Goal: Task Accomplishment & Management: Use online tool/utility

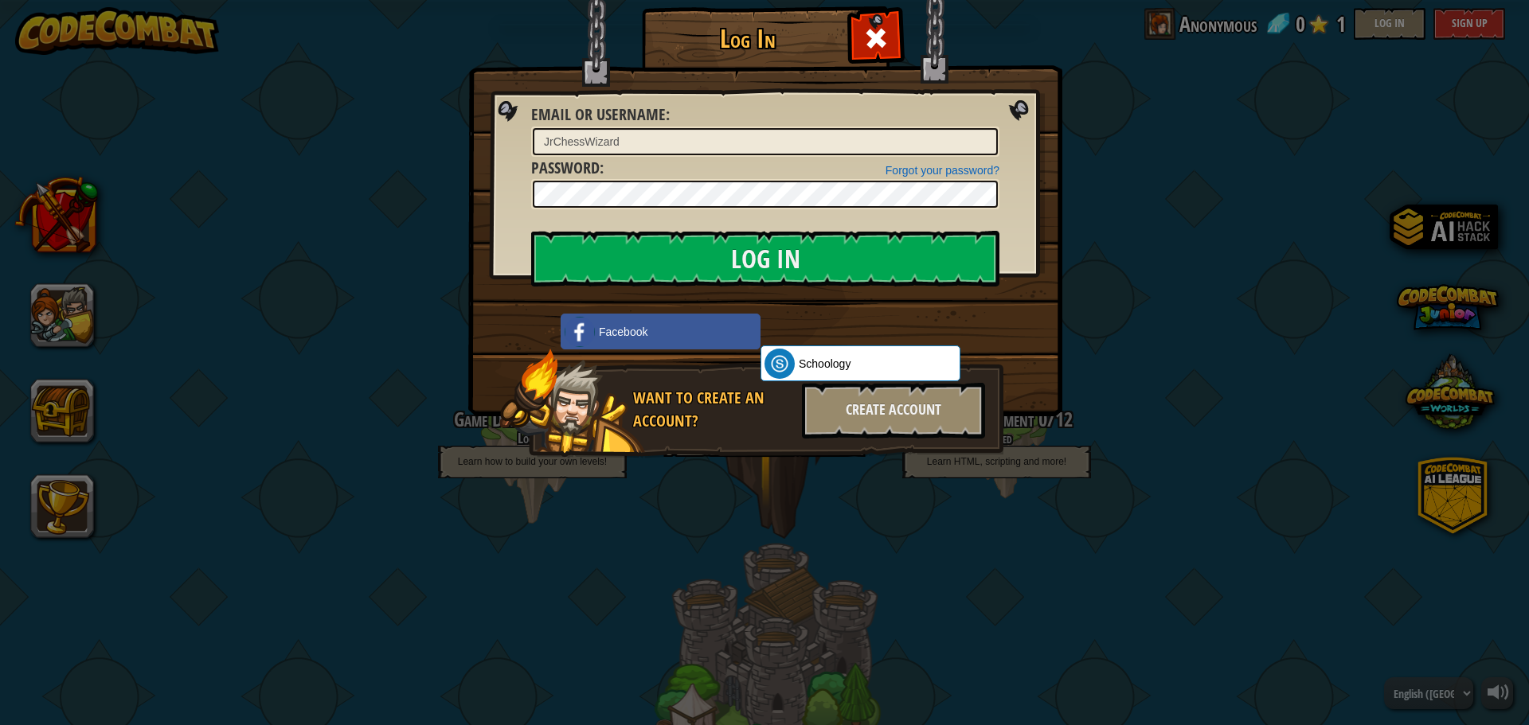
scroll to position [81, 0]
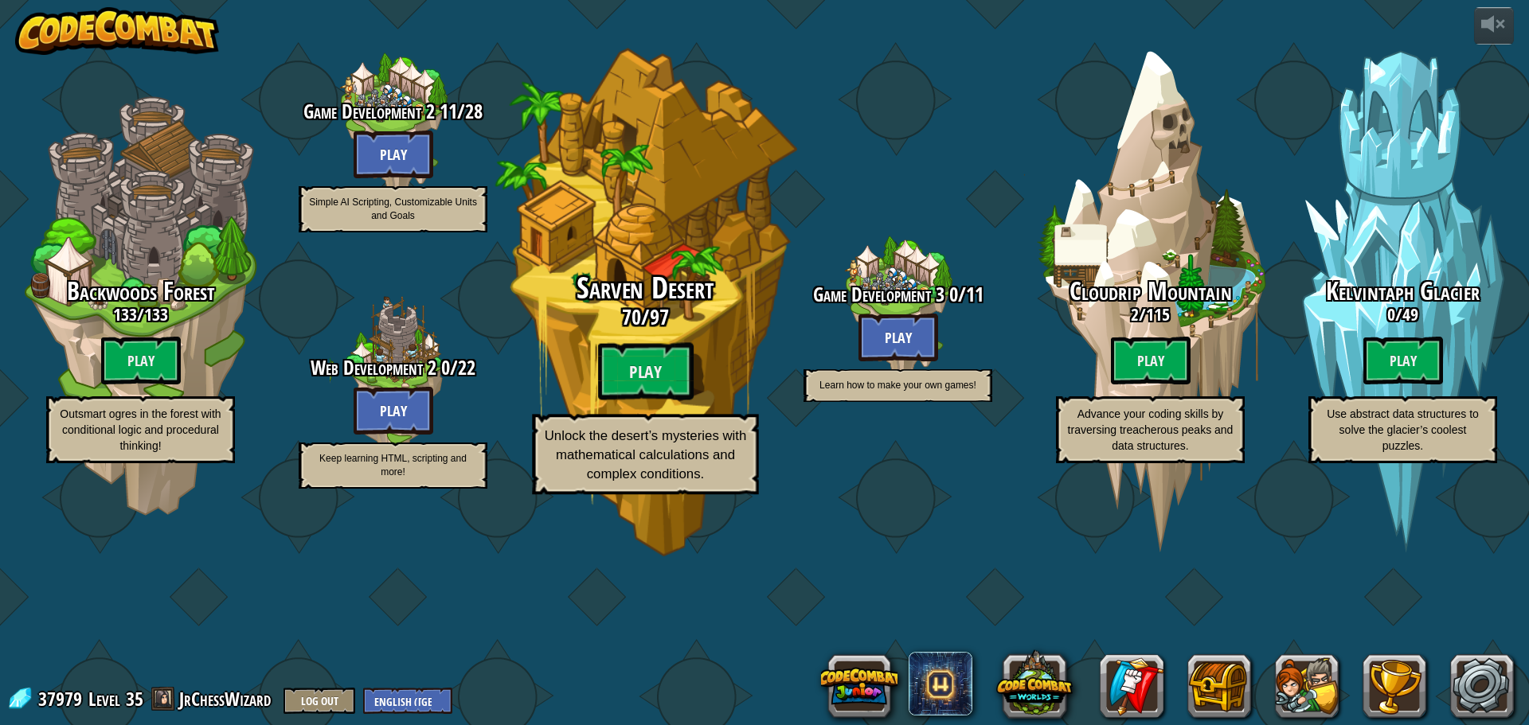
click at [713, 329] on h3 "70 / 97" at bounding box center [645, 317] width 303 height 23
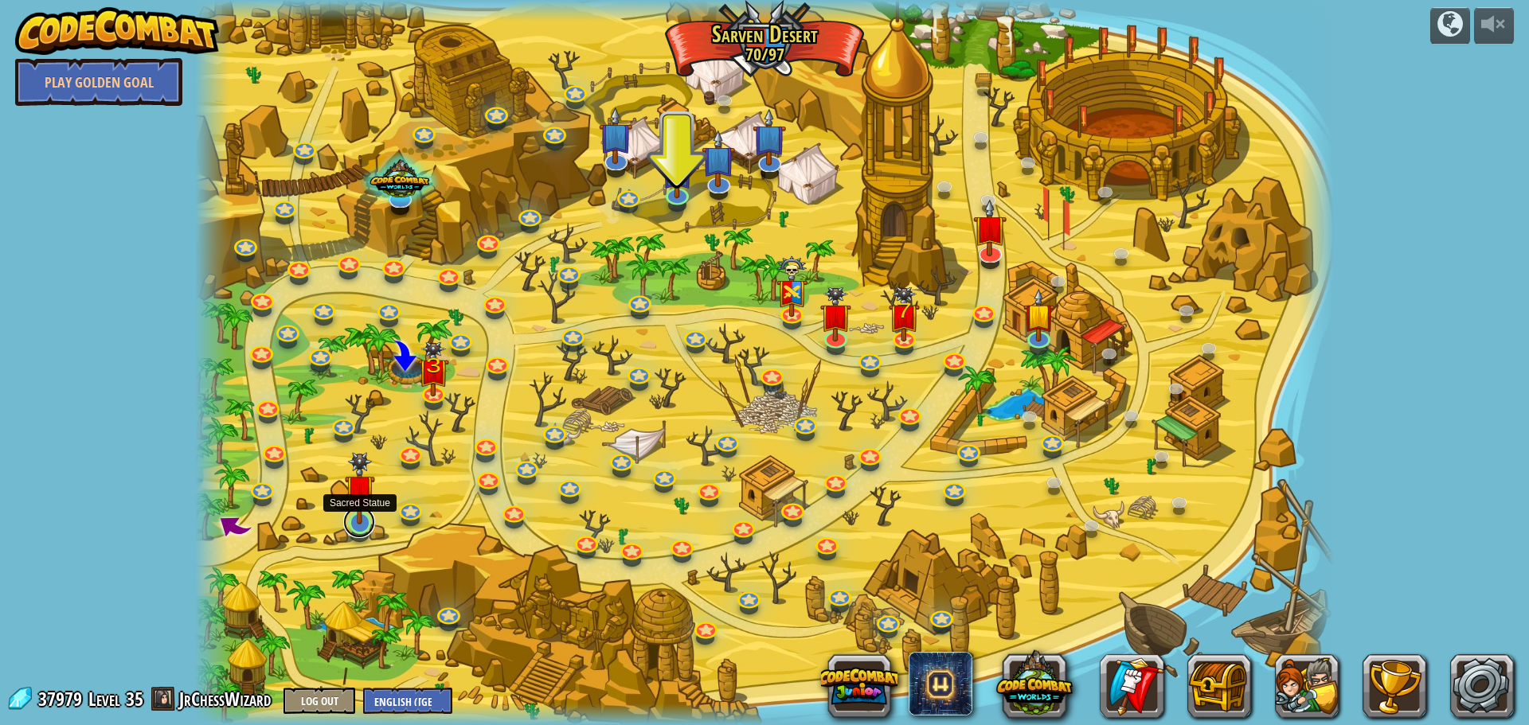
click at [360, 533] on link at bounding box center [359, 522] width 32 height 32
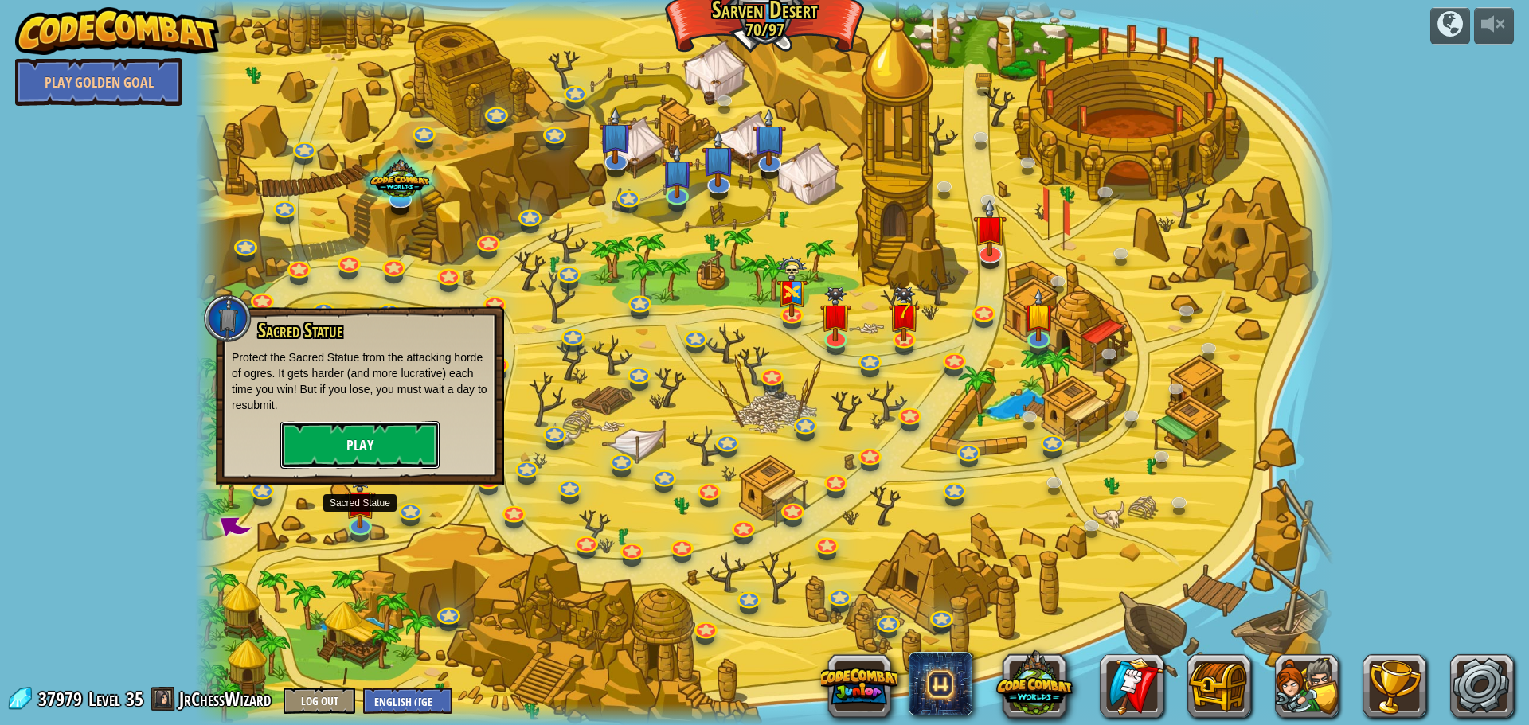
click at [402, 449] on button "Play" at bounding box center [359, 445] width 159 height 48
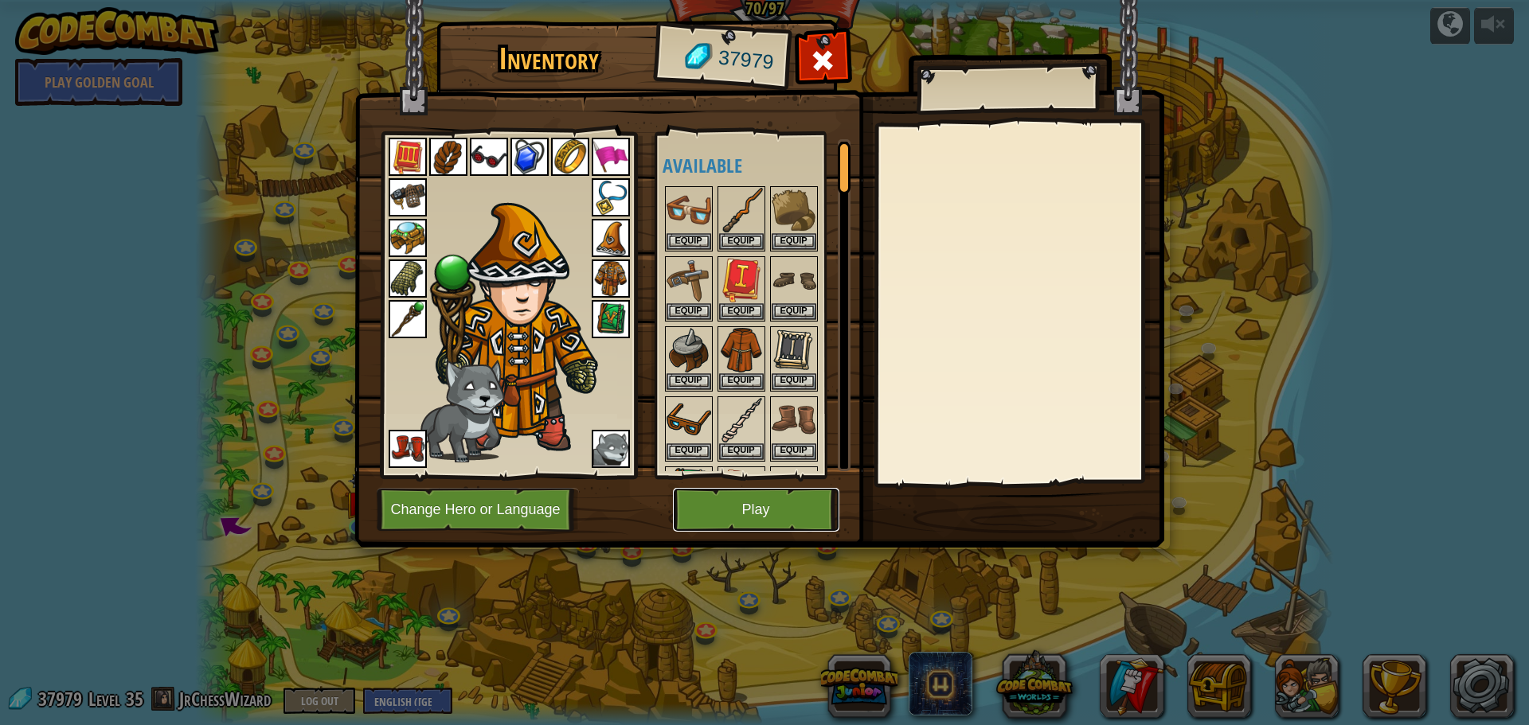
click at [778, 510] on button "Play" at bounding box center [756, 510] width 166 height 44
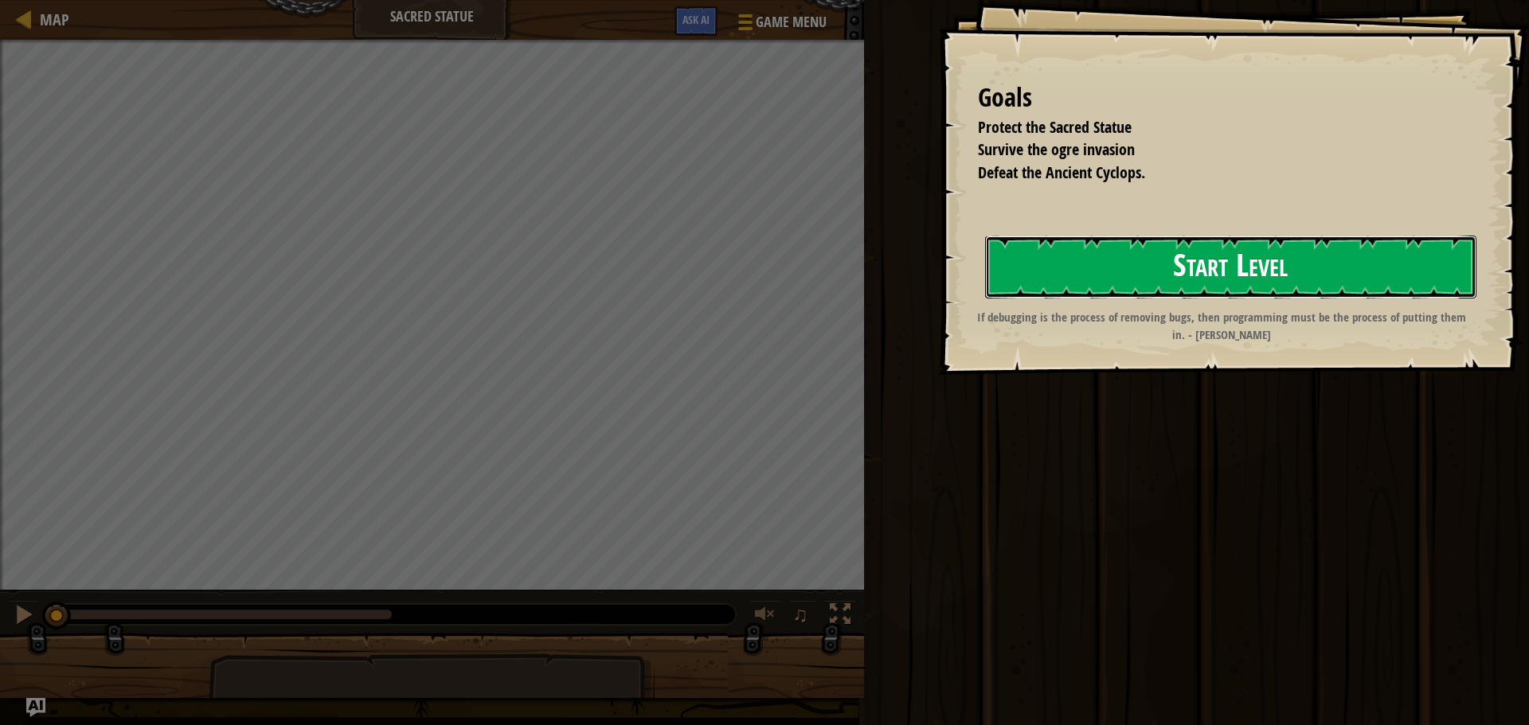
click at [1333, 254] on button "Start Level" at bounding box center [1230, 267] width 491 height 63
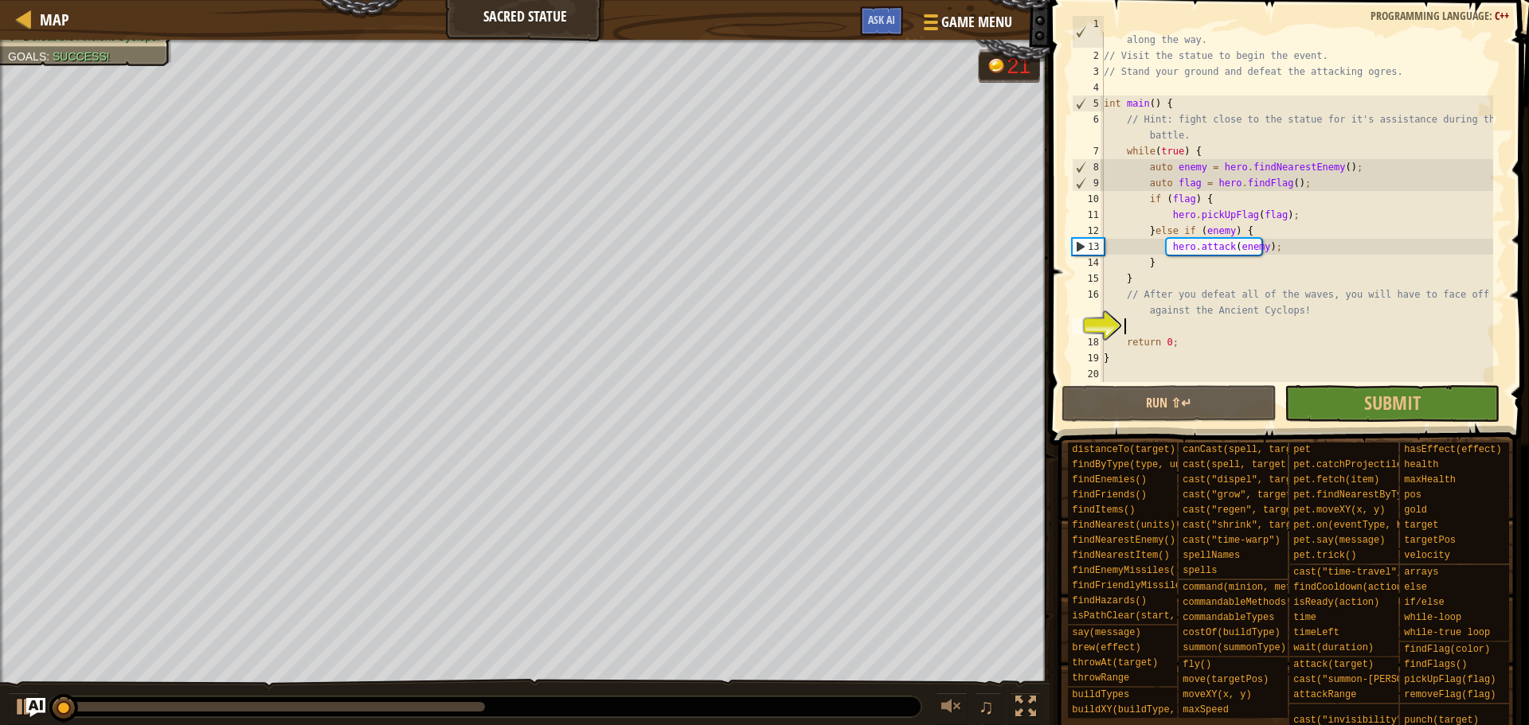
scroll to position [16, 0]
click at [1029, 715] on div at bounding box center [1025, 707] width 21 height 21
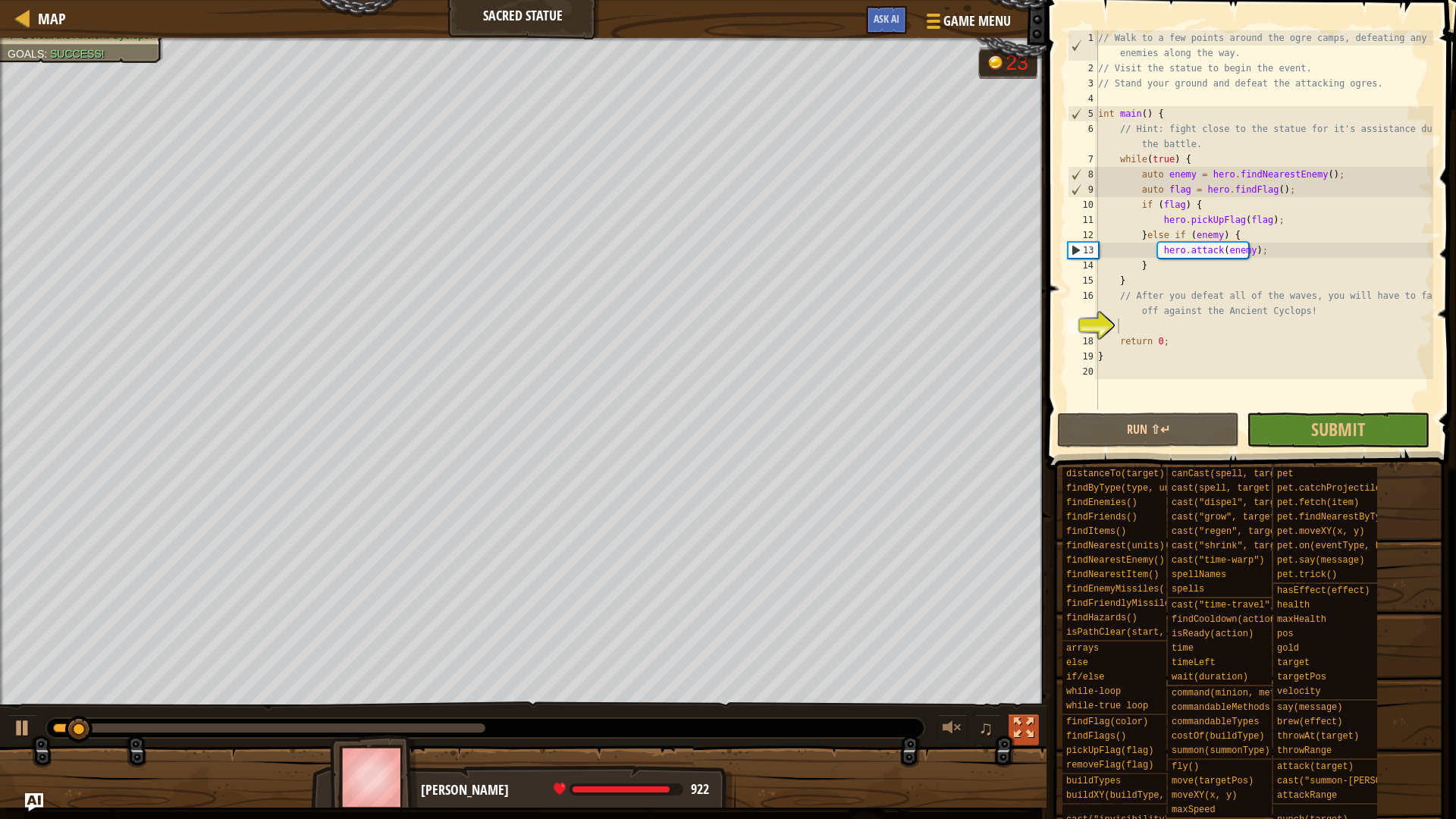
click at [1035, 689] on button at bounding box center [1024, 729] width 30 height 31
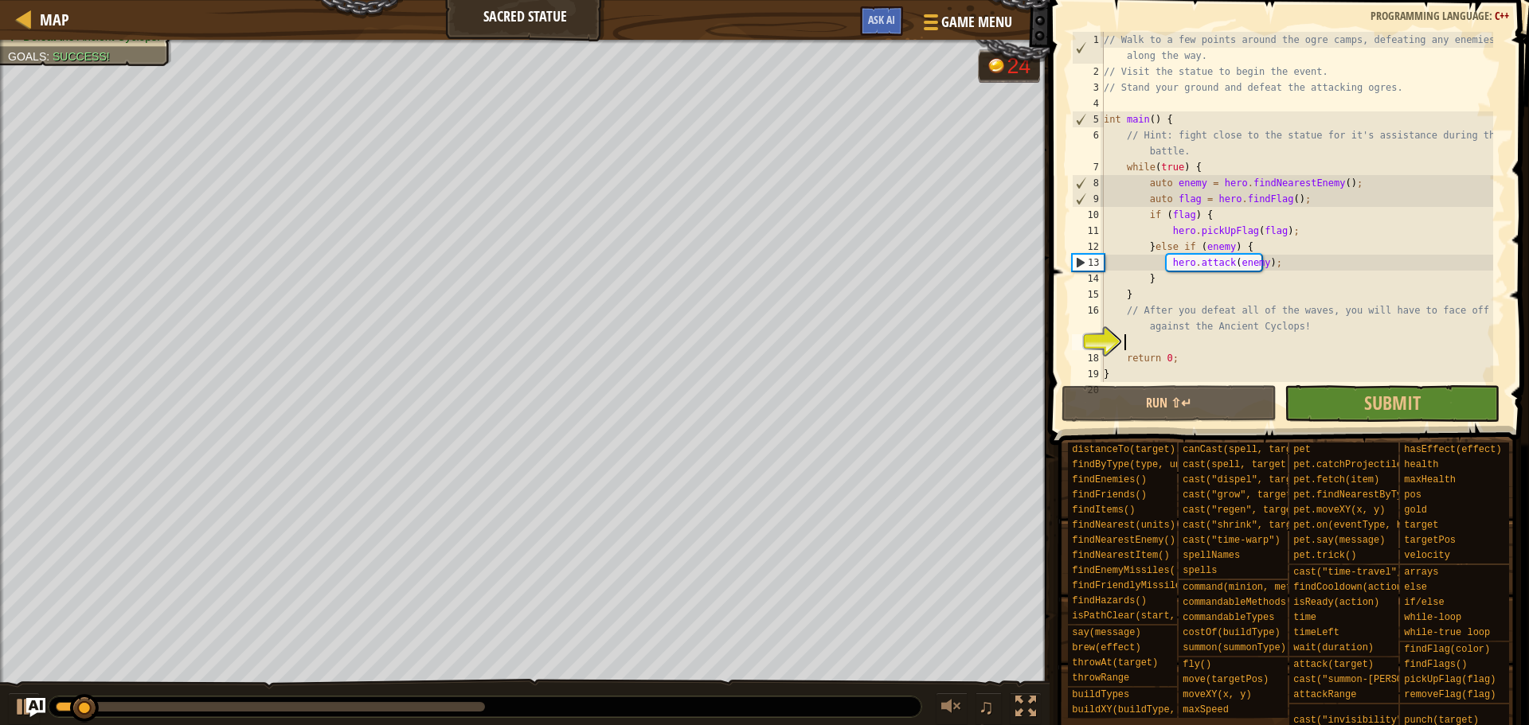
scroll to position [0, 0]
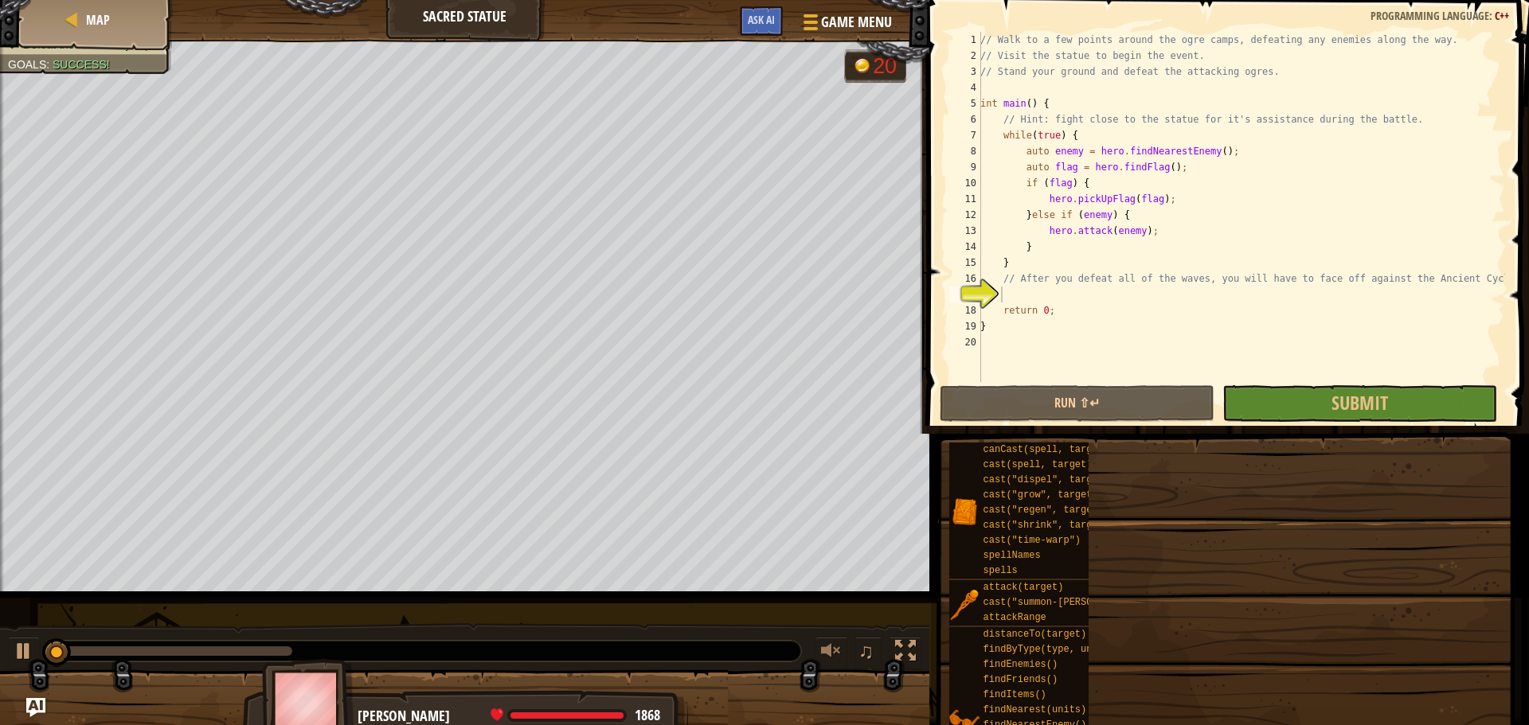
click at [1447, 97] on div "// Walk to a few points around the ogre camps, defeating any enemies along the …" at bounding box center [1241, 223] width 528 height 382
type textarea "int main() {"
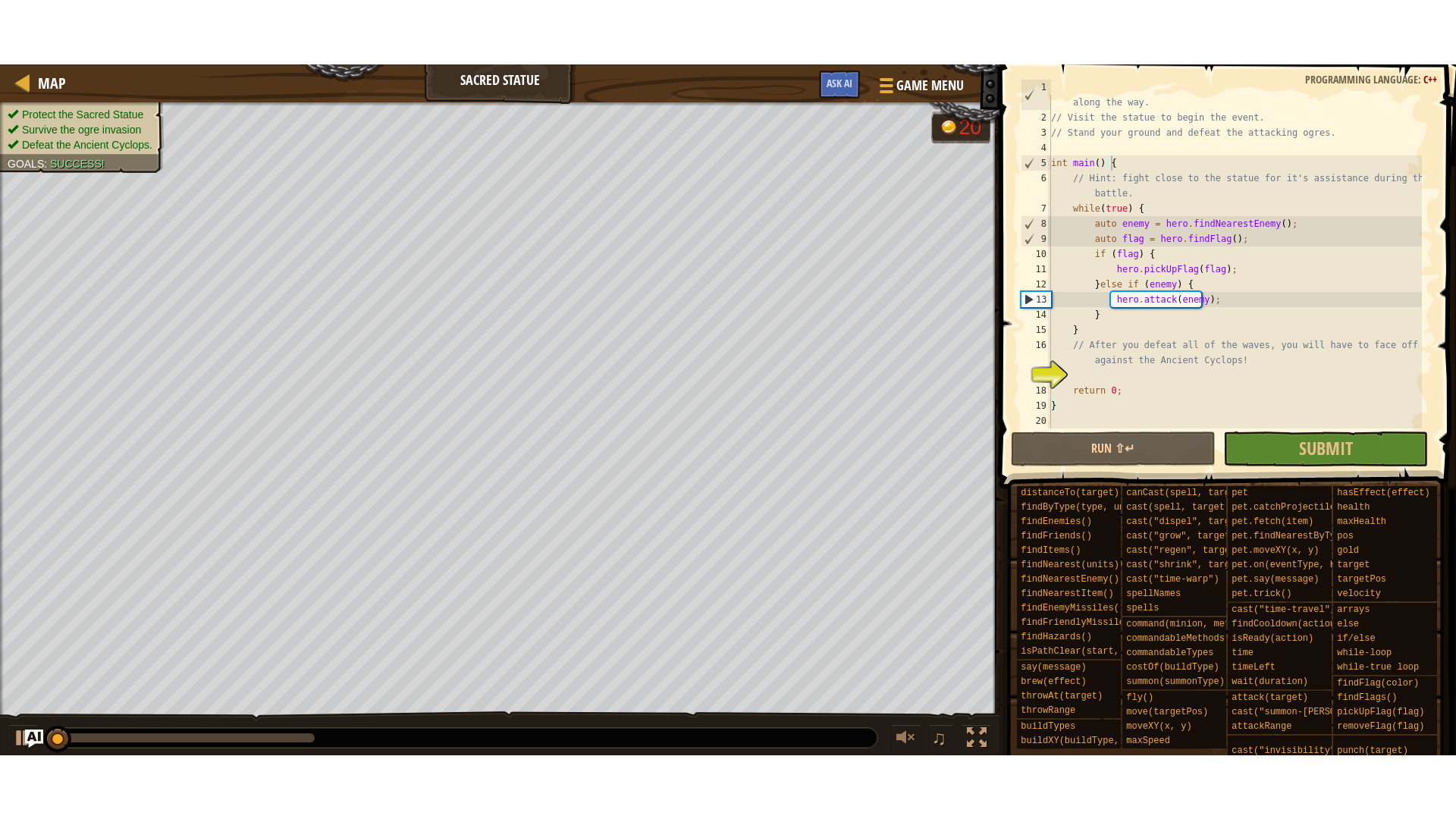
scroll to position [15, 0]
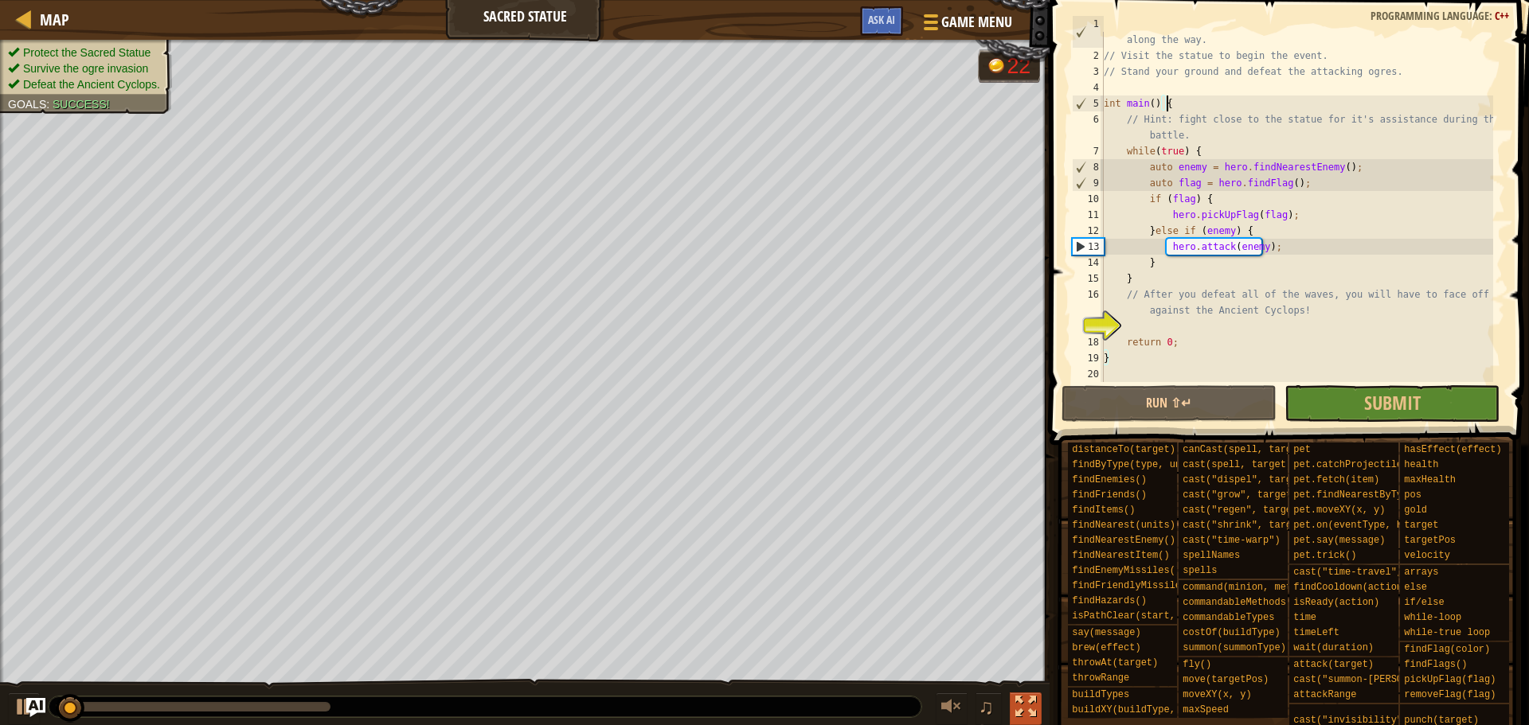
click at [1029, 705] on div at bounding box center [1025, 707] width 21 height 21
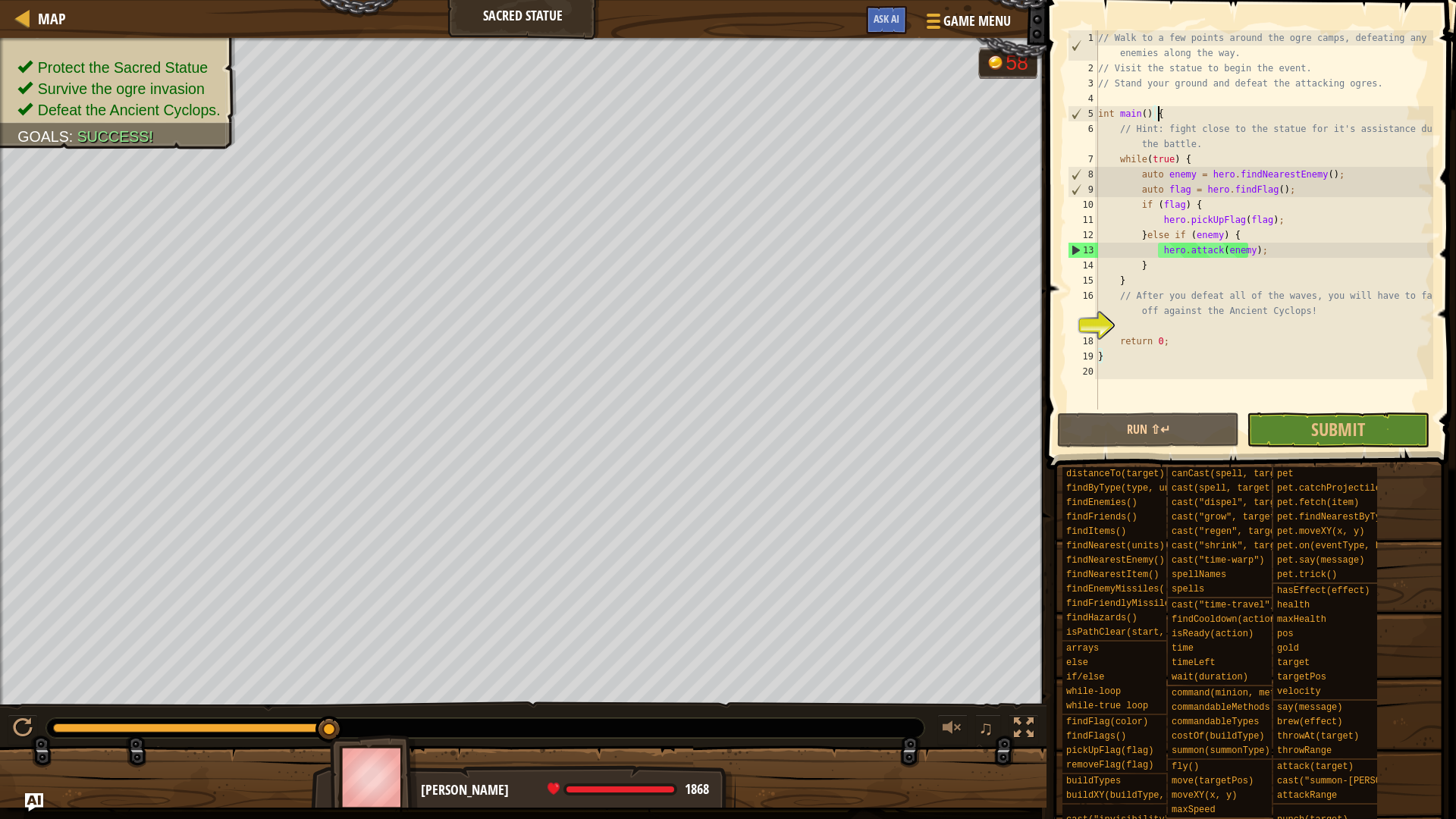
drag, startPoint x: 92, startPoint y: 731, endPoint x: 628, endPoint y: 720, distance: 536.1
click at [628, 689] on div at bounding box center [486, 728] width 878 height 20
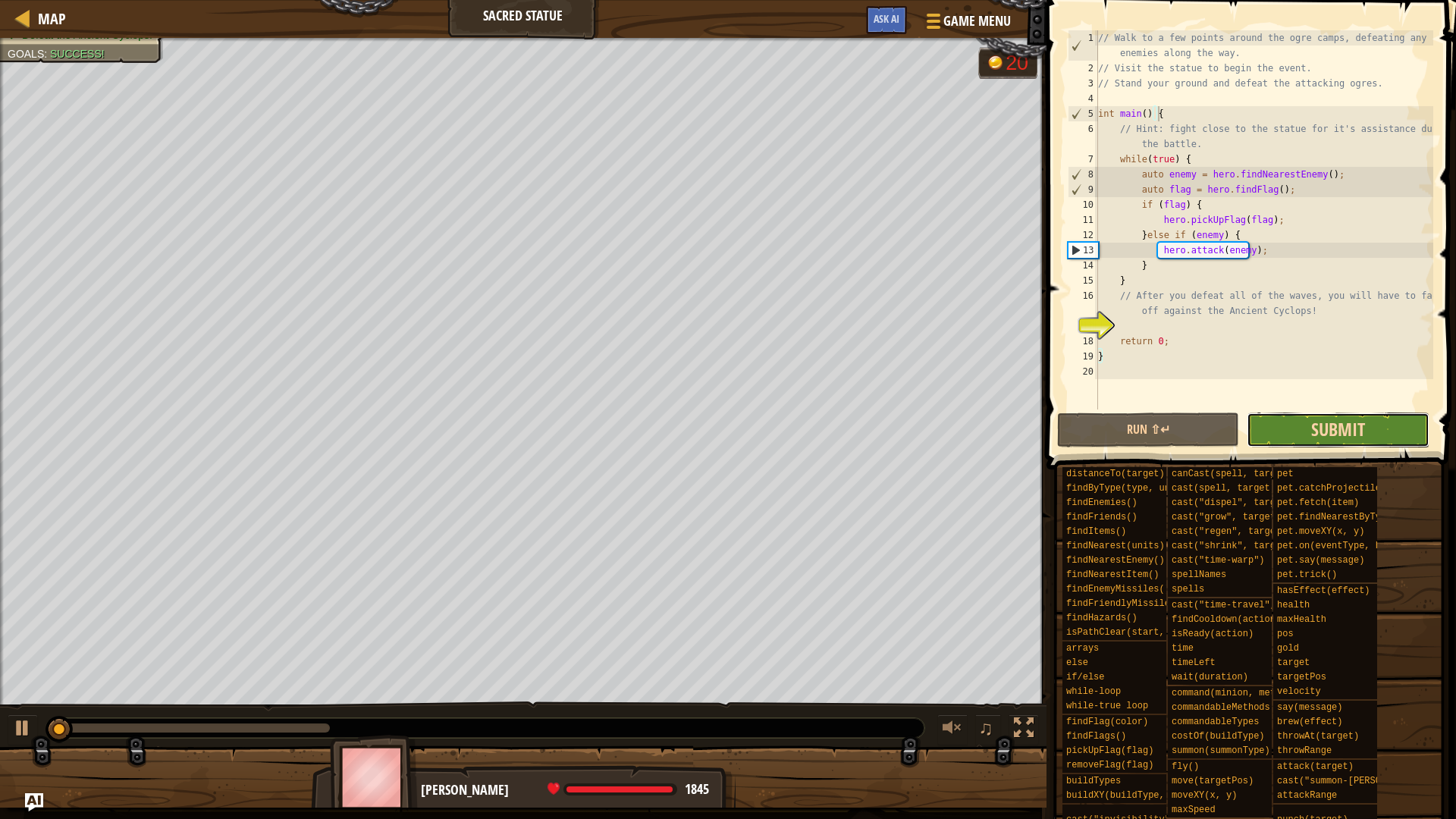
click at [1318, 425] on span "Submit" at bounding box center [1337, 429] width 54 height 24
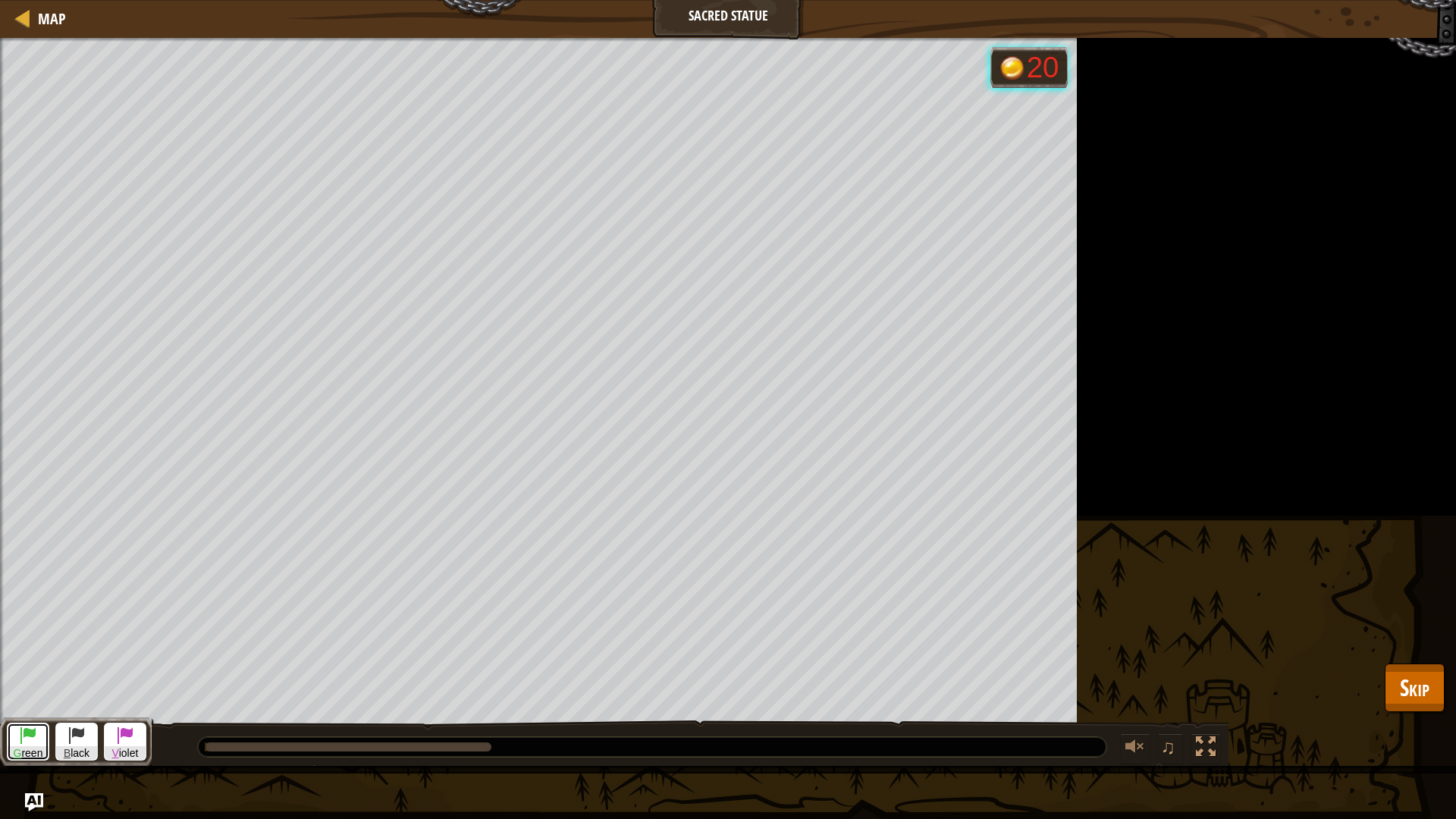
click at [19, 689] on span "G" at bounding box center [17, 752] width 9 height 12
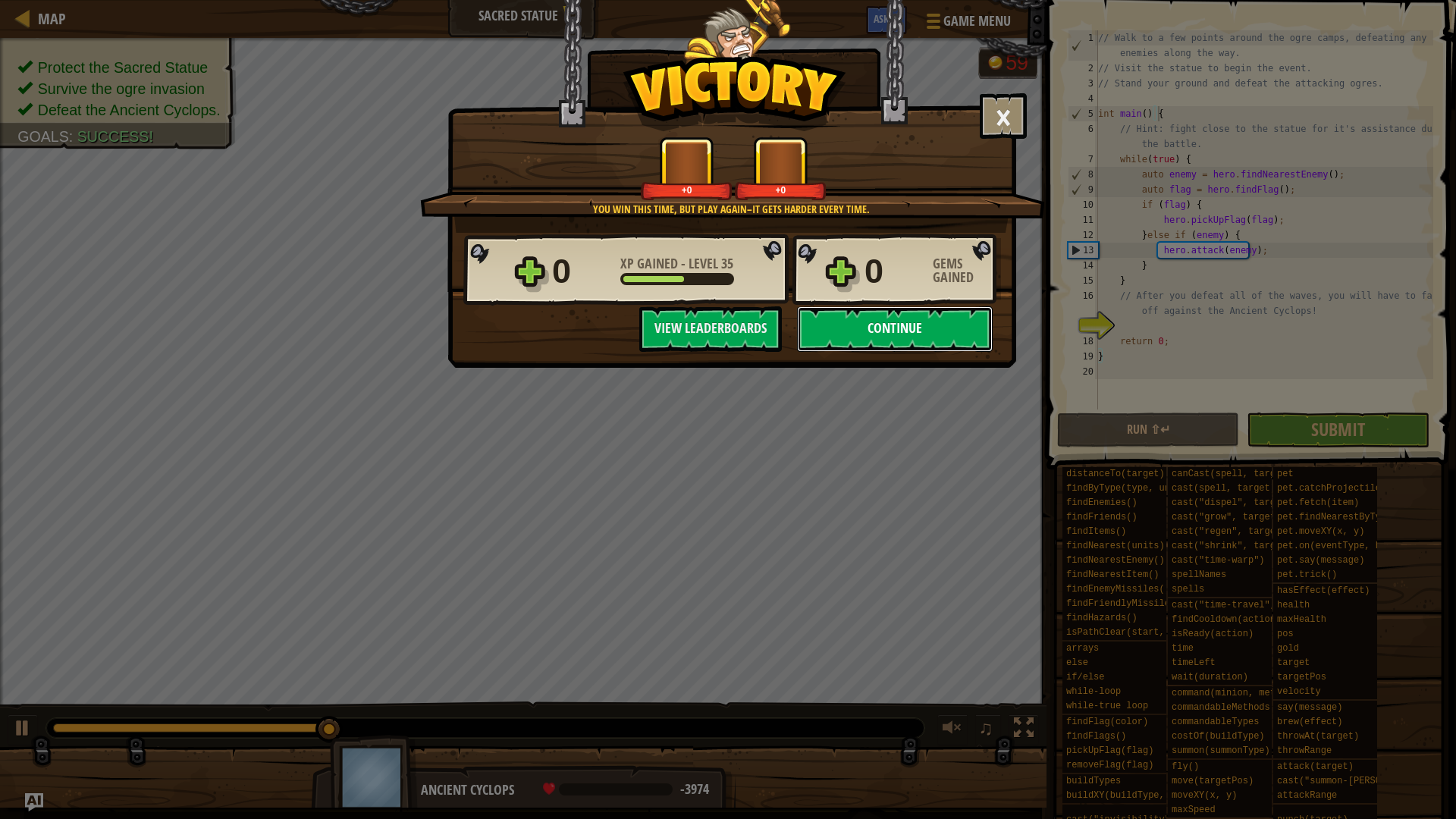
click at [838, 326] on button "Continue" at bounding box center [894, 330] width 195 height 46
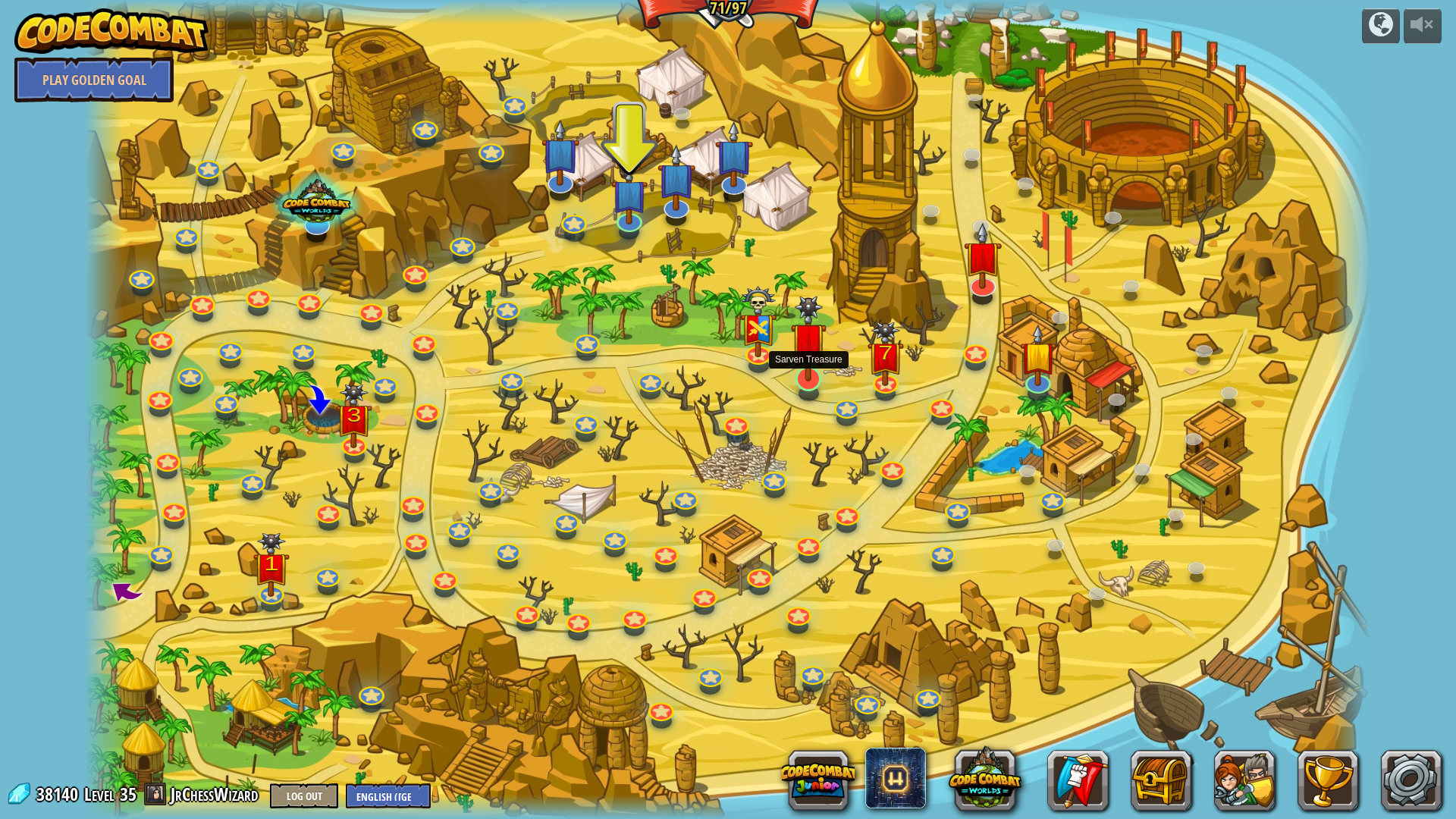
click at [804, 379] on img at bounding box center [808, 338] width 35 height 86
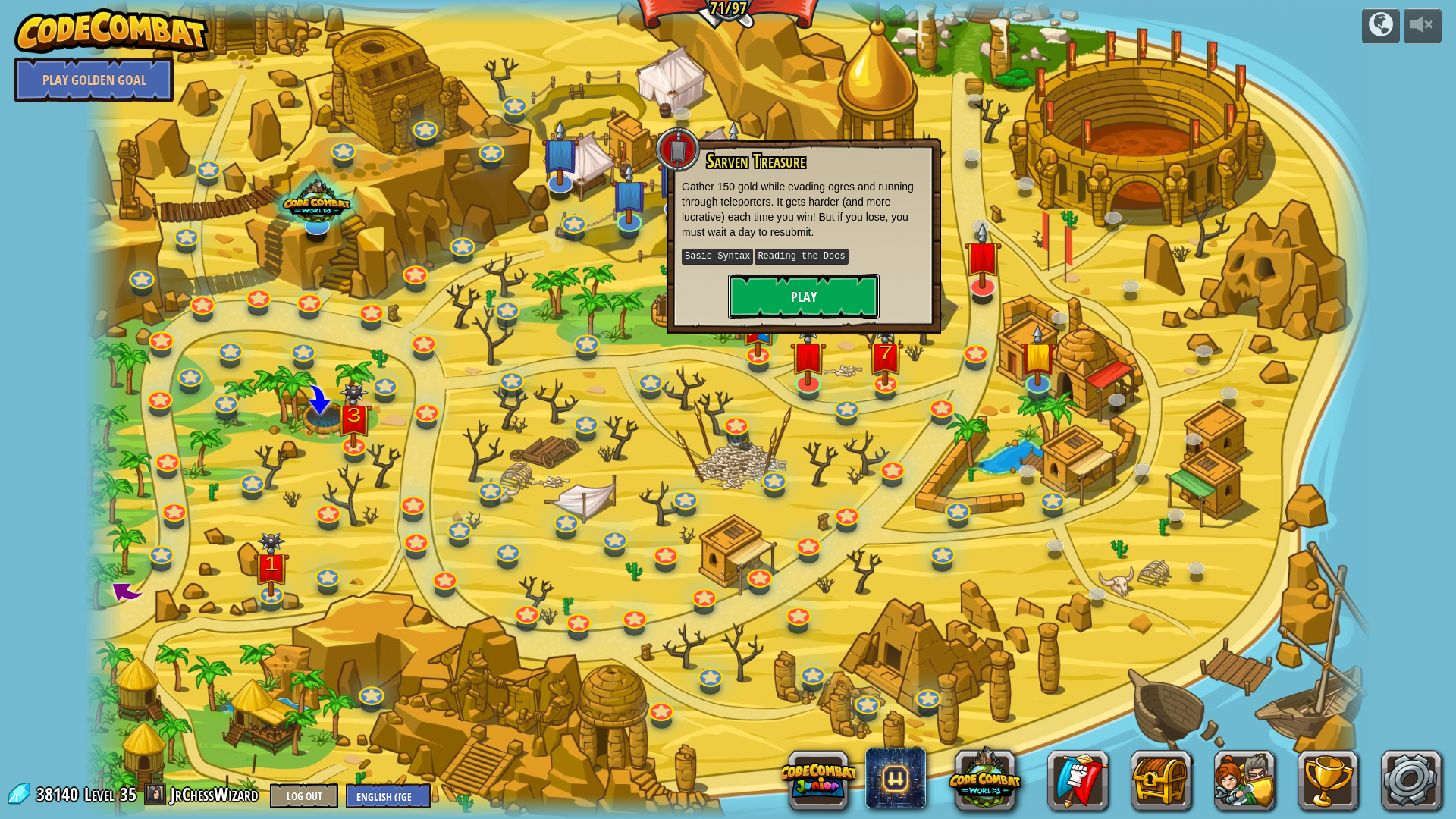
click at [838, 294] on button "Play" at bounding box center [803, 296] width 151 height 46
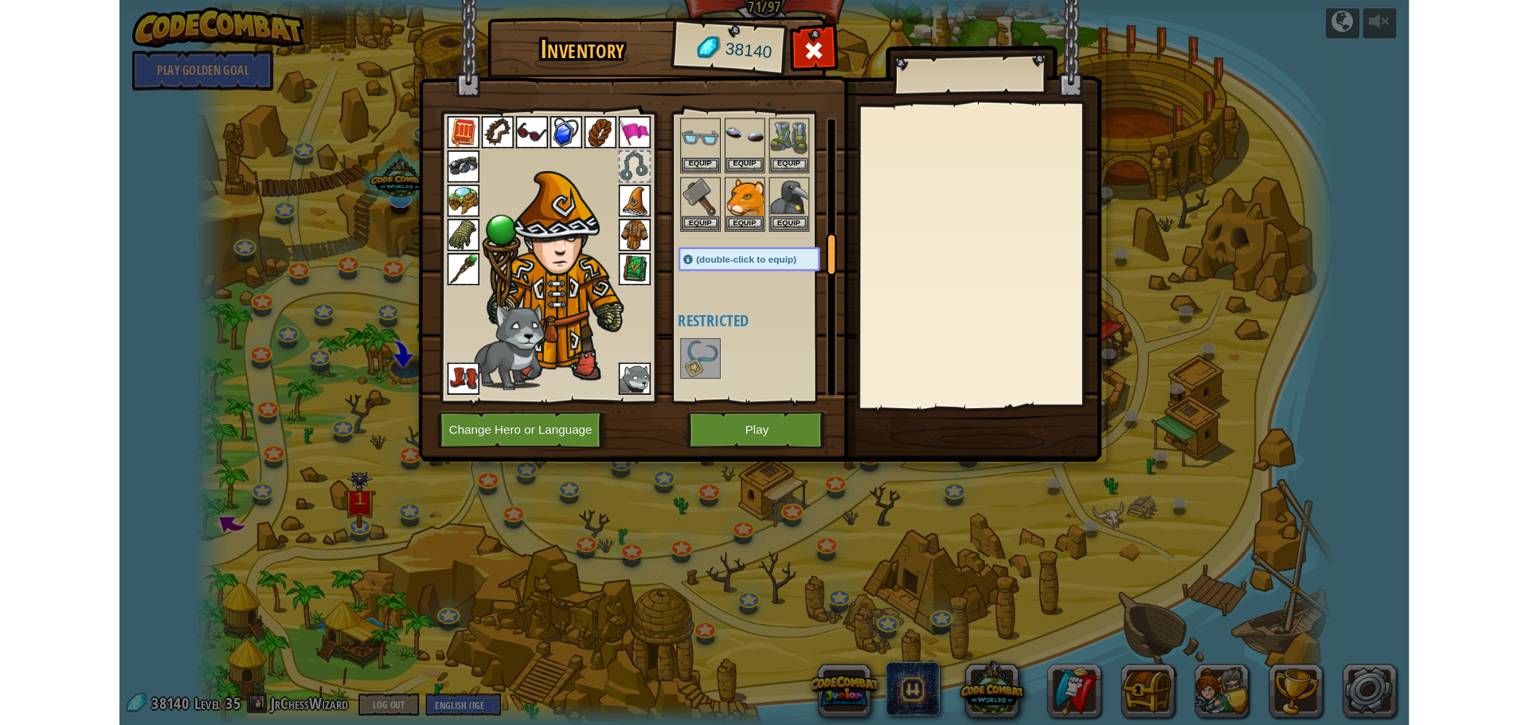
scroll to position [1035, 0]
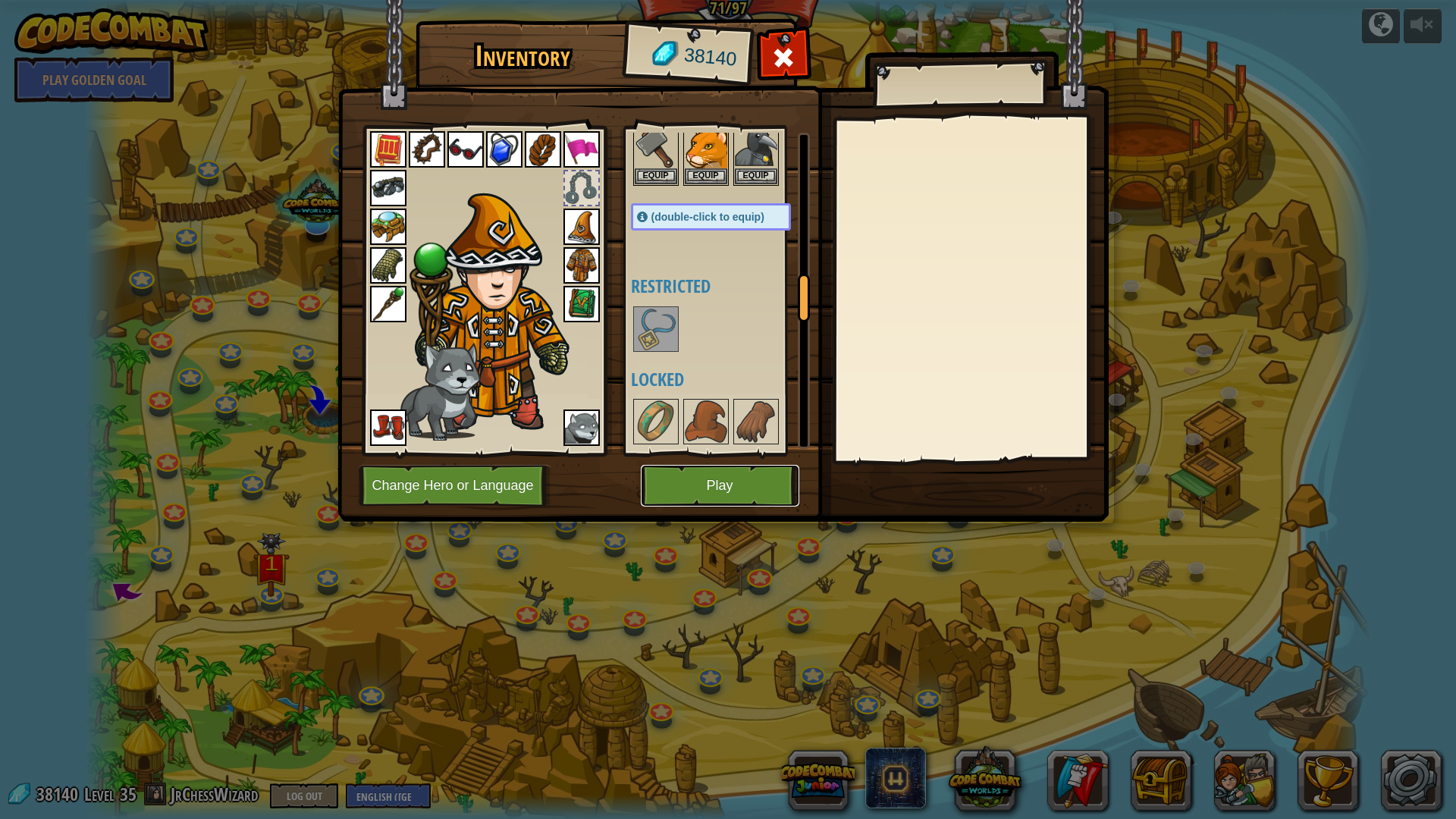
click at [683, 503] on button "Play" at bounding box center [720, 486] width 158 height 42
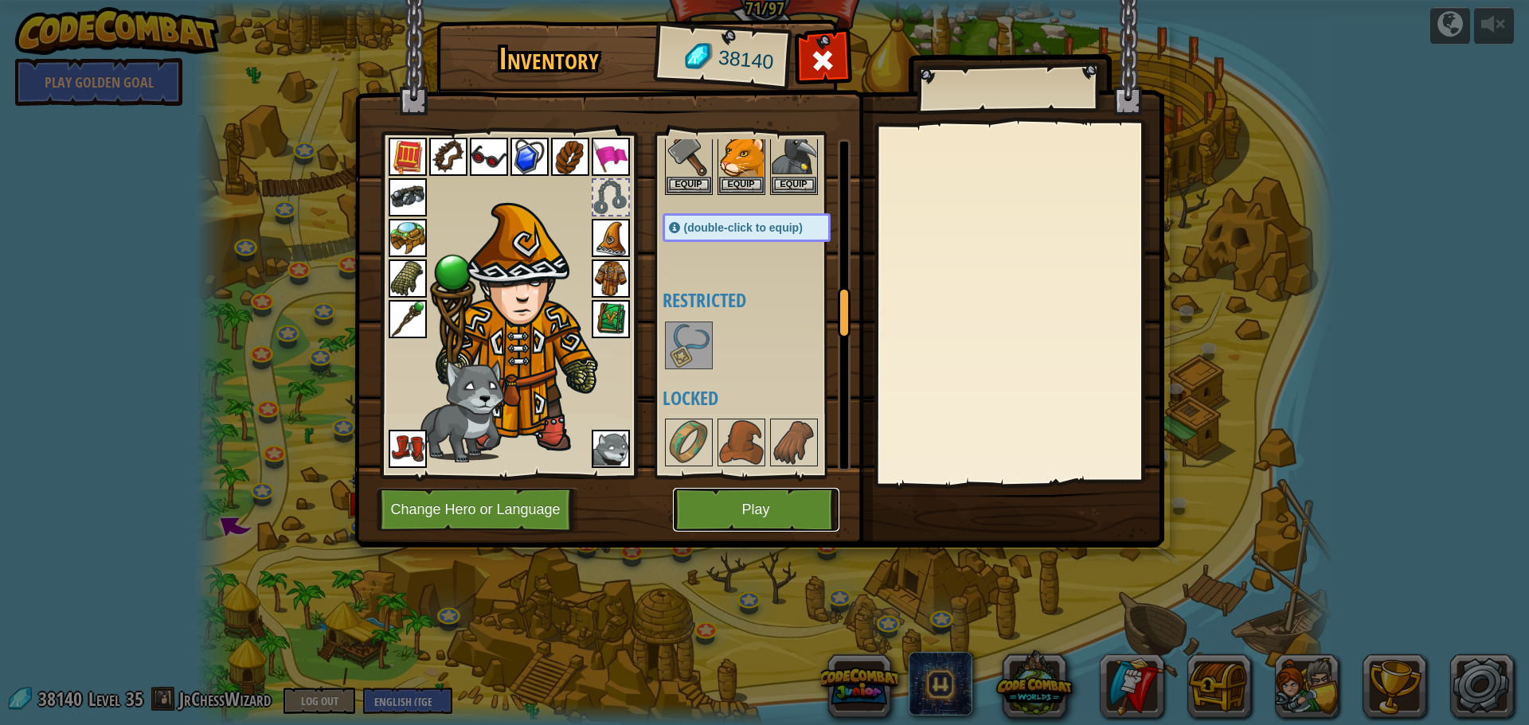
click at [769, 502] on button "Play" at bounding box center [756, 510] width 166 height 44
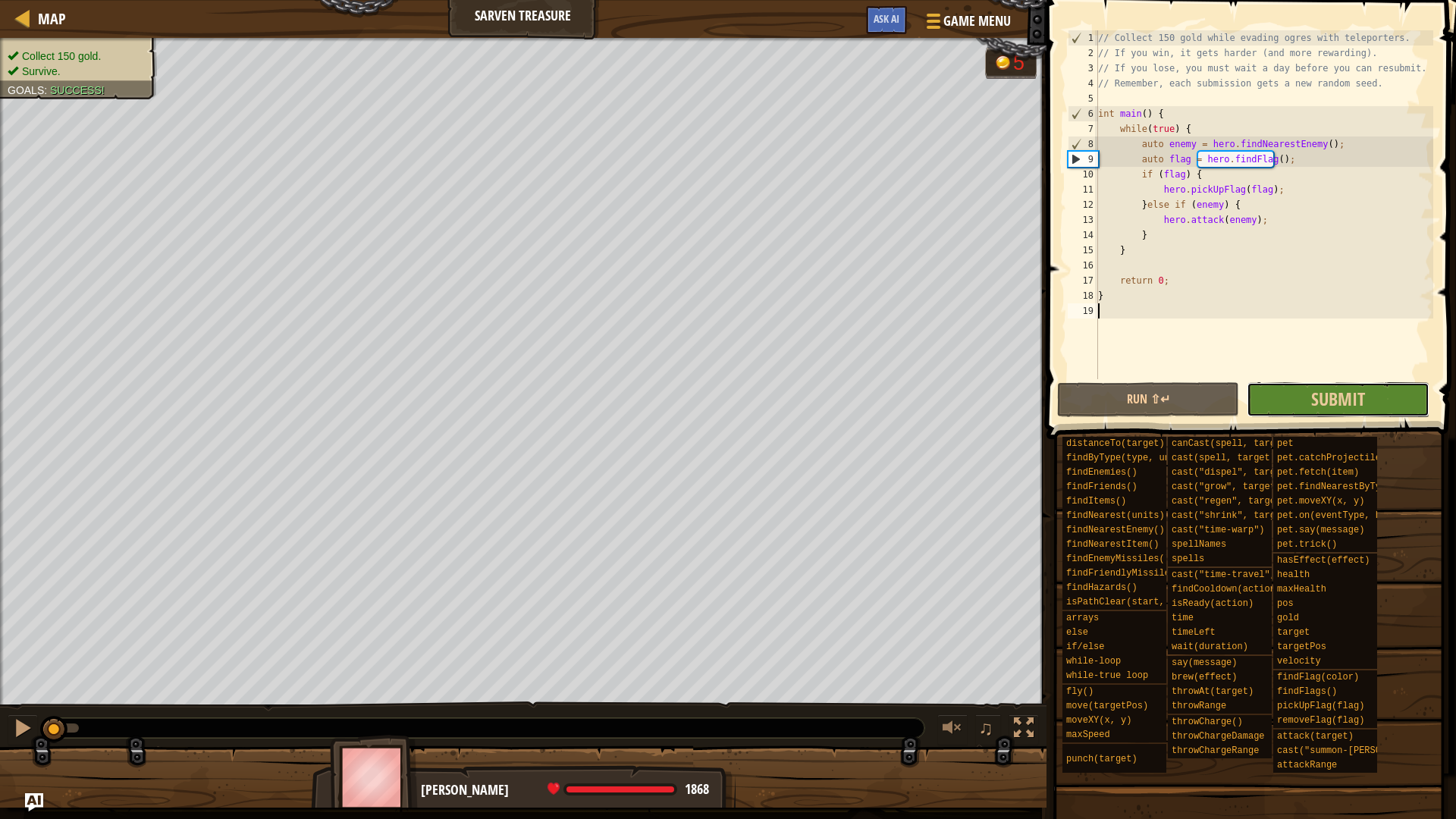
click at [1295, 396] on button "Submit" at bounding box center [1337, 399] width 182 height 35
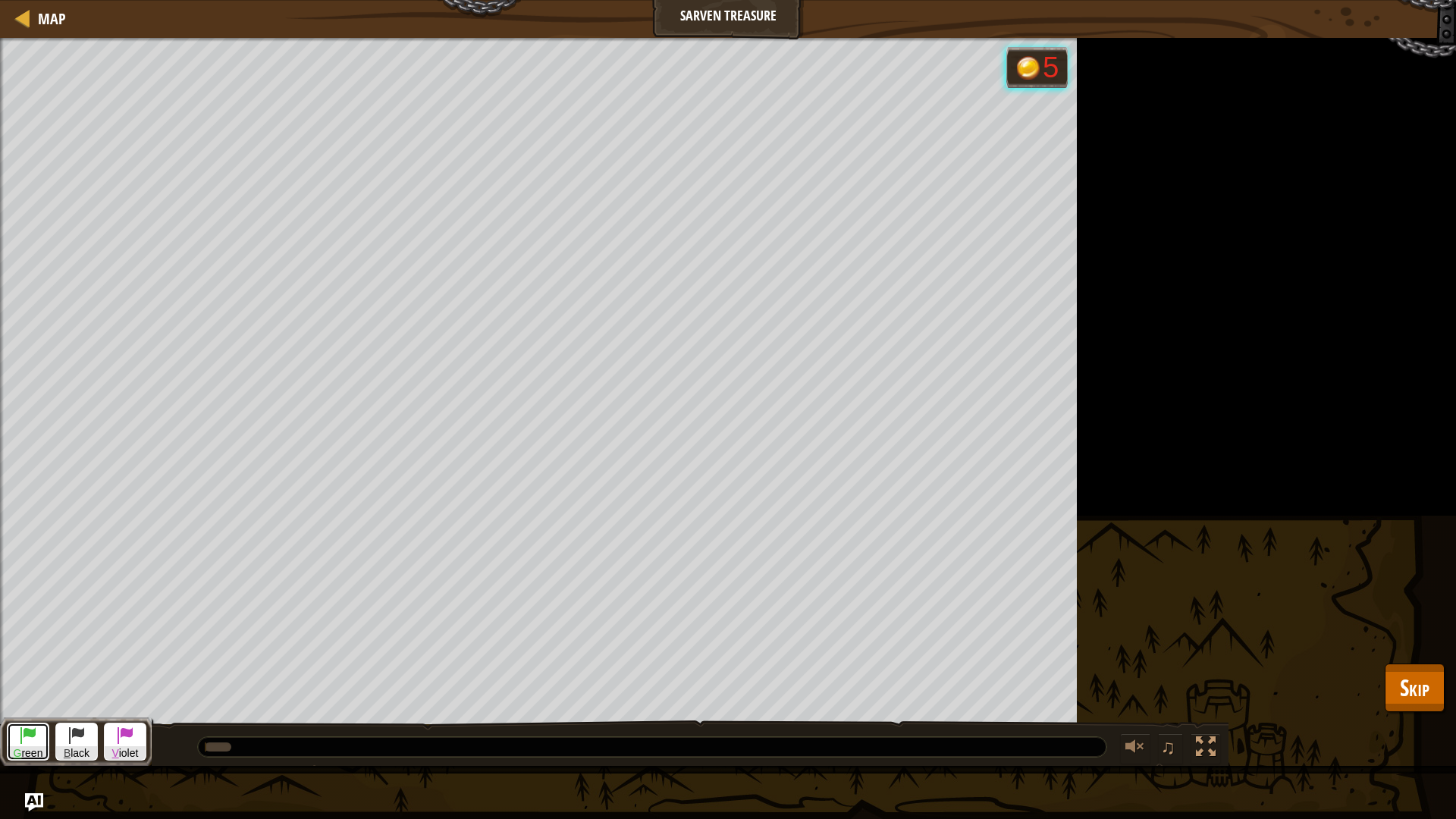
click at [8, 689] on span "G reen" at bounding box center [28, 752] width 41 height 14
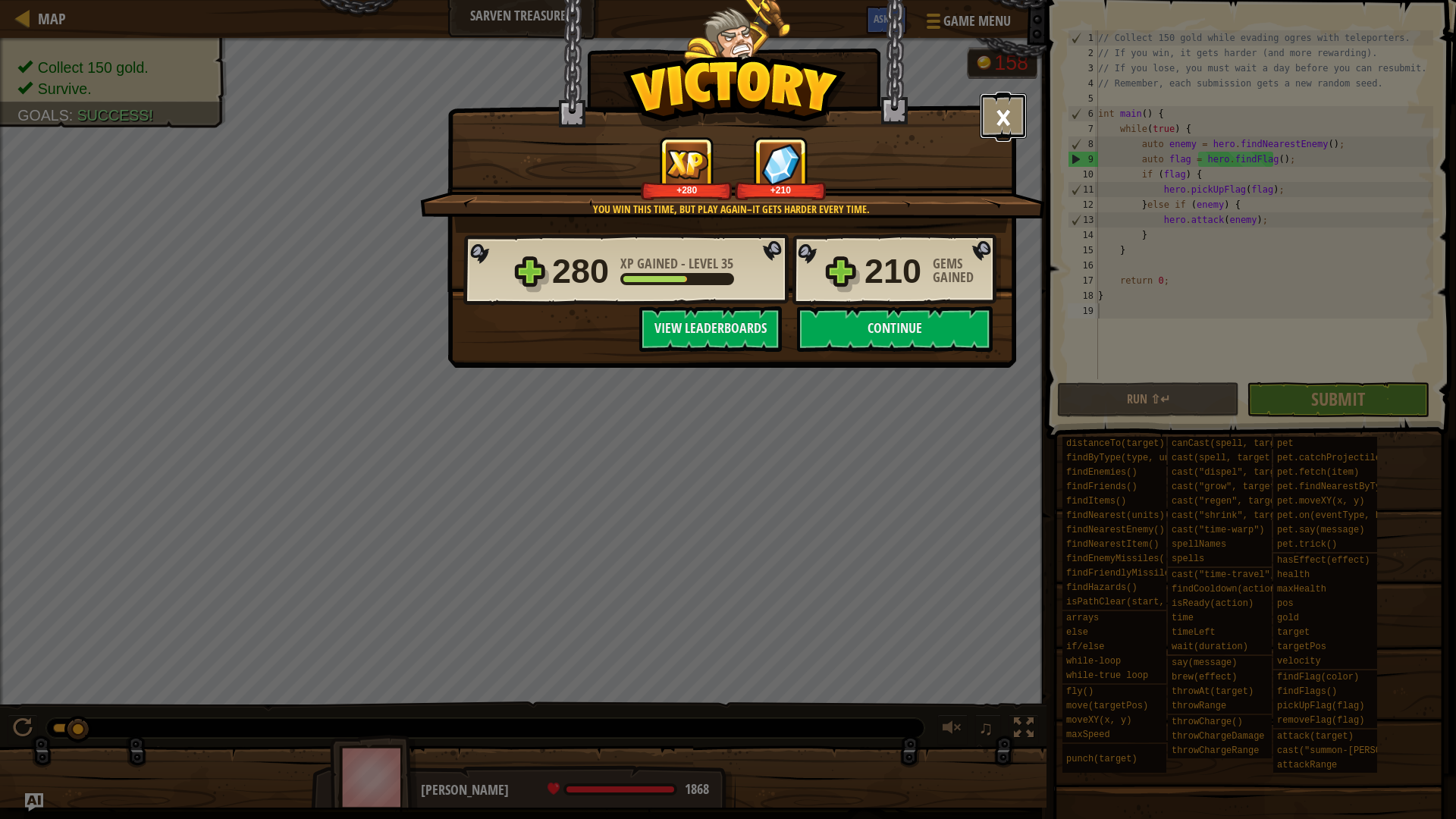
click at [991, 119] on button "×" at bounding box center [1003, 116] width 47 height 46
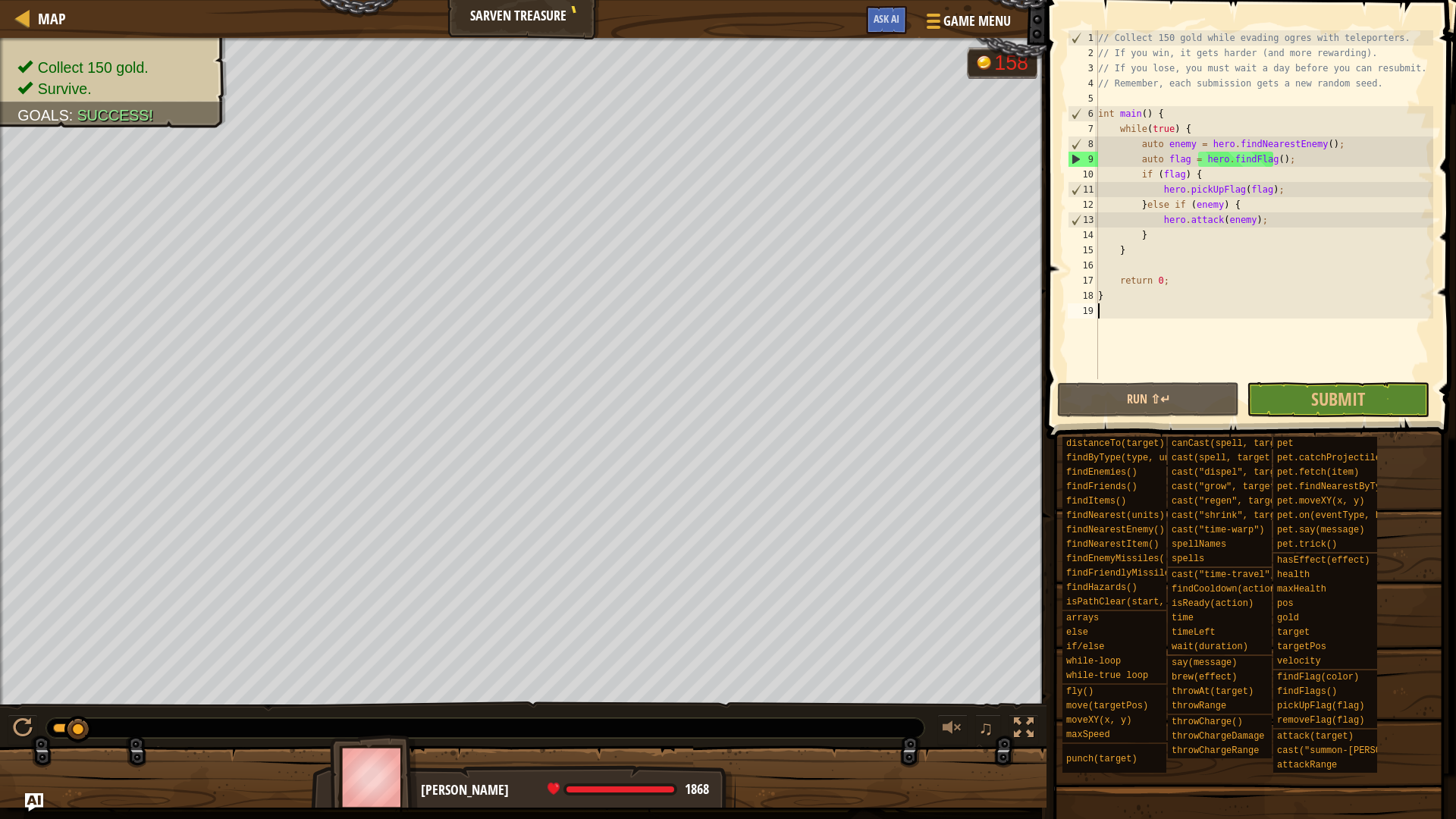
drag, startPoint x: 78, startPoint y: 728, endPoint x: 87, endPoint y: 732, distance: 9.8
click at [87, 689] on div at bounding box center [78, 729] width 28 height 28
click at [1315, 394] on span "Submit" at bounding box center [1337, 398] width 54 height 24
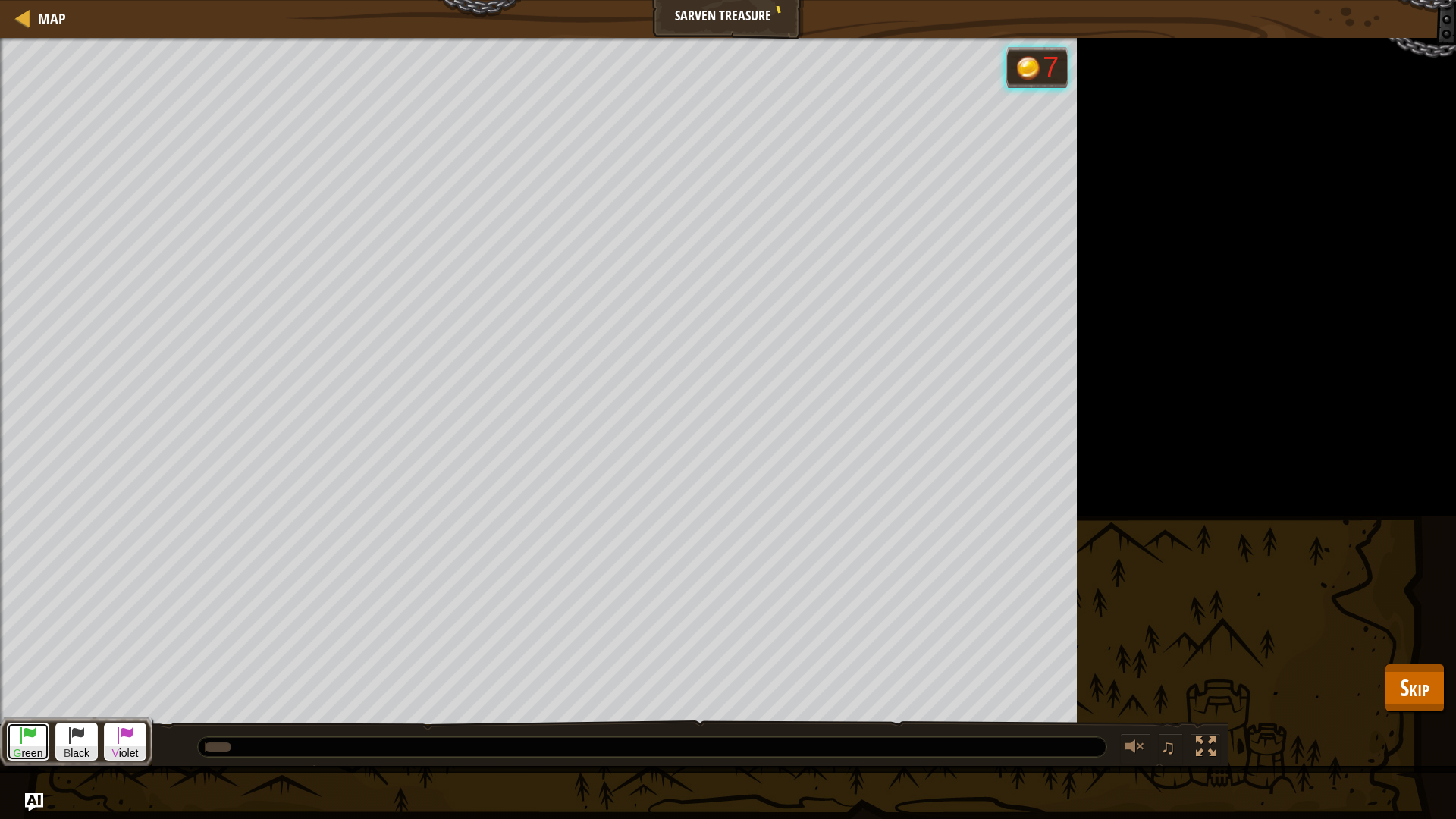
click at [14, 689] on button "G reen" at bounding box center [28, 742] width 43 height 39
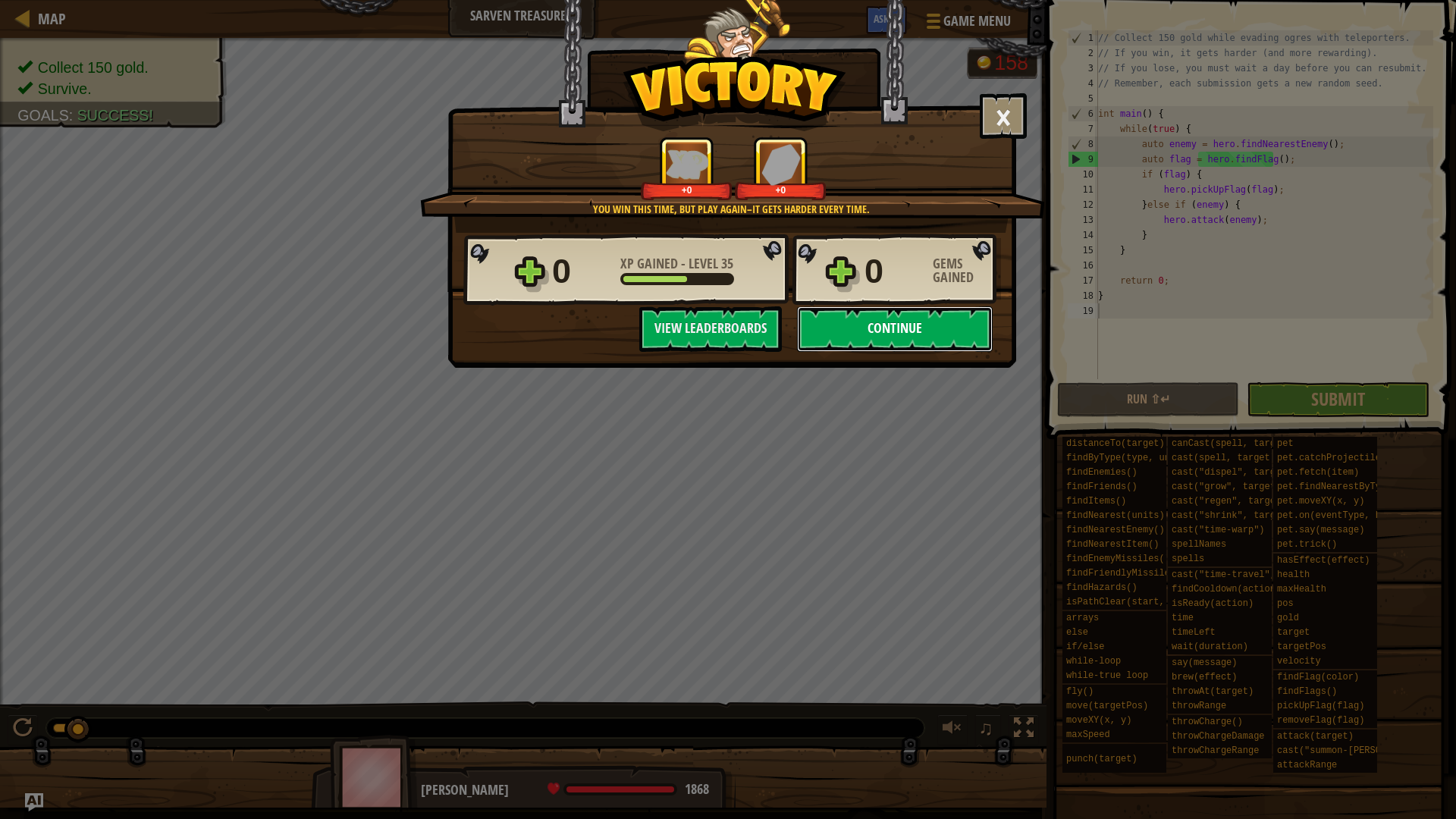
click at [927, 338] on button "Continue" at bounding box center [894, 330] width 195 height 46
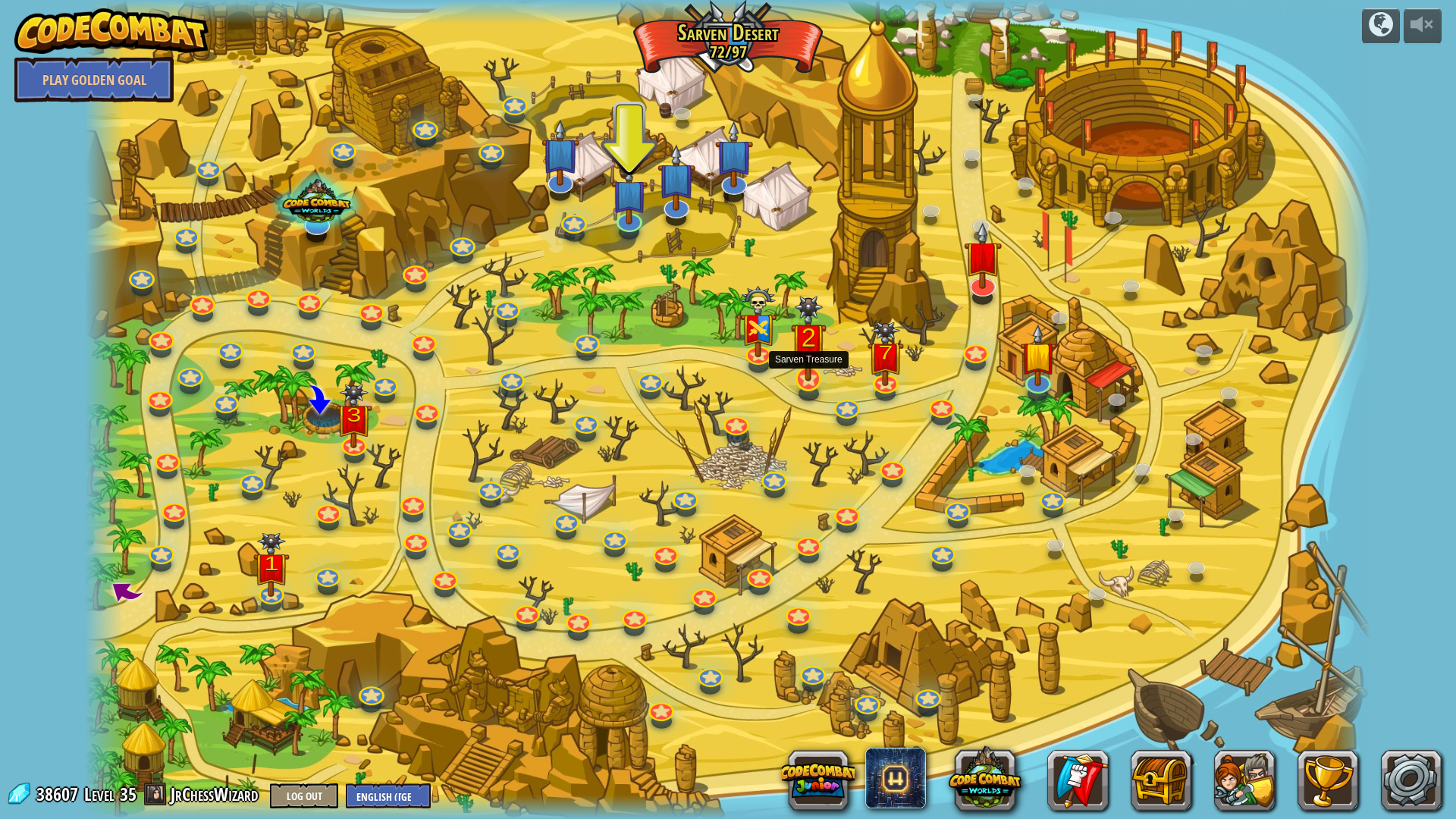
click at [802, 377] on img at bounding box center [808, 338] width 35 height 86
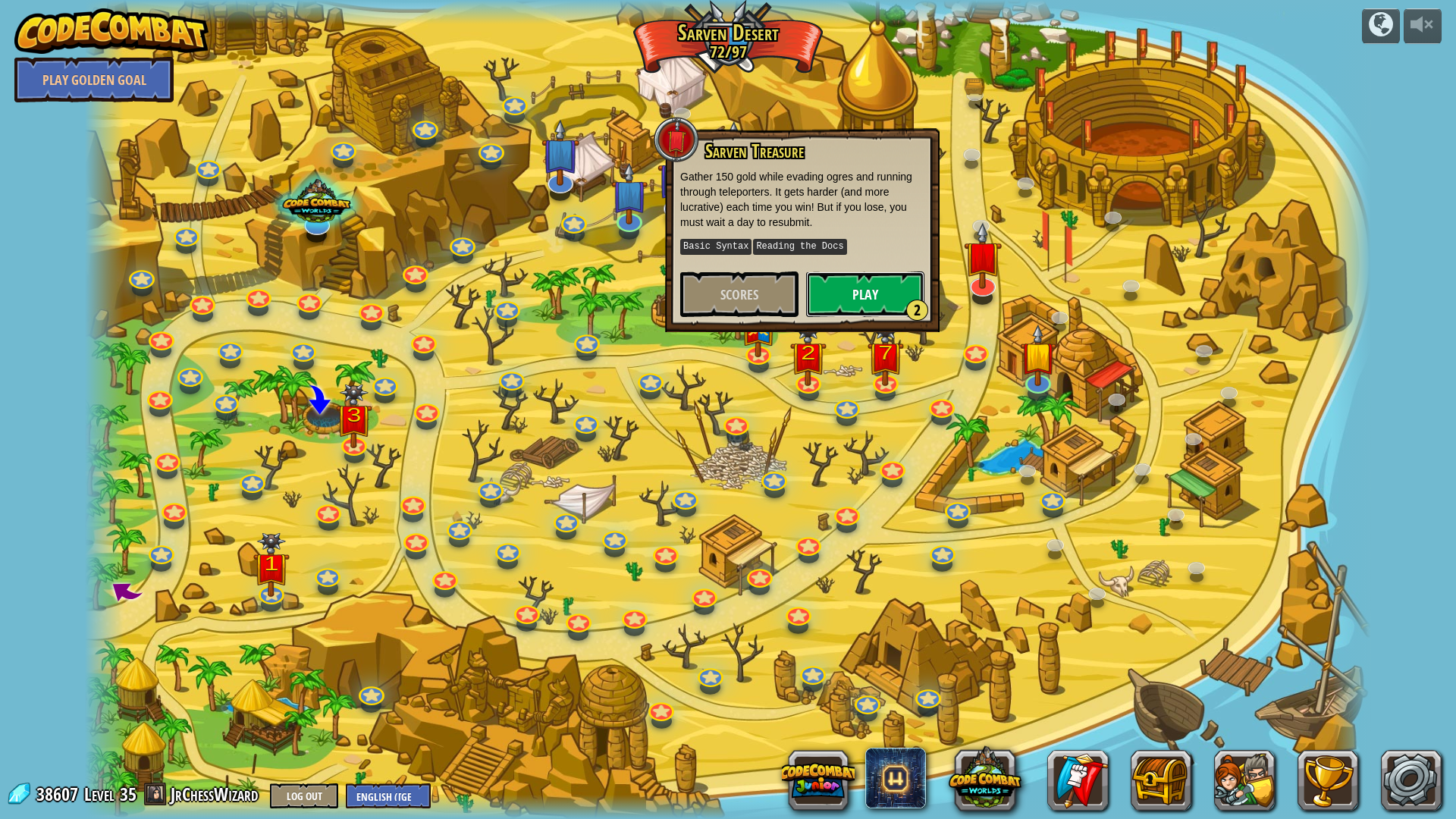
click at [835, 295] on button "Play 2" at bounding box center [865, 294] width 118 height 46
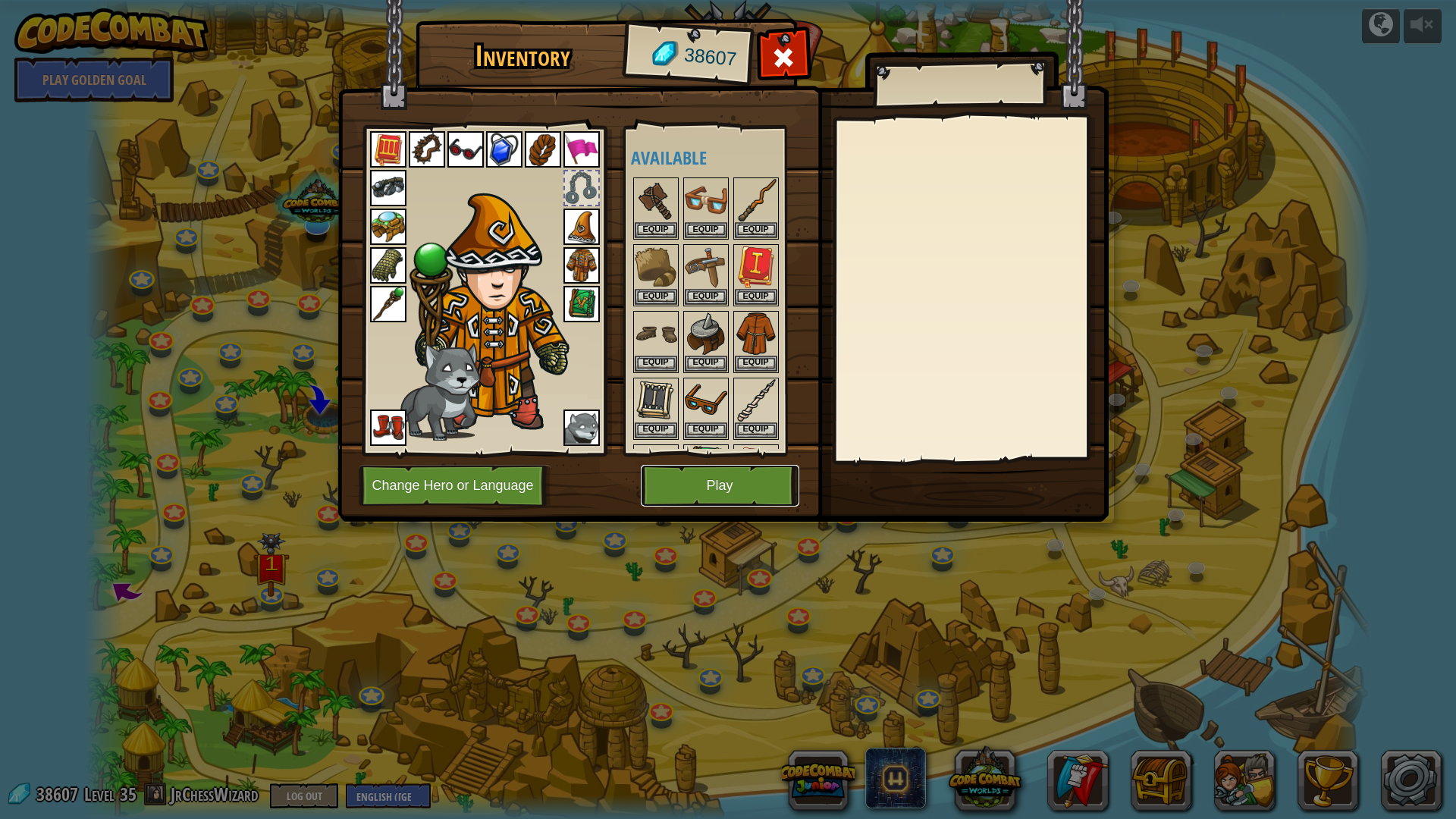
click at [736, 481] on button "Play" at bounding box center [720, 486] width 158 height 42
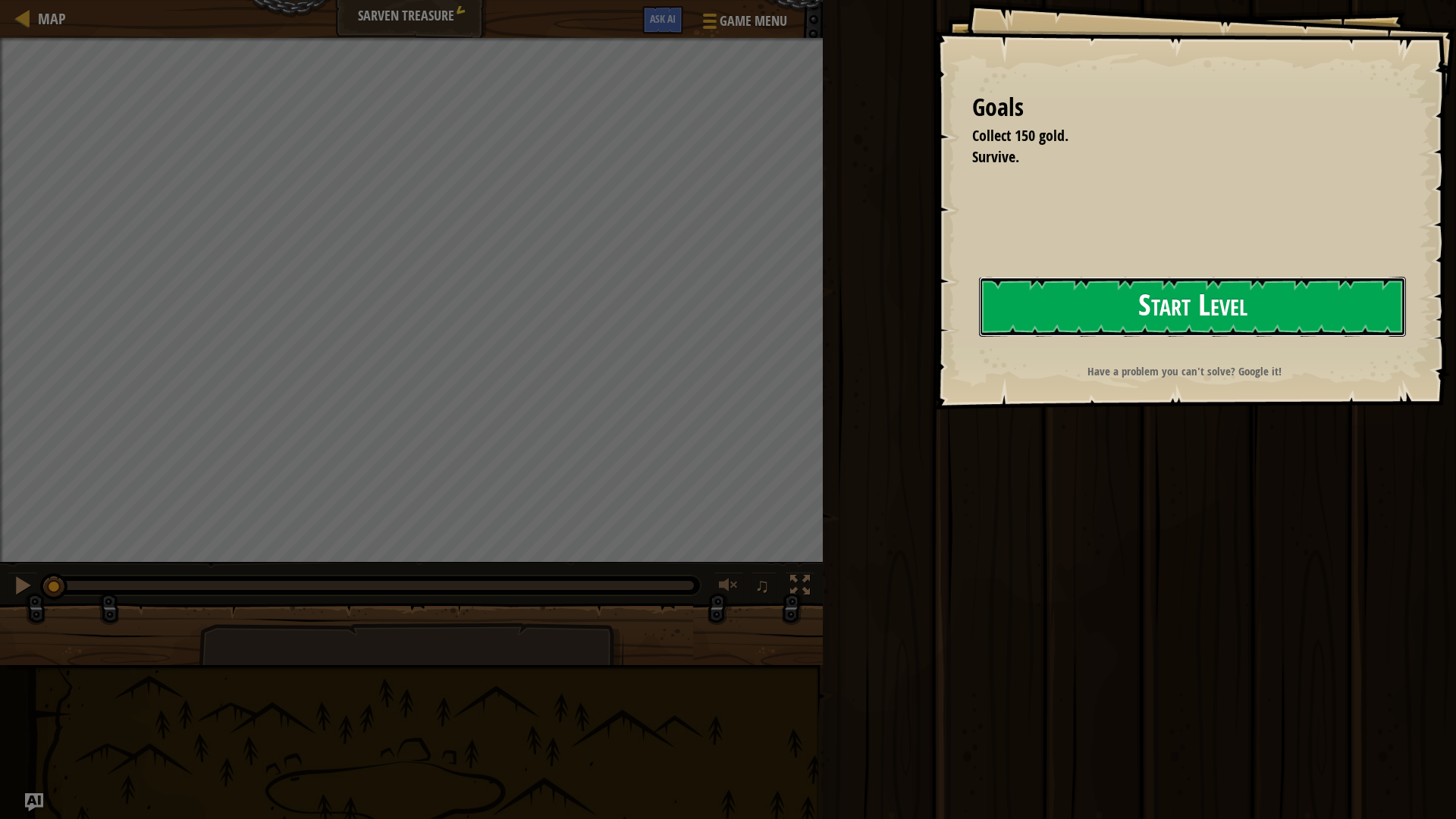
click at [1130, 336] on button "Start Level" at bounding box center [1192, 307] width 427 height 60
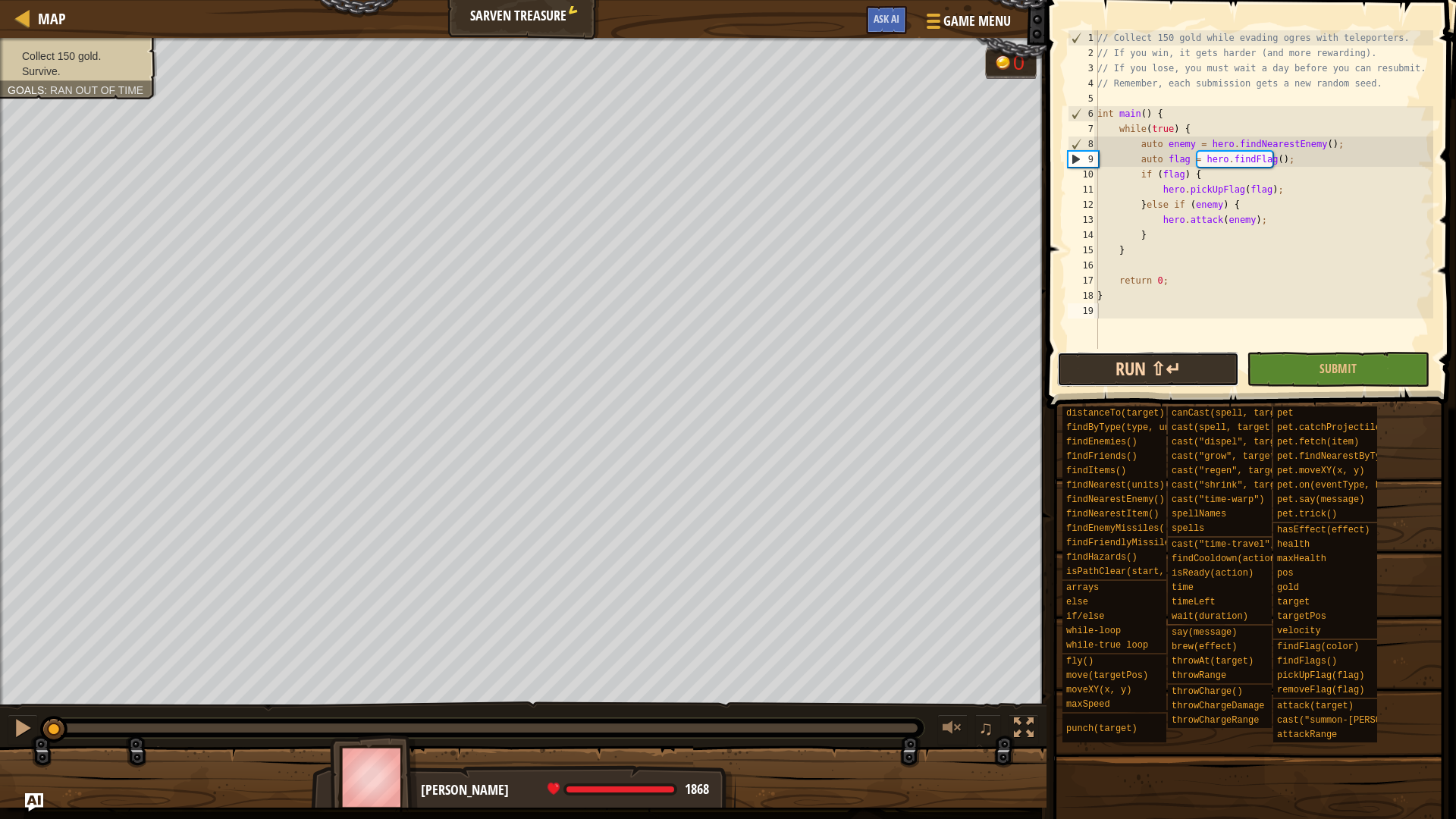
click at [1227, 369] on button "Run ⇧↵" at bounding box center [1147, 369] width 182 height 35
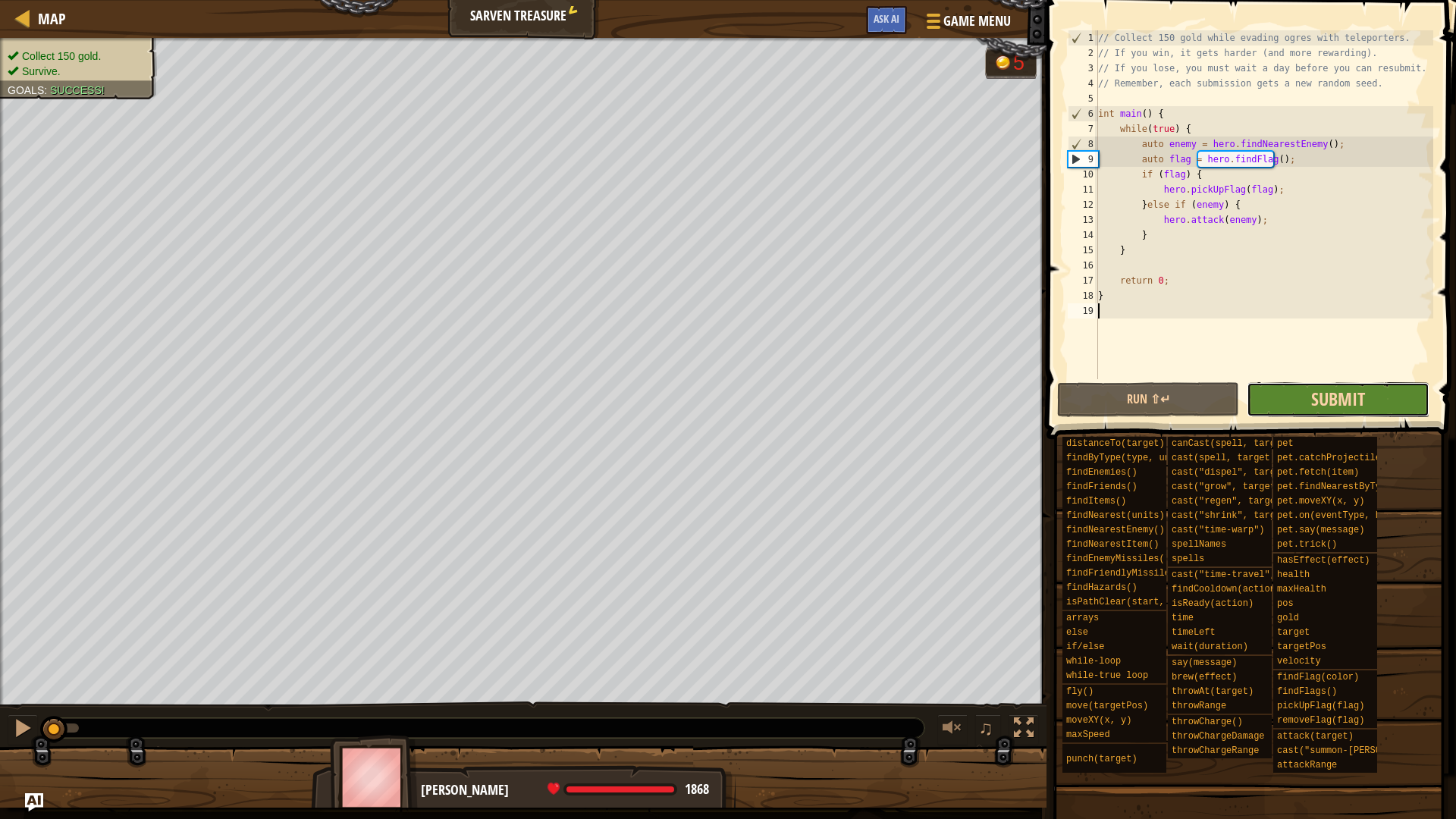
click at [1320, 400] on span "Submit" at bounding box center [1337, 398] width 54 height 24
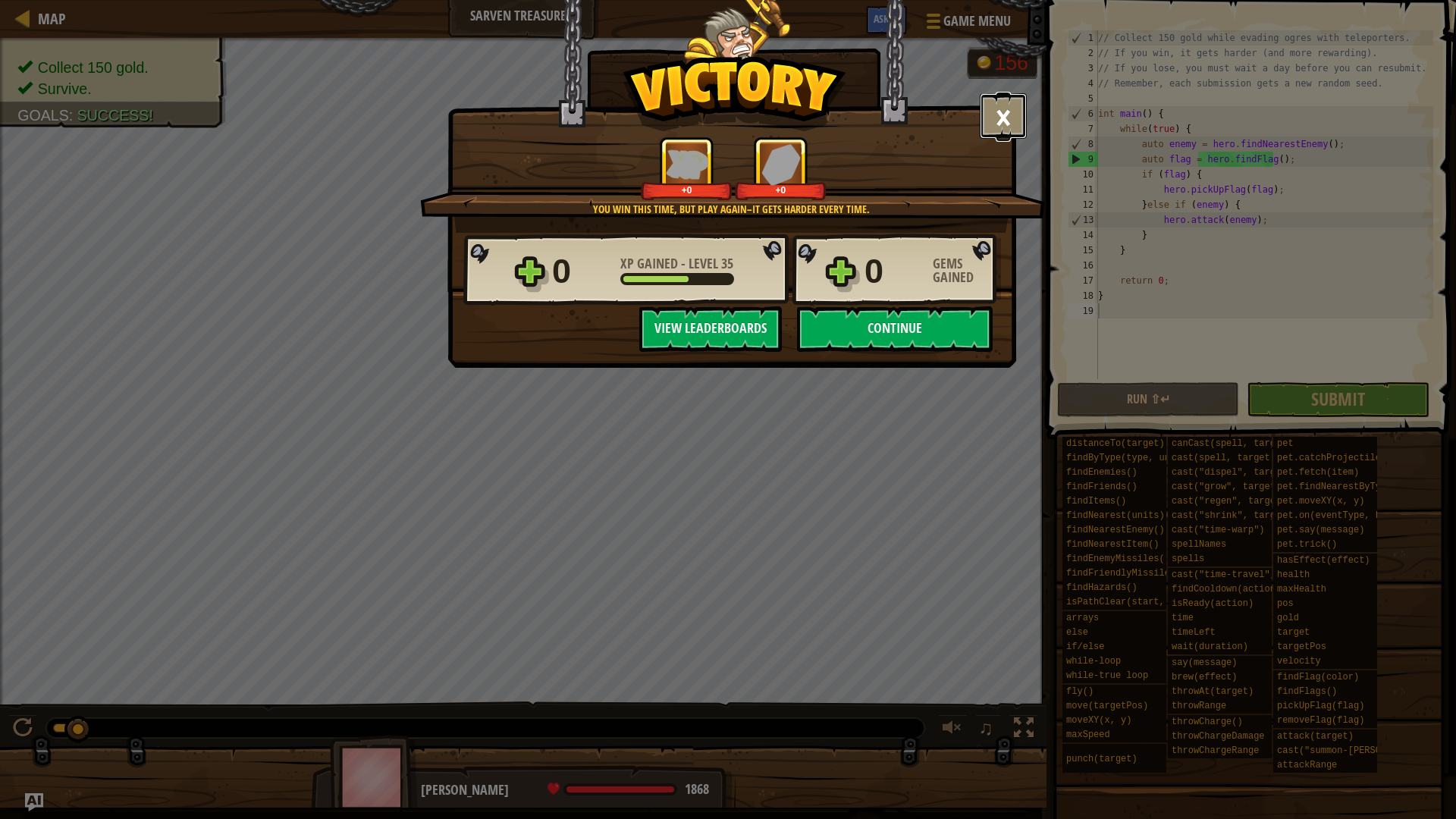
click at [1005, 111] on button "×" at bounding box center [1003, 116] width 47 height 46
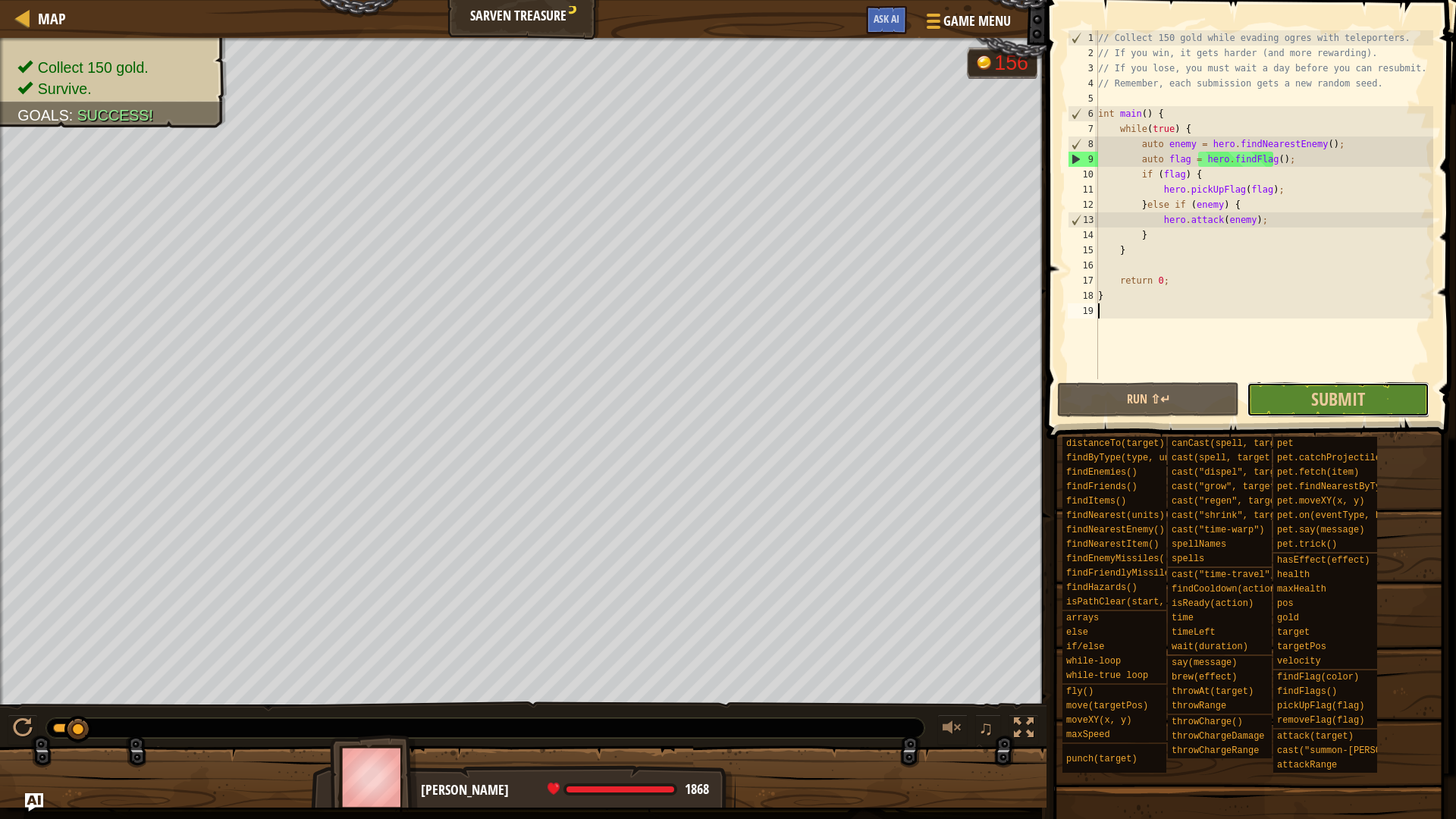
click at [1296, 411] on button "Submit in a day" at bounding box center [1337, 399] width 182 height 35
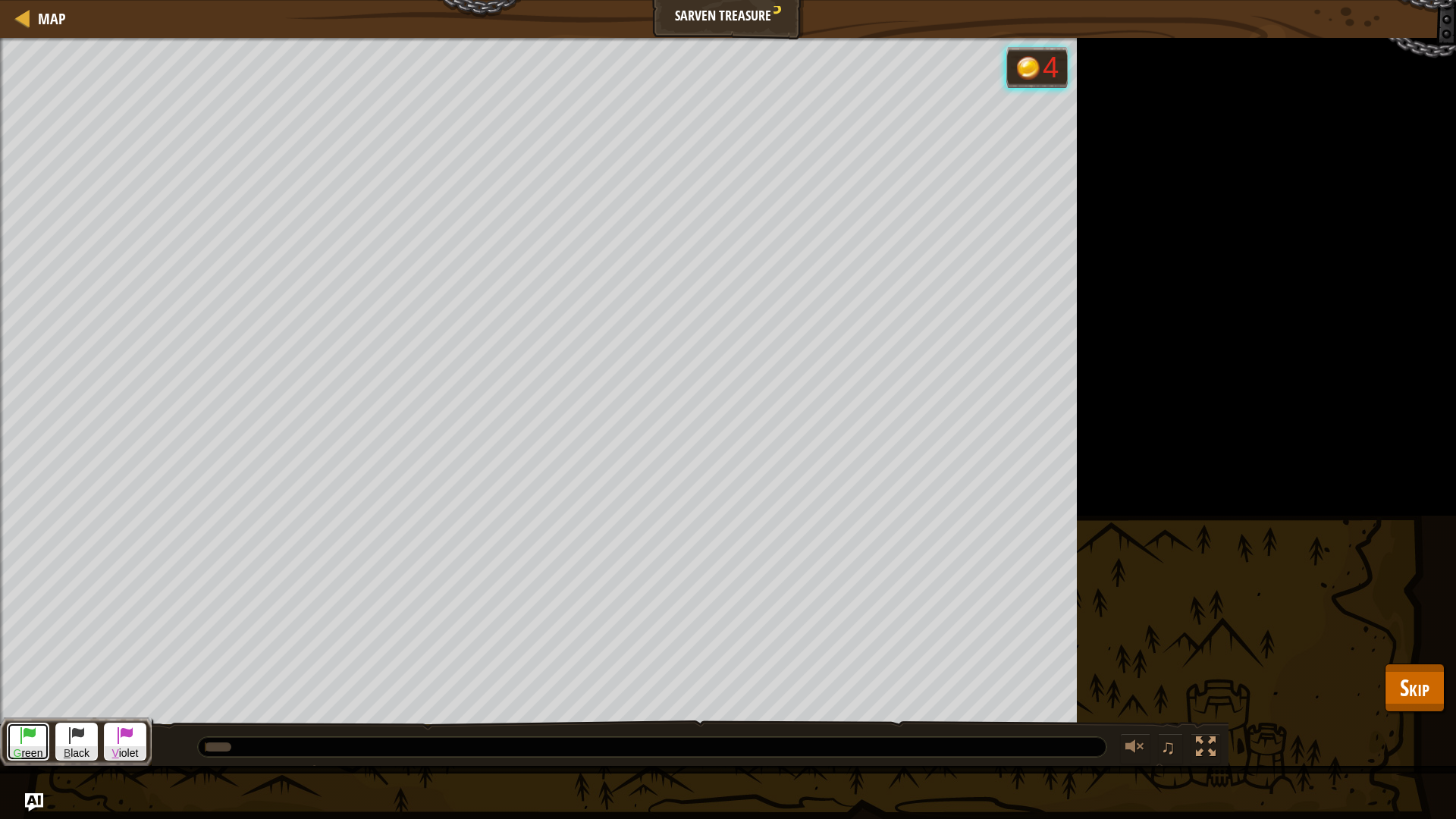
click at [27, 689] on span at bounding box center [28, 734] width 18 height 18
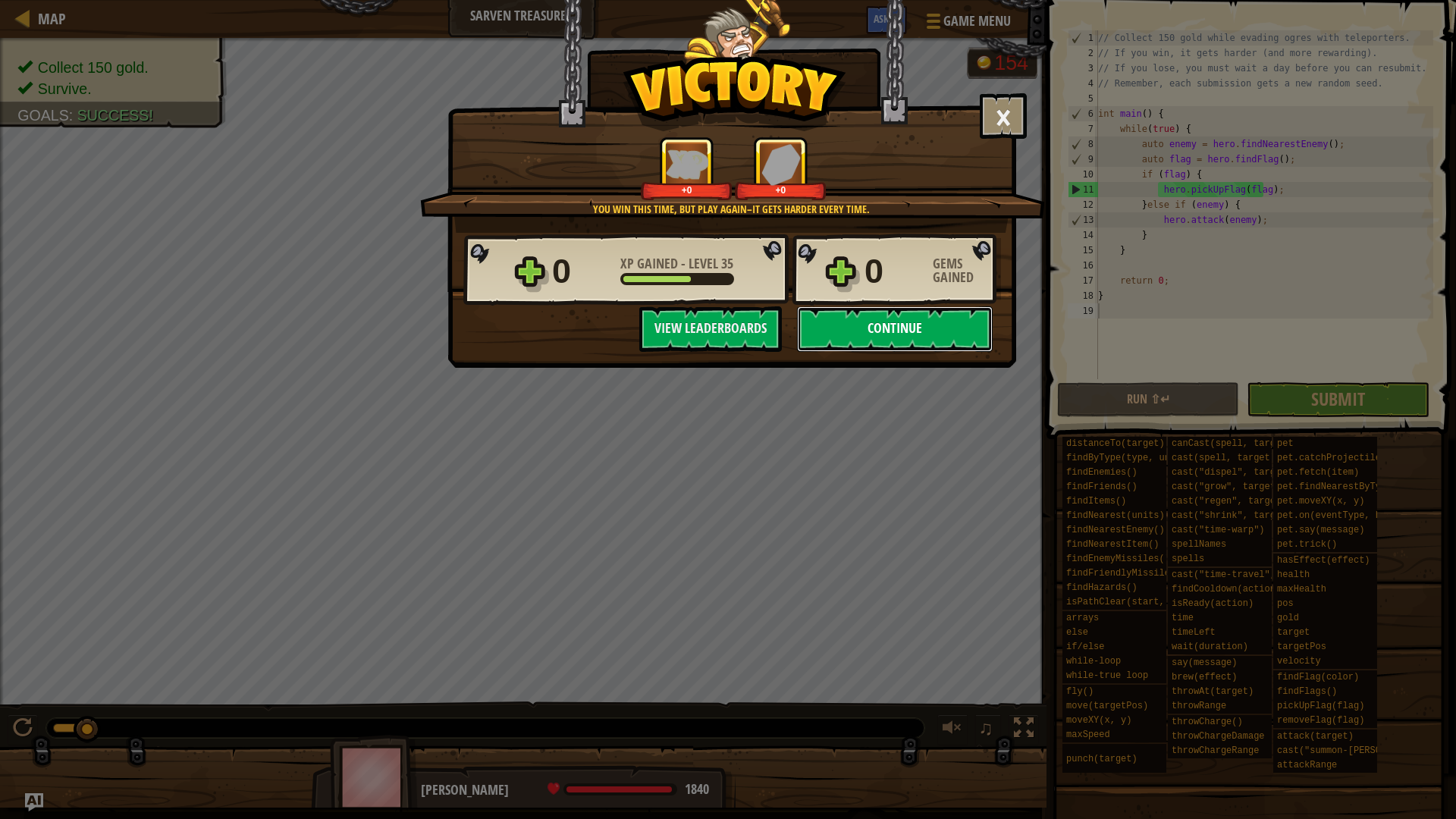
click at [935, 343] on button "Continue" at bounding box center [894, 330] width 195 height 46
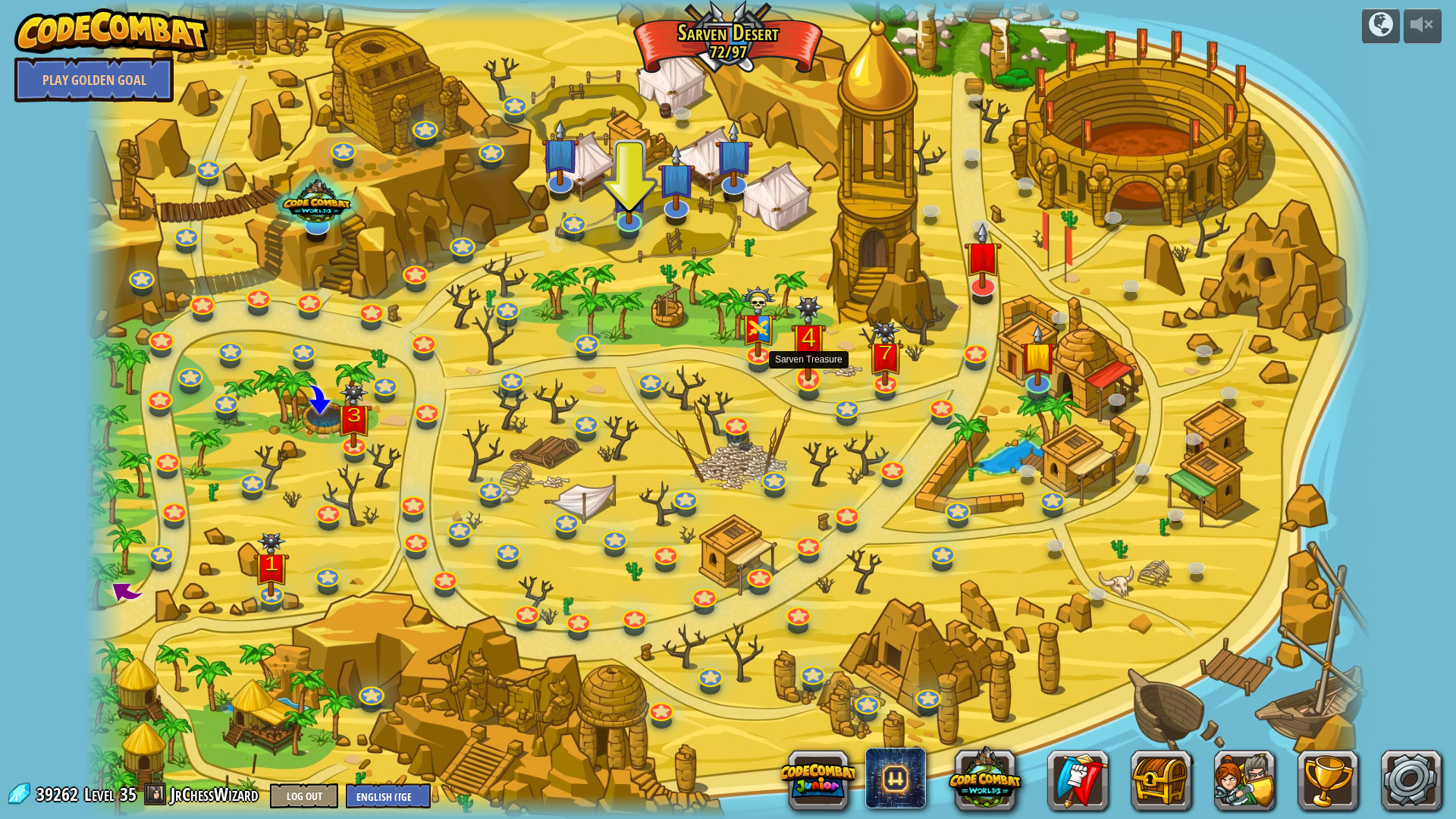
click at [808, 373] on img at bounding box center [808, 338] width 35 height 86
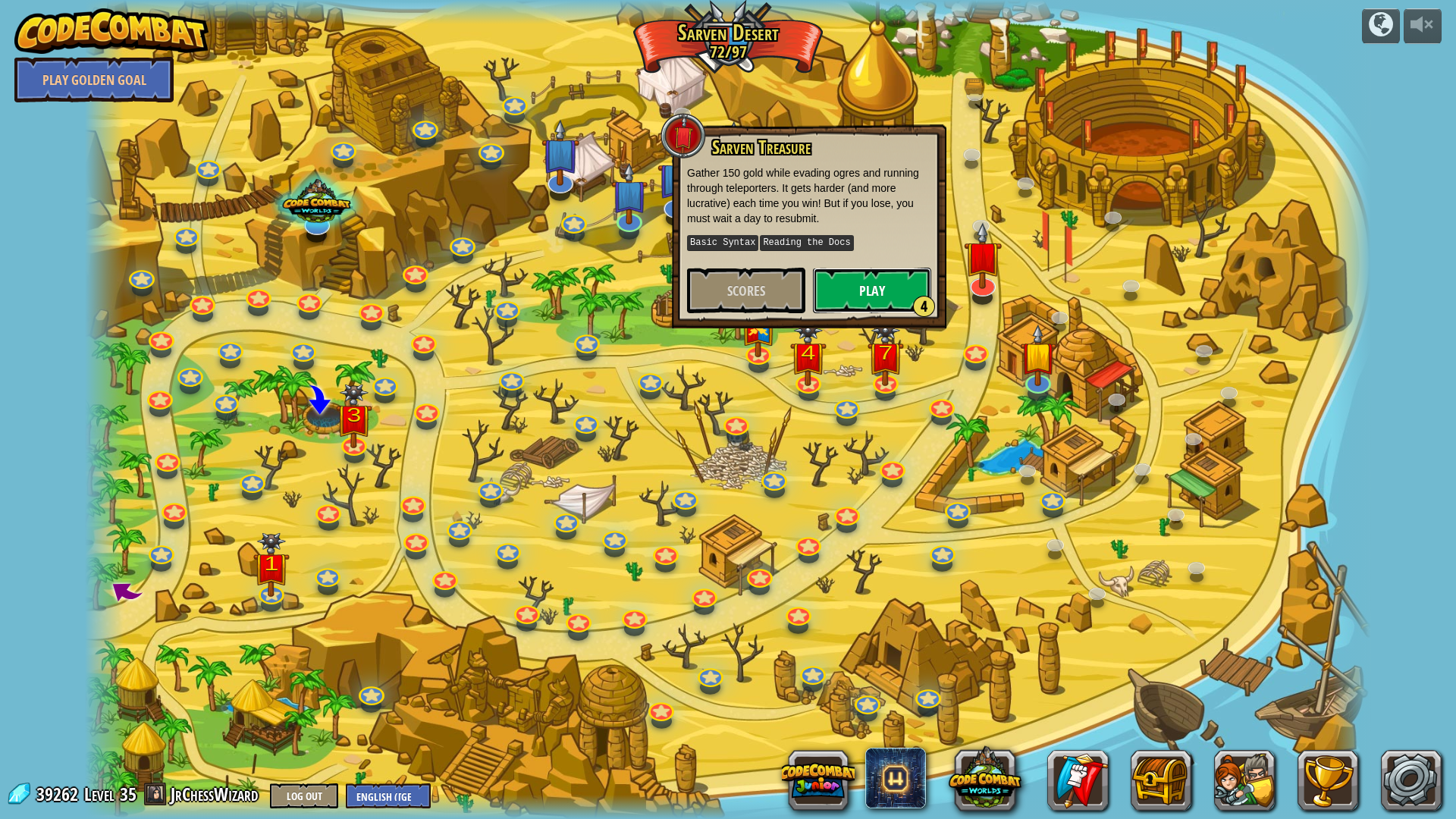
click at [842, 296] on button "Play 4" at bounding box center [871, 290] width 118 height 46
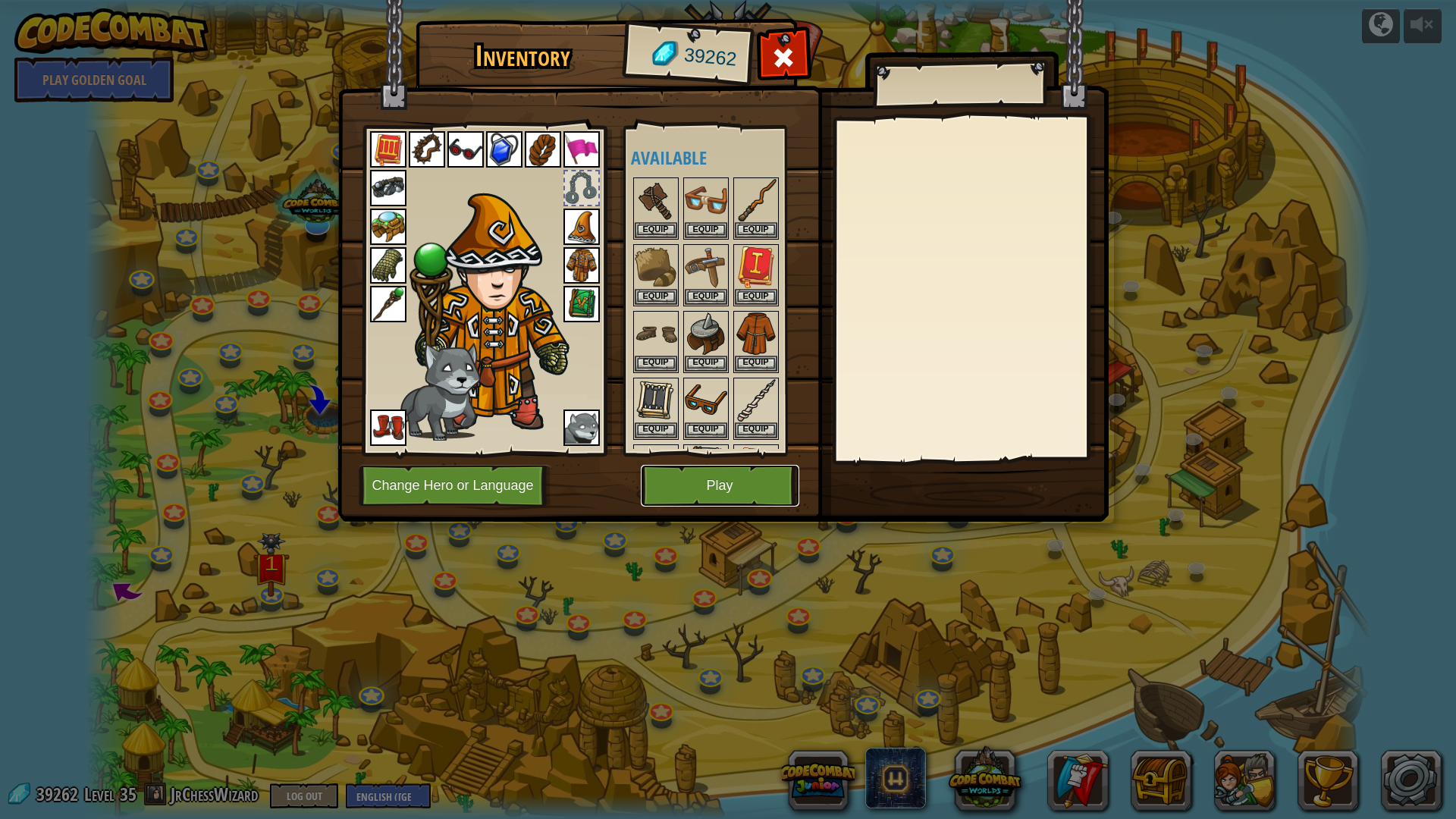
click at [727, 489] on button "Play" at bounding box center [720, 486] width 158 height 42
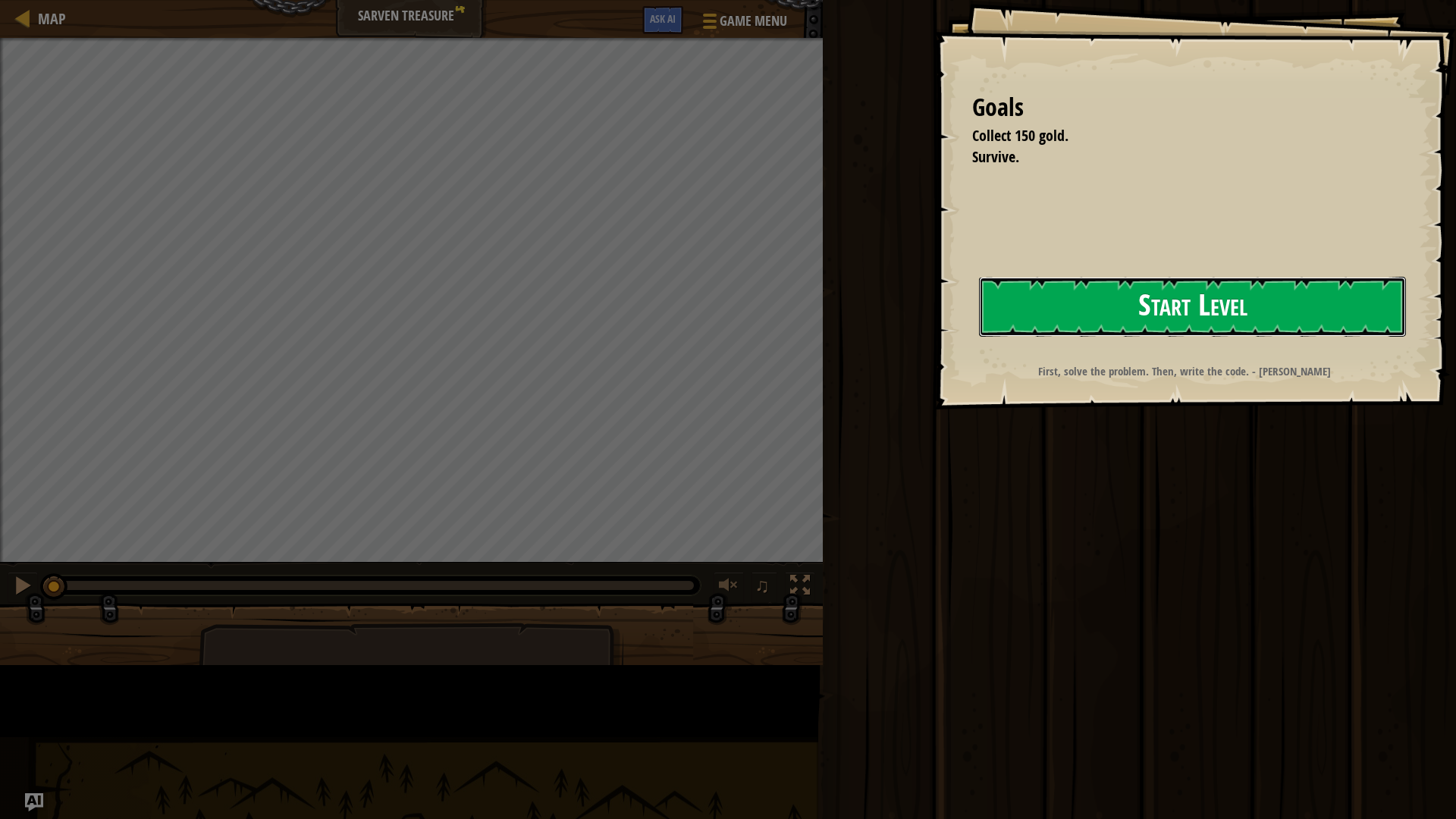
click at [979, 336] on button "Start Level" at bounding box center [1192, 307] width 427 height 60
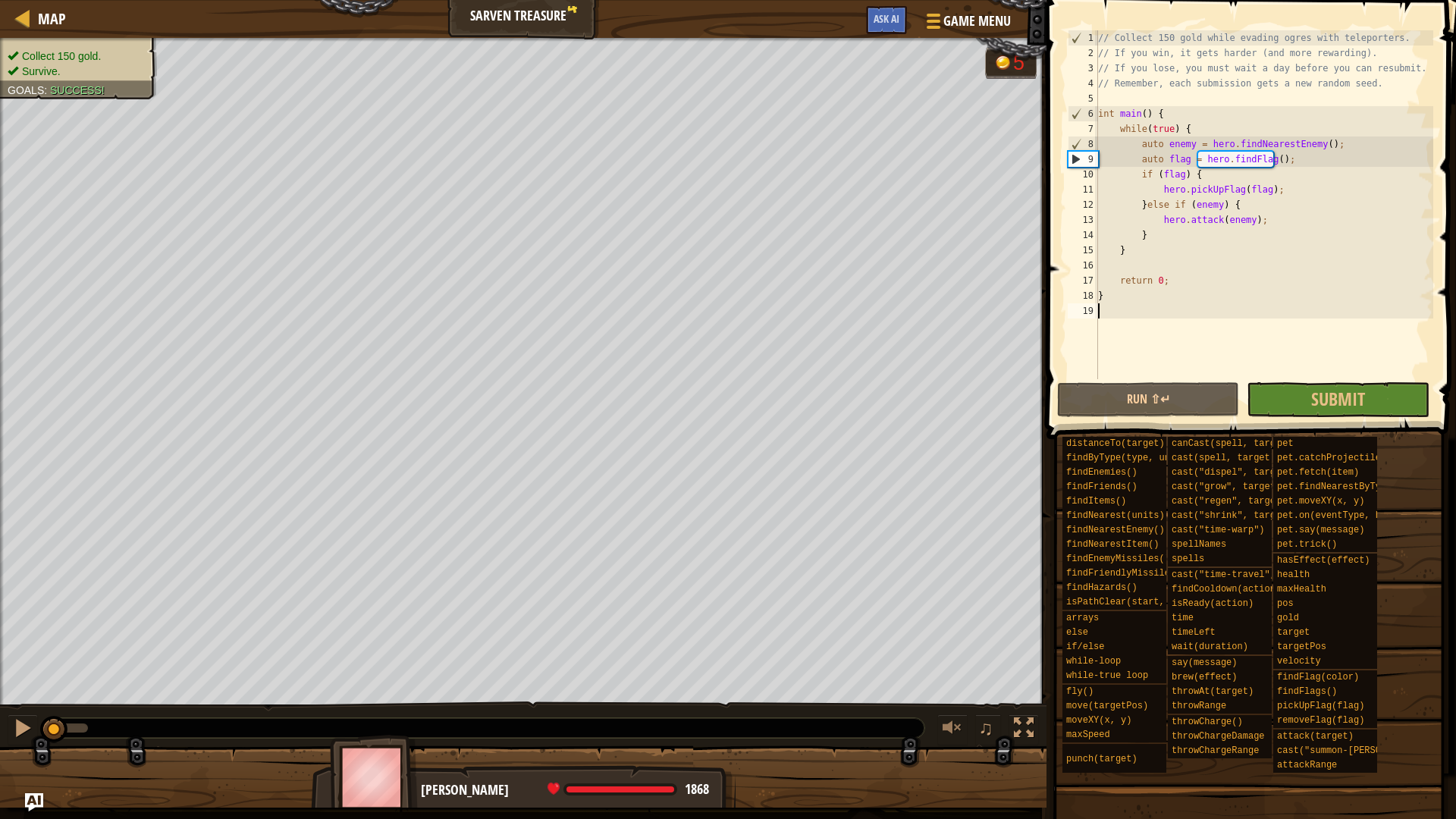
click at [1167, 246] on div "// Collect 150 gold while evading ogres with teleporters. // If you win, it get…" at bounding box center [1264, 220] width 338 height 379
click at [1167, 237] on div "// Collect 150 gold while evading ogres with teleporters. // If you win, it get…" at bounding box center [1264, 220] width 338 height 379
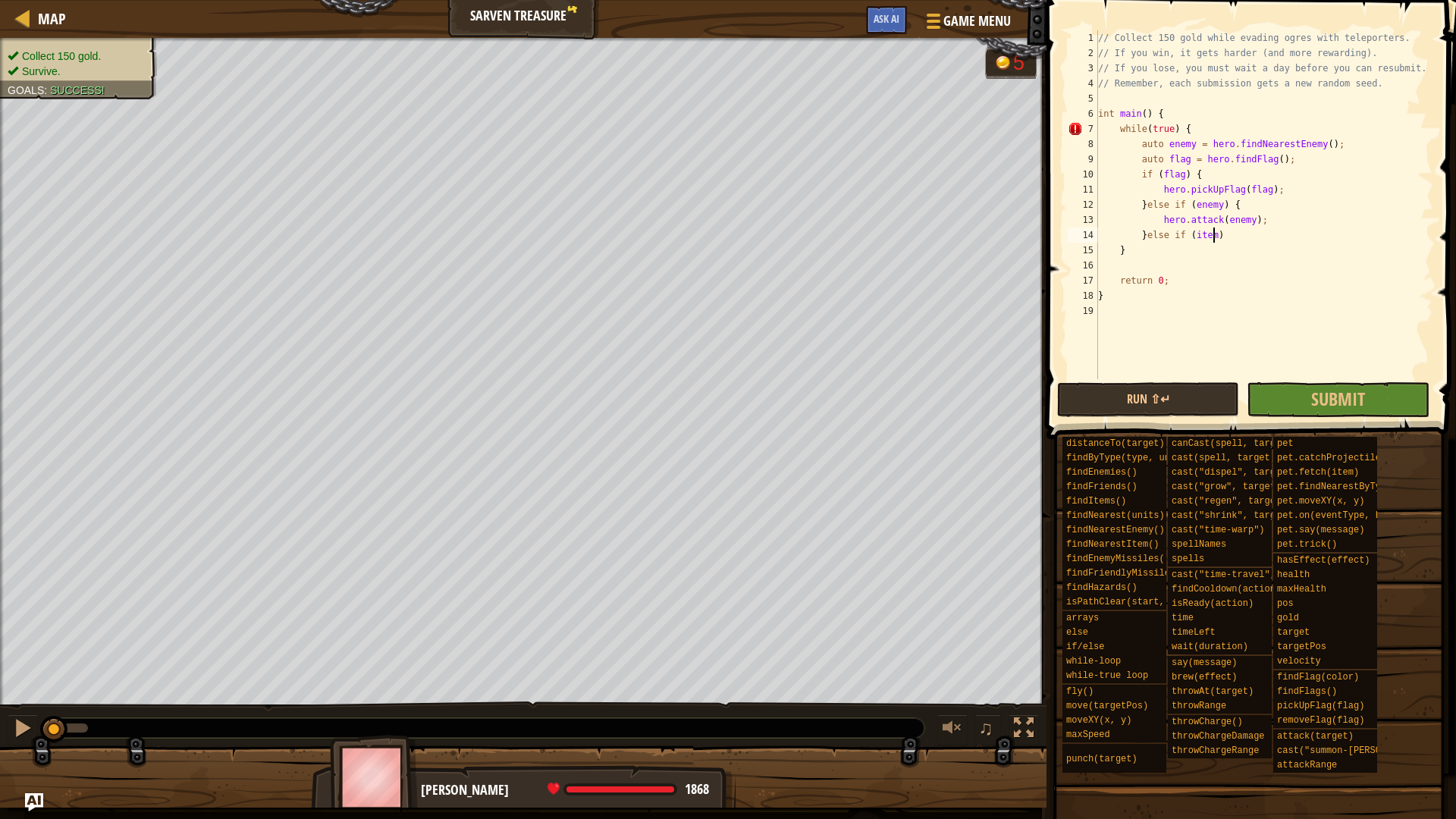
scroll to position [7, 9]
type textarea "}else if (item) {"
type textarea "}"
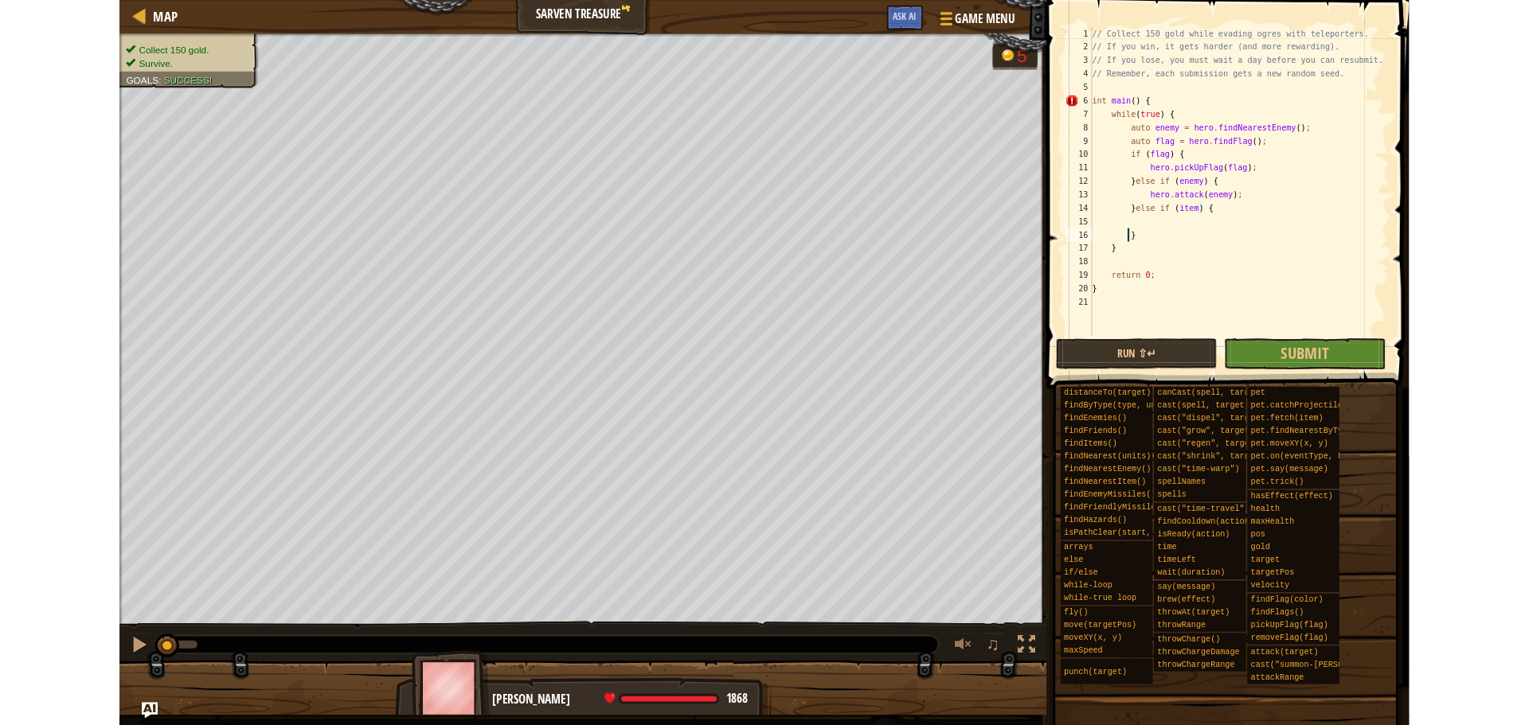
scroll to position [7, 3]
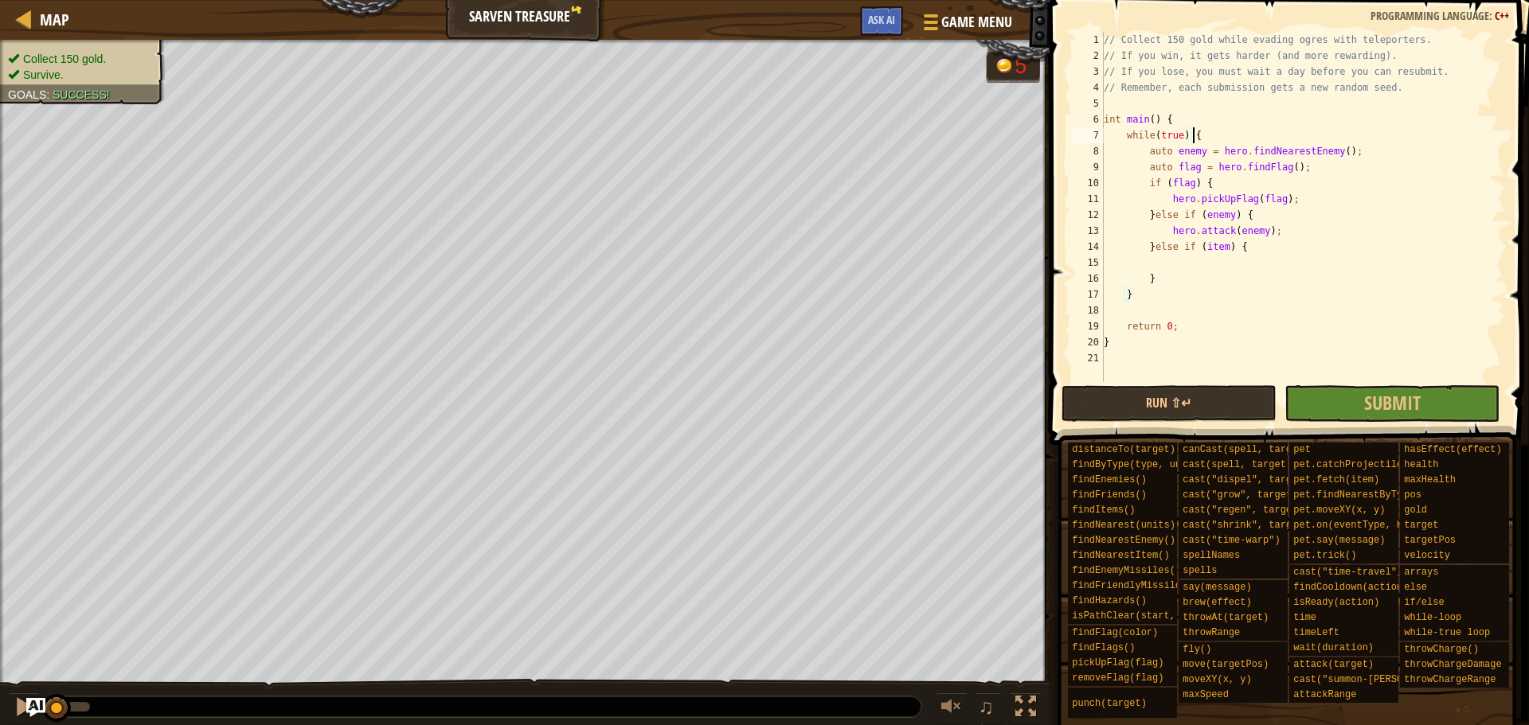
click at [1318, 134] on div "// Collect 150 gold while evading ogres with teleporters. // If you win, it get…" at bounding box center [1302, 223] width 404 height 382
type textarea "while(true) {"
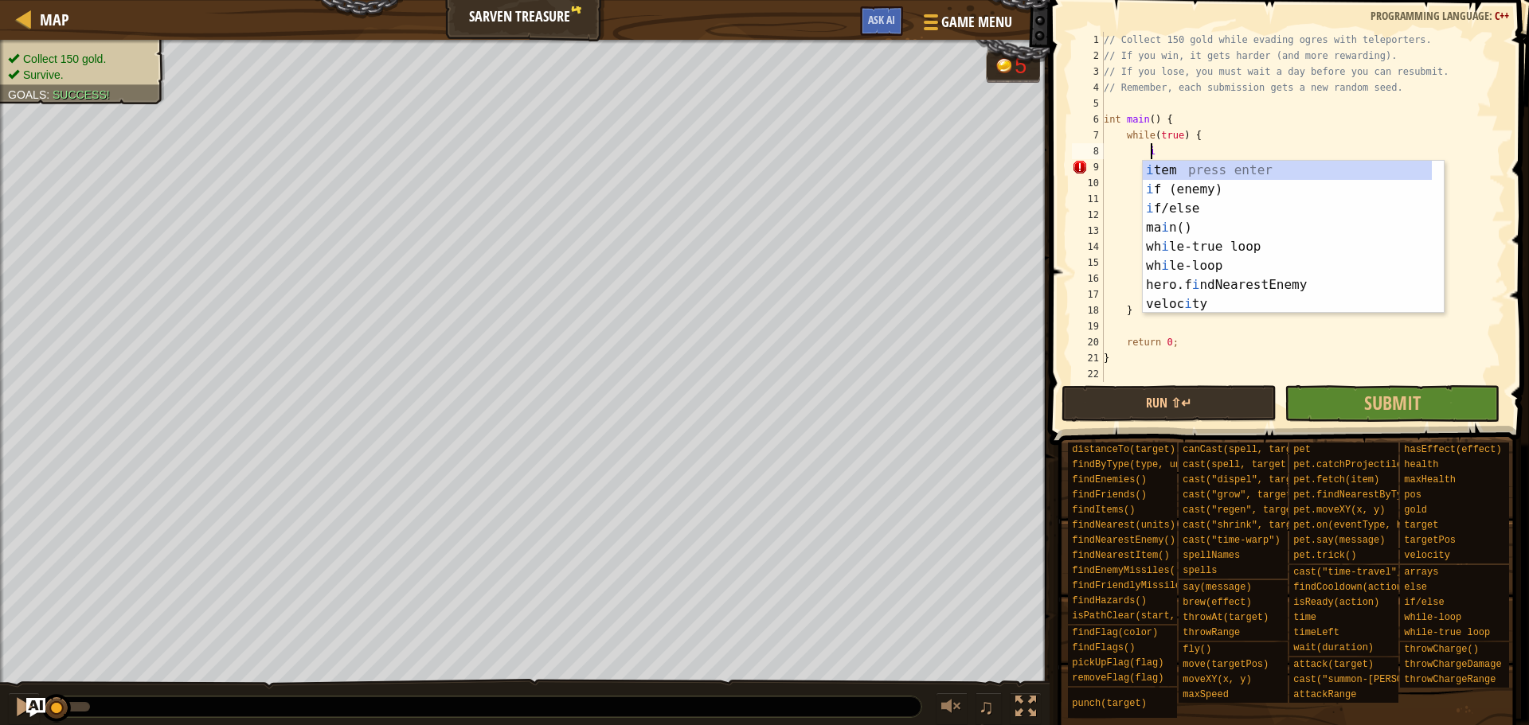
click at [1257, 132] on div "// Collect 150 gold while evading ogres with teleporters. // If you win, it get…" at bounding box center [1302, 223] width 404 height 382
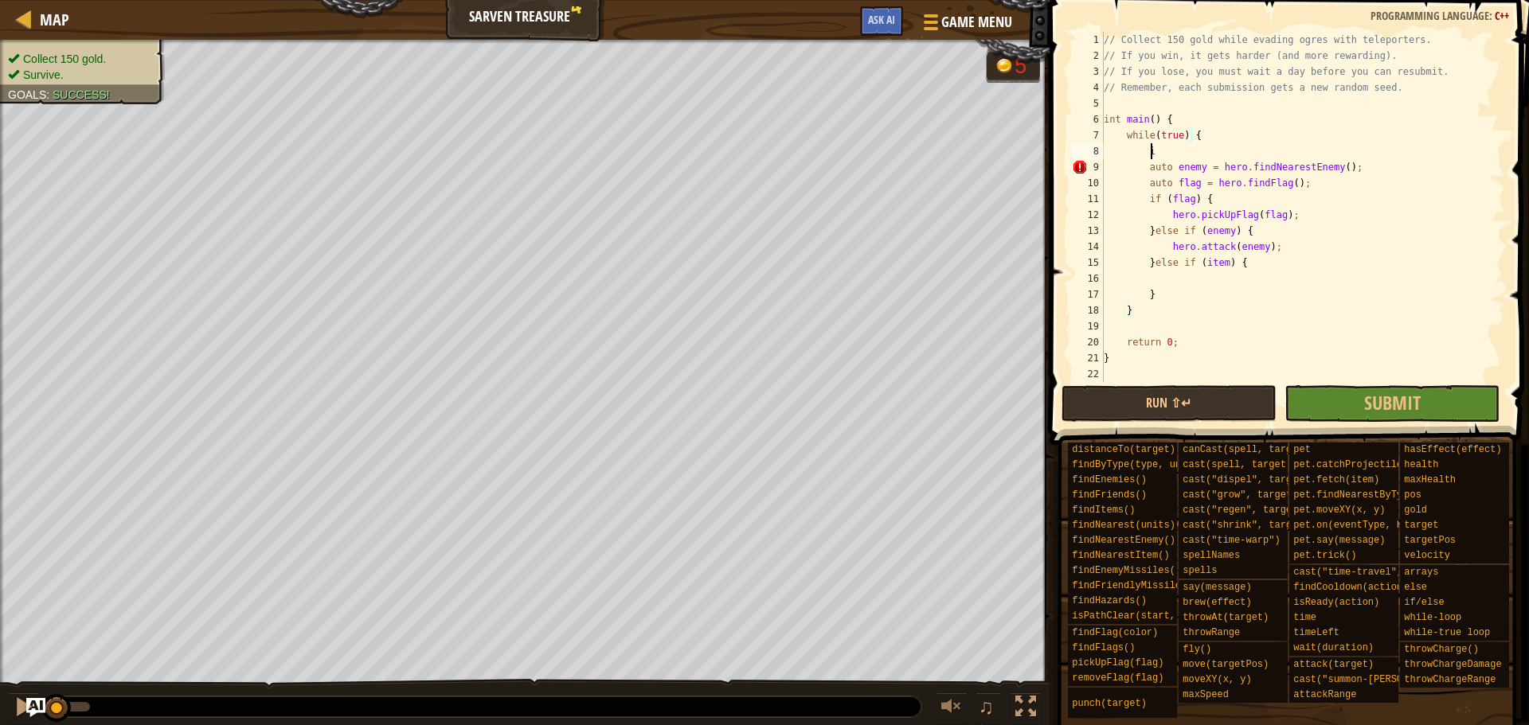
click at [1252, 146] on div "// Collect 150 gold while evading ogres with teleporters. // If you win, it get…" at bounding box center [1302, 223] width 404 height 382
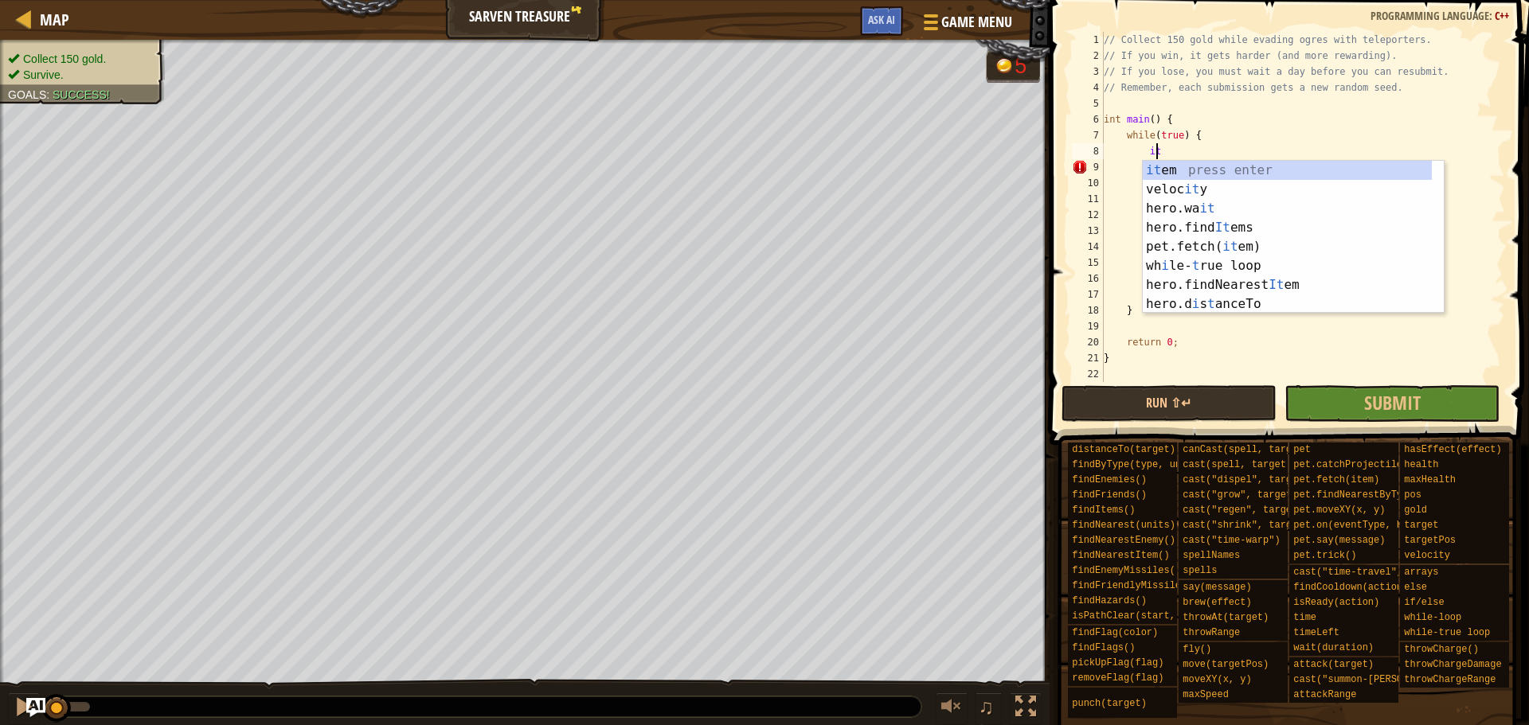
type textarea "ite"
click at [1243, 224] on div "ite m press enter hero.find Ite ms press enter pet.fetch( ite m) press enter he…" at bounding box center [1286, 256] width 289 height 191
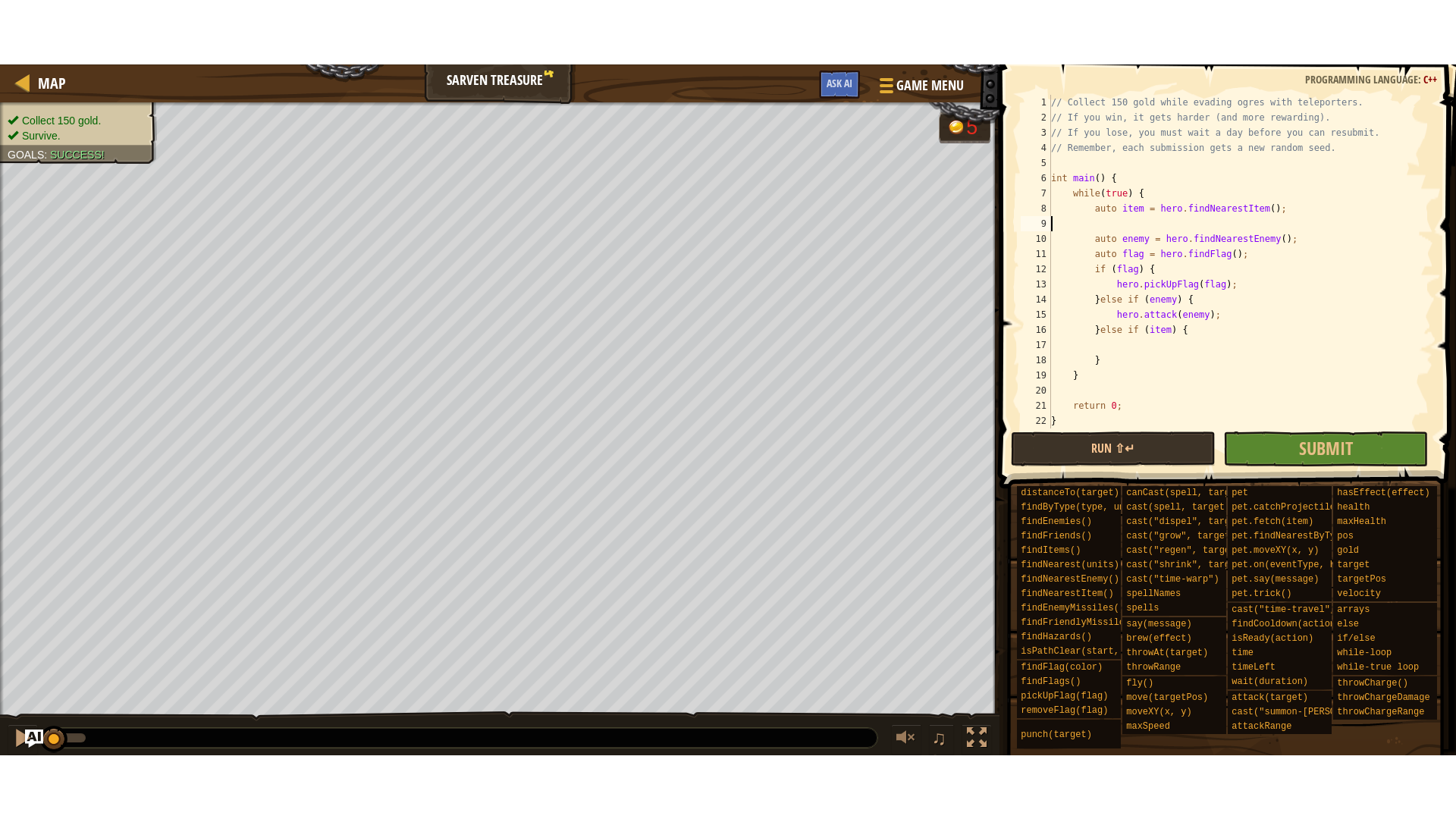
scroll to position [7, 0]
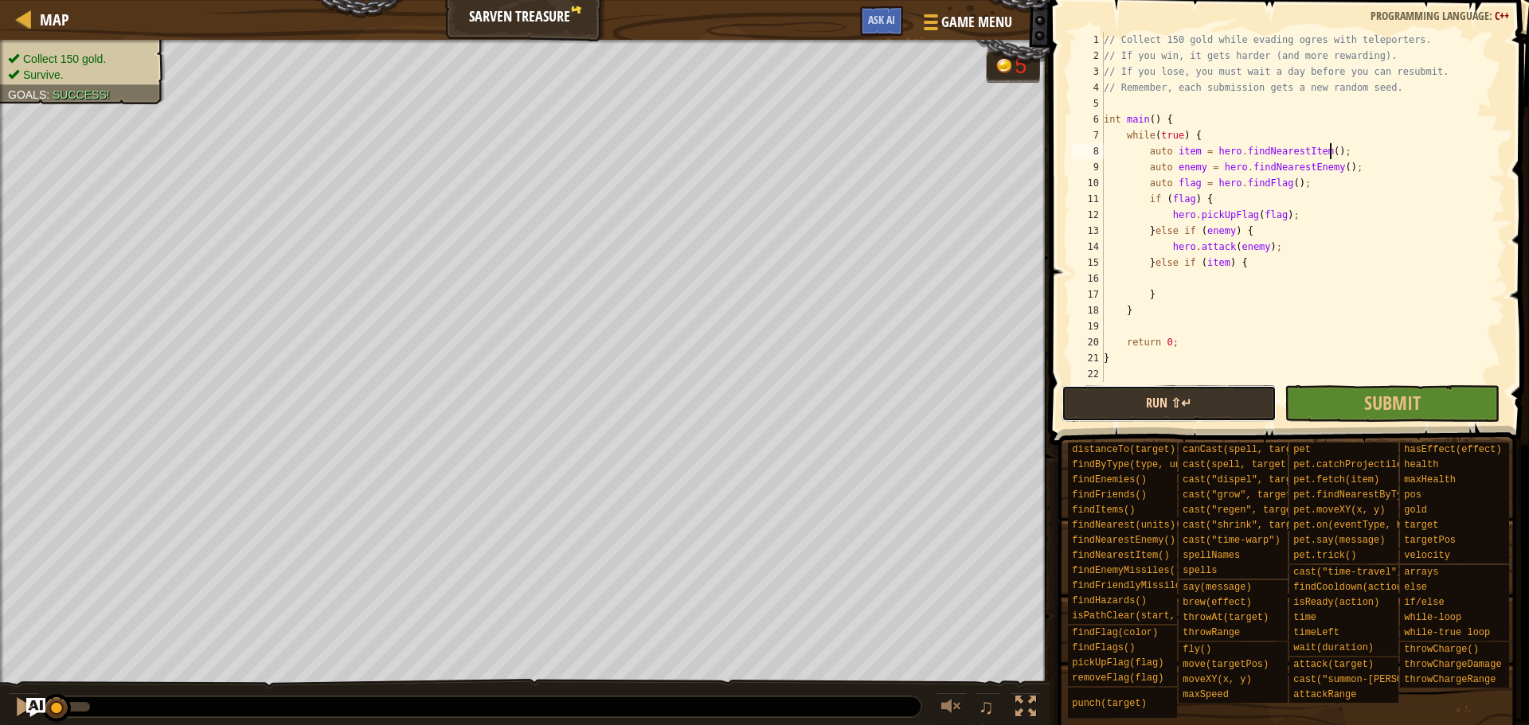
click at [1175, 408] on button "Run ⇧↵" at bounding box center [1168, 403] width 215 height 37
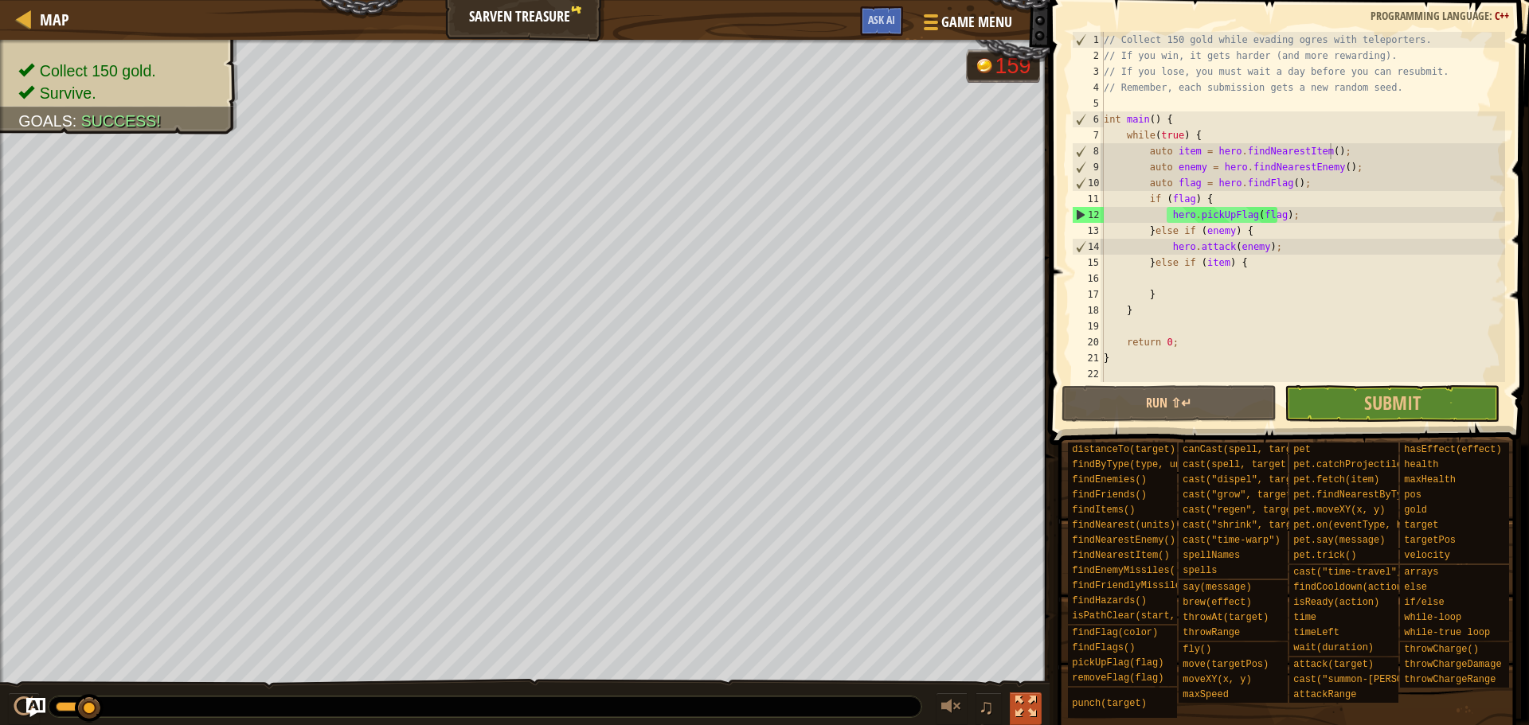
click at [1022, 705] on div at bounding box center [1025, 707] width 21 height 21
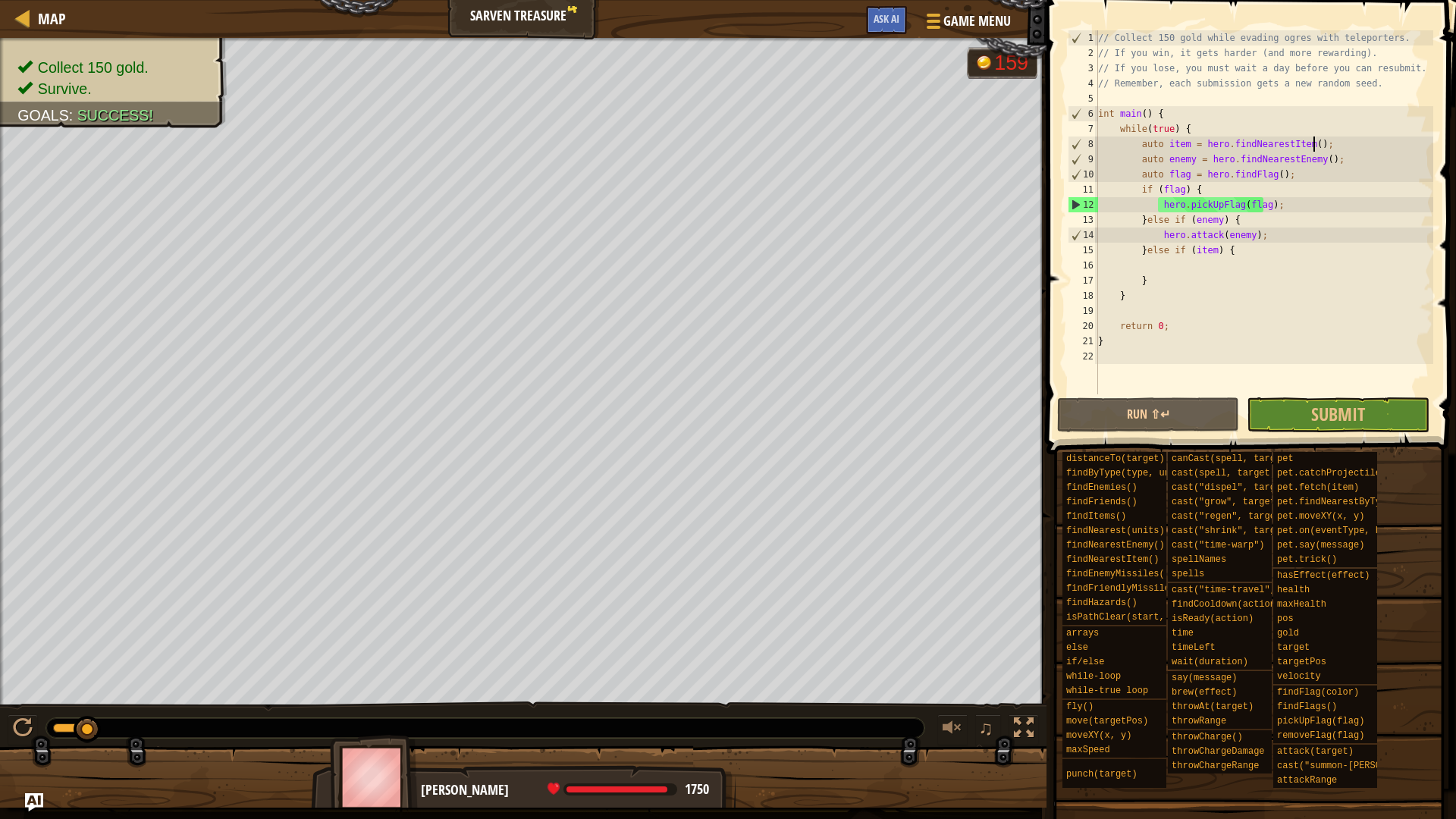
click at [1222, 257] on div "// Collect 150 gold while evading ogres with teleporters. // If you win, it get…" at bounding box center [1264, 228] width 338 height 394
type textarea "}else if (item) {"
click at [1209, 261] on div "// Collect 150 gold while evading ogres with teleporters. // If you win, it get…" at bounding box center [1264, 228] width 338 height 394
paste textarea "auto y = item.pos.y;"
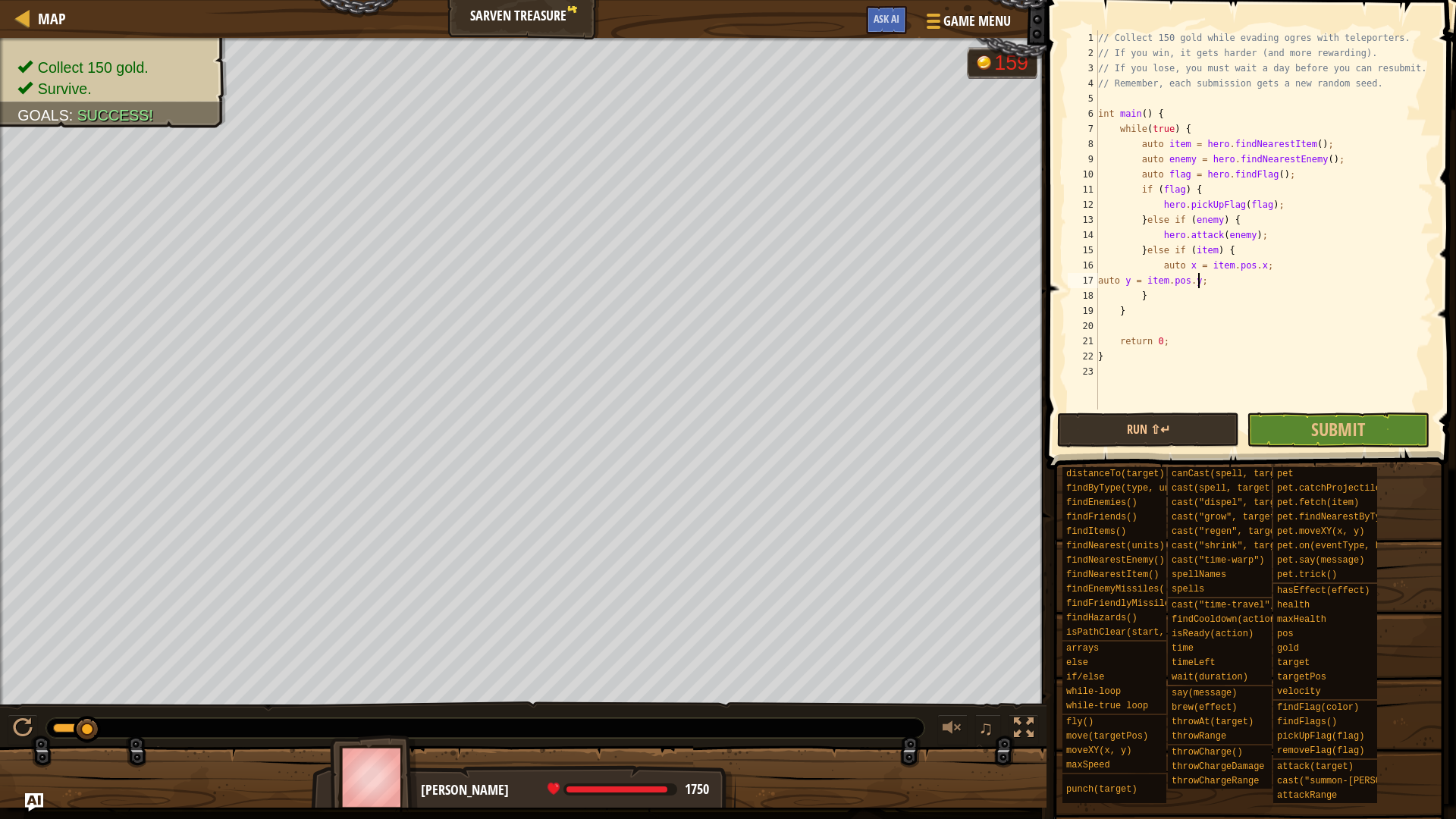
click at [1099, 279] on div "// Collect 150 gold while evading ogres with teleporters. // If you win, it get…" at bounding box center [1264, 235] width 338 height 410
type textarea "auto y = item.pos.y;"
click at [1285, 281] on div "// Collect 150 gold while evading ogres with teleporters. // If you win, it get…" at bounding box center [1264, 235] width 338 height 410
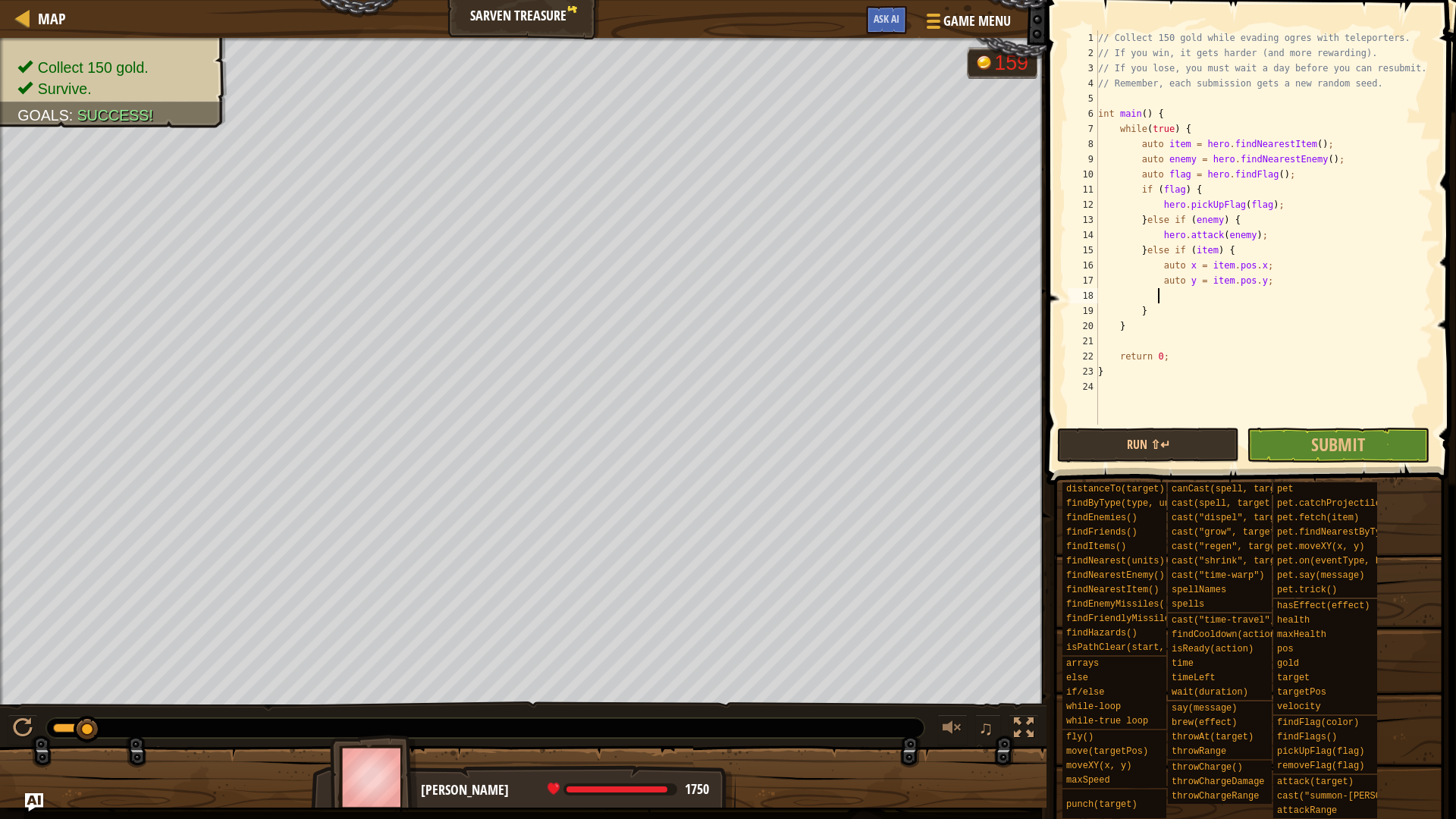
type textarea "a"
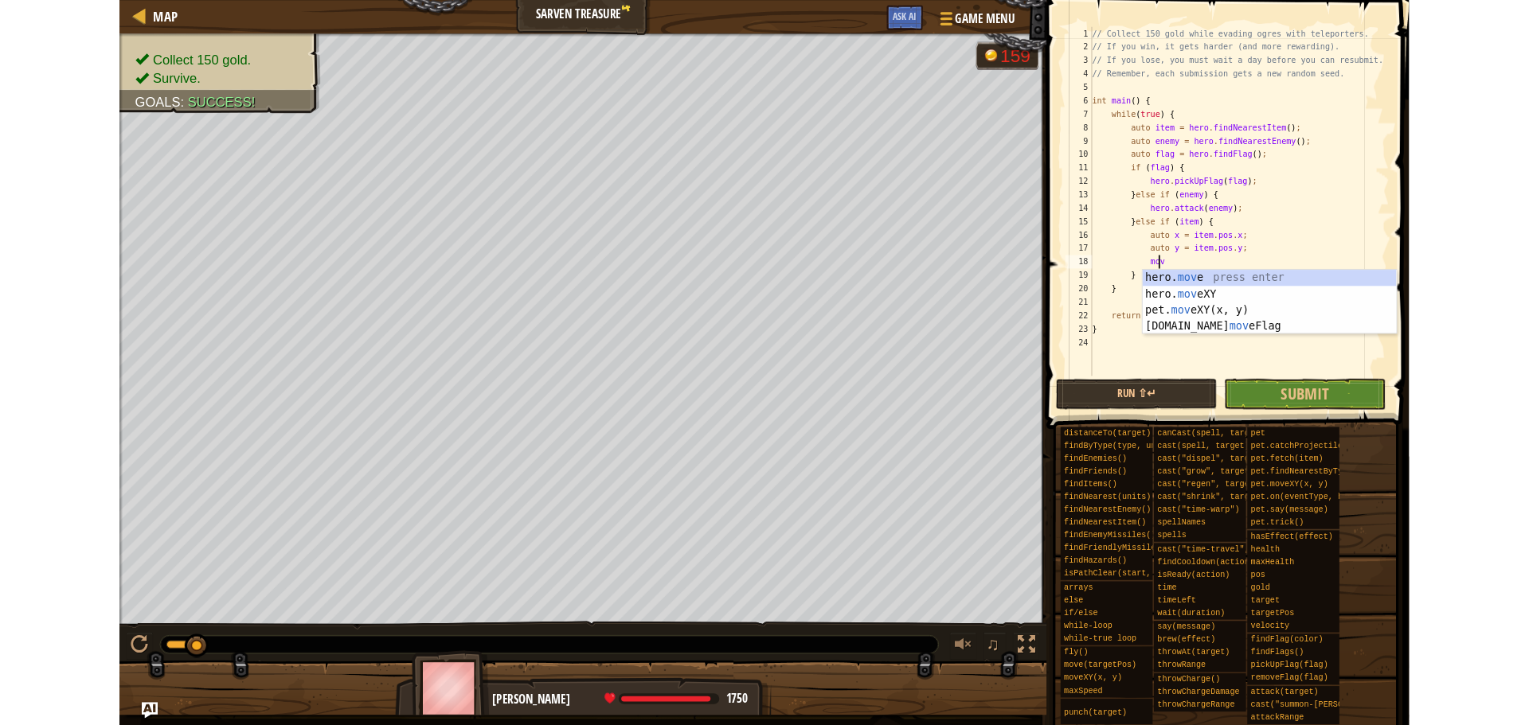
scroll to position [7, 6]
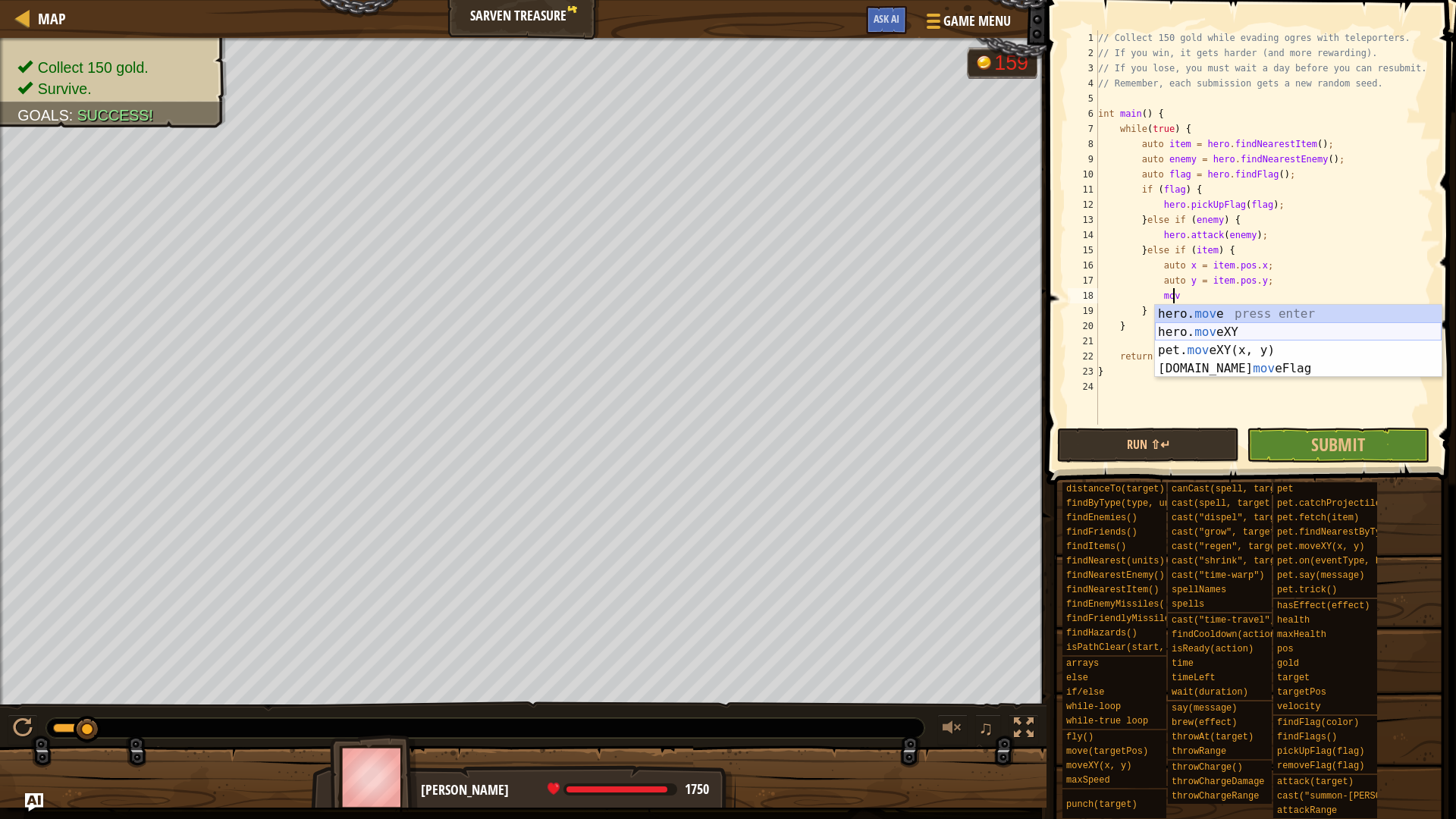
click at [1260, 329] on div "hero. mov e press enter hero. mov eXY press enter pet. mov eXY(x, y) press ente…" at bounding box center [1297, 359] width 287 height 110
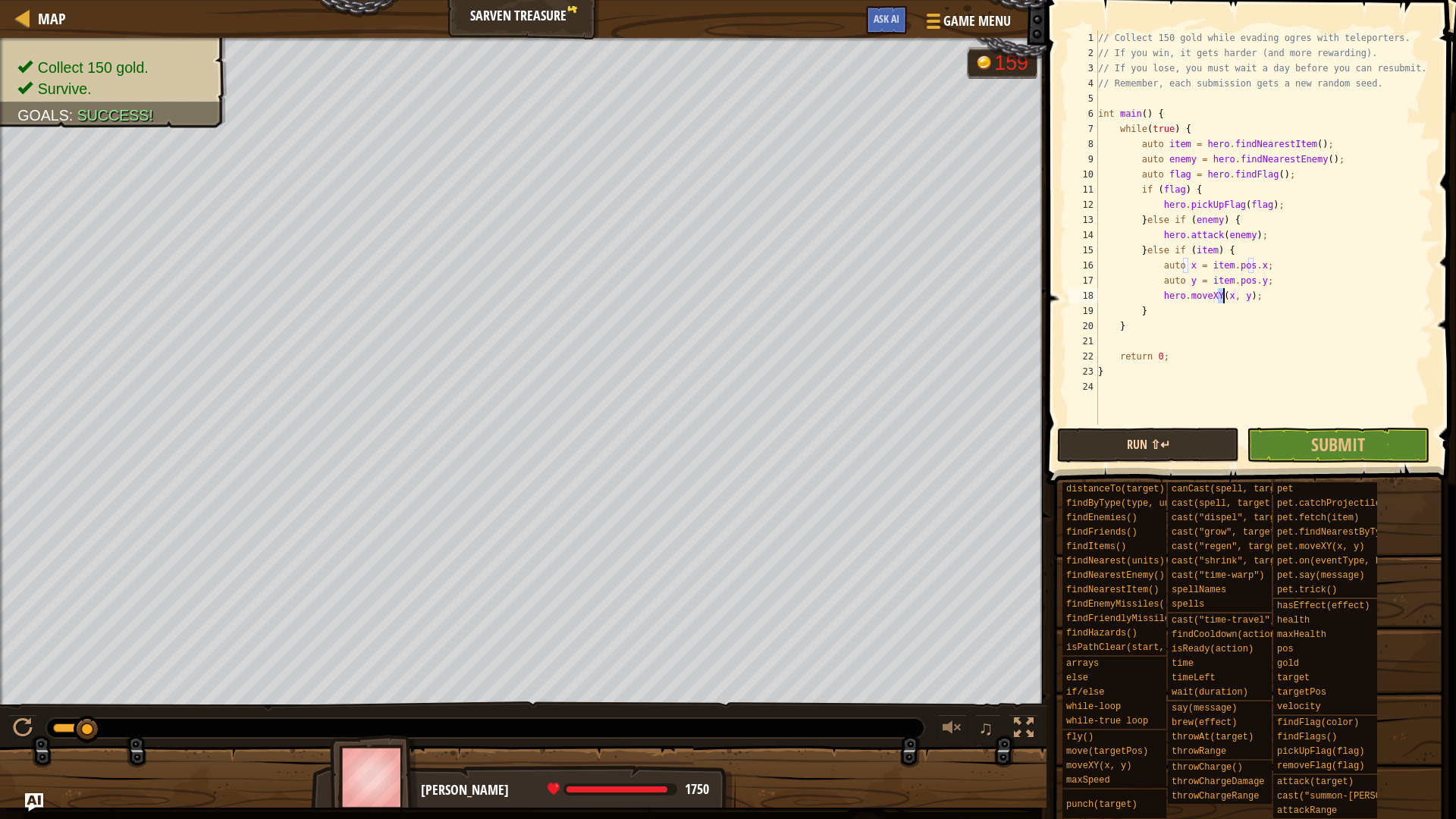
type textarea "hero.moveXY(x, y);"
click at [1225, 451] on button "Run ⇧↵" at bounding box center [1147, 445] width 182 height 35
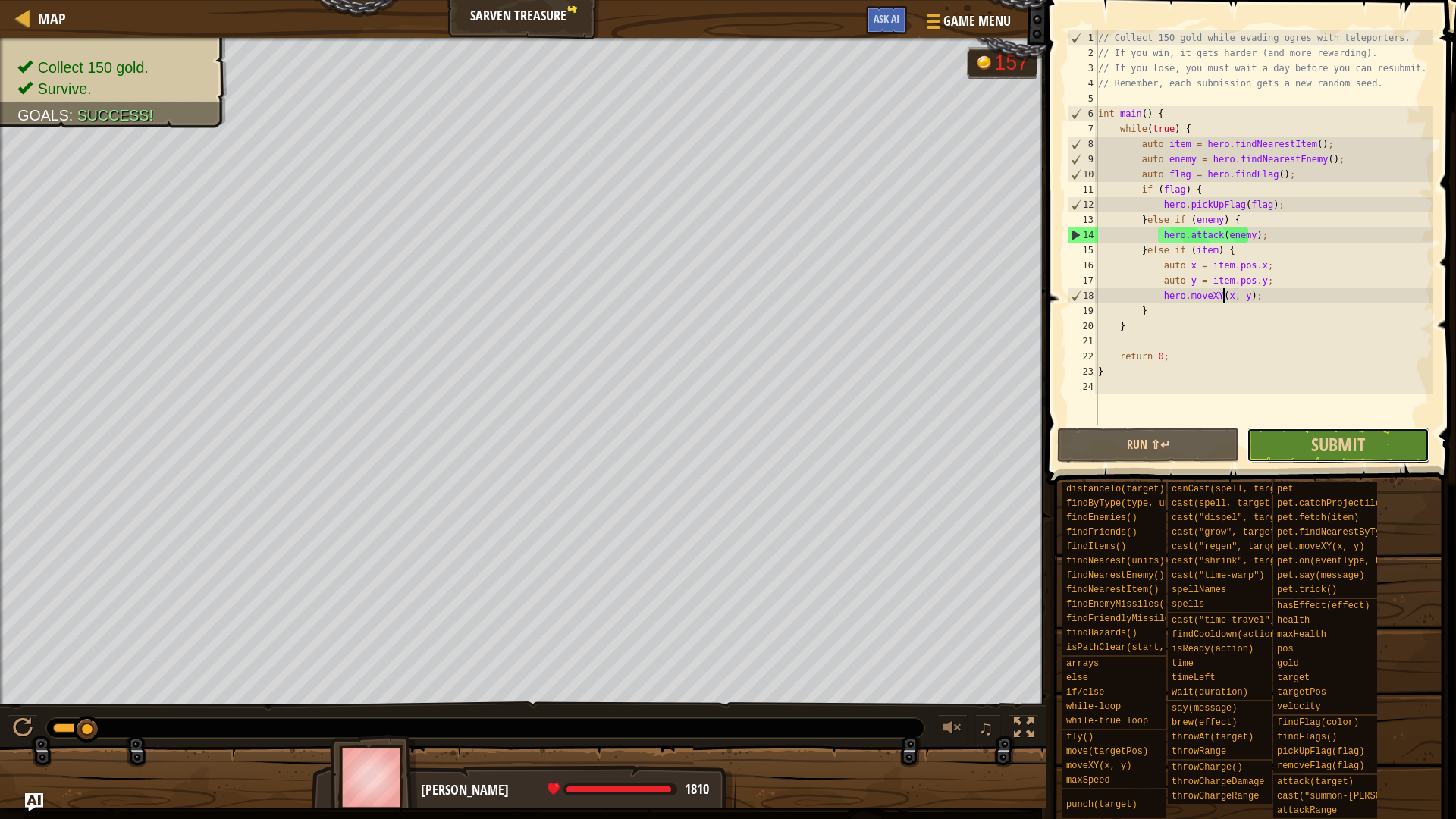
click at [1296, 445] on button "Submit" at bounding box center [1337, 445] width 182 height 35
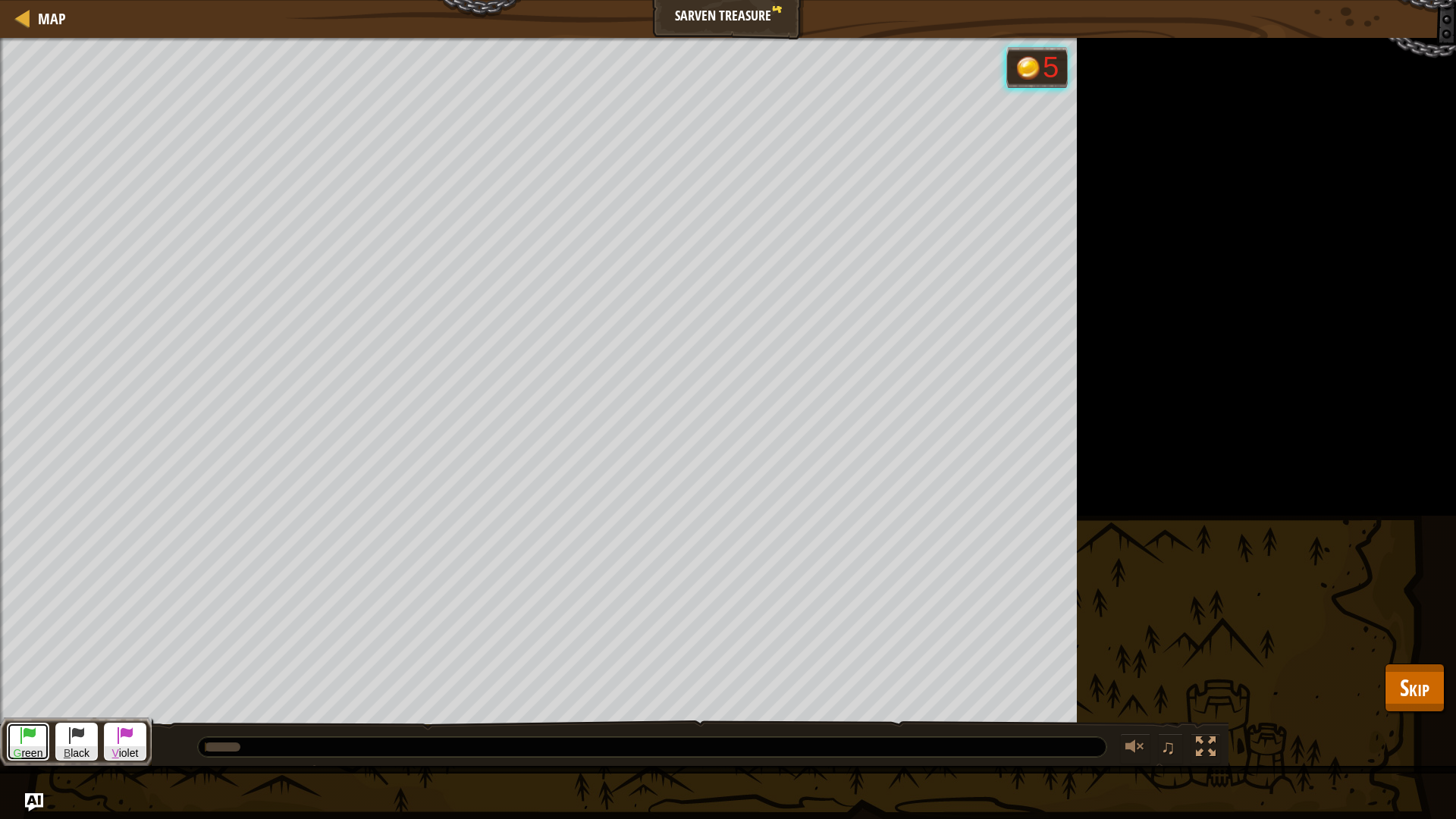
click at [31, 689] on span at bounding box center [28, 734] width 18 height 18
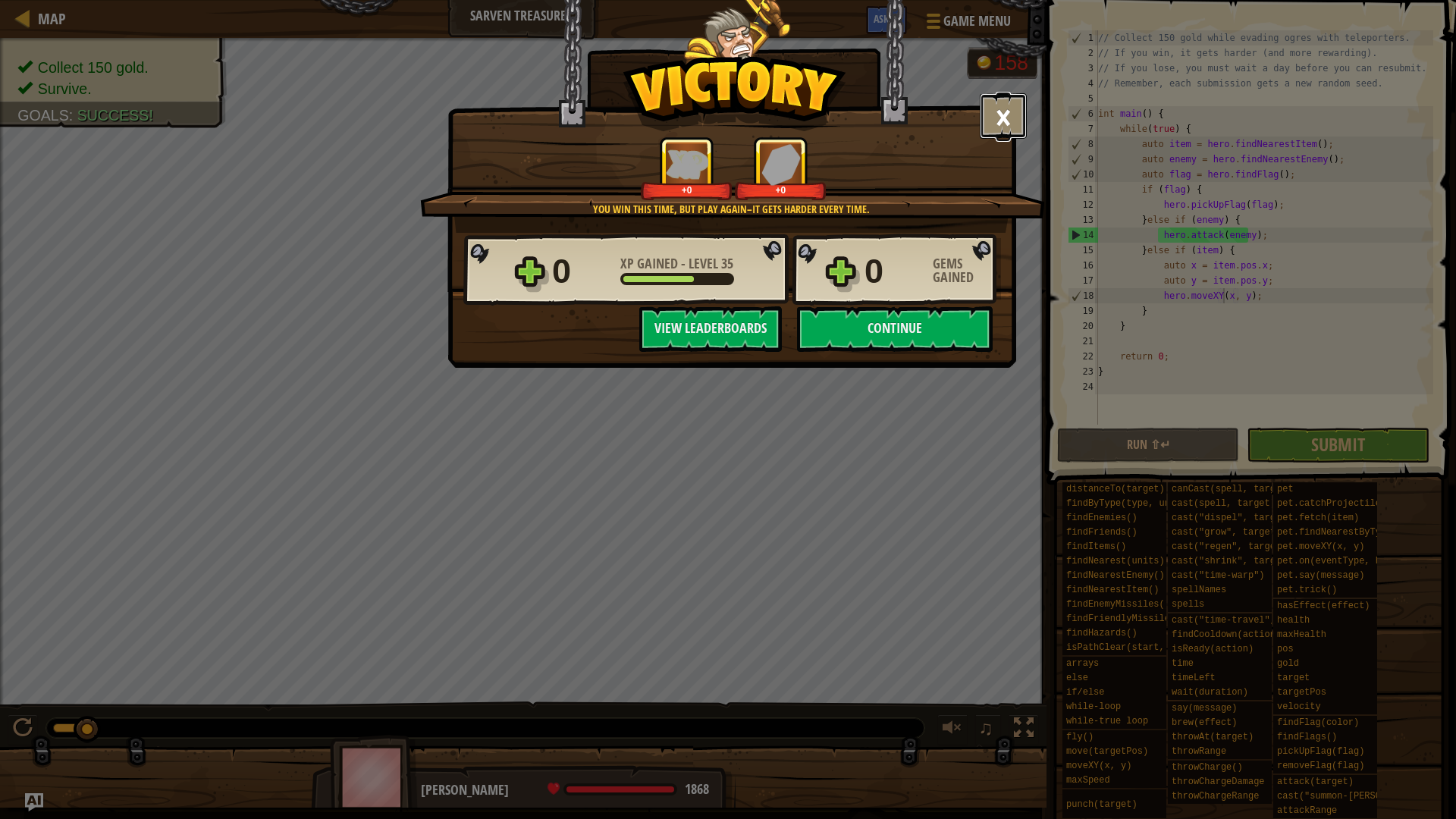
click at [1025, 110] on button "×" at bounding box center [1003, 116] width 47 height 46
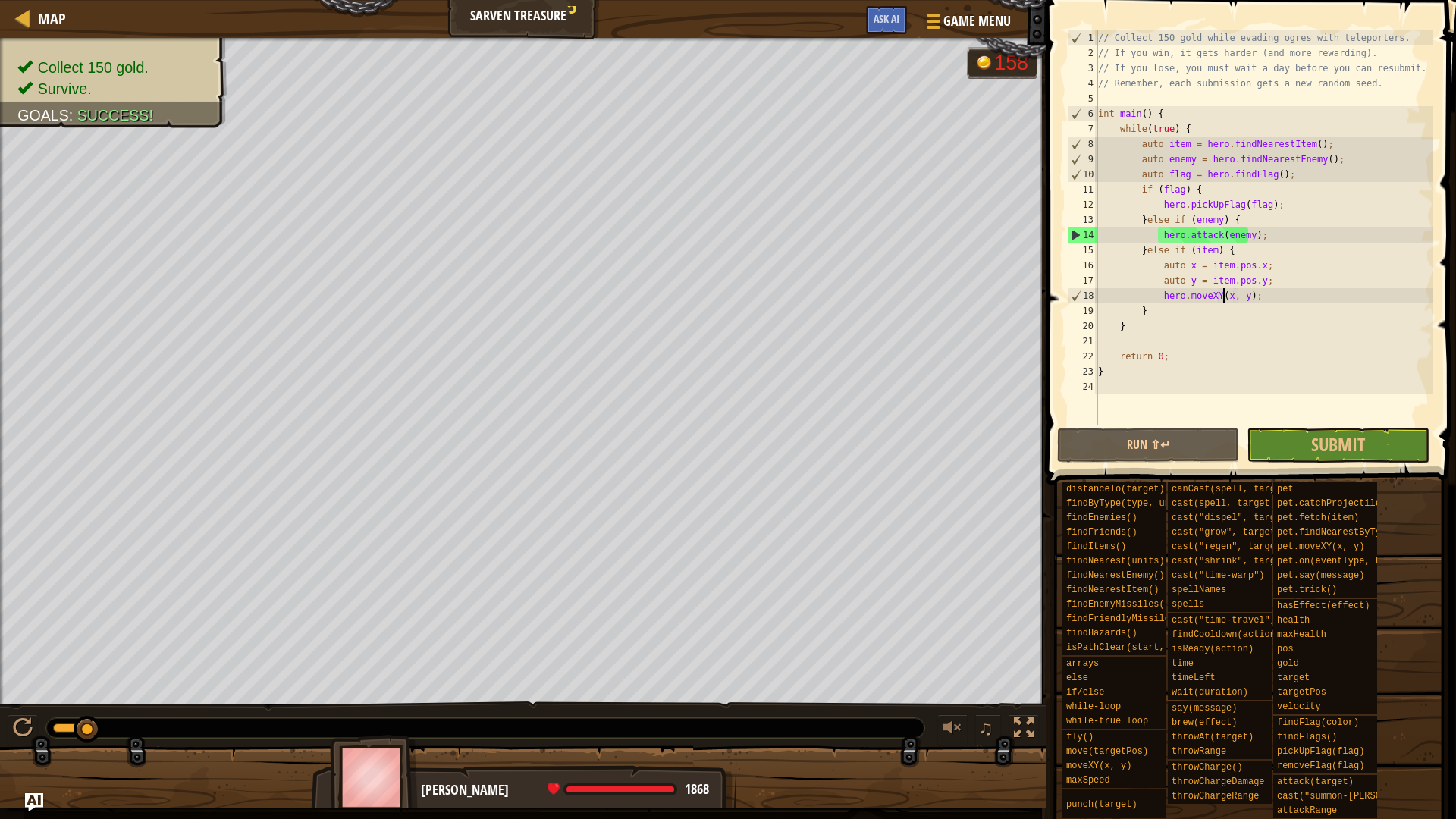
click at [1304, 426] on span at bounding box center [1252, 221] width 422 height 529
click at [1283, 455] on button "Submit in a day" at bounding box center [1337, 445] width 182 height 35
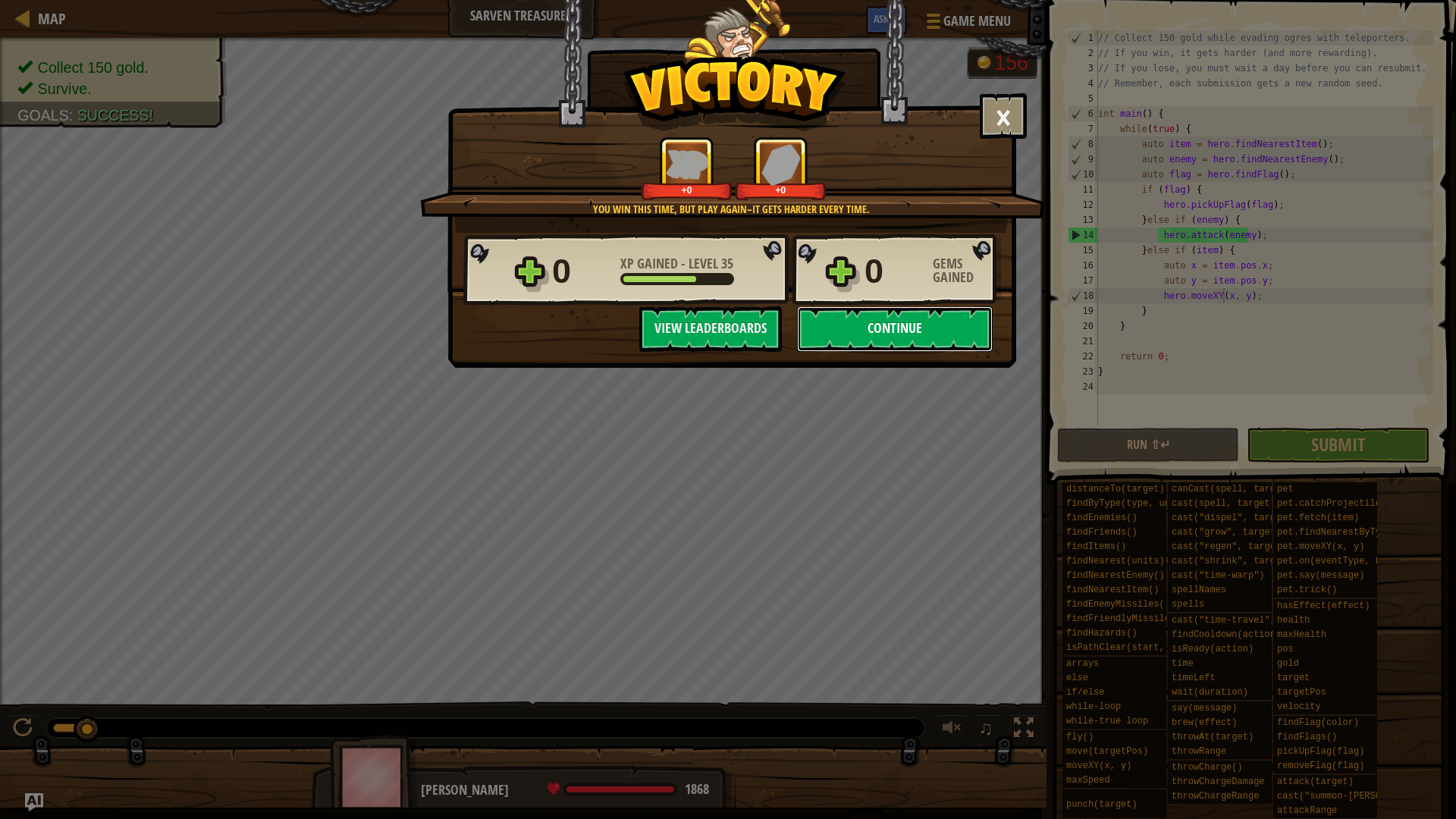
click at [878, 330] on button "Continue" at bounding box center [894, 330] width 195 height 46
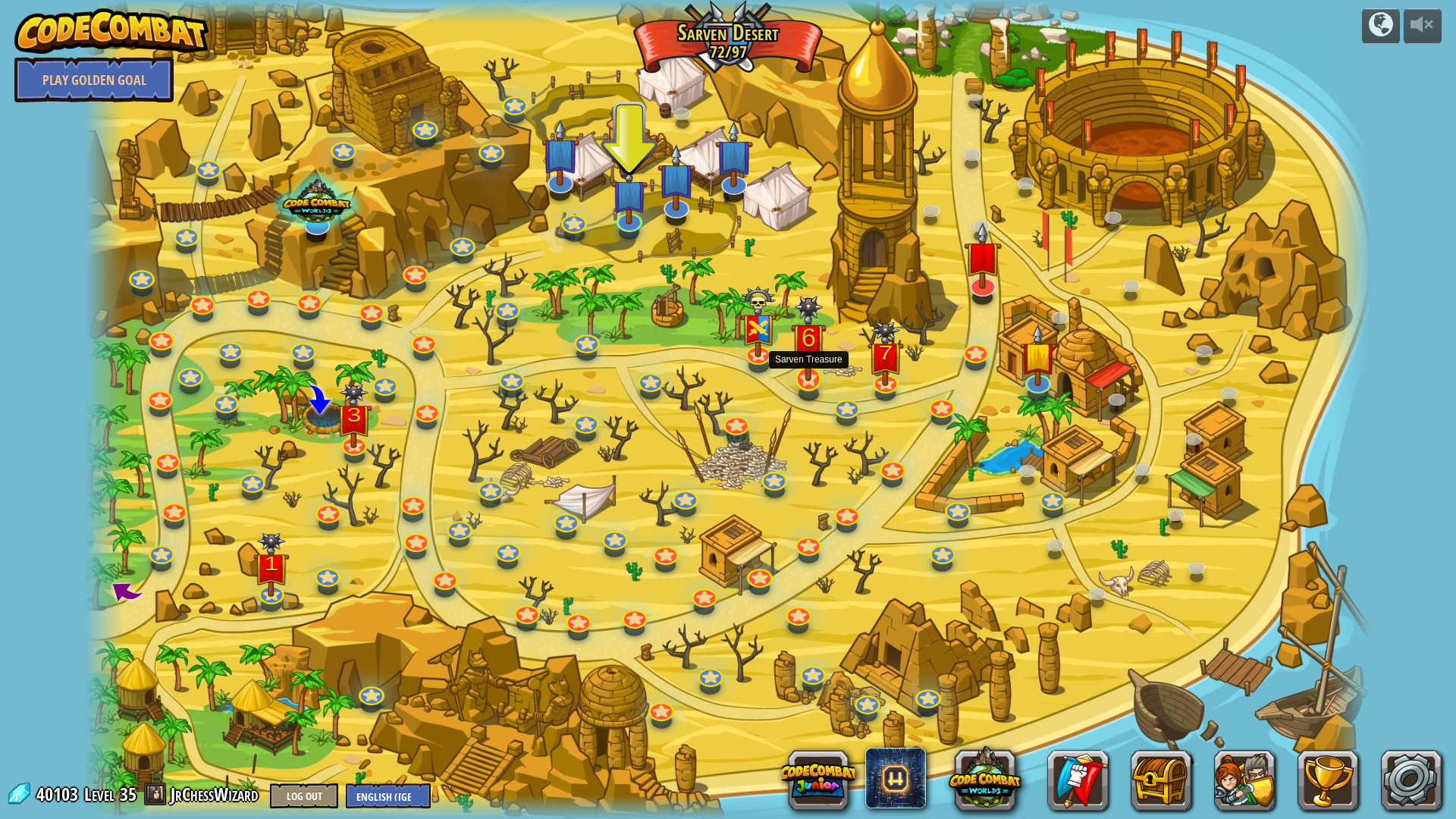
click at [805, 366] on img at bounding box center [808, 338] width 35 height 86
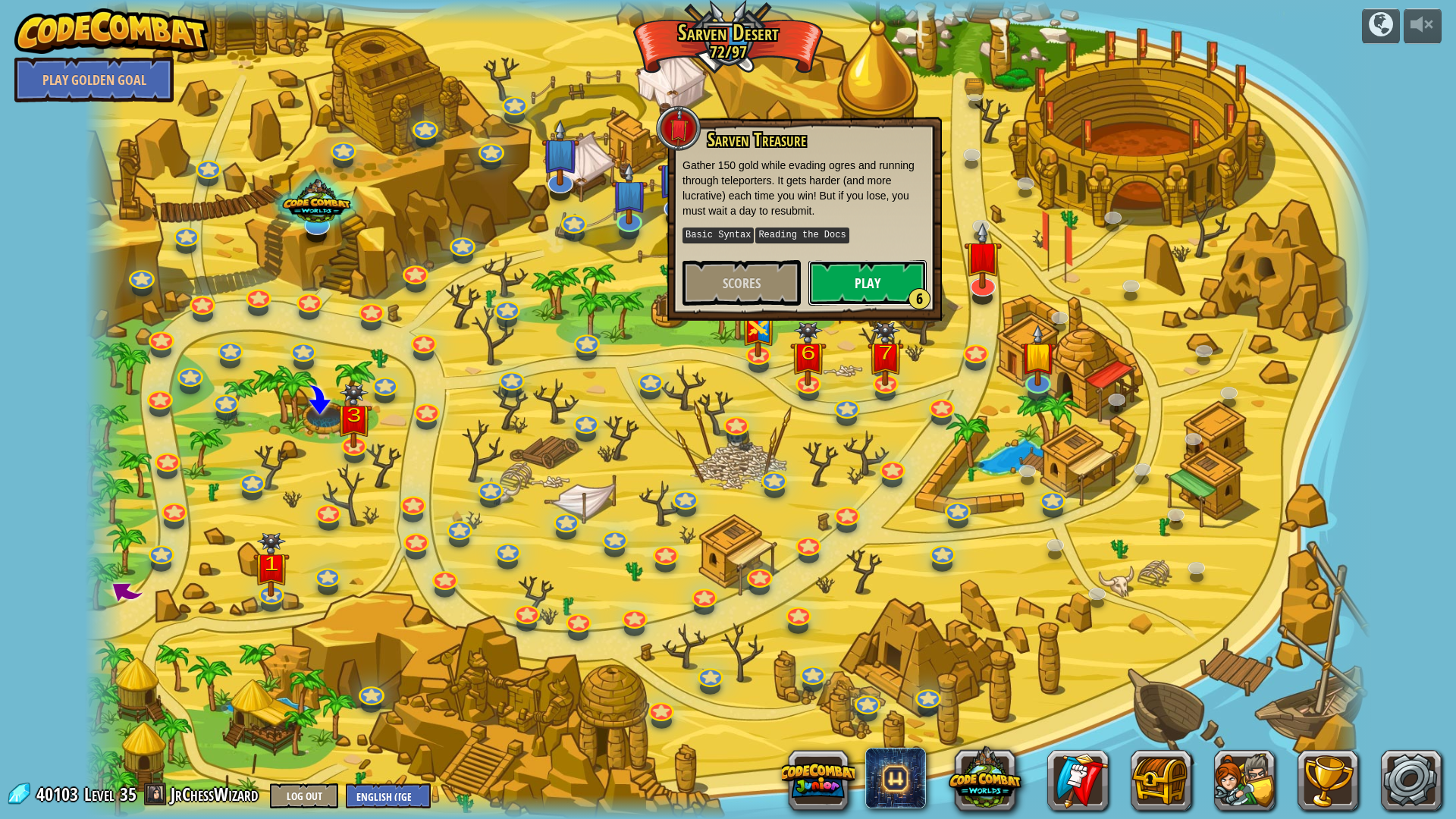
click at [848, 284] on button "Play 6" at bounding box center [868, 283] width 118 height 46
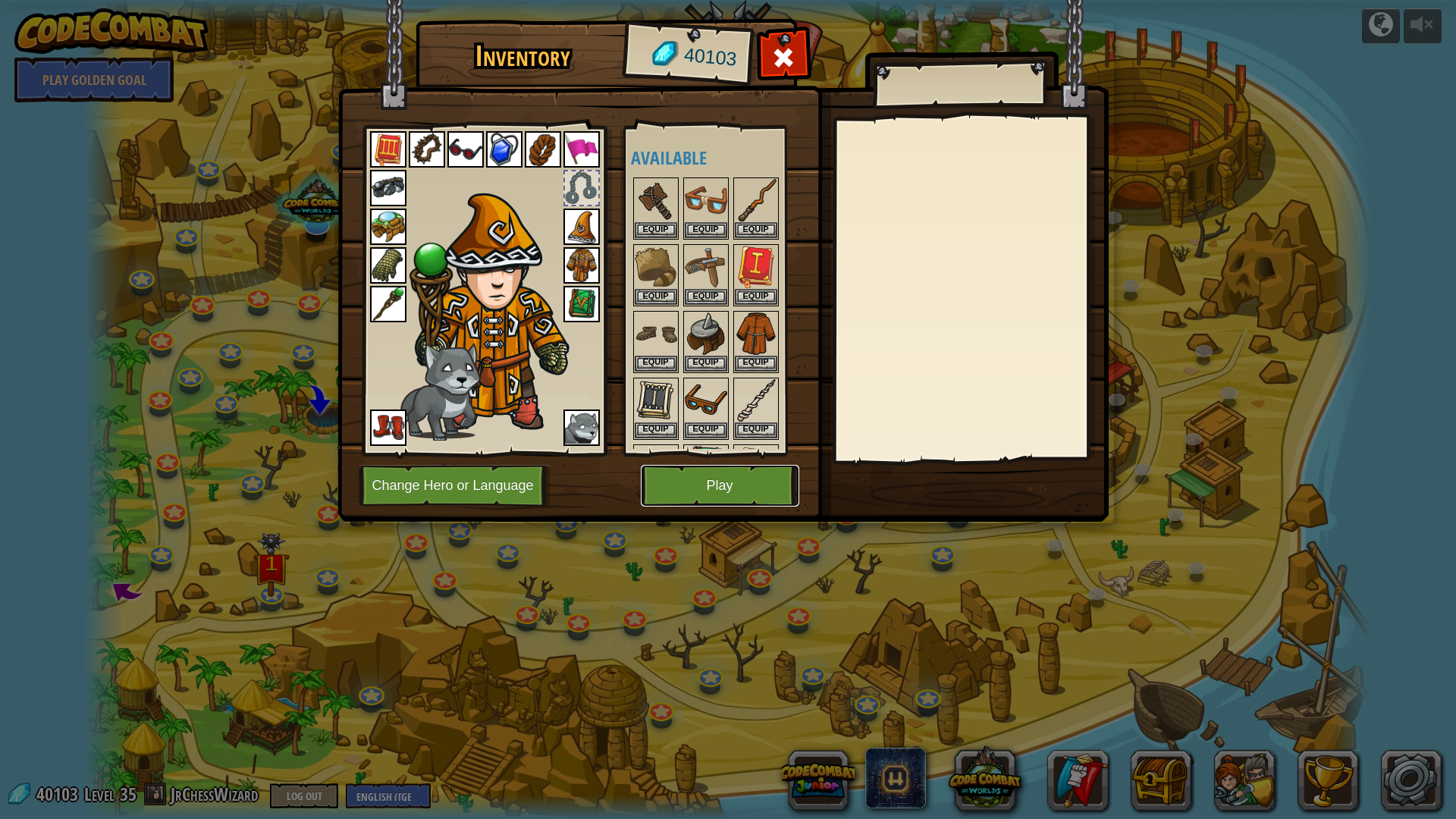
click at [725, 473] on button "Play" at bounding box center [720, 486] width 158 height 42
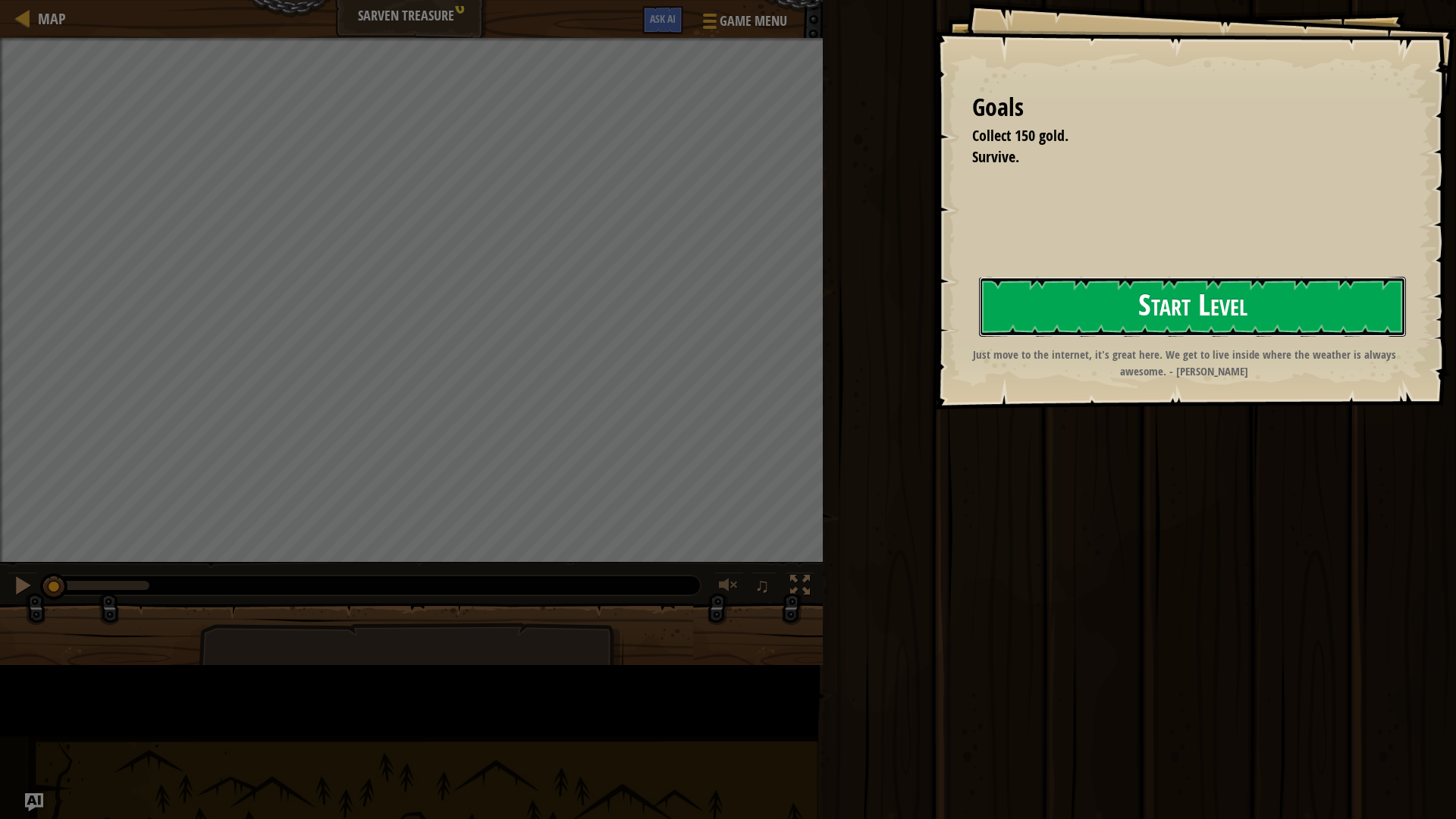
click at [979, 336] on button "Start Level" at bounding box center [1192, 307] width 427 height 60
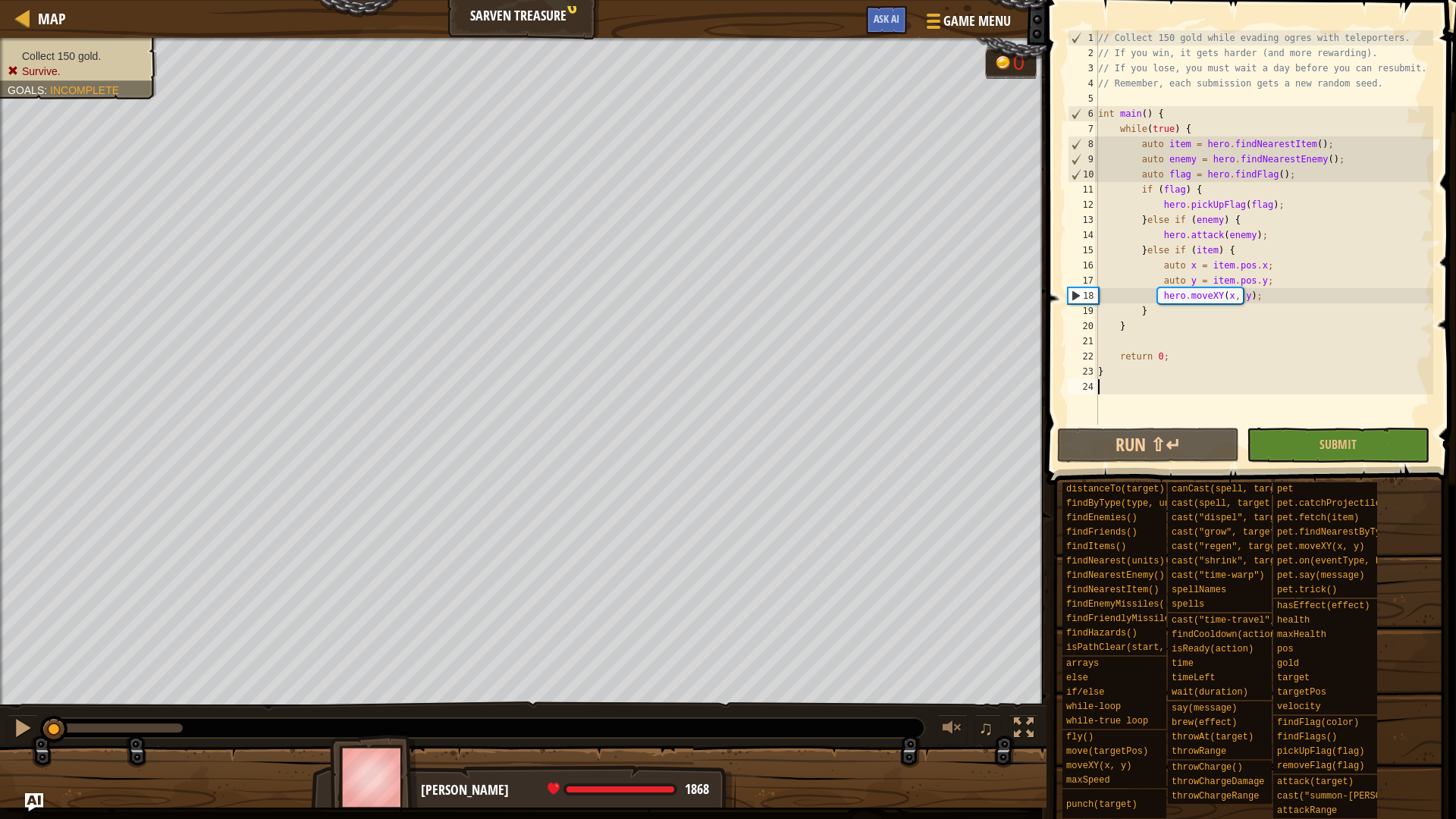
drag, startPoint x: 57, startPoint y: 729, endPoint x: 24, endPoint y: 753, distance: 40.8
click at [24, 689] on div "Collect 150 gold. Survive. Goals : Incomplete G reen B lack V iolet 0 ♫ Omarn 1…" at bounding box center [728, 423] width 1456 height 769
click at [1274, 446] on button "Submit" at bounding box center [1337, 445] width 182 height 35
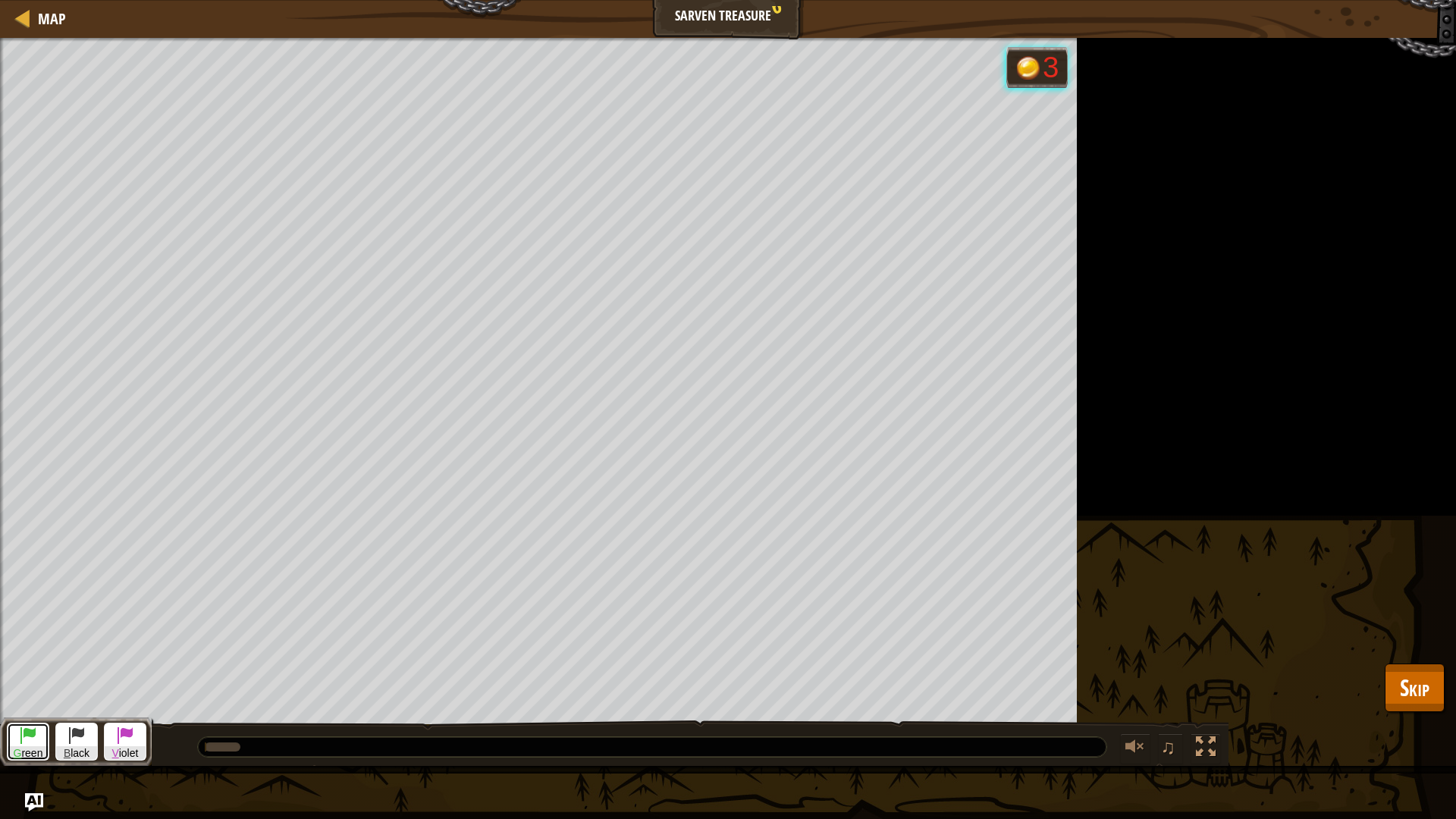
click at [20, 689] on span at bounding box center [28, 734] width 18 height 18
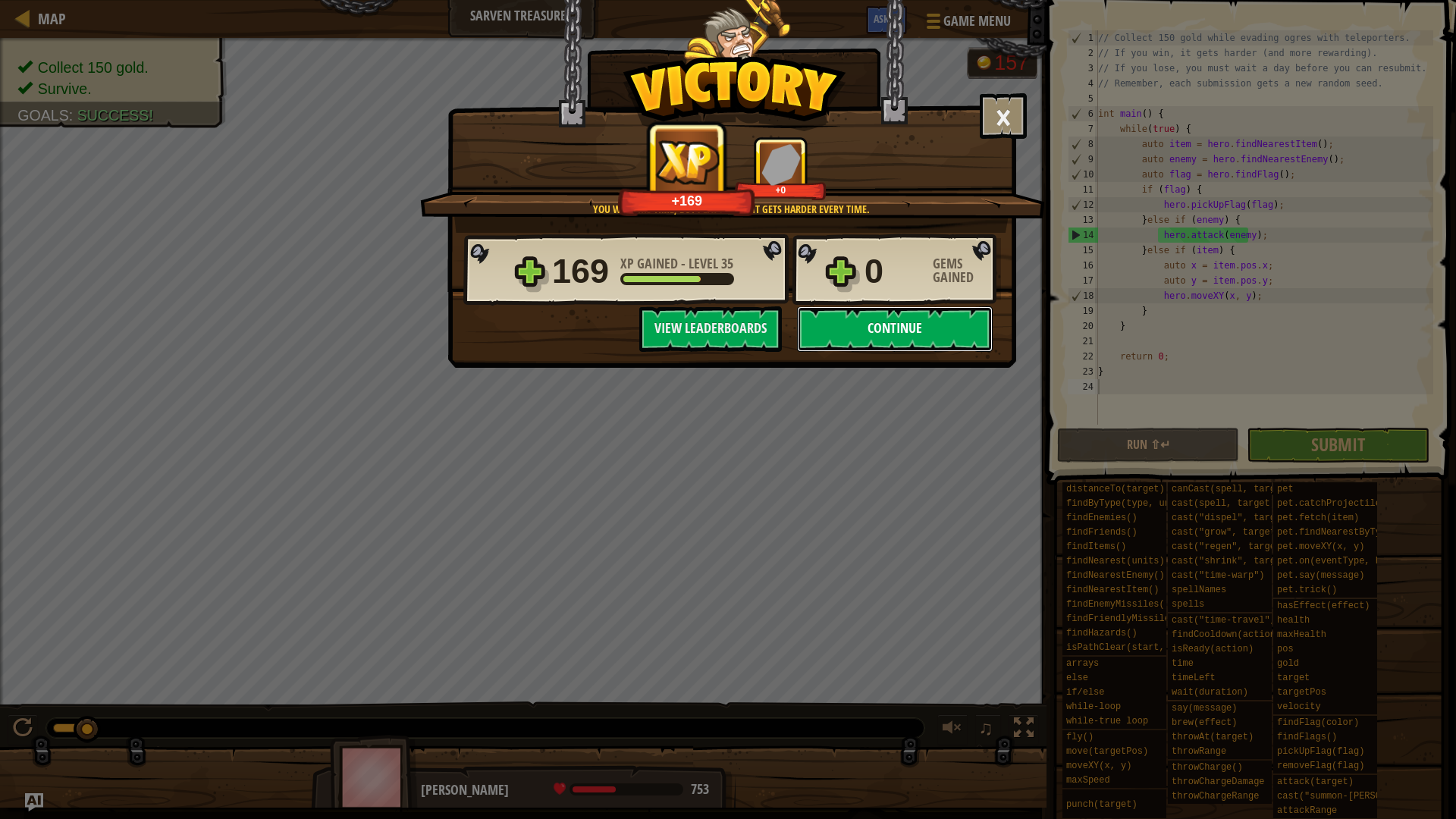
click at [883, 315] on button "Continue" at bounding box center [894, 330] width 195 height 46
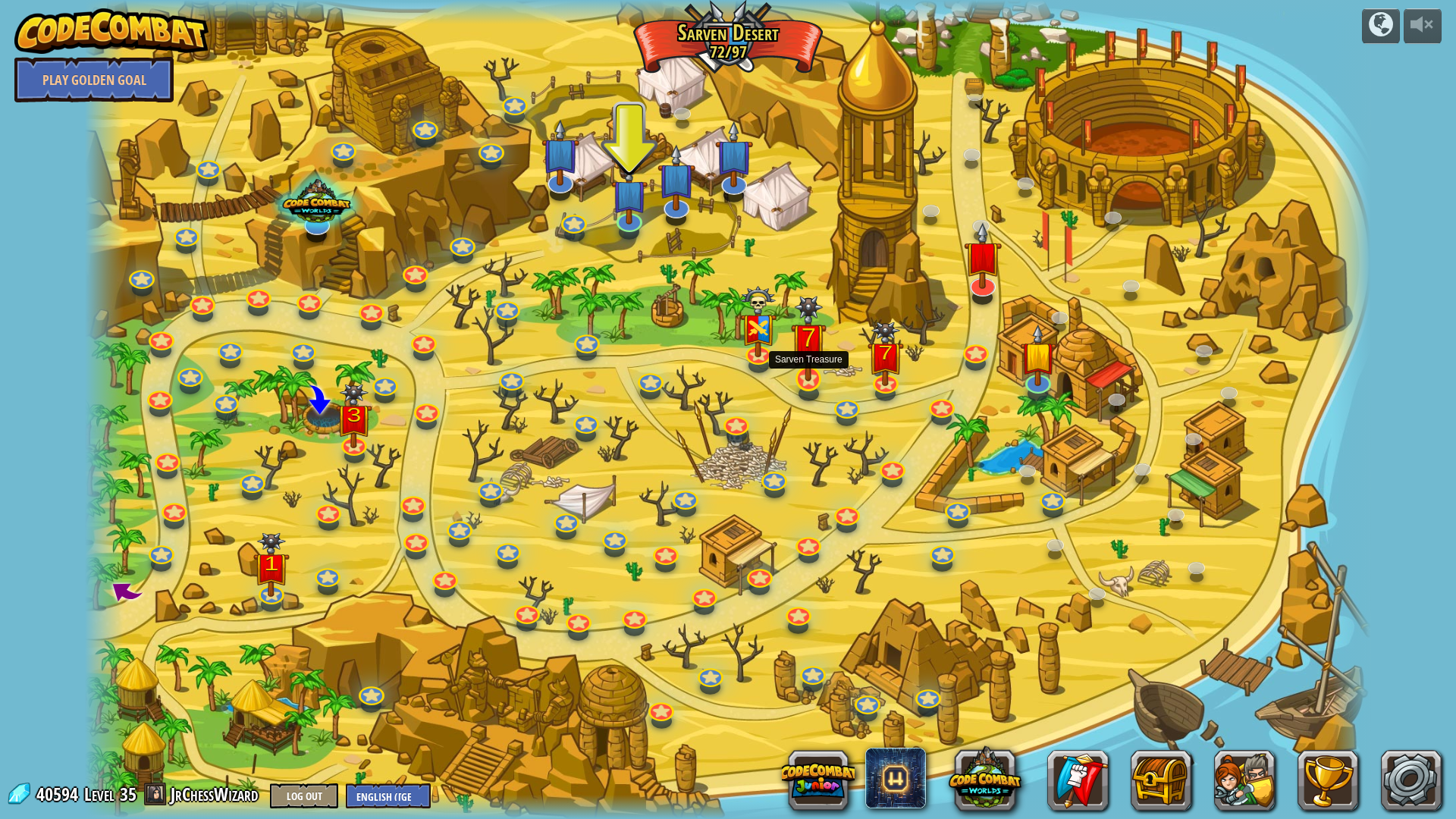
click at [819, 363] on img at bounding box center [808, 338] width 35 height 86
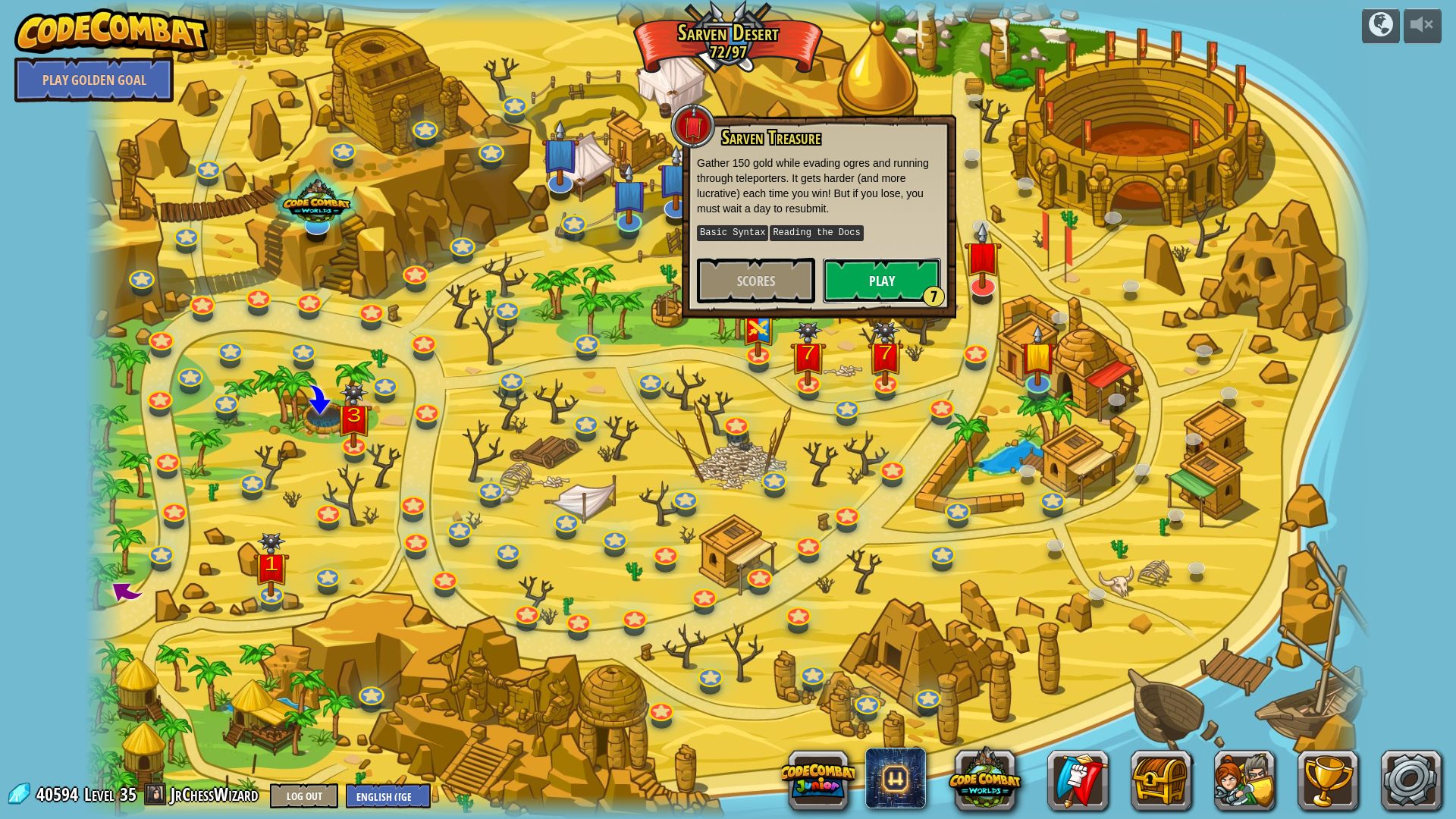
click at [897, 268] on button "Play 7" at bounding box center [882, 281] width 118 height 46
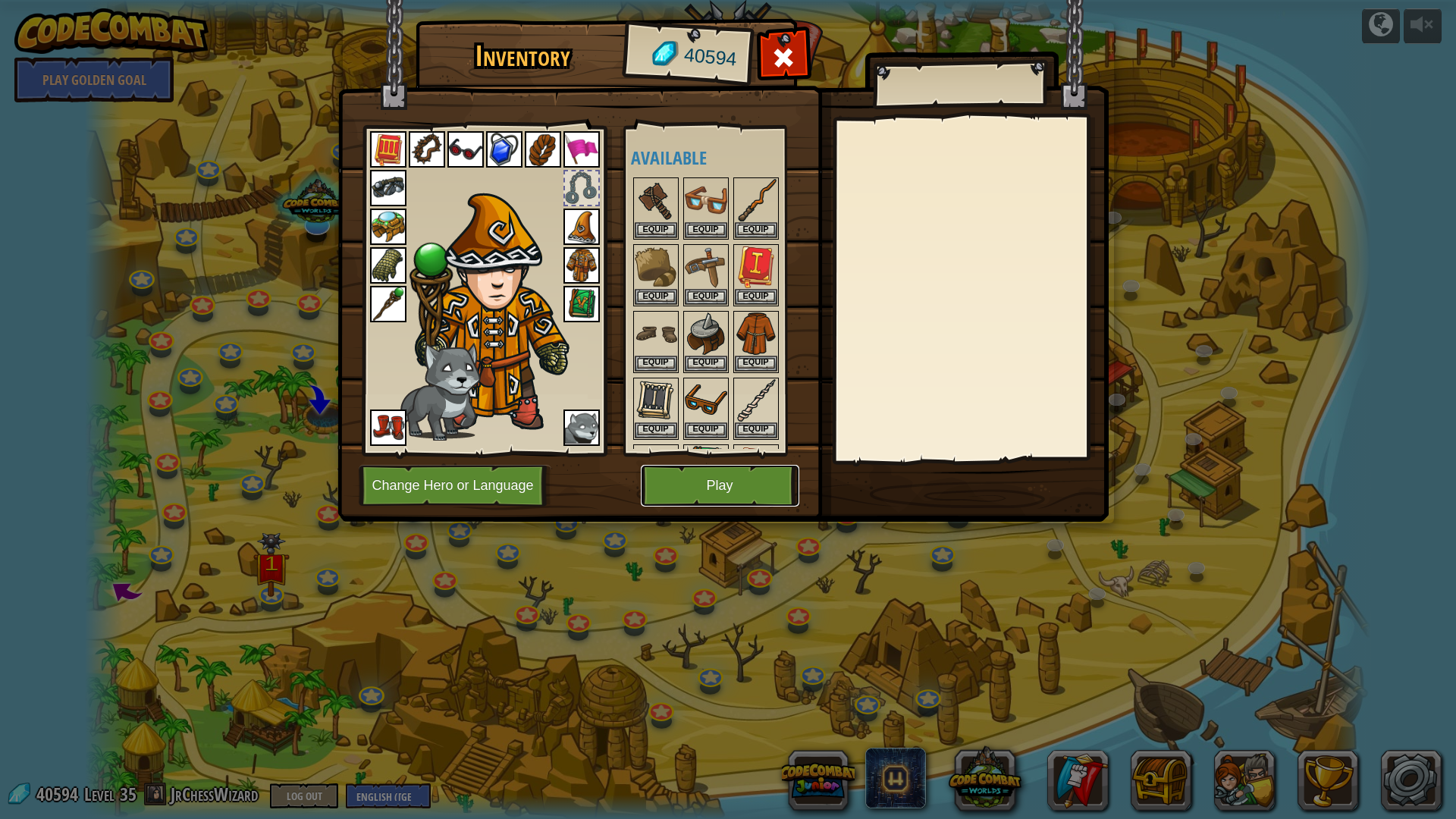
click at [747, 486] on button "Play" at bounding box center [720, 486] width 158 height 42
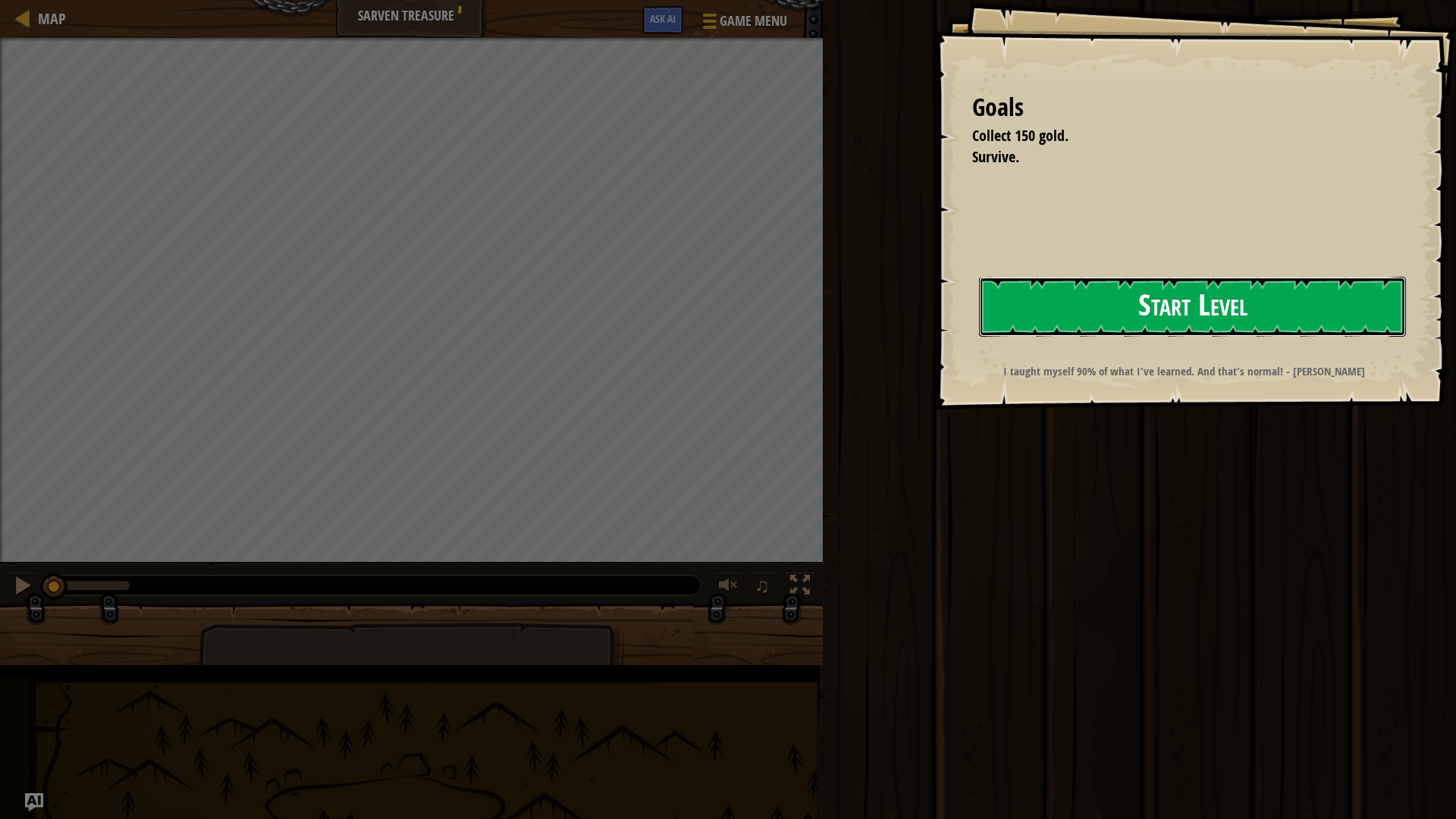
click at [979, 327] on button "Start Level" at bounding box center [1192, 307] width 427 height 60
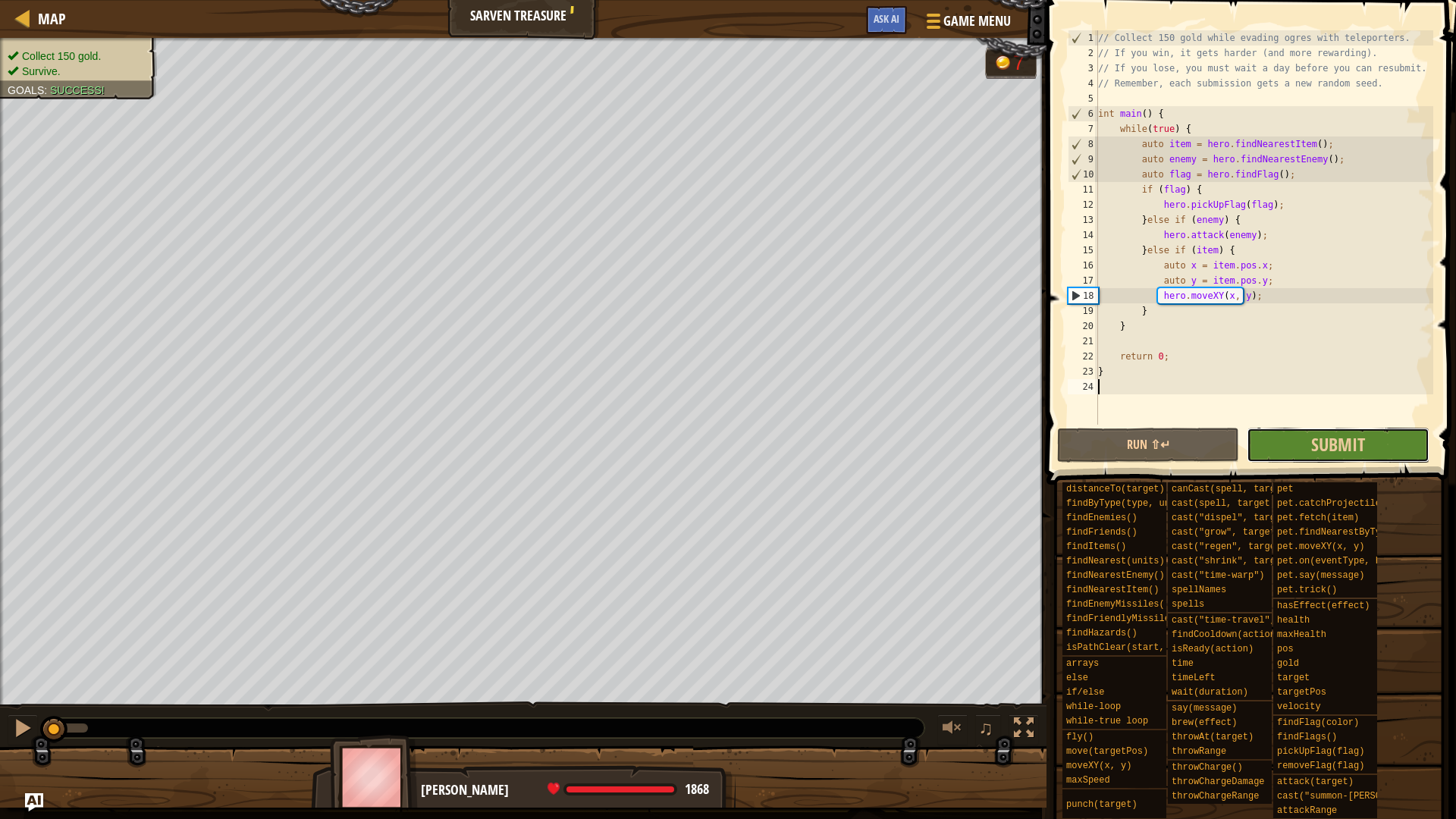
click at [1301, 448] on button "Submit" at bounding box center [1337, 445] width 182 height 35
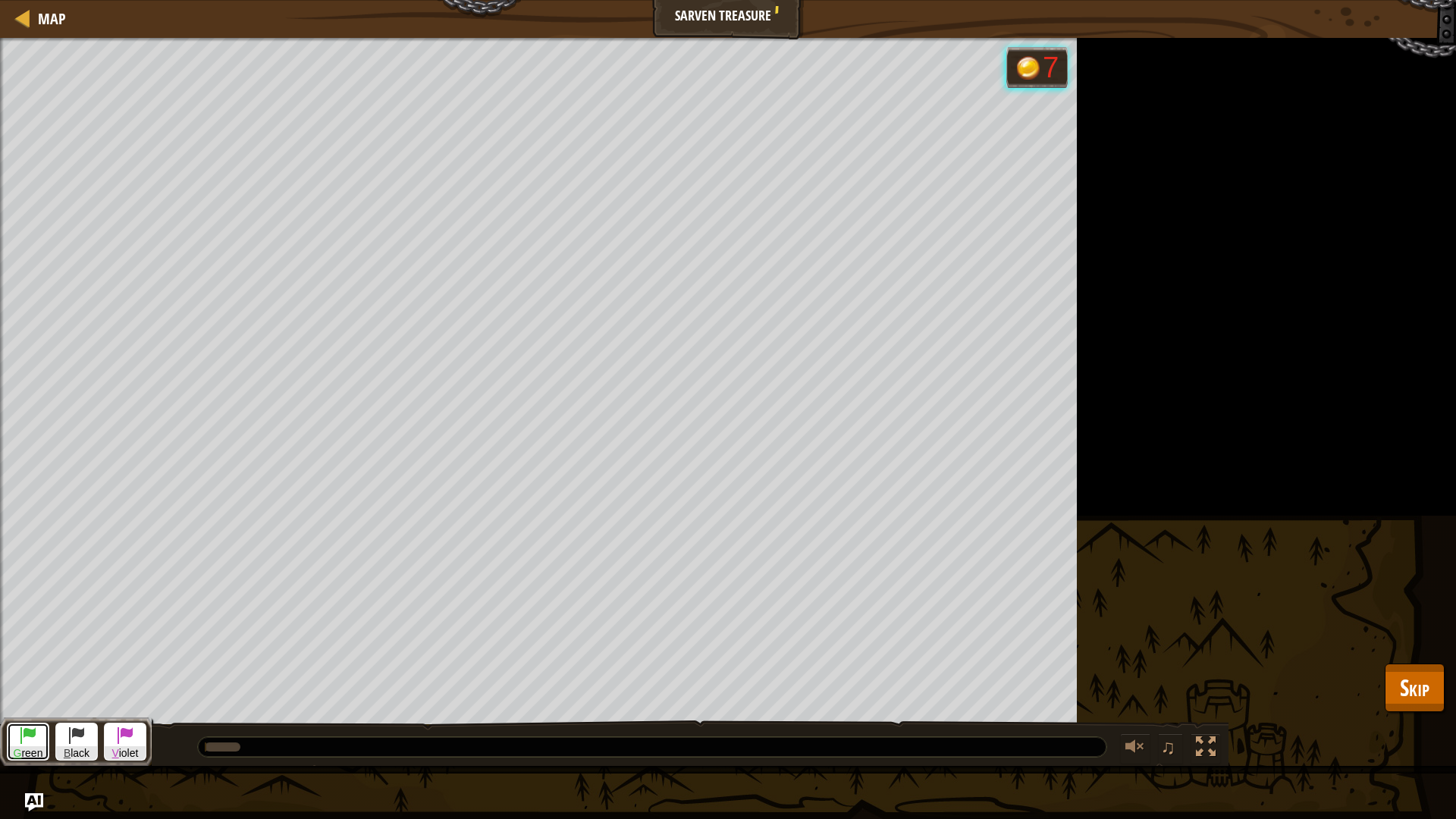
click at [24, 689] on span "G reen" at bounding box center [28, 752] width 41 height 14
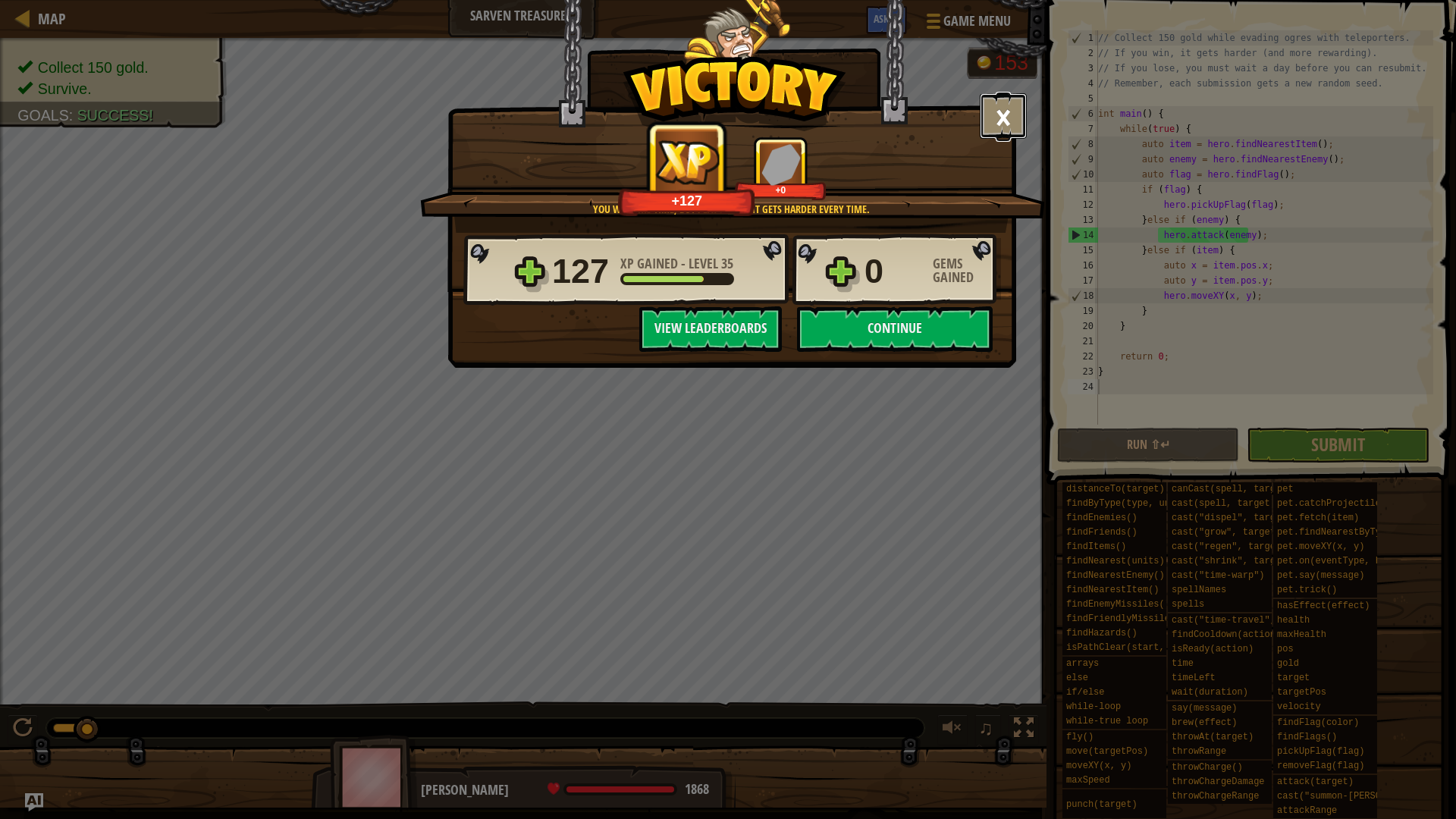
click at [991, 122] on button "×" at bounding box center [1003, 116] width 47 height 46
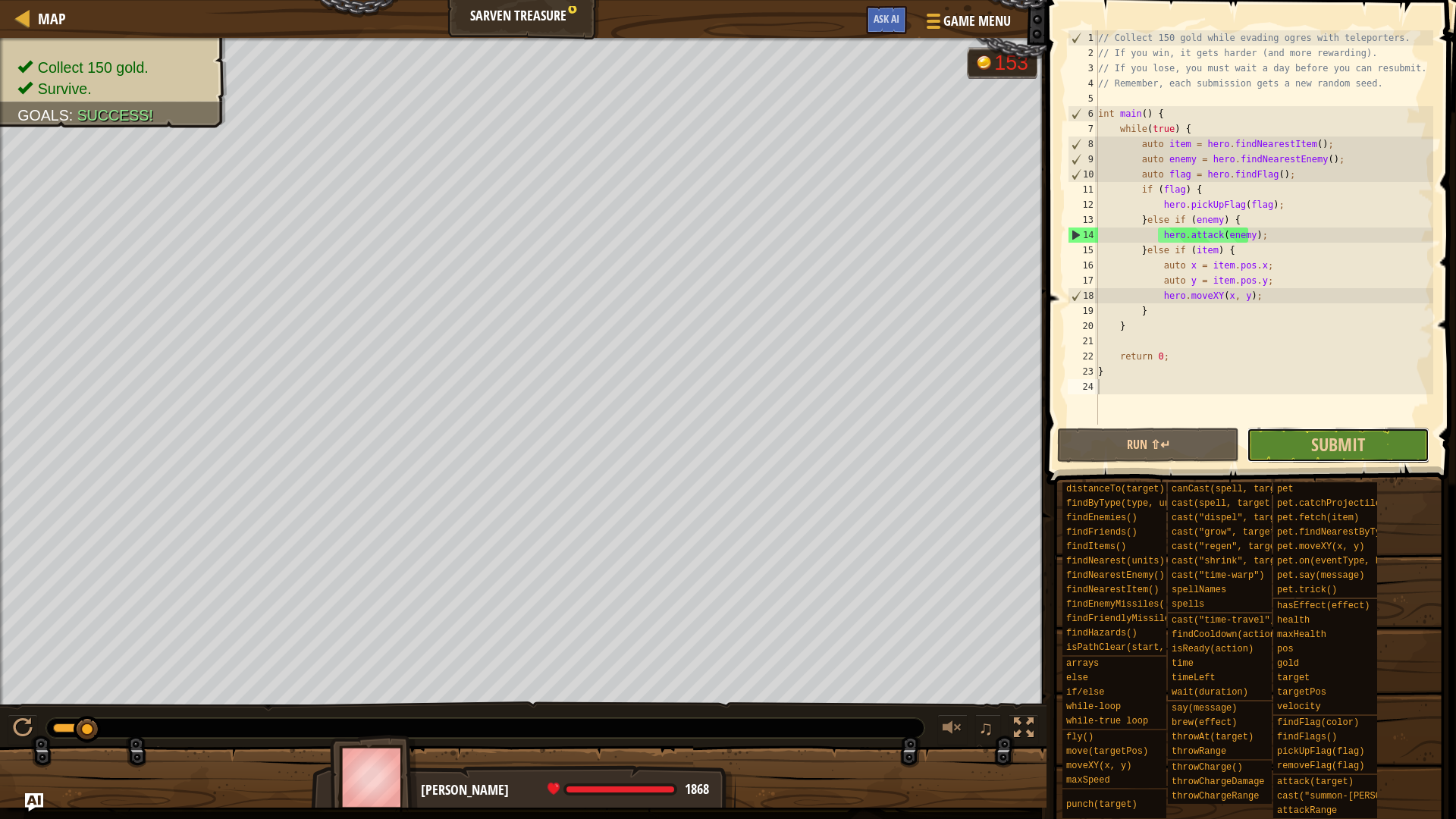
click at [1306, 443] on button "Submit in a day" at bounding box center [1337, 445] width 182 height 35
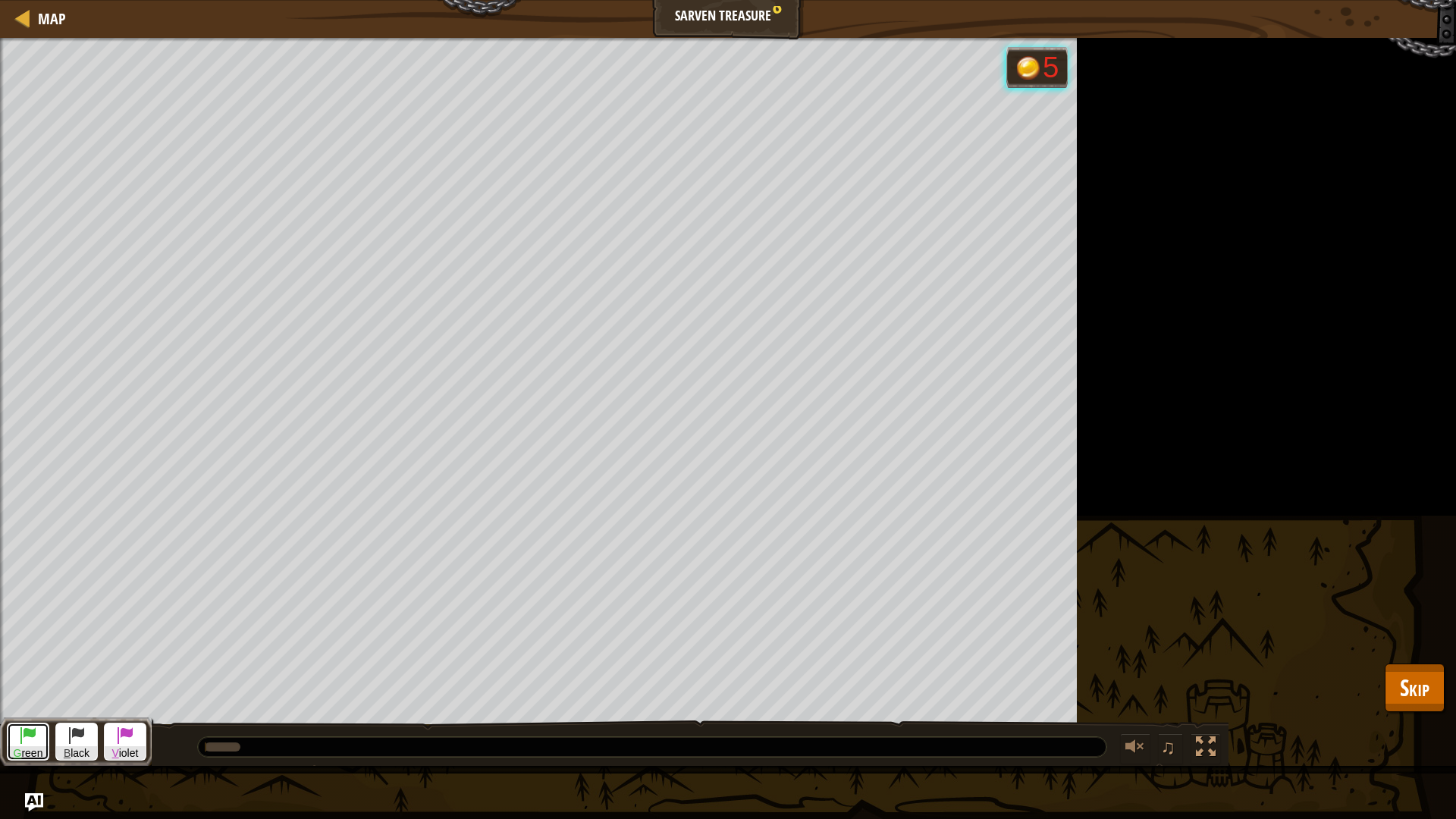
click at [24, 689] on span "G reen" at bounding box center [28, 752] width 41 height 14
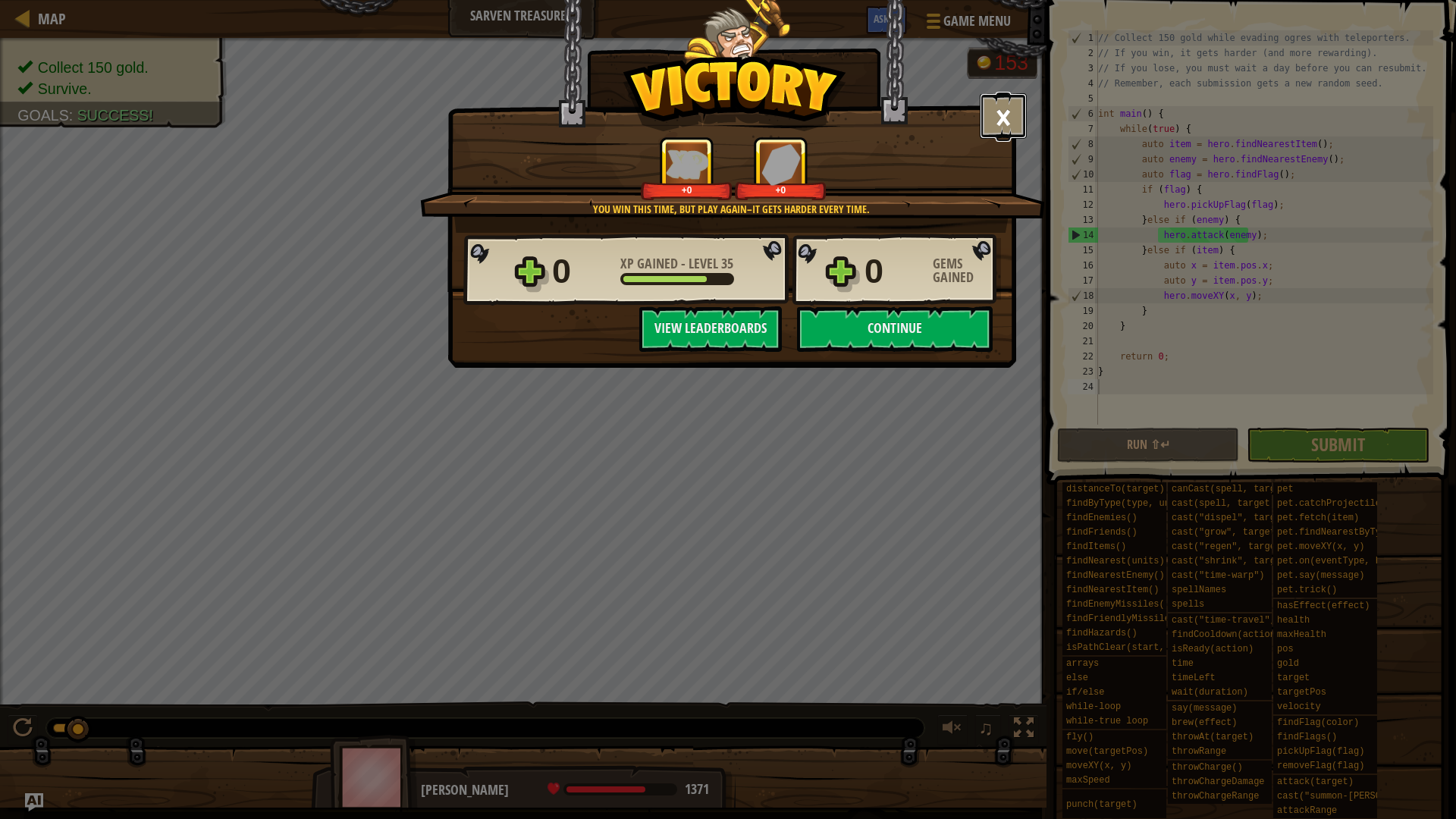
click at [993, 123] on button "×" at bounding box center [1003, 116] width 47 height 46
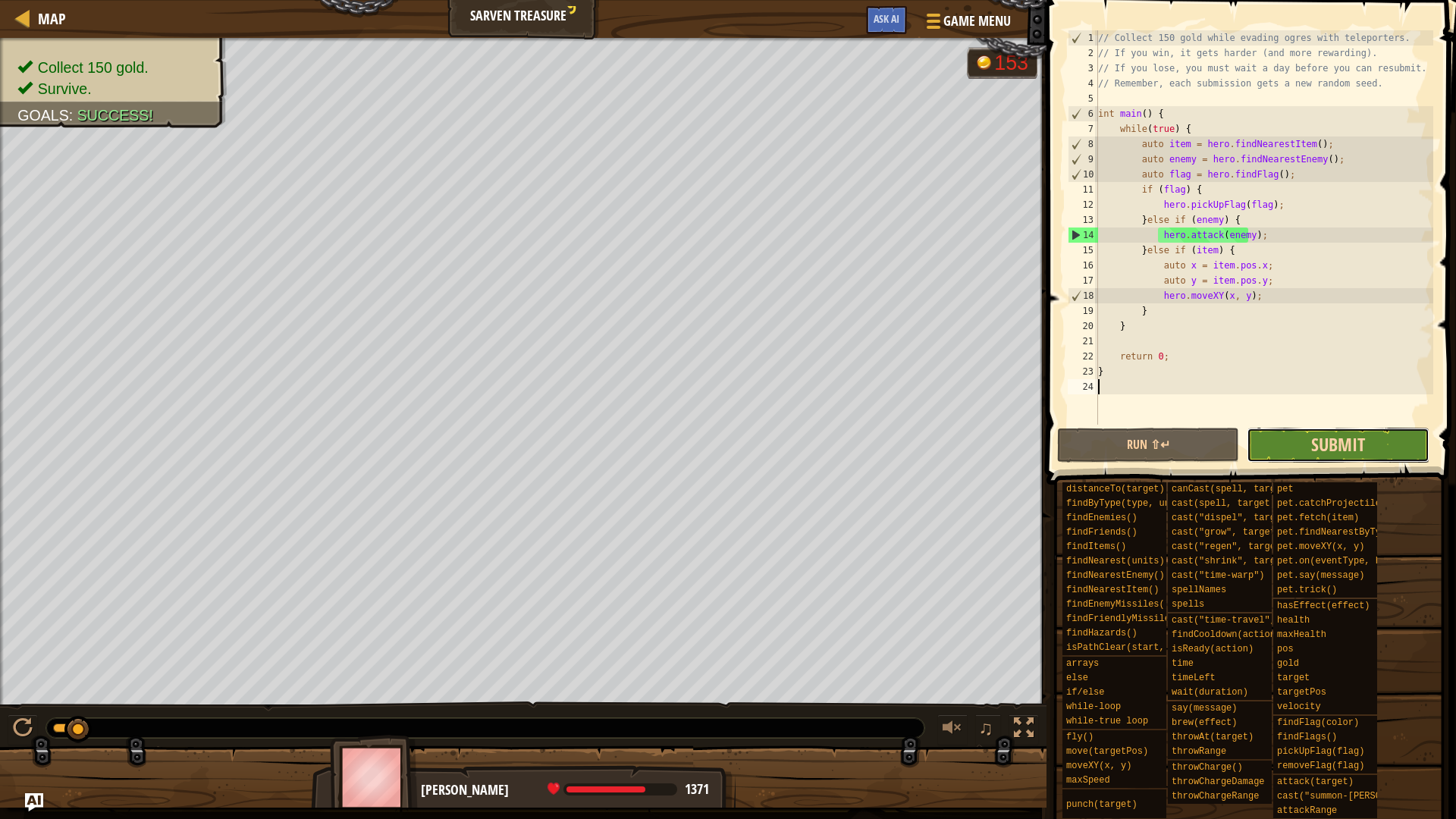
click at [1310, 451] on span "Submit" at bounding box center [1337, 444] width 54 height 24
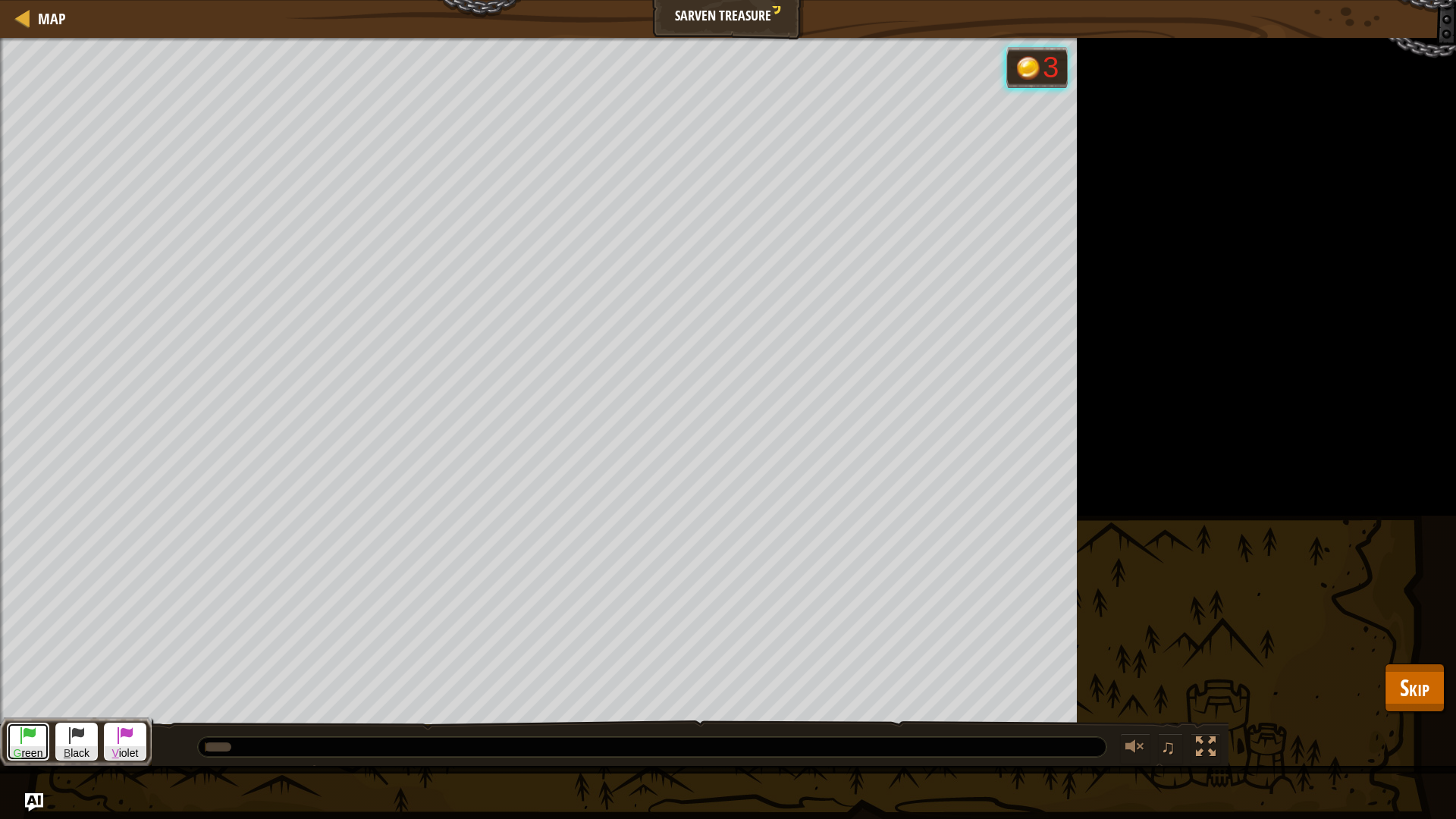
click at [25, 689] on span at bounding box center [28, 734] width 18 height 18
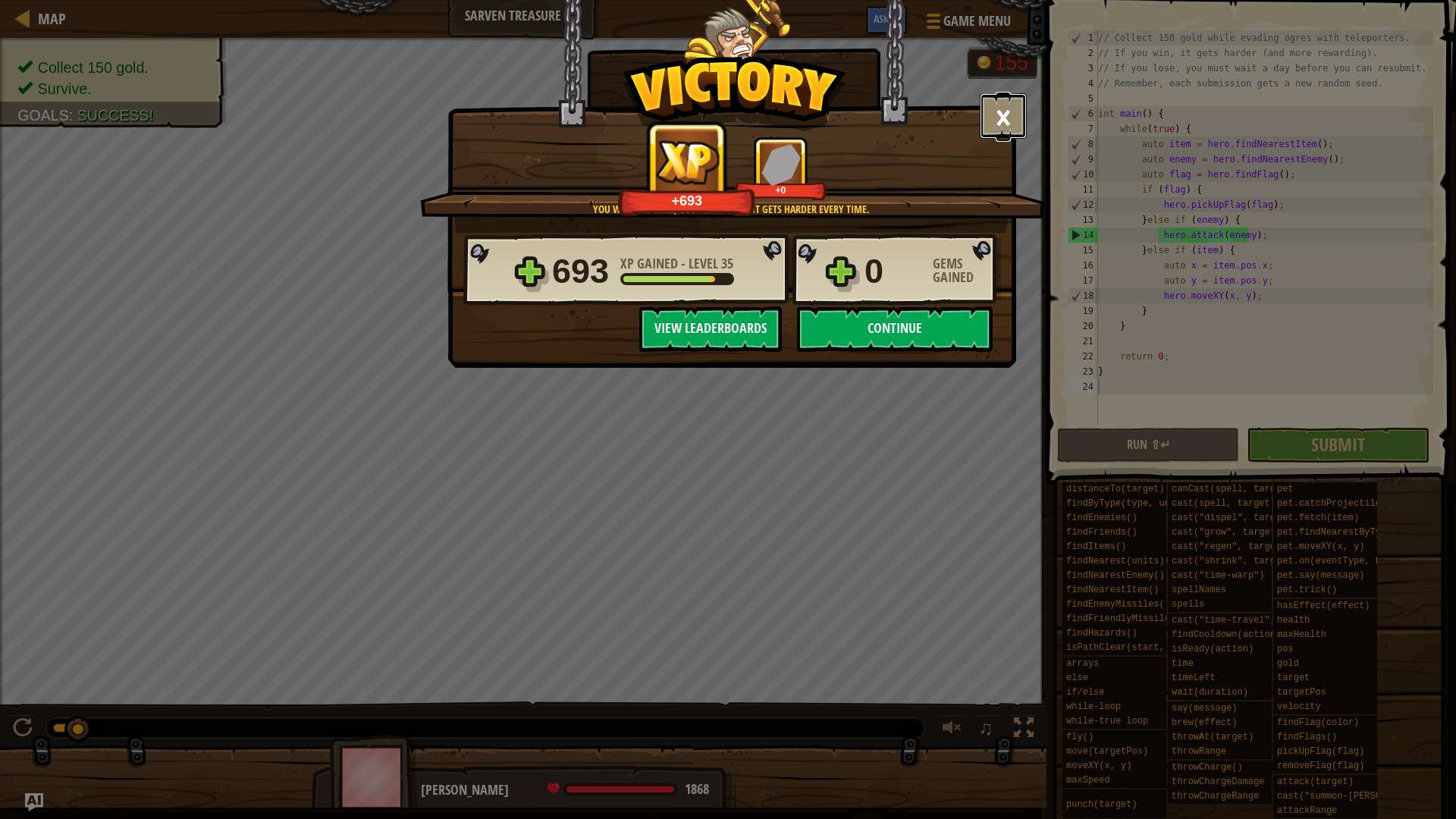
click at [998, 132] on button "×" at bounding box center [1003, 116] width 47 height 46
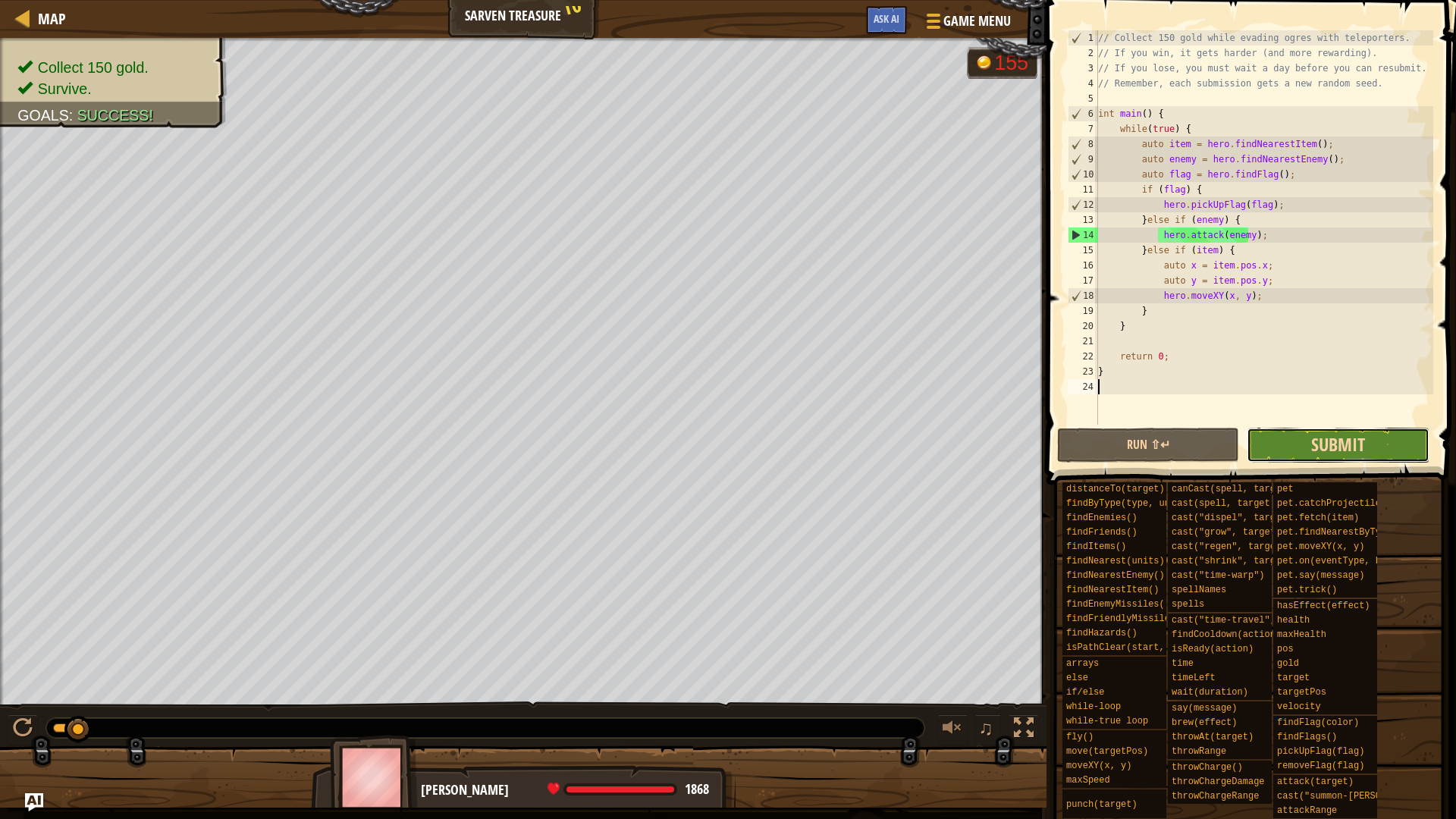
click at [1355, 445] on span "Submit" at bounding box center [1337, 444] width 54 height 24
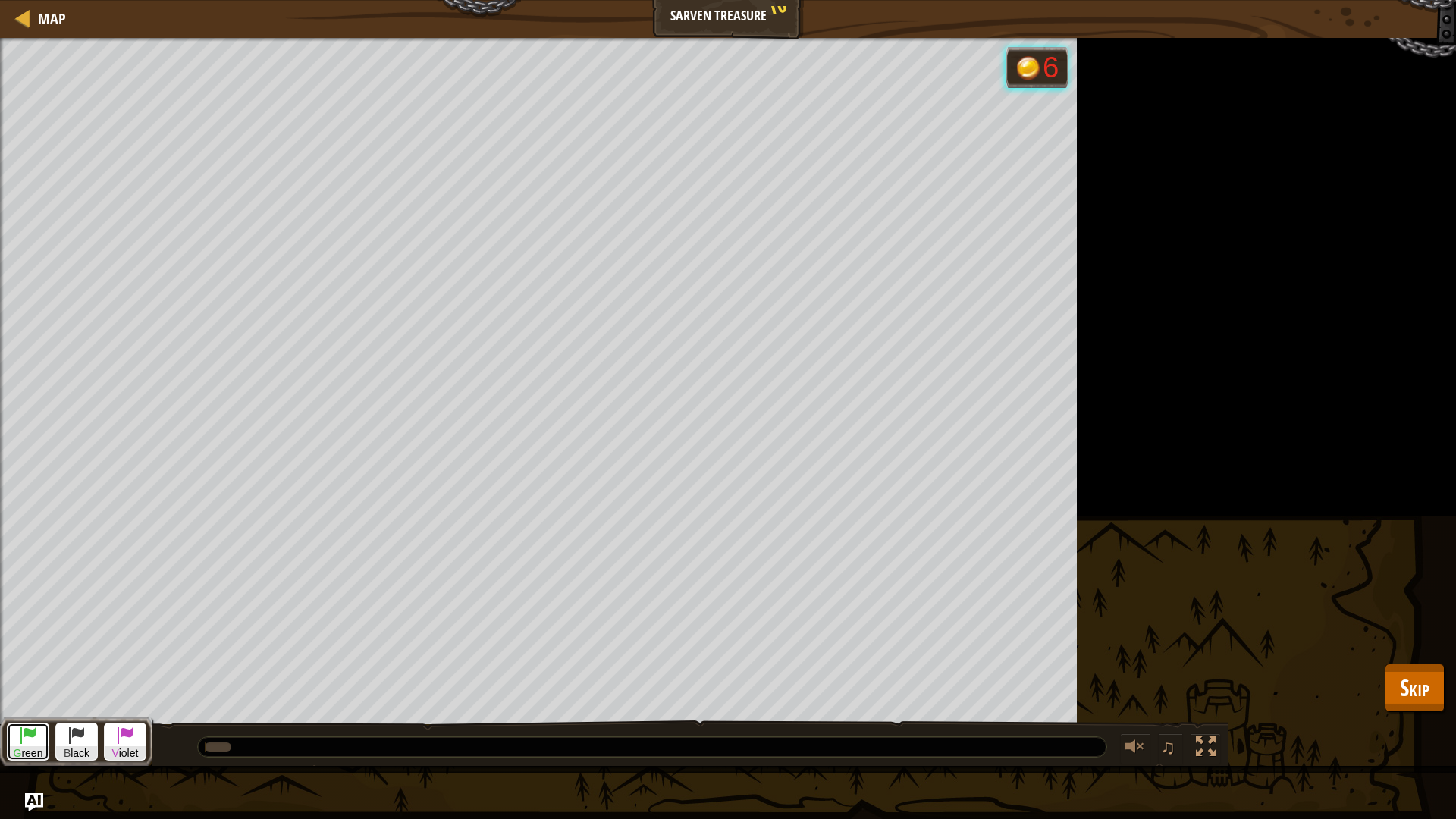
click at [29, 689] on span at bounding box center [28, 734] width 18 height 18
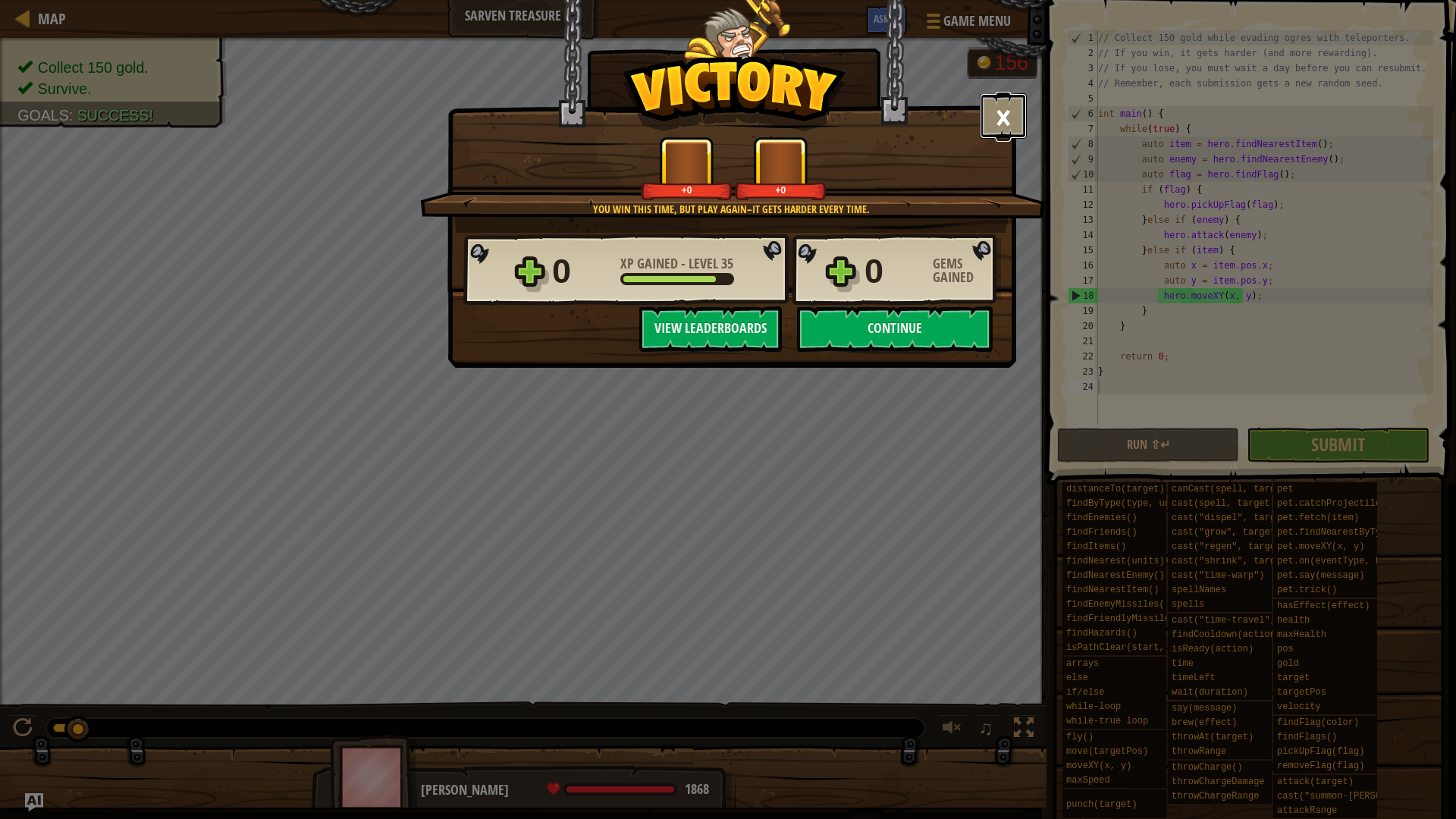
click at [999, 115] on button "×" at bounding box center [1003, 116] width 47 height 46
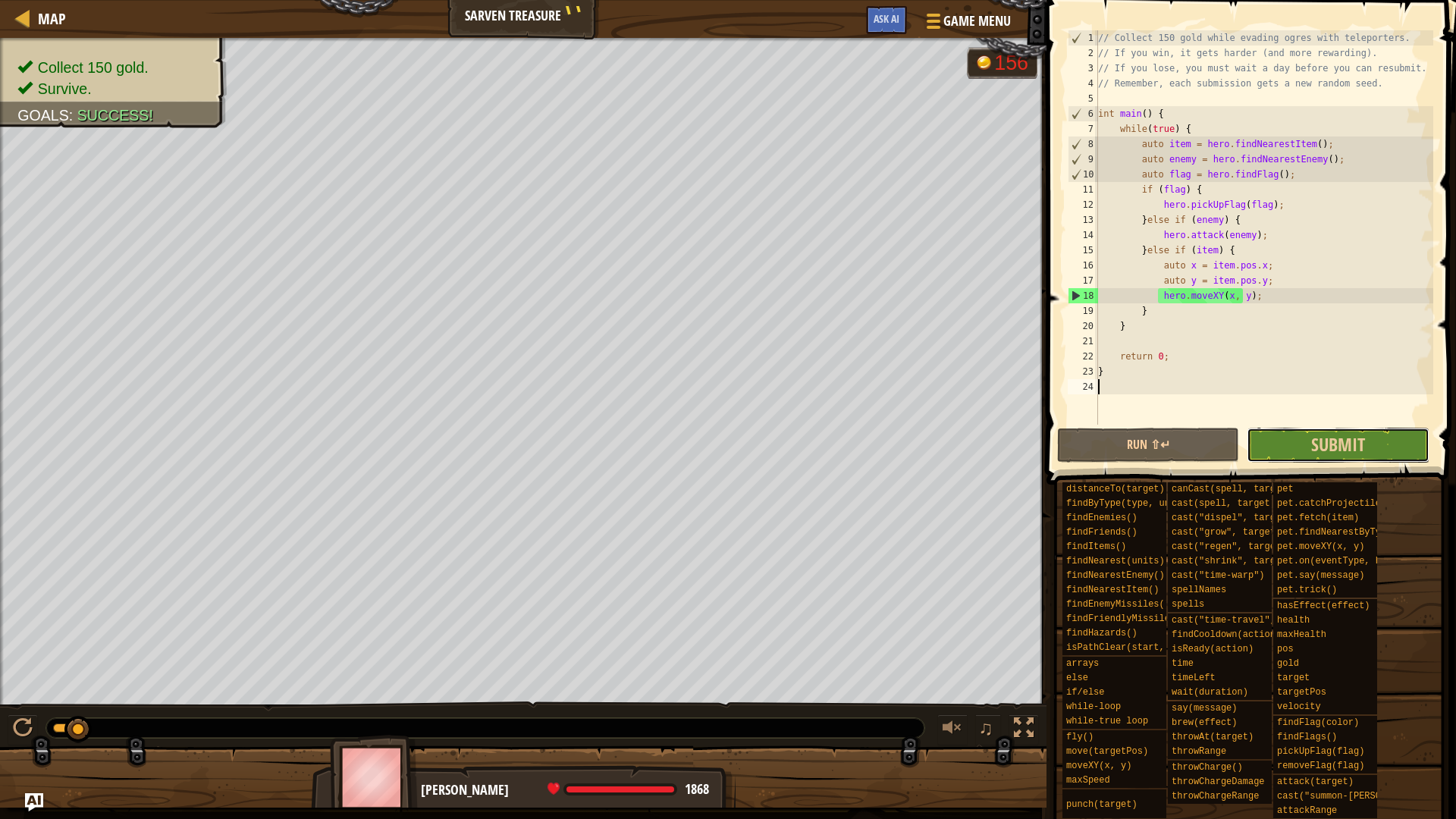
click at [1304, 437] on button "Submit in a day" at bounding box center [1337, 445] width 182 height 35
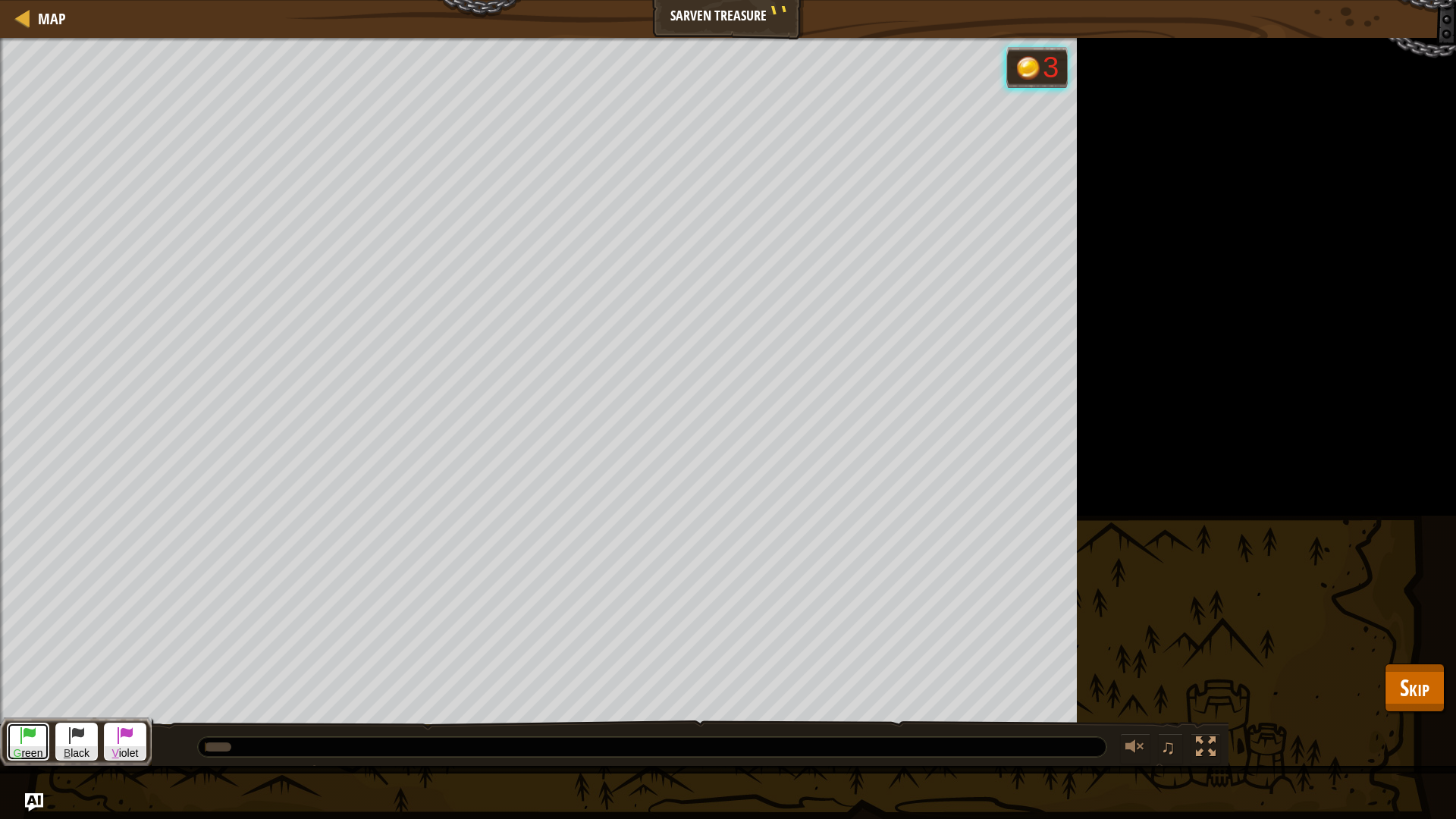
click at [26, 689] on span "G reen" at bounding box center [28, 752] width 41 height 14
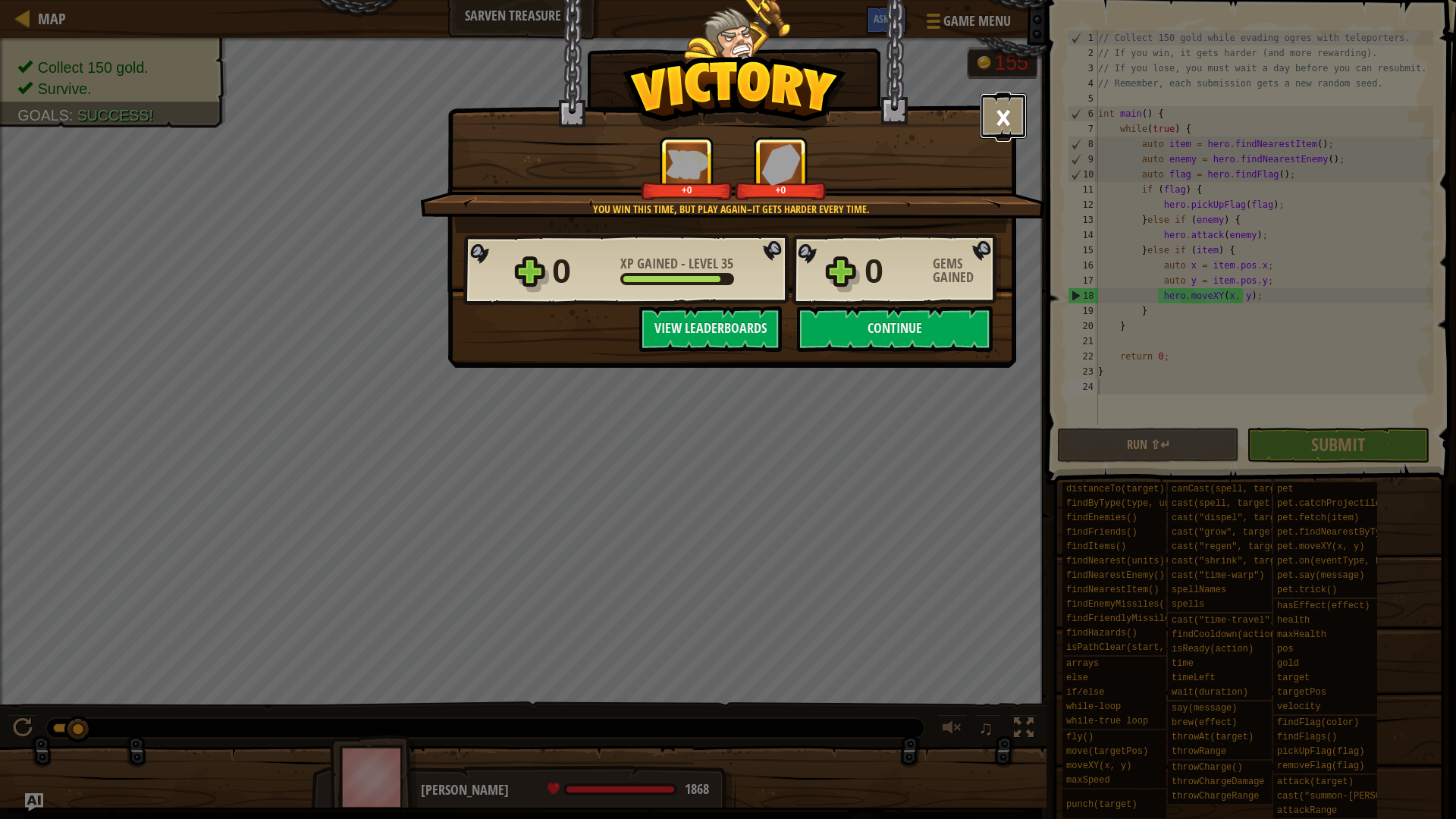
click at [1003, 118] on button "×" at bounding box center [1003, 116] width 47 height 46
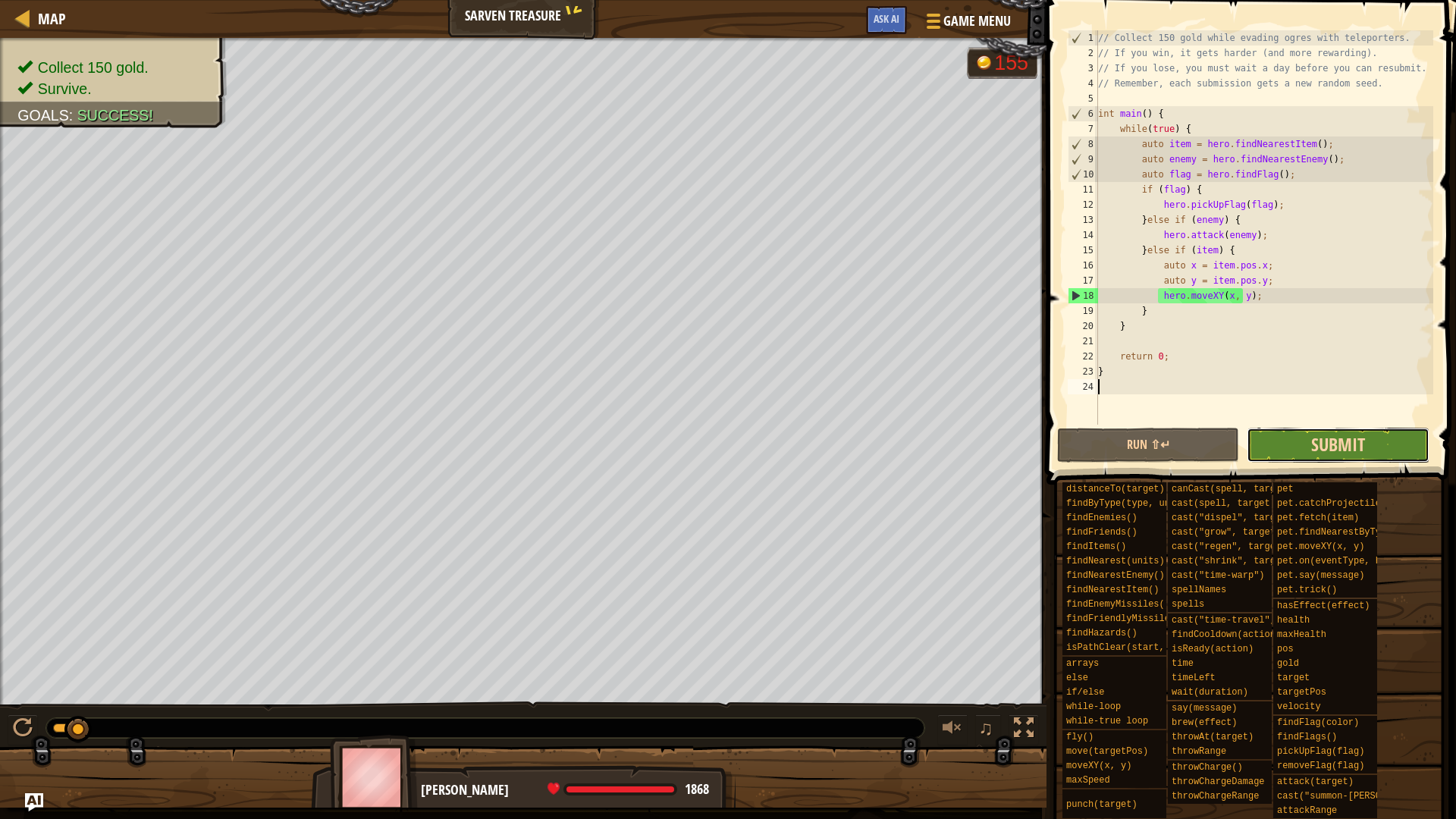
click at [1310, 455] on span "Submit" at bounding box center [1337, 444] width 54 height 24
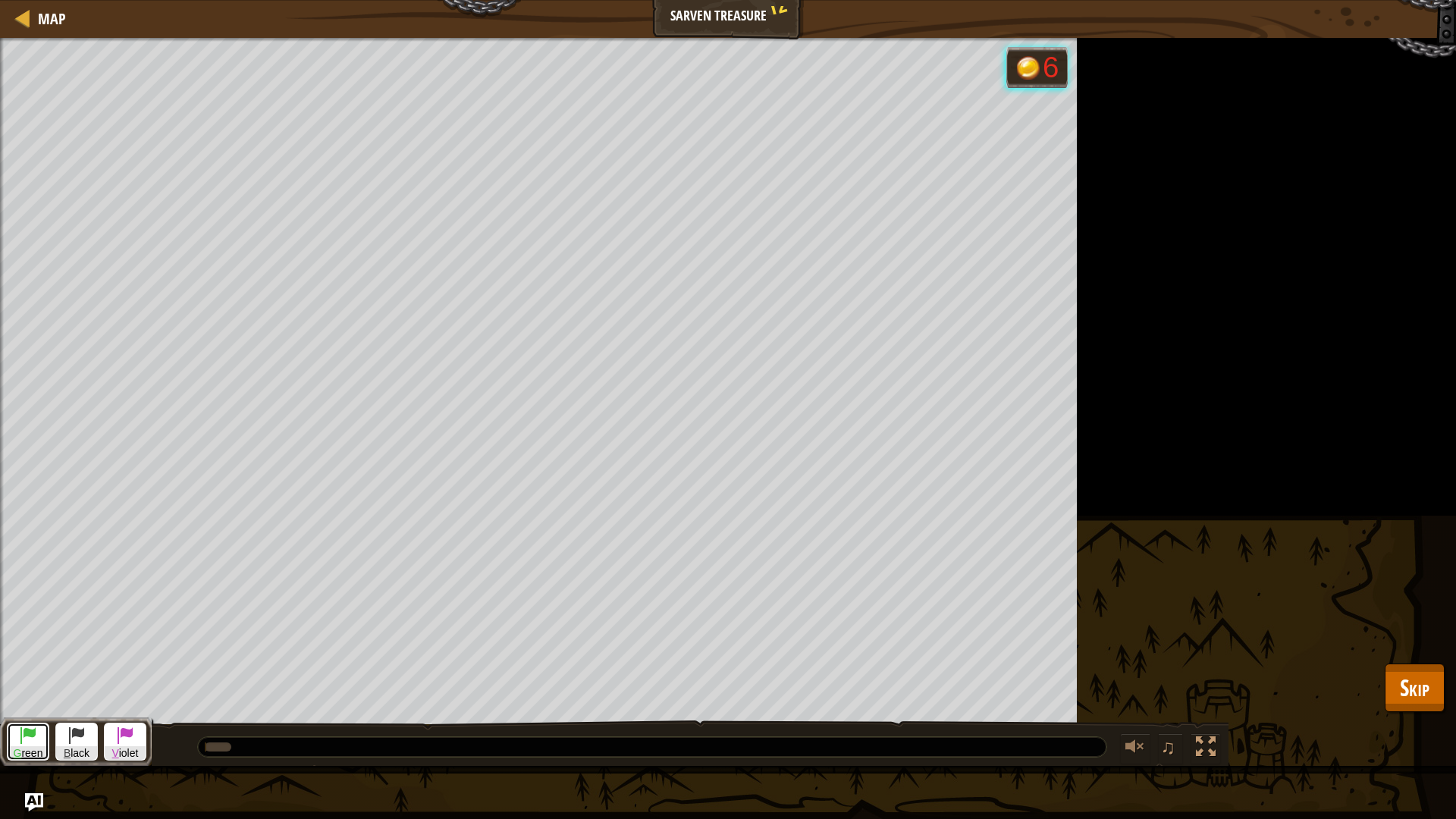
click at [30, 689] on span "G reen" at bounding box center [28, 752] width 41 height 14
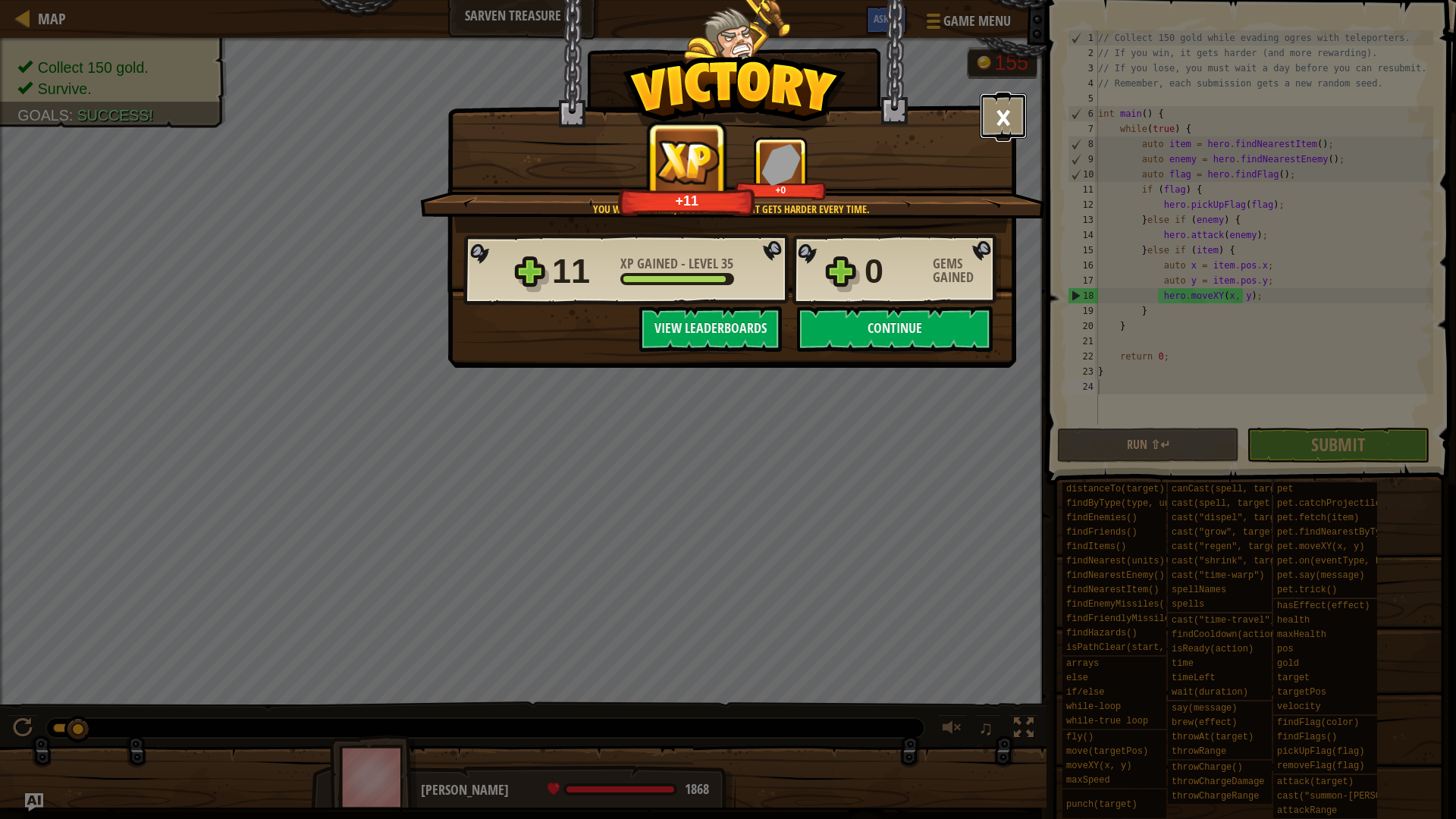
click at [1006, 118] on button "×" at bounding box center [1003, 116] width 47 height 46
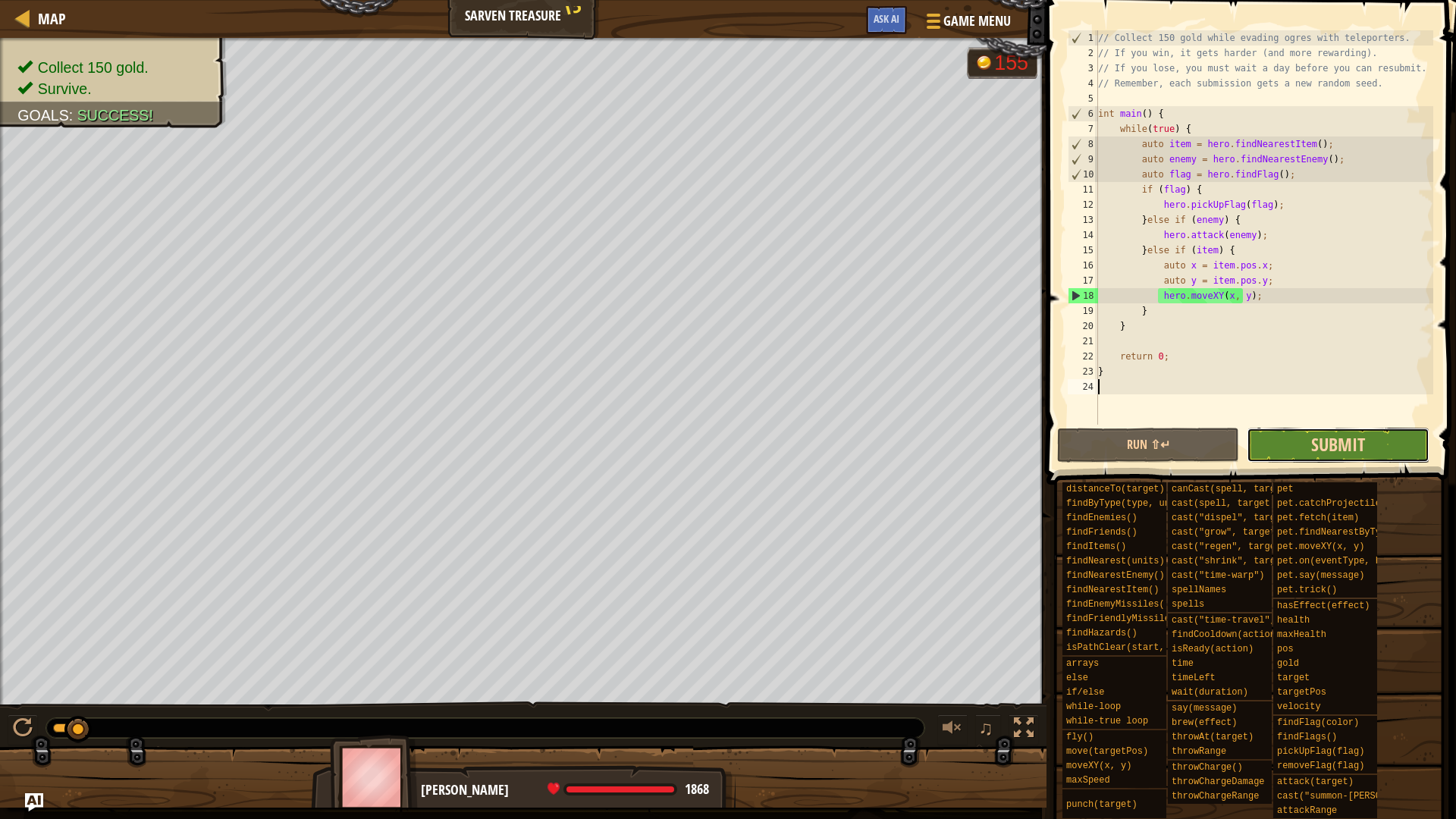
click at [1320, 451] on span "Submit" at bounding box center [1337, 444] width 54 height 24
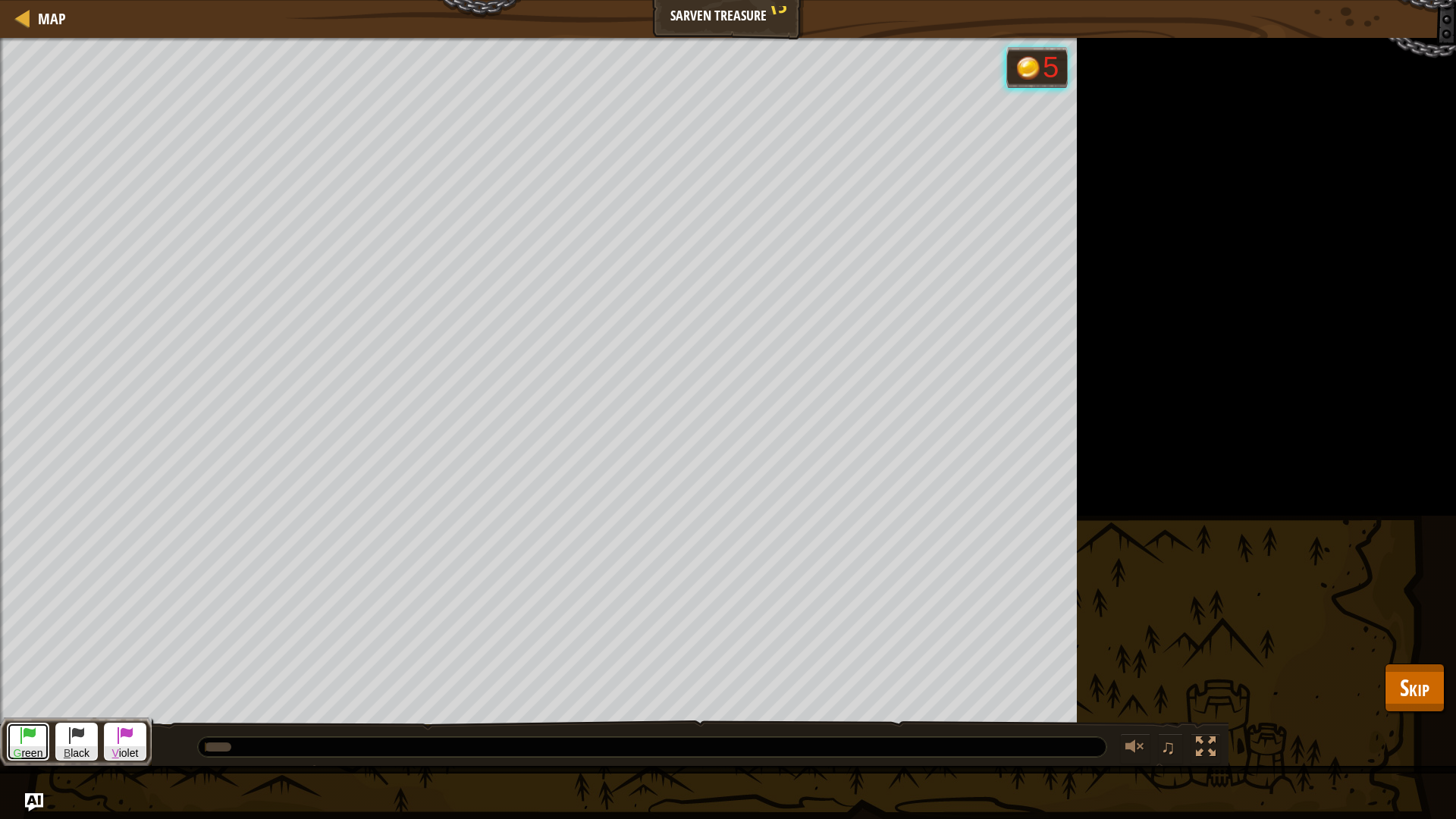
click at [18, 689] on span "G" at bounding box center [17, 752] width 9 height 12
click at [67, 689] on button "B lack" at bounding box center [76, 742] width 43 height 39
click at [25, 689] on span at bounding box center [28, 734] width 18 height 18
click at [19, 689] on span "G" at bounding box center [17, 752] width 9 height 12
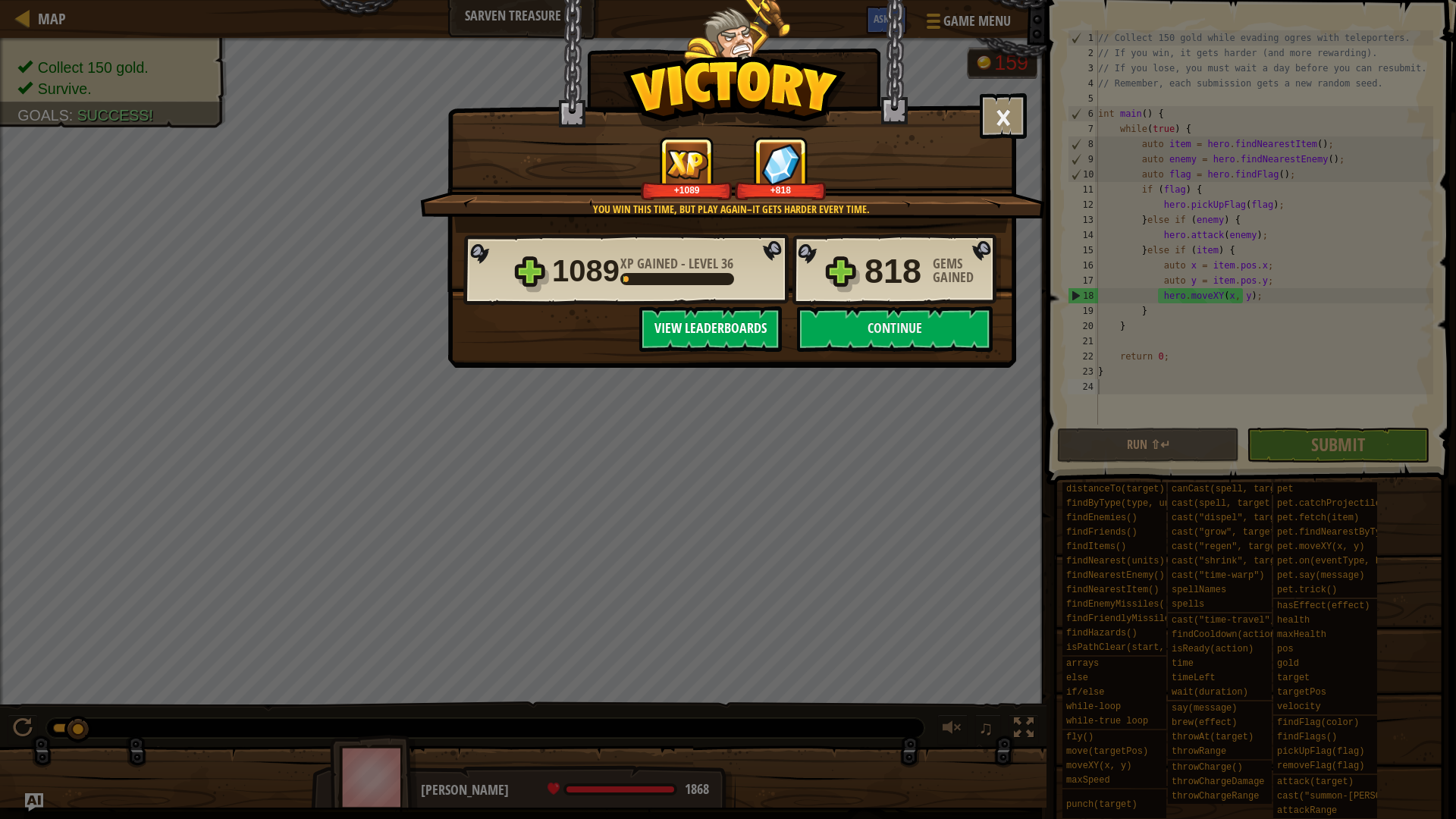
click at [708, 323] on button "View Leaderboards" at bounding box center [710, 330] width 143 height 46
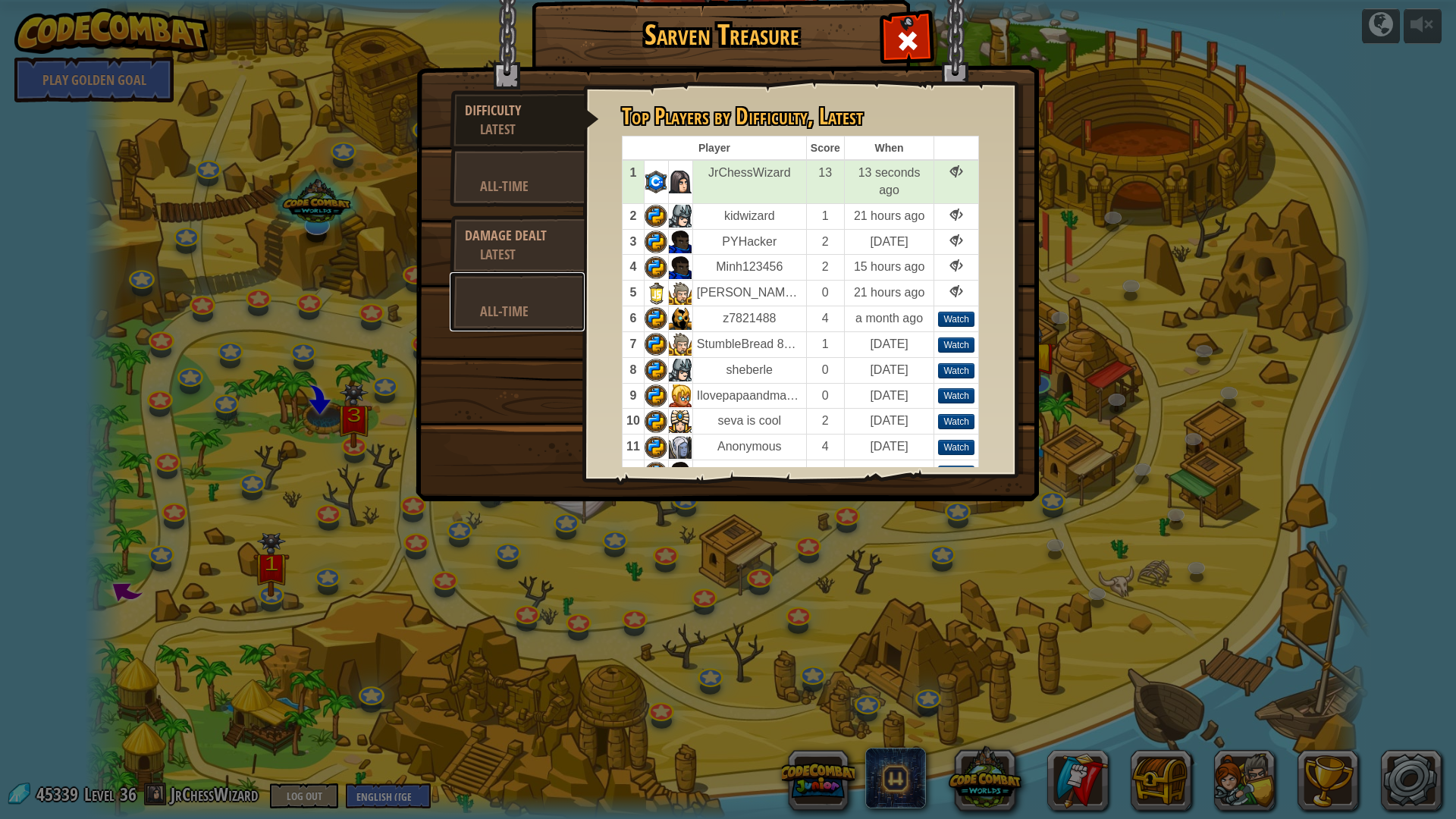
click at [493, 311] on div "All-Time" at bounding box center [525, 311] width 90 height 19
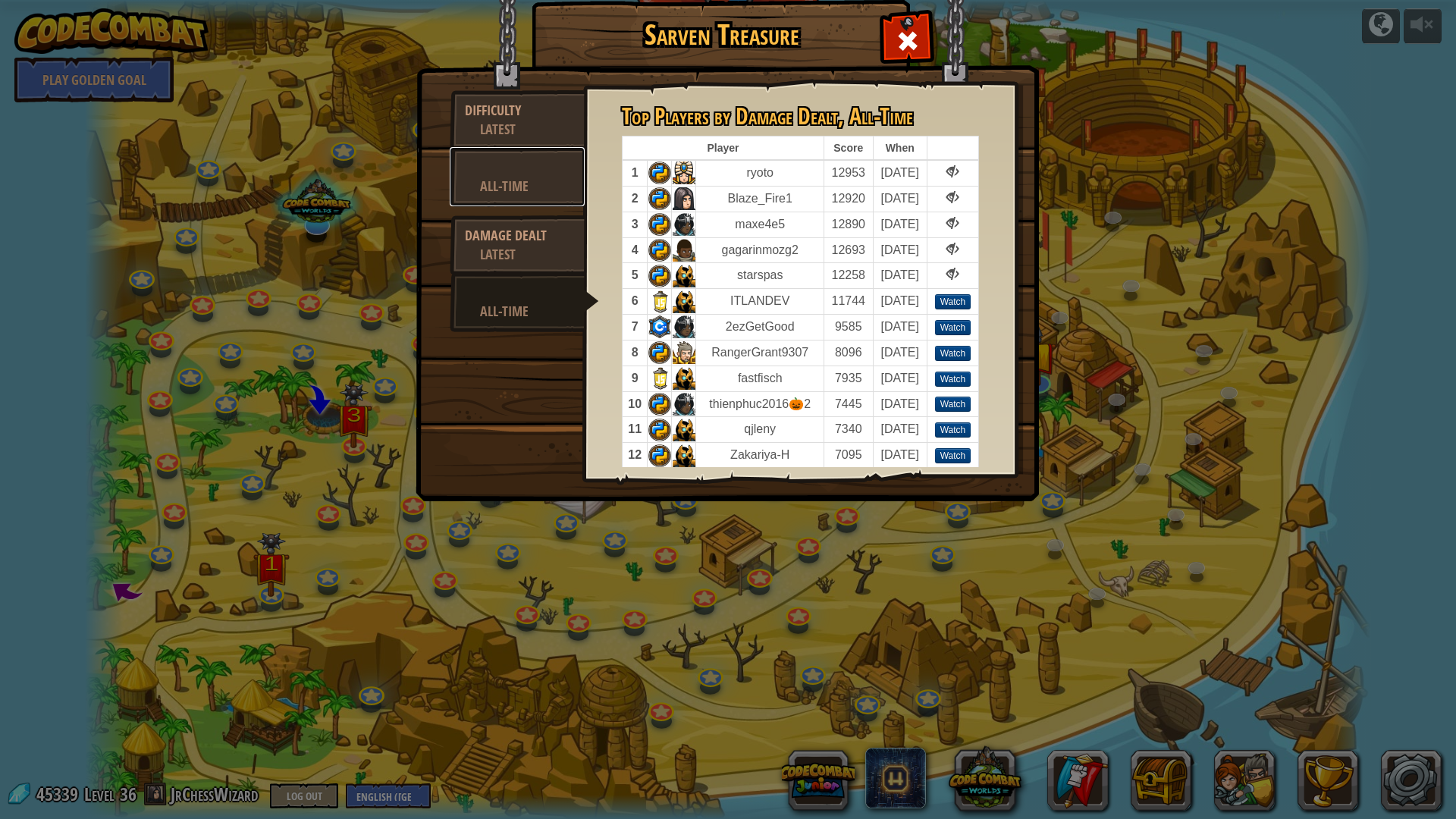
click at [521, 195] on link "All-Time" at bounding box center [517, 176] width 135 height 59
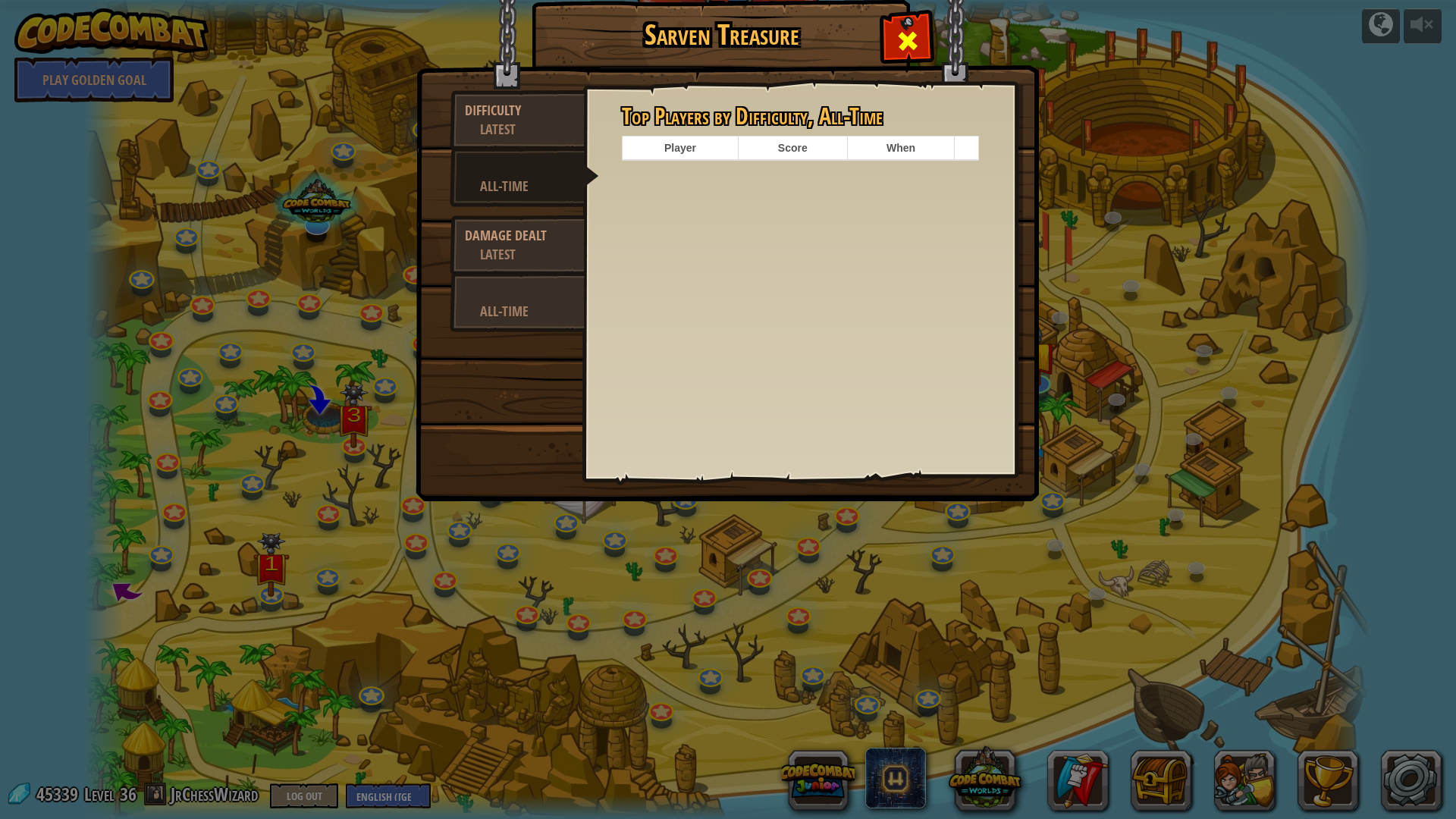
click at [892, 40] on div at bounding box center [907, 37] width 48 height 48
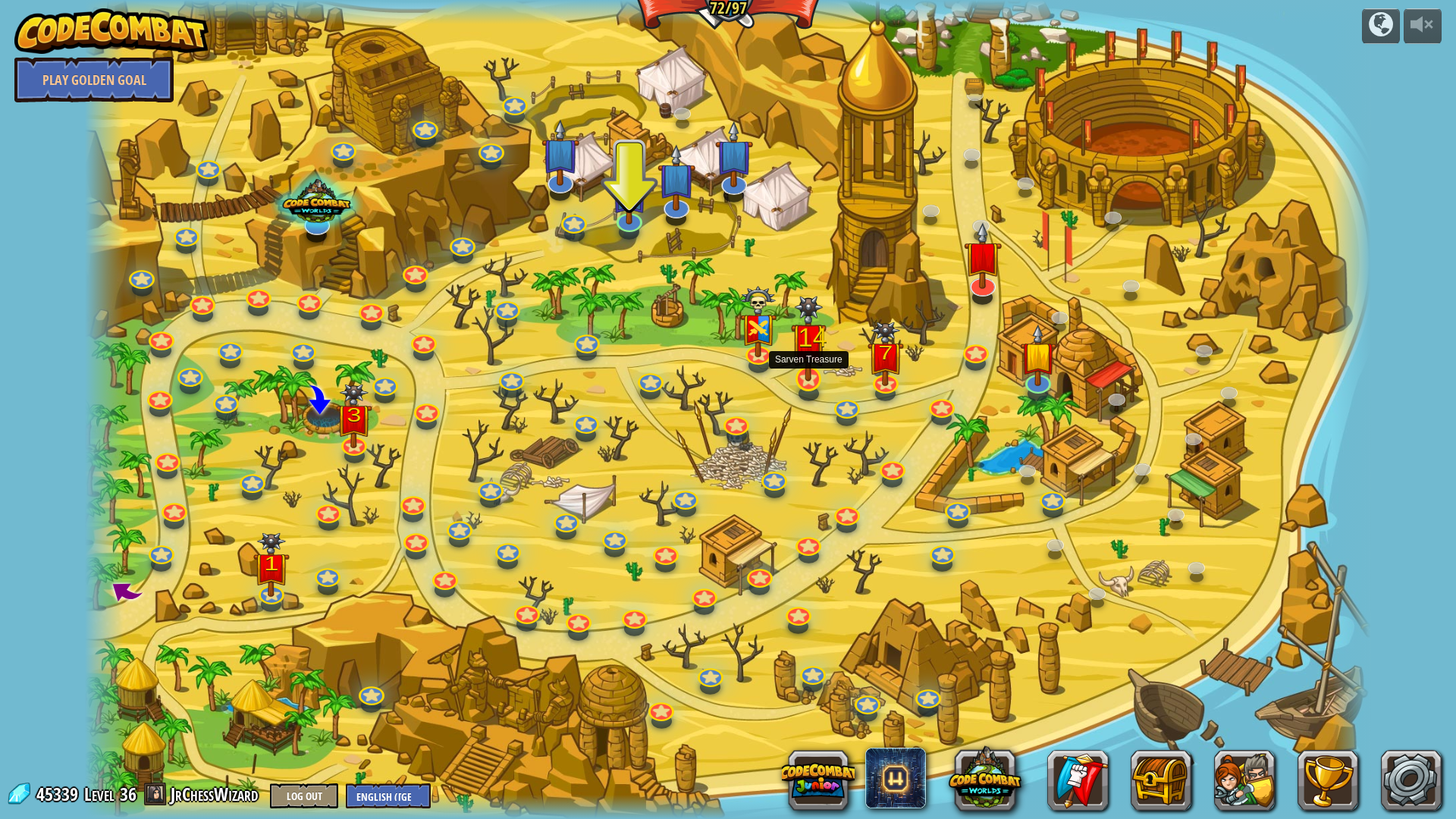
click at [807, 370] on img at bounding box center [808, 338] width 35 height 86
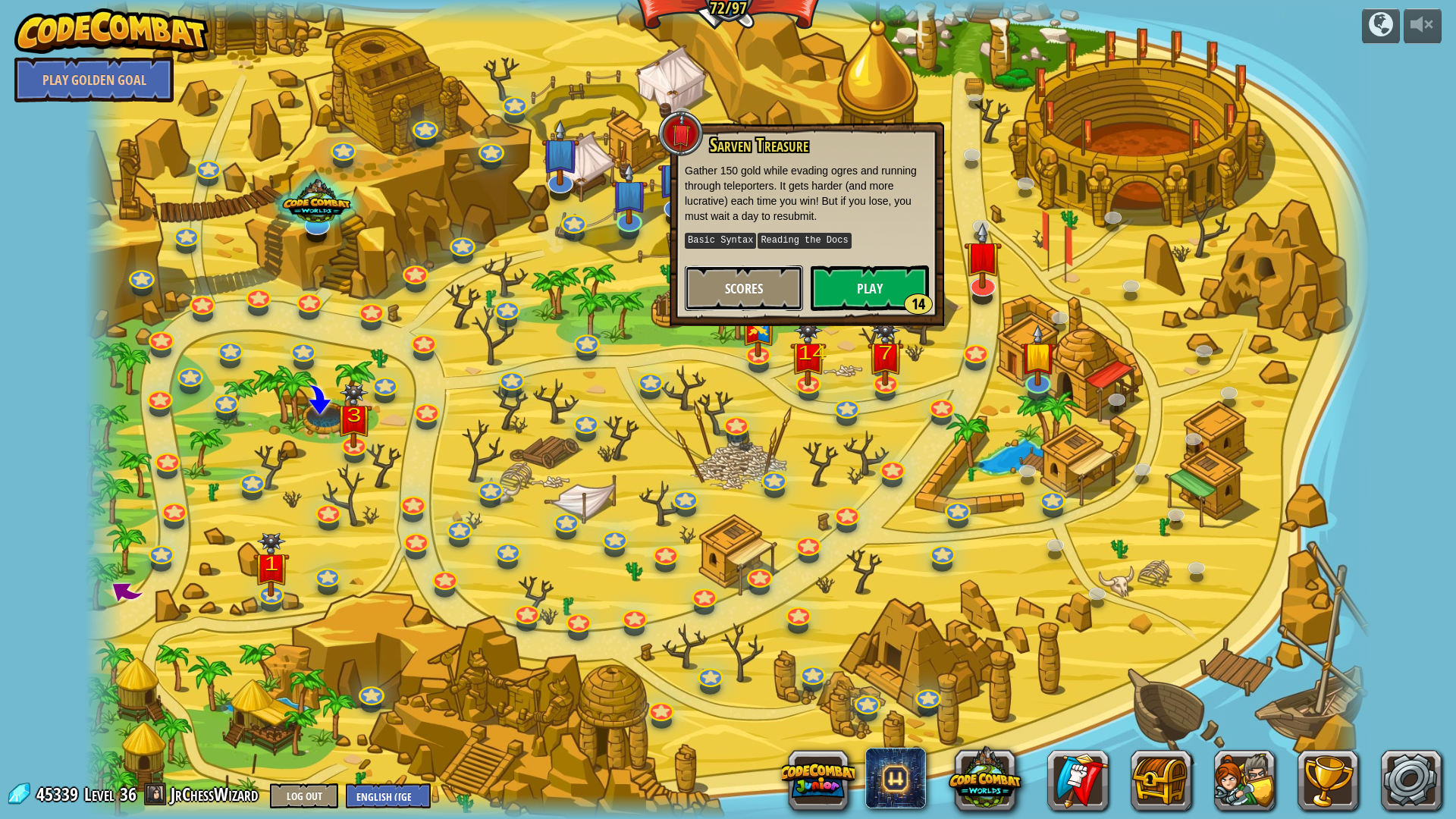
click at [702, 293] on button "Scores" at bounding box center [744, 289] width 118 height 46
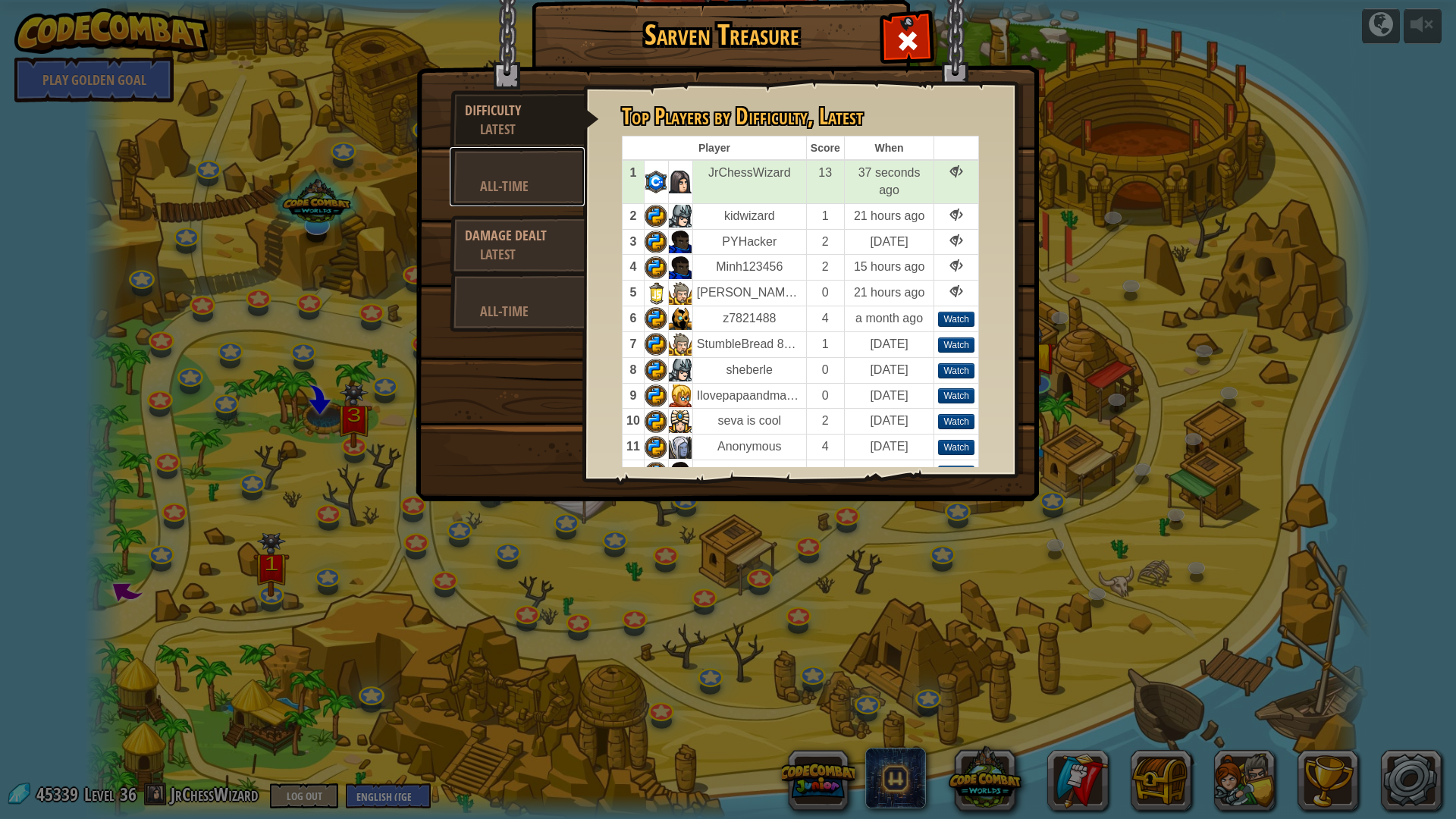
click at [515, 184] on div "All-Time" at bounding box center [525, 186] width 90 height 19
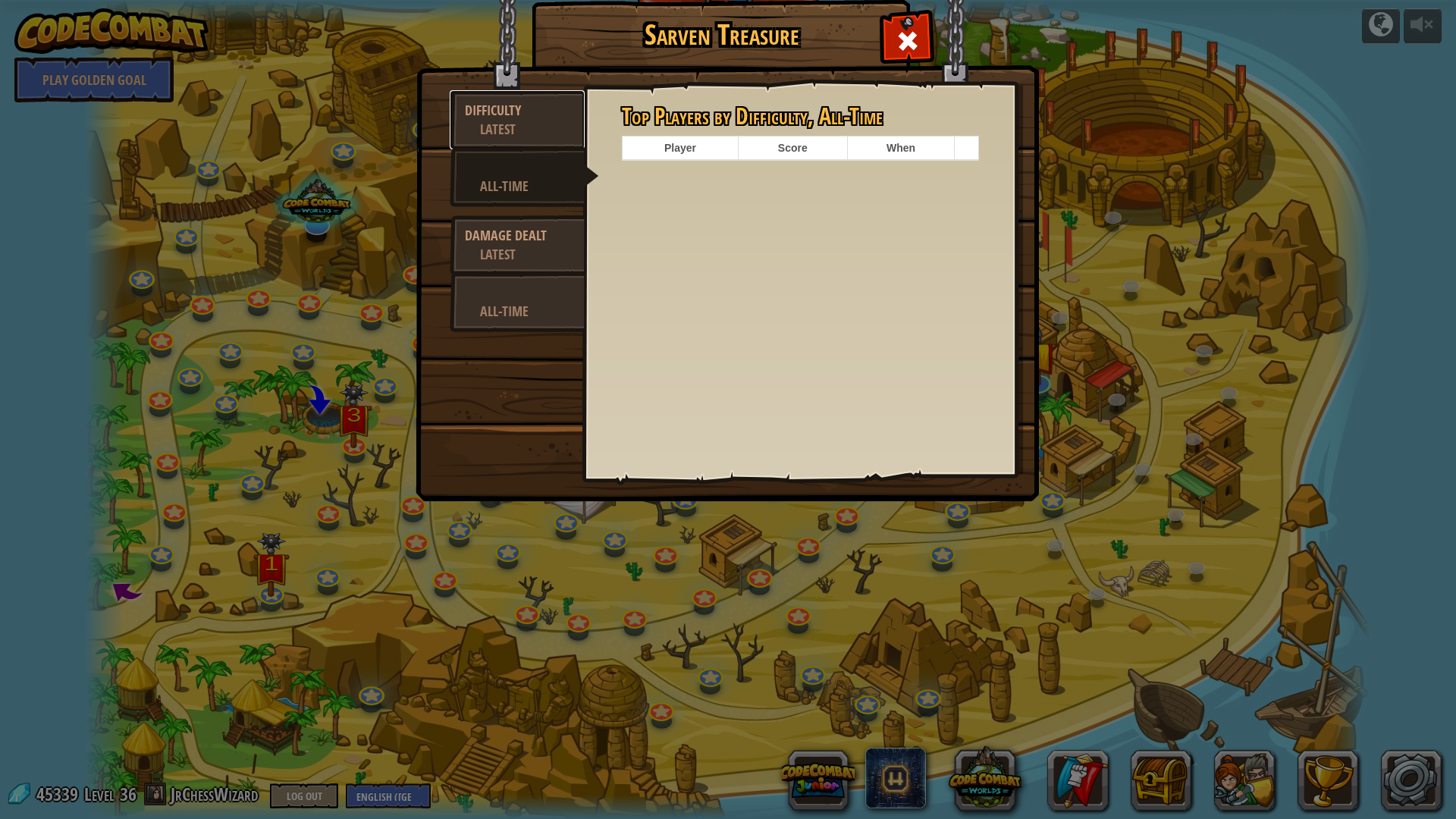
click at [527, 125] on div "Latest" at bounding box center [525, 130] width 90 height 19
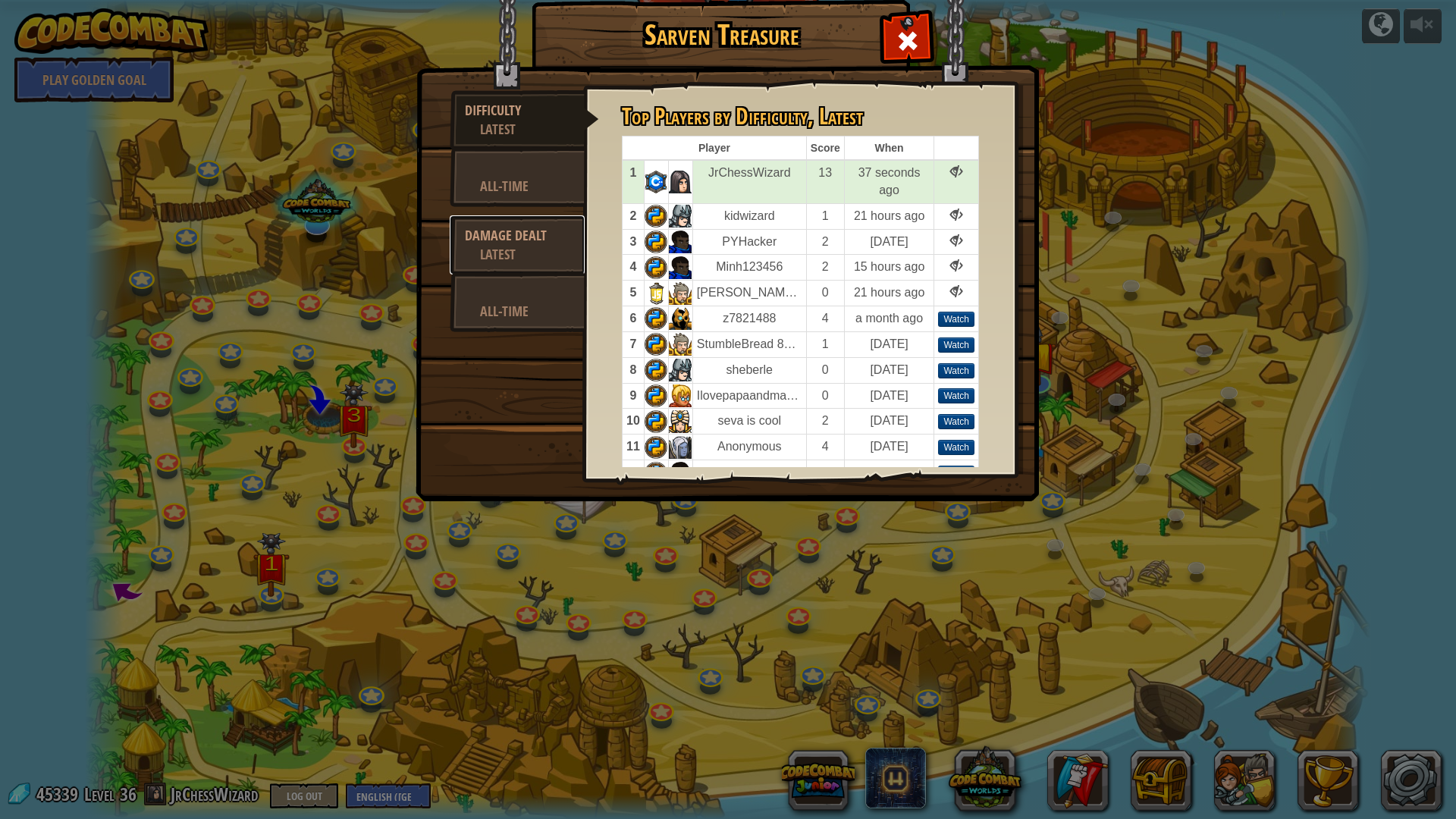
click at [482, 258] on div "Latest" at bounding box center [525, 254] width 90 height 19
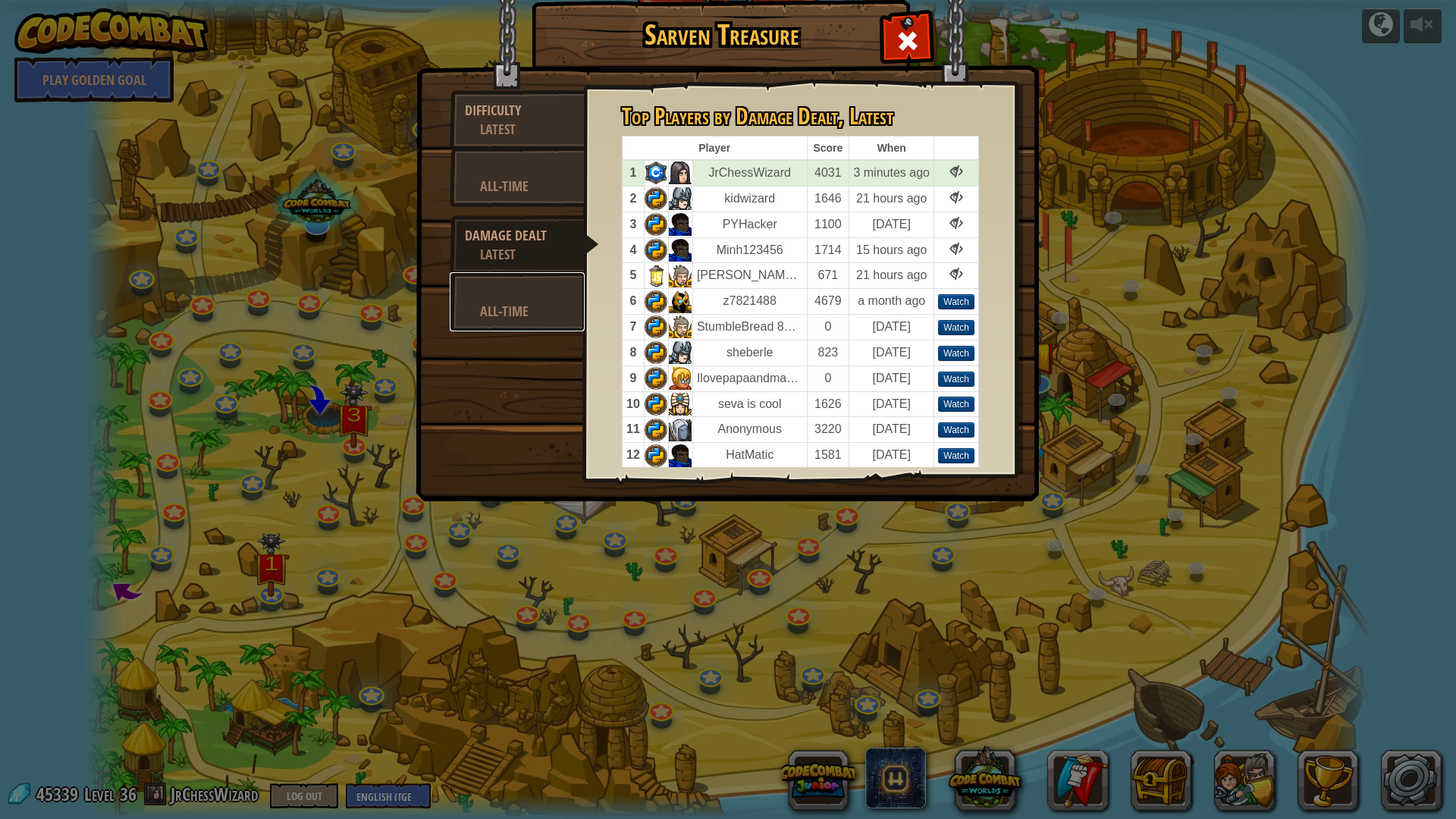
click at [556, 315] on div "All-Time" at bounding box center [525, 311] width 90 height 19
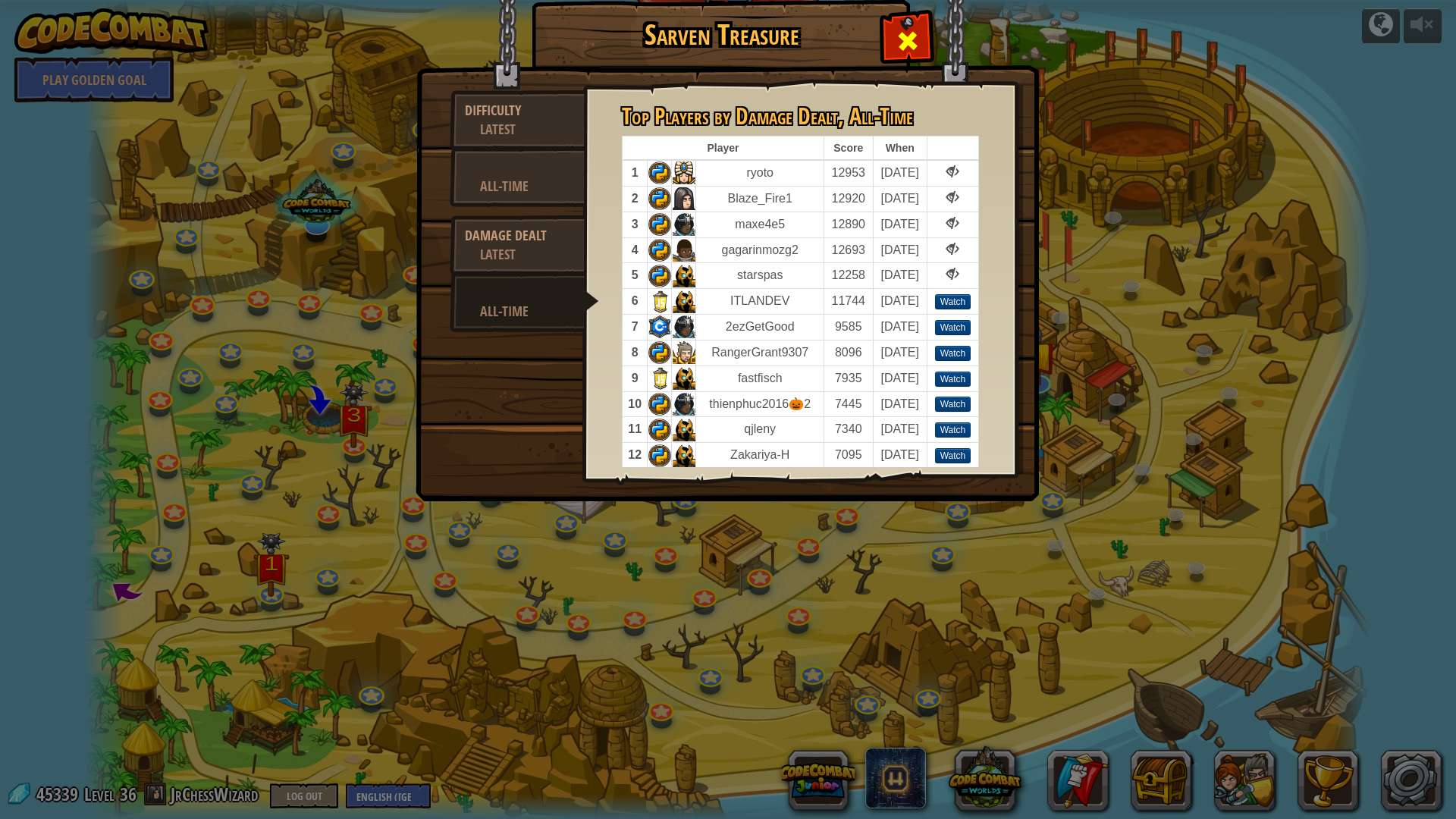
click at [918, 47] on span at bounding box center [907, 40] width 24 height 24
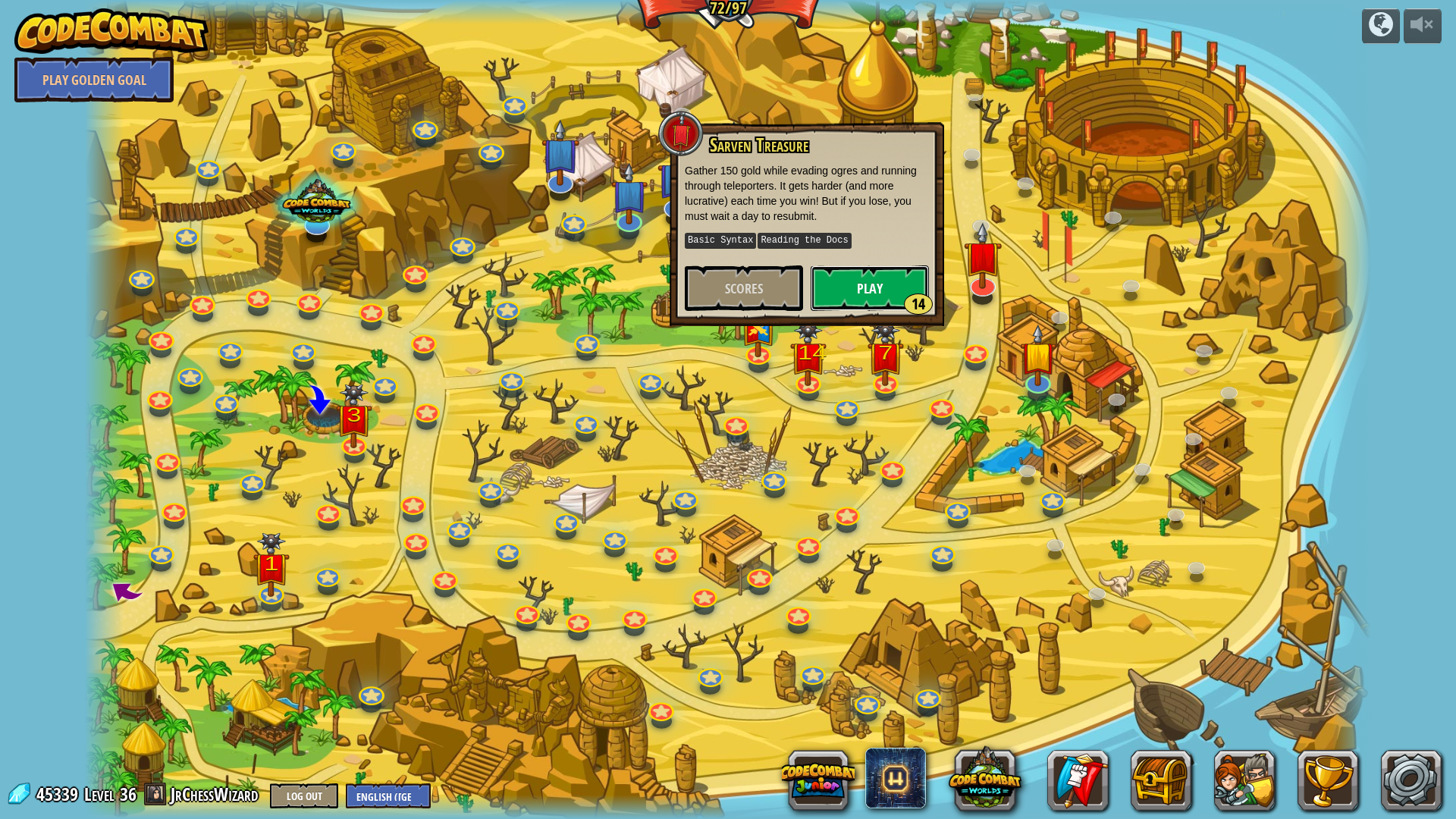
click at [825, 292] on button "Play 14" at bounding box center [869, 289] width 118 height 46
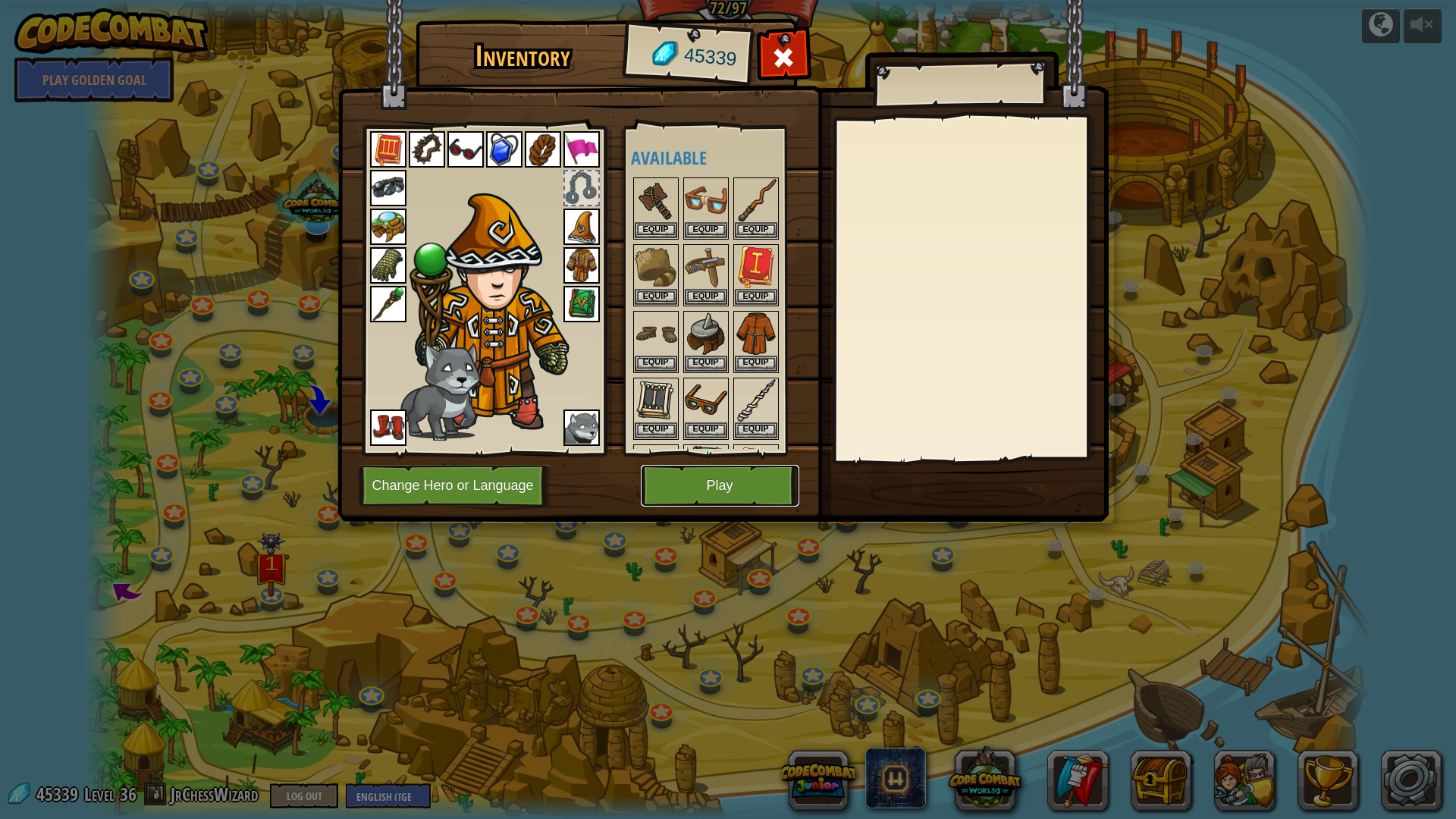
click at [731, 486] on button "Play" at bounding box center [720, 486] width 158 height 42
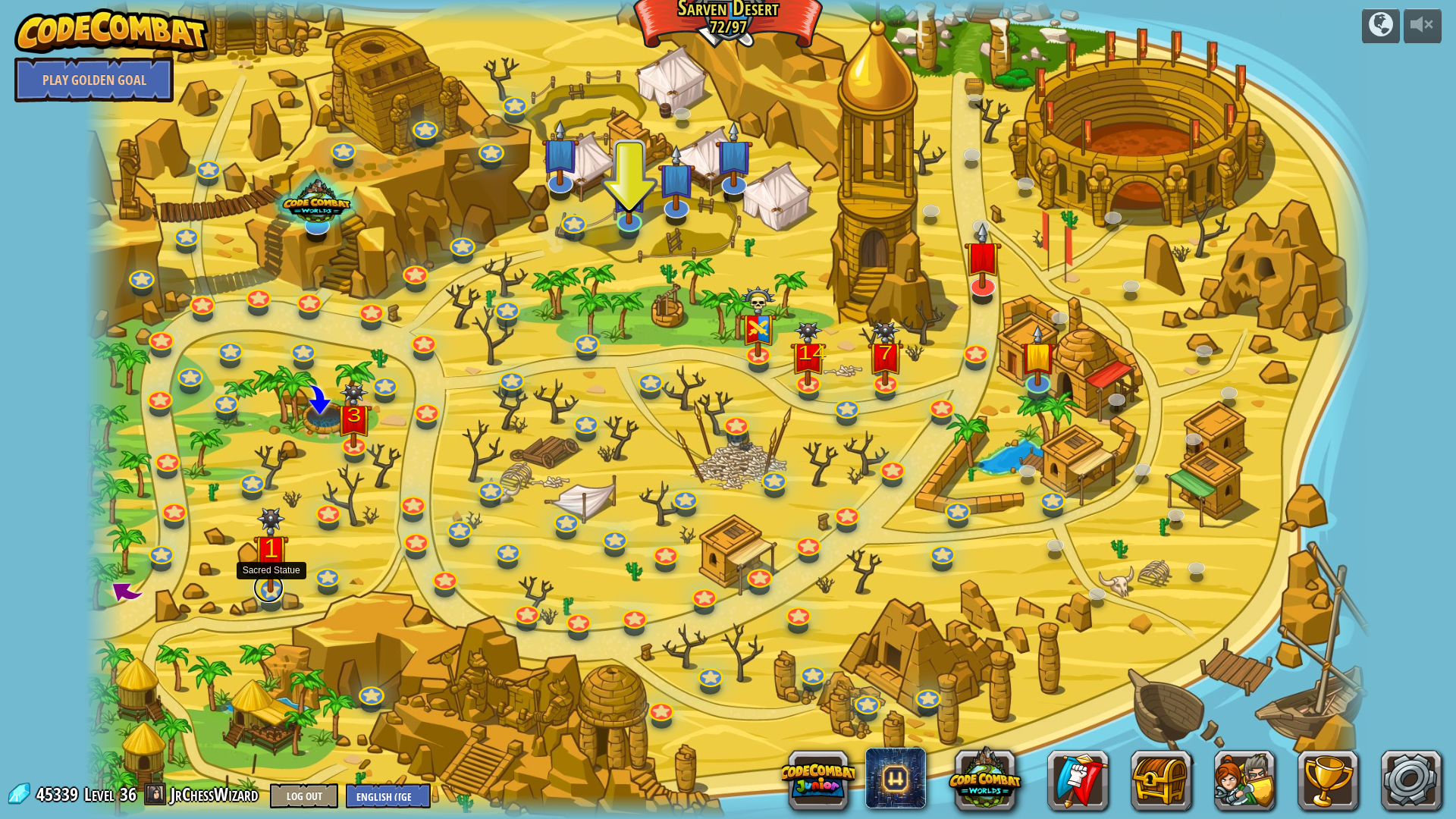
click at [266, 597] on link at bounding box center [269, 588] width 30 height 30
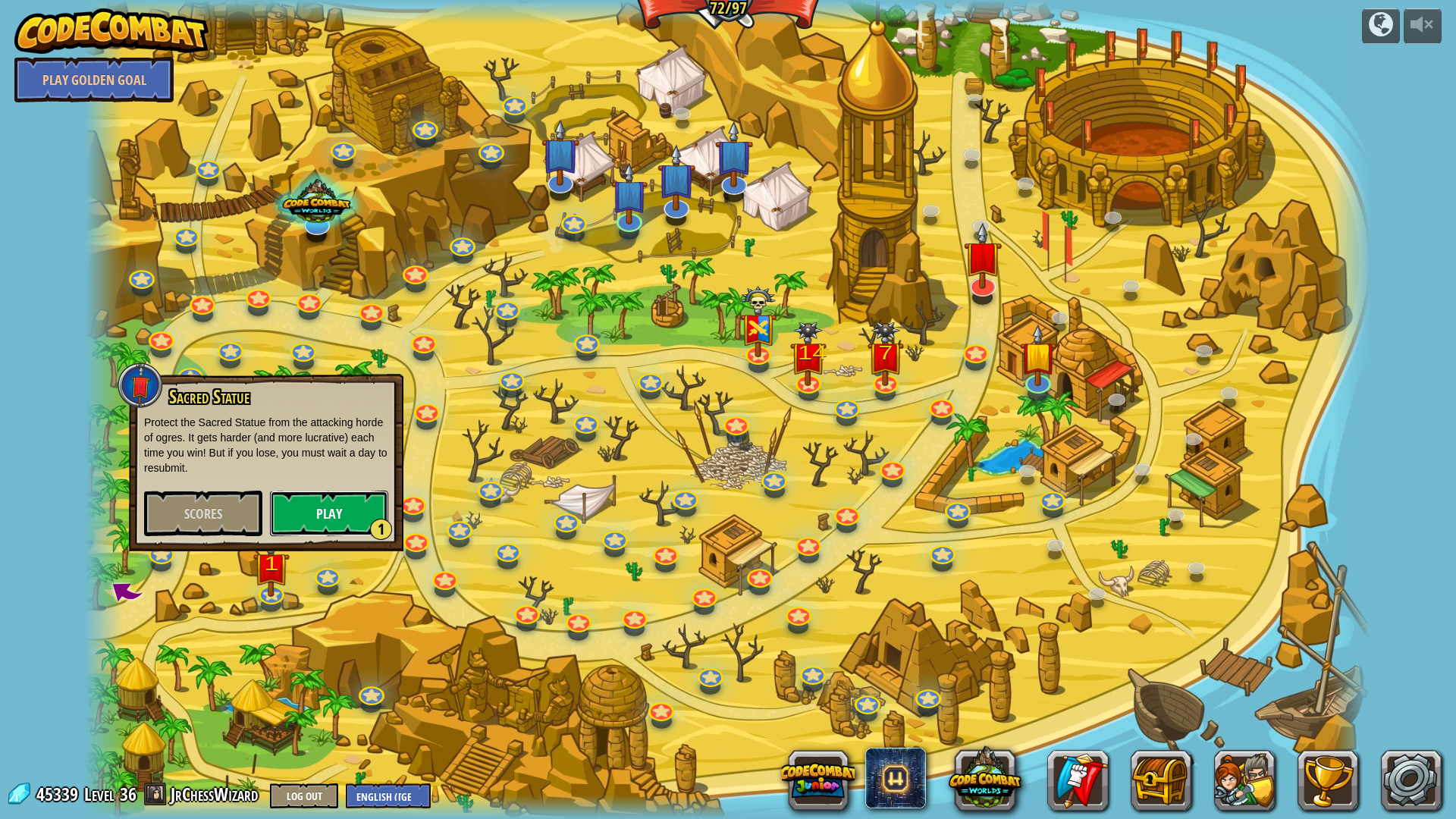
click at [347, 527] on button "Play 1" at bounding box center [329, 513] width 118 height 46
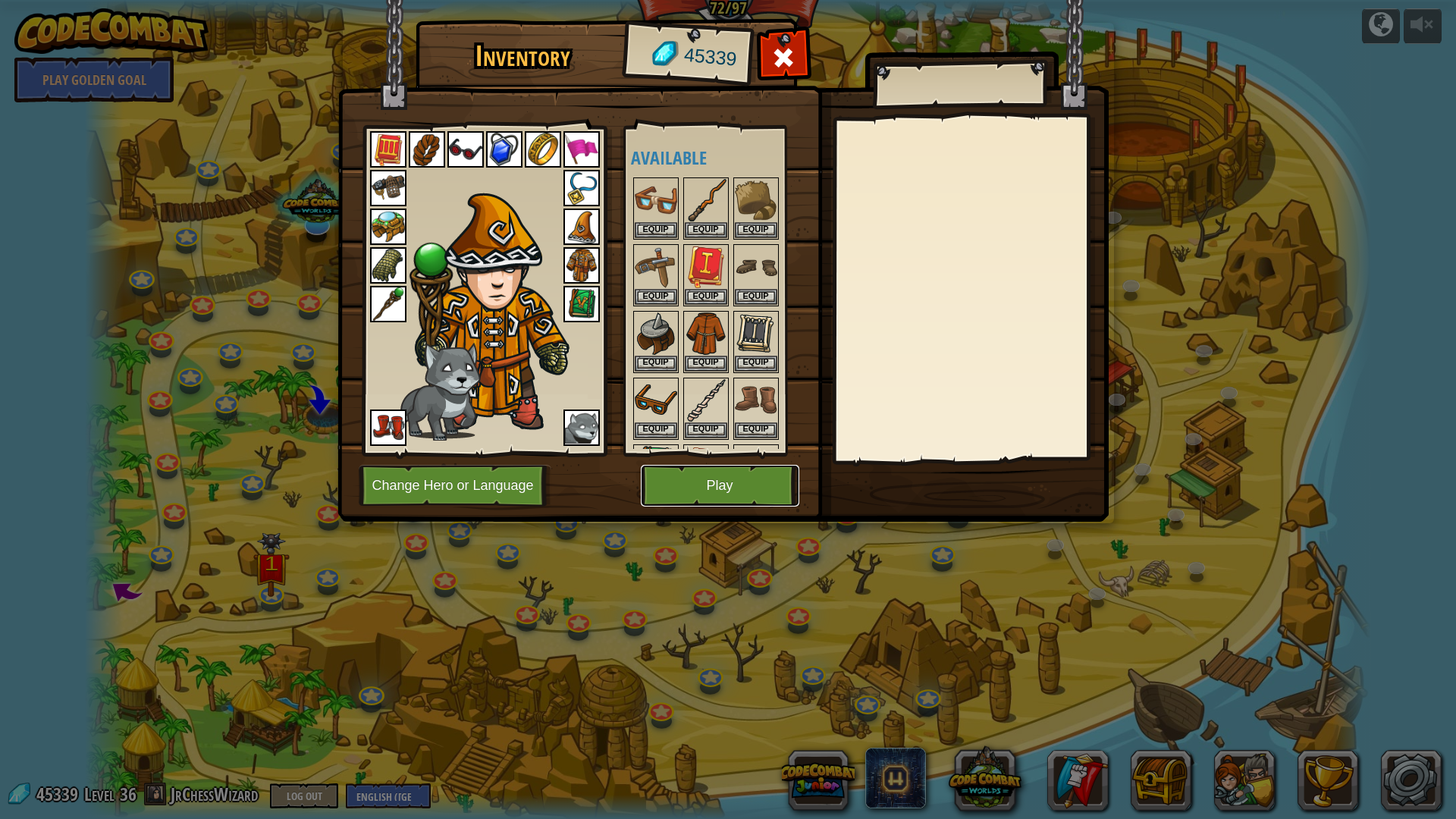
click at [730, 489] on button "Play" at bounding box center [720, 486] width 158 height 42
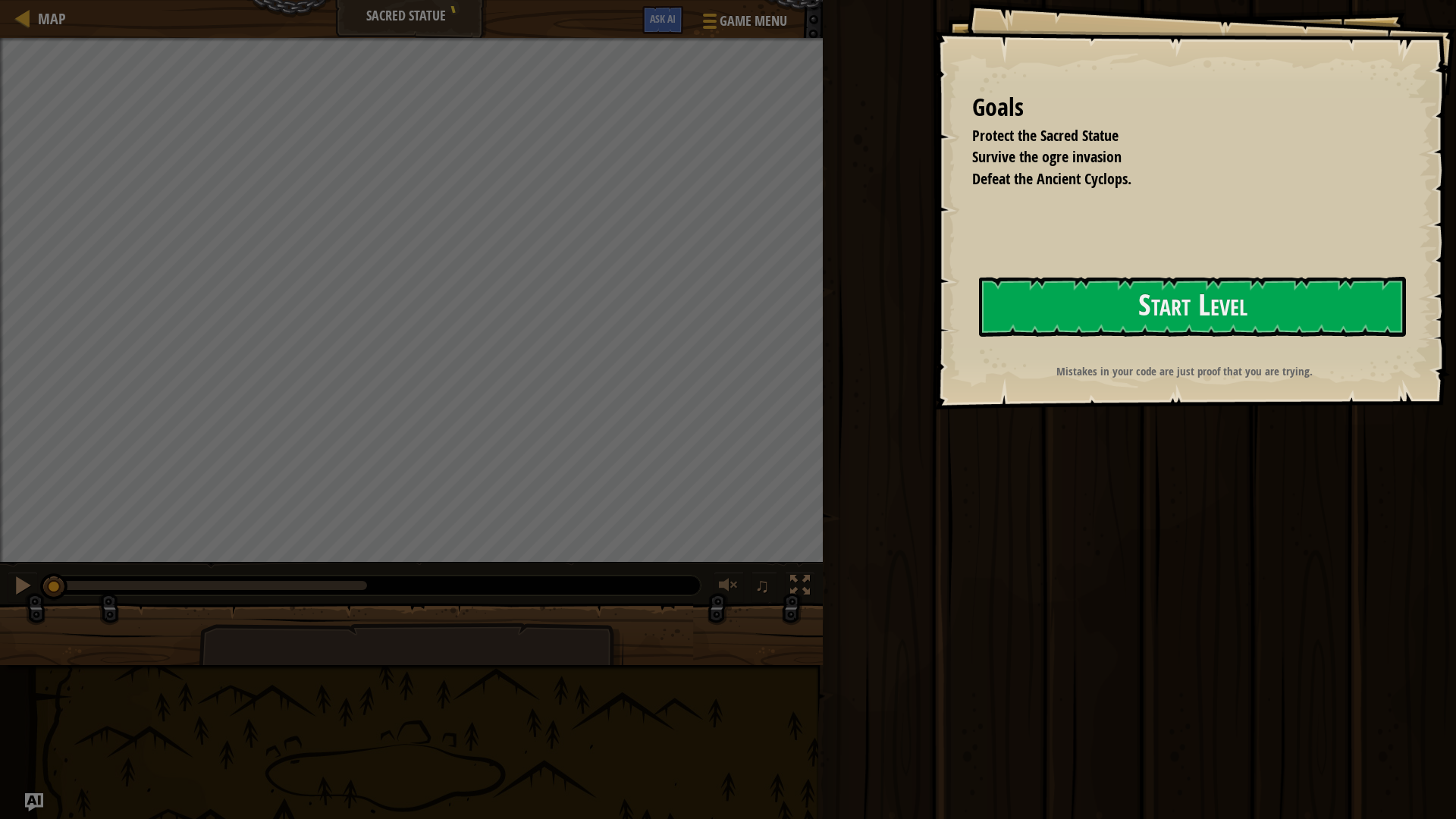
click at [934, 376] on div "Goals Protect the Sacred Statue Survive the ogre invasion Defeat the Ancient Cy…" at bounding box center [1195, 205] width 522 height 410
click at [974, 330] on div "Goals Protect the Sacred Statue Survive the ogre invasion Defeat the Ancient Cy…" at bounding box center [1195, 205] width 522 height 410
click at [1039, 302] on button "Start Level" at bounding box center [1192, 307] width 427 height 60
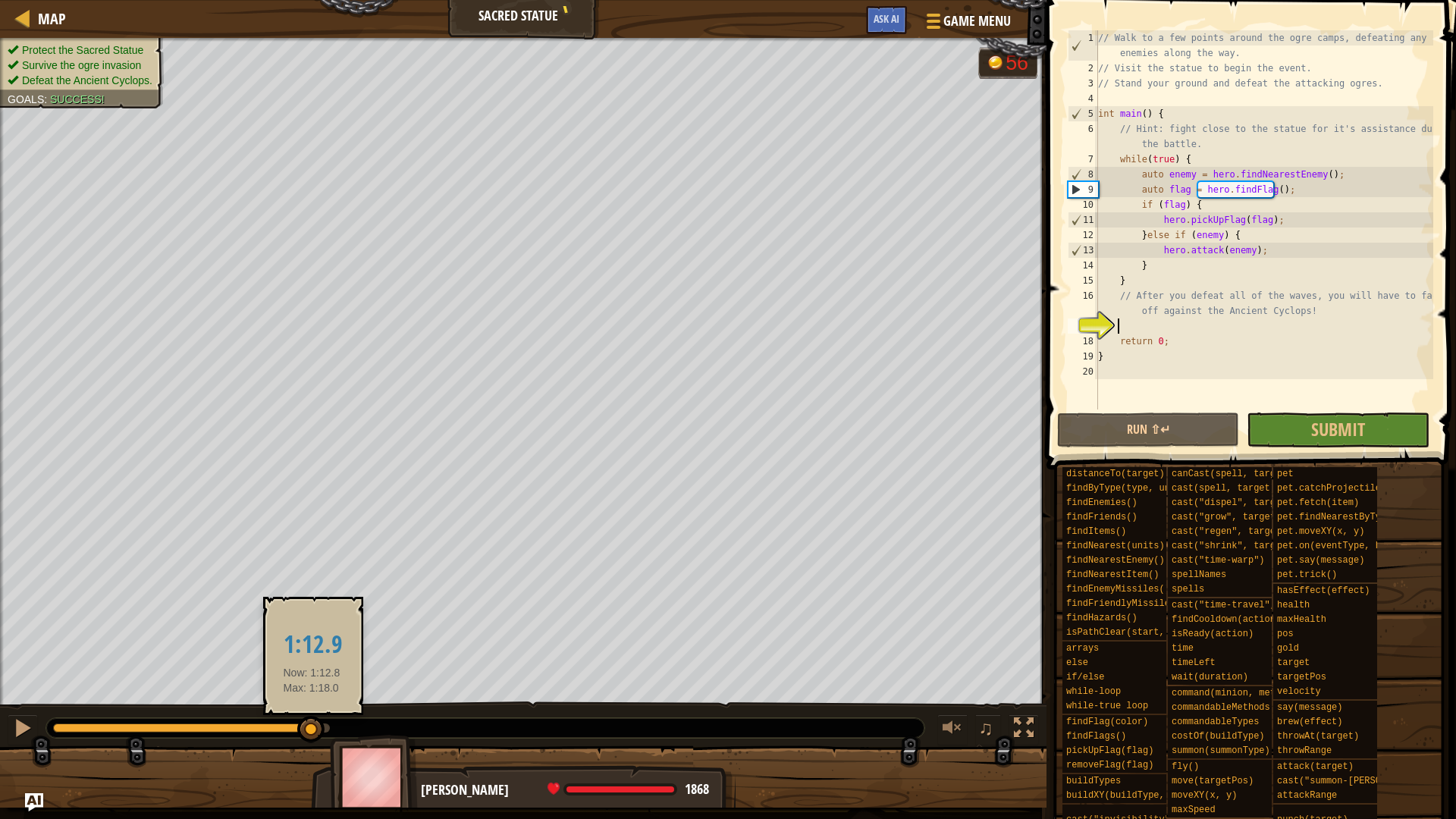
drag, startPoint x: 79, startPoint y: 726, endPoint x: 311, endPoint y: 731, distance: 232.1
click at [311, 689] on div at bounding box center [310, 729] width 28 height 28
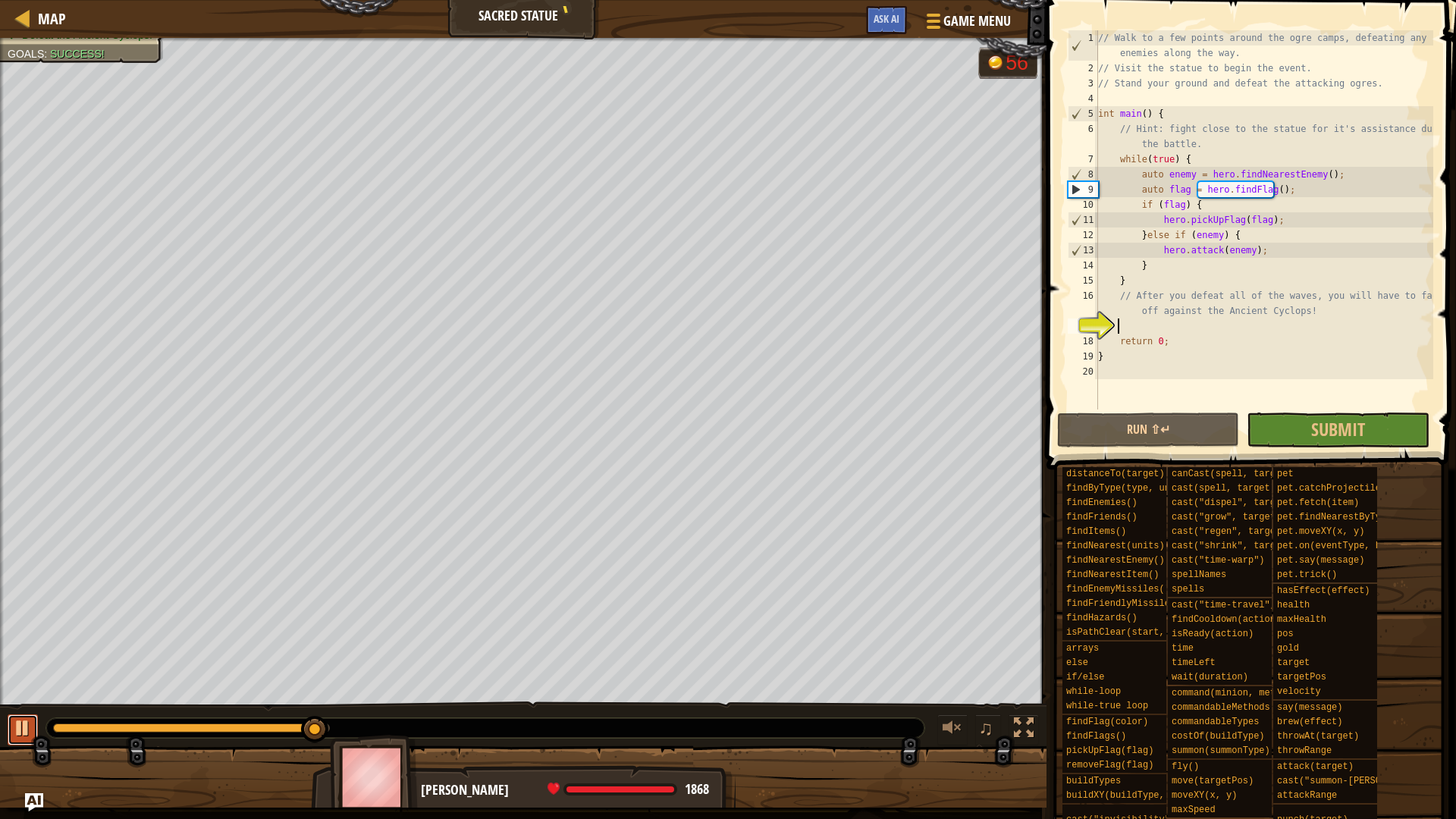
click at [23, 689] on div at bounding box center [23, 728] width 20 height 20
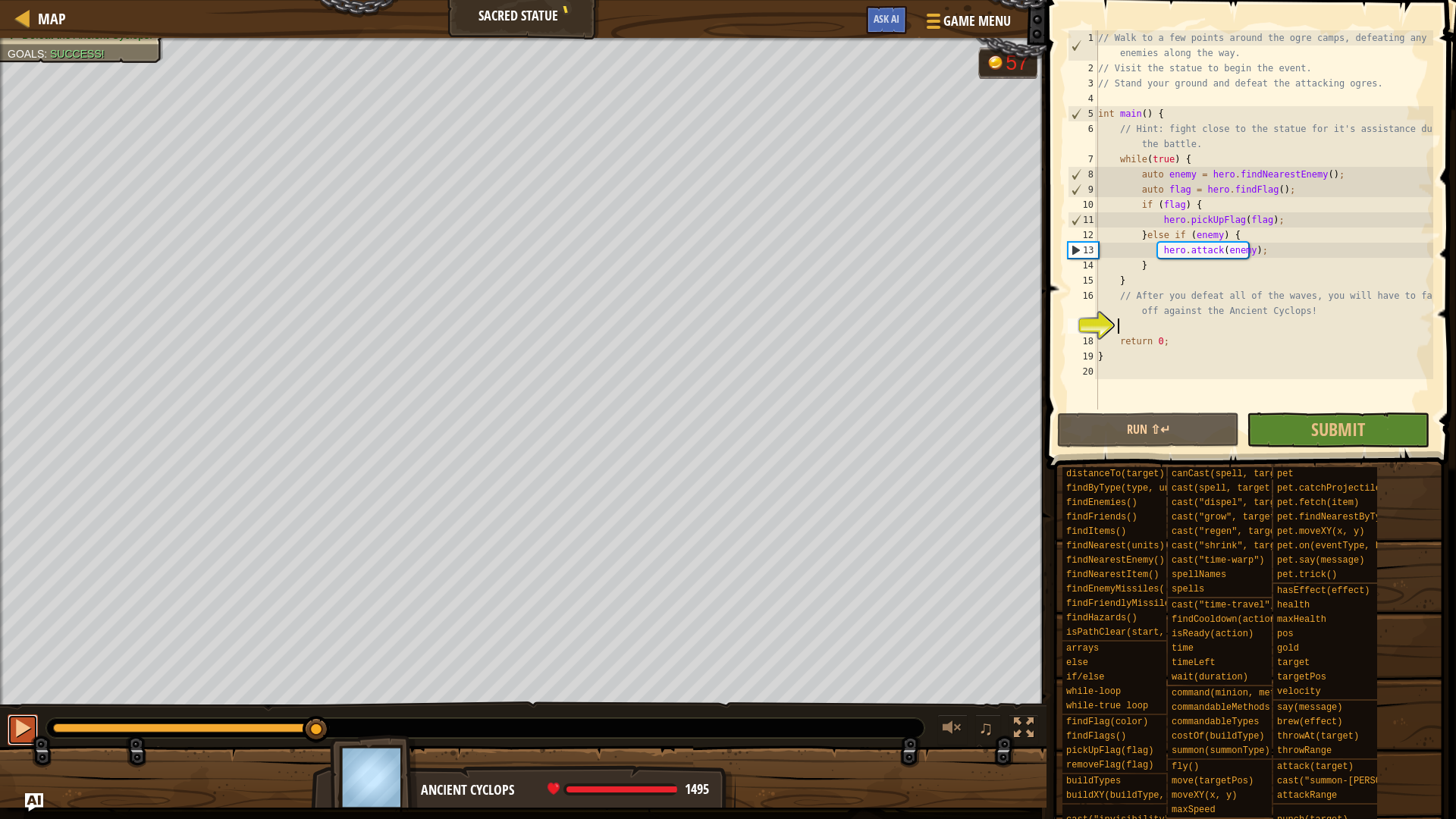
click at [24, 689] on div at bounding box center [23, 728] width 20 height 20
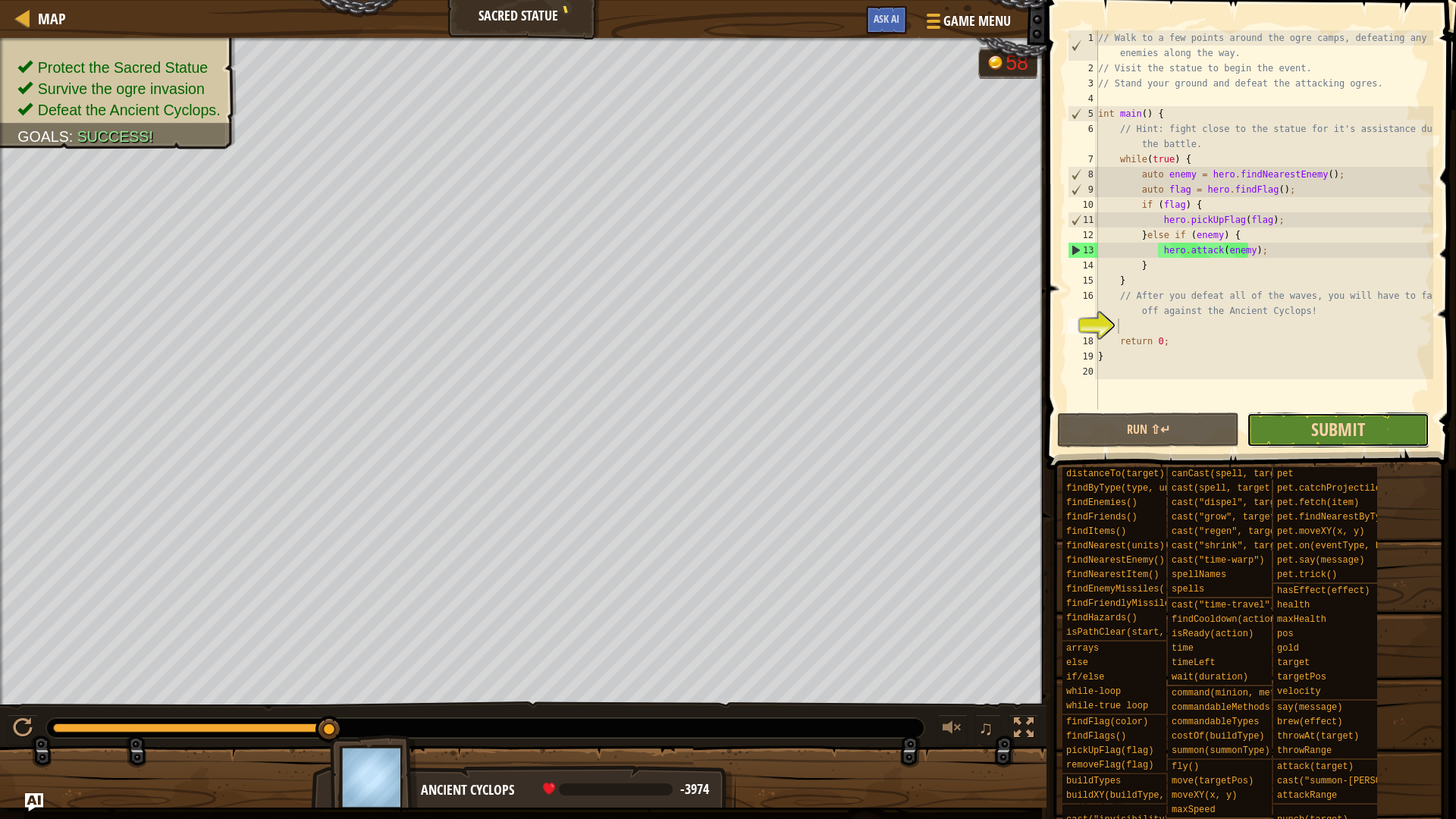
click at [1346, 435] on span "Submit" at bounding box center [1337, 429] width 54 height 24
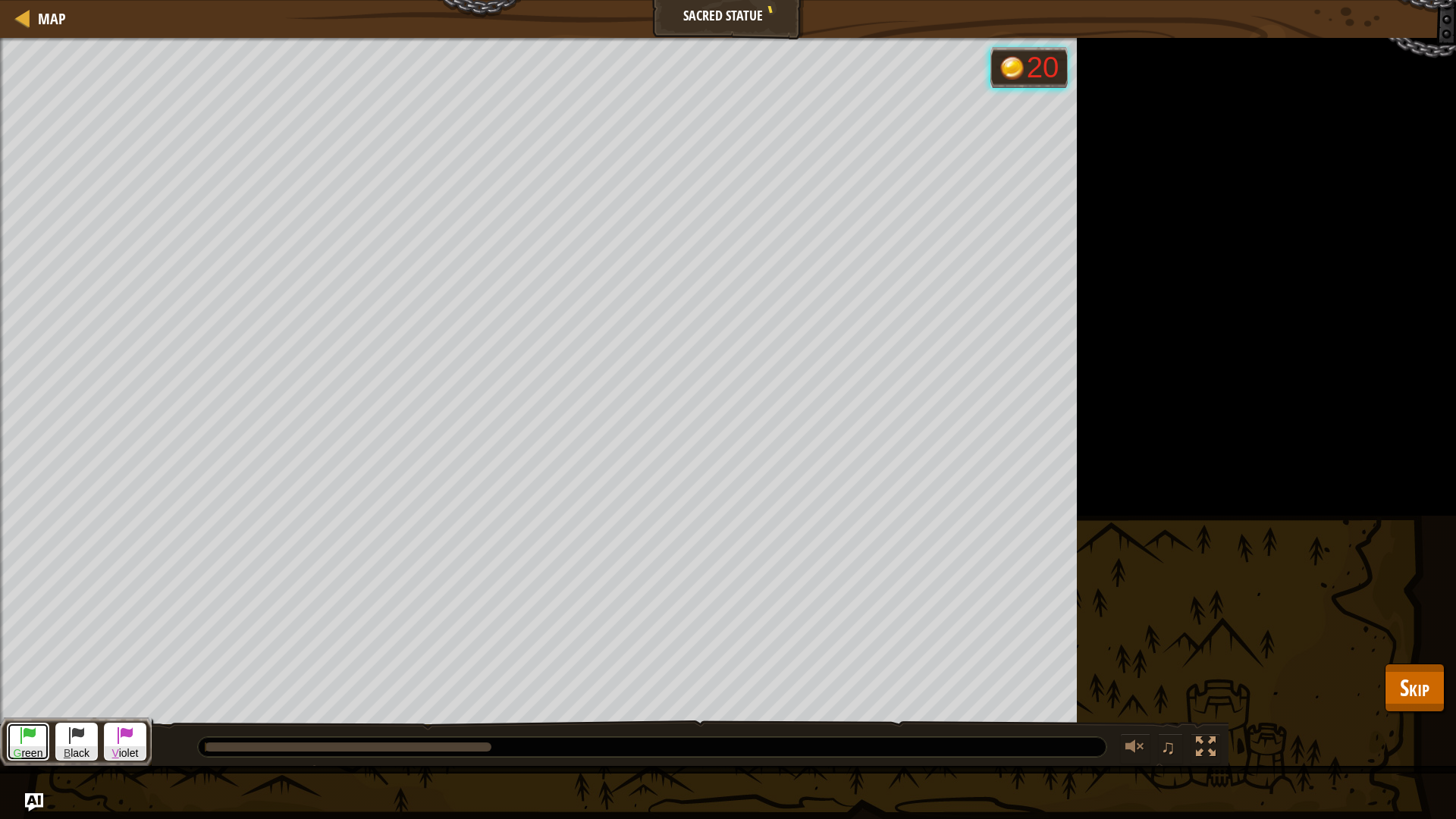
click at [20, 689] on span at bounding box center [28, 734] width 18 height 18
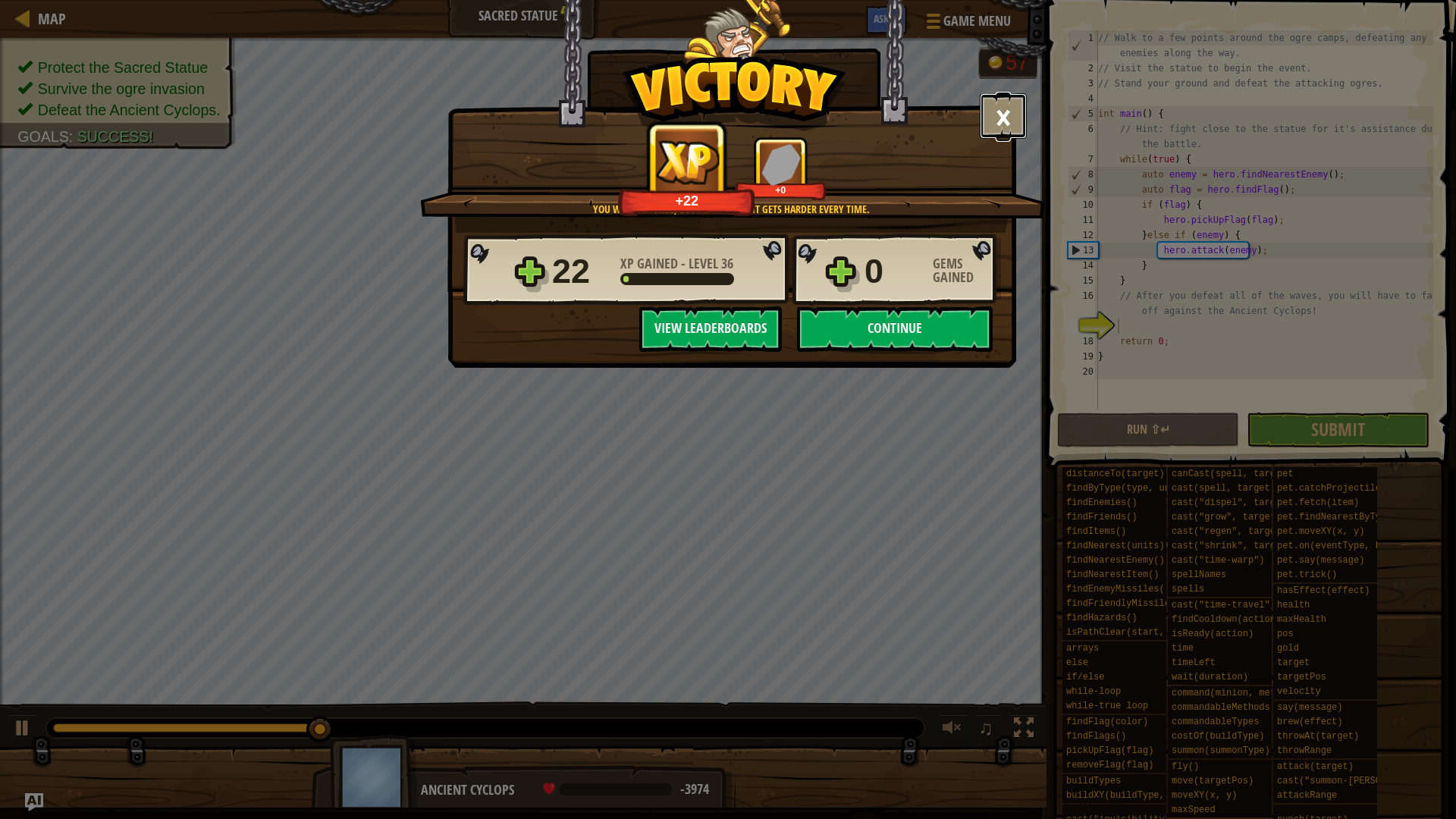
click at [994, 112] on button "×" at bounding box center [1003, 116] width 47 height 46
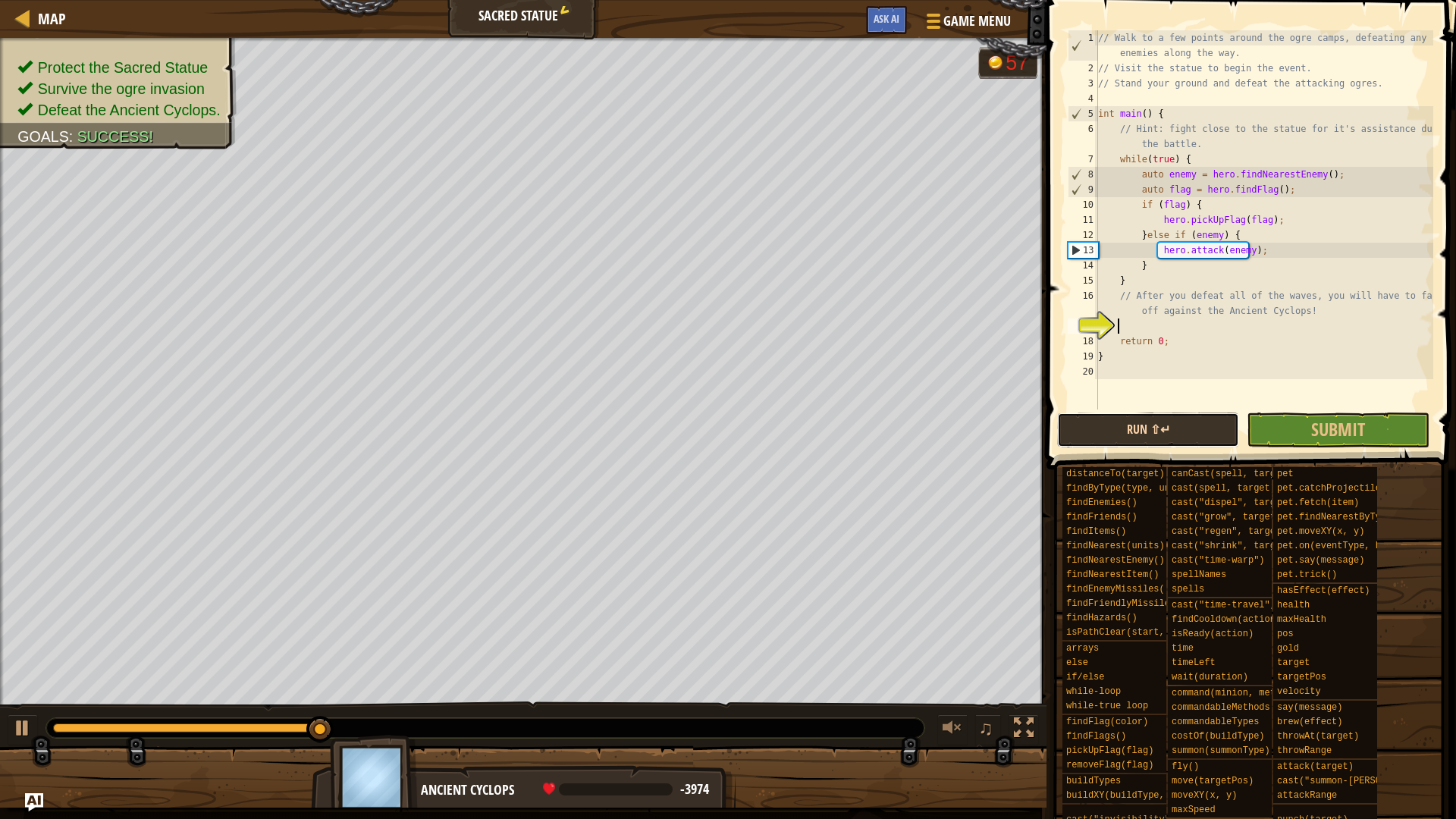
click at [1120, 430] on button "Run ⇧↵" at bounding box center [1147, 429] width 182 height 35
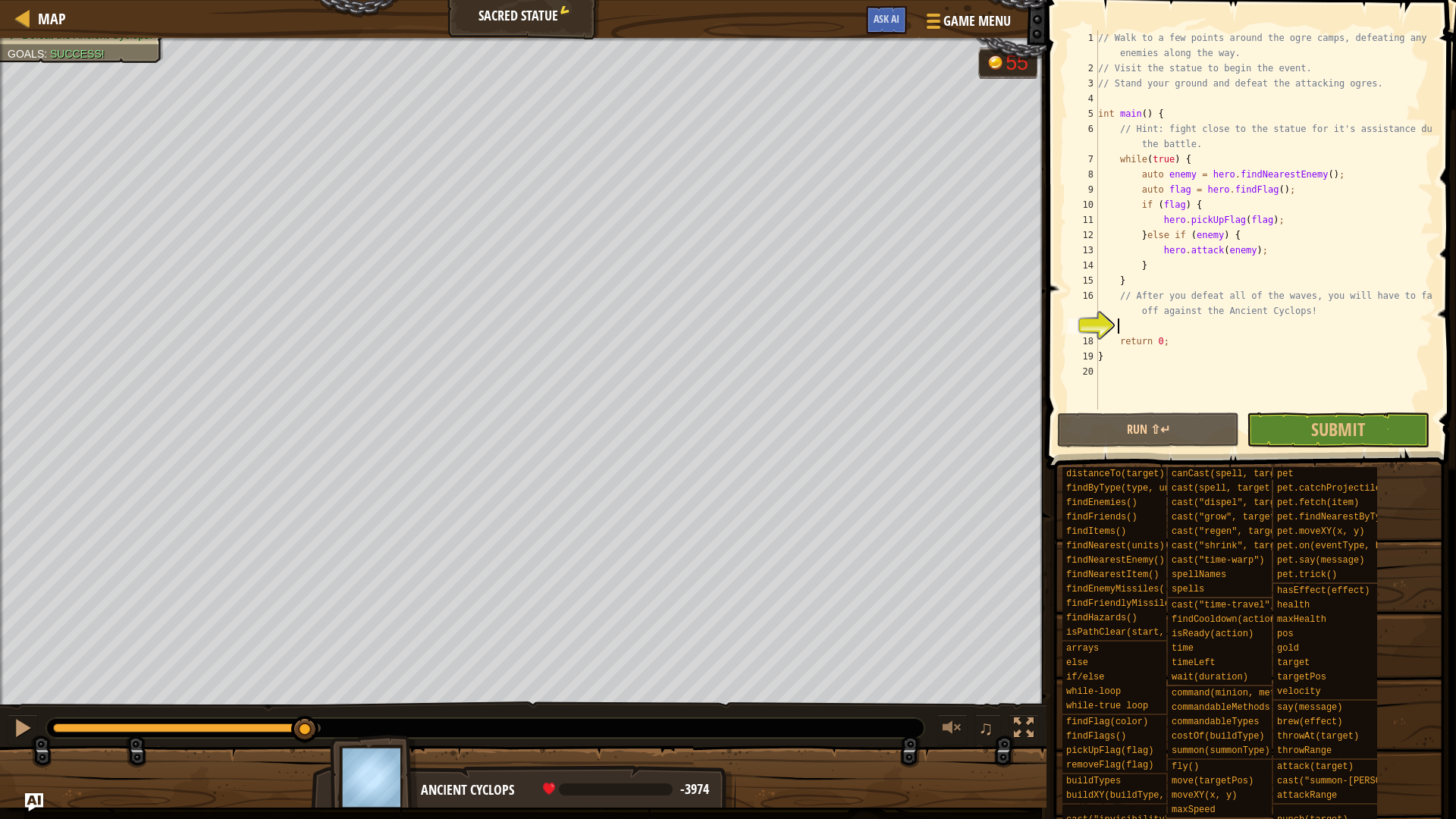
drag, startPoint x: 67, startPoint y: 723, endPoint x: 319, endPoint y: 717, distance: 252.1
click at [319, 689] on div at bounding box center [486, 728] width 878 height 20
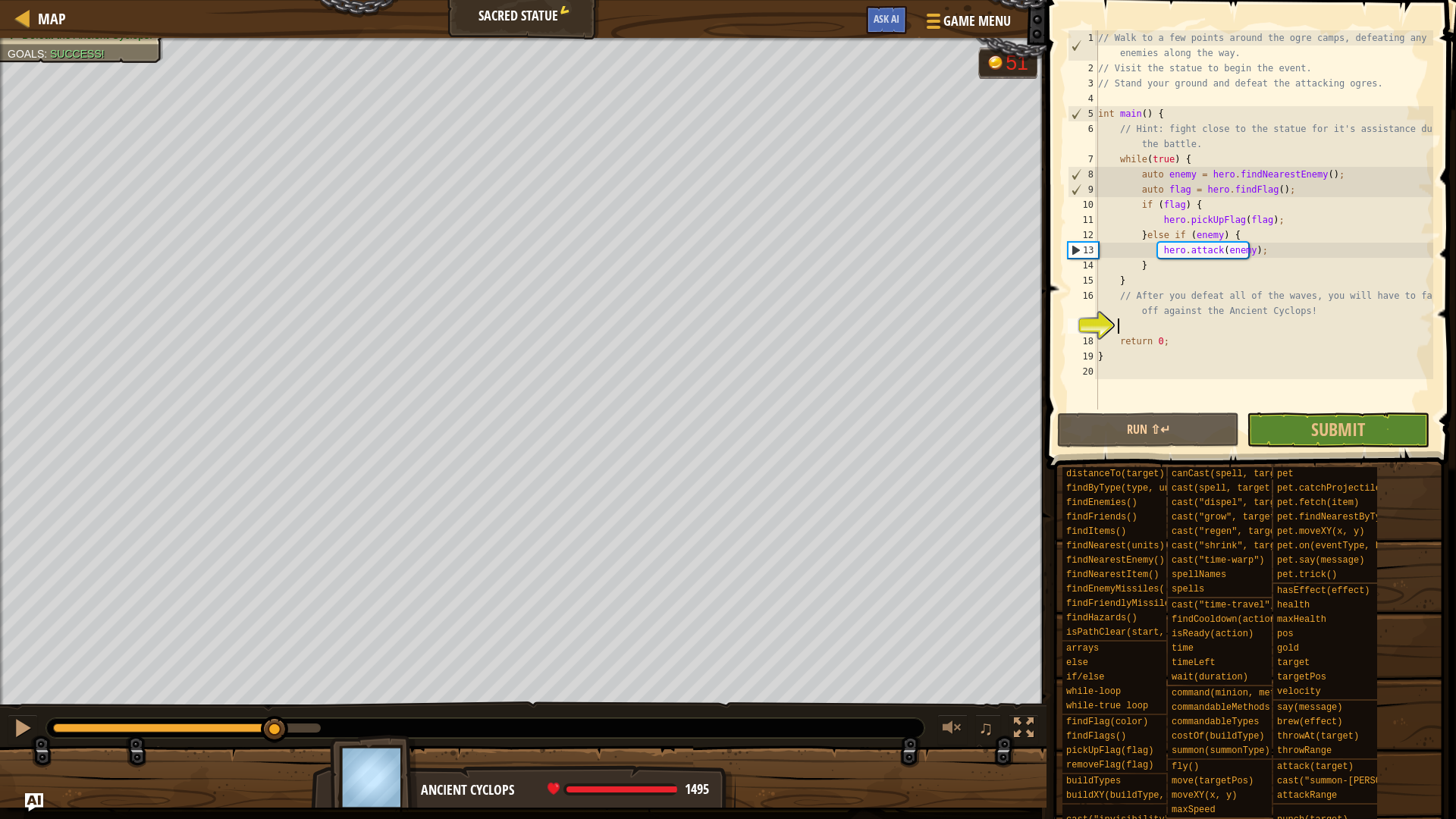
drag, startPoint x: 303, startPoint y: 729, endPoint x: 274, endPoint y: 723, distance: 29.6
click at [274, 689] on div at bounding box center [274, 729] width 28 height 28
click at [8, 689] on button at bounding box center [23, 729] width 30 height 31
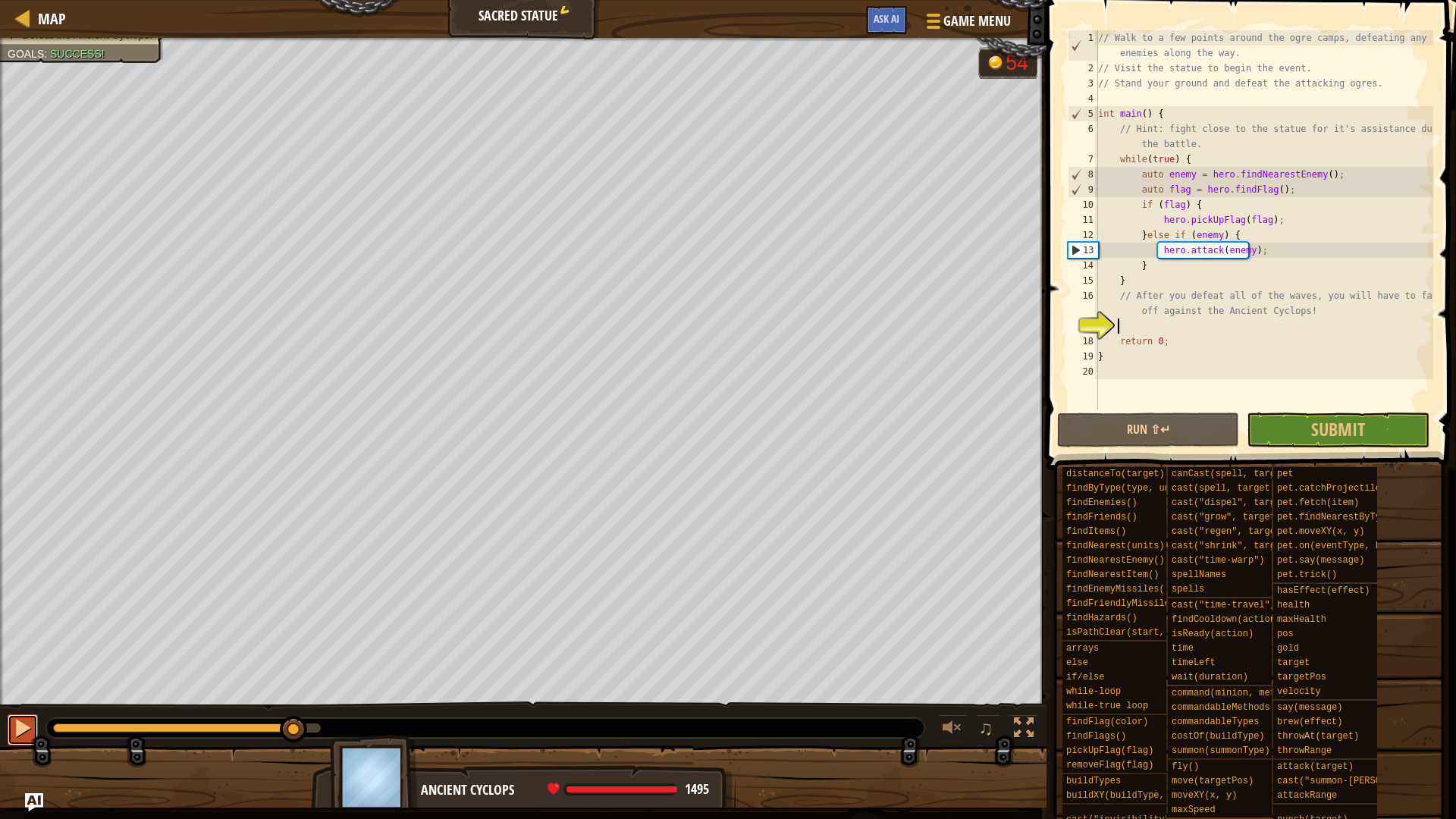
click at [8, 689] on button at bounding box center [23, 729] width 30 height 31
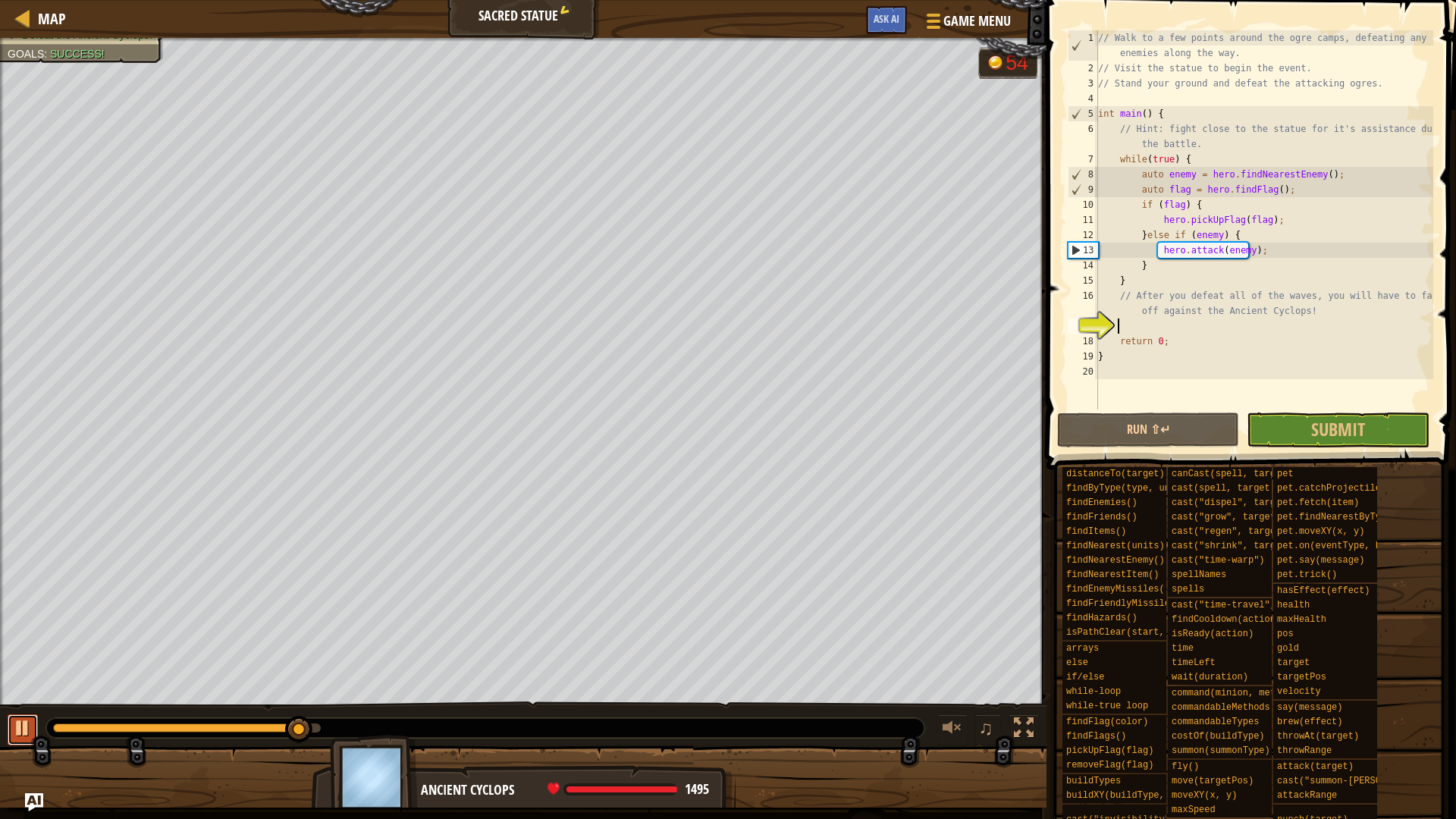
click at [8, 689] on button at bounding box center [23, 729] width 30 height 31
click at [24, 689] on div at bounding box center [23, 728] width 20 height 20
click at [23, 689] on div at bounding box center [23, 728] width 20 height 20
click at [10, 689] on button at bounding box center [23, 729] width 30 height 31
click at [1303, 433] on button "Submit in a day" at bounding box center [1337, 429] width 182 height 35
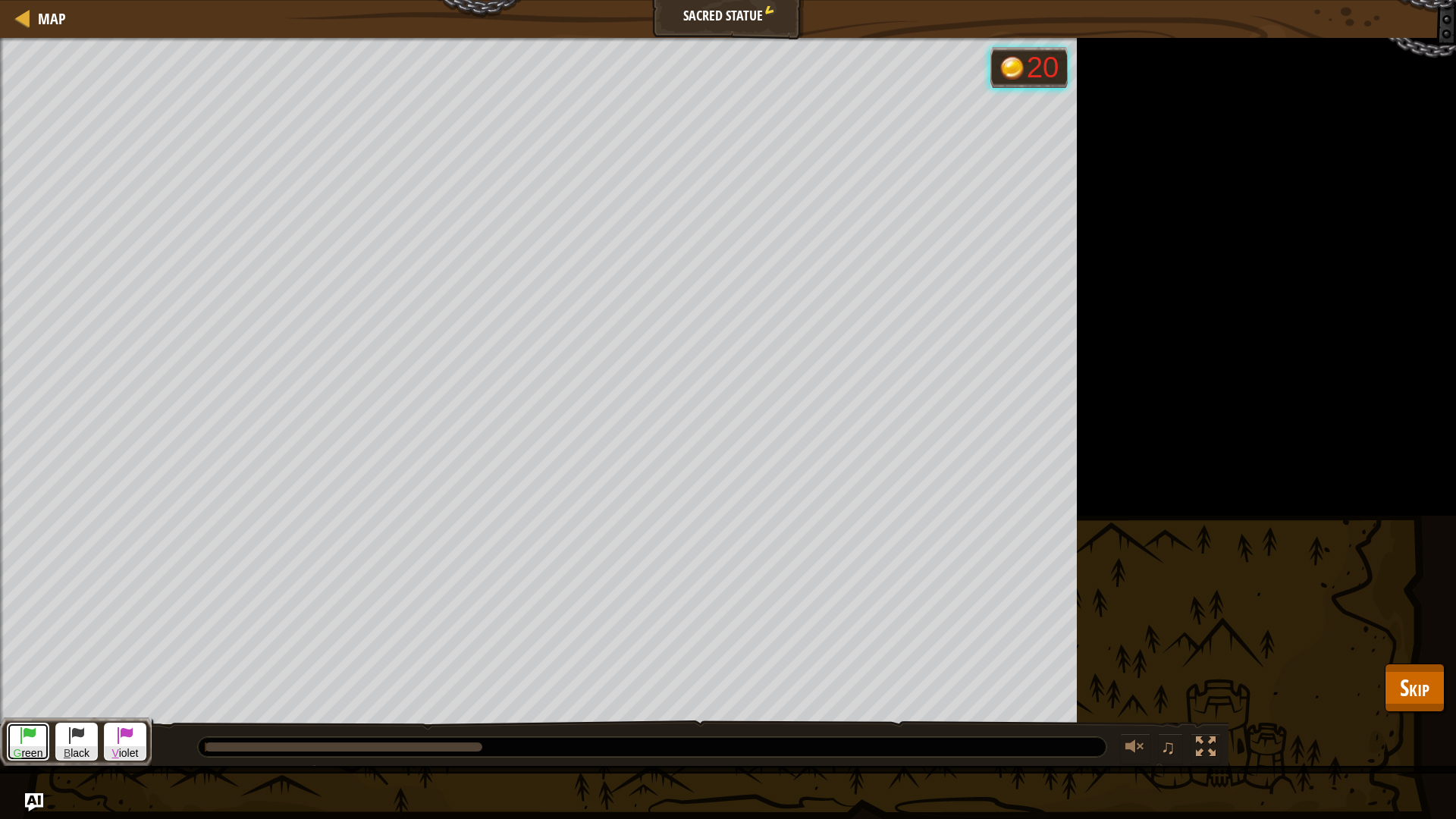
click at [34, 689] on span "G reen" at bounding box center [28, 752] width 41 height 14
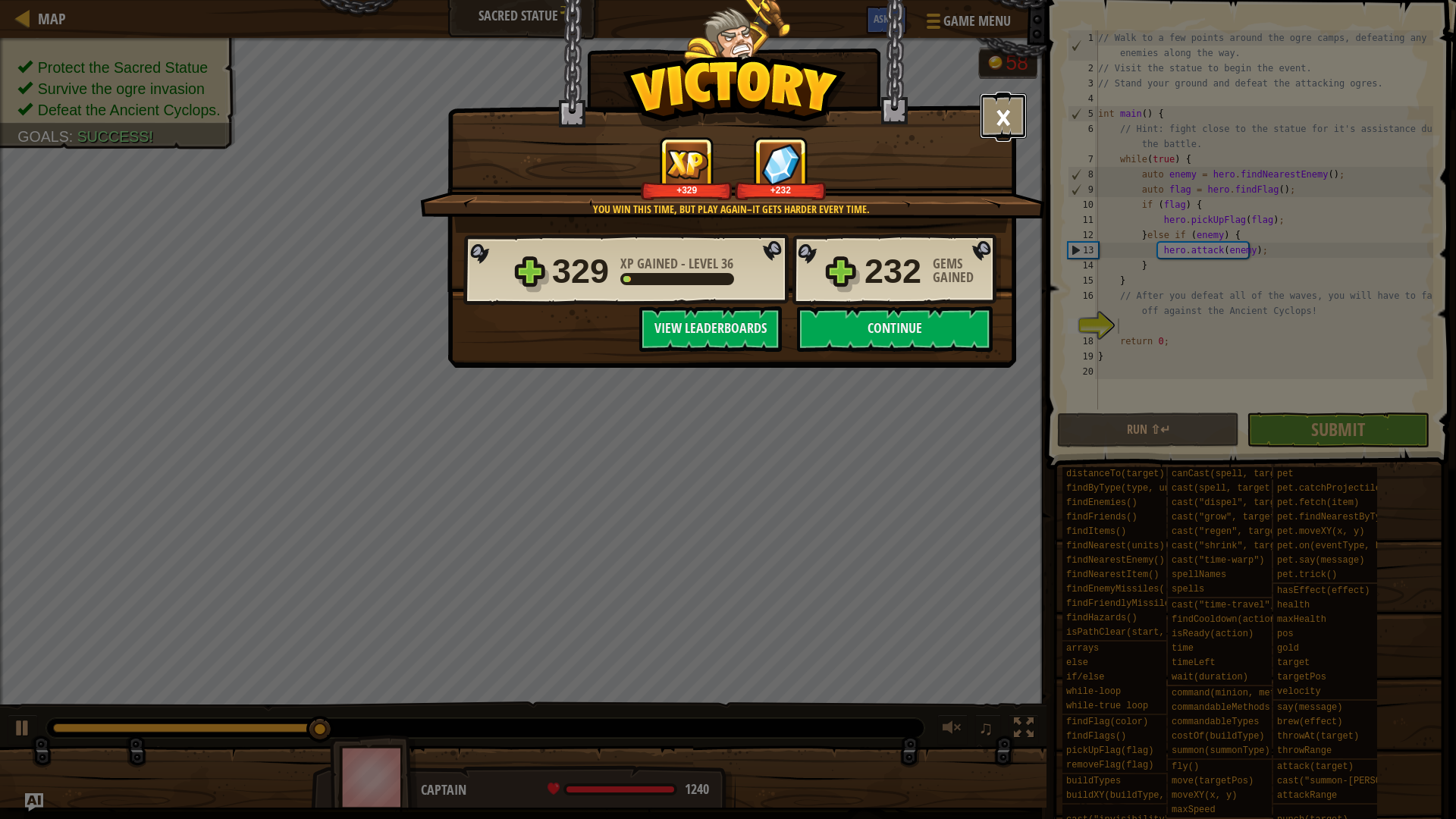
click at [997, 115] on button "×" at bounding box center [1003, 116] width 47 height 46
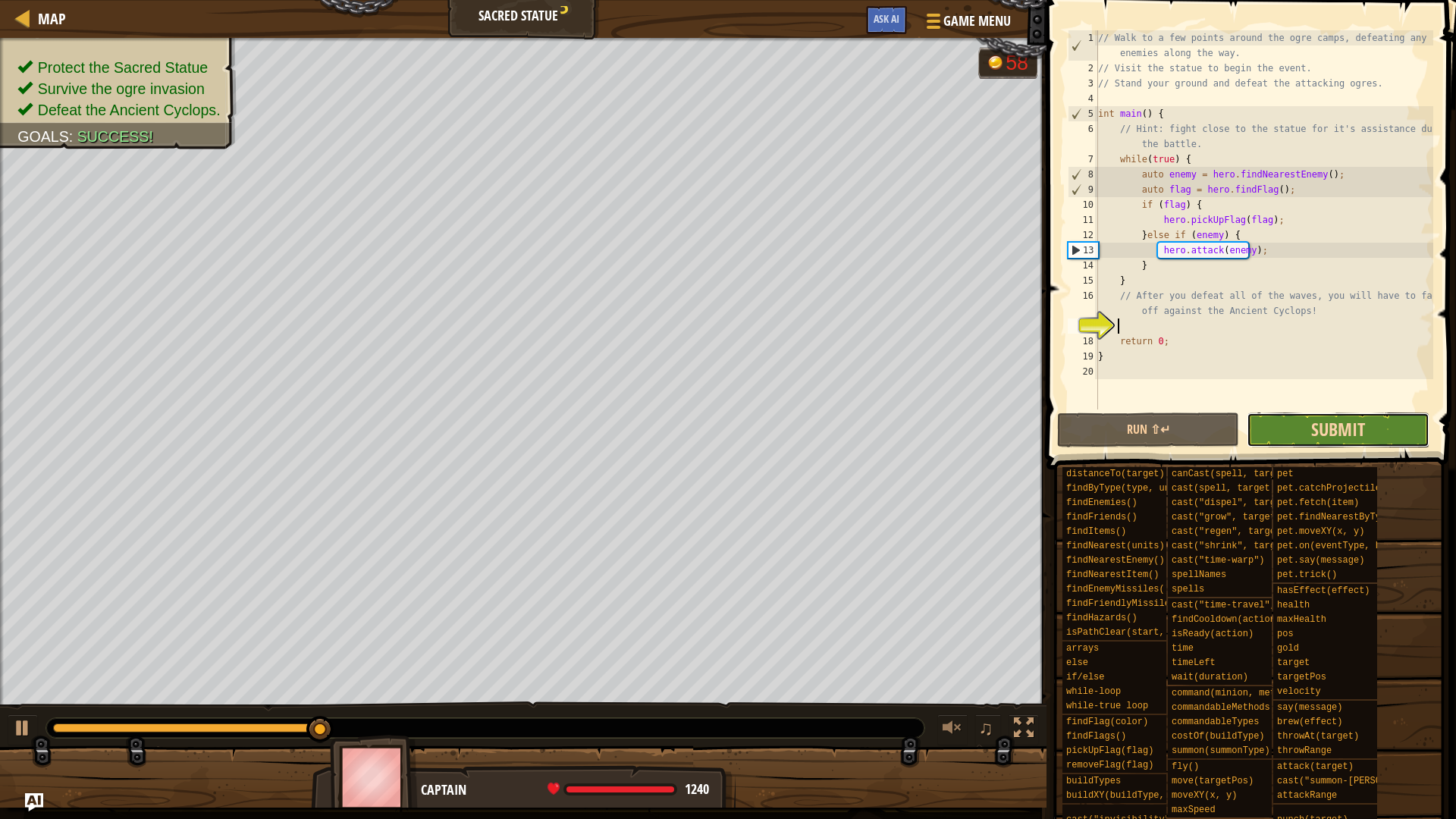
click at [1315, 436] on span "Submit" at bounding box center [1337, 429] width 54 height 24
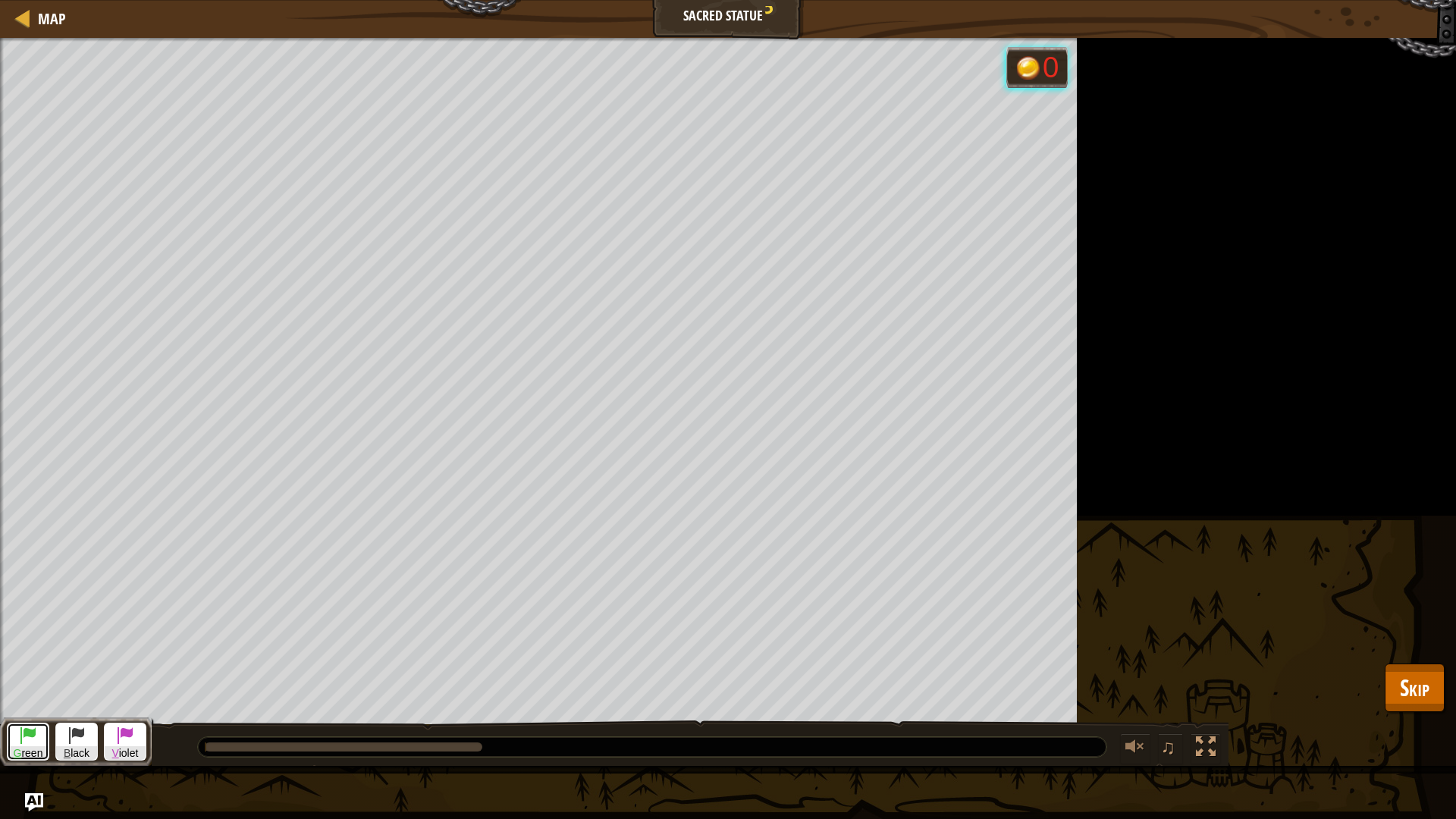
click at [17, 689] on button "G reen" at bounding box center [28, 742] width 43 height 39
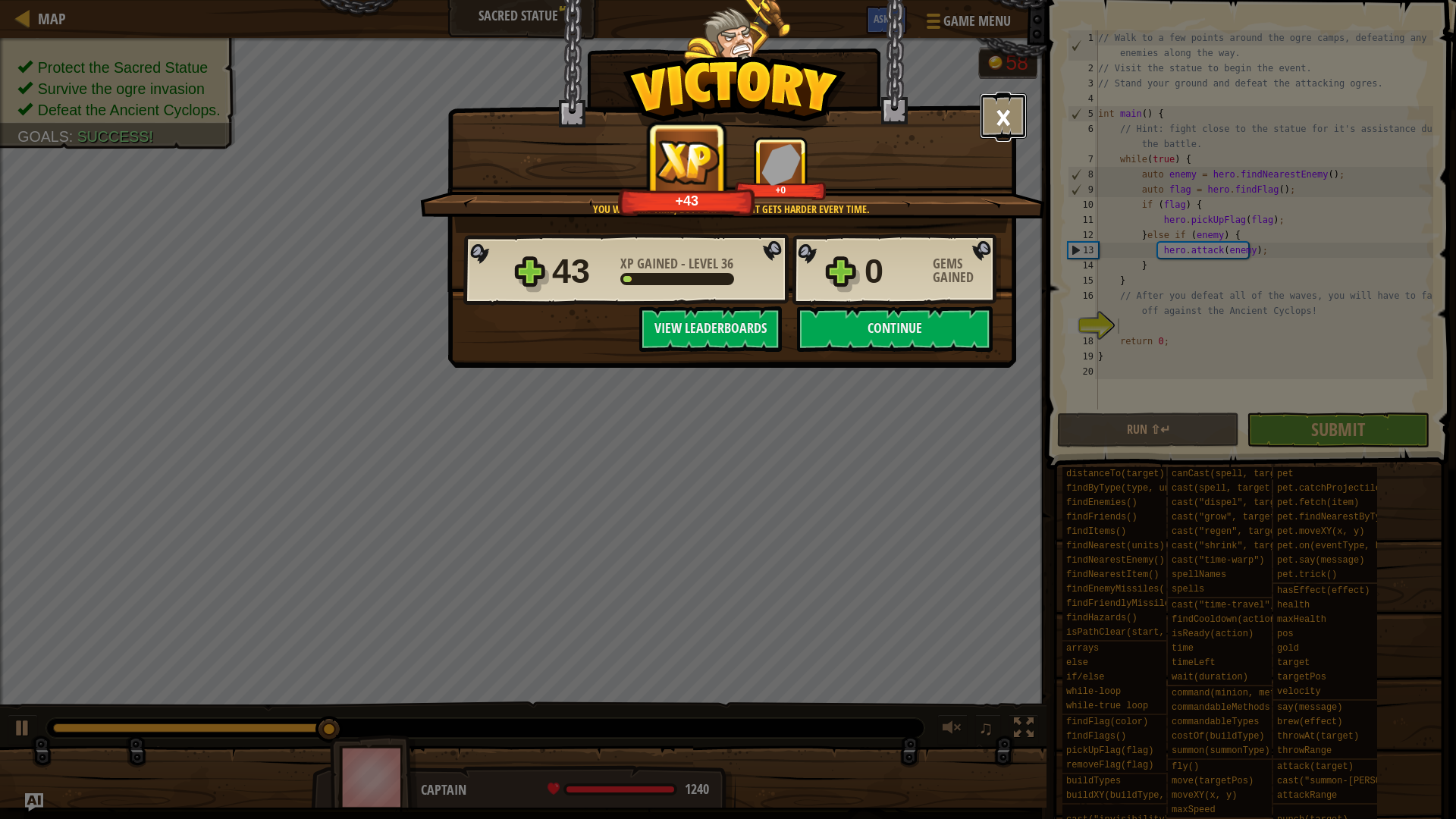
click at [989, 127] on button "×" at bounding box center [1003, 116] width 47 height 46
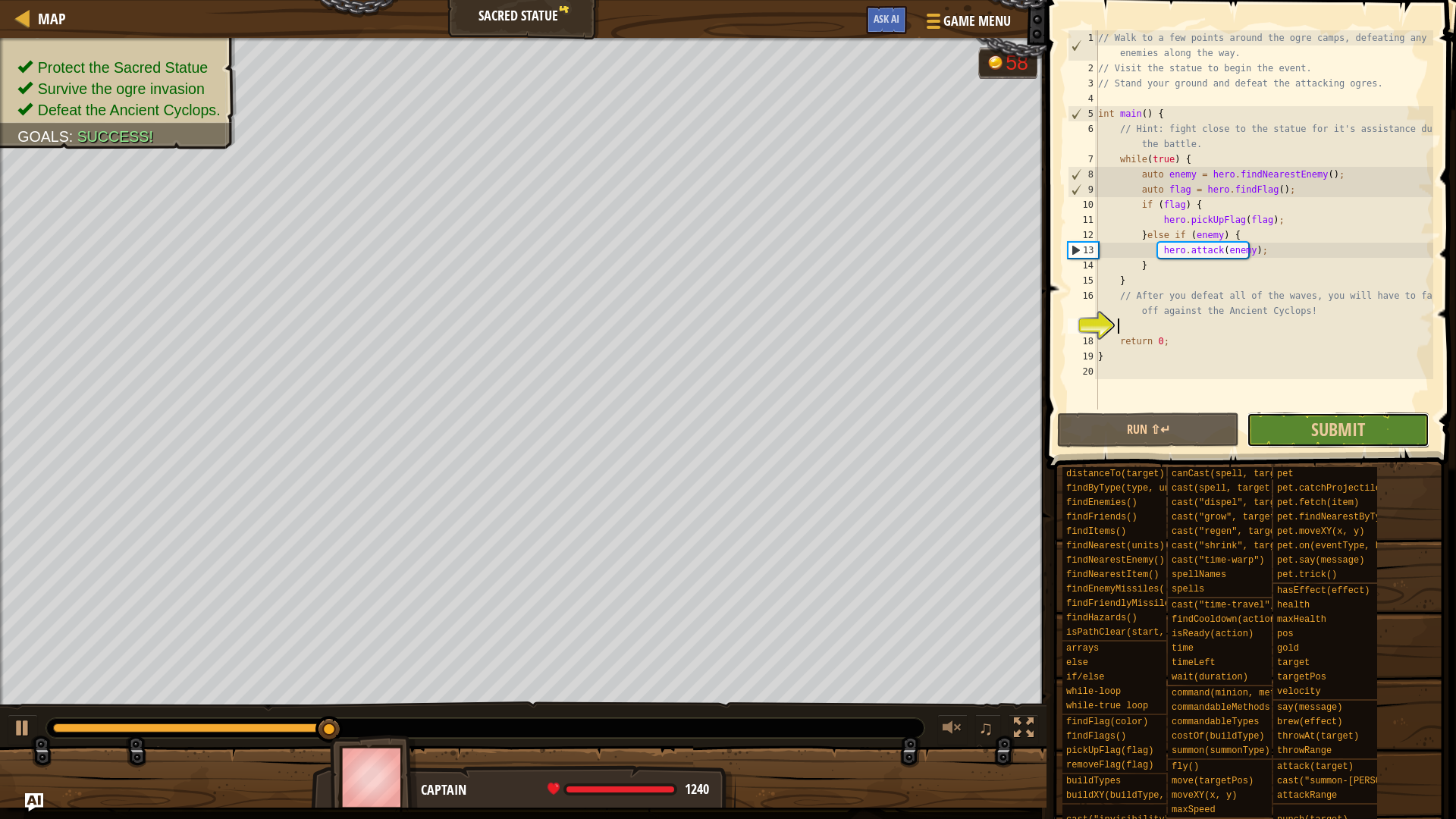
click at [1281, 422] on button "Submit in a day" at bounding box center [1337, 429] width 182 height 35
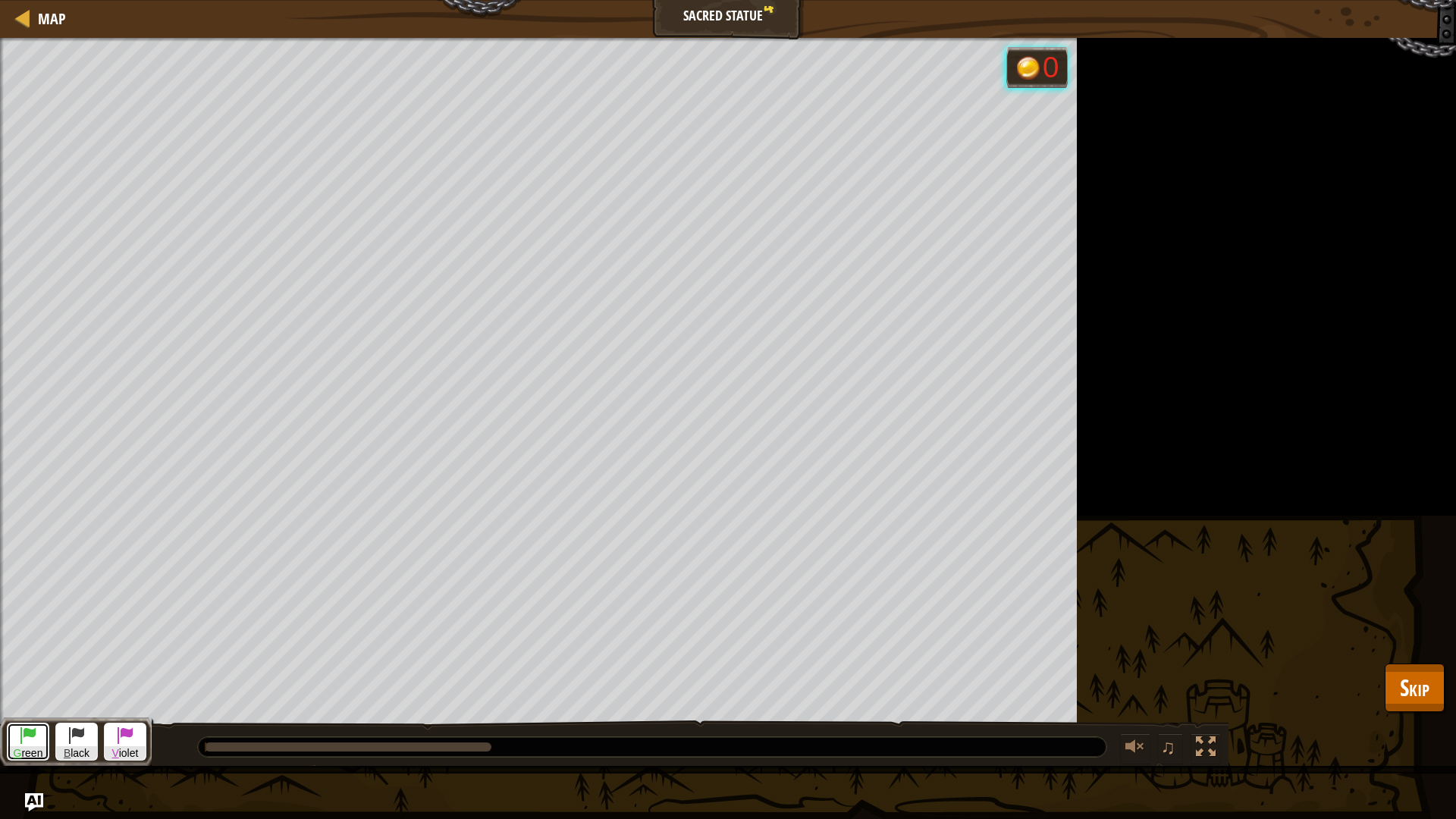
click at [13, 689] on button "G reen" at bounding box center [28, 742] width 43 height 39
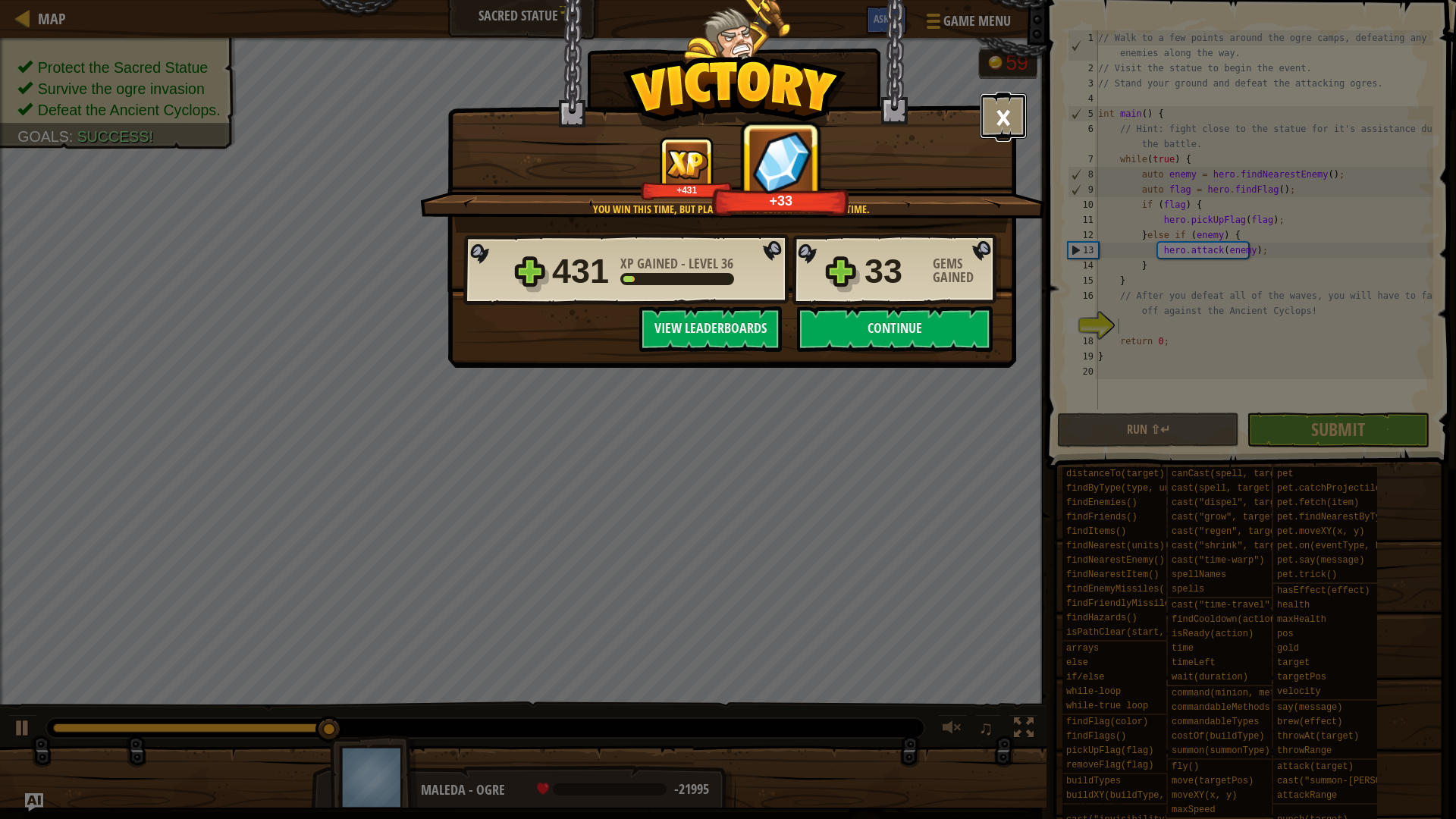
click at [1006, 126] on button "×" at bounding box center [1003, 116] width 47 height 46
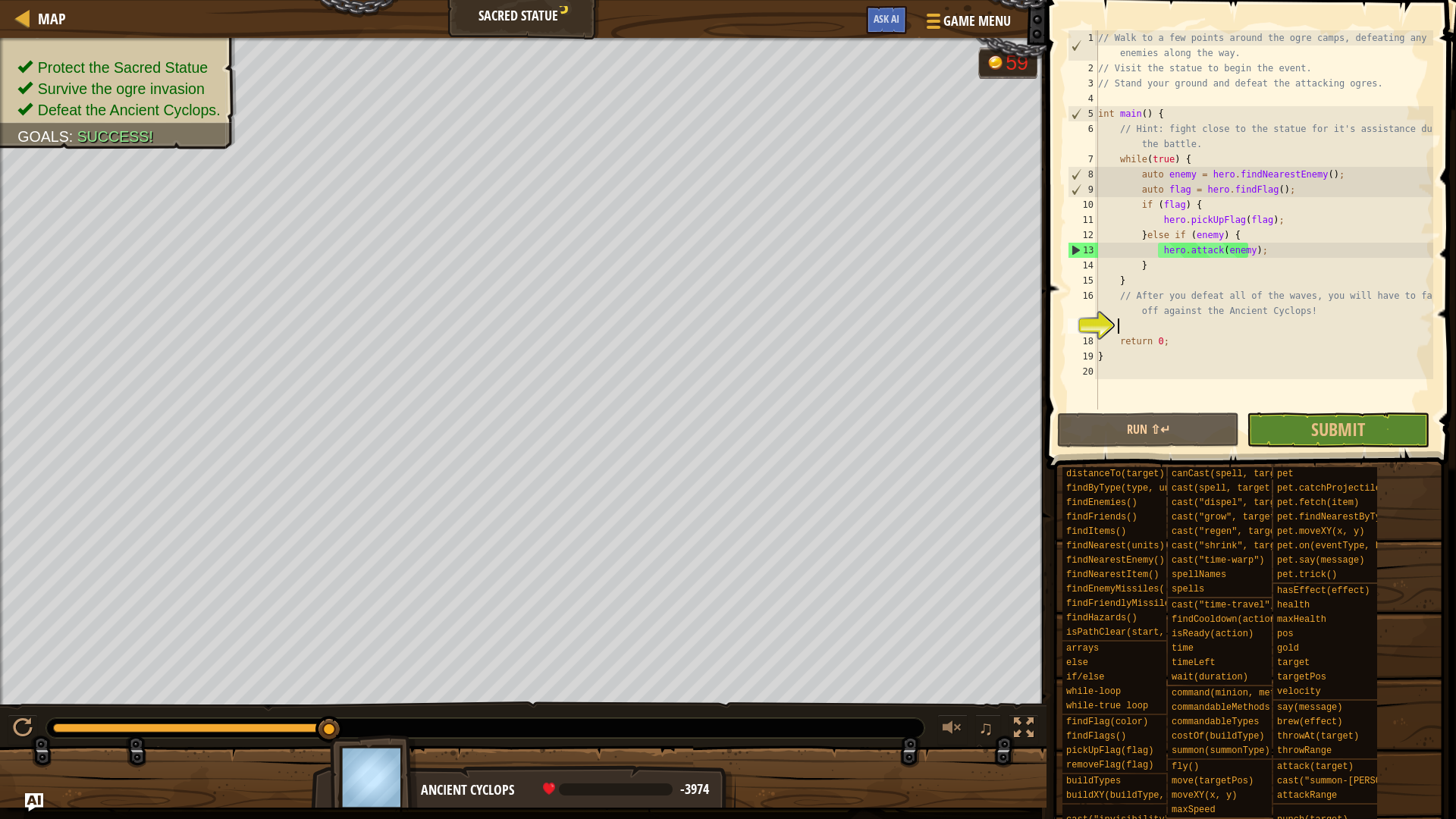
drag, startPoint x: 327, startPoint y: 730, endPoint x: 377, endPoint y: 701, distance: 57.8
click at [377, 689] on div "♫" at bounding box center [523, 724] width 1047 height 46
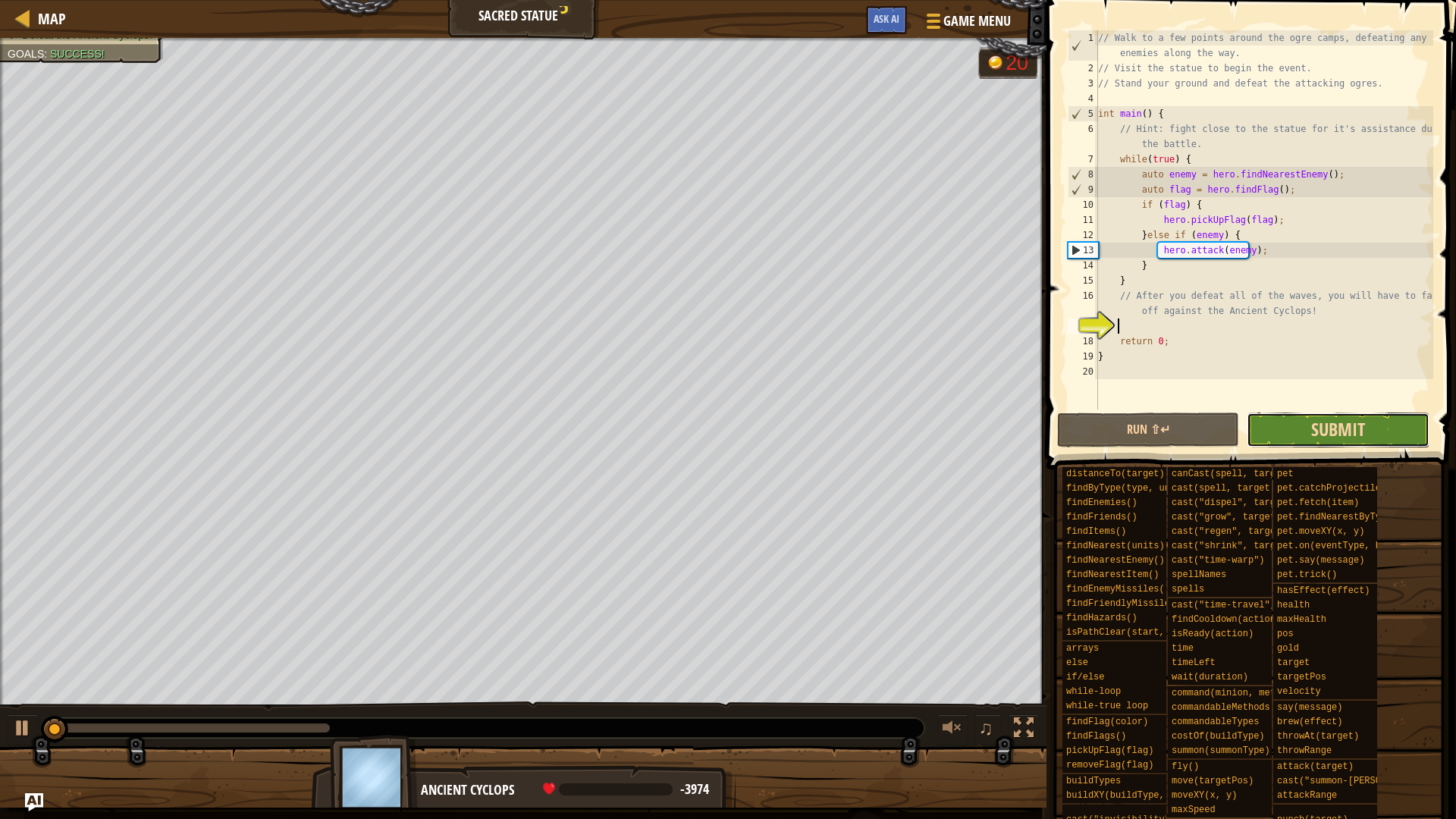
click at [1357, 429] on span "Submit" at bounding box center [1337, 429] width 54 height 24
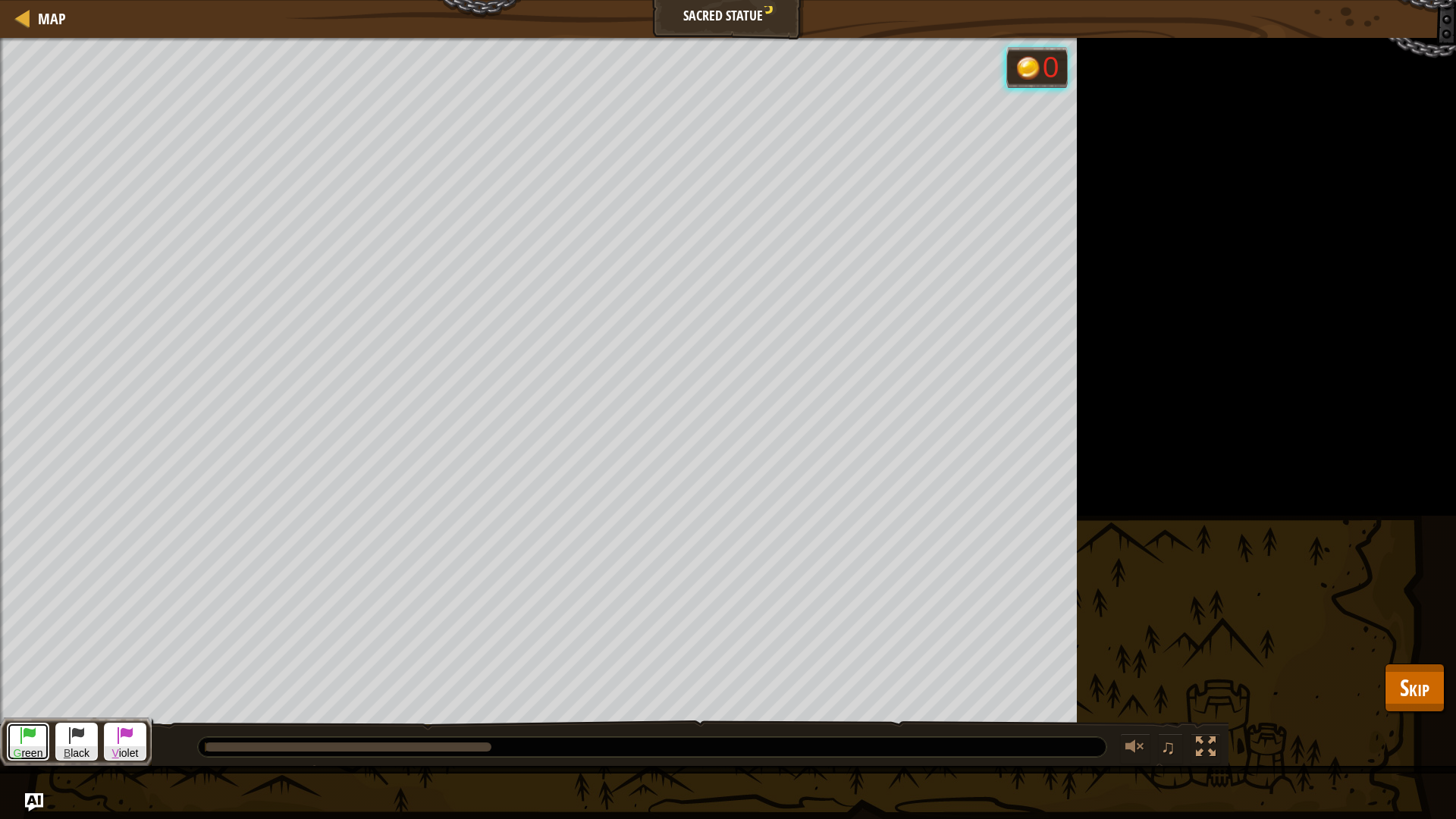
click at [24, 689] on span at bounding box center [28, 734] width 18 height 18
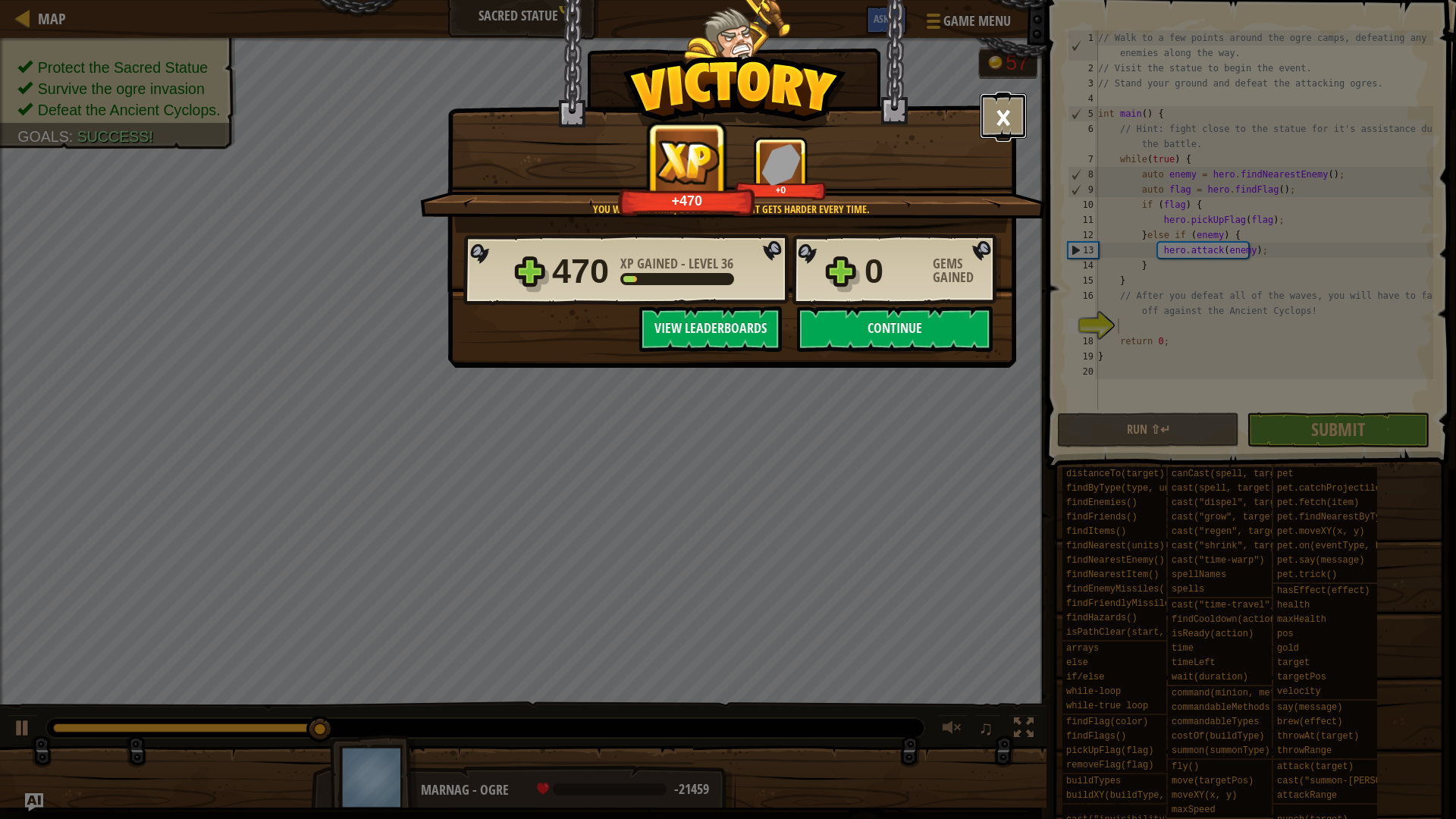
click at [994, 122] on button "×" at bounding box center [1003, 116] width 47 height 46
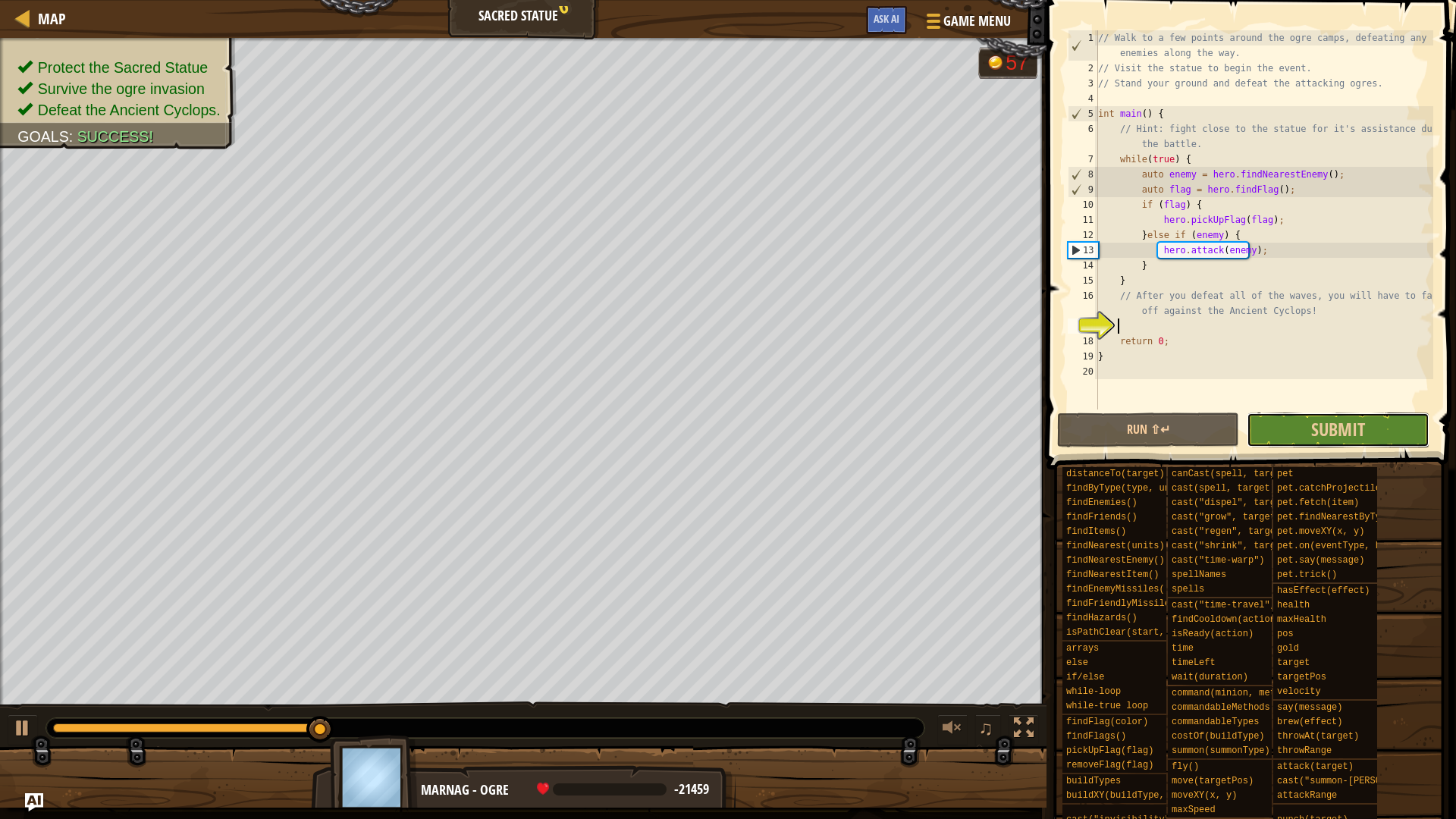
click at [1299, 424] on button "Submit in a day" at bounding box center [1337, 429] width 182 height 35
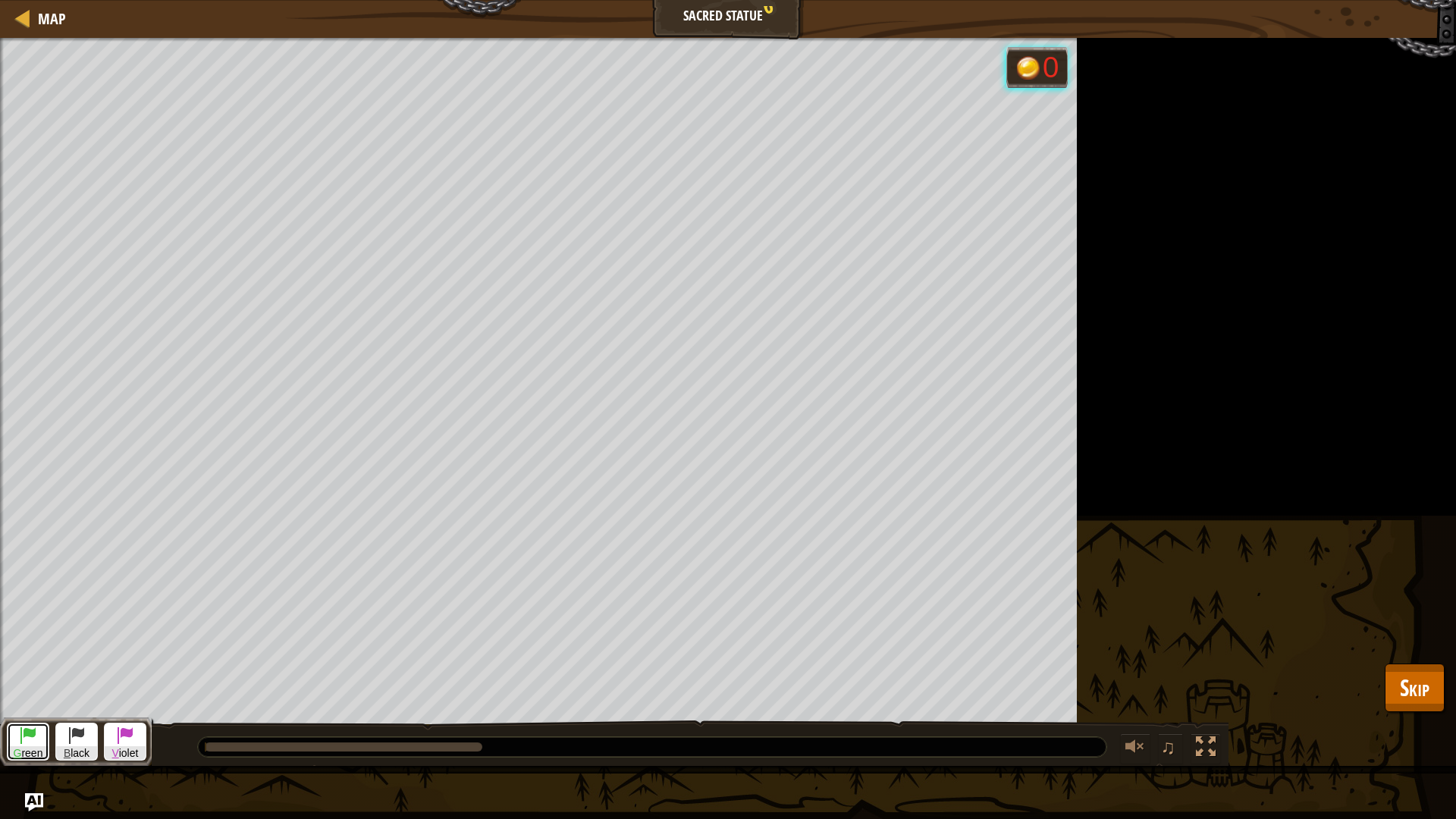
click at [10, 689] on button "G reen" at bounding box center [28, 742] width 43 height 39
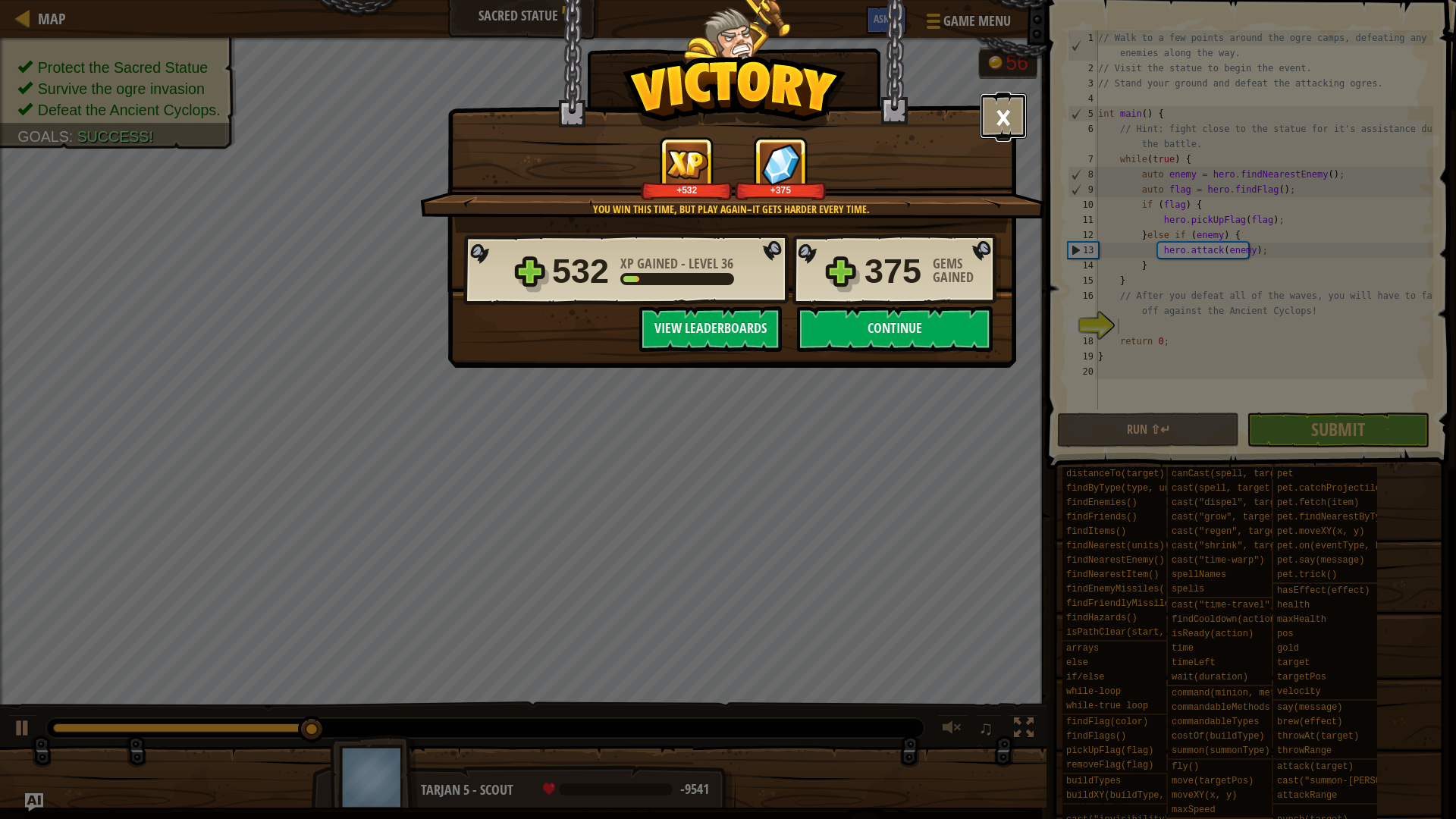
click at [993, 119] on button "×" at bounding box center [1003, 116] width 47 height 46
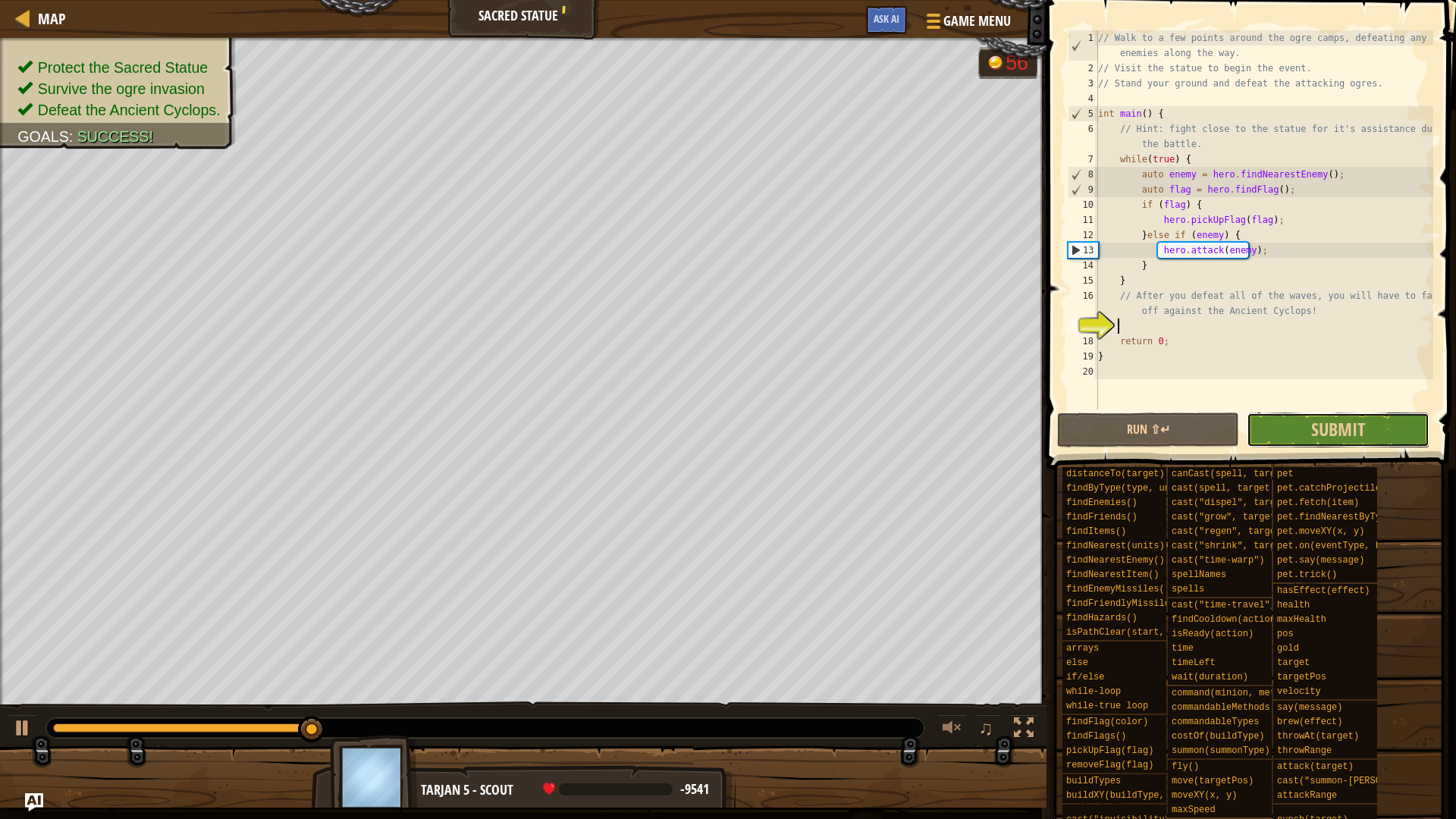
click at [1278, 421] on button "Submit in a day" at bounding box center [1337, 429] width 182 height 35
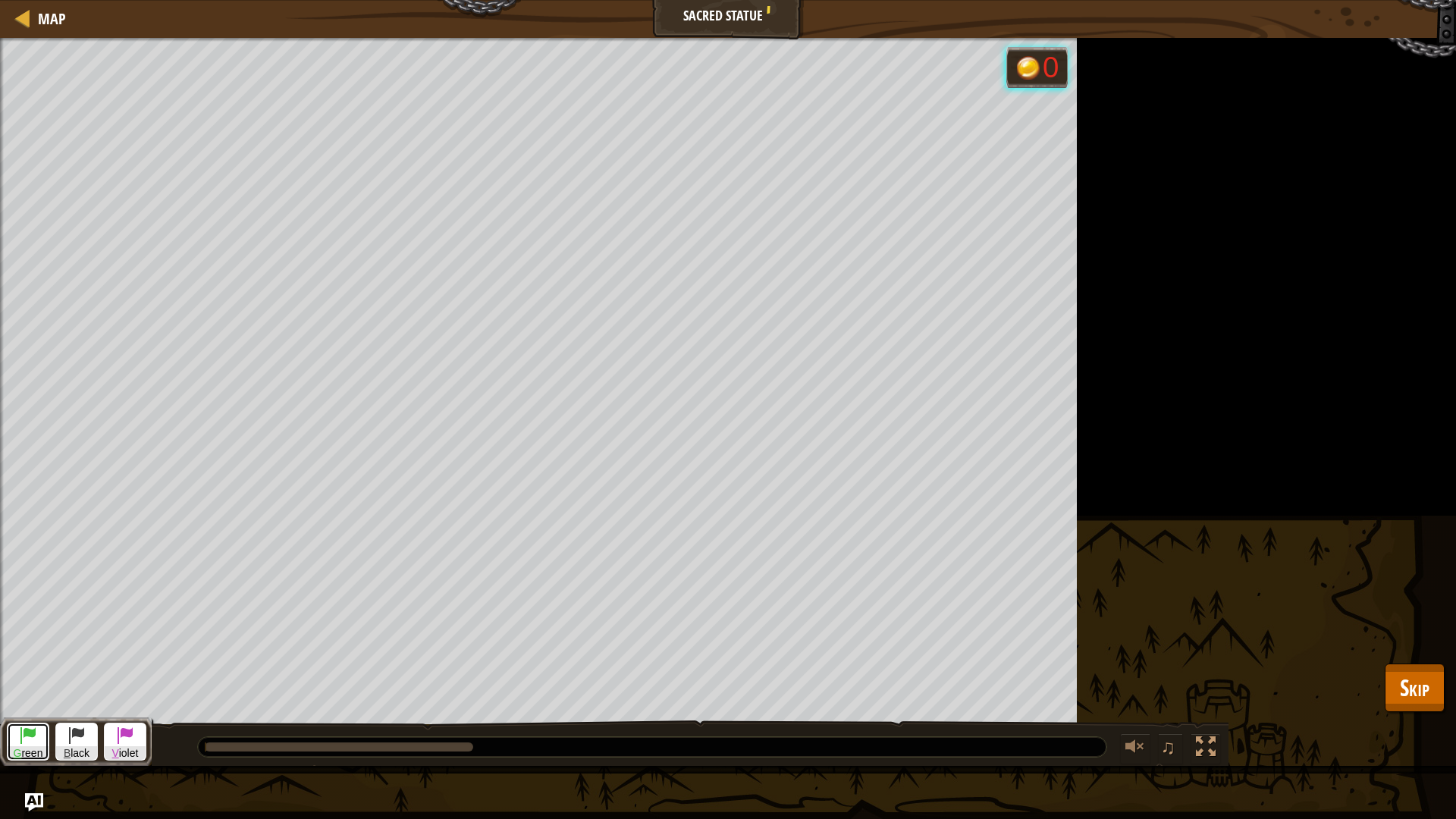
click at [20, 689] on span at bounding box center [28, 734] width 18 height 18
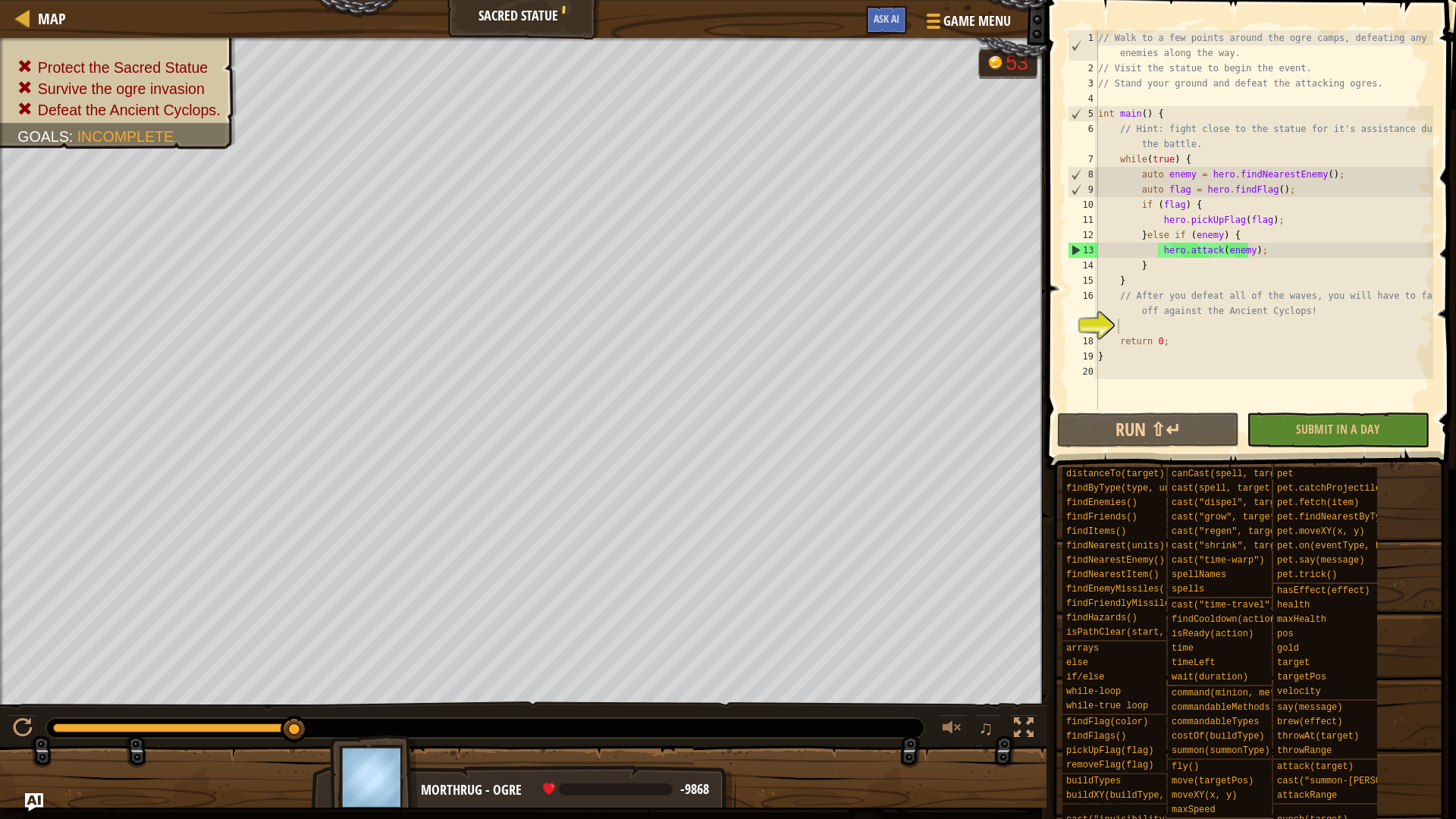
drag, startPoint x: 295, startPoint y: 727, endPoint x: 380, endPoint y: 706, distance: 87.6
click at [368, 689] on div "♫" at bounding box center [523, 724] width 1047 height 46
drag, startPoint x: 73, startPoint y: 723, endPoint x: 404, endPoint y: 705, distance: 331.5
click at [388, 689] on div at bounding box center [486, 728] width 878 height 20
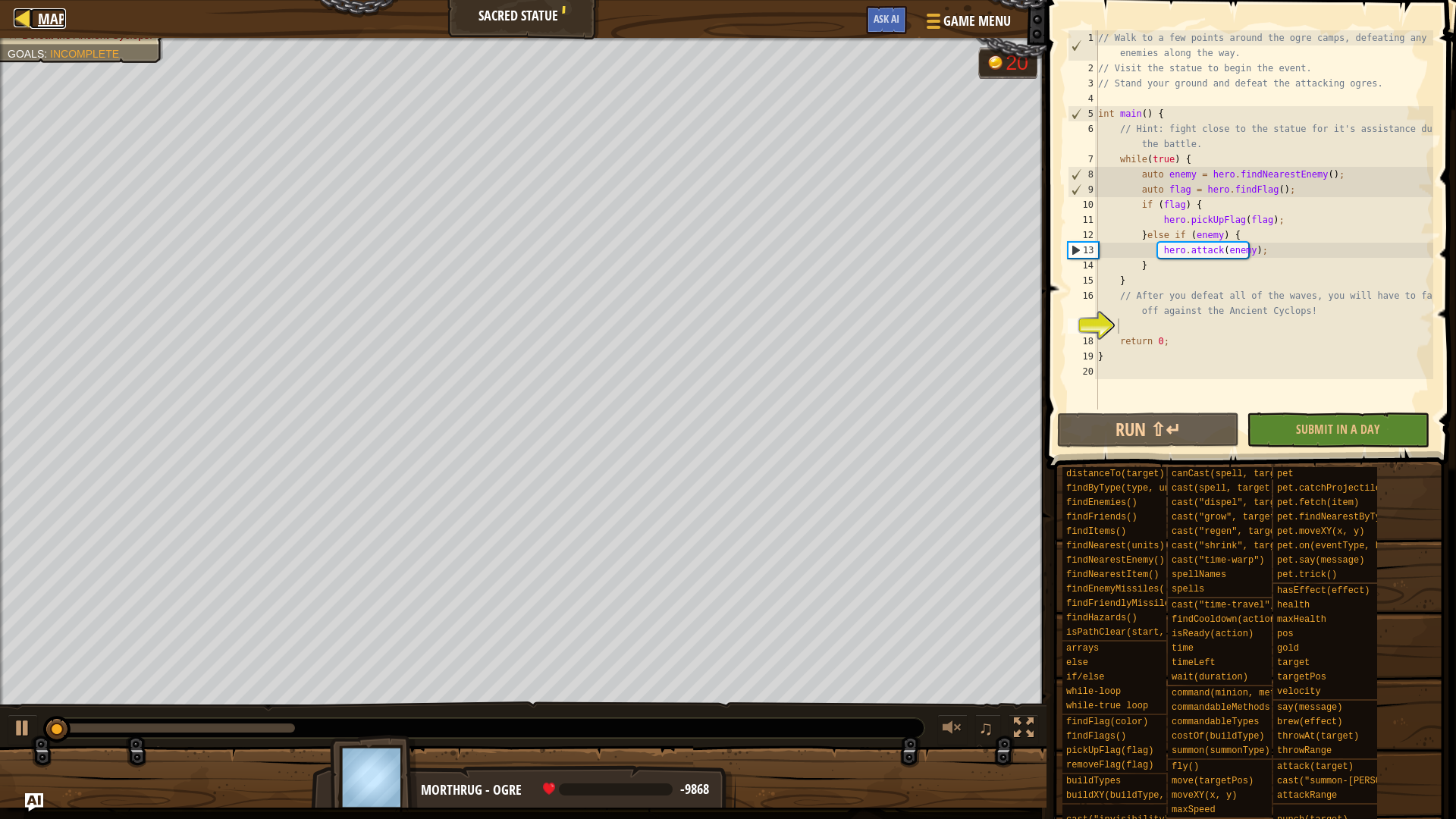
click at [42, 16] on span "Map" at bounding box center [51, 18] width 28 height 20
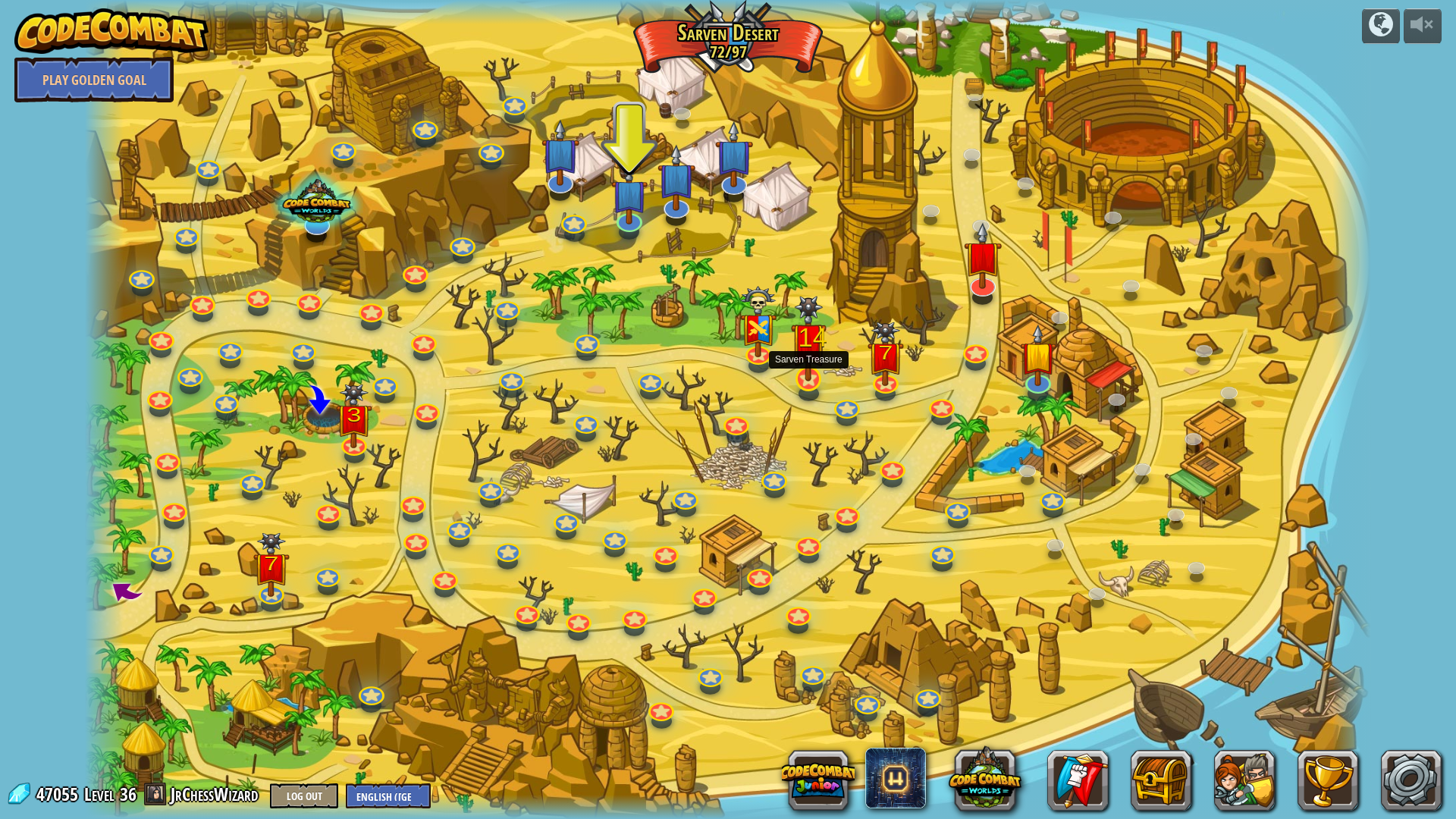
click at [803, 370] on img at bounding box center [808, 338] width 35 height 86
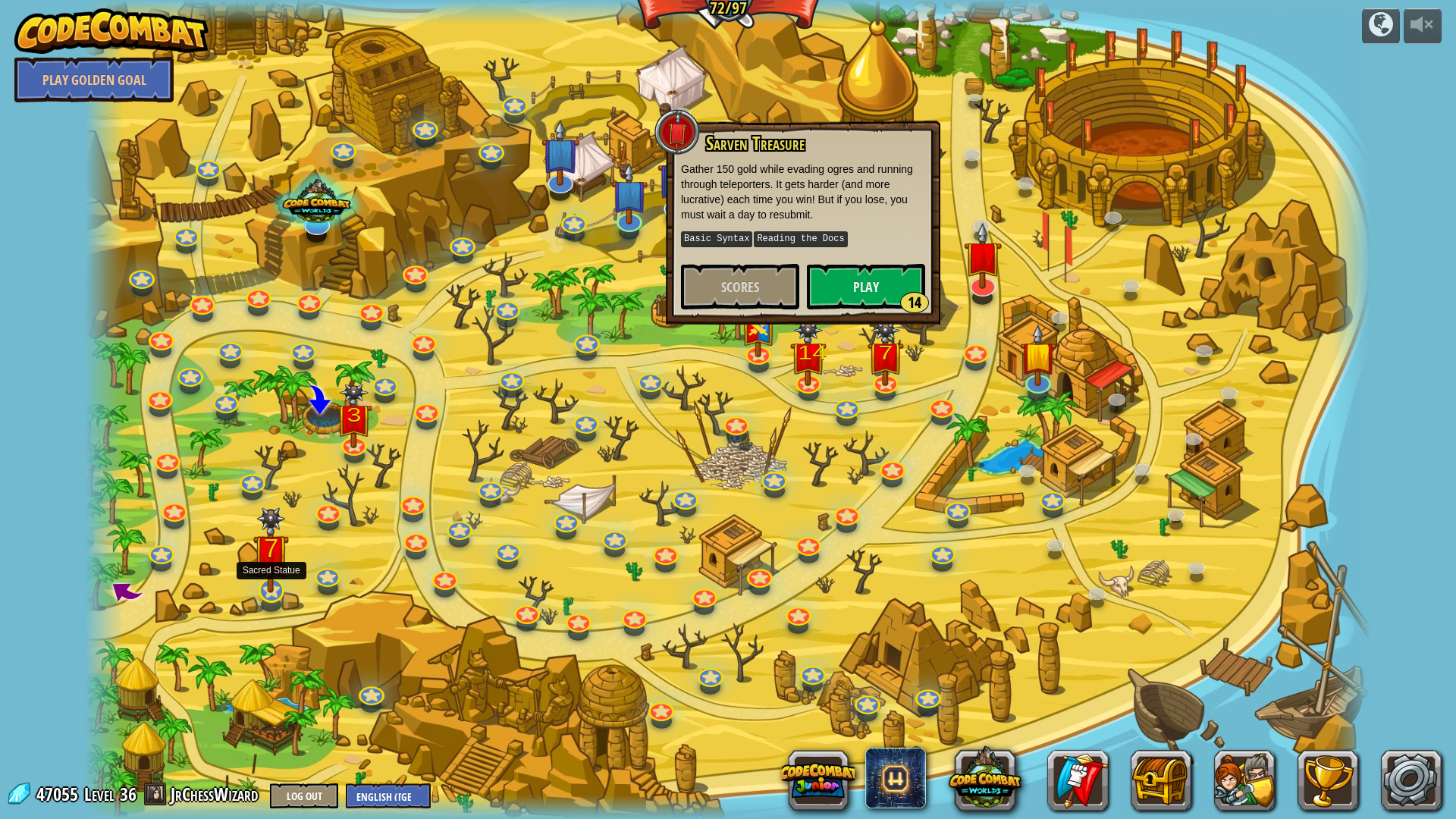
click at [267, 589] on img at bounding box center [270, 550] width 35 height 86
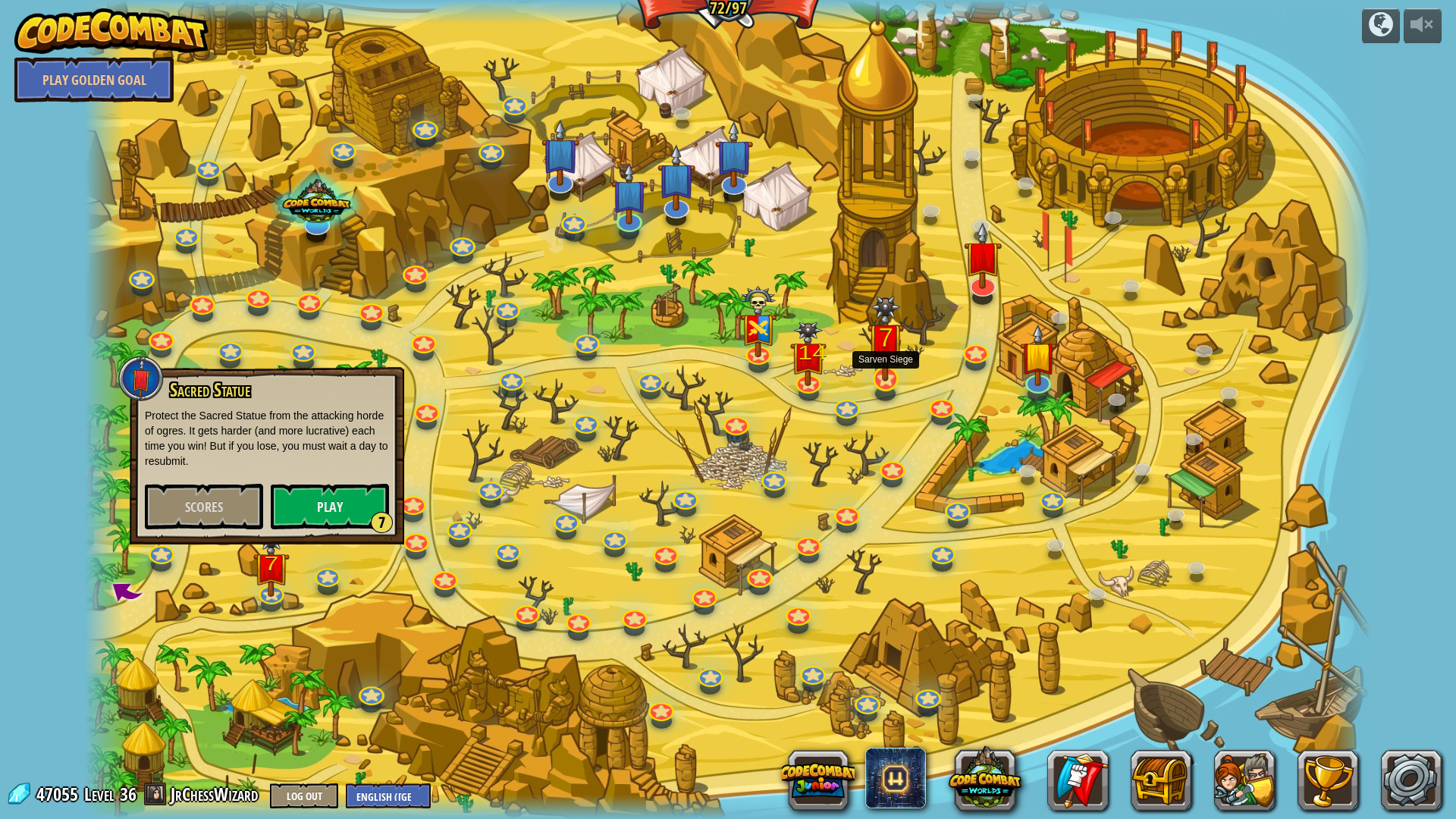
click at [870, 379] on img at bounding box center [885, 338] width 35 height 86
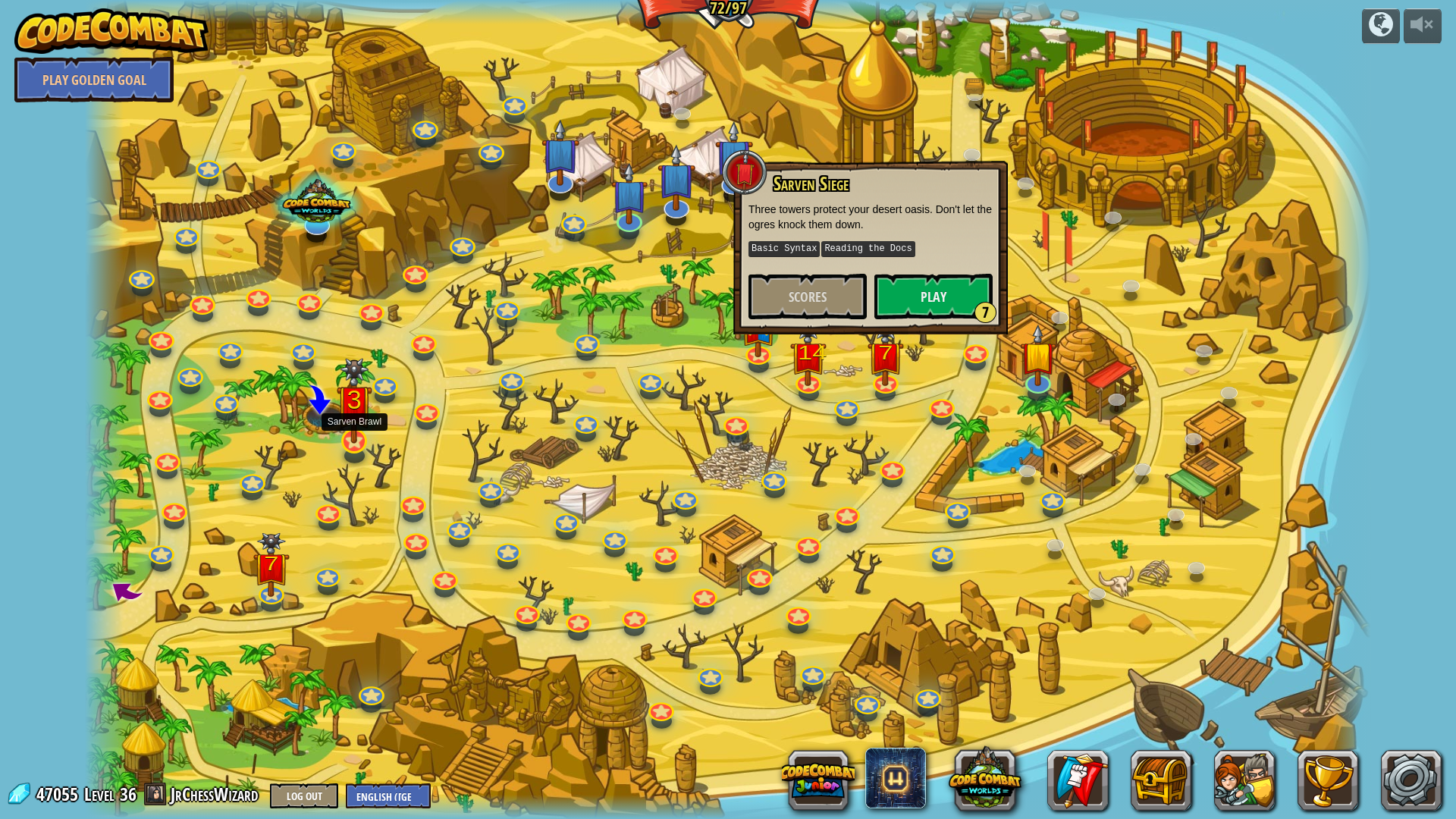
click at [367, 427] on img at bounding box center [353, 401] width 35 height 86
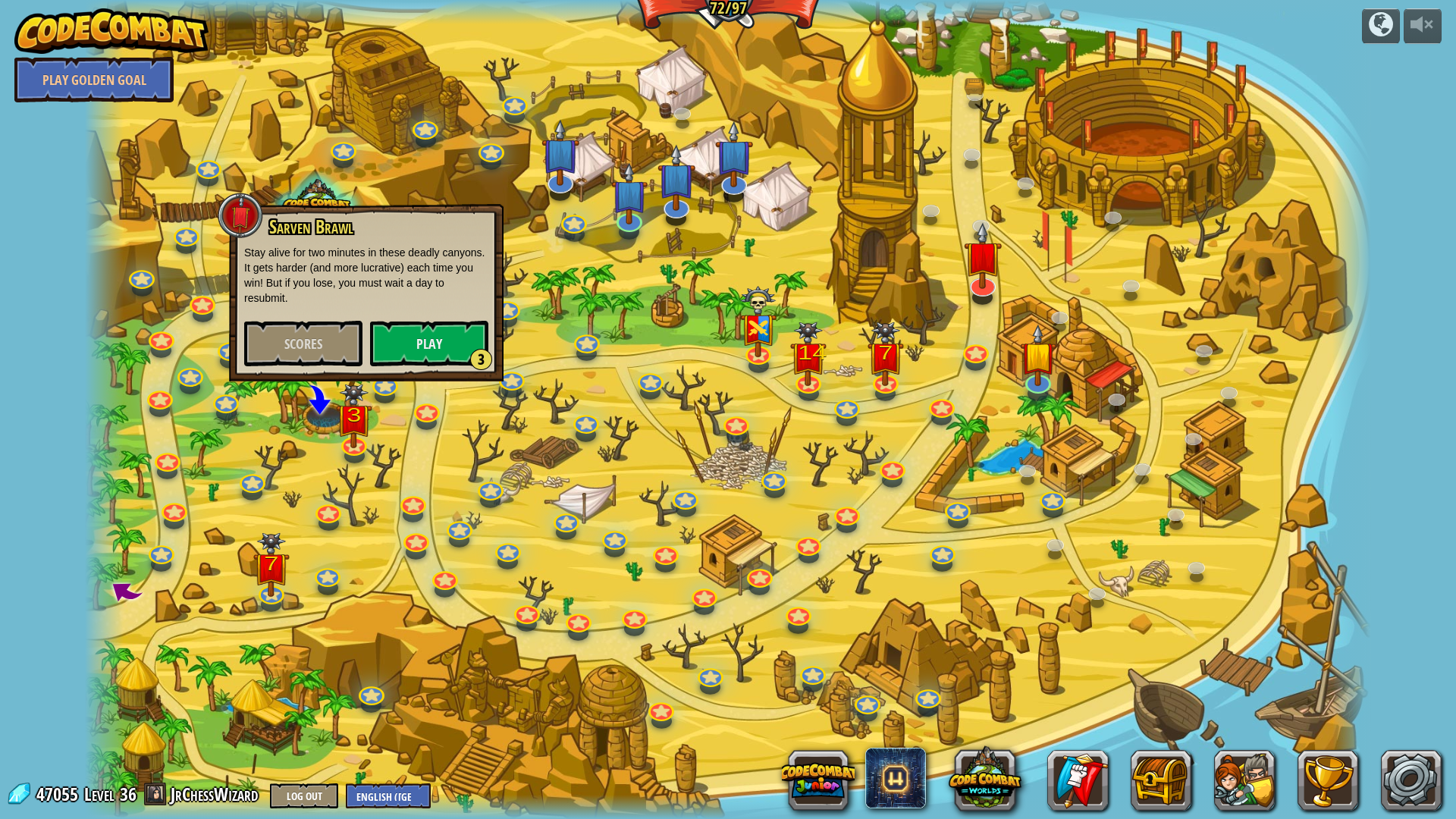
click at [774, 361] on div at bounding box center [727, 410] width 1285 height 819
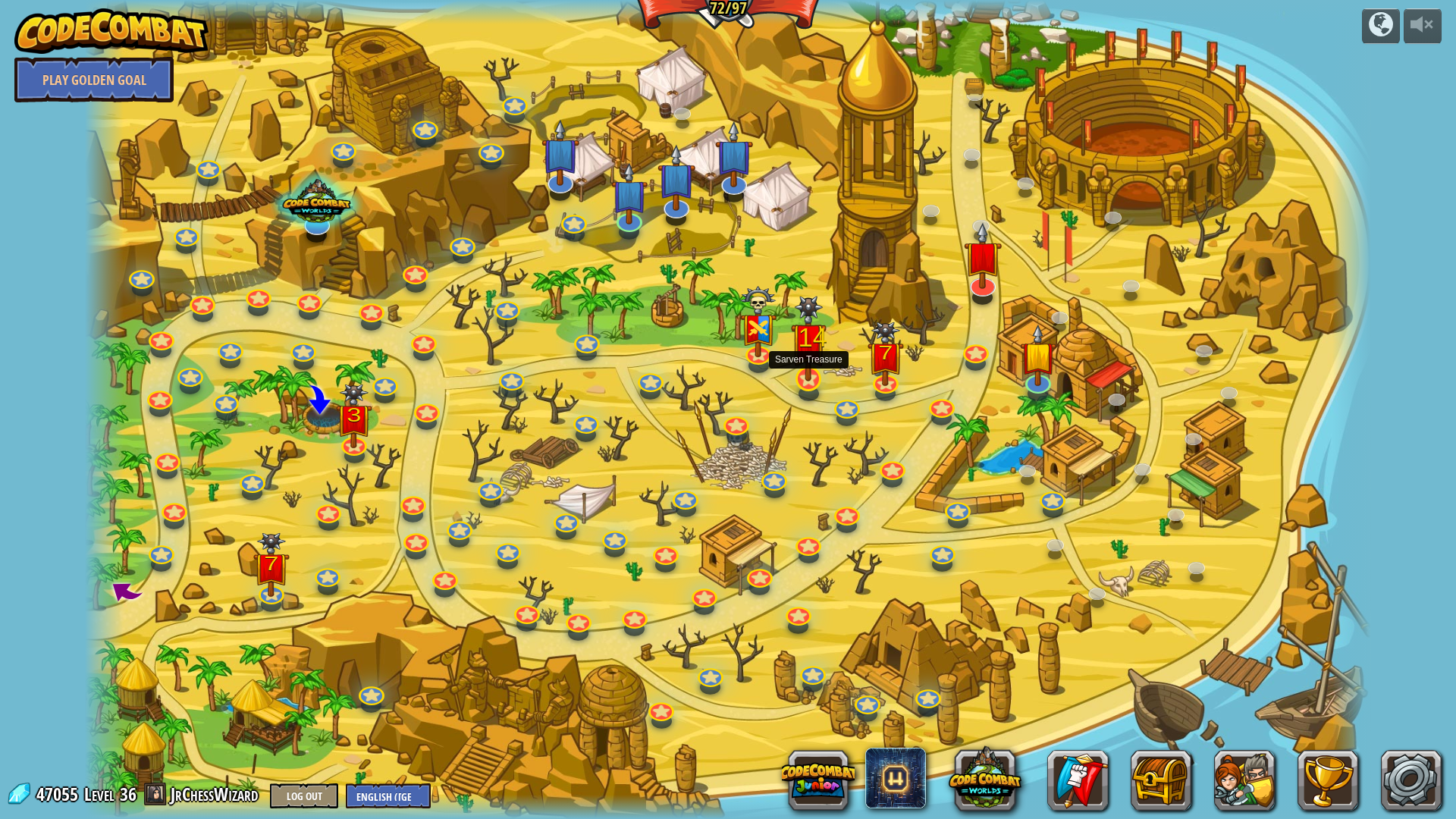
click at [804, 361] on img at bounding box center [808, 338] width 35 height 86
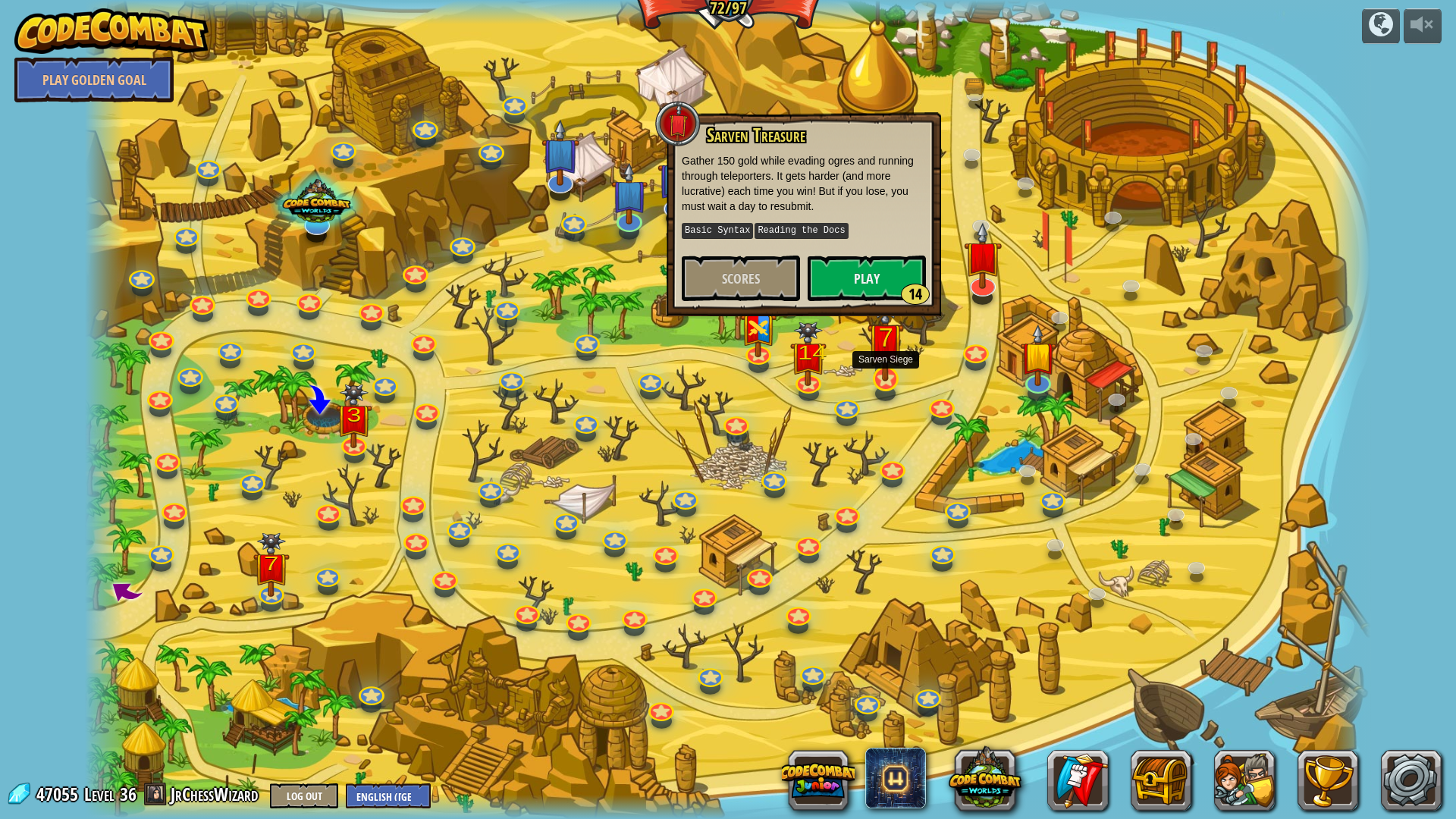
click at [876, 357] on img at bounding box center [885, 338] width 35 height 86
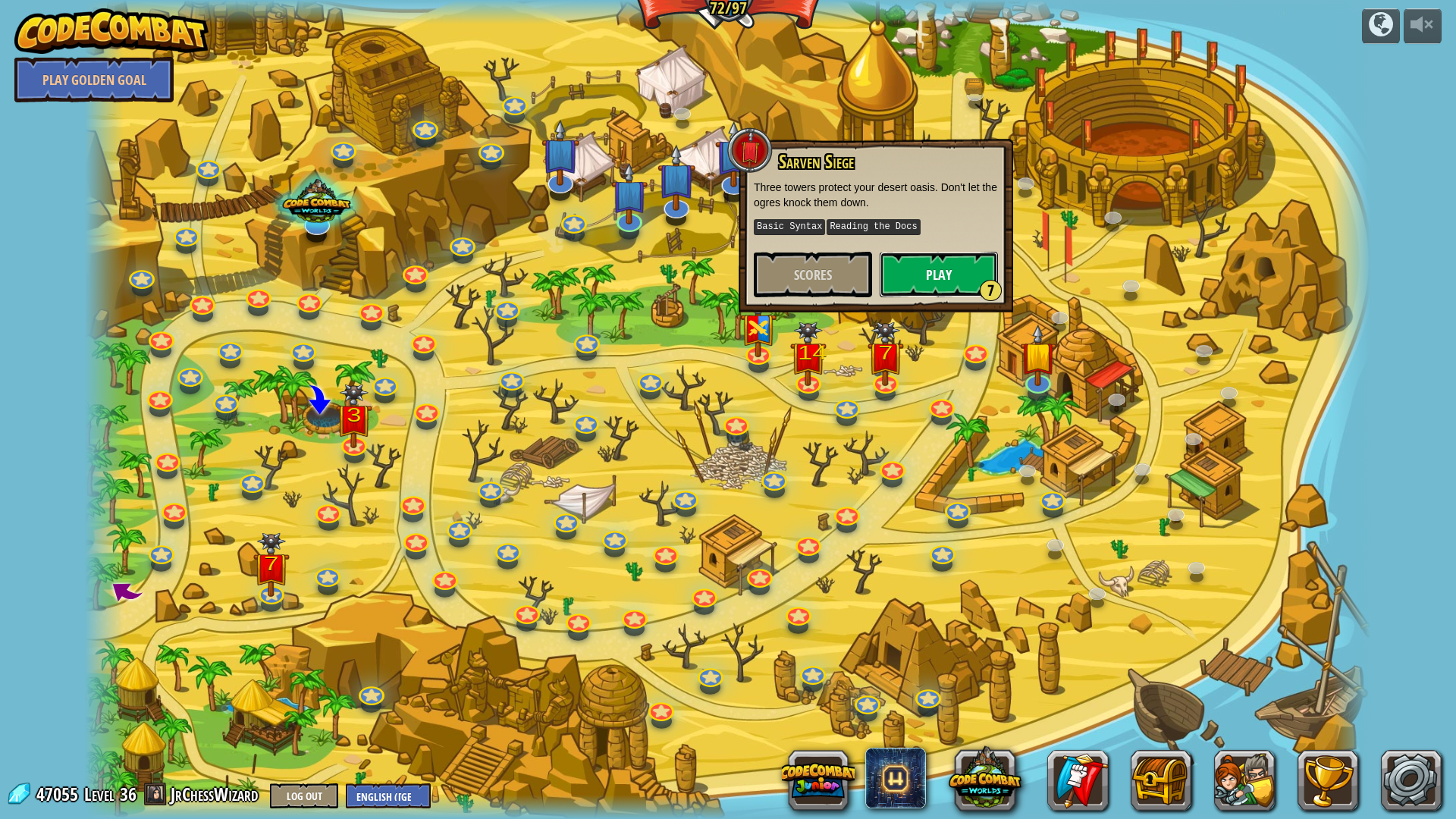
click at [976, 278] on button "Play 7" at bounding box center [938, 274] width 118 height 46
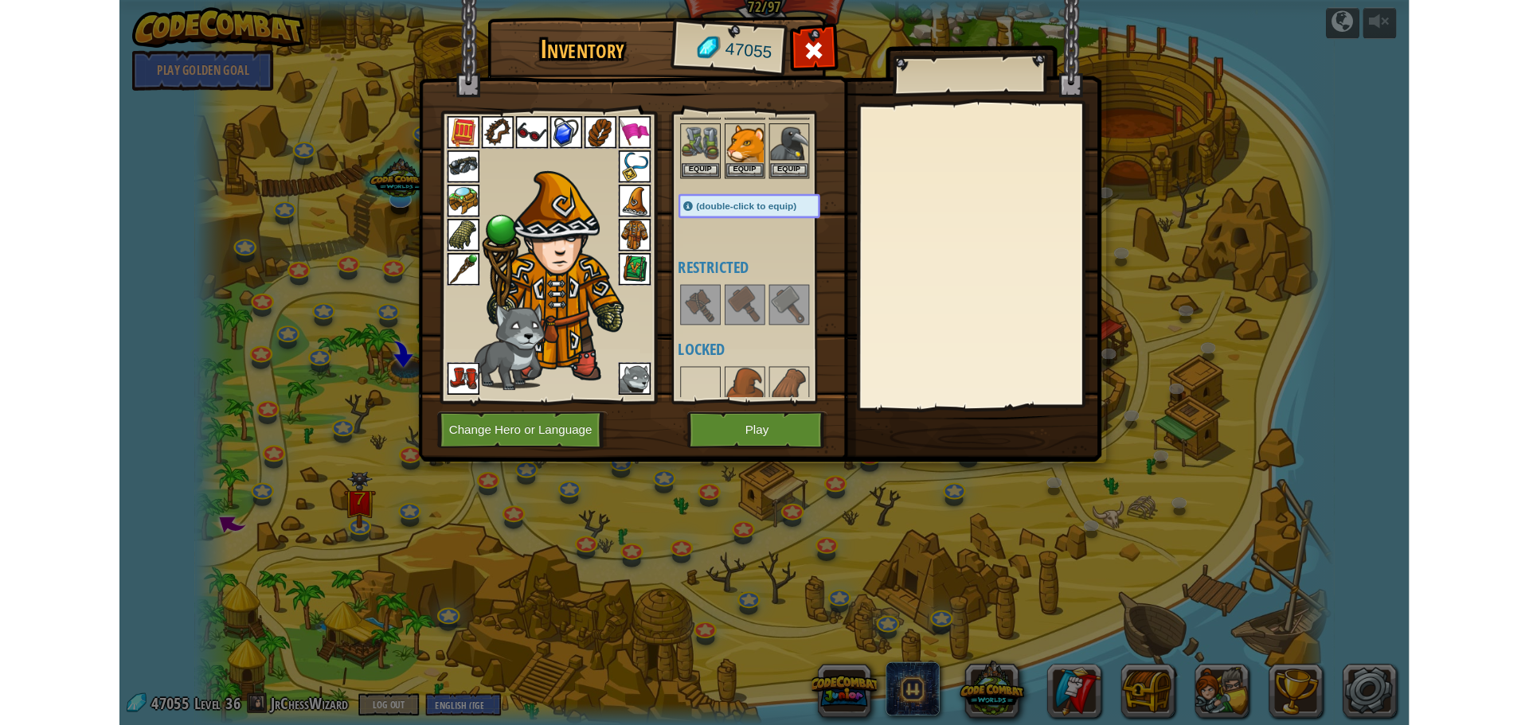
scroll to position [955, 0]
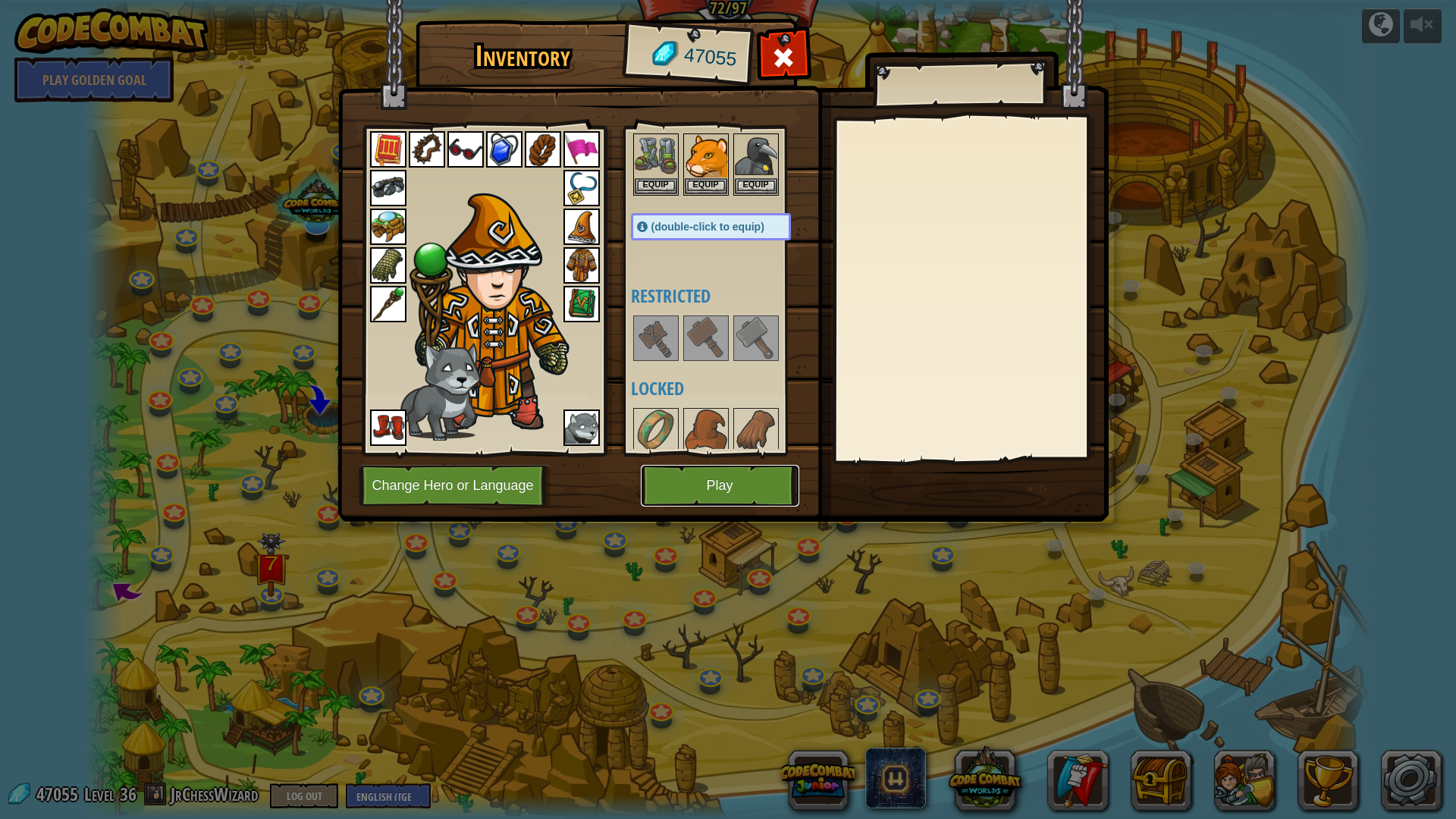
click at [748, 468] on button "Play" at bounding box center [720, 486] width 158 height 42
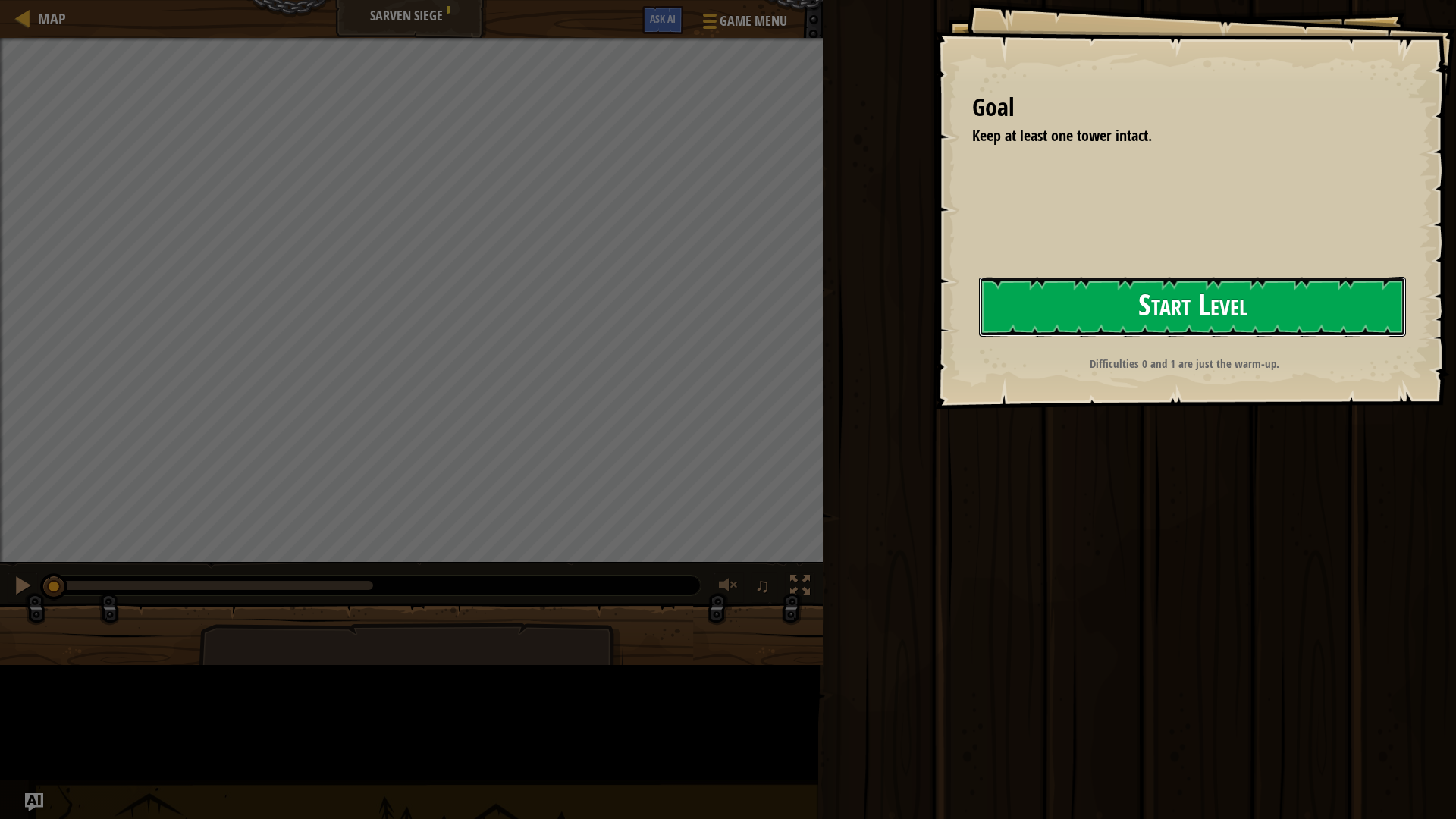
click at [979, 336] on button "Start Level" at bounding box center [1192, 307] width 427 height 60
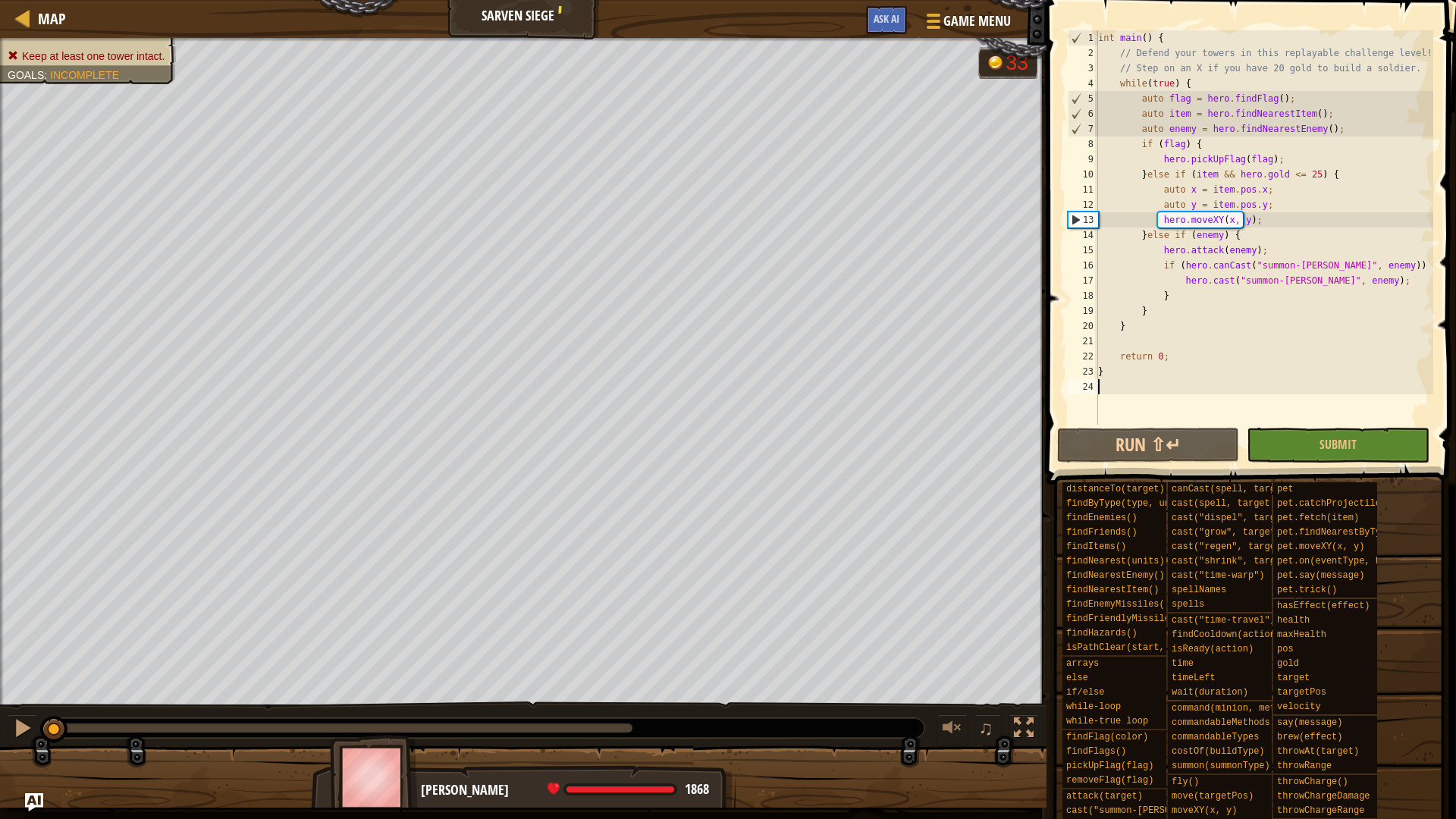
drag, startPoint x: 50, startPoint y: 735, endPoint x: 0, endPoint y: 689, distance: 67.9
click at [0, 689] on div "Keep at least one tower intact. Goals : Incomplete G reen B lack V iolet 33 ♫ O…" at bounding box center [728, 423] width 1456 height 769
click at [1283, 445] on button "Submit" at bounding box center [1337, 445] width 182 height 35
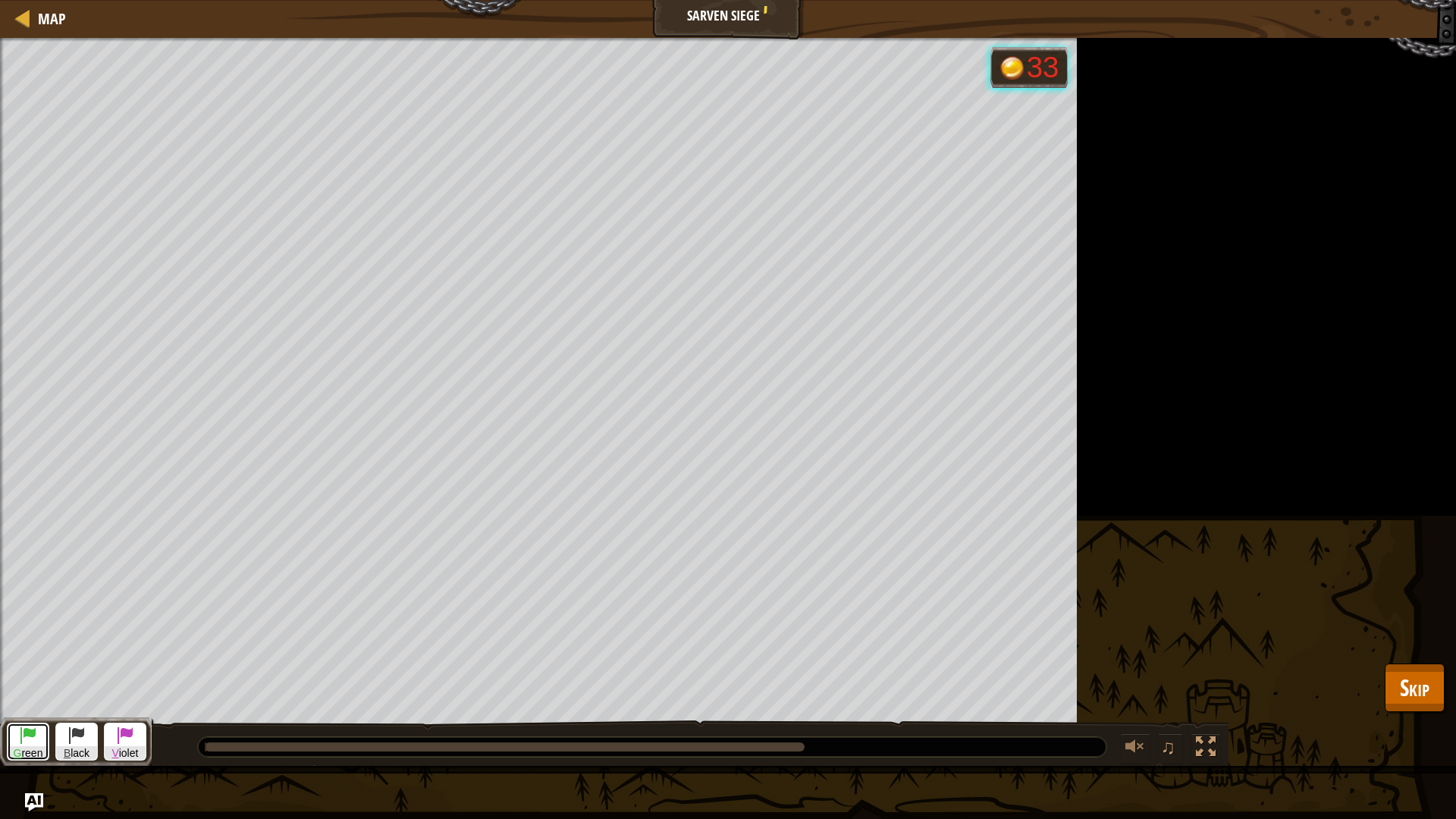
click at [17, 689] on button "G reen" at bounding box center [28, 742] width 43 height 39
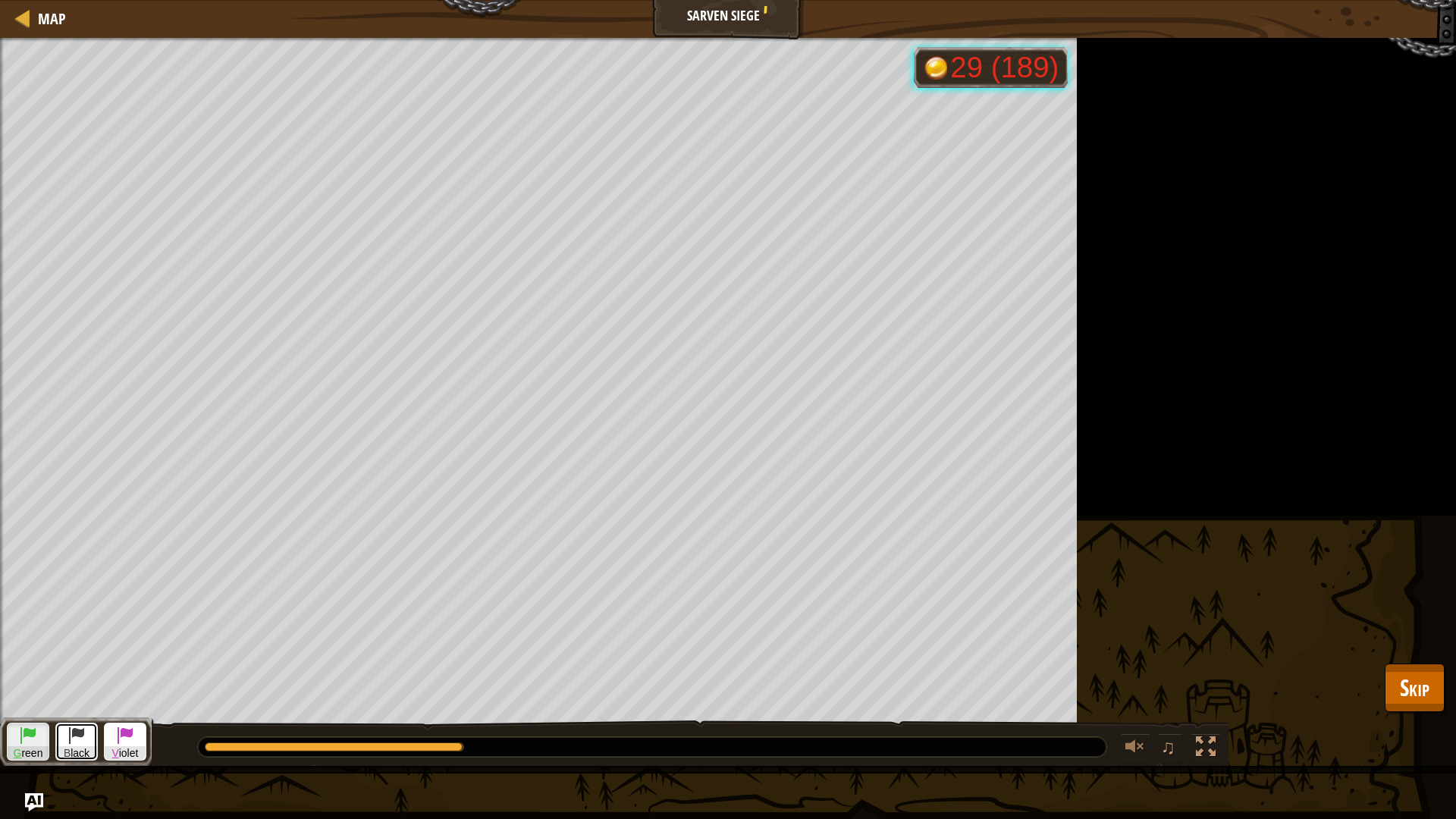
click at [80, 689] on span at bounding box center [76, 734] width 18 height 18
click at [20, 689] on span at bounding box center [28, 734] width 18 height 18
click at [27, 23] on div at bounding box center [23, 18] width 19 height 19
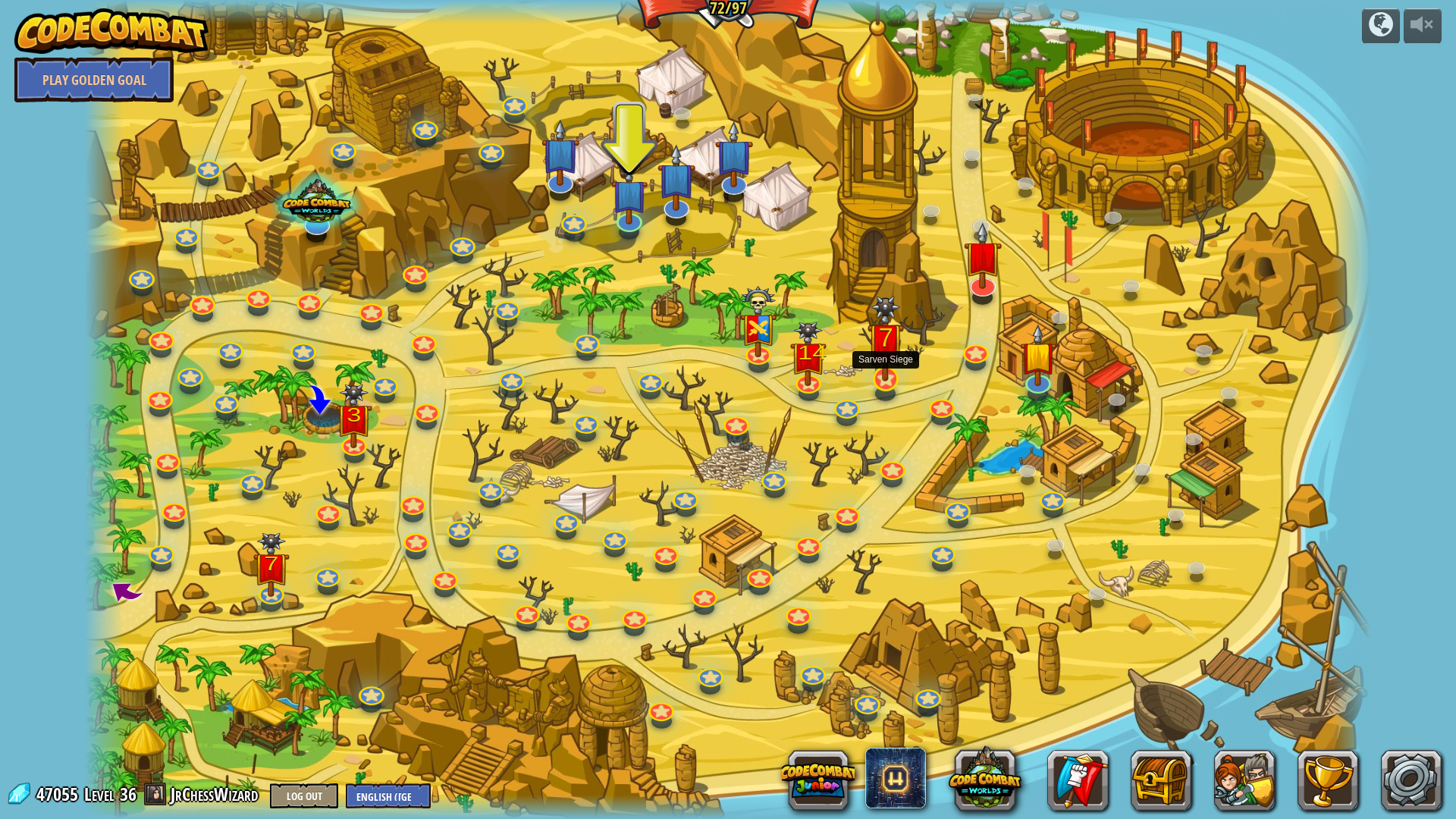
click at [889, 367] on img at bounding box center [885, 338] width 35 height 86
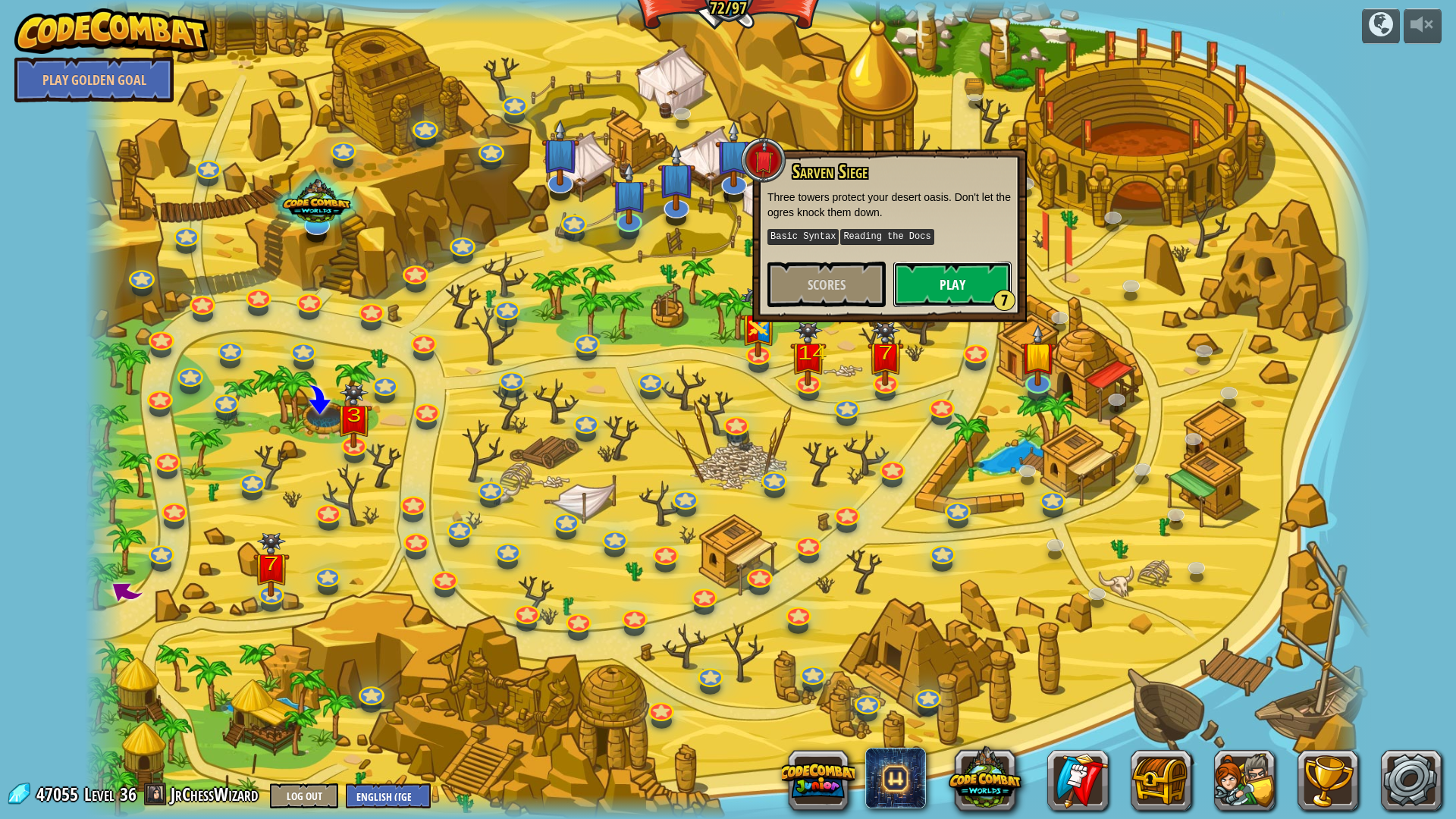
click at [947, 293] on button "Play 7" at bounding box center [952, 285] width 118 height 46
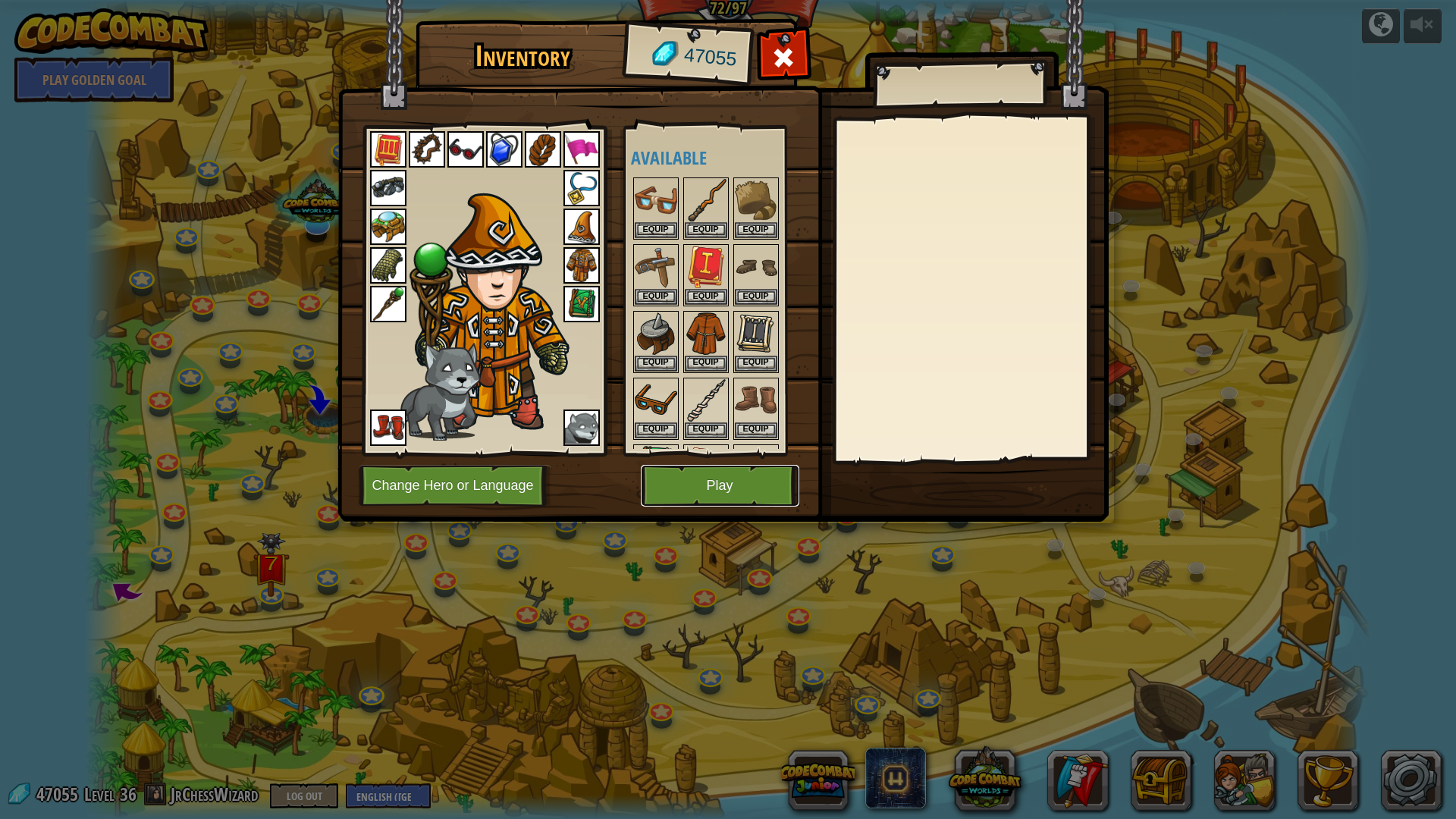
click at [730, 489] on button "Play" at bounding box center [720, 486] width 158 height 42
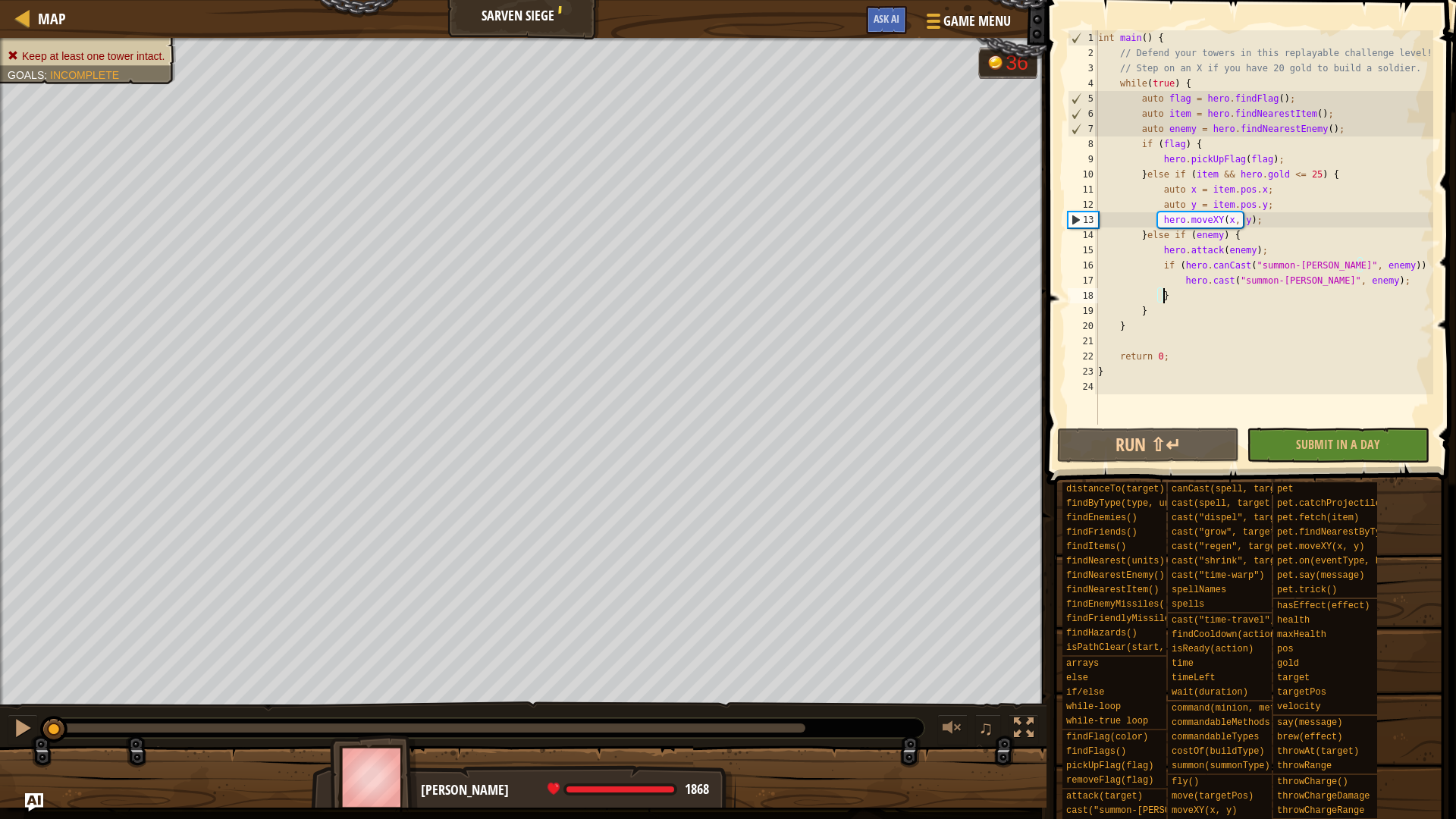
click at [1172, 291] on div "int main ( ) { // Defend your towers in this replayable challenge level! // Ste…" at bounding box center [1264, 243] width 338 height 425
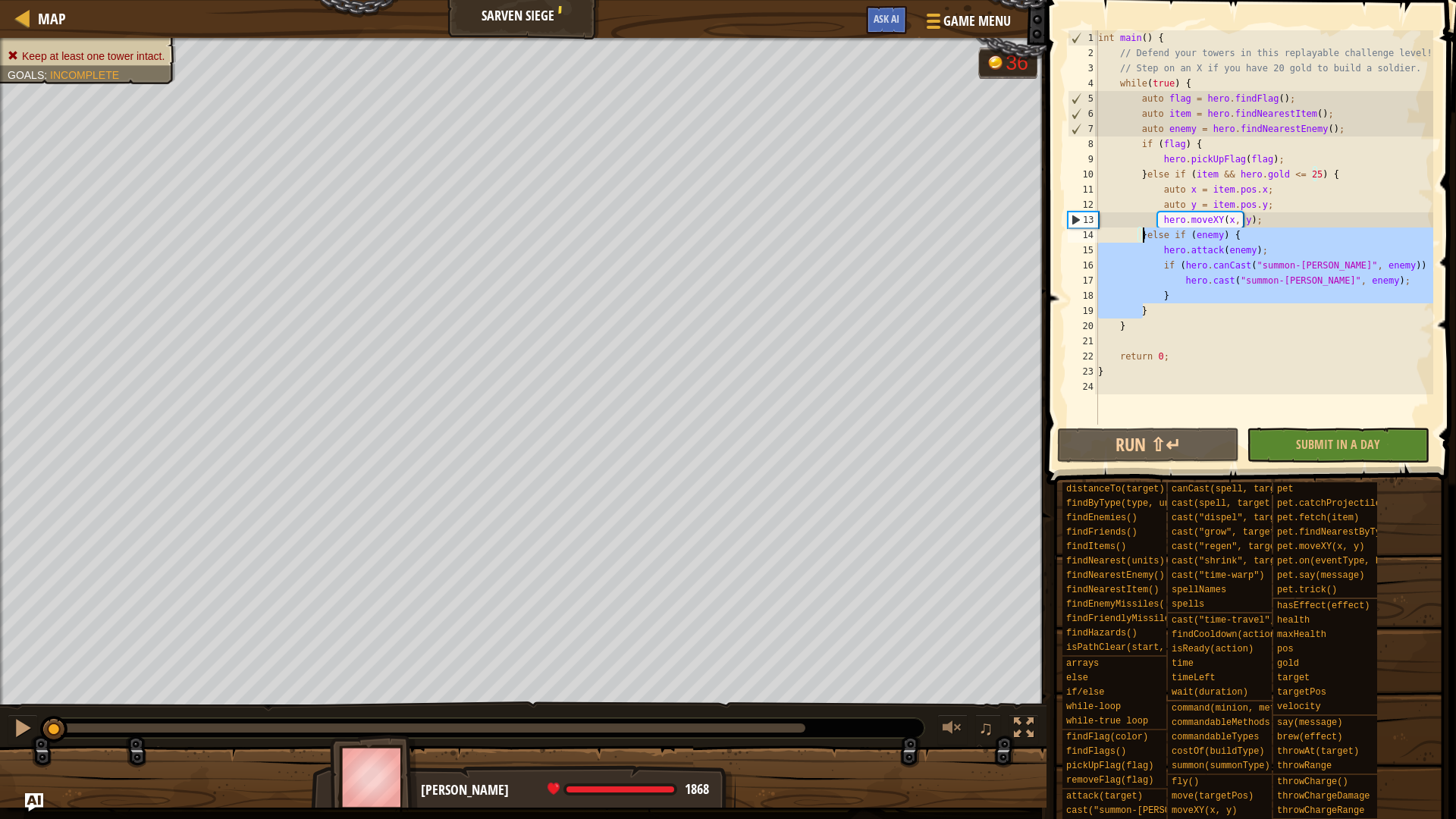
drag, startPoint x: 1154, startPoint y: 308, endPoint x: 1141, endPoint y: 234, distance: 75.1
click at [1141, 234] on div "int main ( ) { // Defend your towers in this replayable challenge level! // Ste…" at bounding box center [1264, 243] width 338 height 425
click at [1144, 233] on div "int main ( ) { // Defend your towers in this replayable challenge level! // Ste…" at bounding box center [1264, 228] width 338 height 394
drag, startPoint x: 1143, startPoint y: 234, endPoint x: 1149, endPoint y: 314, distance: 80.2
click at [1149, 314] on div "int main ( ) { // Defend your towers in this replayable challenge level! // Ste…" at bounding box center [1264, 243] width 338 height 425
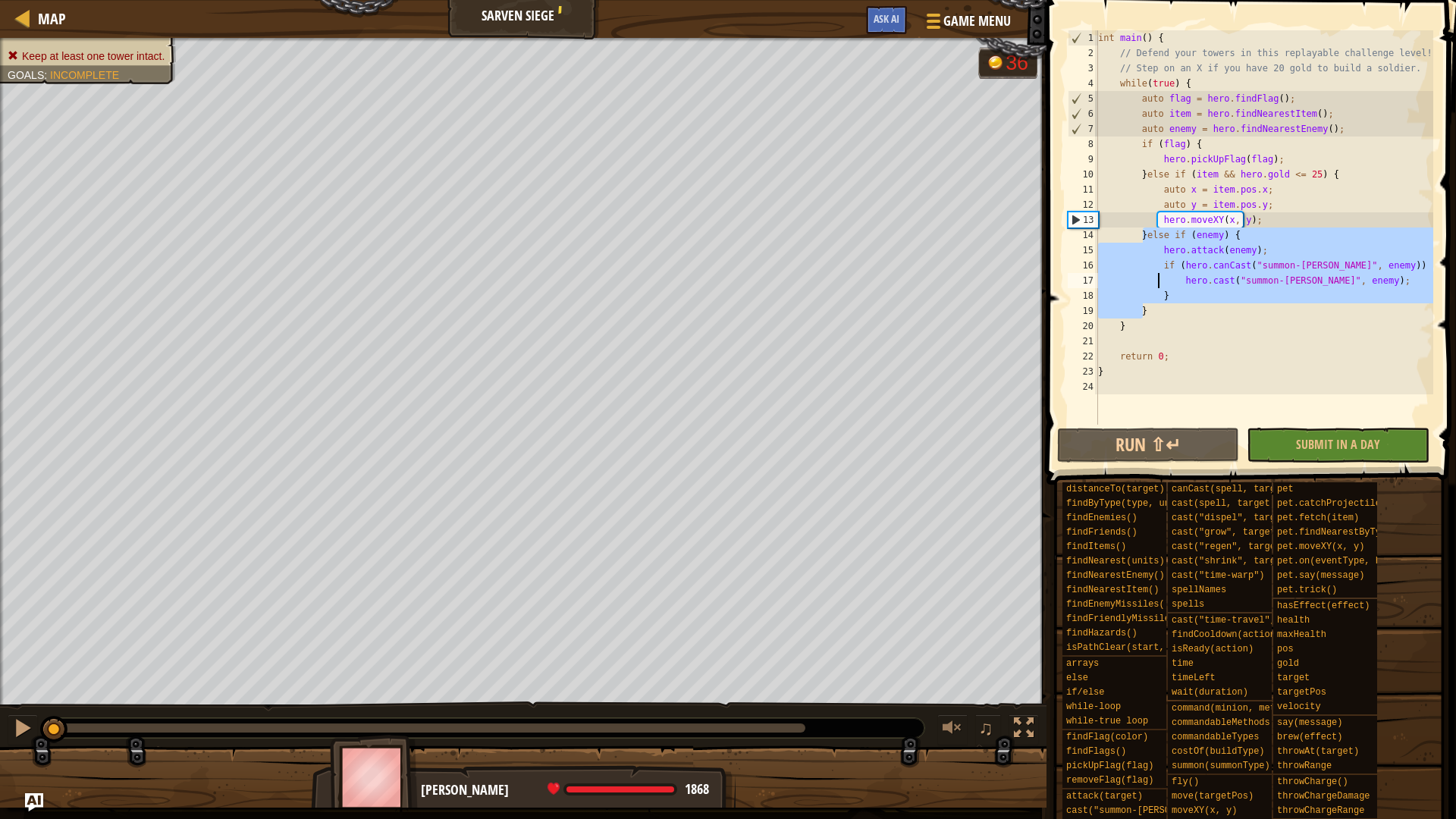
type textarea "}"
type textarea "return 0;"
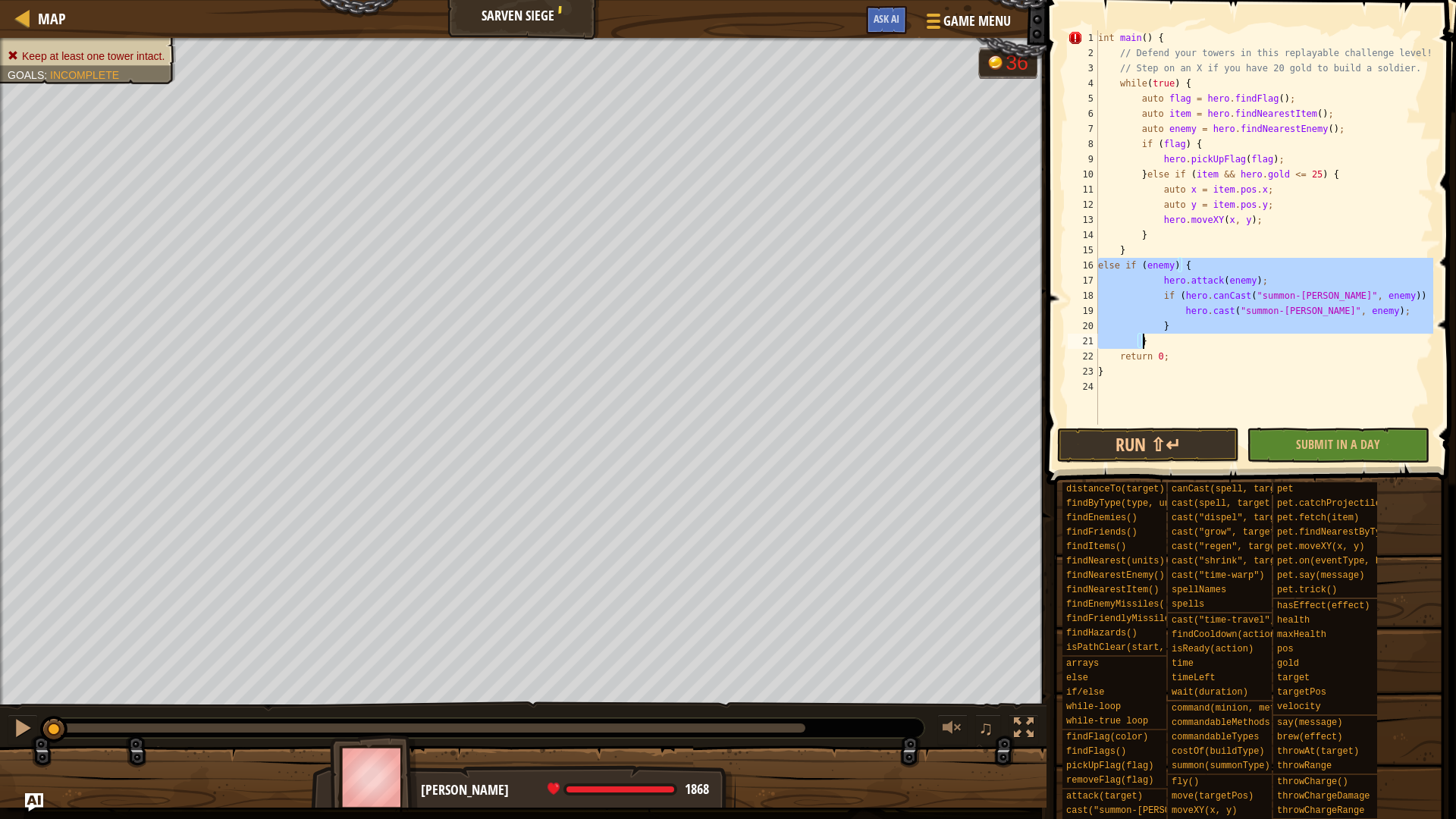
click at [1210, 340] on div "int main ( ) { // Defend your towers in this replayable challenge level! // Ste…" at bounding box center [1264, 228] width 338 height 394
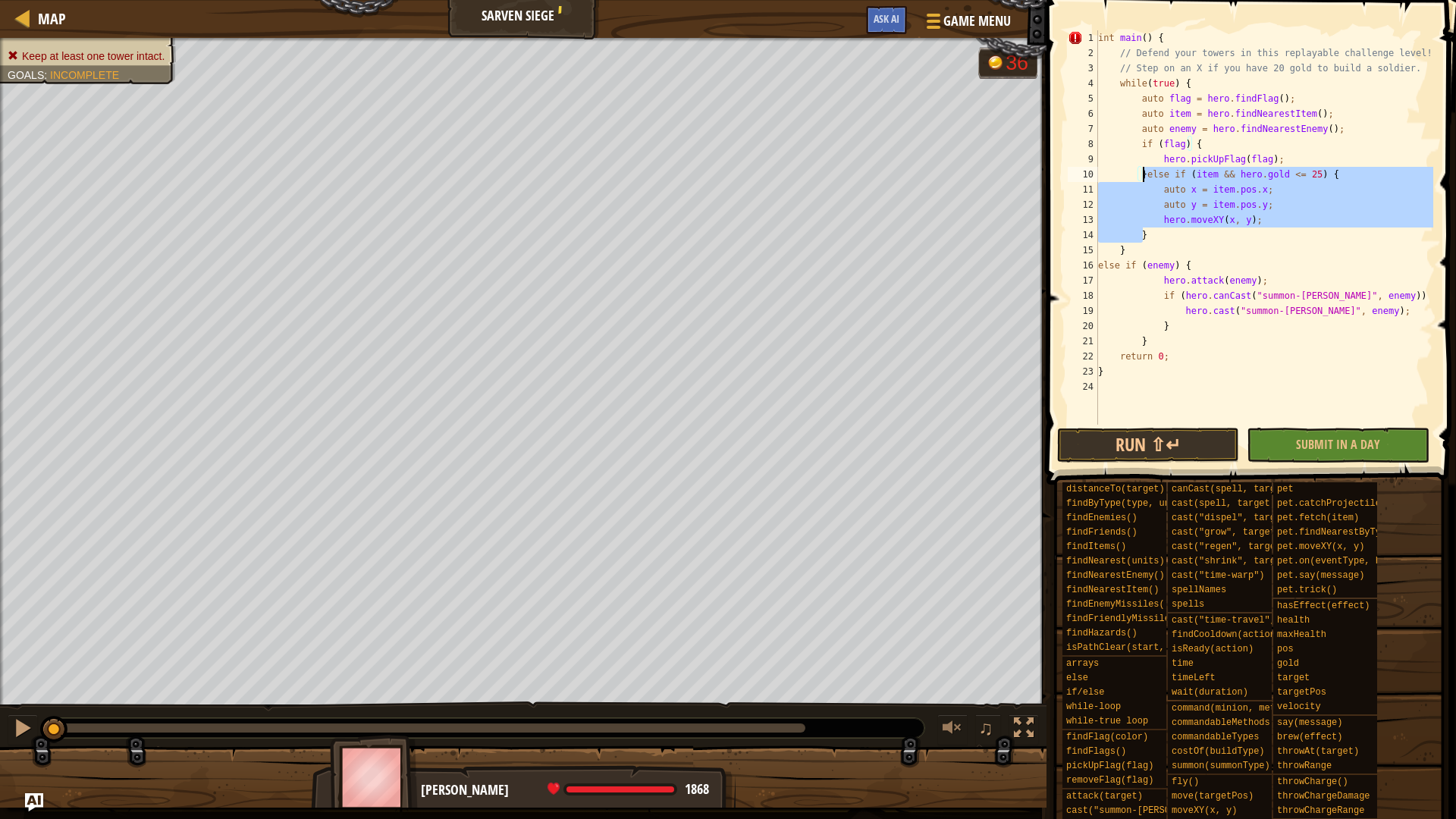
drag, startPoint x: 1150, startPoint y: 234, endPoint x: 1142, endPoint y: 176, distance: 58.5
click at [1142, 176] on div "int main ( ) { // Defend your towers in this replayable challenge level! // Ste…" at bounding box center [1264, 243] width 338 height 425
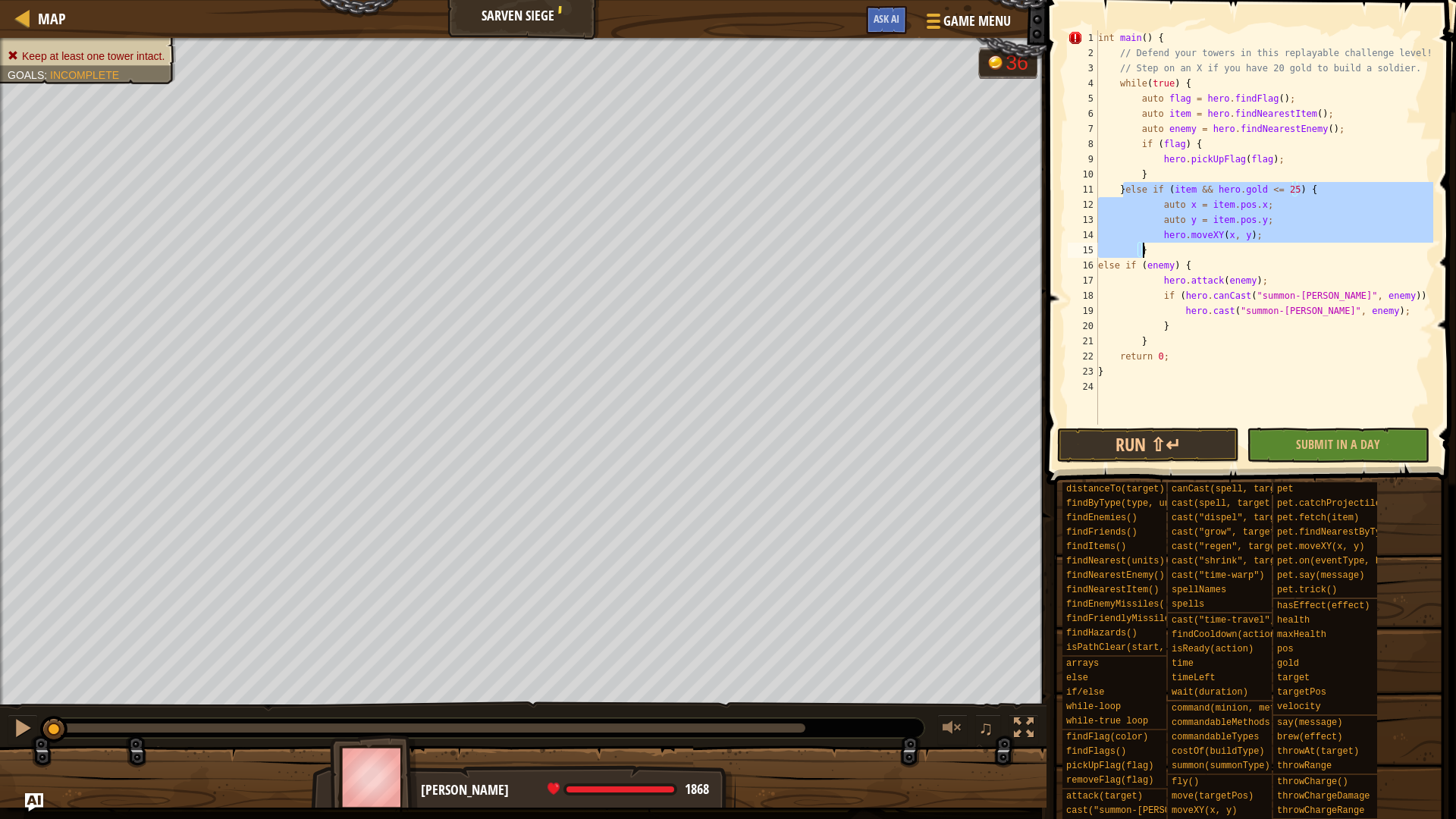
click at [1185, 248] on div "int main ( ) { // Defend your towers in this replayable challenge level! // Ste…" at bounding box center [1264, 228] width 338 height 394
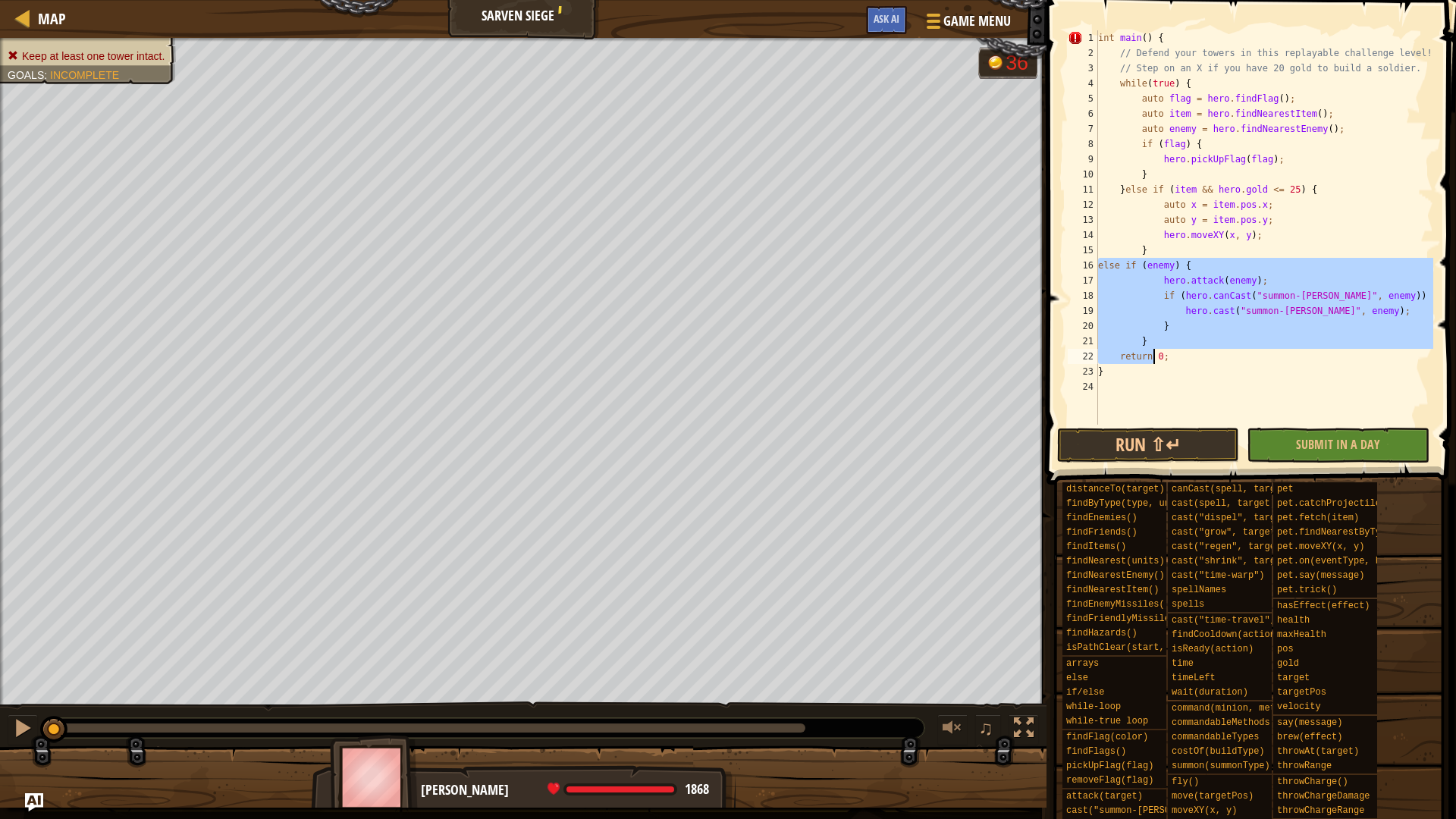
drag, startPoint x: 1098, startPoint y: 263, endPoint x: 1150, endPoint y: 348, distance: 99.6
click at [1150, 349] on div "int main ( ) { // Defend your towers in this replayable challenge level! // Ste…" at bounding box center [1264, 243] width 338 height 425
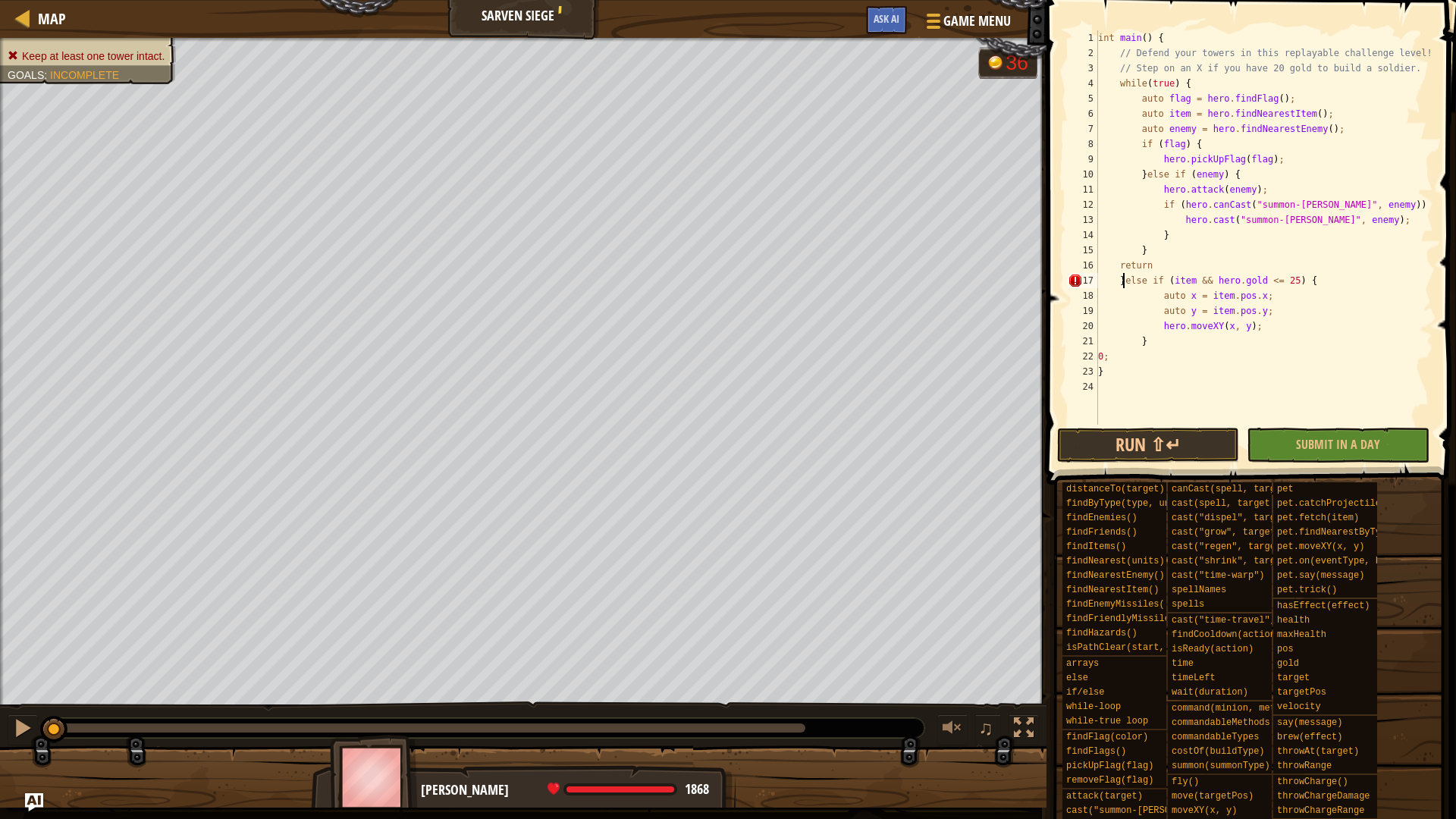
click at [1125, 279] on div "int main ( ) { // Defend your towers in this replayable challenge level! // Ste…" at bounding box center [1264, 243] width 338 height 425
drag, startPoint x: 1154, startPoint y: 260, endPoint x: 1117, endPoint y: 266, distance: 37.5
click at [1117, 266] on div "int main ( ) { // Defend your towers in this replayable challenge level! // Ste…" at bounding box center [1264, 243] width 338 height 425
click at [1133, 344] on div "int main ( ) { // Defend your towers in this replayable challenge level! // Ste…" at bounding box center [1264, 228] width 338 height 394
drag, startPoint x: 1107, startPoint y: 355, endPoint x: 1093, endPoint y: 354, distance: 14.0
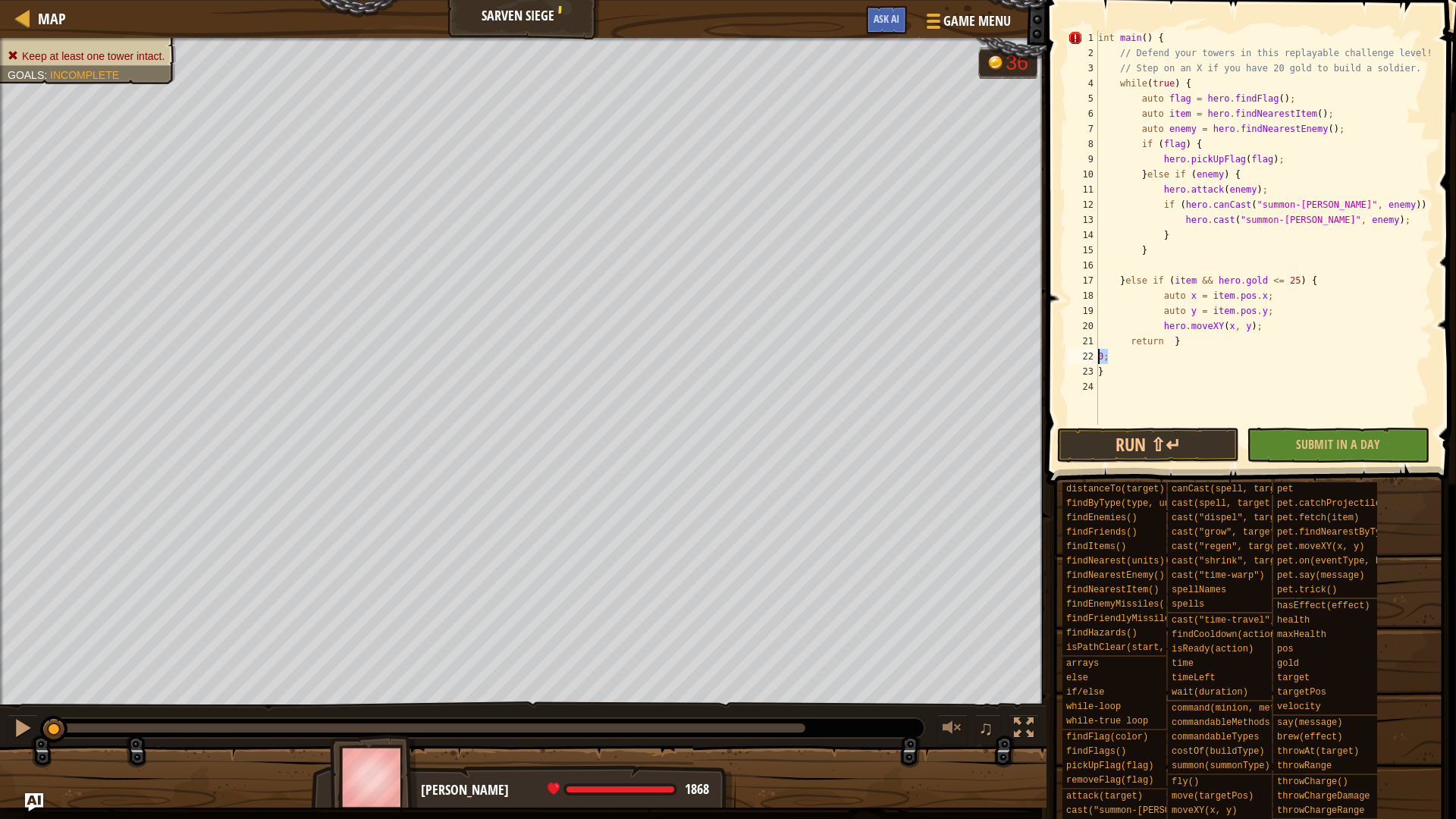
click at [1093, 354] on div "return } 1 2 3 4 5 6 7 8 9 10 11 12 13 14 15 16 17 18 19 20 21 22 23 24 int mai…" at bounding box center [1248, 228] width 369 height 394
click at [1199, 342] on div "int main ( ) { // Defend your towers in this replayable challenge level! // Ste…" at bounding box center [1264, 243] width 338 height 425
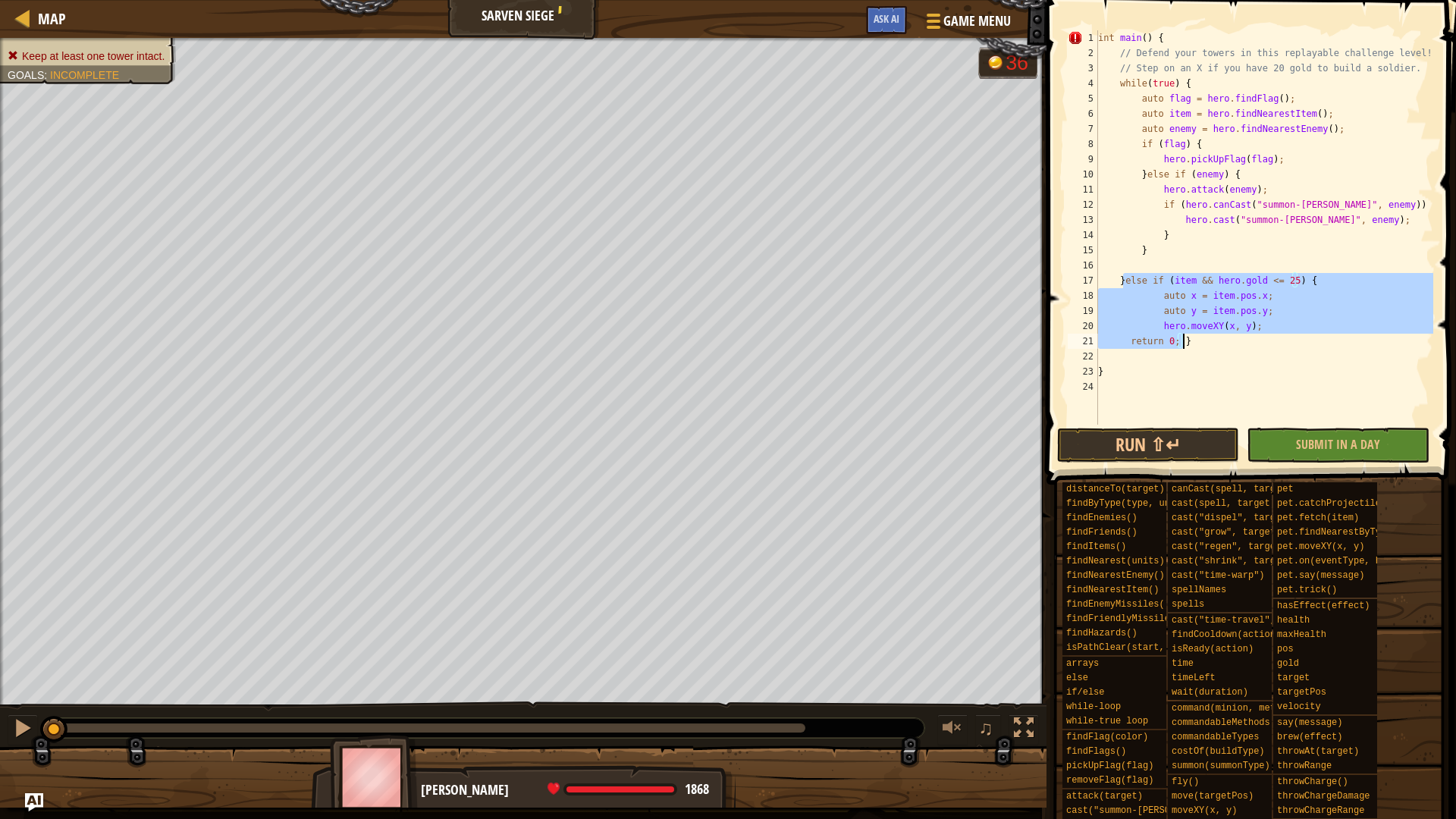
drag, startPoint x: 1123, startPoint y: 277, endPoint x: 1195, endPoint y: 341, distance: 96.3
click at [1195, 341] on div "int main ( ) { // Defend your towers in this replayable challenge level! // Ste…" at bounding box center [1264, 243] width 338 height 425
click at [1210, 346] on div "int main ( ) { // Defend your towers in this replayable challenge level! // Ste…" at bounding box center [1264, 228] width 338 height 394
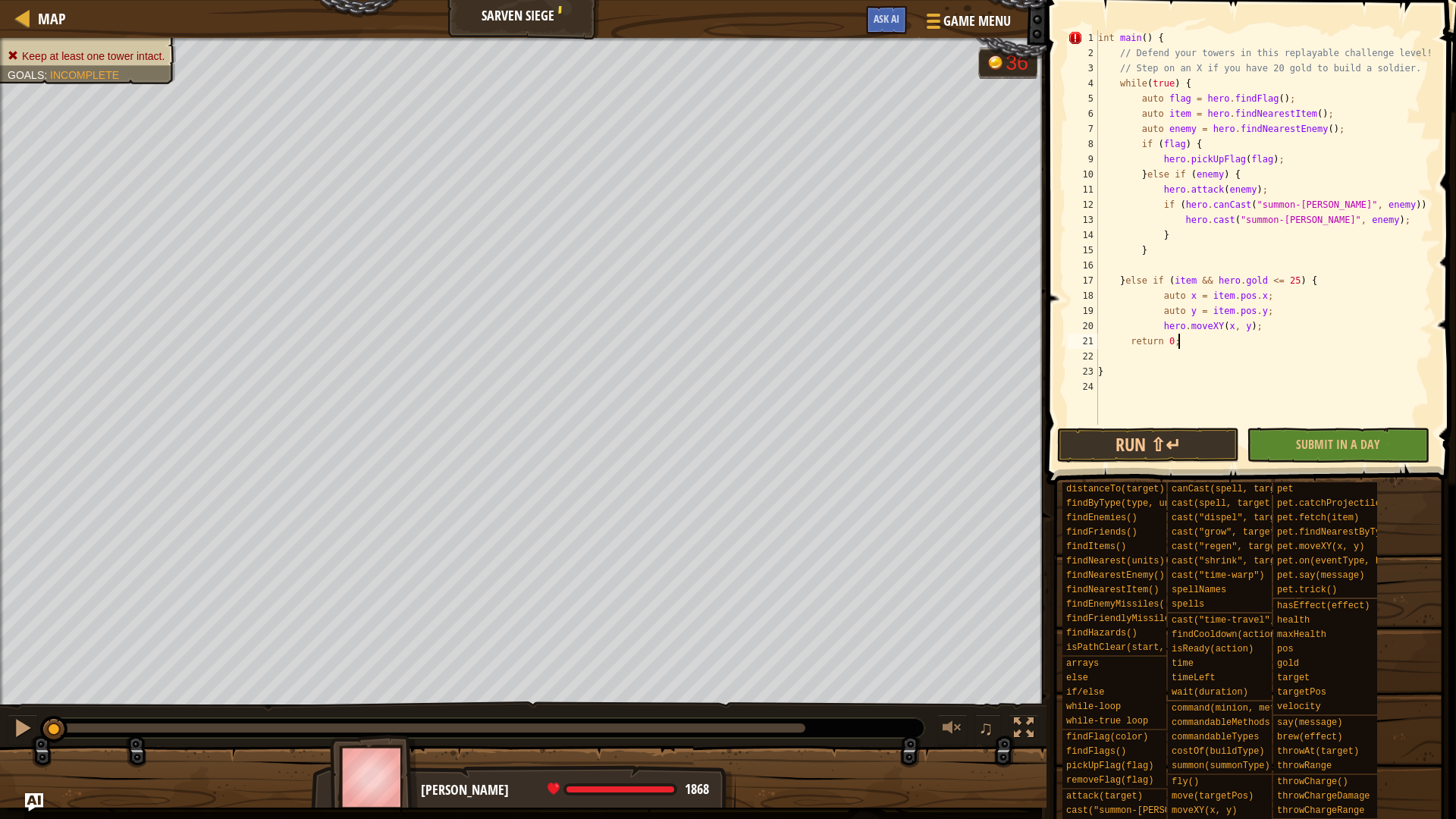
click at [1127, 338] on div "int main ( ) { // Defend your towers in this replayable challenge level! // Ste…" at bounding box center [1264, 243] width 338 height 425
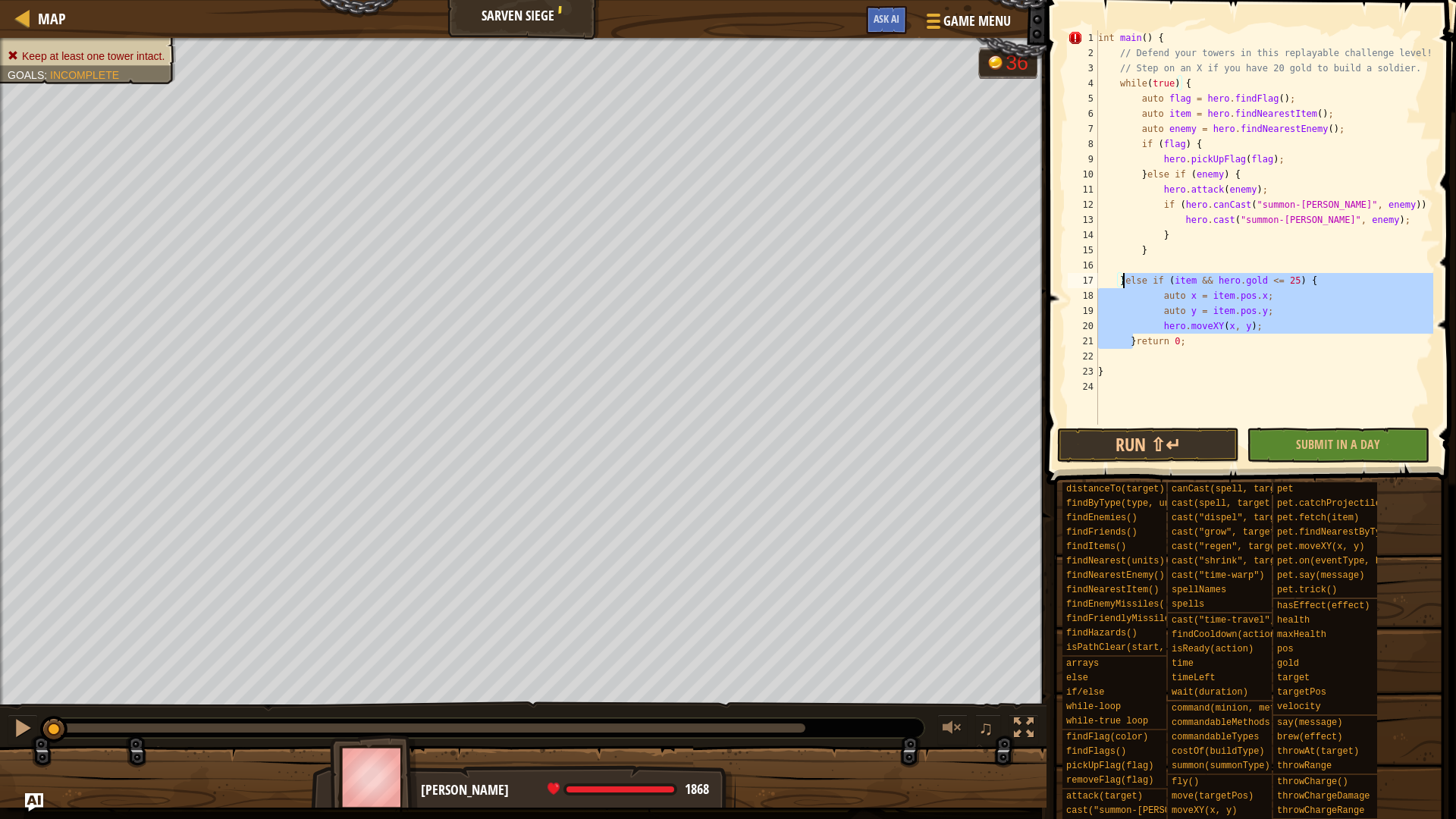
drag, startPoint x: 1131, startPoint y: 336, endPoint x: 1125, endPoint y: 279, distance: 57.3
click at [1125, 279] on div "int main ( ) { // Defend your towers in this replayable challenge level! // Ste…" at bounding box center [1264, 243] width 338 height 425
type textarea "}else if (item && [DOMAIN_NAME] <= 25) {"
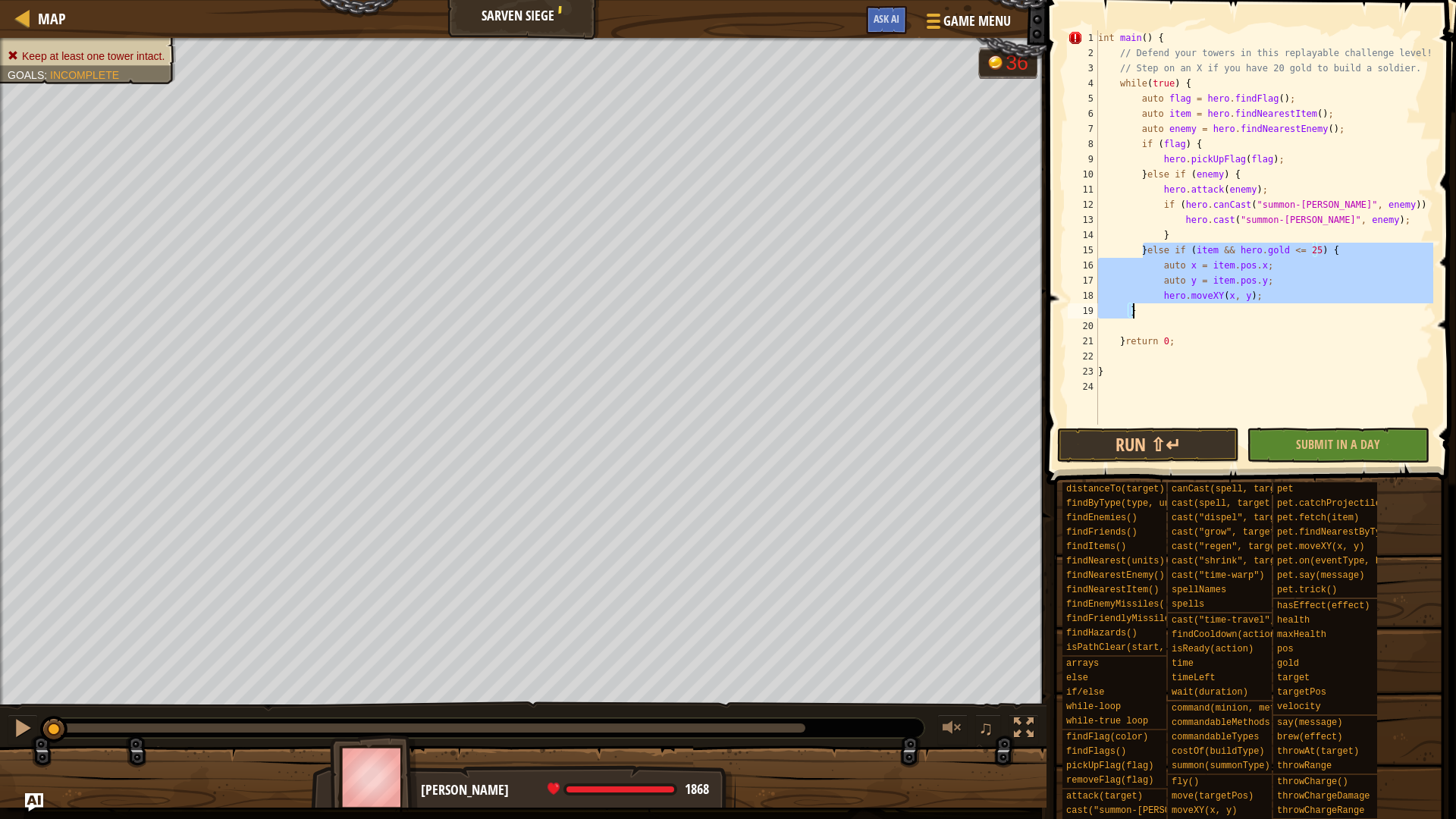
click at [1144, 308] on div "int main ( ) { // Defend your towers in this replayable challenge level! // Ste…" at bounding box center [1264, 228] width 338 height 394
type textarea "}"
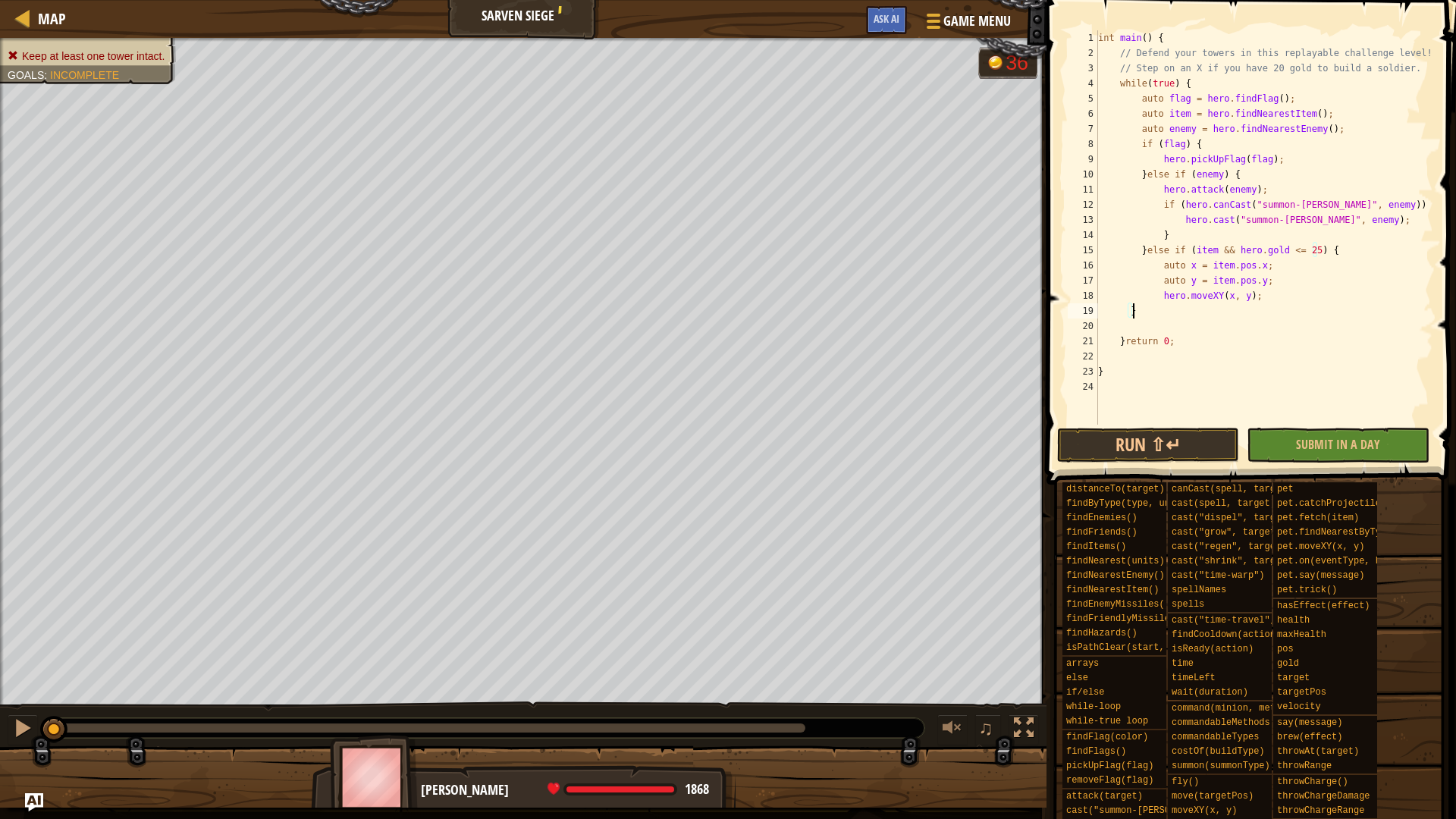
click at [1126, 327] on div "int main ( ) { // Defend your towers in this replayable challenge level! // Ste…" at bounding box center [1264, 243] width 338 height 425
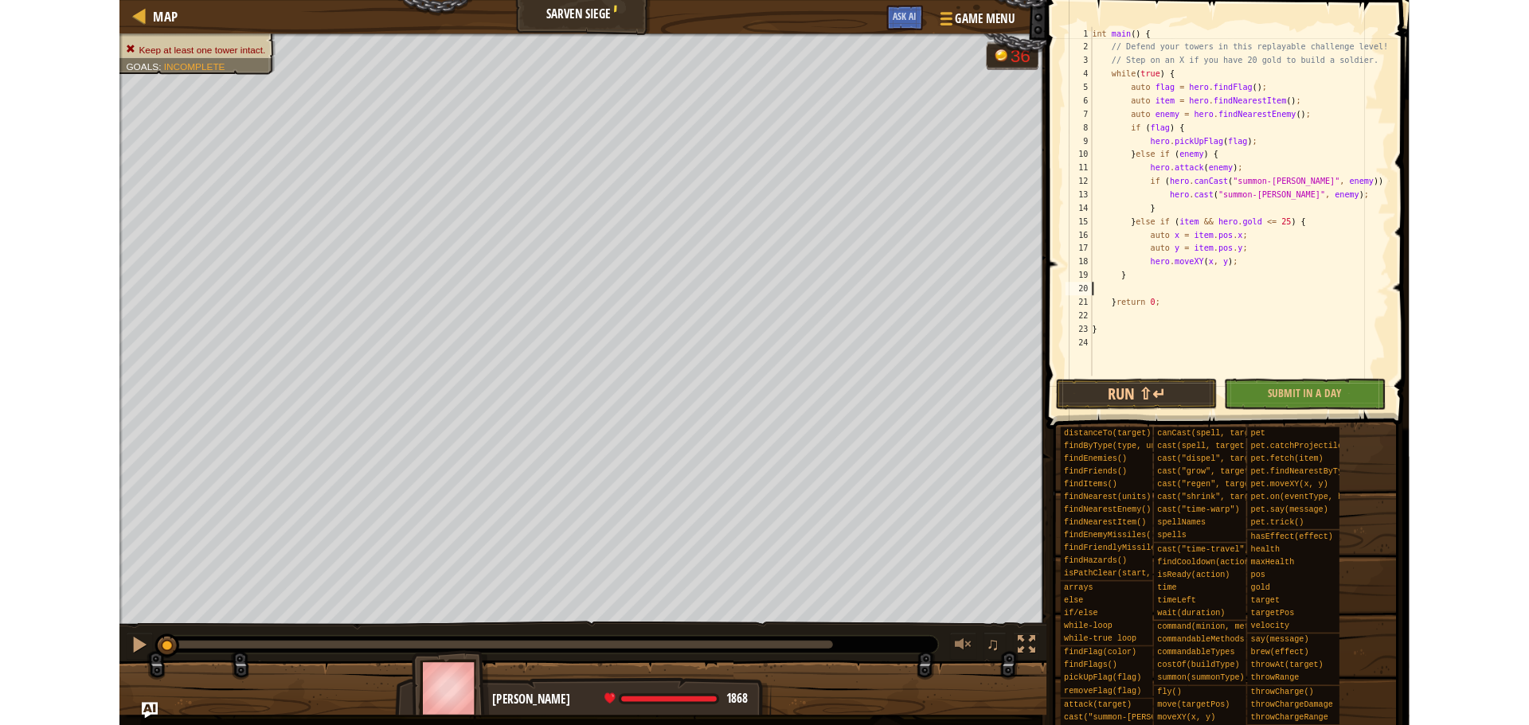
scroll to position [7, 0]
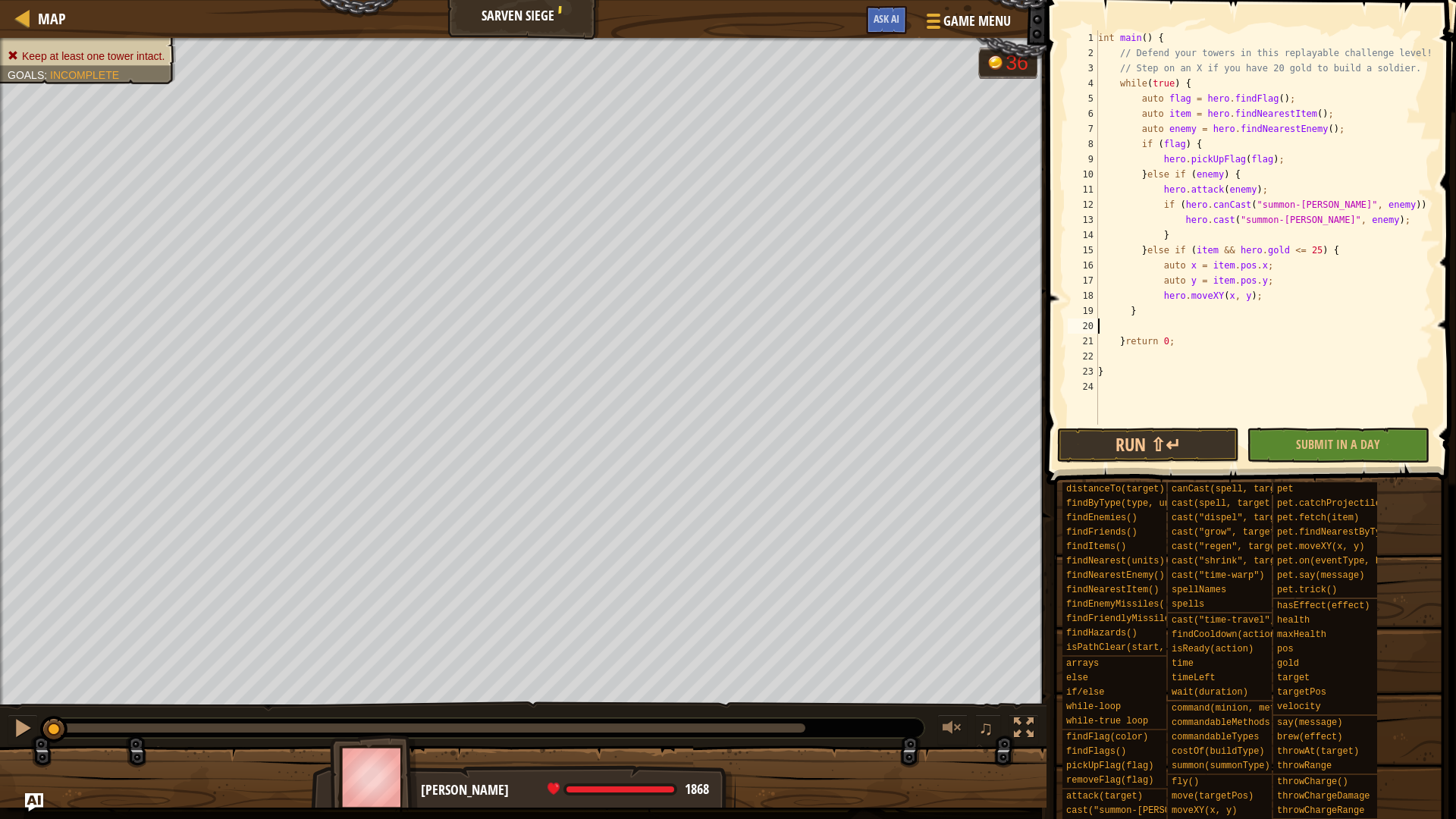
type textarea "}"
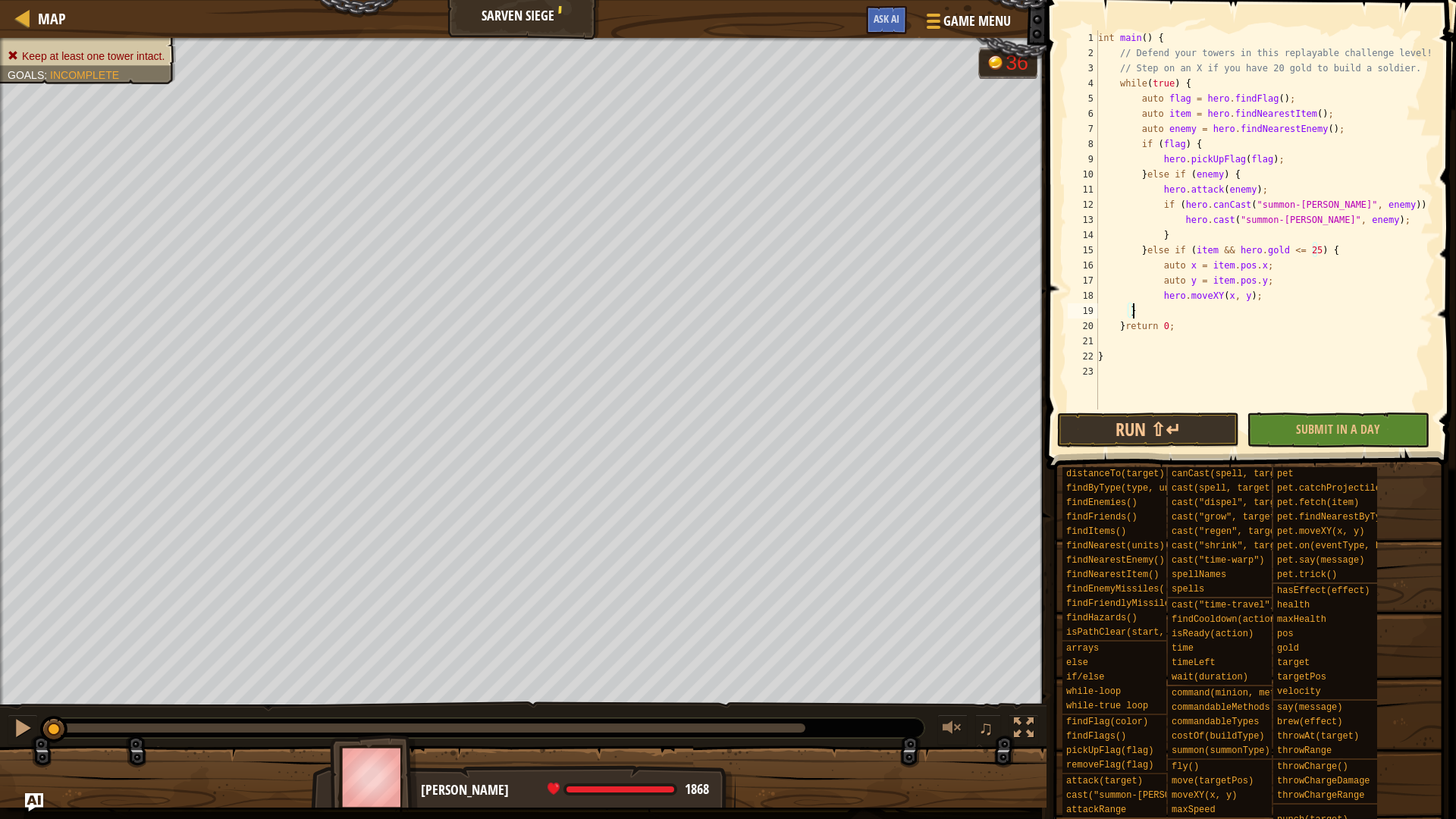
click at [1144, 333] on div "int main ( ) { // Defend your towers in this replayable challenge level! // Ste…" at bounding box center [1264, 235] width 338 height 410
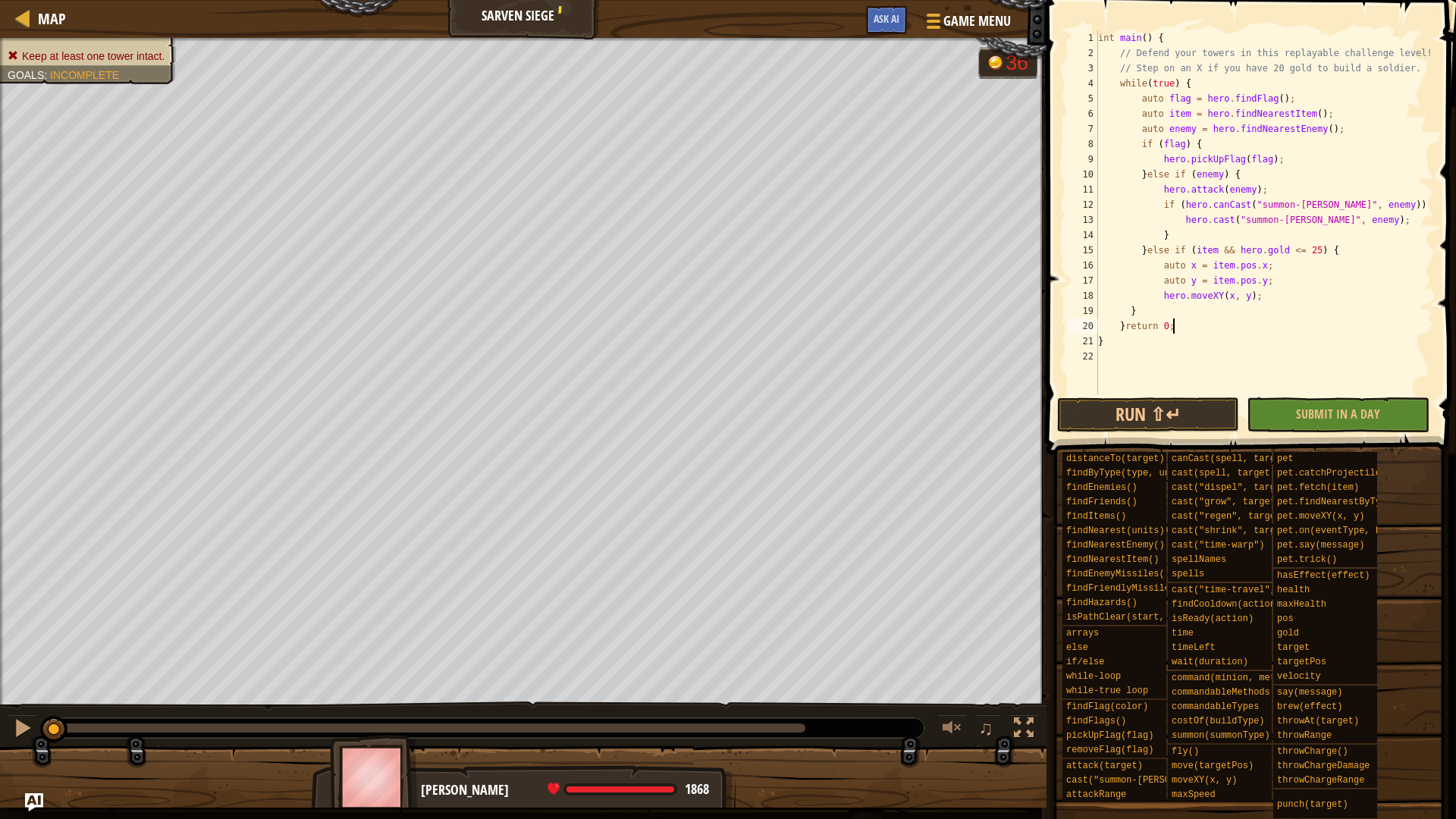
click at [1121, 324] on div "int main ( ) { // Defend your towers in this replayable challenge level! // Ste…" at bounding box center [1264, 228] width 338 height 394
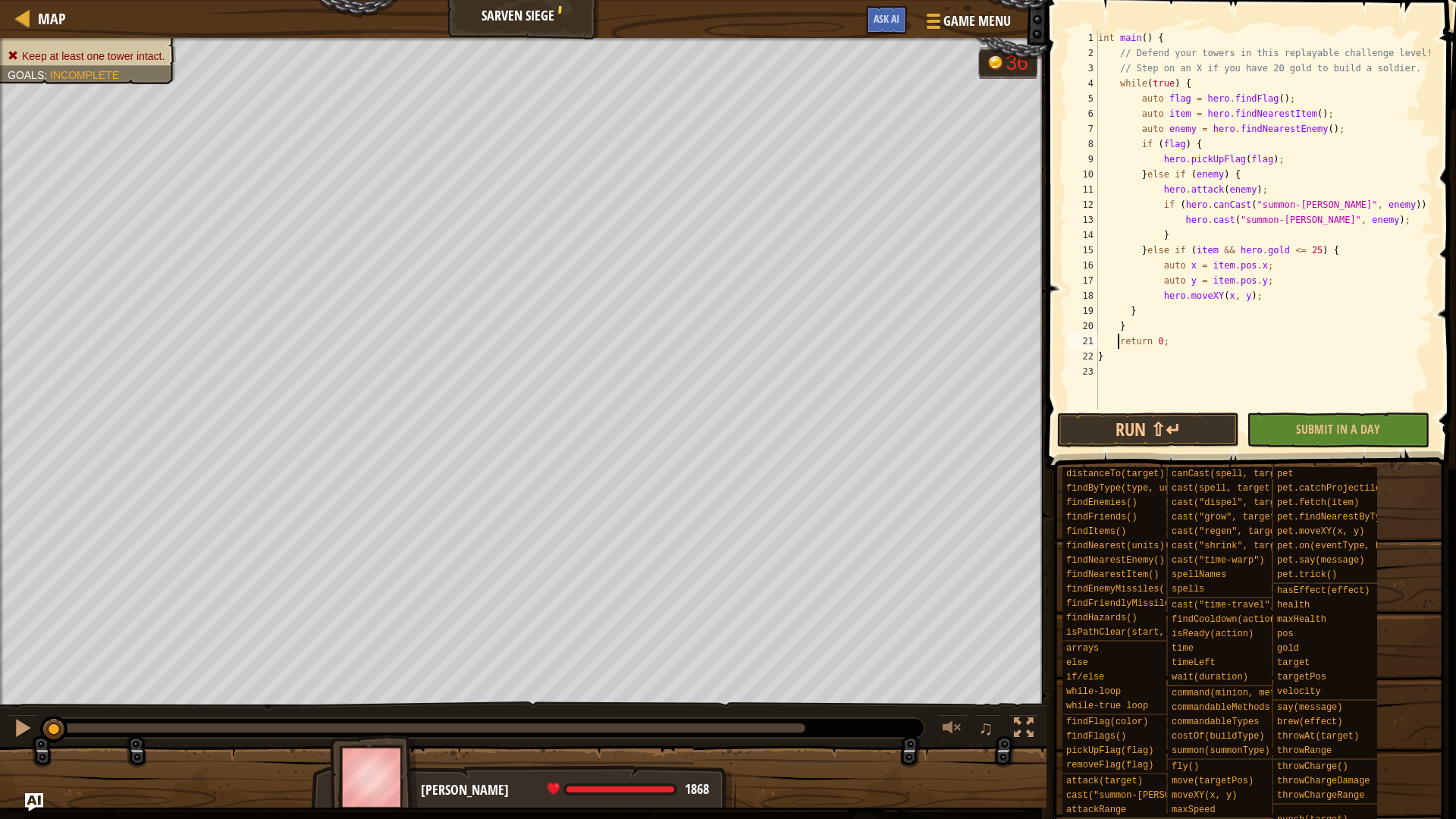
click at [1127, 327] on div "int main ( ) { // Defend your towers in this replayable challenge level! // Ste…" at bounding box center [1264, 235] width 338 height 410
click at [1137, 307] on div "int main ( ) { // Defend your towers in this replayable challenge level! // Ste…" at bounding box center [1264, 235] width 338 height 410
type textarea "}"
click at [1205, 429] on button "Run ⇧↵" at bounding box center [1147, 429] width 182 height 35
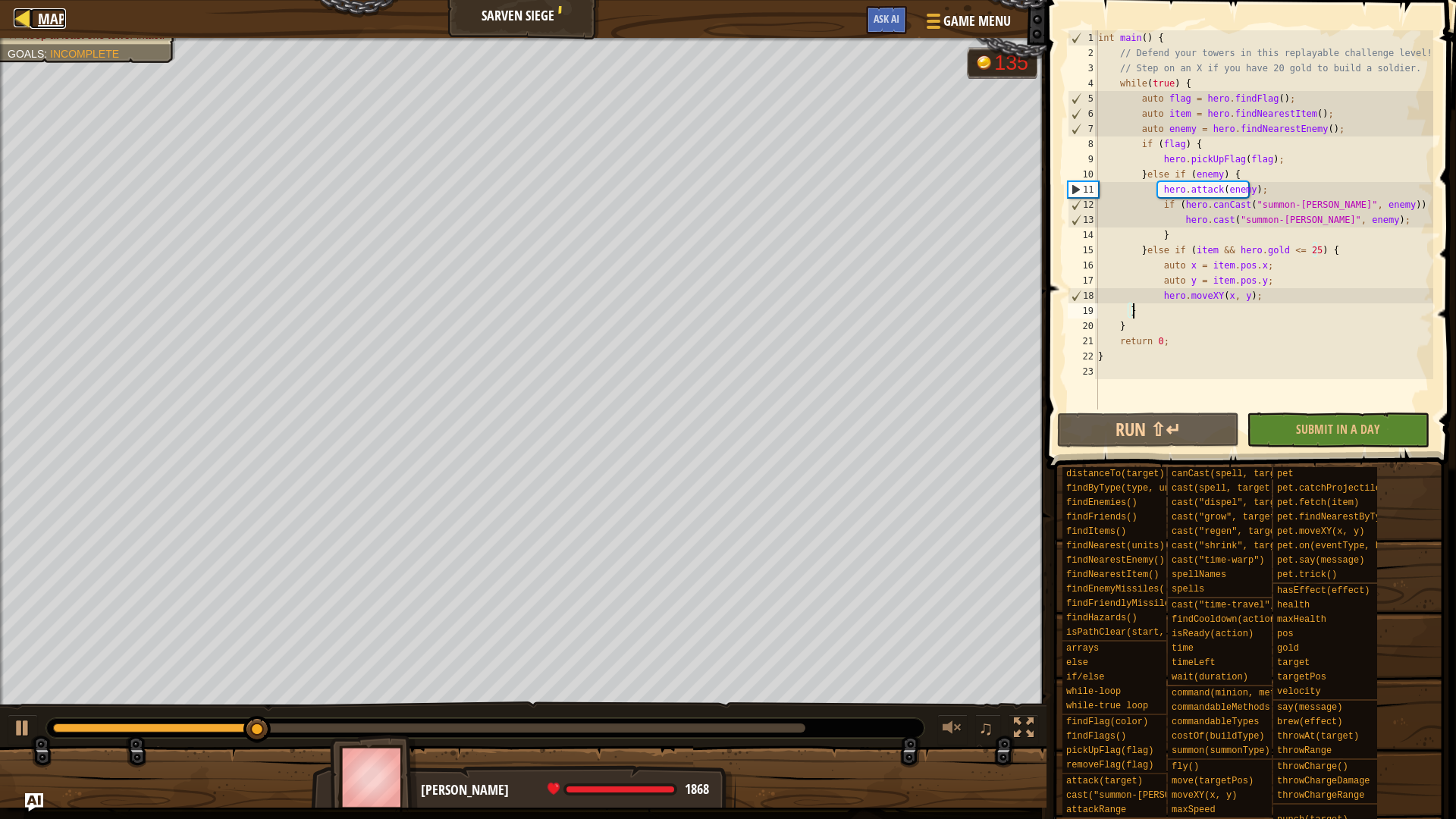
click at [43, 15] on span "Map" at bounding box center [51, 18] width 28 height 20
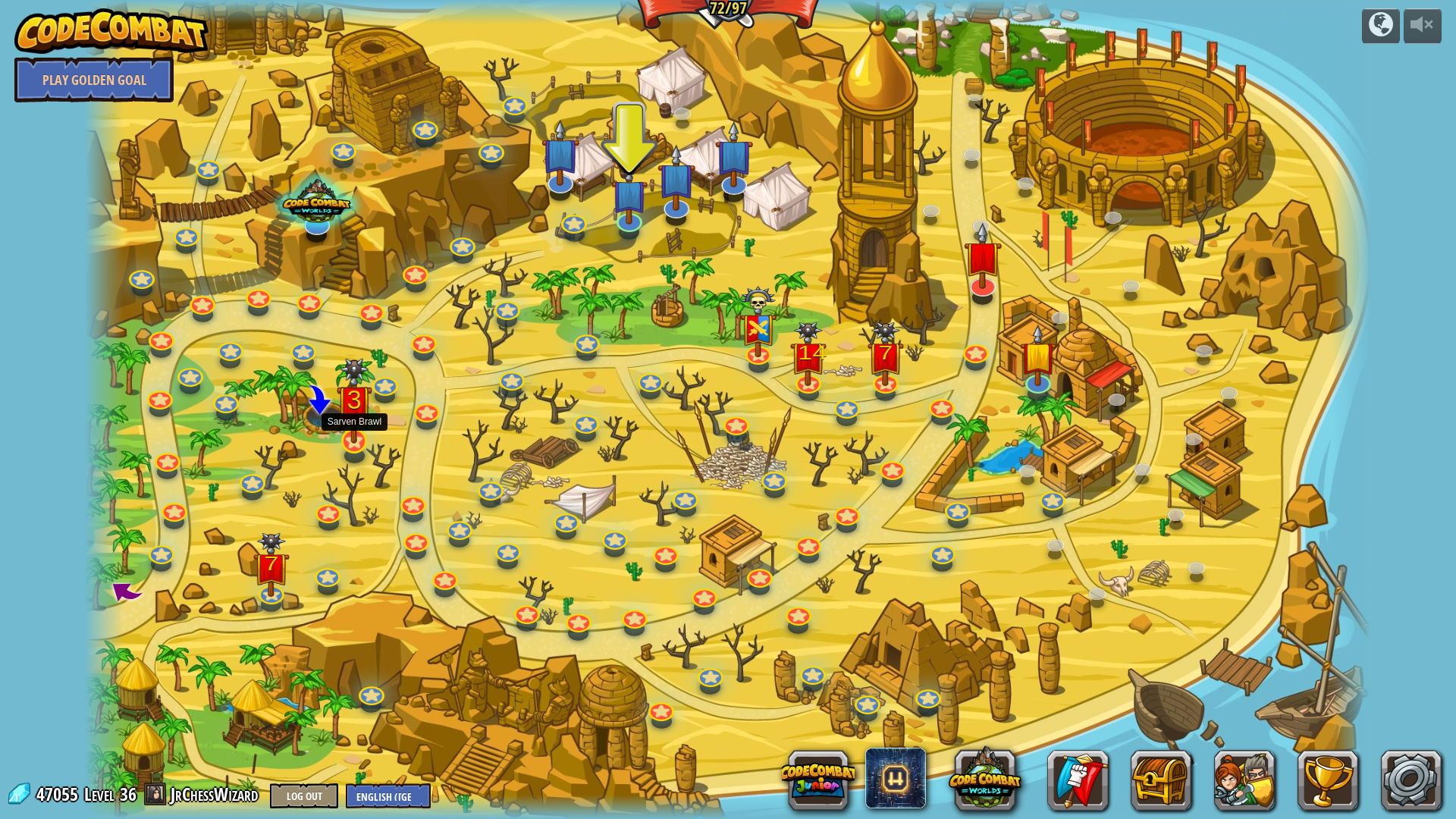
click at [344, 420] on img at bounding box center [353, 401] width 35 height 86
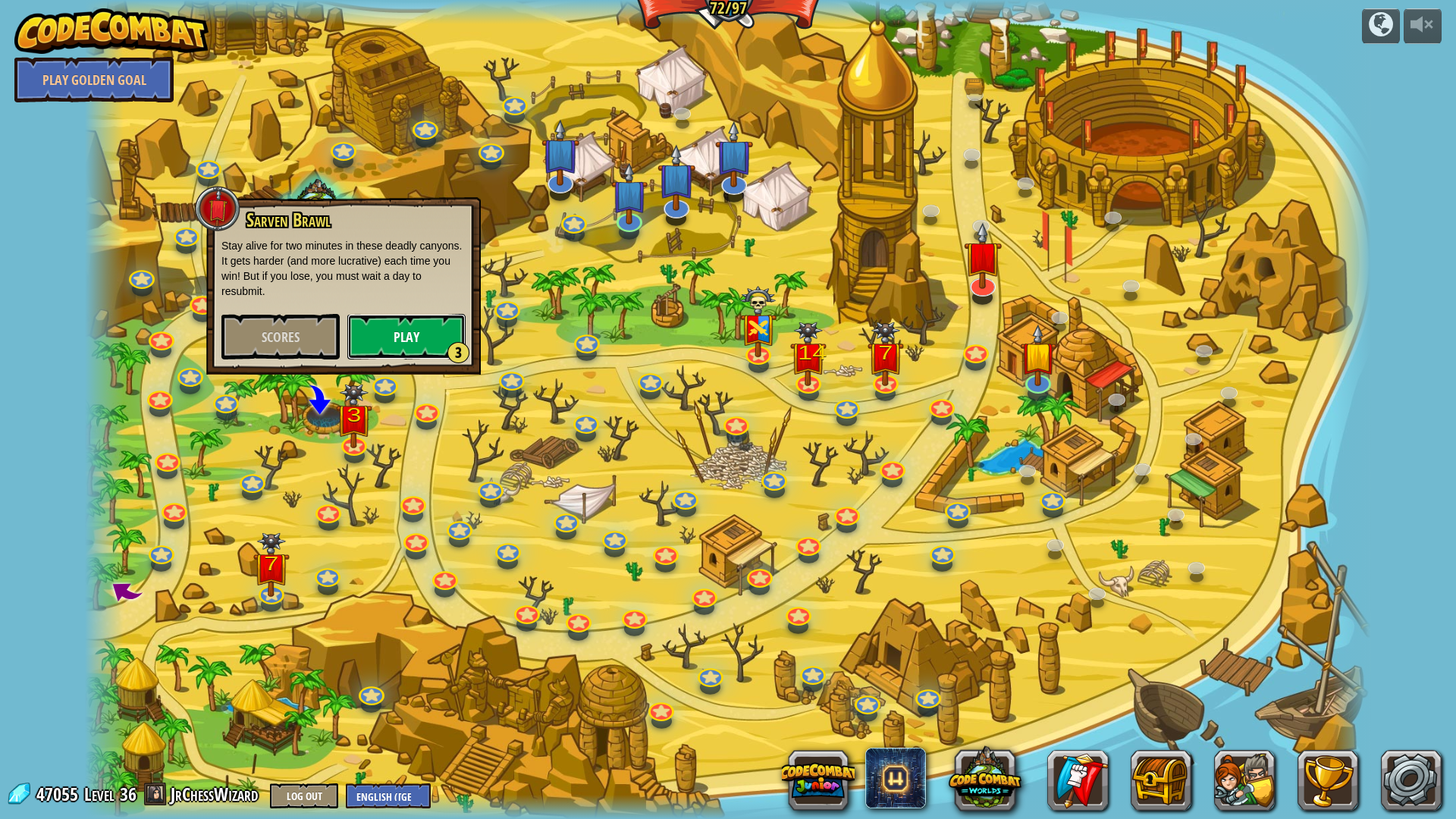
click at [398, 330] on button "Play 3" at bounding box center [407, 337] width 118 height 46
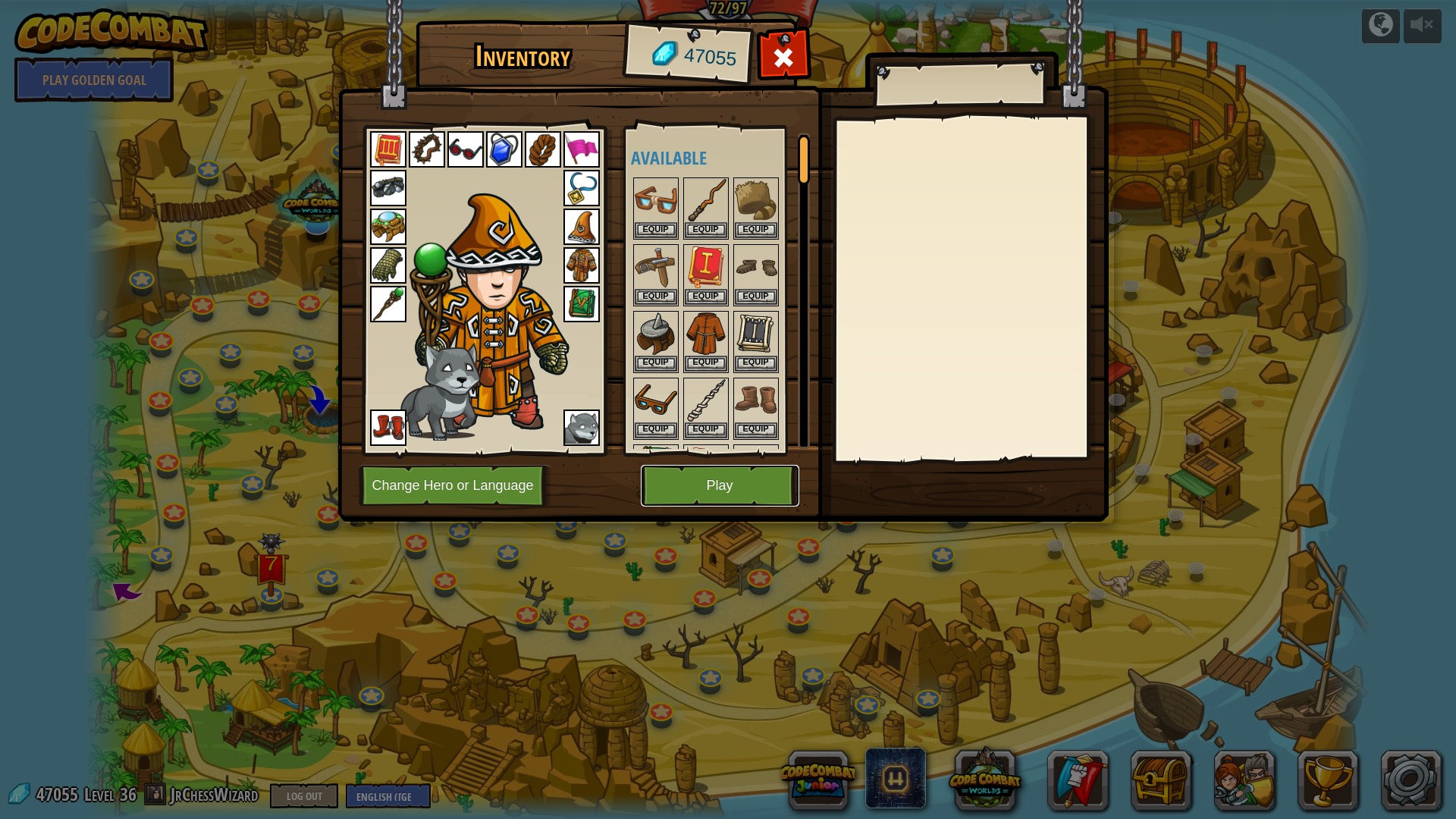
click at [742, 501] on button "Play" at bounding box center [720, 486] width 158 height 42
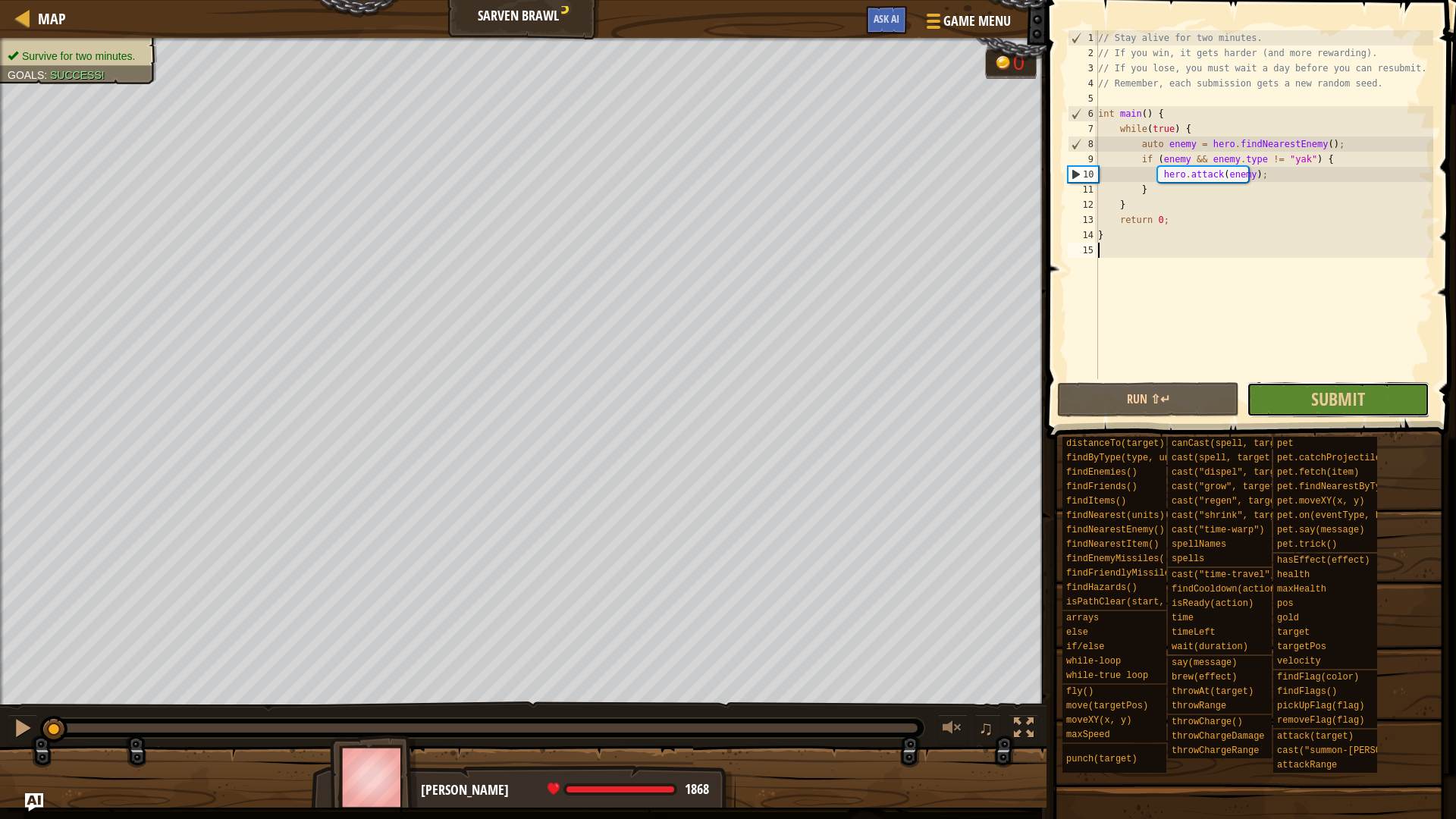
click at [1308, 400] on button "Submit" at bounding box center [1337, 399] width 182 height 35
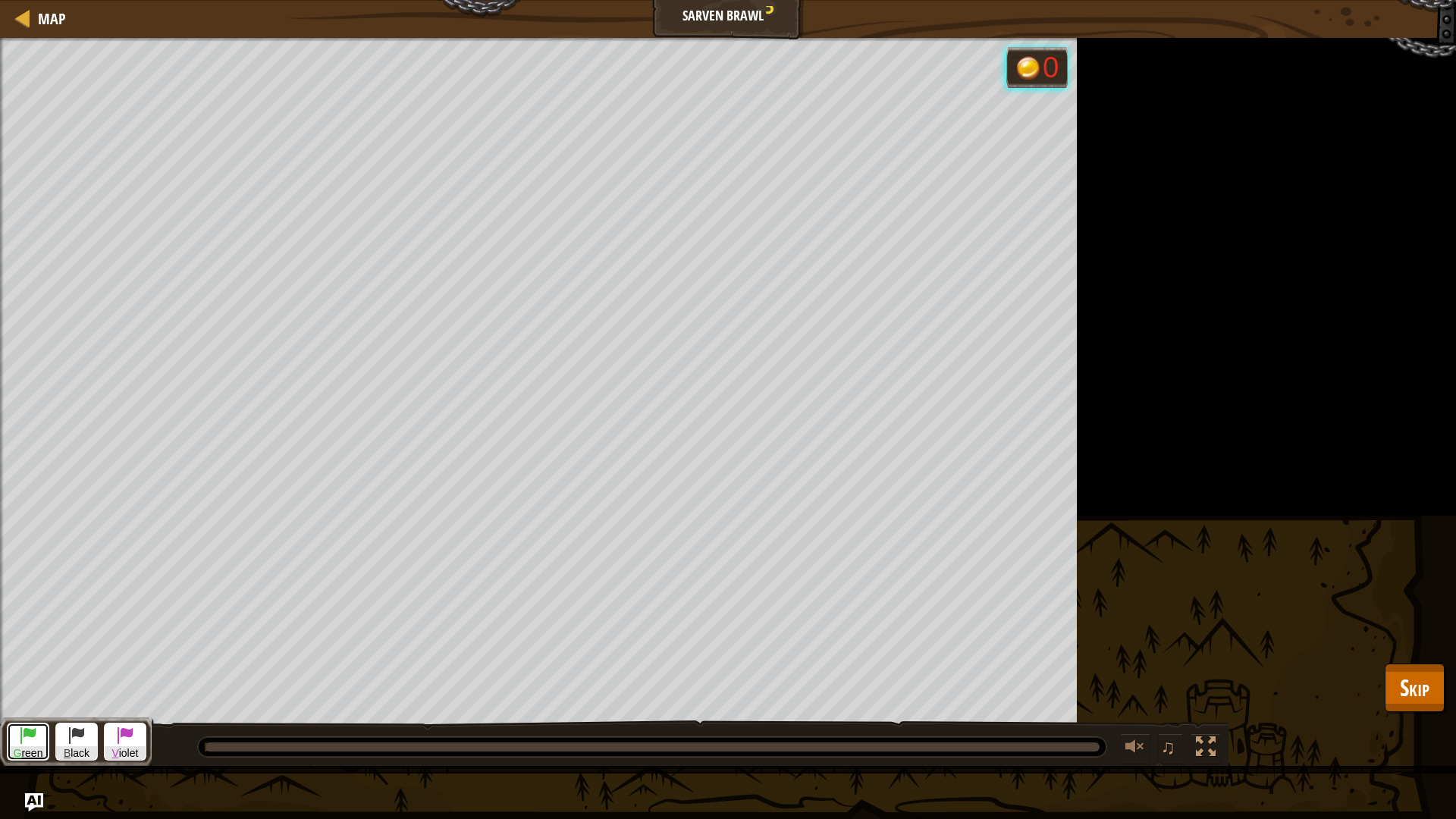
click at [33, 689] on span "G reen" at bounding box center [28, 752] width 41 height 14
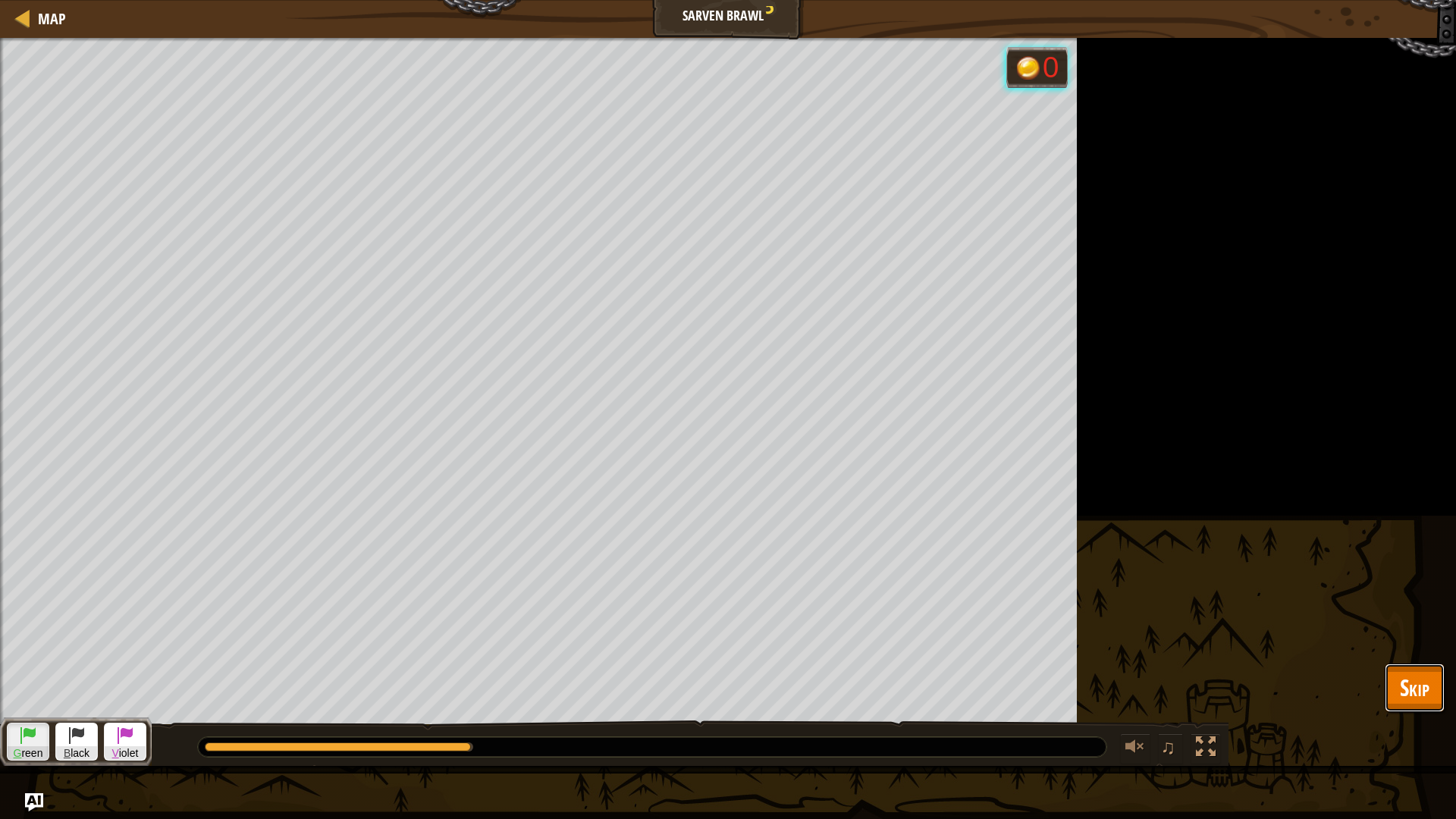
click at [1414, 689] on span "Skip" at bounding box center [1414, 687] width 30 height 31
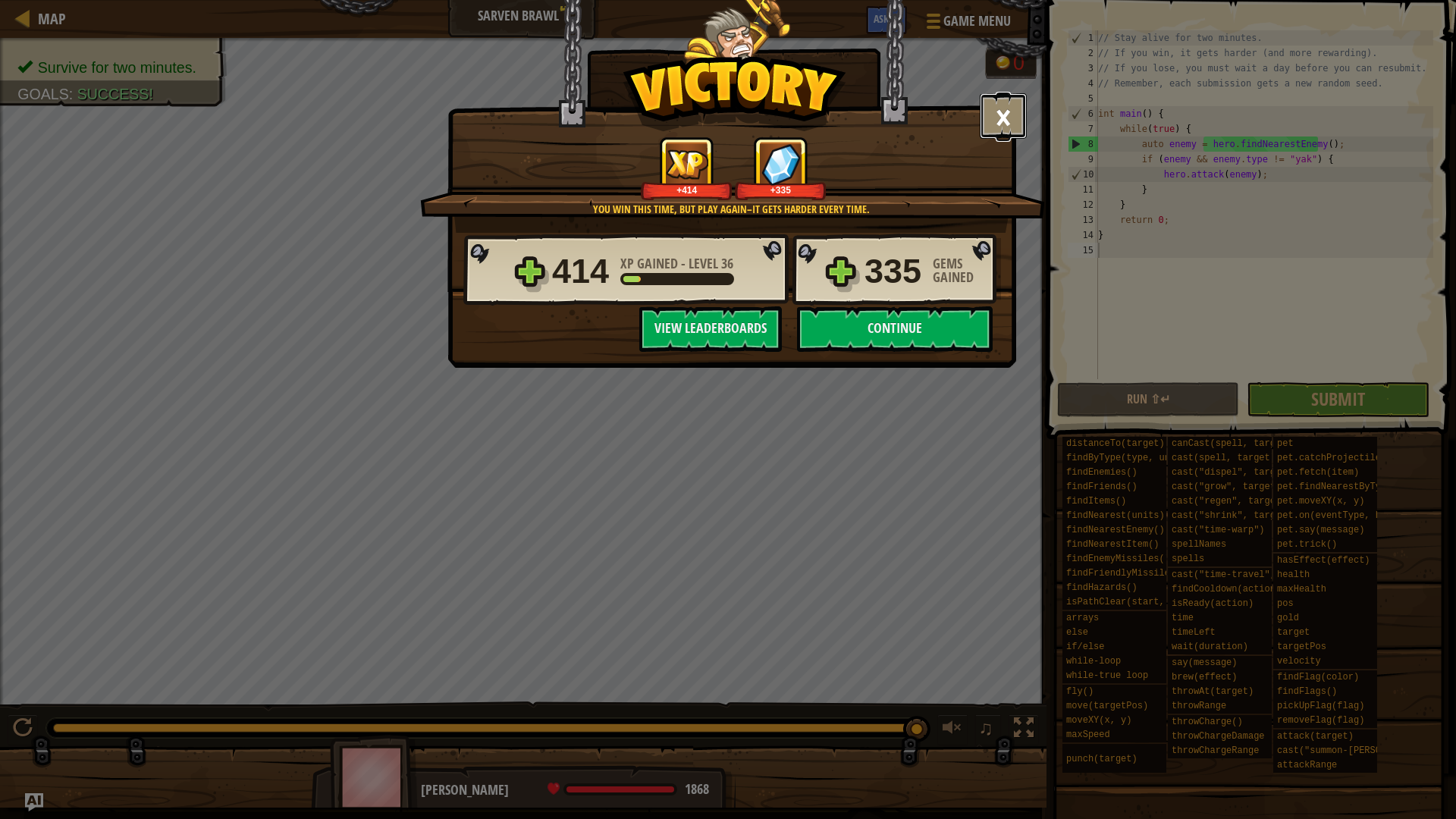
click at [999, 129] on button "×" at bounding box center [1003, 116] width 47 height 46
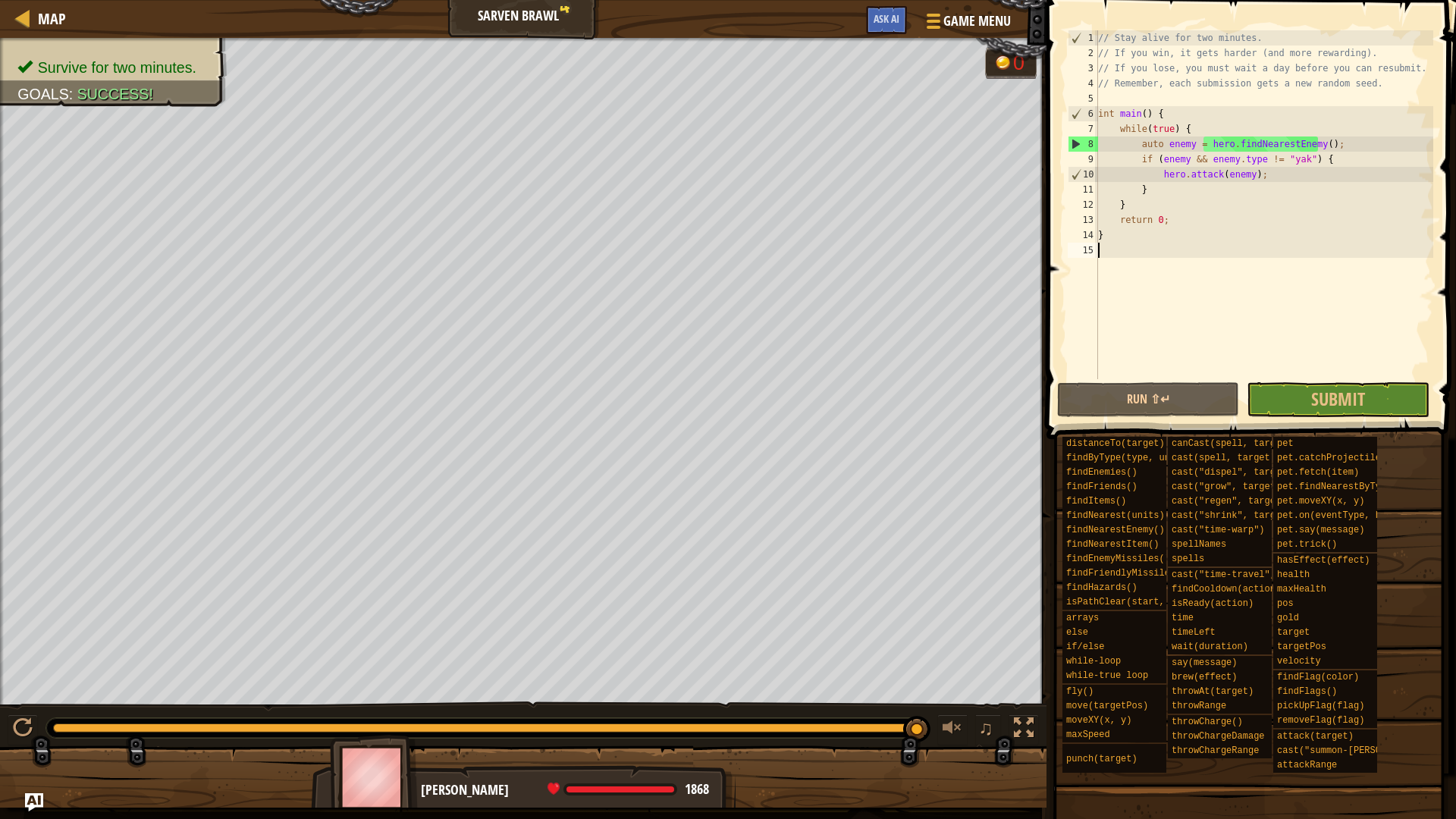
click at [1185, 132] on div "// Stay alive for two minutes. // If you win, it gets harder (and more rewardin…" at bounding box center [1264, 220] width 338 height 379
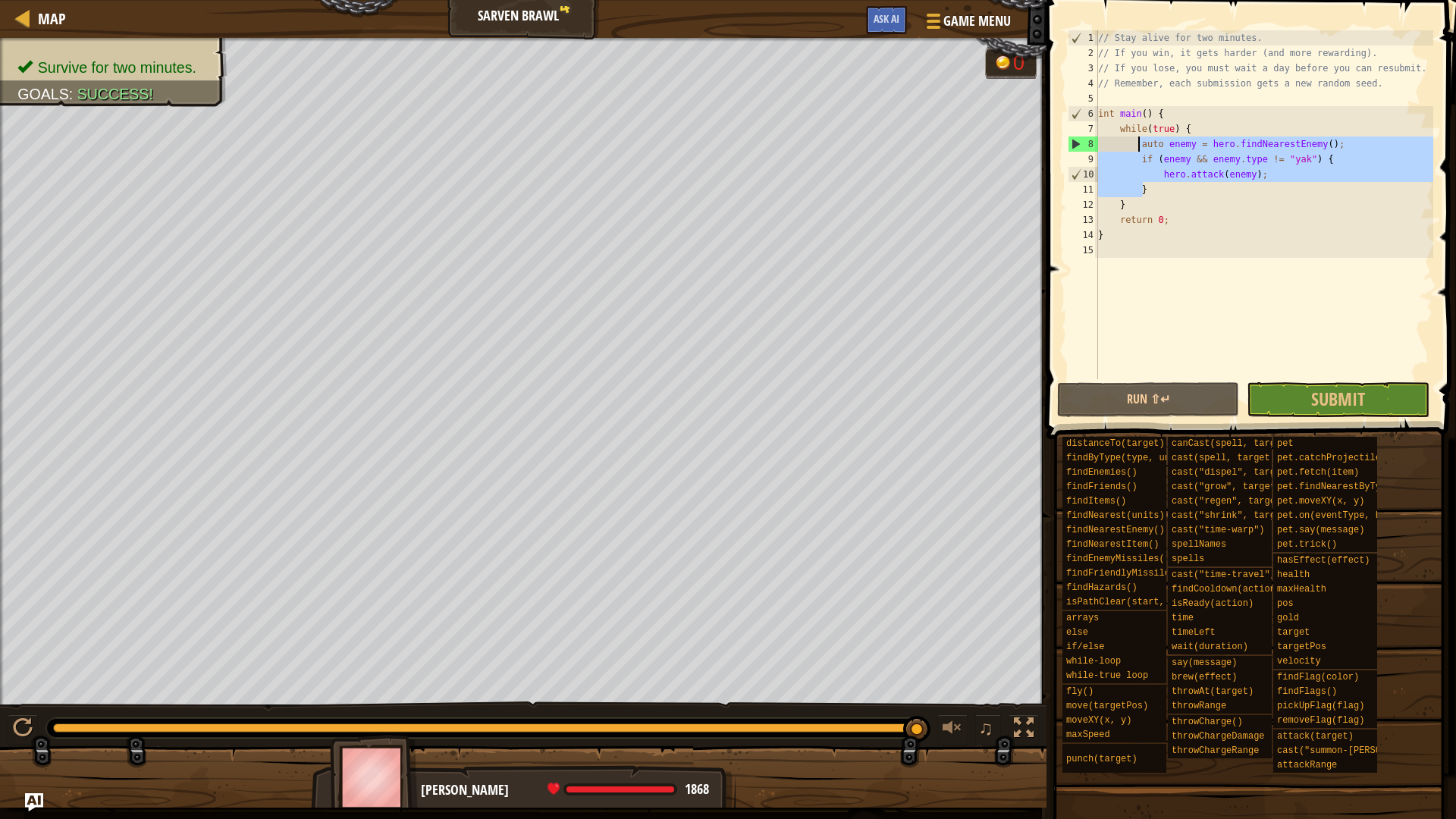
drag, startPoint x: 1165, startPoint y: 189, endPoint x: 1136, endPoint y: 149, distance: 49.4
click at [1136, 149] on div "// Stay alive for two minutes. // If you win, it gets harder (and more rewardin…" at bounding box center [1264, 220] width 338 height 379
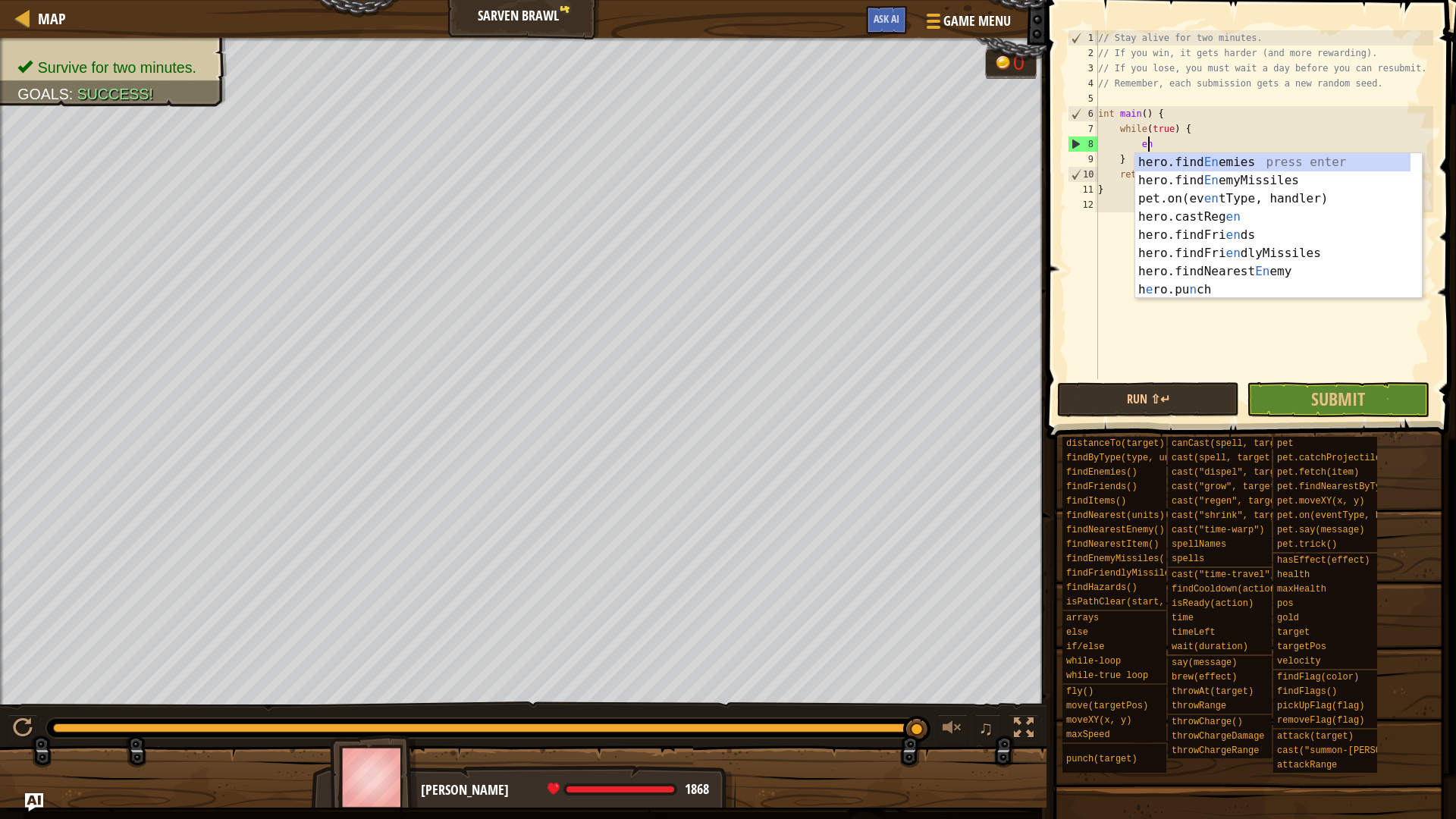
type textarea "ene"
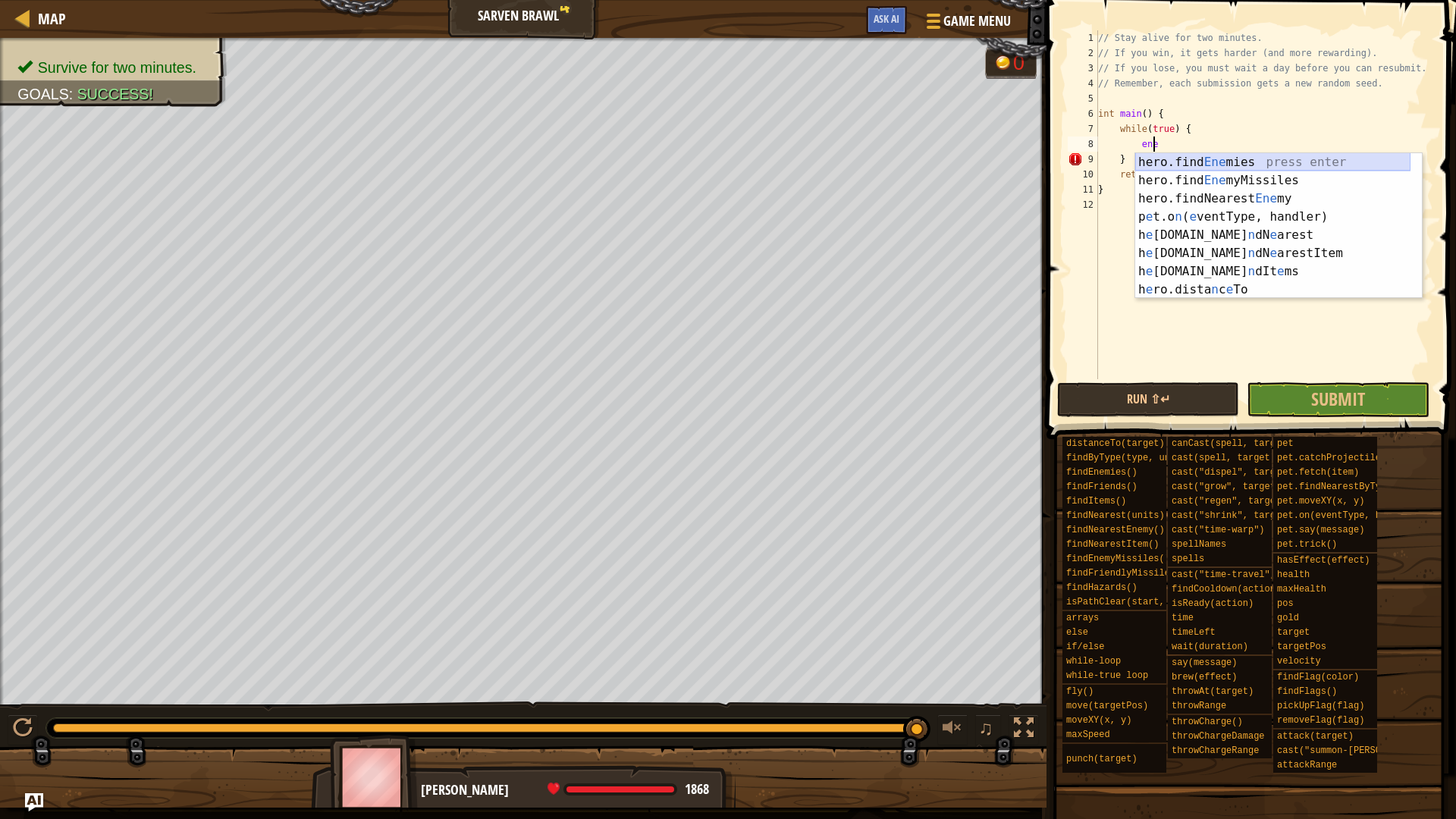
click at [1236, 166] on div "hero.find Ene mies press enter hero.find Ene myMissiles press enter hero.findNe…" at bounding box center [1272, 244] width 275 height 182
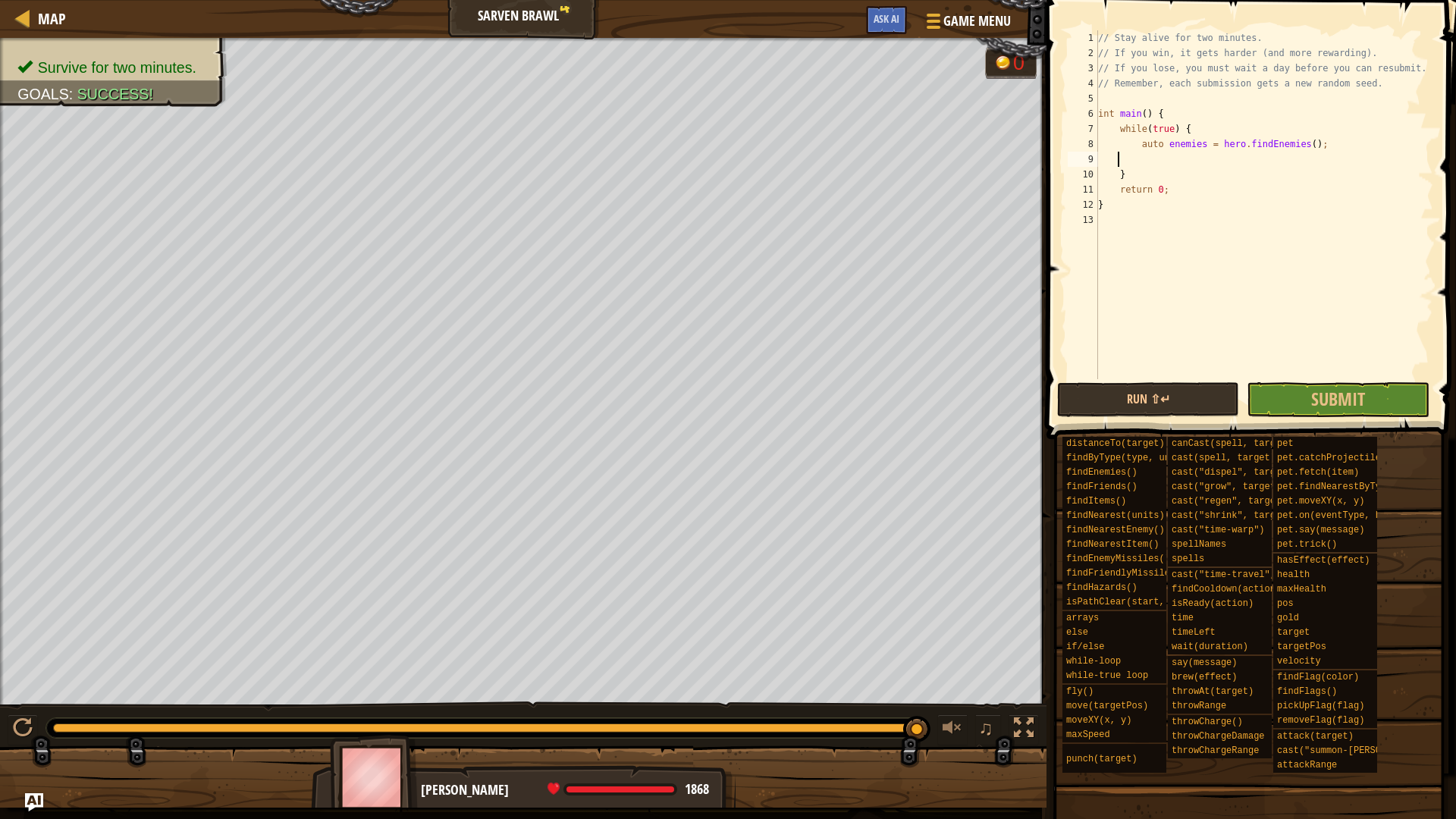
scroll to position [7, 0]
type textarea "auto enemies = hero.findEnemies();"
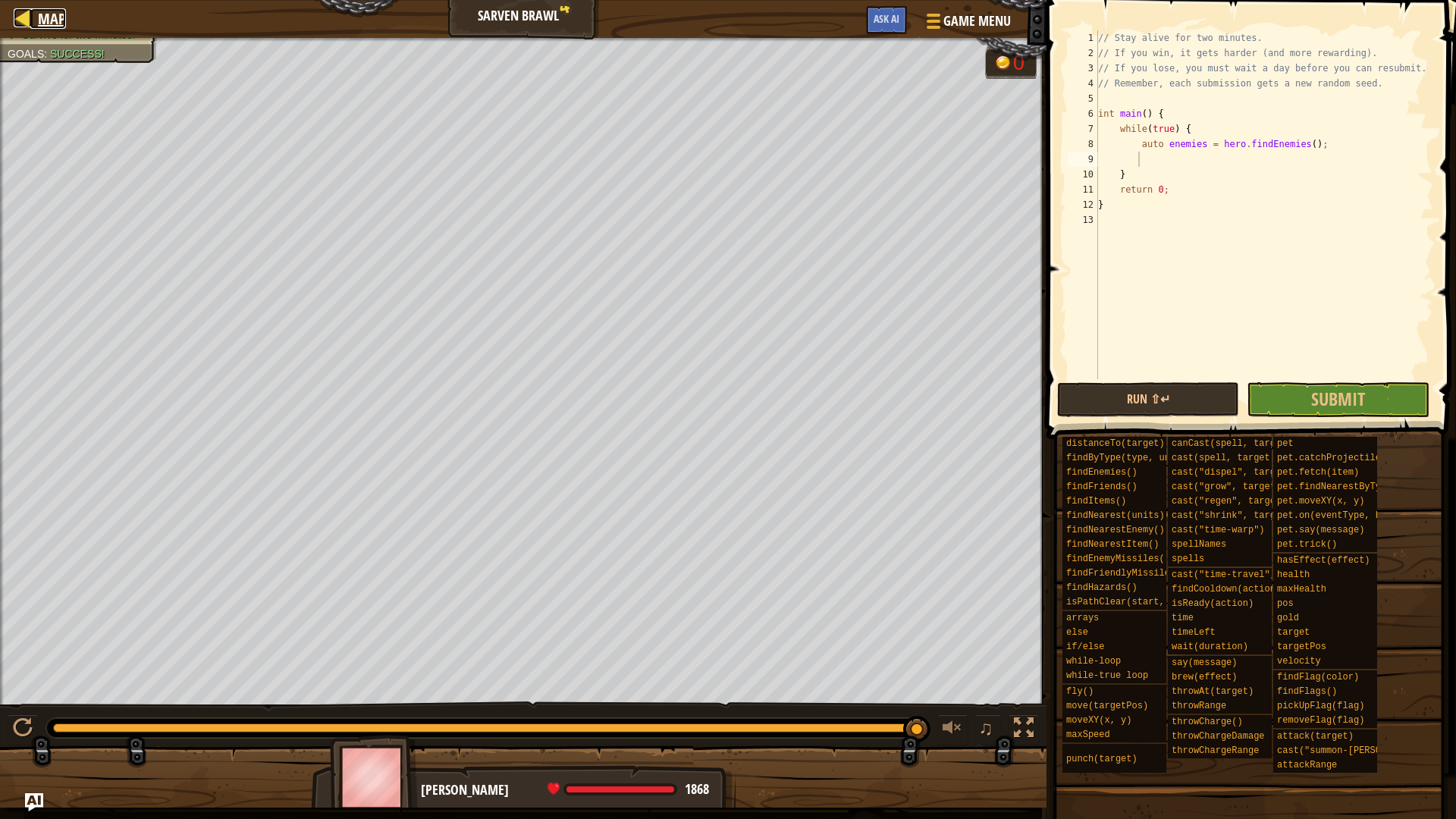
click at [35, 21] on link "Map" at bounding box center [48, 18] width 35 height 20
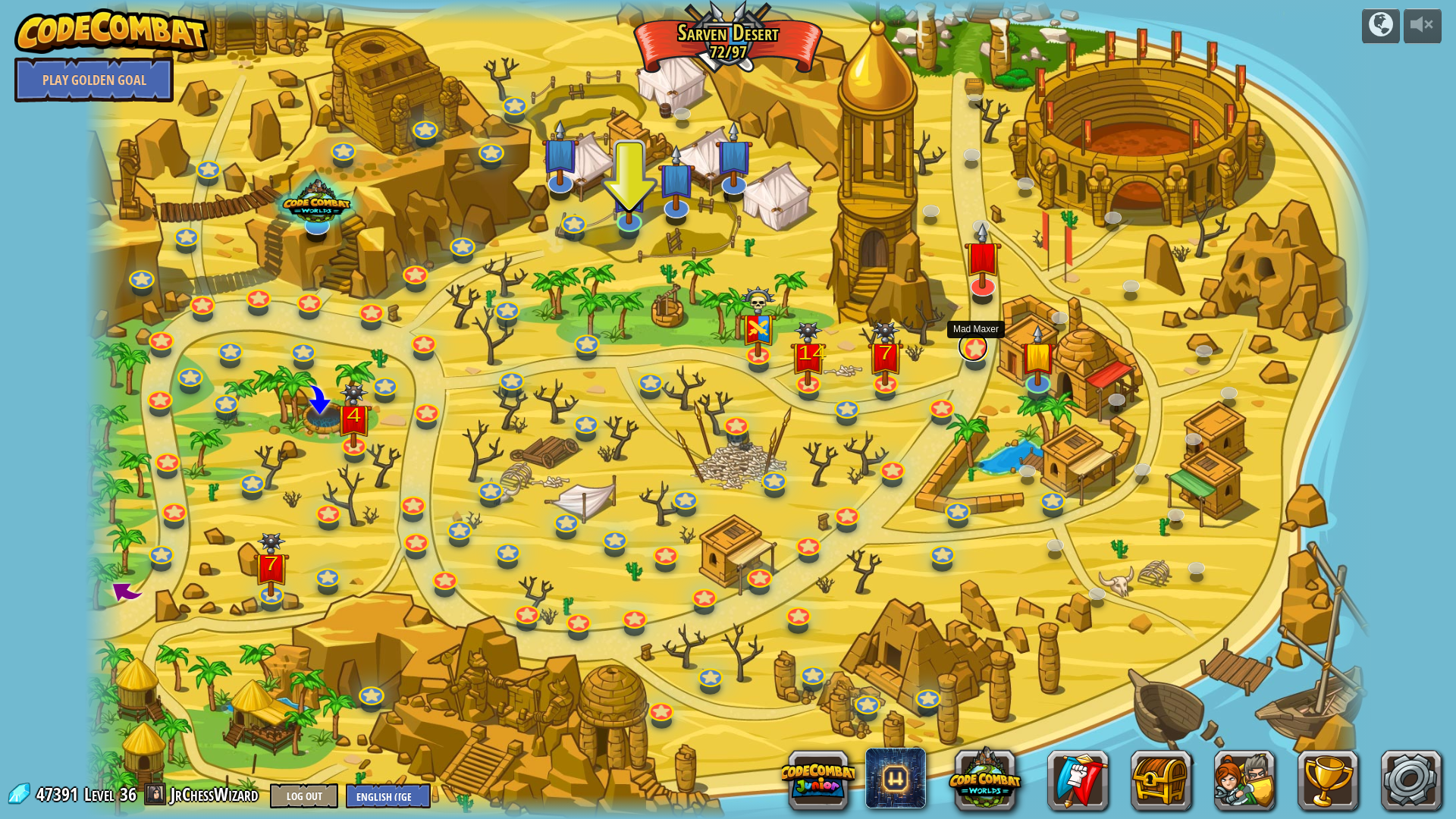
click at [972, 350] on link at bounding box center [972, 347] width 30 height 30
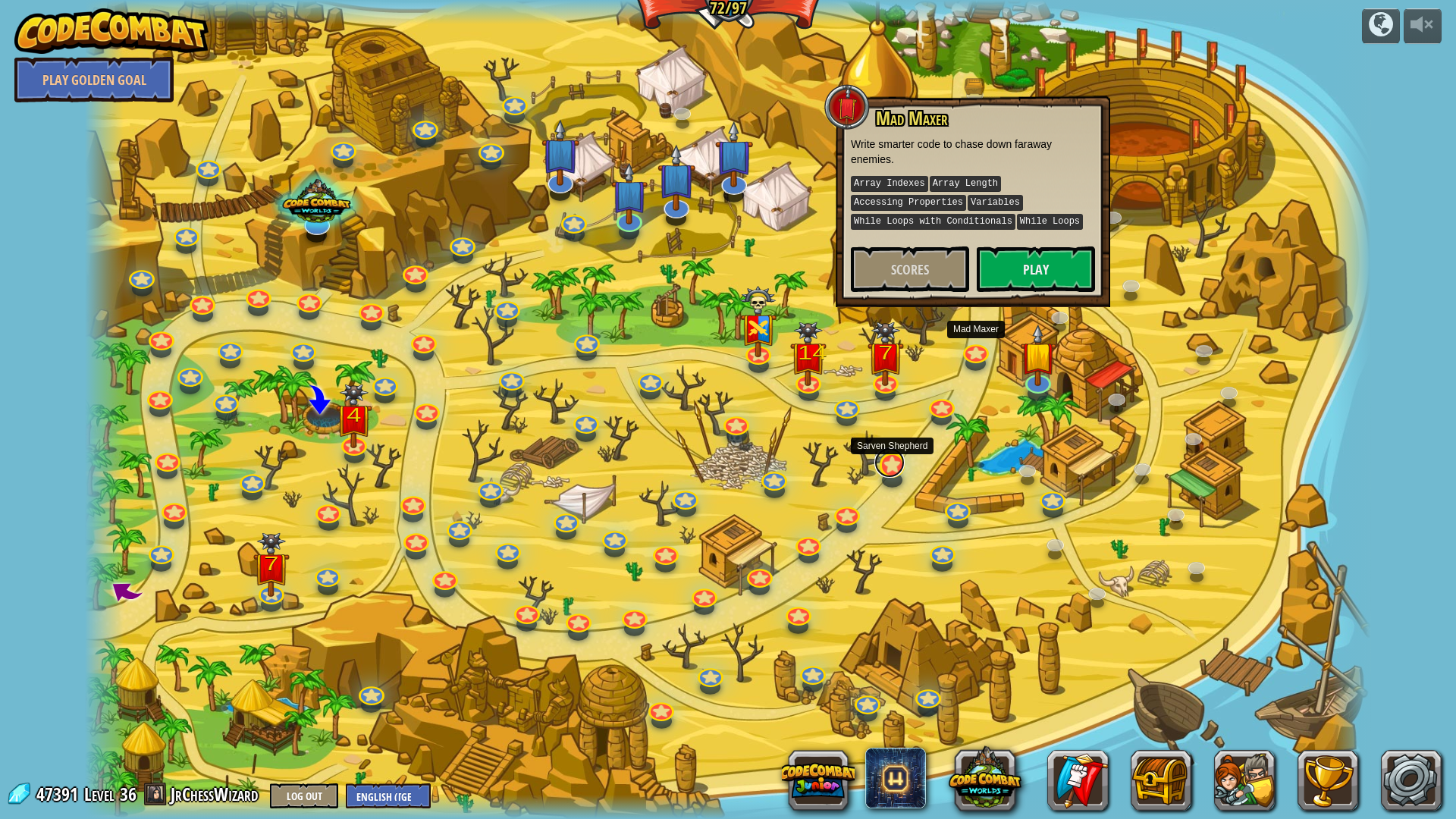
click at [890, 466] on link at bounding box center [889, 463] width 30 height 30
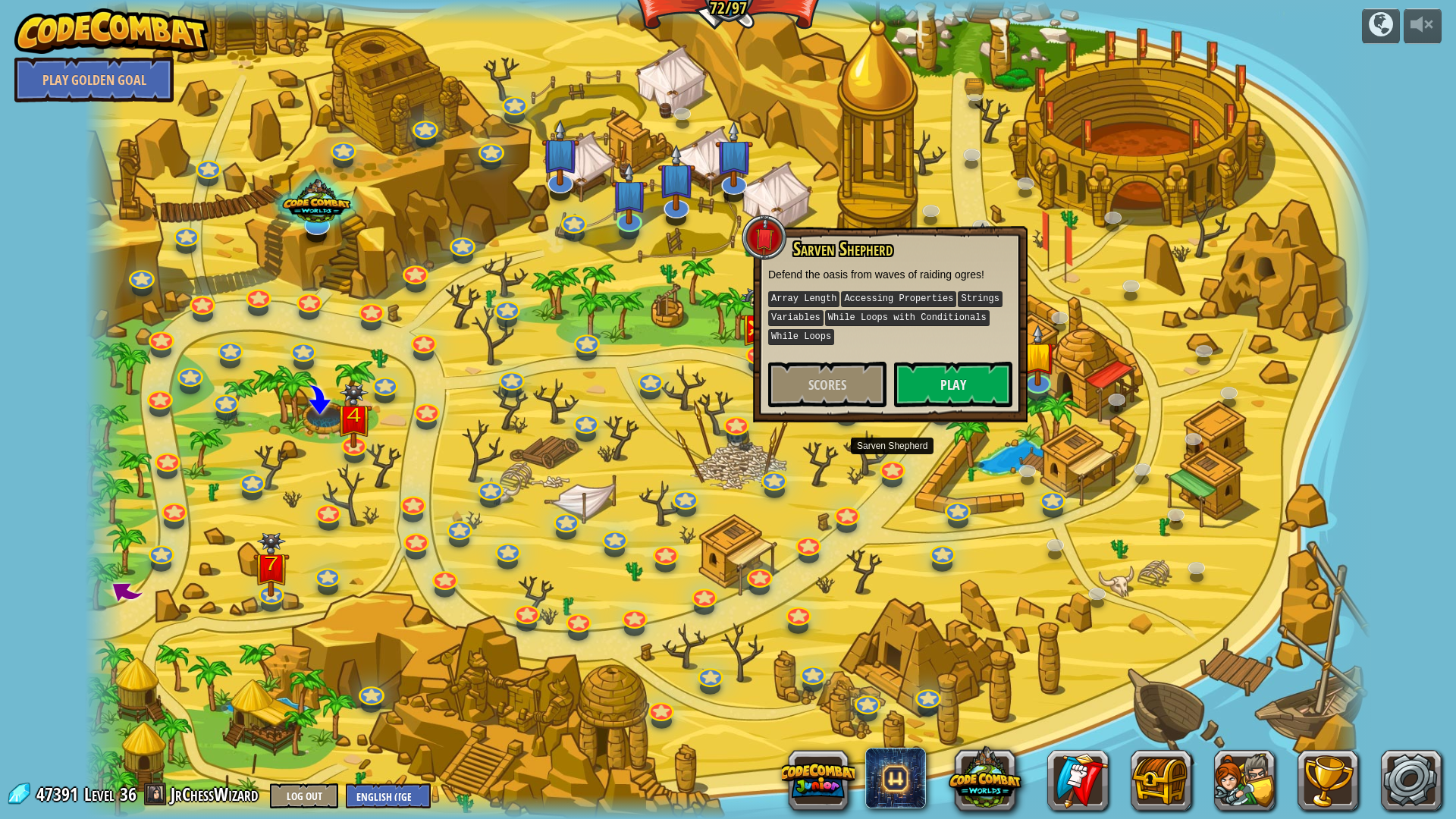
click at [926, 460] on div at bounding box center [727, 410] width 1285 height 819
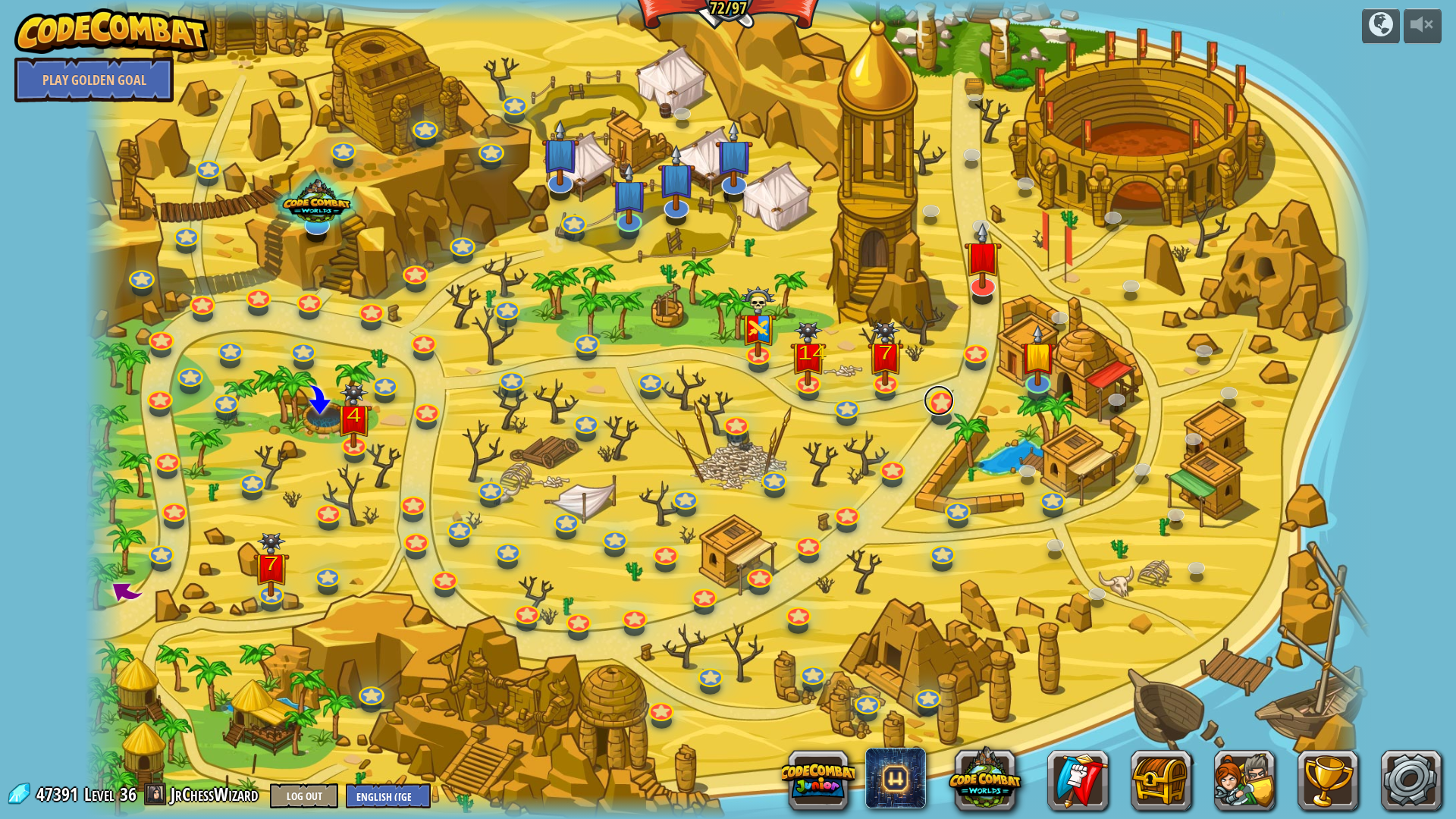
click at [932, 410] on link at bounding box center [939, 400] width 30 height 30
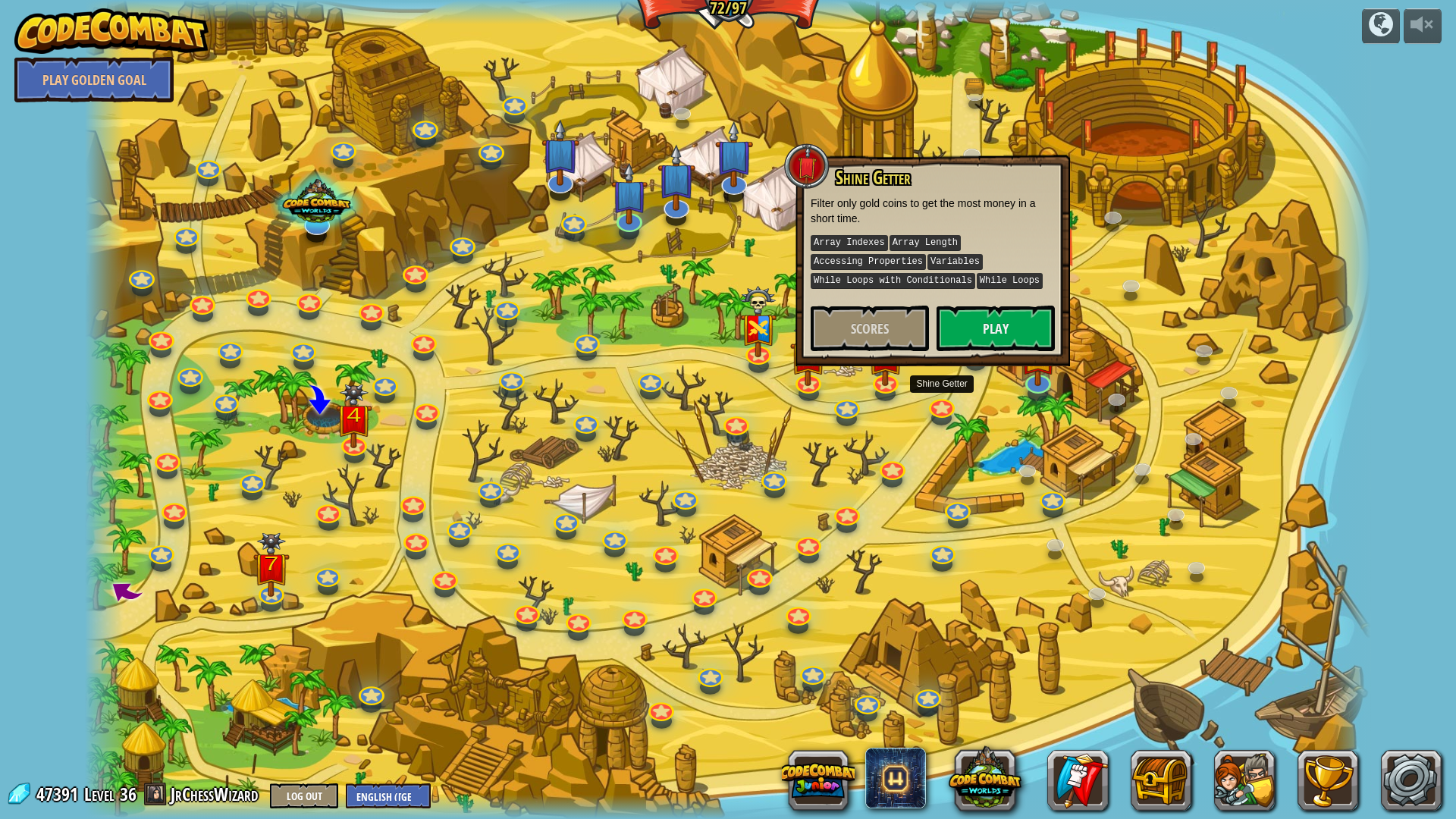
click at [904, 445] on div at bounding box center [727, 410] width 1285 height 819
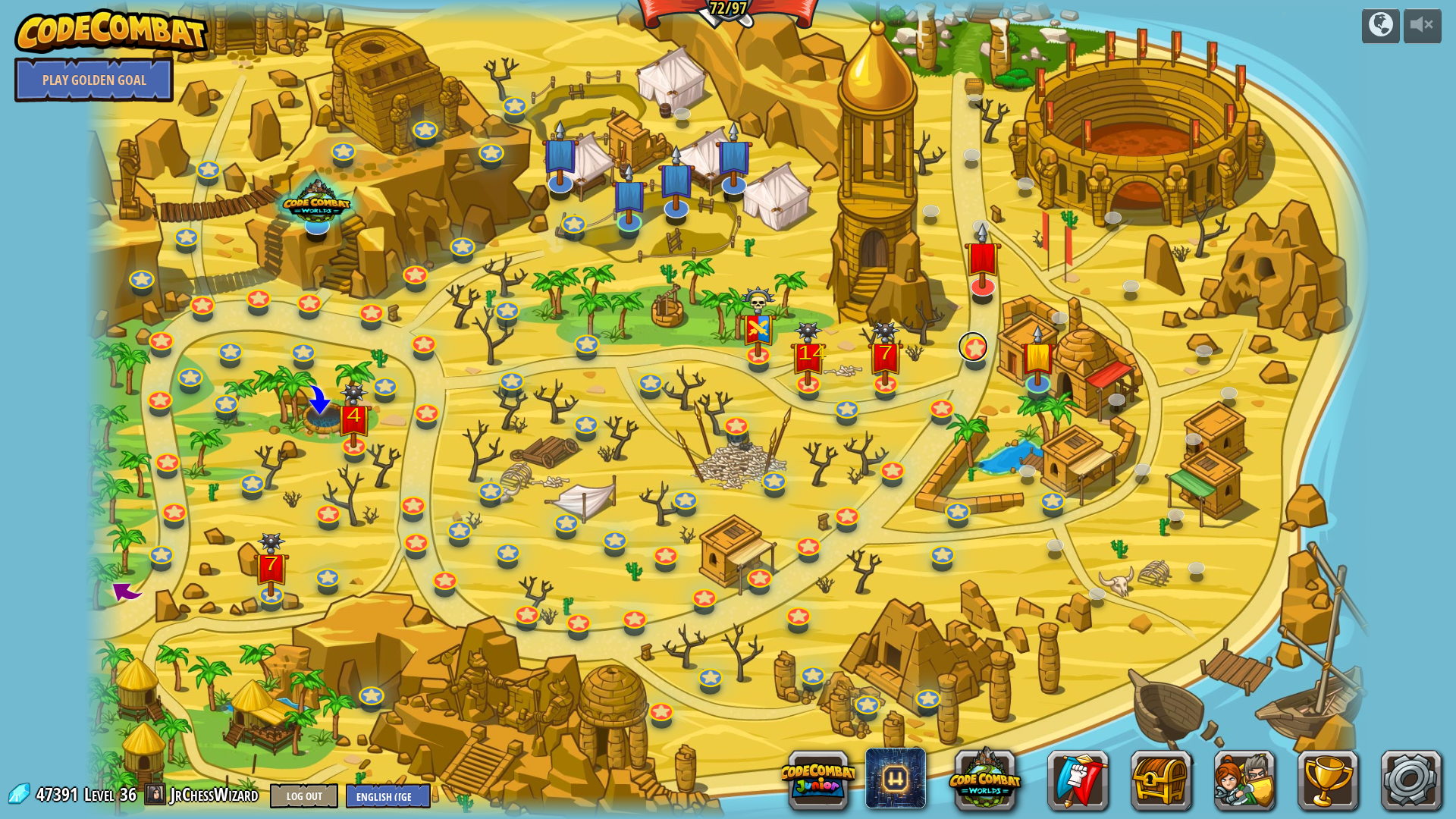
click at [975, 344] on link at bounding box center [972, 347] width 30 height 30
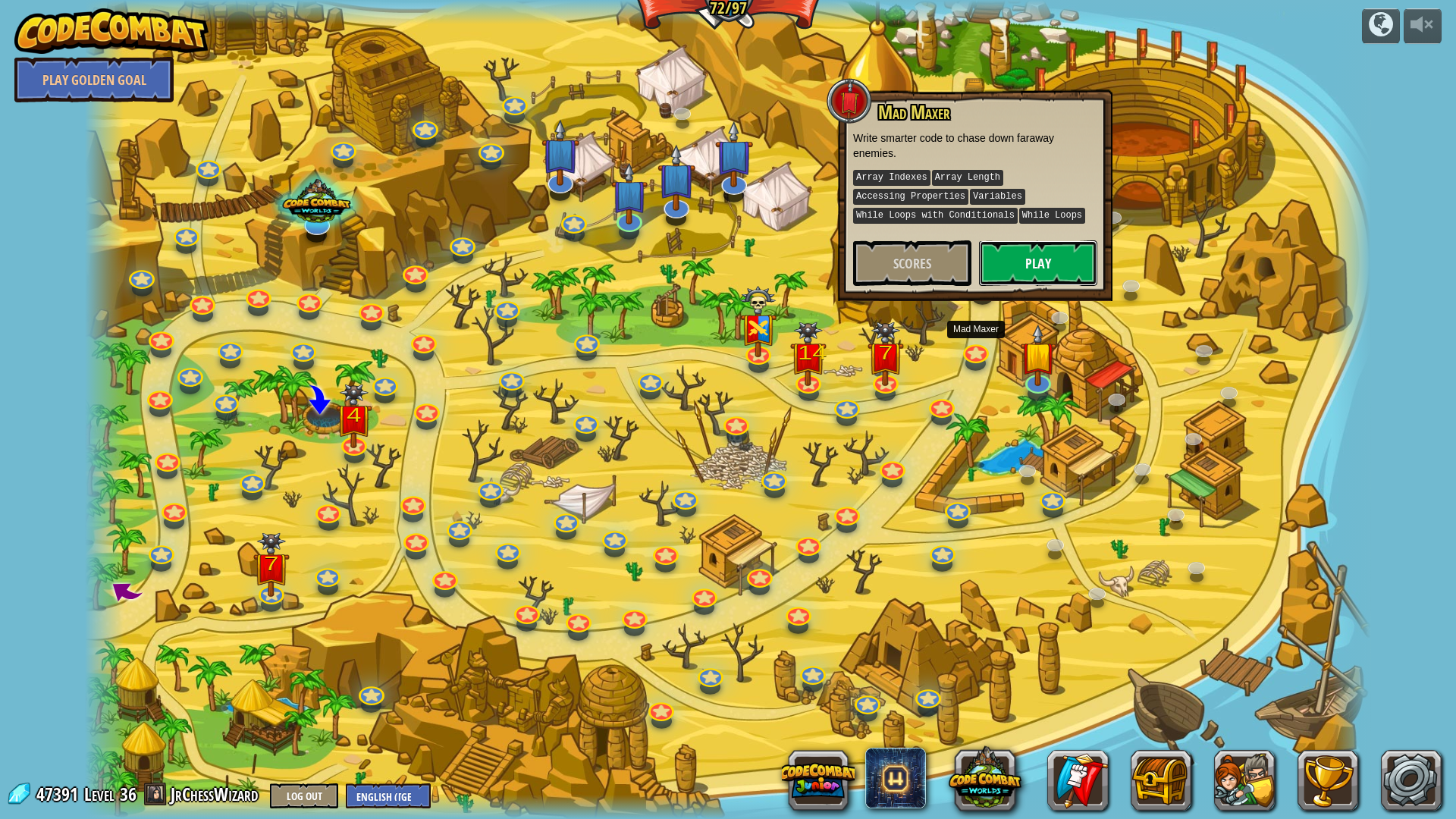
click at [1028, 260] on button "Play" at bounding box center [1038, 263] width 118 height 46
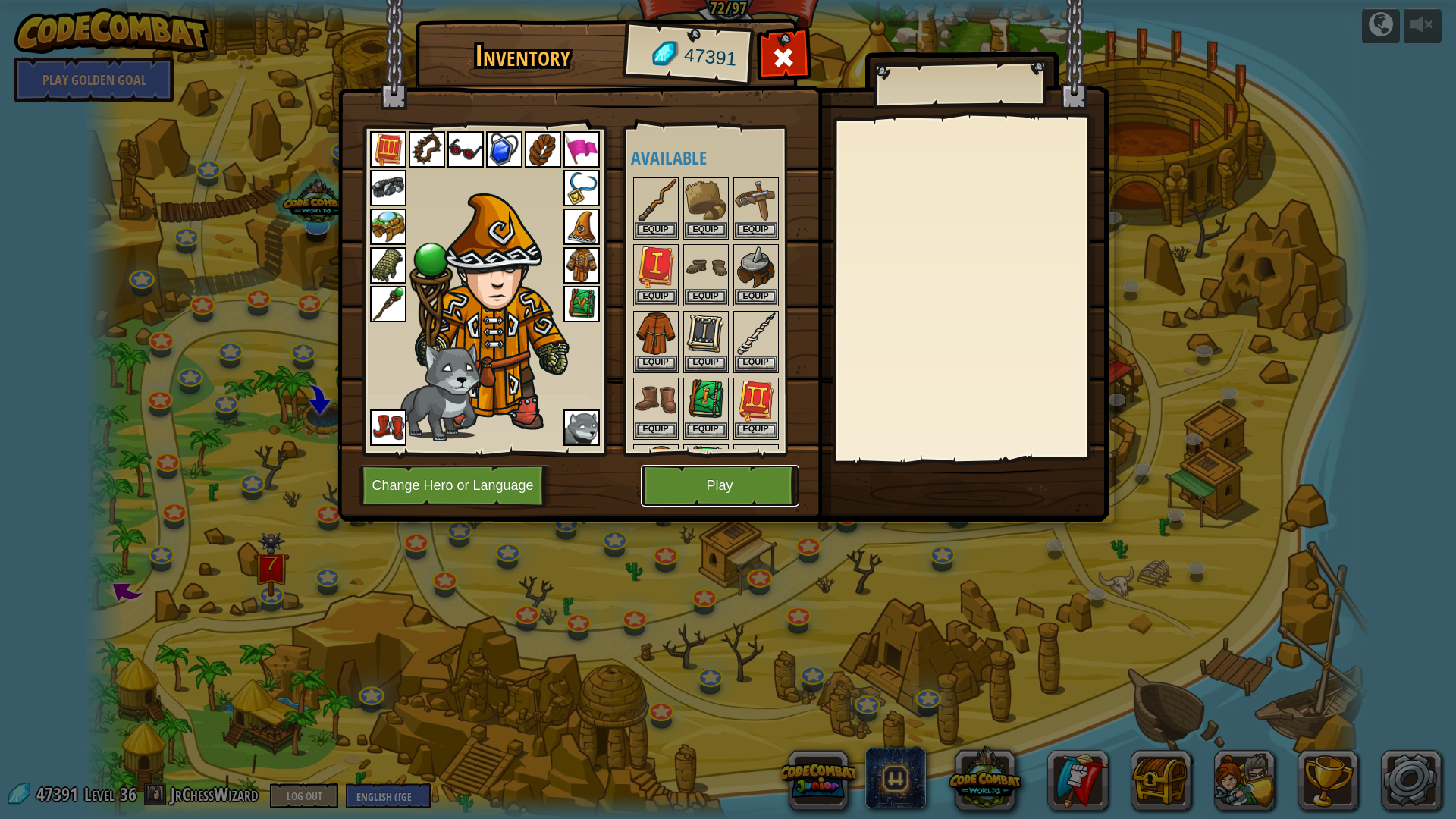
click at [736, 491] on button "Play" at bounding box center [720, 486] width 158 height 42
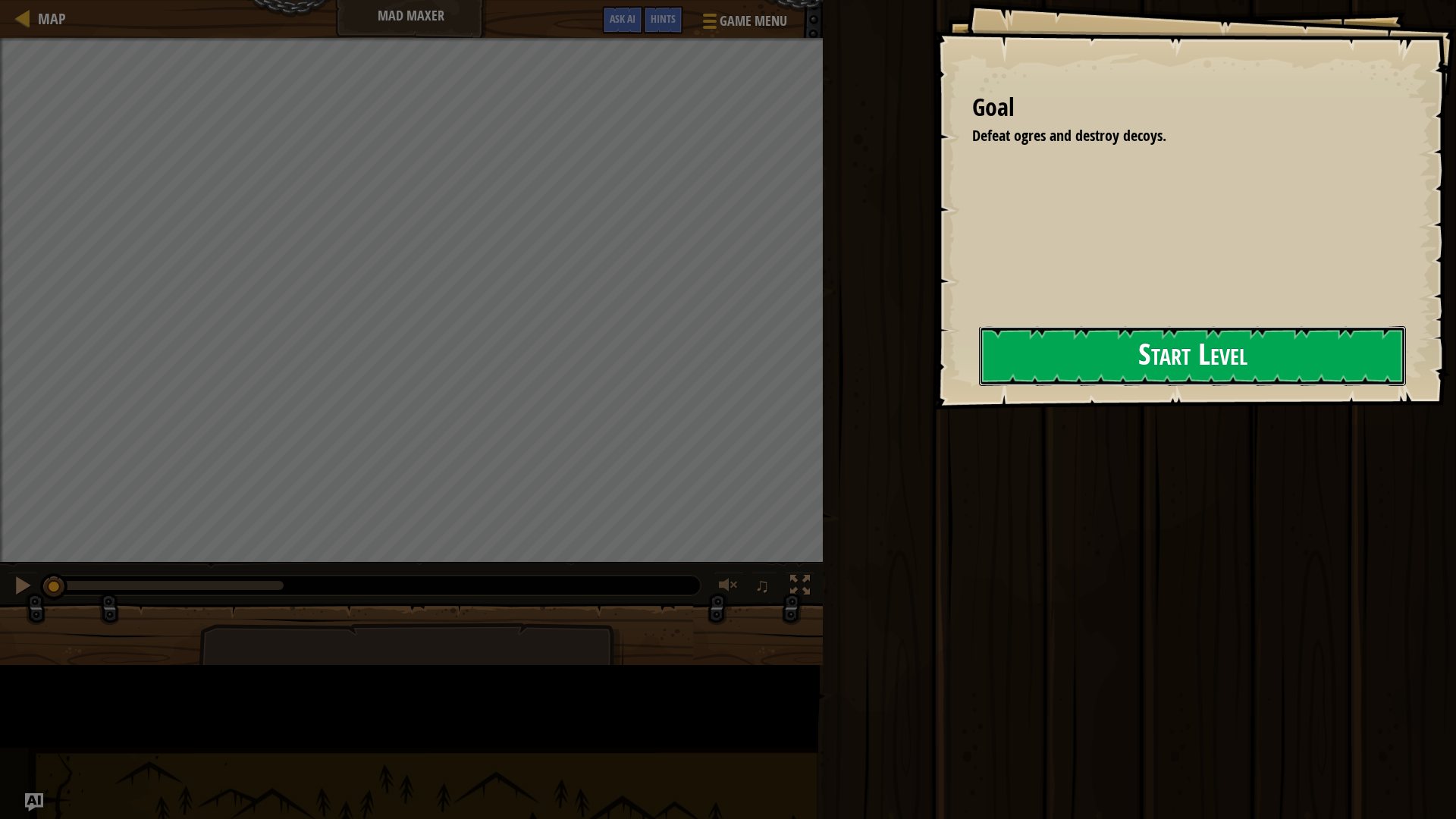
click at [979, 356] on button "Start Level" at bounding box center [1192, 355] width 427 height 60
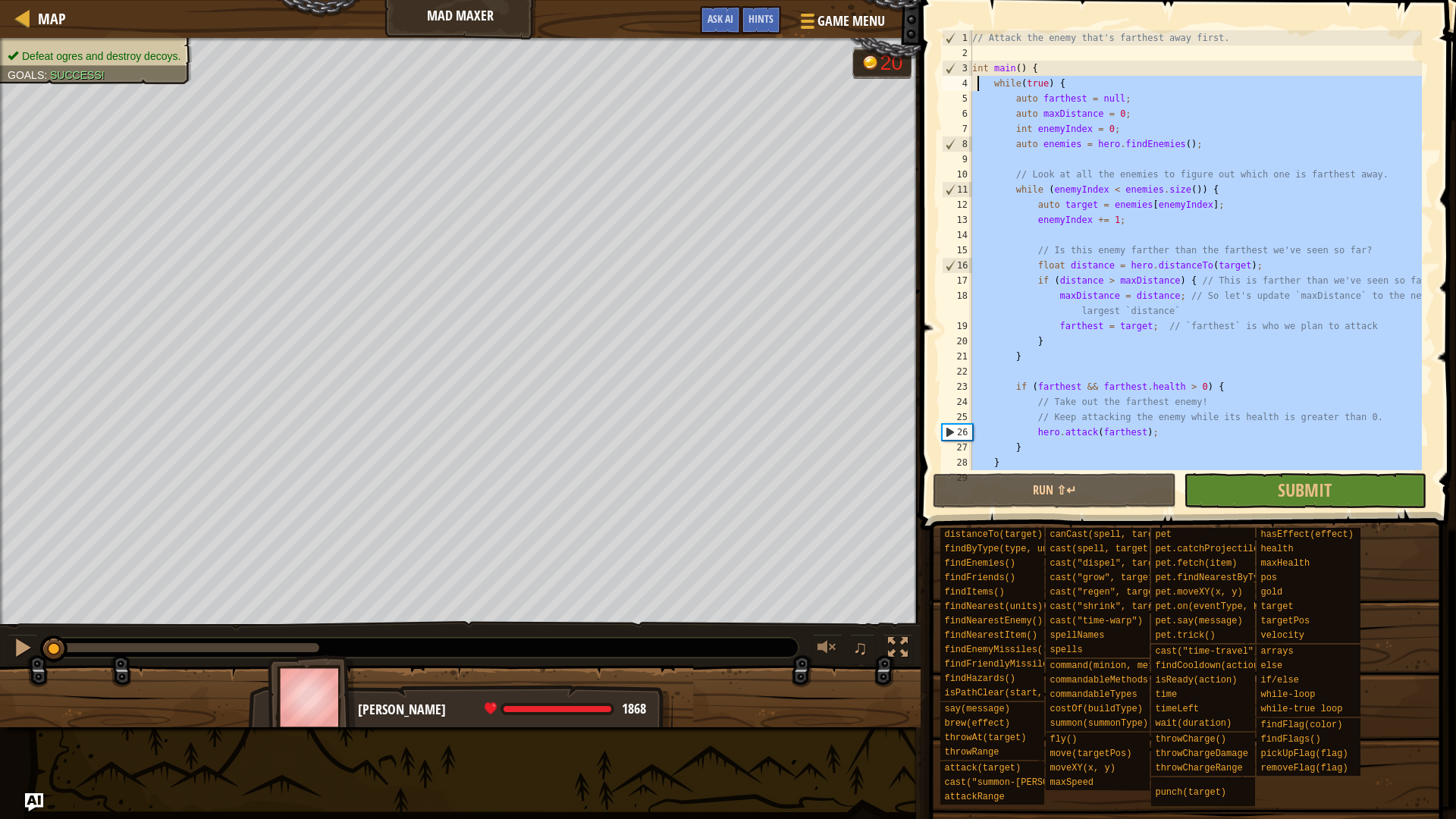
drag, startPoint x: 987, startPoint y: 447, endPoint x: 994, endPoint y: 123, distance: 324.1
click at [992, 123] on div "// Attack the enemy that's farthest away first. int main ( ) { while ( true ) {…" at bounding box center [1194, 266] width 452 height 470
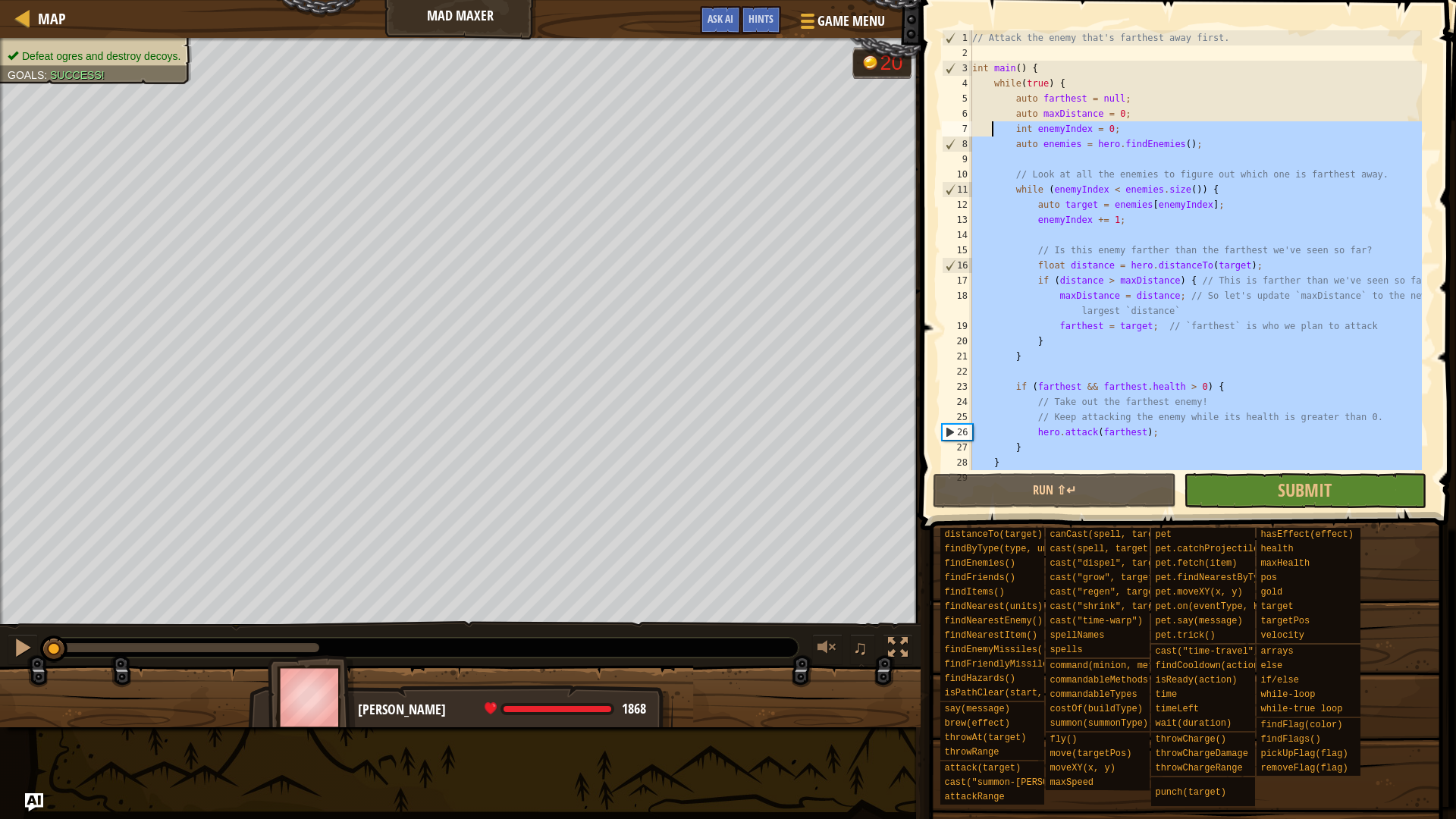
click at [994, 123] on div "// Attack the enemy that's farthest away first. int main ( ) { while ( true ) {…" at bounding box center [1194, 250] width 452 height 440
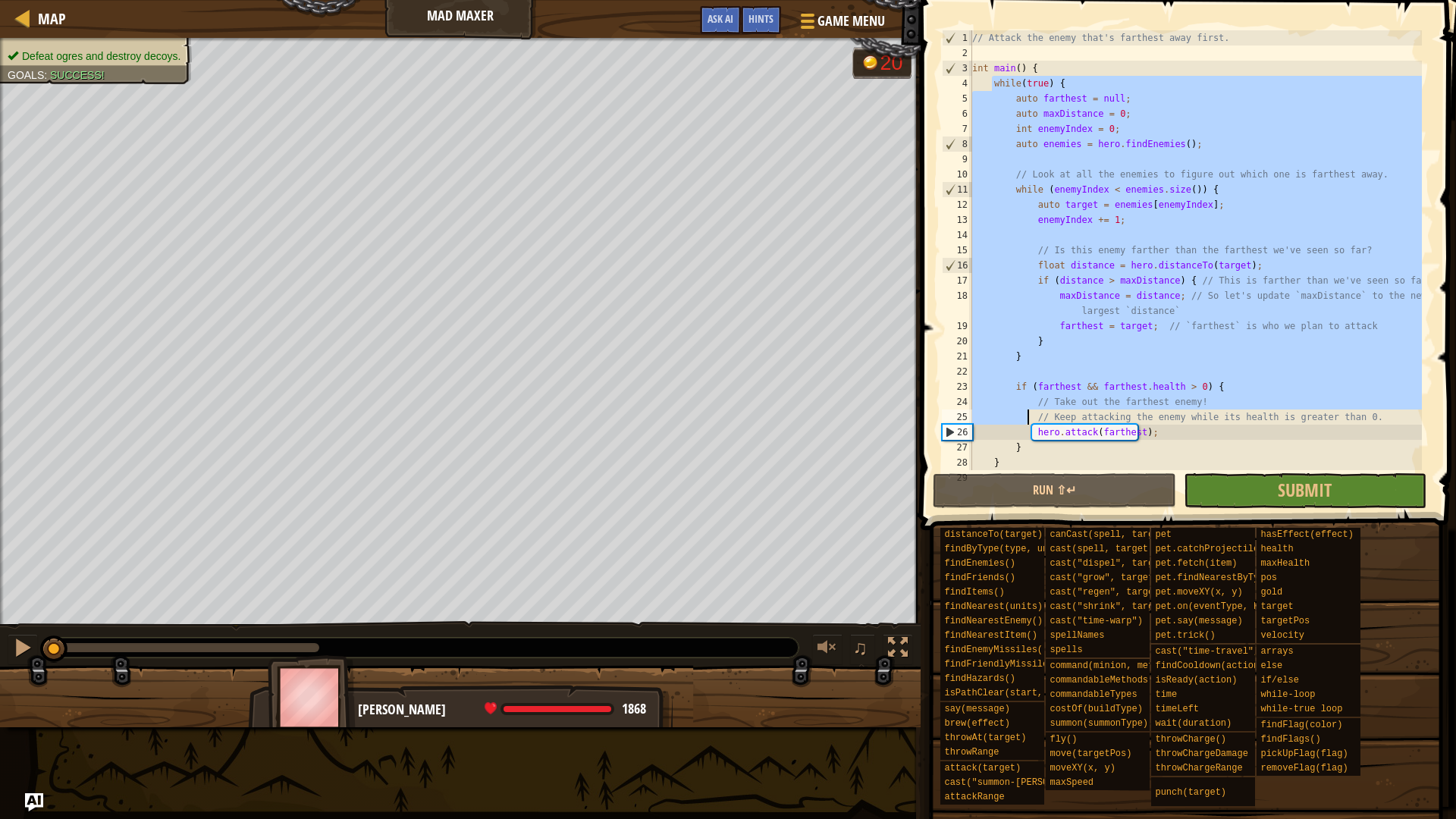
drag, startPoint x: 991, startPoint y: 80, endPoint x: 1020, endPoint y: 400, distance: 321.3
click at [1025, 416] on div "// Attack the enemy that's farthest away first. int main ( ) { while ( true ) {…" at bounding box center [1194, 266] width 452 height 470
click at [1017, 395] on div "// Attack the enemy that's farthest away first. int main ( ) { while ( true ) {…" at bounding box center [1194, 250] width 452 height 440
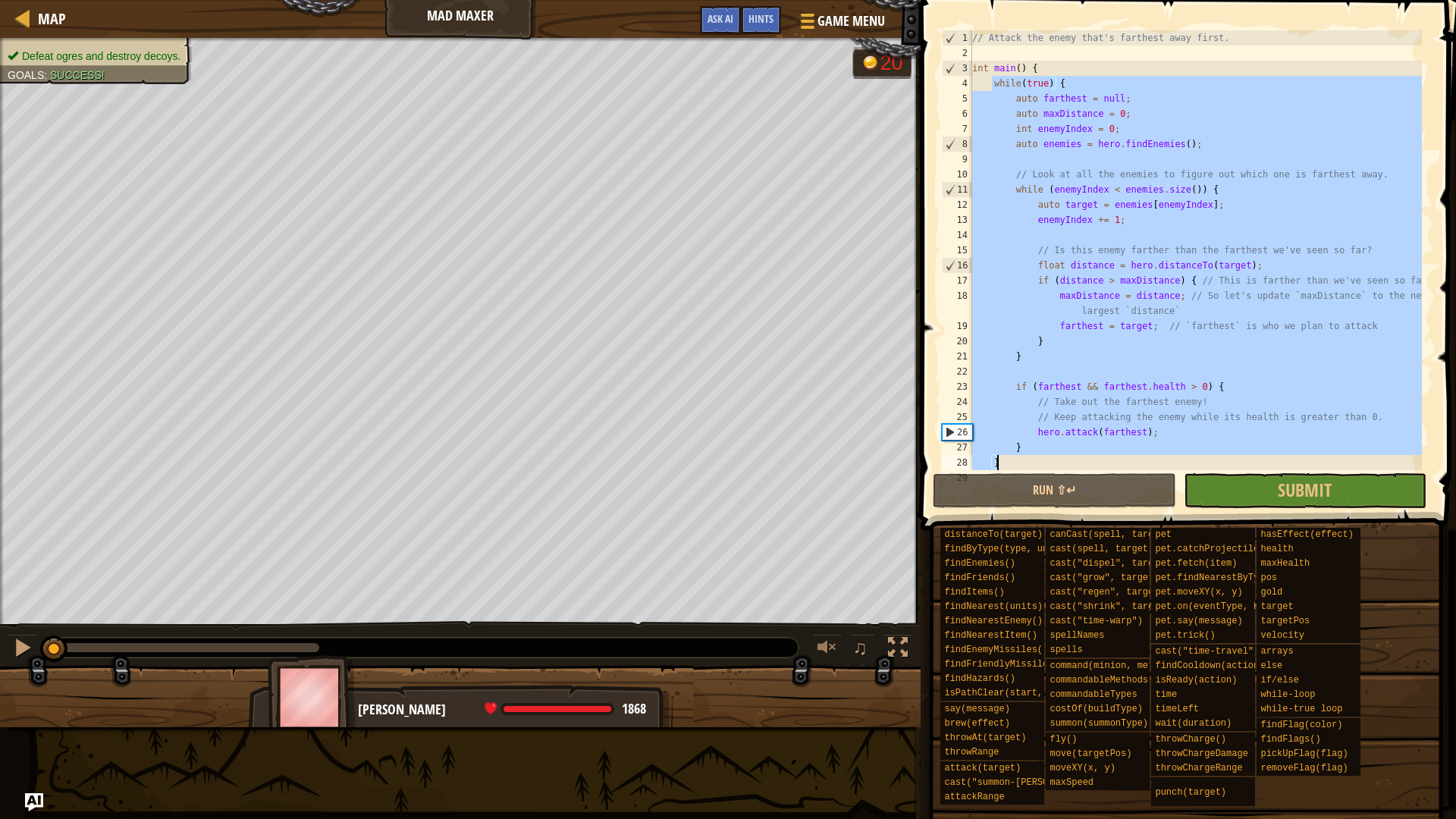
drag, startPoint x: 991, startPoint y: 76, endPoint x: 1020, endPoint y: 462, distance: 387.1
click at [1020, 462] on div "// Attack the enemy that's farthest away first. int main ( ) { while ( true ) {…" at bounding box center [1194, 266] width 452 height 470
click at [1009, 455] on div "// Attack the enemy that's farthest away first. int main ( ) { while ( true ) {…" at bounding box center [1194, 250] width 452 height 440
drag, startPoint x: 1001, startPoint y: 463, endPoint x: 968, endPoint y: 83, distance: 381.4
click at [968, 83] on div "} 1 2 3 4 5 6 7 8 9 10 11 12 13 14 15 16 17 18 19 20 21 22 23 24 25 26 27 28 29…" at bounding box center [1186, 250] width 494 height 440
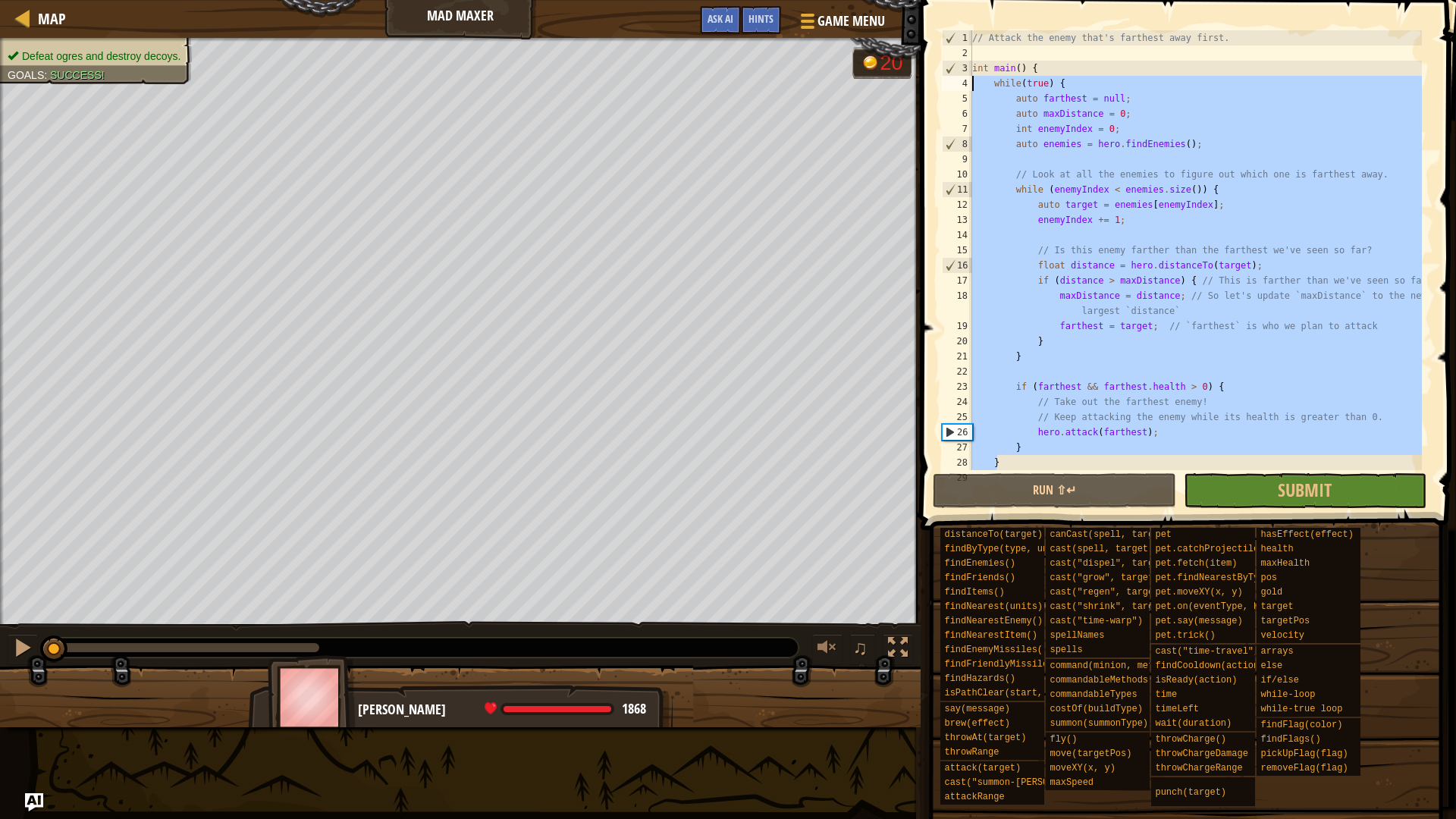
click at [1148, 197] on div "// Attack the enemy that's farthest away first. int main ( ) { while ( true ) {…" at bounding box center [1194, 250] width 452 height 440
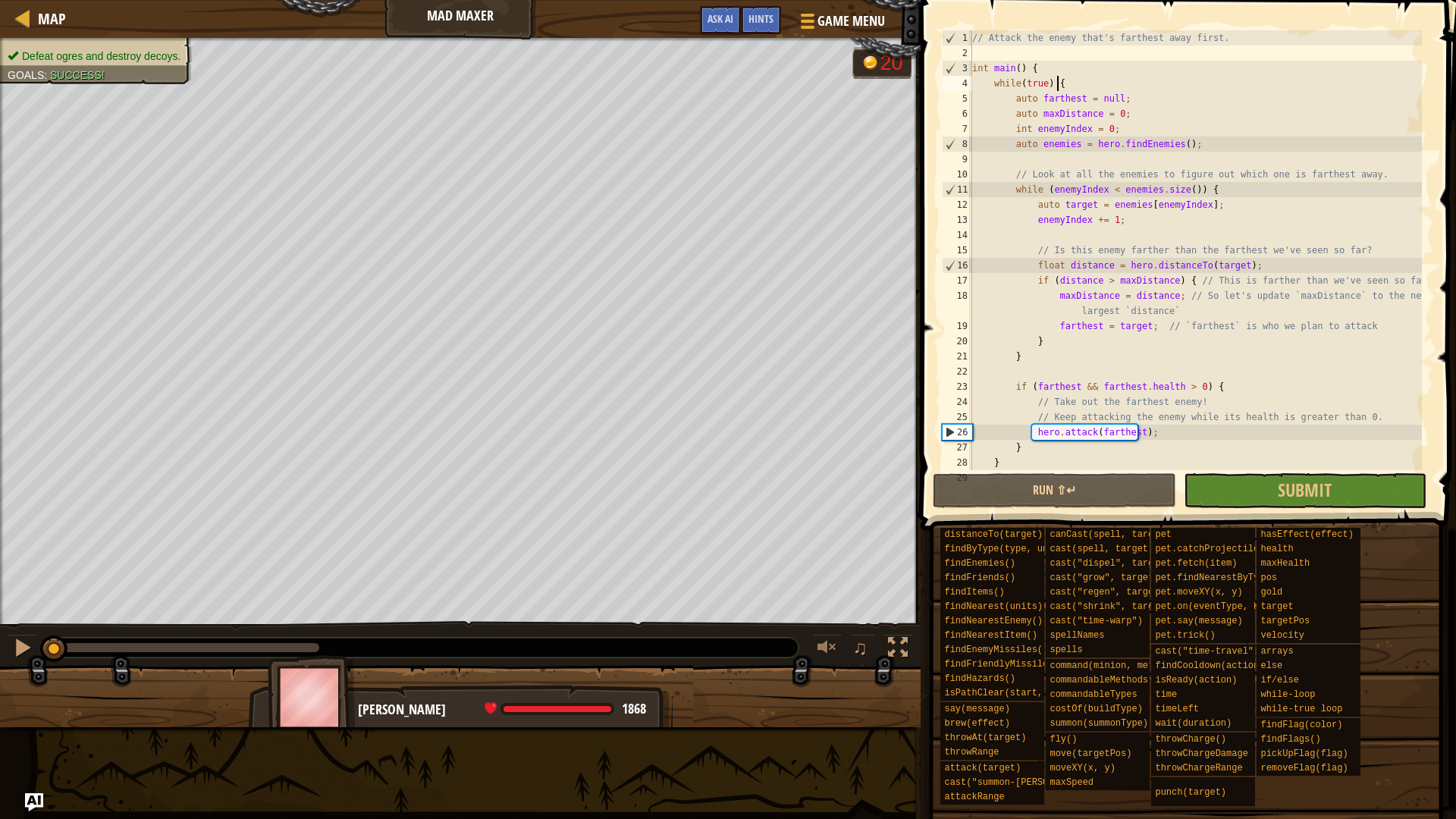
click at [1071, 82] on div "// Attack the enemy that's farthest away first. int main ( ) { while ( true ) {…" at bounding box center [1194, 266] width 452 height 470
type textarea "while(true) {"
click at [15, 17] on div at bounding box center [23, 18] width 19 height 19
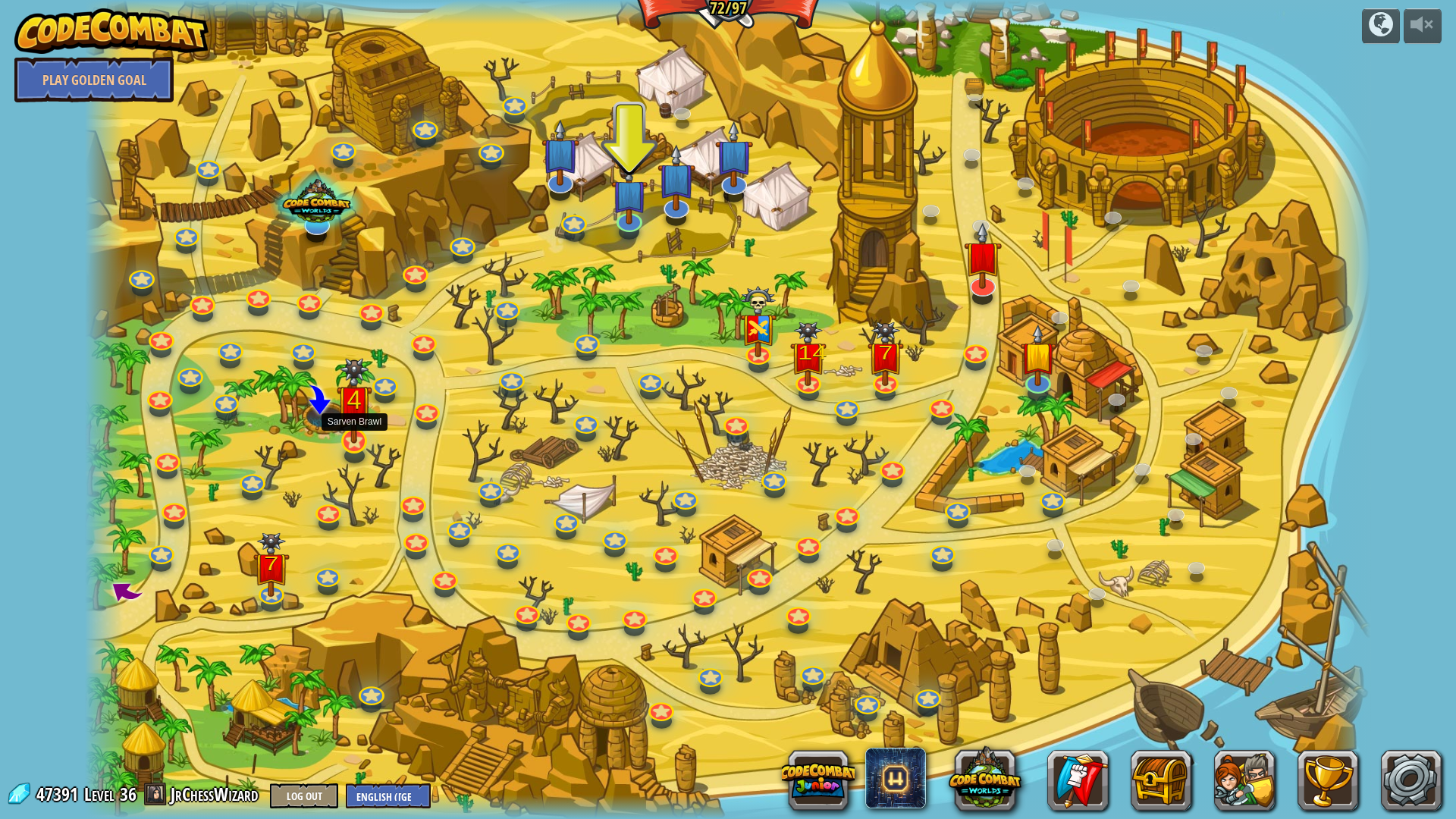
click at [359, 432] on img at bounding box center [353, 401] width 35 height 86
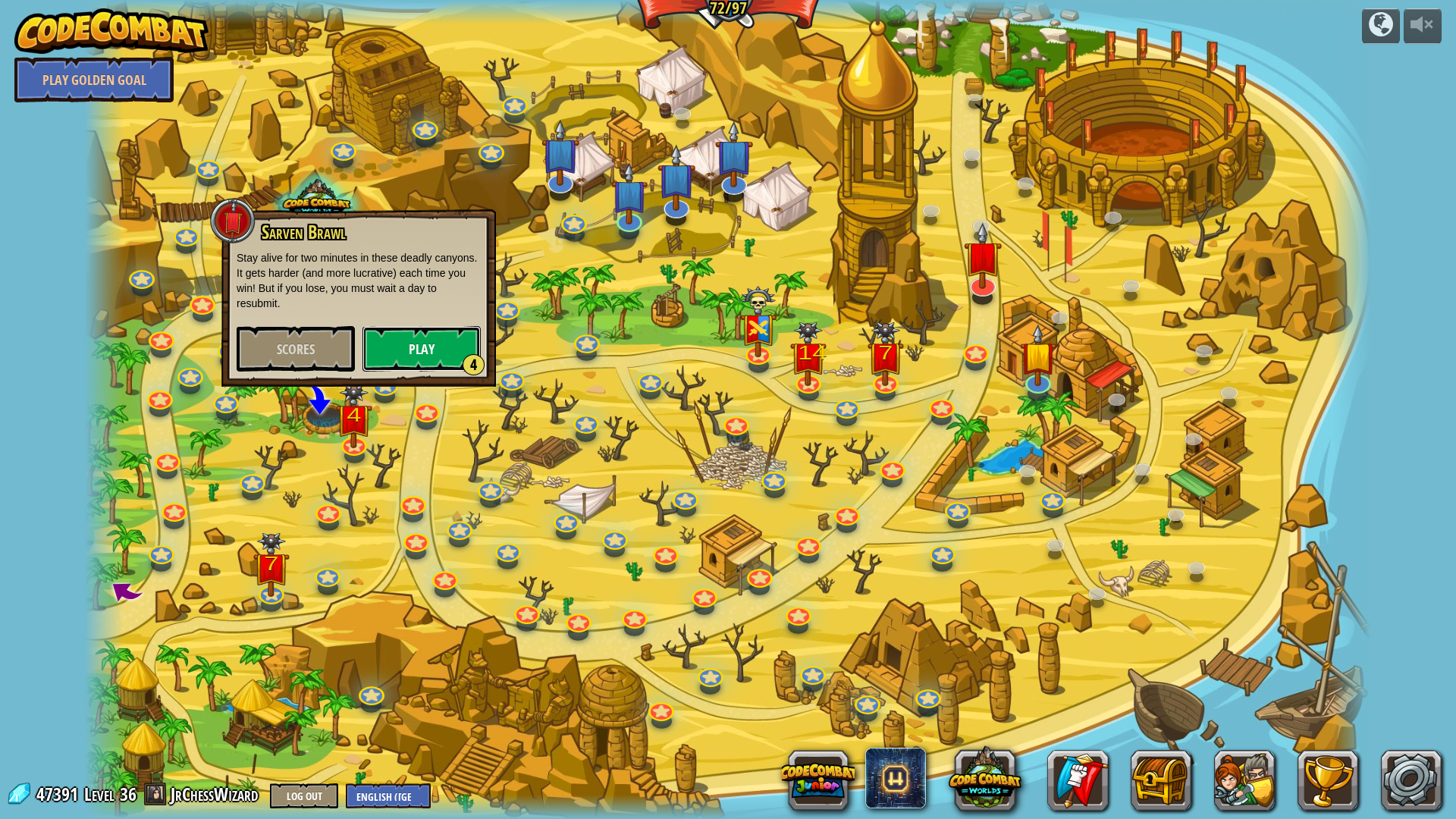
click at [471, 351] on button "Play 4" at bounding box center [422, 349] width 118 height 46
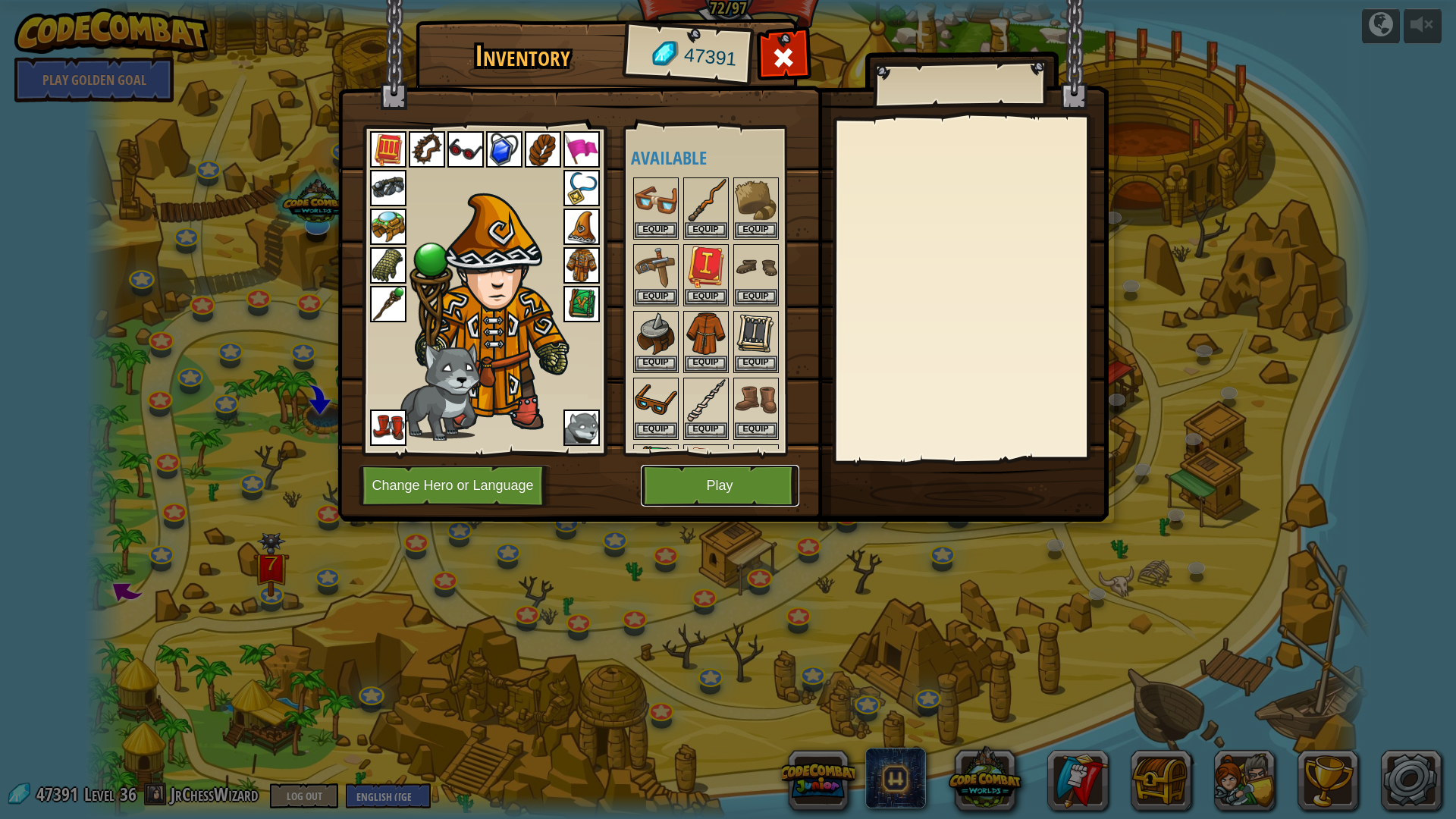
click at [693, 474] on button "Play" at bounding box center [720, 486] width 158 height 42
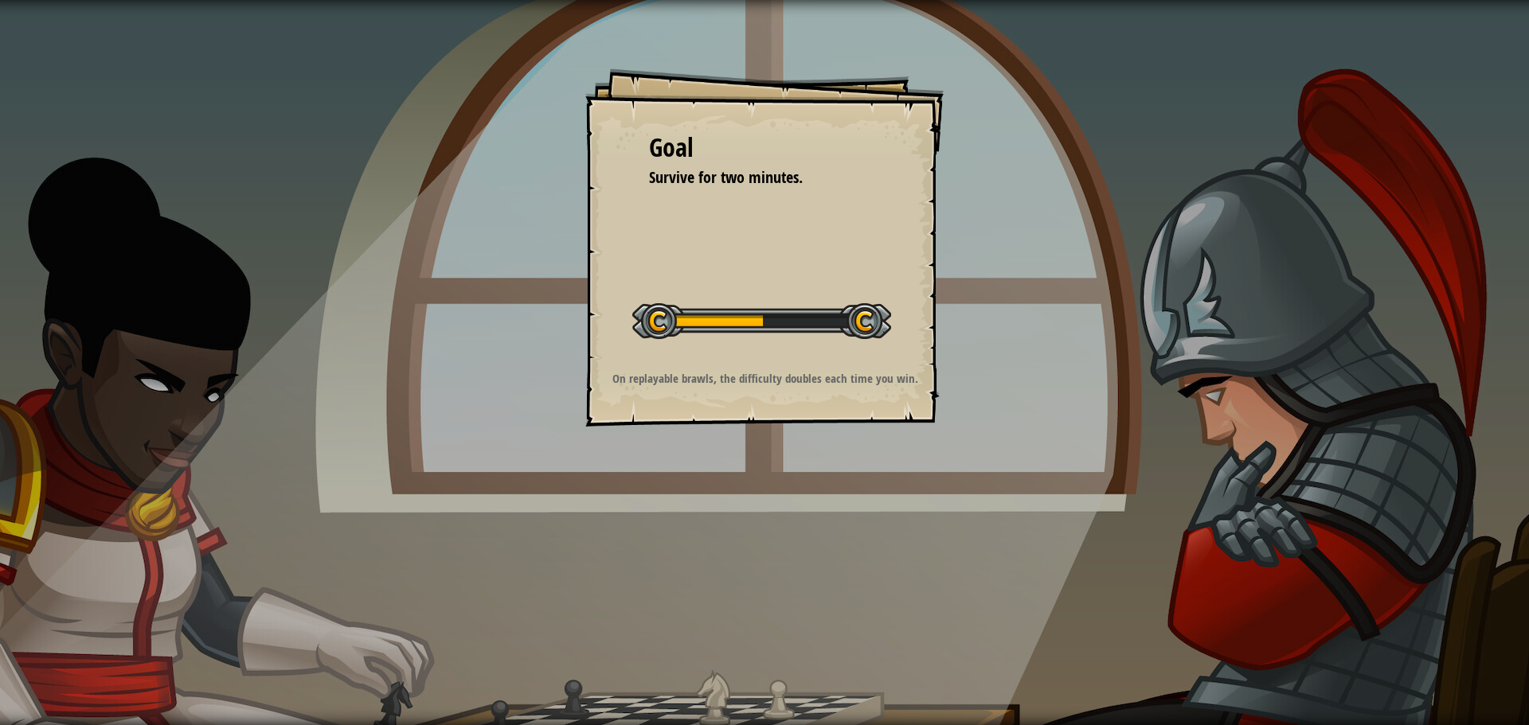
click at [503, 76] on div "Goal Survive for two minutes. Start Level Error loading from server. Try refres…" at bounding box center [764, 362] width 1529 height 725
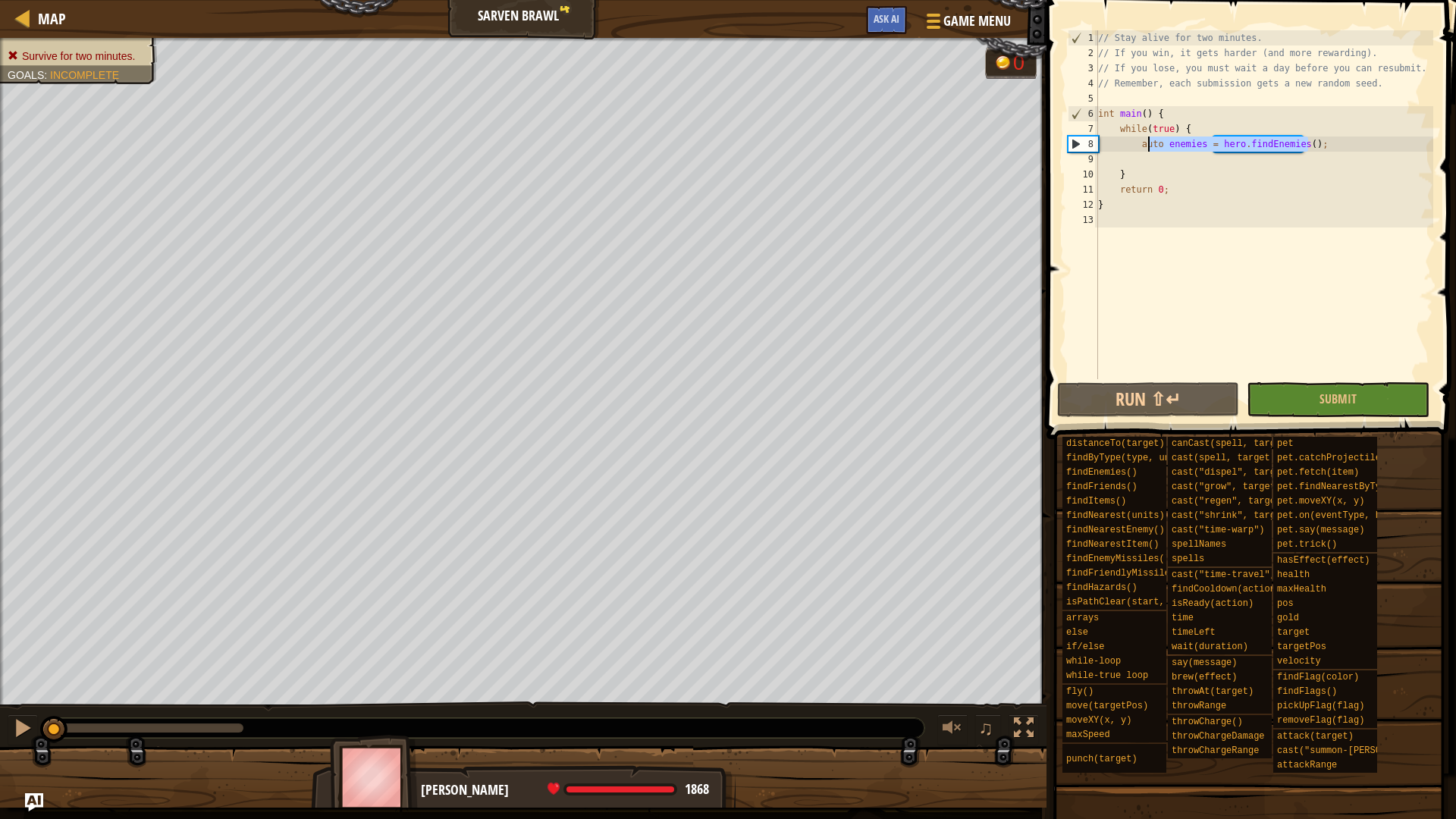
drag, startPoint x: 1238, startPoint y: 154, endPoint x: 1134, endPoint y: 164, distance: 104.5
click at [1138, 147] on div "// Stay alive for two minutes. // If you win, it gets harder (and more rewardin…" at bounding box center [1264, 220] width 338 height 379
drag, startPoint x: 1129, startPoint y: 174, endPoint x: 1117, endPoint y: 126, distance: 49.5
click at [1117, 126] on div "// Stay alive for two minutes. // If you win, it gets harder (and more rewardin…" at bounding box center [1264, 220] width 338 height 379
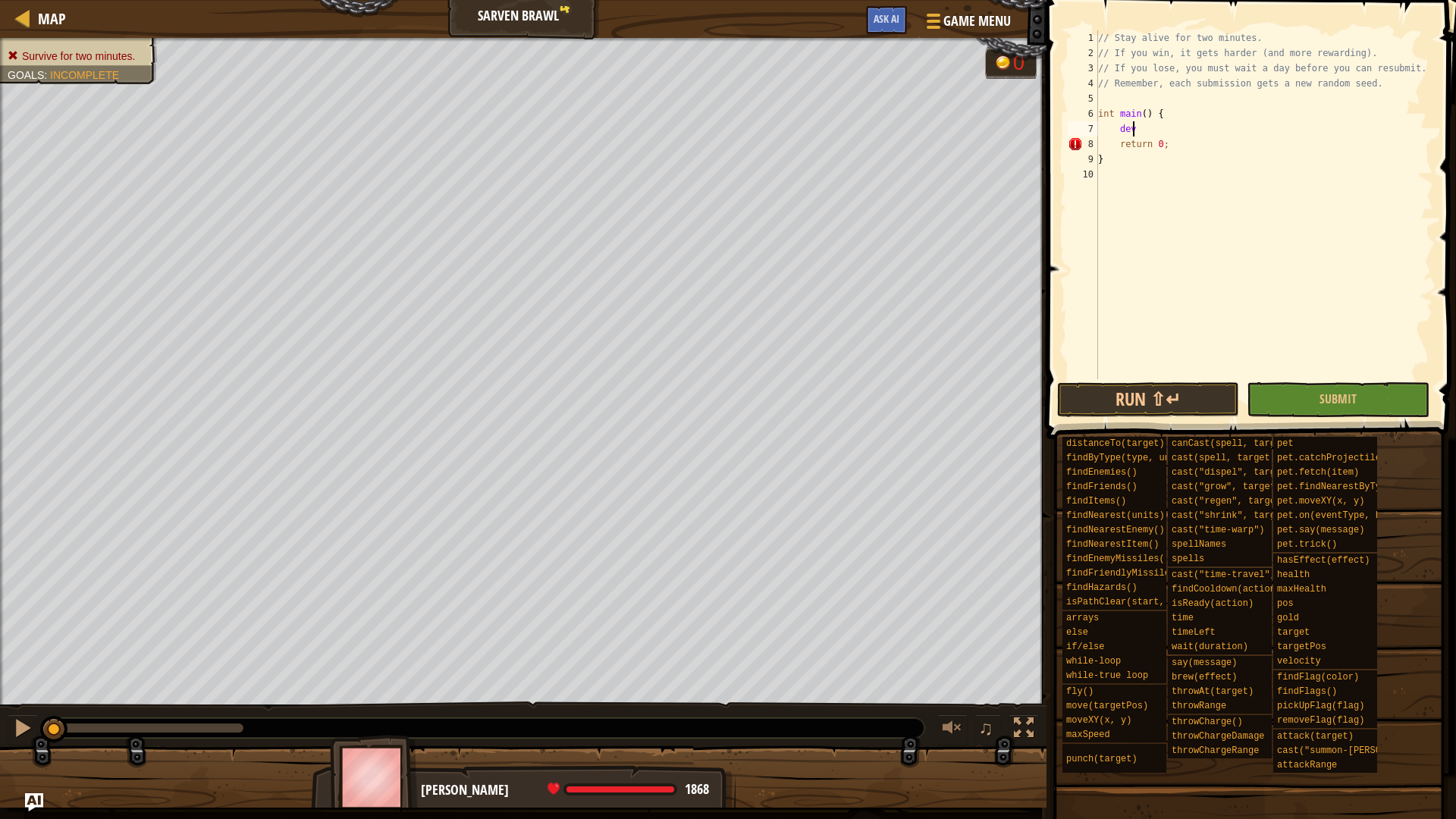
type textarea "d"
type textarea "int main() {"
click at [29, 16] on div at bounding box center [23, 18] width 19 height 19
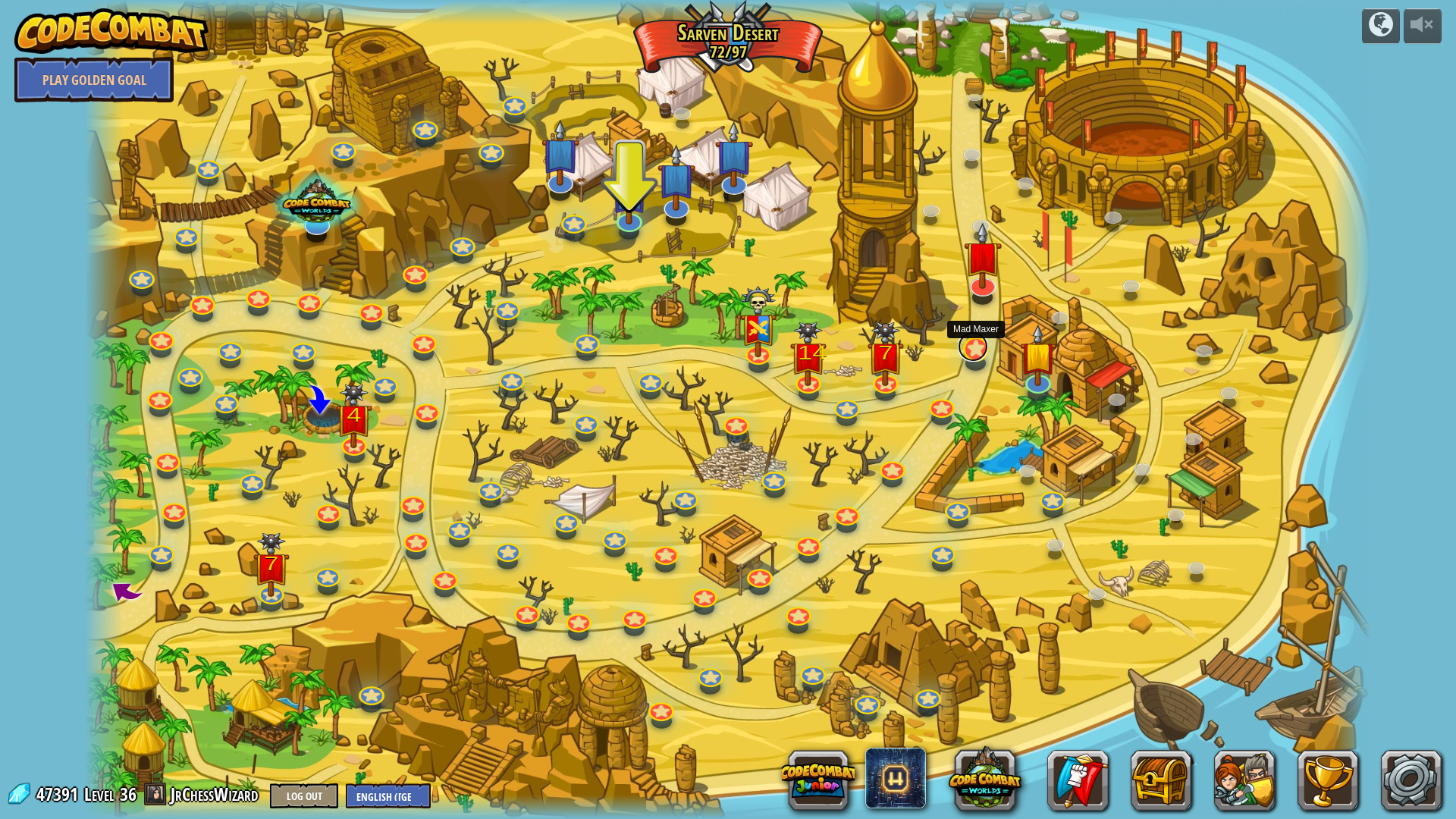
click at [973, 359] on link at bounding box center [972, 347] width 30 height 30
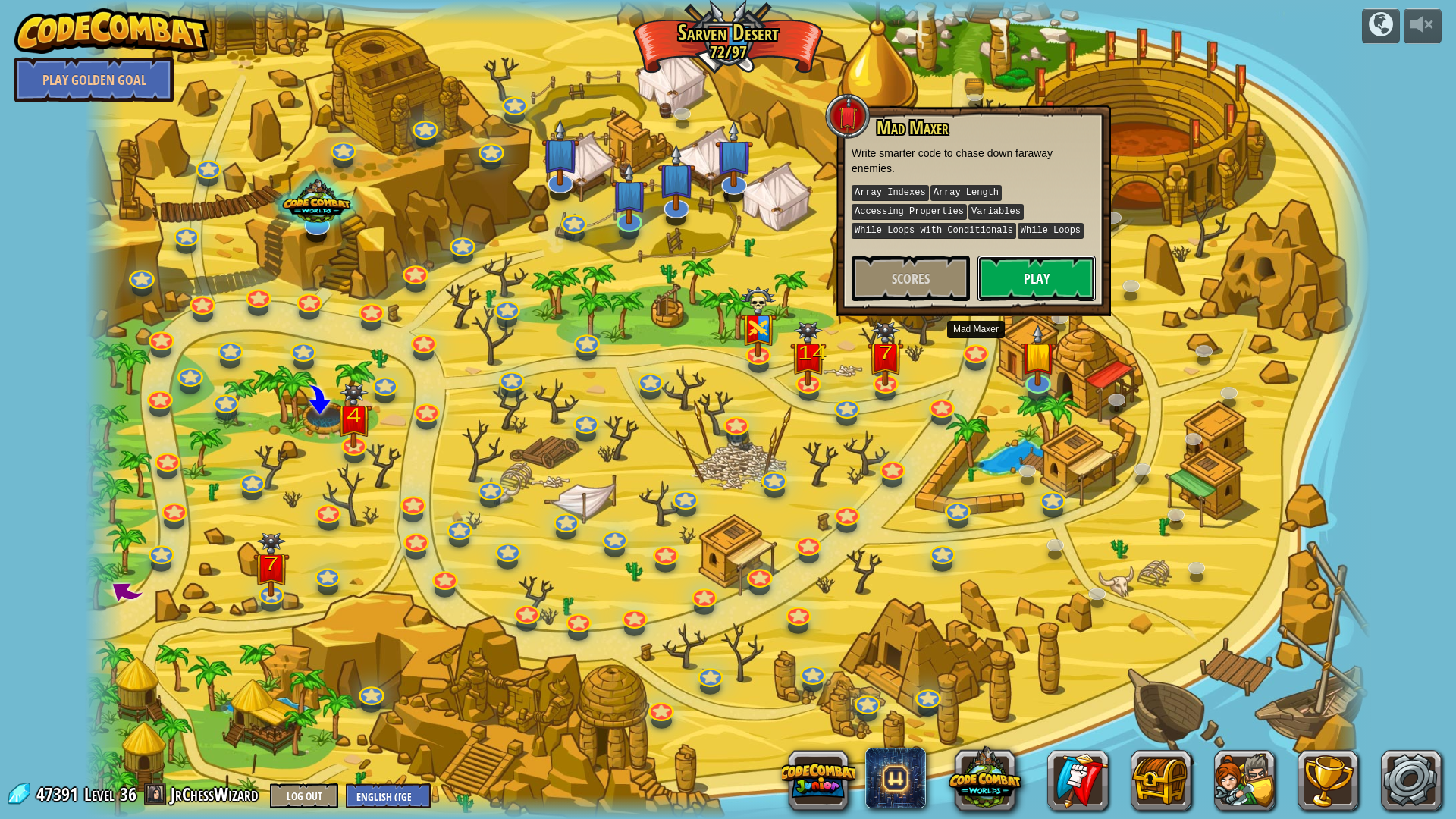
click at [1020, 274] on button "Play" at bounding box center [1036, 278] width 118 height 46
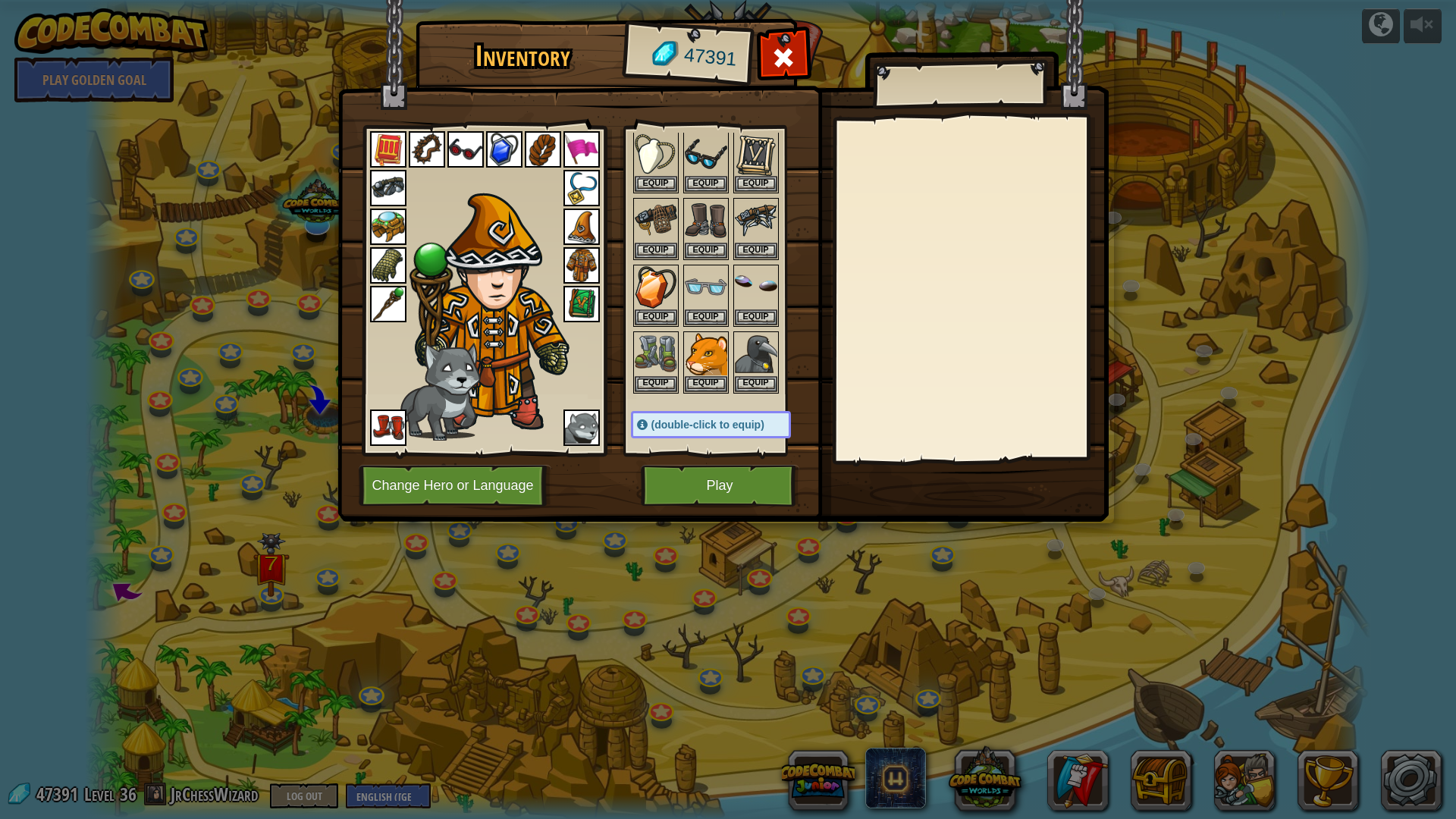
scroll to position [758, 0]
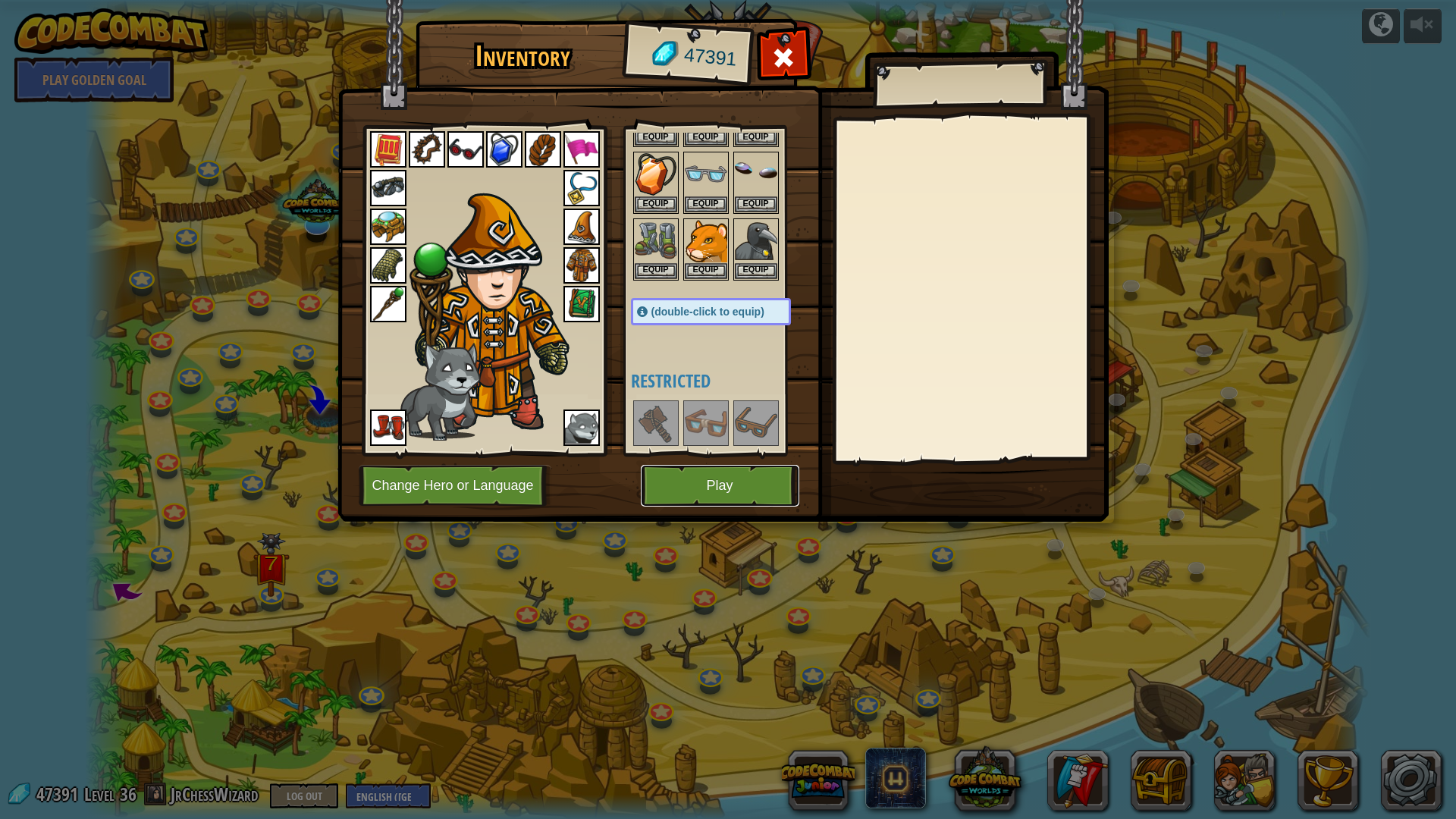
click at [714, 486] on button "Play" at bounding box center [720, 486] width 158 height 42
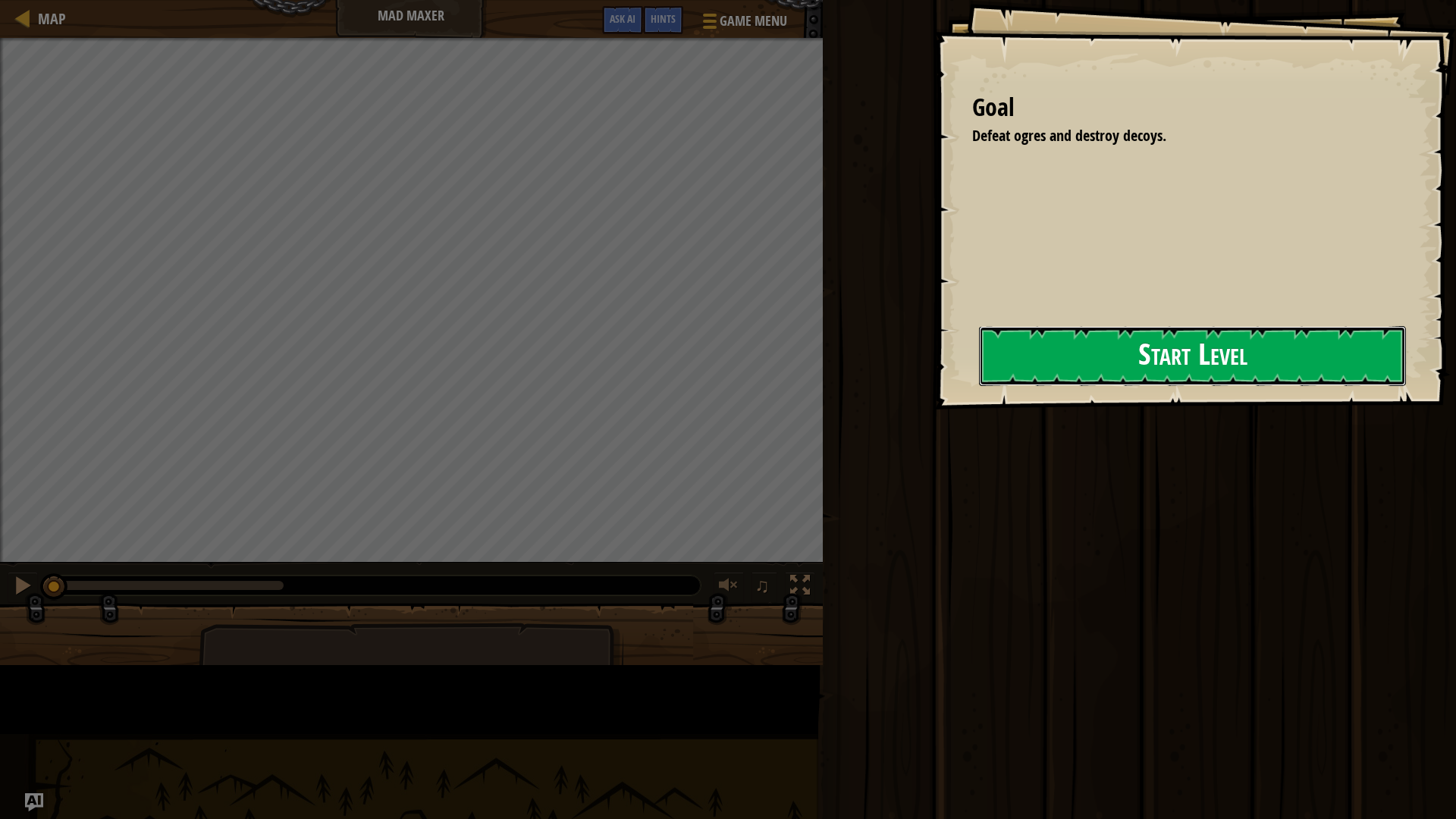
click at [979, 359] on button "Start Level" at bounding box center [1192, 355] width 427 height 60
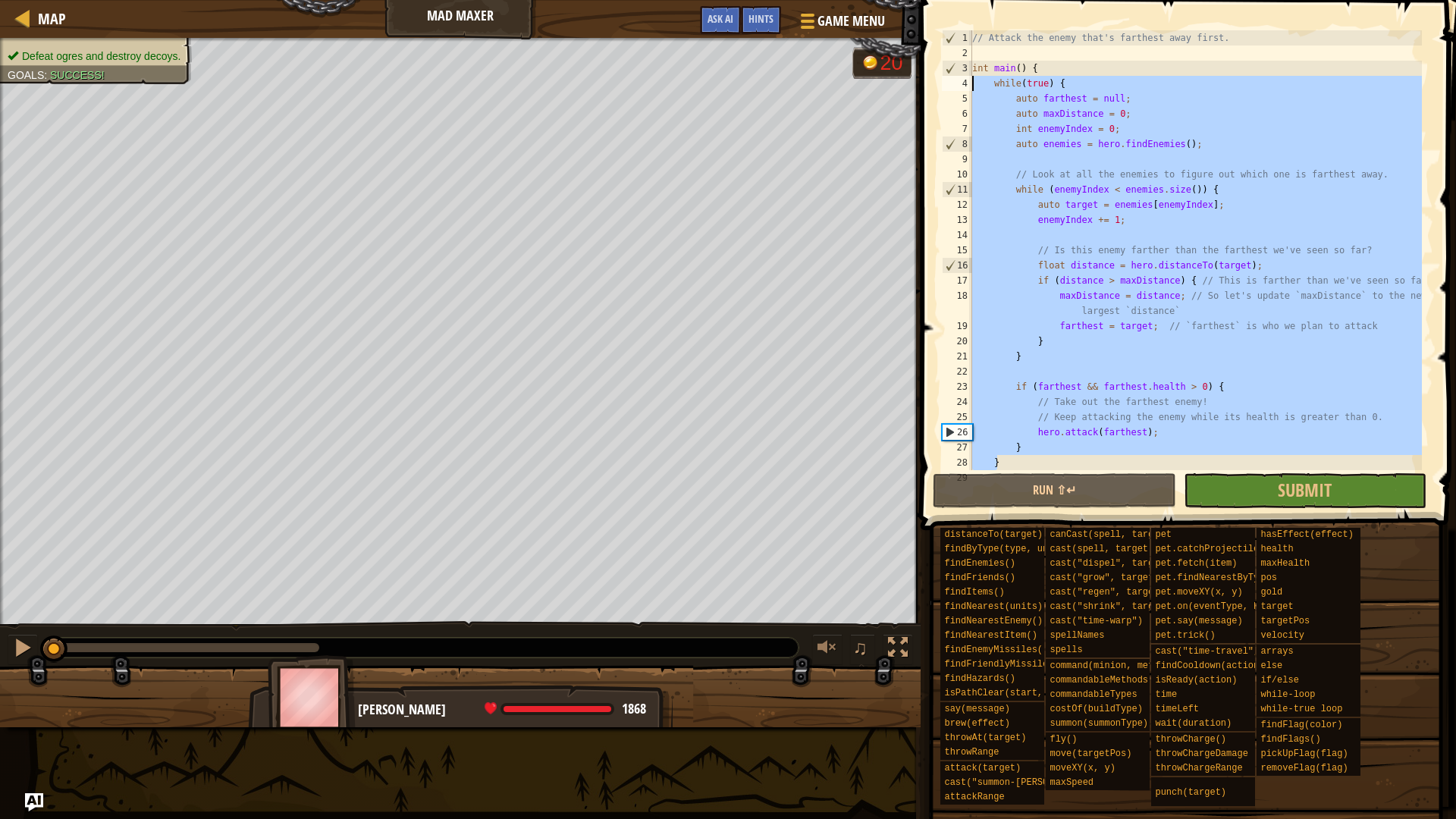
drag, startPoint x: 1012, startPoint y: 407, endPoint x: 965, endPoint y: 84, distance: 326.4
click at [965, 84] on div "1 2 3 4 5 6 7 8 9 10 11 12 13 14 15 16 17 18 19 20 21 22 23 24 25 26 27 28 29 /…" at bounding box center [1186, 250] width 494 height 440
type textarea "while(true) { auto farthest = null;"
click at [50, 19] on span "Map" at bounding box center [51, 18] width 28 height 20
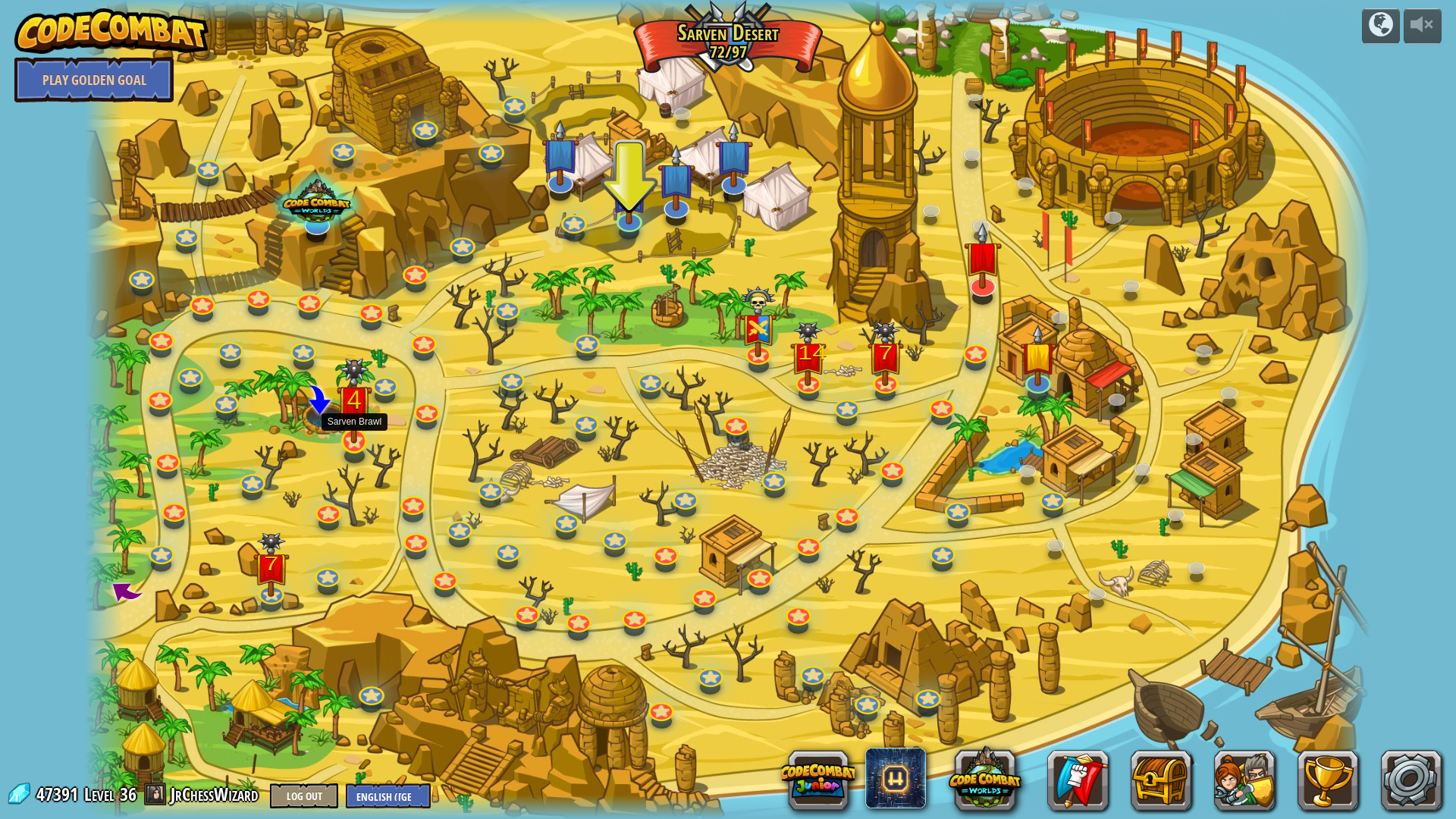
click at [355, 427] on img at bounding box center [353, 401] width 35 height 86
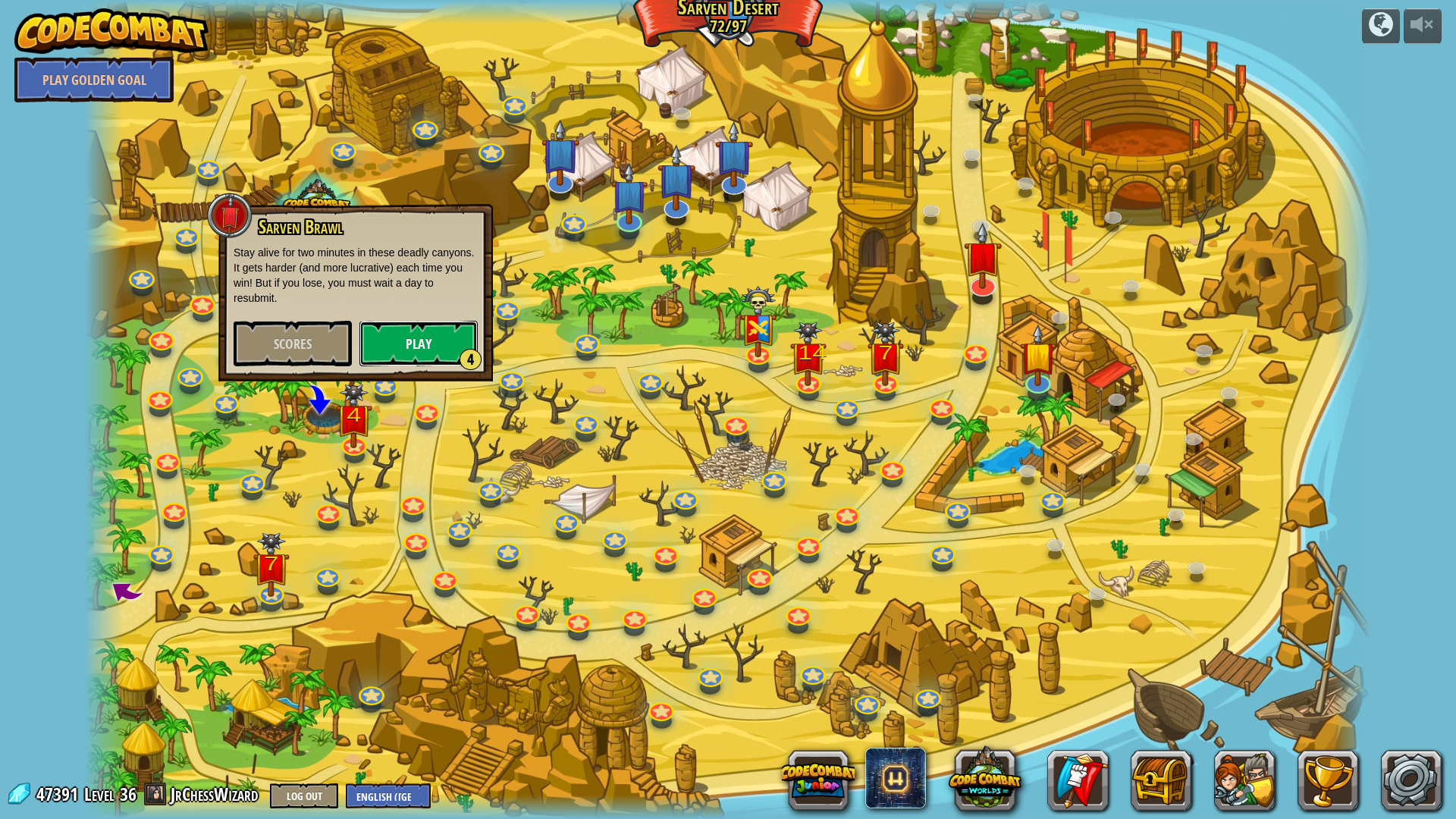
click at [421, 348] on button "Play 4" at bounding box center [418, 344] width 118 height 46
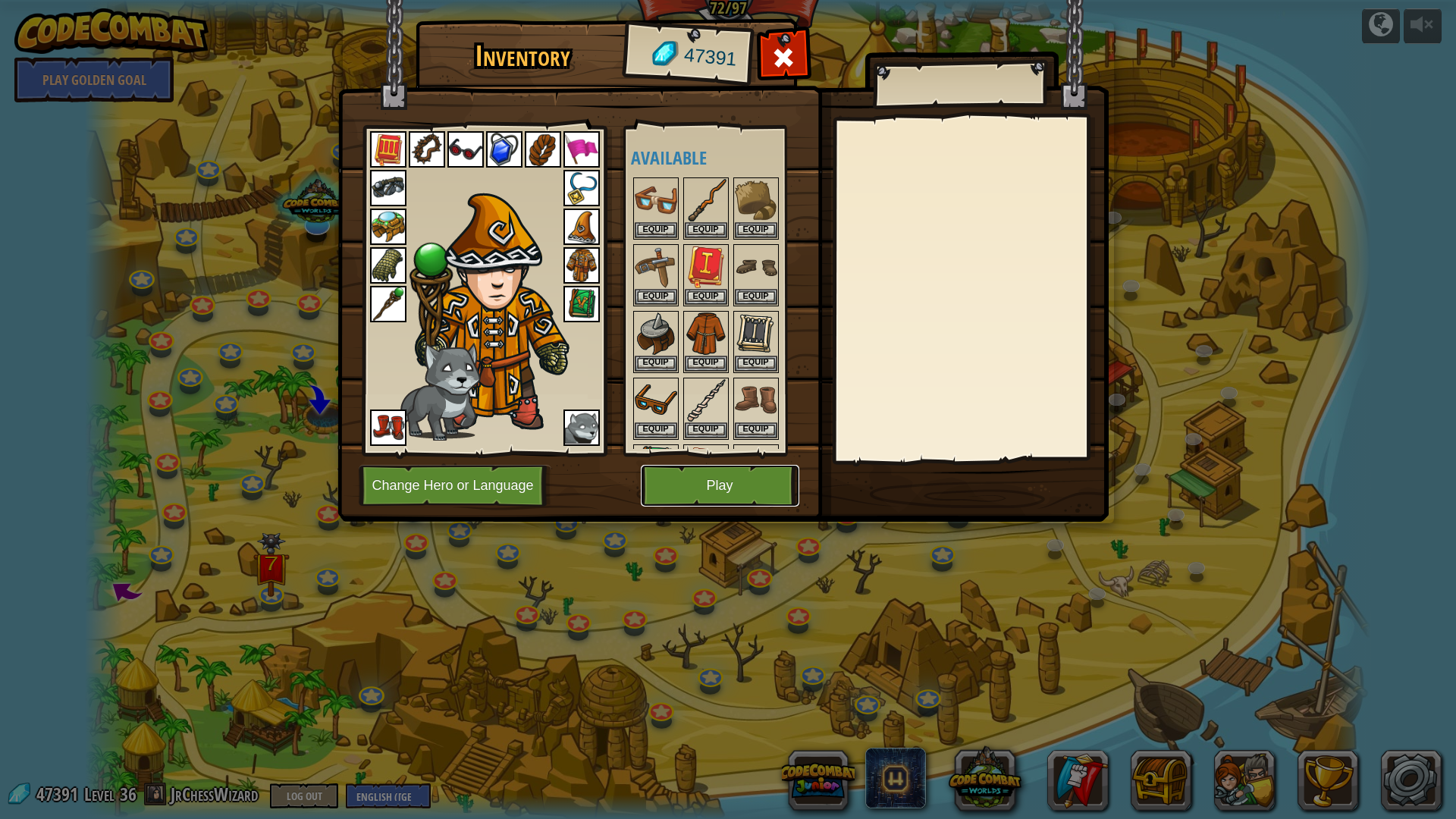
click at [700, 487] on button "Play" at bounding box center [720, 486] width 158 height 42
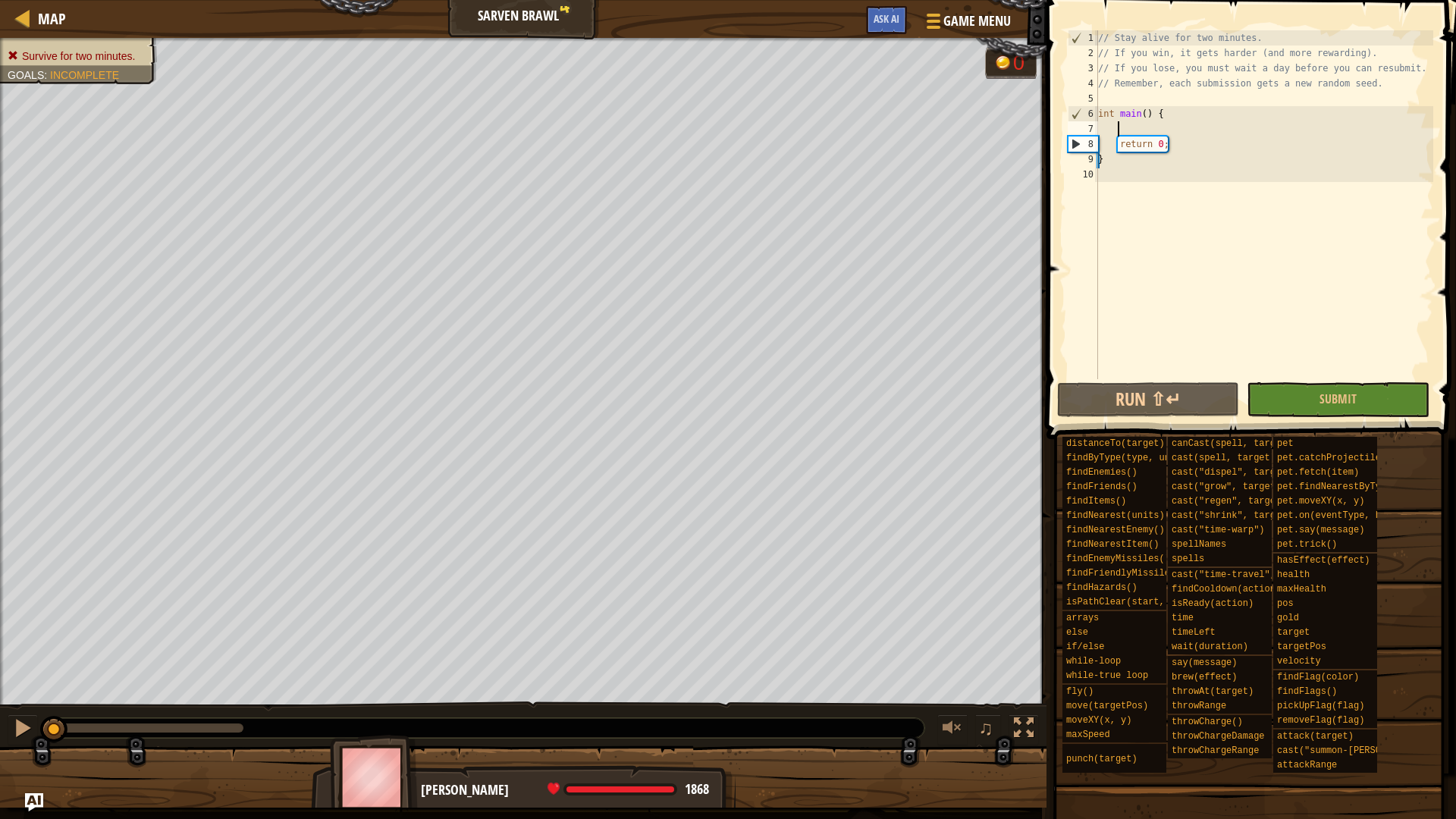
click at [1147, 127] on div "// Stay alive for two minutes. // If you win, it gets harder (and more rewardin…" at bounding box center [1264, 220] width 338 height 379
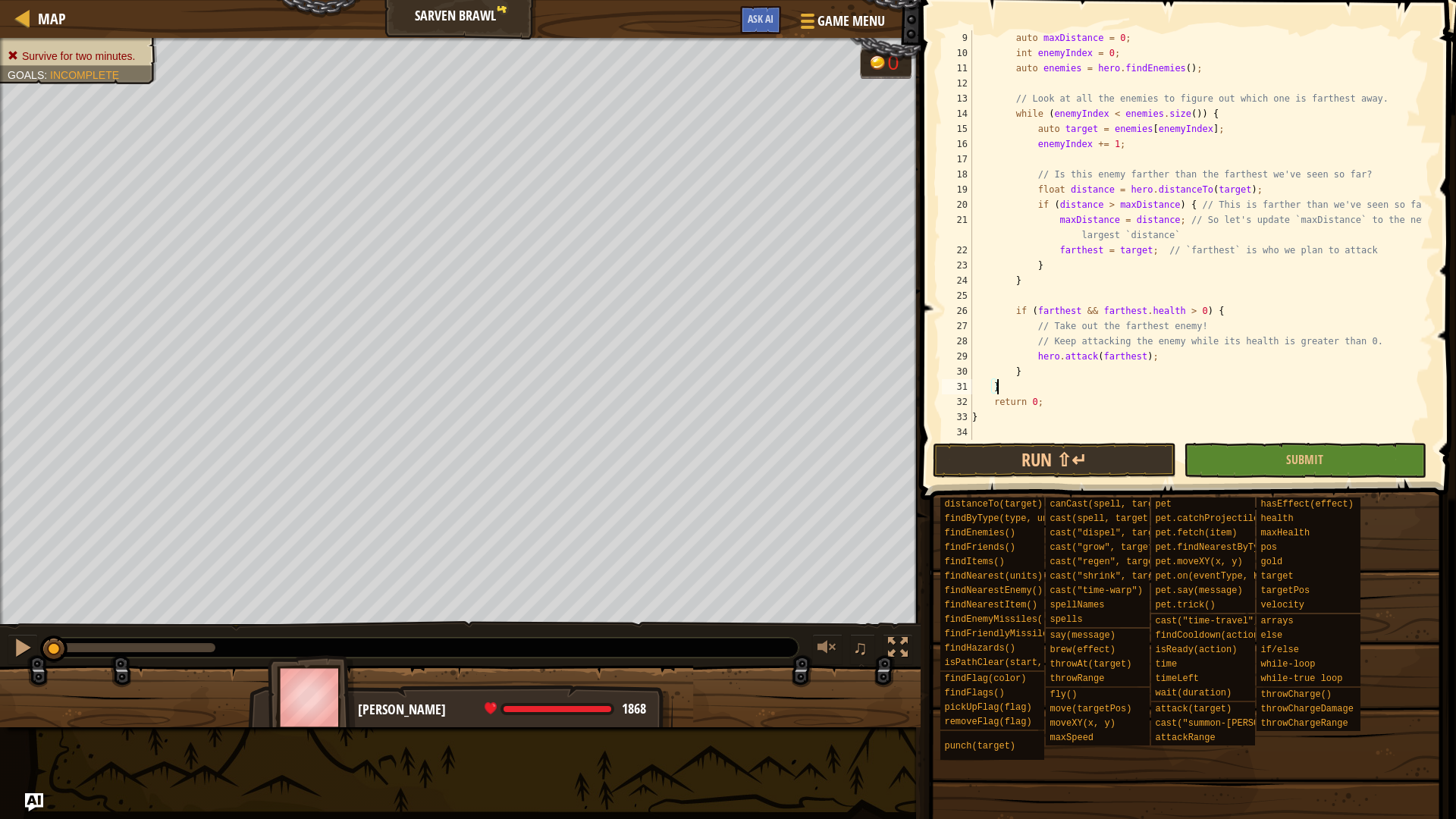
scroll to position [76, 0]
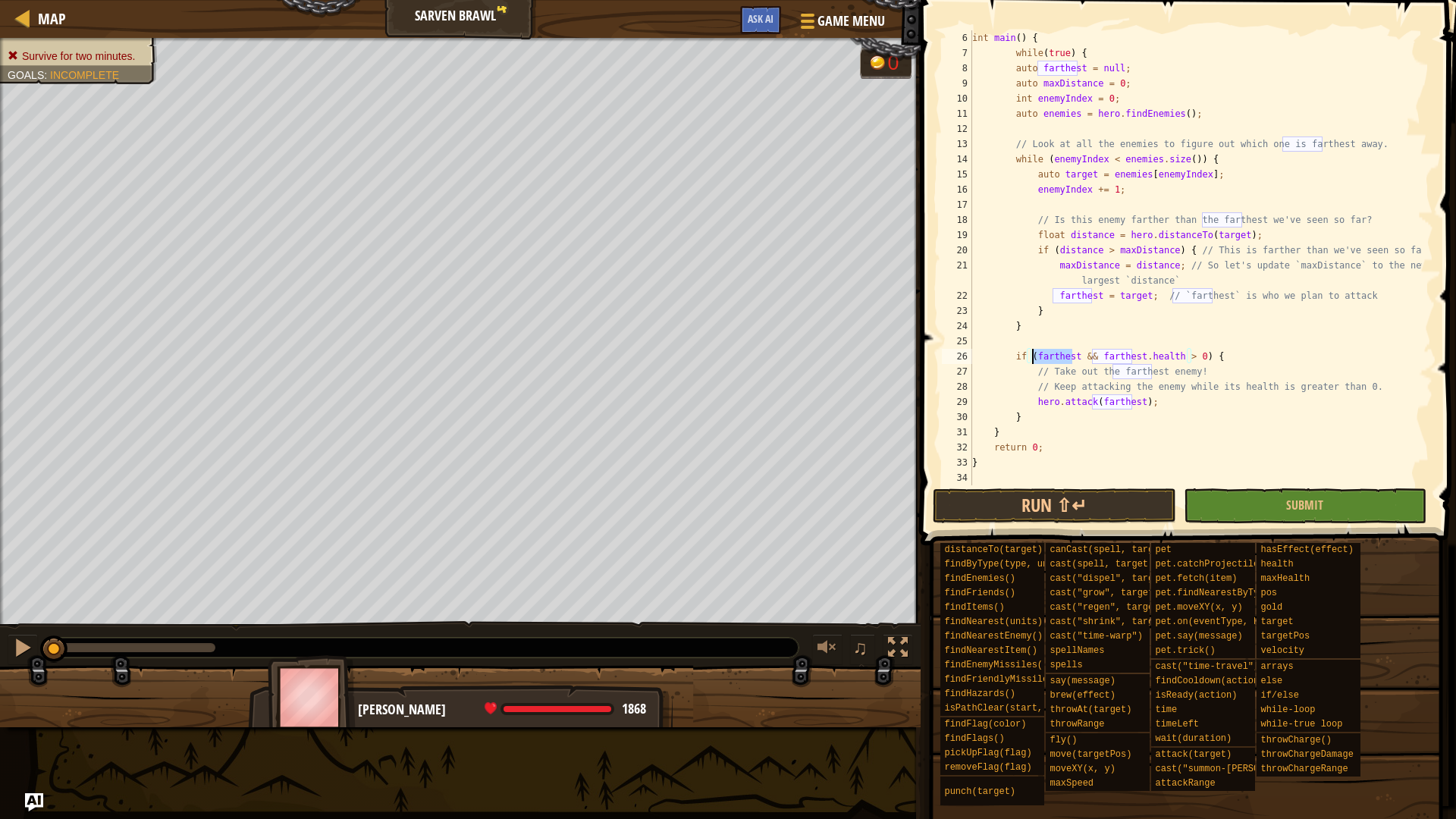
drag, startPoint x: 1070, startPoint y: 356, endPoint x: 1029, endPoint y: 355, distance: 41.0
click at [1029, 355] on div "int main ( ) { while ( true ) { auto farthest = null ; auto maxDistance = 0 ; i…" at bounding box center [1194, 273] width 452 height 486
drag, startPoint x: 1239, startPoint y: 233, endPoint x: 1118, endPoint y: 236, distance: 121.0
click at [1118, 236] on div "int main ( ) { while ( true ) { auto farthest = null ; auto maxDistance = 0 ; i…" at bounding box center [1194, 273] width 452 height 486
click at [1118, 236] on div "int main ( ) { while ( true ) { auto farthest = null ; auto maxDistance = 0 ; i…" at bounding box center [1194, 258] width 452 height 455
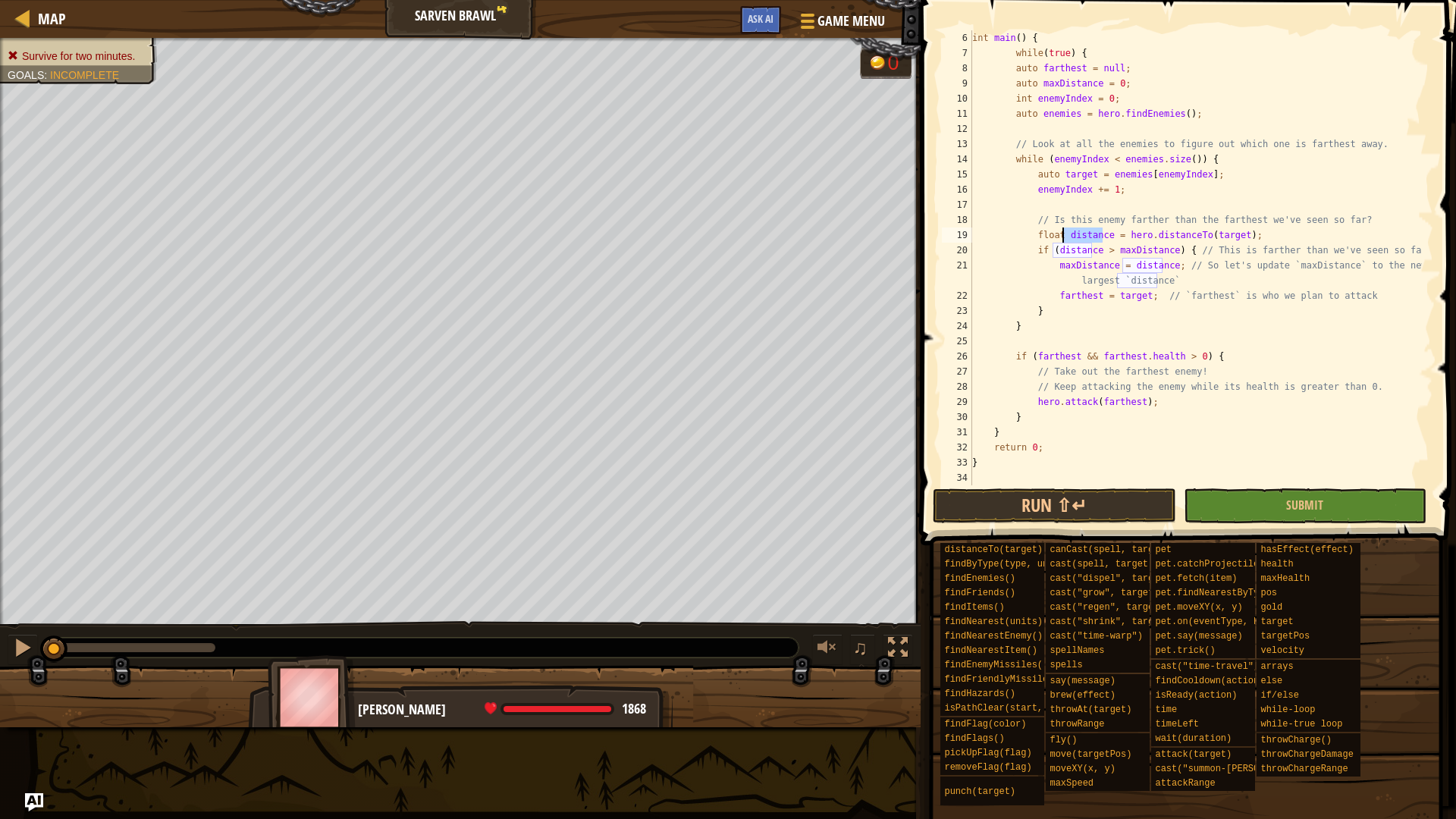
drag, startPoint x: 1103, startPoint y: 231, endPoint x: 1062, endPoint y: 231, distance: 41.0
click at [1062, 231] on div "int main ( ) { while ( true ) { auto farthest = null ; auto maxDistance = 0 ; i…" at bounding box center [1194, 273] width 452 height 486
drag, startPoint x: 1229, startPoint y: 232, endPoint x: 1094, endPoint y: 230, distance: 135.0
click at [1094, 230] on div "int main ( ) { while ( true ) { auto farthest = null ; auto maxDistance = 0 ; i…" at bounding box center [1194, 273] width 452 height 486
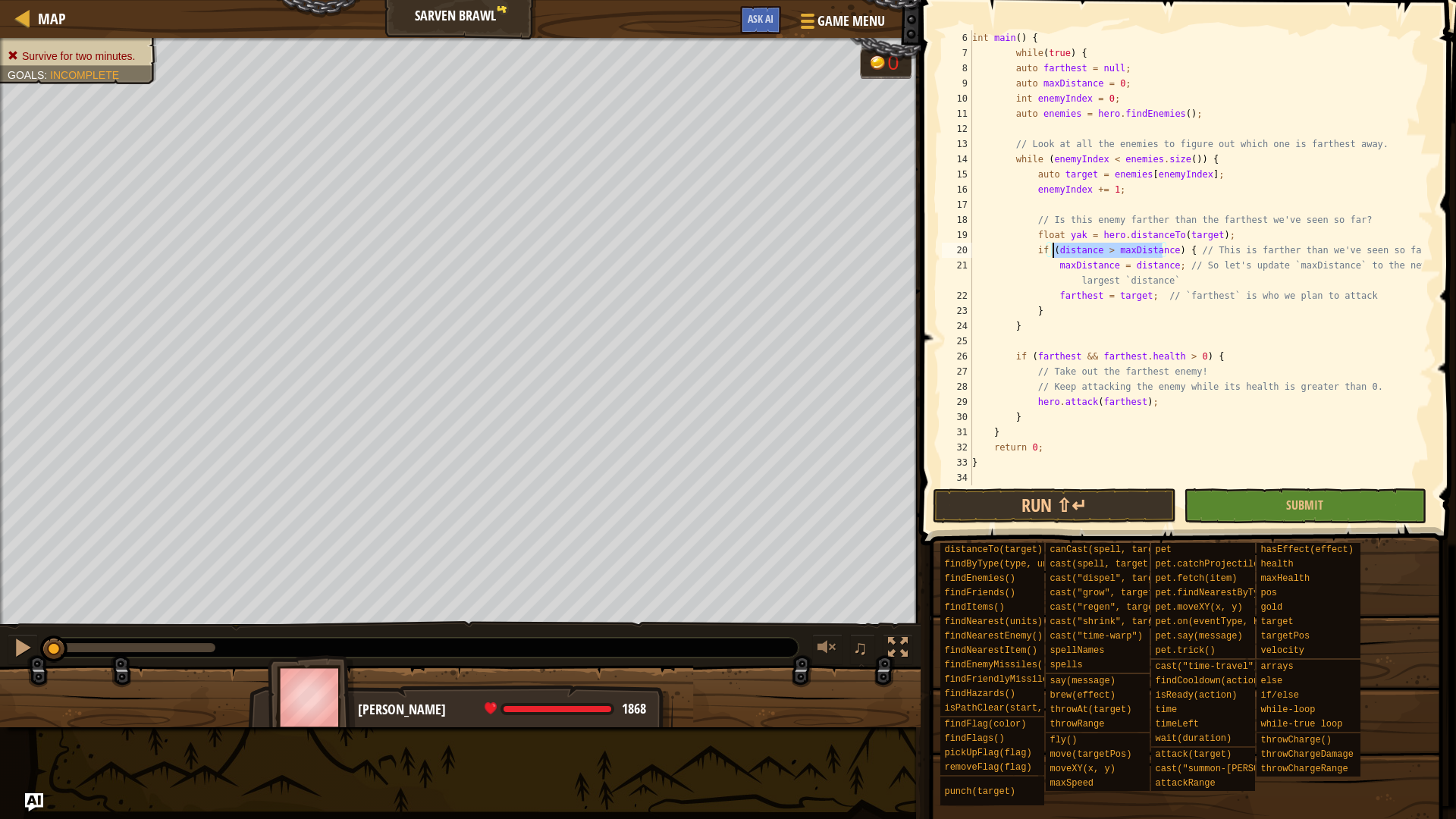
drag, startPoint x: 1162, startPoint y: 249, endPoint x: 1053, endPoint y: 250, distance: 109.0
click at [1053, 250] on div "int main ( ) { while ( true ) { auto farthest = null ; auto maxDistance = 0 ; i…" at bounding box center [1194, 273] width 452 height 486
drag, startPoint x: 1206, startPoint y: 233, endPoint x: 1091, endPoint y: 233, distance: 115.0
click at [1091, 233] on div "int main ( ) { while ( true ) { auto farthest = null ; auto maxDistance = 0 ; i…" at bounding box center [1194, 273] width 452 height 486
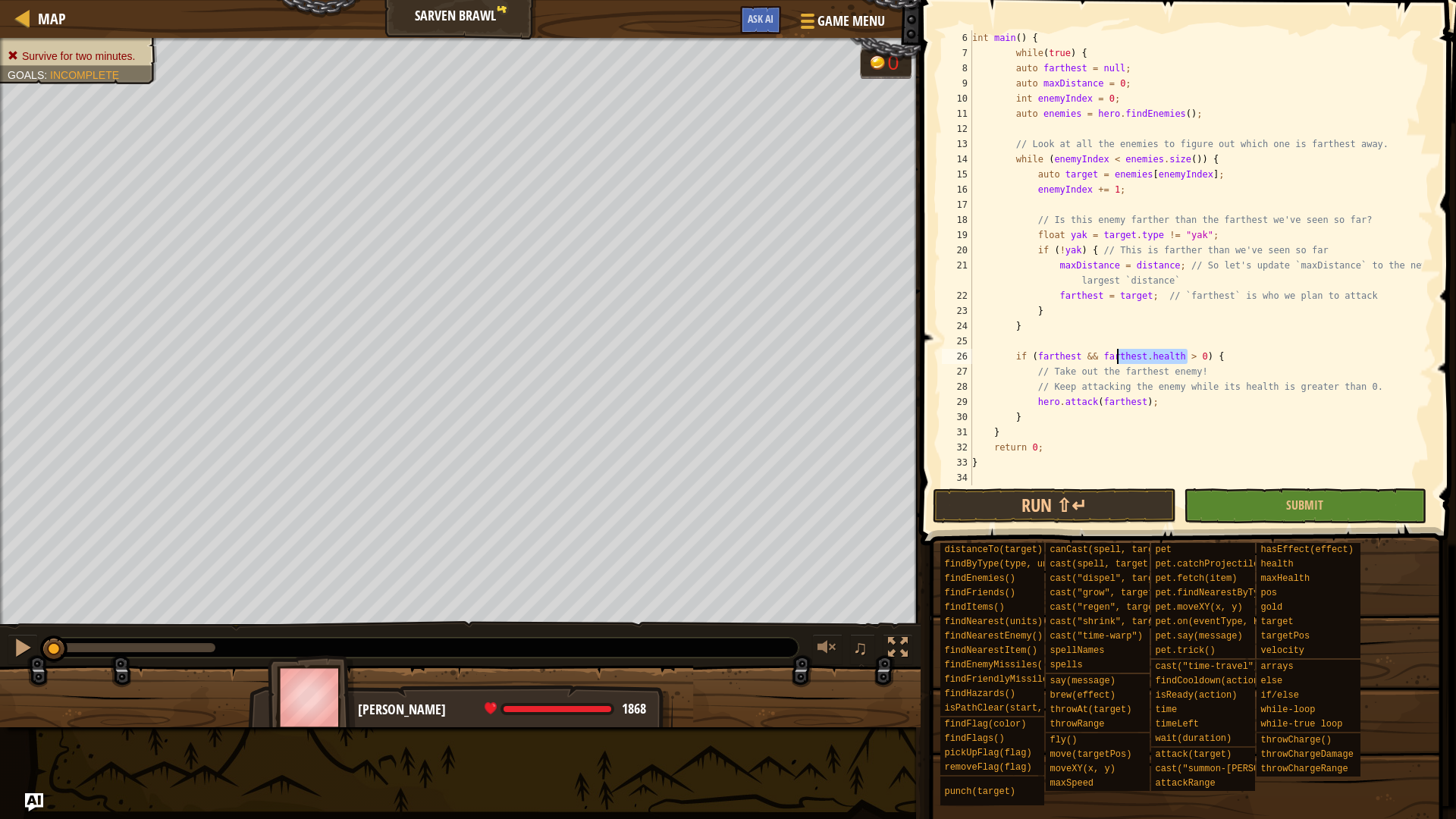
drag, startPoint x: 1187, startPoint y: 351, endPoint x: 1117, endPoint y: 350, distance: 70.0
click at [1117, 350] on div "int main ( ) { while ( true ) { auto farthest = null ; auto maxDistance = 0 ; i…" at bounding box center [1194, 273] width 452 height 486
click at [1117, 350] on div "int main ( ) { while ( true ) { auto farthest = null ; auto maxDistance = 0 ; i…" at bounding box center [1194, 258] width 452 height 455
click at [1097, 350] on div "int main ( ) { while ( true ) { auto farthest = null ; auto maxDistance = 0 ; i…" at bounding box center [1194, 273] width 452 height 486
drag, startPoint x: 1072, startPoint y: 352, endPoint x: 1033, endPoint y: 350, distance: 39.1
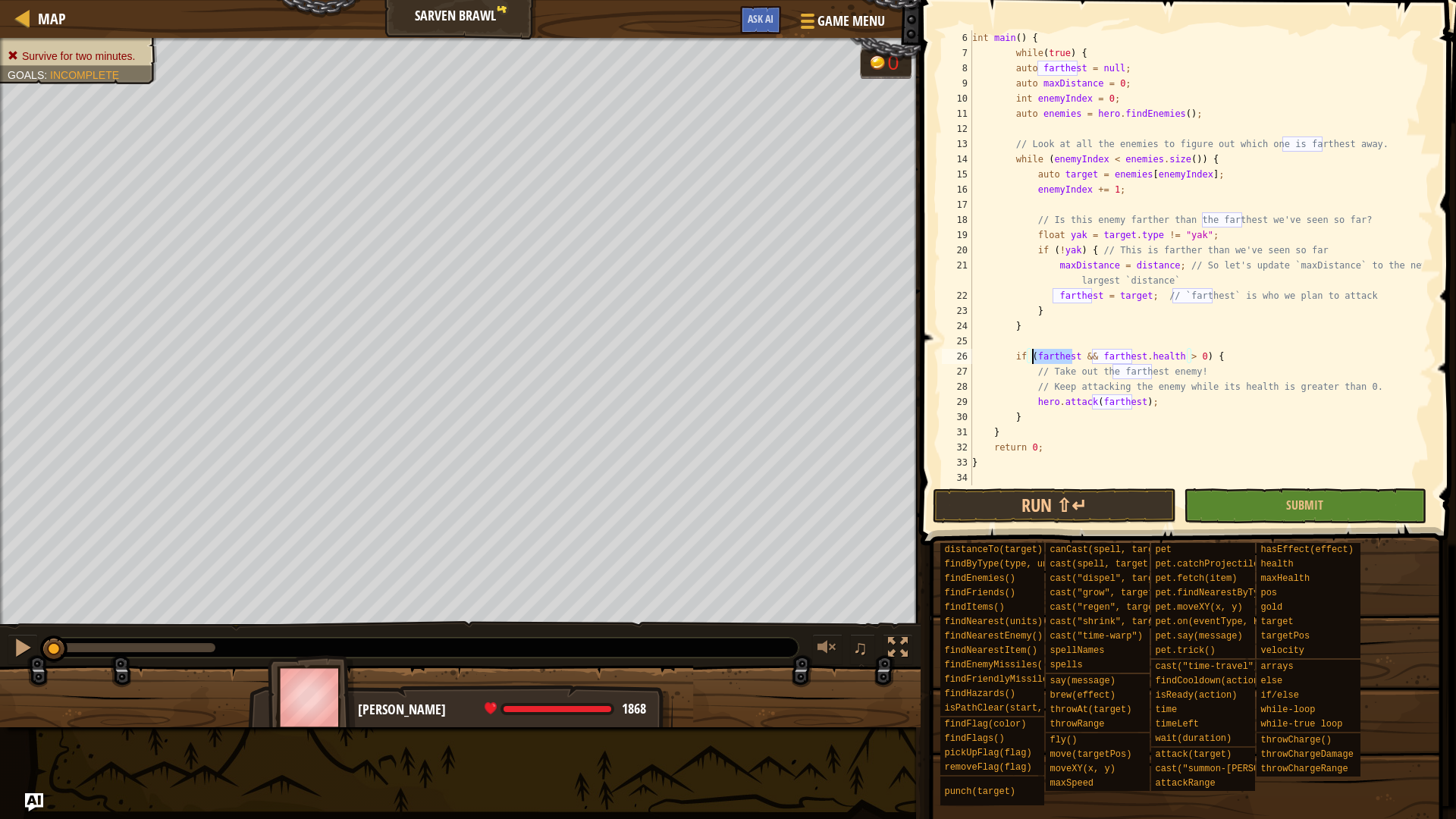
click at [1033, 350] on div "int main ( ) { while ( true ) { auto farthest = null ; auto maxDistance = 0 ; i…" at bounding box center [1194, 273] width 452 height 486
click at [1162, 259] on div "int main ( ) { while ( true ) { auto farthest = null ; auto maxDistance = 0 ; i…" at bounding box center [1194, 273] width 452 height 486
drag, startPoint x: 1163, startPoint y: 260, endPoint x: 1054, endPoint y: 259, distance: 109.0
click at [1054, 259] on div "int main ( ) { while ( true ) { auto farthest = null ; auto maxDistance = 0 ; i…" at bounding box center [1194, 273] width 452 height 486
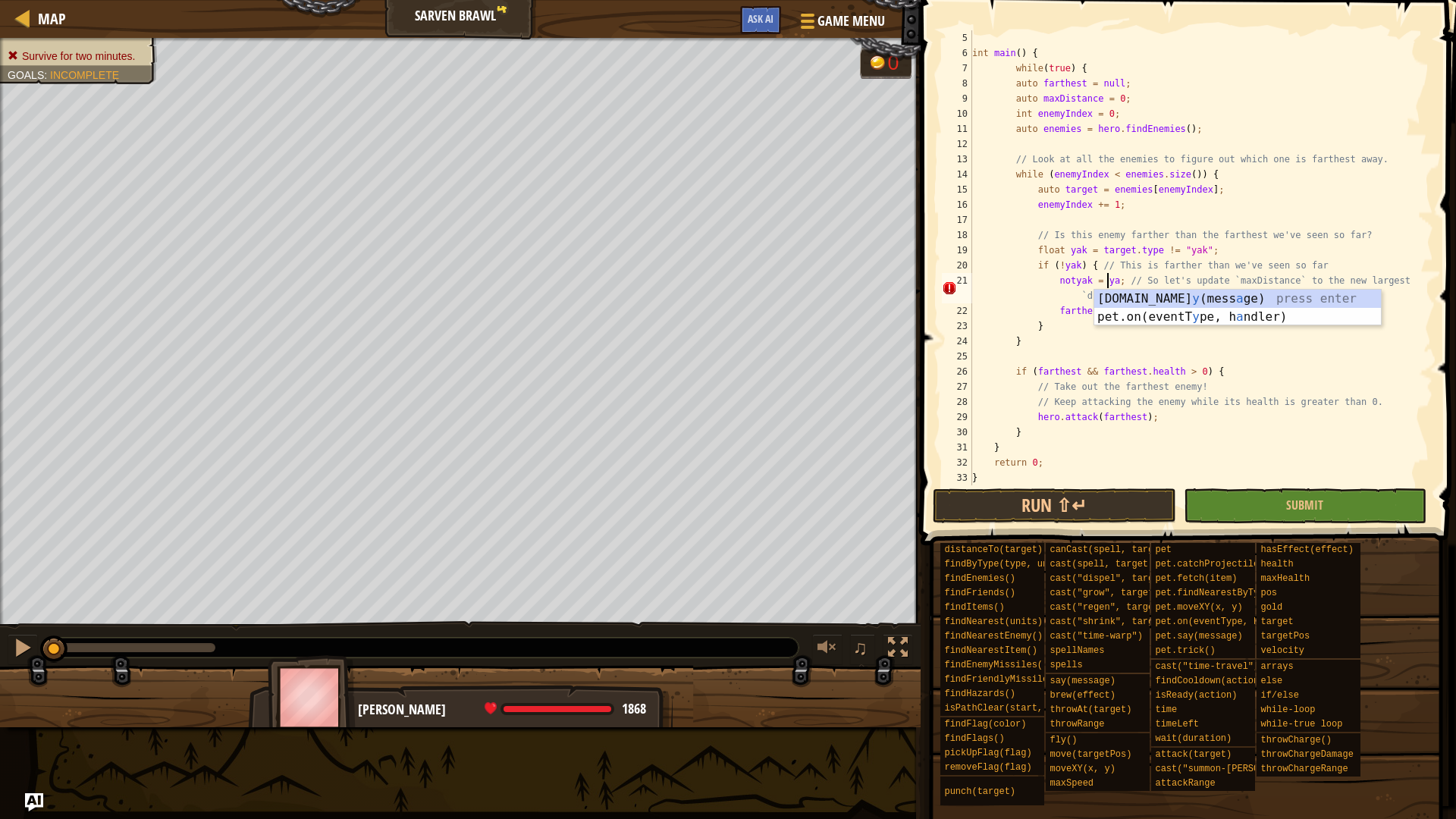
scroll to position [7, 12]
drag, startPoint x: 1090, startPoint y: 97, endPoint x: 1035, endPoint y: 97, distance: 55.0
click at [1035, 97] on div "int main ( ) { while ( true ) { auto farthest = null ; auto maxDistance = 0 ; i…" at bounding box center [1194, 273] width 452 height 486
click at [1140, 509] on button "Run ⇧↵" at bounding box center [1054, 506] width 244 height 35
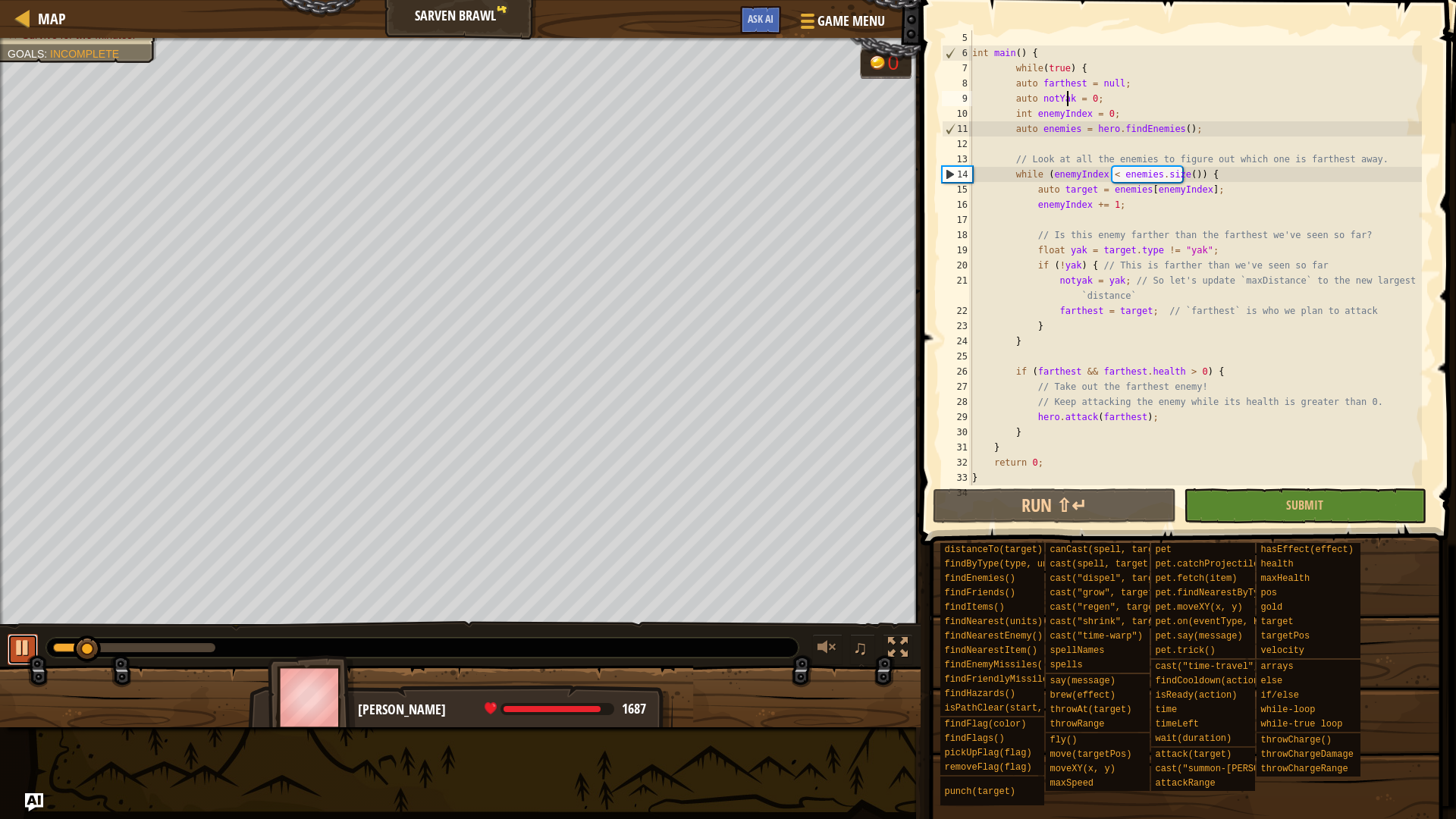
click at [13, 642] on div at bounding box center [23, 648] width 20 height 20
drag, startPoint x: 1076, startPoint y: 81, endPoint x: 1036, endPoint y: 80, distance: 40.0
click at [1036, 80] on div "int main ( ) { while ( true ) { auto farthest = null ; auto notYak = 0 ; int en…" at bounding box center [1194, 273] width 452 height 486
click at [1147, 80] on div "int main ( ) { while ( true ) { auto yak = null ; auto notYak = 0 ; int enemyIn…" at bounding box center [1194, 273] width 452 height 486
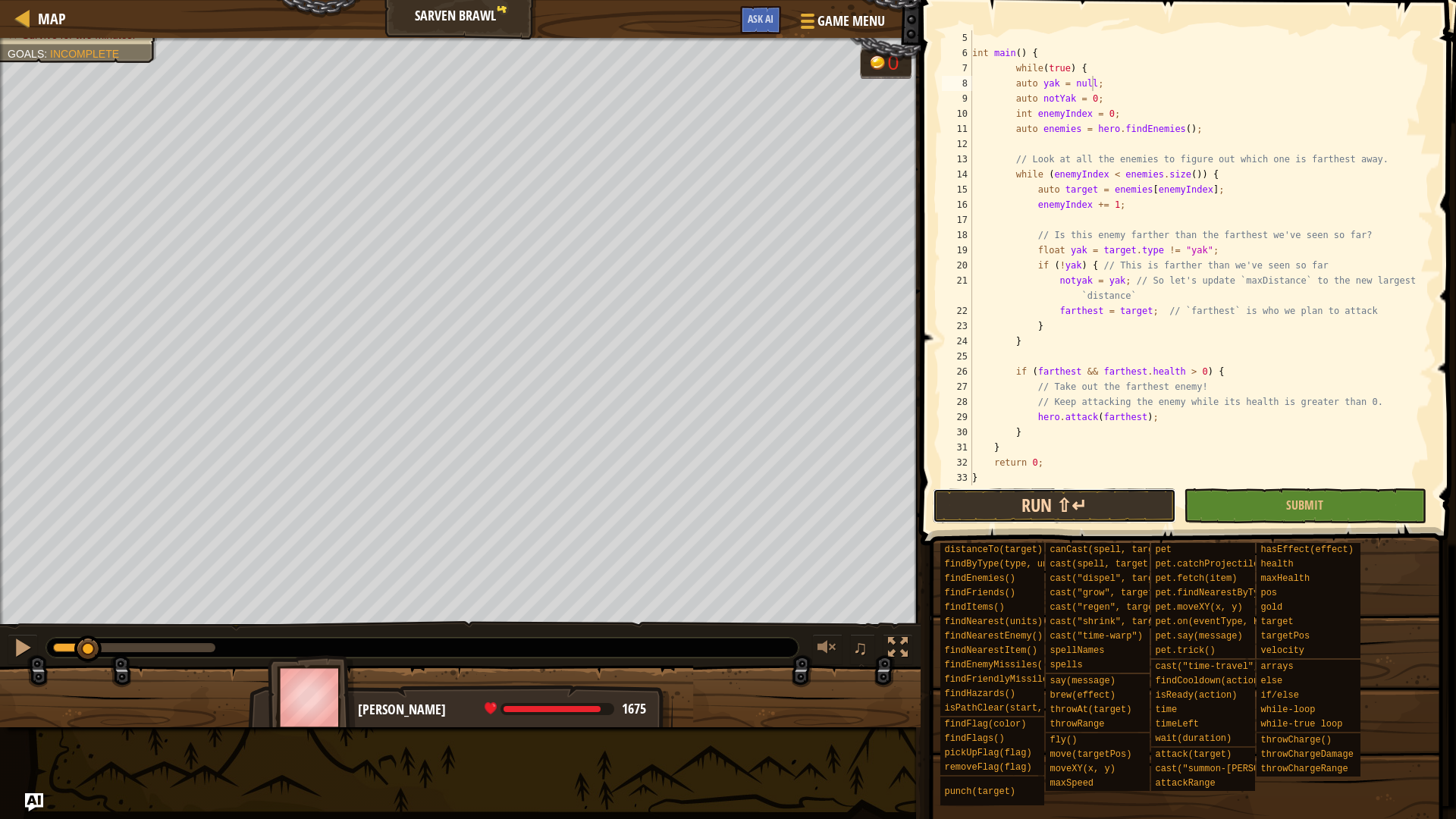
click at [1061, 511] on button "Run ⇧↵" at bounding box center [1054, 506] width 244 height 35
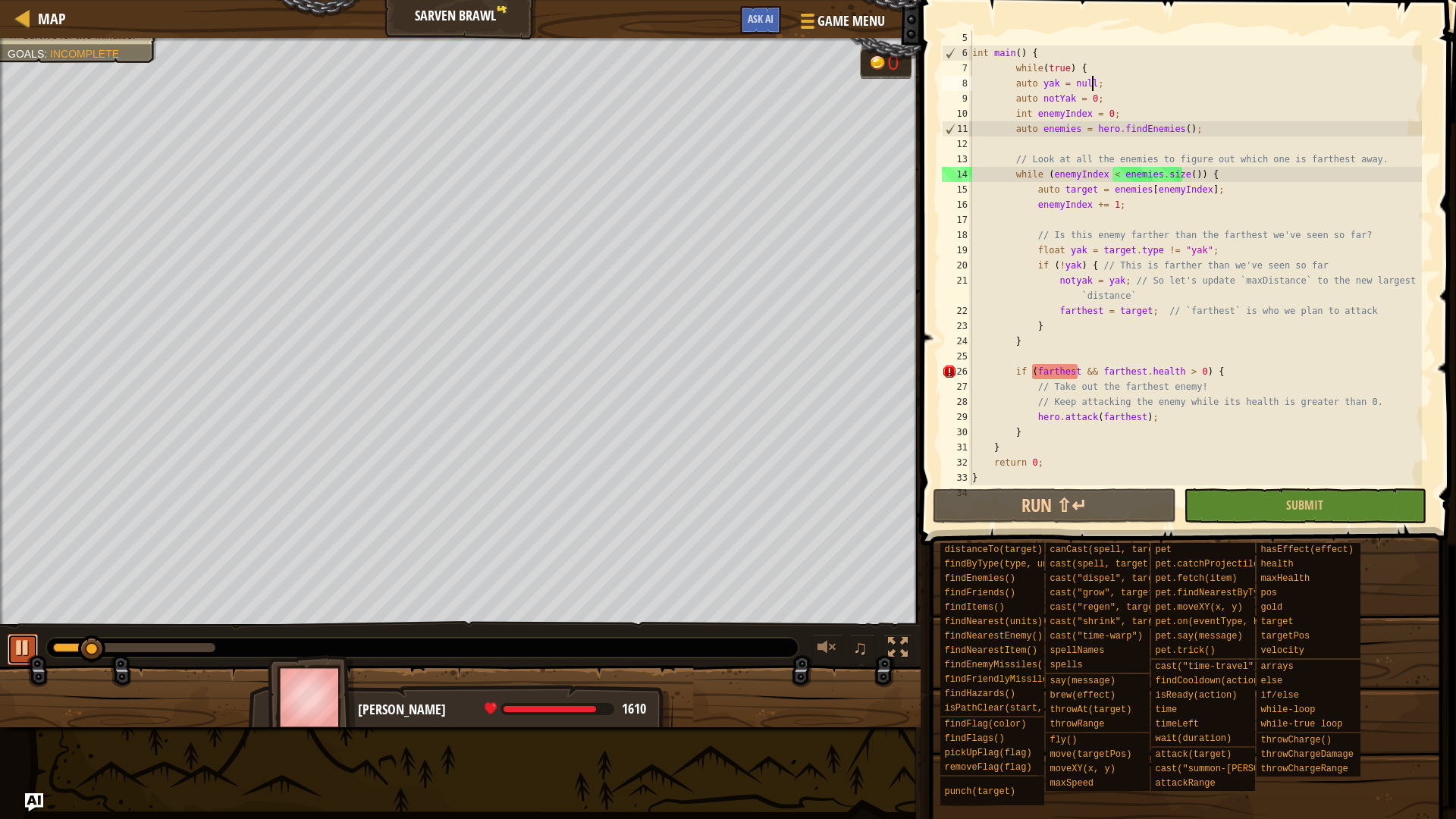
click at [20, 649] on div at bounding box center [23, 648] width 20 height 20
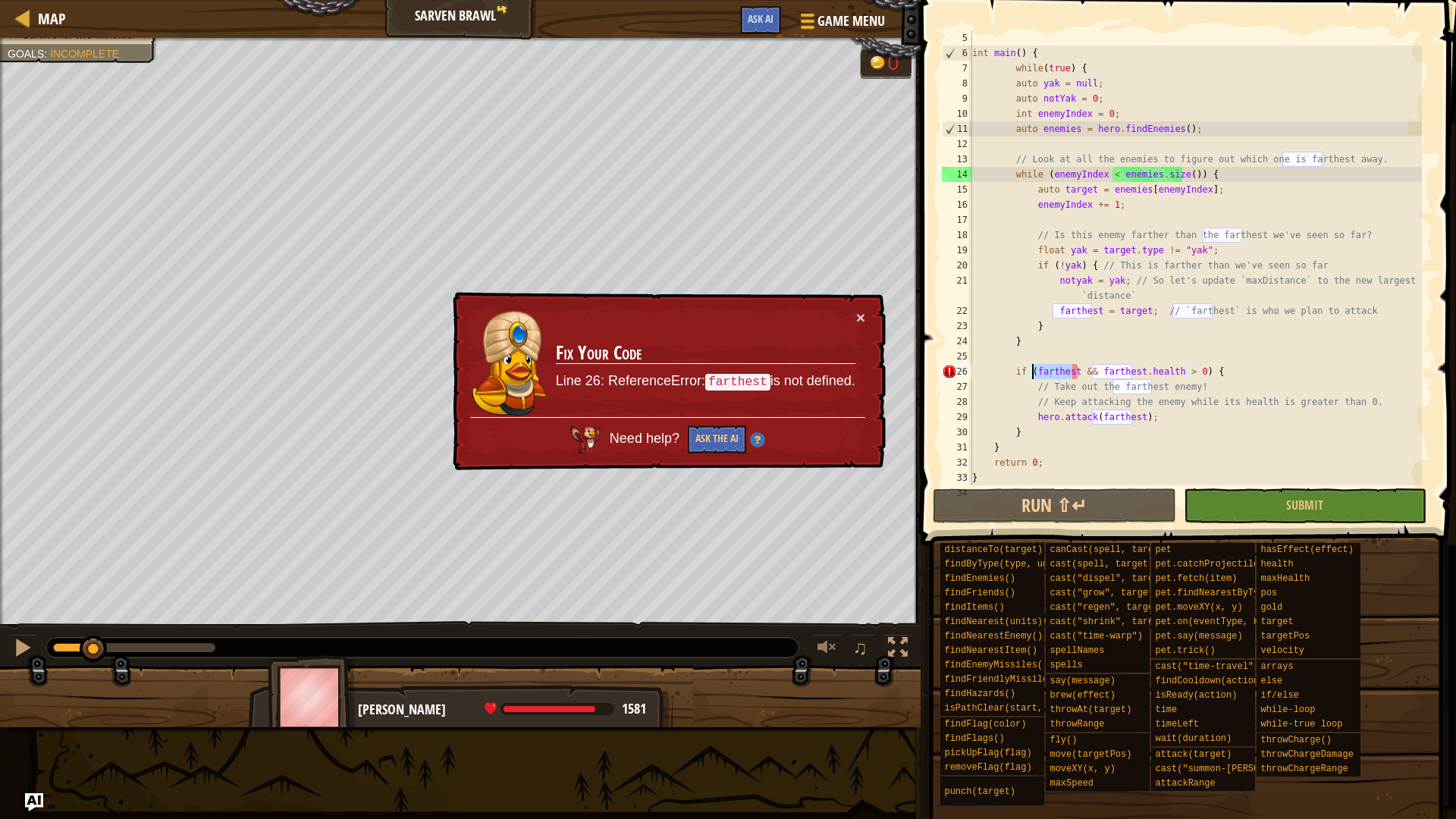
drag, startPoint x: 1070, startPoint y: 369, endPoint x: 1031, endPoint y: 366, distance: 39.1
click at [1031, 366] on div "int main ( ) { while ( true ) { auto yak = null ; auto notYak = 0 ; int enemyIn…" at bounding box center [1194, 273] width 452 height 486
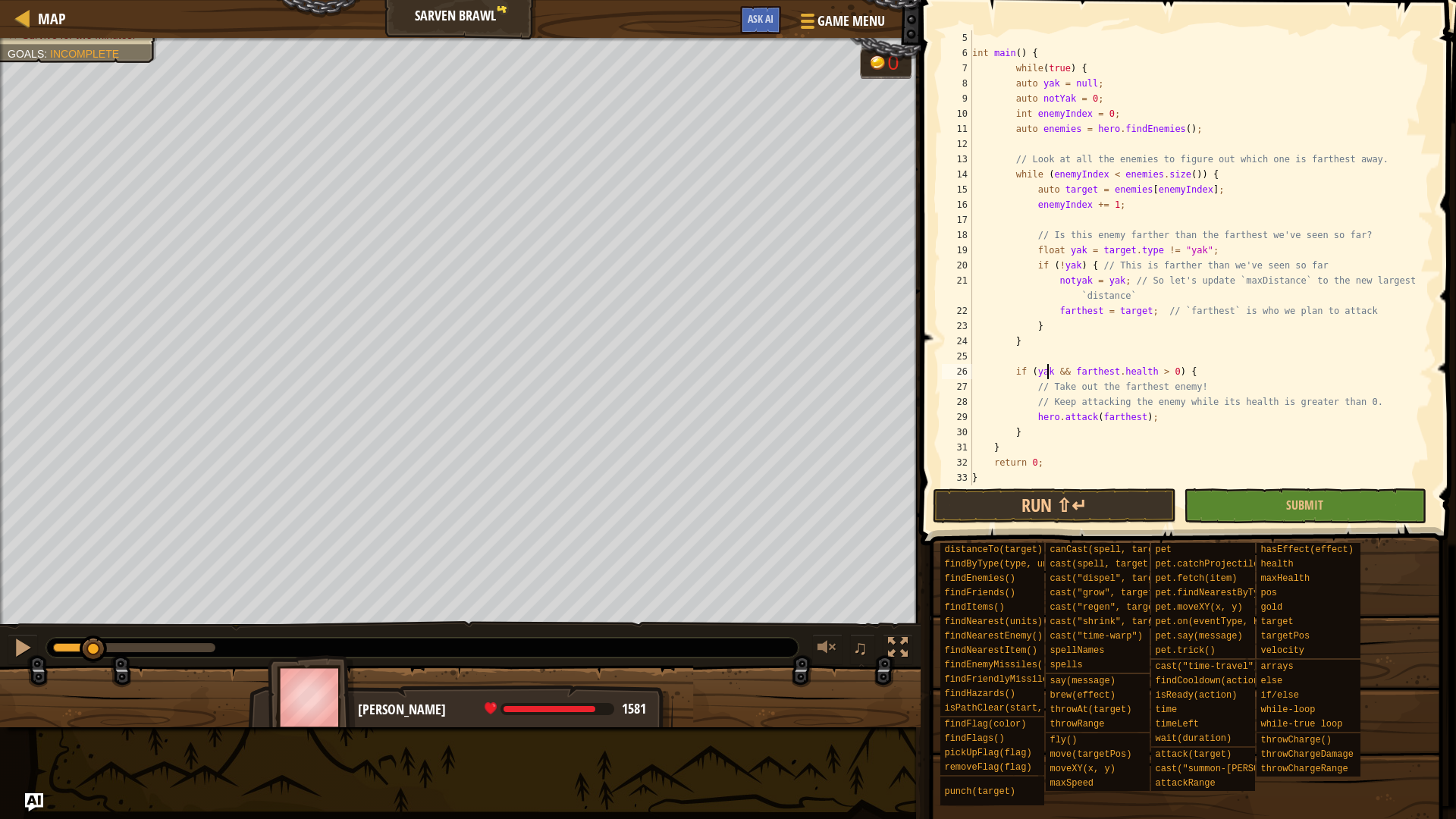
click at [1032, 368] on div "int main ( ) { while ( true ) { auto yak = null ; auto notYak = 0 ; int enemyIn…" at bounding box center [1194, 273] width 452 height 486
click at [1070, 280] on div "int main ( ) { while ( true ) { auto yak = null ; auto notYak = 0 ; int enemyIn…" at bounding box center [1194, 273] width 452 height 486
drag, startPoint x: 1121, startPoint y: 370, endPoint x: 1083, endPoint y: 368, distance: 38.1
click at [1083, 368] on div "int main ( ) { while ( true ) { auto yak = null ; auto notYak = 0 ; int enemyIn…" at bounding box center [1194, 273] width 452 height 486
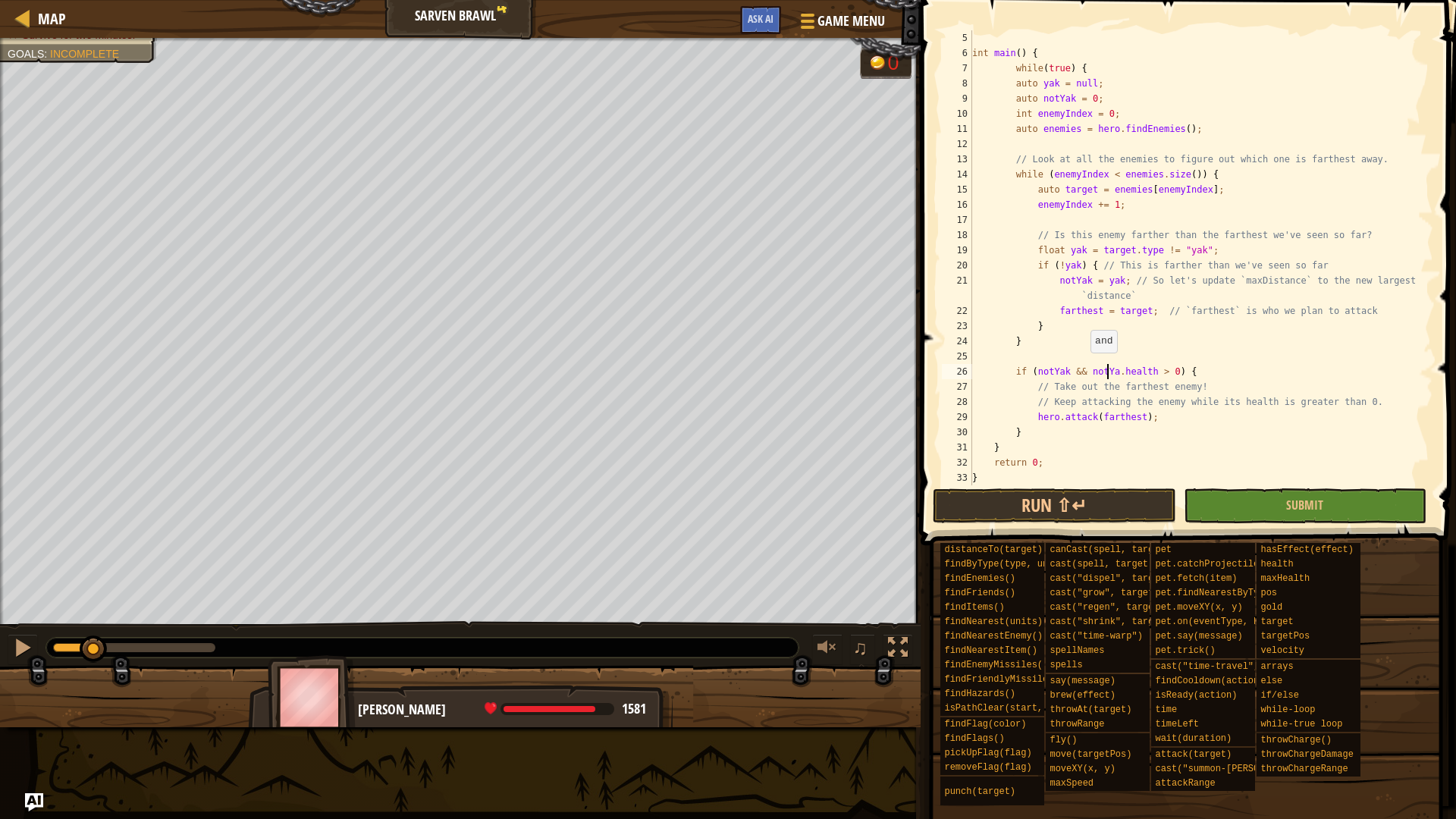
scroll to position [7, 12]
drag, startPoint x: 1133, startPoint y: 413, endPoint x: 1090, endPoint y: 416, distance: 43.1
click at [1090, 416] on div "int main ( ) { while ( true ) { auto yak = null ; auto notYak = 0 ; int enemyIn…" at bounding box center [1194, 273] width 452 height 486
click at [1117, 507] on button "Run ⇧↵" at bounding box center [1054, 506] width 244 height 35
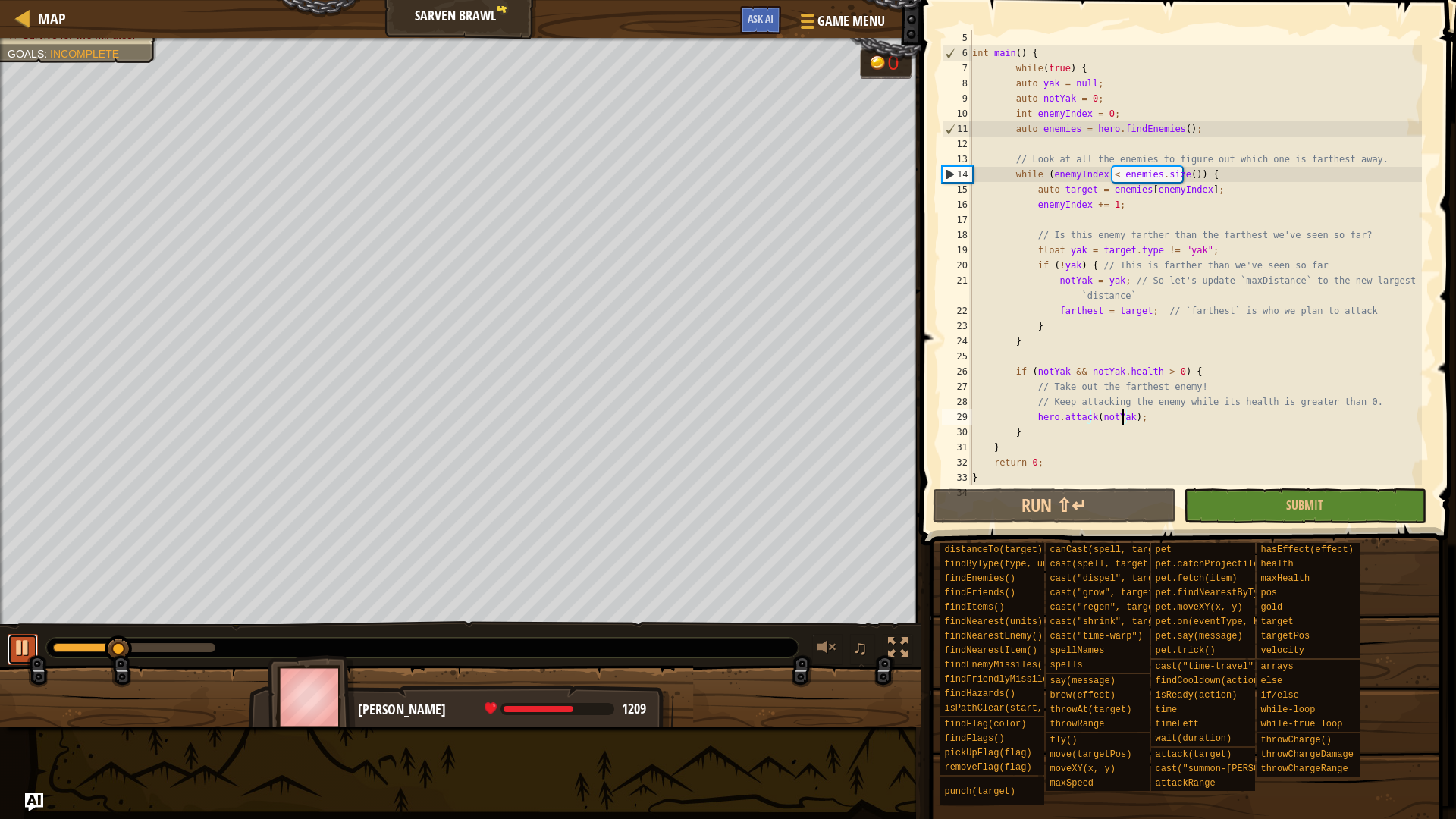
click at [14, 649] on div at bounding box center [23, 648] width 20 height 20
drag, startPoint x: 1088, startPoint y: 309, endPoint x: 1079, endPoint y: 309, distance: 9.0
click at [1079, 309] on div "int main ( ) { while ( true ) { auto yak = null ; auto notYak = 0 ; int enemyIn…" at bounding box center [1194, 273] width 452 height 486
drag, startPoint x: 1090, startPoint y: 309, endPoint x: 1054, endPoint y: 314, distance: 36.3
click at [1054, 314] on div "int main ( ) { while ( true ) { auto yak = null ; auto notYak = 0 ; int enemyIn…" at bounding box center [1194, 273] width 452 height 486
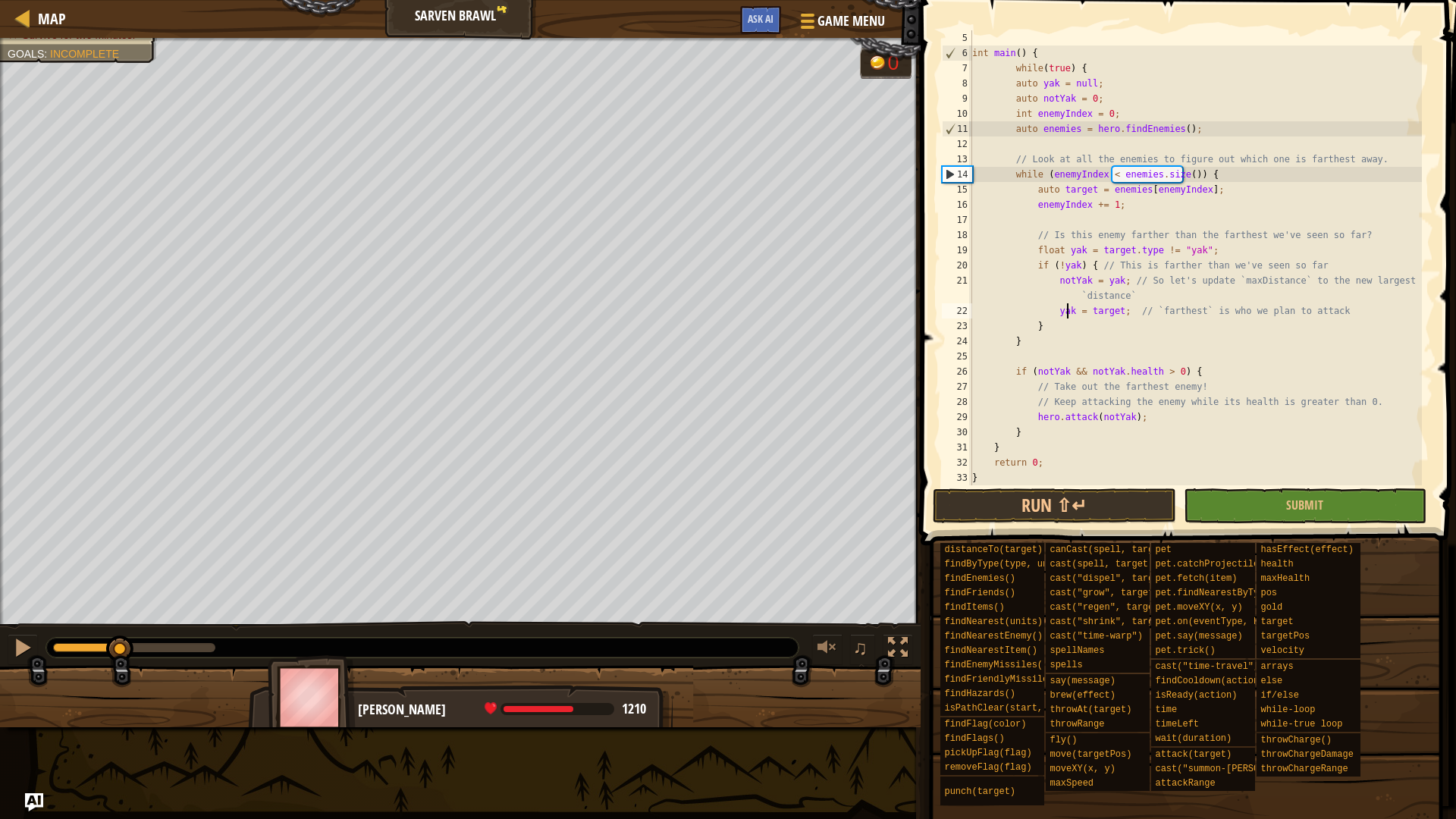
scroll to position [7, 9]
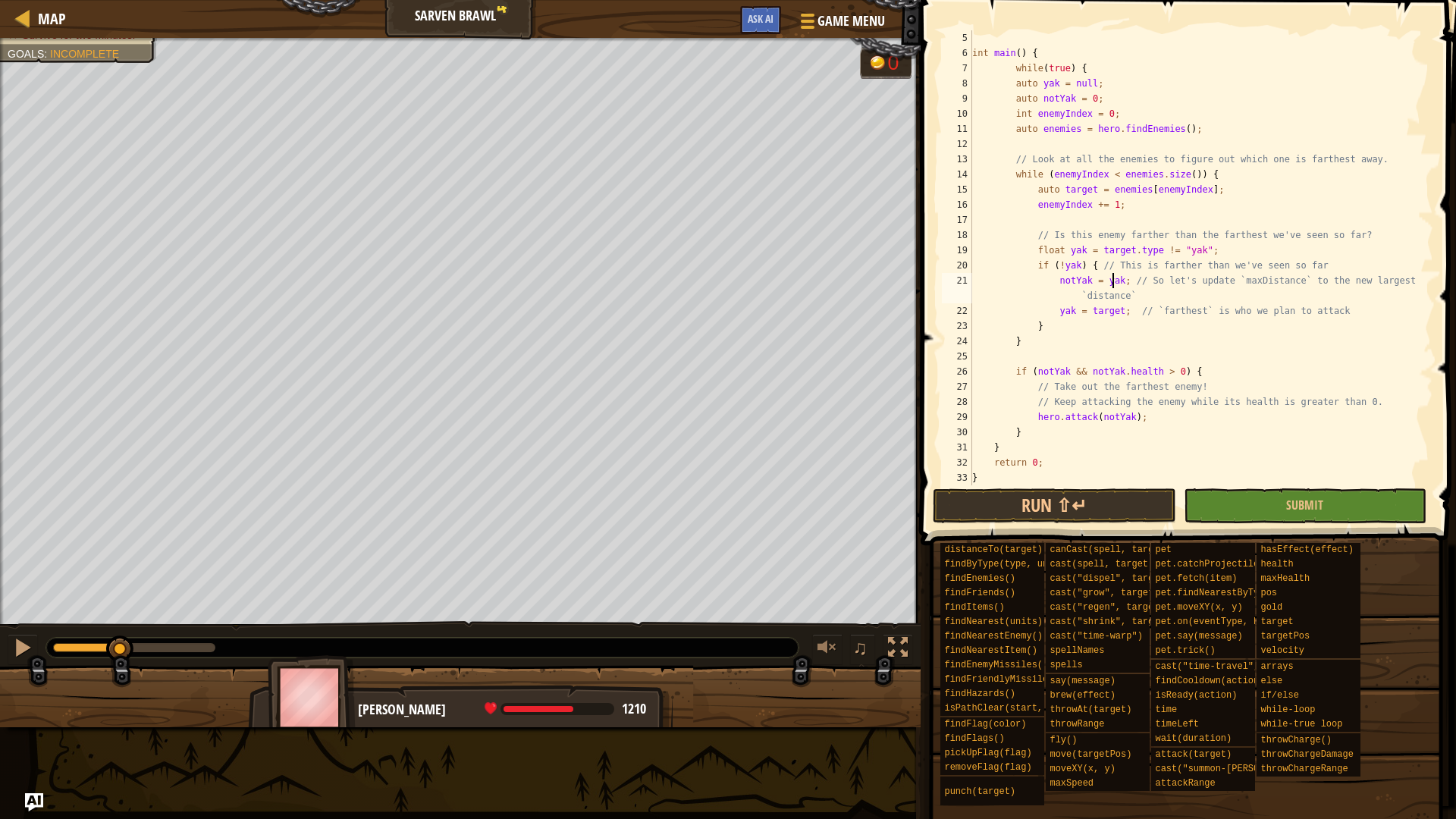
click at [1111, 279] on div "int main ( ) { while ( true ) { auto yak = null ; auto notYak = 0 ; int enemyIn…" at bounding box center [1194, 273] width 452 height 486
drag, startPoint x: 1213, startPoint y: 244, endPoint x: 1412, endPoint y: 230, distance: 199.5
click at [1412, 230] on div "int main ( ) { while ( true ) { auto yak = null ; auto notYak = 0 ; int enemyIn…" at bounding box center [1194, 273] width 452 height 486
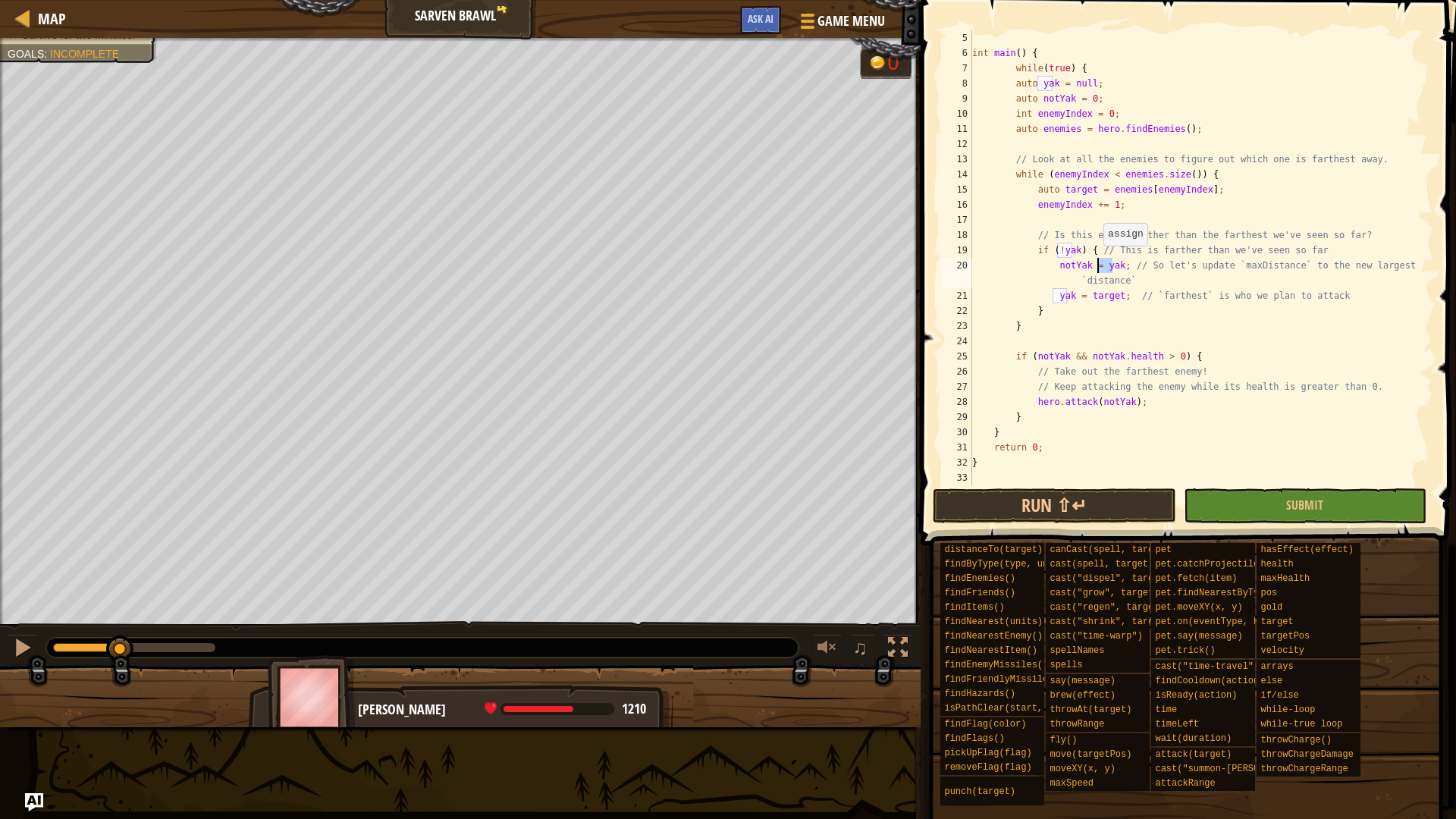
drag, startPoint x: 1110, startPoint y: 262, endPoint x: 1095, endPoint y: 261, distance: 15.0
click at [1095, 261] on div "int main ( ) { while ( true ) { auto yak = null ; auto notYak = 0 ; int enemyIn…" at bounding box center [1194, 273] width 452 height 486
drag, startPoint x: 1072, startPoint y: 264, endPoint x: 1053, endPoint y: 267, distance: 19.2
click at [1053, 267] on div "int main ( ) { while ( true ) { auto yak = null ; auto notYak = 0 ; int enemyIn…" at bounding box center [1194, 273] width 452 height 486
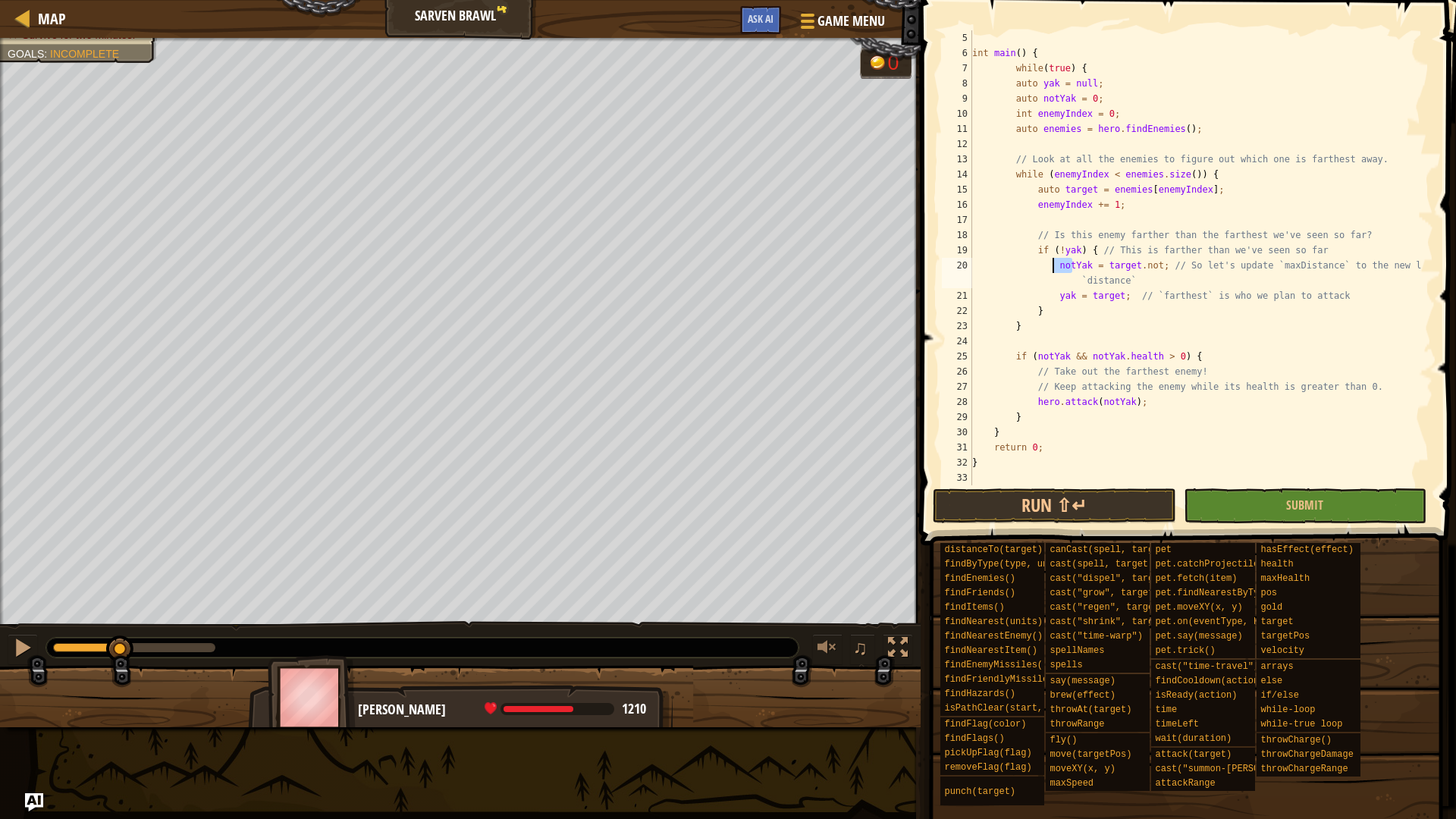
click at [1053, 267] on div "int main ( ) { while ( true ) { auto yak = null ; auto notYak = 0 ; int enemyIn…" at bounding box center [1194, 258] width 452 height 455
drag, startPoint x: 1145, startPoint y: 266, endPoint x: 1129, endPoint y: 268, distance: 16.1
click at [1129, 268] on div "int main ( ) { while ( true ) { auto yak = null ; auto notYak = 0 ; int enemyIn…" at bounding box center [1194, 273] width 452 height 486
click at [1106, 495] on button "Run ⇧↵" at bounding box center [1054, 506] width 244 height 35
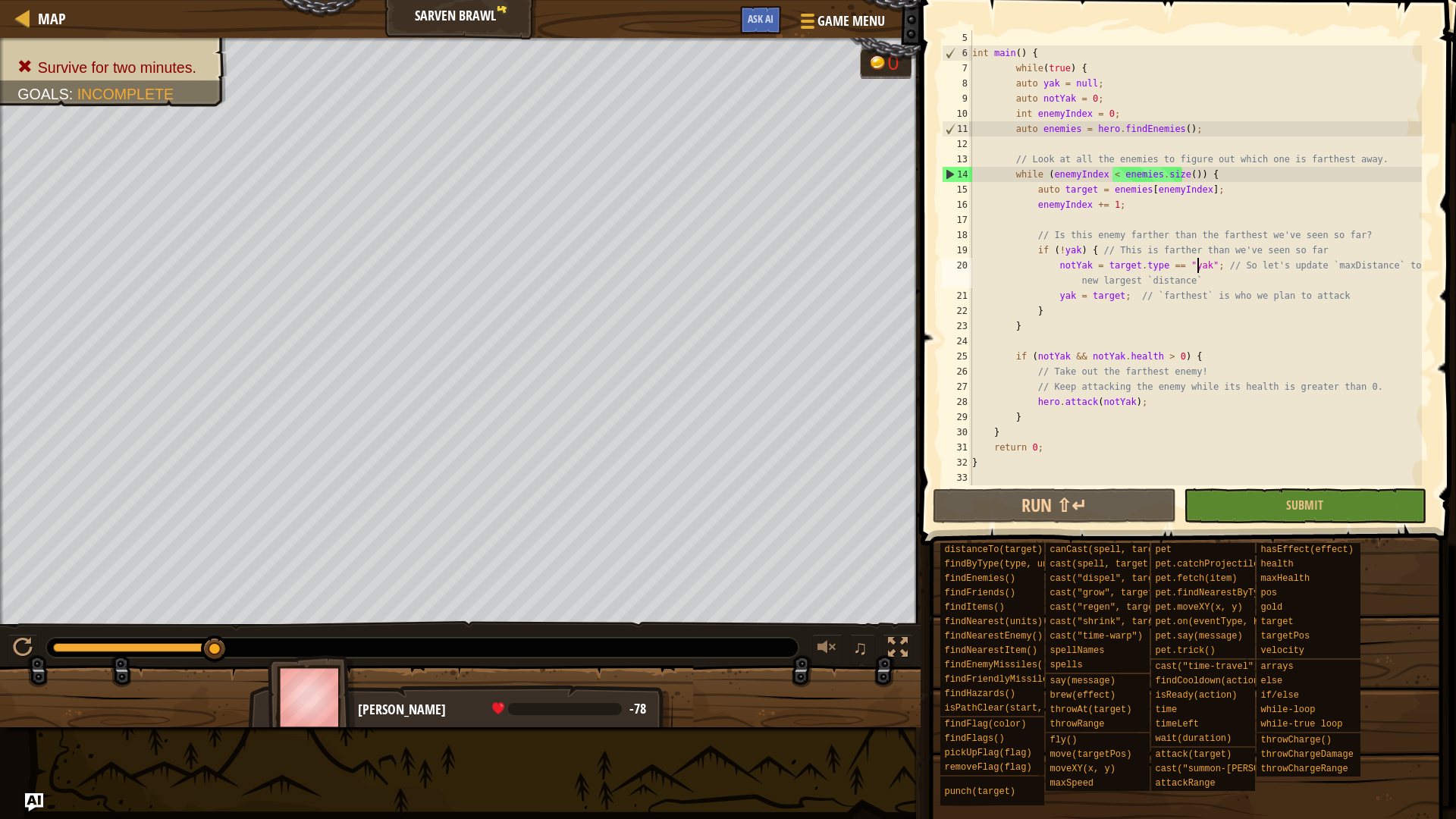
click at [277, 592] on div "Survive for two minutes. Goals : Incomplete G reen B lack V iolet 0 ♫ Omarn -78…" at bounding box center [728, 383] width 1456 height 689
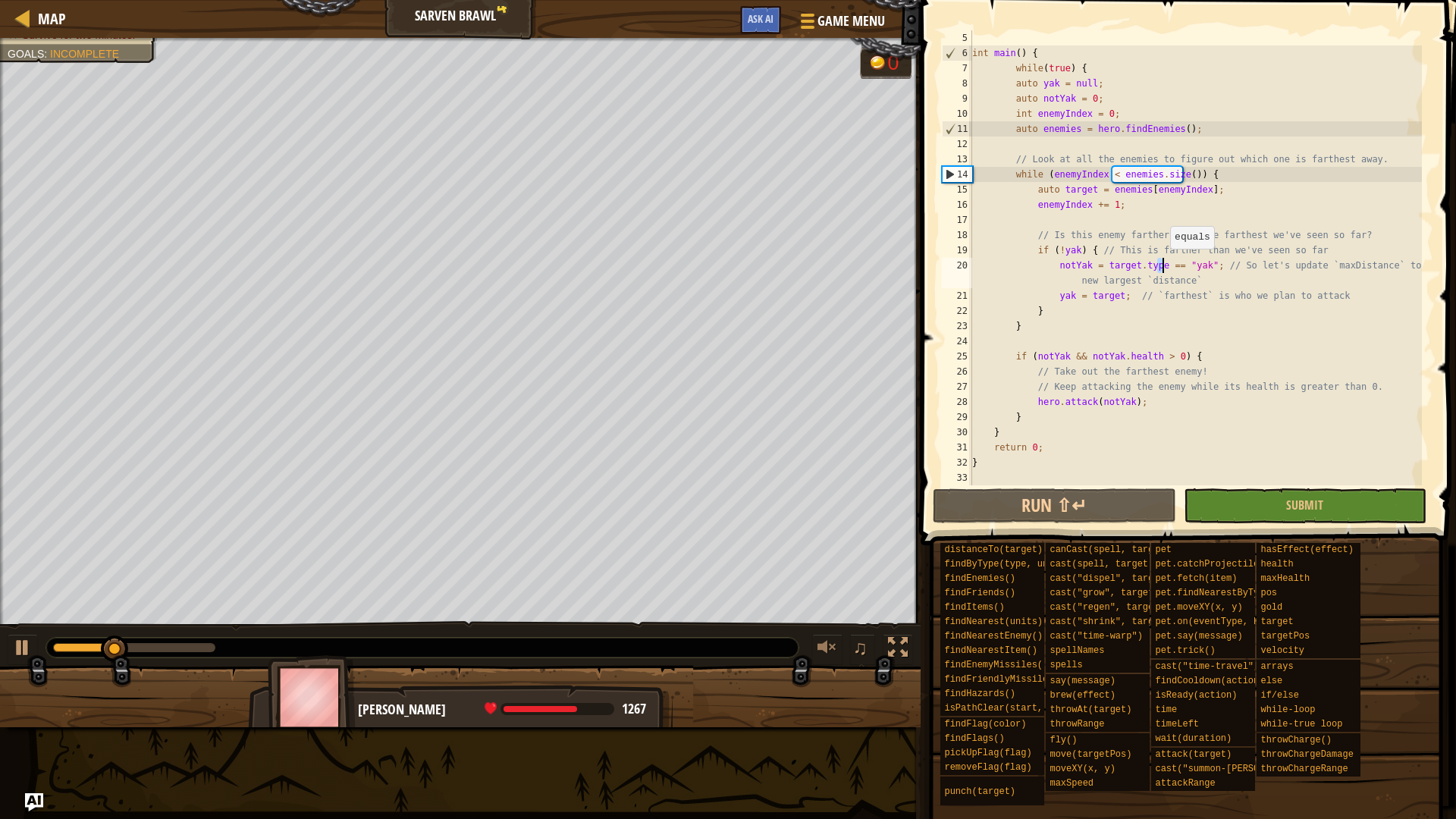
click at [1162, 264] on div "int main ( ) { while ( true ) { auto yak = null ; auto notYak = 0 ; int enemyIn…" at bounding box center [1194, 273] width 452 height 486
click at [1105, 502] on button "Run ⇧↵" at bounding box center [1054, 506] width 244 height 35
click at [20, 649] on div at bounding box center [23, 648] width 20 height 20
drag, startPoint x: 1081, startPoint y: 264, endPoint x: 1053, endPoint y: 264, distance: 28.0
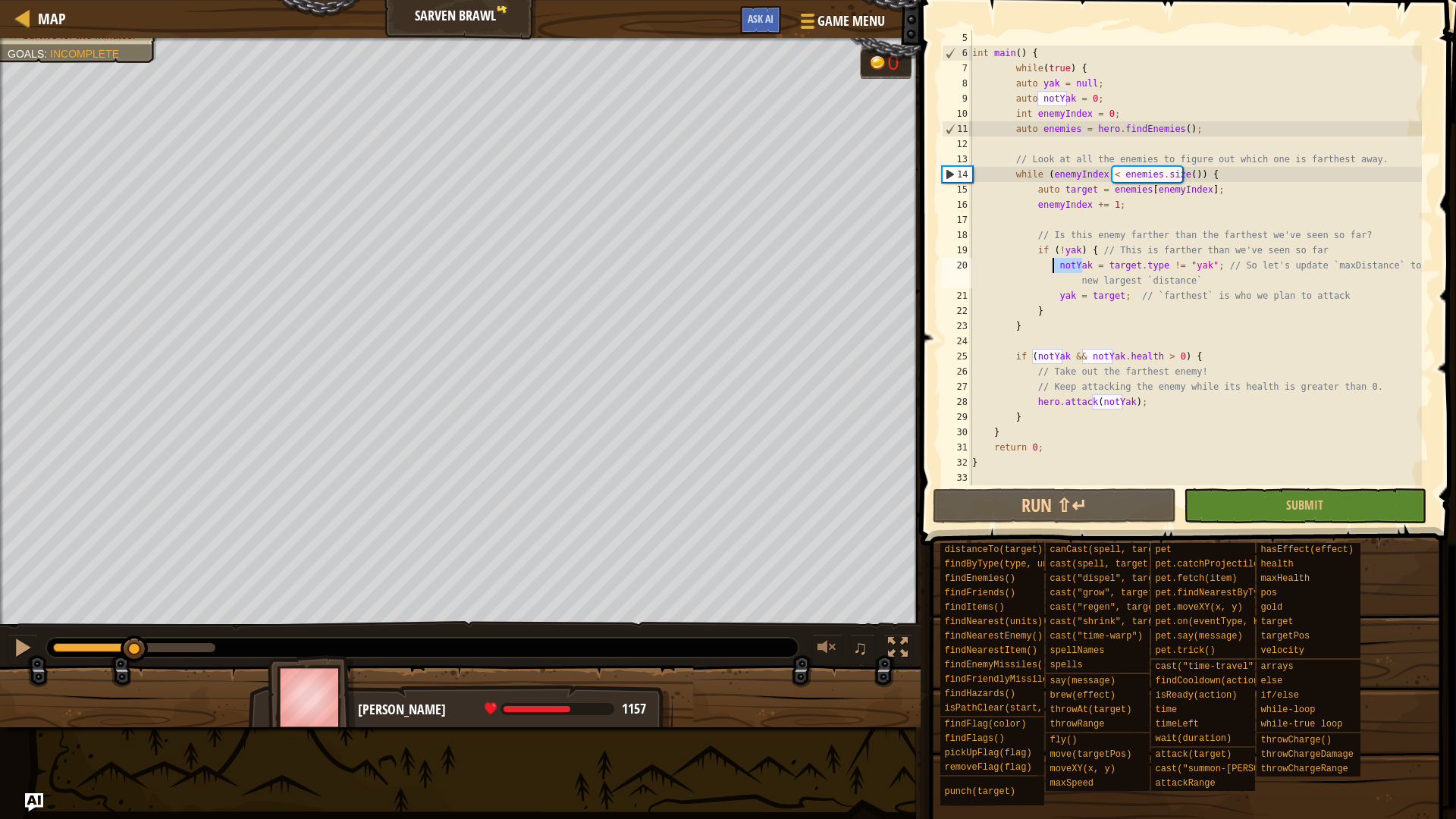
click at [1053, 264] on div "int main ( ) { while ( true ) { auto yak = null ; auto notYak = 0 ; int enemyIn…" at bounding box center [1194, 273] width 452 height 486
click at [1087, 259] on div "int main ( ) { while ( true ) { auto yak = null ; auto notYak = 0 ; int enemyIn…" at bounding box center [1194, 273] width 452 height 486
click at [1167, 261] on div "int main ( ) { while ( true ) { auto yak = null ; auto notYak = 0 ; int enemyIn…" at bounding box center [1194, 273] width 452 height 486
drag, startPoint x: 1196, startPoint y: 263, endPoint x: 1097, endPoint y: 265, distance: 99.0
click at [1097, 265] on div "int main ( ) { while ( true ) { auto yak = null ; auto notYak = 0 ; int enemyIn…" at bounding box center [1194, 273] width 452 height 486
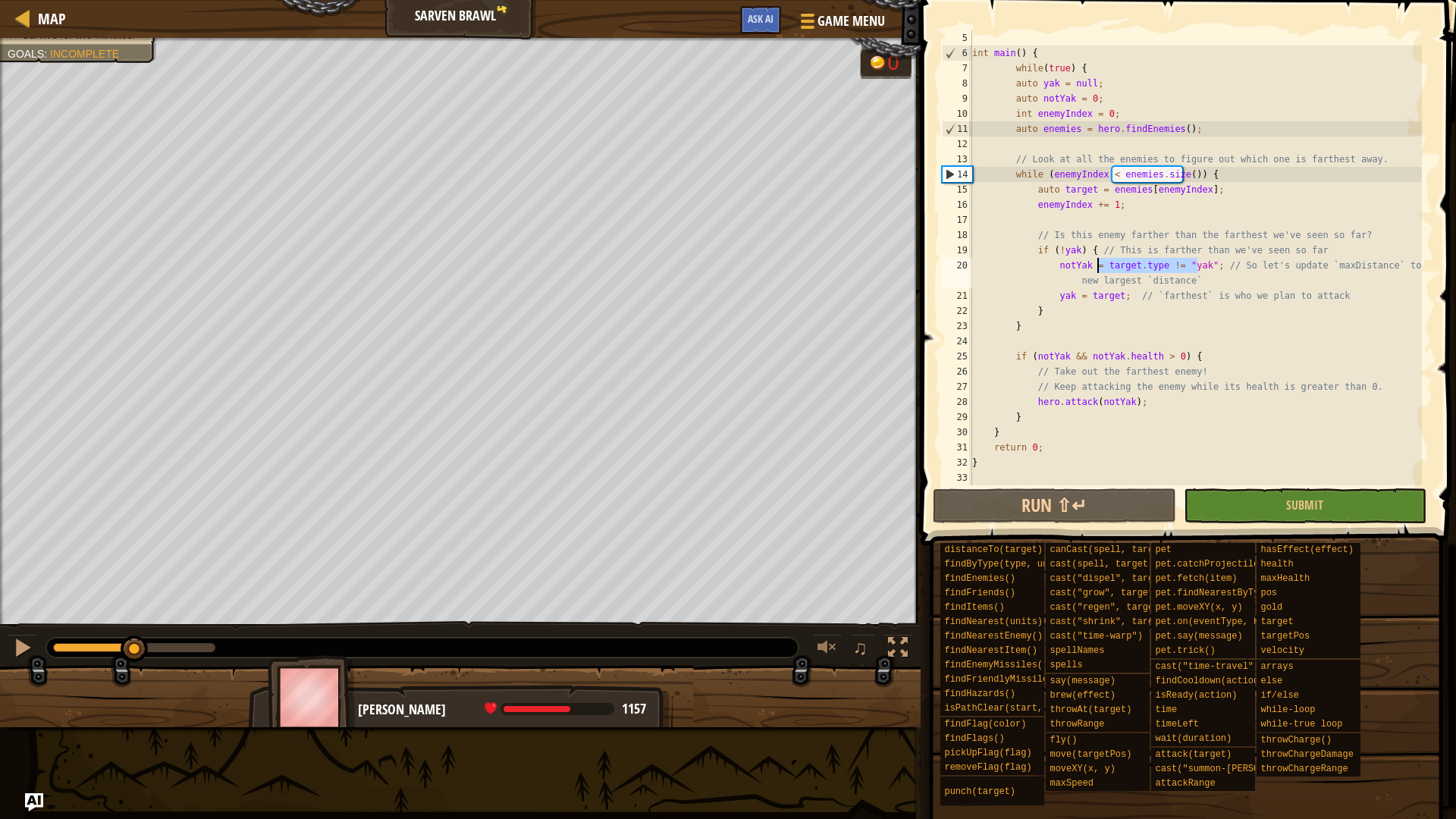
click at [1051, 296] on div "int main ( ) { while ( true ) { auto yak = null ; auto notYak = 0 ; int enemyIn…" at bounding box center [1194, 273] width 452 height 486
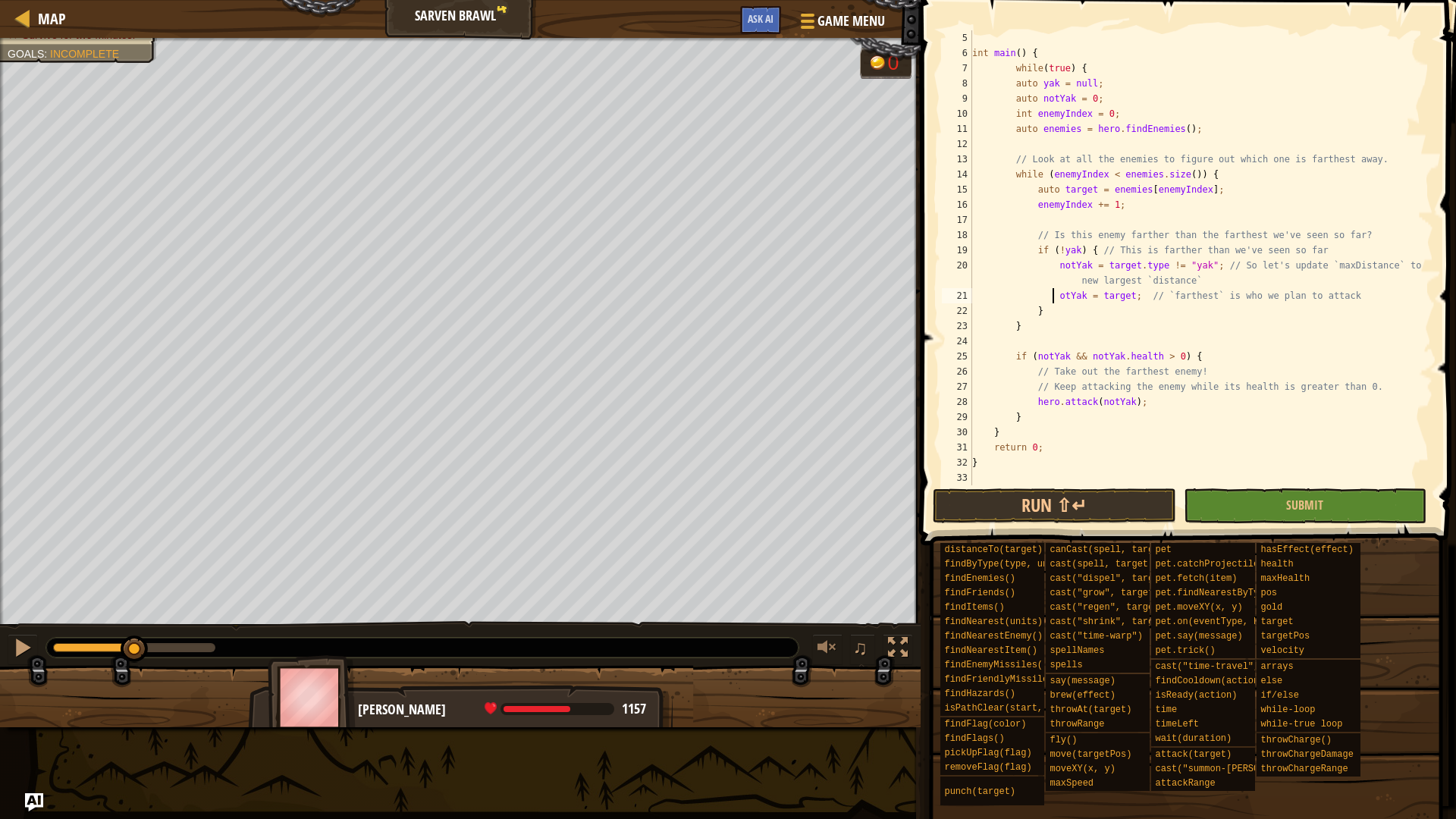
scroll to position [7, 8]
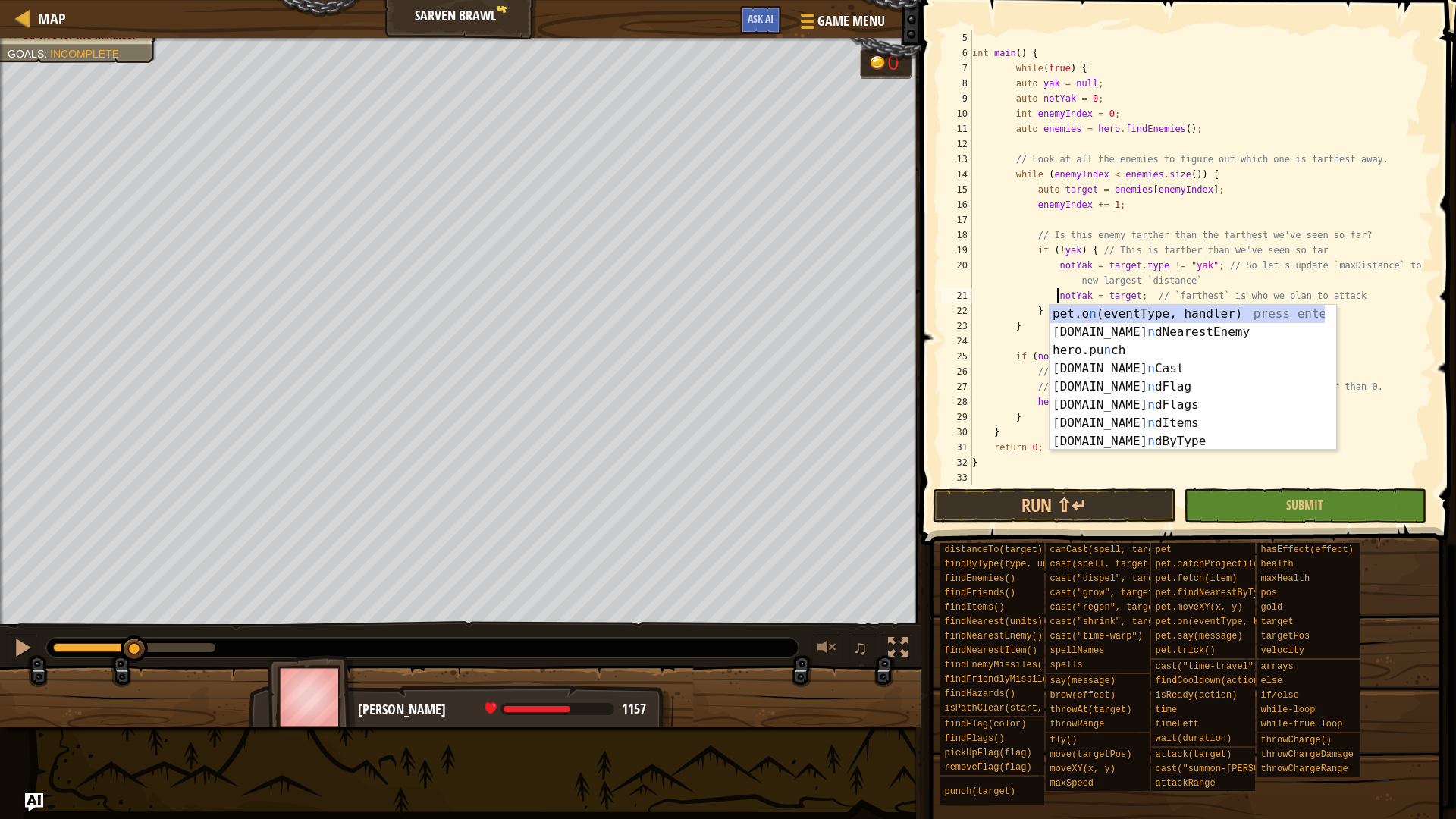
click at [1146, 276] on div "int main ( ) { while ( true ) { auto yak = null ; auto notYak = 0 ; int enemyIn…" at bounding box center [1194, 273] width 452 height 486
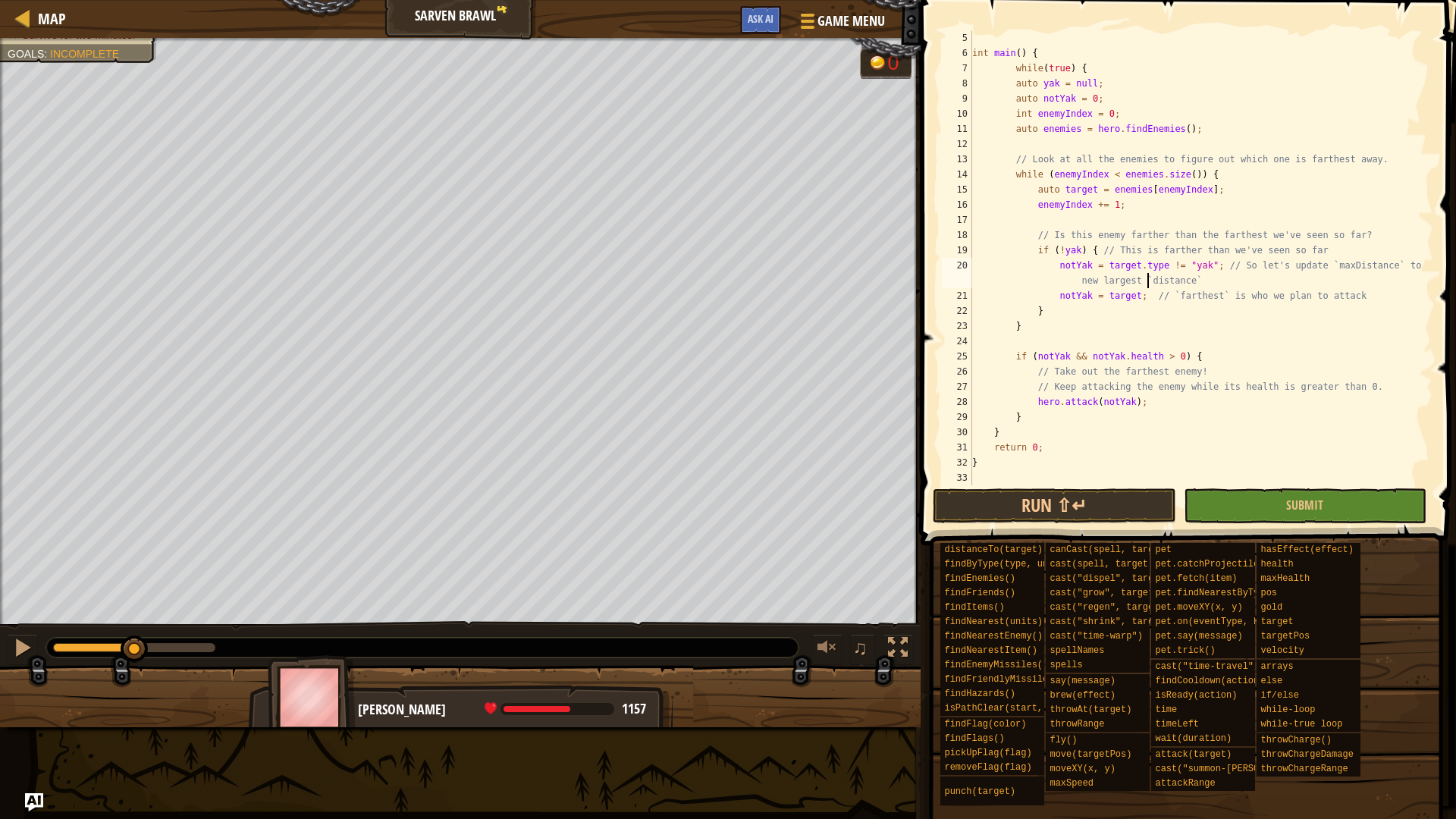
click at [1142, 289] on div "int main ( ) { while ( true ) { auto yak = null ; auto notYak = 0 ; int enemyIn…" at bounding box center [1194, 273] width 452 height 486
drag, startPoint x: 1072, startPoint y: 261, endPoint x: 1050, endPoint y: 262, distance: 22.0
click at [1050, 262] on div "int main ( ) { while ( true ) { auto yak = null ; auto notYak = 0 ; int enemyIn…" at bounding box center [1194, 273] width 452 height 486
click at [1147, 262] on div "int main ( ) { while ( true ) { auto yak = null ; auto notYak = 0 ; int enemyIn…" at bounding box center [1194, 273] width 452 height 486
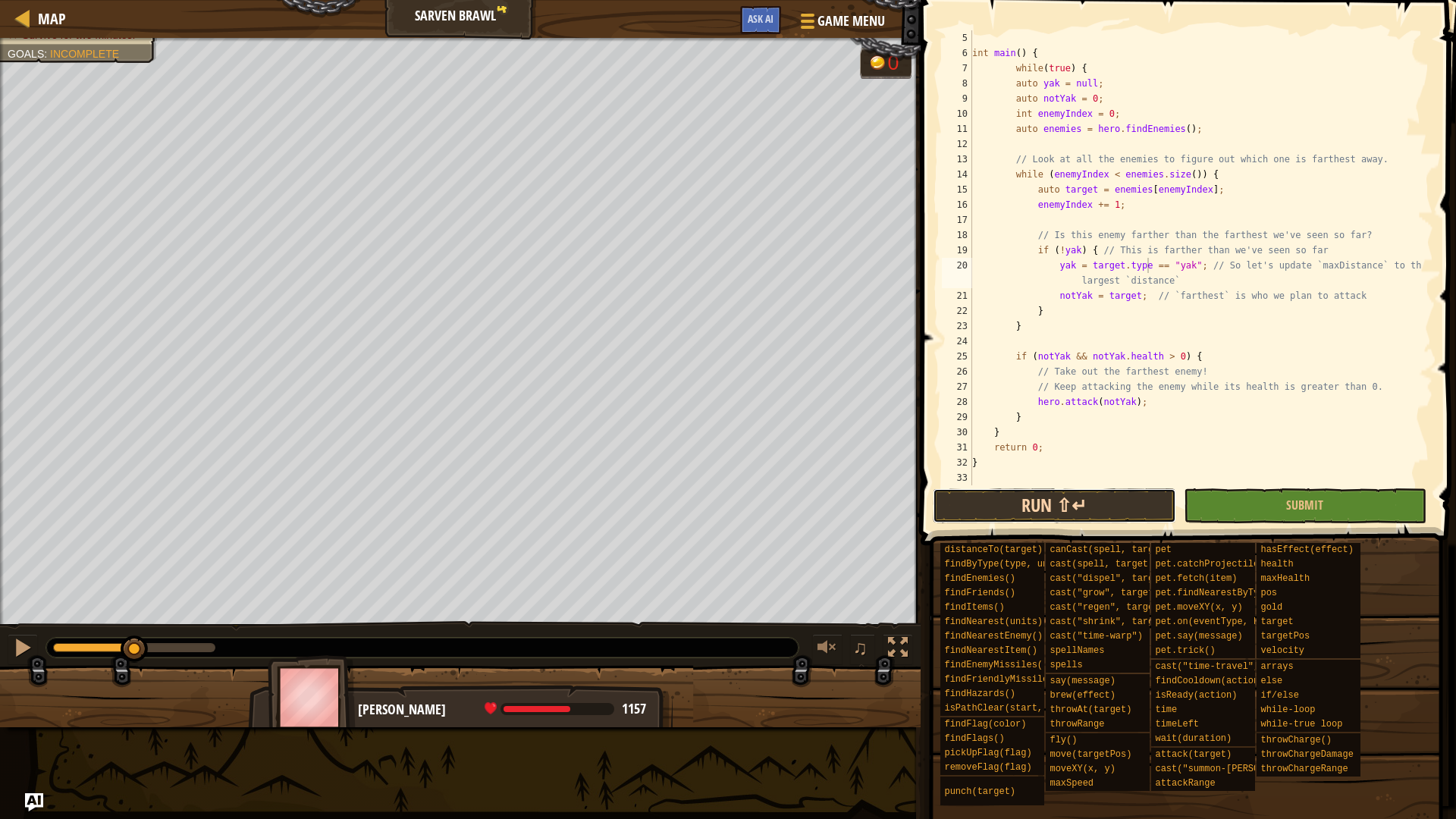
click at [1078, 503] on button "Run ⇧↵" at bounding box center [1054, 506] width 244 height 35
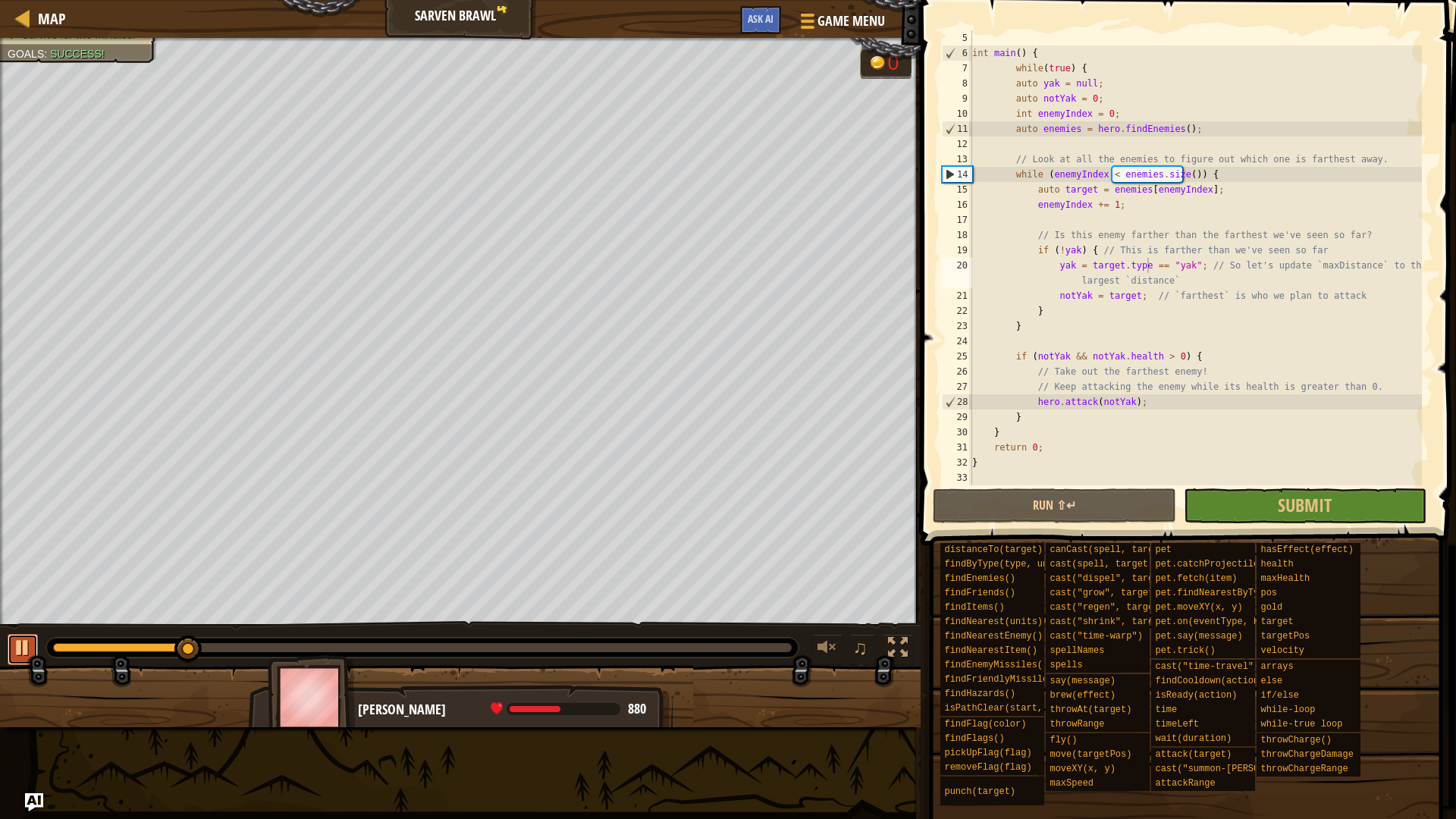
click at [23, 641] on div at bounding box center [23, 648] width 20 height 20
drag, startPoint x: 1150, startPoint y: 370, endPoint x: 1091, endPoint y: 367, distance: 59.1
click at [1091, 367] on div "int main ( ) { while ( true ) { auto yak = null ; auto notYak = 0 ; int enemyIn…" at bounding box center [1194, 273] width 452 height 486
click at [1161, 368] on div "int main ( ) { while ( true ) { auto yak = null ; auto notYak = 0 ; int enemyIn…" at bounding box center [1194, 273] width 452 height 486
drag, startPoint x: 1148, startPoint y: 370, endPoint x: 1122, endPoint y: 370, distance: 26.0
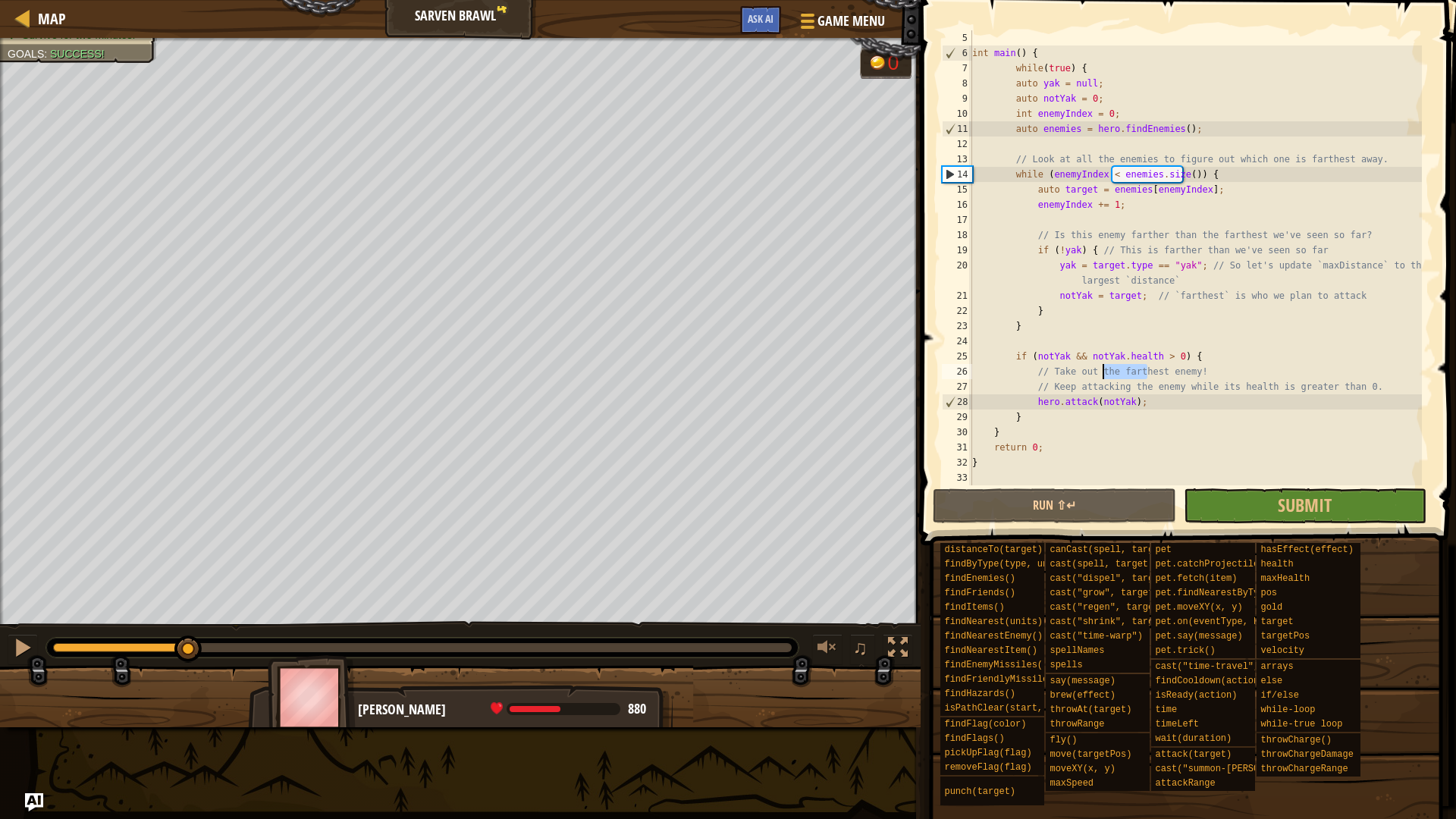
click at [1113, 373] on div "int main ( ) { while ( true ) { auto yak = null ; auto notYak = 0 ; int enemyIn…" at bounding box center [1194, 273] width 452 height 486
drag, startPoint x: 1150, startPoint y: 366, endPoint x: 1091, endPoint y: 366, distance: 59.0
click at [1091, 366] on div "int main ( ) { while ( true ) { auto yak = null ; auto notYak = 0 ; int enemyIn…" at bounding box center [1194, 273] width 452 height 486
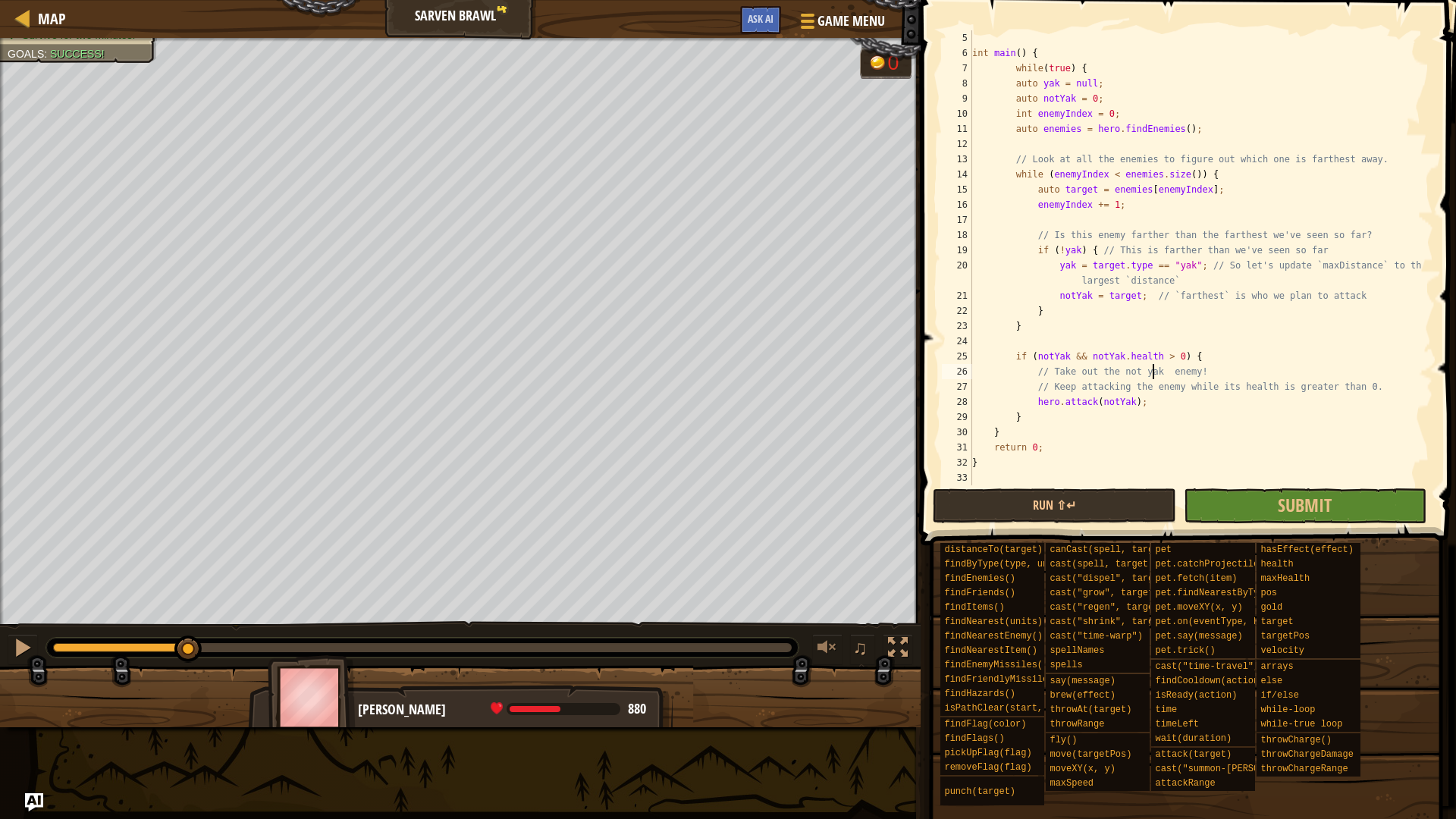
scroll to position [7, 16]
click at [1175, 372] on div "int main ( ) { while ( true ) { auto yak = null ; auto notYak = 0 ; int enemyIn…" at bounding box center [1194, 273] width 452 height 486
click at [1228, 365] on div "int main ( ) { while ( true ) { auto yak = null ; auto notYak = 0 ; int enemyIn…" at bounding box center [1194, 273] width 452 height 486
drag, startPoint x: 1182, startPoint y: 248, endPoint x: 1153, endPoint y: 244, distance: 29.3
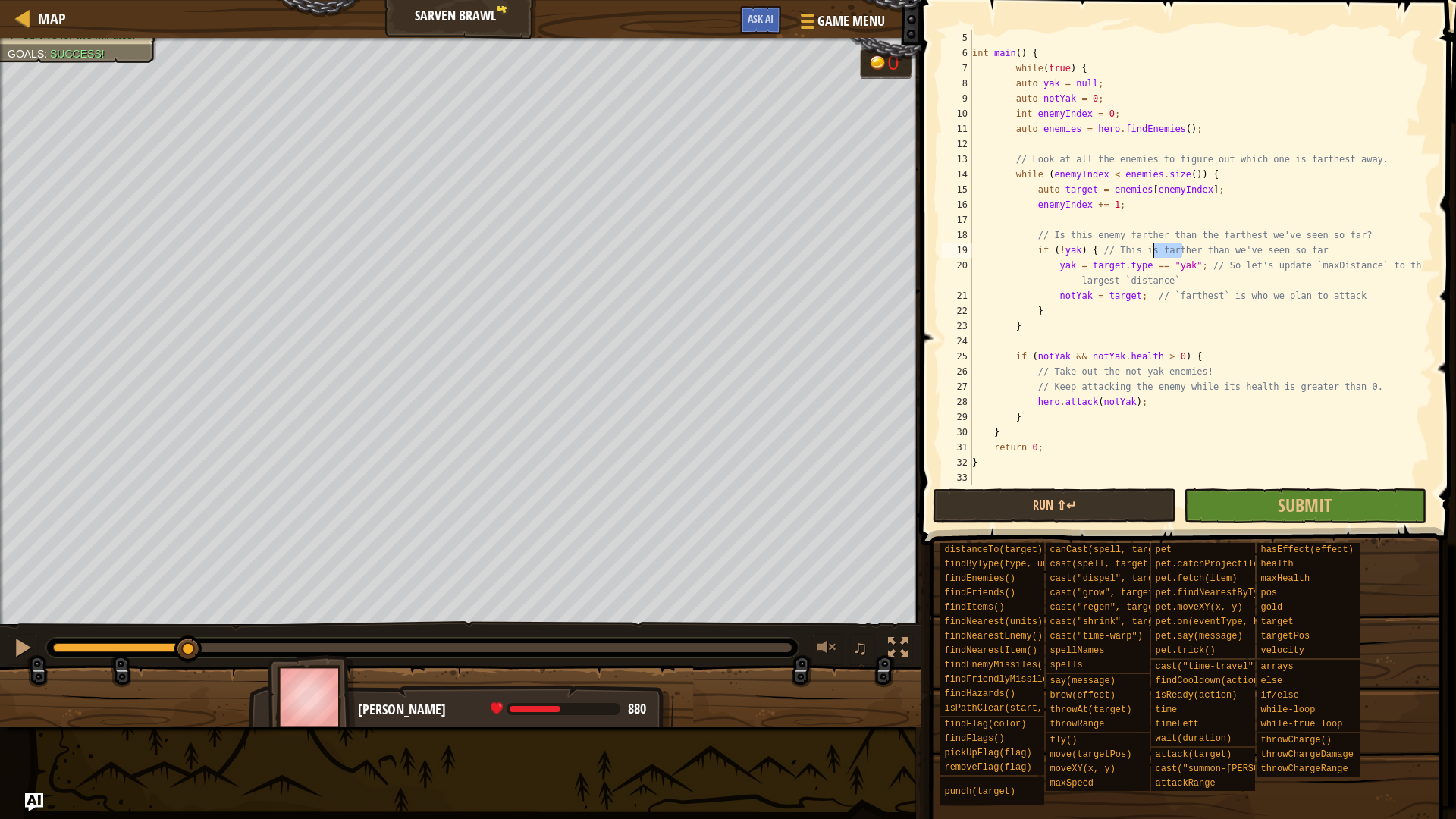
click at [1153, 244] on div "int main ( ) { while ( true ) { auto yak = null ; auto notYak = 0 ; int enemyIn…" at bounding box center [1194, 273] width 452 height 486
type textarea "if (!yak) { // This is farther than we've seen so far"
click at [1153, 244] on div "int main ( ) { while ( true ) { auto yak = null ; auto notYak = 0 ; int enemyIn…" at bounding box center [1194, 258] width 452 height 455
click at [39, 13] on span "Map" at bounding box center [51, 18] width 28 height 20
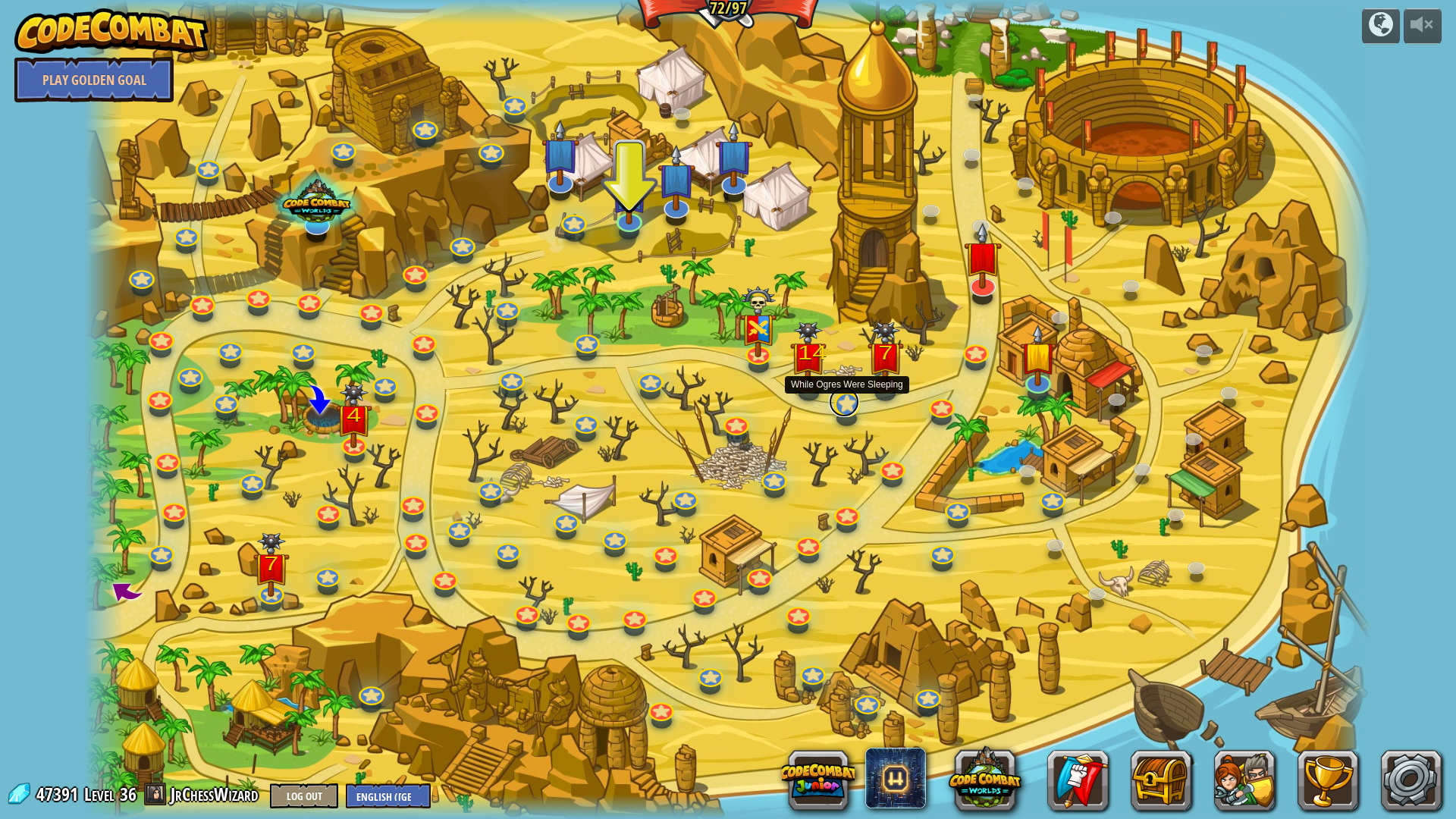
click at [843, 412] on link at bounding box center [844, 402] width 30 height 30
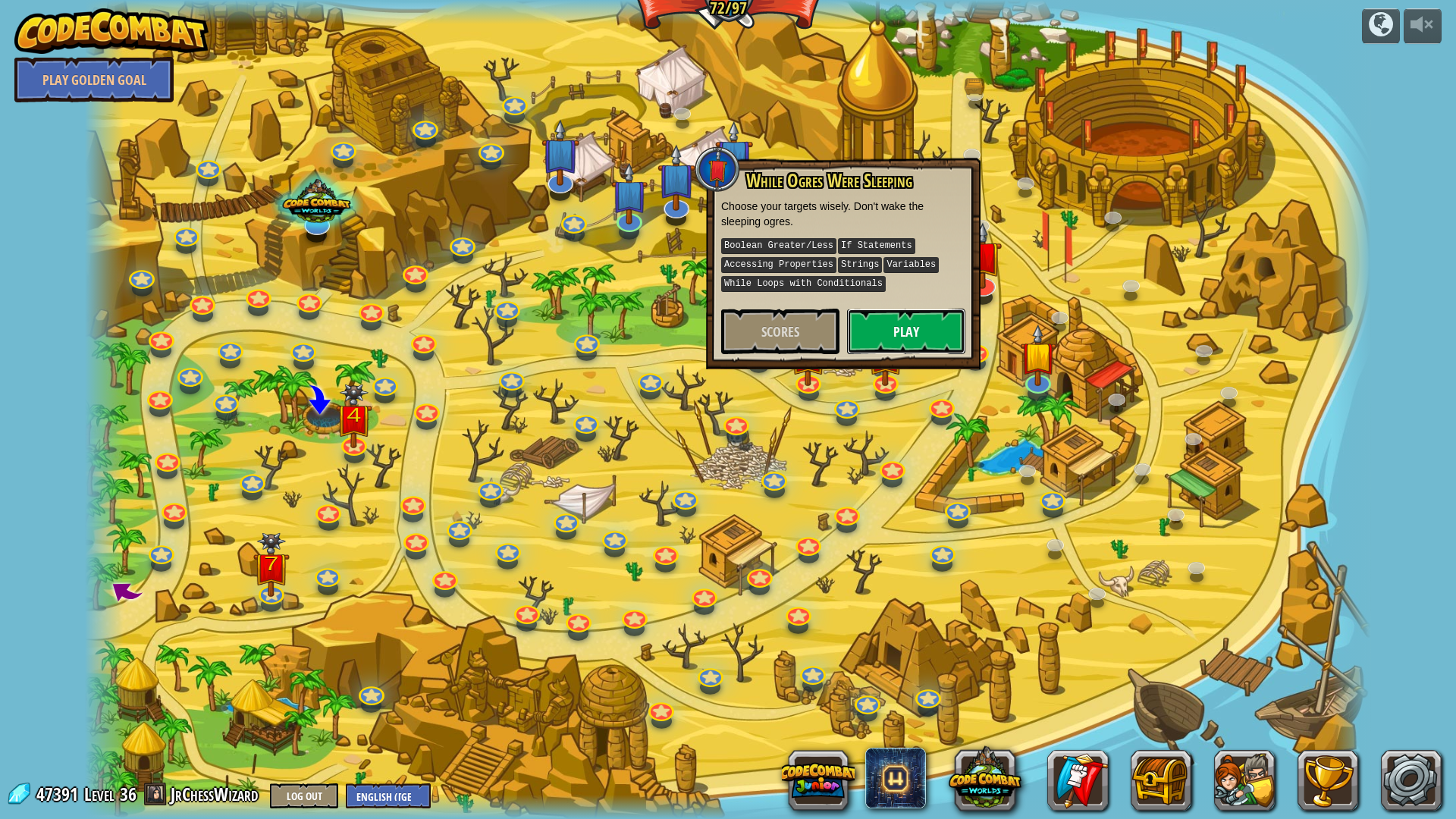
click at [906, 325] on button "Play" at bounding box center [906, 331] width 118 height 46
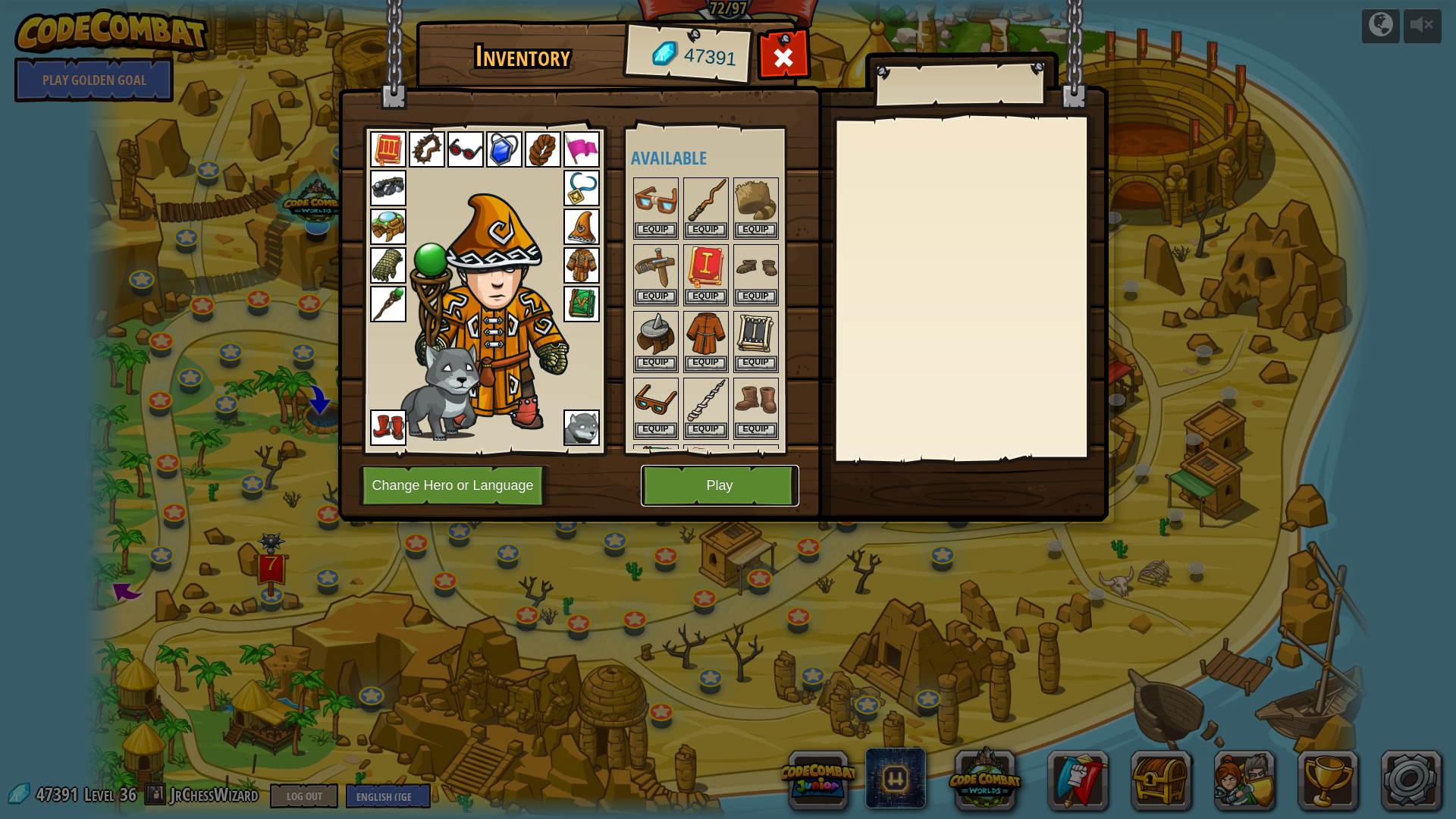
click at [724, 492] on button "Play" at bounding box center [720, 486] width 158 height 42
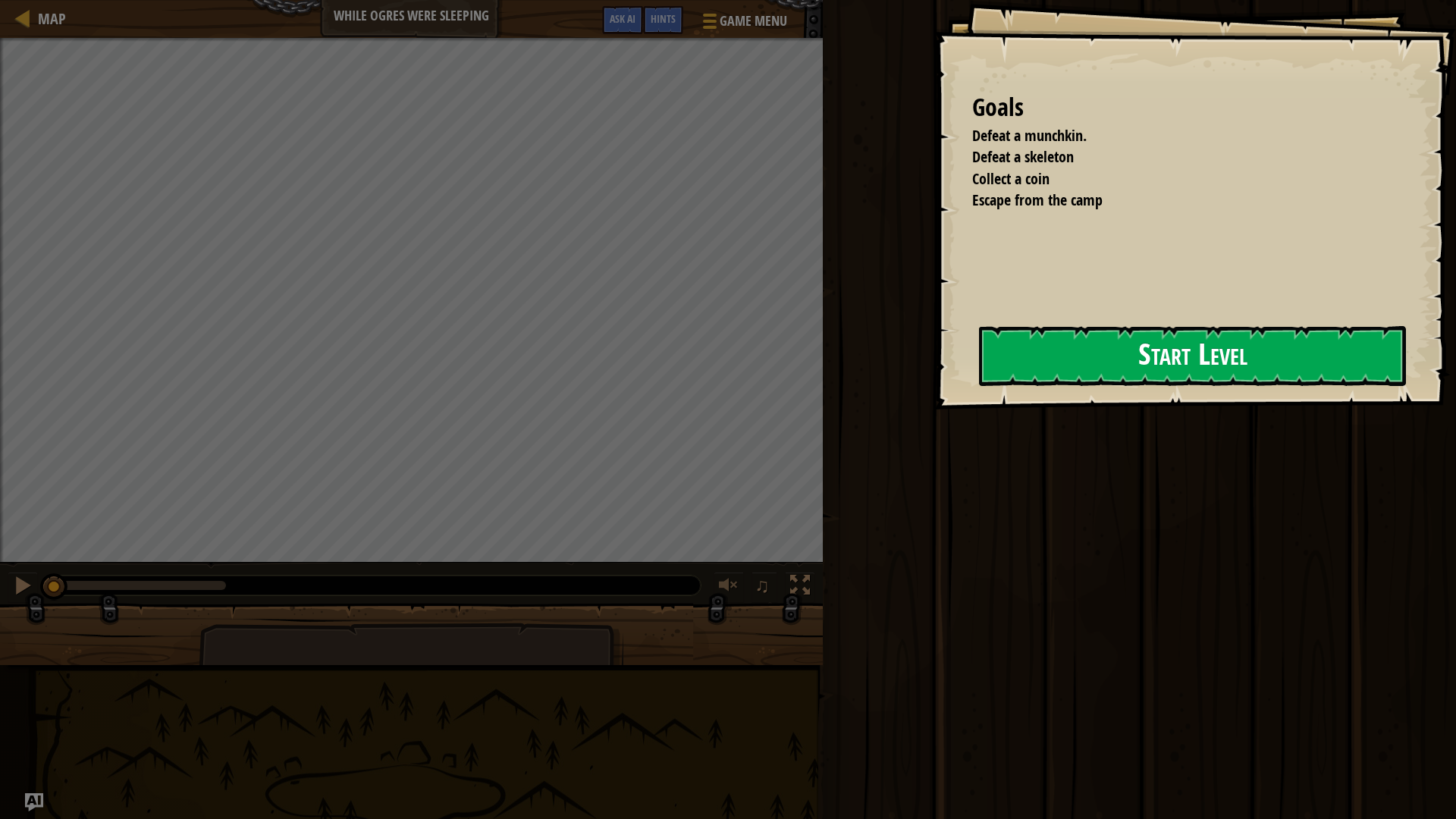
click at [979, 370] on button "Start Level" at bounding box center [1192, 355] width 427 height 60
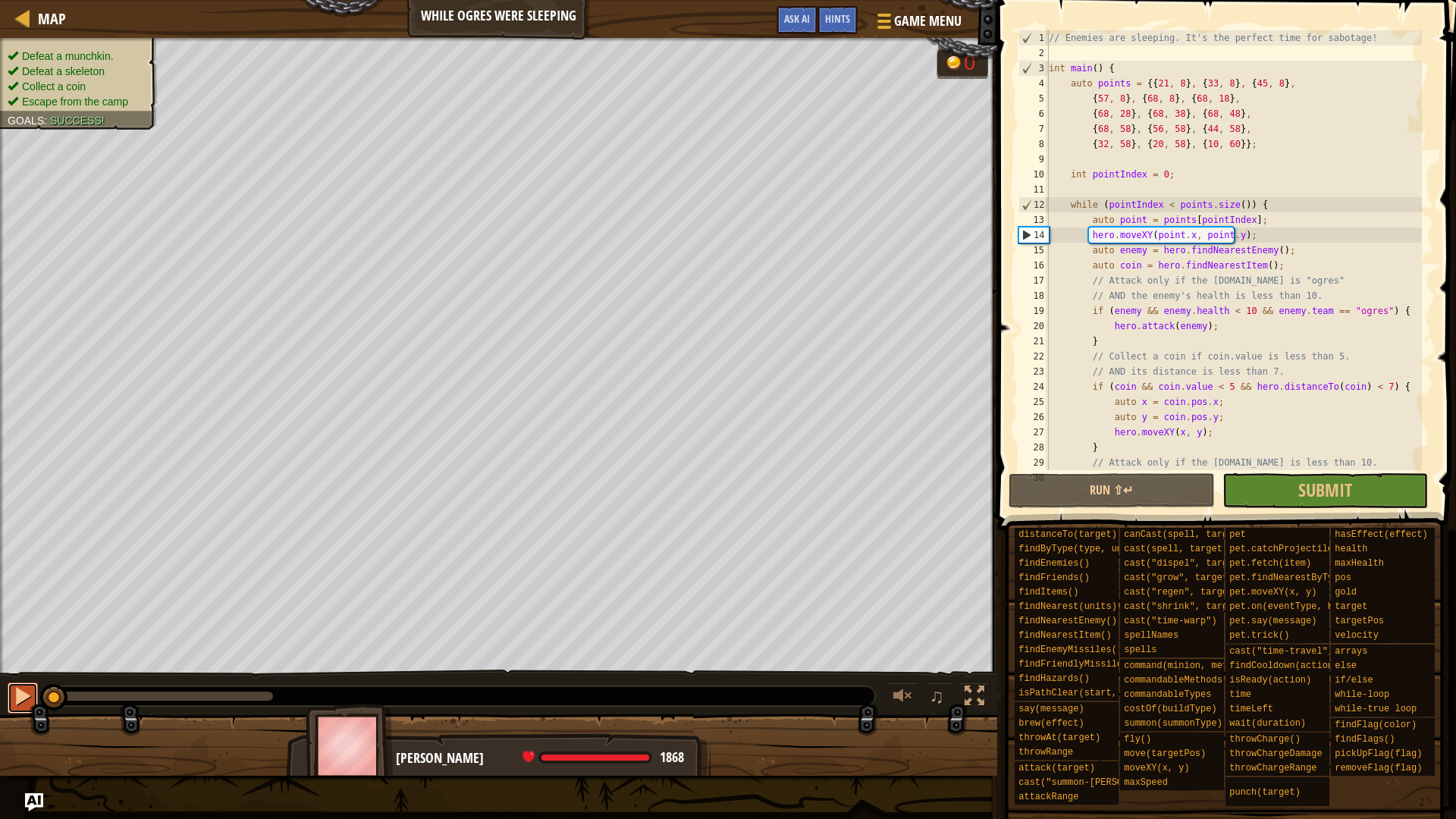
click at [22, 689] on div at bounding box center [23, 695] width 20 height 20
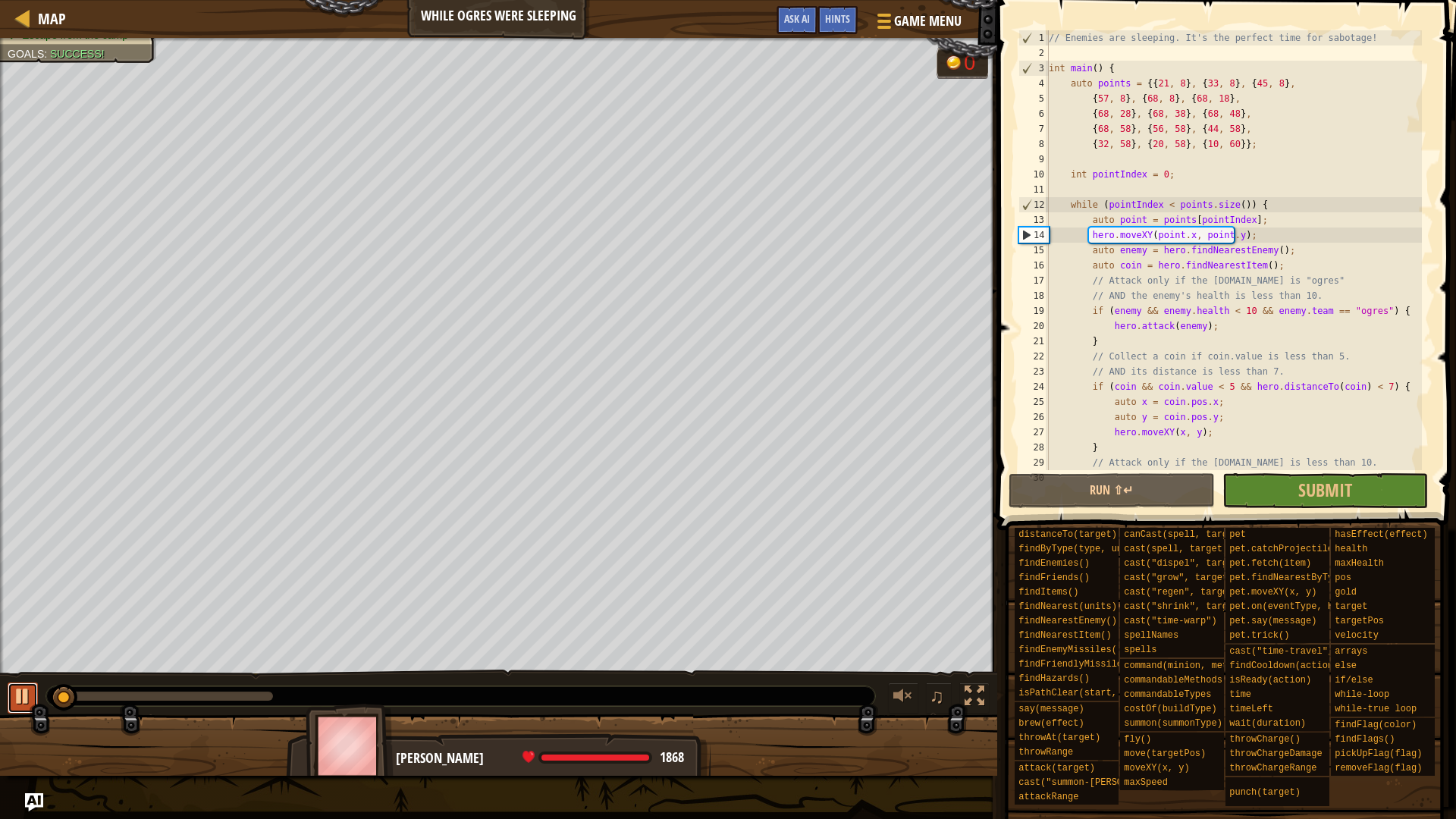
click at [22, 689] on div at bounding box center [23, 695] width 20 height 20
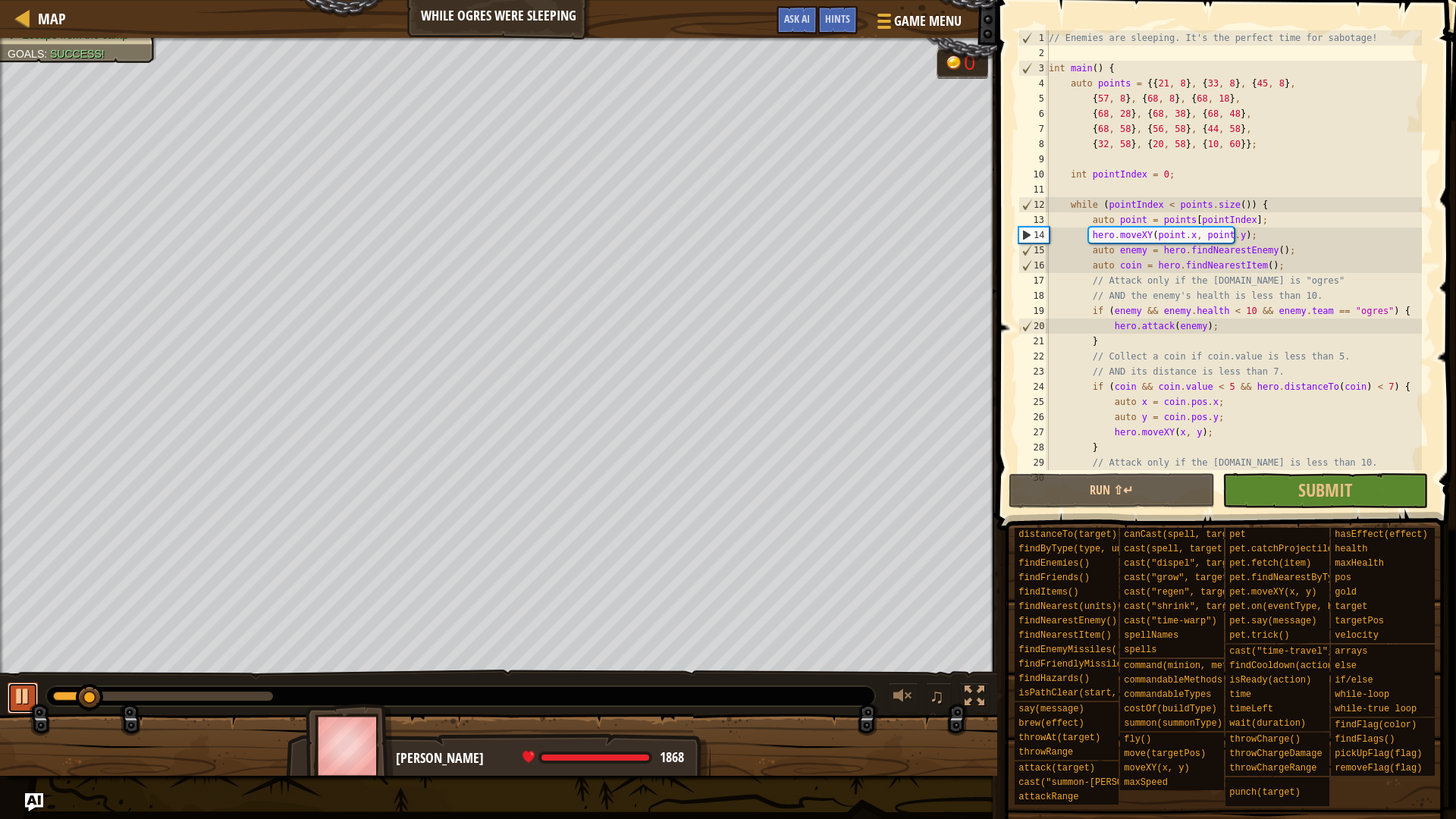
click at [22, 689] on div at bounding box center [23, 695] width 20 height 20
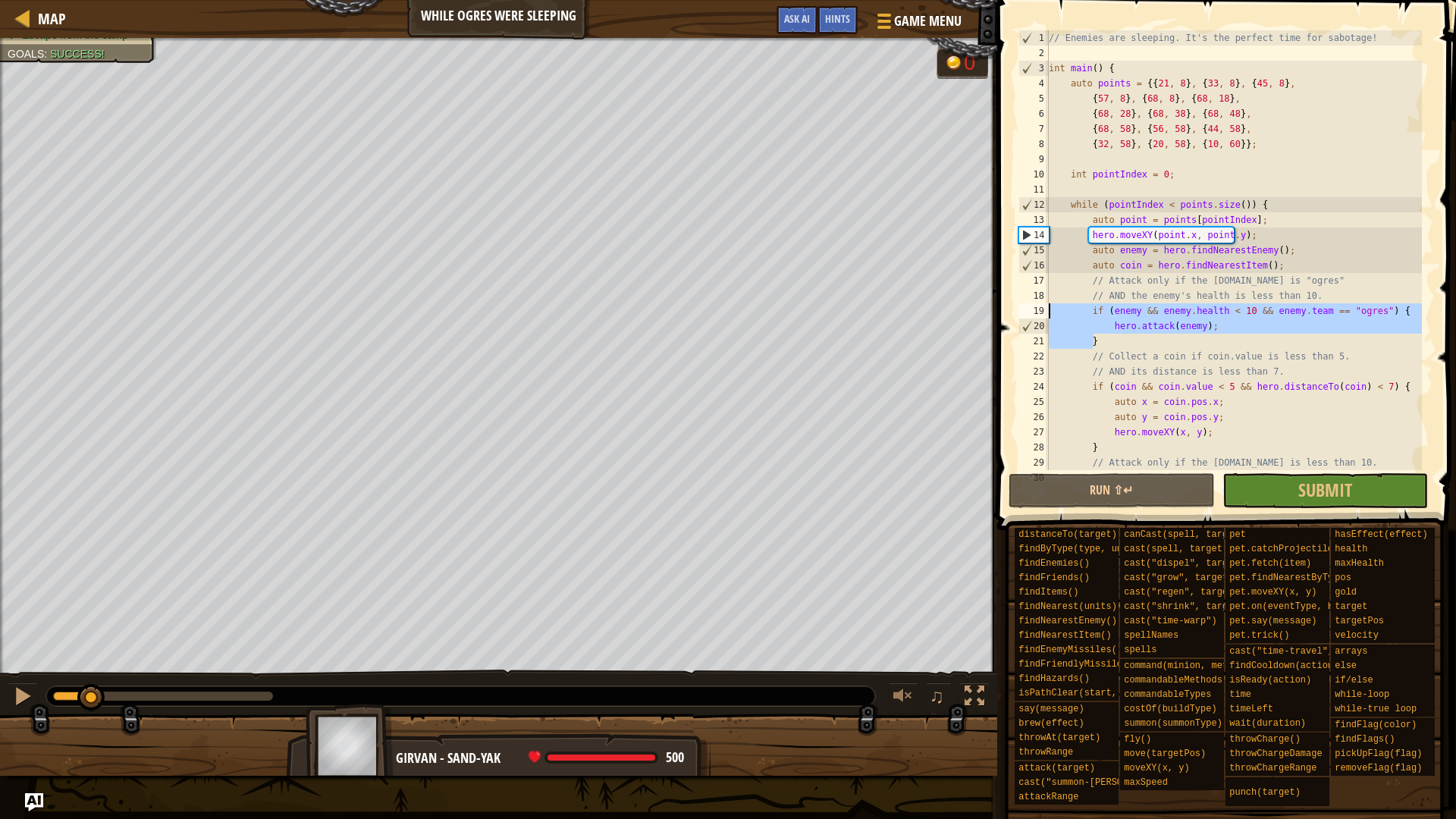
drag, startPoint x: 1099, startPoint y: 340, endPoint x: 1039, endPoint y: 311, distance: 66.6
click at [1039, 311] on div "1 2 3 4 5 6 7 8 9 10 11 12 13 14 15 16 17 18 19 20 21 22 23 24 25 26 27 28 29 3…" at bounding box center [1224, 250] width 418 height 440
type textarea "if (enemy && enemy.health < 10 && enemy.team == "ogres") { hero.attack(enemy);"
click at [32, 24] on link "Map" at bounding box center [48, 18] width 35 height 20
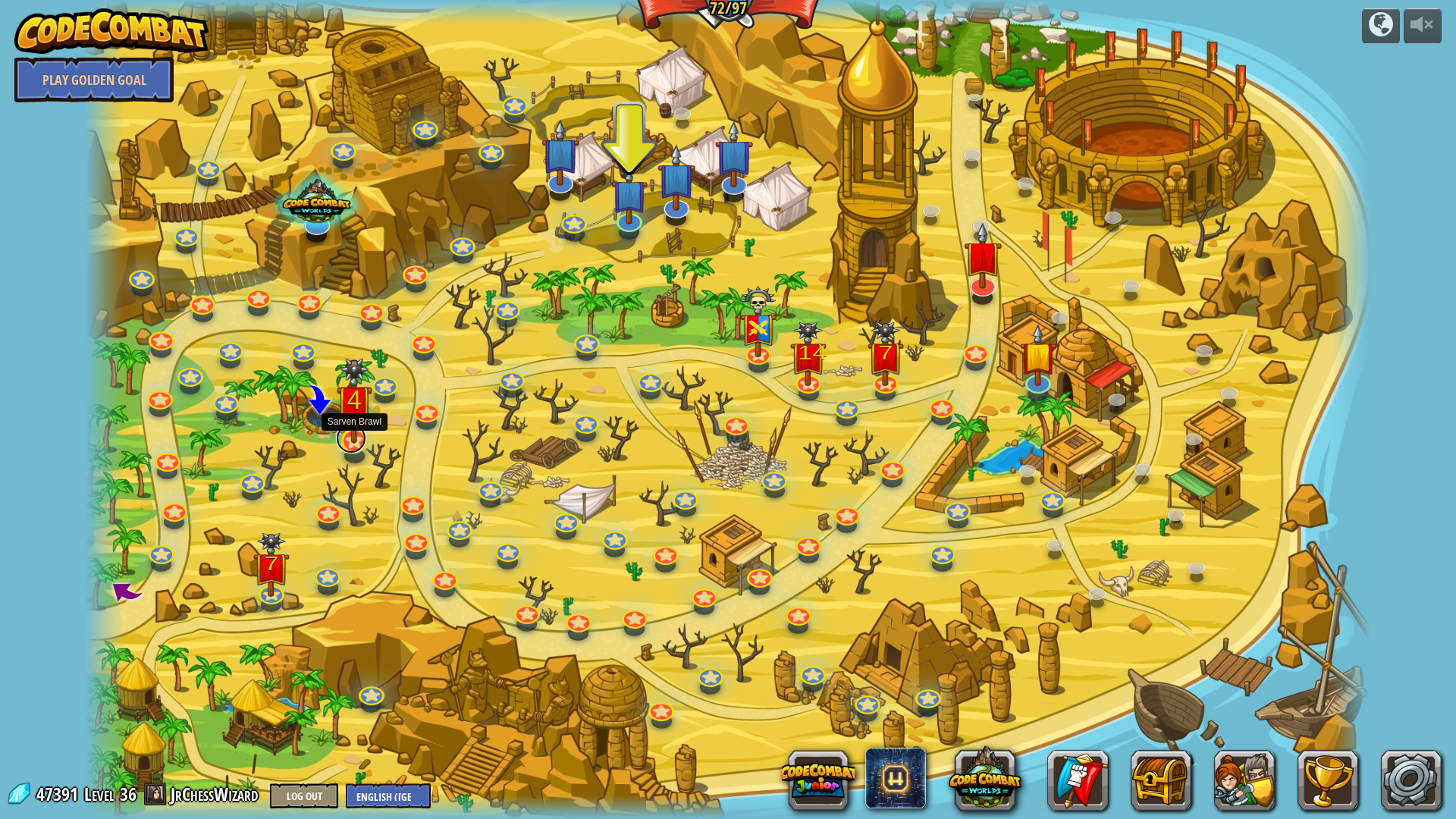
click at [343, 444] on link at bounding box center [351, 438] width 30 height 30
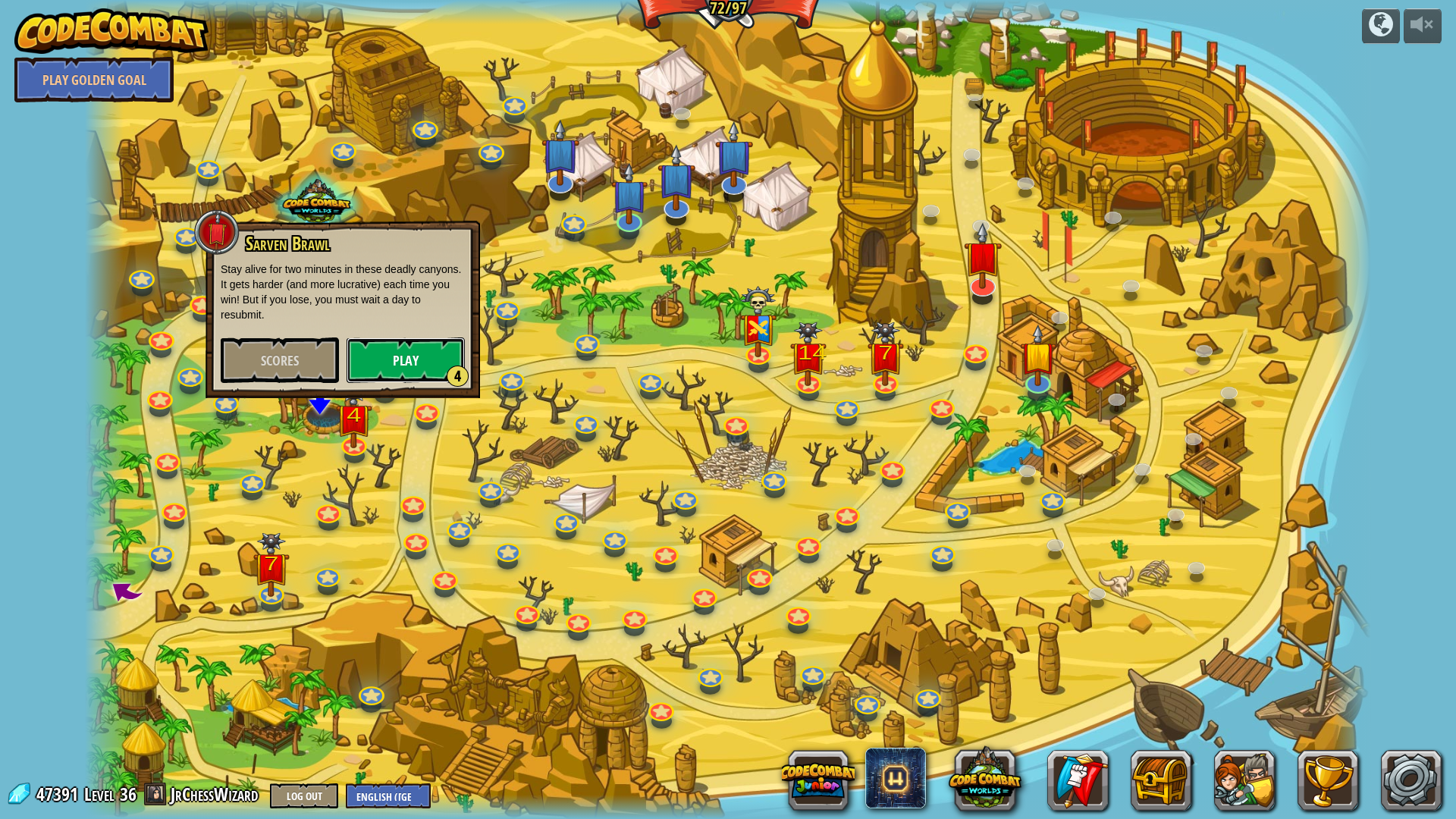
click at [433, 382] on button "Play 4" at bounding box center [406, 360] width 118 height 46
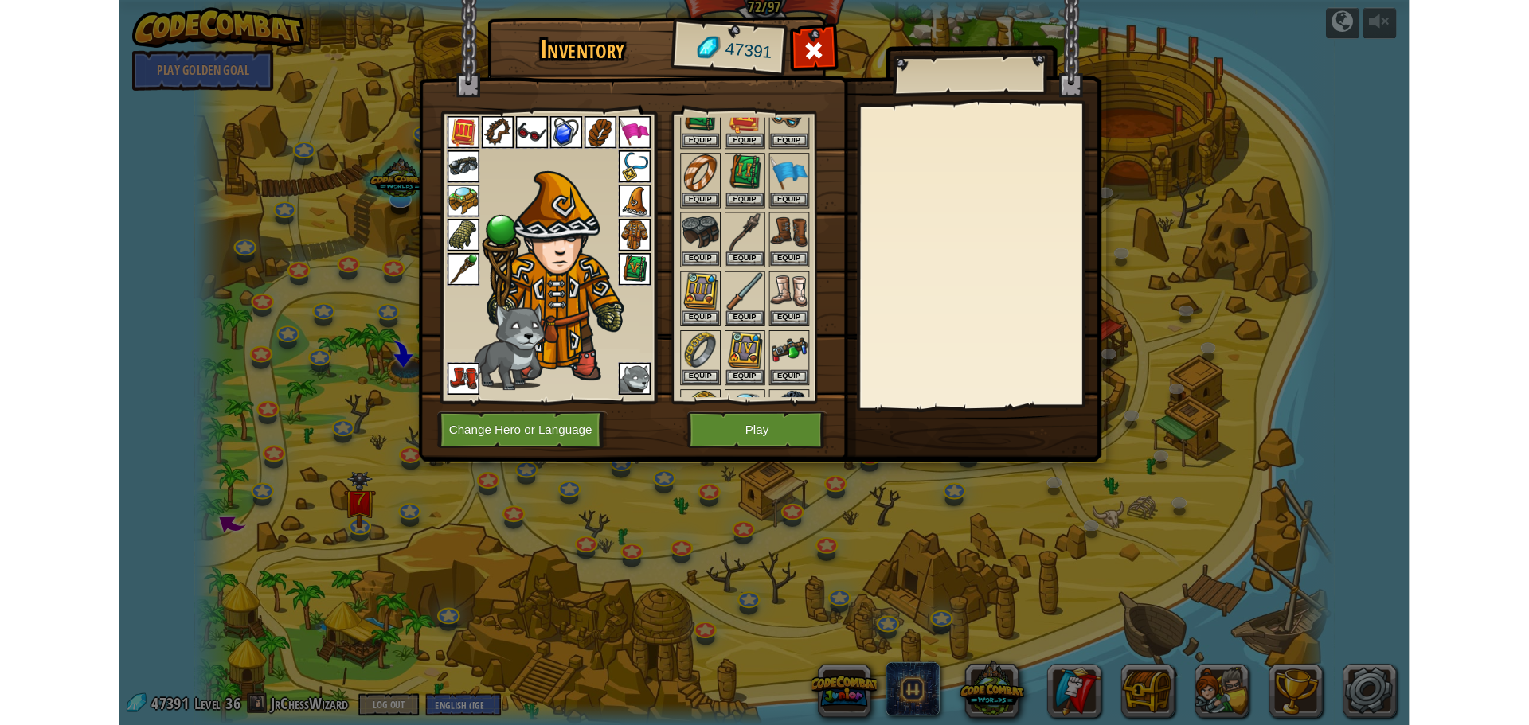
scroll to position [478, 0]
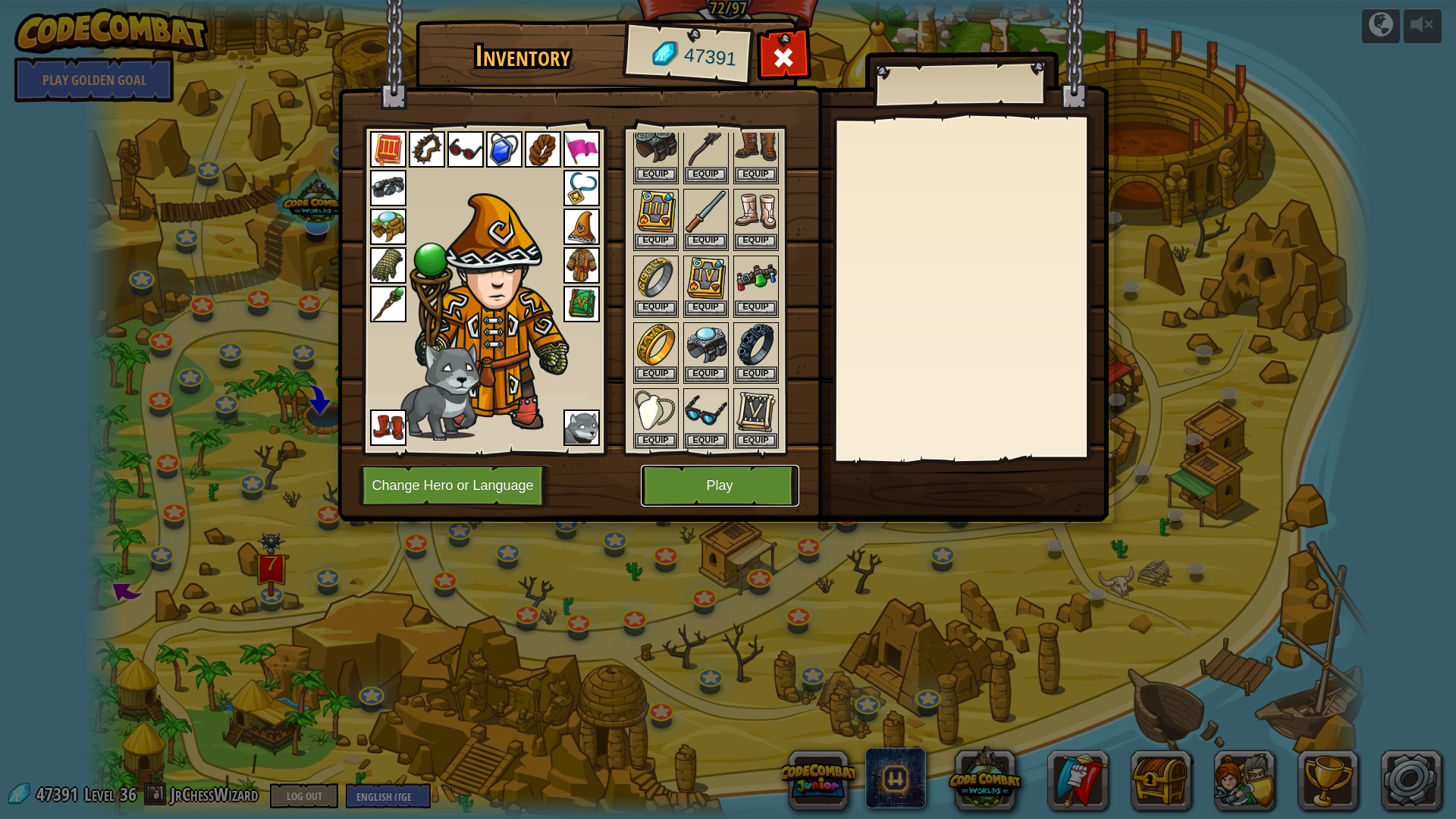
click at [734, 482] on button "Play" at bounding box center [720, 486] width 158 height 42
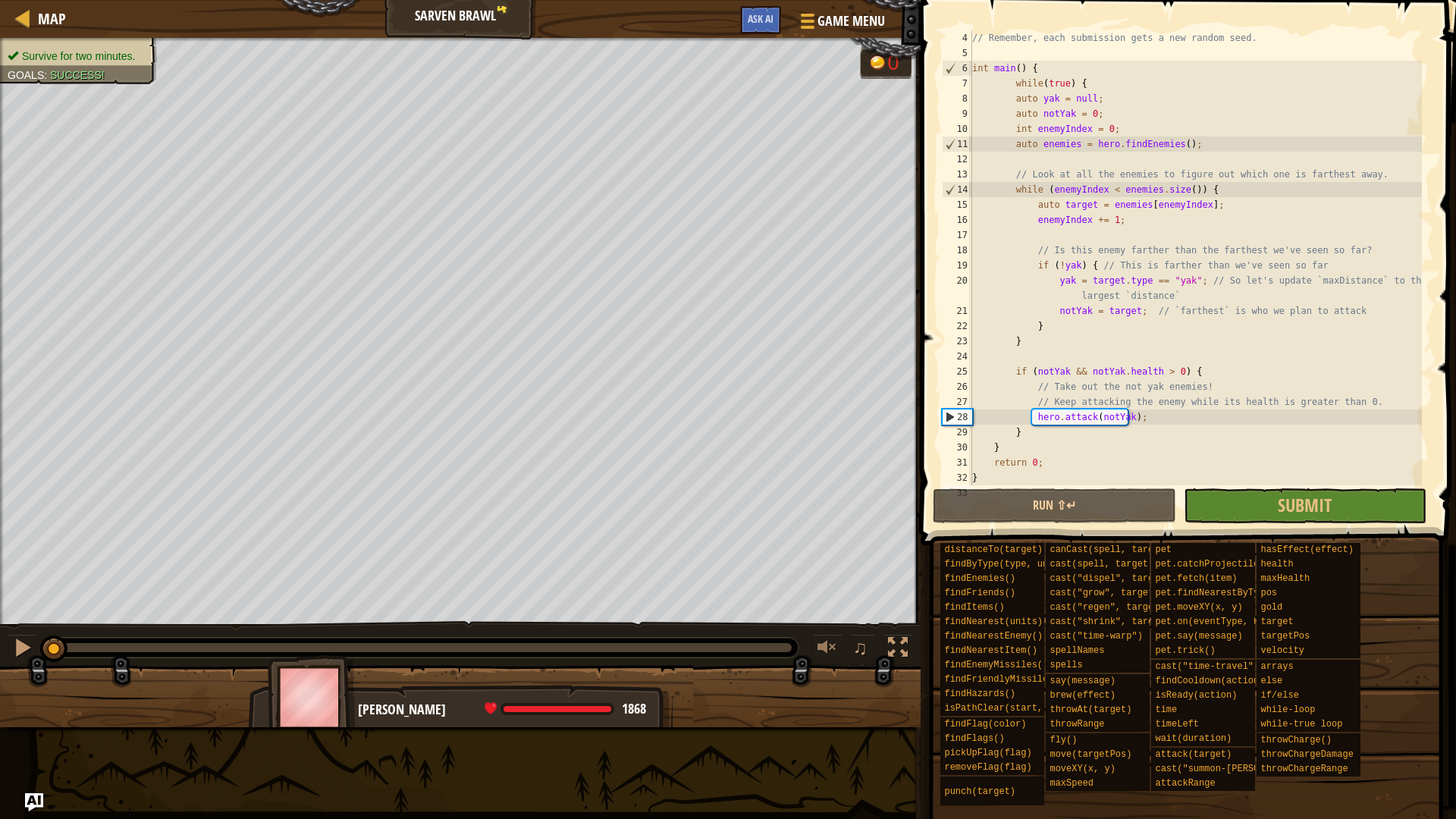
scroll to position [61, 0]
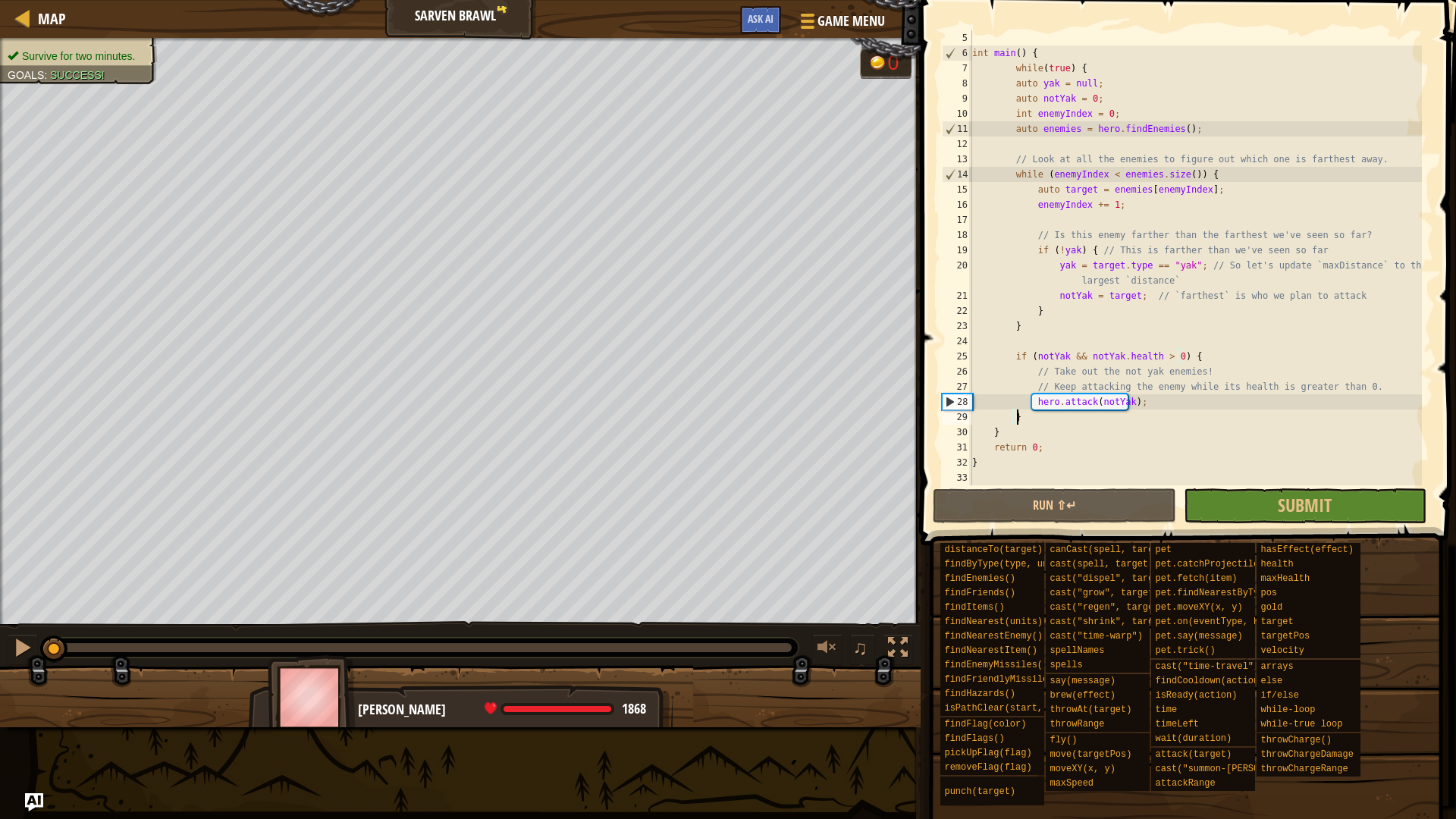
click at [1032, 418] on div "int main ( ) { while ( true ) { auto yak = null ; auto notYak = 0 ; int enemyIn…" at bounding box center [1194, 273] width 452 height 486
click at [1017, 431] on div "int main ( ) { while ( true ) { auto yak = null ; auto notYak = 0 ; int enemyIn…" at bounding box center [1194, 273] width 452 height 486
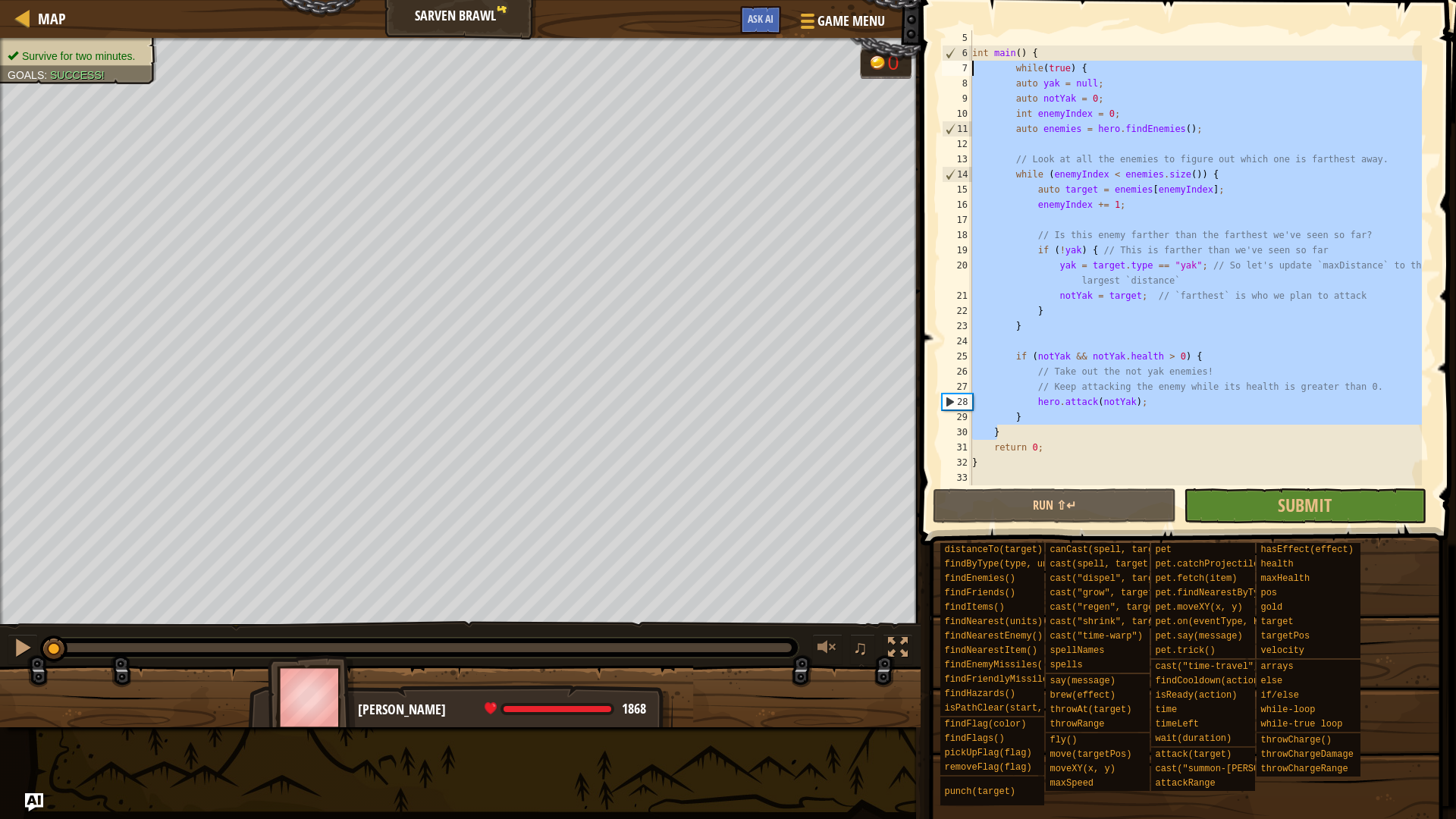
drag, startPoint x: 1017, startPoint y: 431, endPoint x: 967, endPoint y: 69, distance: 365.4
click at [967, 69] on div "} 5 6 7 8 9 10 11 12 13 14 15 16 17 18 19 20 21 22 23 24 25 26 27 28 29 30 31 3…" at bounding box center [1186, 258] width 494 height 455
click at [1020, 70] on div "int main ( ) { while ( true ) { auto yak = null ; auto notYak = 0 ; int enemyIn…" at bounding box center [1194, 258] width 452 height 455
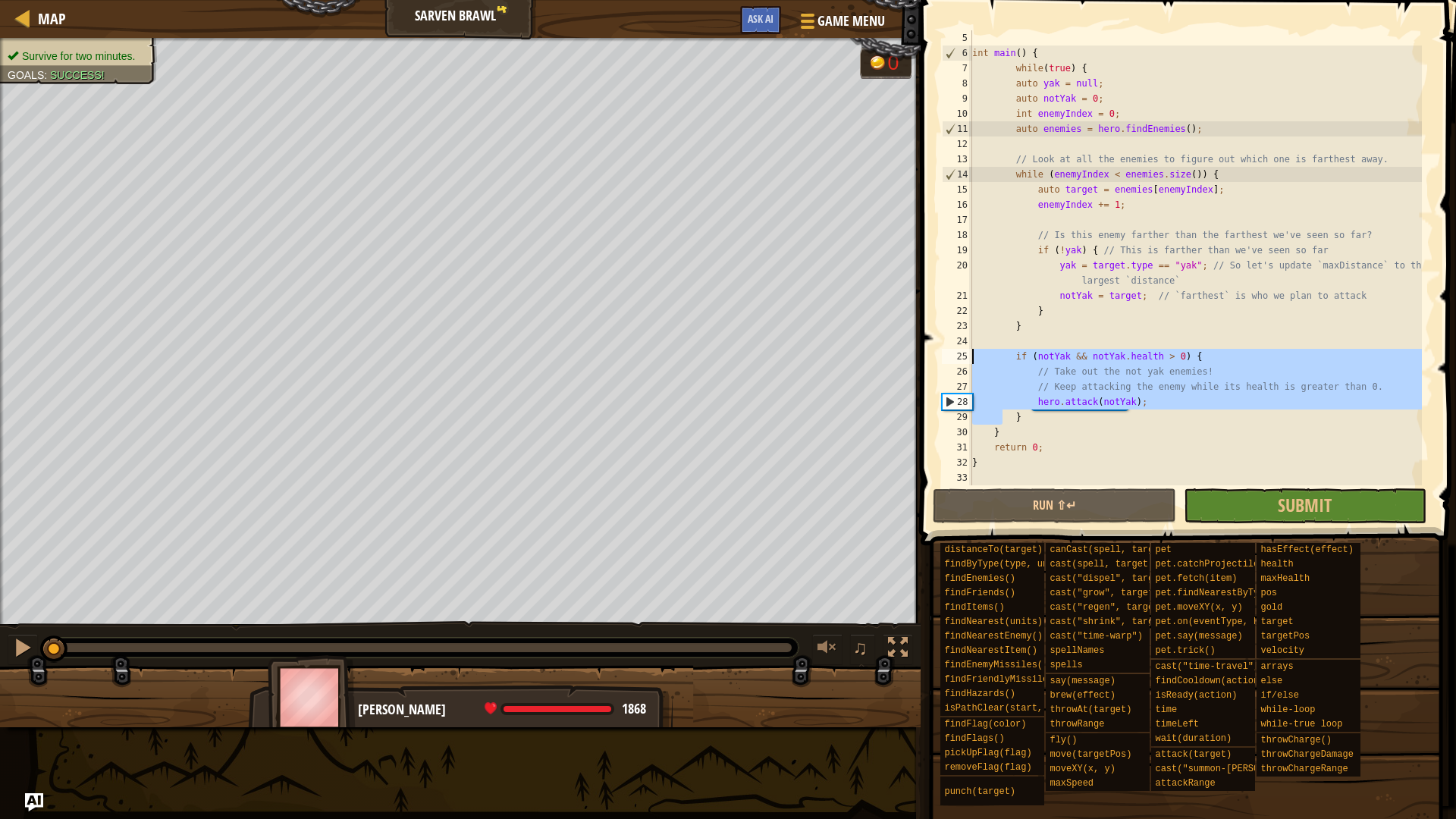
drag, startPoint x: 1003, startPoint y: 423, endPoint x: 965, endPoint y: 363, distance: 71.0
click at [965, 363] on div "while(true) { 5 6 7 8 9 10 11 12 13 14 15 16 17 18 19 20 21 22 23 24 25 26 27 2…" at bounding box center [1186, 258] width 494 height 455
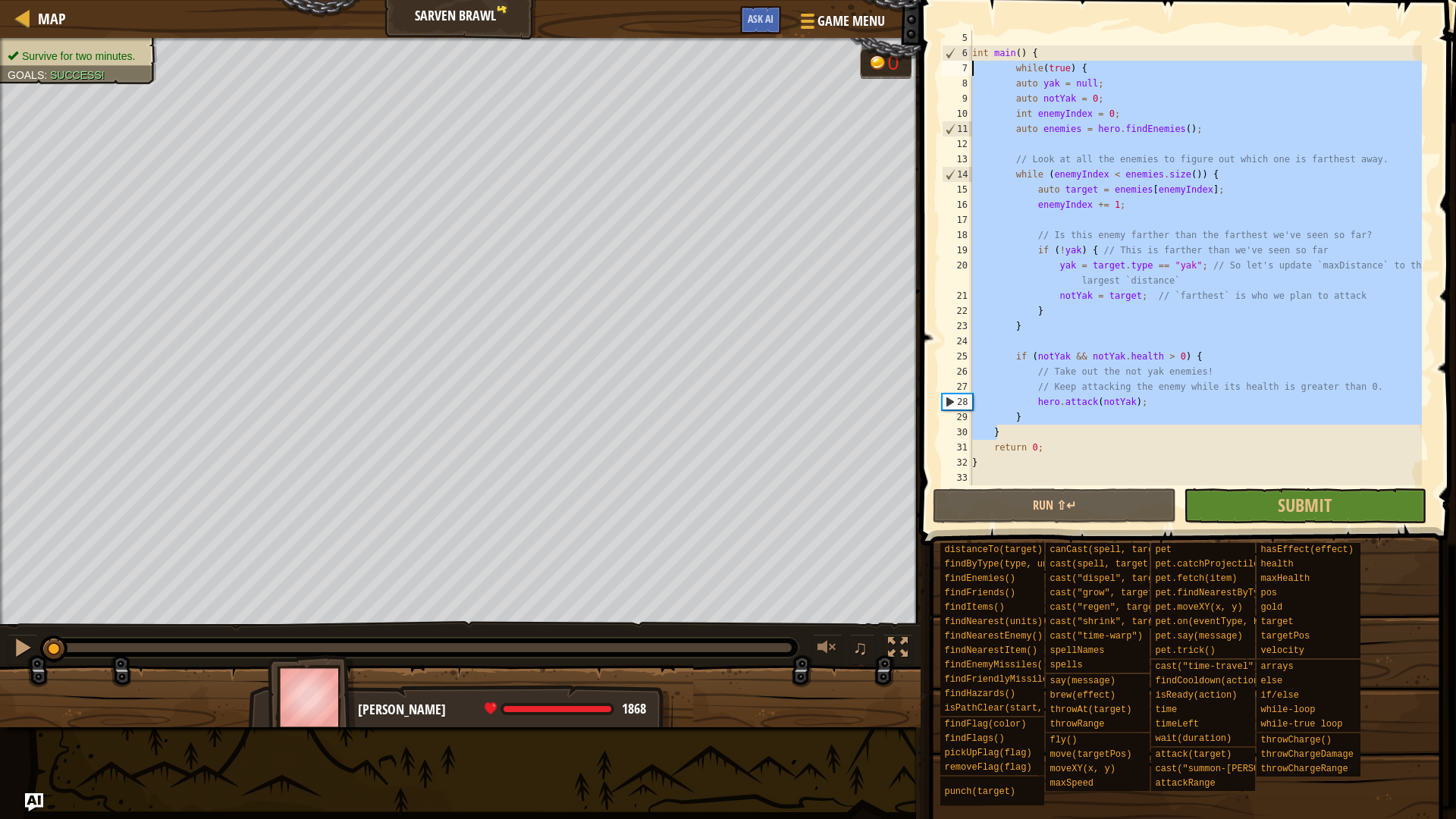
drag, startPoint x: 1002, startPoint y: 429, endPoint x: 947, endPoint y: 67, distance: 366.2
click at [947, 67] on div "if ([PERSON_NAME] && [DOMAIN_NAME] > 0) { // Take out the not yak enemies! 5 6 …" at bounding box center [1186, 258] width 494 height 455
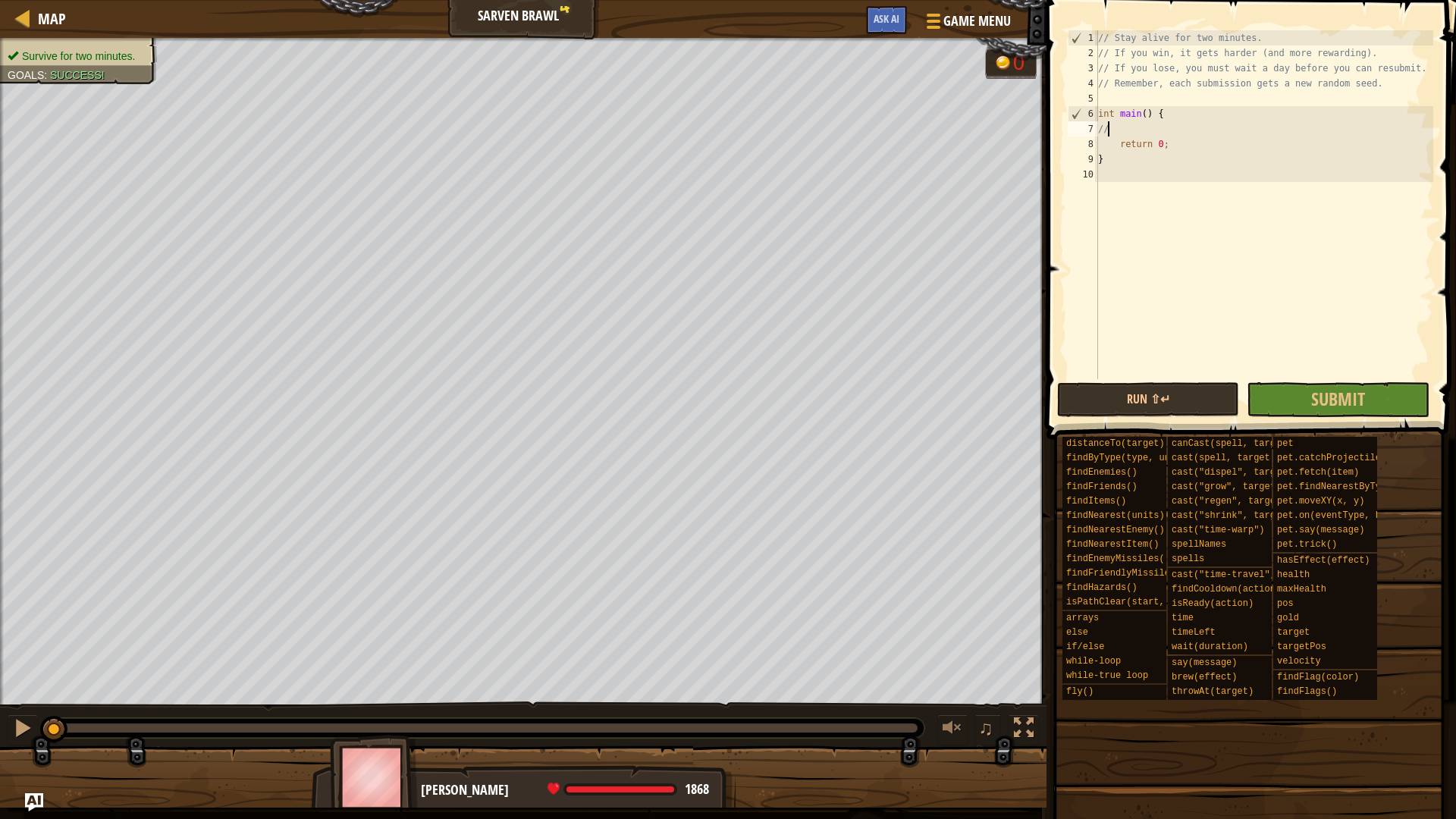
type textarea "/"
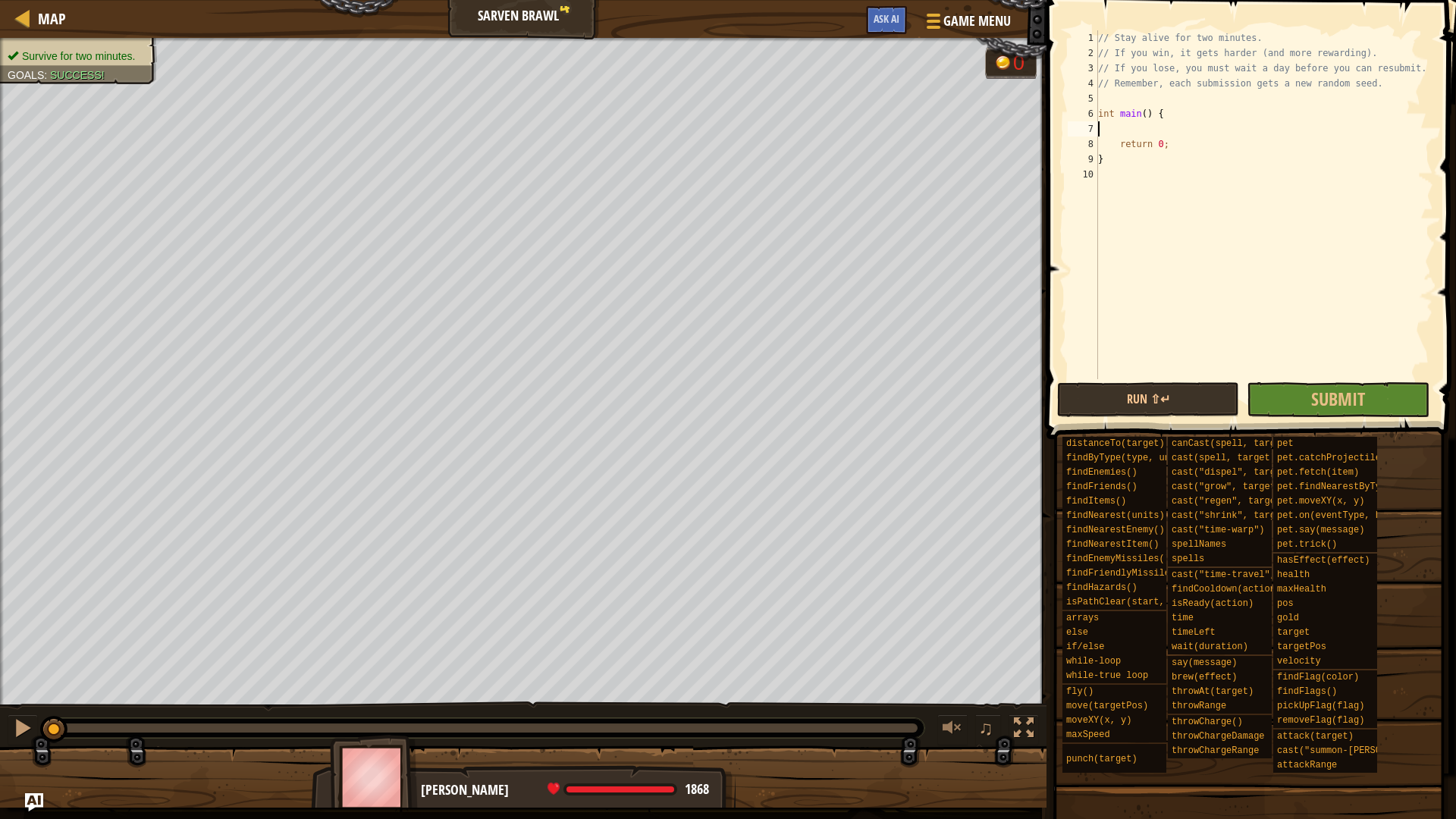
paste textarea "}"
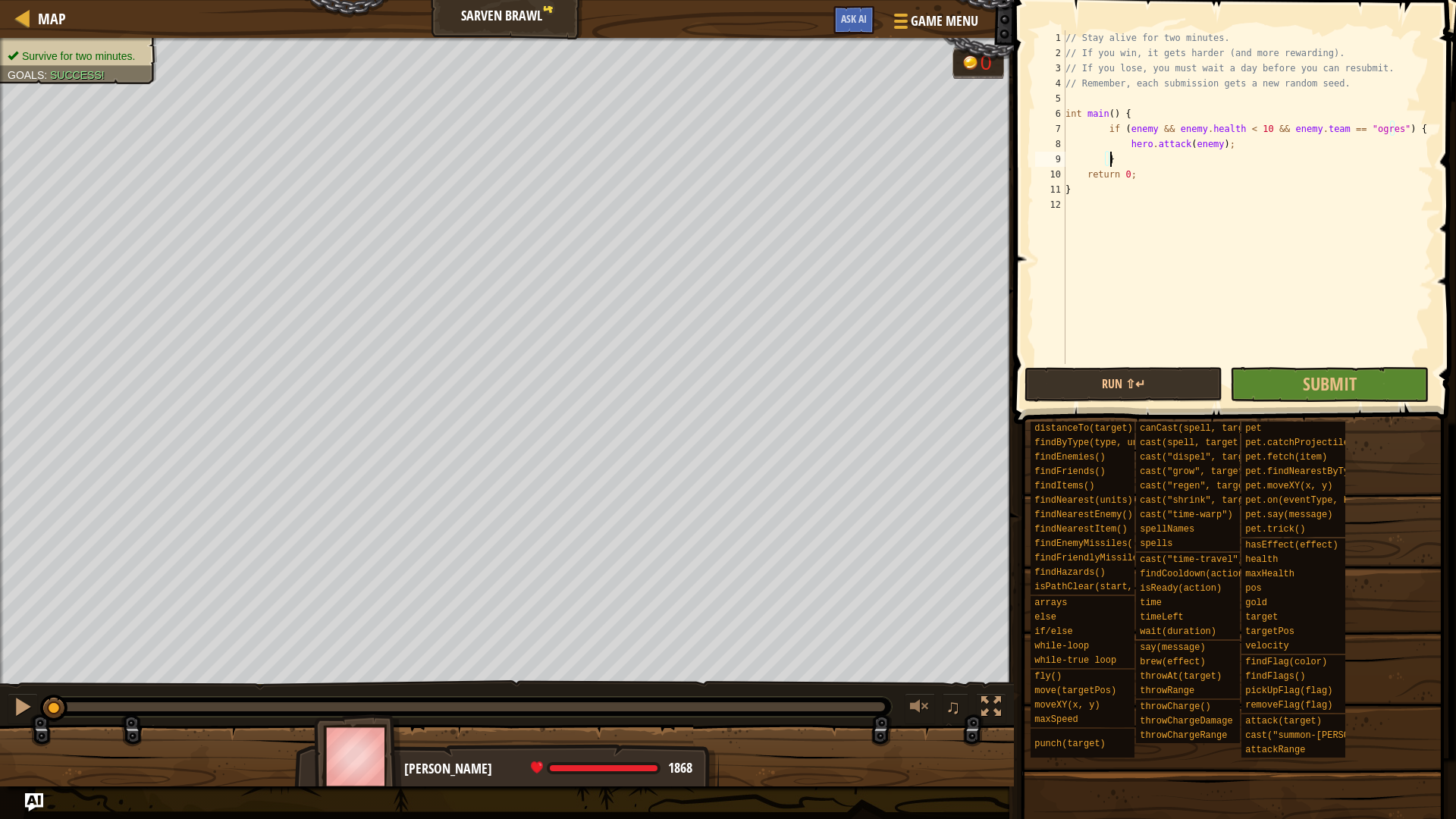
click at [1107, 129] on div "// Stay alive for two minutes. // If you win, it gets harder (and more rewardin…" at bounding box center [1247, 212] width 370 height 364
click at [1106, 140] on div "// Stay alive for two minutes. // If you win, it gets harder (and more rewardin…" at bounding box center [1247, 212] width 370 height 364
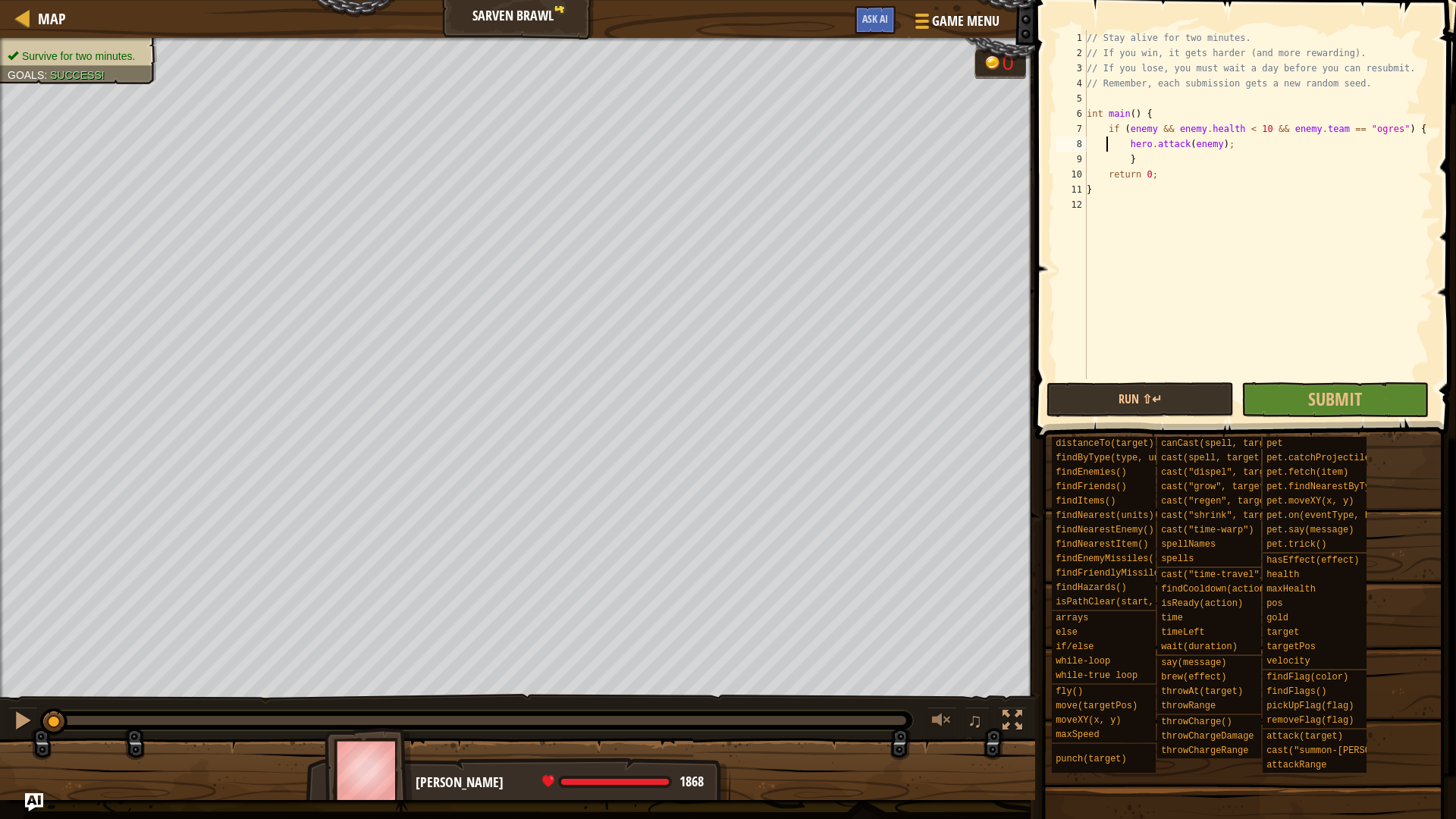
click at [1128, 153] on div "// Stay alive for two minutes. // If you win, it gets harder (and more rewardin…" at bounding box center [1258, 220] width 349 height 379
click at [1107, 143] on div "// Stay alive for two minutes. // If you win, it gets harder (and more rewardin…" at bounding box center [1258, 220] width 349 height 379
drag, startPoint x: 1107, startPoint y: 131, endPoint x: 1122, endPoint y: 125, distance: 16.2
click at [1107, 130] on div "// Stay alive for two minutes. // If you win, it gets harder (and more rewardin…" at bounding box center [1258, 220] width 349 height 379
click at [1164, 113] on div "// Stay alive for two minutes. // If you win, it gets harder (and more rewardin…" at bounding box center [1258, 220] width 349 height 379
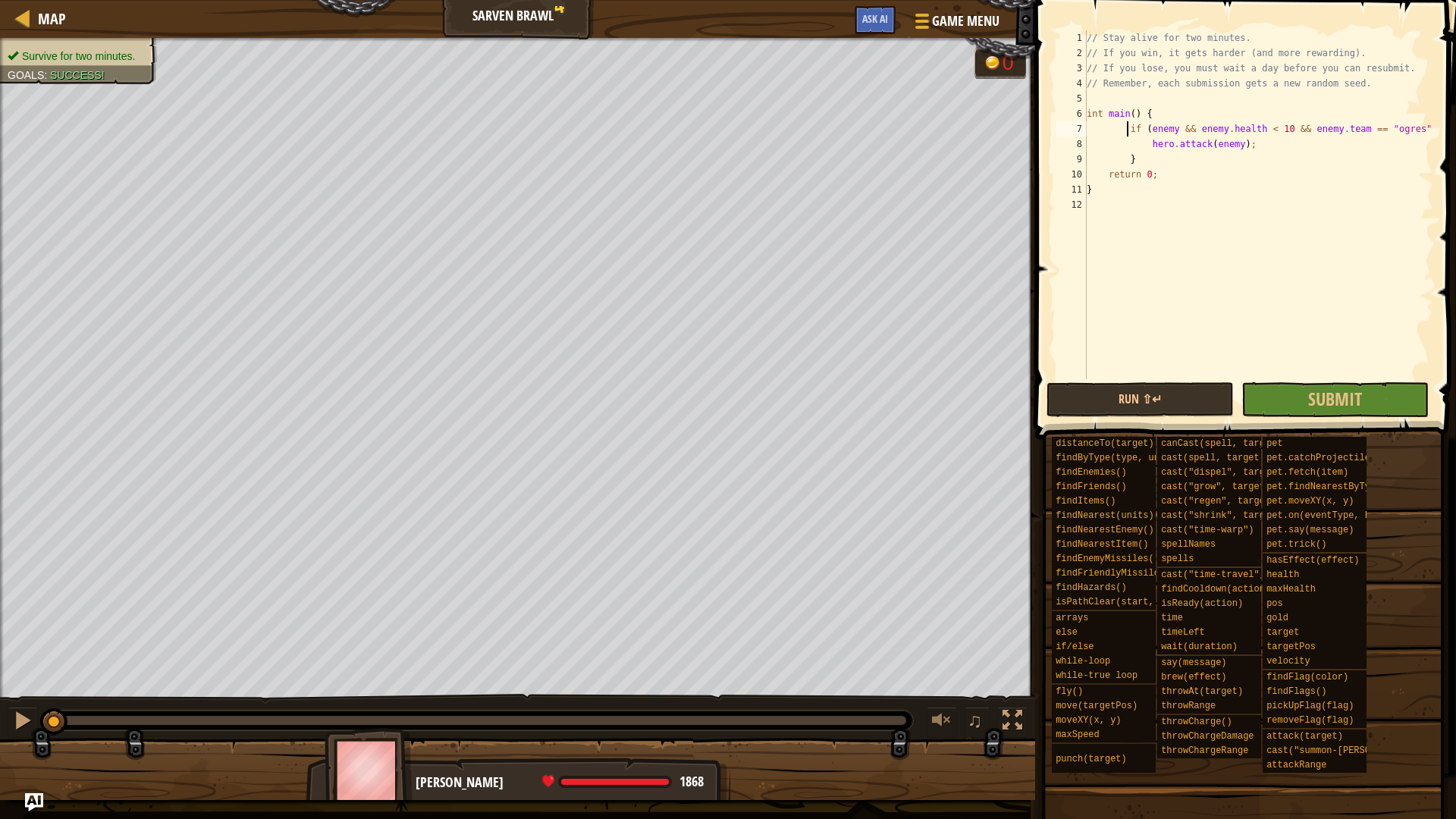
type textarea "int main() {"
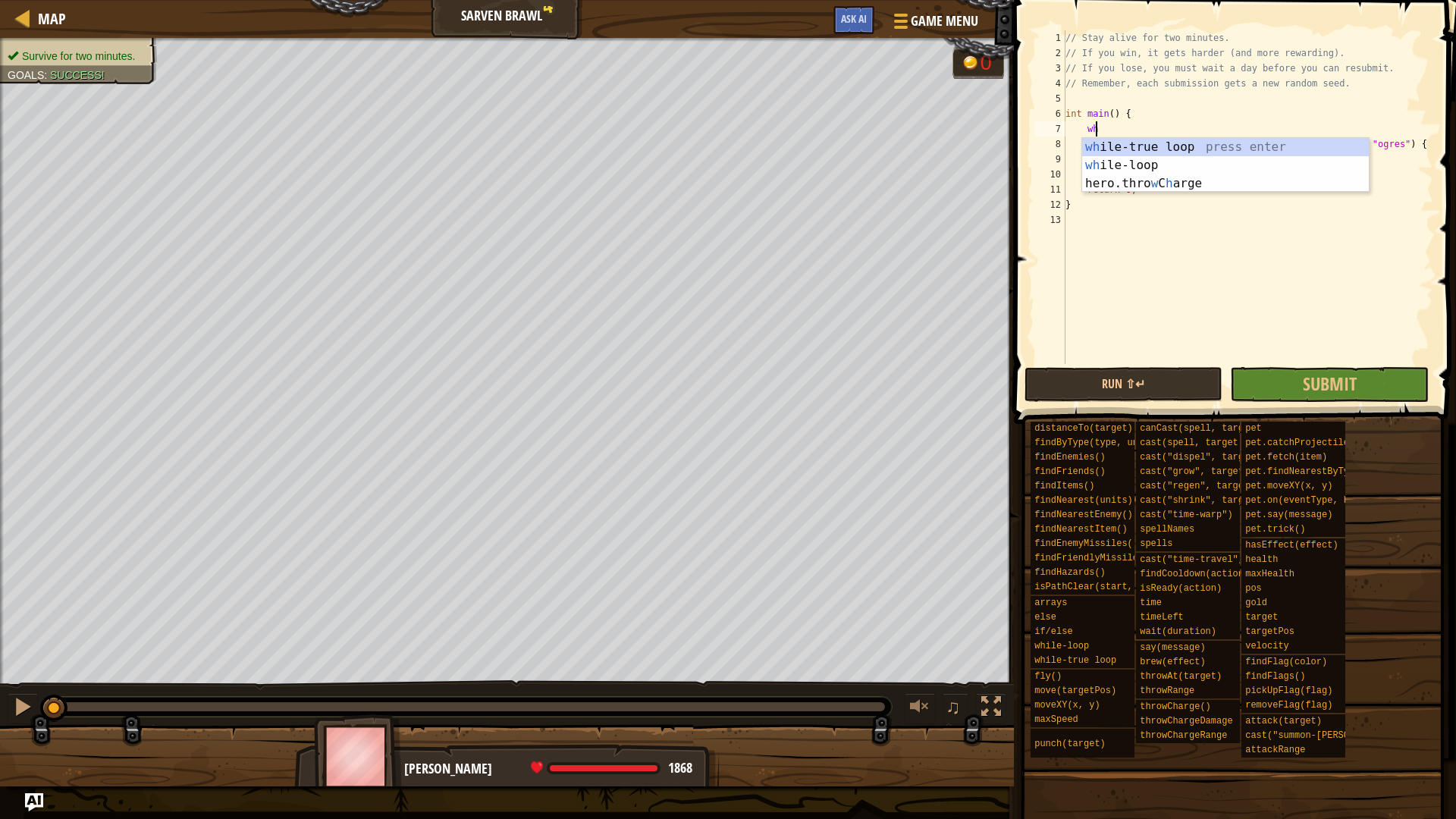
scroll to position [7, 2]
type textarea "whi"
click at [1150, 149] on div "whi le-true loop press enter whi le-loop press enter" at bounding box center [1225, 174] width 287 height 72
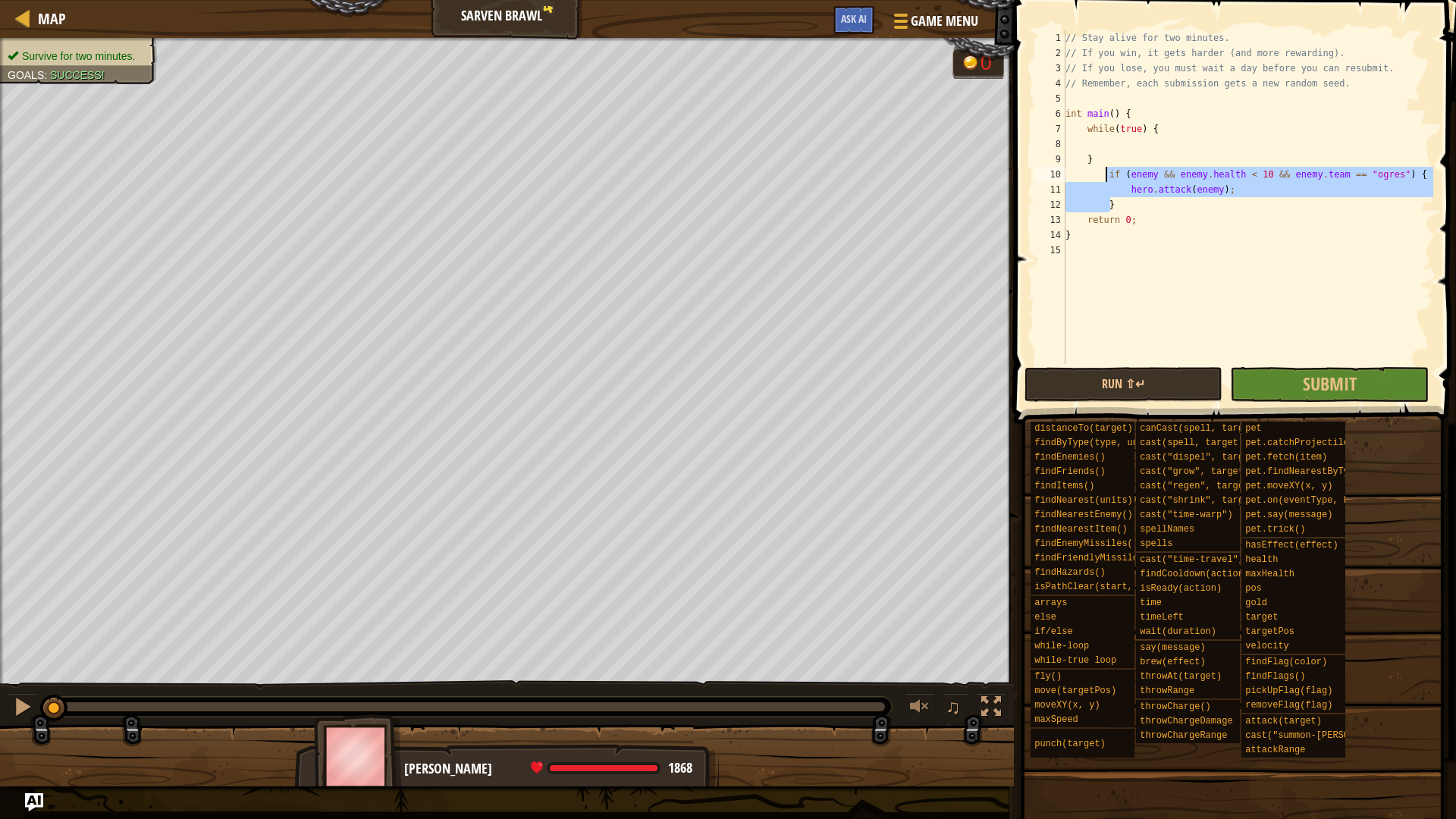
drag, startPoint x: 1107, startPoint y: 202, endPoint x: 1105, endPoint y: 175, distance: 27.1
click at [1105, 175] on div "// Stay alive for two minutes. // If you win, it gets harder (and more rewardin…" at bounding box center [1247, 212] width 370 height 364
type textarea "}"
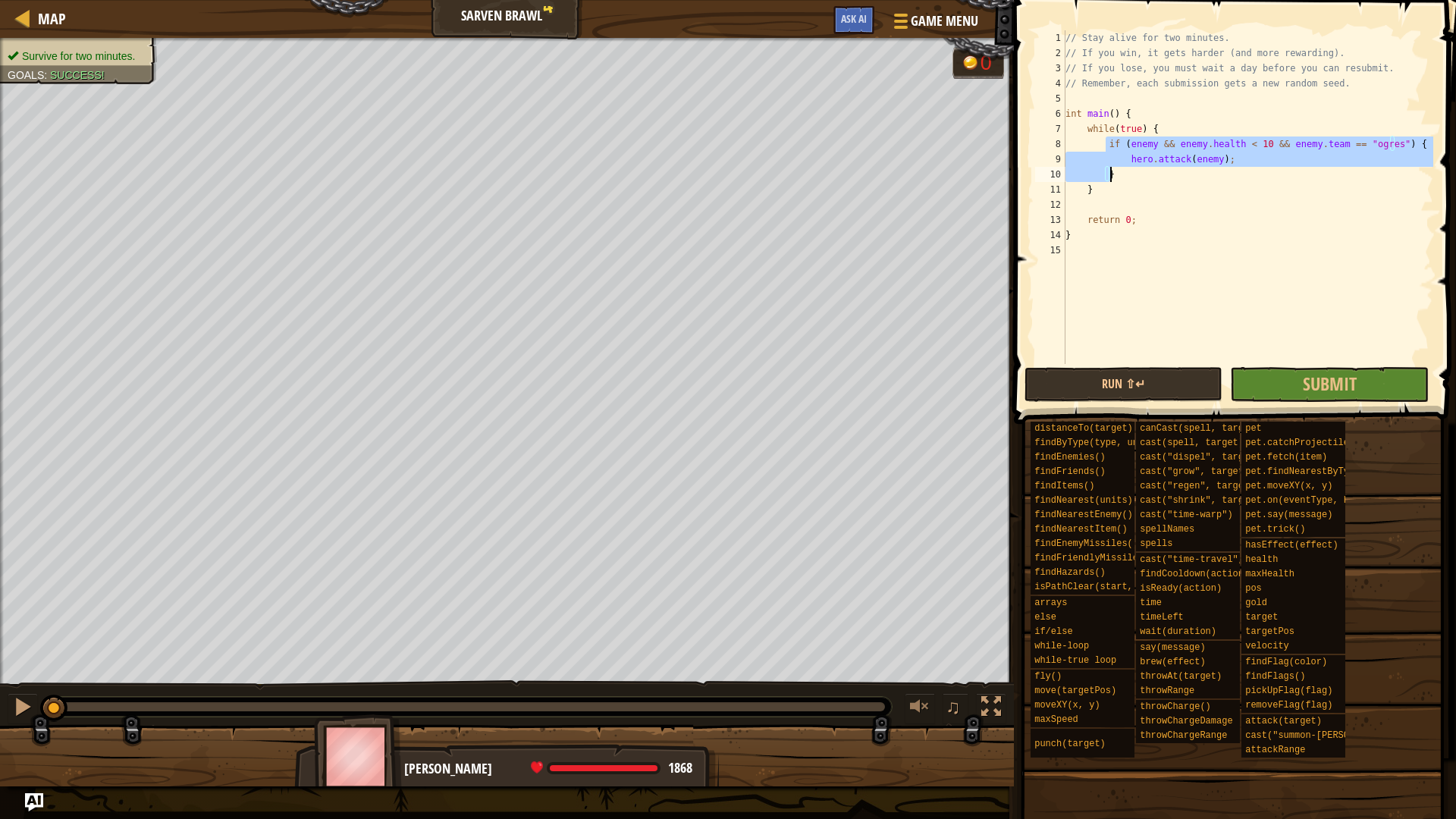
click at [1121, 178] on div "// Stay alive for two minutes. // If you win, it gets harder (and more rewardin…" at bounding box center [1247, 197] width 370 height 333
type textarea "}"
click at [1107, 205] on div "// Stay alive for two minutes. // If you win, it gets harder (and more rewardin…" at bounding box center [1247, 212] width 370 height 364
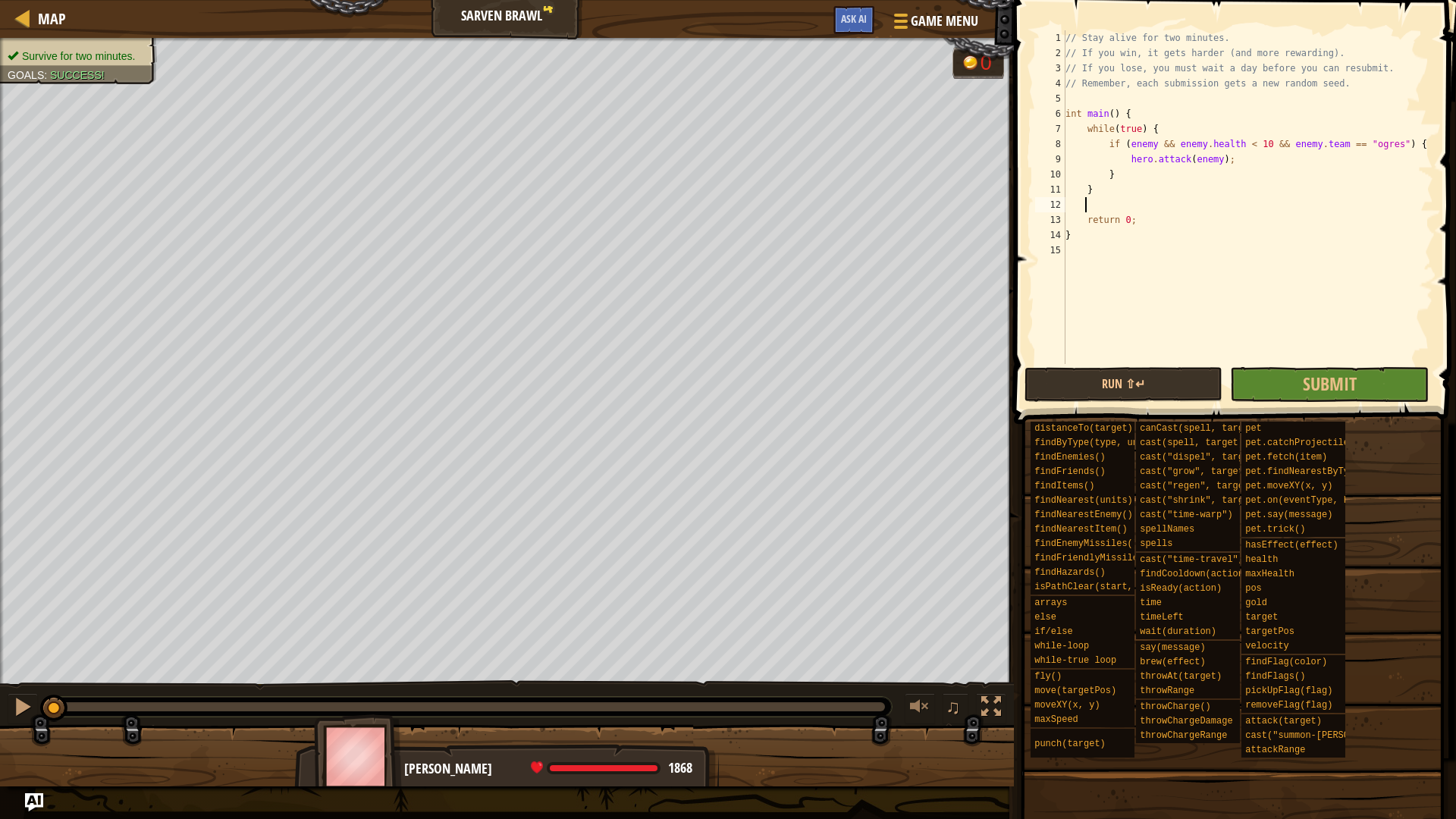
scroll to position [7, 0]
drag, startPoint x: 1275, startPoint y: 143, endPoint x: 1124, endPoint y: 143, distance: 151.0
click at [1124, 143] on div "// Stay alive for two minutes. // If you win, it gets harder (and more rewardin…" at bounding box center [1247, 212] width 370 height 364
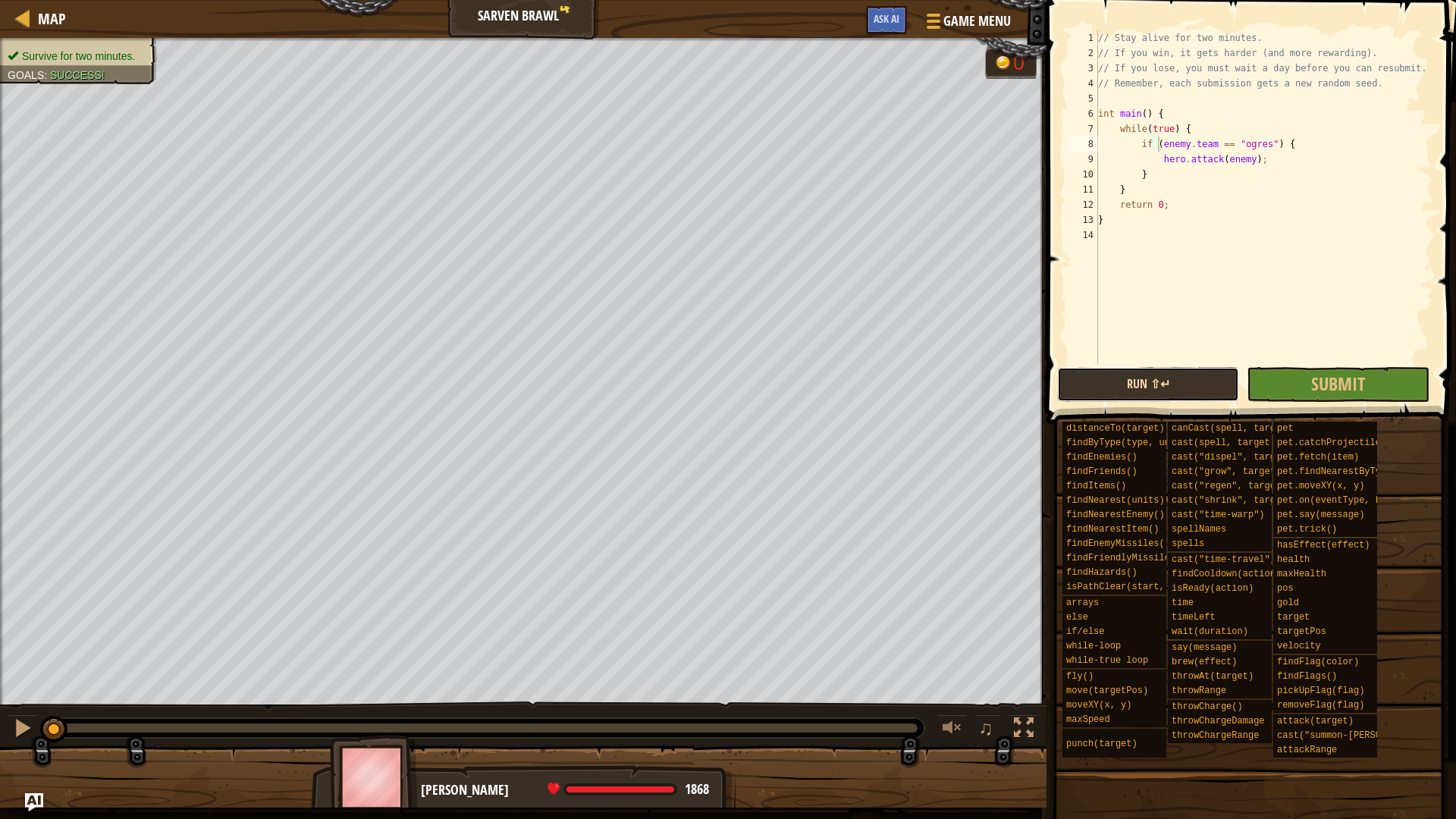
click at [1185, 380] on button "Run ⇧↵" at bounding box center [1147, 384] width 182 height 35
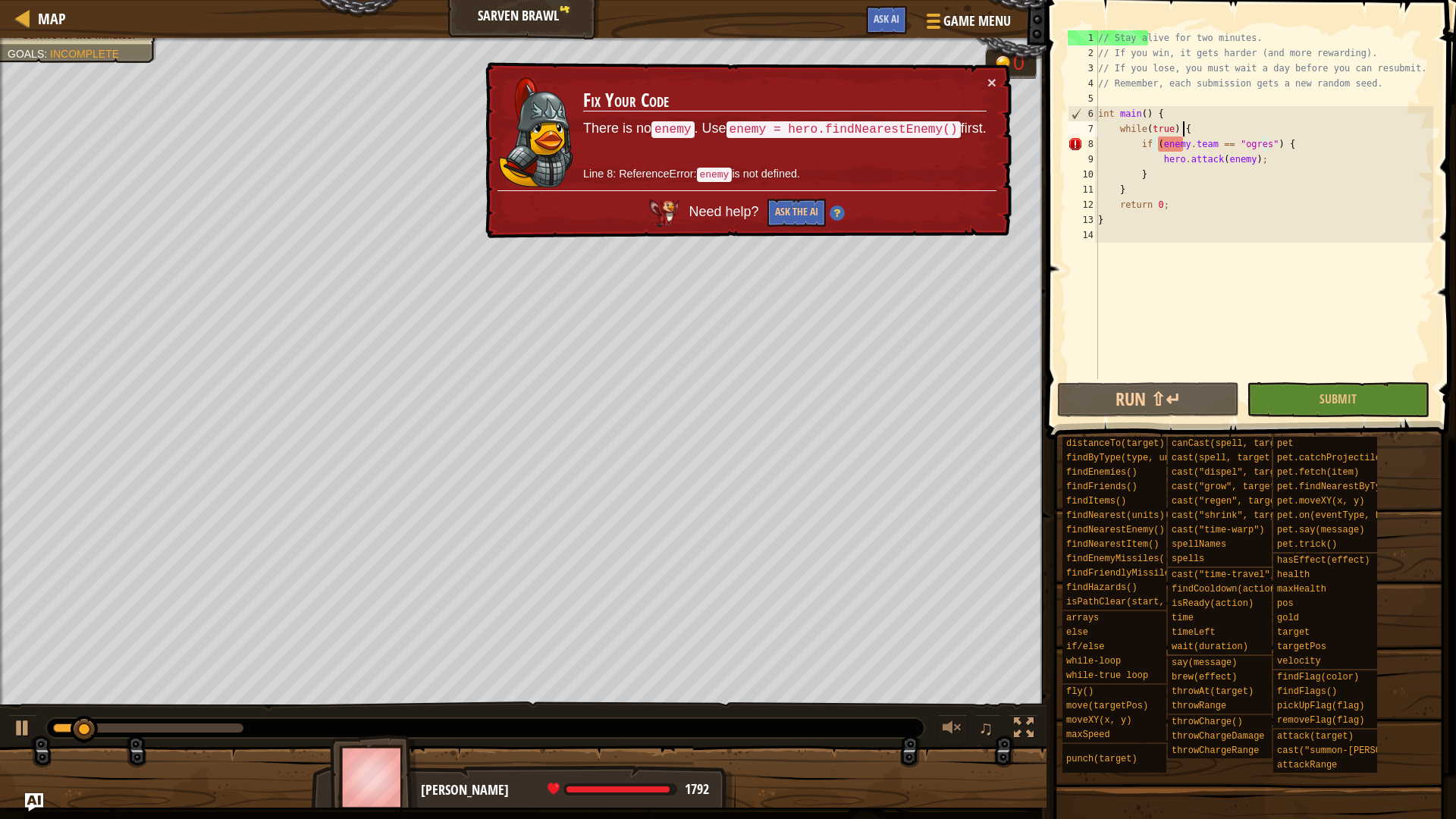
click at [1216, 129] on div "// Stay alive for two minutes. // If you win, it gets harder (and more rewardin…" at bounding box center [1264, 220] width 338 height 379
type textarea "while(true) {"
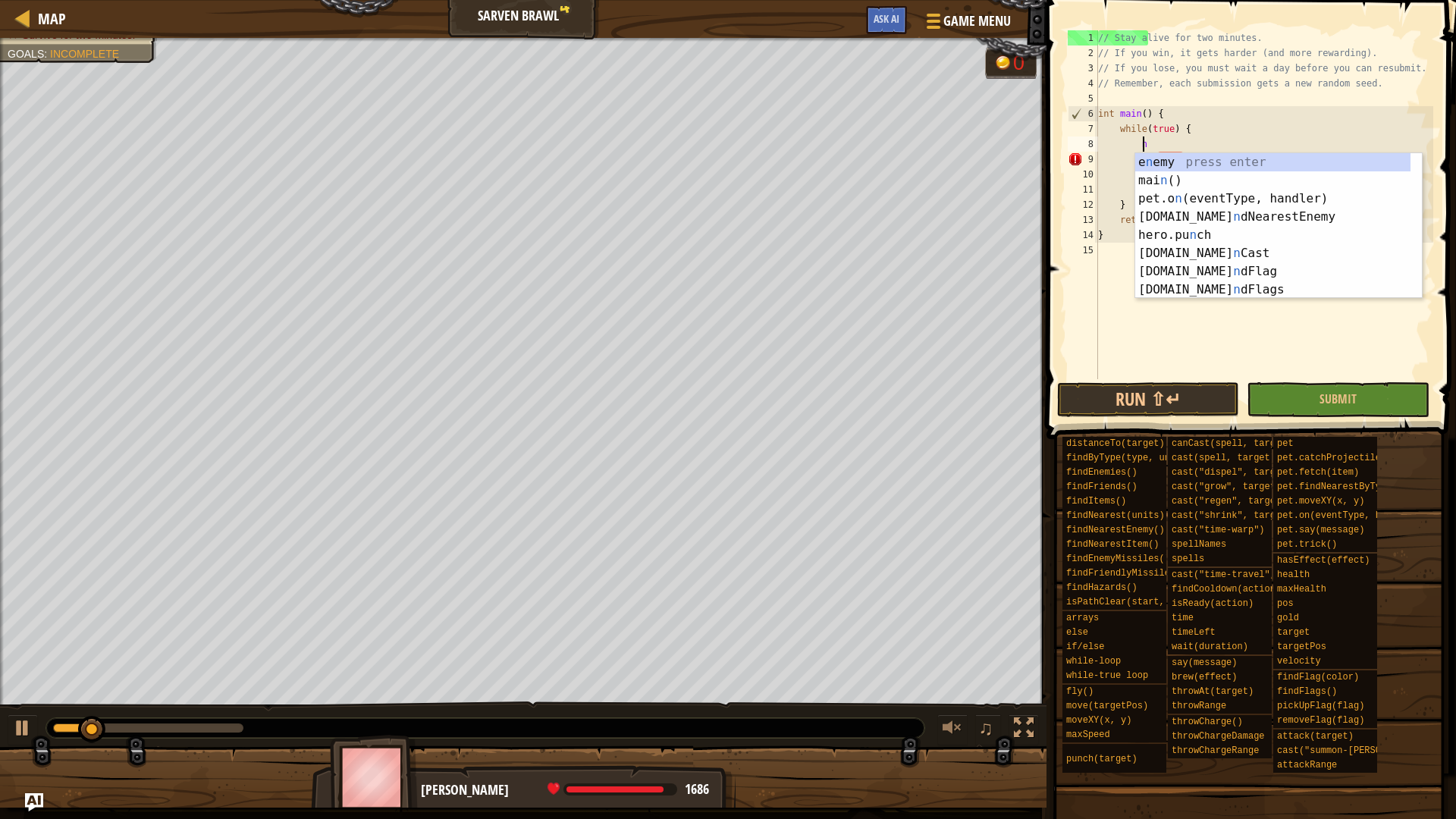
type textarea "ne"
click at [1214, 180] on div "e ne my press enter hero.find Ne arestEnemy press enter hero.find Ne arest pres…" at bounding box center [1272, 244] width 275 height 182
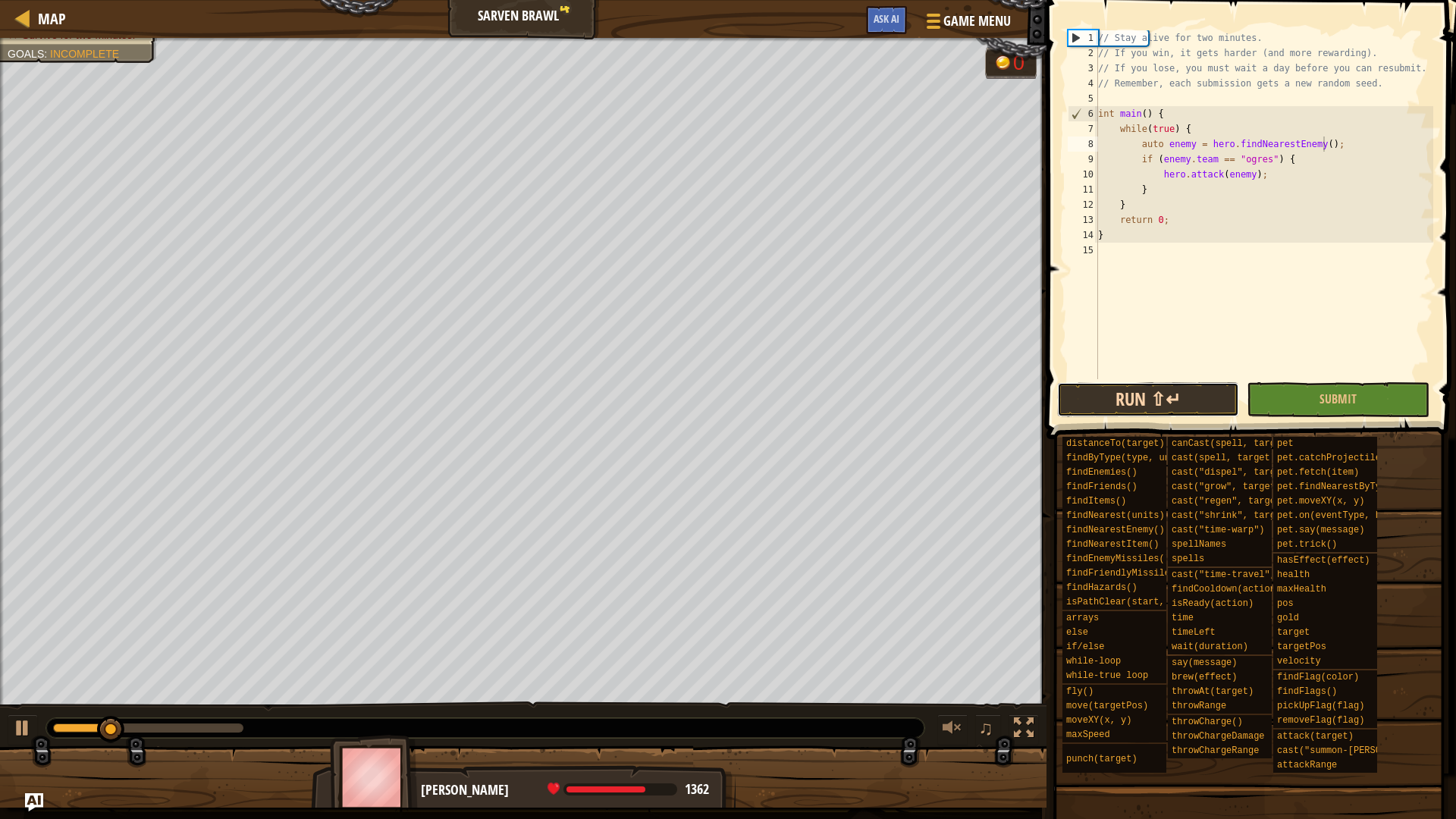
click at [1173, 401] on button "Run ⇧↵" at bounding box center [1147, 399] width 182 height 35
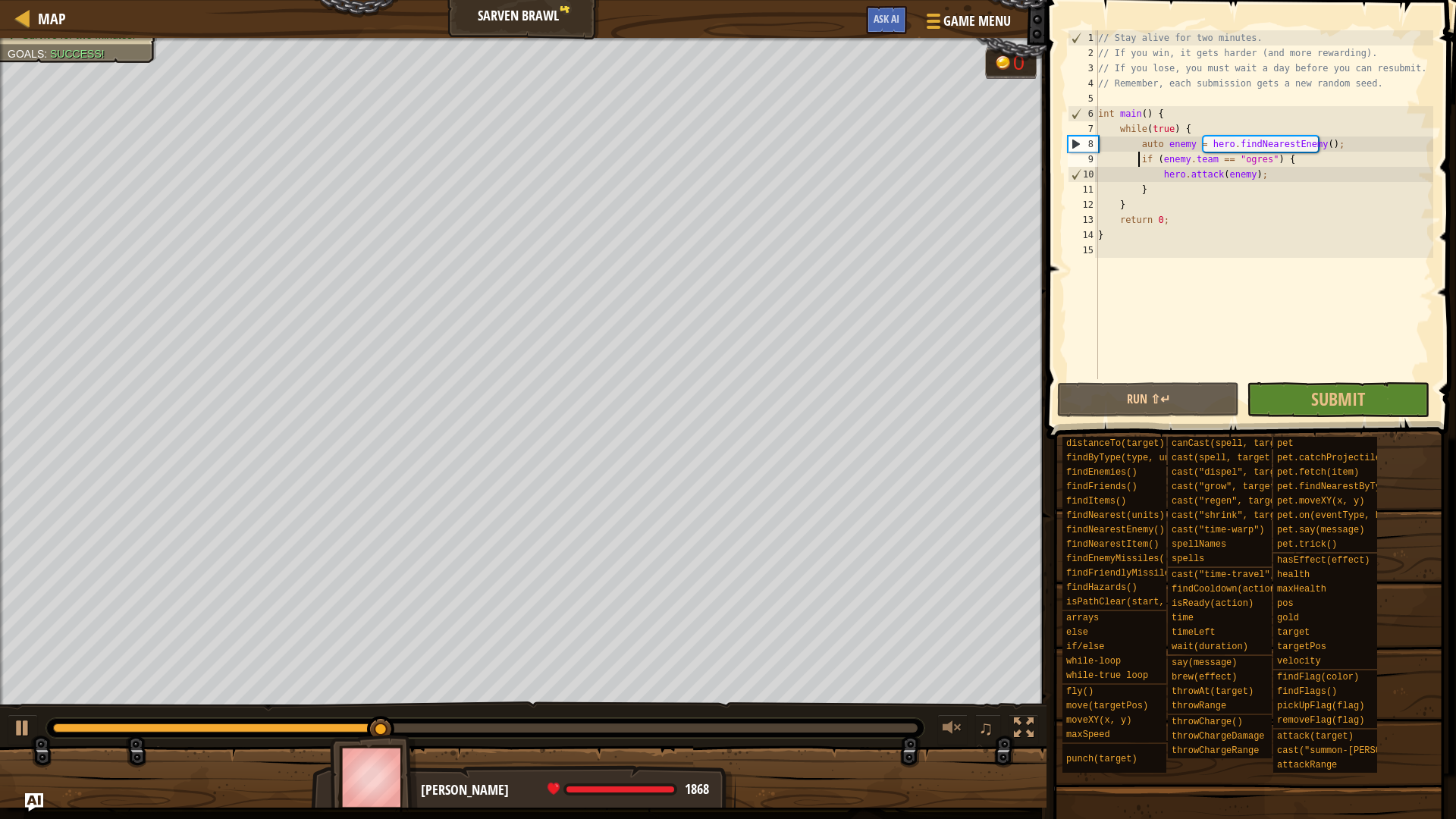
click at [1140, 159] on div "// Stay alive for two minutes. // If you win, it gets harder (and more rewardin…" at bounding box center [1264, 220] width 338 height 379
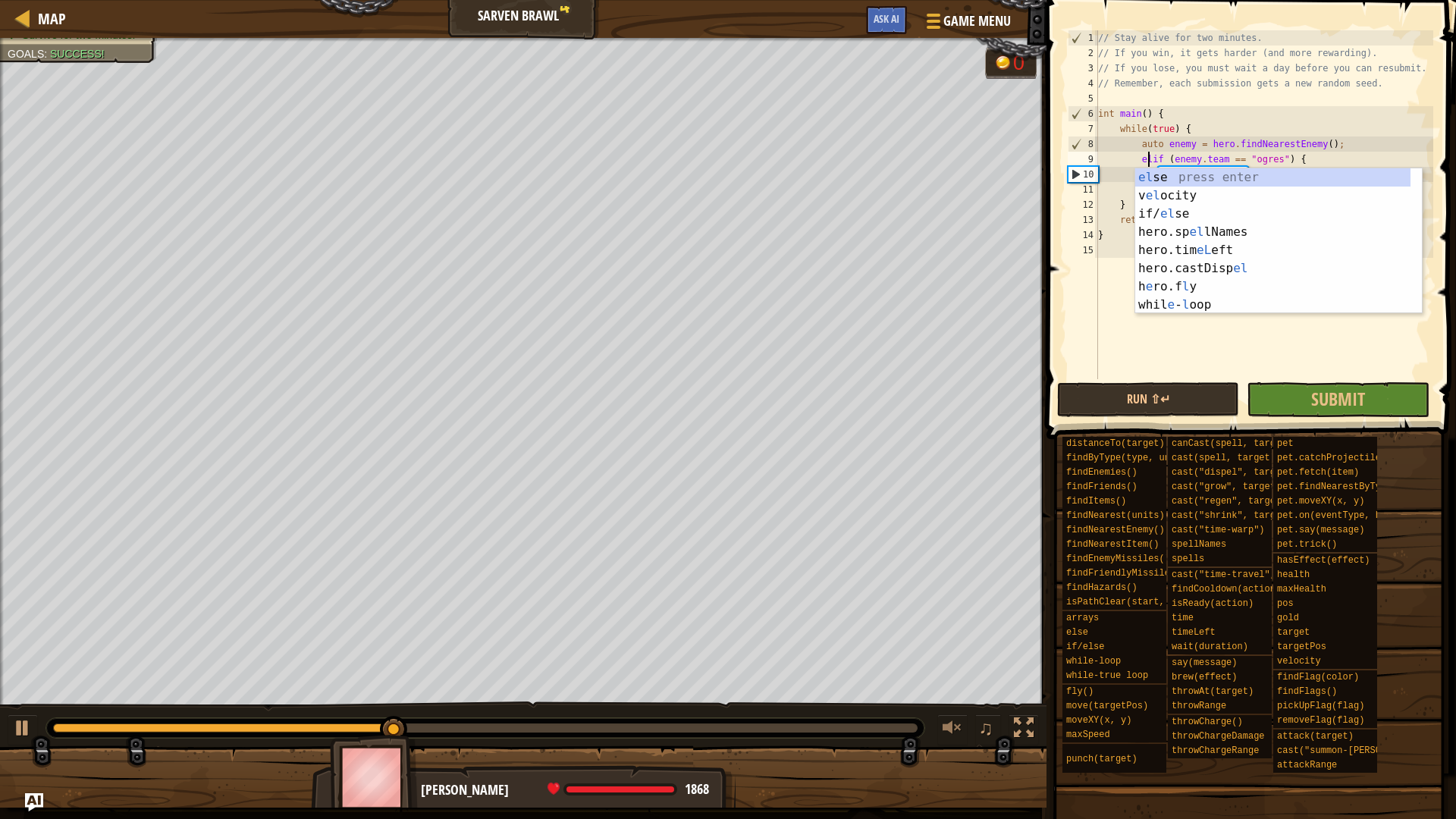
scroll to position [7, 5]
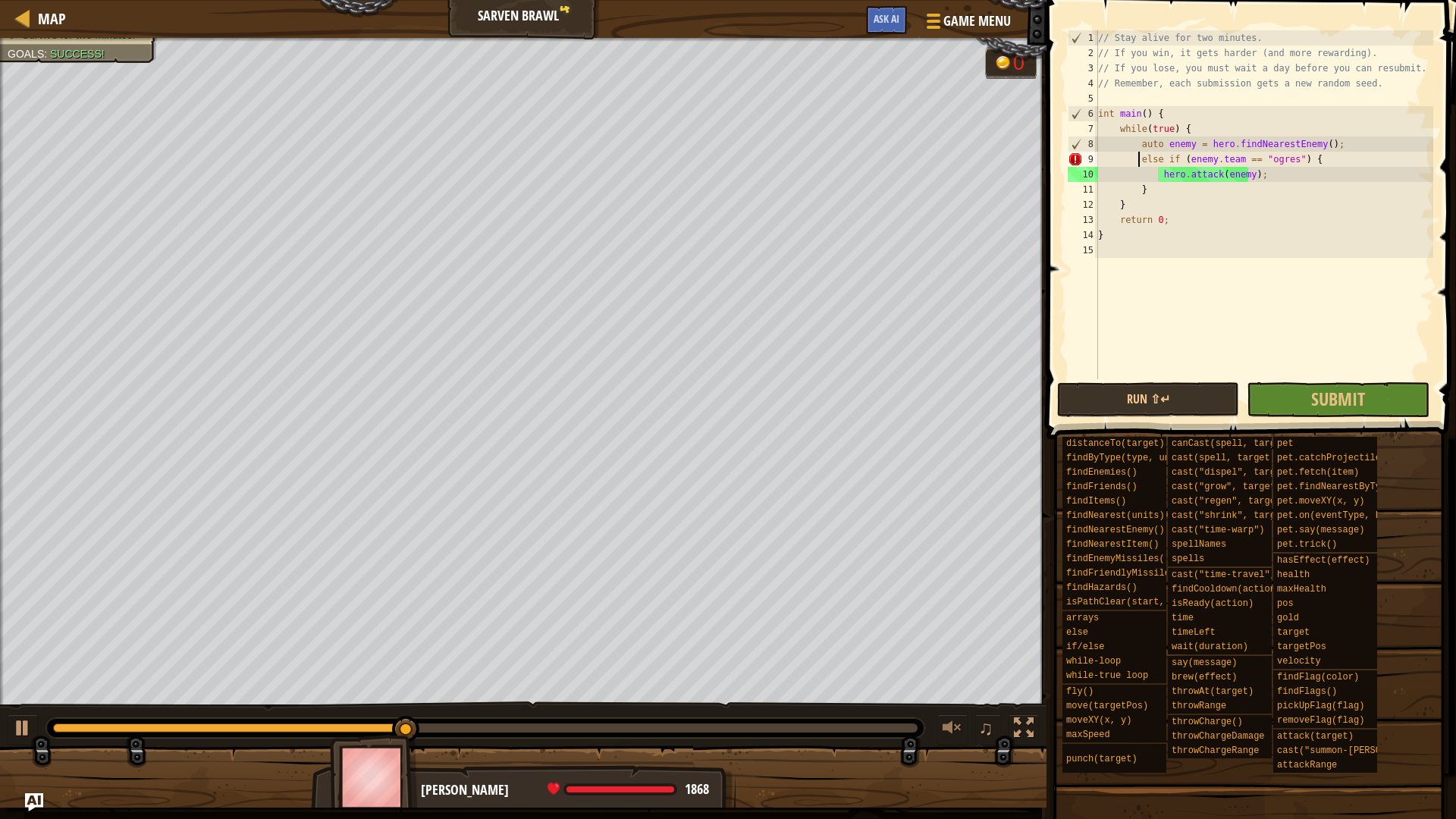
click at [1136, 159] on div "// Stay alive for two minutes. // If you win, it gets harder (and more rewardin…" at bounding box center [1264, 220] width 338 height 379
click at [1330, 140] on div "// Stay alive for two minutes. // If you win, it gets harder (and more rewardin…" at bounding box center [1264, 220] width 338 height 379
type textarea "auto enemy = hero.findNearestEnemy();"
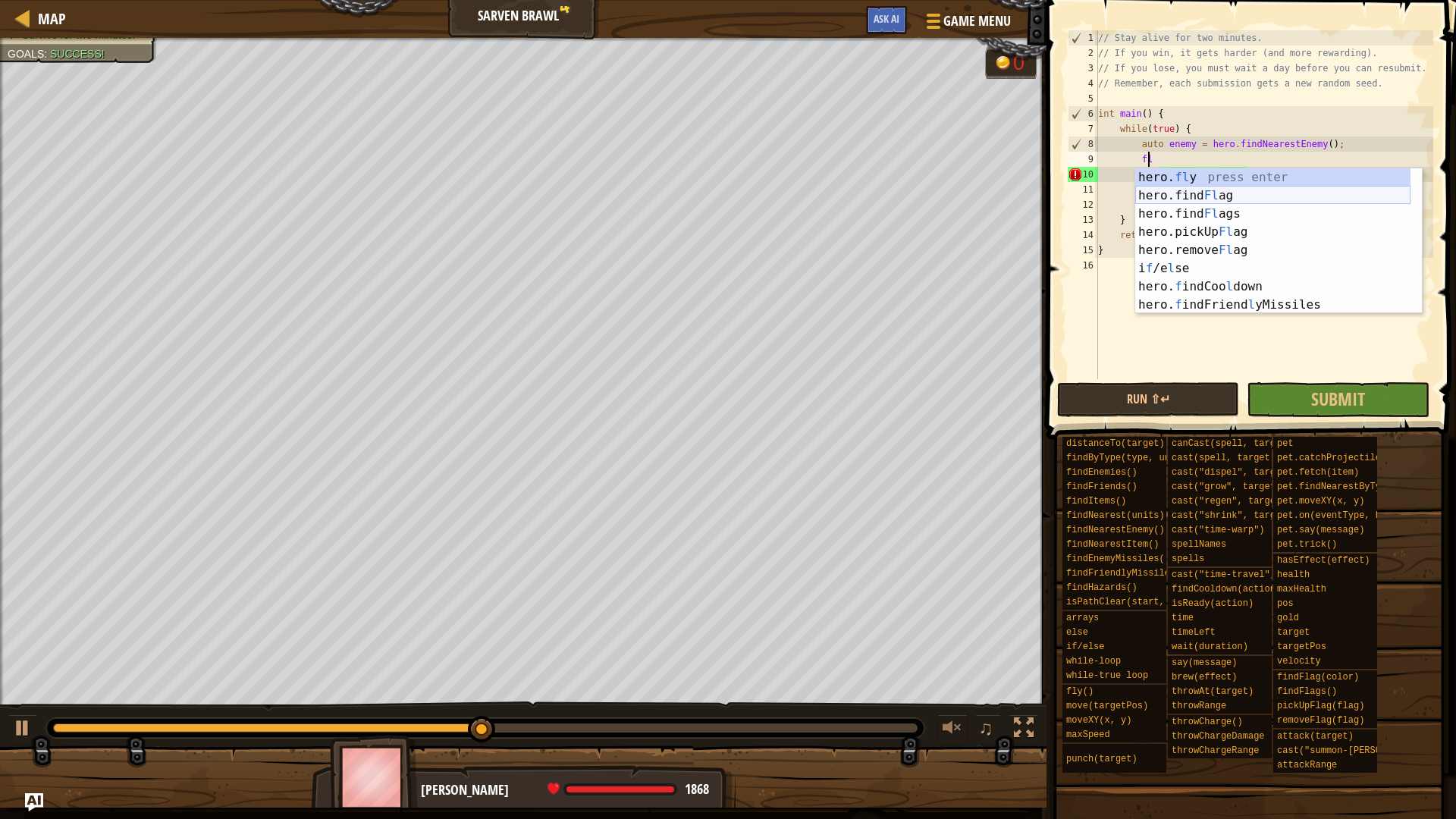
type textarea "f"
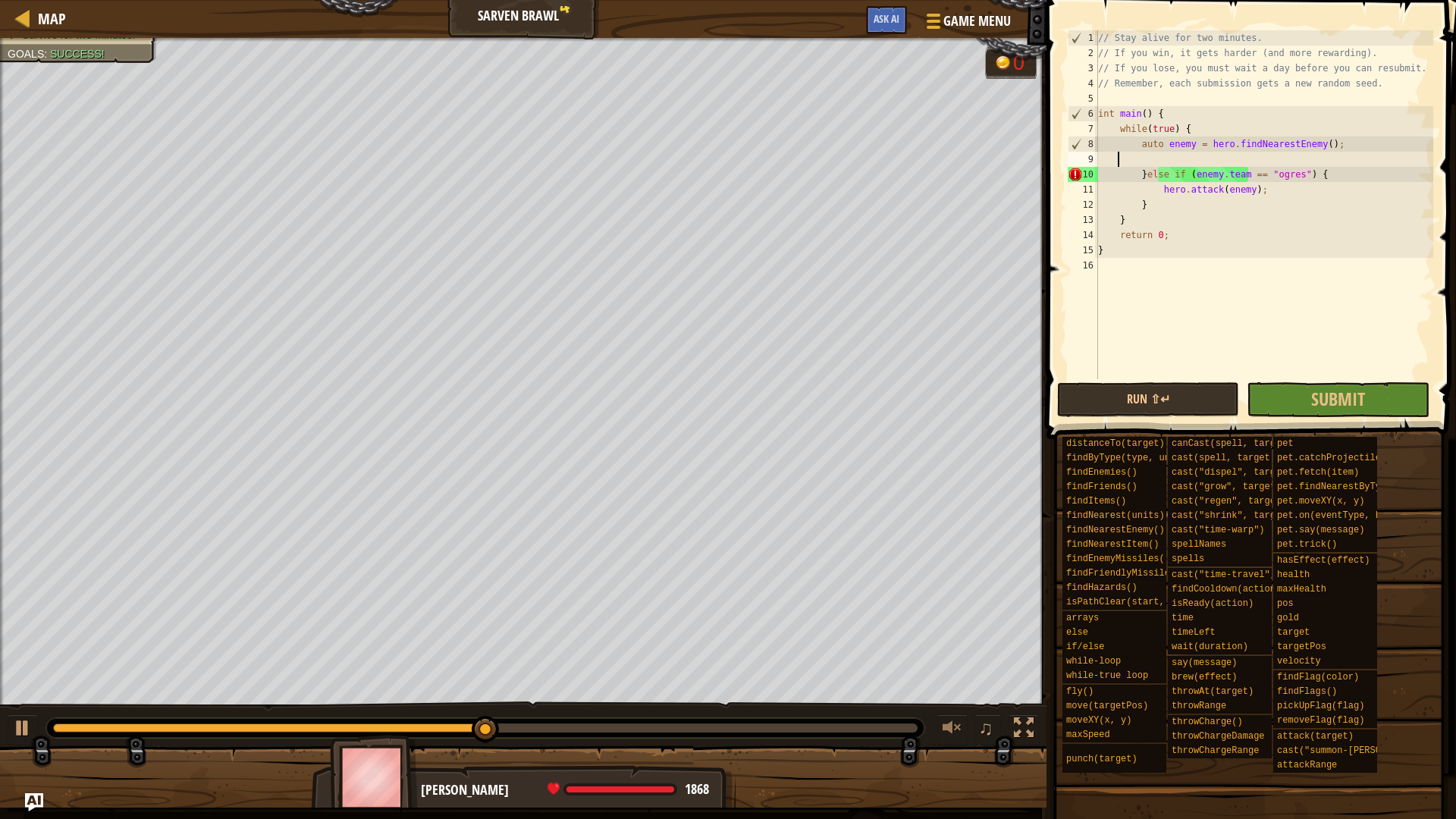
scroll to position [7, 0]
click at [1216, 129] on div "// Stay alive for two minutes. // If you win, it gets harder (and more rewardin…" at bounding box center [1264, 220] width 338 height 379
type textarea "while(true) {"
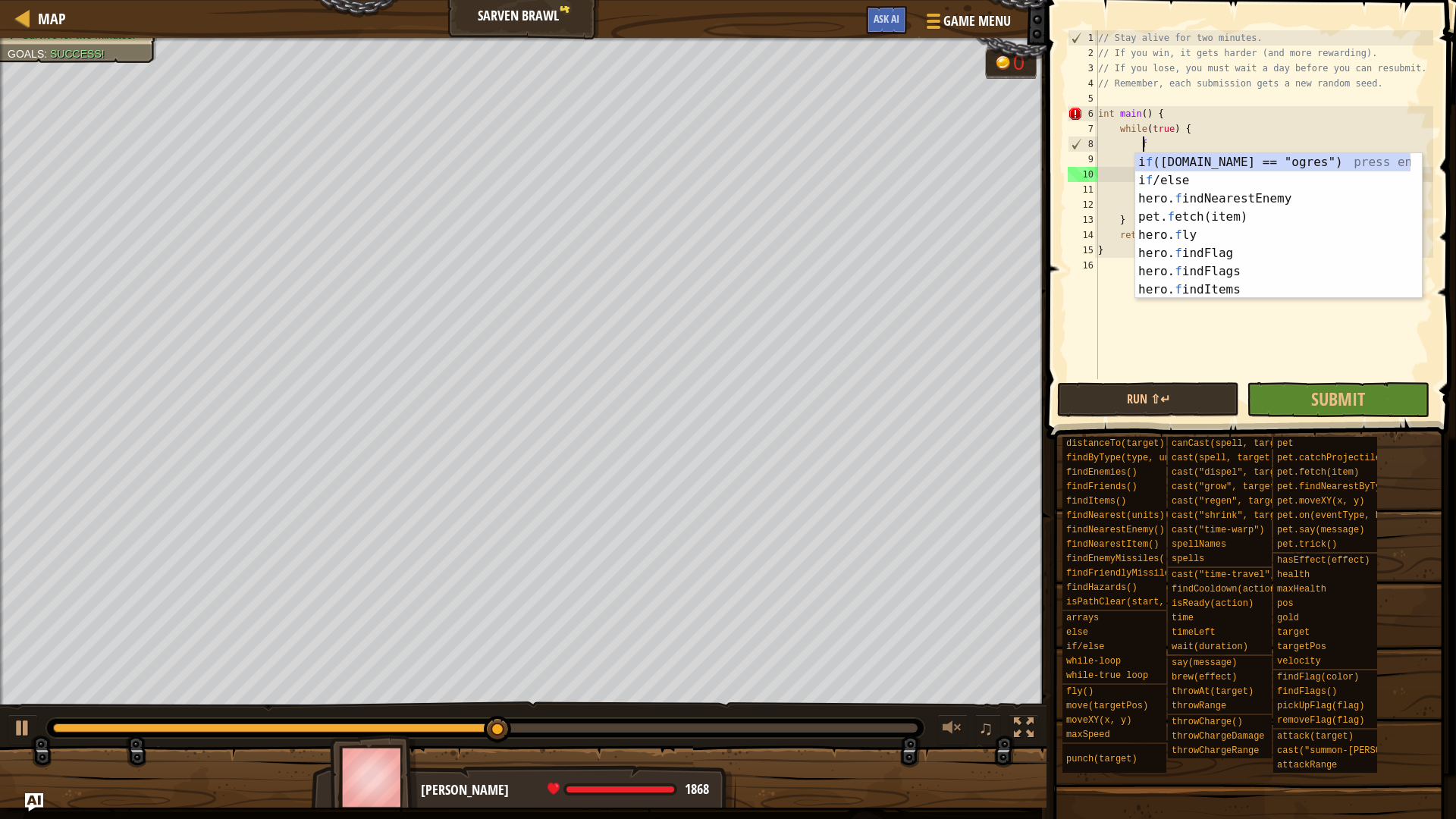
scroll to position [7, 3]
click at [1233, 176] on div "hero. fl y press enter hero.find Fl ag press enter hero.find Fl ags press enter…" at bounding box center [1272, 244] width 275 height 182
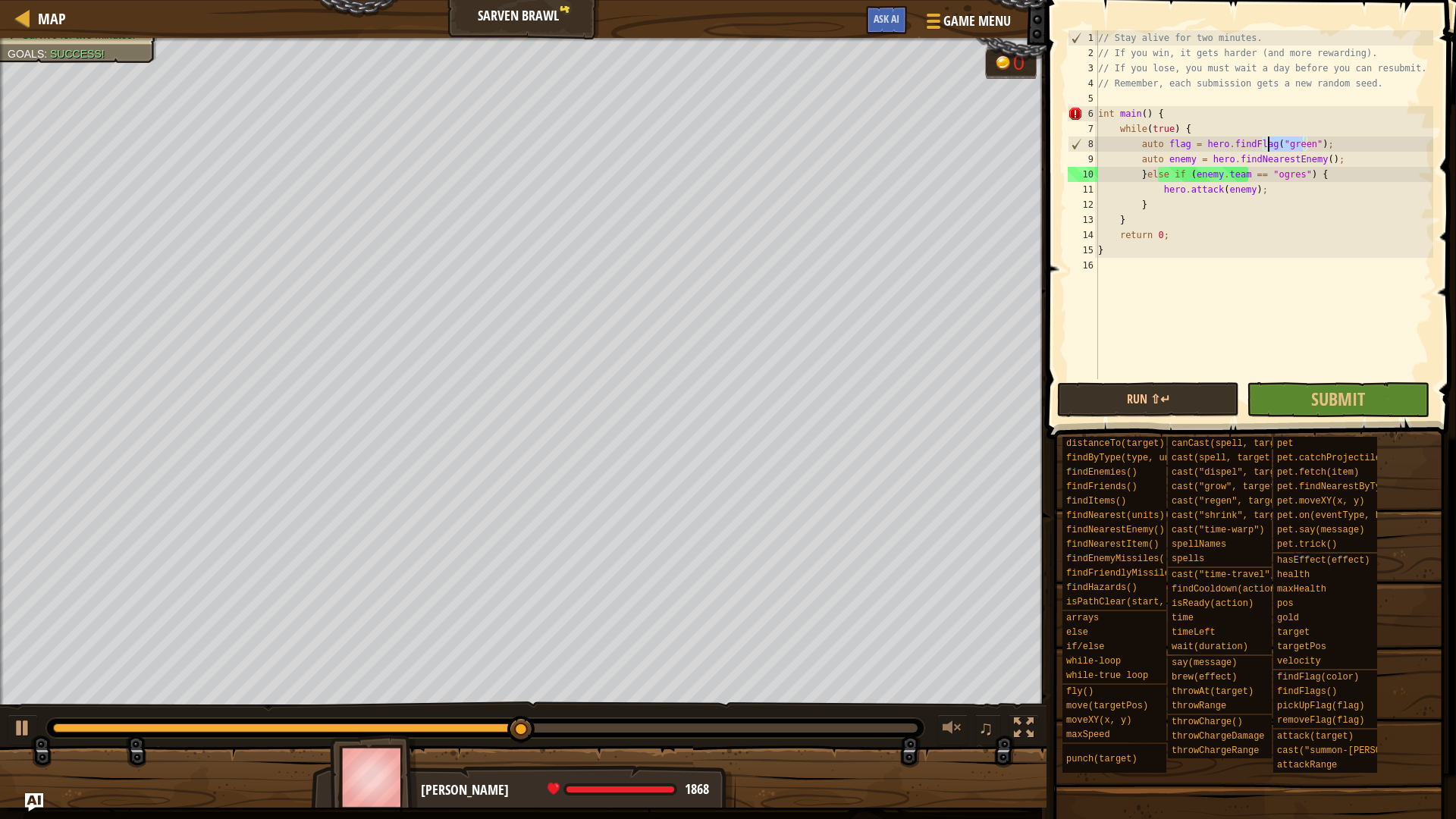
drag, startPoint x: 1303, startPoint y: 141, endPoint x: 1268, endPoint y: 144, distance: 35.1
click at [1268, 144] on div "// Stay alive for two minutes. // If you win, it gets harder (and more rewardin…" at bounding box center [1264, 220] width 338 height 379
click at [1348, 151] on div "// Stay alive for two minutes. // If you win, it gets harder (and more rewardin…" at bounding box center [1264, 220] width 338 height 379
type textarea "auto enemy = hero.findNearestEnemy();"
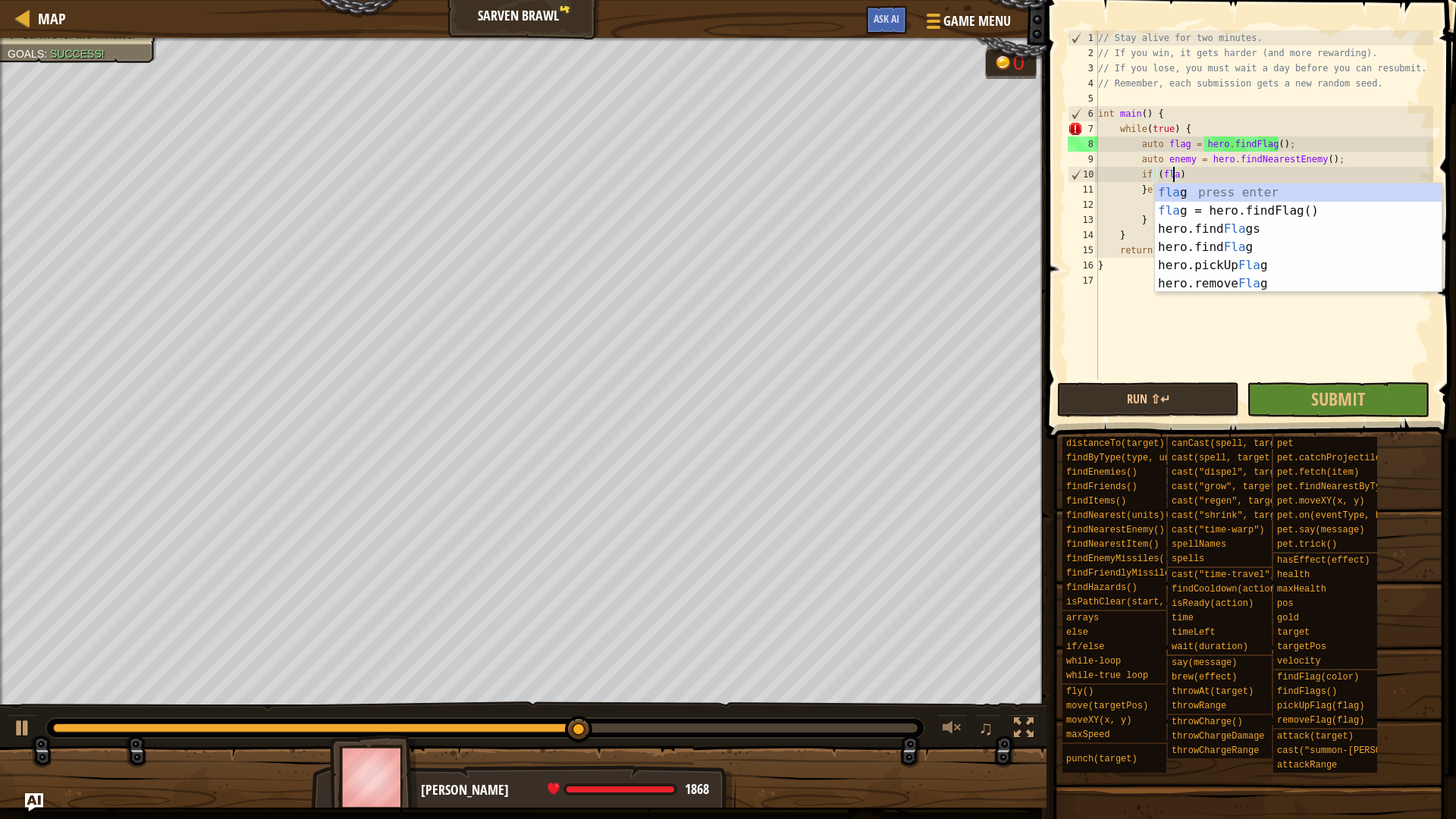
scroll to position [7, 6]
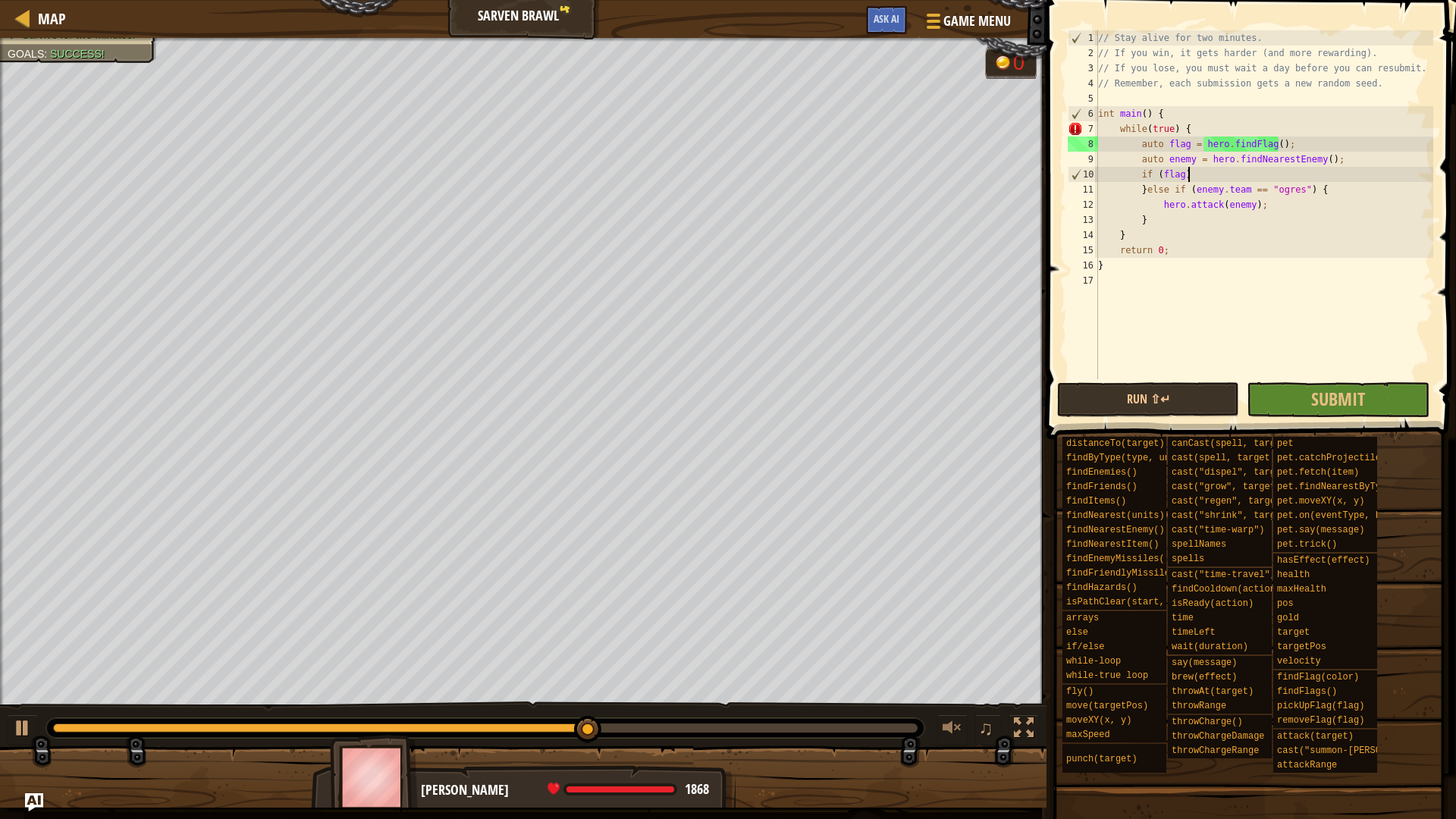
type textarea "if (flag) {"
click at [1207, 184] on div "// Stay alive for two minutes. // If you win, it gets harder (and more rewardin…" at bounding box center [1264, 220] width 338 height 379
click at [1204, 195] on div "// Stay alive for two minutes. // If you win, it gets harder (and more rewardin…" at bounding box center [1264, 220] width 338 height 379
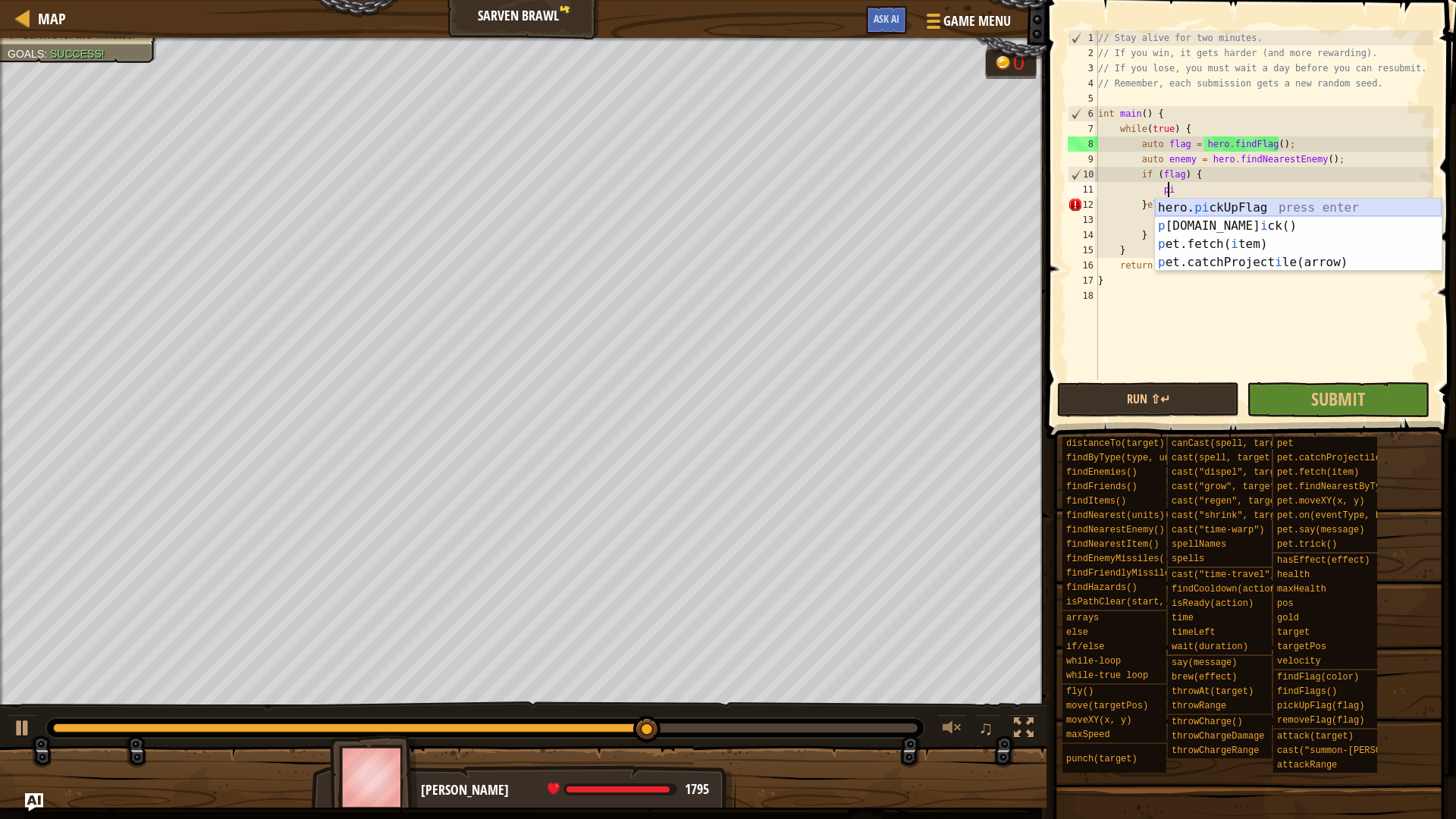
click at [1210, 210] on div "hero. pi ckUpFlag press enter p [DOMAIN_NAME] i ck() press enter p et.fetch( i …" at bounding box center [1297, 253] width 287 height 110
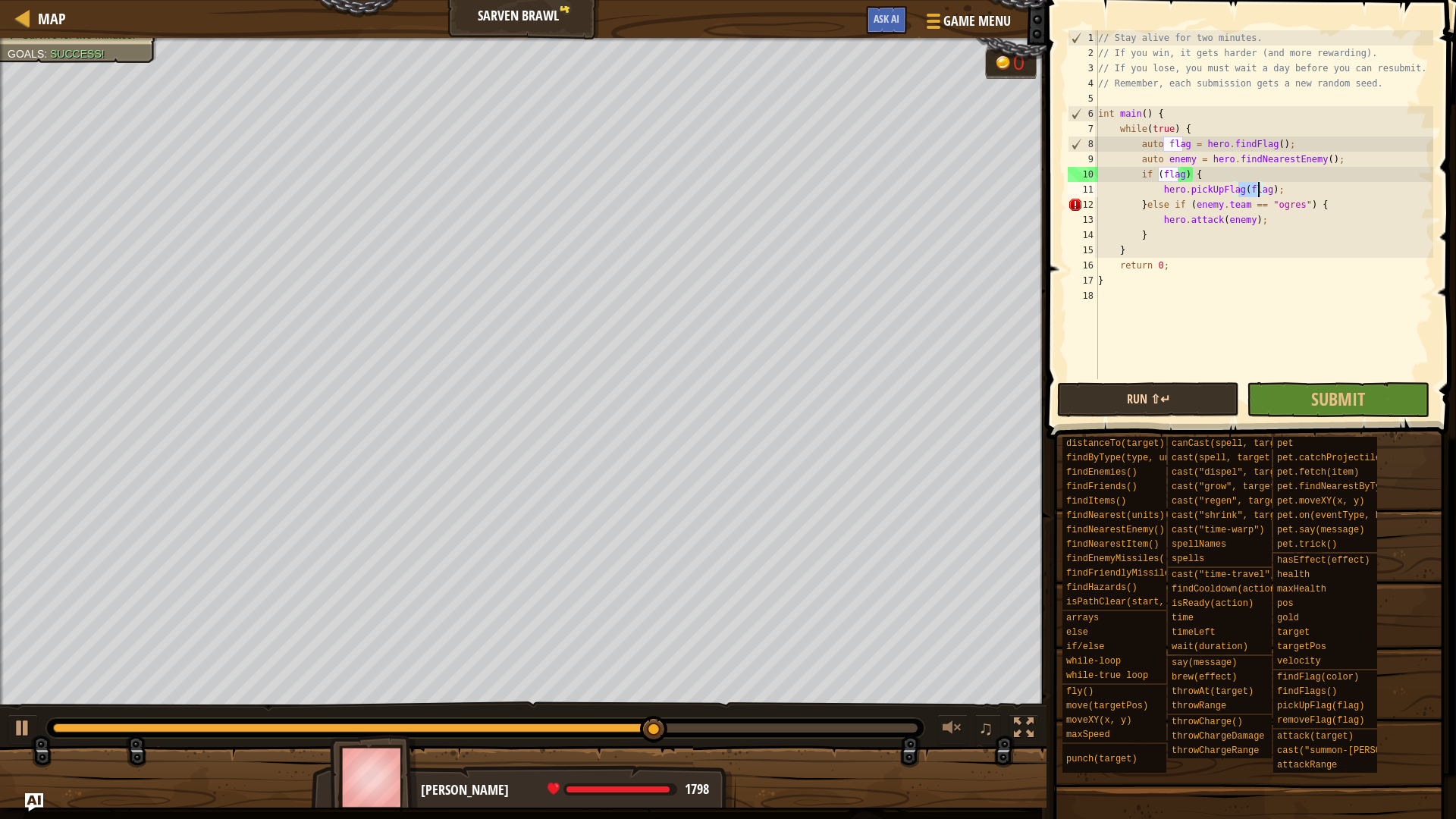
type textarea "hero.pickUpFlag(flag);"
click at [1188, 407] on button "Run ⇧↵" at bounding box center [1147, 399] width 182 height 35
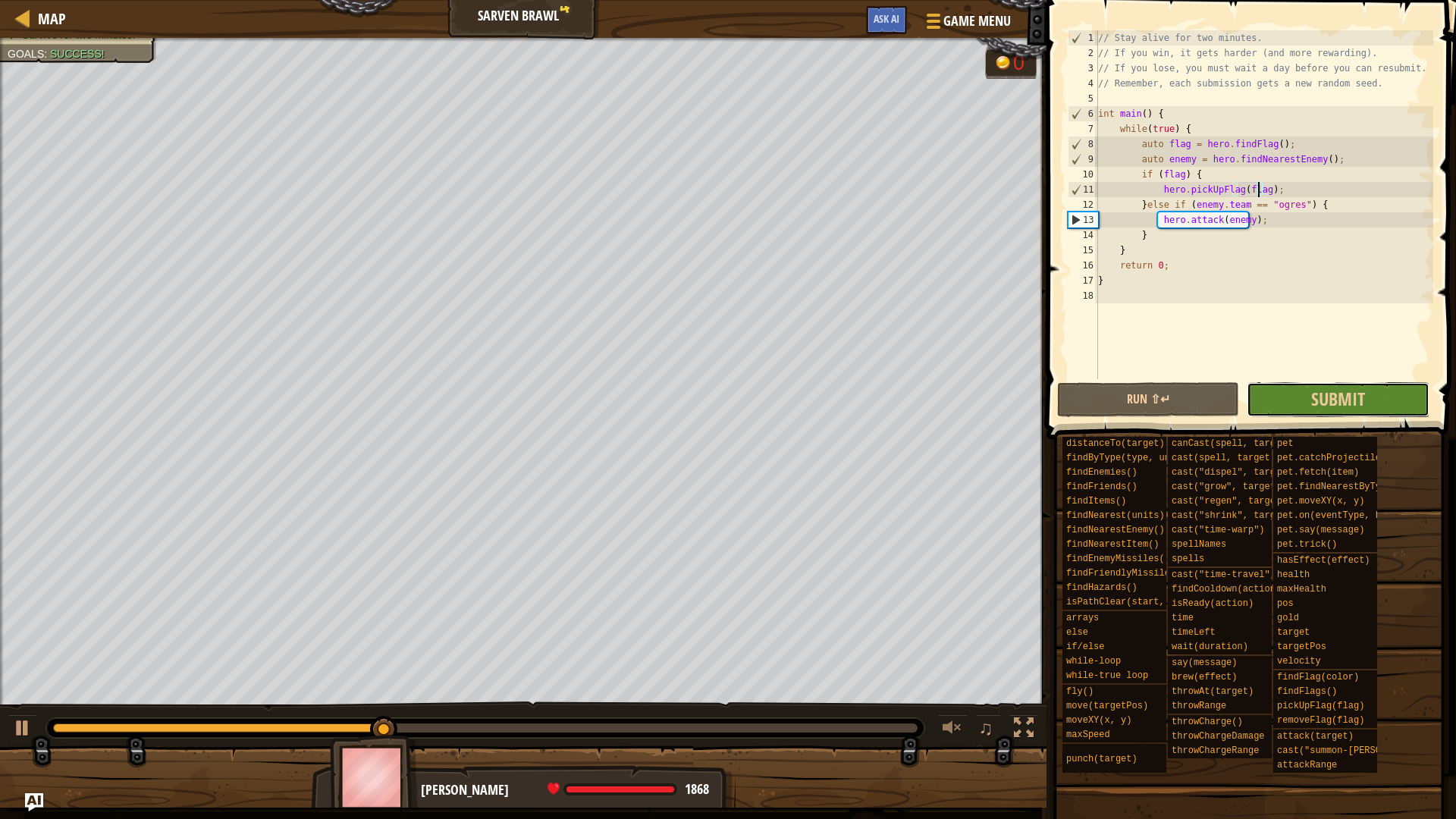
click at [1298, 408] on button "Submit" at bounding box center [1337, 399] width 182 height 35
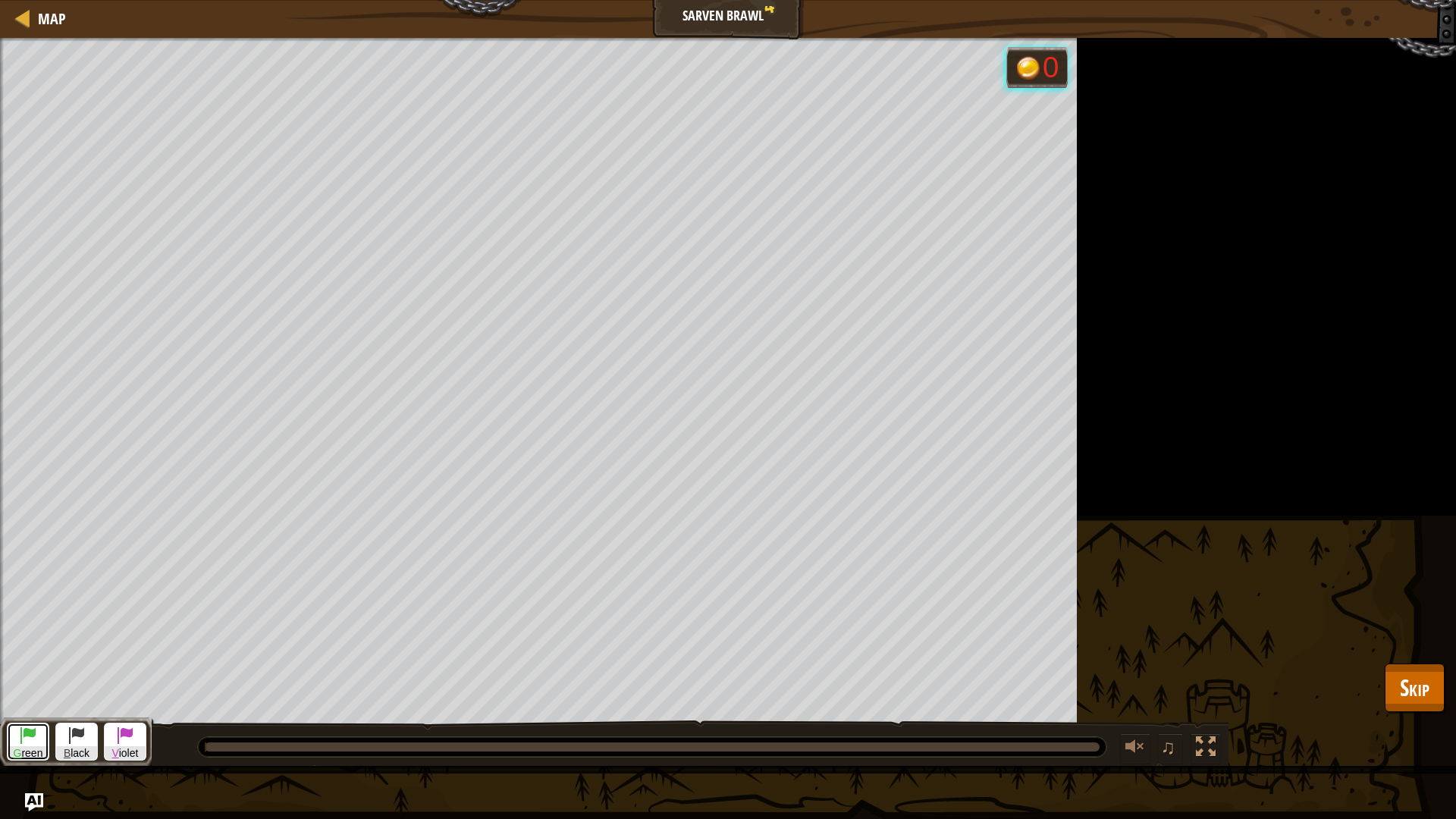
click at [34, 689] on span at bounding box center [28, 734] width 18 height 18
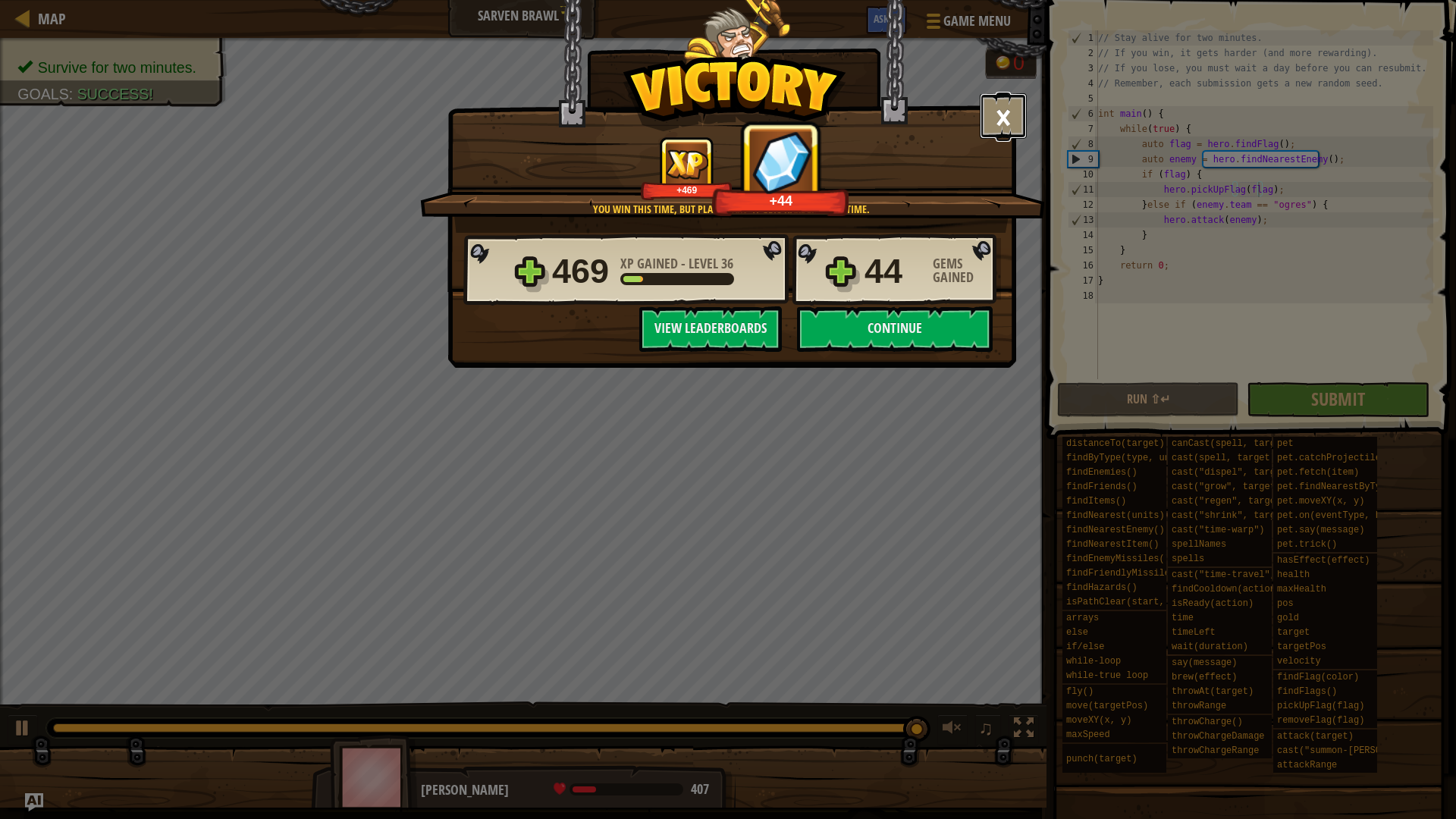
click at [1005, 120] on button "×" at bounding box center [1003, 116] width 47 height 46
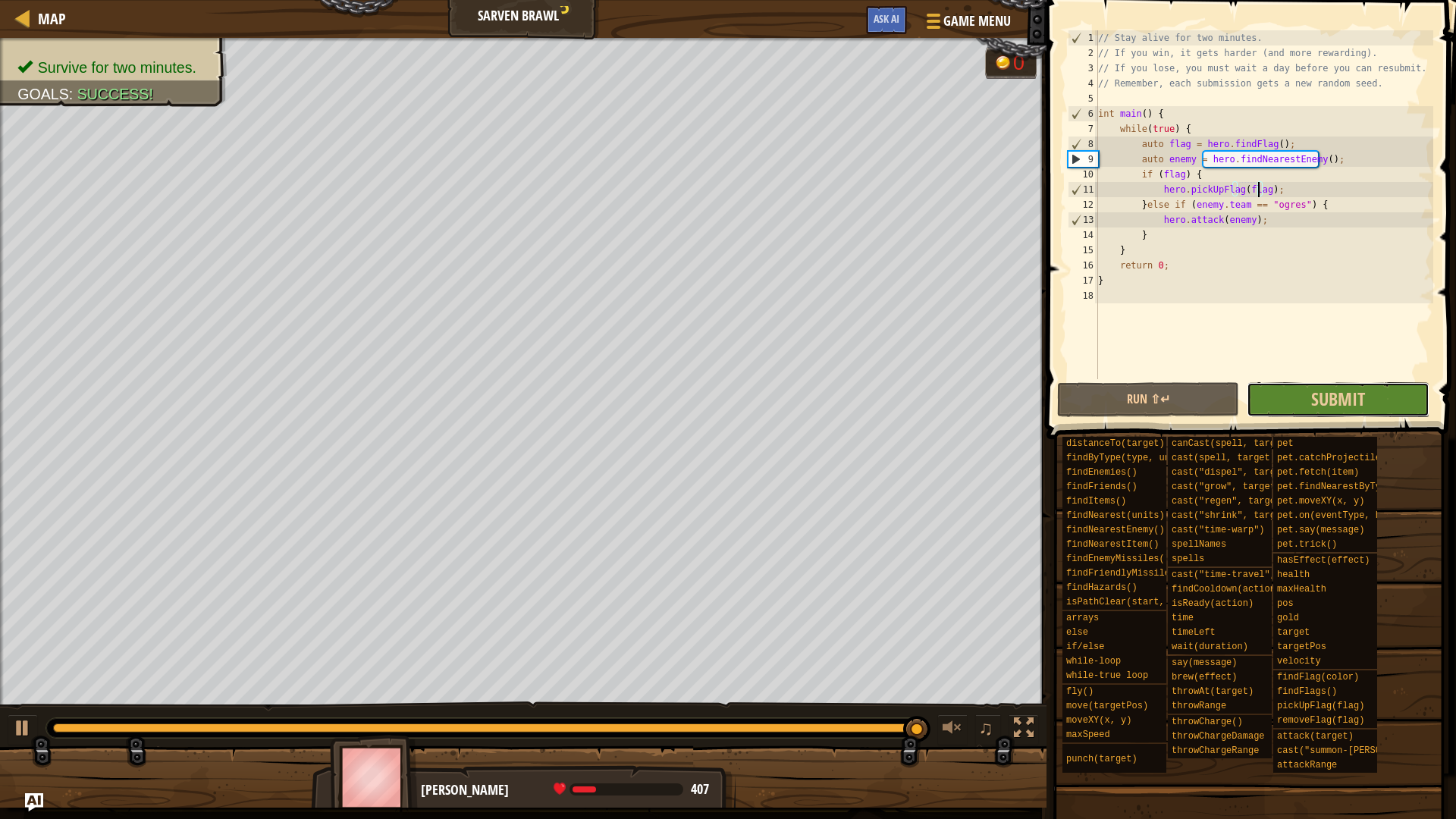
click at [1282, 395] on button "Submit in a day" at bounding box center [1337, 399] width 182 height 35
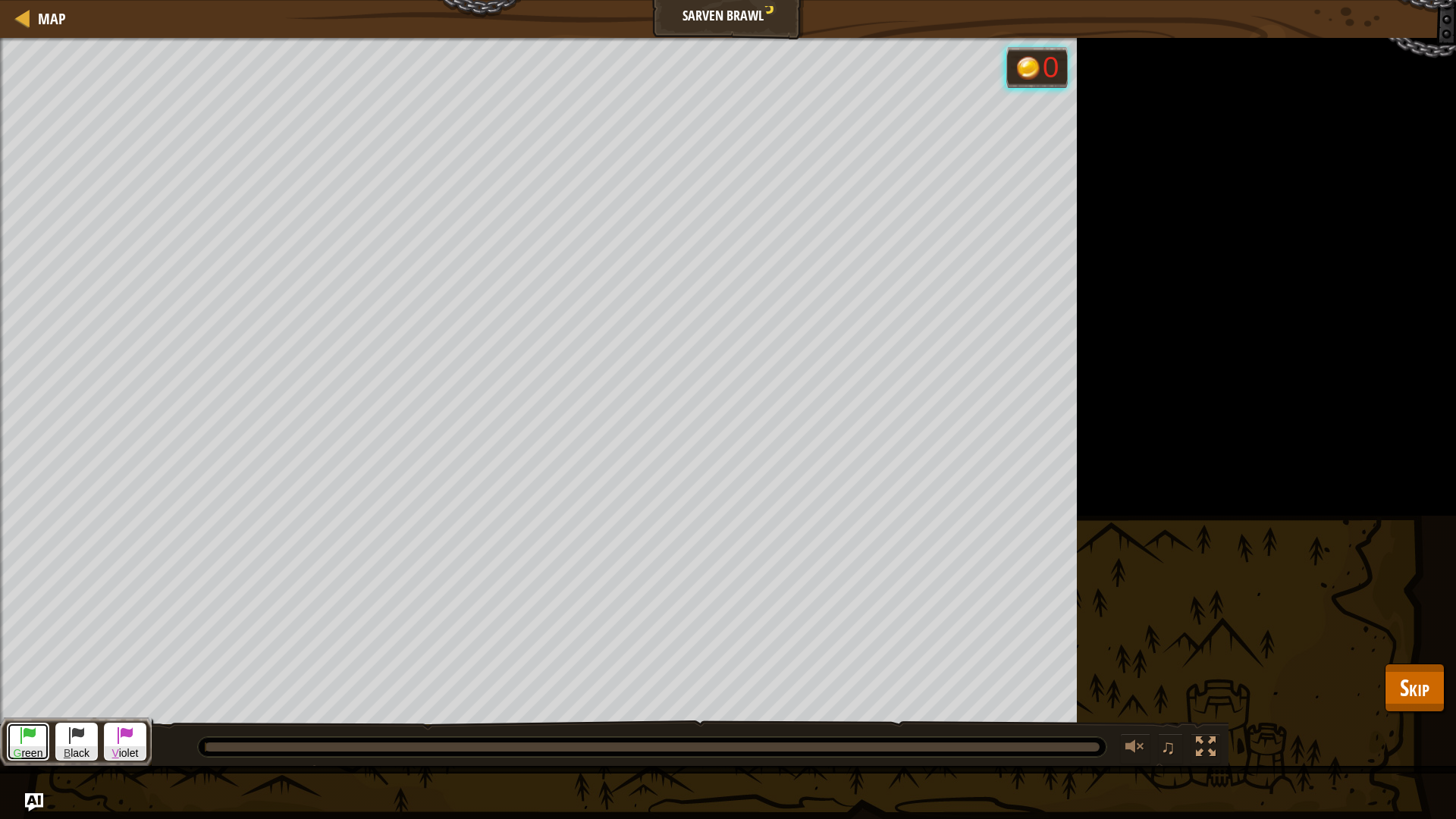
drag, startPoint x: 30, startPoint y: 738, endPoint x: 52, endPoint y: 723, distance: 26.6
click at [30, 689] on span at bounding box center [28, 734] width 18 height 18
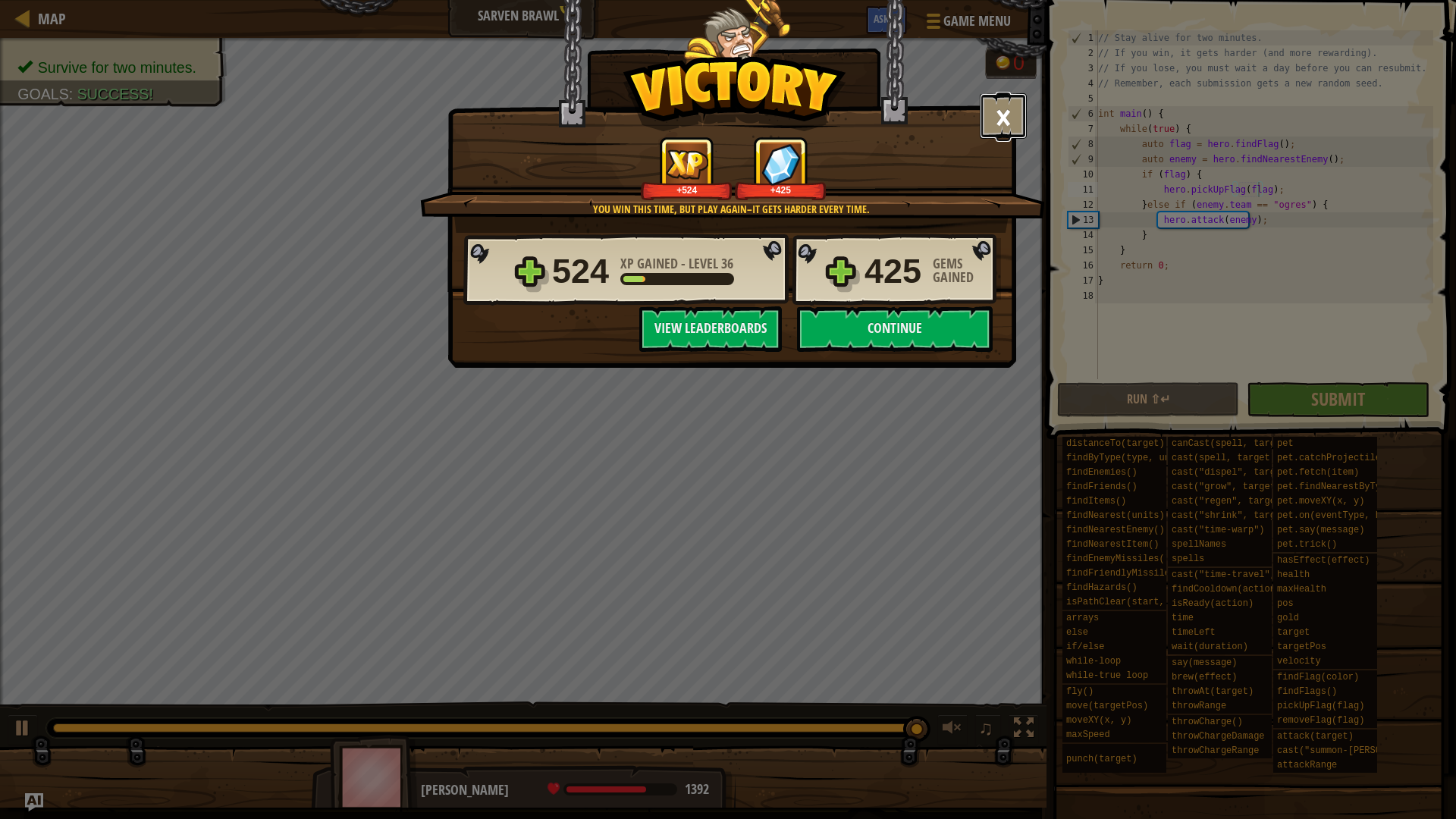
click at [1001, 118] on button "×" at bounding box center [1003, 116] width 47 height 46
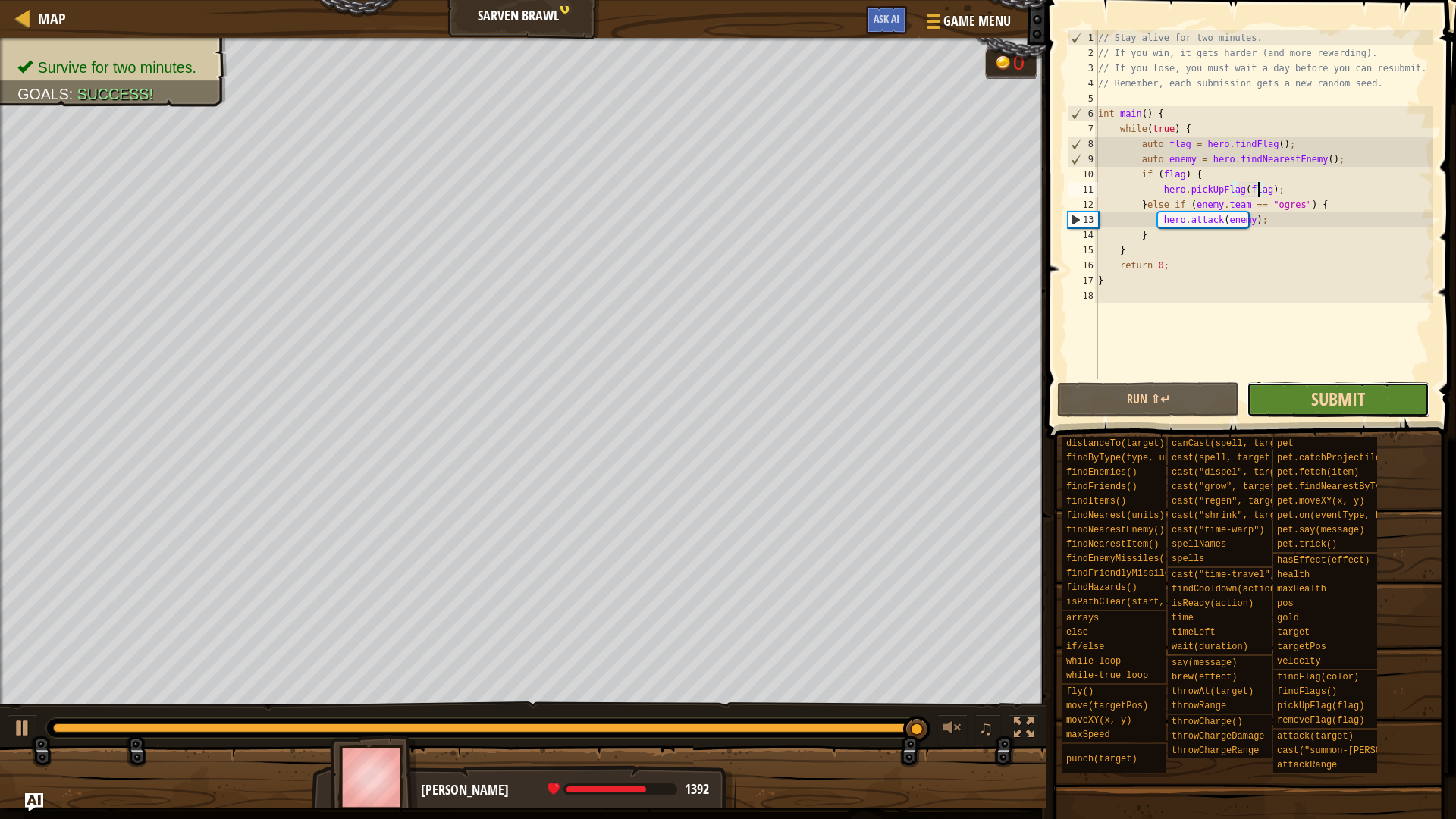
click at [1321, 404] on span "Submit" at bounding box center [1337, 398] width 54 height 24
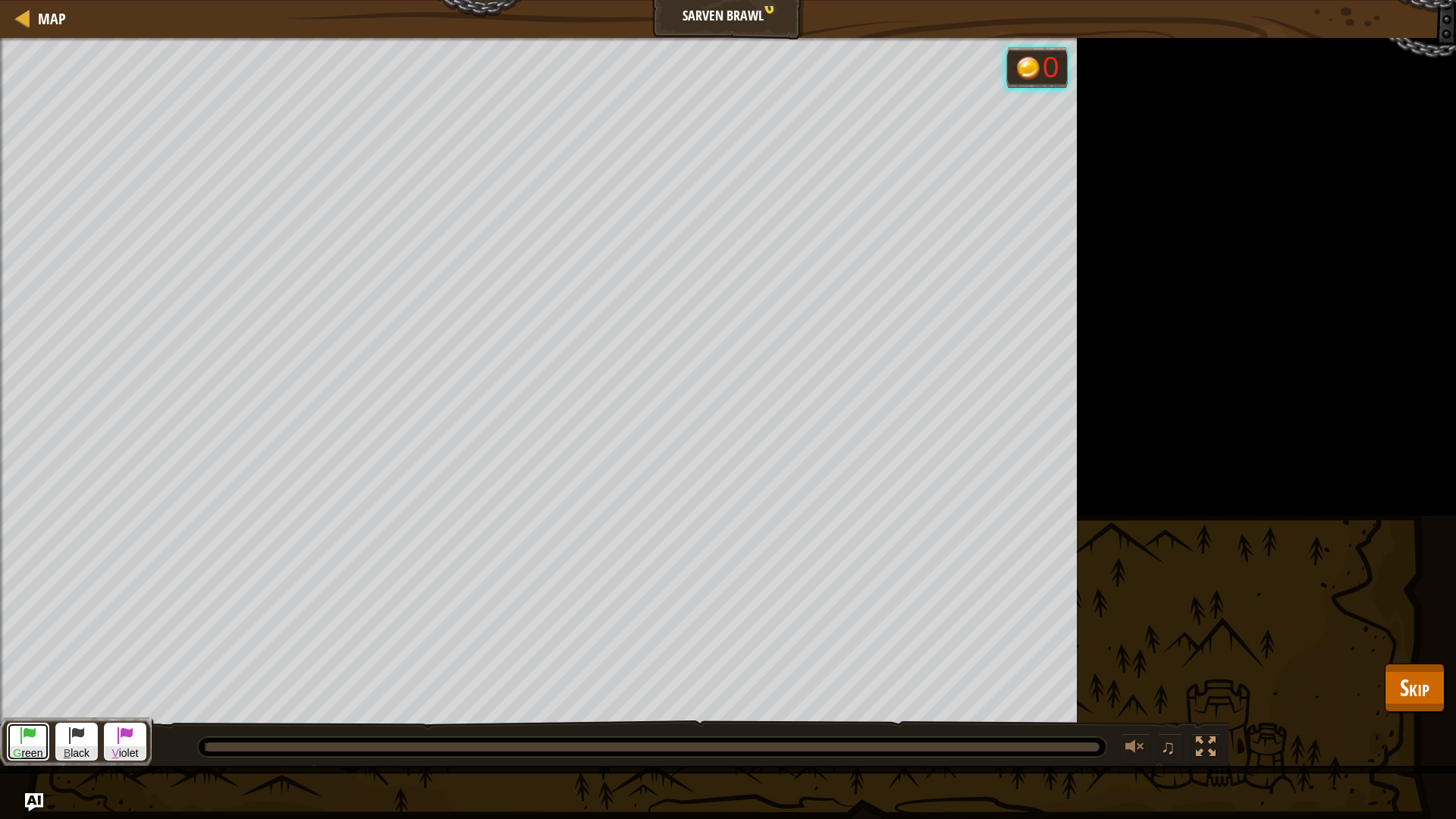
drag, startPoint x: 24, startPoint y: 734, endPoint x: 26, endPoint y: 717, distance: 17.1
click at [24, 689] on span at bounding box center [28, 734] width 18 height 18
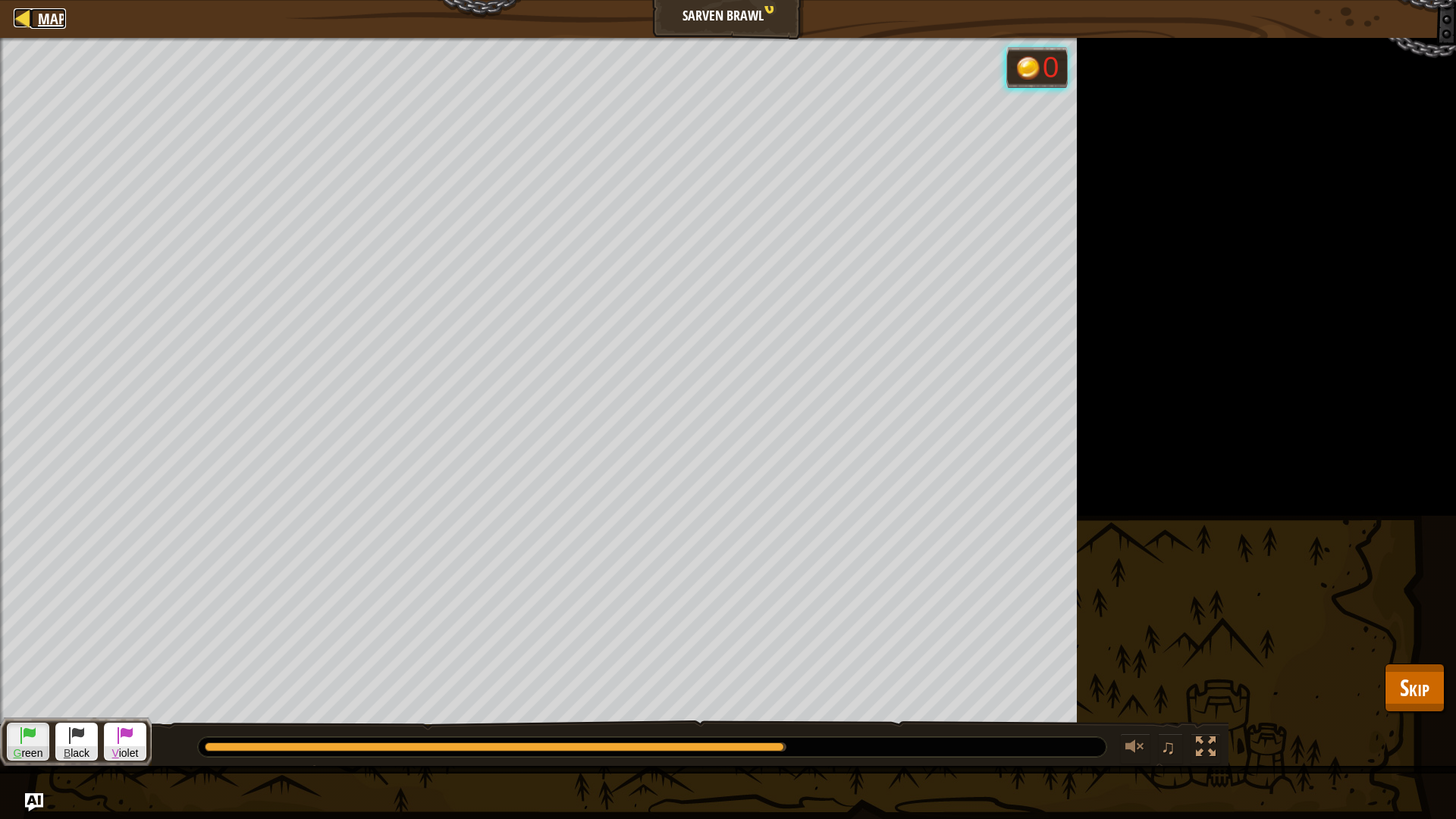
click at [26, 15] on div at bounding box center [23, 18] width 19 height 19
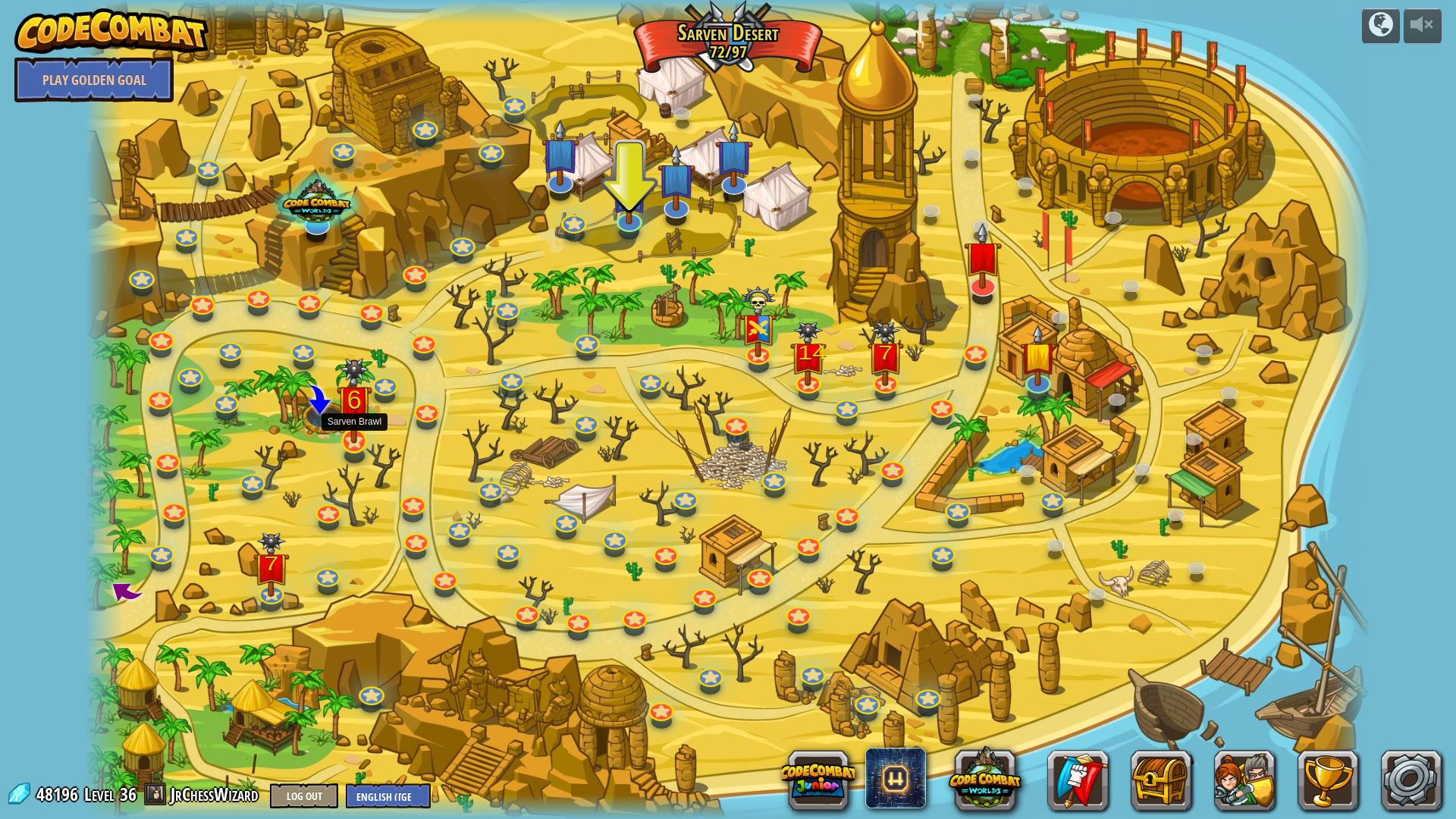
click at [363, 441] on img at bounding box center [353, 401] width 35 height 86
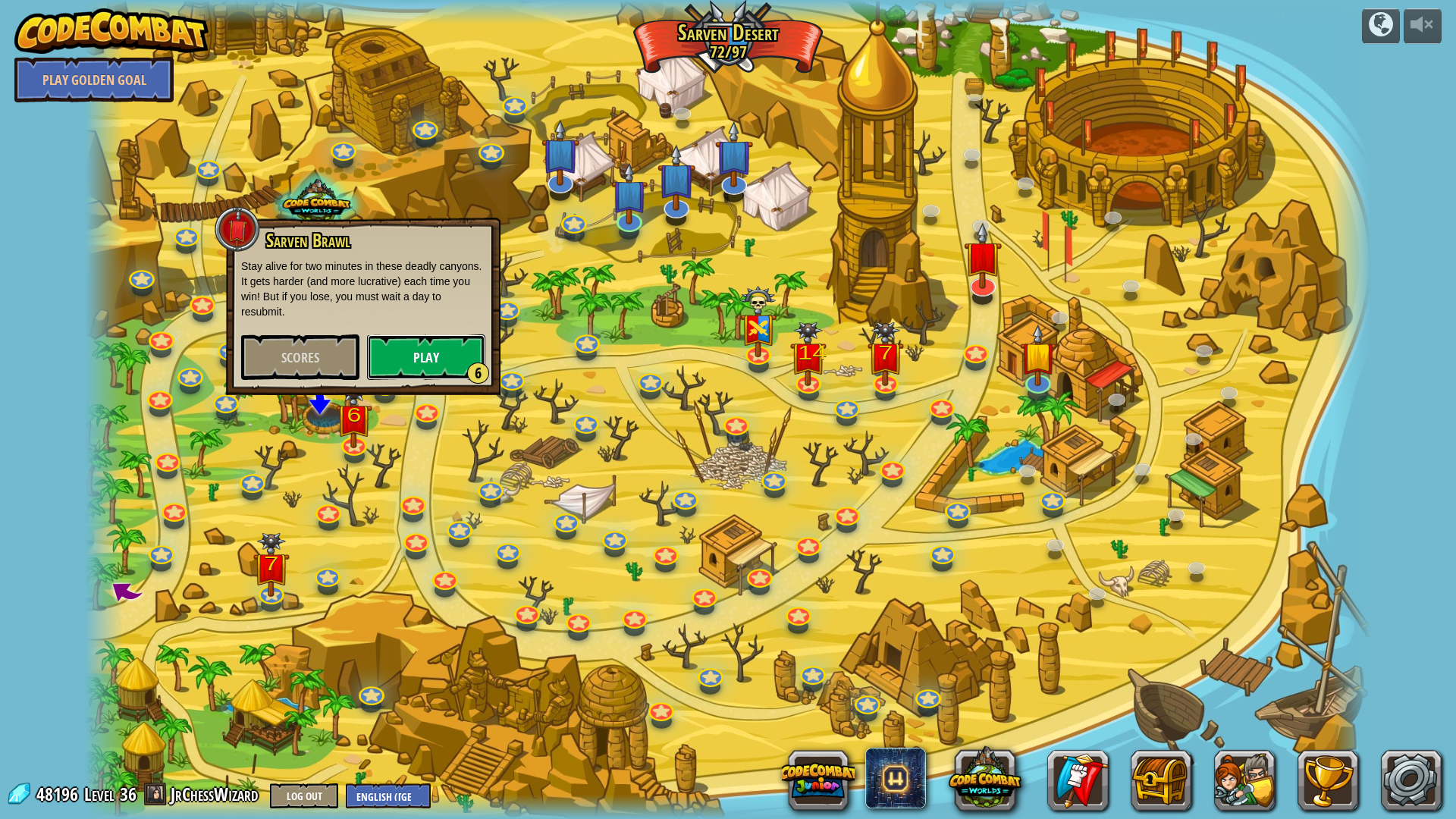
click at [441, 344] on button "Play 6" at bounding box center [426, 357] width 118 height 46
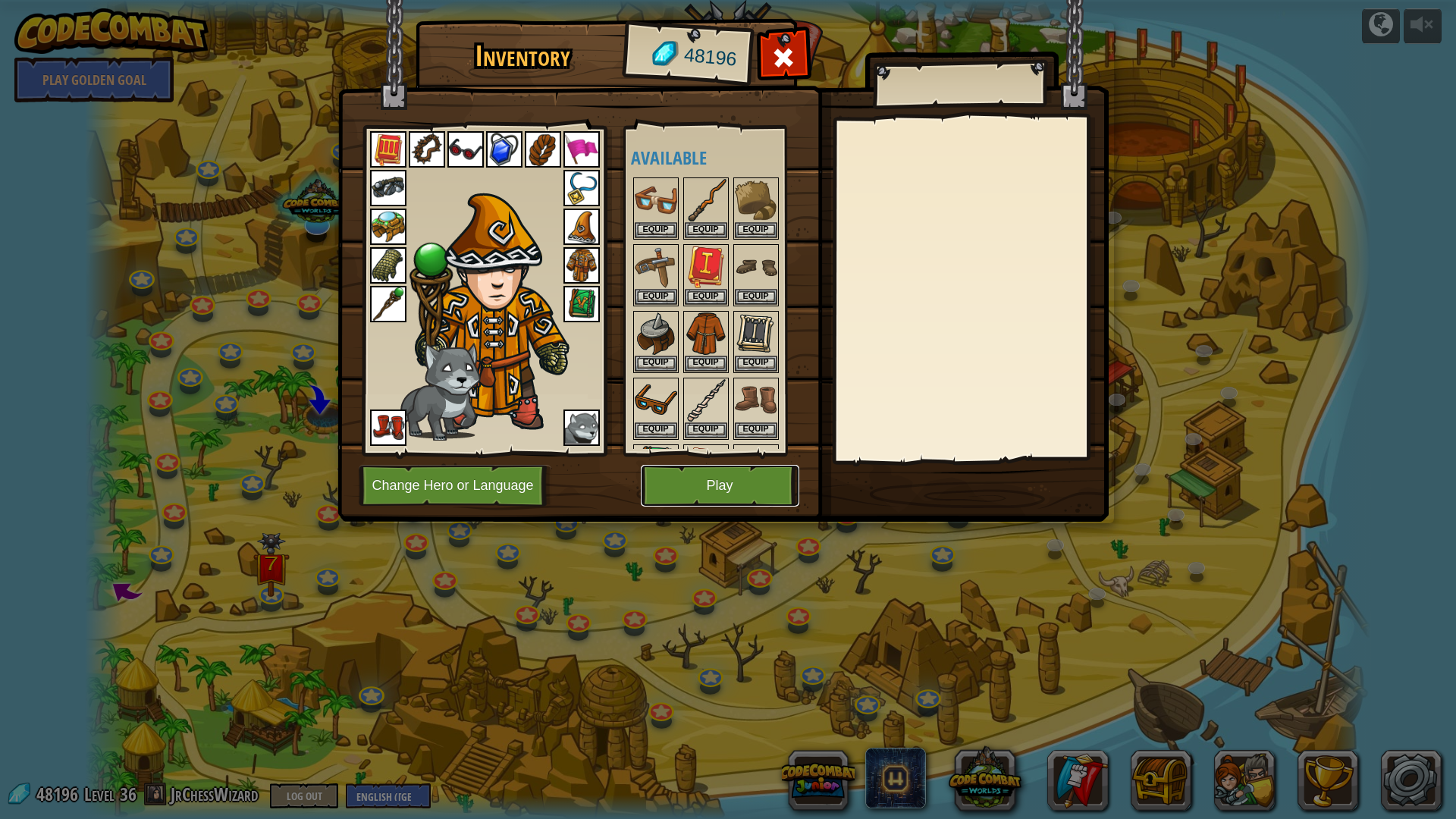
click at [731, 473] on button "Play" at bounding box center [720, 486] width 158 height 42
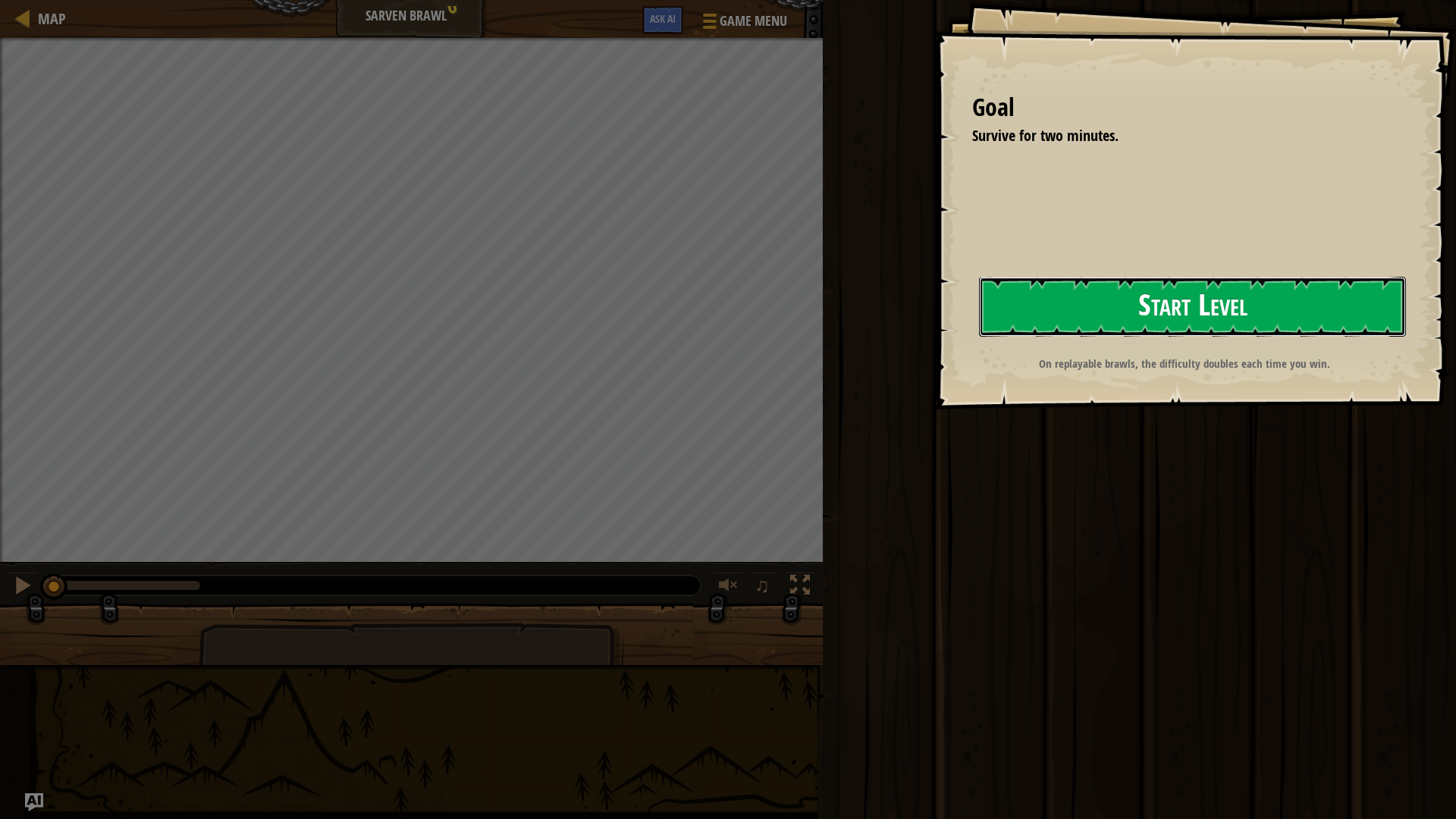
click at [1156, 301] on button "Start Level" at bounding box center [1192, 307] width 427 height 60
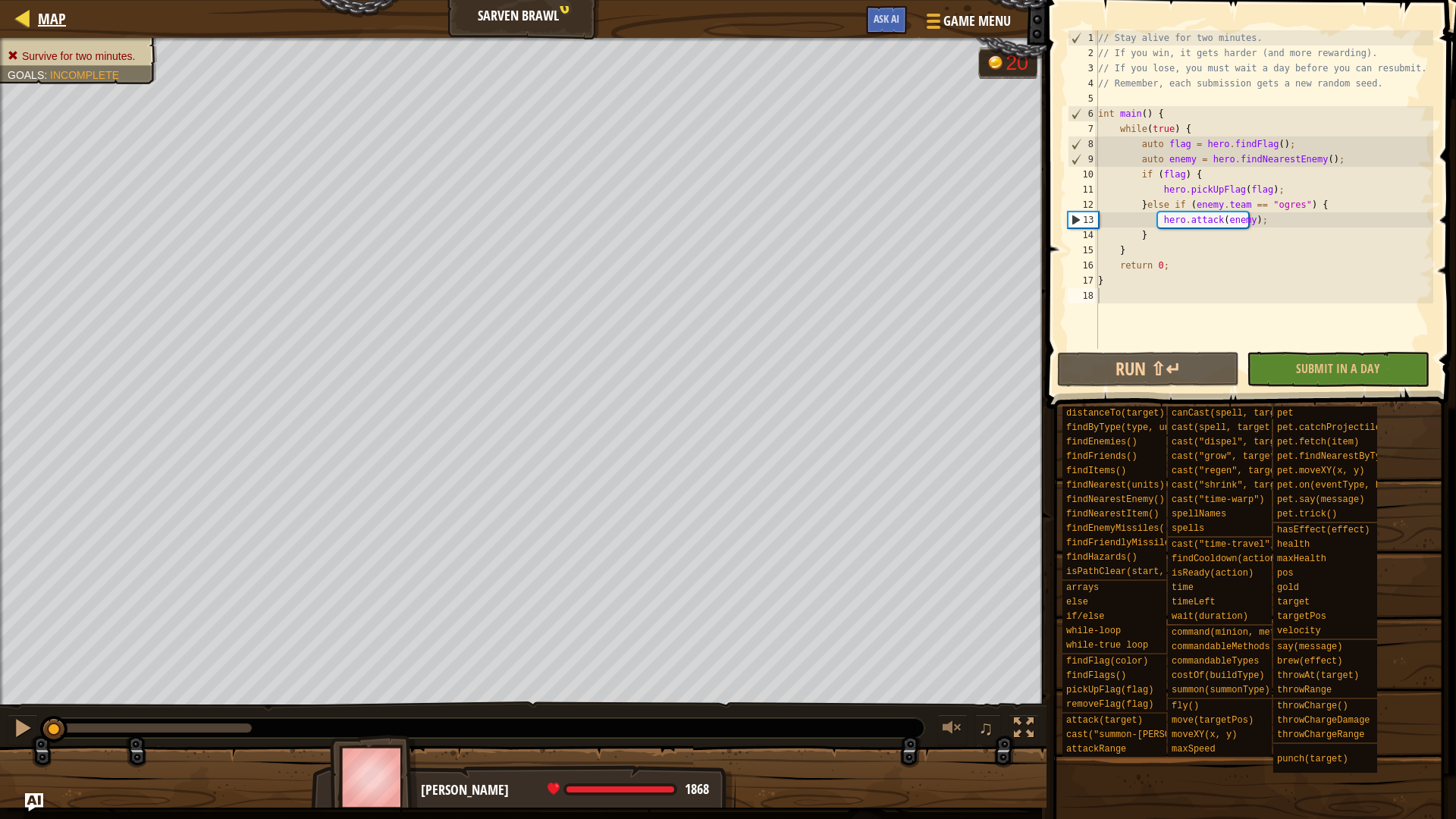
click at [50, 5] on div "Map" at bounding box center [48, 19] width 35 height 38
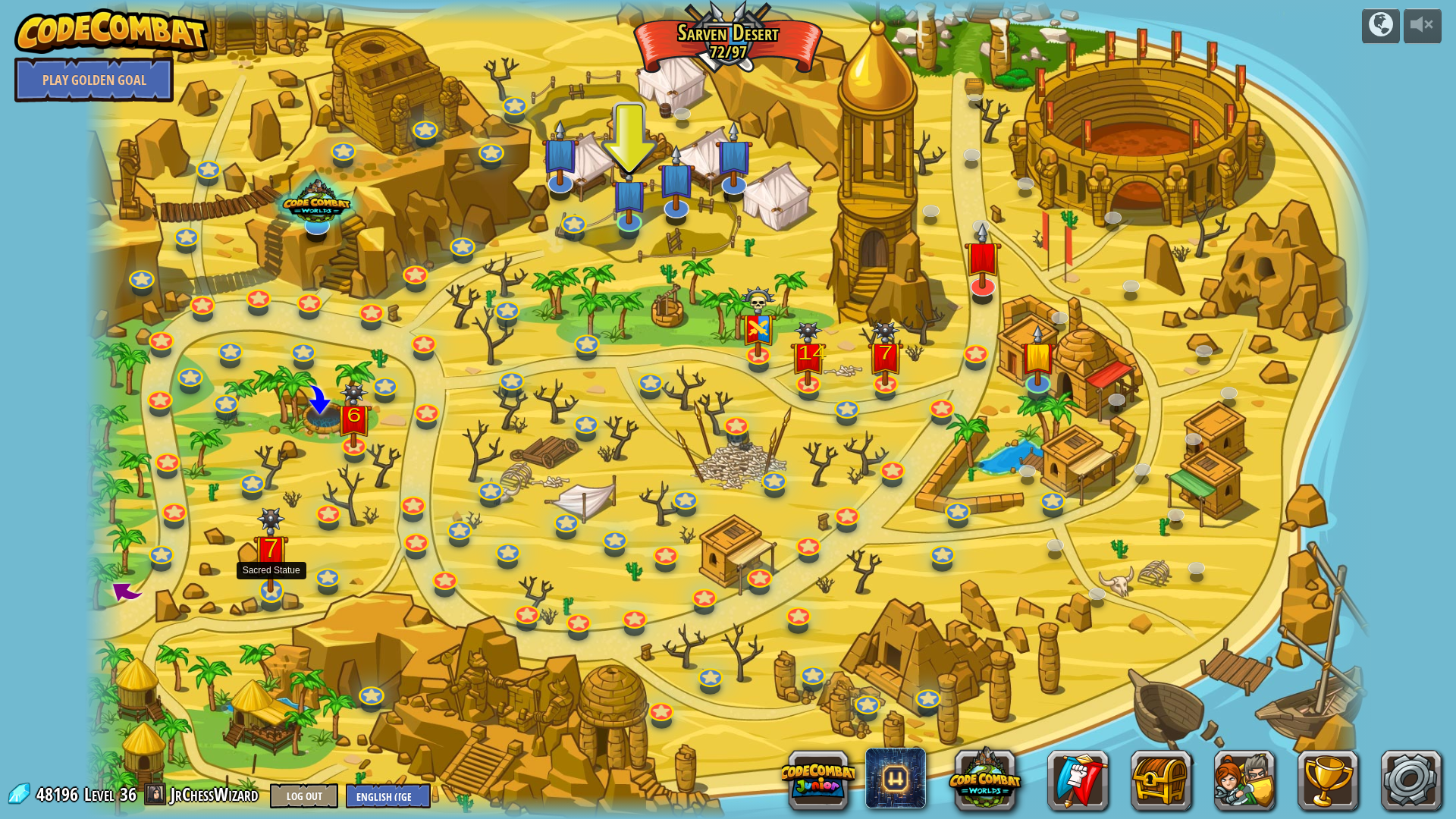
click at [279, 589] on img at bounding box center [270, 550] width 35 height 86
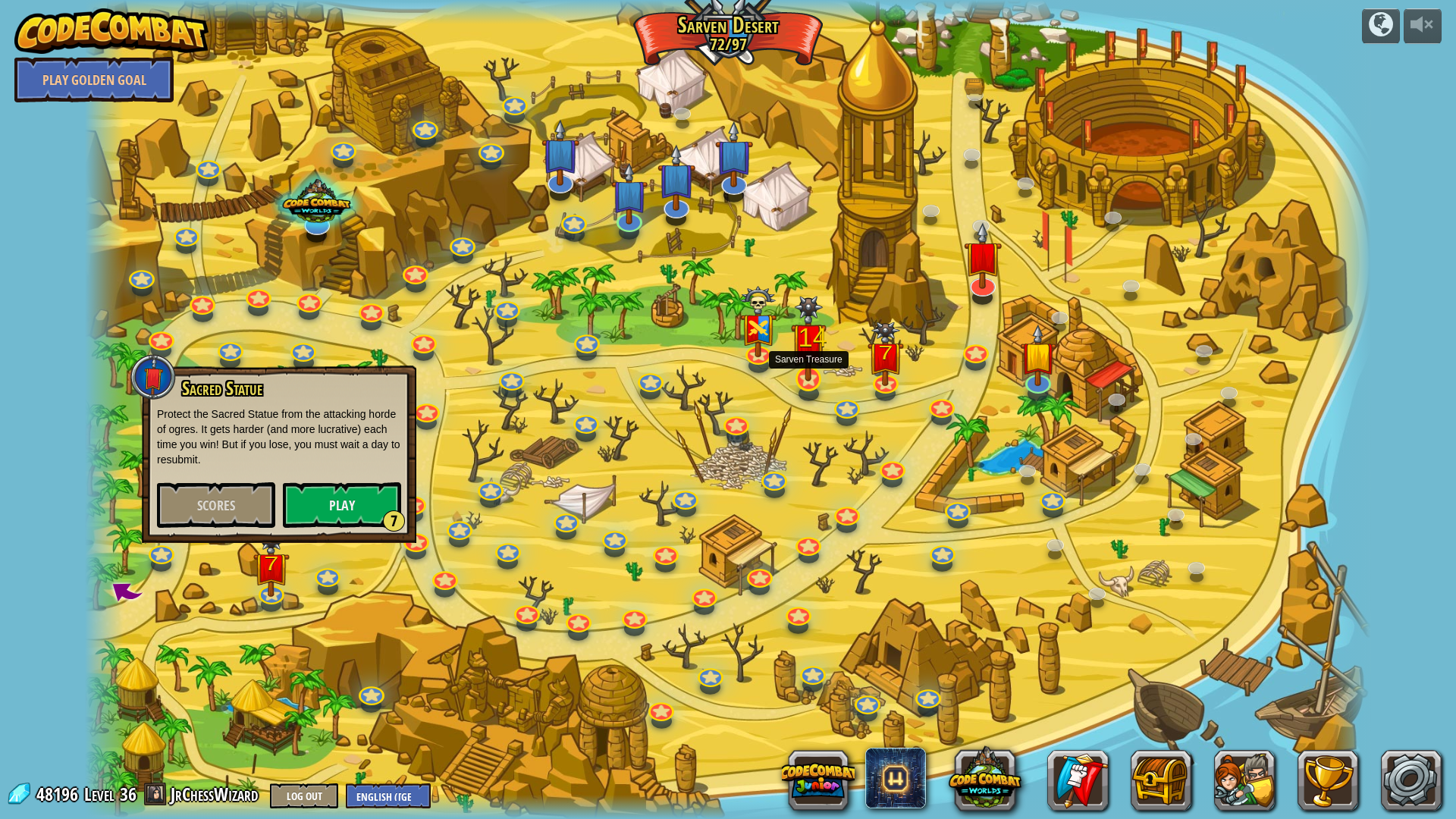
click at [812, 363] on img at bounding box center [808, 338] width 35 height 86
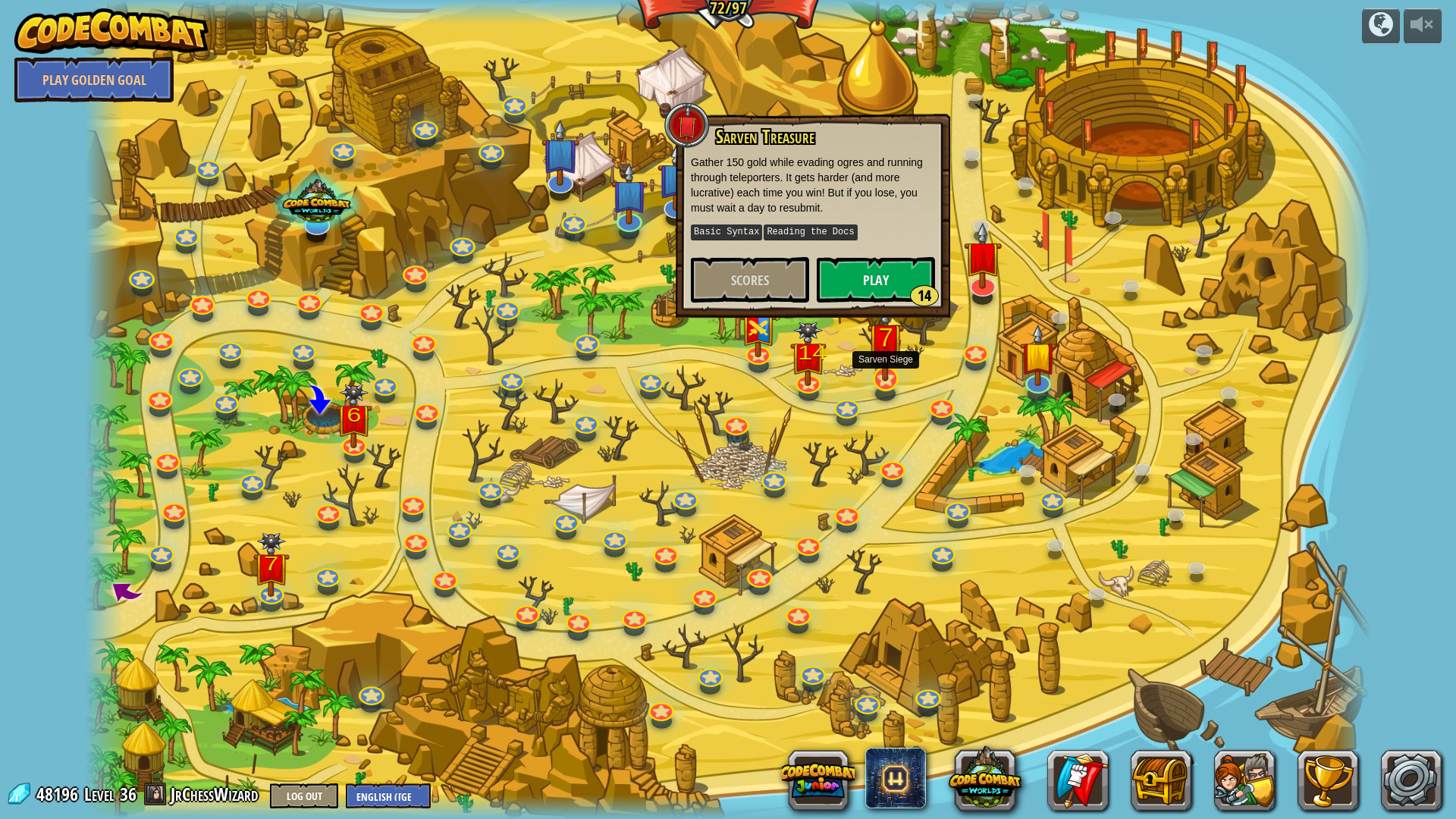
click at [892, 368] on img at bounding box center [885, 338] width 35 height 86
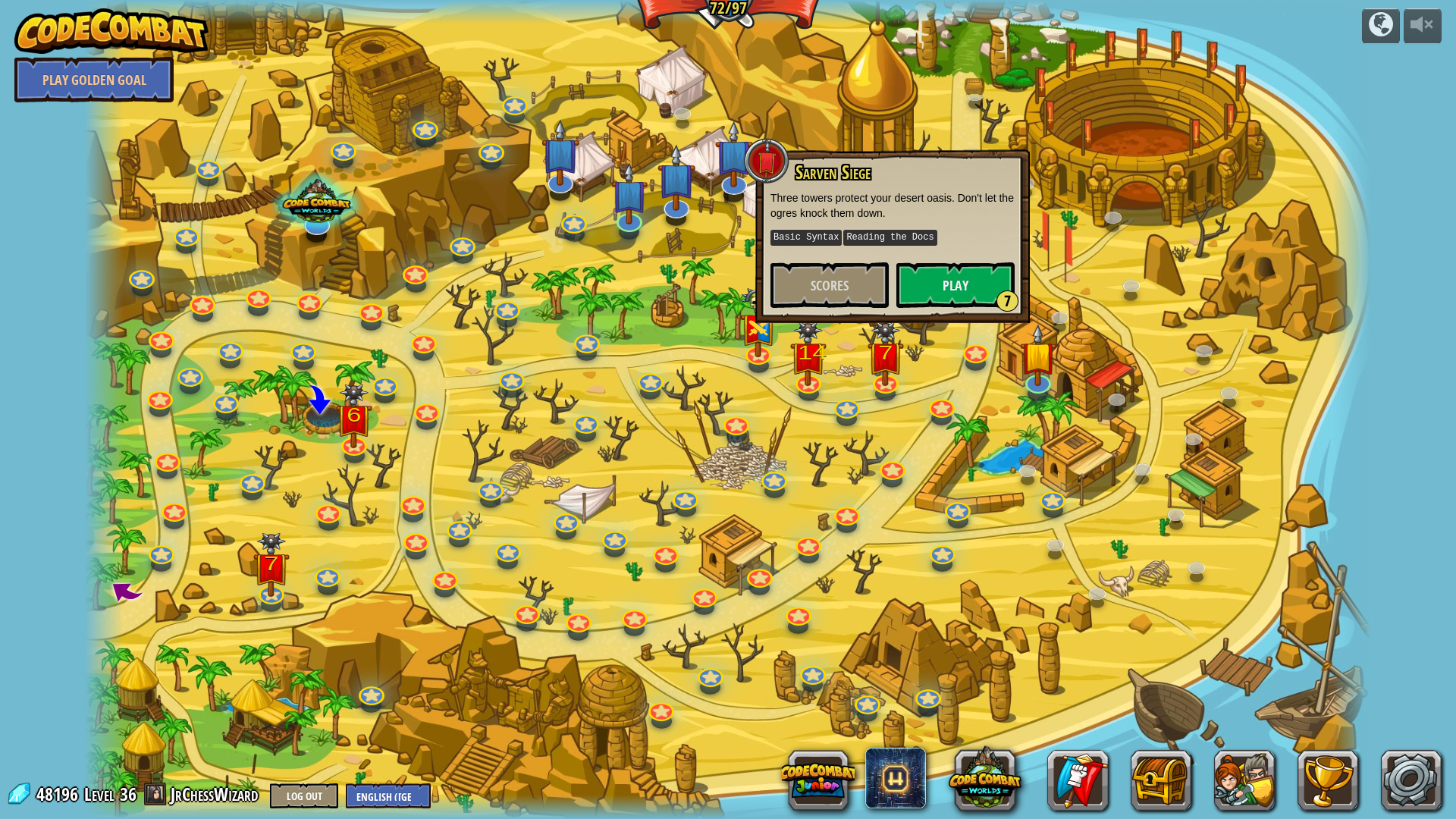
click at [938, 368] on div at bounding box center [727, 410] width 1285 height 819
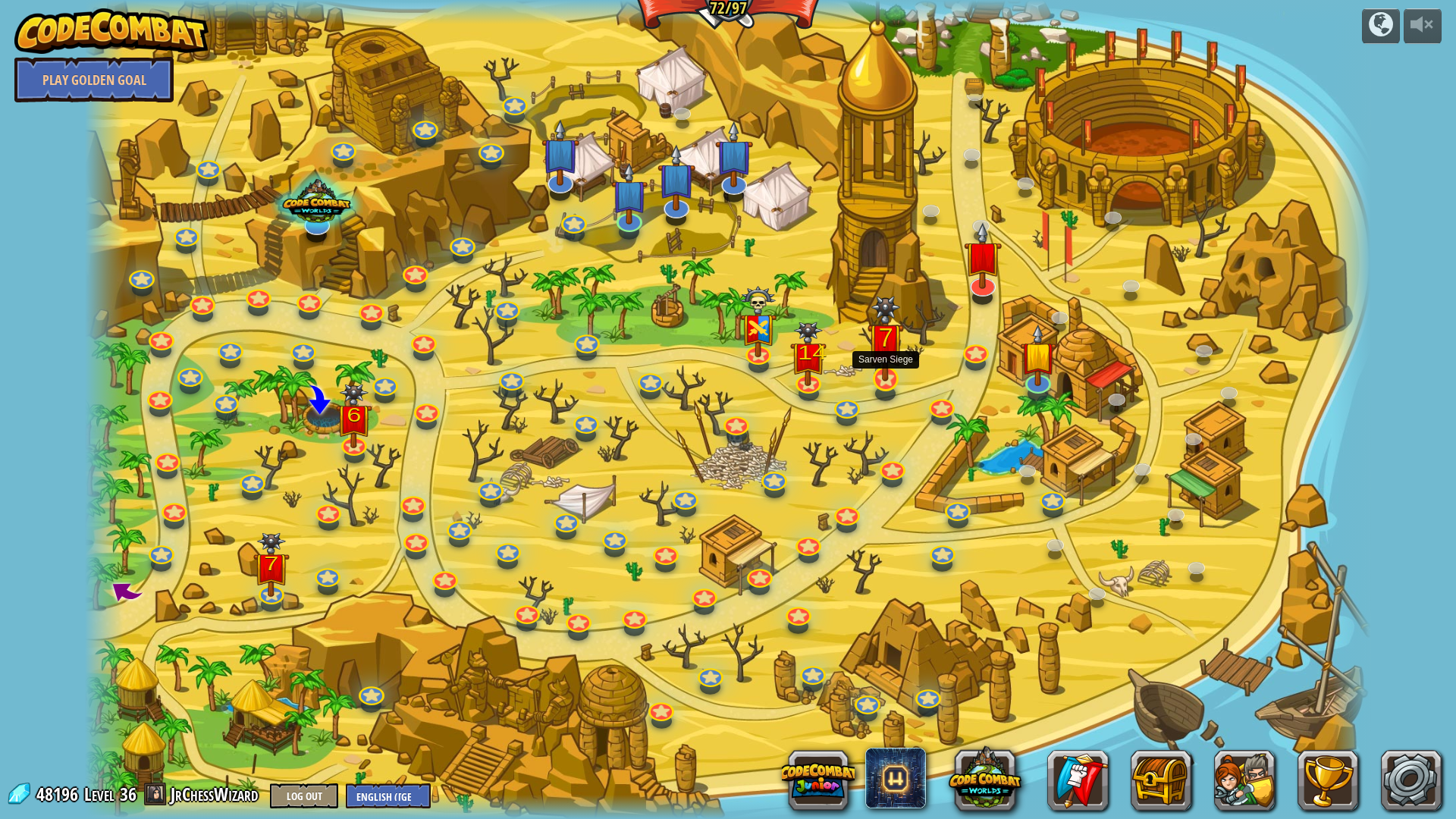
click at [890, 356] on img at bounding box center [885, 338] width 35 height 86
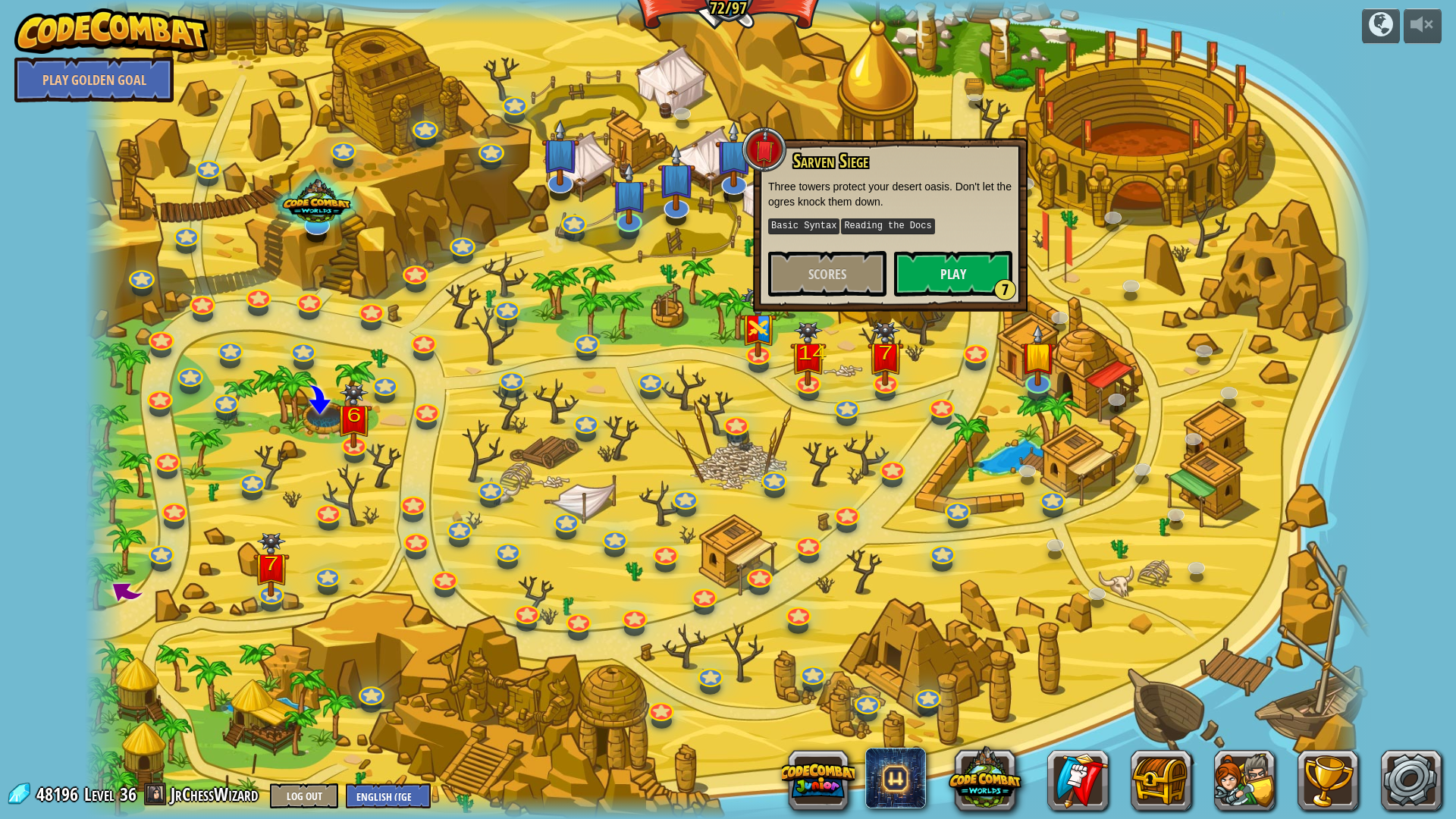
click at [921, 352] on div at bounding box center [727, 410] width 1285 height 819
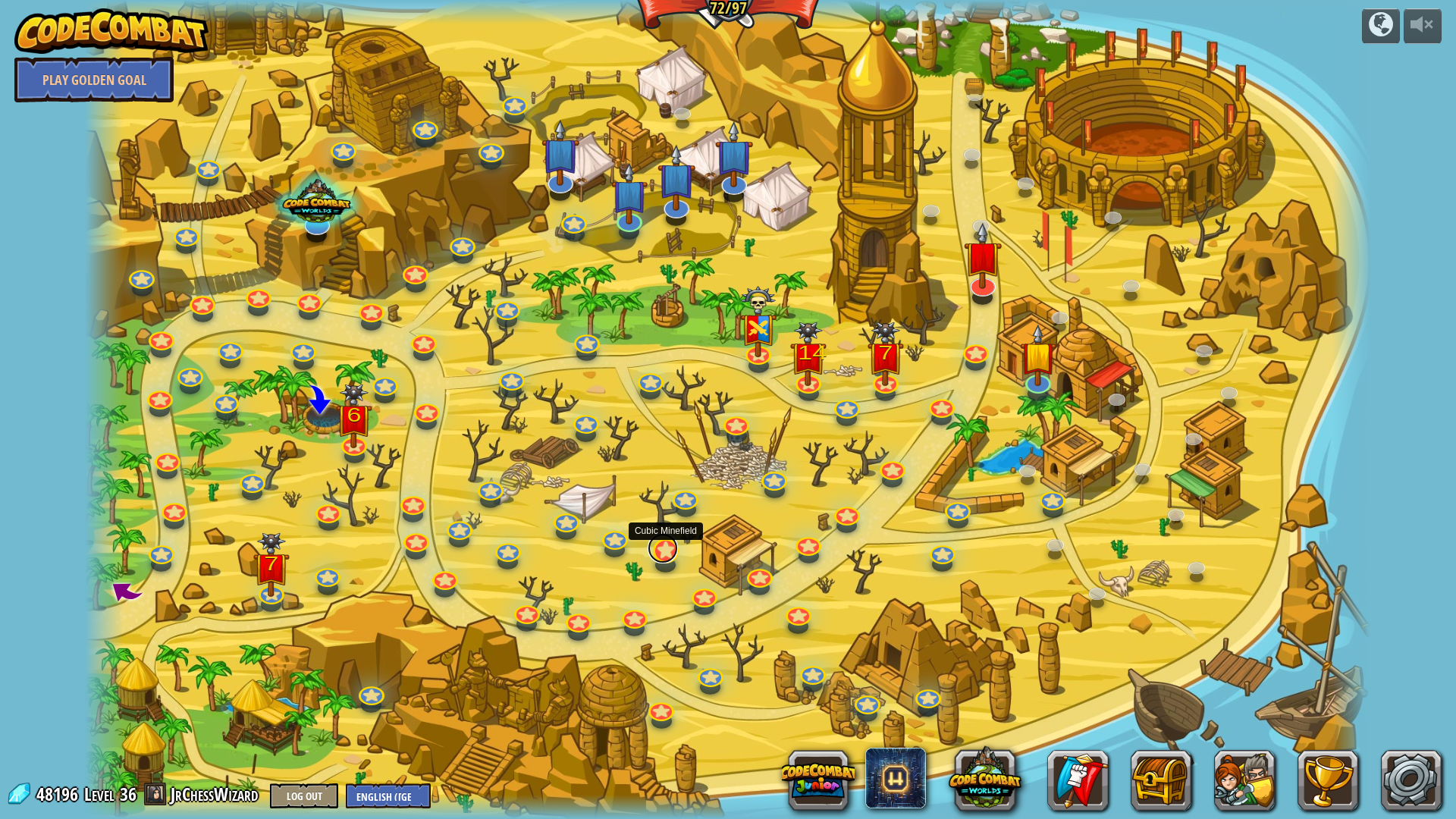
click at [660, 557] on link at bounding box center [663, 549] width 30 height 30
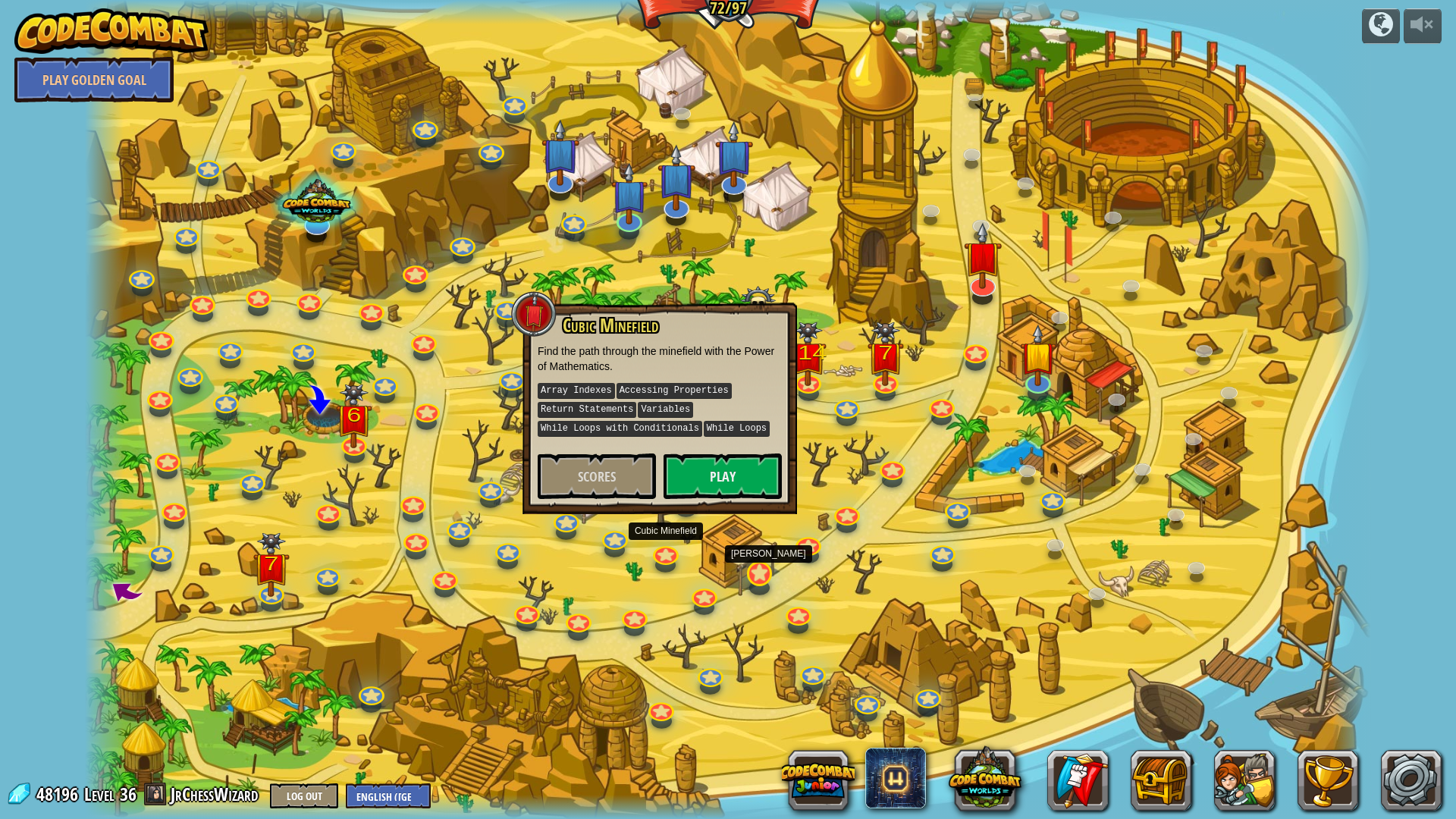
click at [769, 578] on div at bounding box center [759, 573] width 26 height 25
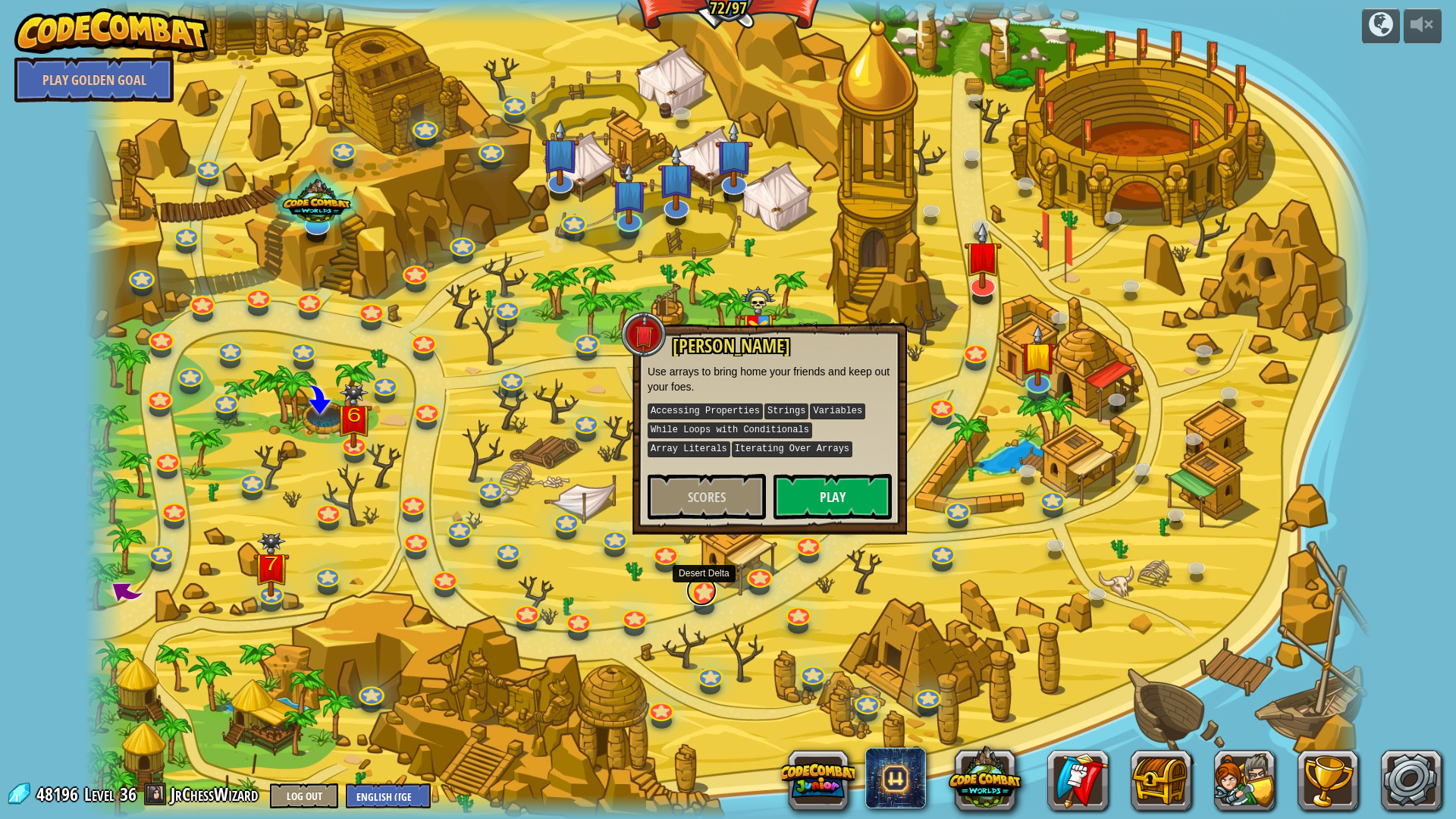
click at [699, 599] on link at bounding box center [701, 590] width 30 height 30
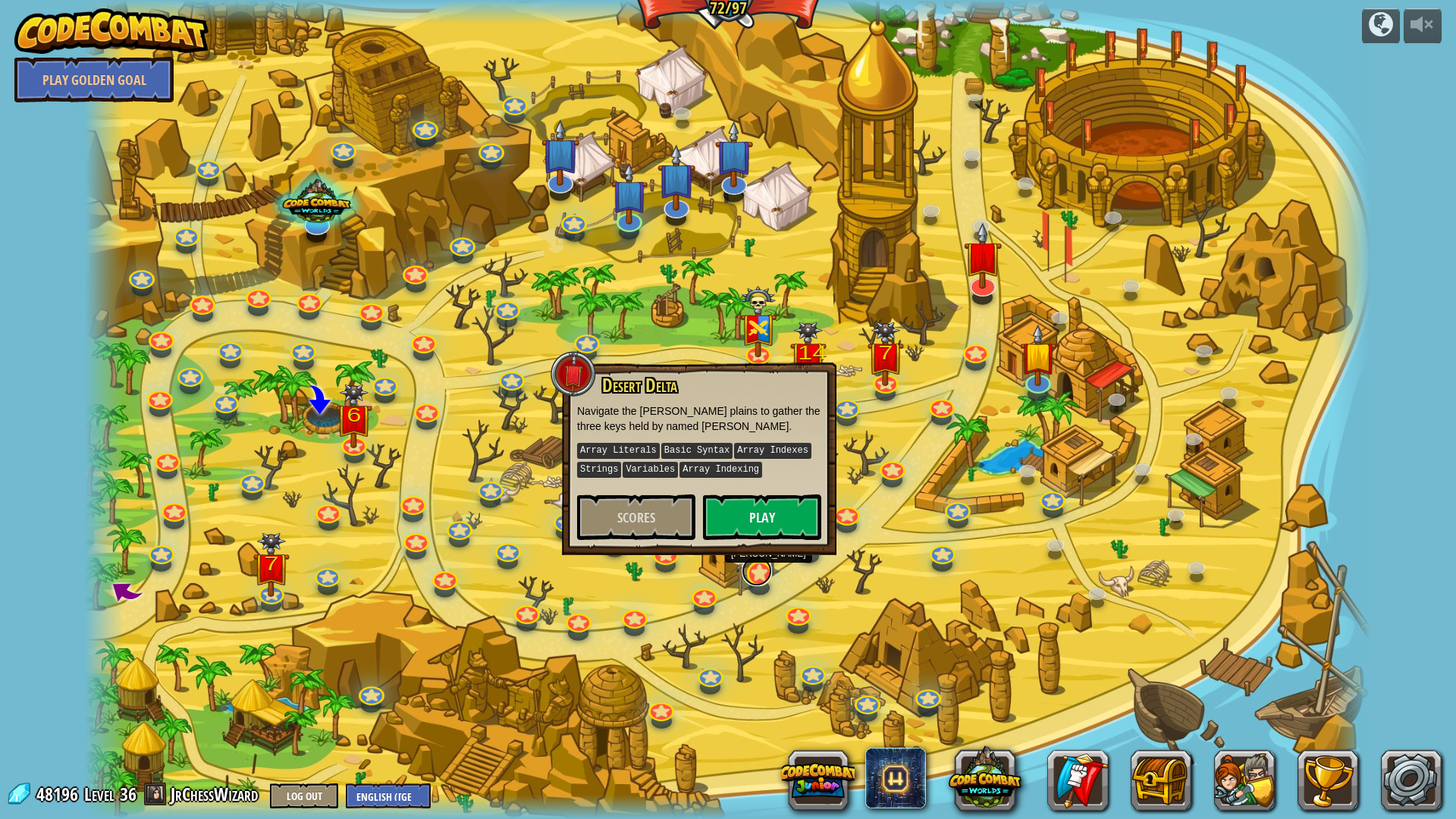
click at [749, 570] on link at bounding box center [757, 571] width 30 height 30
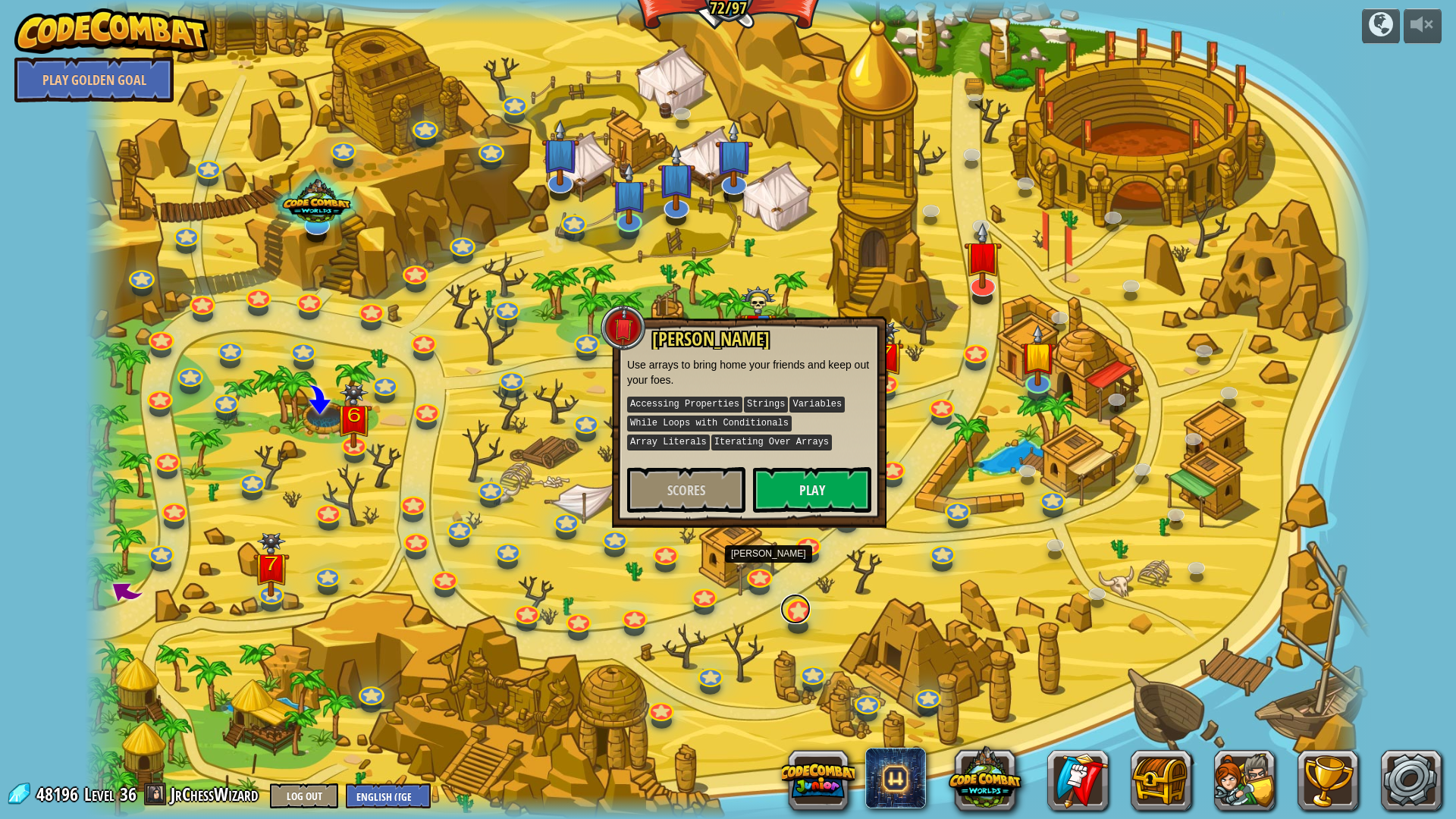
click at [798, 617] on link at bounding box center [795, 609] width 30 height 30
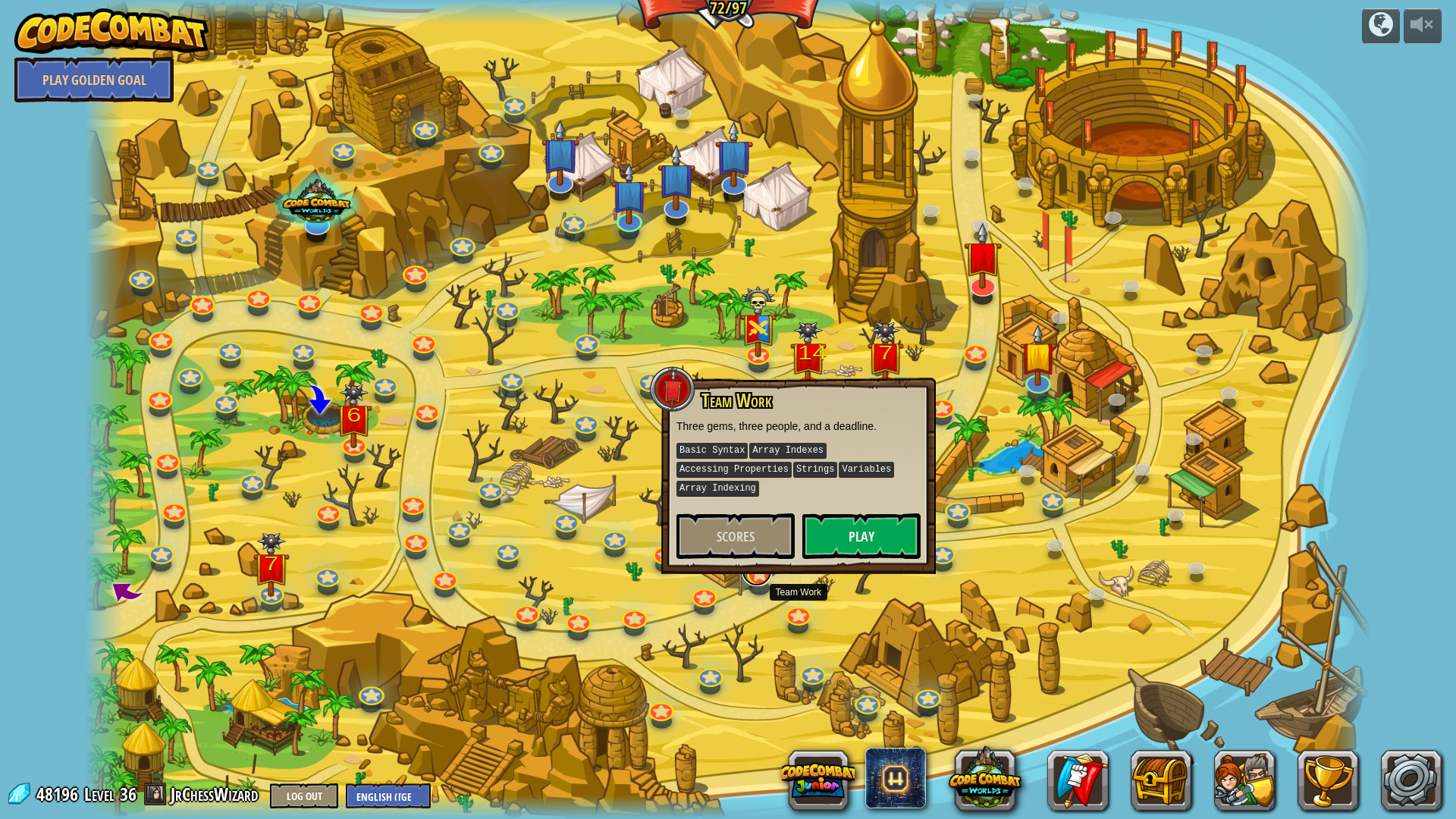
click at [755, 576] on link at bounding box center [757, 571] width 30 height 30
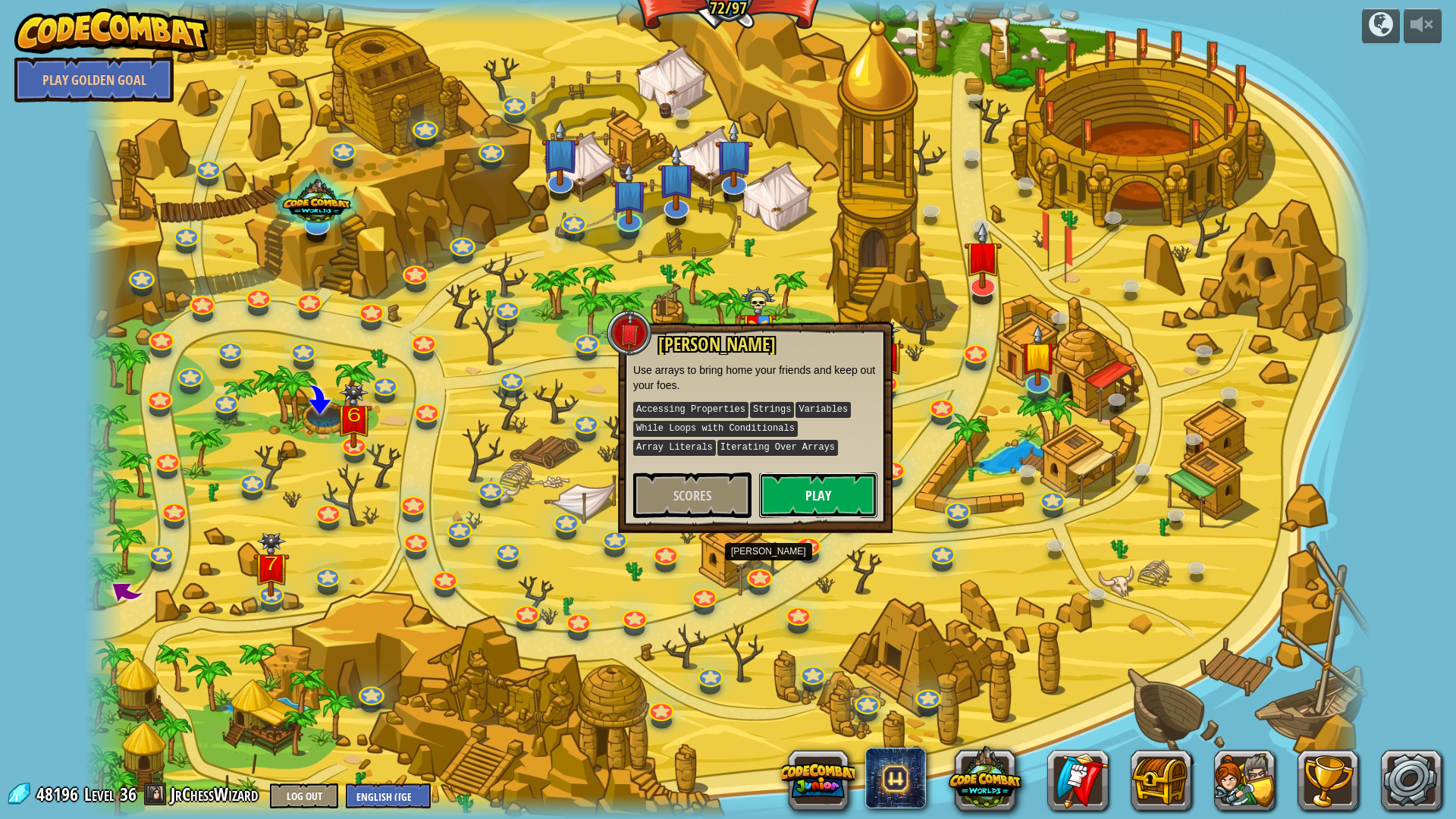
click at [807, 496] on button "Play" at bounding box center [818, 495] width 118 height 46
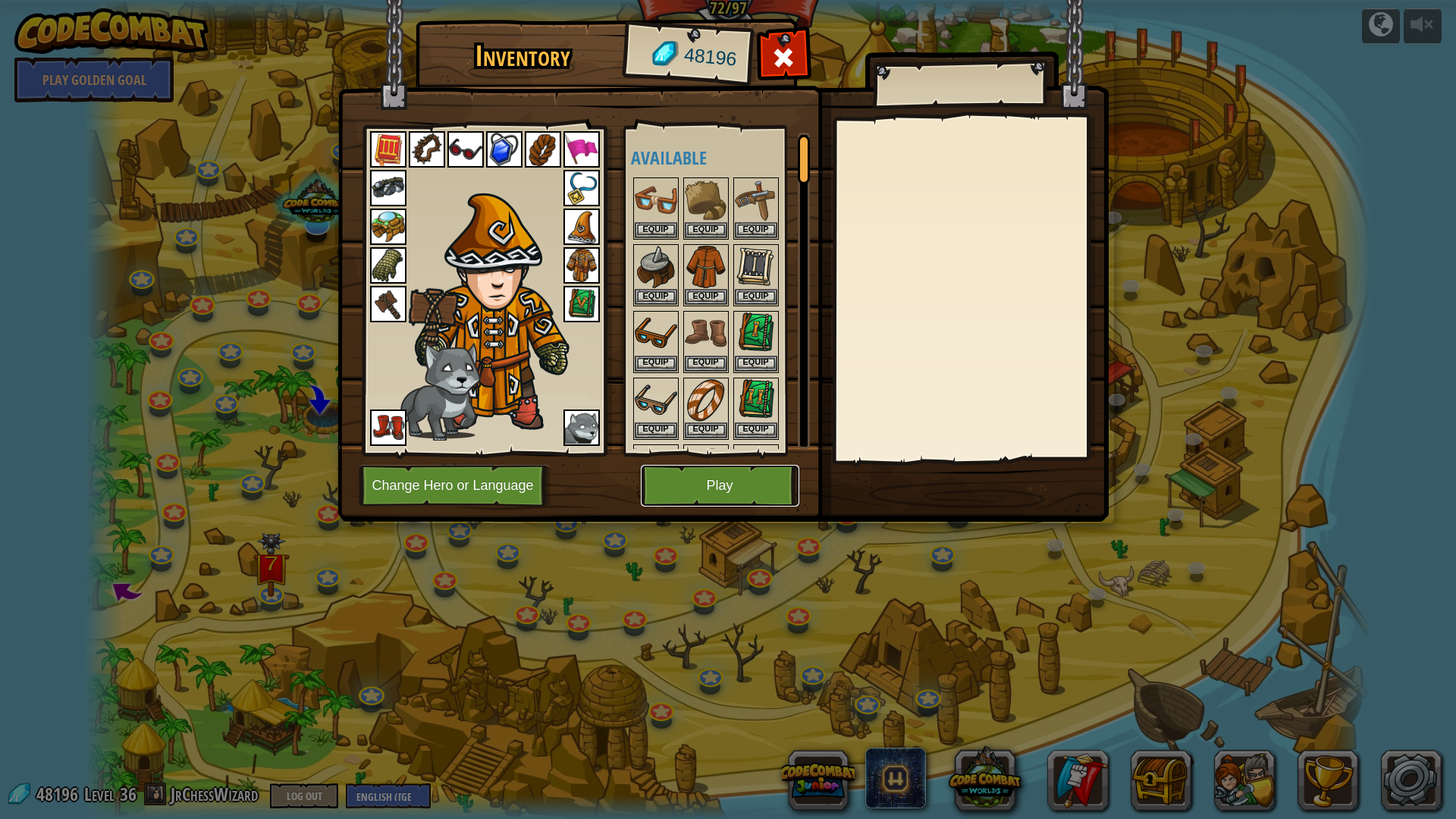
click at [762, 485] on button "Play" at bounding box center [720, 486] width 158 height 42
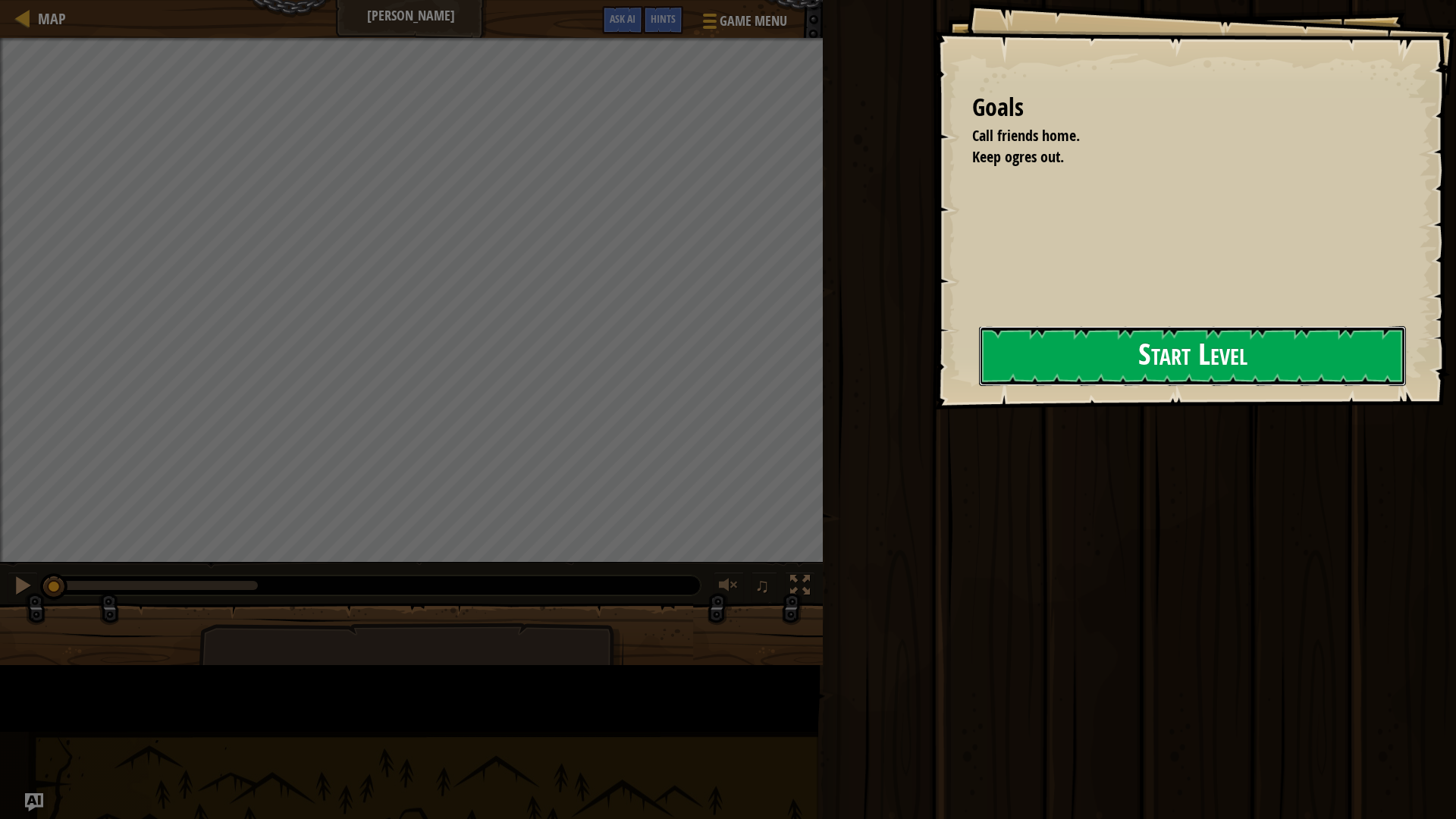
click at [979, 351] on button "Start Level" at bounding box center [1192, 355] width 427 height 60
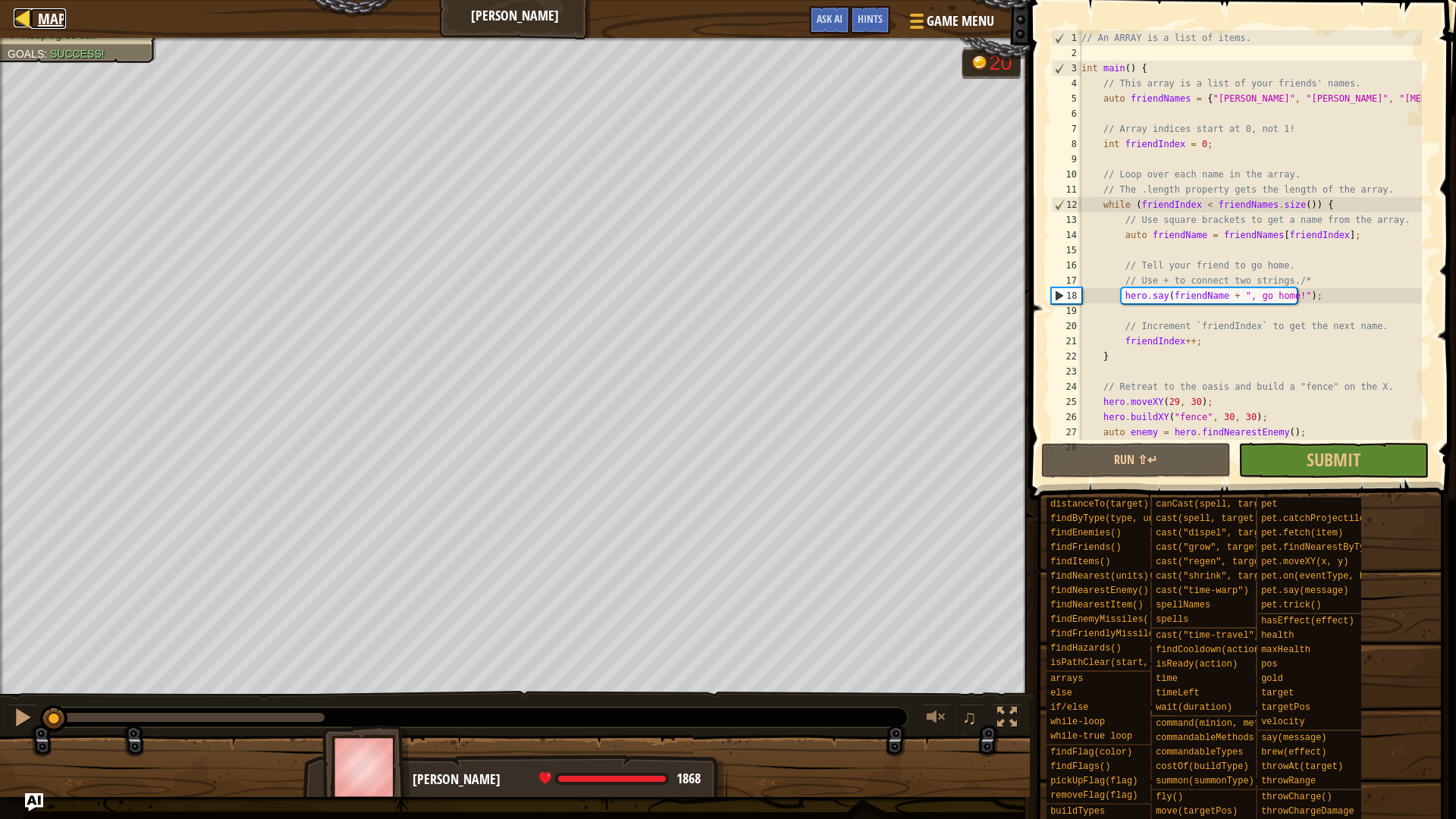
click at [34, 21] on link "Map" at bounding box center [48, 18] width 35 height 20
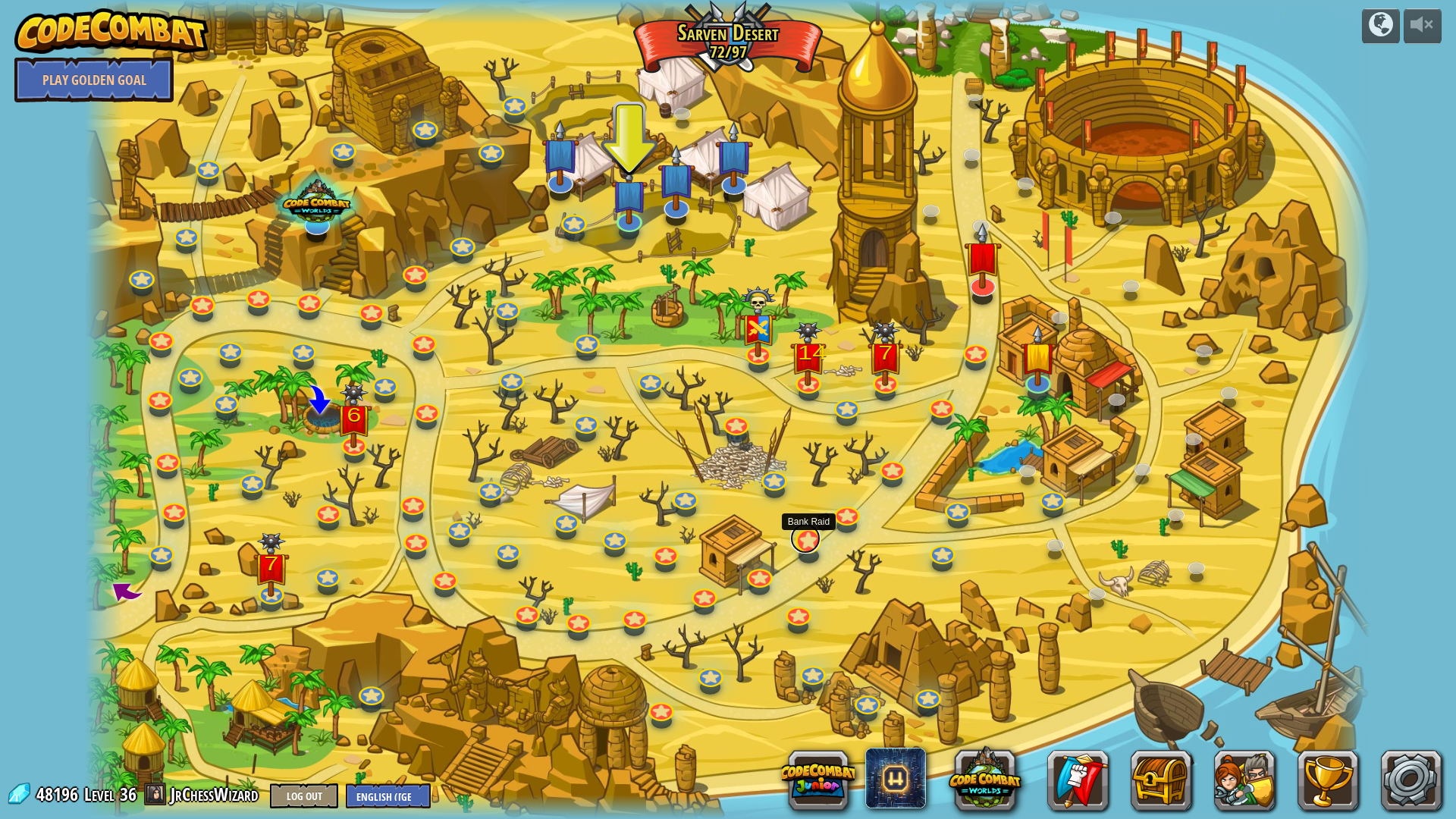
click at [808, 537] on link at bounding box center [806, 538] width 30 height 30
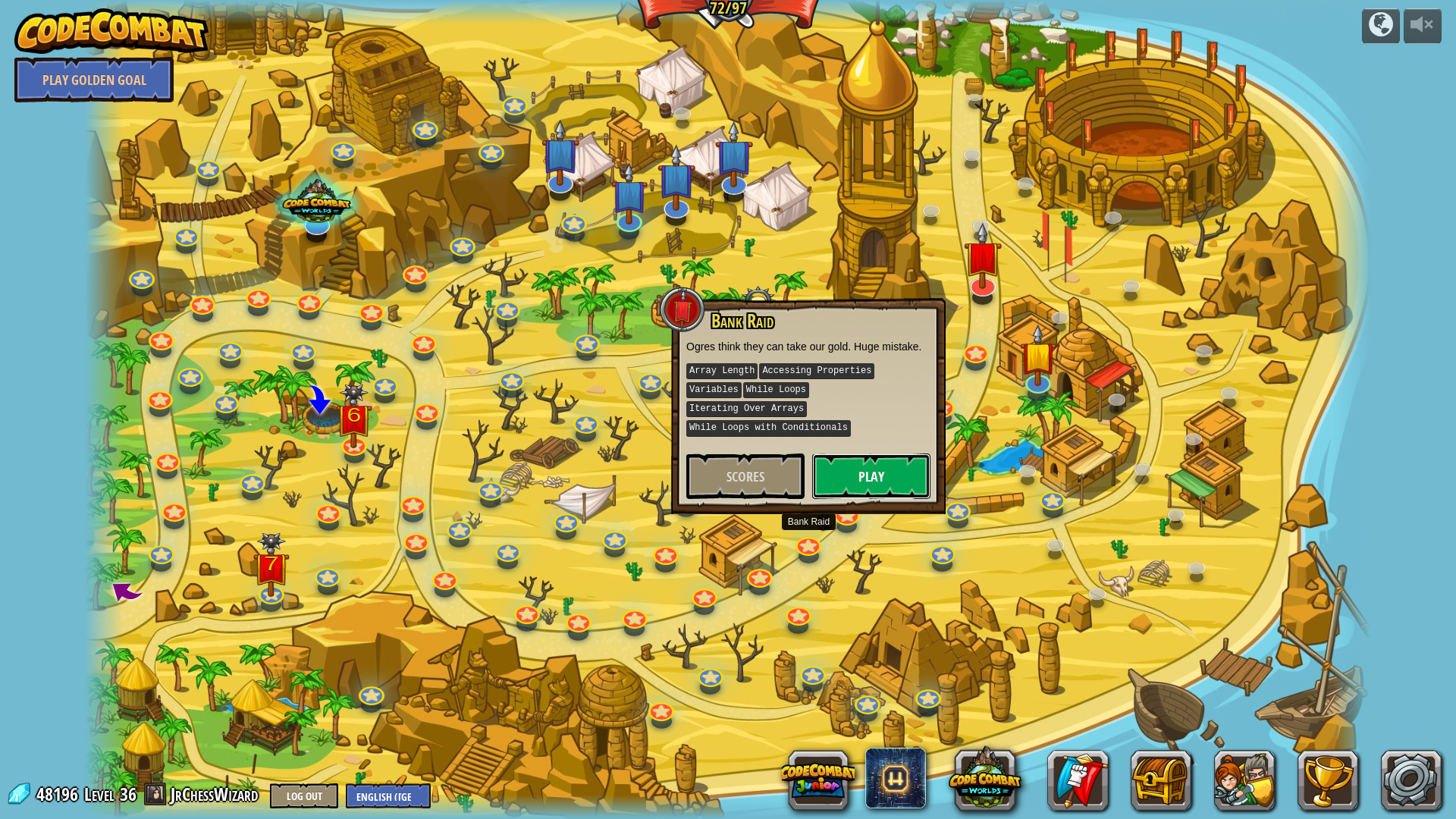
click at [867, 453] on button "Play" at bounding box center [871, 476] width 118 height 46
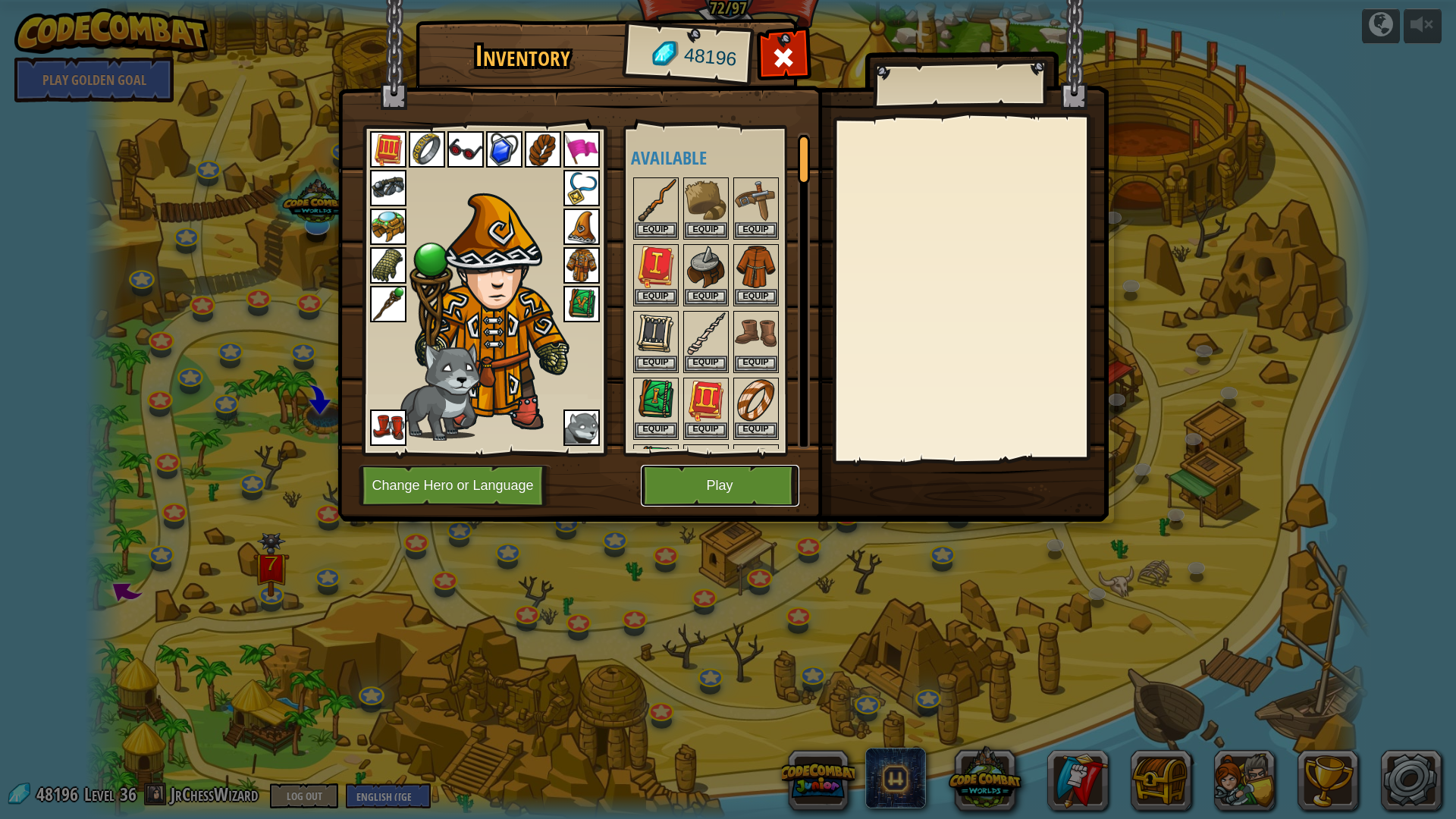
click at [732, 483] on button "Play" at bounding box center [720, 486] width 158 height 42
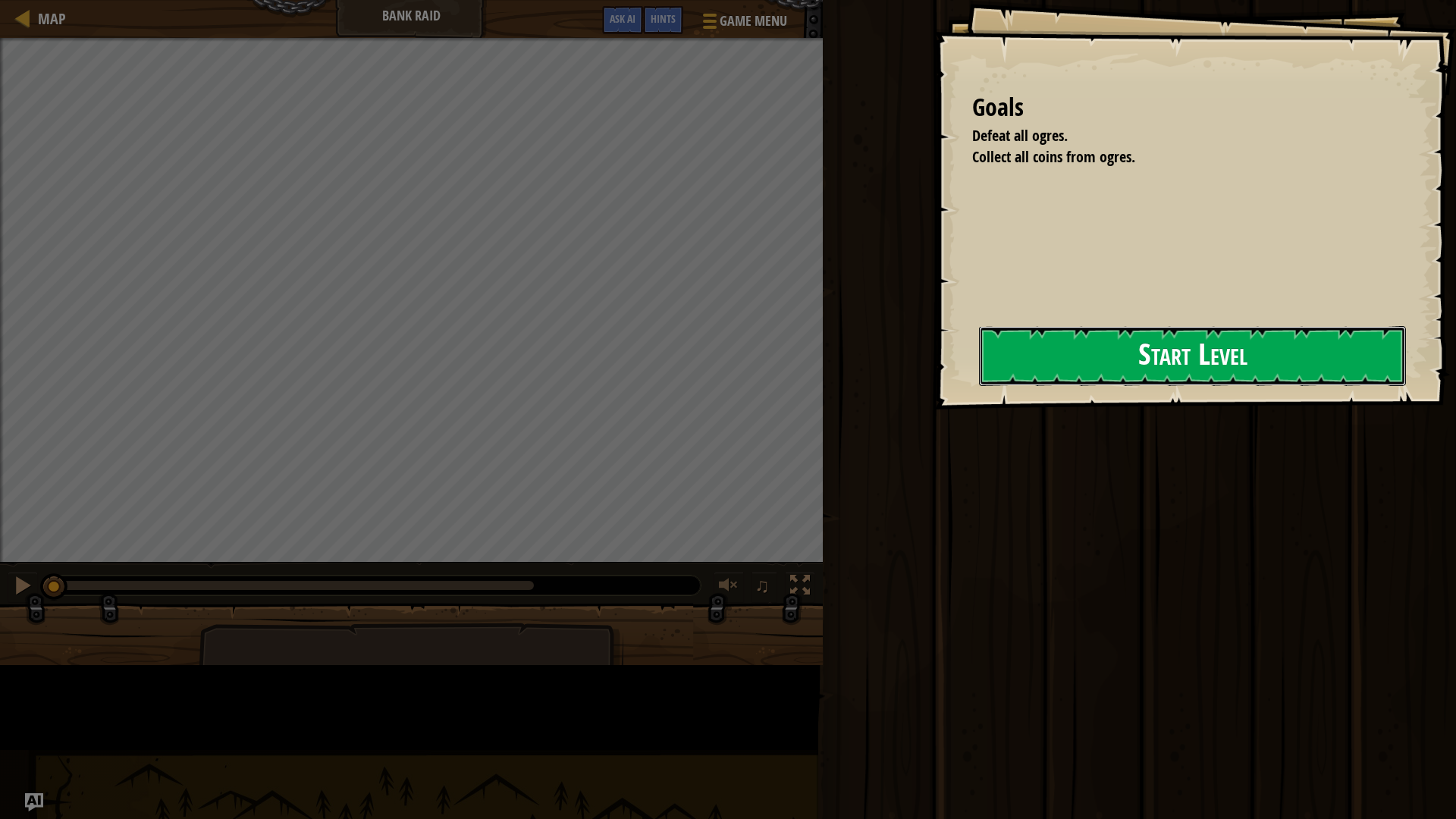
click at [979, 359] on button "Start Level" at bounding box center [1192, 355] width 427 height 60
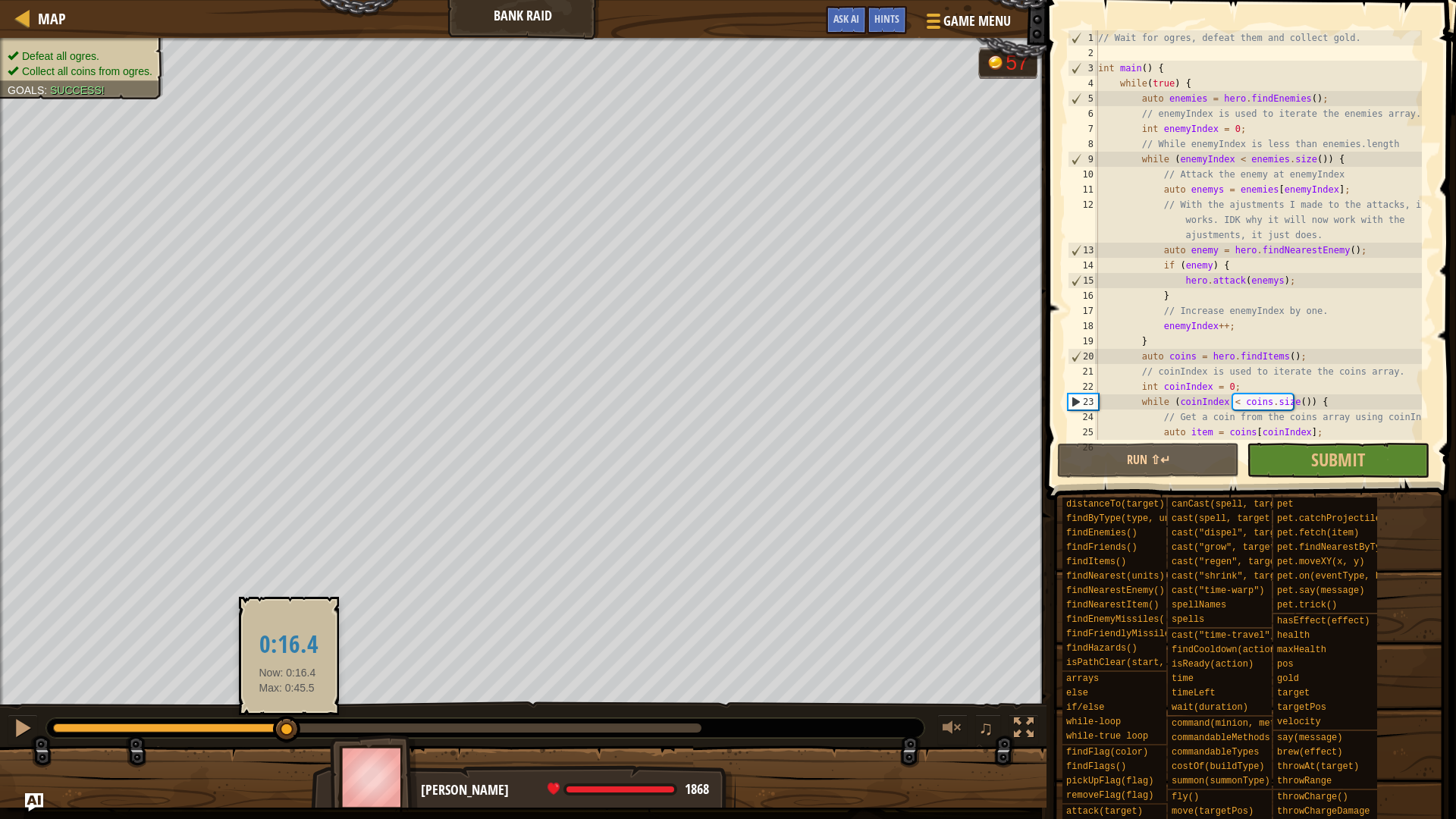
drag, startPoint x: 51, startPoint y: 729, endPoint x: 288, endPoint y: 729, distance: 237.0
click at [288, 689] on div at bounding box center [287, 729] width 28 height 28
click at [1140, 157] on div "// Wait for ogres, defeat them and collect gold. int main ( ) { while ( true ) …" at bounding box center [1258, 250] width 327 height 440
click at [1328, 156] on div "// Wait for ogres, defeat them and collect gold. int main ( ) { while ( true ) …" at bounding box center [1258, 250] width 327 height 440
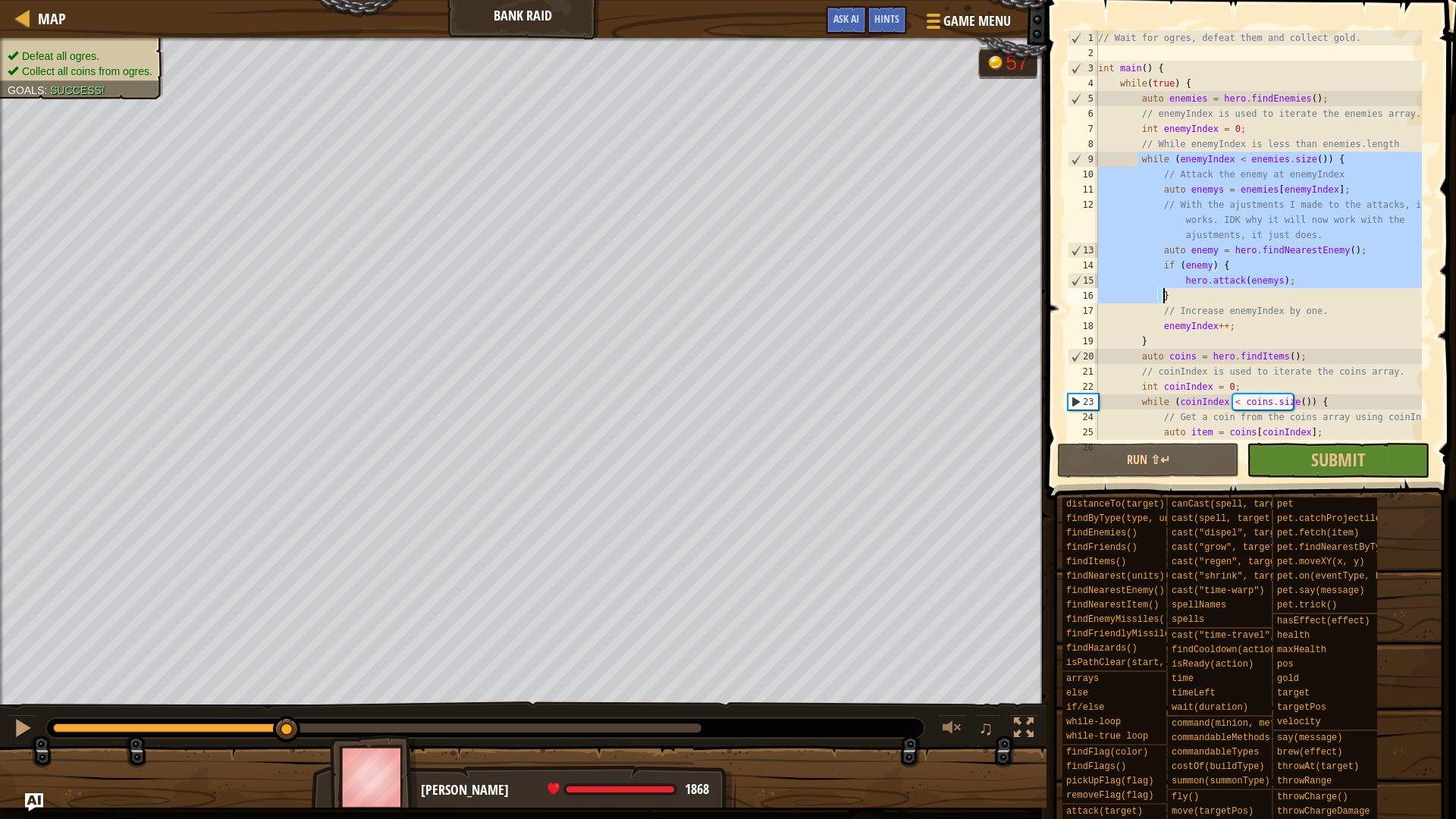
drag, startPoint x: 1138, startPoint y: 156, endPoint x: 1178, endPoint y: 296, distance: 145.6
click at [1178, 296] on div "// Wait for ogres, defeat them and collect gold. int main ( ) { while ( true ) …" at bounding box center [1258, 250] width 327 height 440
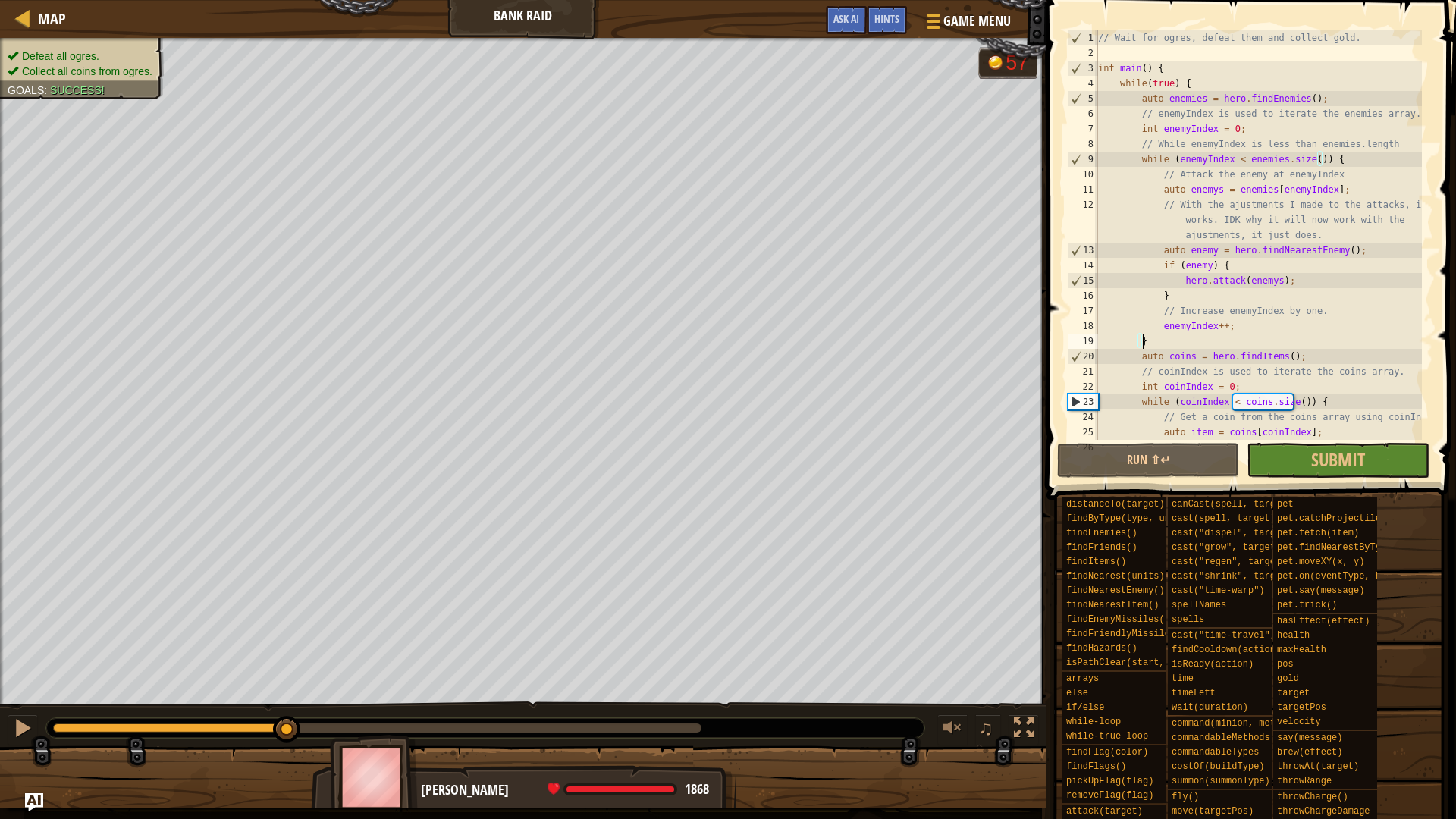
click at [1163, 339] on div "// Wait for ogres, defeat them and collect gold. int main ( ) { while ( true ) …" at bounding box center [1258, 250] width 327 height 440
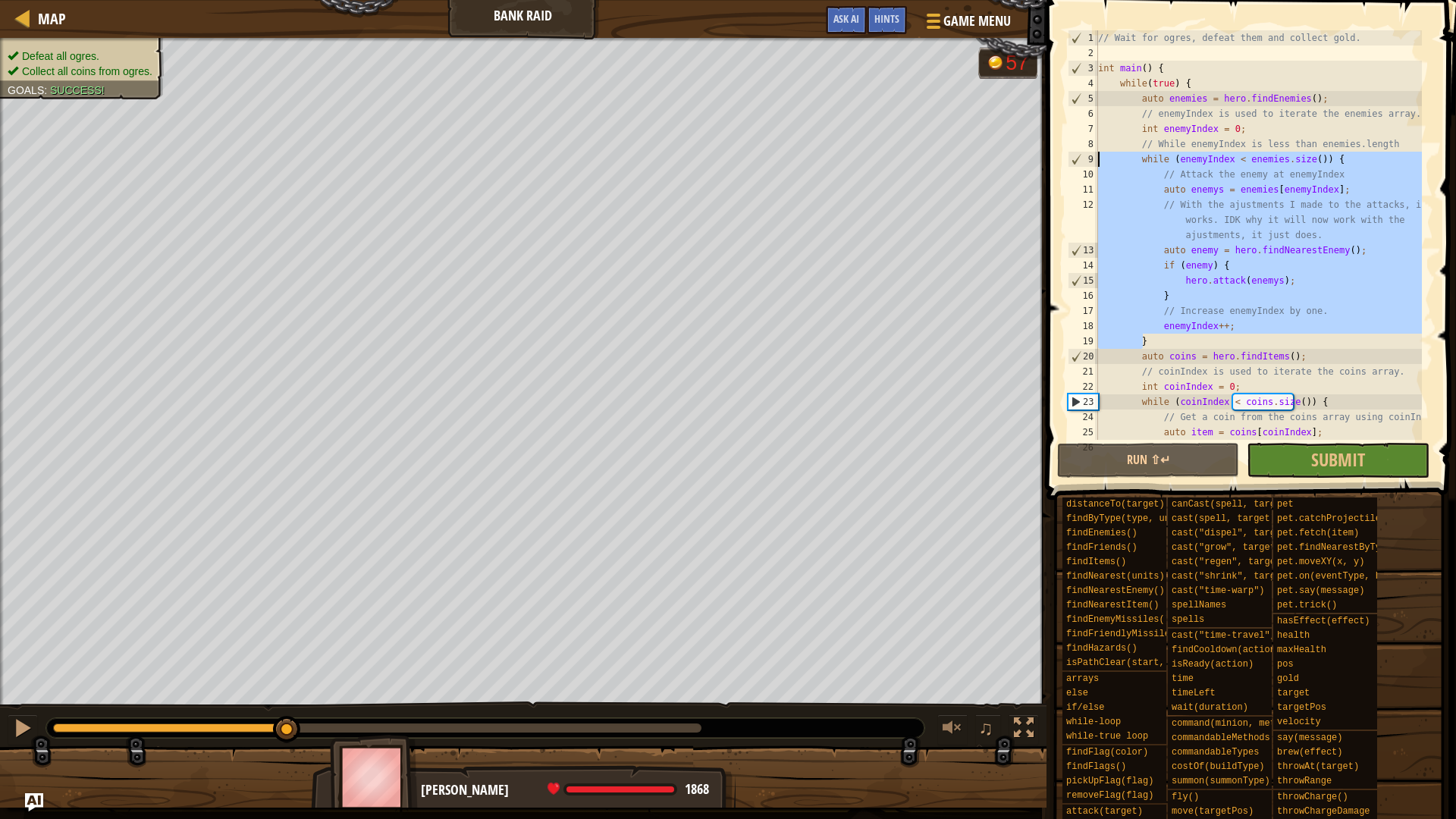
drag, startPoint x: 1163, startPoint y: 339, endPoint x: 1084, endPoint y: 158, distance: 197.5
click at [1084, 158] on div "} 1 2 3 4 5 6 7 8 9 10 11 12 13 14 15 16 17 18 19 20 21 22 23 24 25 26 // Wait …" at bounding box center [1248, 235] width 369 height 410
click at [1191, 337] on div "// Wait for ogres, defeat them and collect gold. int main ( ) { while ( true ) …" at bounding box center [1258, 235] width 327 height 410
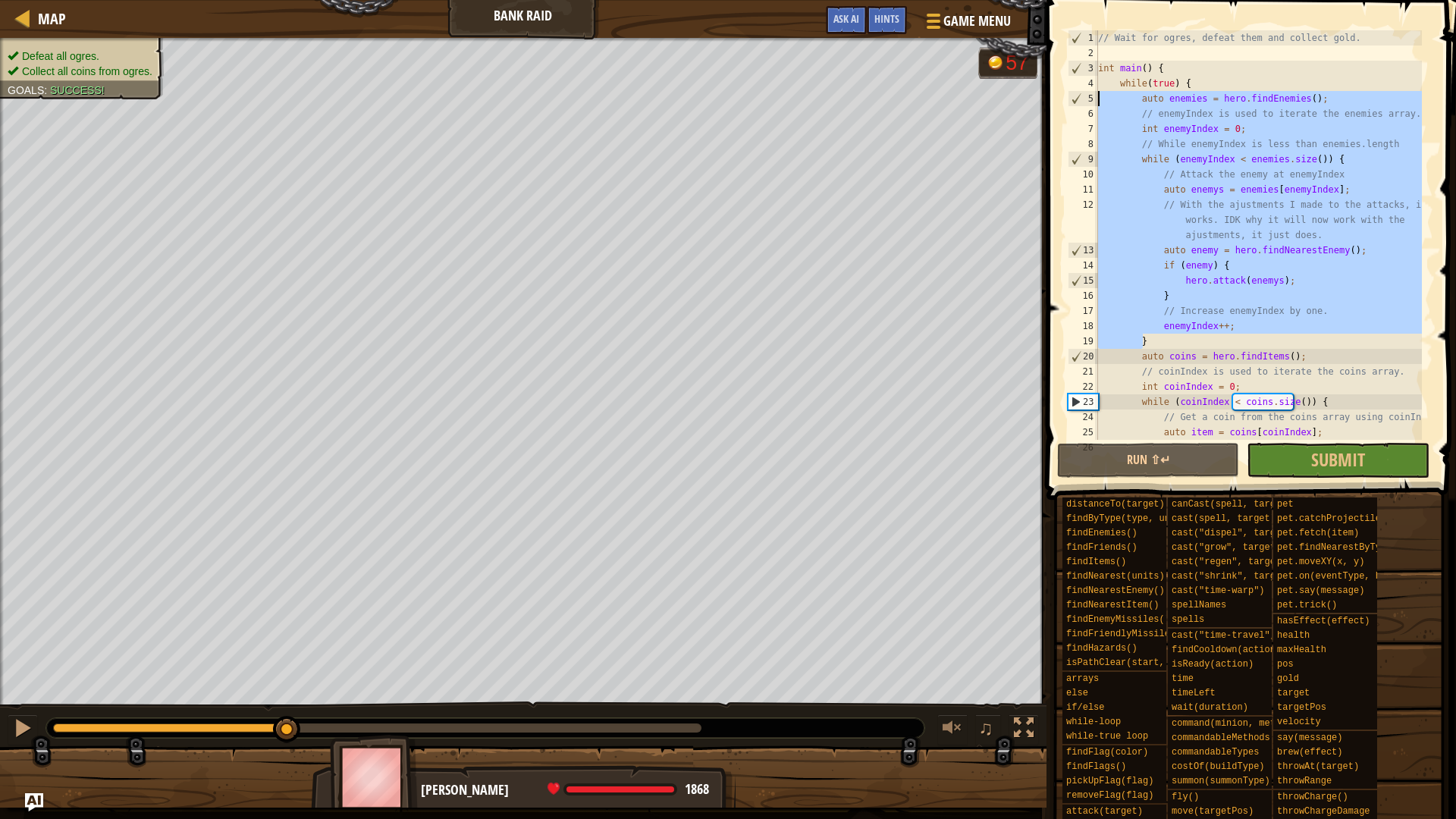
drag, startPoint x: 1166, startPoint y: 334, endPoint x: 1085, endPoint y: 95, distance: 252.4
click at [1085, 95] on div "} 1 2 3 4 5 6 7 8 9 10 11 12 13 14 15 16 17 18 19 20 21 22 23 24 25 26 // Wait …" at bounding box center [1248, 235] width 369 height 410
click at [1120, 295] on div "// Wait for ogres, defeat them and collect gold. int main ( ) { while ( true ) …" at bounding box center [1258, 235] width 327 height 410
type textarea "}"
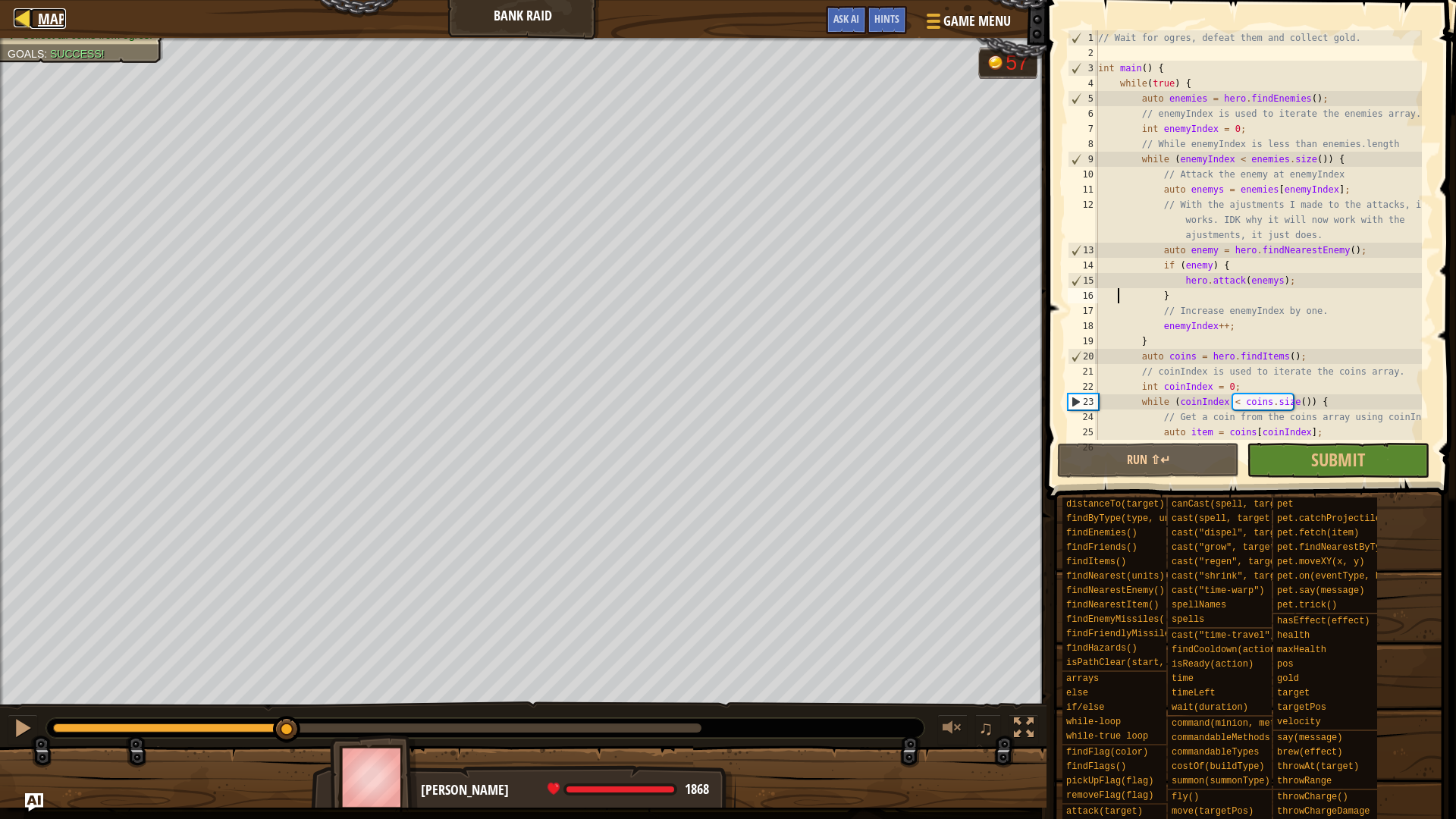
click at [40, 16] on span "Map" at bounding box center [51, 18] width 28 height 20
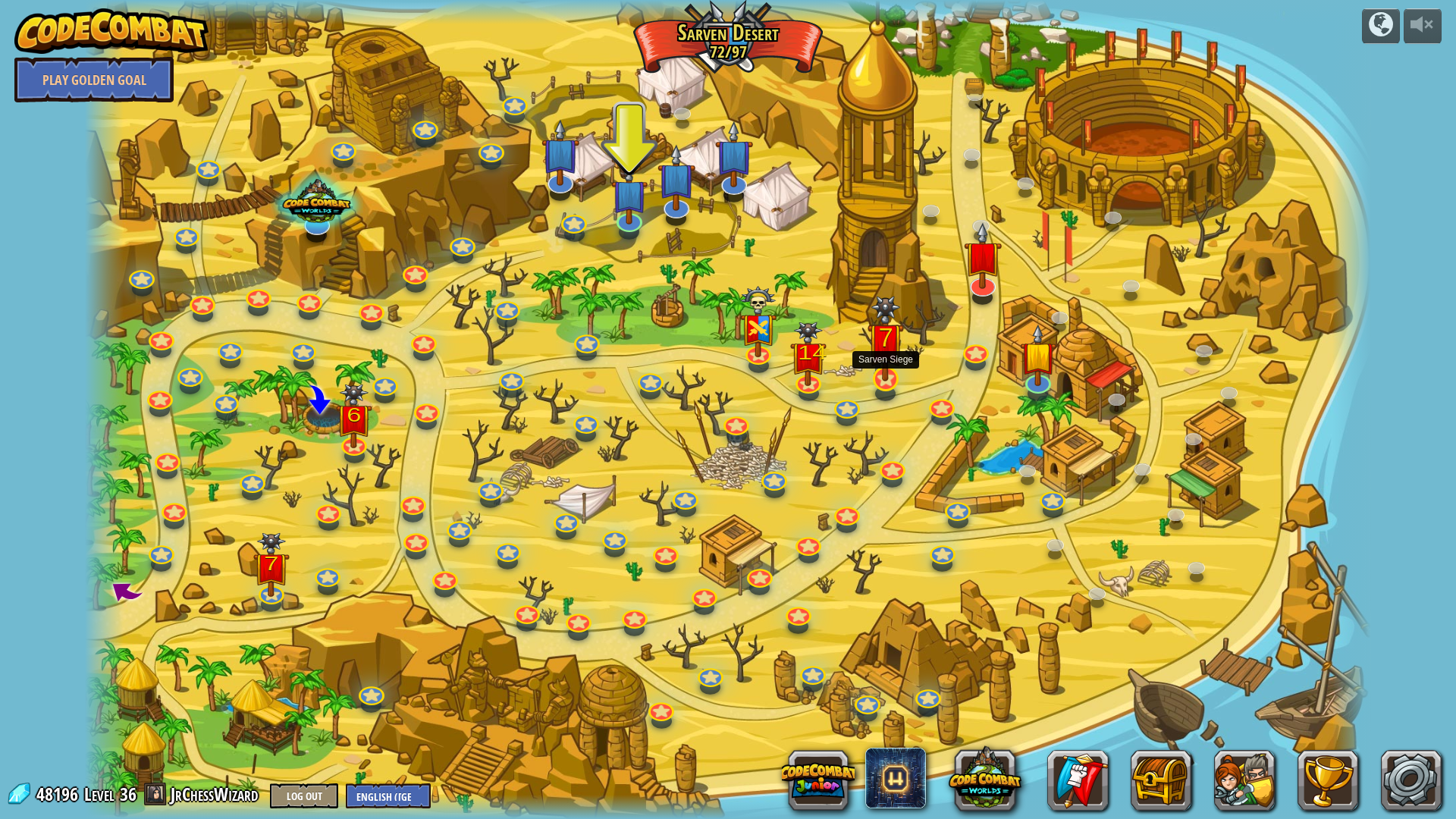
click at [876, 375] on img at bounding box center [885, 338] width 35 height 86
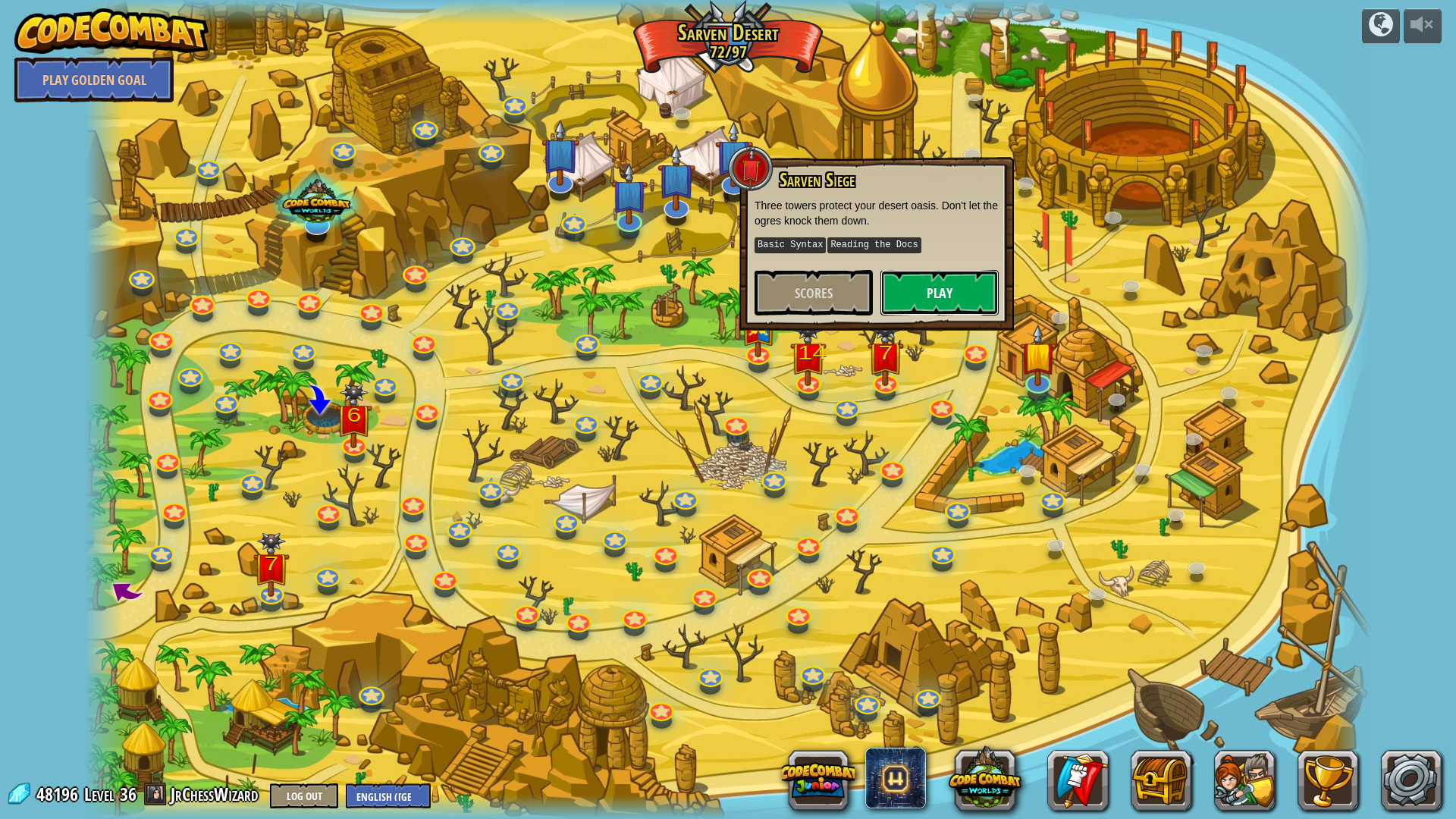
click at [920, 287] on button "Play" at bounding box center [939, 292] width 118 height 46
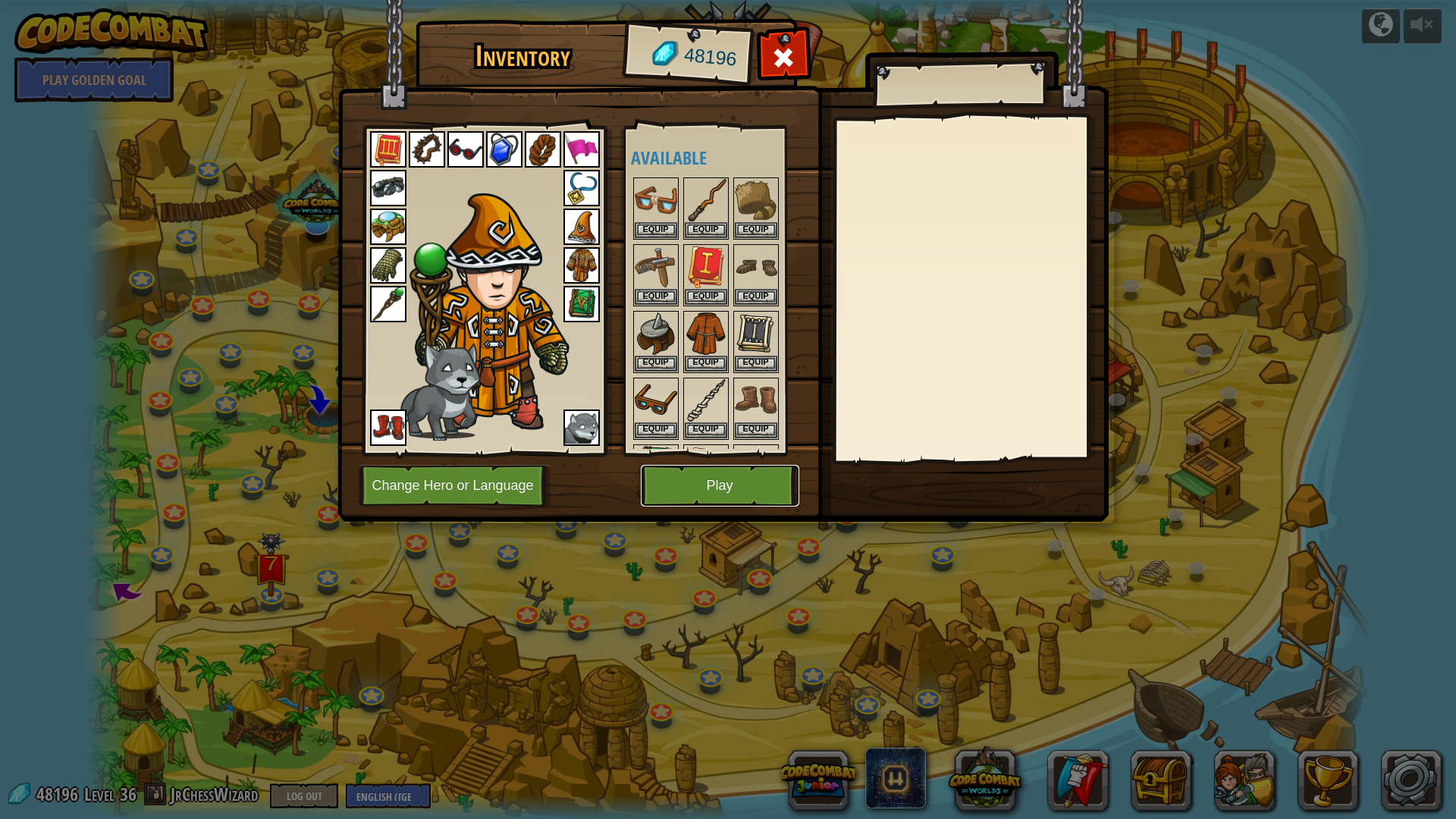
click at [728, 488] on button "Play" at bounding box center [720, 486] width 158 height 42
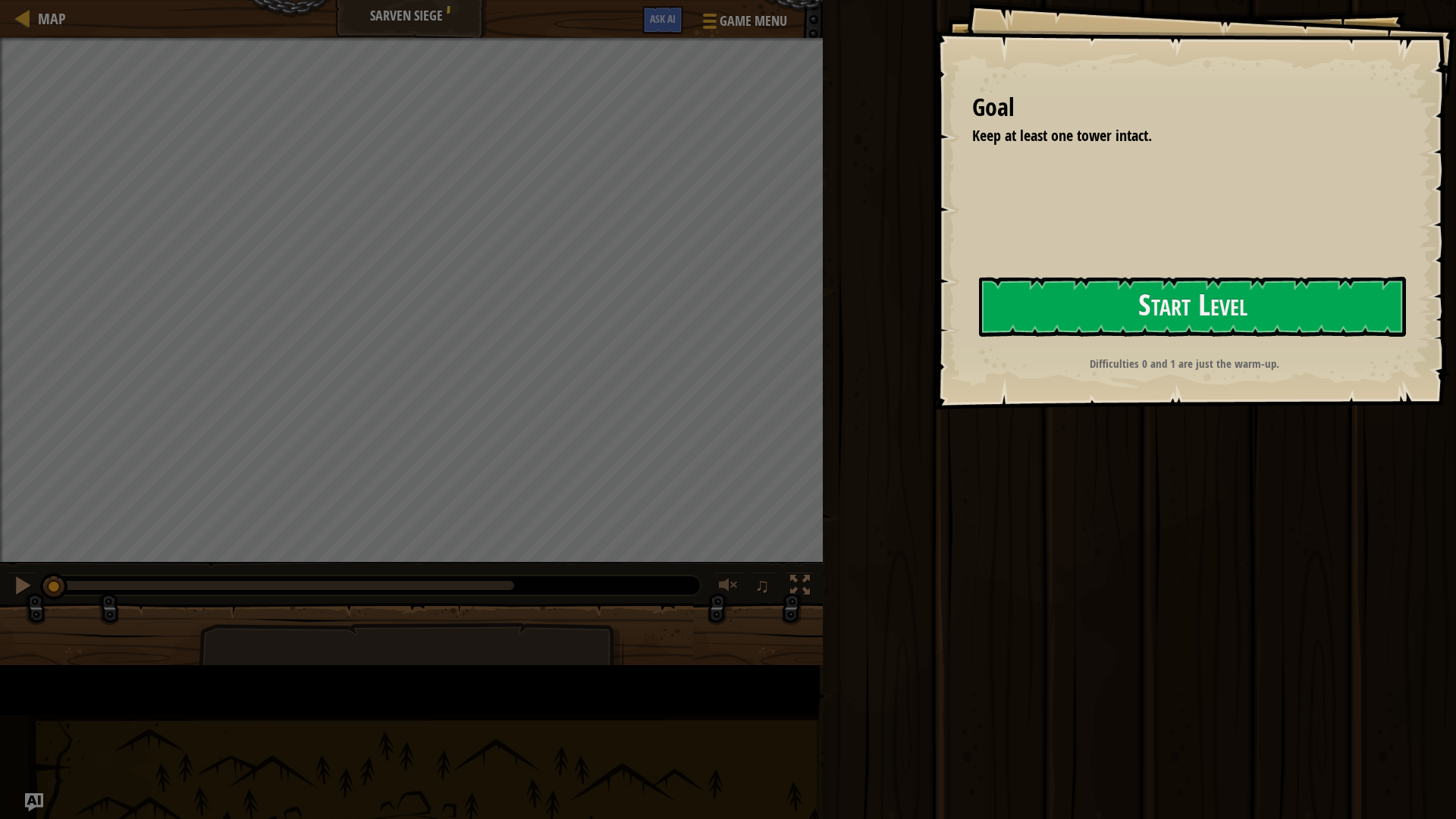
click at [934, 384] on div "Goal Keep at least one tower intact. Start Level Error loading from server. Try…" at bounding box center [1195, 205] width 522 height 410
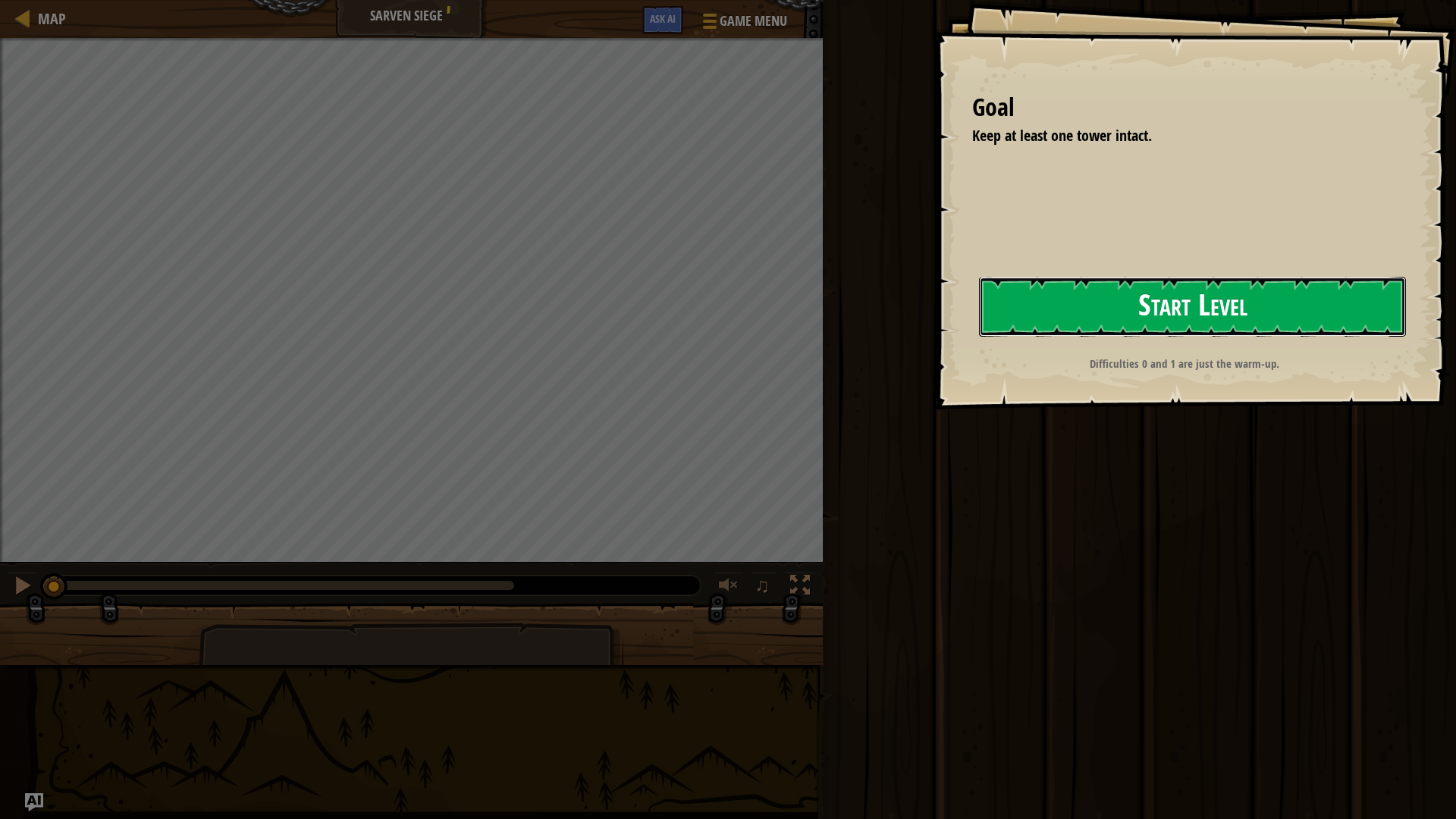
click at [1130, 299] on button "Start Level" at bounding box center [1192, 307] width 427 height 60
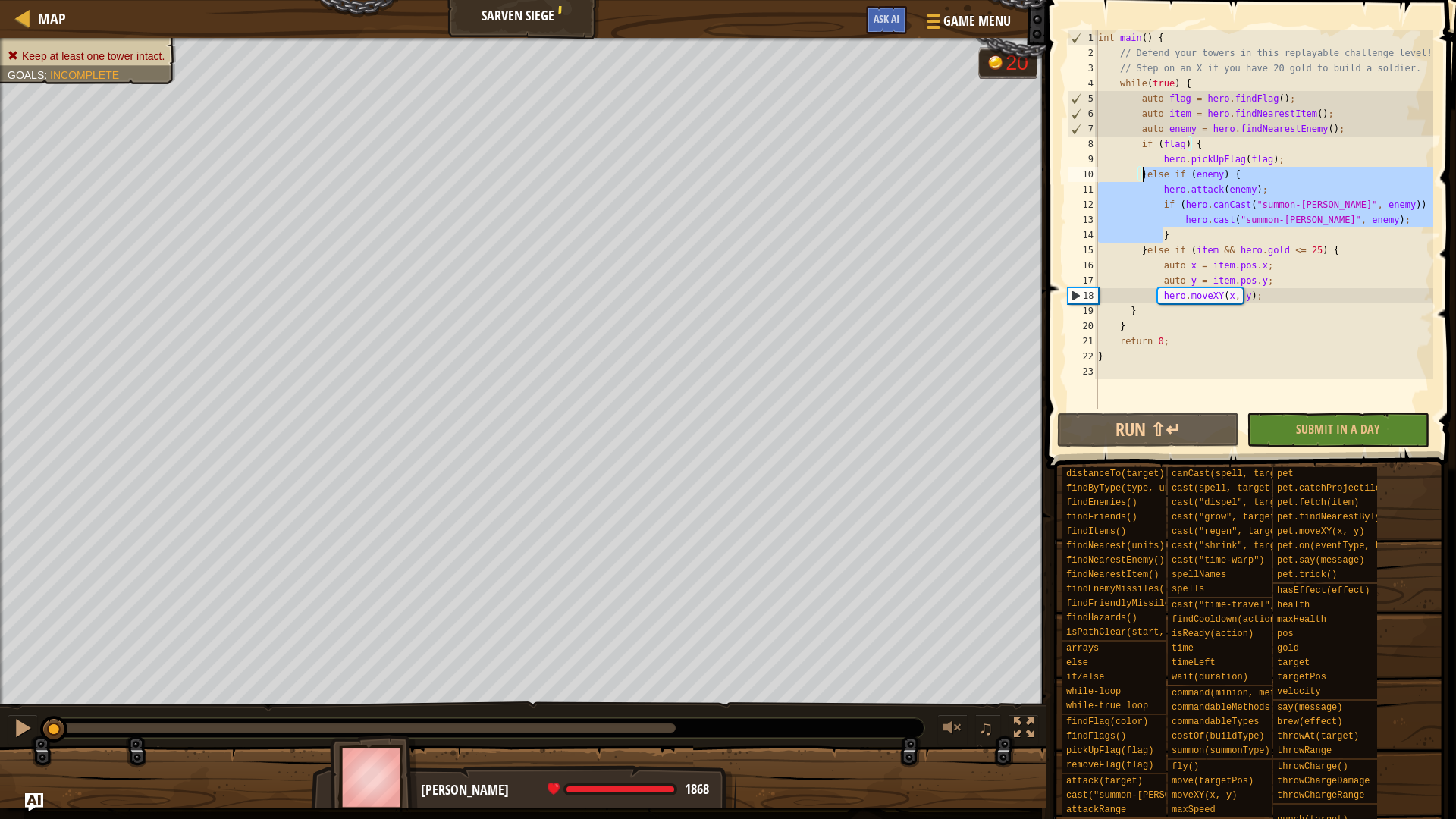
drag, startPoint x: 1188, startPoint y: 234, endPoint x: 1142, endPoint y: 176, distance: 74.0
click at [1142, 176] on div "int main ( ) { // Defend your towers in this replayable challenge level! // Ste…" at bounding box center [1264, 235] width 338 height 410
type textarea "}else if (enemy) { hero.attack(enemy);"
click at [41, 26] on span "Map" at bounding box center [51, 18] width 28 height 20
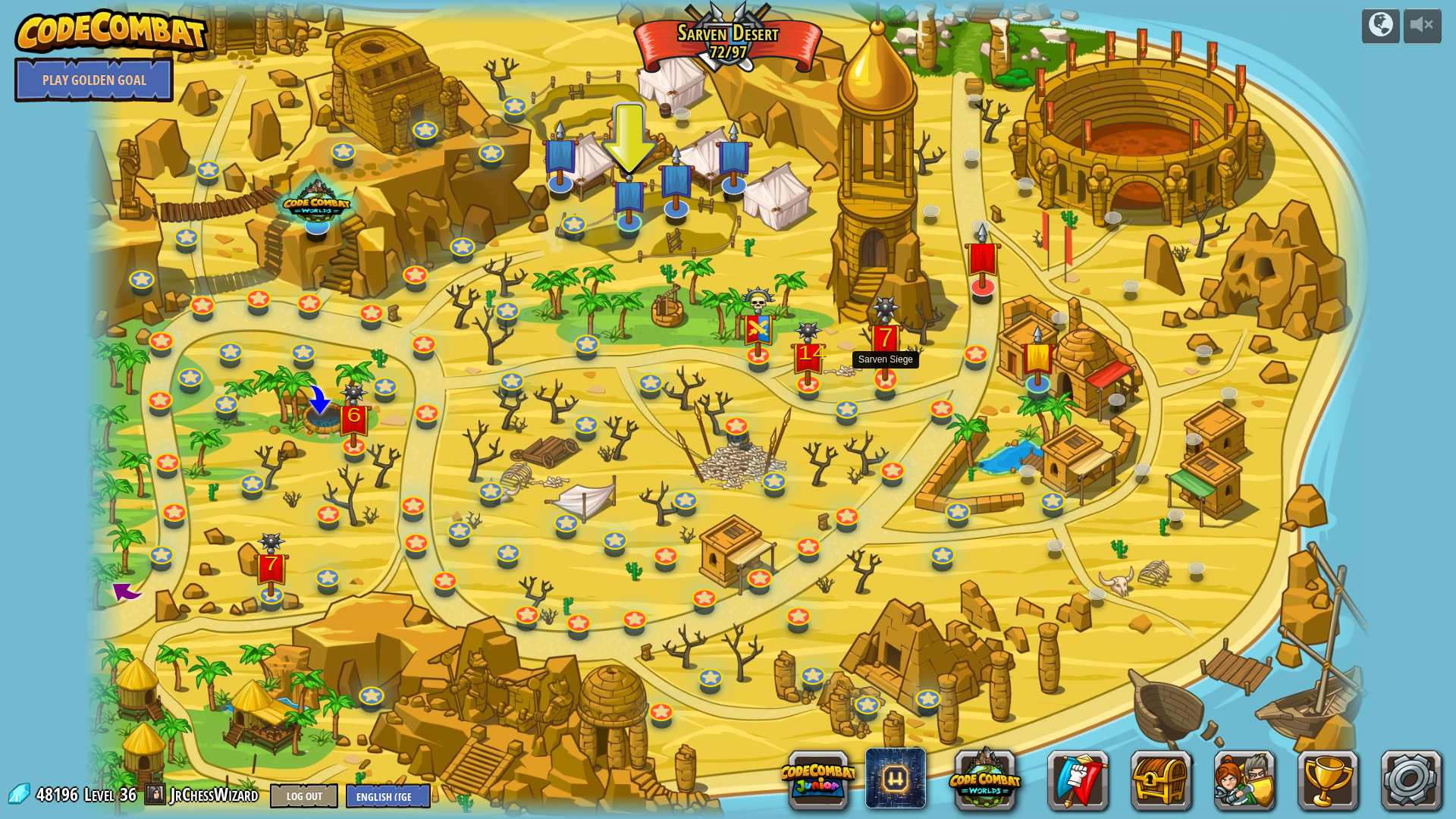
click at [881, 373] on img at bounding box center [885, 338] width 35 height 86
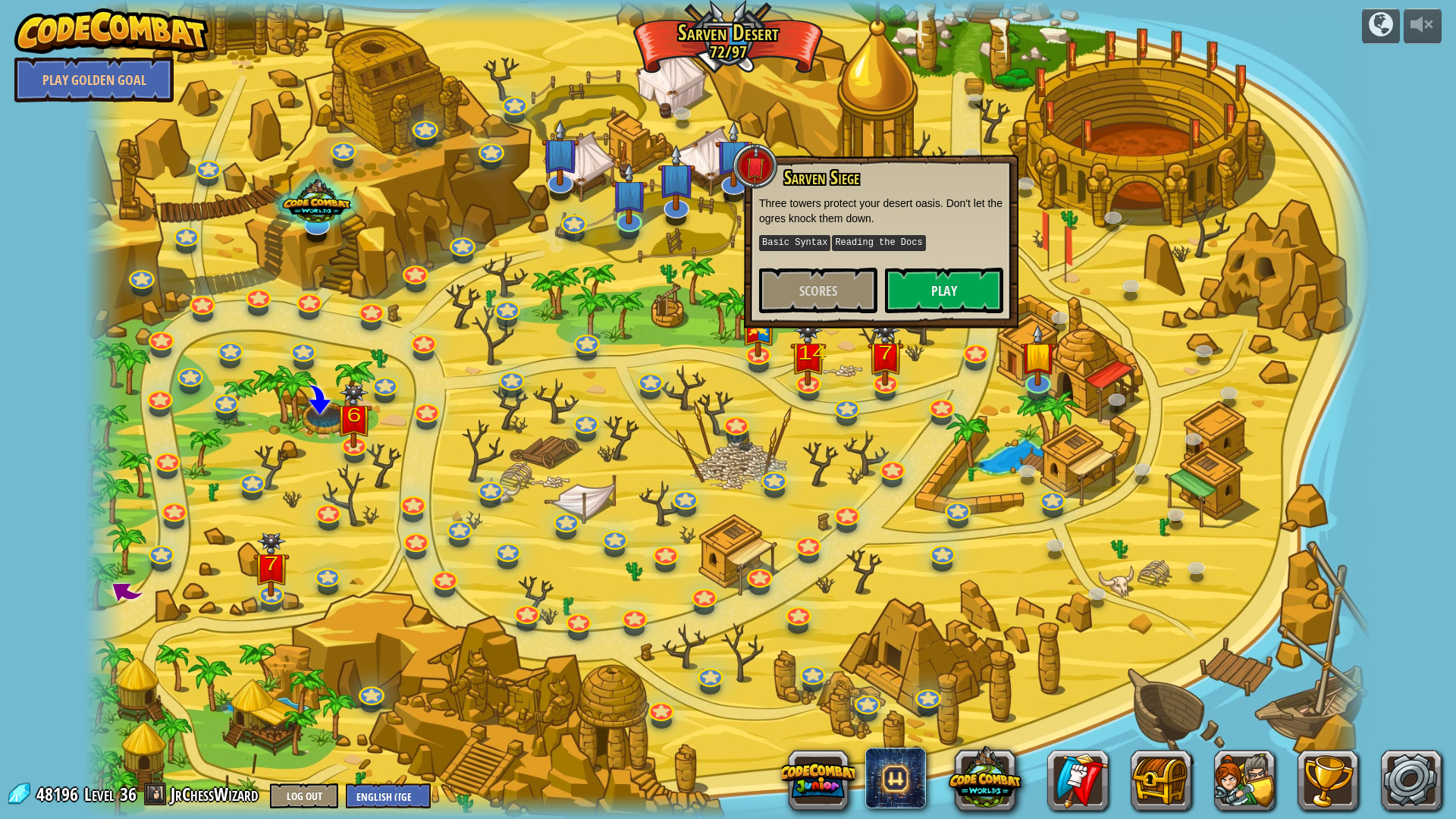
click at [918, 359] on div at bounding box center [727, 410] width 1285 height 819
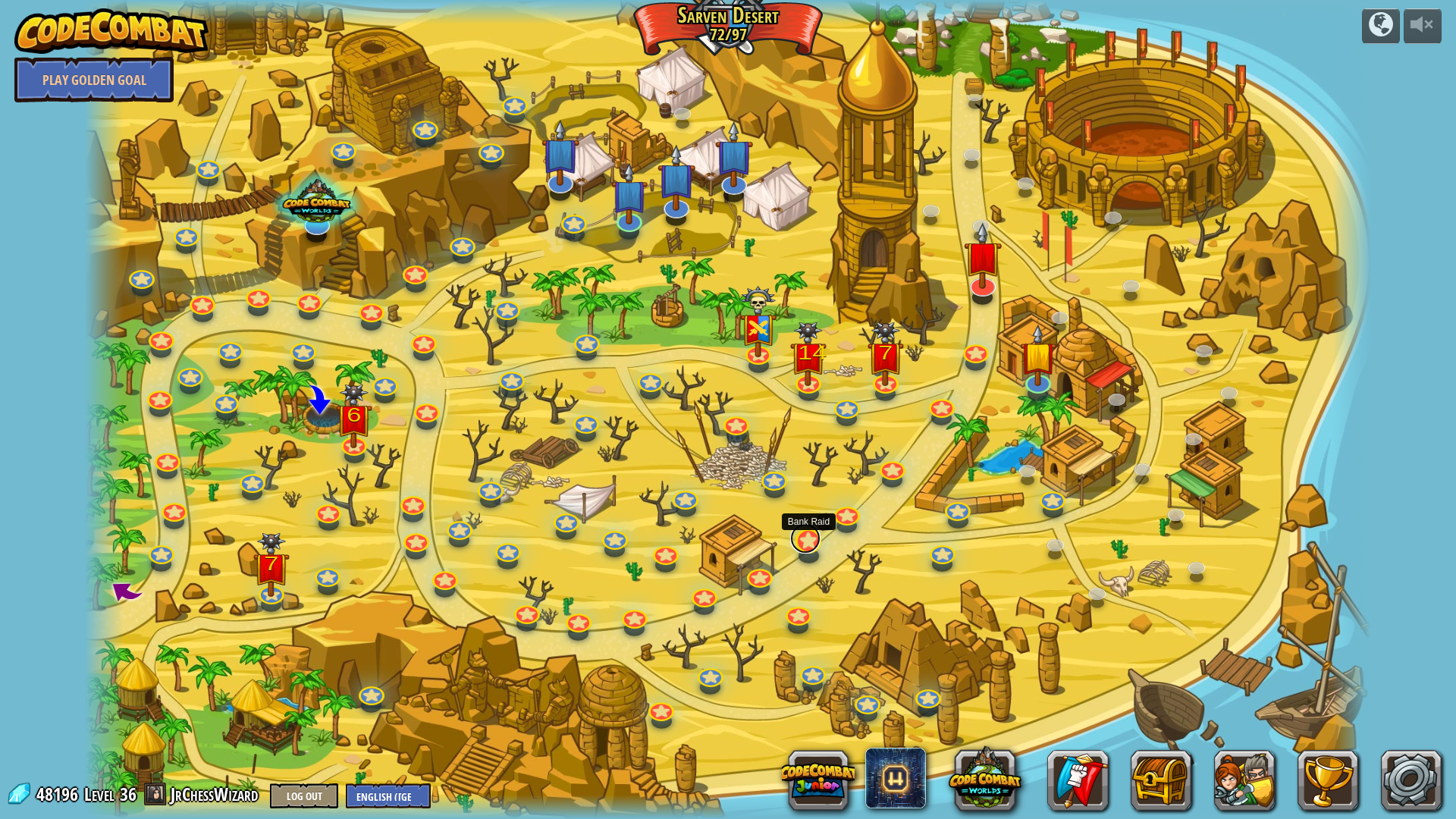
click at [813, 538] on link at bounding box center [806, 538] width 30 height 30
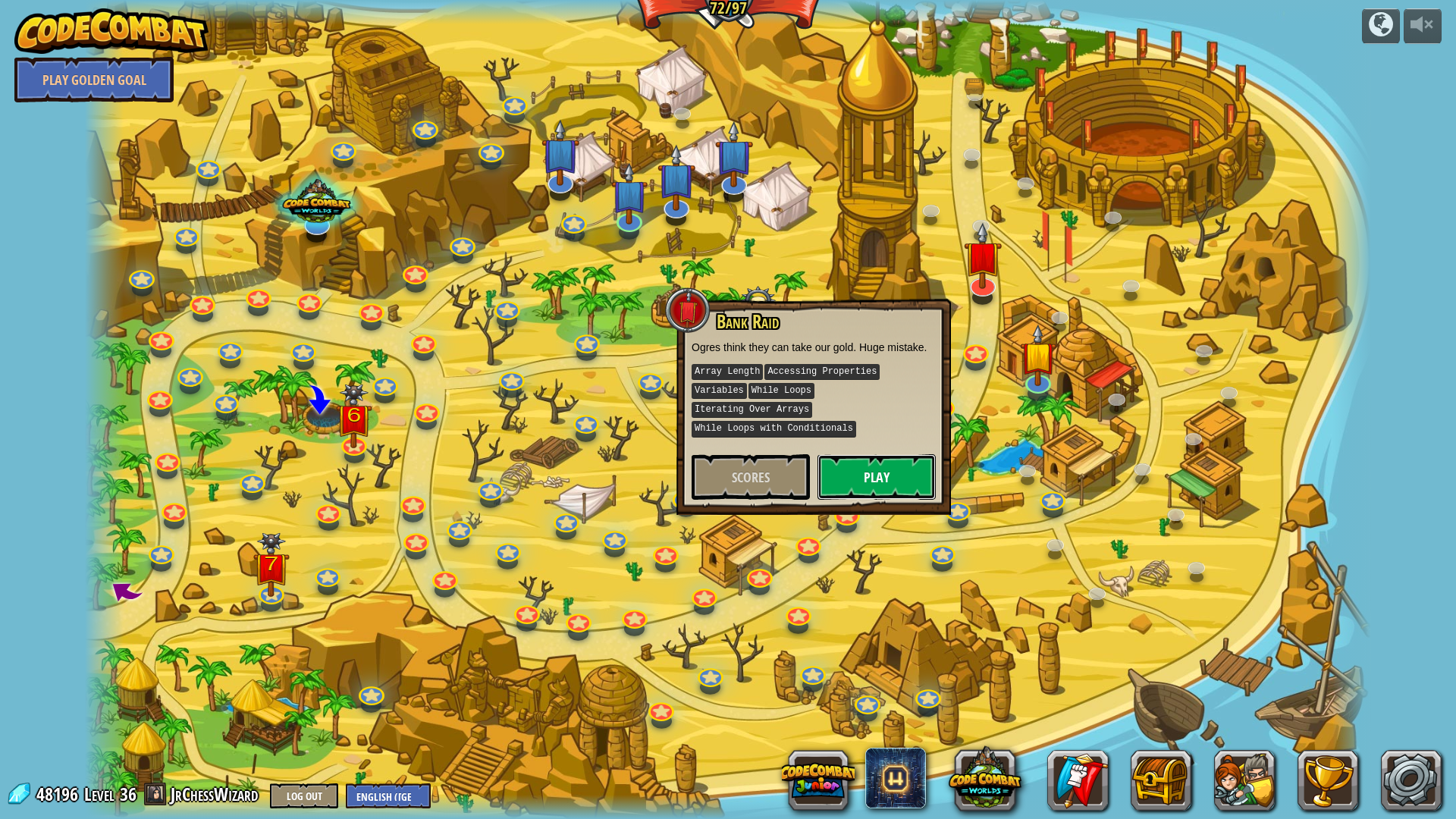
click at [857, 471] on button "Play" at bounding box center [876, 477] width 118 height 46
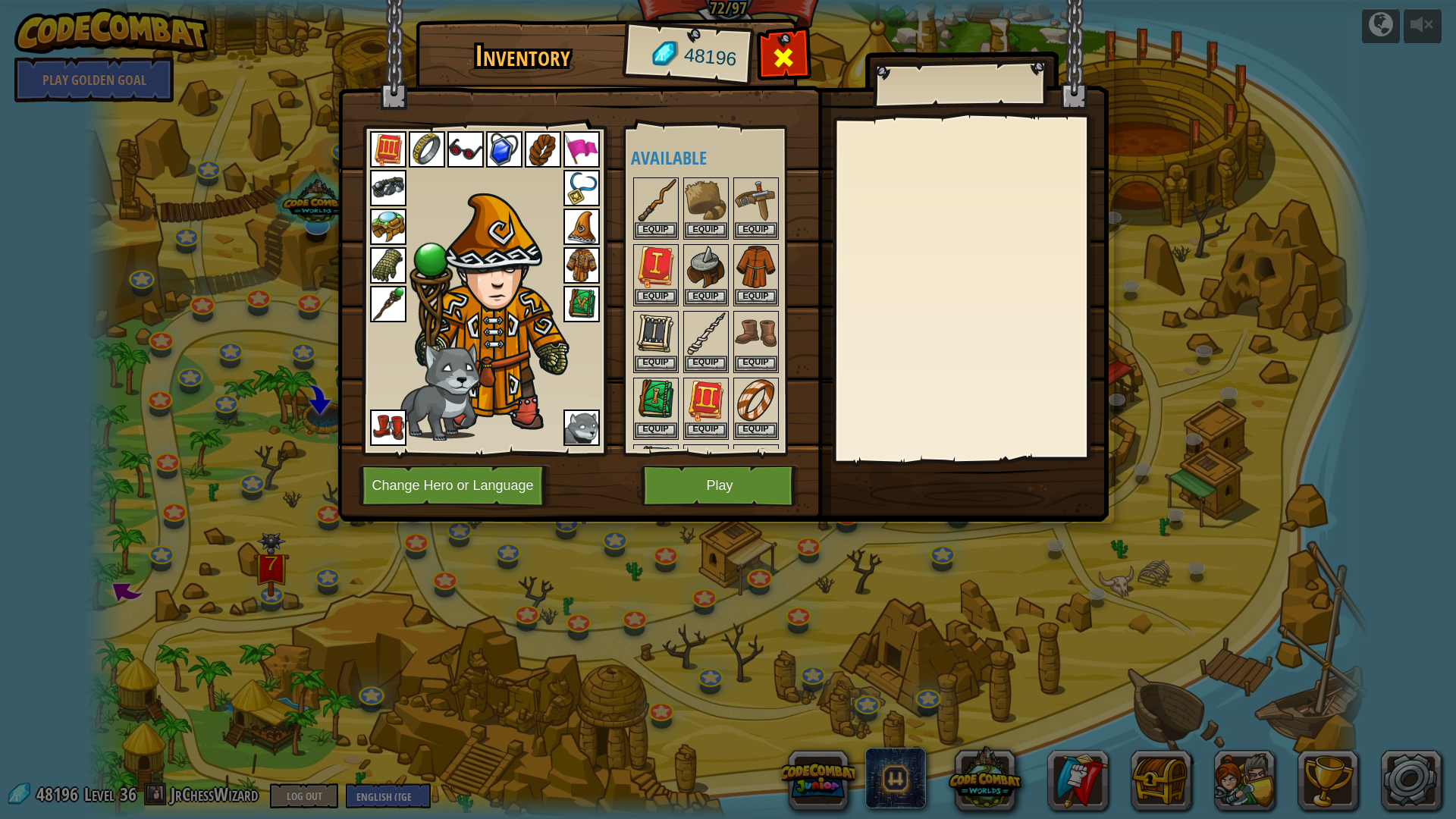
click at [791, 39] on div at bounding box center [784, 62] width 48 height 48
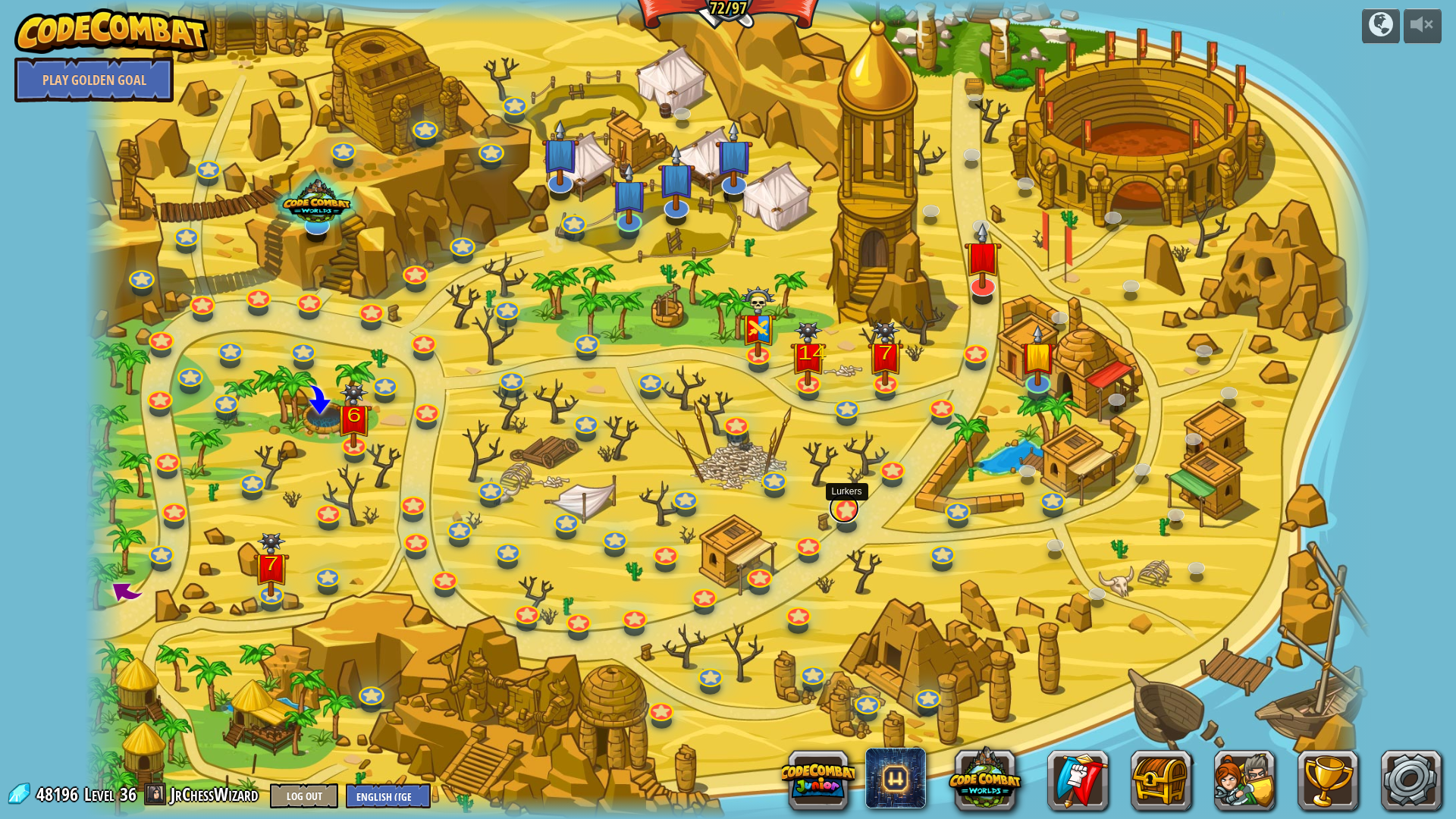
click at [843, 517] on link at bounding box center [844, 508] width 30 height 30
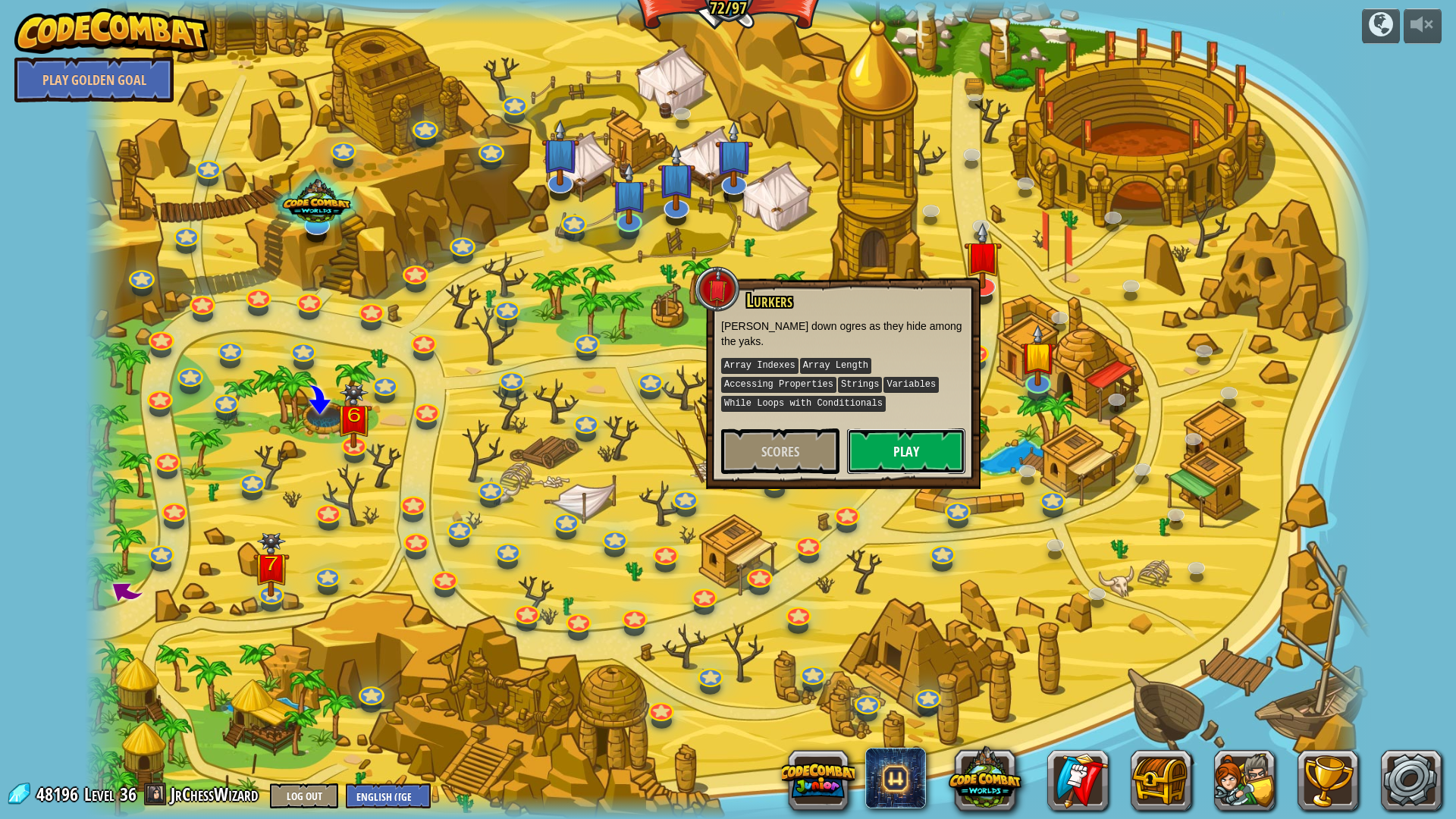
click at [878, 437] on button "Play" at bounding box center [906, 451] width 118 height 46
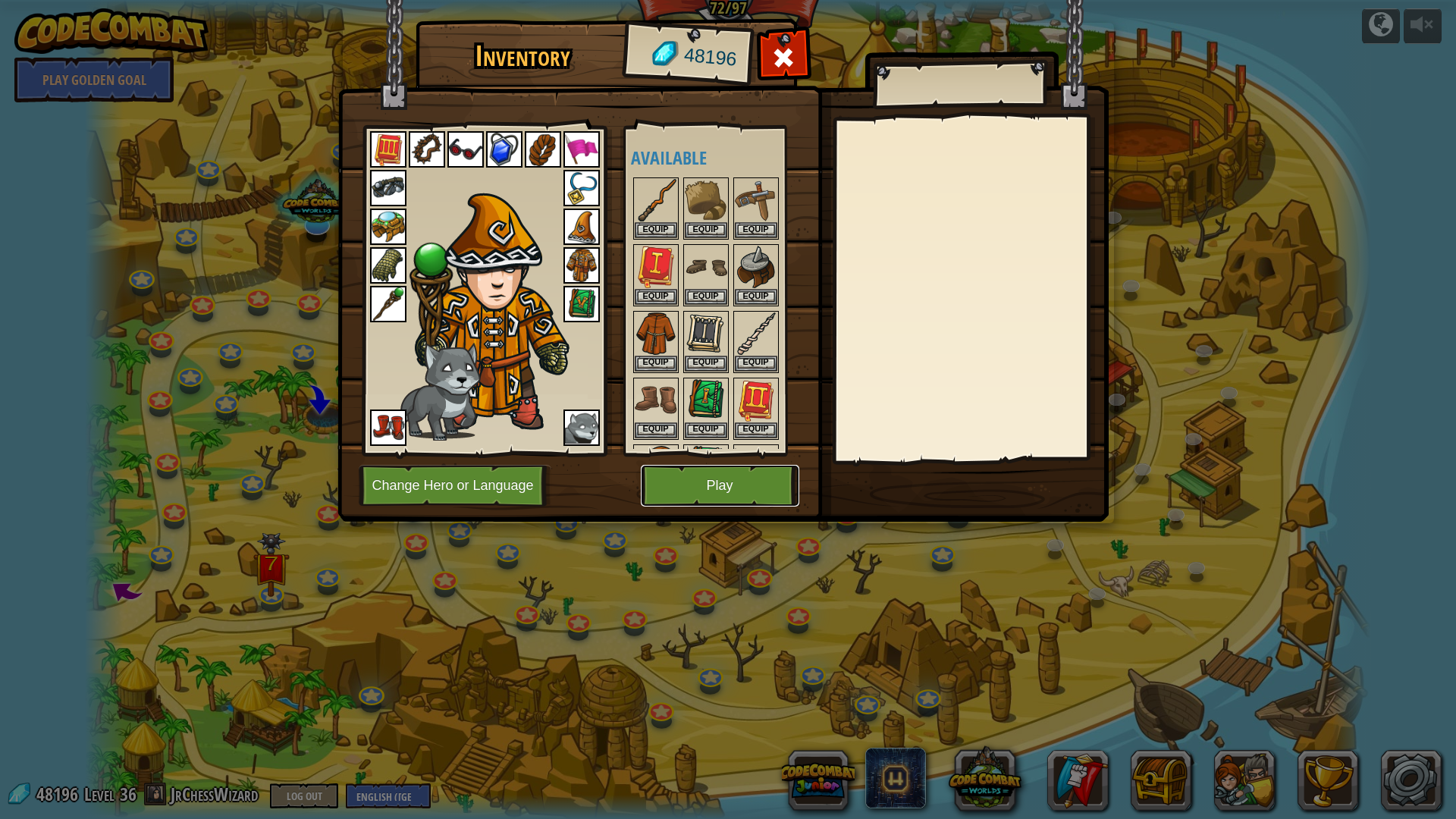
click at [748, 469] on button "Play" at bounding box center [720, 486] width 158 height 42
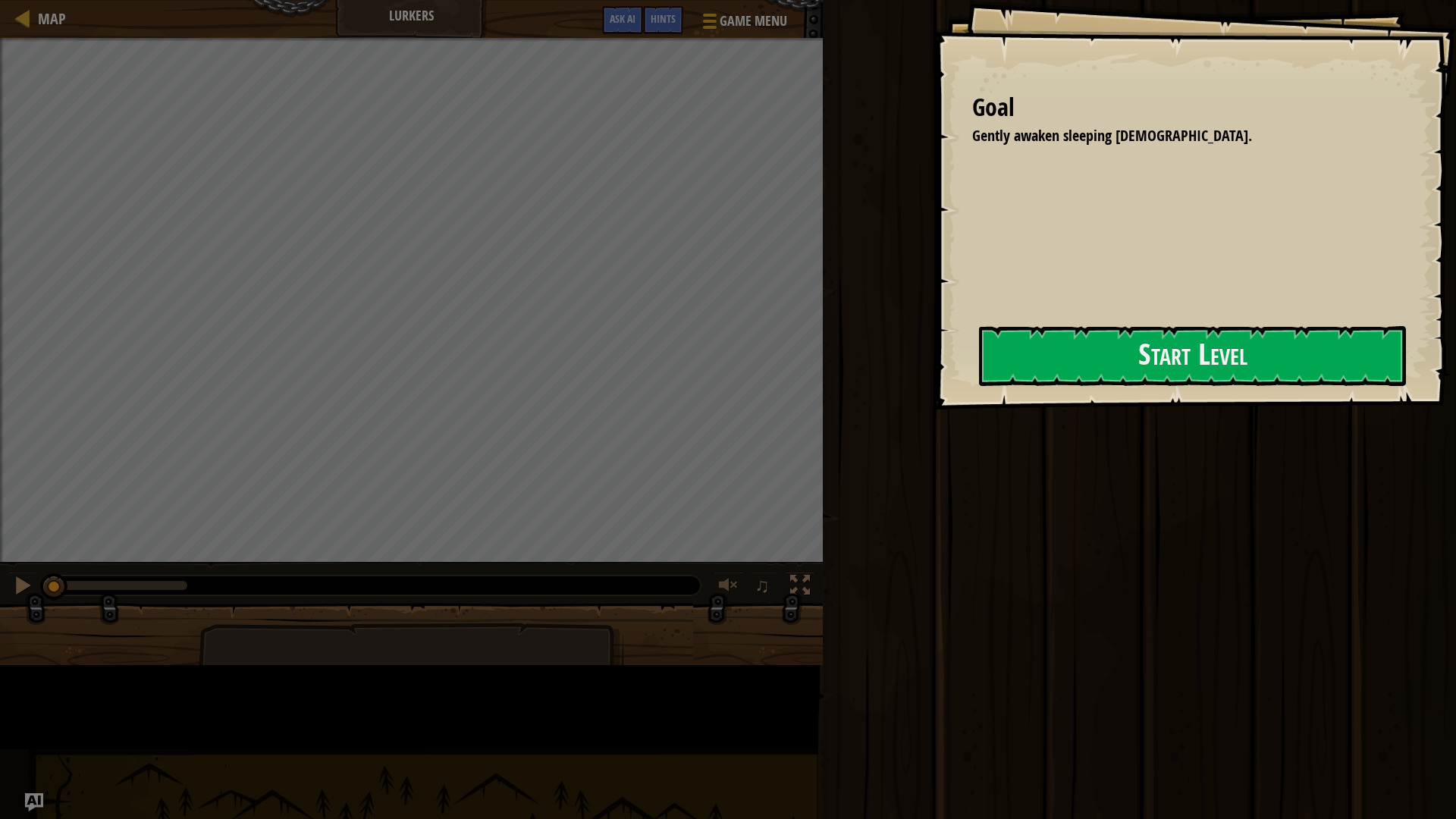
click at [934, 349] on div "Goal Gently awaken sleeping shamans. Start Level Error loading from server. Try…" at bounding box center [1195, 205] width 522 height 410
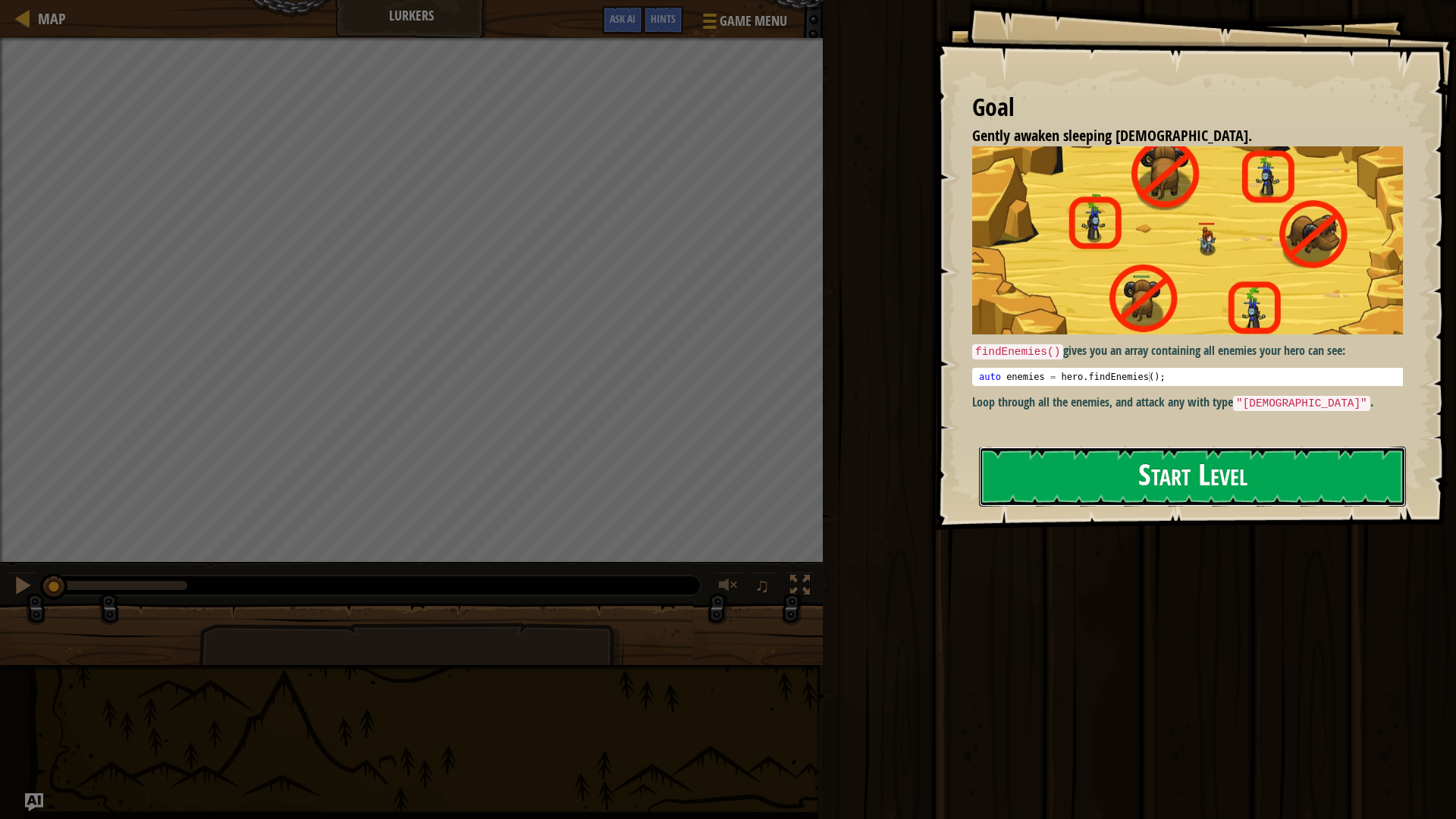
click at [1133, 493] on button "Start Level" at bounding box center [1192, 476] width 427 height 60
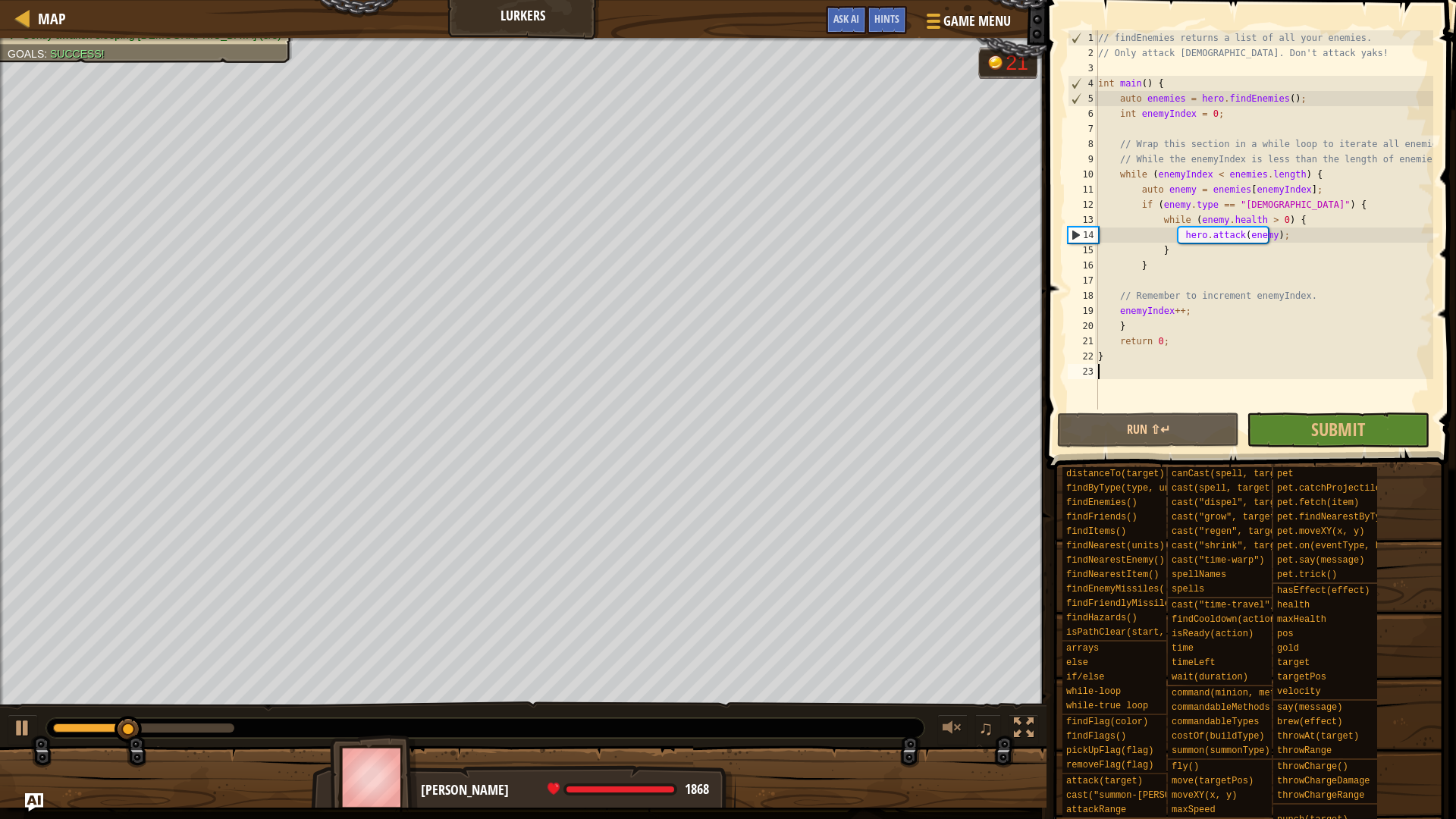
click at [1160, 260] on div "// findEnemies returns a list of all your enemies. // Only attack shamans. Don'…" at bounding box center [1264, 235] width 338 height 410
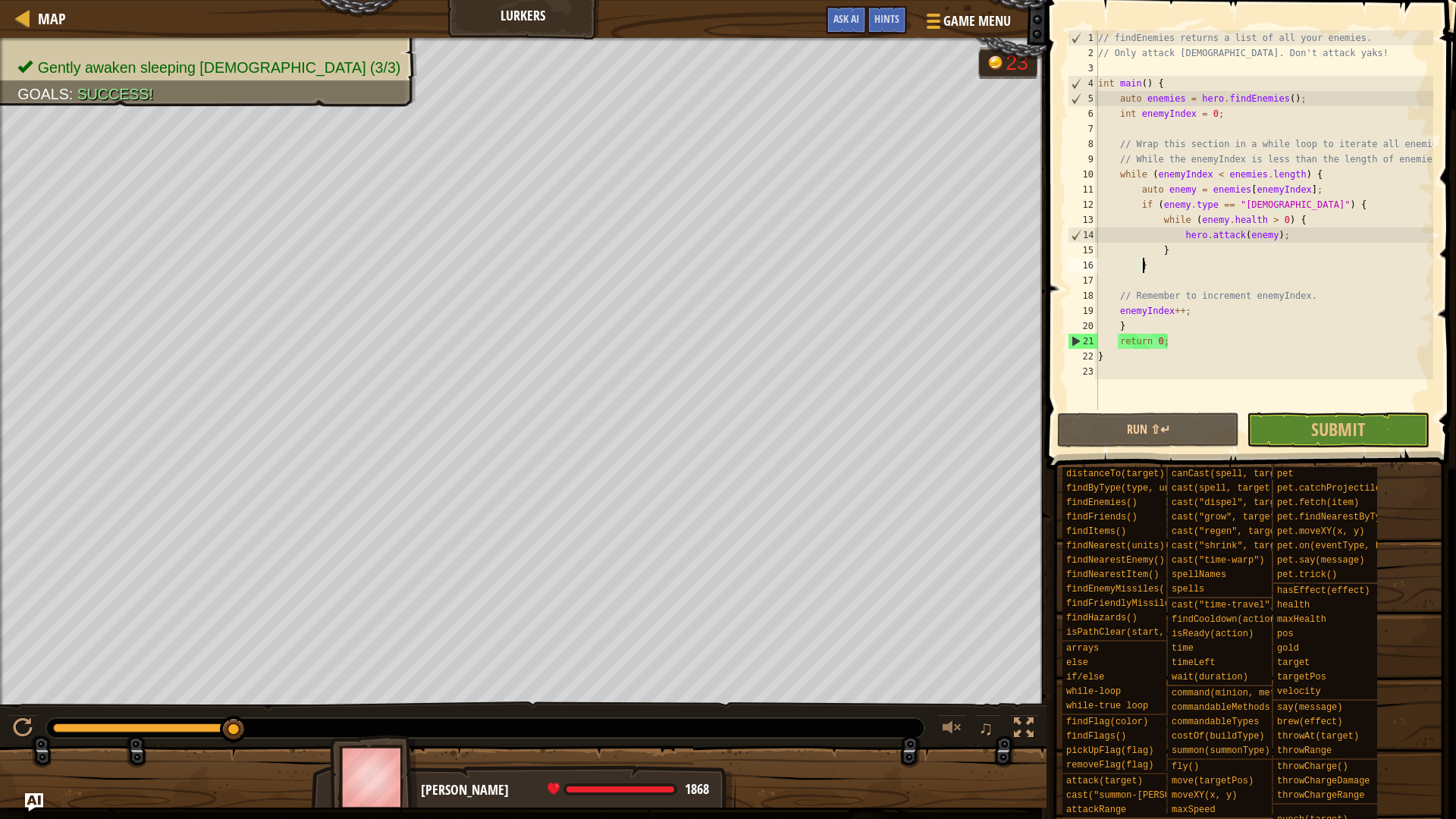
click at [1339, 173] on div "// findEnemies returns a list of all your enemies. // Only attack shamans. Don'…" at bounding box center [1264, 235] width 338 height 410
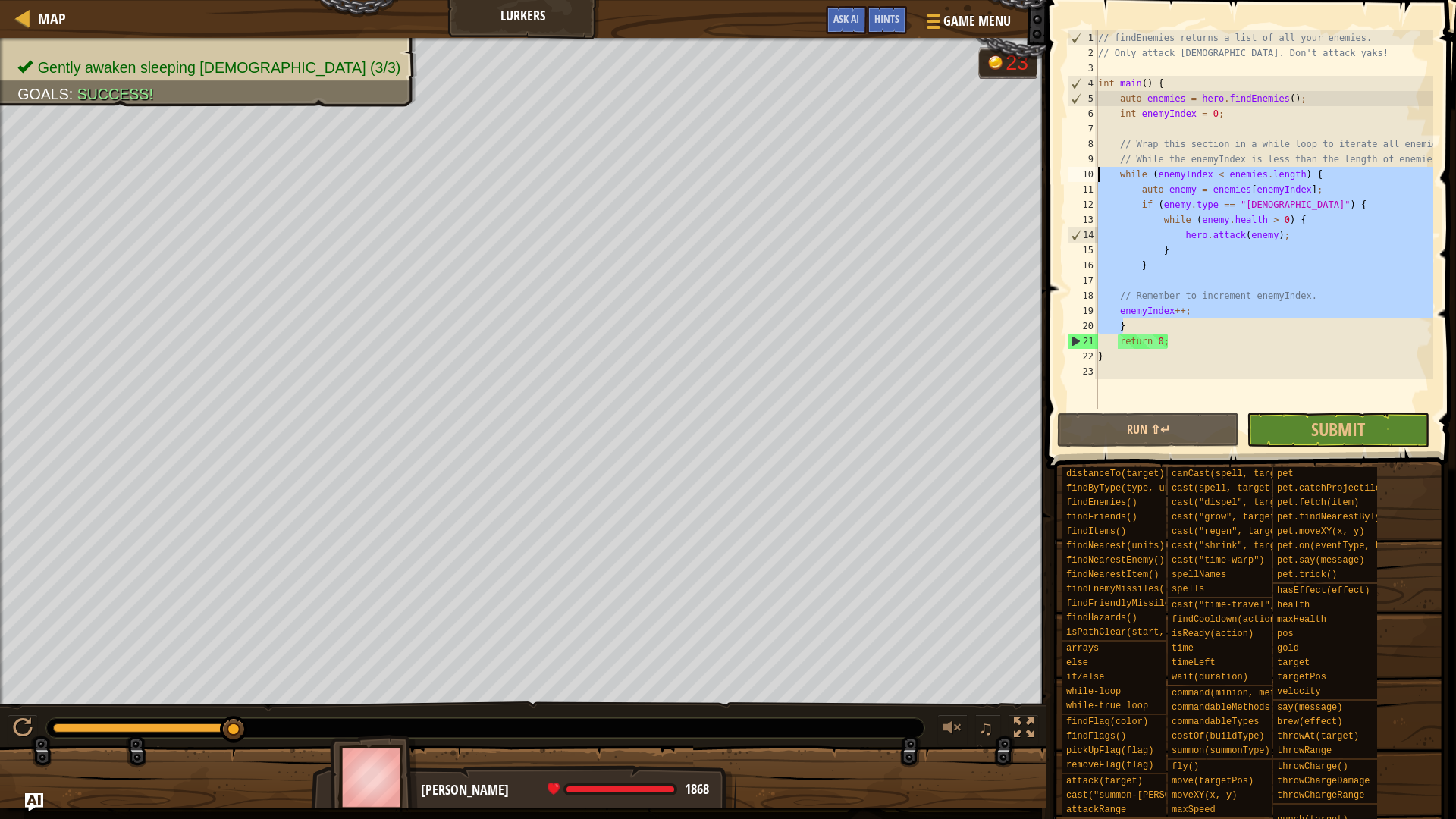
drag, startPoint x: 1134, startPoint y: 323, endPoint x: 1081, endPoint y: 176, distance: 156.3
click at [1081, 176] on div "while (enemyIndex < enemies.length) { 1 2 3 4 5 6 7 8 9 10 11 12 13 14 15 16 17…" at bounding box center [1248, 220] width 369 height 379
type textarea "while (enemyIndex < enemies.length) { auto enemy = enemies[enemyIndex];"
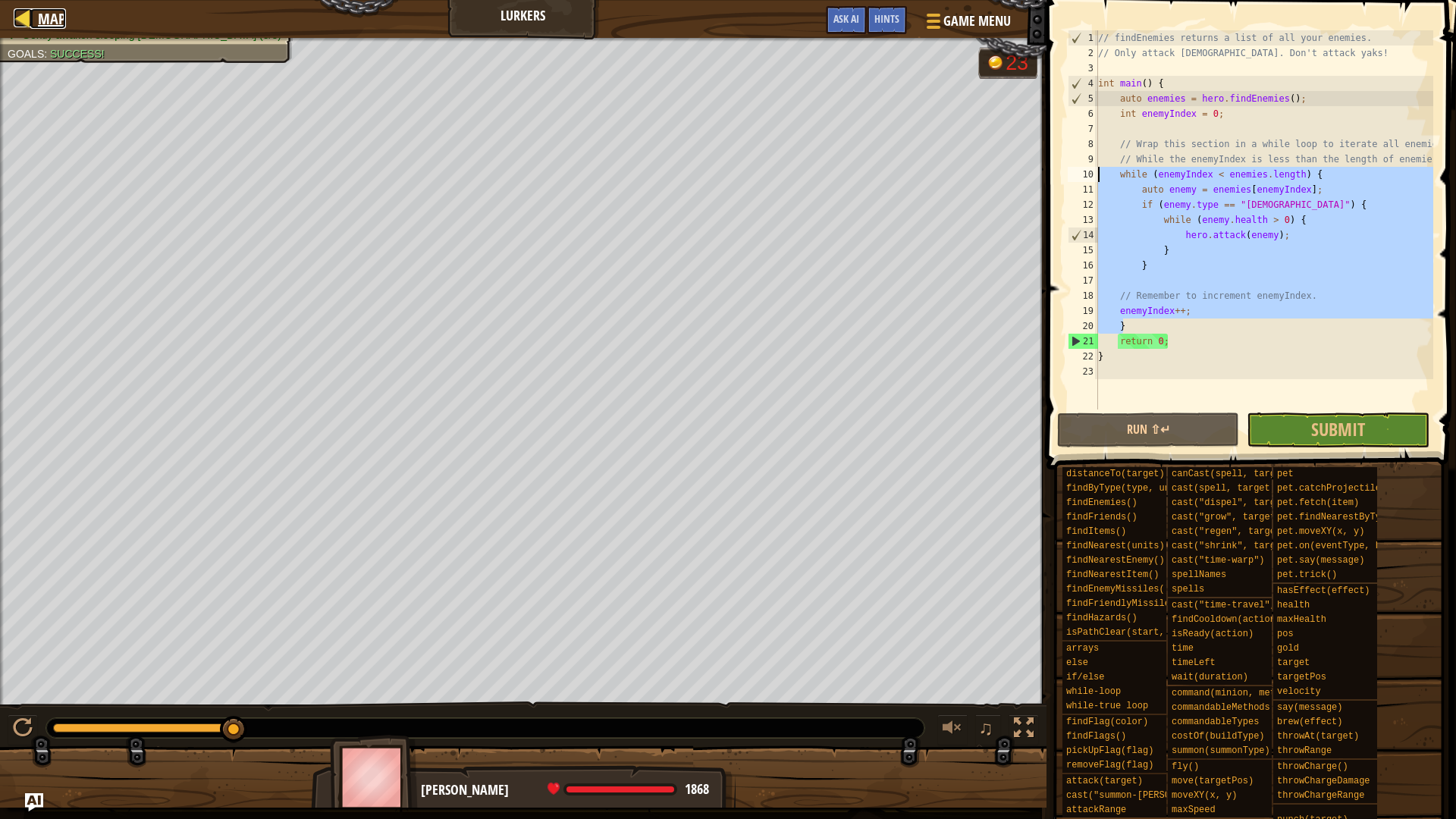
click at [45, 25] on span "Map" at bounding box center [51, 18] width 28 height 20
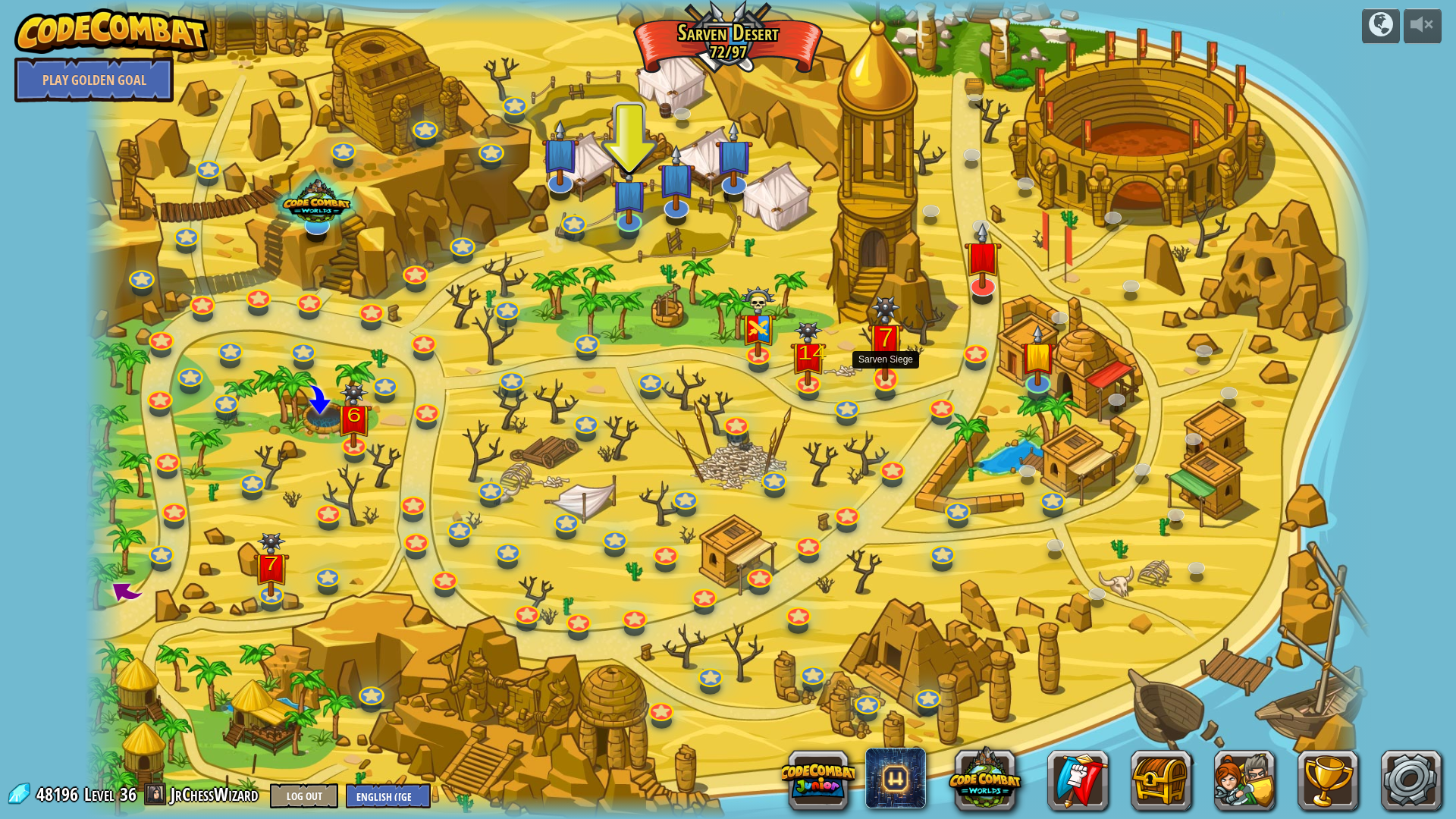
click at [889, 365] on img at bounding box center [885, 338] width 35 height 86
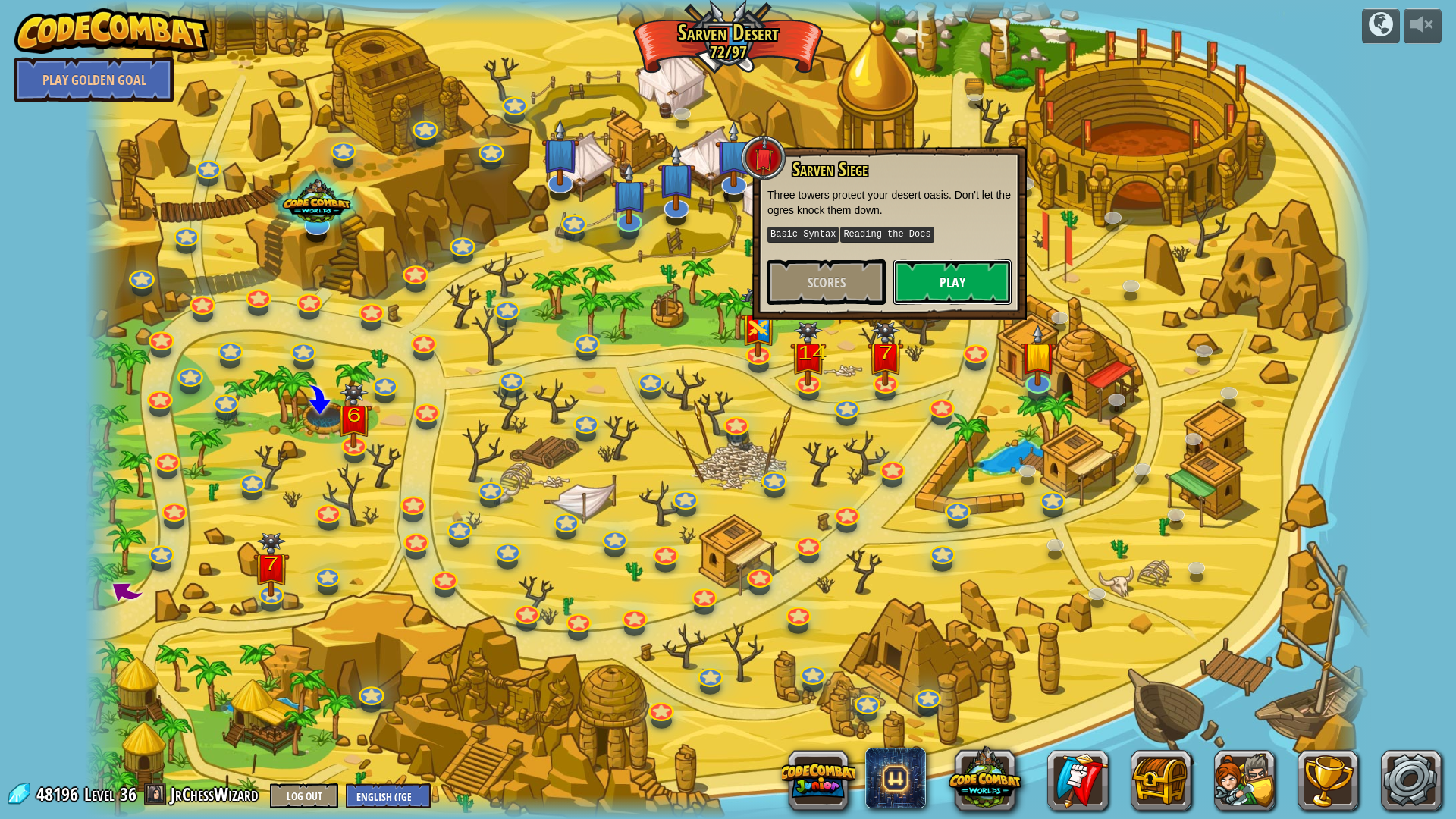
click at [947, 279] on button "Play" at bounding box center [952, 282] width 118 height 46
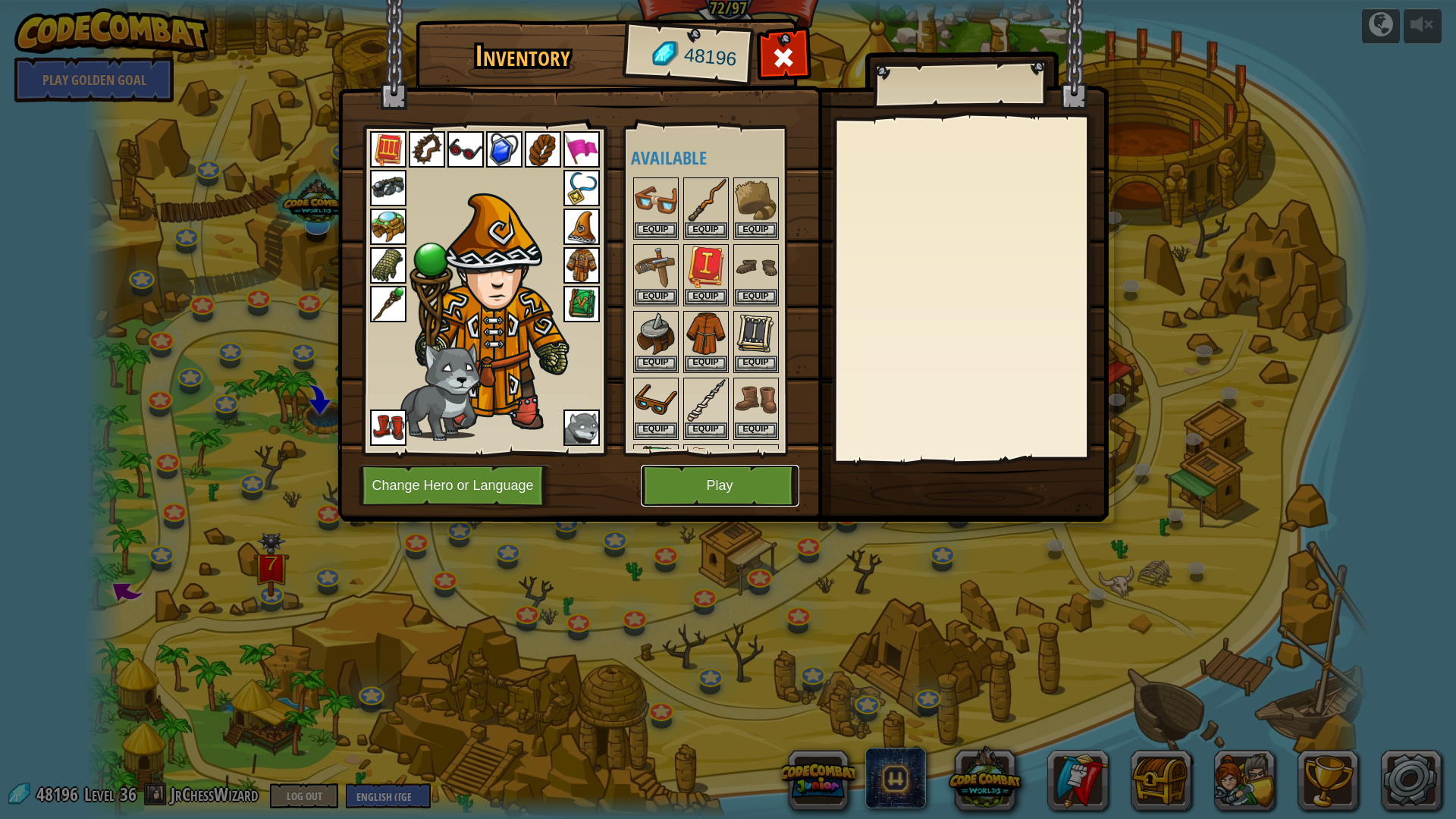
click at [756, 477] on button "Play" at bounding box center [720, 486] width 158 height 42
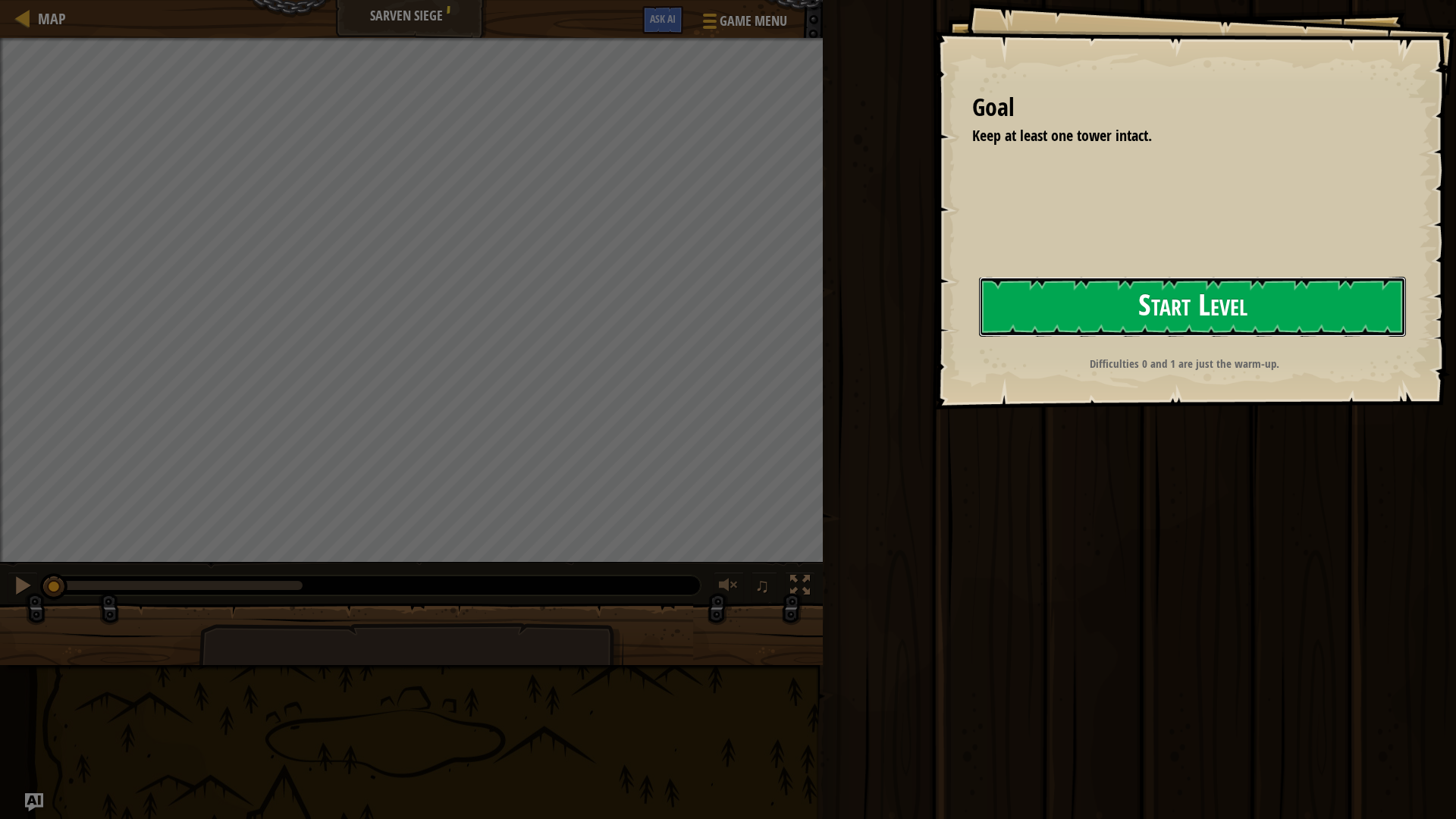
click at [980, 322] on button "Start Level" at bounding box center [1192, 307] width 427 height 60
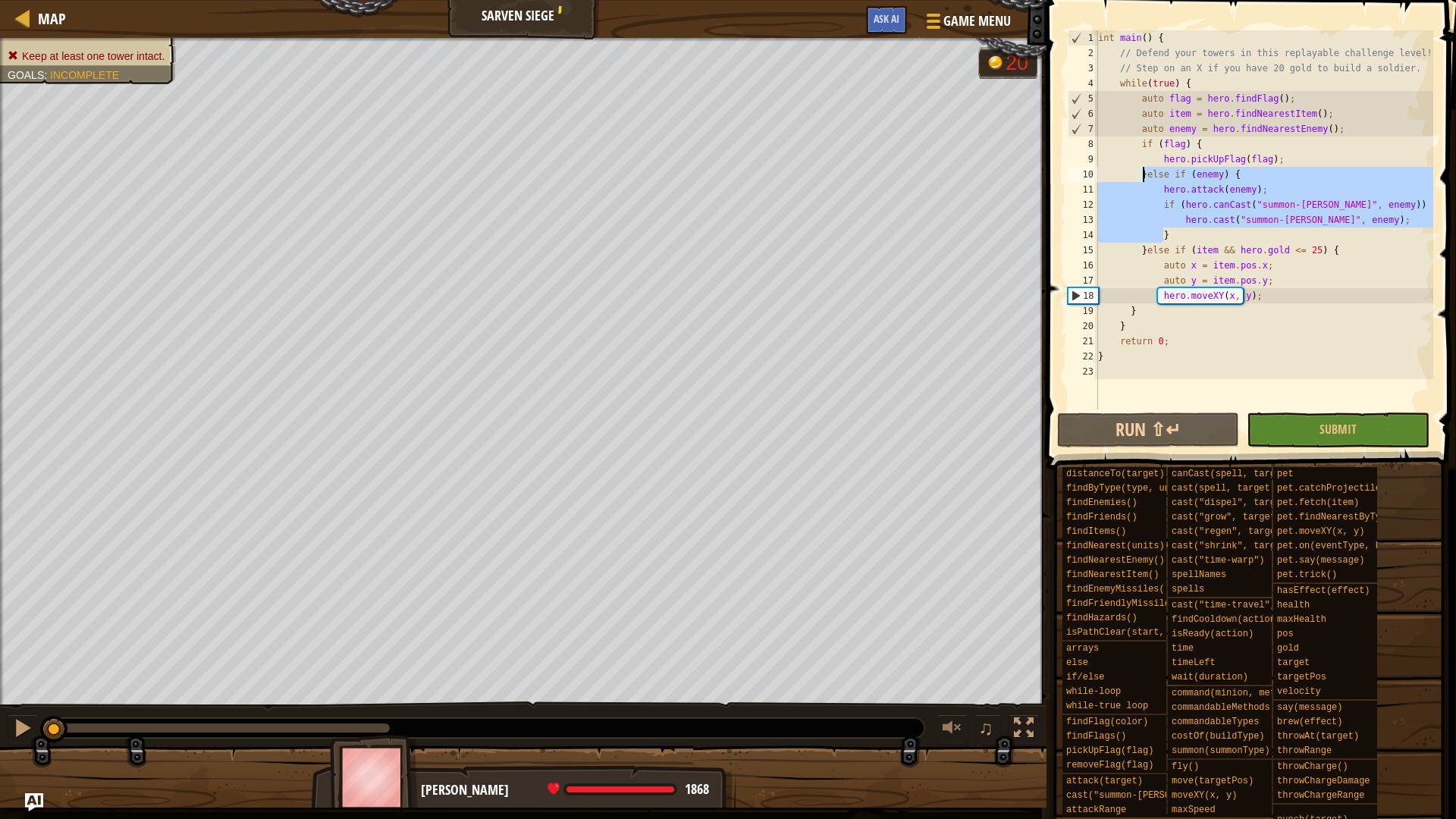
drag, startPoint x: 1185, startPoint y: 232, endPoint x: 1143, endPoint y: 177, distance: 69.2
click at [1143, 177] on div "int main ( ) { // Defend your towers in this replayable challenge level! // Ste…" at bounding box center [1264, 235] width 338 height 410
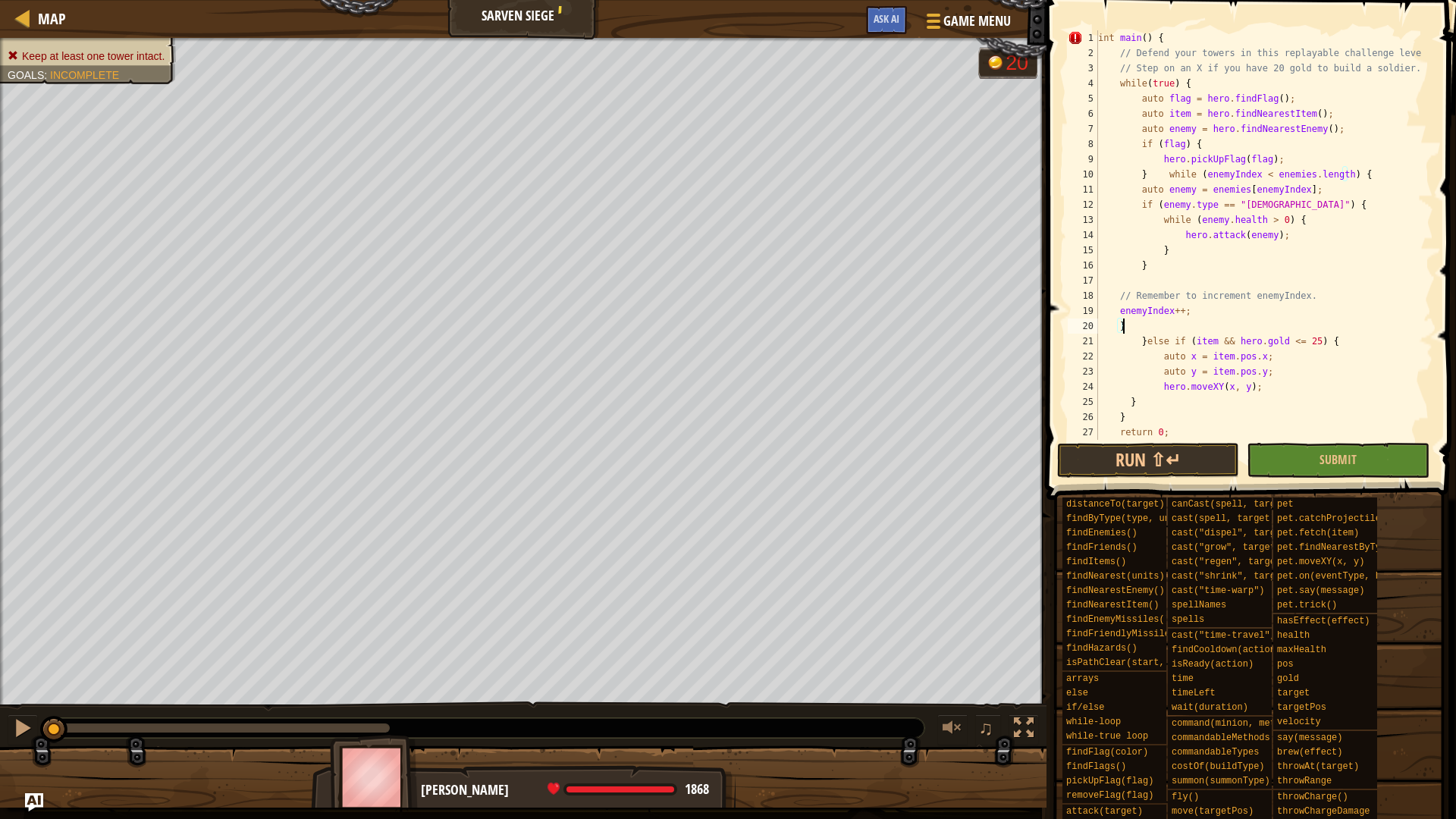
click at [1168, 173] on div "int main ( ) { // Defend your towers in this replayable challenge level! // Ste…" at bounding box center [1258, 250] width 327 height 440
click at [1163, 172] on div "int main ( ) { // Defend your towers in this replayable challenge level! // Ste…" at bounding box center [1258, 250] width 327 height 440
click at [1139, 188] on div "int main ( ) { // Defend your towers in this replayable challenge level! // Ste…" at bounding box center [1258, 250] width 327 height 440
click at [1139, 205] on div "int main ( ) { // Defend your towers in this replayable challenge level! // Ste…" at bounding box center [1258, 250] width 327 height 440
click at [1158, 217] on div "int main ( ) { // Defend your towers in this replayable challenge level! // Ste…" at bounding box center [1258, 250] width 327 height 440
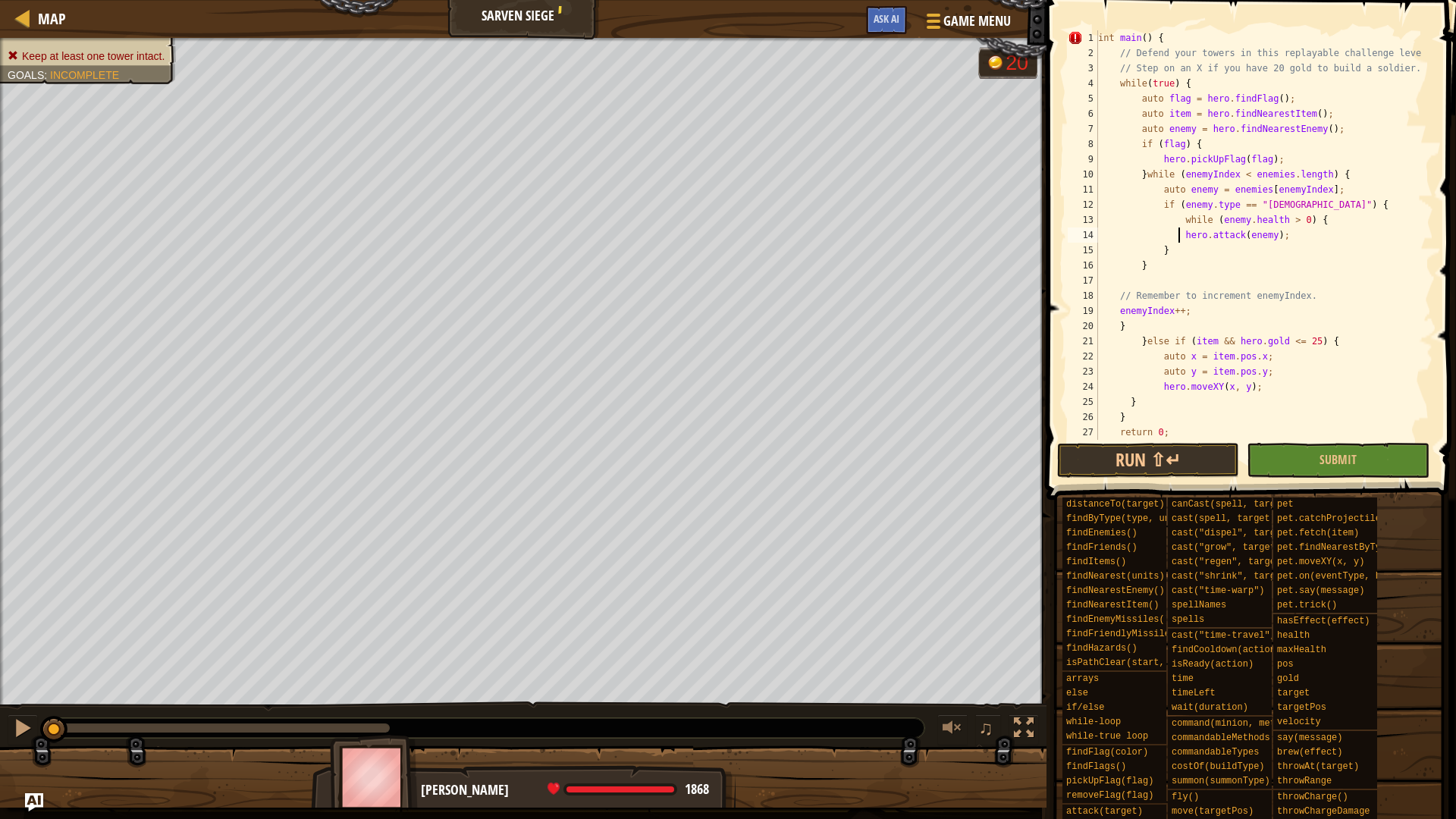
click at [1177, 240] on div "int main ( ) { // Defend your towers in this replayable challenge level! // Ste…" at bounding box center [1258, 250] width 327 height 440
click at [1160, 251] on div "int main ( ) { // Defend your towers in this replayable challenge level! // Ste…" at bounding box center [1258, 250] width 327 height 440
click at [1181, 227] on div "int main ( ) { // Defend your towers in this replayable challenge level! // Ste…" at bounding box center [1258, 250] width 327 height 440
click at [1173, 233] on div "int main ( ) { // Defend your towers in this replayable challenge level! // Ste…" at bounding box center [1258, 250] width 327 height 440
click at [1177, 233] on div "int main ( ) { // Defend your towers in this replayable challenge level! // Ste…" at bounding box center [1258, 250] width 327 height 440
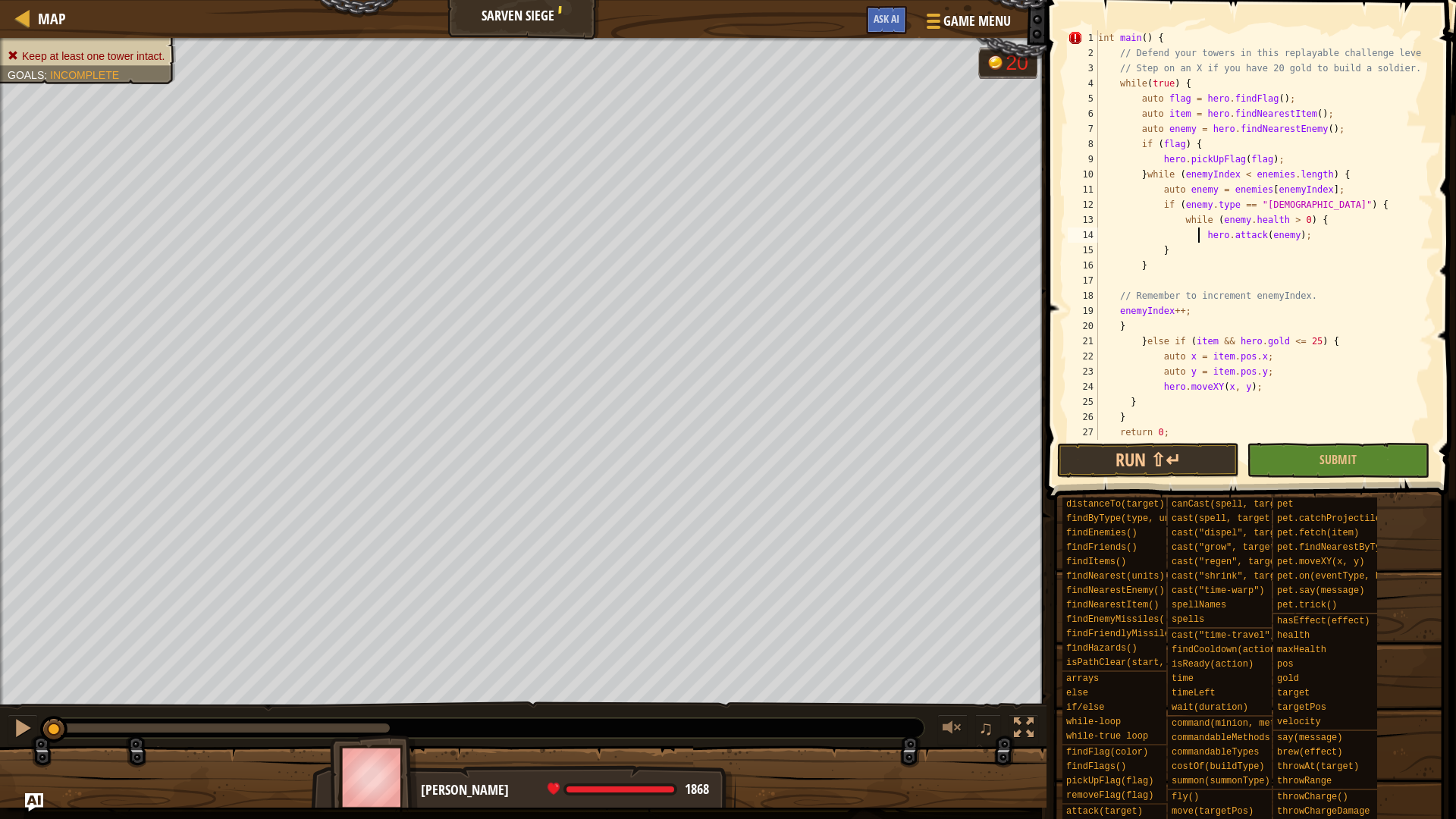
click at [1195, 82] on div "int main ( ) { // Defend your towers in this replayable challenge level! // Ste…" at bounding box center [1258, 250] width 327 height 440
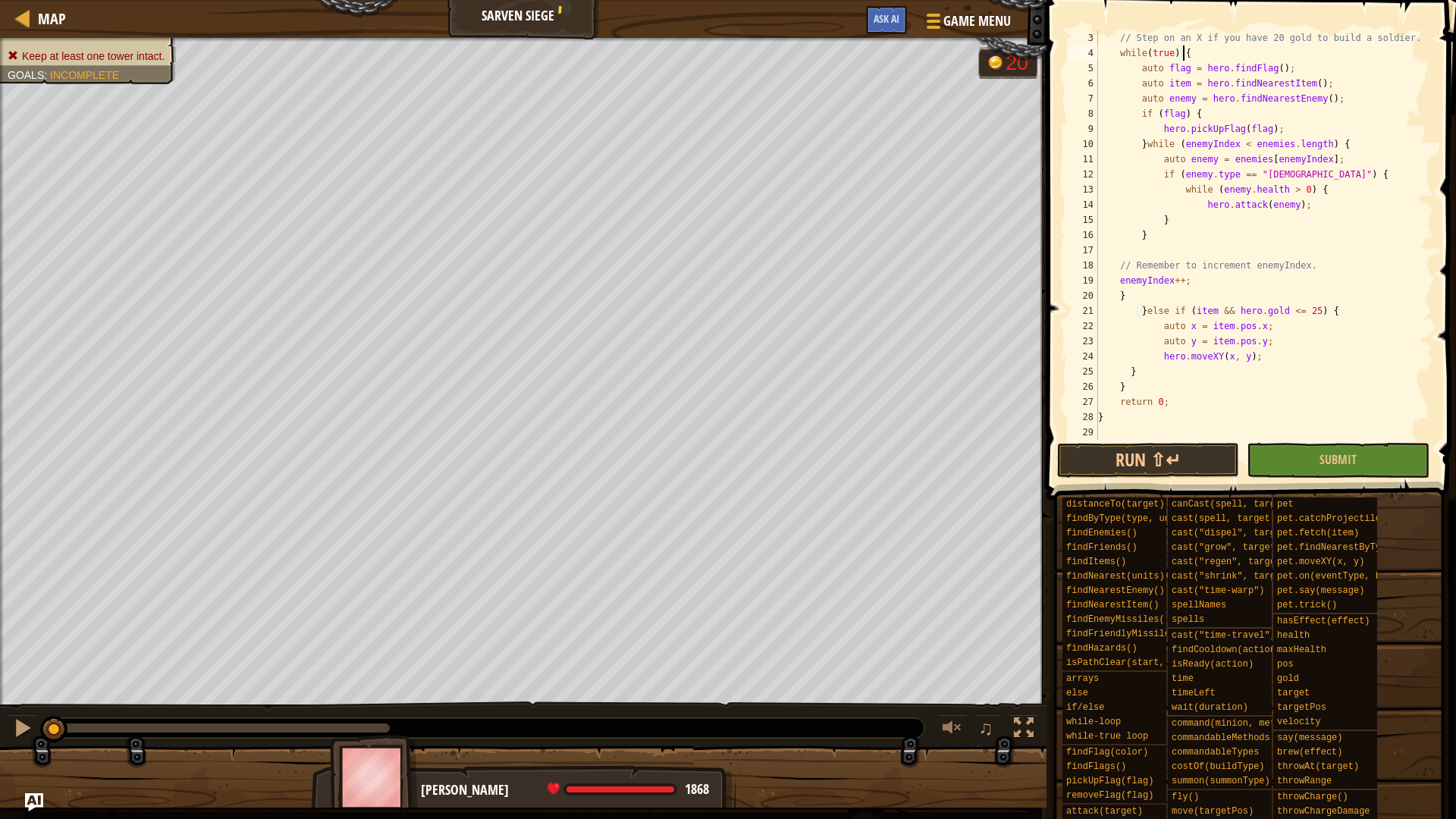
scroll to position [30, 0]
click at [1110, 415] on div "// Step on an X if you have 20 gold to build a soldier. while ( true ) { auto f…" at bounding box center [1258, 250] width 327 height 440
click at [1134, 385] on div "// Step on an X if you have 20 gold to build a soldier. while ( true ) { auto f…" at bounding box center [1258, 250] width 327 height 440
click at [1151, 377] on div "// Step on an X if you have 20 gold to build a soldier. while ( true ) { auto f…" at bounding box center [1258, 250] width 327 height 440
click at [1132, 396] on div "// Step on an X if you have 20 gold to build a soldier. while ( true ) { auto f…" at bounding box center [1258, 250] width 327 height 440
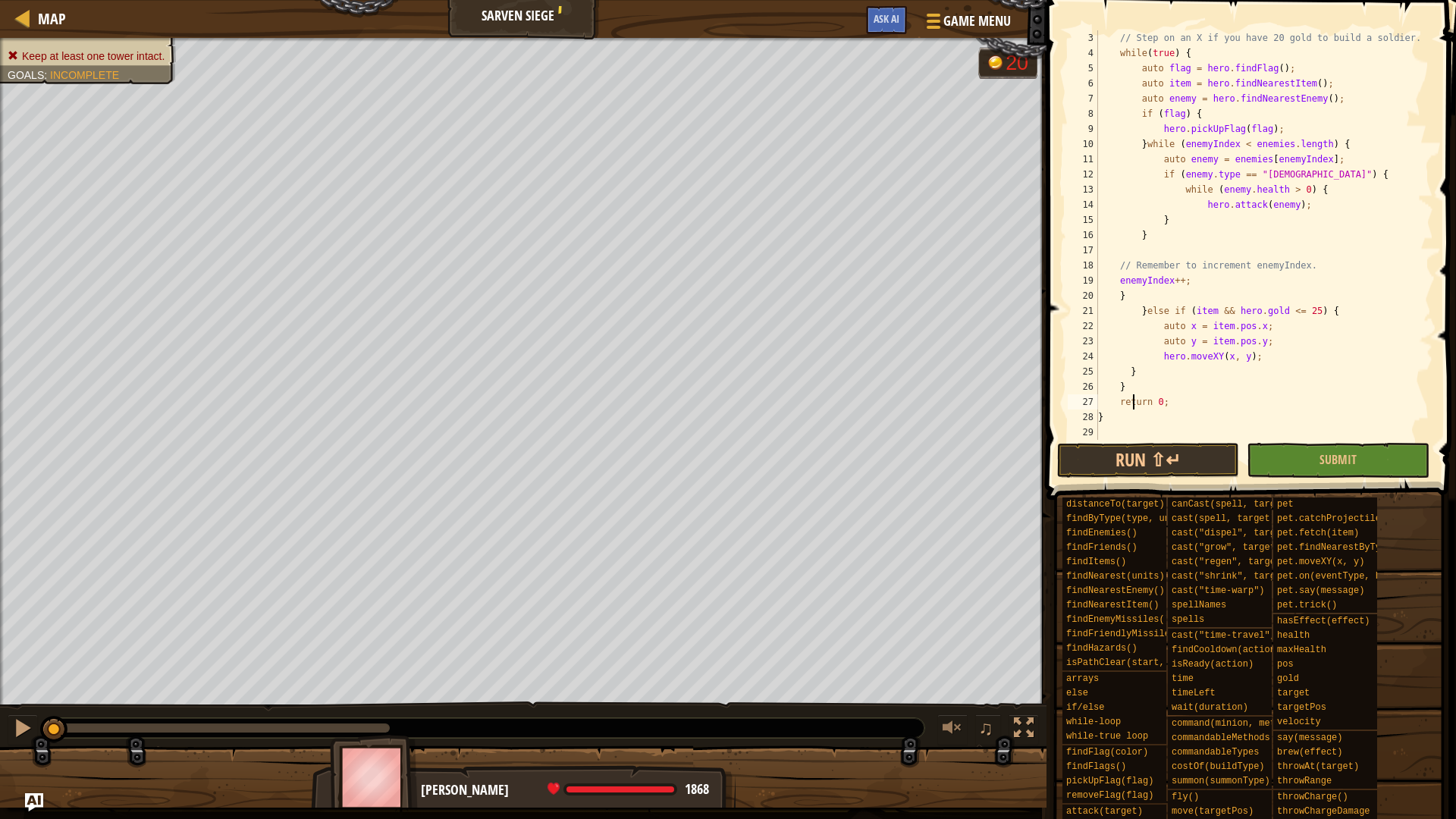
click at [1131, 390] on div "// Step on an X if you have 20 gold to build a soldier. while ( true ) { auto f…" at bounding box center [1258, 250] width 327 height 440
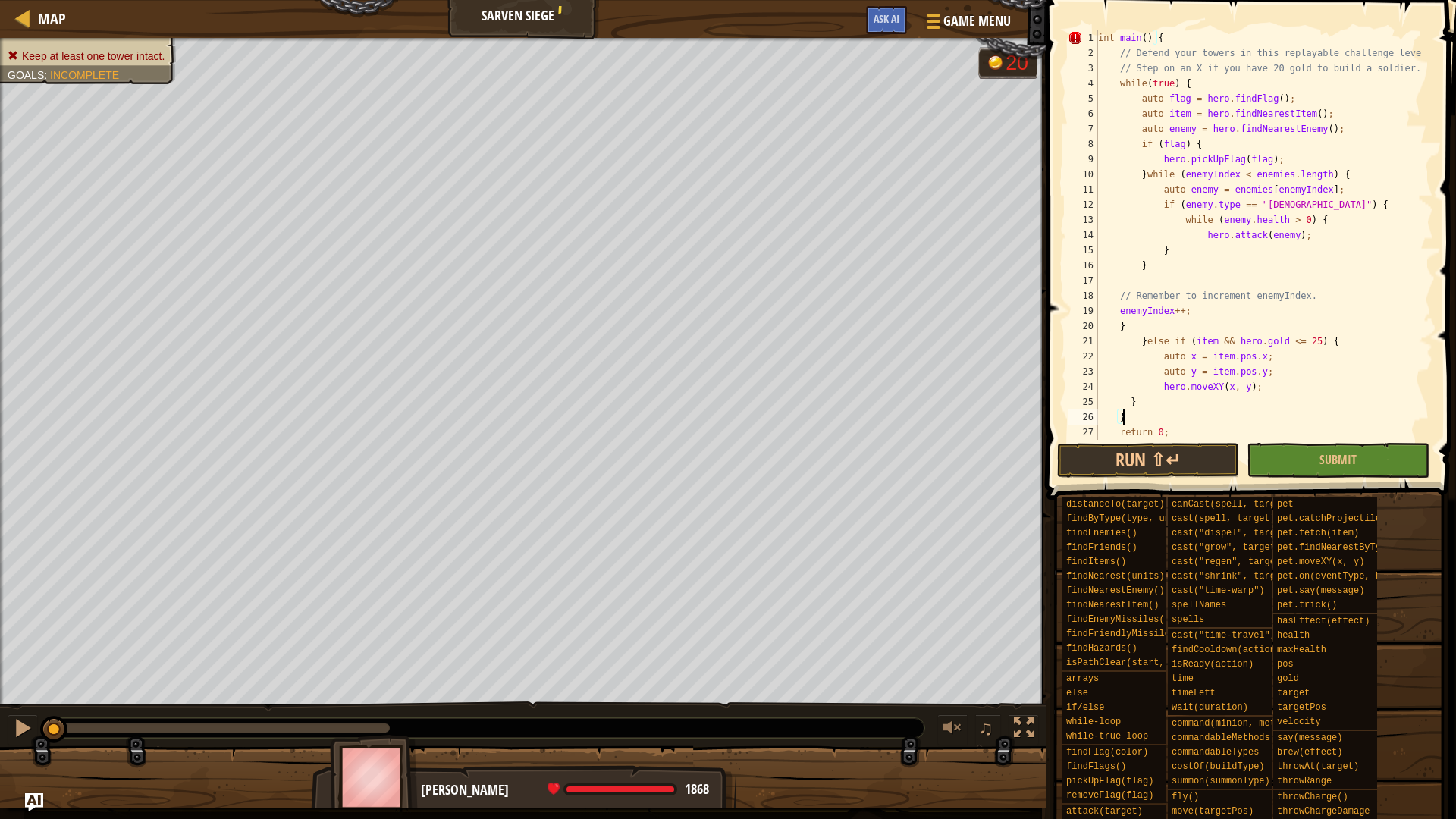
scroll to position [0, 0]
drag, startPoint x: 1167, startPoint y: 268, endPoint x: 1198, endPoint y: 252, distance: 34.9
click at [1198, 252] on div "int main ( ) { // Defend your towers in this replayable challenge level! // Ste…" at bounding box center [1258, 250] width 327 height 440
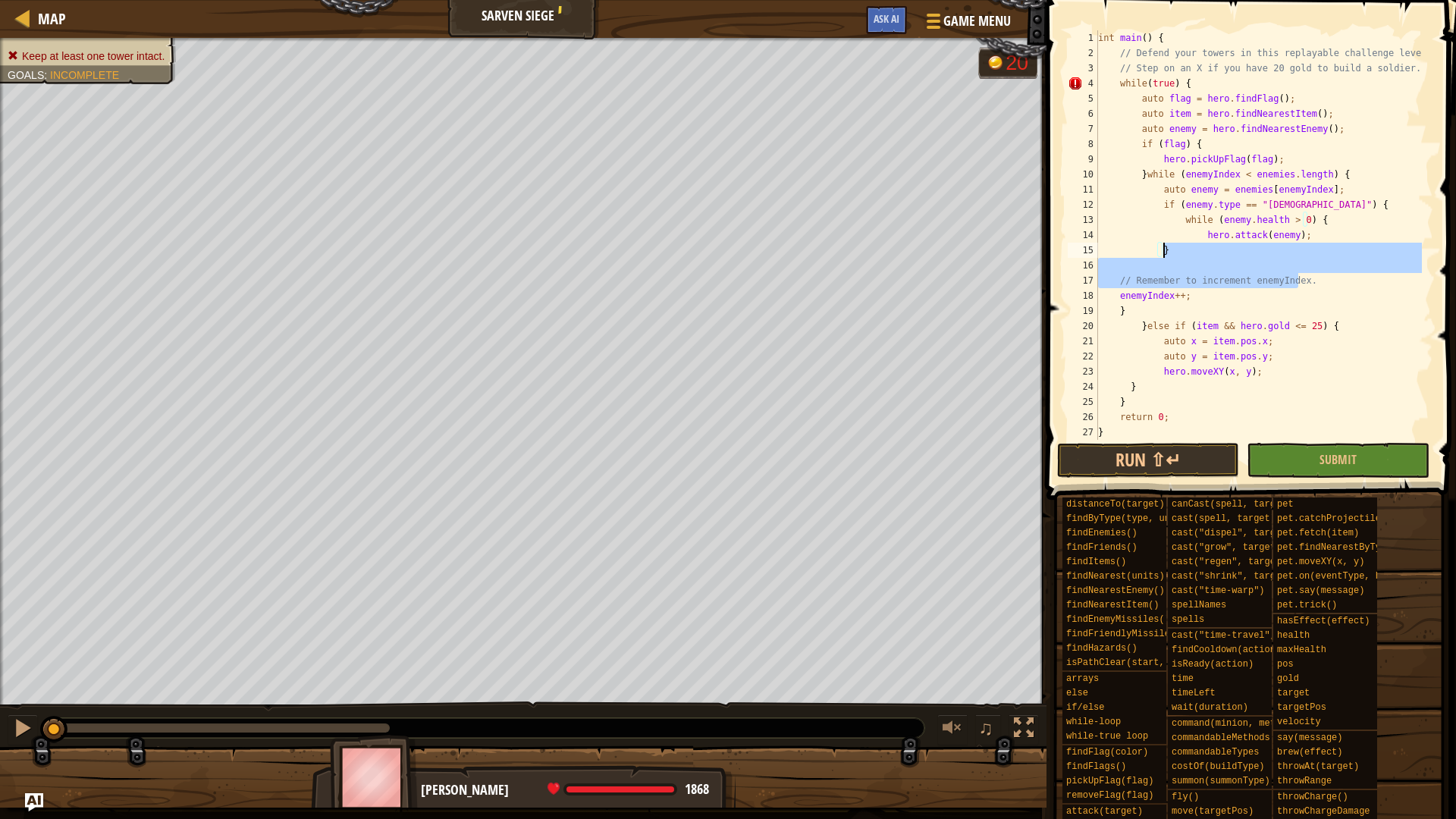
drag, startPoint x: 1310, startPoint y: 277, endPoint x: 1231, endPoint y: 249, distance: 83.8
click at [1231, 249] on div "int main ( ) { // Defend your towers in this replayable challenge level! // Ste…" at bounding box center [1258, 250] width 327 height 440
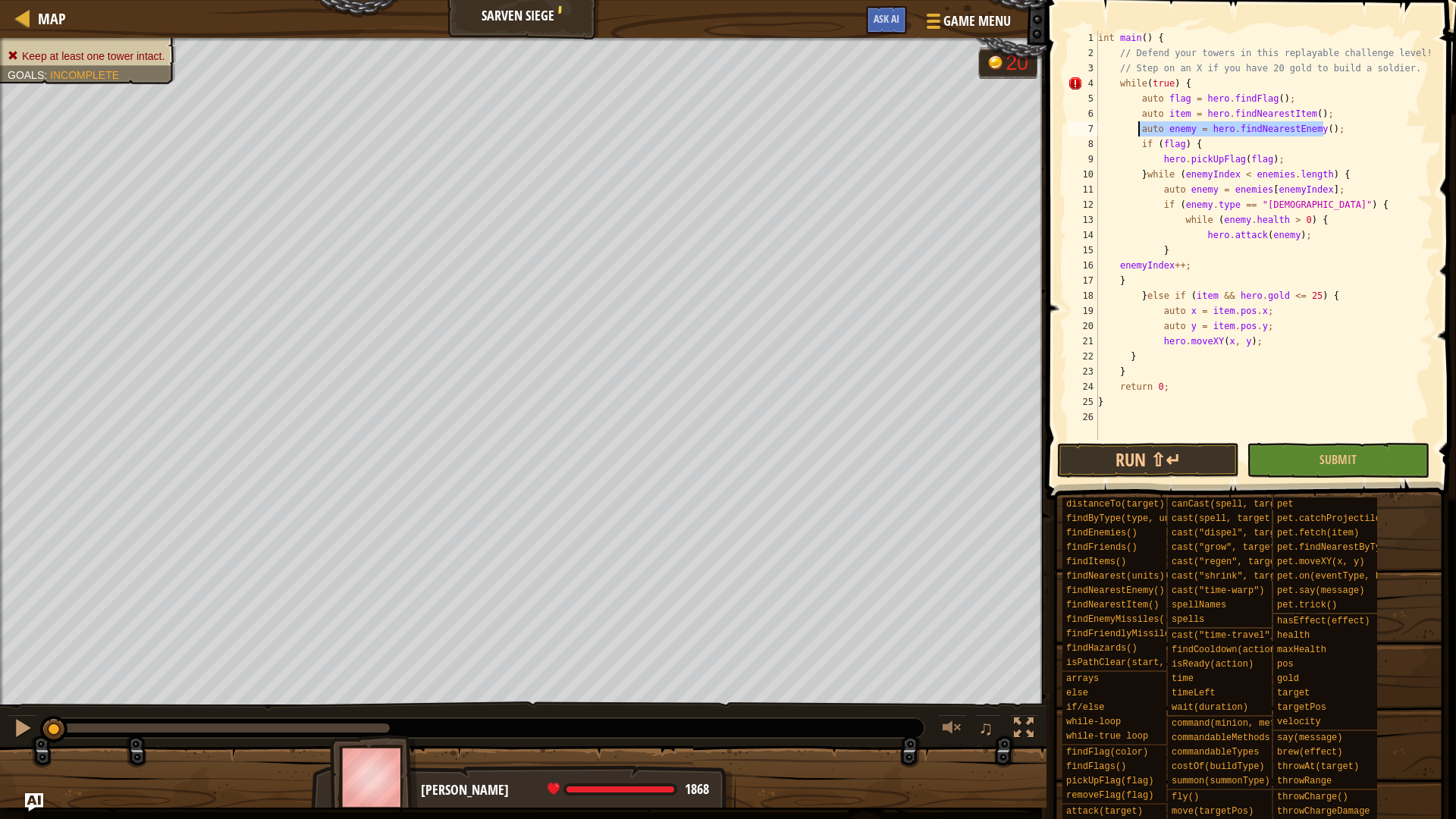
drag, startPoint x: 1328, startPoint y: 129, endPoint x: 1138, endPoint y: 130, distance: 190.0
click at [1138, 130] on div "int main ( ) { // Defend your towers in this replayable challenge level! // Ste…" at bounding box center [1264, 250] width 338 height 440
type textarea "en"
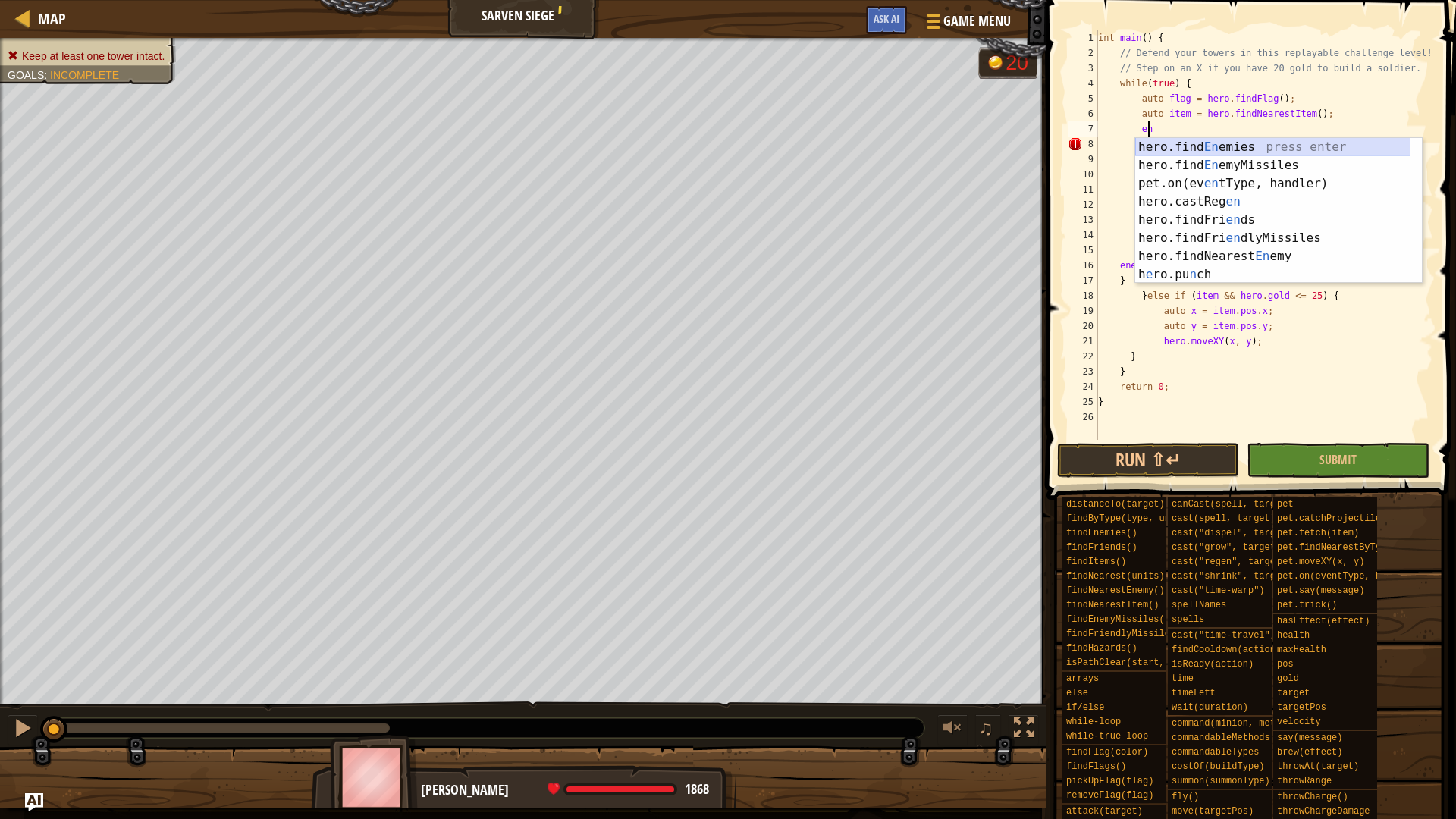
click at [1232, 149] on div "hero.find En emies press enter hero.find En emyMissiles press enter pet.on(ev e…" at bounding box center [1272, 229] width 275 height 182
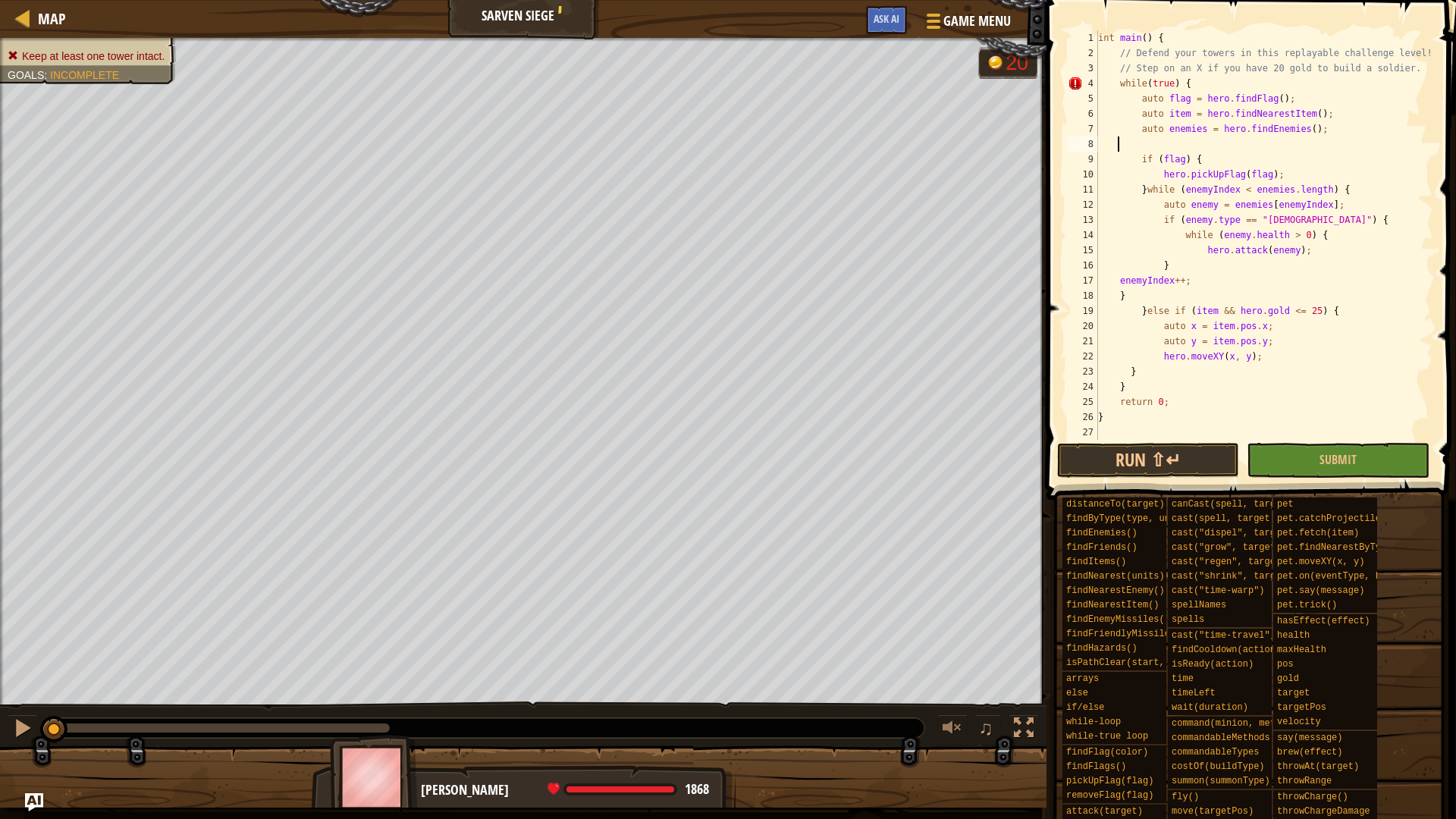
scroll to position [7, 0]
type textarea "auto enemies = hero.findEnemies();"
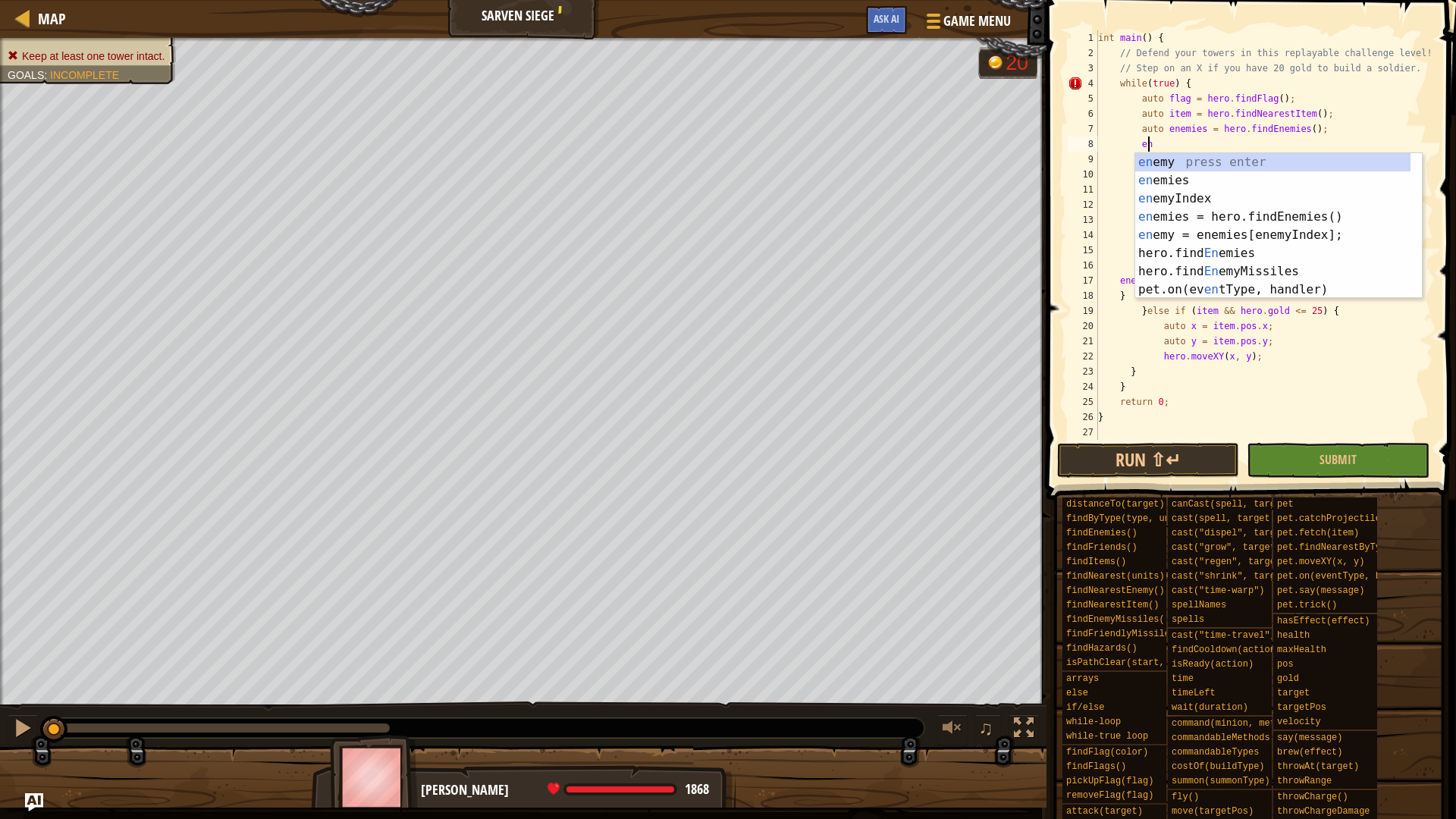
scroll to position [7, 3]
click at [1288, 195] on div "en emy press enter en emies press enter en emyIndex press enter en emies = hero…" at bounding box center [1272, 244] width 275 height 182
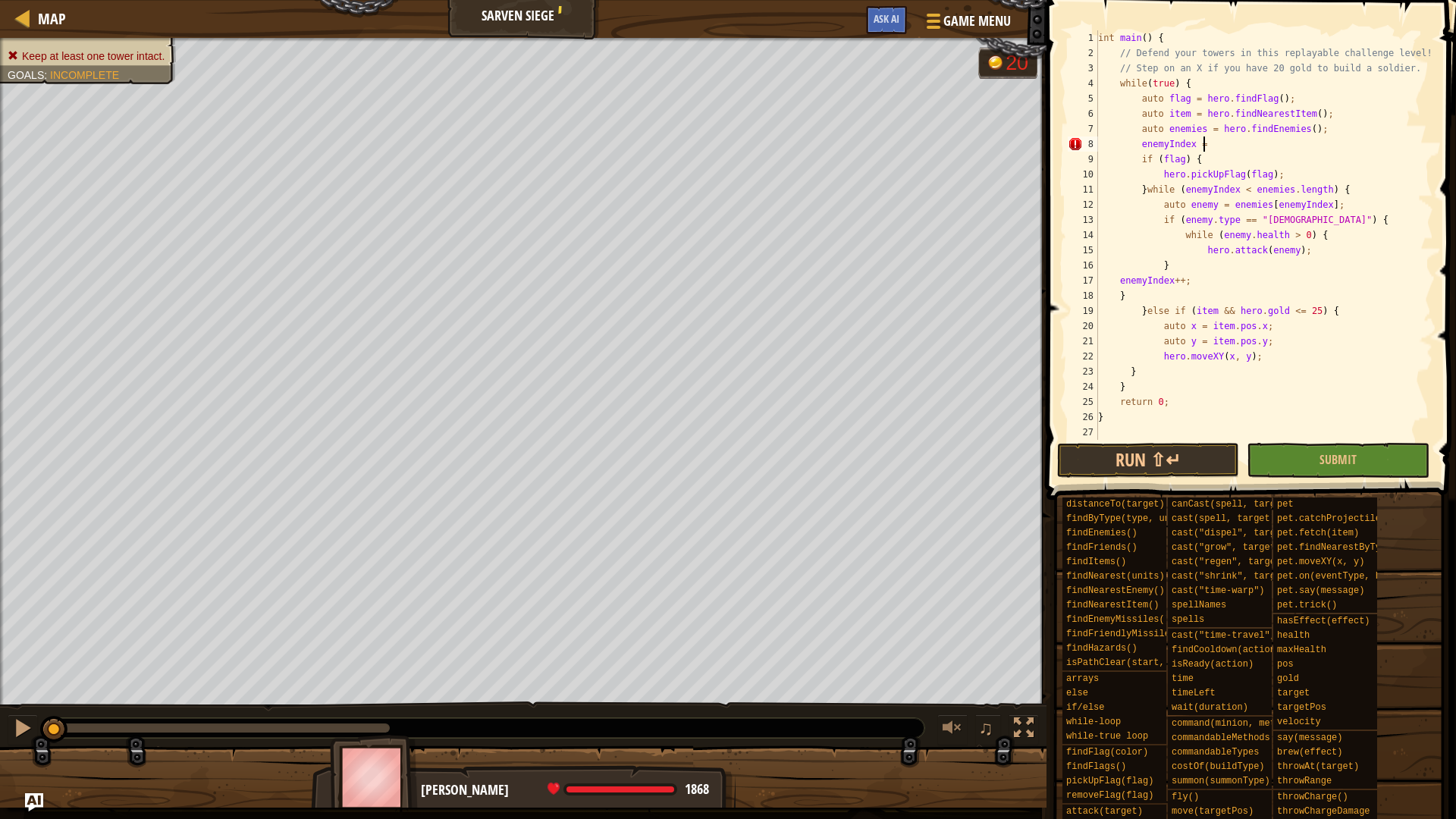
scroll to position [7, 9]
click at [1138, 142] on div "int main ( ) { // Defend your towers in this replayable challenge level! // Ste…" at bounding box center [1264, 250] width 338 height 440
drag, startPoint x: 1157, startPoint y: 145, endPoint x: 1139, endPoint y: 147, distance: 18.1
click at [1139, 147] on div "int main ( ) { // Defend your towers in this replayable challenge level! // Ste…" at bounding box center [1264, 250] width 338 height 440
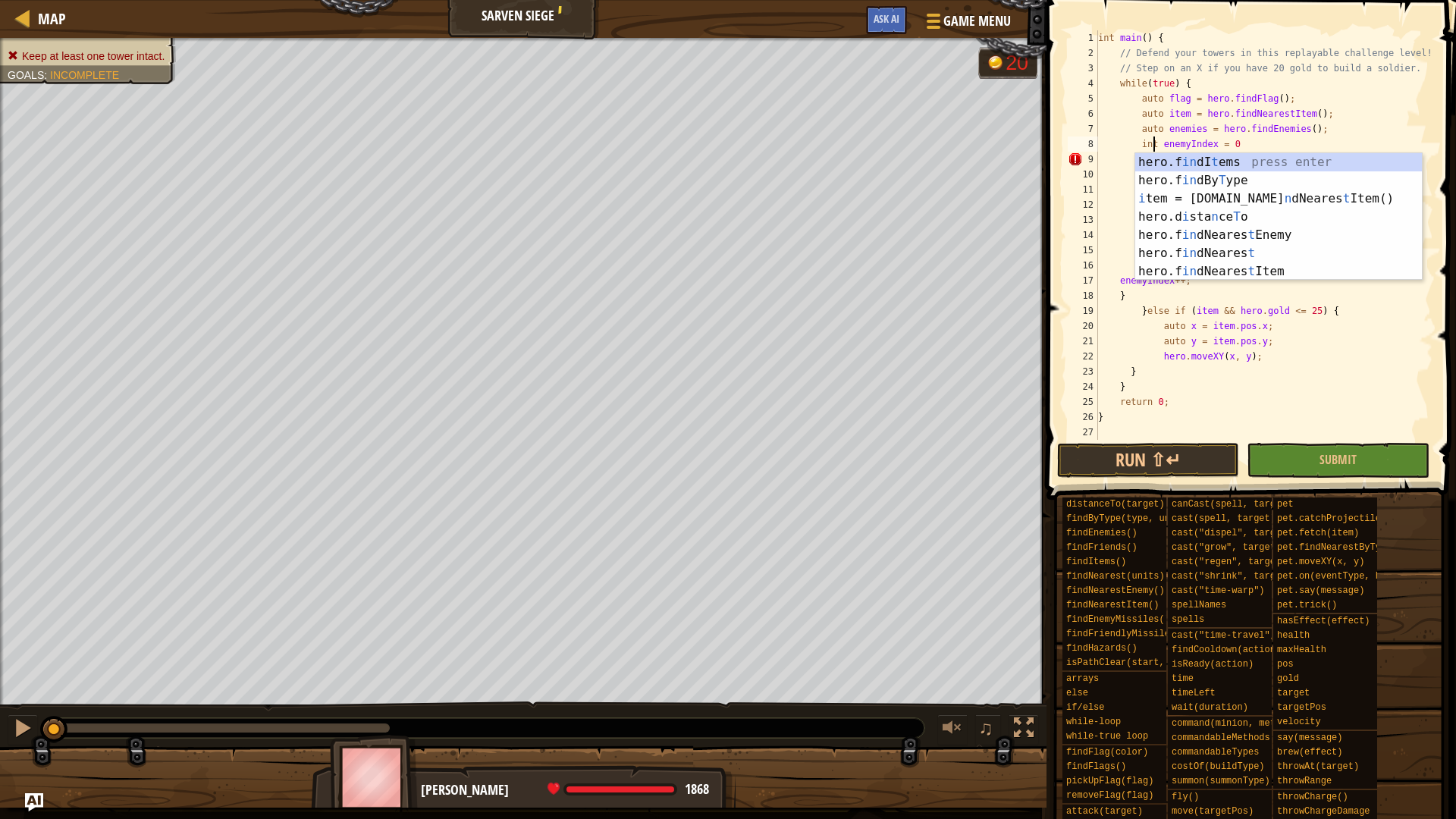
click at [1285, 143] on div "int main ( ) { // Defend your towers in this replayable challenge level! // Ste…" at bounding box center [1264, 250] width 338 height 440
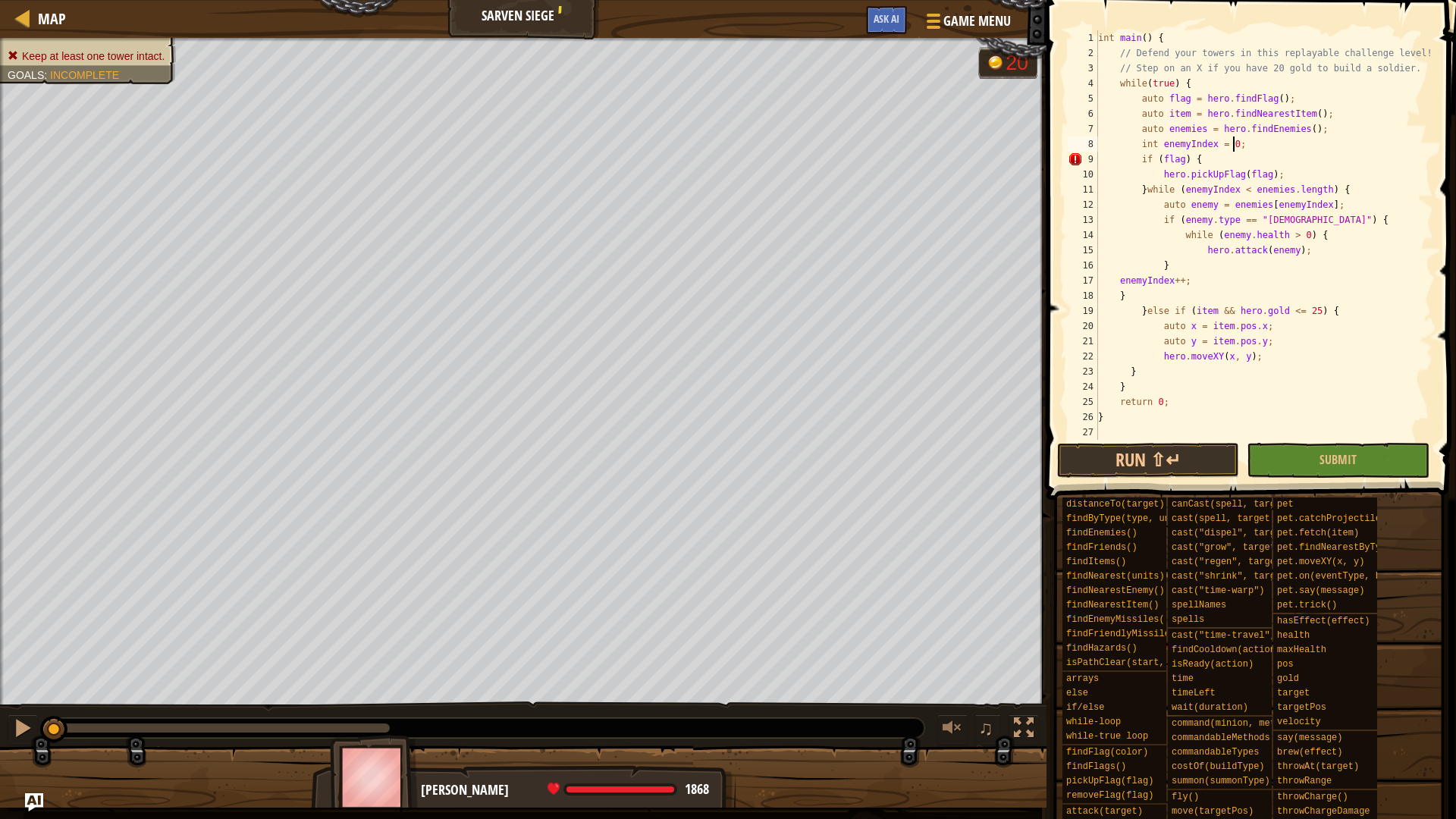
scroll to position [7, 10]
click at [1152, 410] on div "int main ( ) { // Defend your towers in this replayable challenge level! // Ste…" at bounding box center [1264, 250] width 338 height 440
click at [1183, 86] on div "int main ( ) { // Defend your towers in this replayable challenge level! // Ste…" at bounding box center [1264, 250] width 338 height 440
click at [1139, 370] on div "int main ( ) { // Defend your towers in this replayable challenge level! // Ste…" at bounding box center [1264, 250] width 338 height 440
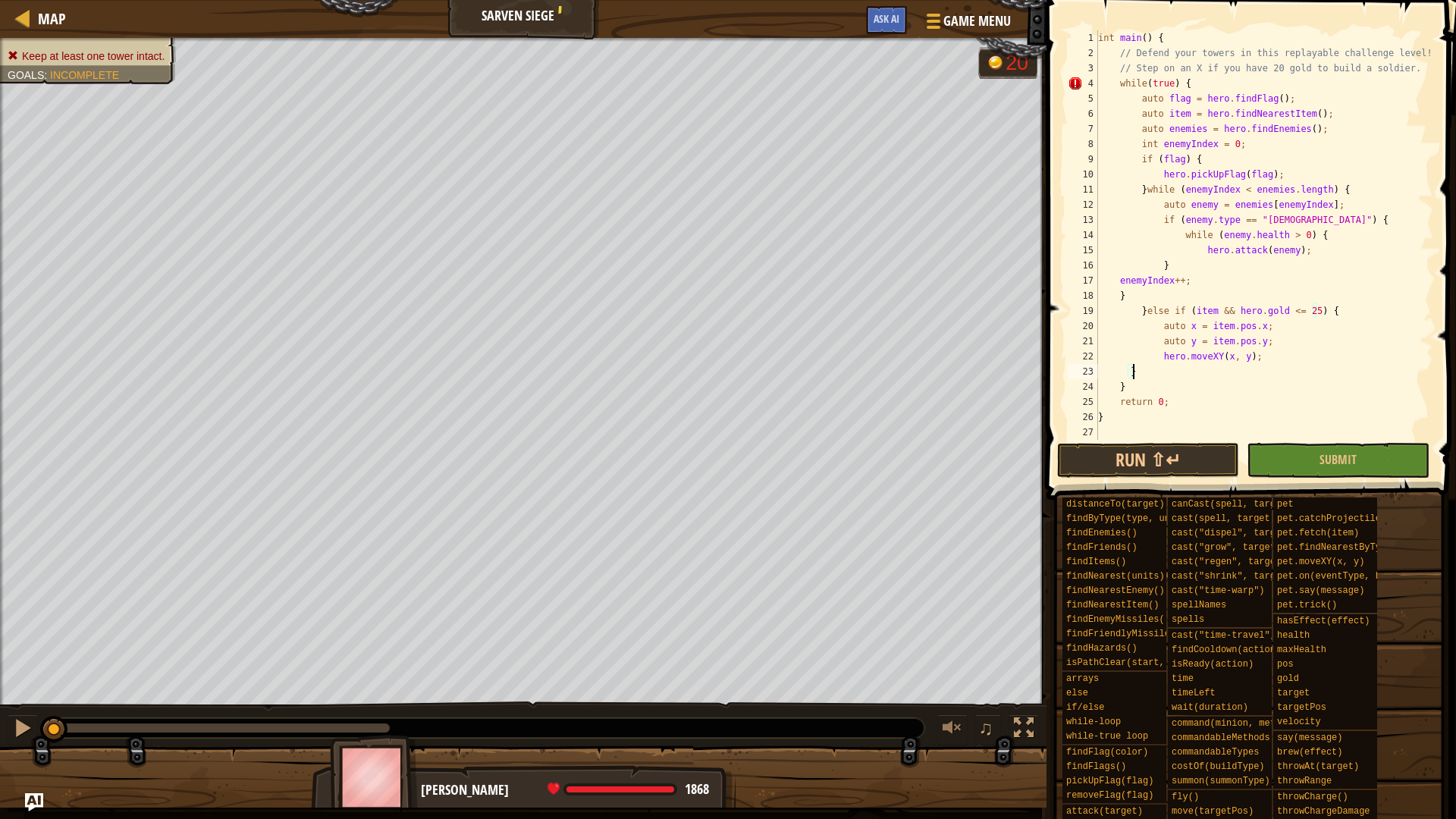
click at [1124, 294] on div "int main ( ) { // Defend your towers in this replayable challenge level! // Ste…" at bounding box center [1264, 250] width 338 height 440
click at [1346, 193] on div "int main ( ) { // Defend your towers in this replayable challenge level! // Ste…" at bounding box center [1264, 250] width 338 height 440
click at [1143, 191] on div "int main ( ) { // Defend your towers in this replayable challenge level! // Ste…" at bounding box center [1264, 250] width 338 height 440
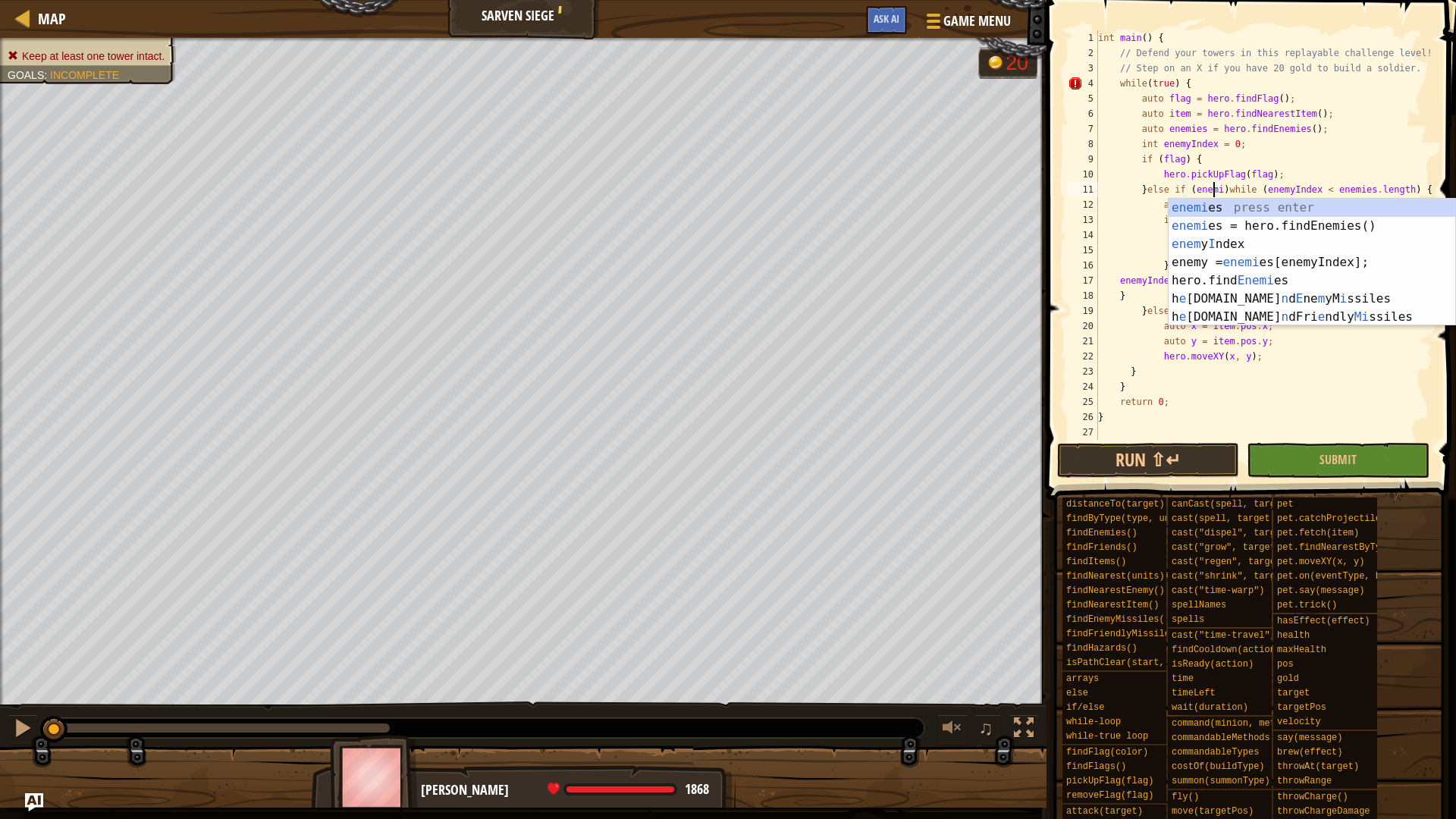
scroll to position [7, 10]
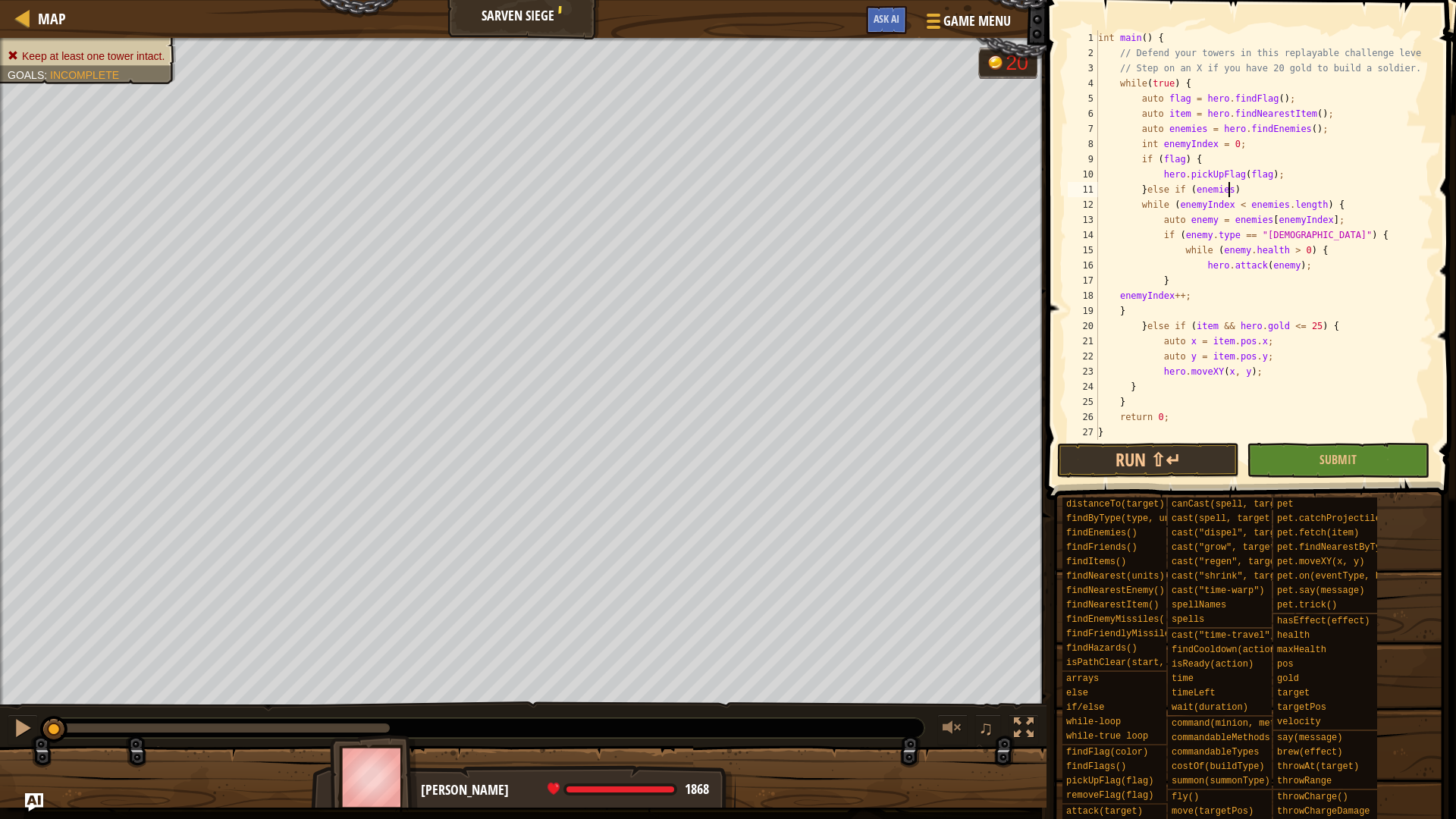
click at [1228, 191] on div "int main ( ) { // Defend your towers in this replayable challenge level! // Ste…" at bounding box center [1258, 250] width 327 height 440
click at [1157, 310] on div "int main ( ) { // Defend your towers in this replayable challenge level! // Ste…" at bounding box center [1258, 250] width 327 height 440
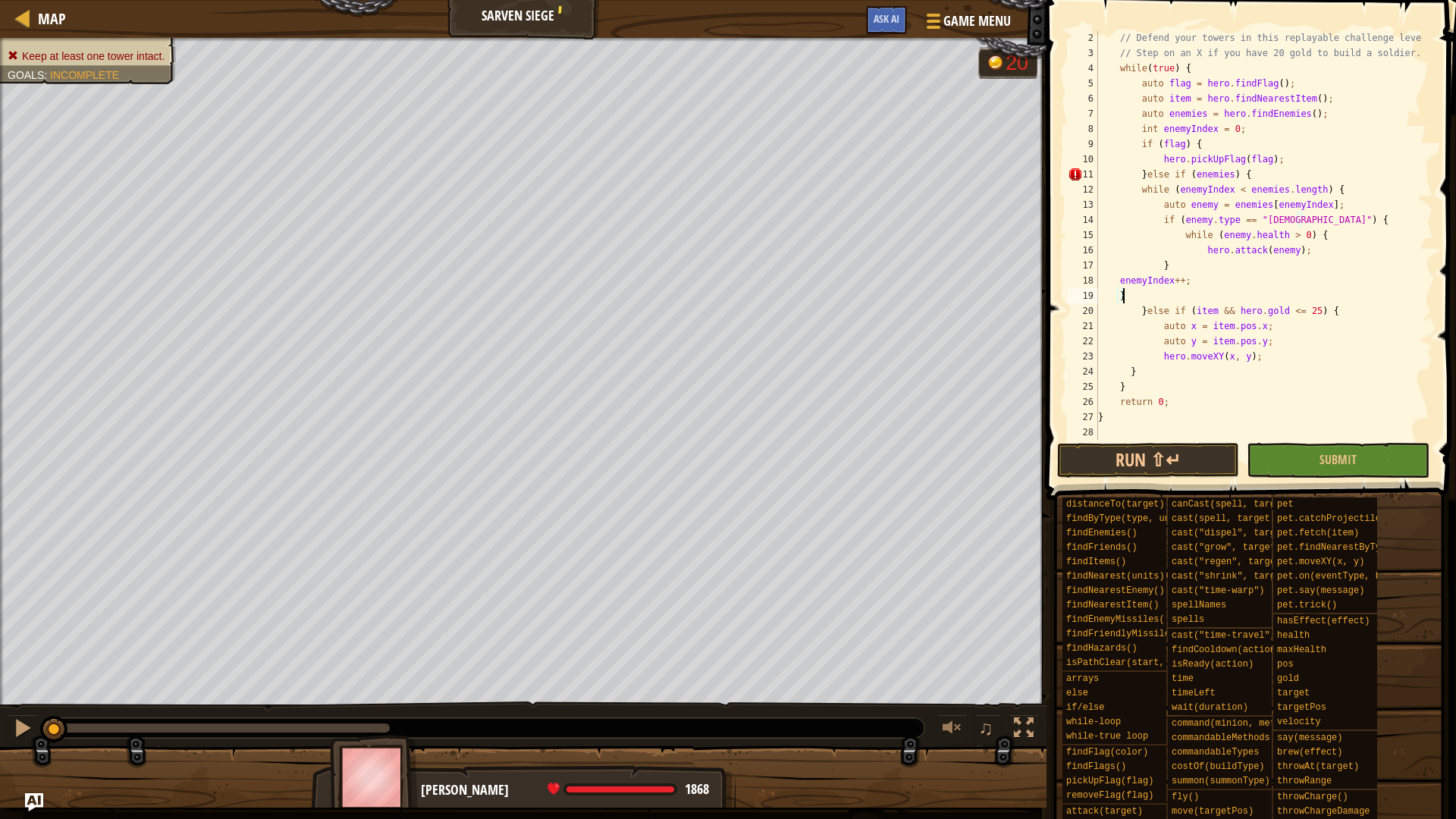
scroll to position [15, 0]
click at [1325, 302] on div "// Defend your towers in this replayable challenge level! // Step on an X if yo…" at bounding box center [1258, 250] width 327 height 440
click at [1324, 314] on div "// Defend your towers in this replayable challenge level! // Step on an X if yo…" at bounding box center [1258, 250] width 327 height 440
click at [1272, 351] on div "// Defend your towers in this replayable challenge level! // Step on an X if yo…" at bounding box center [1258, 250] width 327 height 440
type textarea "hero.moveXY(x, y);"
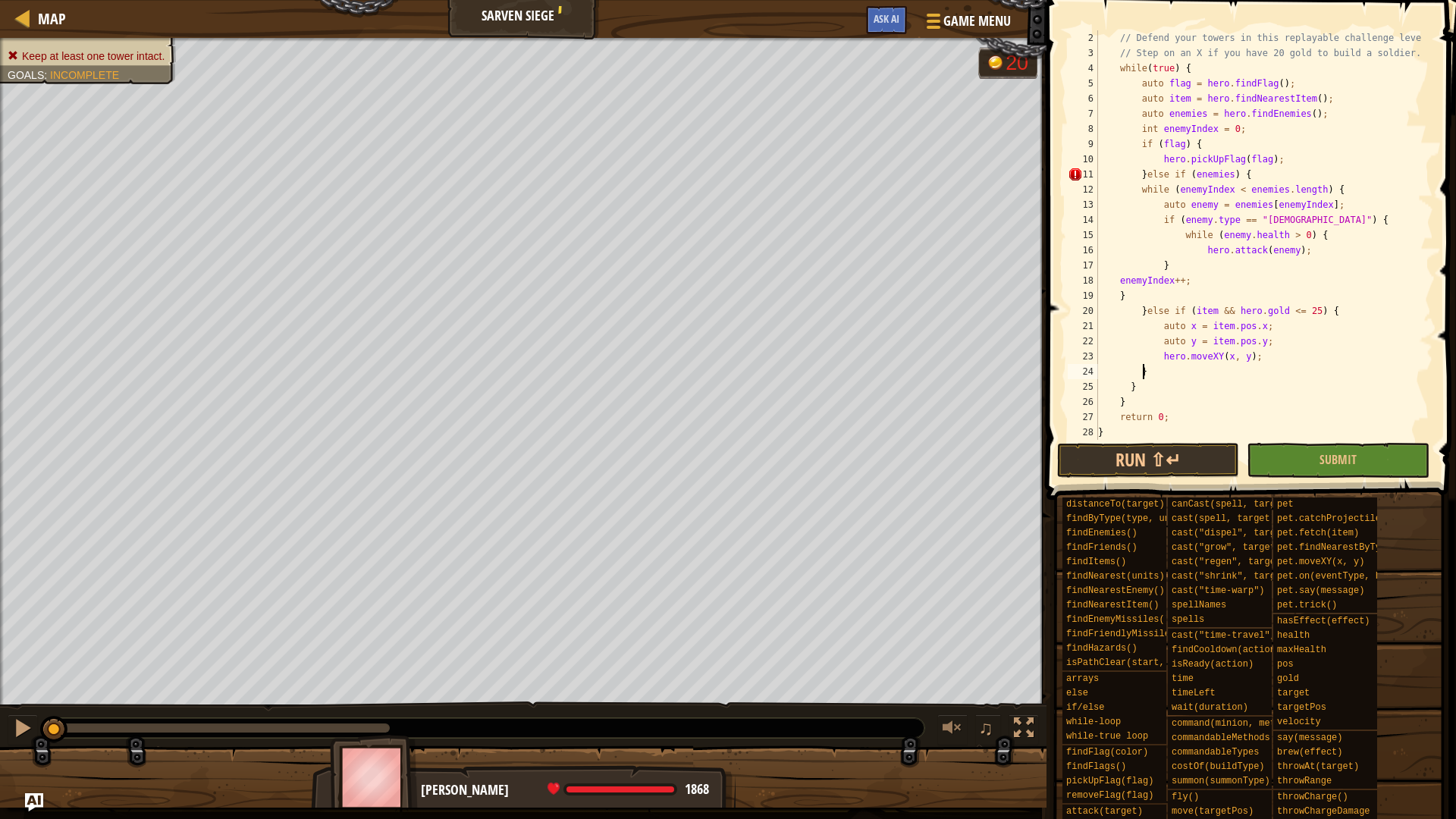
scroll to position [7, 5]
click at [1150, 388] on div "// Defend your towers in this replayable challenge level! // Step on an X if yo…" at bounding box center [1258, 250] width 327 height 440
type textarea "}"
click at [1149, 387] on div "// Defend your towers in this replayable challenge level! // Step on an X if yo…" at bounding box center [1258, 250] width 327 height 440
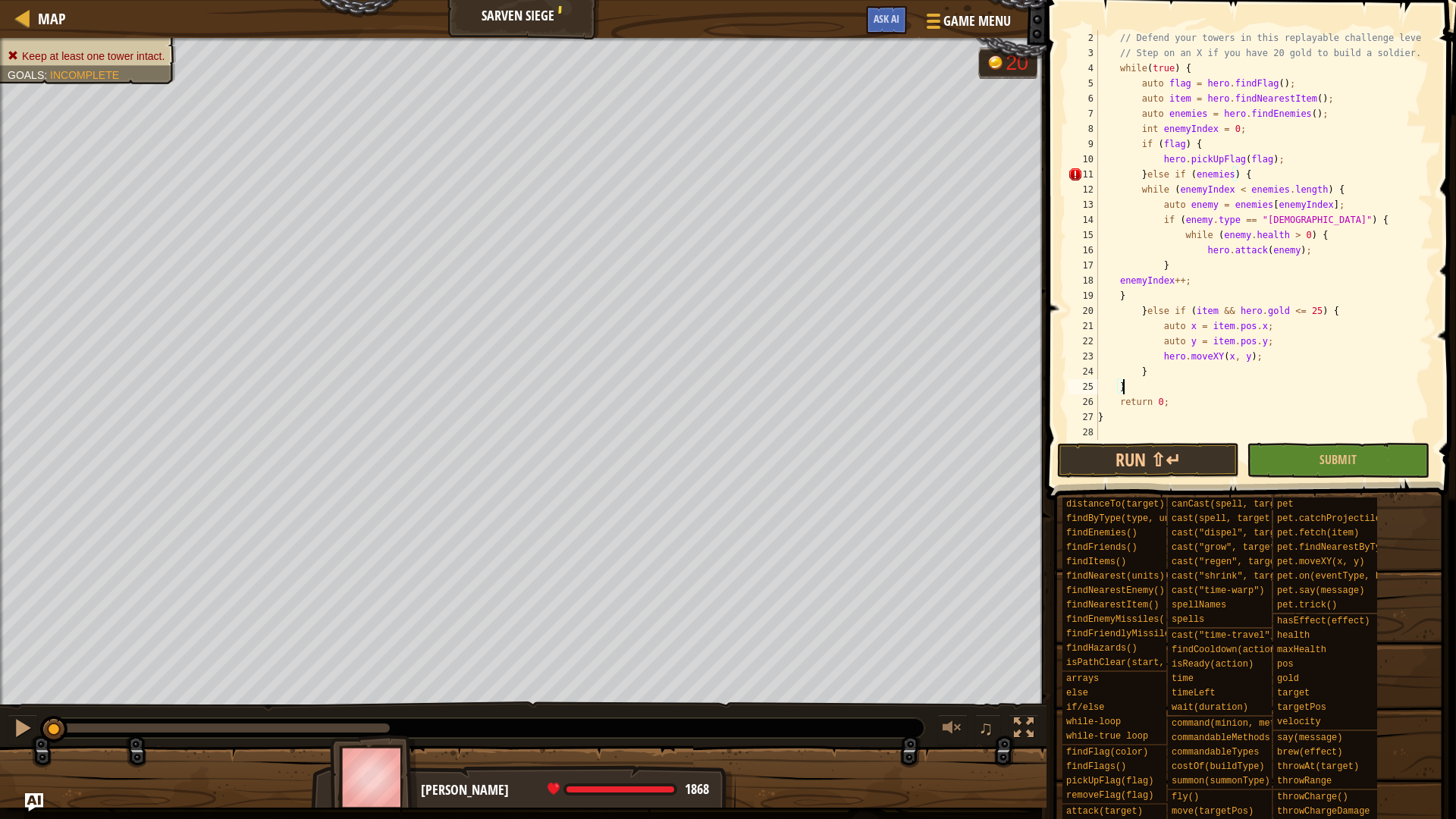
click at [1152, 375] on div "// Defend your towers in this replayable challenge level! // Step on an X if yo…" at bounding box center [1258, 250] width 327 height 440
click at [1139, 299] on div "// Defend your towers in this replayable challenge level! // Step on an X if yo…" at bounding box center [1258, 250] width 327 height 440
click at [1144, 308] on div "// Defend your towers in this replayable challenge level! // Step on an X if yo…" at bounding box center [1258, 250] width 327 height 440
click at [1256, 170] on div "// Defend your towers in this replayable challenge level! // Step on an X if yo…" at bounding box center [1258, 250] width 327 height 440
click at [1158, 370] on div "// Defend your towers in this replayable challenge level! // Step on an X if yo…" at bounding box center [1258, 250] width 327 height 440
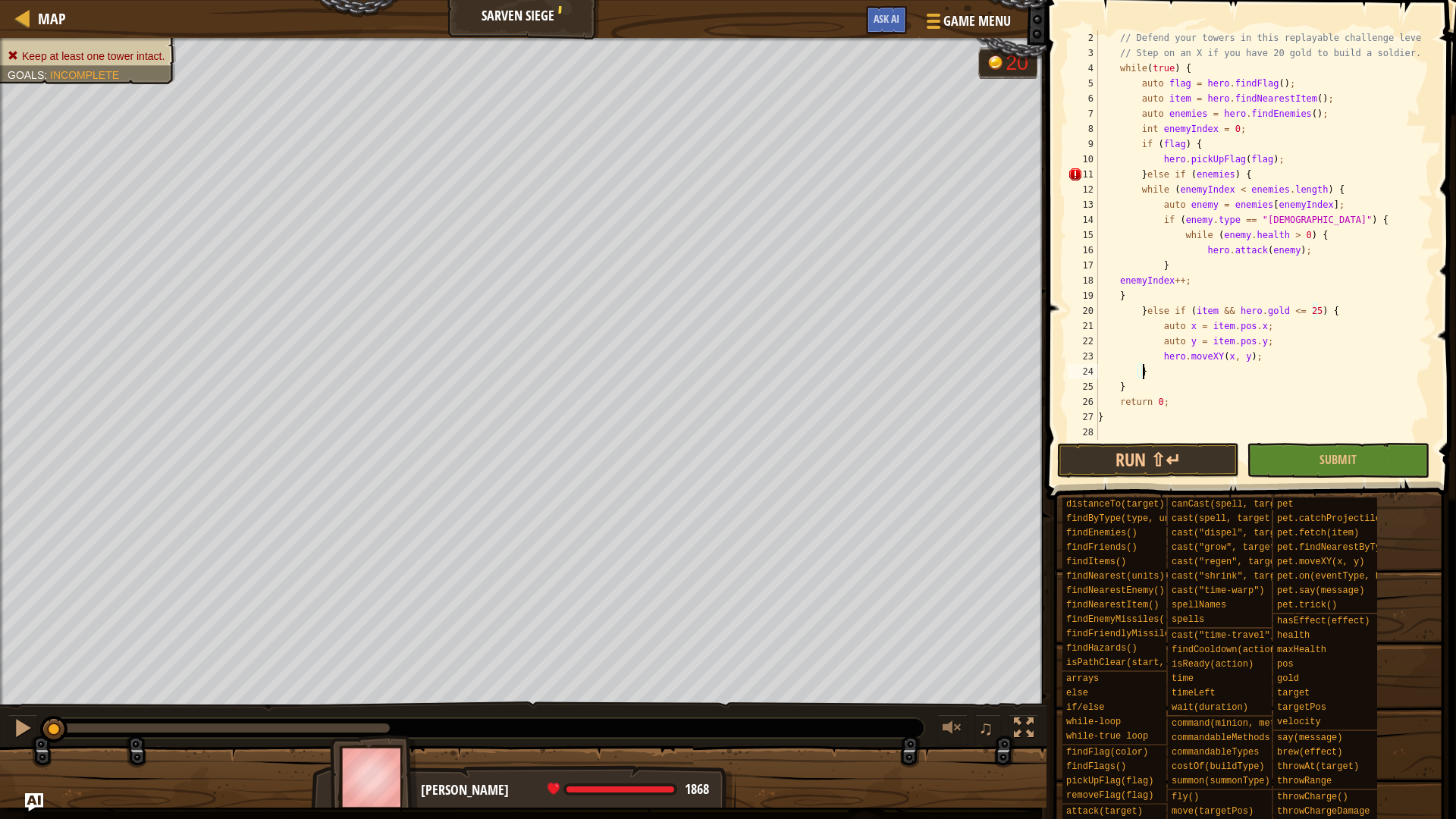
click at [1139, 309] on div "// Defend your towers in this replayable challenge level! // Step on an X if yo…" at bounding box center [1258, 250] width 327 height 440
click at [1132, 302] on div "// Defend your towers in this replayable challenge level! // Step on an X if yo…" at bounding box center [1258, 250] width 327 height 440
click at [1120, 295] on div "// Defend your towers in this replayable challenge level! // Step on an X if yo…" at bounding box center [1258, 250] width 327 height 440
click at [1158, 262] on div "// Defend your towers in this replayable challenge level! // Step on an X if yo…" at bounding box center [1258, 250] width 327 height 440
click at [1137, 190] on div "// Defend your towers in this replayable challenge level! // Step on an X if yo…" at bounding box center [1258, 250] width 327 height 440
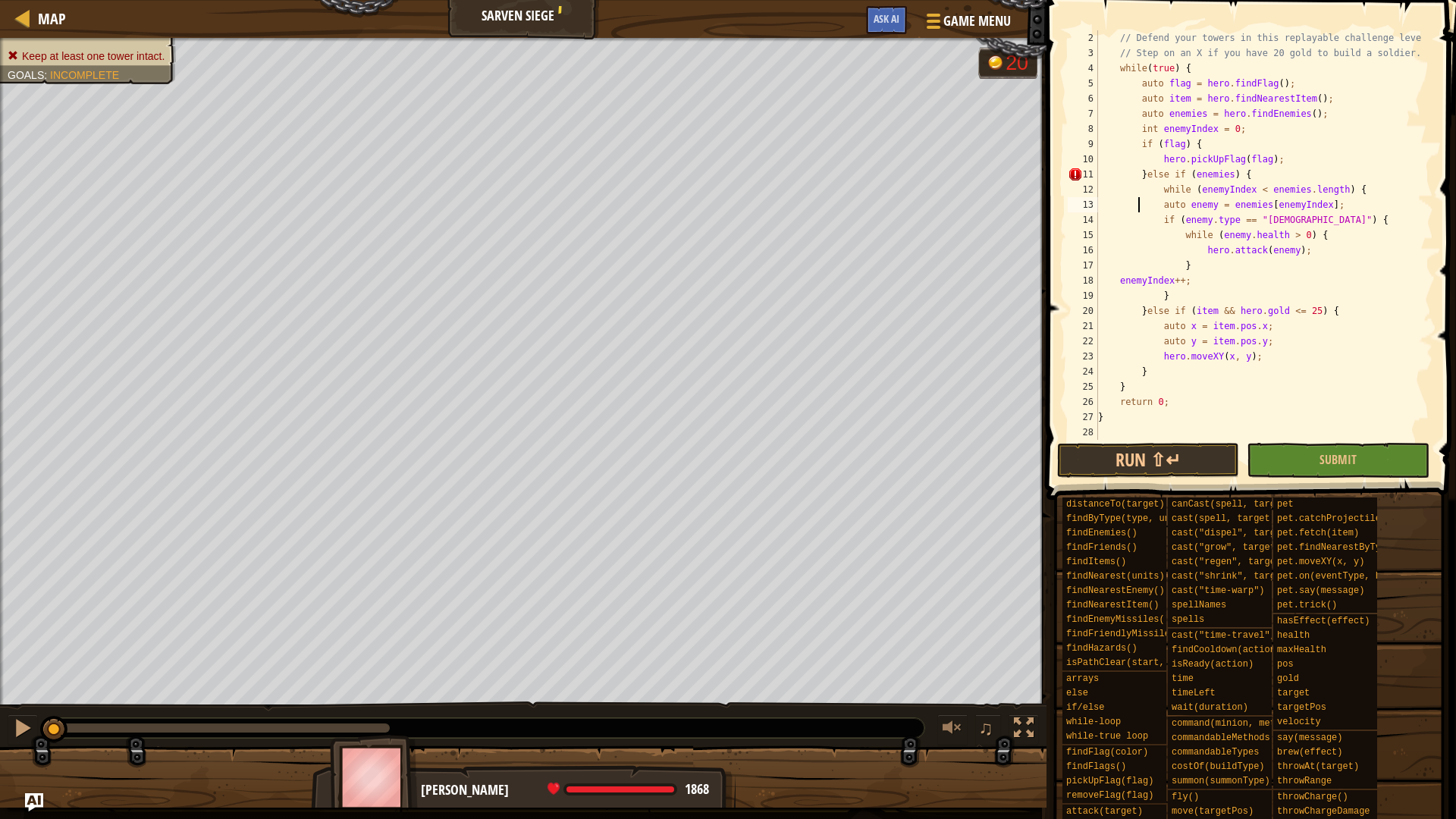
click at [1138, 203] on div "// Defend your towers in this replayable challenge level! // Step on an X if yo…" at bounding box center [1258, 250] width 327 height 440
click at [1136, 221] on div "// Defend your towers in this replayable challenge level! // Step on an X if yo…" at bounding box center [1258, 250] width 327 height 440
type textarea "}"
click at [1164, 299] on div "// Defend your towers in this replayable challenge level! // Step on an X if yo…" at bounding box center [1258, 250] width 327 height 440
click at [1210, 302] on div "// Defend your towers in this replayable challenge level! // Step on an X if yo…" at bounding box center [1258, 250] width 327 height 440
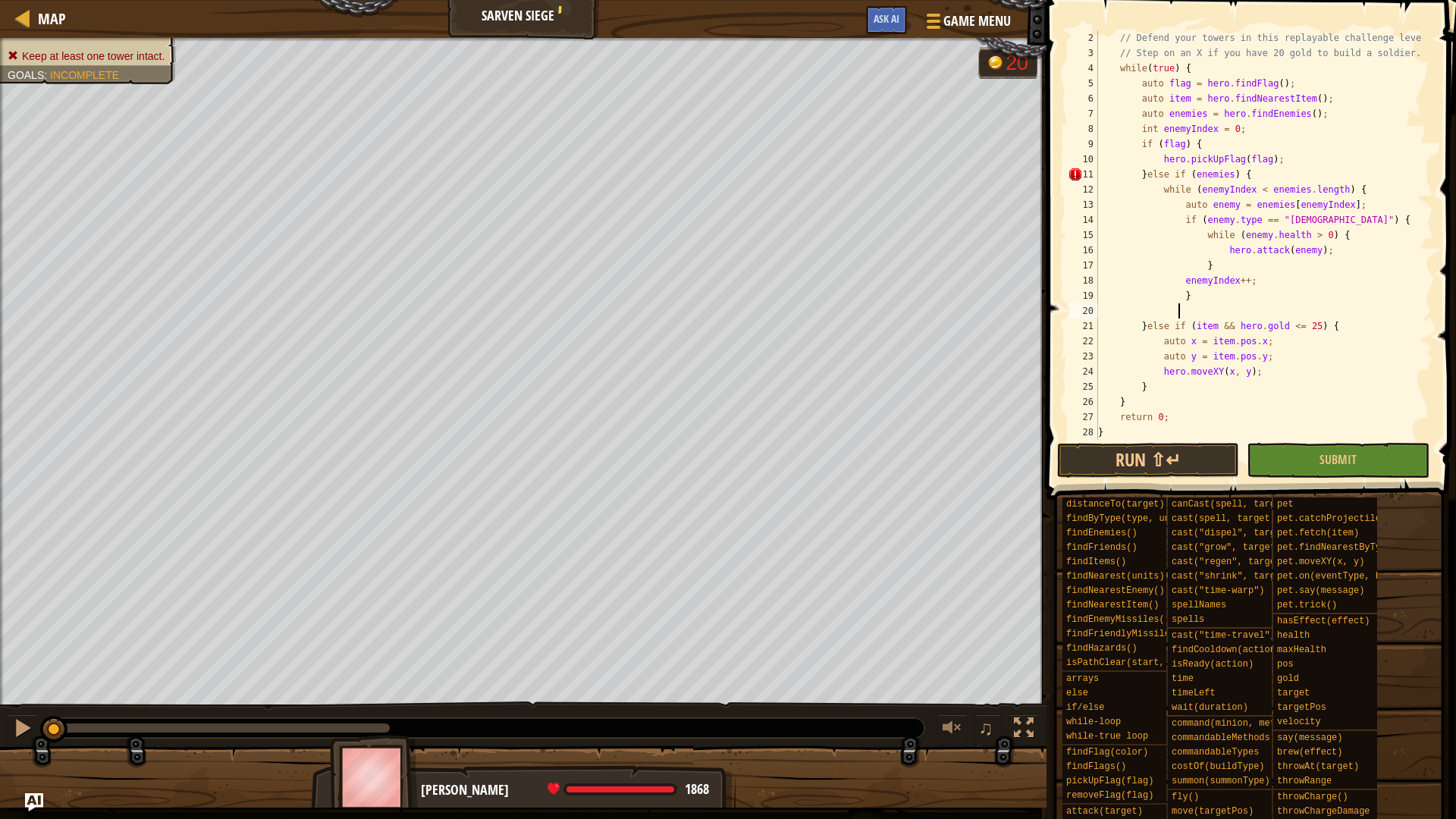
scroll to position [7, 6]
drag, startPoint x: 1307, startPoint y: 217, endPoint x: 1222, endPoint y: 216, distance: 85.0
click at [1222, 216] on div "// Defend your towers in this replayable challenge level! // Step on an X if yo…" at bounding box center [1258, 250] width 327 height 440
click at [1290, 215] on div "// Defend your towers in this replayable challenge level! // Step on an X if yo…" at bounding box center [1258, 250] width 327 height 440
click at [1202, 463] on button "Run ⇧↵" at bounding box center [1147, 460] width 182 height 35
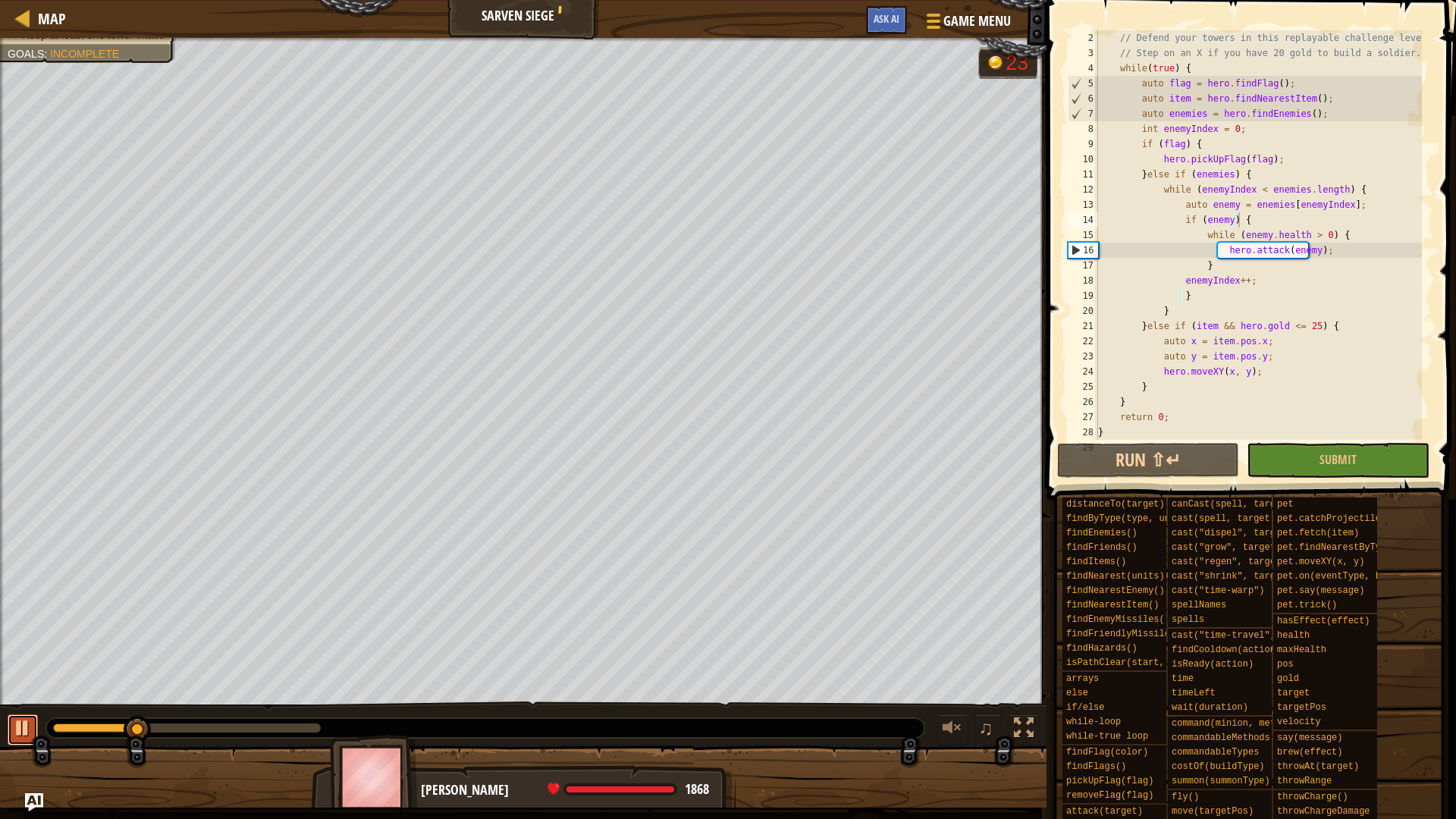
click at [21, 689] on div at bounding box center [23, 728] width 20 height 20
click at [1311, 232] on div "// Defend your towers in this replayable challenge level! // Step on an X if yo…" at bounding box center [1258, 250] width 327 height 440
drag, startPoint x: 1325, startPoint y: 250, endPoint x: 1321, endPoint y: 257, distance: 8.1
click at [1321, 257] on div "// Defend your towers in this replayable challenge level! // Step on an X if yo…" at bounding box center [1258, 250] width 327 height 440
drag, startPoint x: 1314, startPoint y: 233, endPoint x: 1269, endPoint y: 241, distance: 45.7
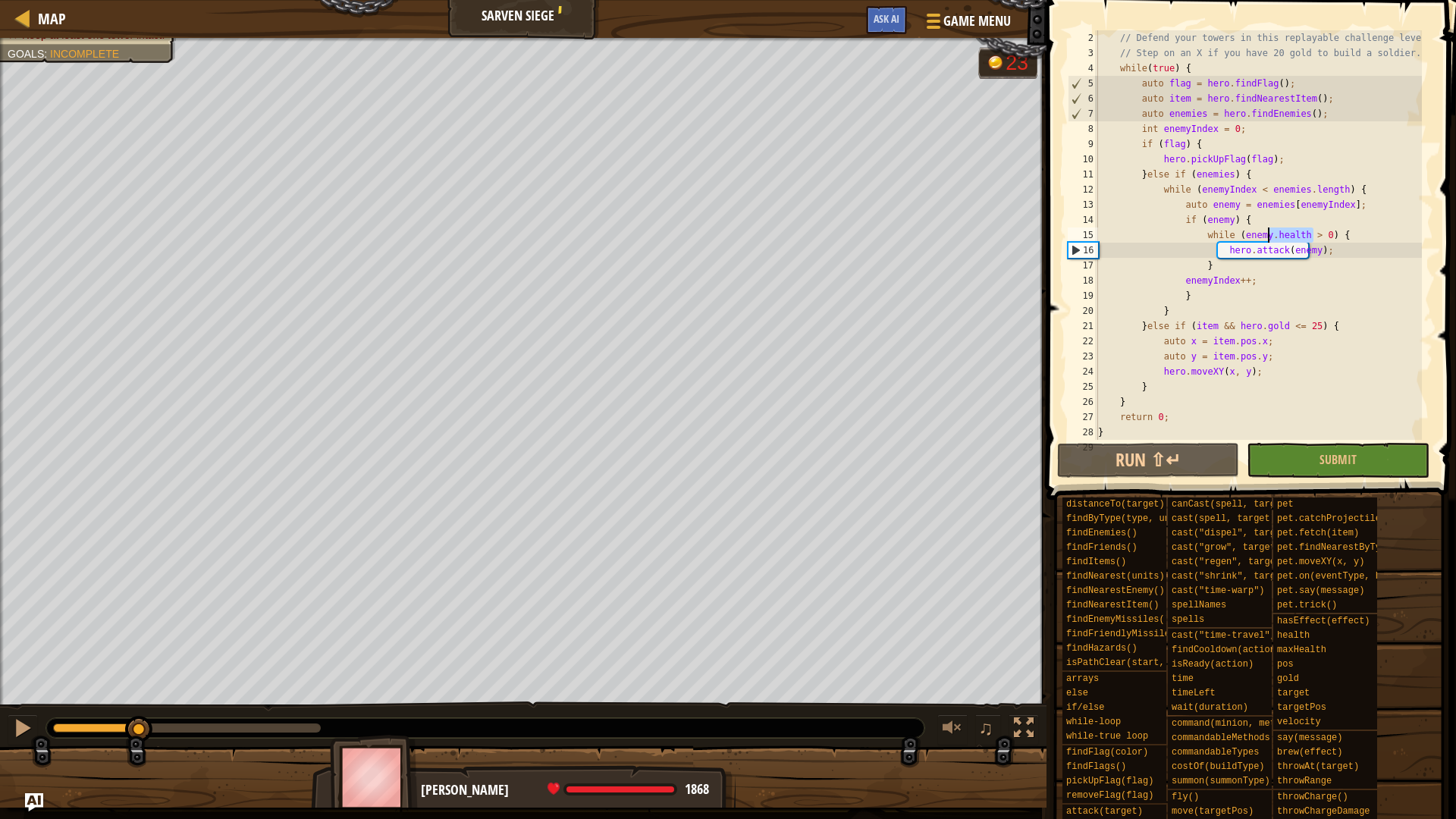
click at [1269, 241] on div "// Defend your towers in this replayable challenge level! // Step on an X if yo…" at bounding box center [1258, 250] width 327 height 440
click at [1321, 231] on div "// Defend your towers in this replayable challenge level! // Step on an X if yo…" at bounding box center [1258, 250] width 327 height 440
drag, startPoint x: 1312, startPoint y: 231, endPoint x: 1257, endPoint y: 231, distance: 55.0
click at [1257, 231] on div "// Defend your towers in this replayable challenge level! // Step on an X if yo…" at bounding box center [1258, 250] width 327 height 440
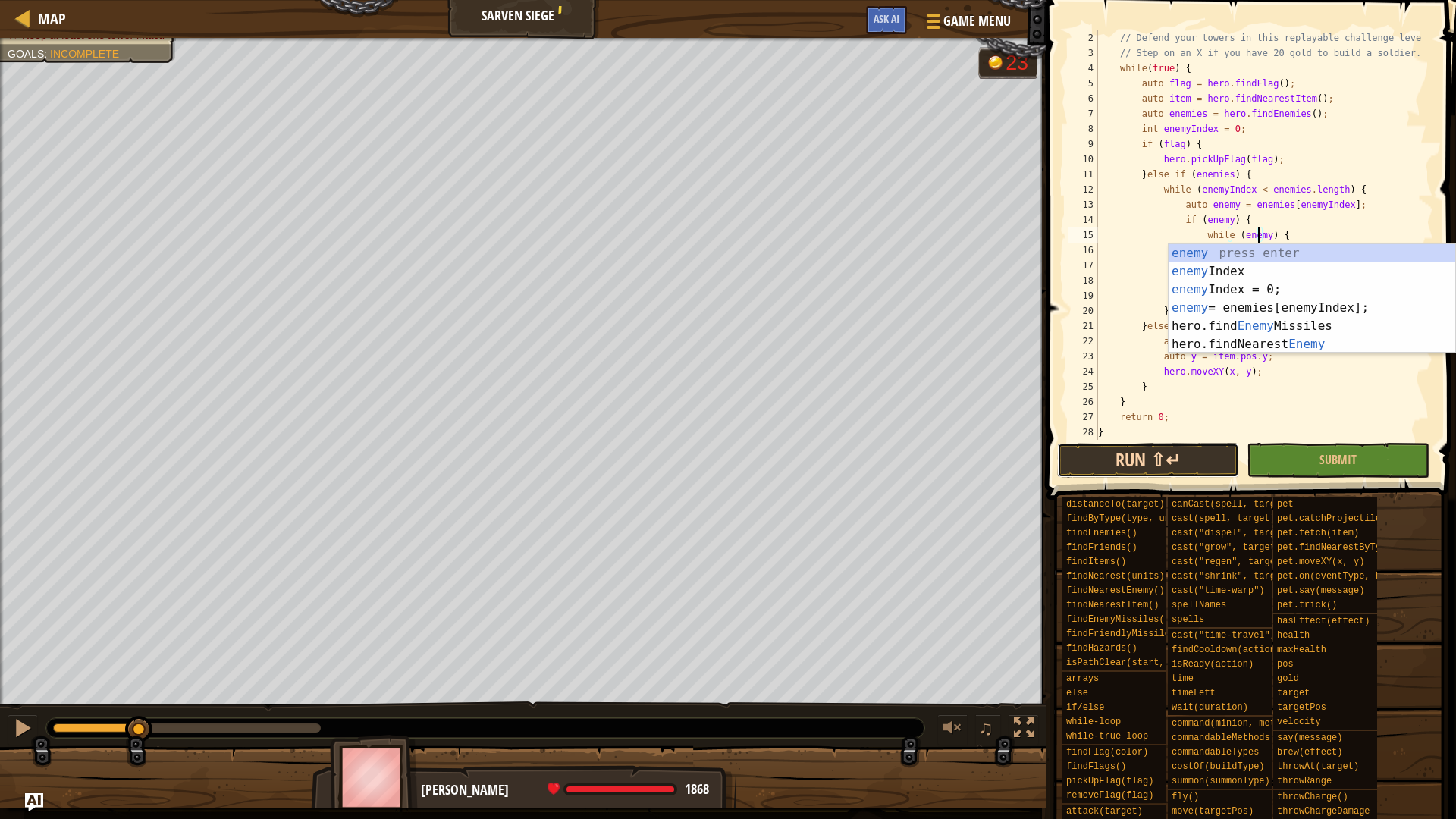
click at [1152, 449] on button "Run ⇧↵" at bounding box center [1147, 460] width 182 height 35
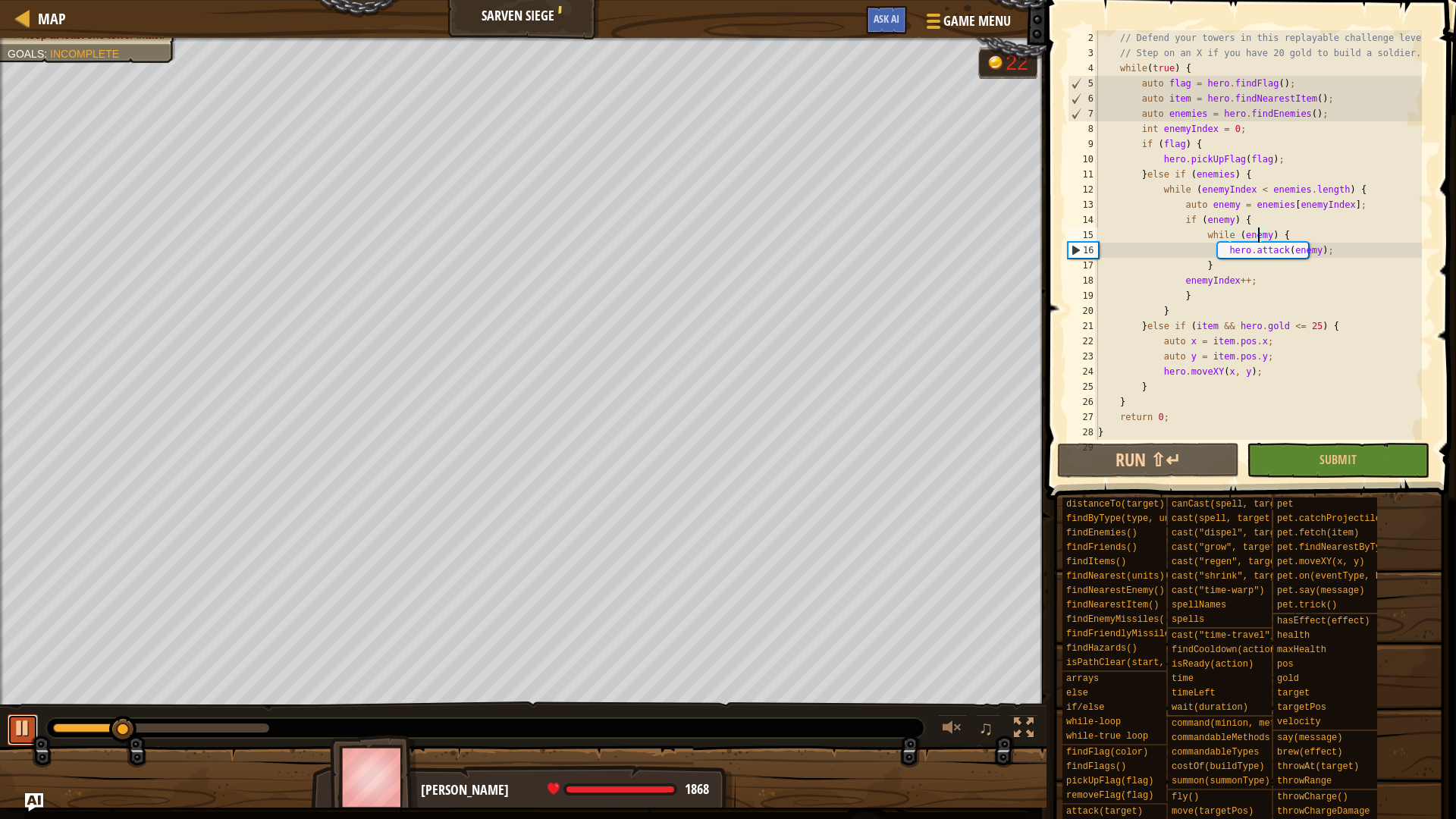
click at [30, 689] on div at bounding box center [23, 728] width 20 height 20
drag, startPoint x: 1216, startPoint y: 267, endPoint x: 1197, endPoint y: 232, distance: 39.8
click at [1197, 232] on div "// Defend your towers in this replayable challenge level! // Step on an X if yo…" at bounding box center [1258, 250] width 327 height 440
click at [1264, 243] on div "// Defend your towers in this replayable challenge level! // Step on an X if yo…" at bounding box center [1258, 235] width 327 height 410
drag, startPoint x: 1285, startPoint y: 236, endPoint x: 1257, endPoint y: 222, distance: 31.3
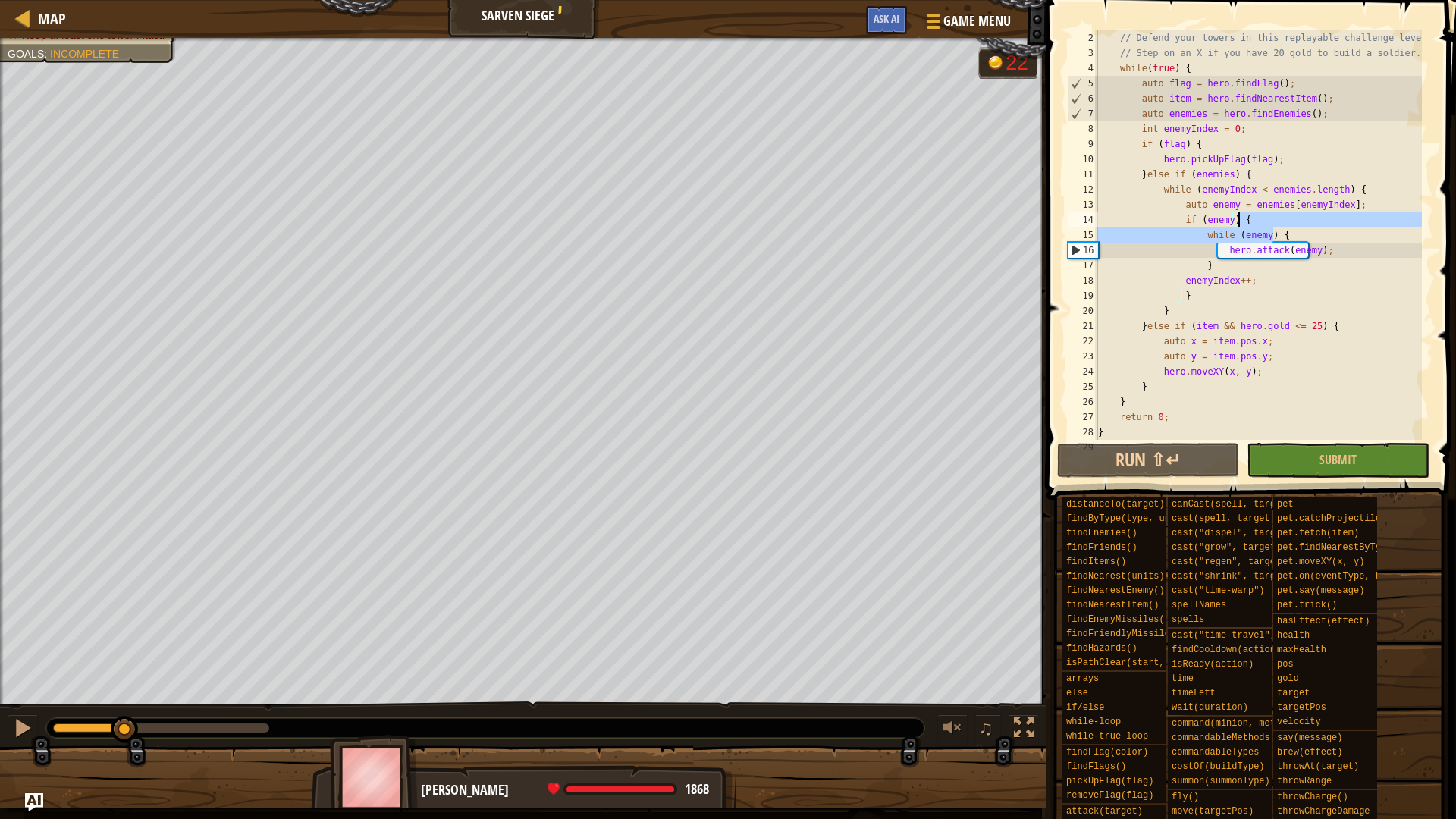
click at [1257, 222] on div "// Defend your towers in this replayable challenge level! // Step on an X if yo…" at bounding box center [1258, 250] width 327 height 440
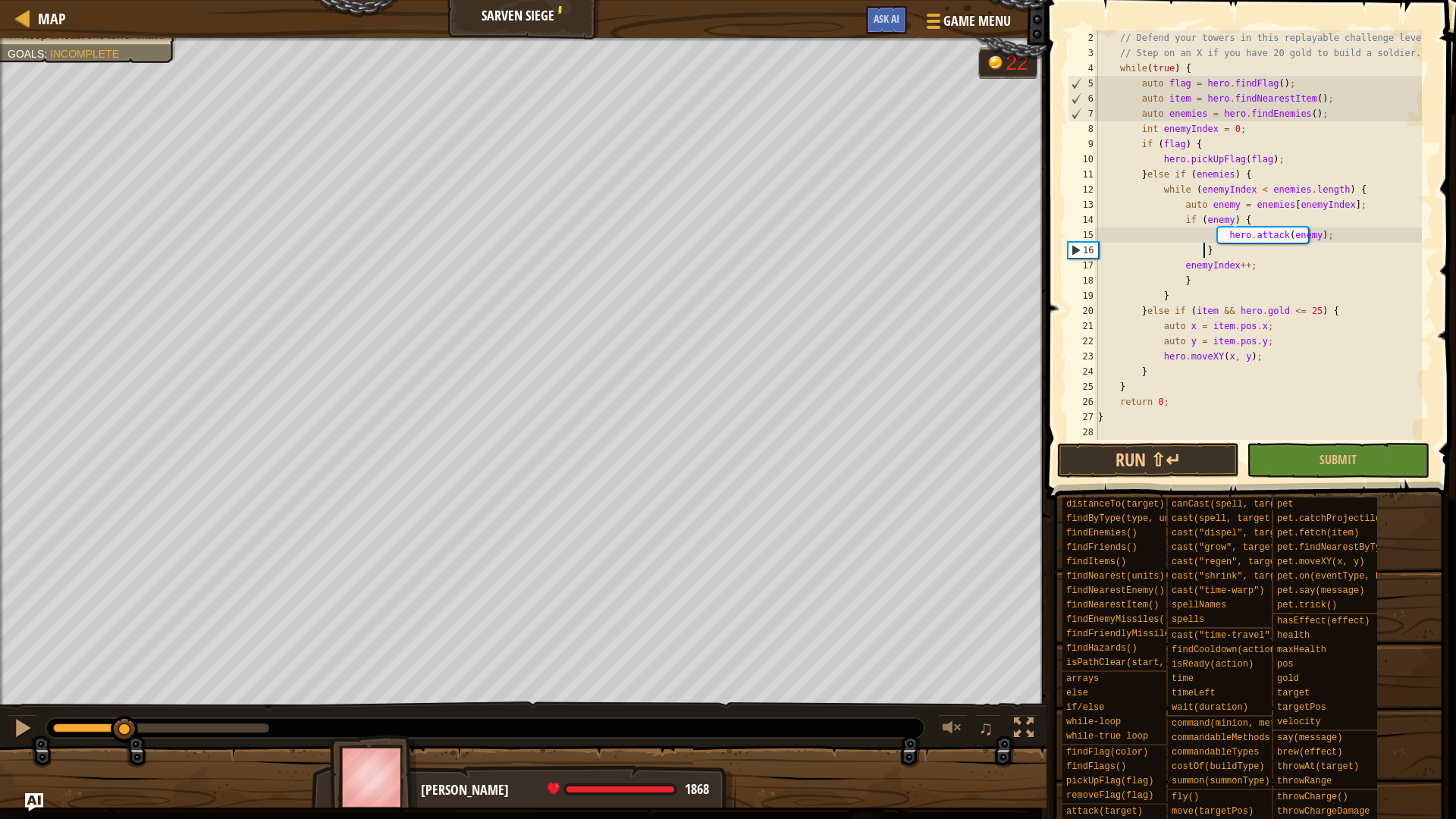
click at [1217, 248] on div "// Defend your towers in this replayable challenge level! // Step on an X if yo…" at bounding box center [1258, 250] width 327 height 440
type textarea "}"
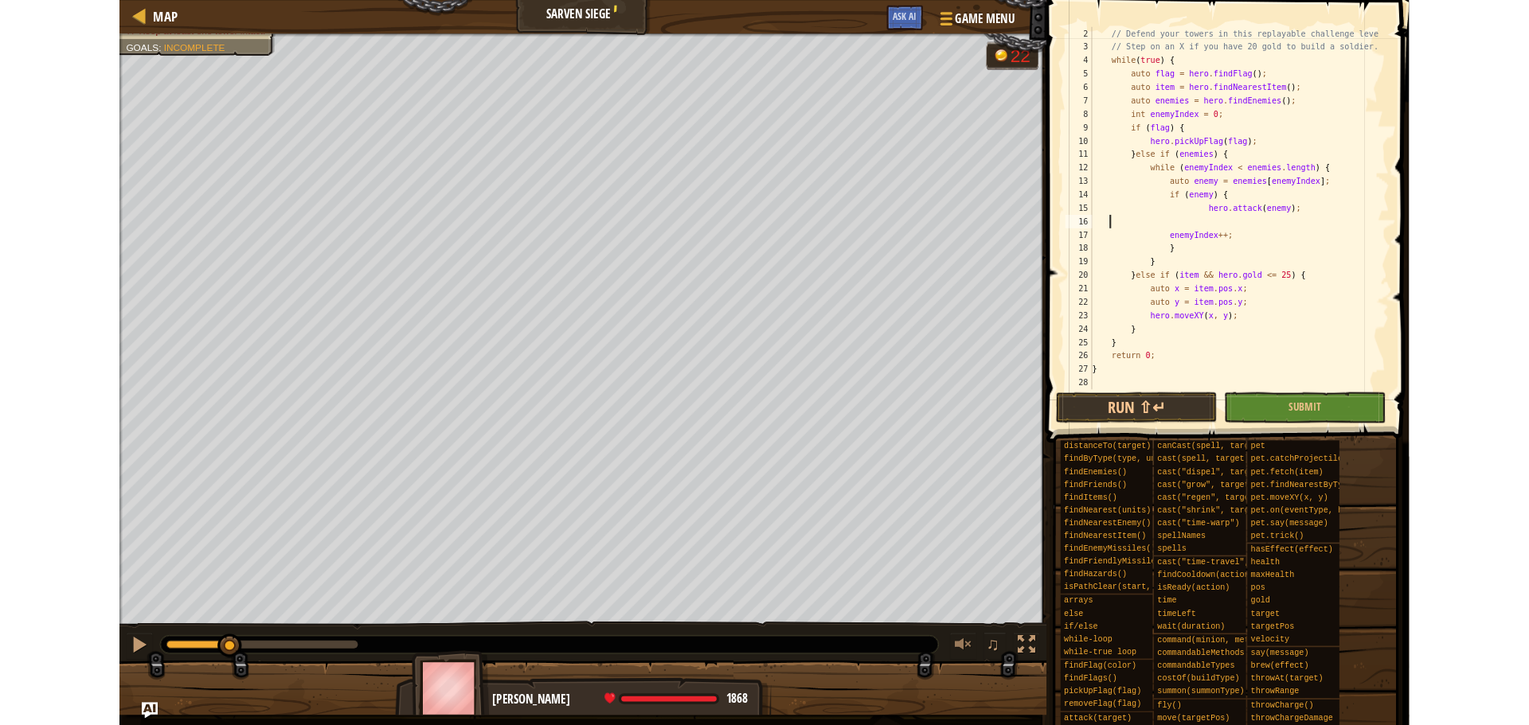
scroll to position [7, 0]
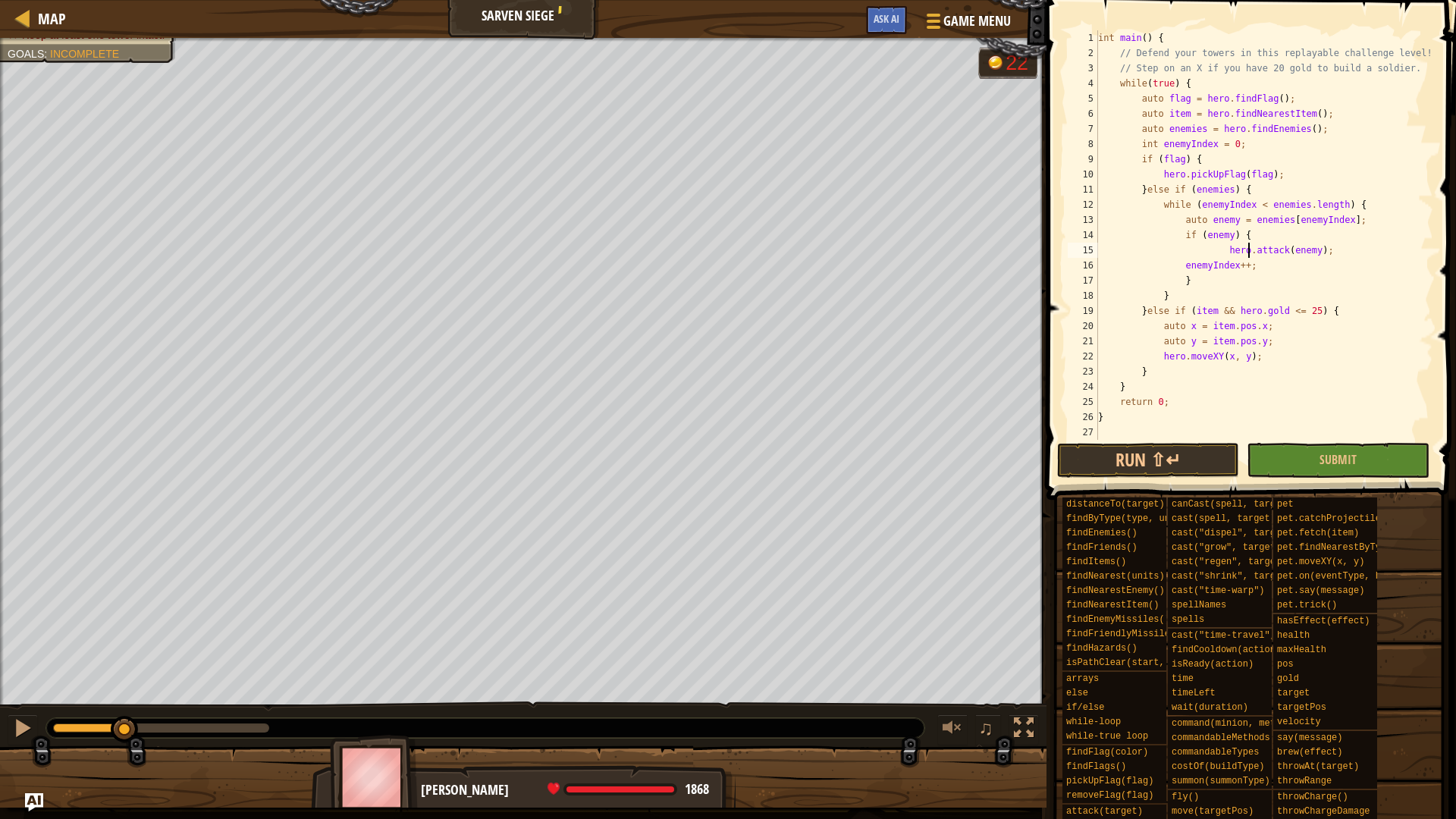
click at [1247, 257] on div "int main ( ) { // Defend your towers in this replayable challenge level! // Ste…" at bounding box center [1264, 250] width 338 height 440
drag, startPoint x: 1247, startPoint y: 266, endPoint x: 1187, endPoint y: 269, distance: 60.1
click at [1187, 269] on div "int main ( ) { // Defend your towers in this replayable challenge level! // Ste…" at bounding box center [1264, 250] width 338 height 440
type textarea "enemyIndex++;"
click at [1280, 270] on div "int main ( ) { // Defend your towers in this replayable challenge level! // Ste…" at bounding box center [1264, 235] width 338 height 410
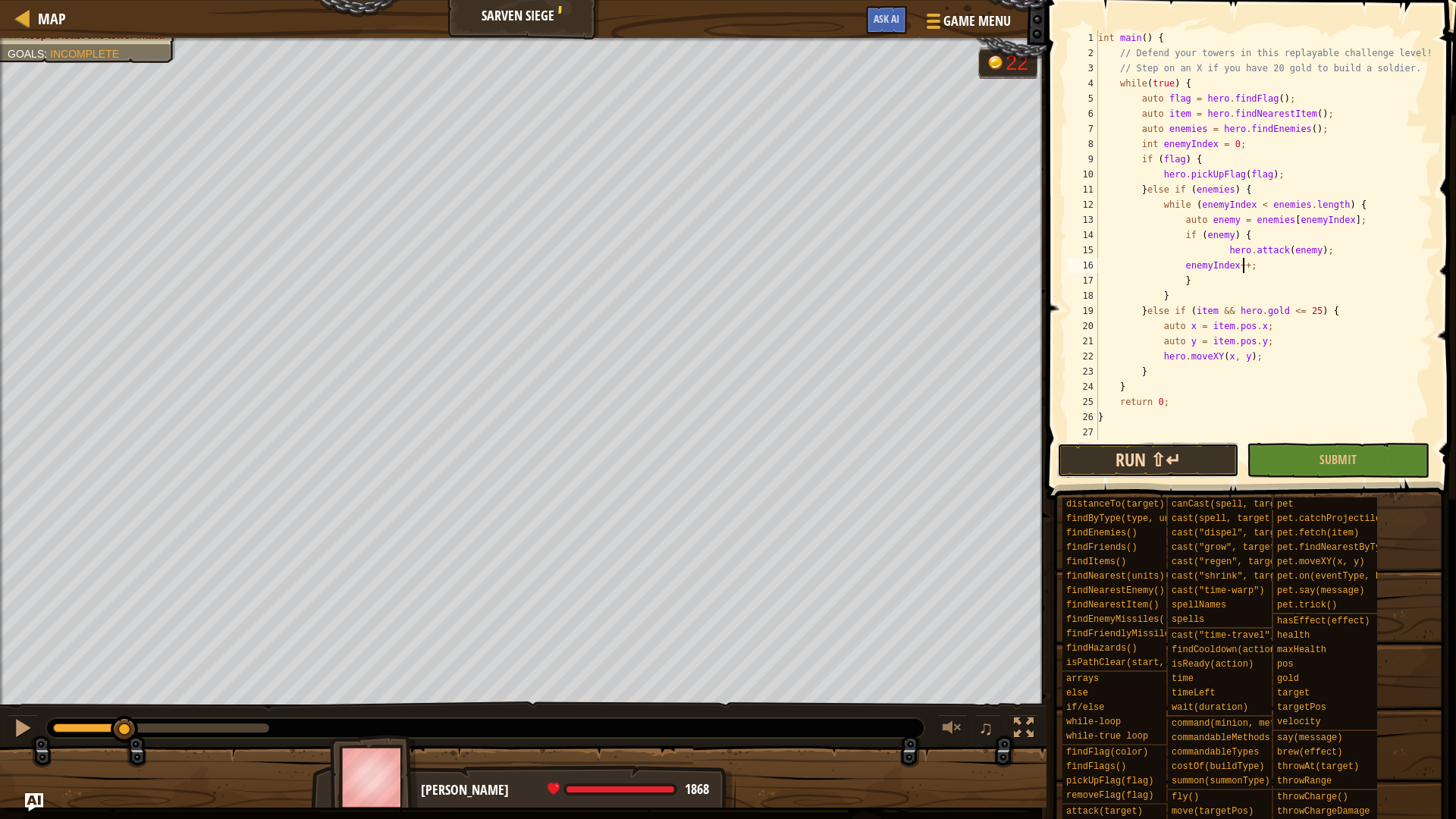
click at [1207, 461] on button "Run ⇧↵" at bounding box center [1147, 460] width 182 height 35
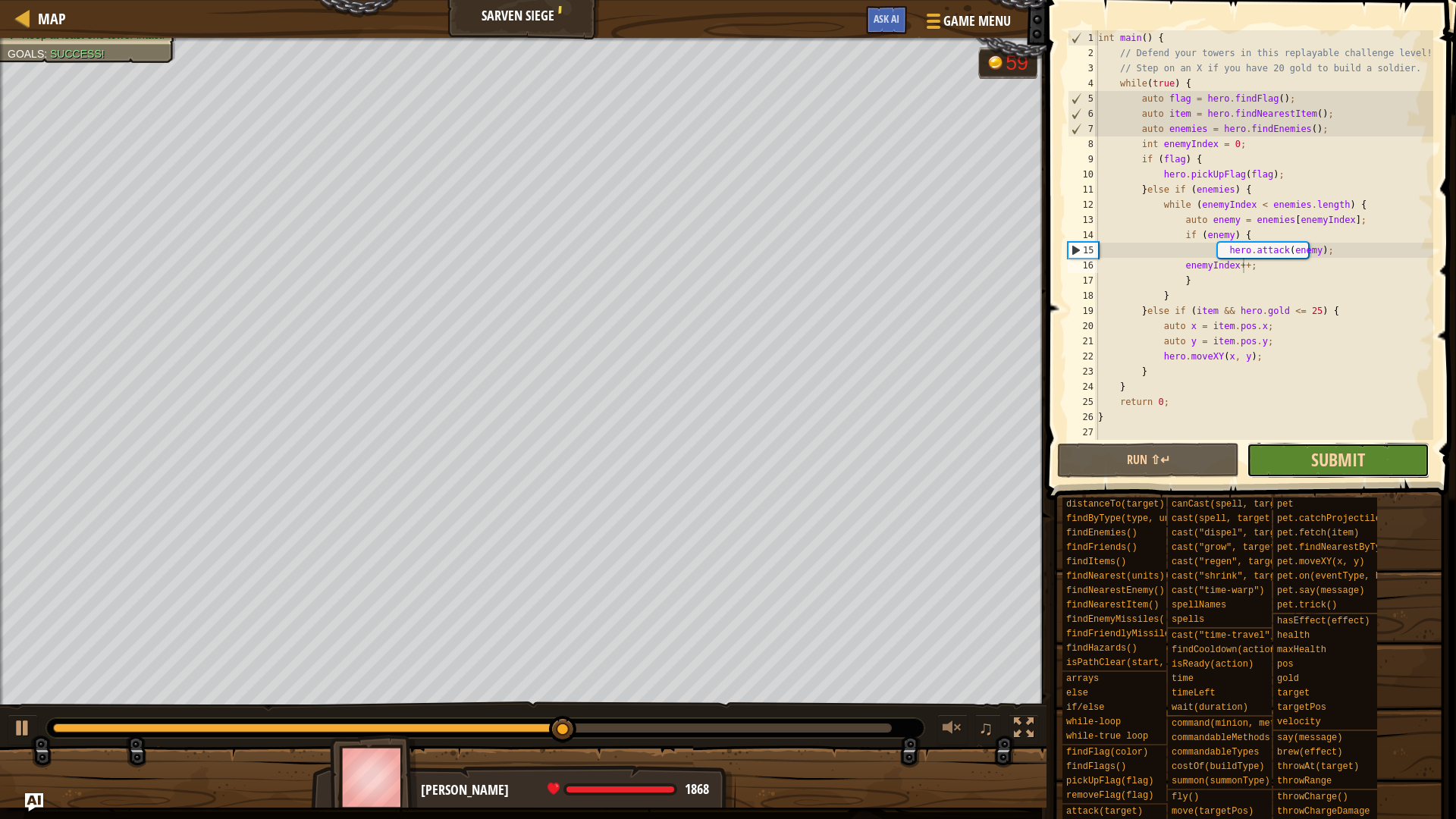
click at [1318, 460] on span "Submit" at bounding box center [1337, 459] width 54 height 24
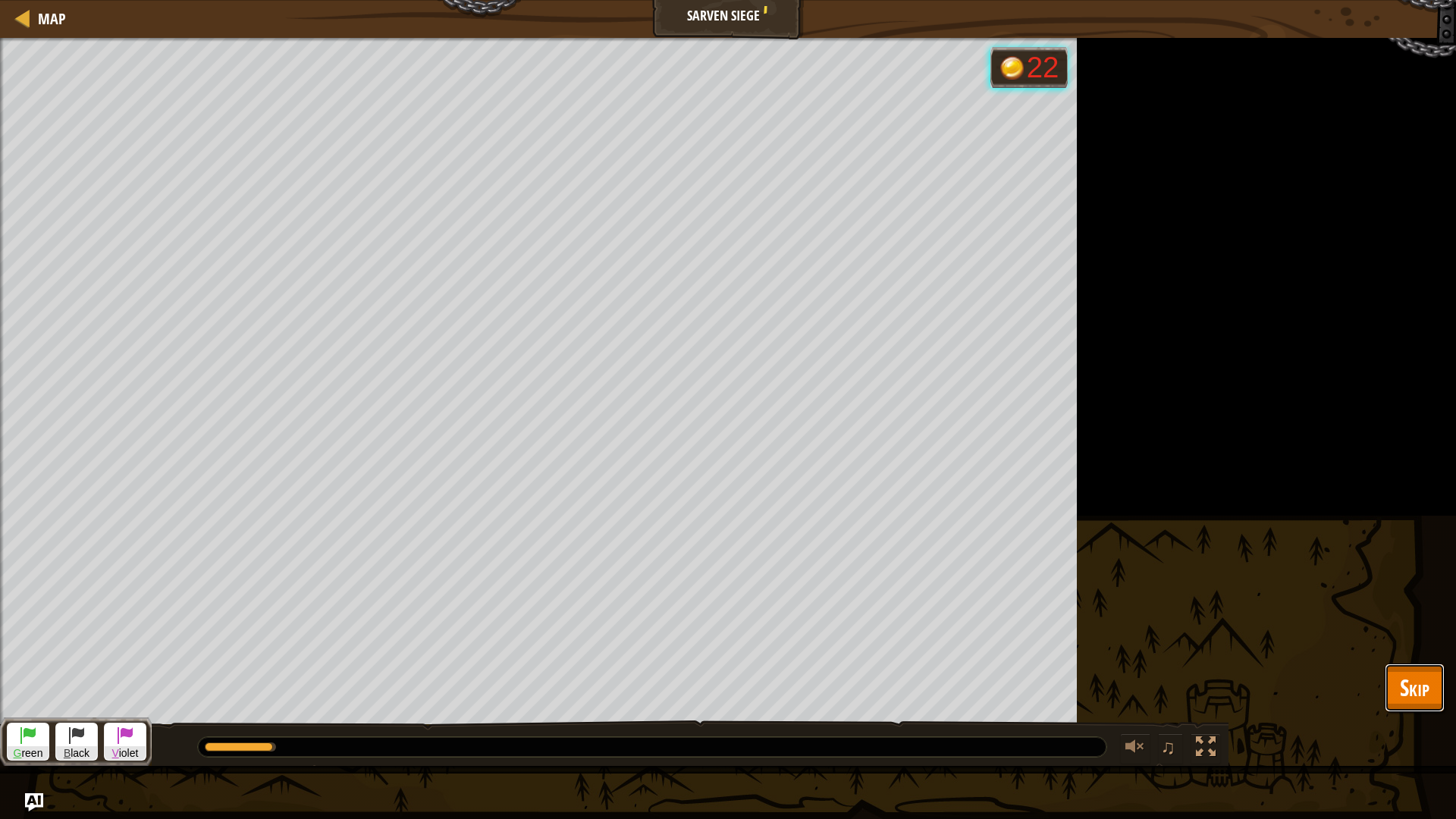
click at [1412, 689] on span "Skip" at bounding box center [1414, 687] width 30 height 31
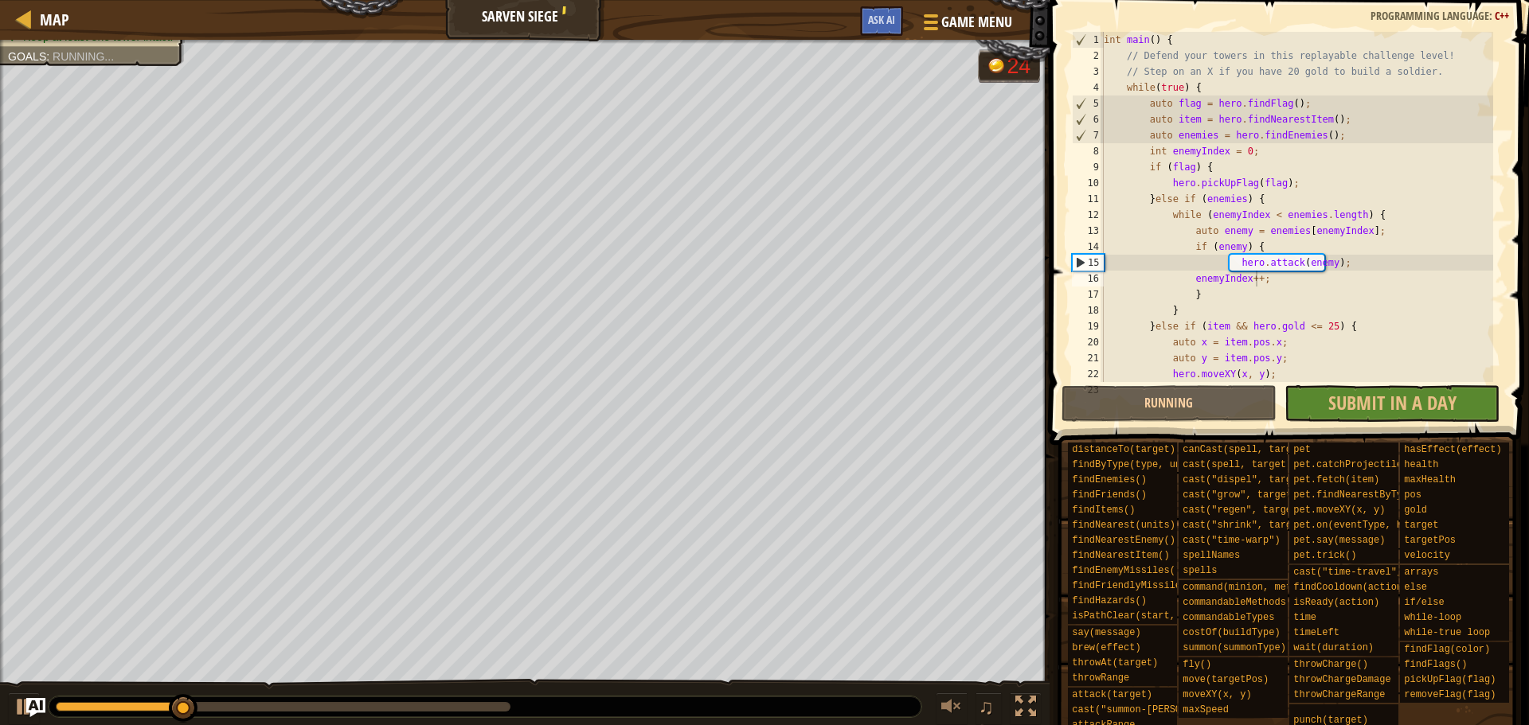
scroll to position [0, 0]
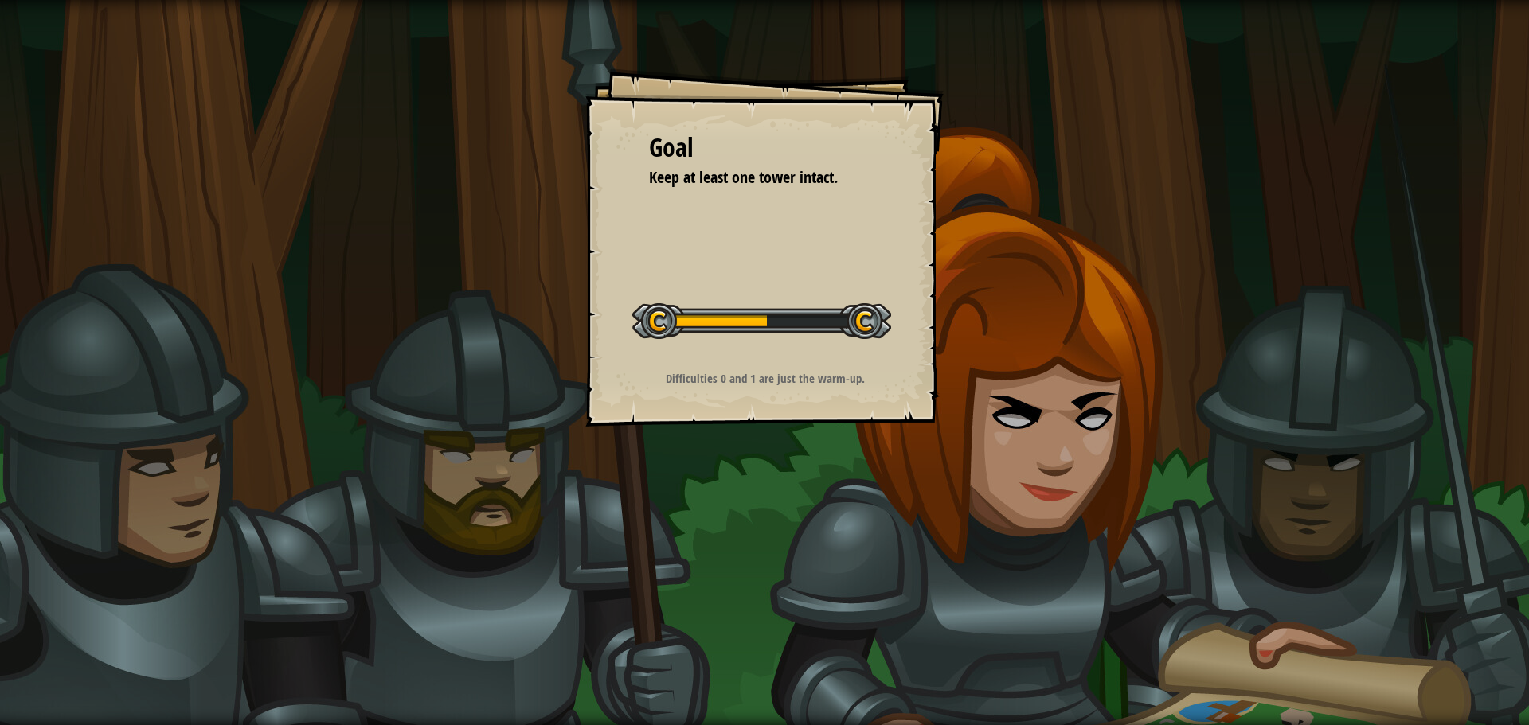
click at [436, 41] on div "Goal Keep at least one tower intact. Start Level Error loading from server. Try…" at bounding box center [764, 362] width 1529 height 725
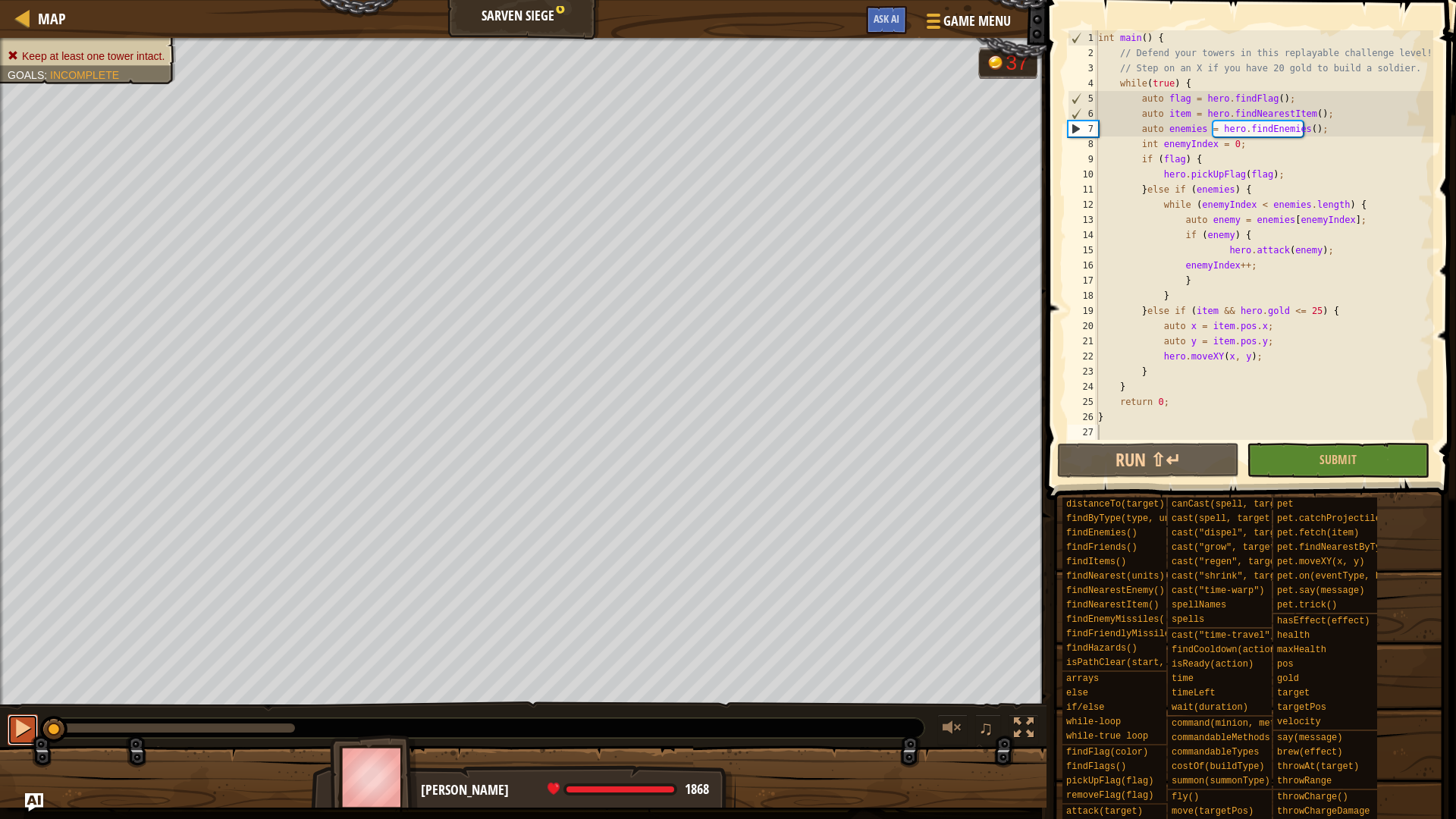
click at [16, 689] on div at bounding box center [23, 728] width 20 height 20
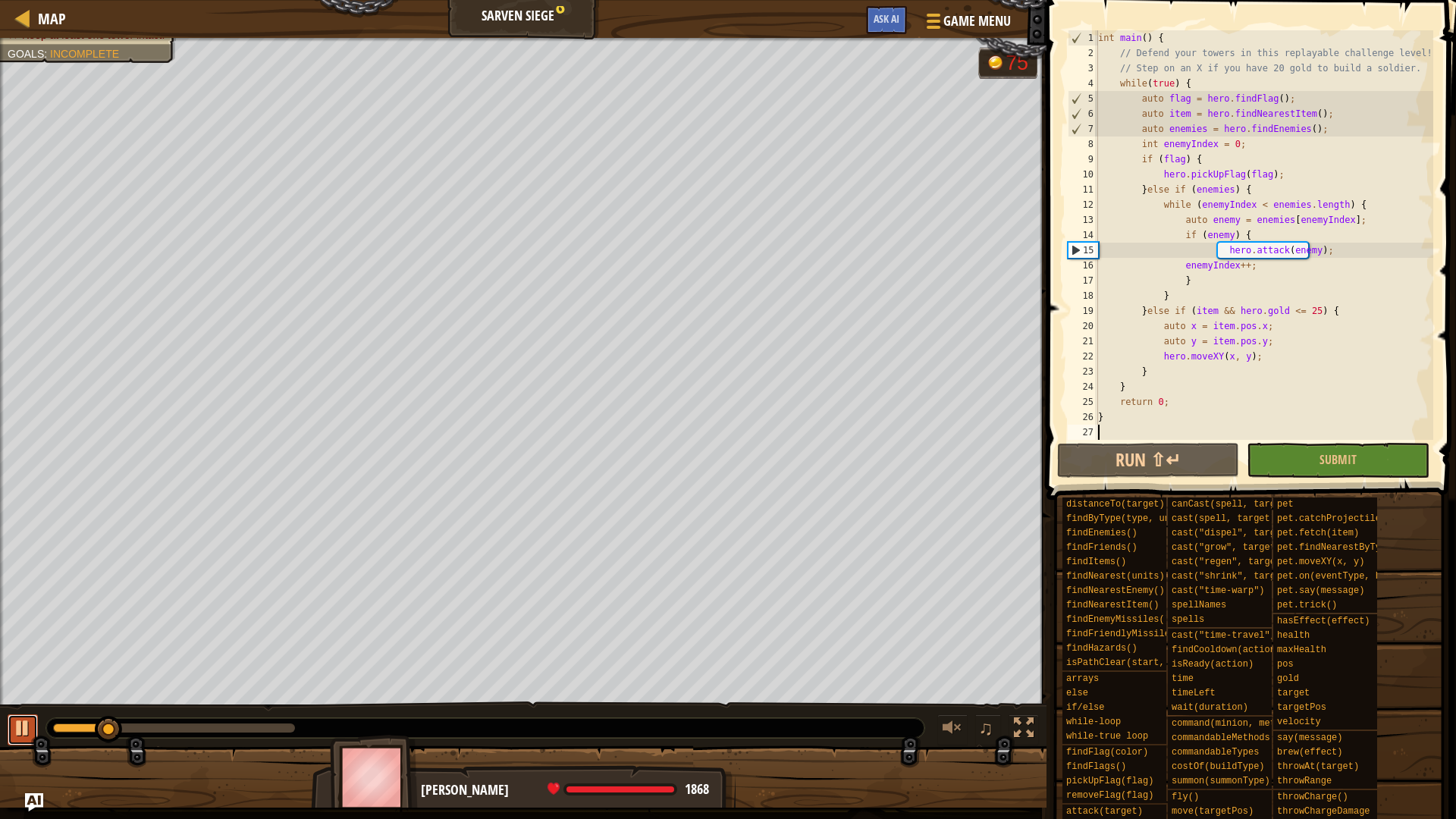
click at [16, 689] on div at bounding box center [23, 728] width 20 height 20
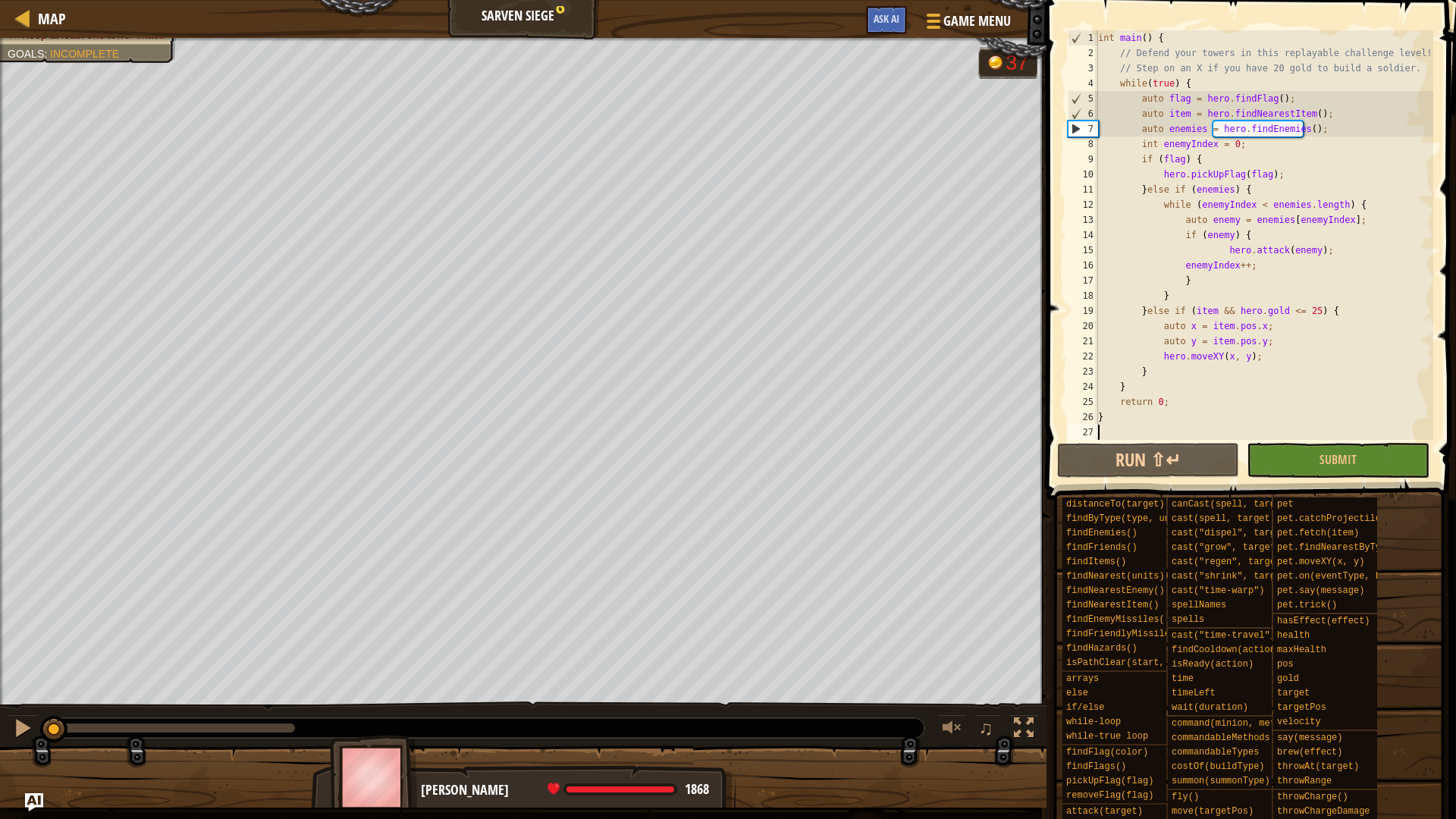
drag, startPoint x: 107, startPoint y: 723, endPoint x: 0, endPoint y: 746, distance: 109.4
click at [0, 689] on div "Keep at least one tower intact. Goals : Incomplete G reen B lack V iolet 37 ♫ […" at bounding box center [728, 423] width 1456 height 769
click at [1107, 451] on button "Run ⇧↵" at bounding box center [1147, 460] width 182 height 35
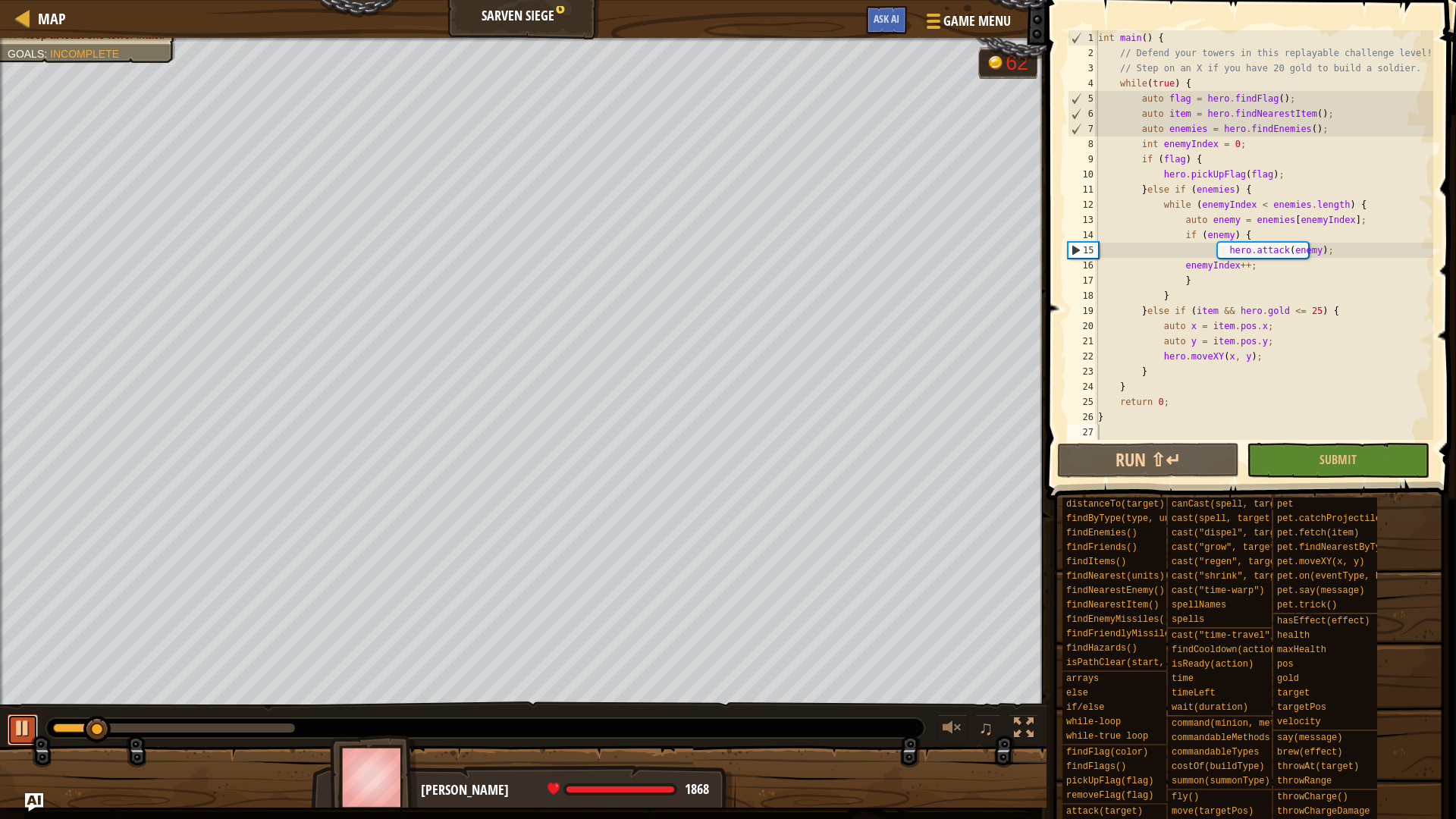
click at [23, 689] on div at bounding box center [23, 728] width 20 height 20
click at [1182, 230] on div "int main ( ) { // Defend your towers in this replayable challenge level! // Ste…" at bounding box center [1264, 250] width 338 height 440
click at [1177, 231] on div "int main ( ) { // Defend your towers in this replayable challenge level! // Ste…" at bounding box center [1264, 250] width 338 height 440
click at [1194, 282] on div "int main ( ) { // Defend your towers in this replayable challenge level! // Ste…" at bounding box center [1264, 250] width 338 height 440
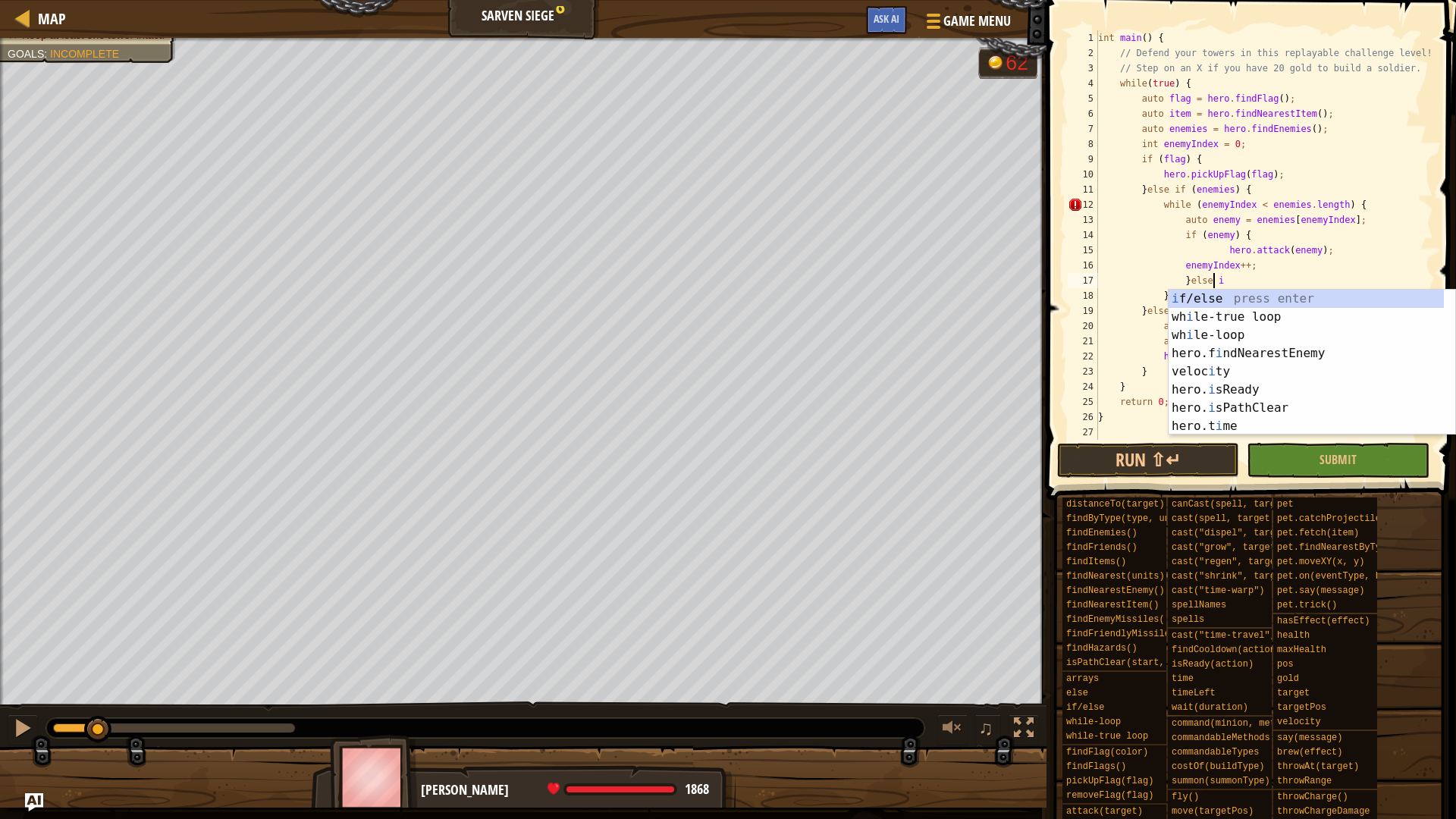
scroll to position [7, 9]
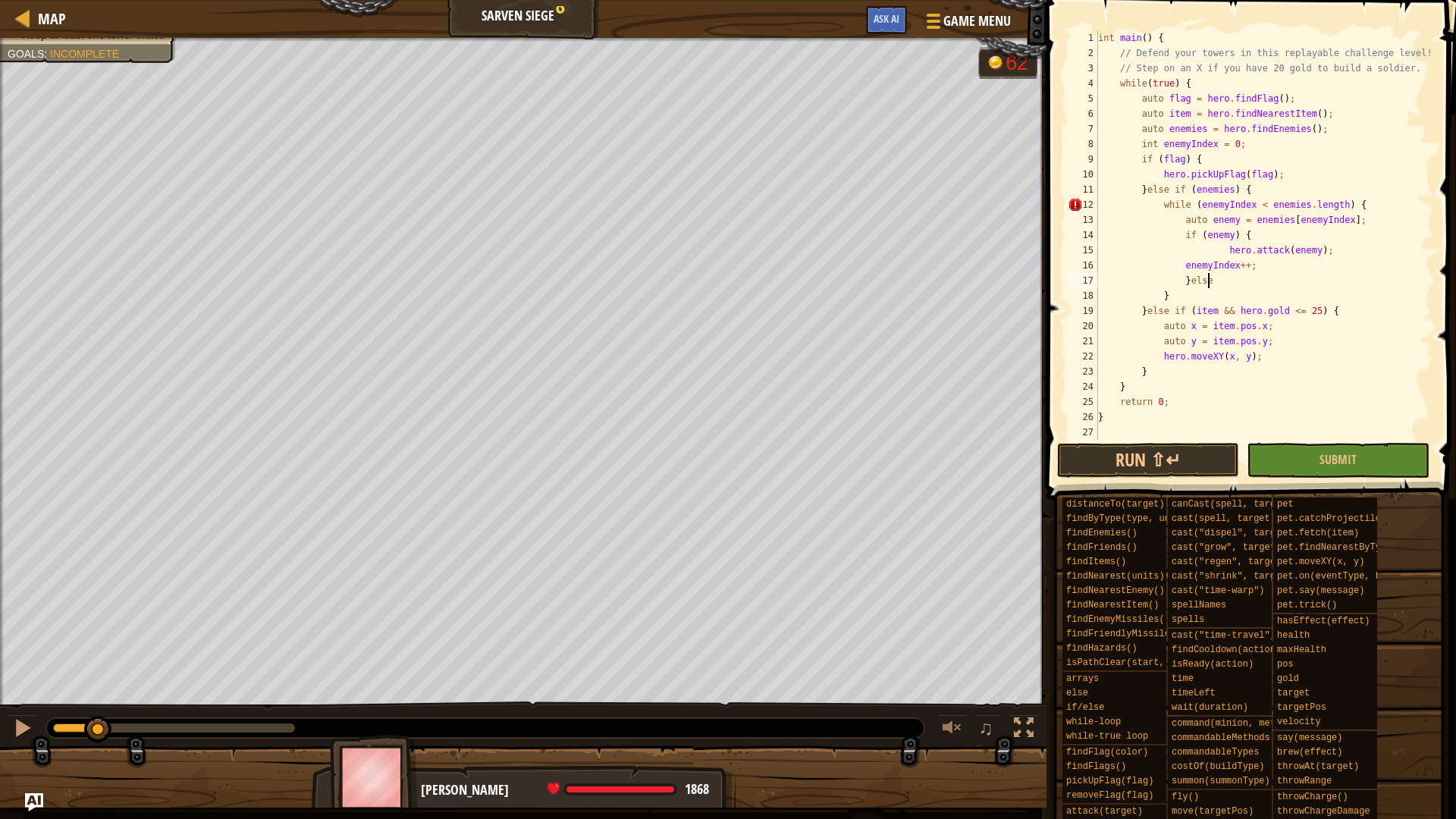
type textarea "}else {"
type textarea "}"
click at [1231, 299] on div "int main ( ) { // Defend your towers in this replayable challenge level! // Ste…" at bounding box center [1258, 250] width 327 height 440
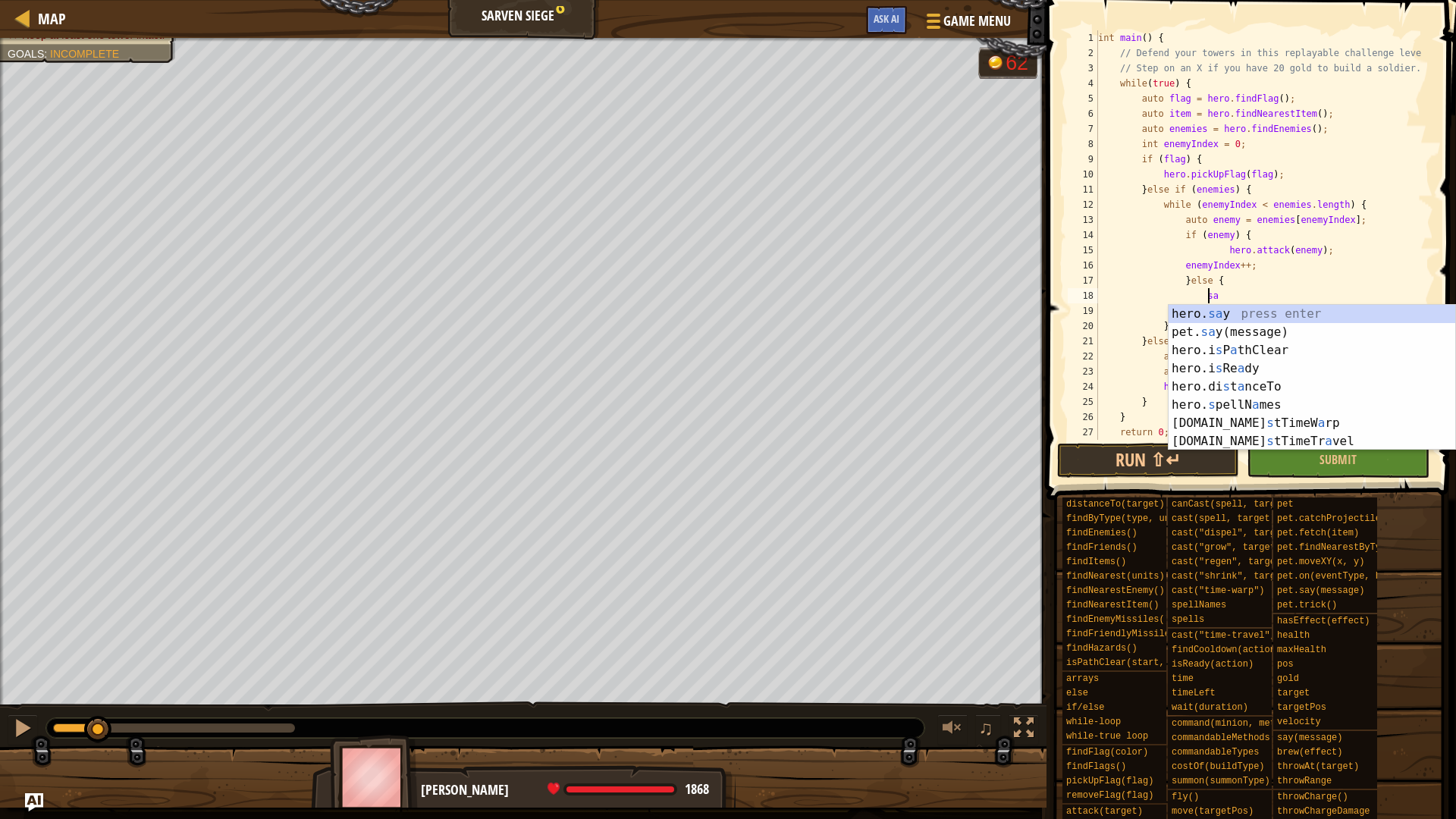
scroll to position [7, 9]
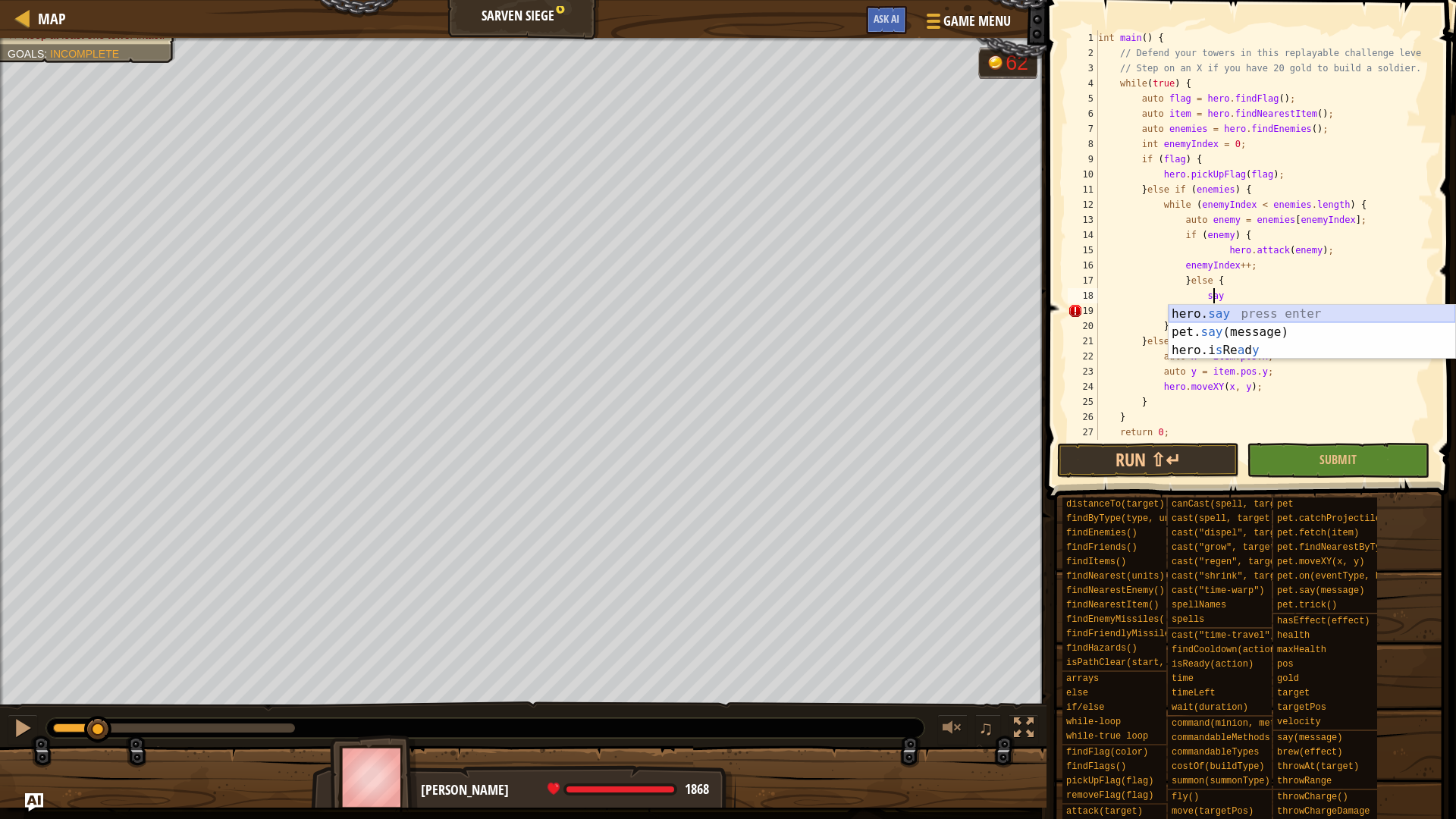
click at [1207, 313] on div "hero. say press enter pet. say (message) press enter hero.i s Re a d y press en…" at bounding box center [1311, 350] width 287 height 91
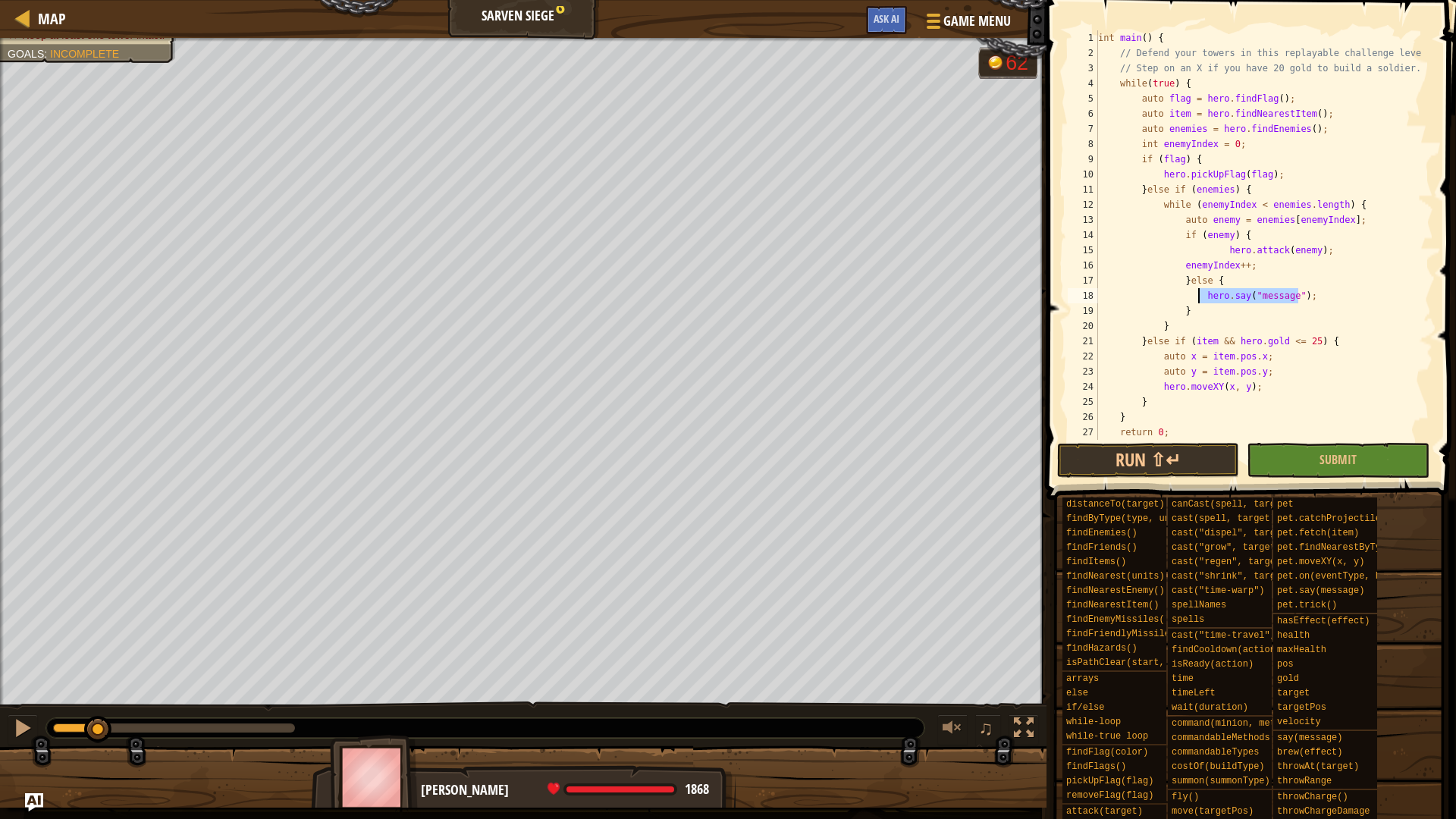
drag, startPoint x: 1302, startPoint y: 299, endPoint x: 1198, endPoint y: 294, distance: 104.1
click at [1198, 294] on div "int main ( ) { // Defend your towers in this replayable challenge level! // Ste…" at bounding box center [1258, 250] width 327 height 440
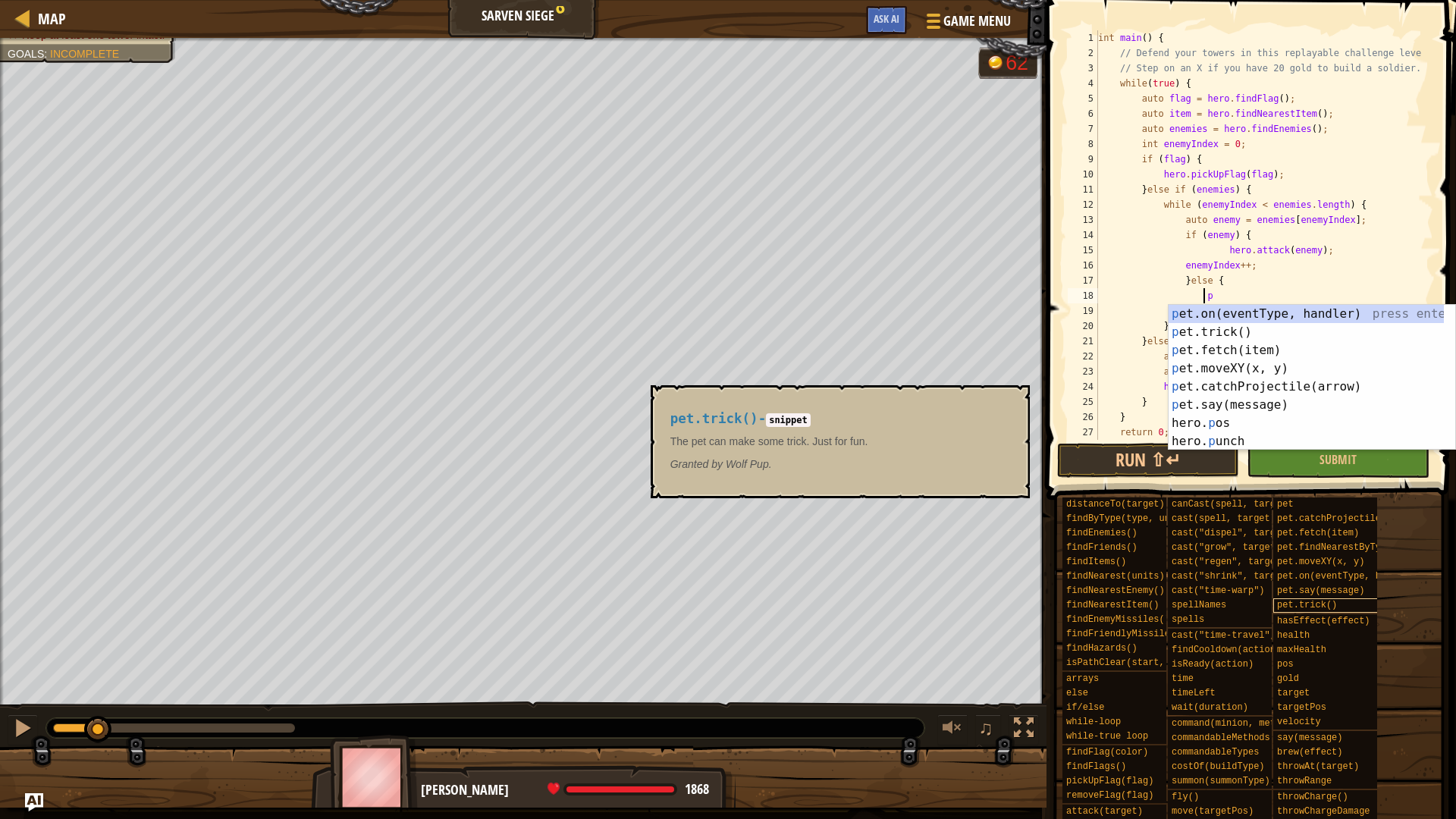
type textarea "pe"
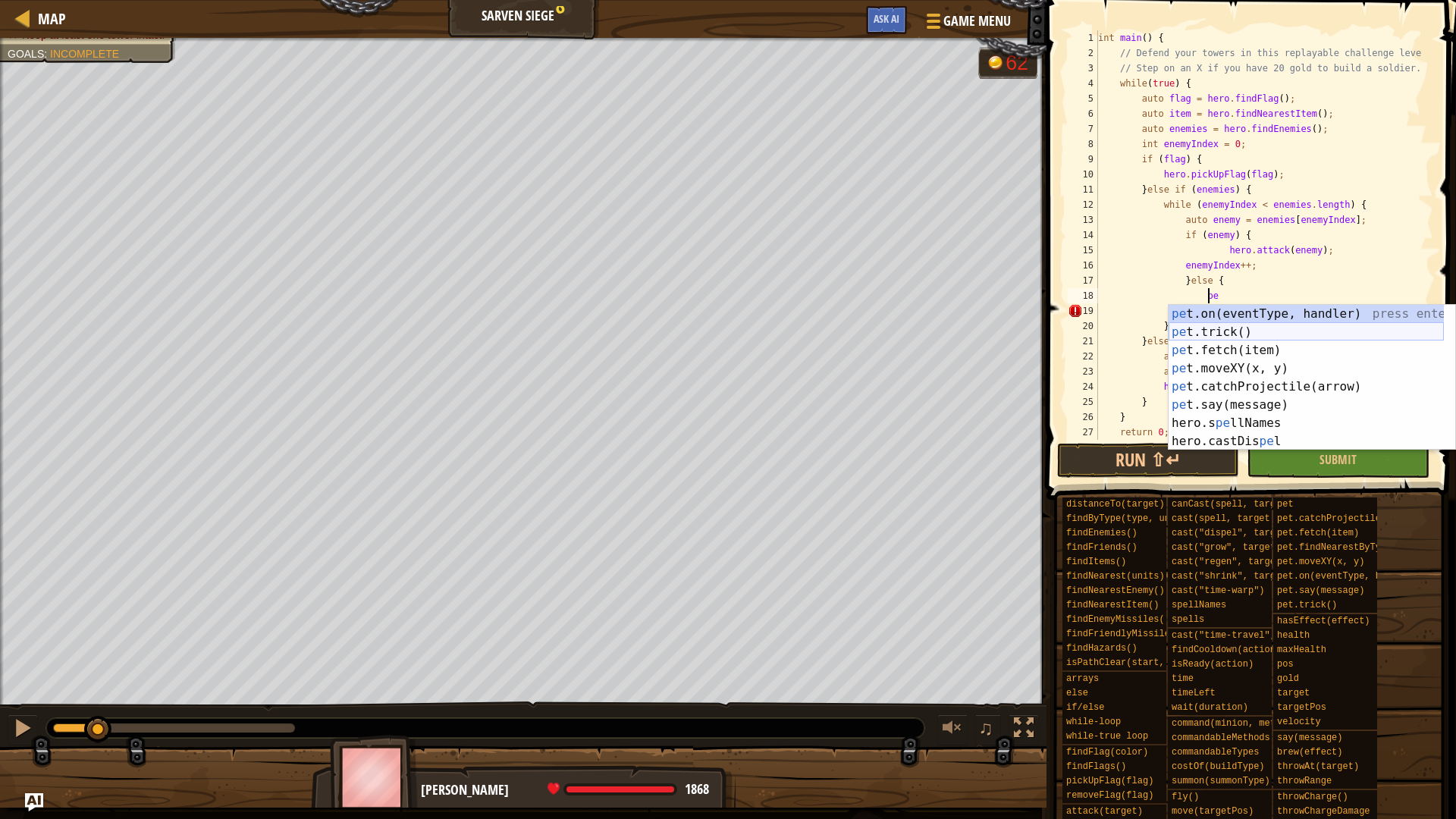
click at [1257, 332] on div "pe t.on(eventType, handler) press enter pe t.trick() press enter pe t.fetch(ite…" at bounding box center [1306, 395] width 275 height 182
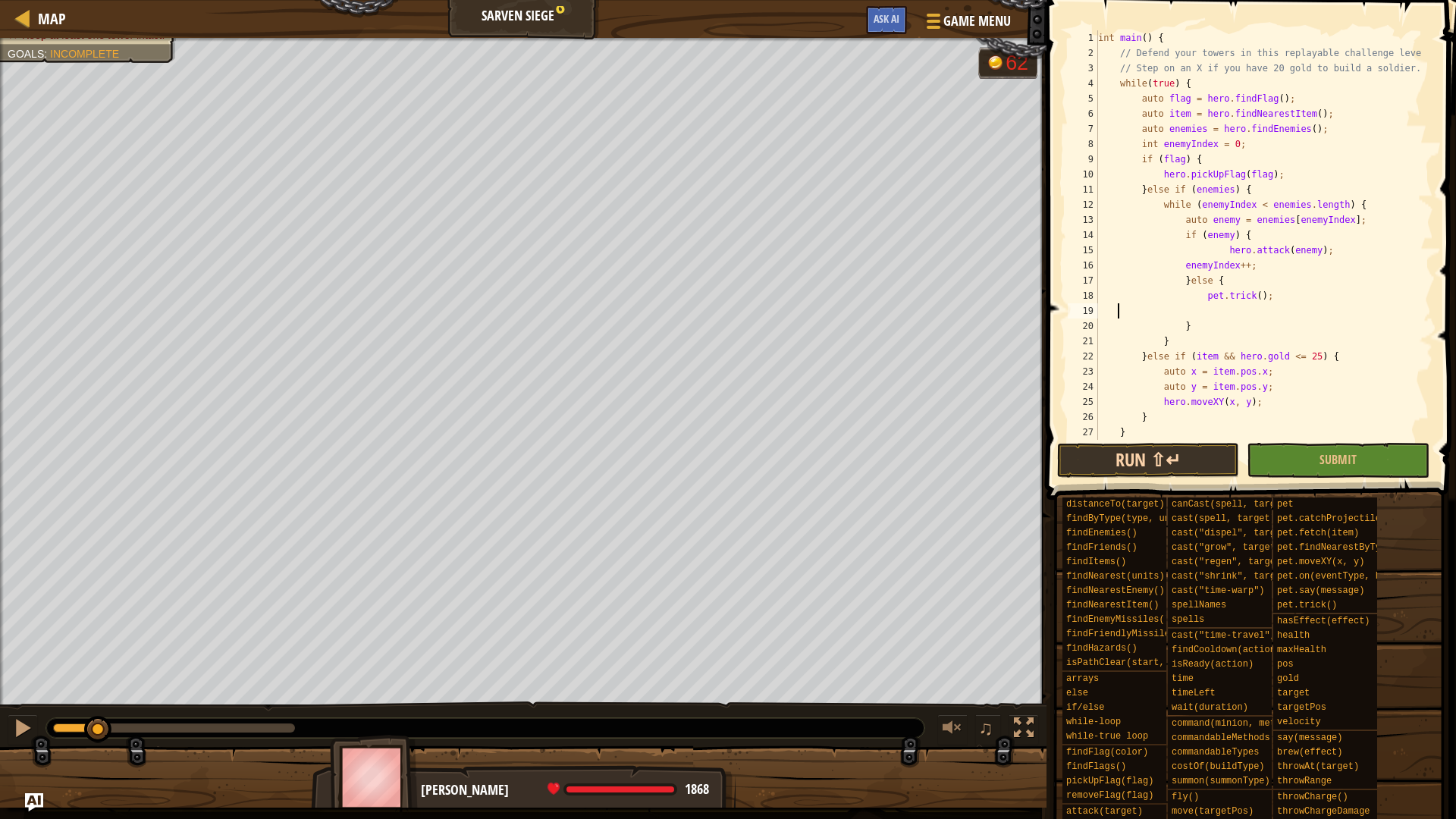
scroll to position [7, 0]
click at [1164, 455] on button "Run ⇧↵" at bounding box center [1147, 460] width 182 height 35
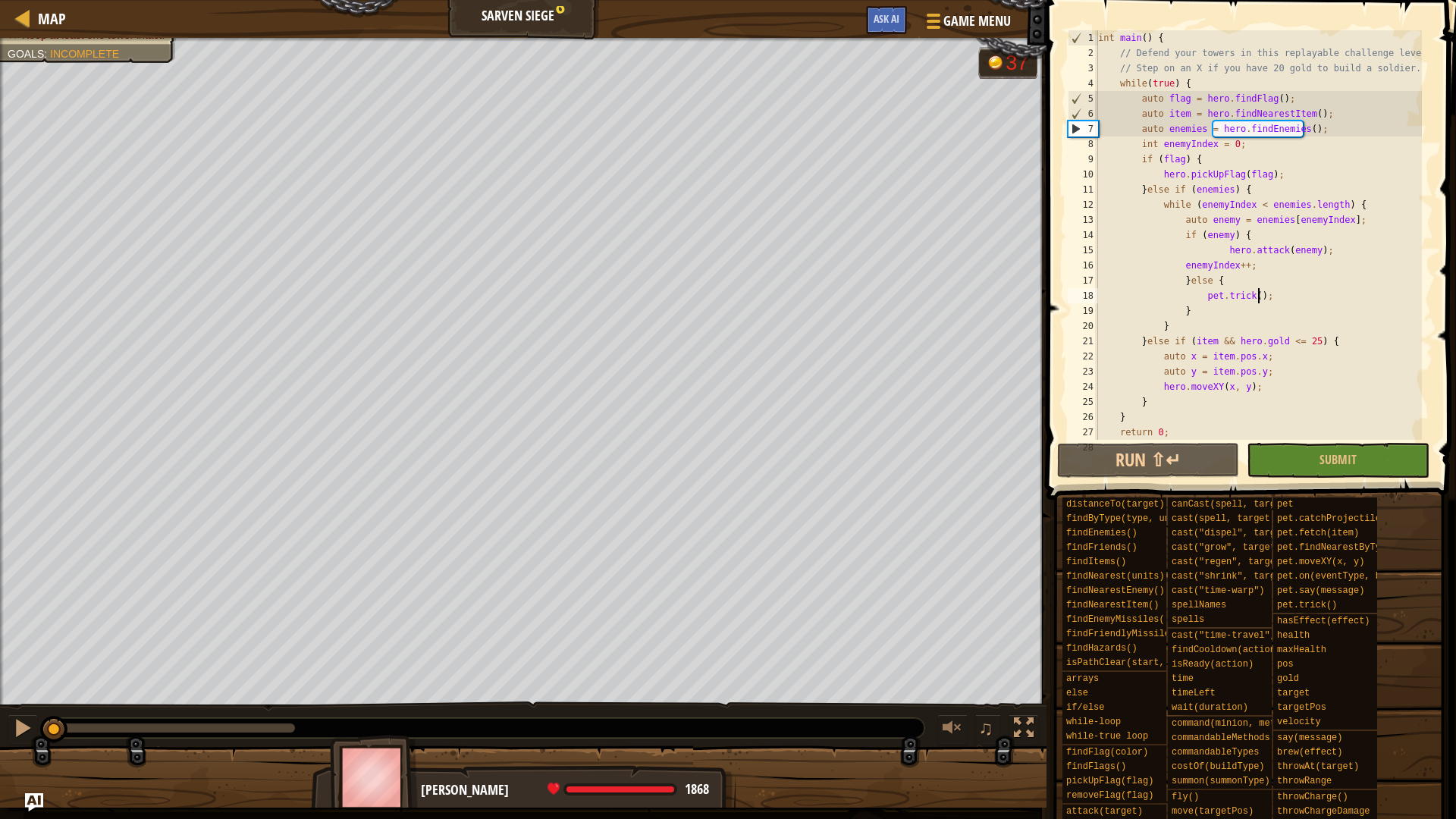
drag, startPoint x: 120, startPoint y: 734, endPoint x: 3, endPoint y: 710, distance: 119.4
click at [3, 689] on div "♫" at bounding box center [523, 724] width 1047 height 46
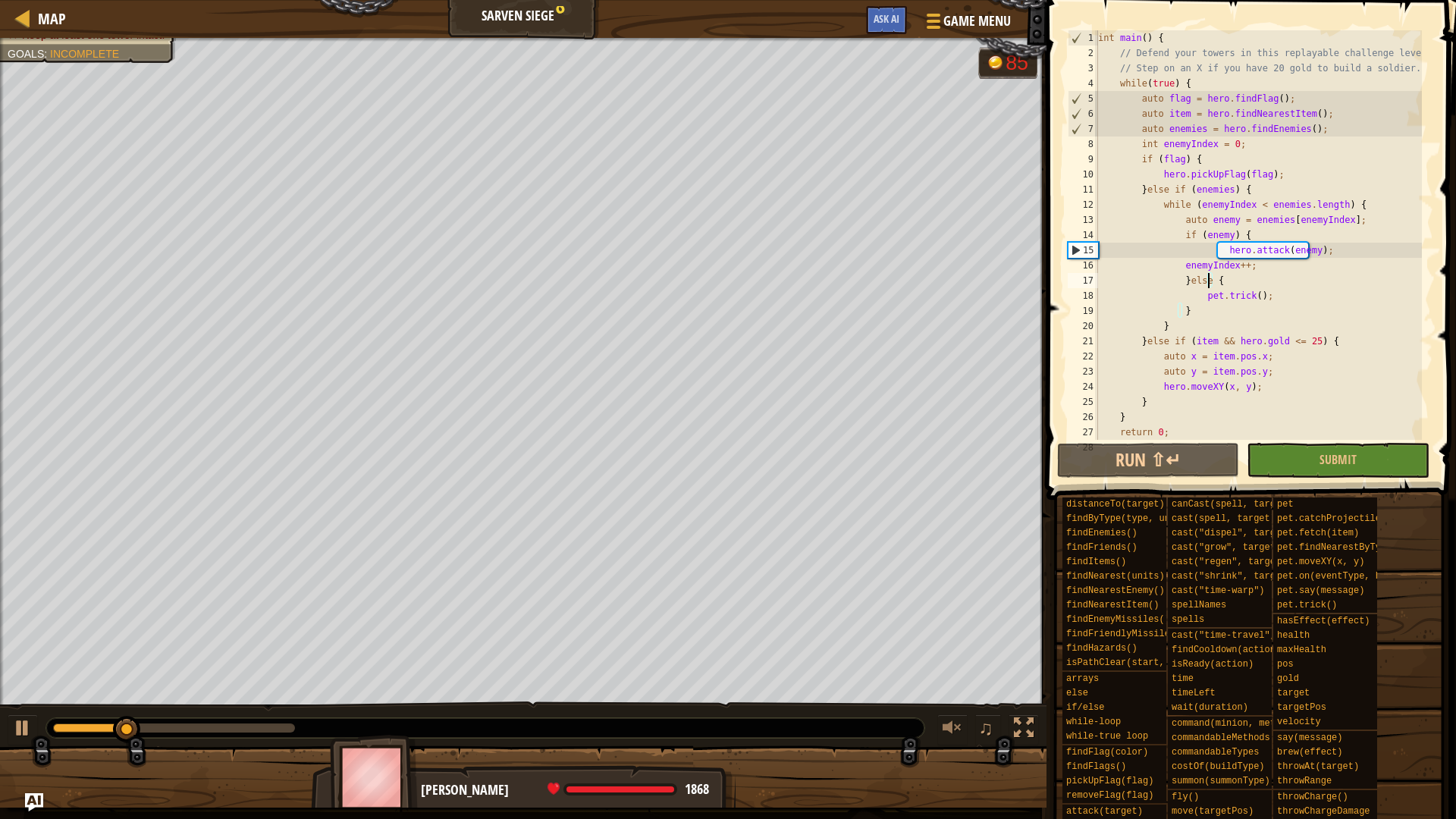
click at [1207, 279] on div "int main ( ) { // Defend your towers in this replayable challenge level! // Ste…" at bounding box center [1258, 250] width 327 height 440
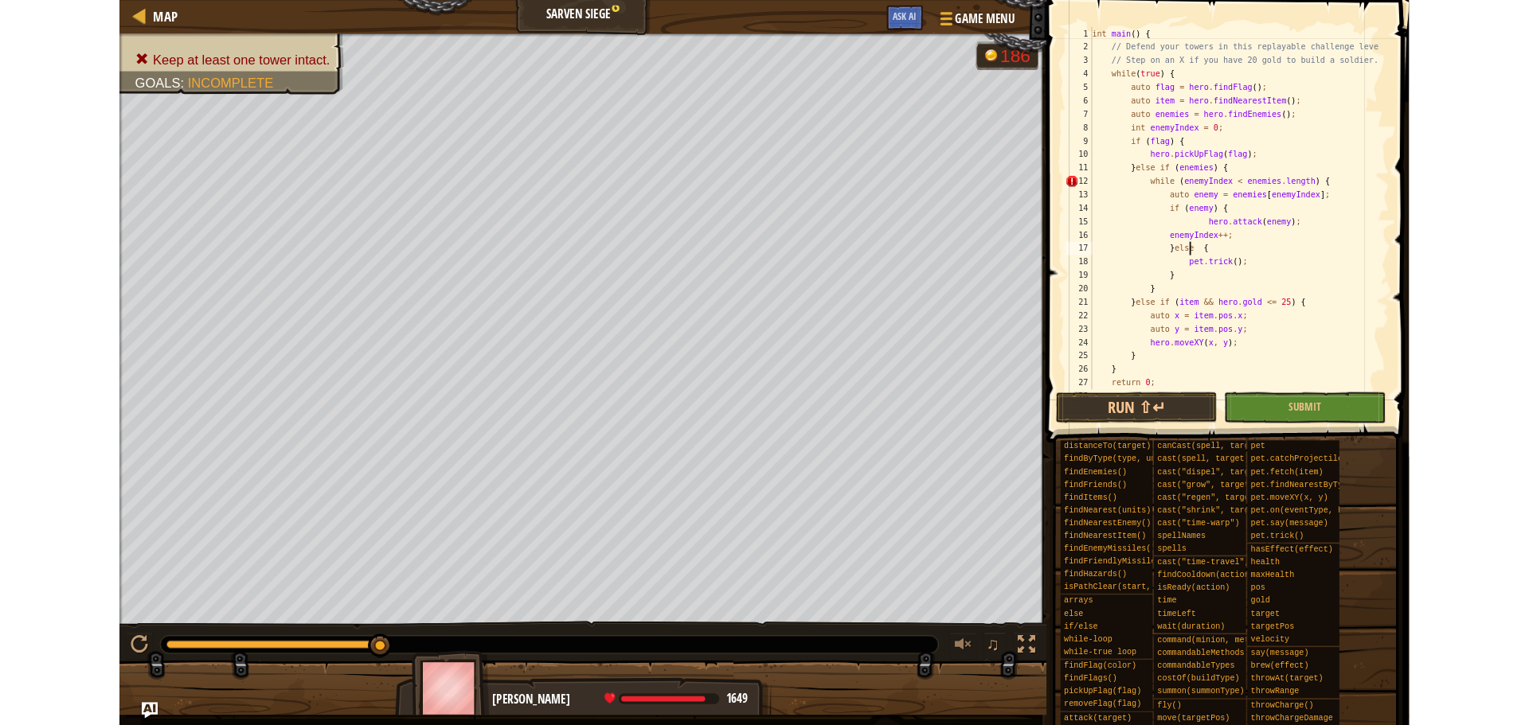
scroll to position [7, 10]
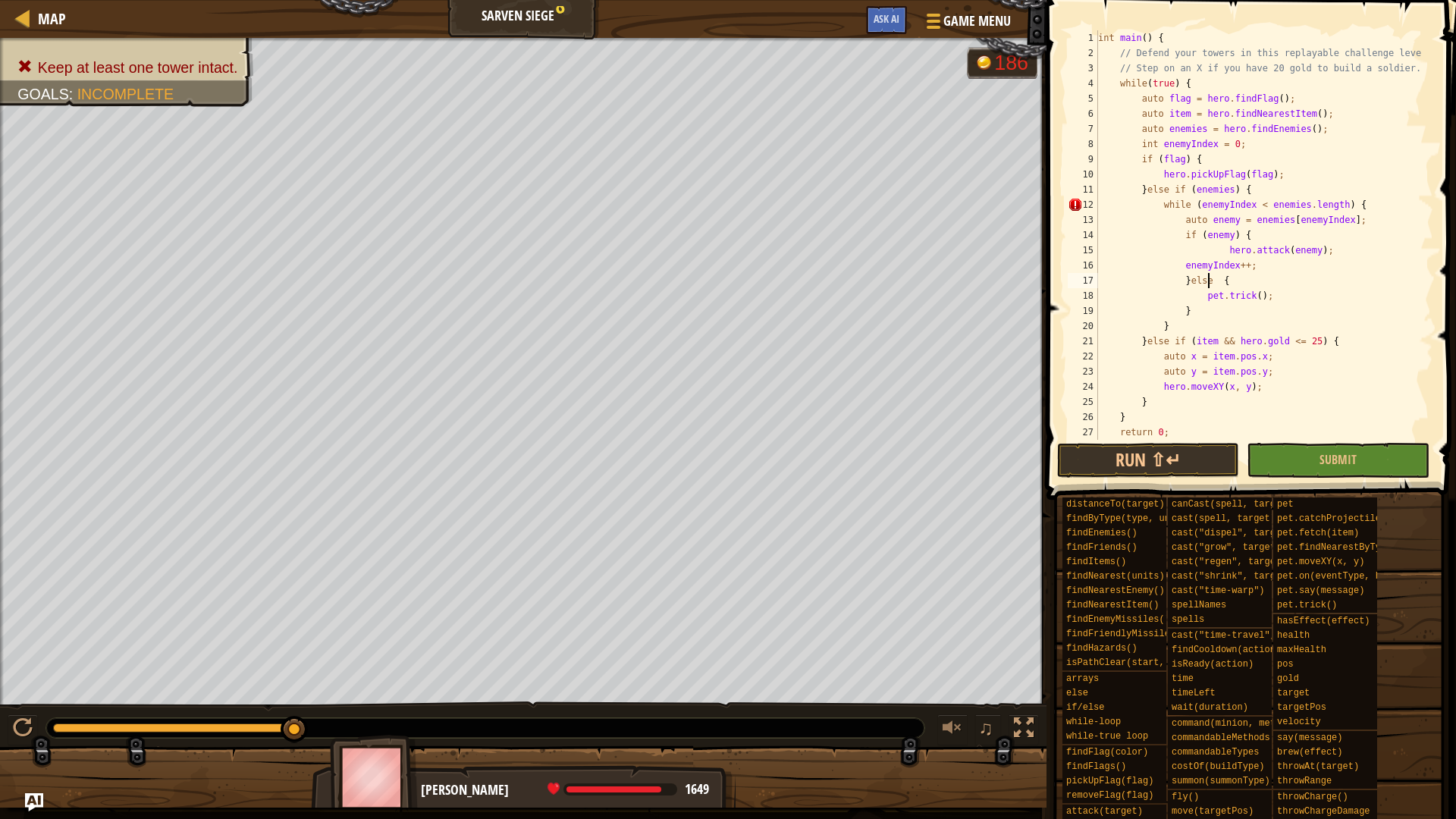
type textarea "}else {"
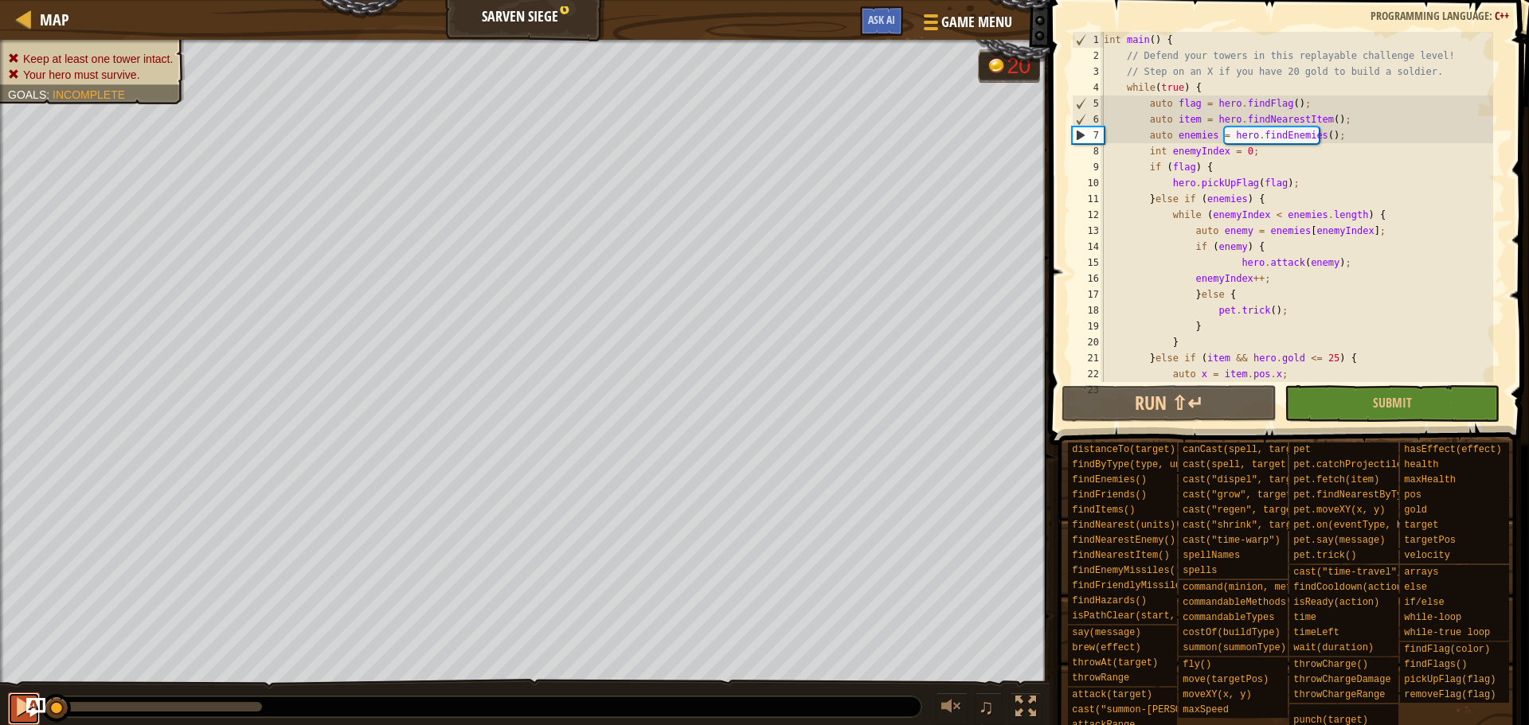
click at [17, 708] on div at bounding box center [24, 707] width 21 height 21
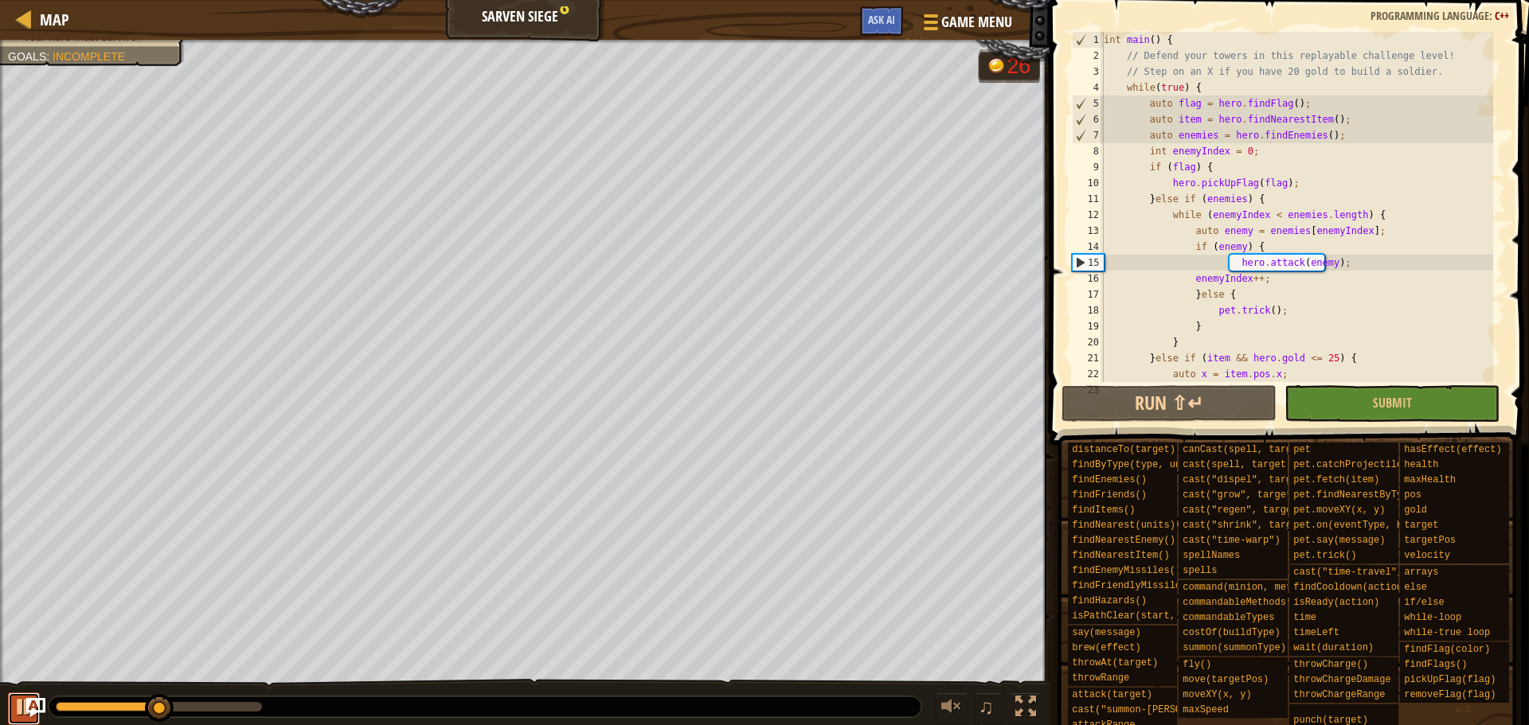
click at [17, 708] on div at bounding box center [24, 707] width 21 height 21
click at [1017, 711] on div at bounding box center [1025, 707] width 21 height 21
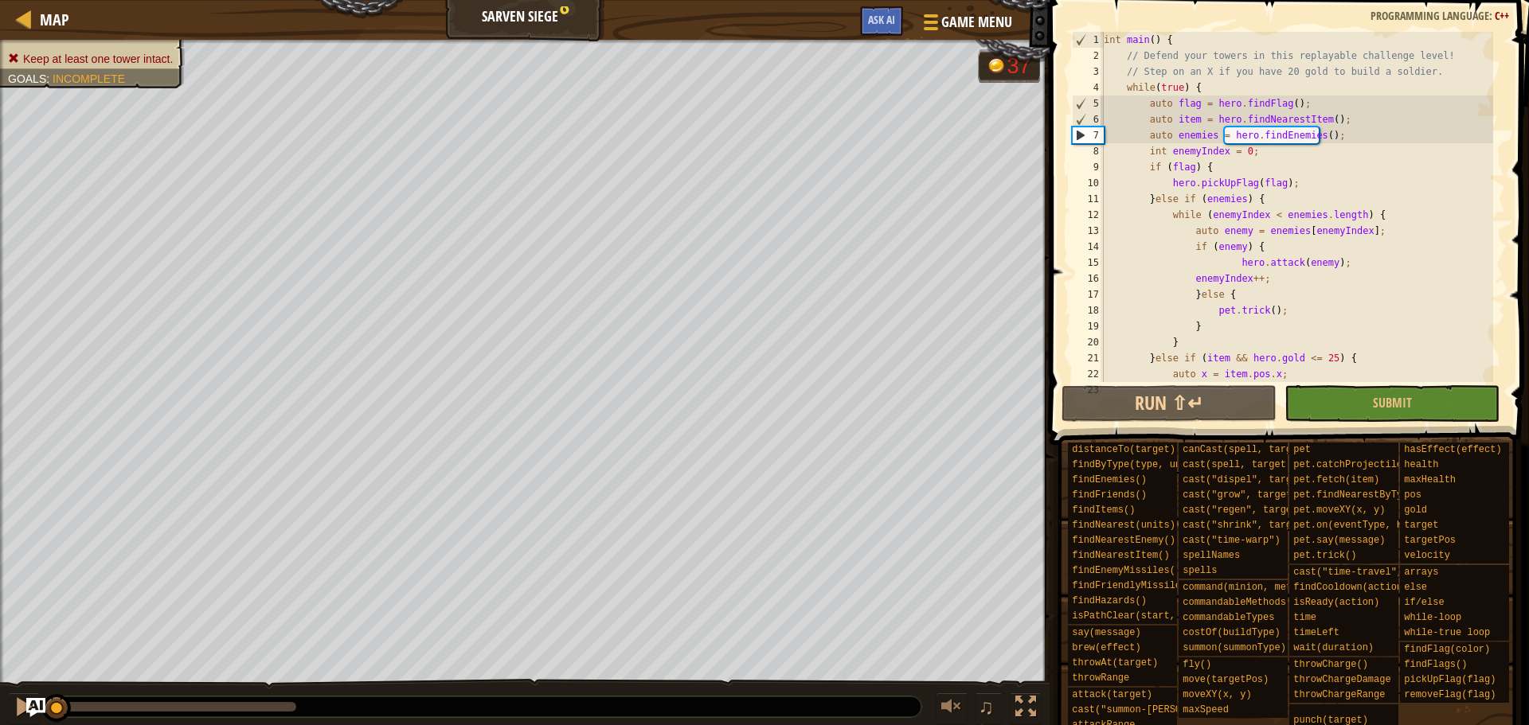
drag, startPoint x: 1026, startPoint y: 714, endPoint x: 1025, endPoint y: 810, distance: 95.5
click at [1026, 713] on div at bounding box center [1025, 707] width 21 height 21
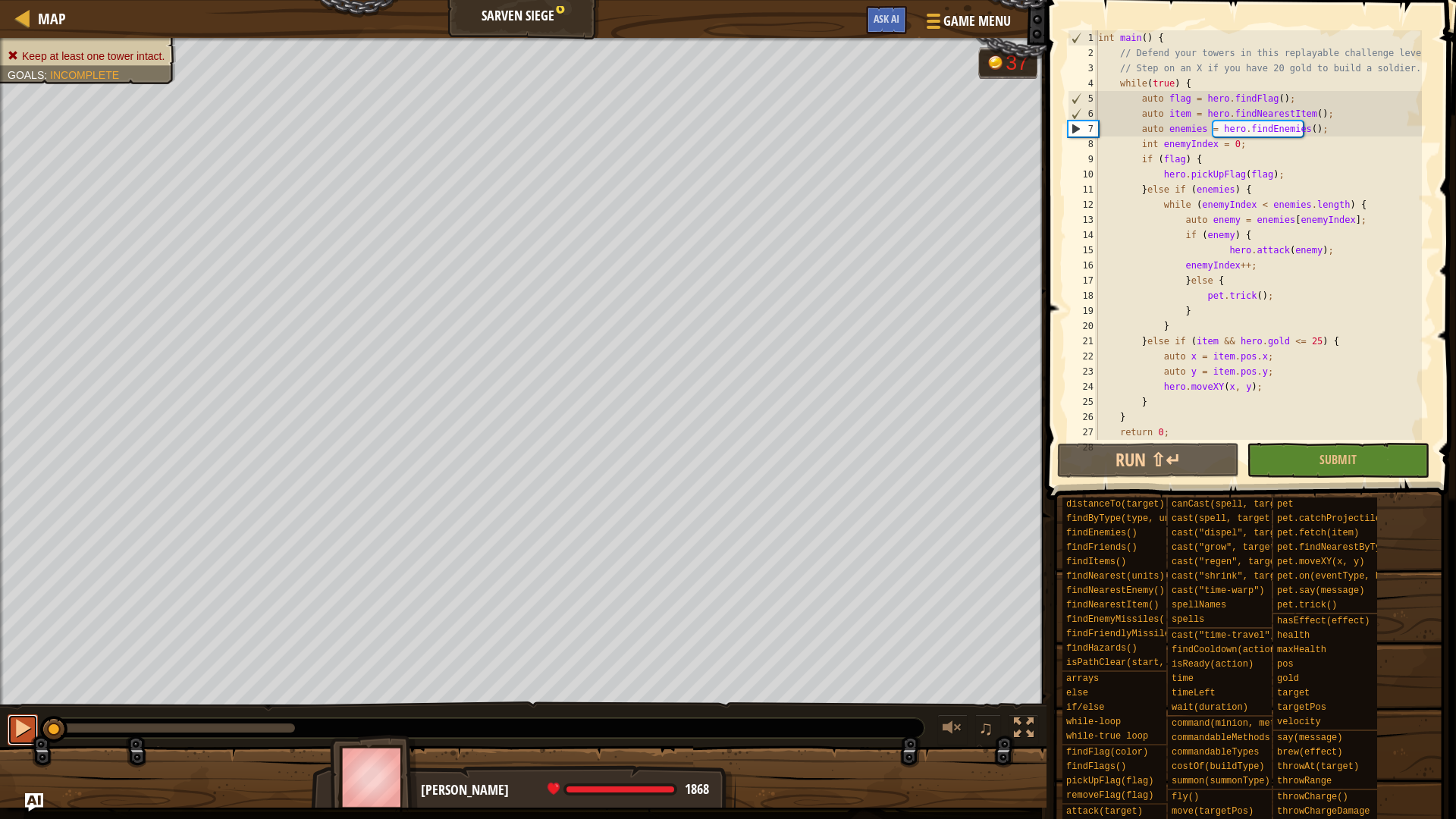
click at [10, 689] on button at bounding box center [23, 729] width 30 height 31
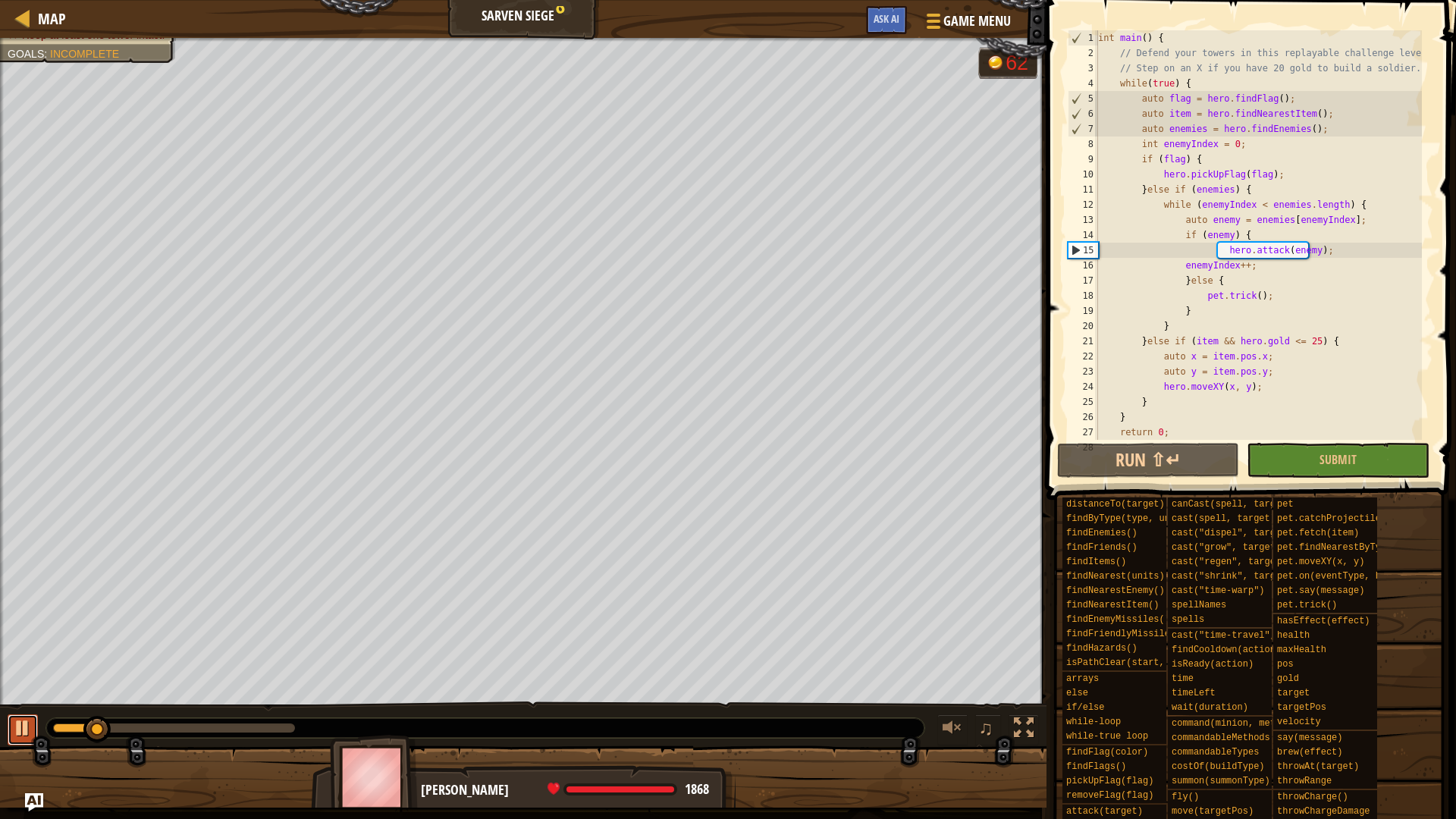
click at [11, 689] on button at bounding box center [23, 729] width 30 height 31
drag, startPoint x: 1193, startPoint y: 306, endPoint x: 1184, endPoint y: 281, distance: 26.6
click at [1184, 281] on div "int main ( ) { // Defend your towers in this replayable challenge level! // Ste…" at bounding box center [1258, 250] width 327 height 440
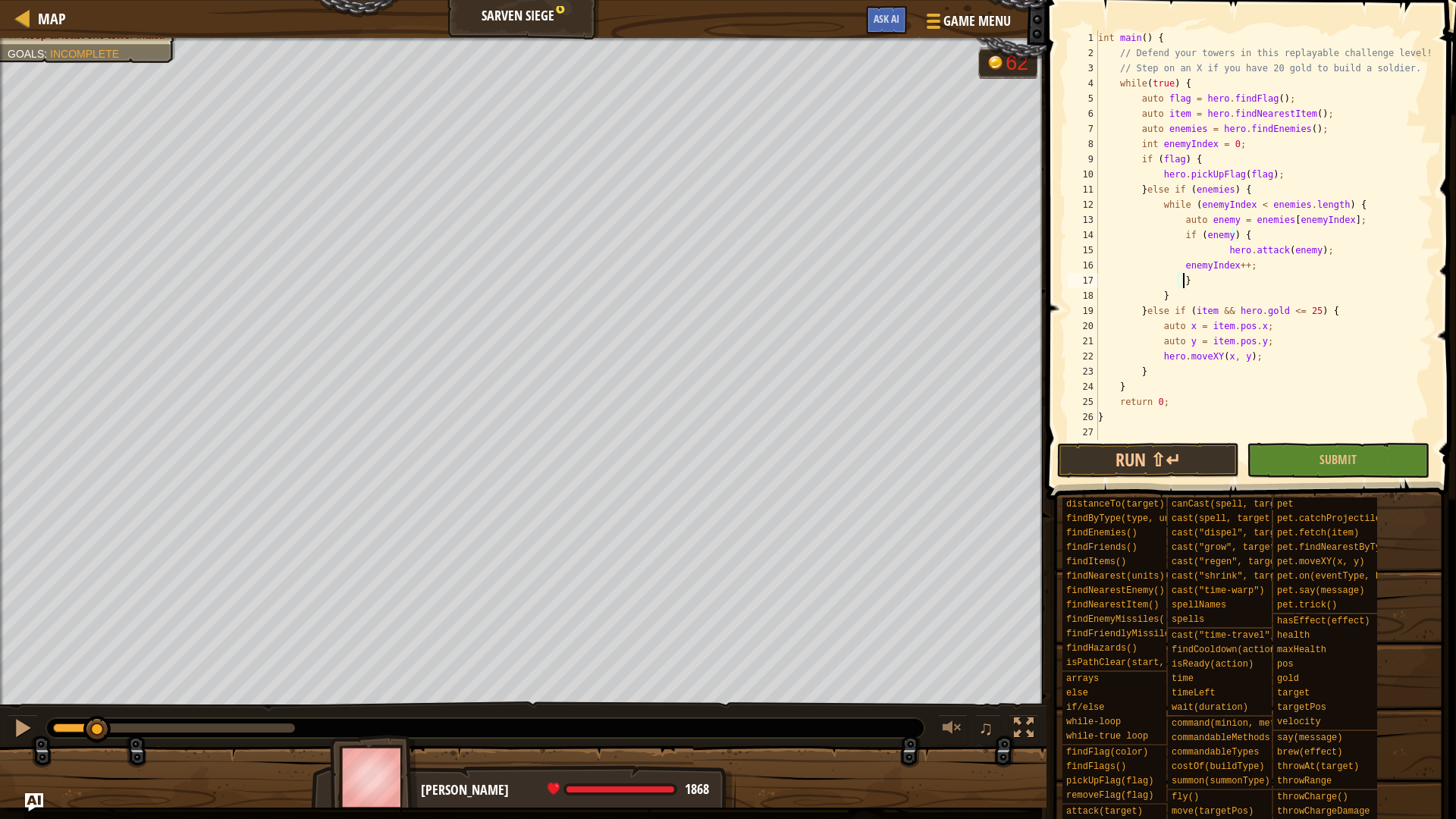
click at [1177, 262] on div "int main ( ) { // Defend your towers in this replayable challenge level! // Ste…" at bounding box center [1264, 250] width 338 height 440
click at [1220, 248] on div "int main ( ) { // Defend your towers in this replayable challenge level! // Ste…" at bounding box center [1264, 250] width 338 height 440
drag, startPoint x: 1273, startPoint y: 268, endPoint x: 1198, endPoint y: 267, distance: 75.0
click at [1198, 267] on div "int main ( ) { // Defend your towers in this replayable challenge level! // Ste…" at bounding box center [1264, 250] width 338 height 440
click at [1288, 265] on div "int main ( ) { // Defend your towers in this replayable challenge level! // Ste…" at bounding box center [1264, 235] width 338 height 410
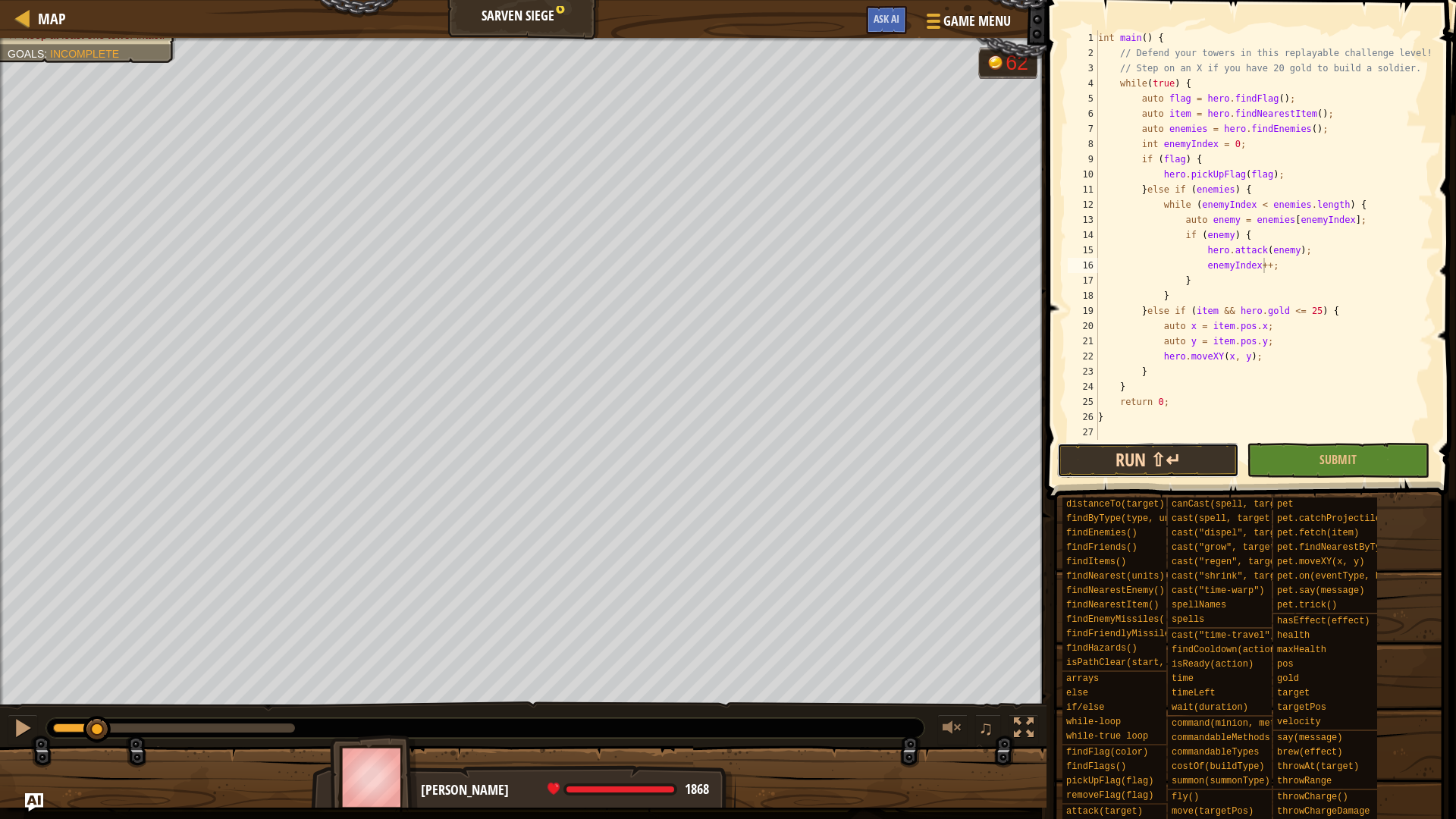
click at [1114, 458] on button "Run ⇧↵" at bounding box center [1147, 460] width 182 height 35
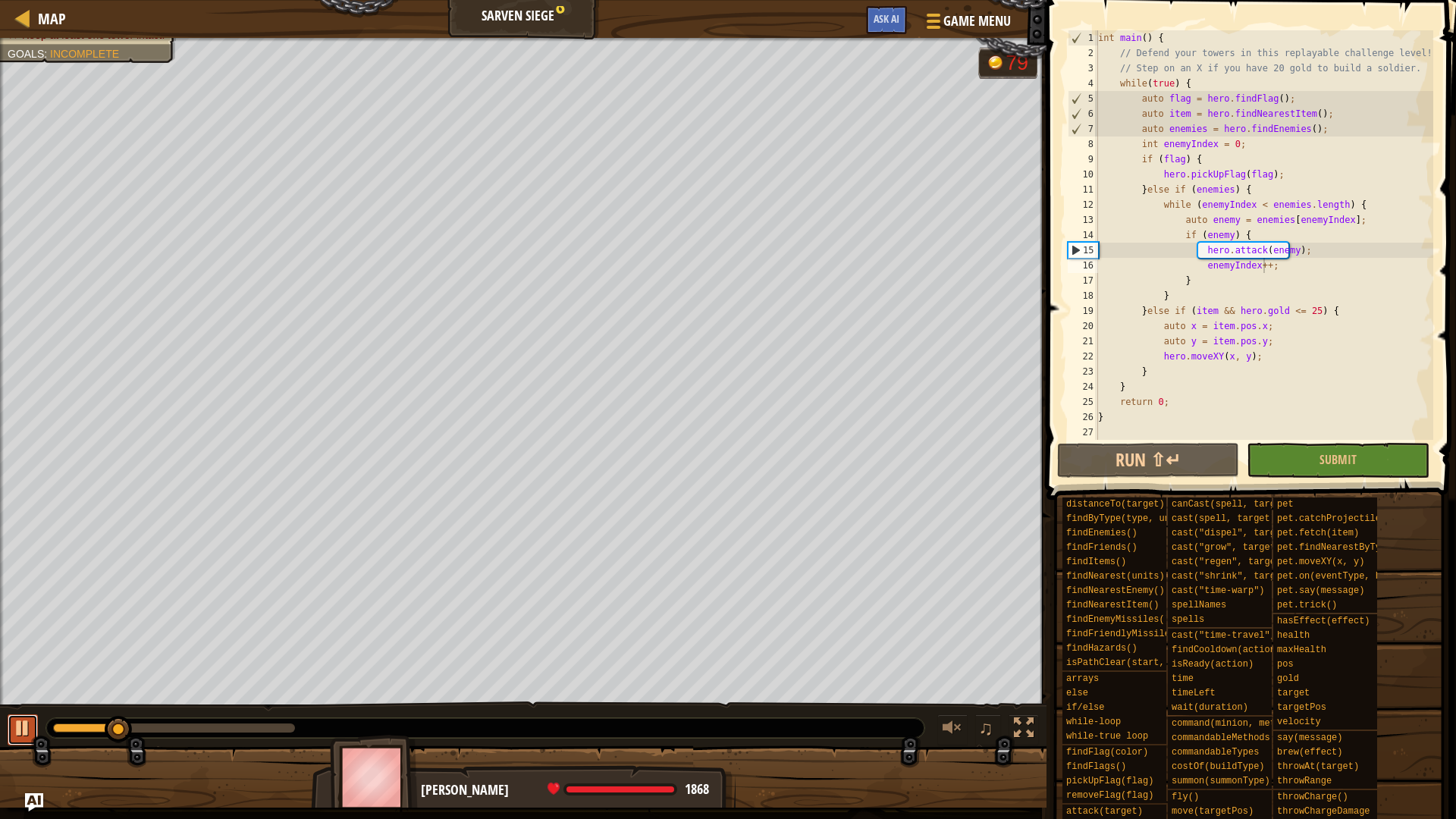
click at [11, 689] on button at bounding box center [23, 729] width 30 height 31
click at [1222, 190] on div "int main ( ) { // Defend your towers in this replayable challenge level! // Ste…" at bounding box center [1264, 250] width 338 height 440
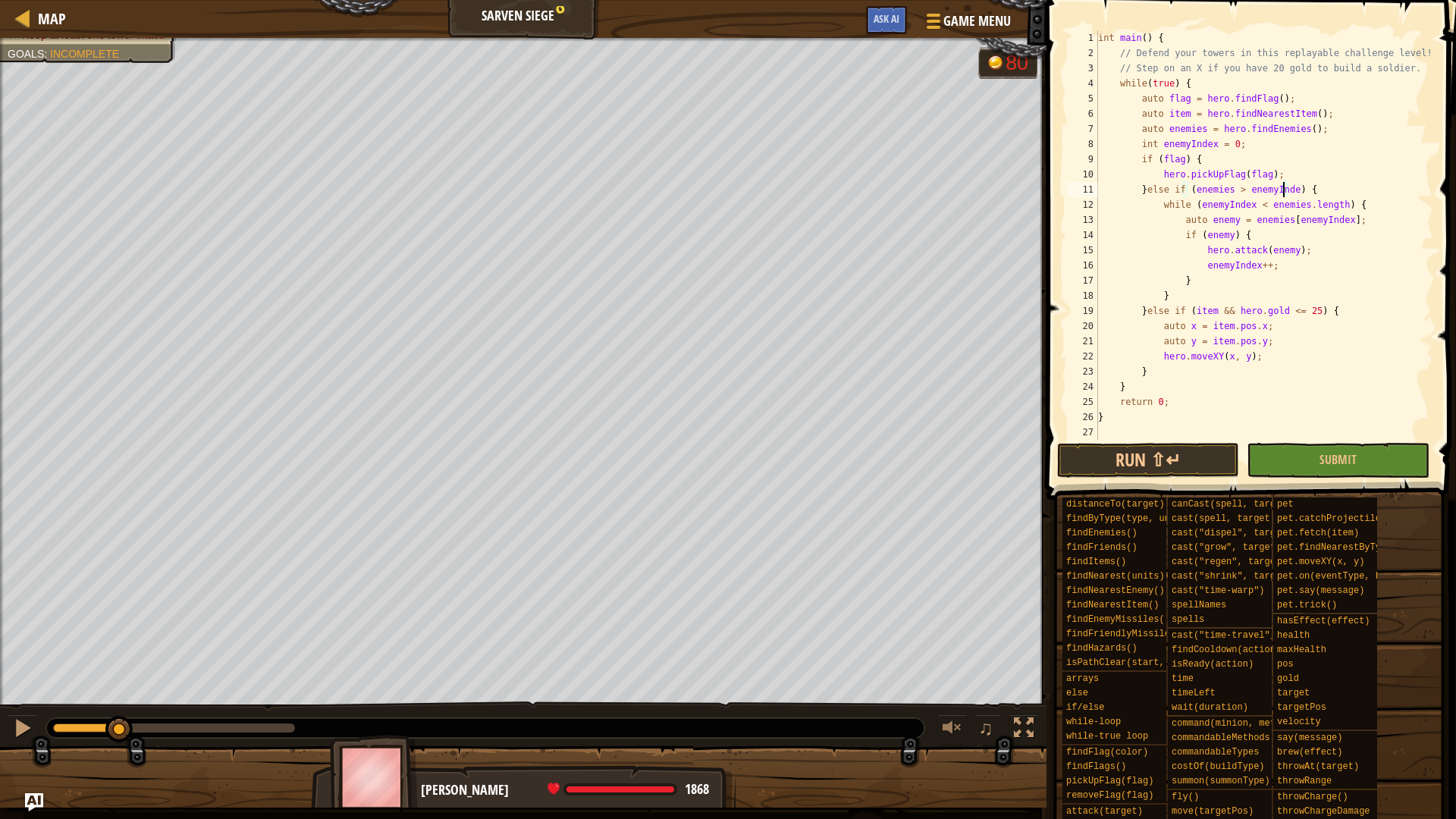
scroll to position [7, 15]
click at [1189, 470] on button "Run ⇧↵" at bounding box center [1147, 460] width 182 height 35
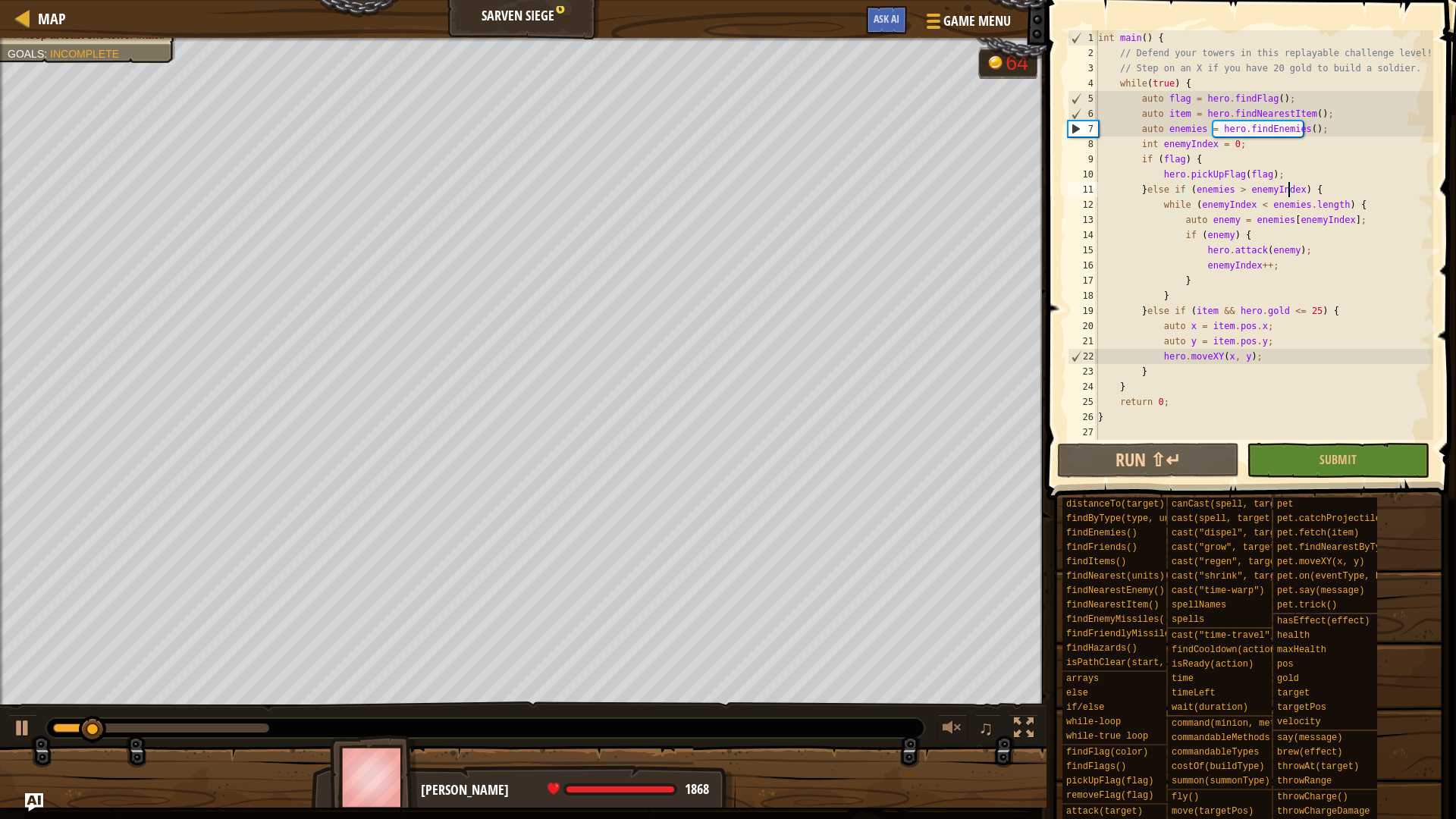
click at [1222, 190] on div "int main ( ) { // Defend your towers in this replayable challenge level! // Ste…" at bounding box center [1264, 250] width 338 height 440
type textarea "}else if (enemies.length > enemyIndex) {"
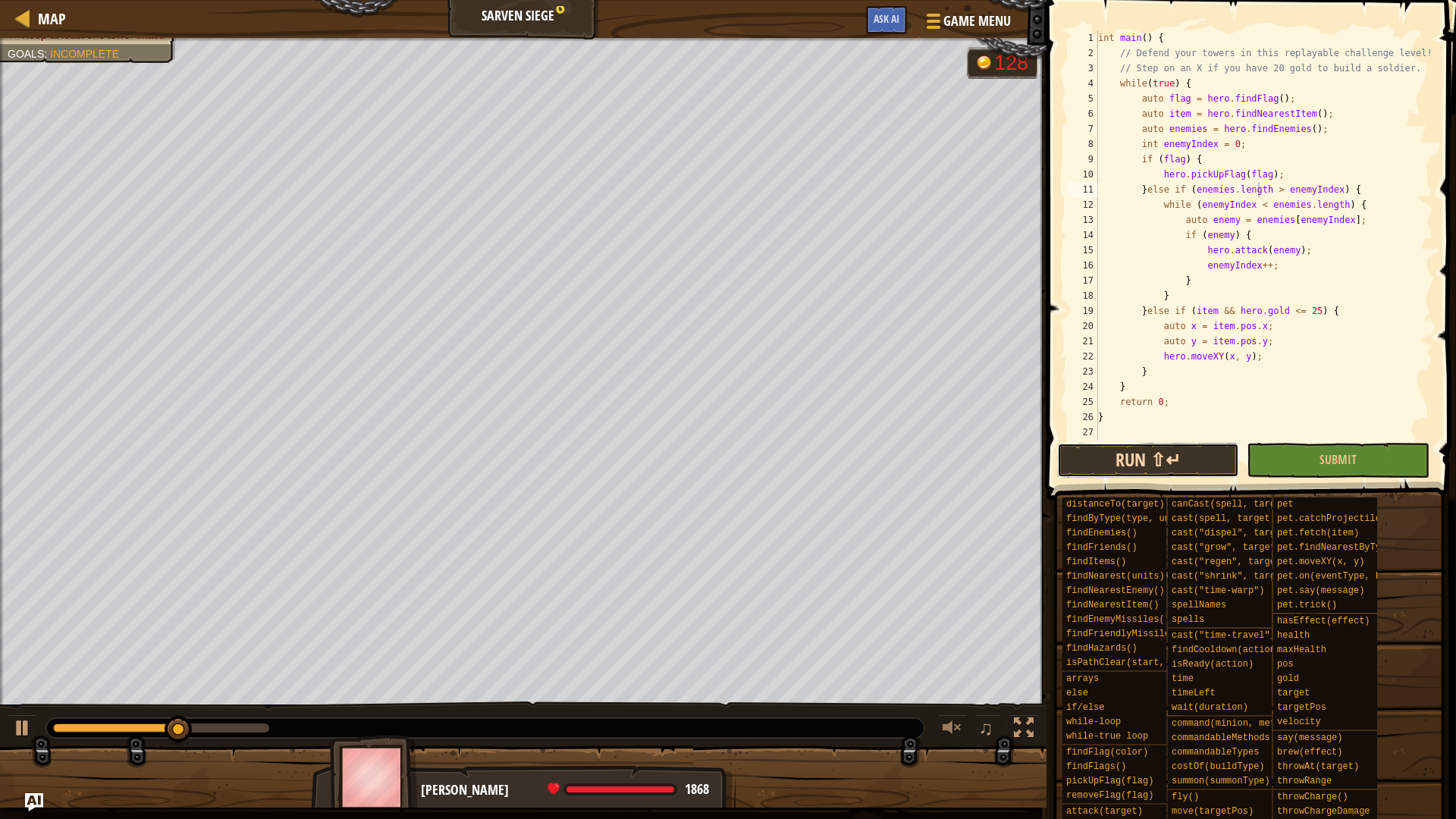
click at [1178, 453] on button "Run ⇧↵" at bounding box center [1147, 460] width 182 height 35
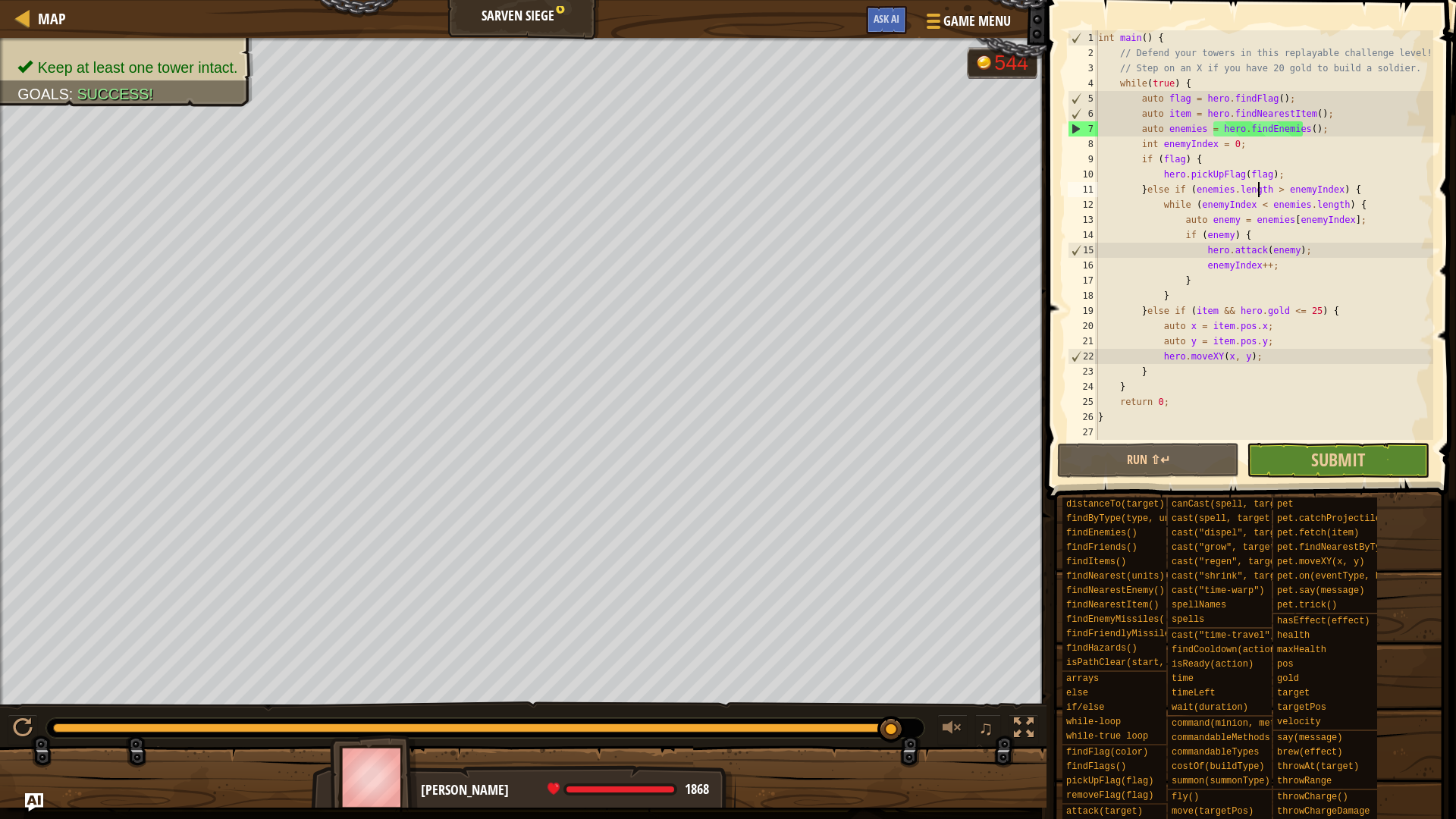
click at [1300, 469] on div "}else if (enemies.length > enemyIndex) { 1 2 3 4 5 6 7 8 9 10 11 12 13 14 15 16…" at bounding box center [1248, 280] width 414 height 545
drag, startPoint x: 1285, startPoint y: 467, endPoint x: 1251, endPoint y: 482, distance: 37.2
click at [1283, 467] on button "Submit" at bounding box center [1337, 460] width 182 height 35
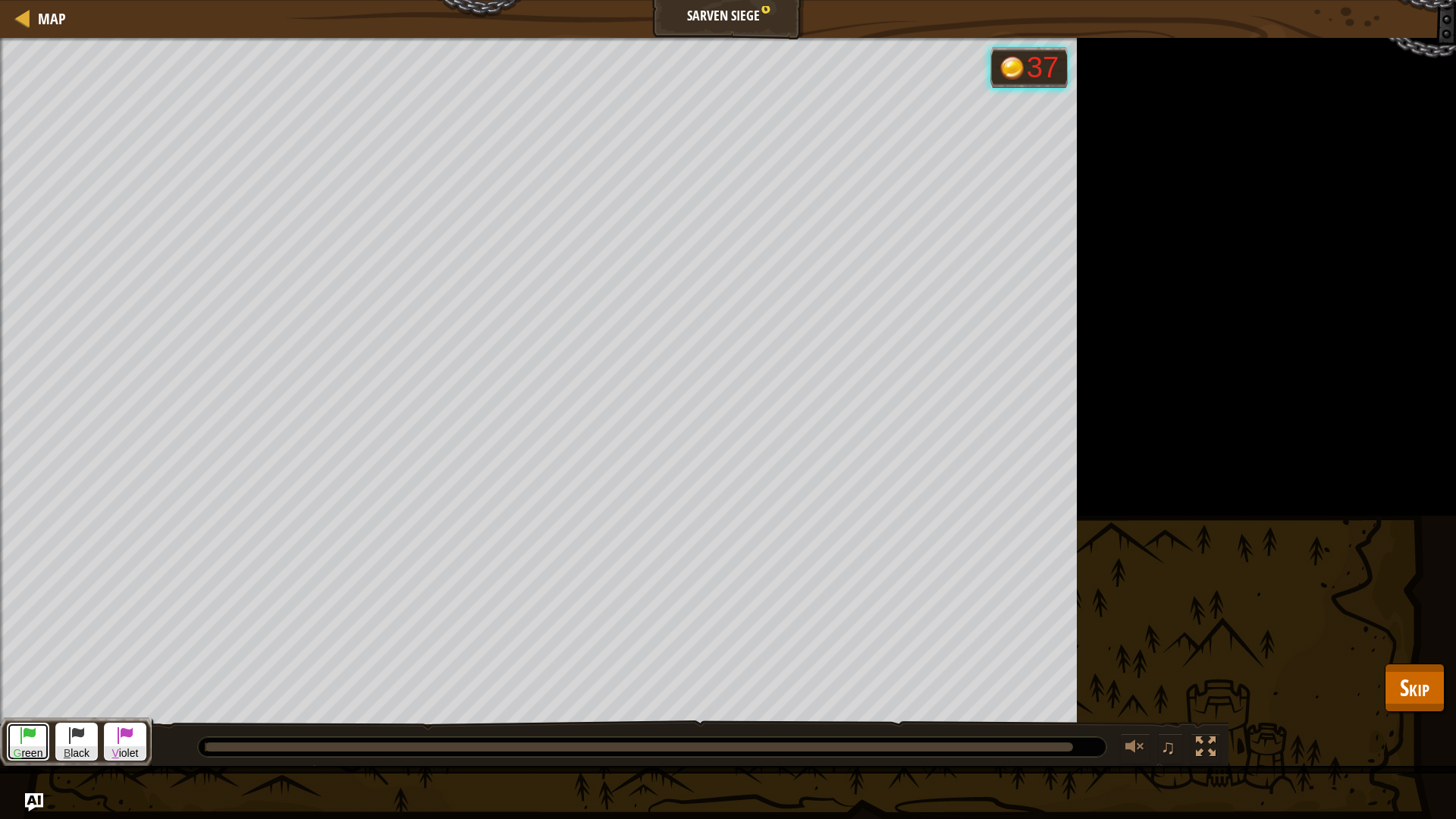
click at [24, 689] on span "G reen" at bounding box center [28, 752] width 41 height 14
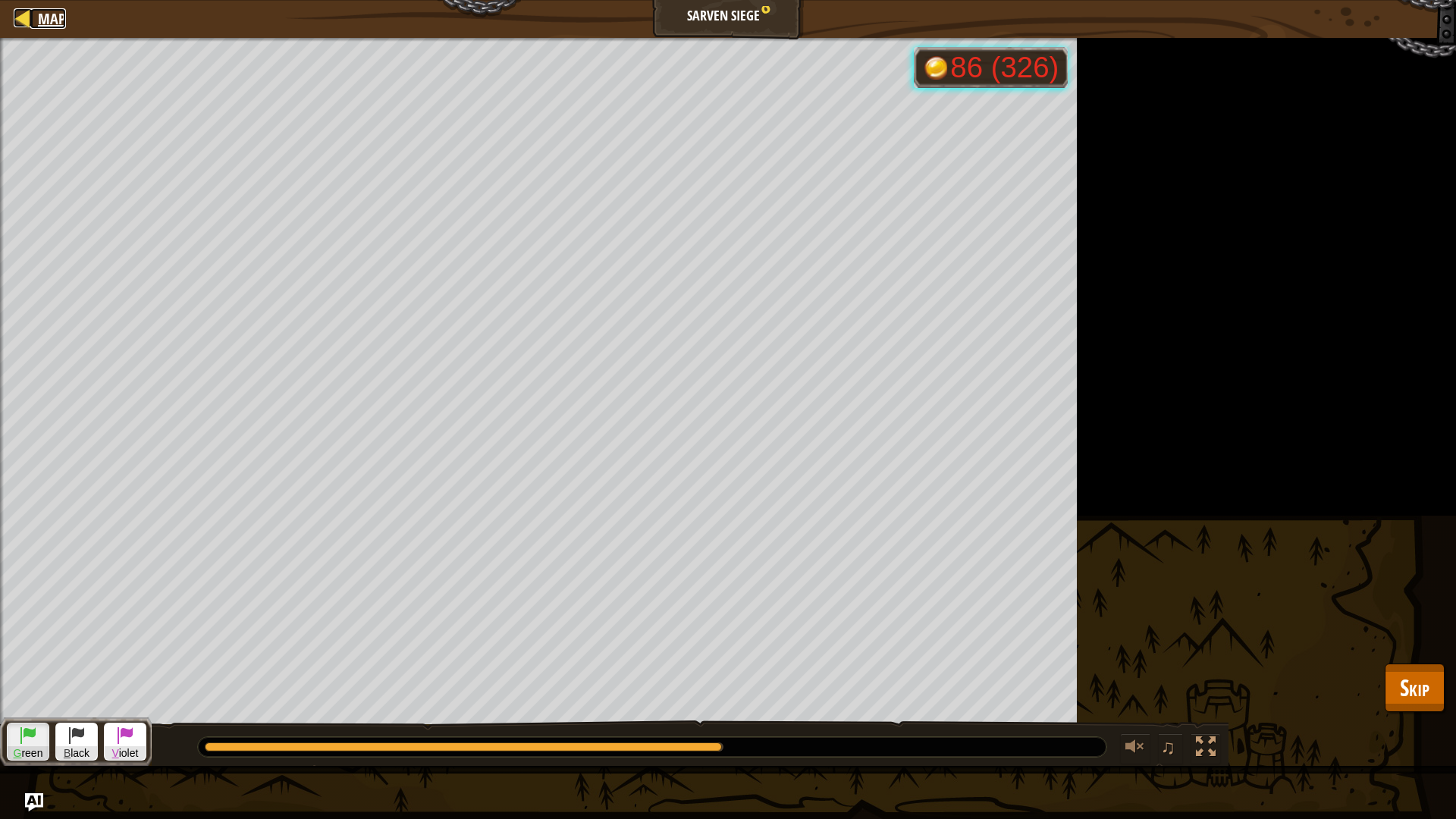
click at [19, 10] on div at bounding box center [23, 18] width 19 height 19
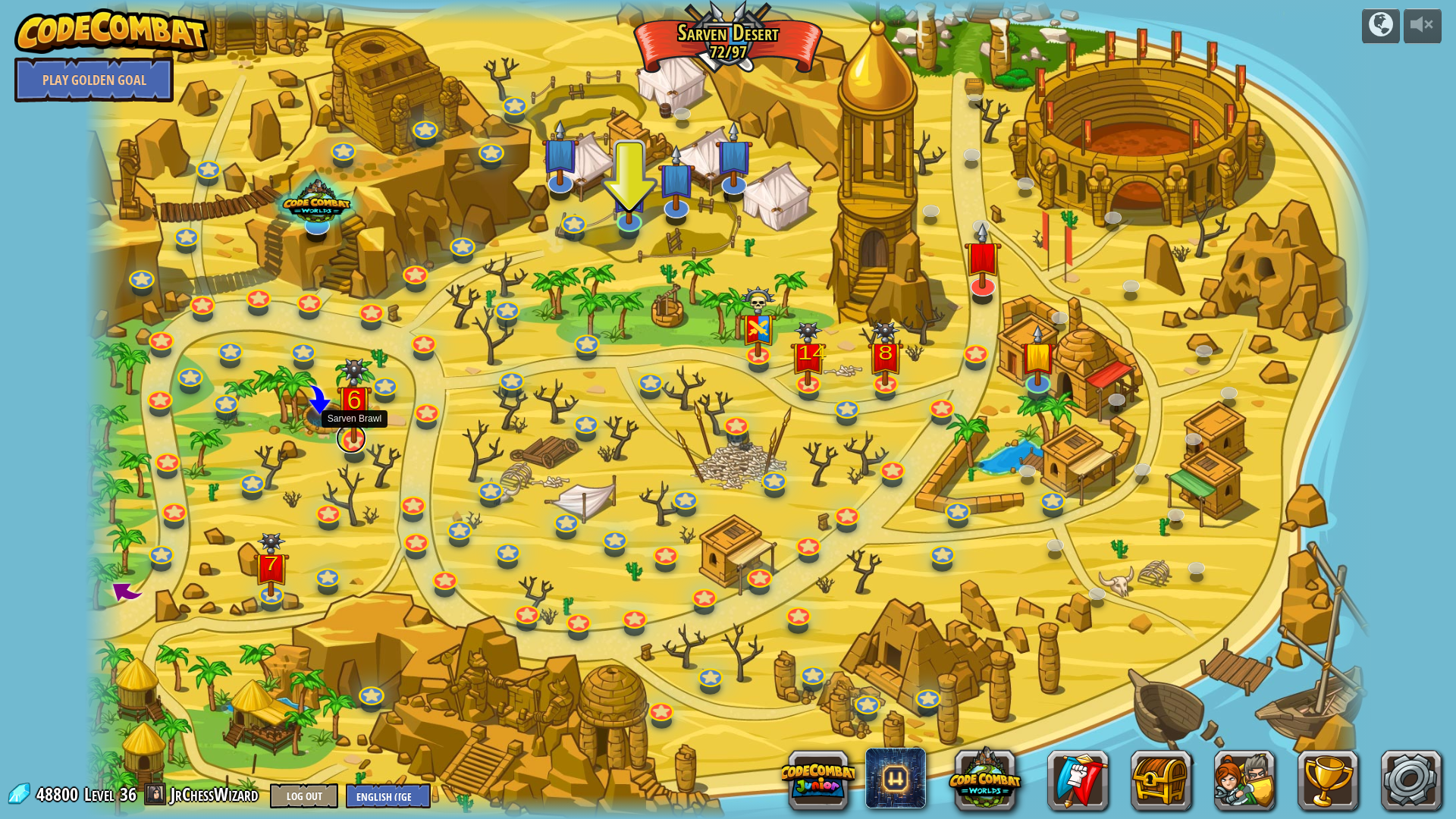
click at [351, 445] on link at bounding box center [351, 438] width 30 height 30
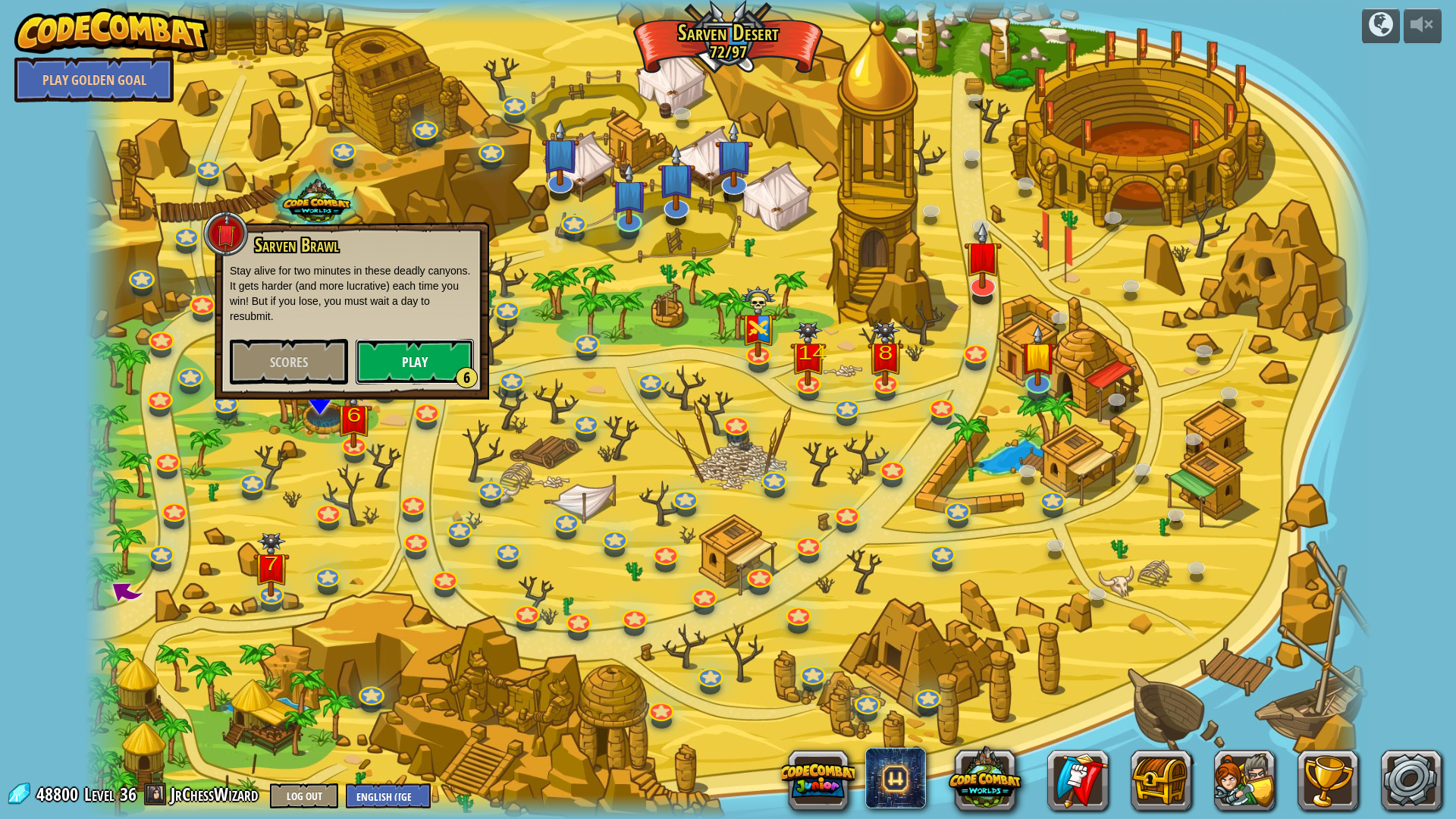
click at [429, 368] on button "Play 6" at bounding box center [414, 362] width 118 height 46
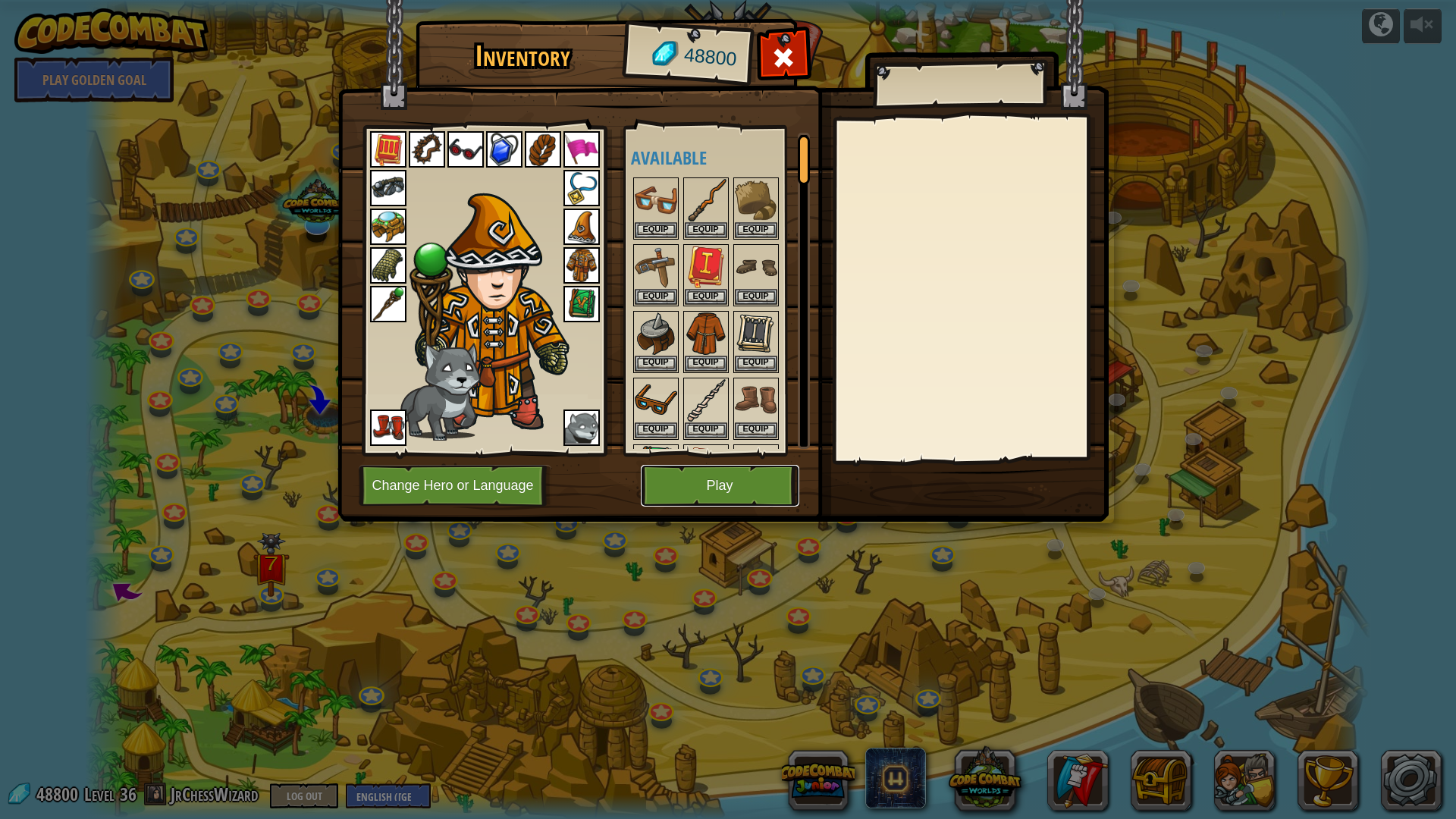
click at [755, 493] on button "Play" at bounding box center [720, 486] width 158 height 42
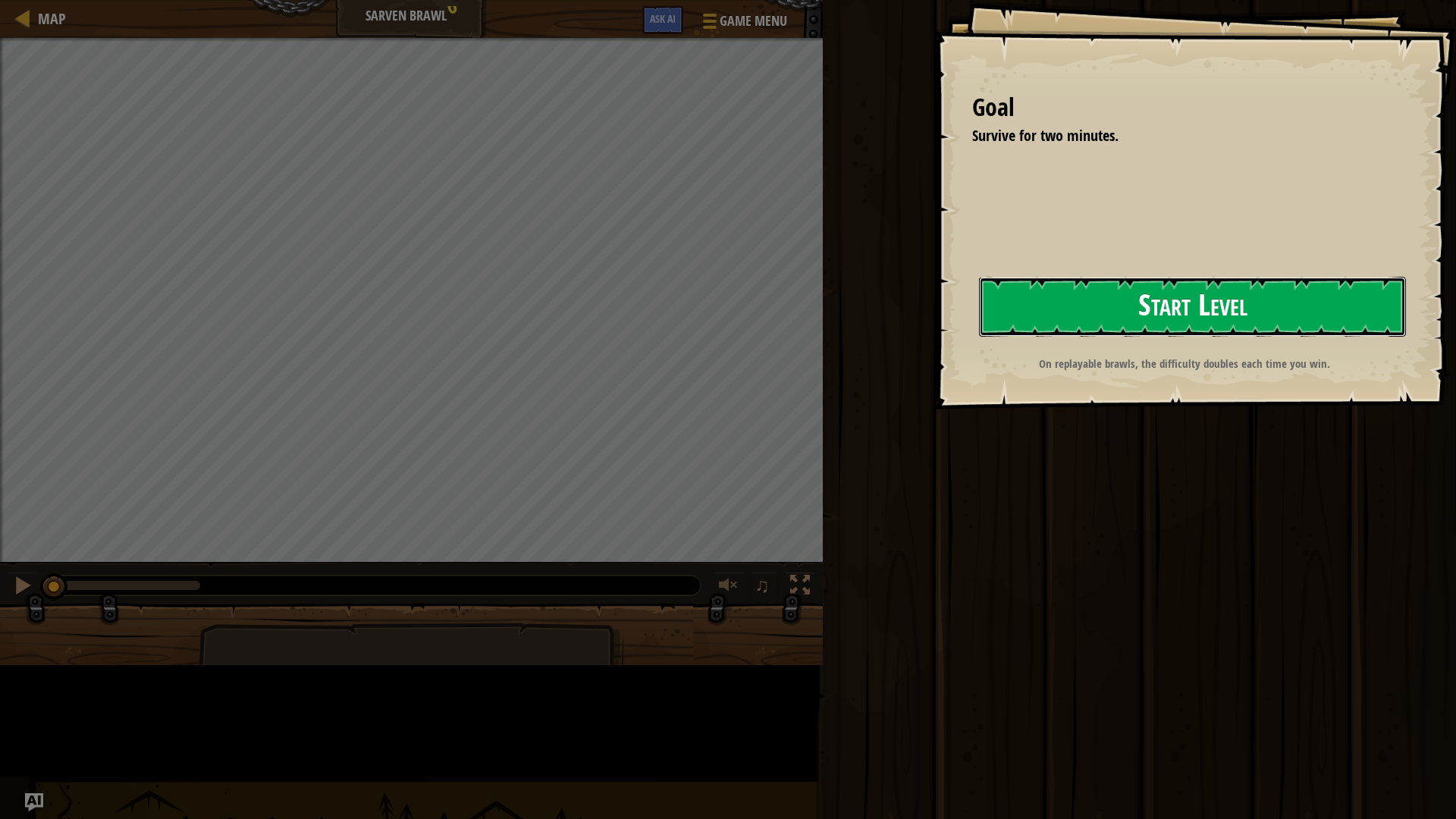
click at [979, 336] on button "Start Level" at bounding box center [1192, 307] width 427 height 60
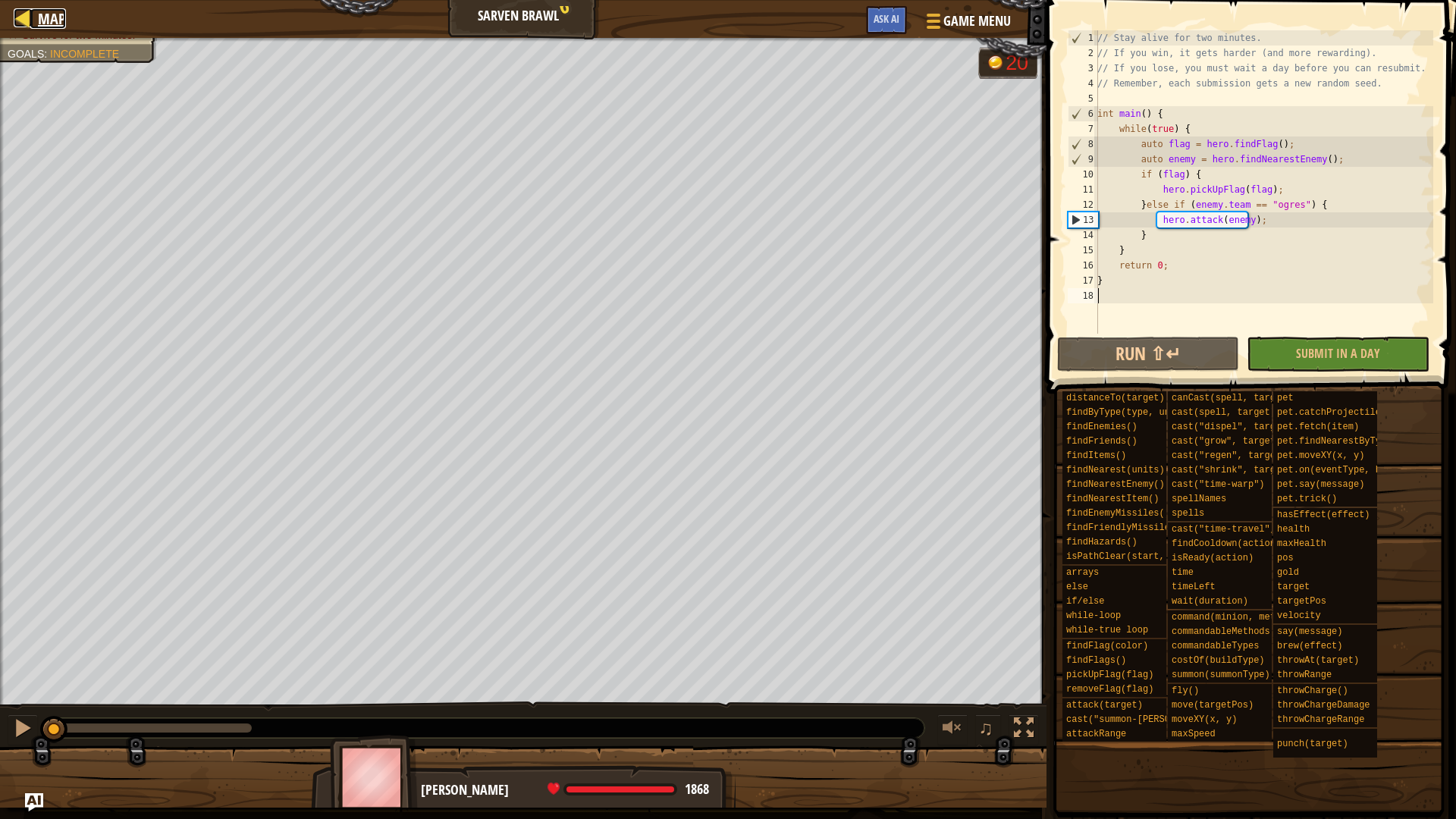
click at [38, 10] on span "Map" at bounding box center [51, 18] width 28 height 20
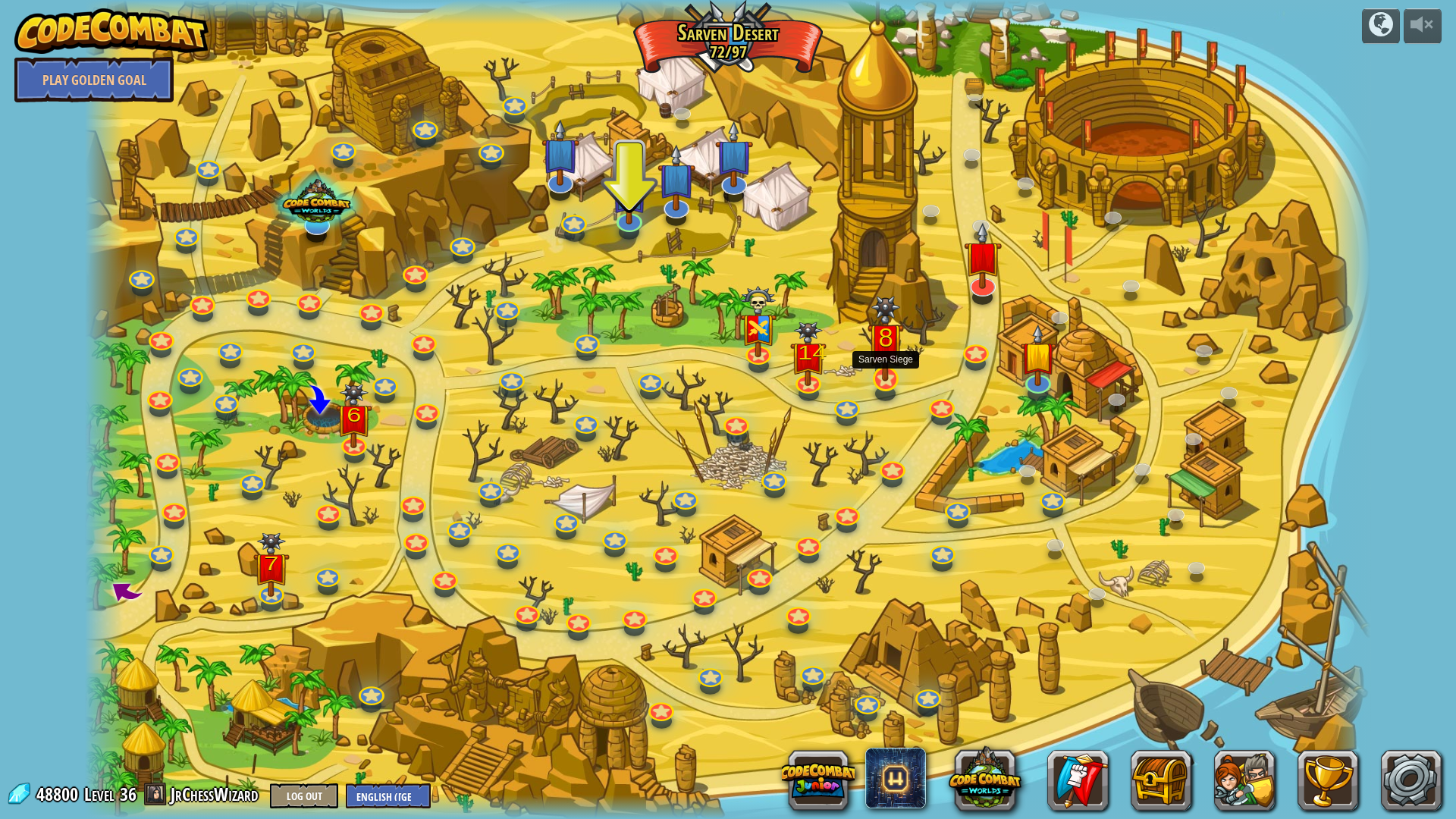
click at [884, 370] on img at bounding box center [885, 338] width 35 height 86
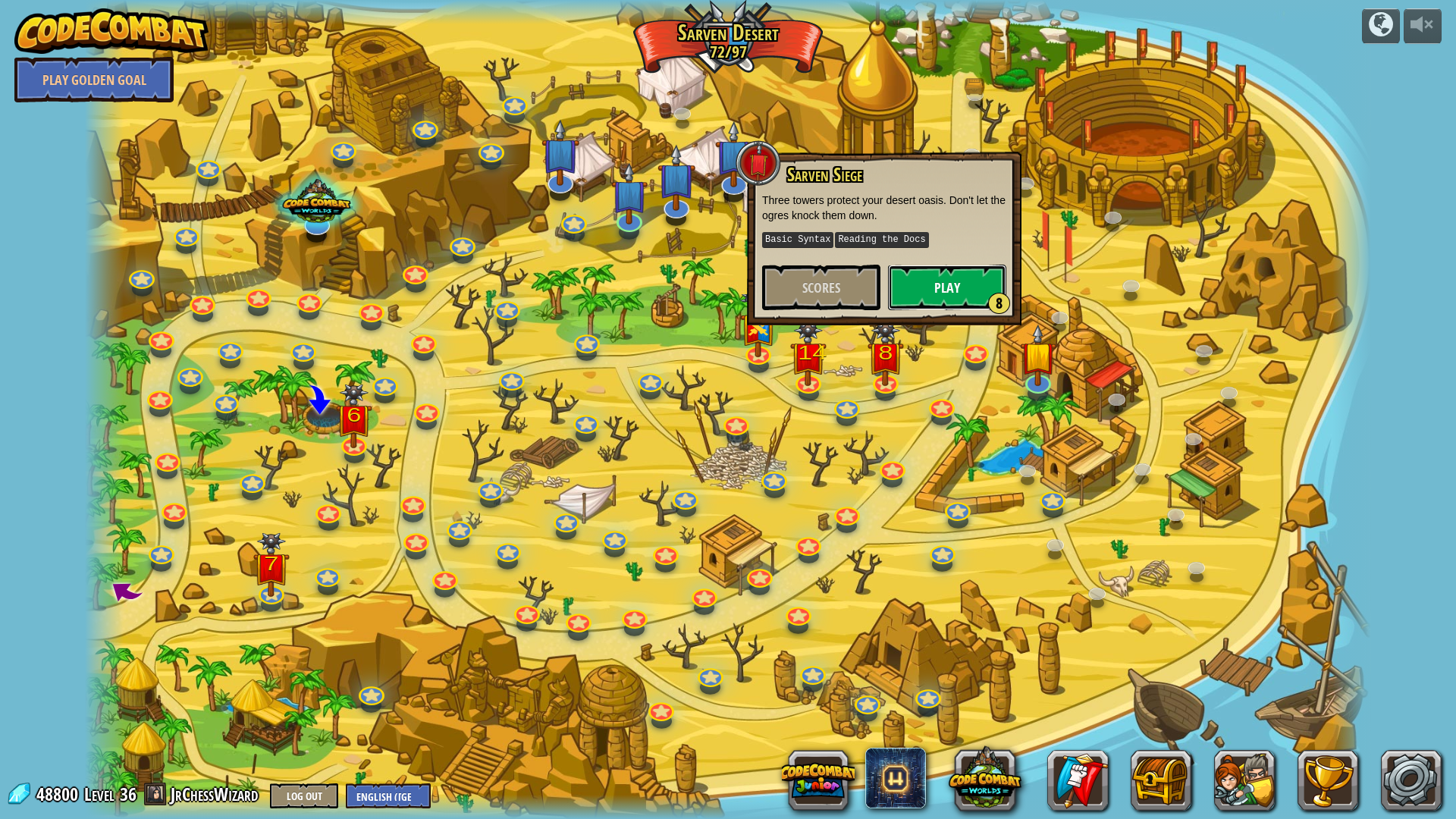
click at [916, 284] on button "Play 8" at bounding box center [947, 288] width 118 height 46
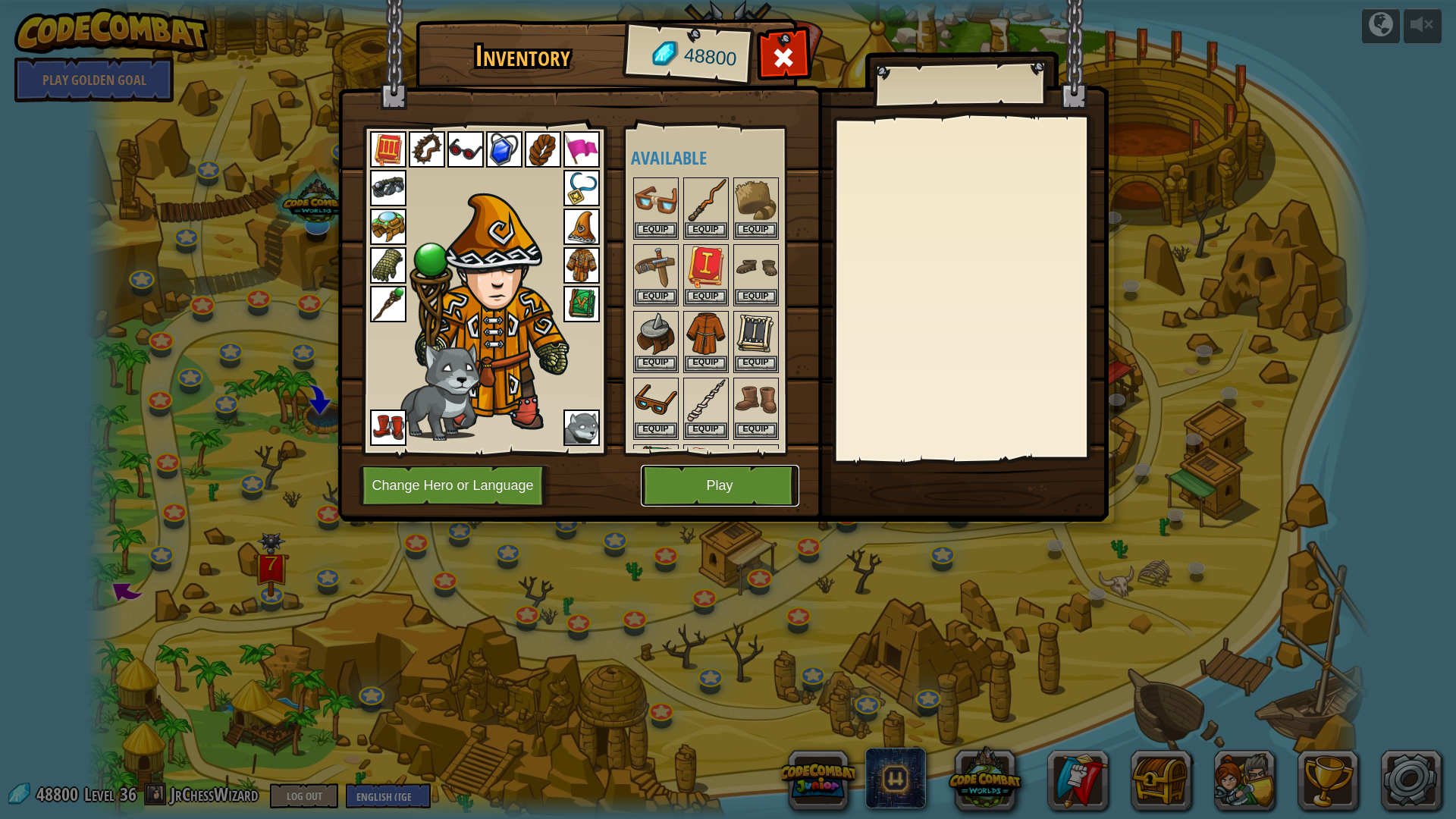
click at [746, 475] on button "Play" at bounding box center [720, 486] width 158 height 42
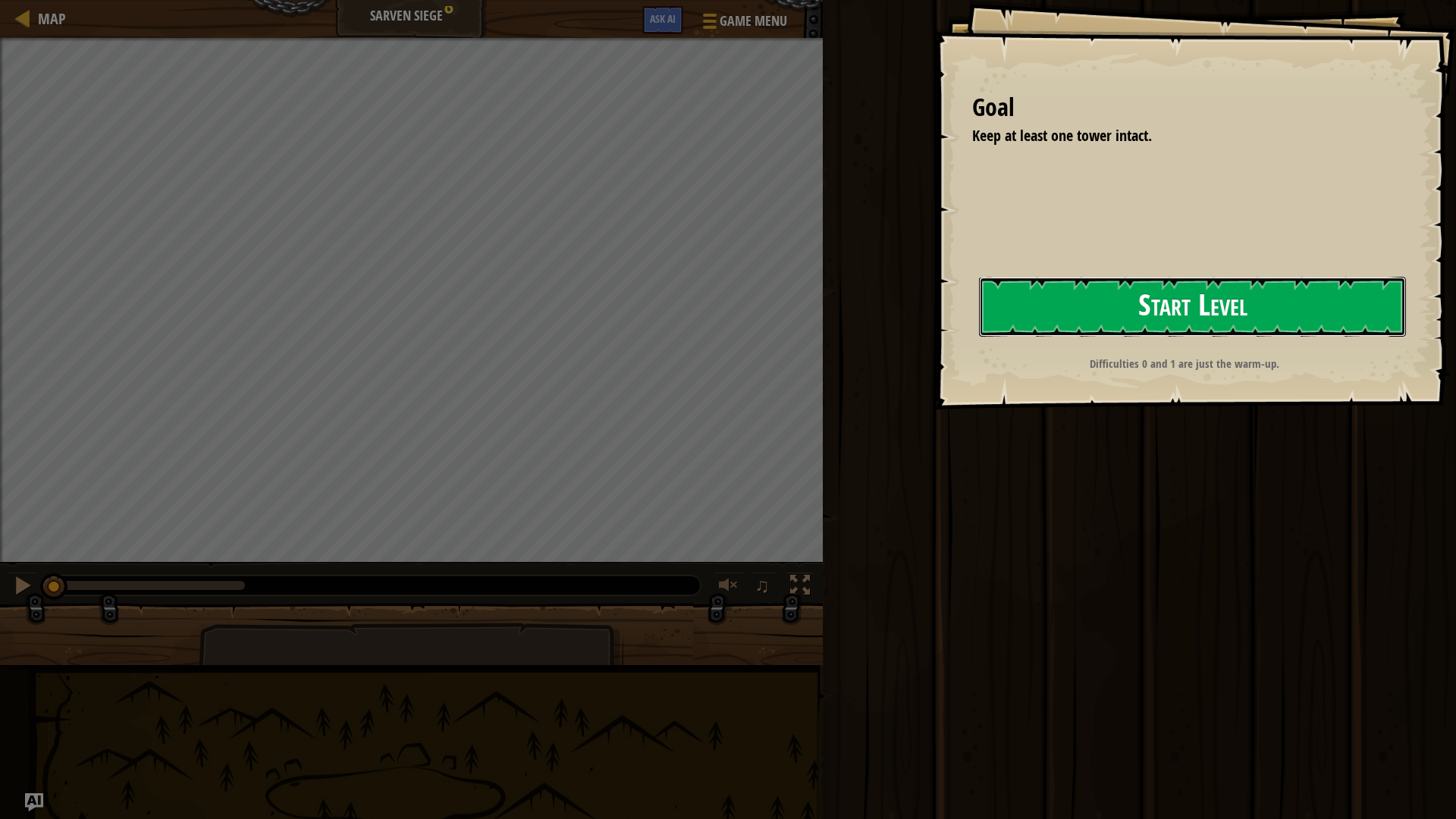
click at [979, 317] on button "Start Level" at bounding box center [1192, 307] width 427 height 60
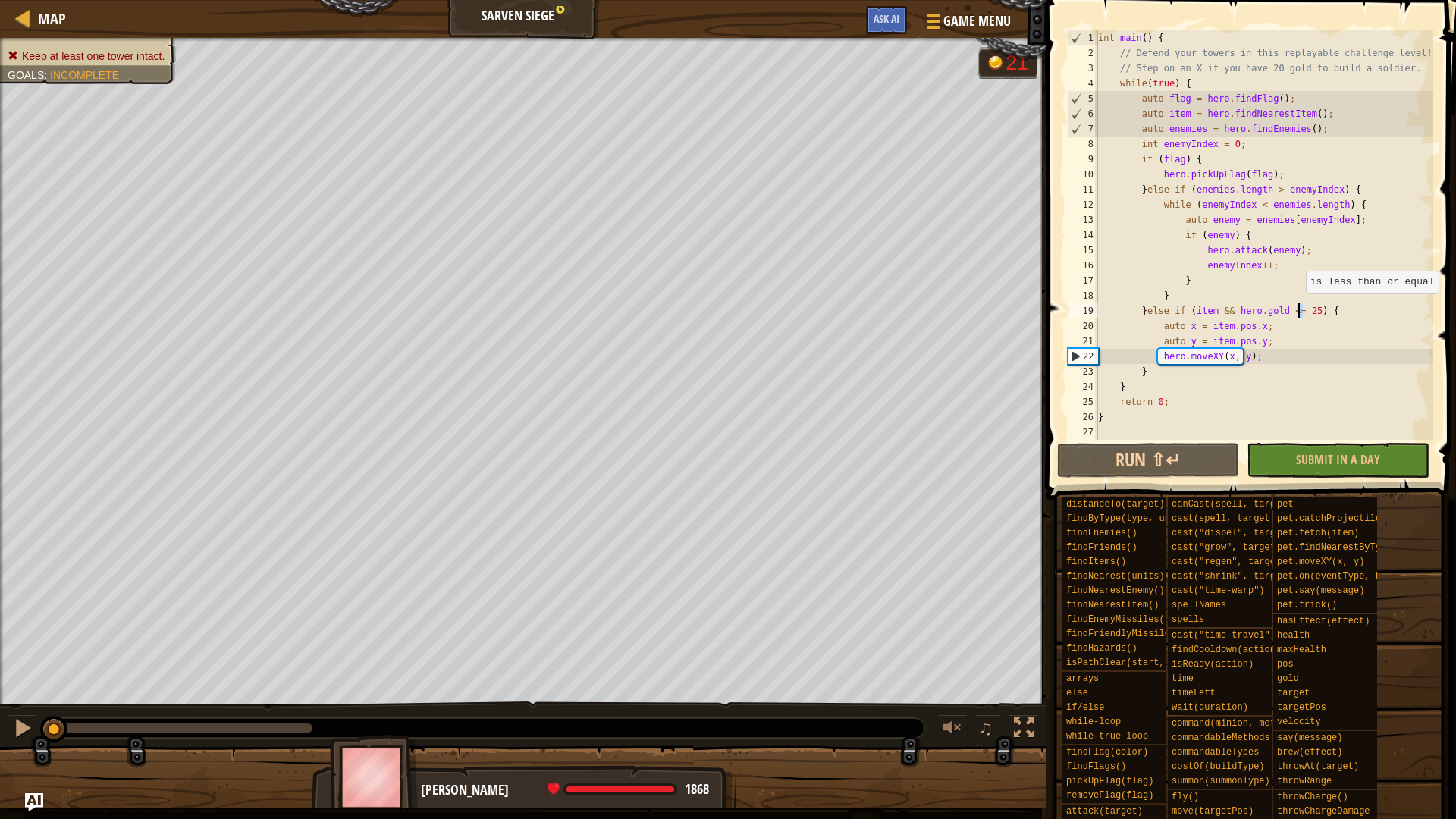
click at [1298, 309] on div "int main ( ) { // Defend your towers in this replayable challenge level! // Ste…" at bounding box center [1264, 250] width 338 height 440
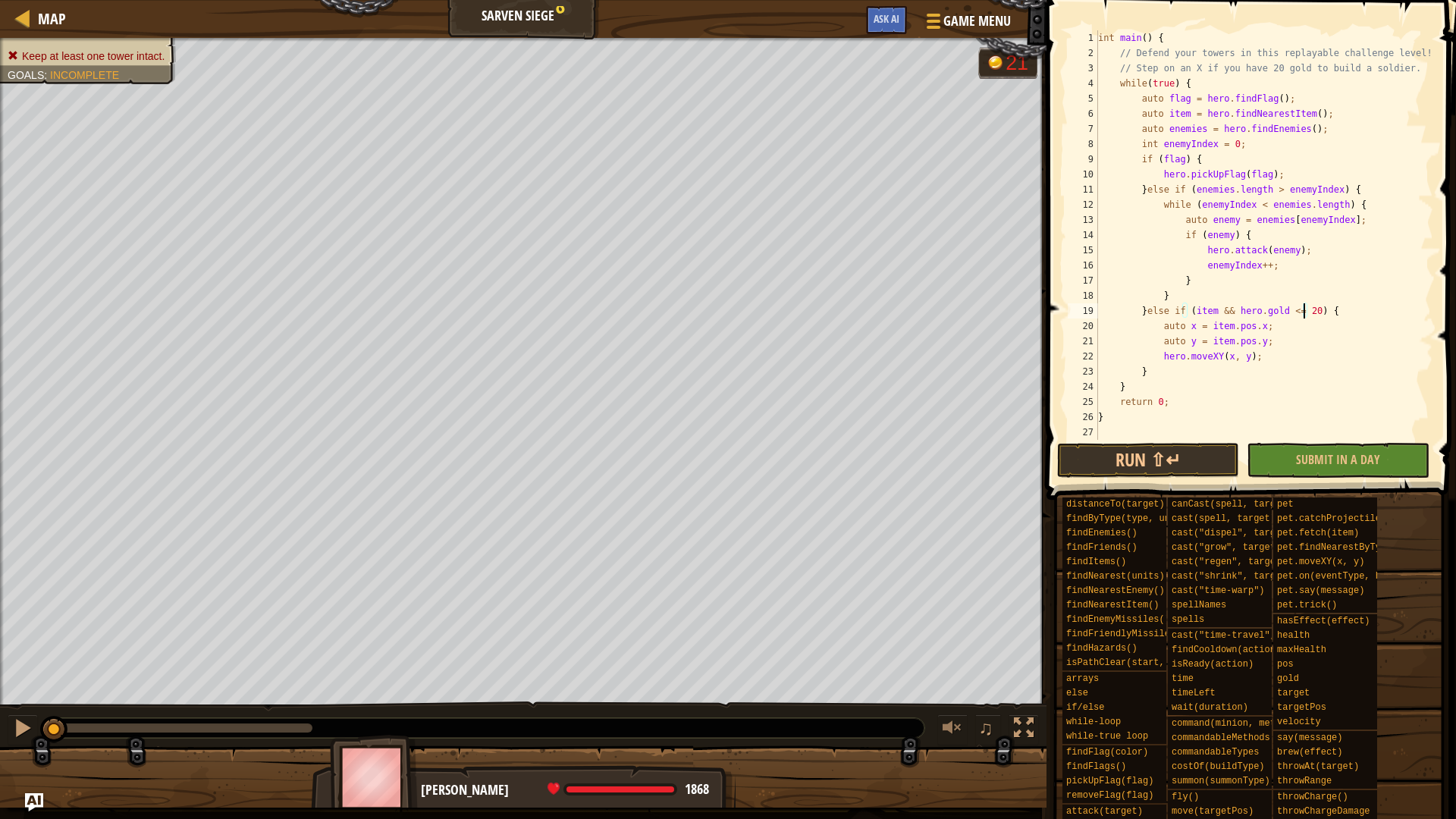
click at [1221, 278] on div "int main ( ) { // Defend your towers in this replayable challenge level! // Ste…" at bounding box center [1264, 250] width 338 height 440
click at [1159, 210] on div "int main ( ) { // Defend your towers in this replayable challenge level! // Ste…" at bounding box center [1264, 250] width 338 height 440
click at [1208, 277] on div "int main ( ) { // Defend your towers in this replayable challenge level! // Ste…" at bounding box center [1264, 250] width 338 height 440
click at [1200, 293] on div "int main ( ) { // Defend your towers in this replayable challenge level! // Ste…" at bounding box center [1264, 250] width 338 height 440
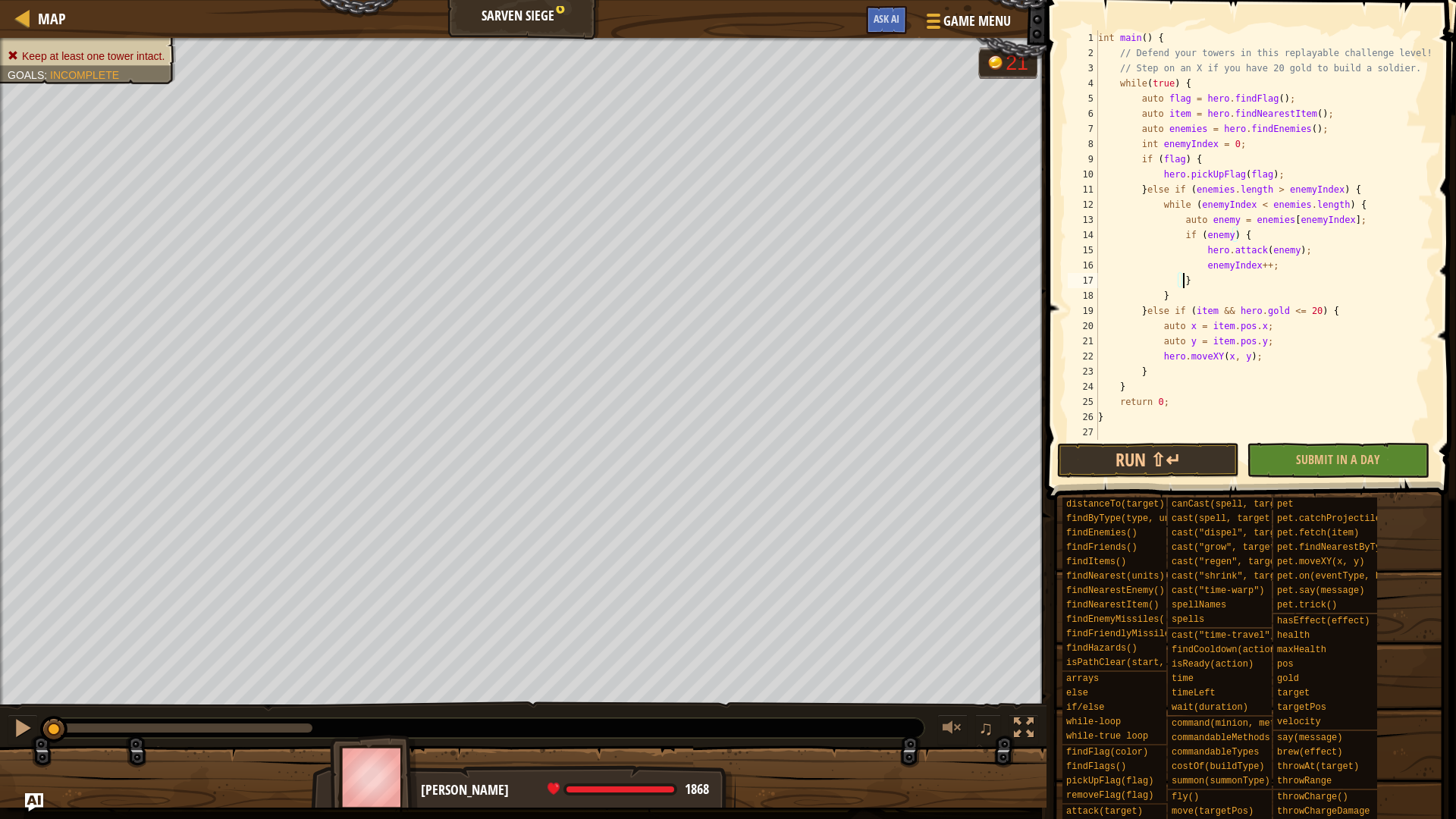
type textarea "}"
click at [1167, 469] on button "Run ⇧↵" at bounding box center [1147, 460] width 182 height 35
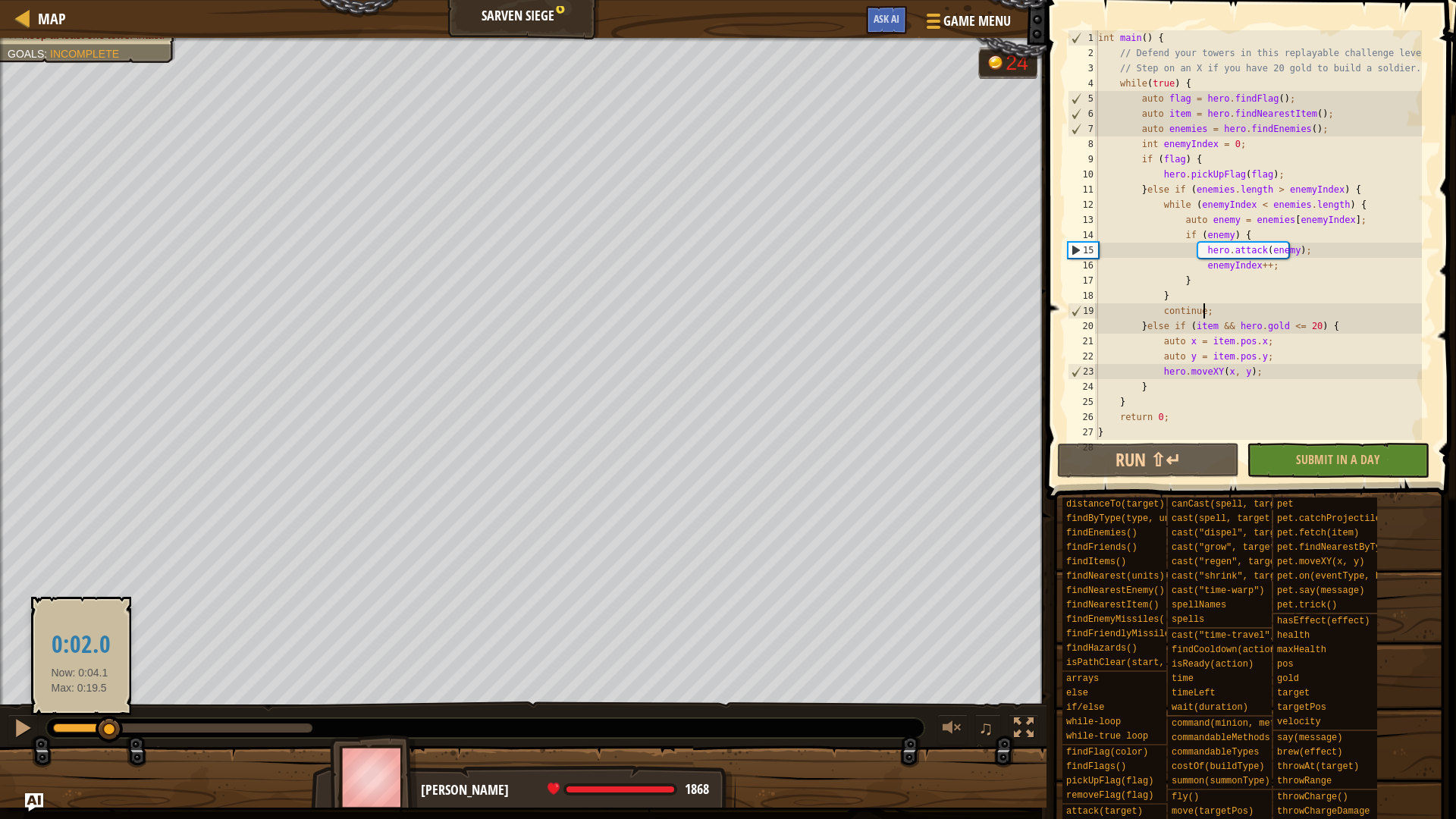
drag, startPoint x: 58, startPoint y: 729, endPoint x: 80, endPoint y: 731, distance: 22.1
click at [80, 689] on div at bounding box center [82, 728] width 57 height 10
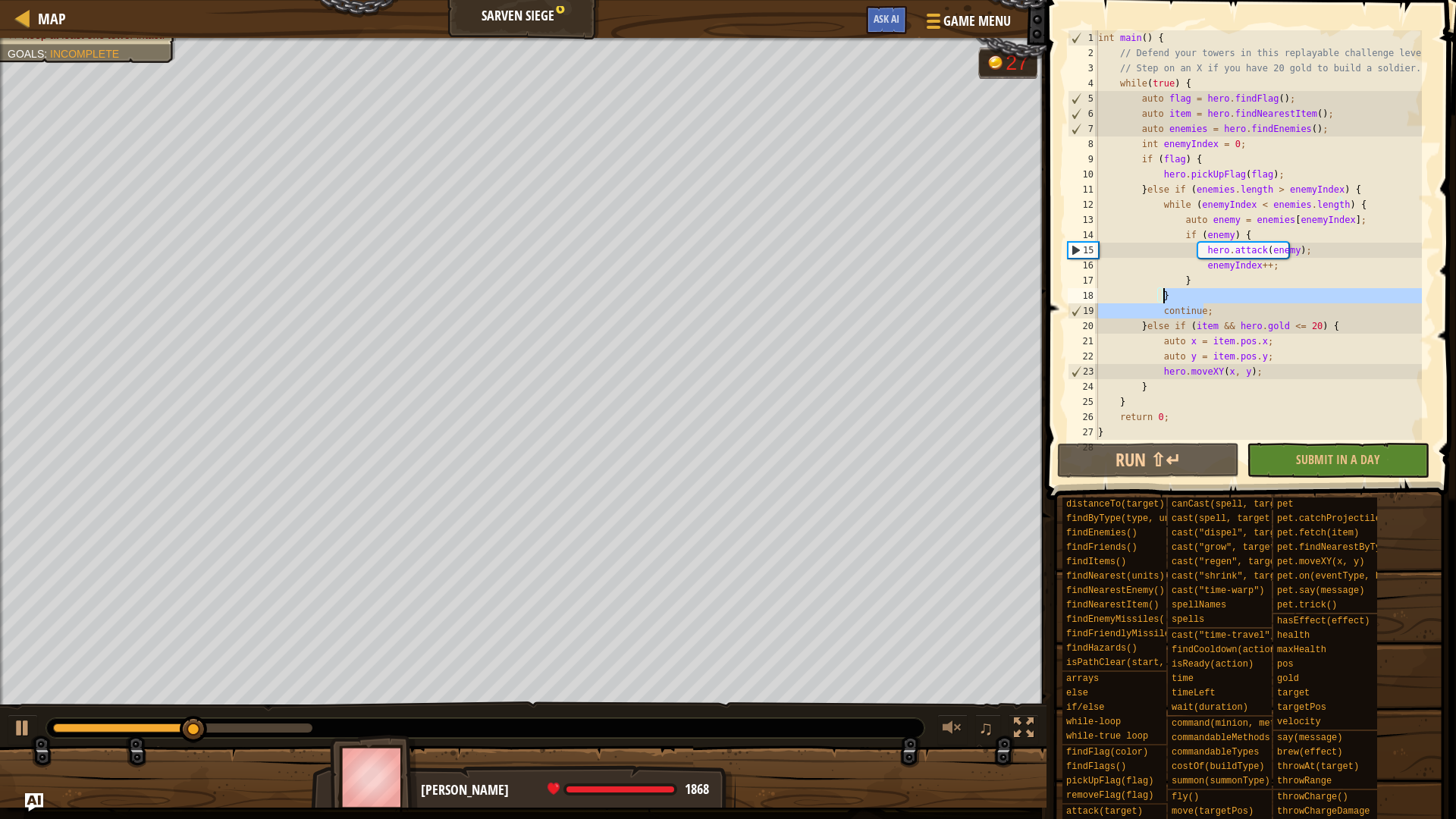
drag, startPoint x: 1214, startPoint y: 312, endPoint x: 1197, endPoint y: 295, distance: 24.0
click at [1197, 295] on div "int main ( ) { // Defend your towers in this replayable challenge level! // Ste…" at bounding box center [1258, 250] width 327 height 440
click at [1223, 301] on div "int main ( ) { // Defend your towers in this replayable challenge level! // Ste…" at bounding box center [1258, 235] width 327 height 410
drag, startPoint x: 1220, startPoint y: 310, endPoint x: 1157, endPoint y: 311, distance: 63.0
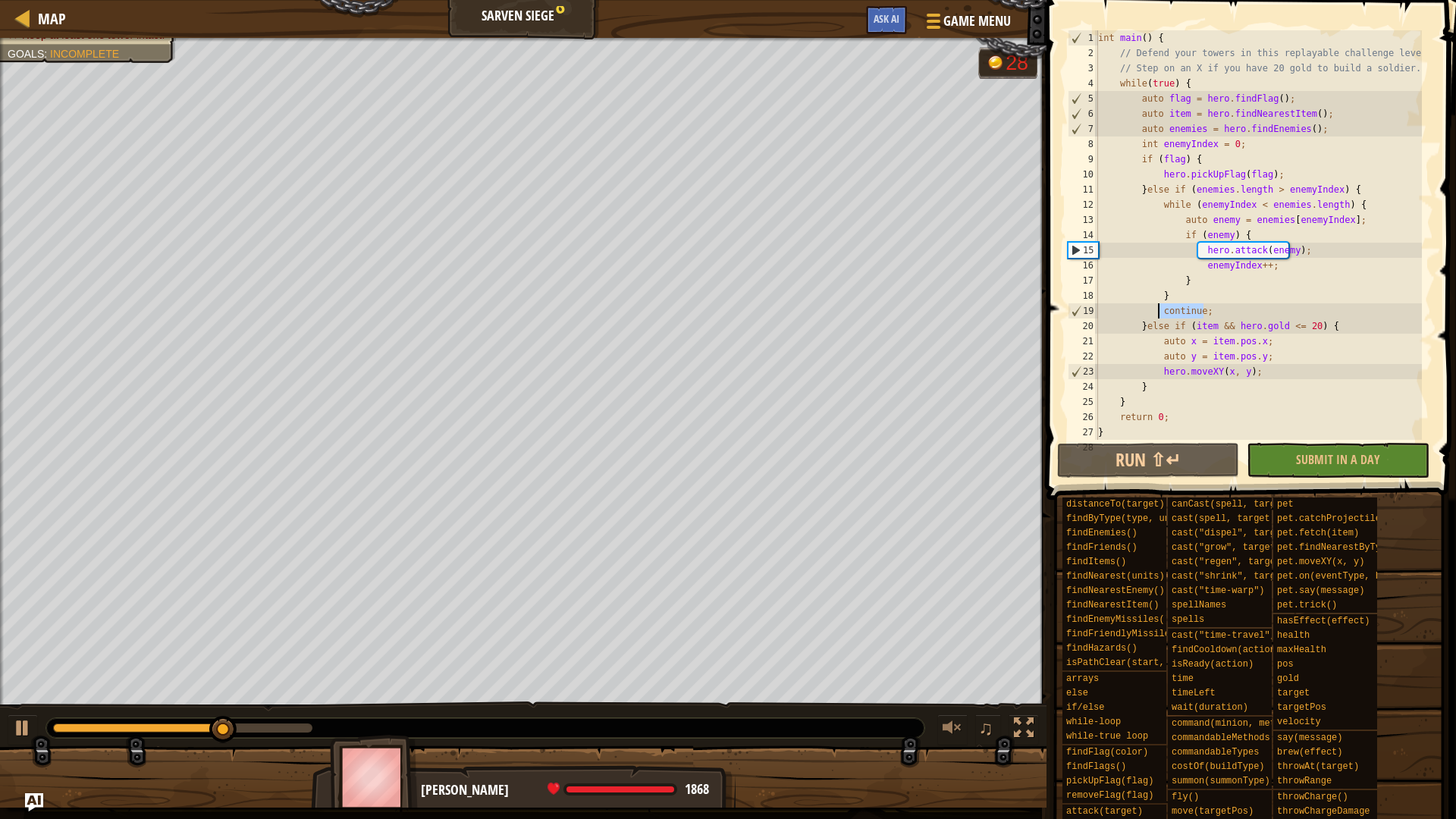
click at [1157, 311] on div "int main ( ) { // Defend your towers in this replayable challenge level! // Ste…" at bounding box center [1258, 250] width 327 height 440
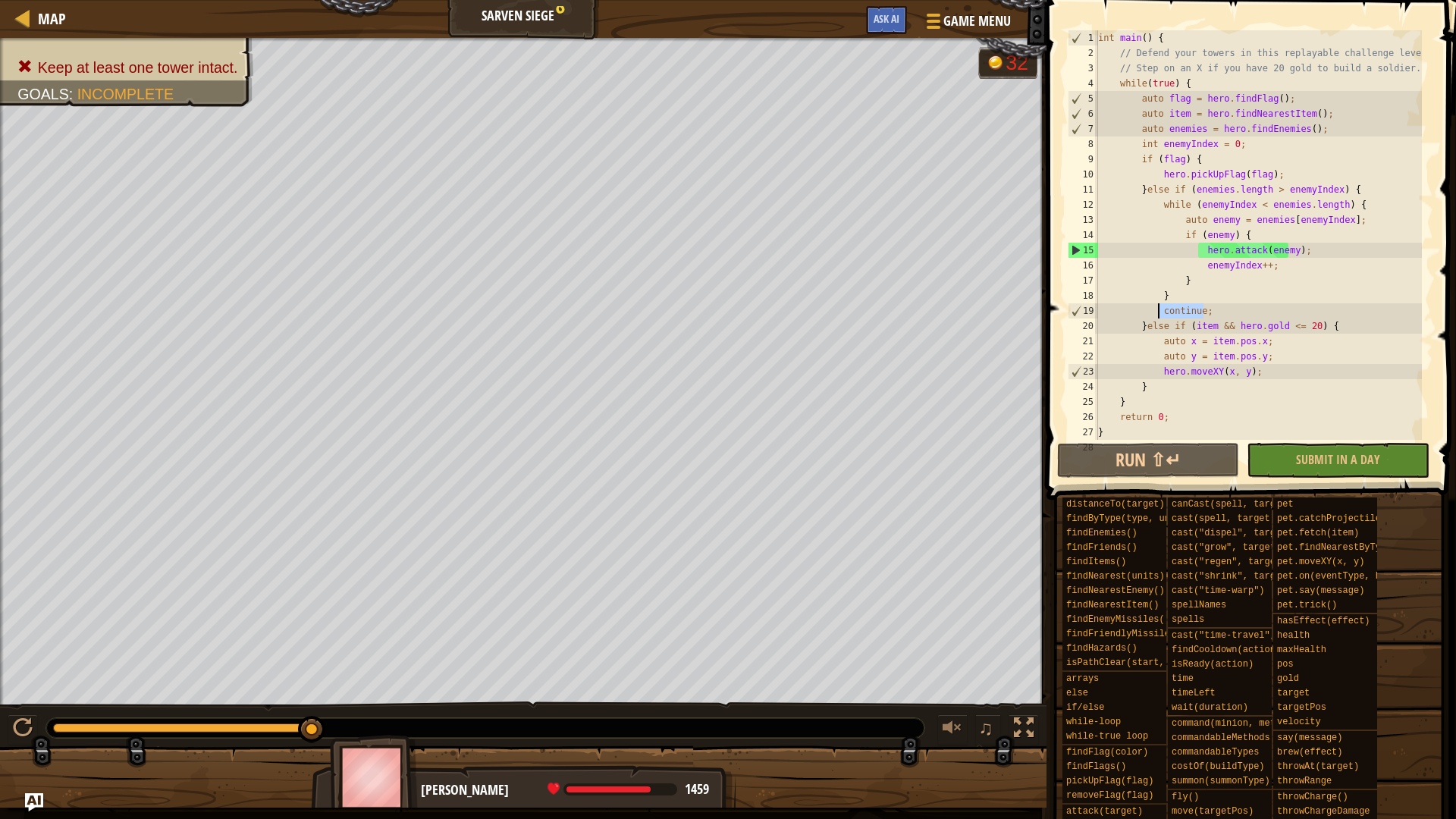
click at [1210, 311] on div "int main ( ) { // Defend your towers in this replayable challenge level! // Ste…" at bounding box center [1258, 235] width 327 height 410
drag, startPoint x: 1210, startPoint y: 311, endPoint x: 1188, endPoint y: 296, distance: 26.6
click at [1188, 296] on div "int main ( ) { // Defend your towers in this replayable challenge level! // Ste…" at bounding box center [1258, 250] width 327 height 440
type textarea "}"
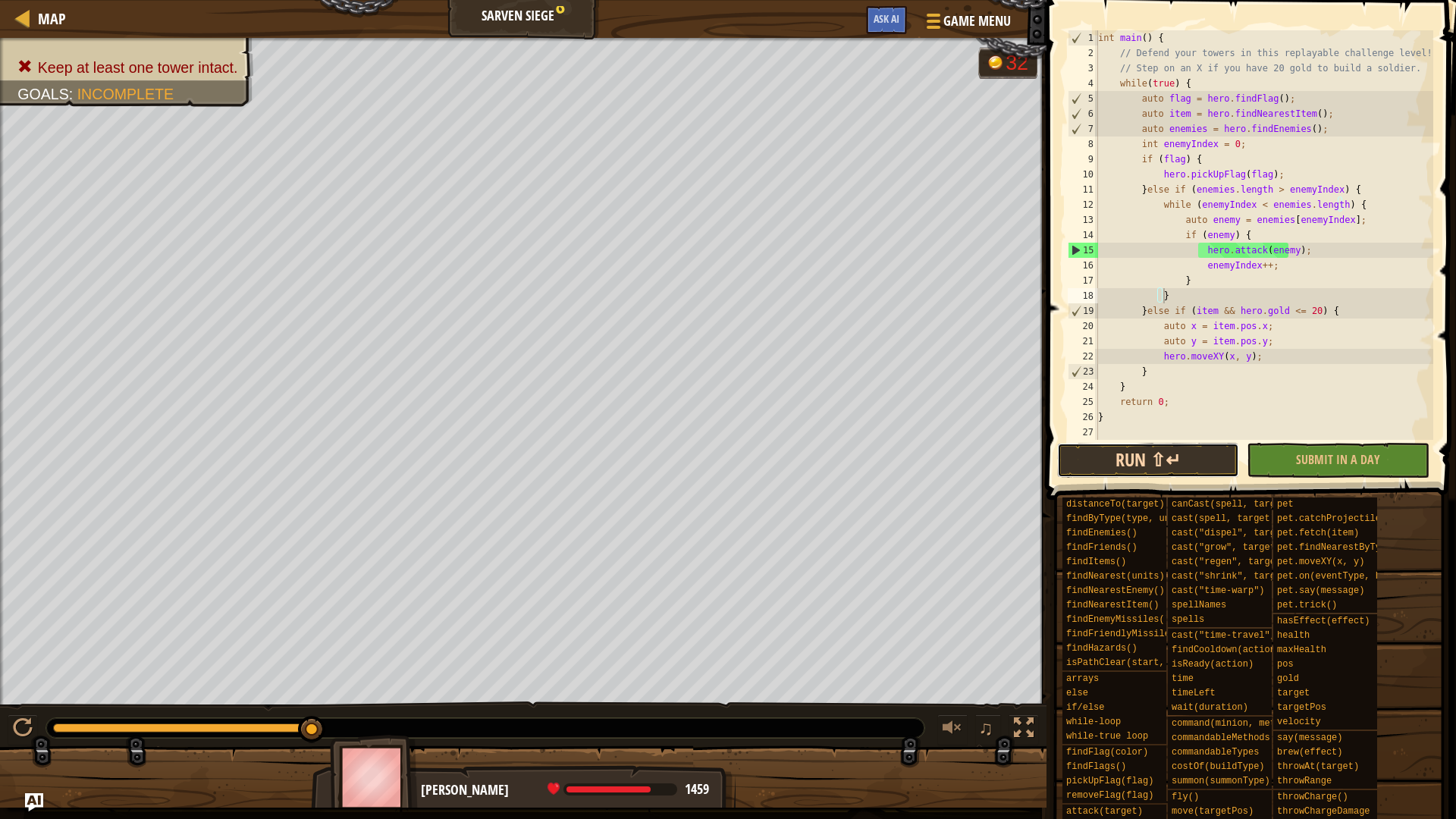
click at [1167, 473] on button "Run ⇧↵" at bounding box center [1147, 460] width 182 height 35
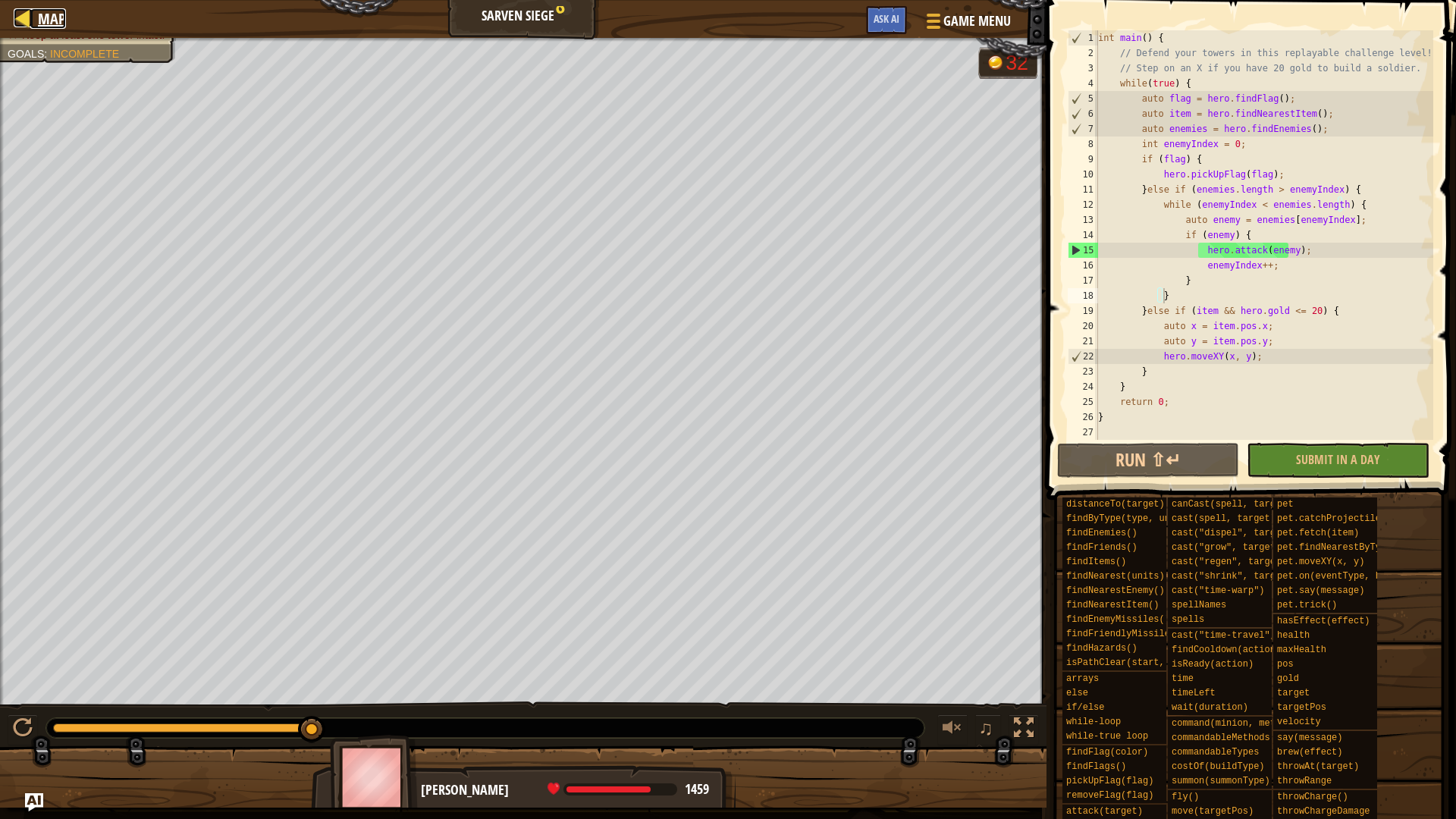
click at [35, 20] on link "Map" at bounding box center [48, 18] width 35 height 20
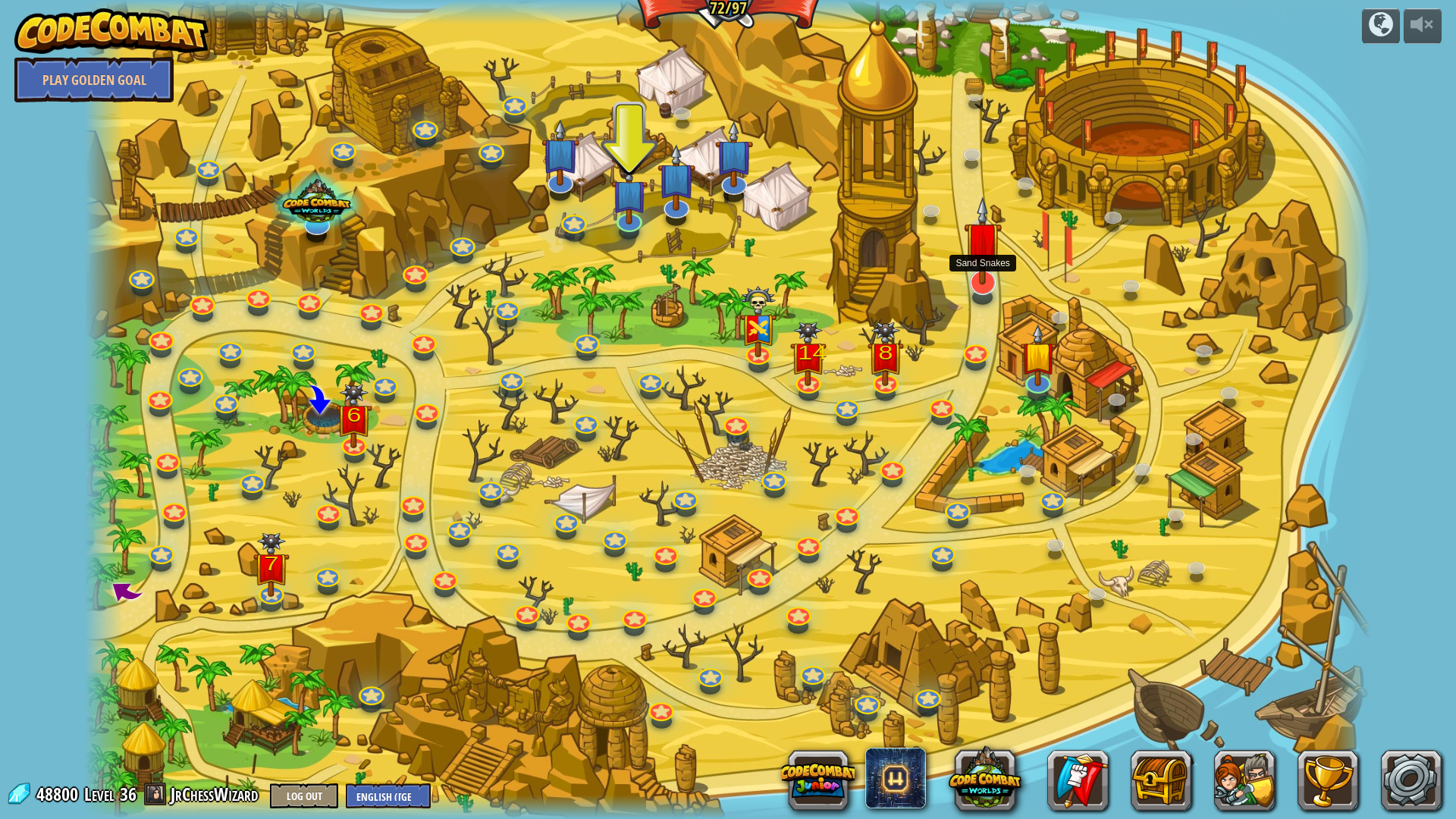
click at [968, 276] on img at bounding box center [983, 240] width 39 height 89
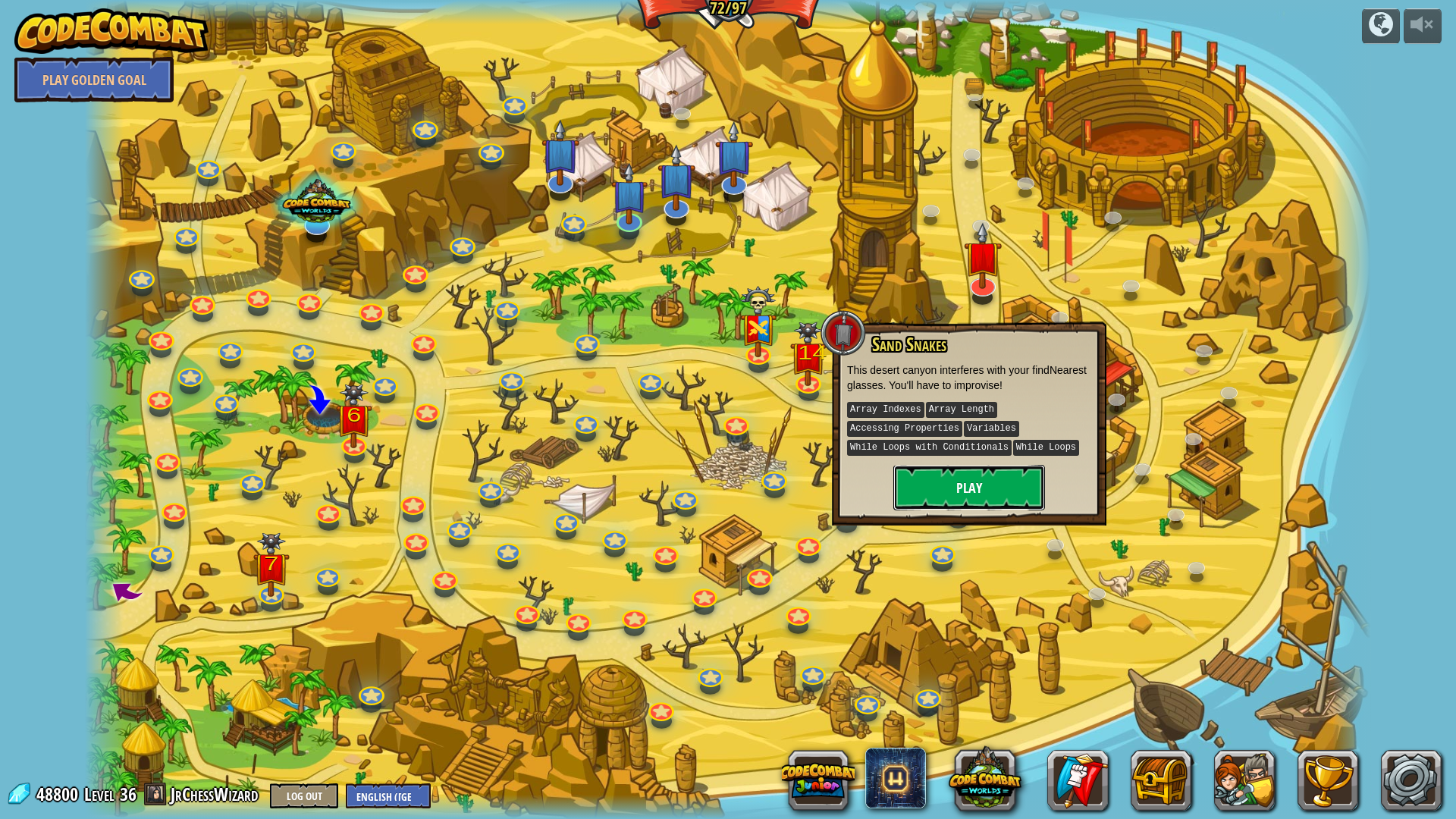
click at [950, 488] on button "Play" at bounding box center [968, 488] width 151 height 46
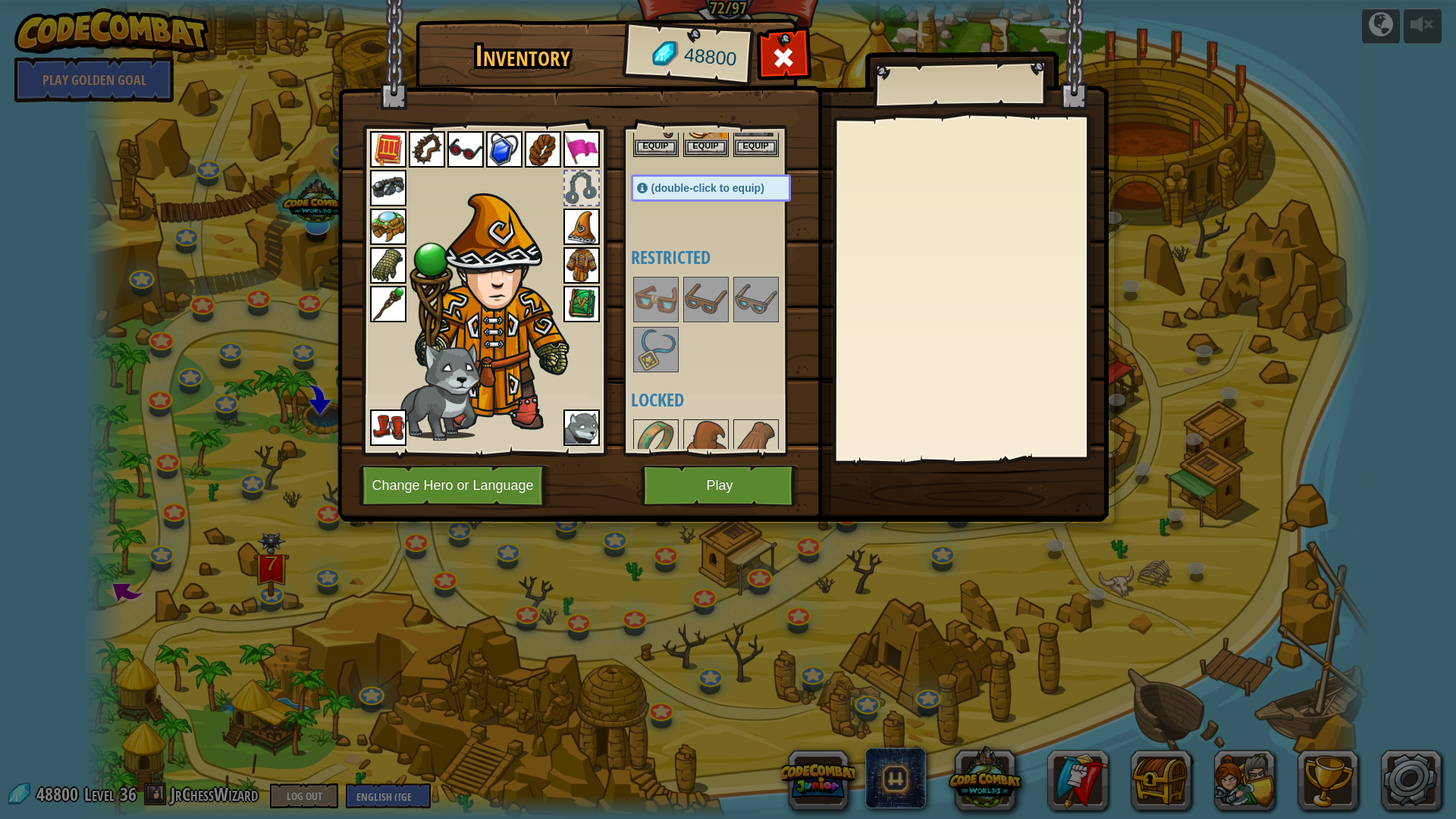
scroll to position [986, 0]
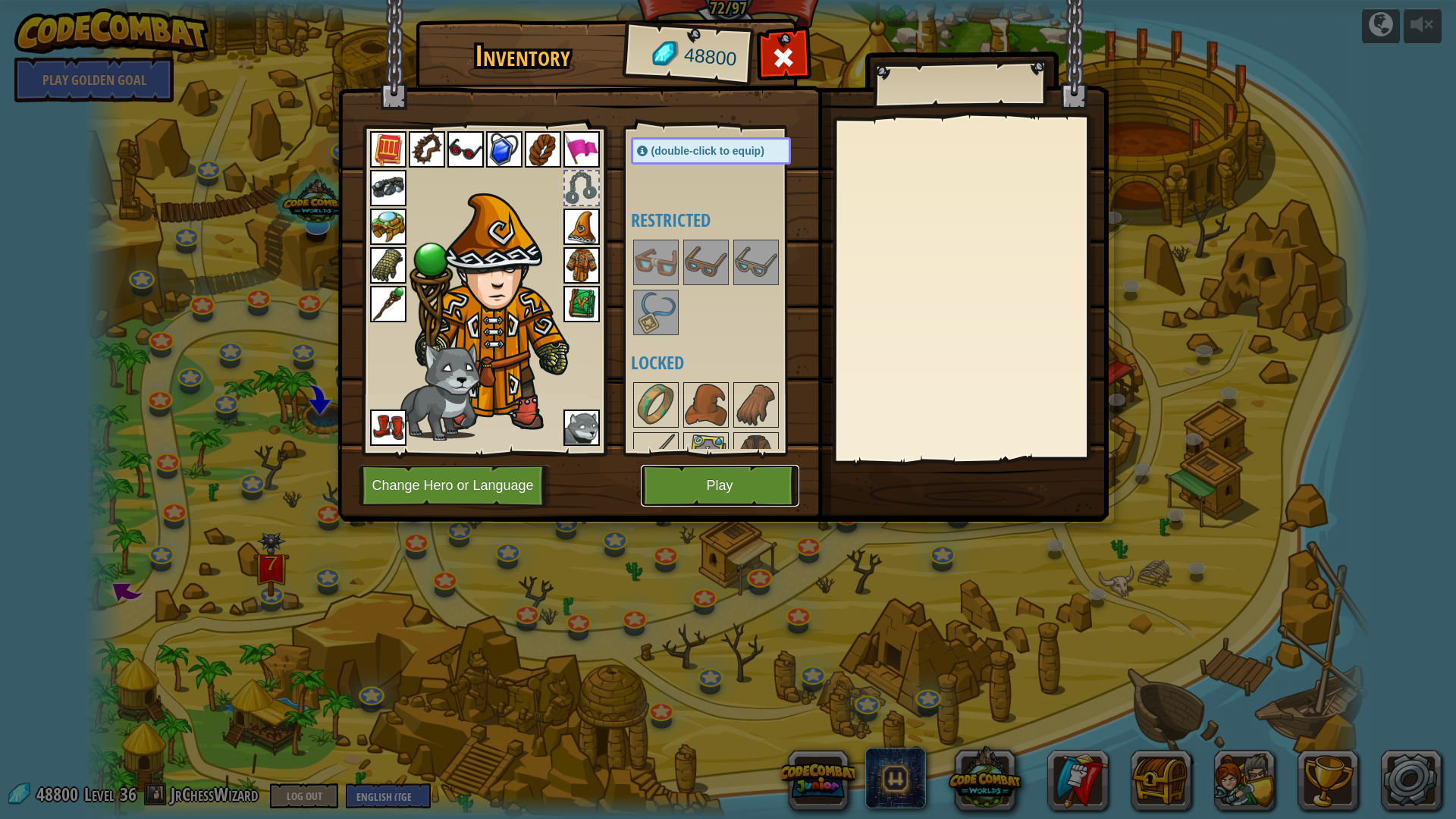
click at [768, 499] on button "Play" at bounding box center [720, 486] width 158 height 42
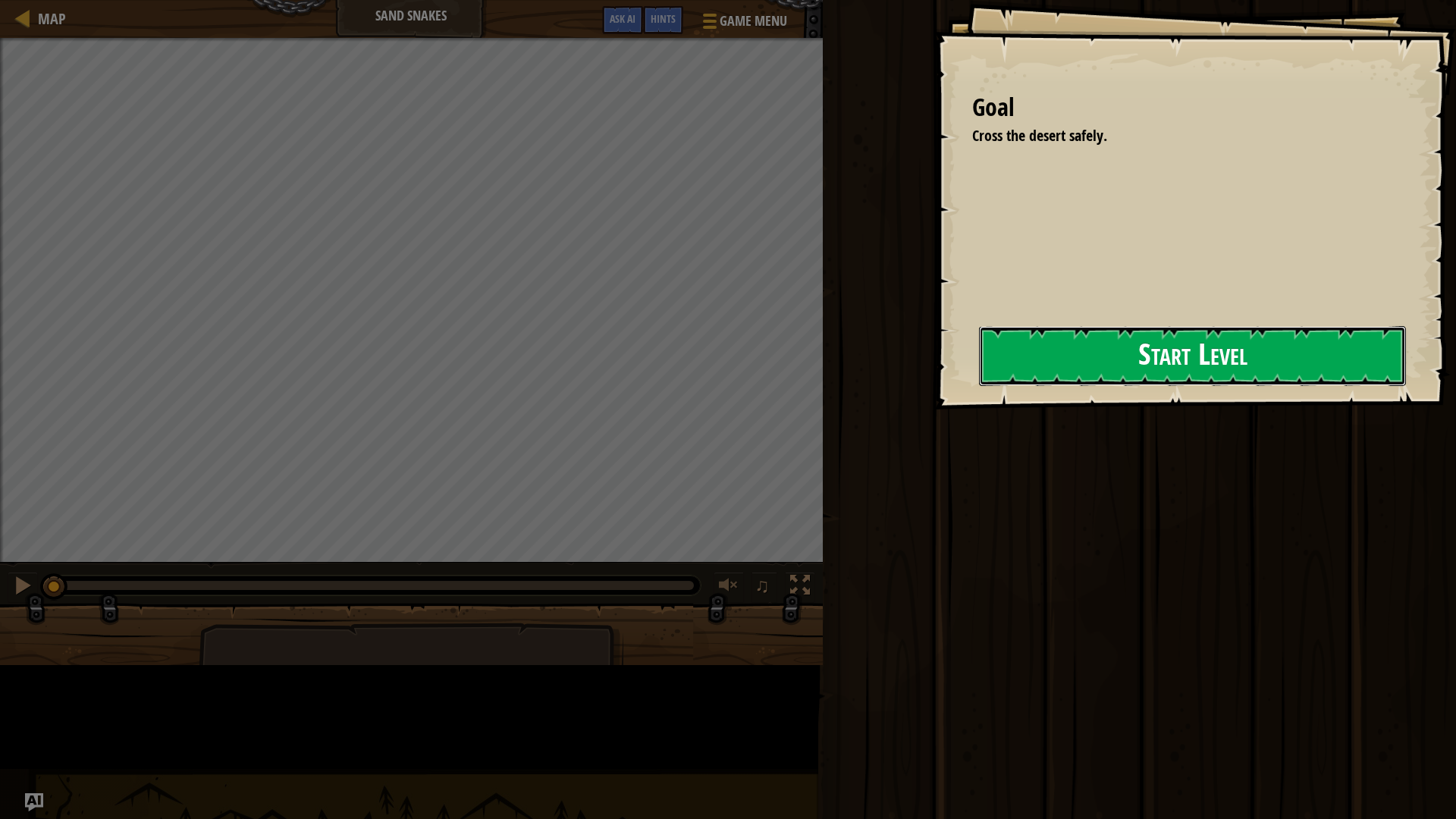
click at [979, 381] on button "Start Level" at bounding box center [1192, 355] width 427 height 60
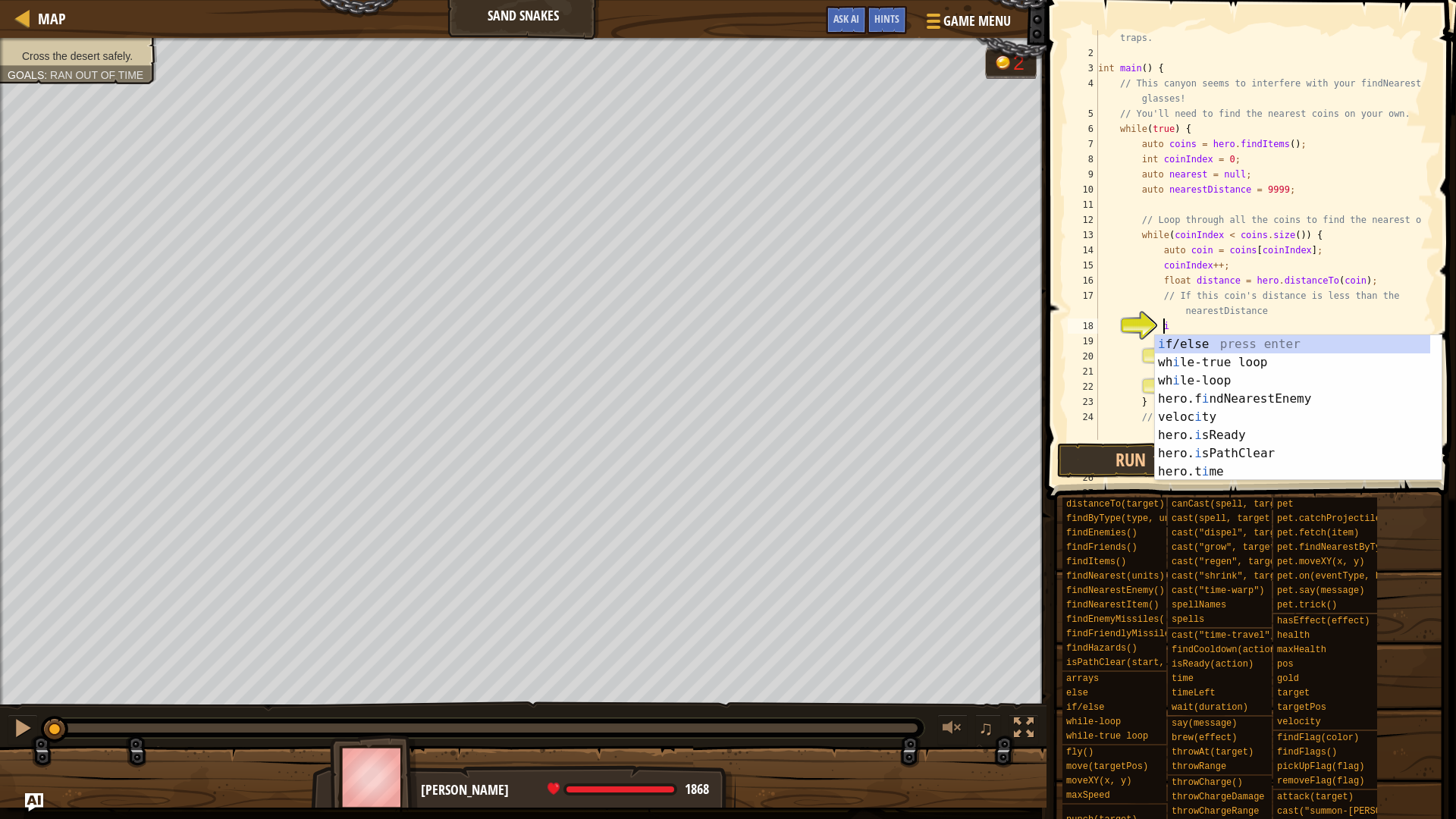
scroll to position [7, 5]
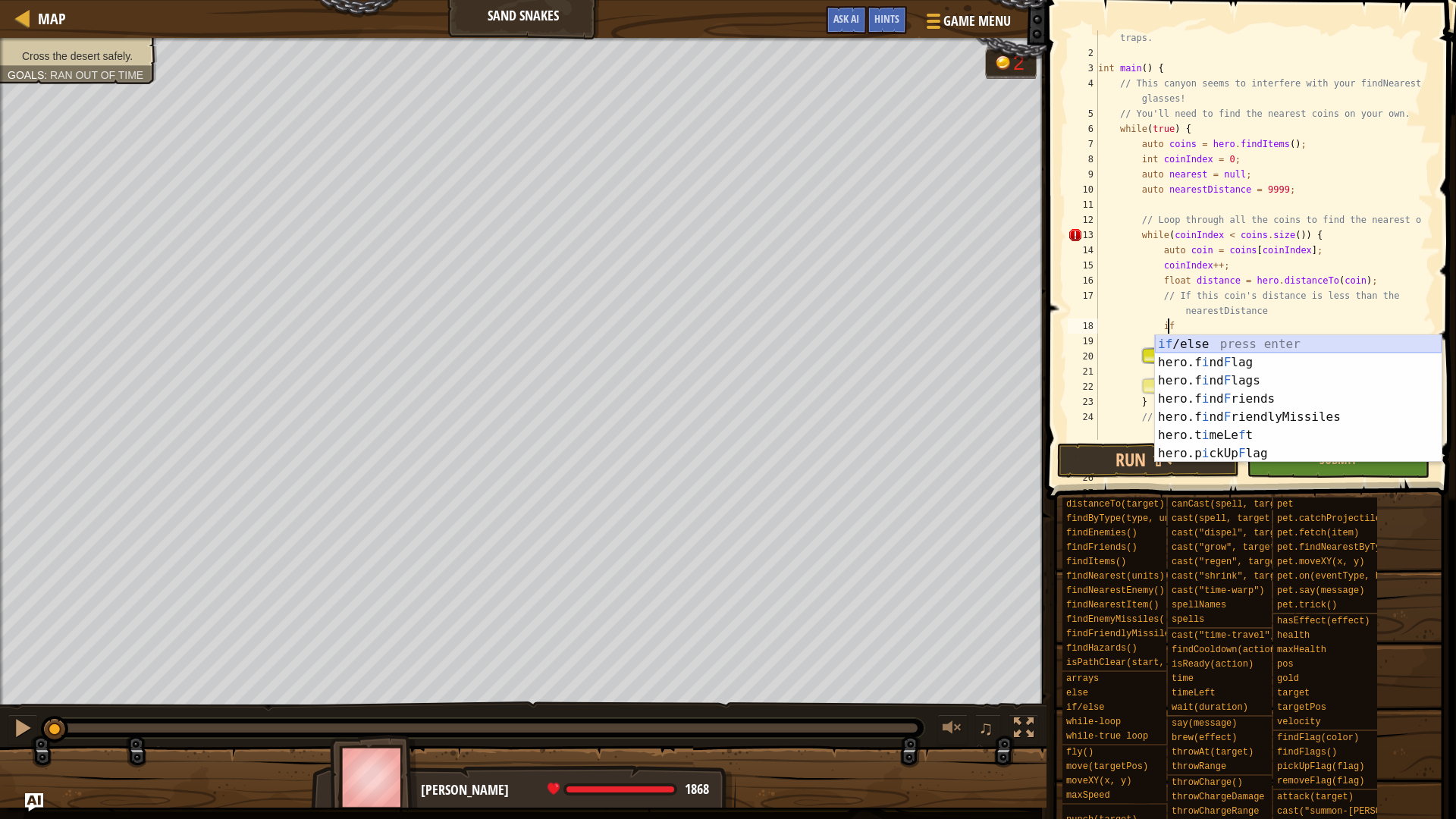
click at [1239, 348] on div "if /else press enter hero.f i nd F lag press enter hero.f i nd F lags press ent…" at bounding box center [1297, 417] width 287 height 164
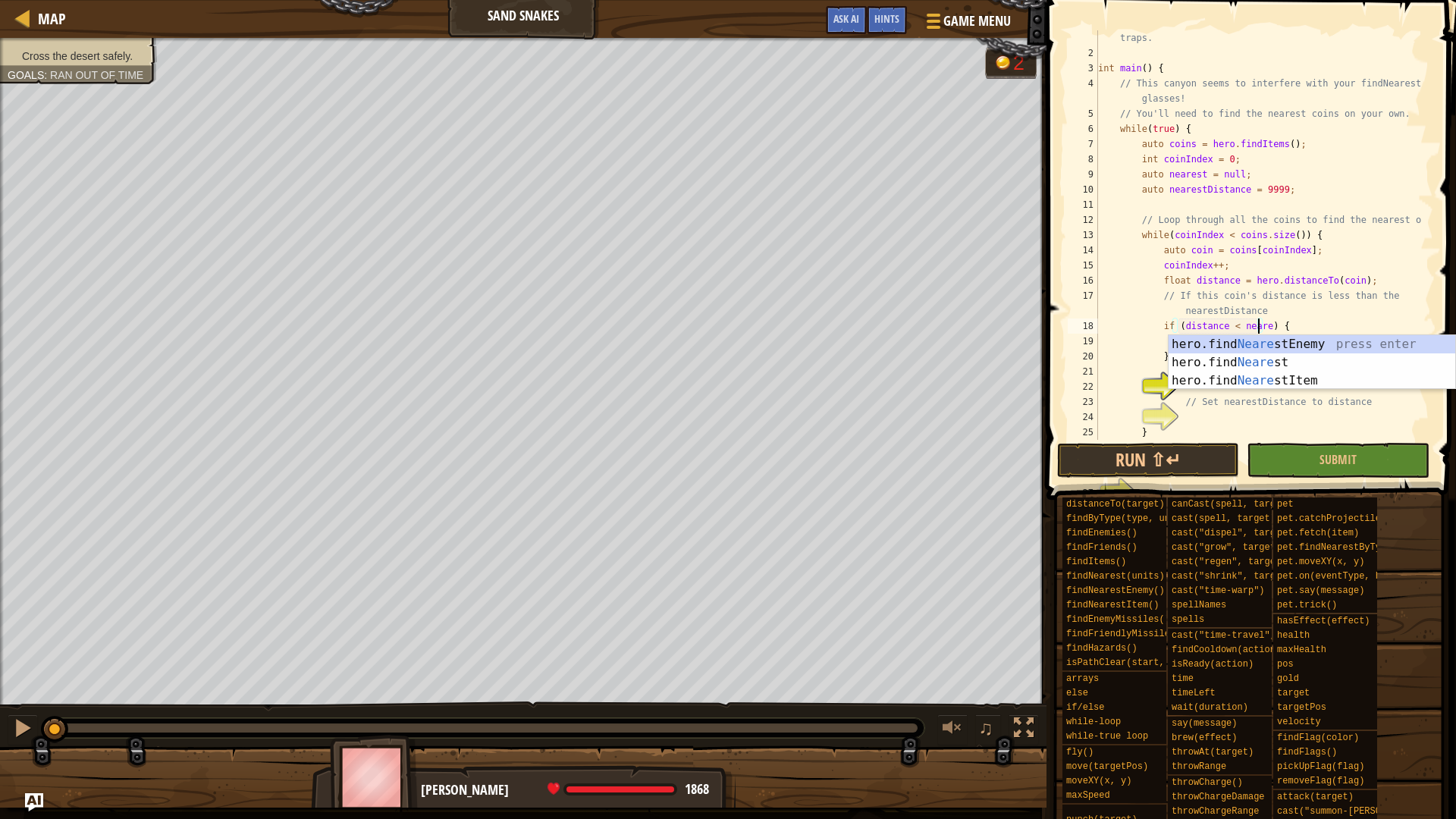
scroll to position [7, 13]
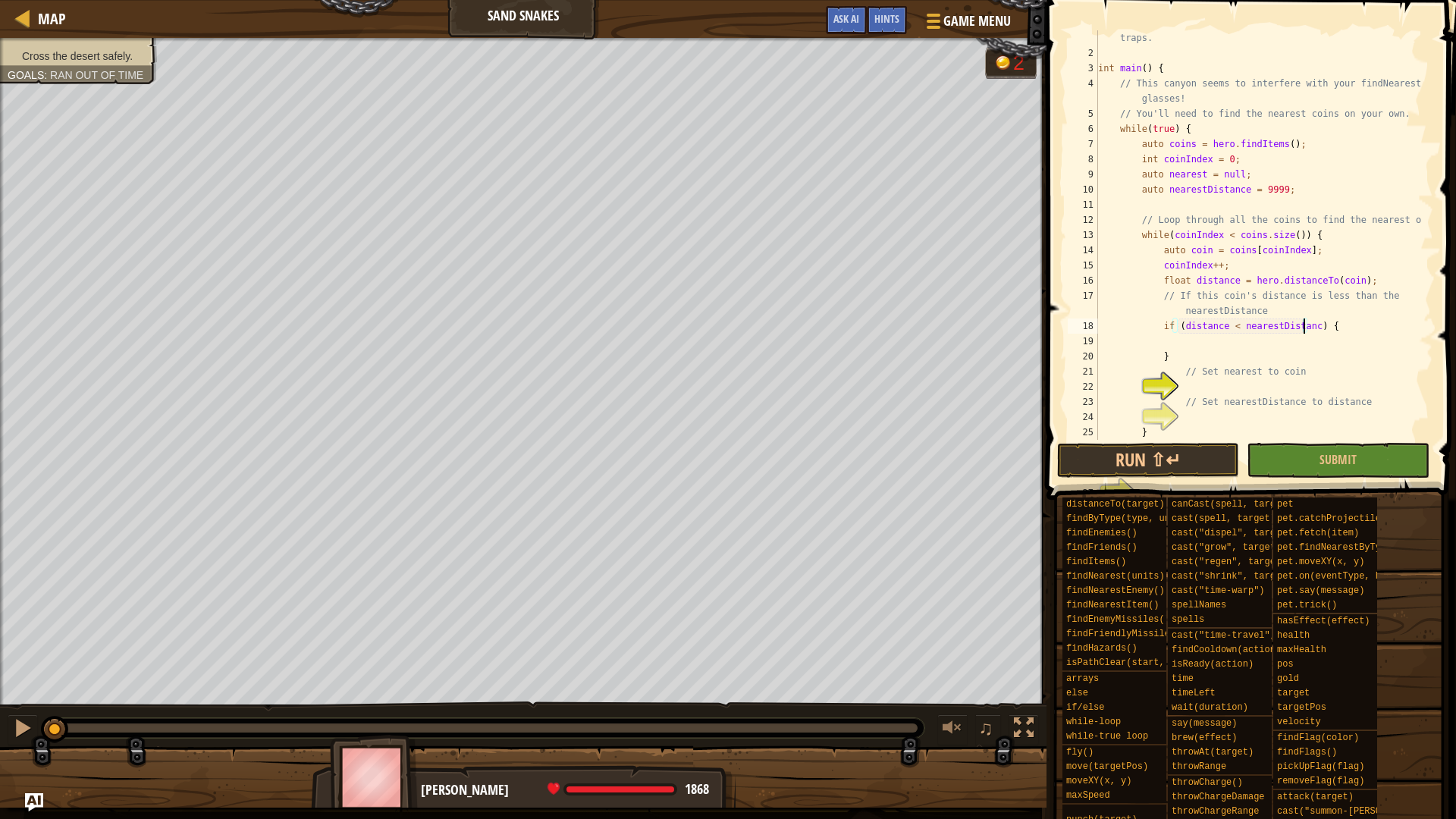
type textarea "if (distance < nearestDistance) {"
click at [1329, 346] on div "// This field is covered in firetraps. Thankfully we've sent a scout ahead to f…" at bounding box center [1258, 242] width 327 height 515
click at [1269, 354] on div "// This field is covered in firetraps. Thankfully we've sent a scout ahead to f…" at bounding box center [1258, 242] width 327 height 515
type textarea "}"
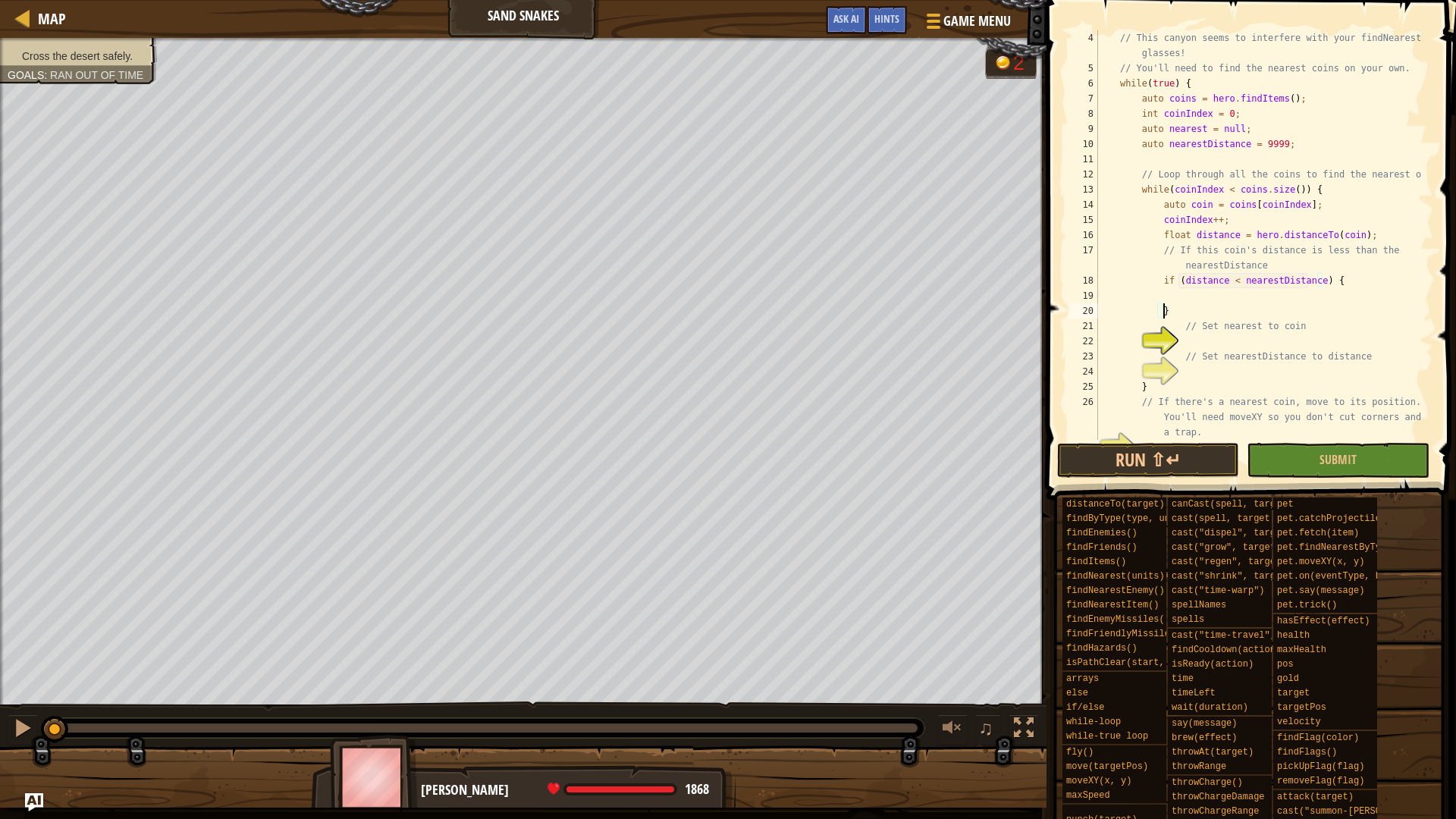
scroll to position [182, 0]
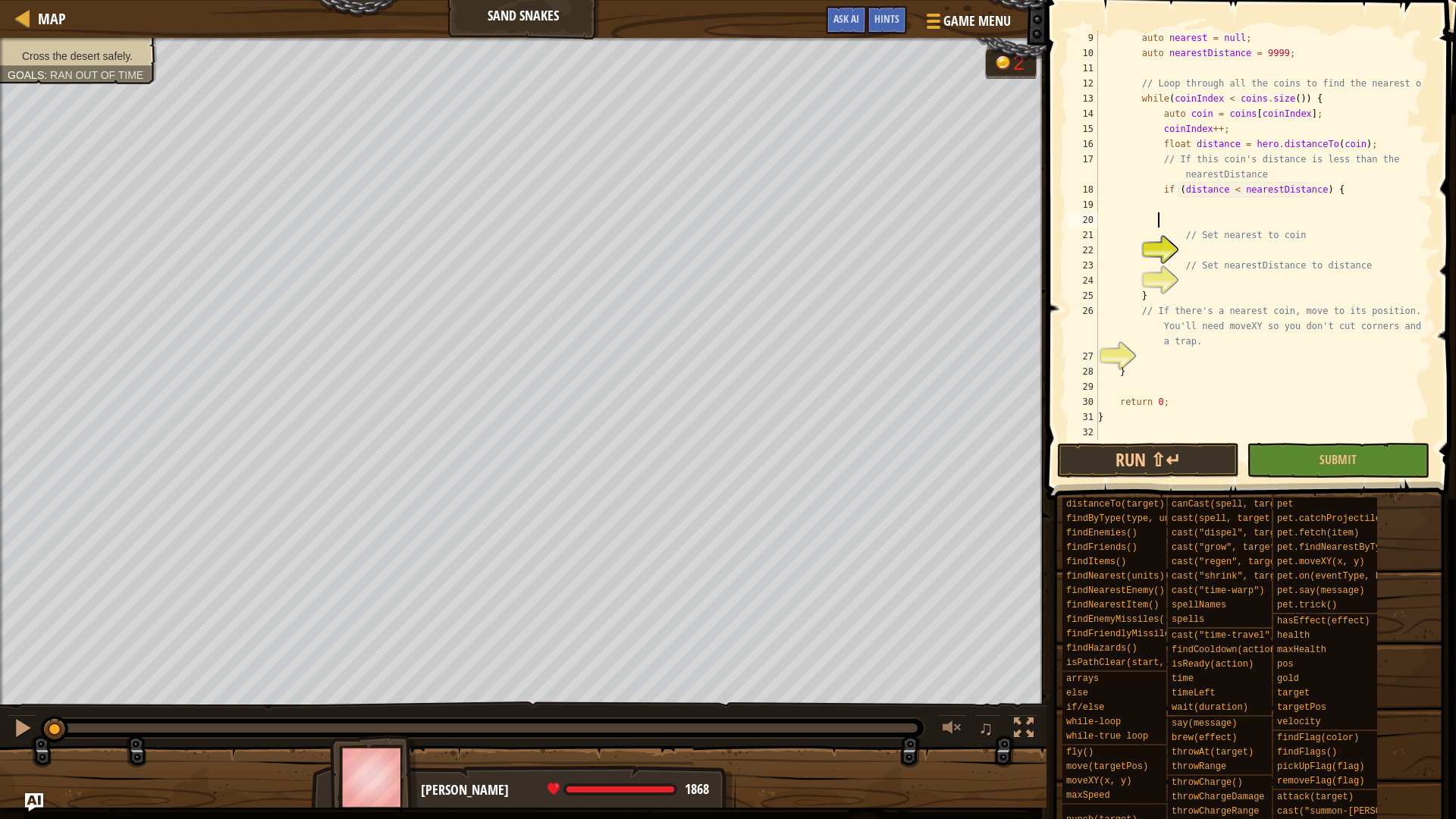
click at [1203, 274] on div "auto nearest = null ; auto nearestDistance = 9999 ; // Loop through all the coi…" at bounding box center [1258, 250] width 327 height 440
type textarea "}"
click at [1222, 254] on div "auto nearest = null ; auto nearestDistance = 9999 ; // Loop through all the coi…" at bounding box center [1258, 250] width 327 height 440
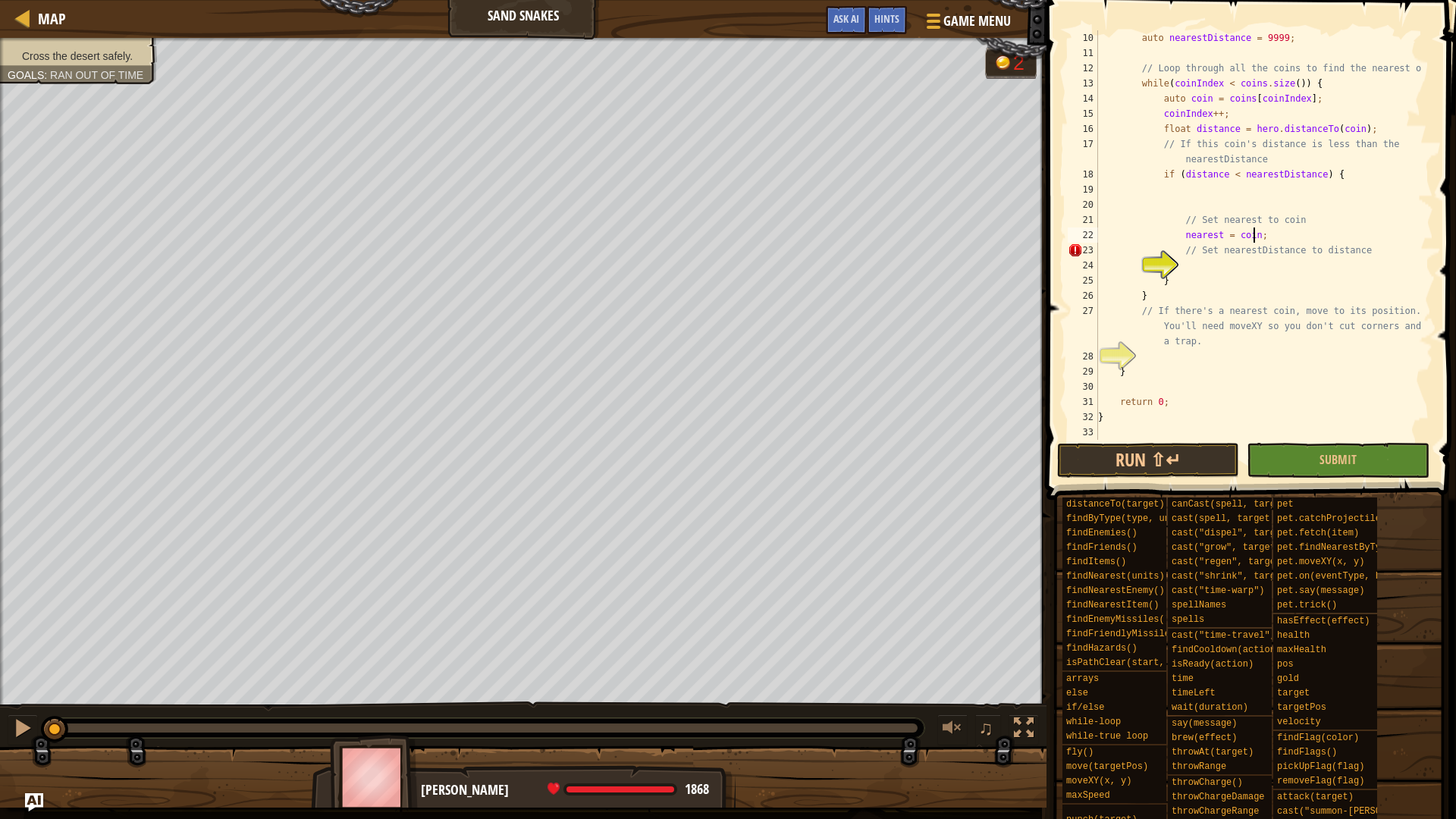
scroll to position [7, 12]
drag, startPoint x: 1189, startPoint y: 207, endPoint x: 1362, endPoint y: 178, distance: 175.4
click at [1362, 178] on div "auto nearestDistance = 9999 ; // Loop through all the coins to find the nearest…" at bounding box center [1258, 250] width 327 height 440
type textarea "if (distance < nearestDistance) {"
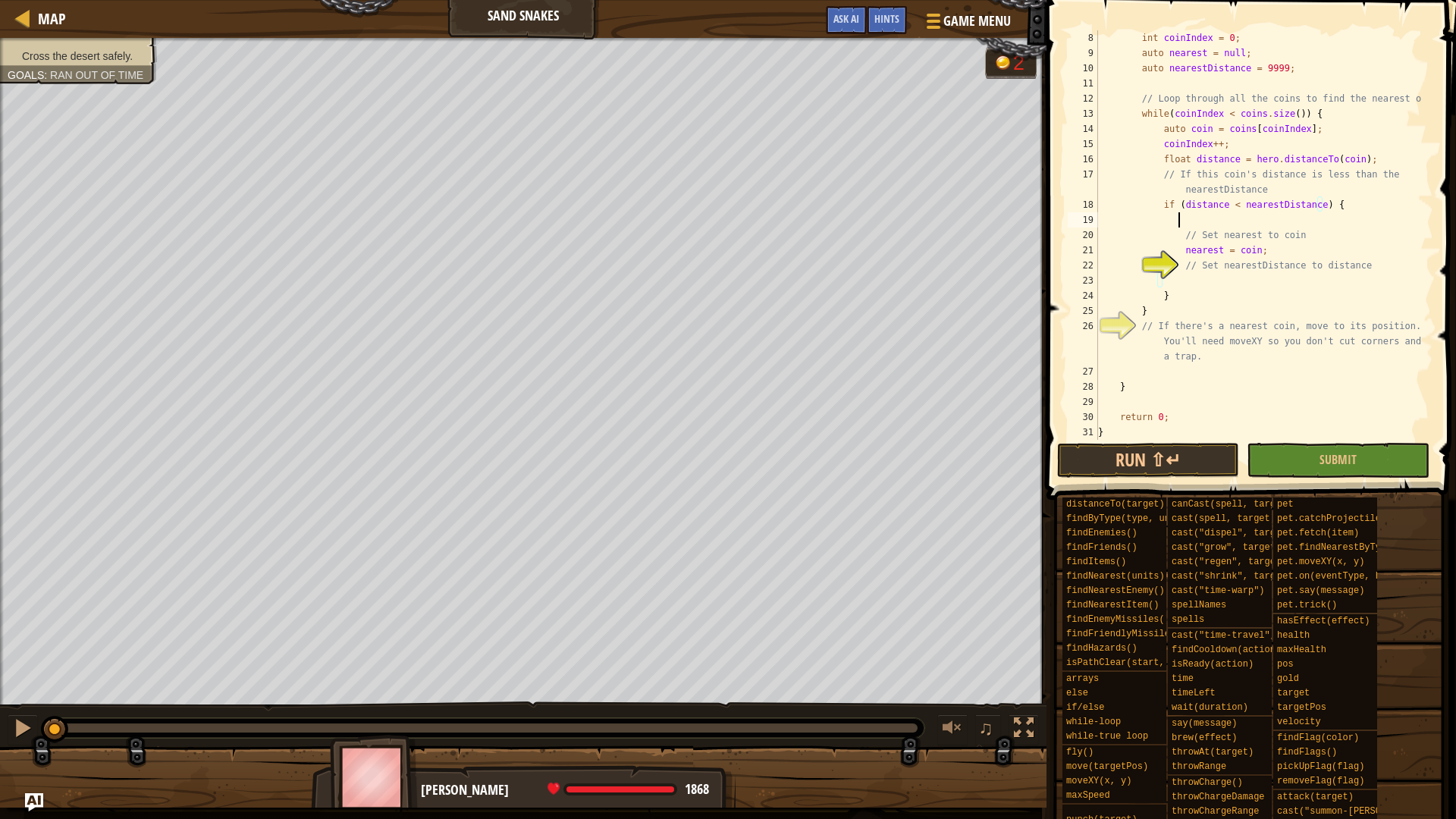
scroll to position [7, 6]
click at [1251, 279] on div "int coinIndex = 0 ; auto nearest = null ; auto nearestDistance = 9999 ; // Loop…" at bounding box center [1258, 250] width 327 height 440
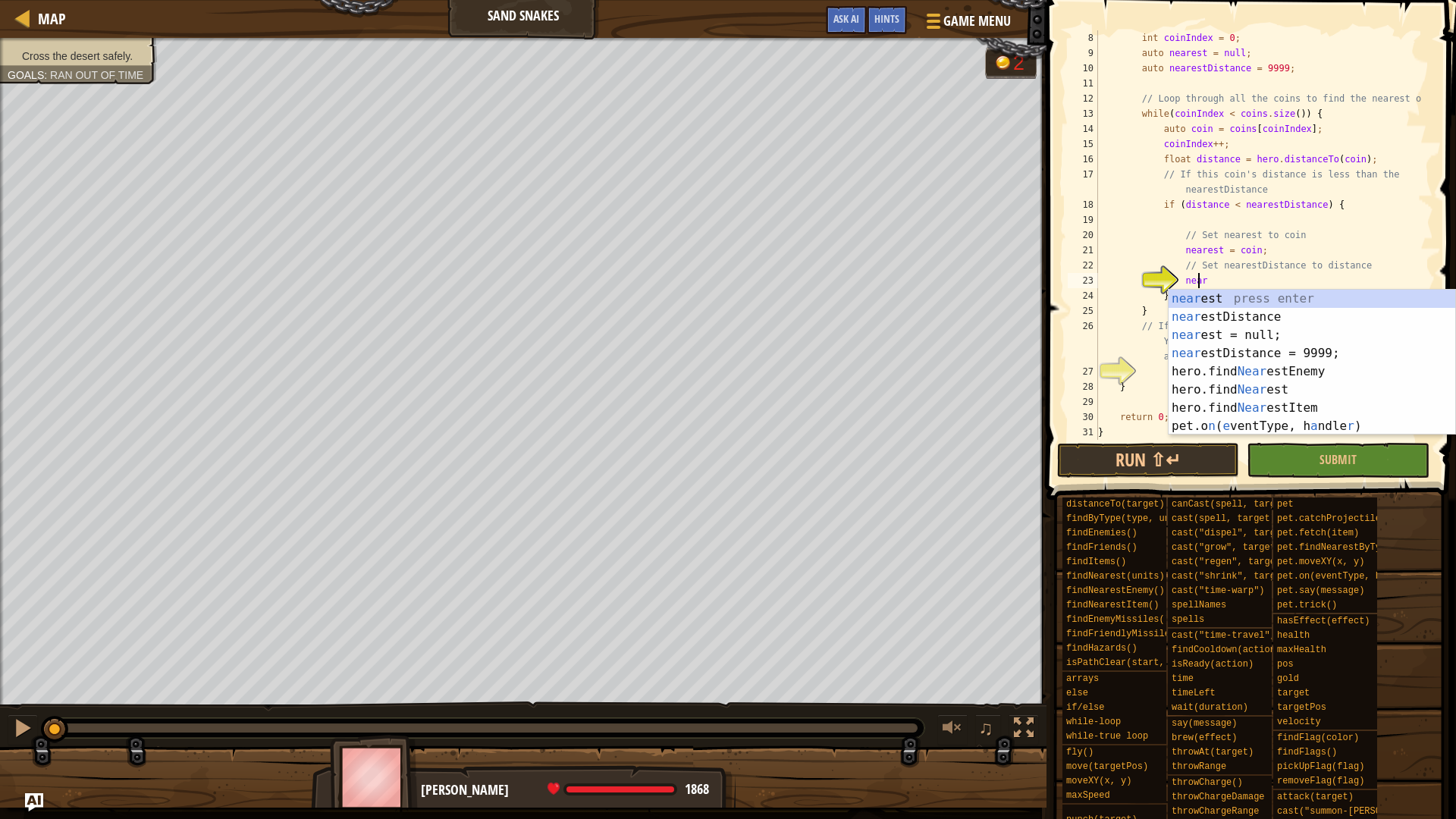
scroll to position [7, 8]
click at [1269, 313] on div "near est press enter near estDistance press enter near est = null; press enter …" at bounding box center [1311, 380] width 287 height 182
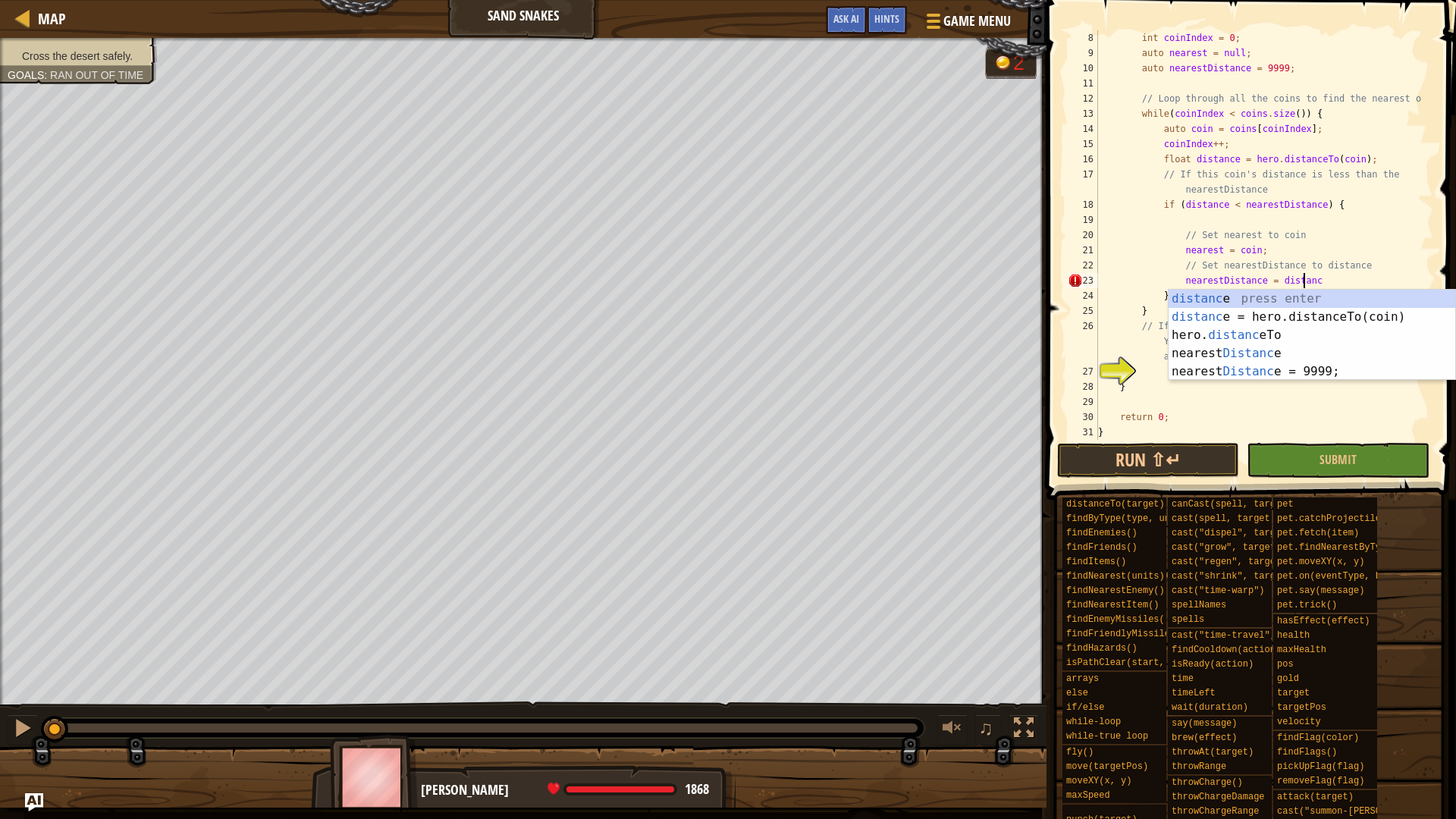
scroll to position [7, 17]
type textarea "nearestDistance = distance;"
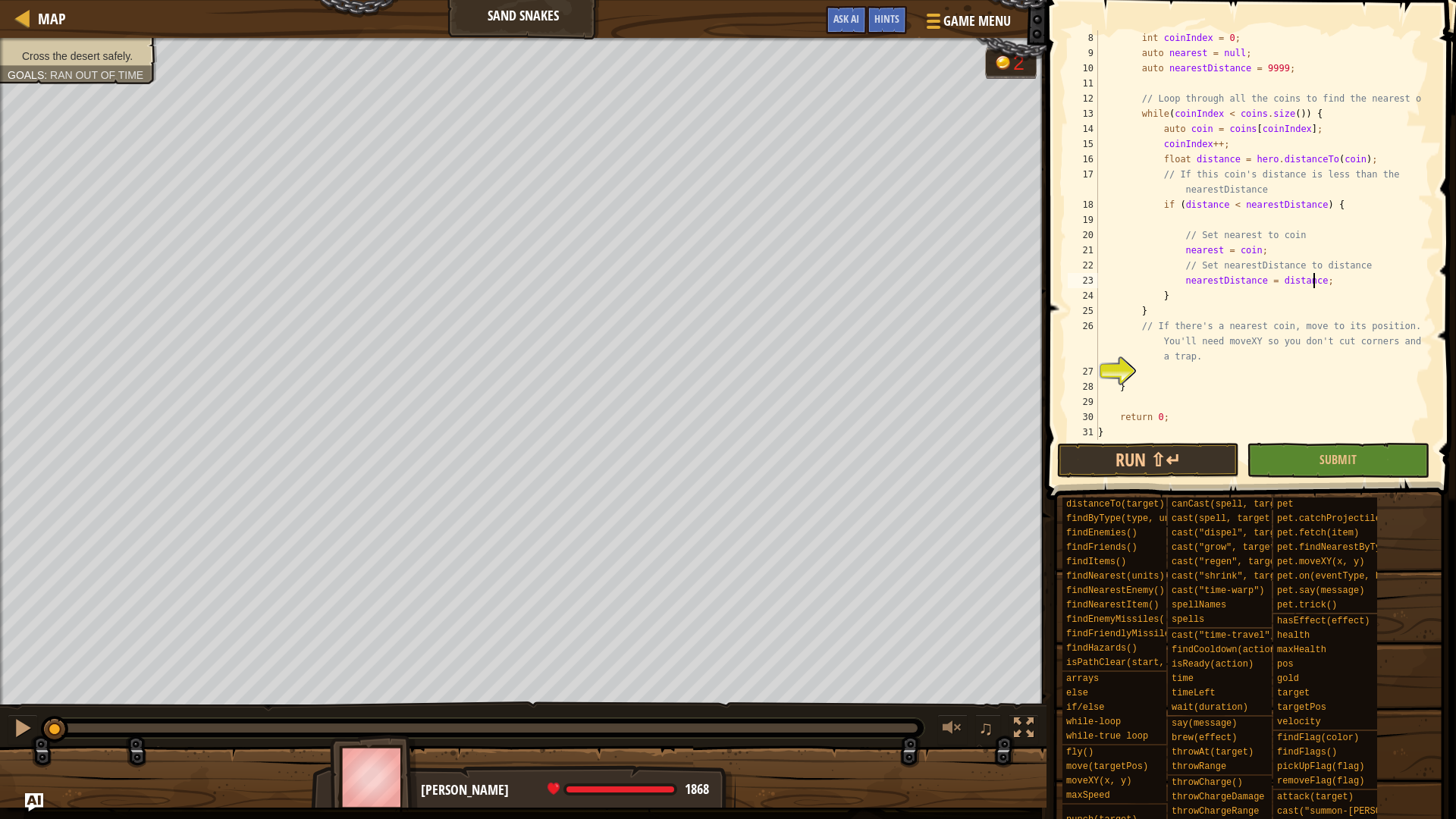
click at [1349, 222] on div "int coinIndex = 0 ; auto nearest = null ; auto nearestDistance = 9999 ; // Loop…" at bounding box center [1258, 250] width 327 height 440
type textarea "if (distance < nearestDistance) {"
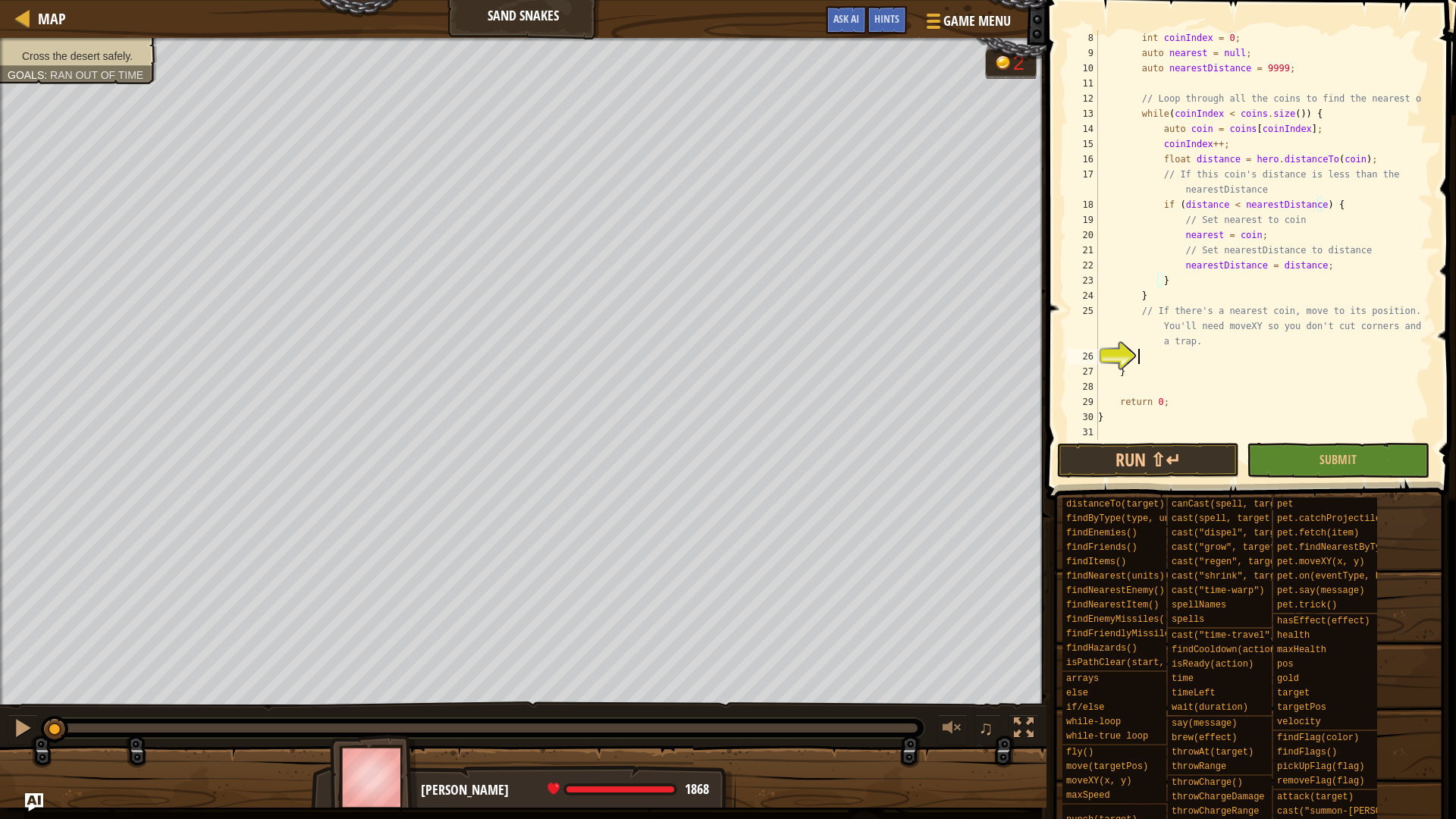
click at [1242, 353] on div "int coinIndex = 0 ; auto nearest = null ; auto nearestDistance = 9999 ; // Loop…" at bounding box center [1258, 250] width 327 height 440
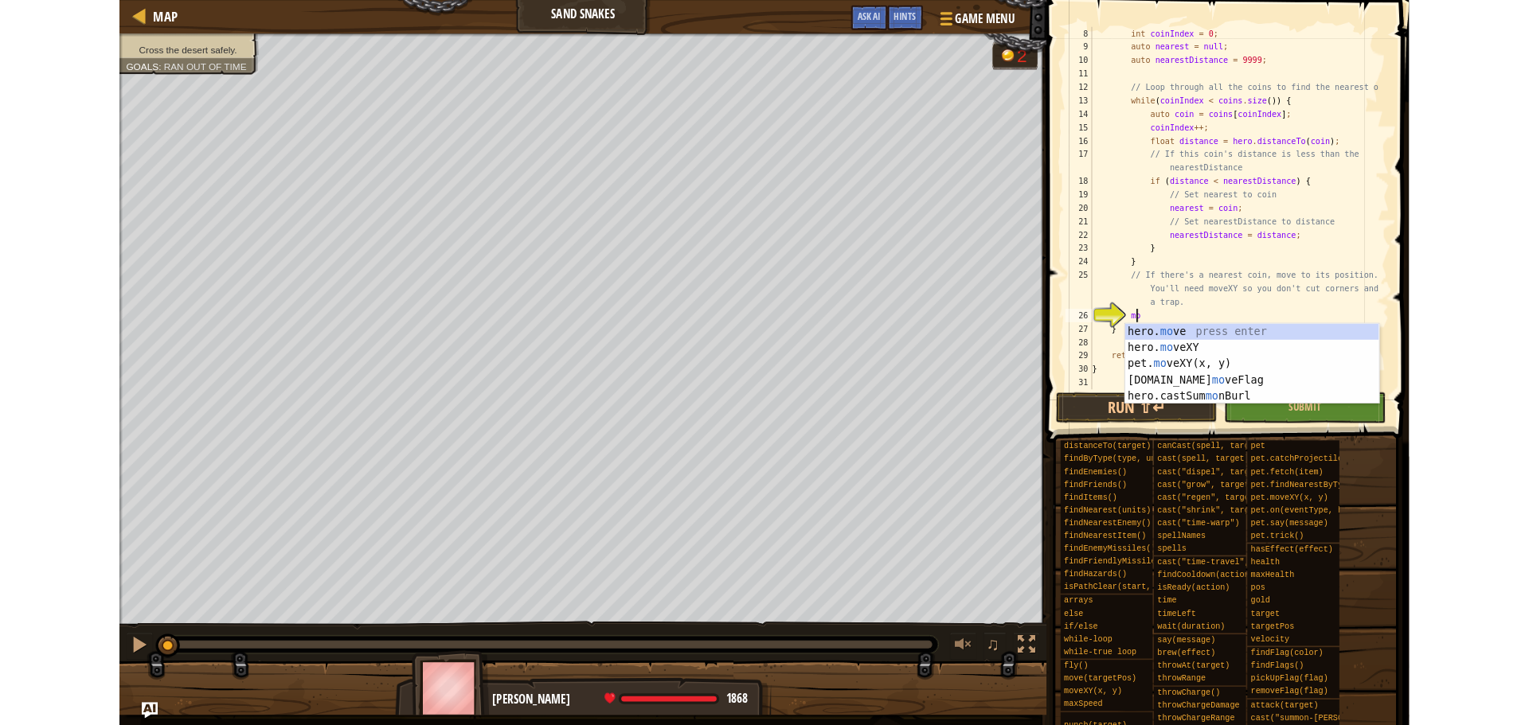
scroll to position [7, 3]
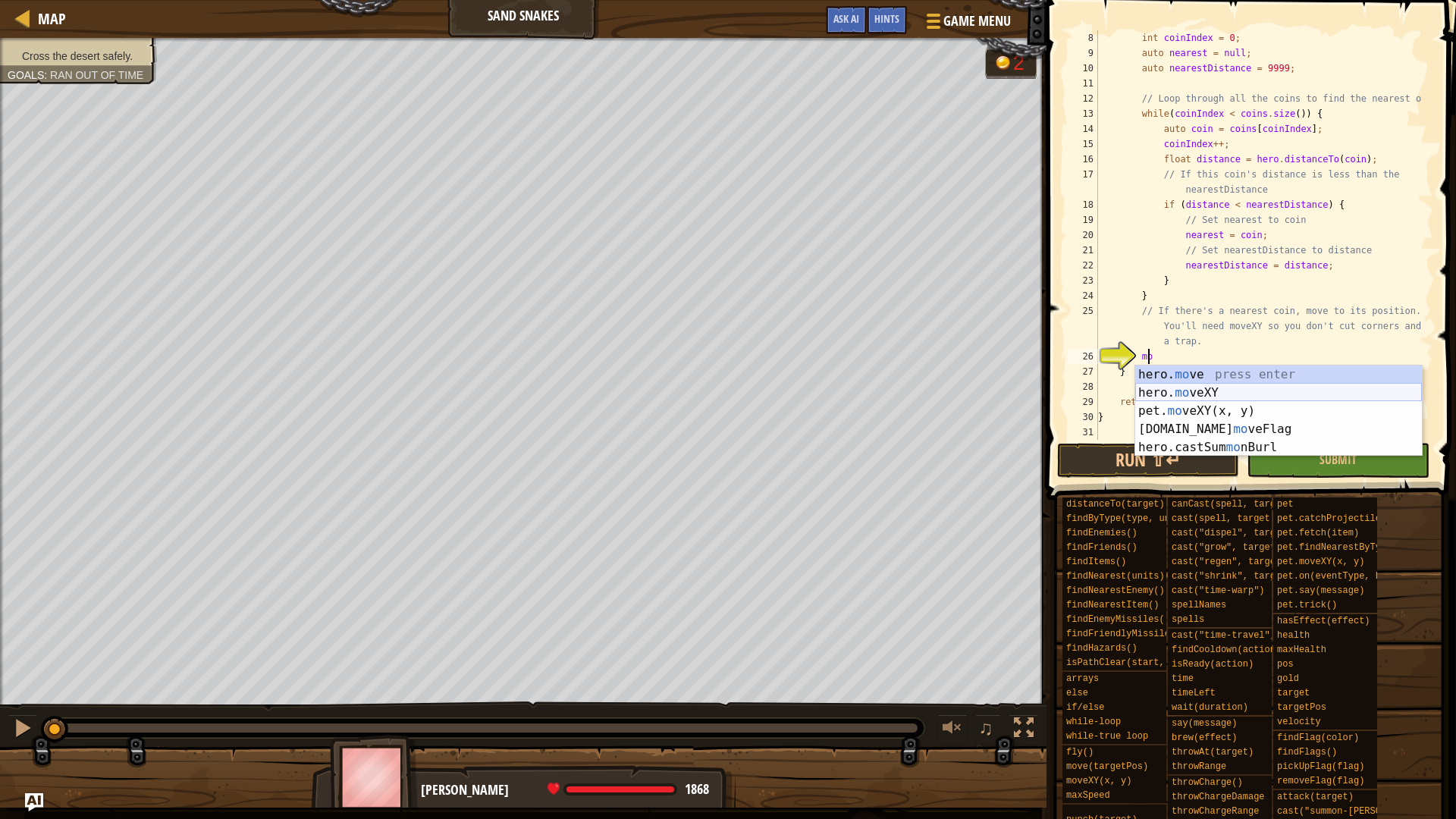
click at [1228, 392] on div "hero. mo ve press enter hero. mo veXY press enter pet. mo veXY(x, y) press ente…" at bounding box center [1278, 429] width 287 height 128
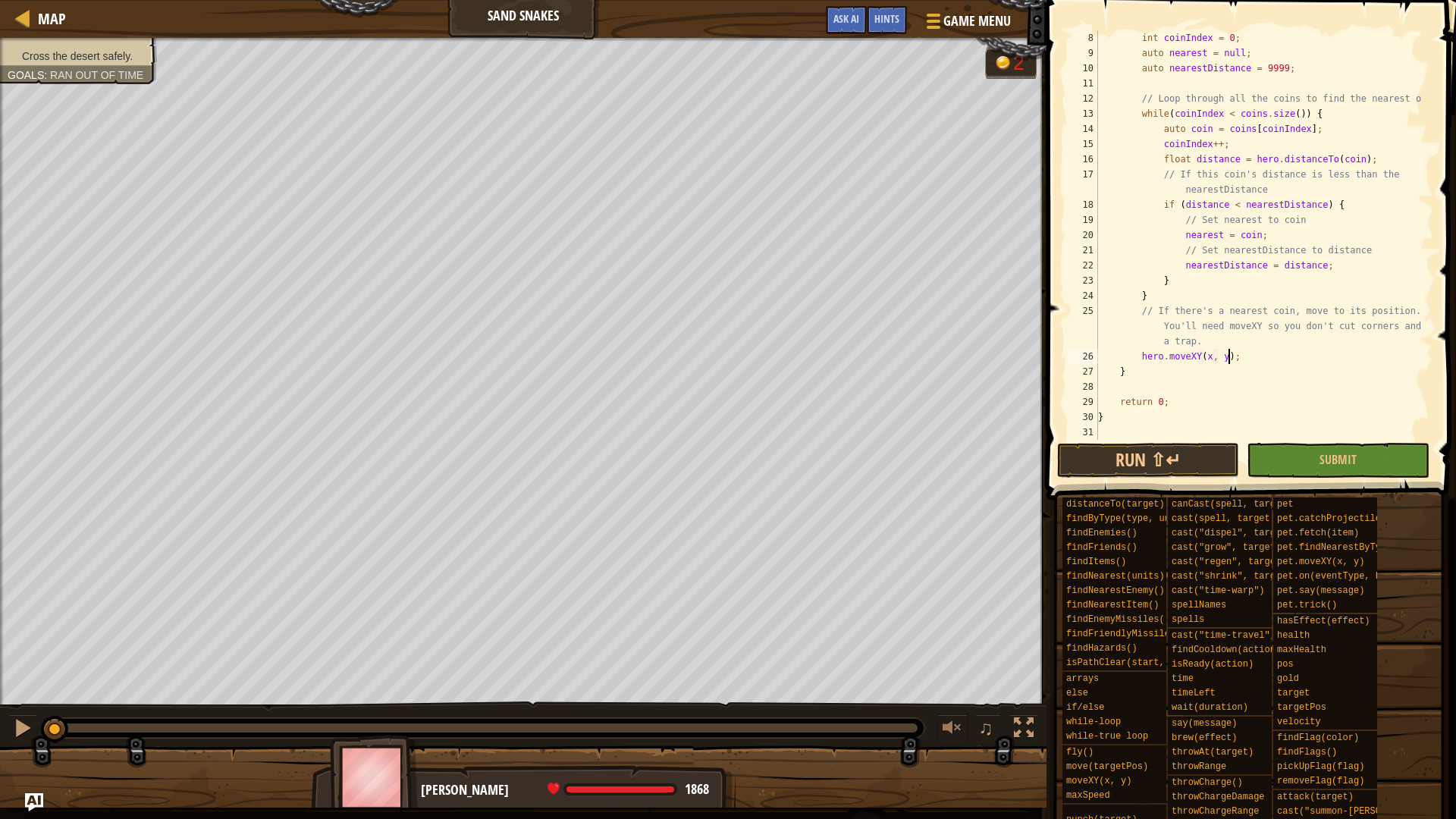
click at [1254, 352] on div "int coinIndex = 0 ; auto nearest = null ; auto nearestDistance = 9999 ; // Loop…" at bounding box center [1258, 250] width 327 height 440
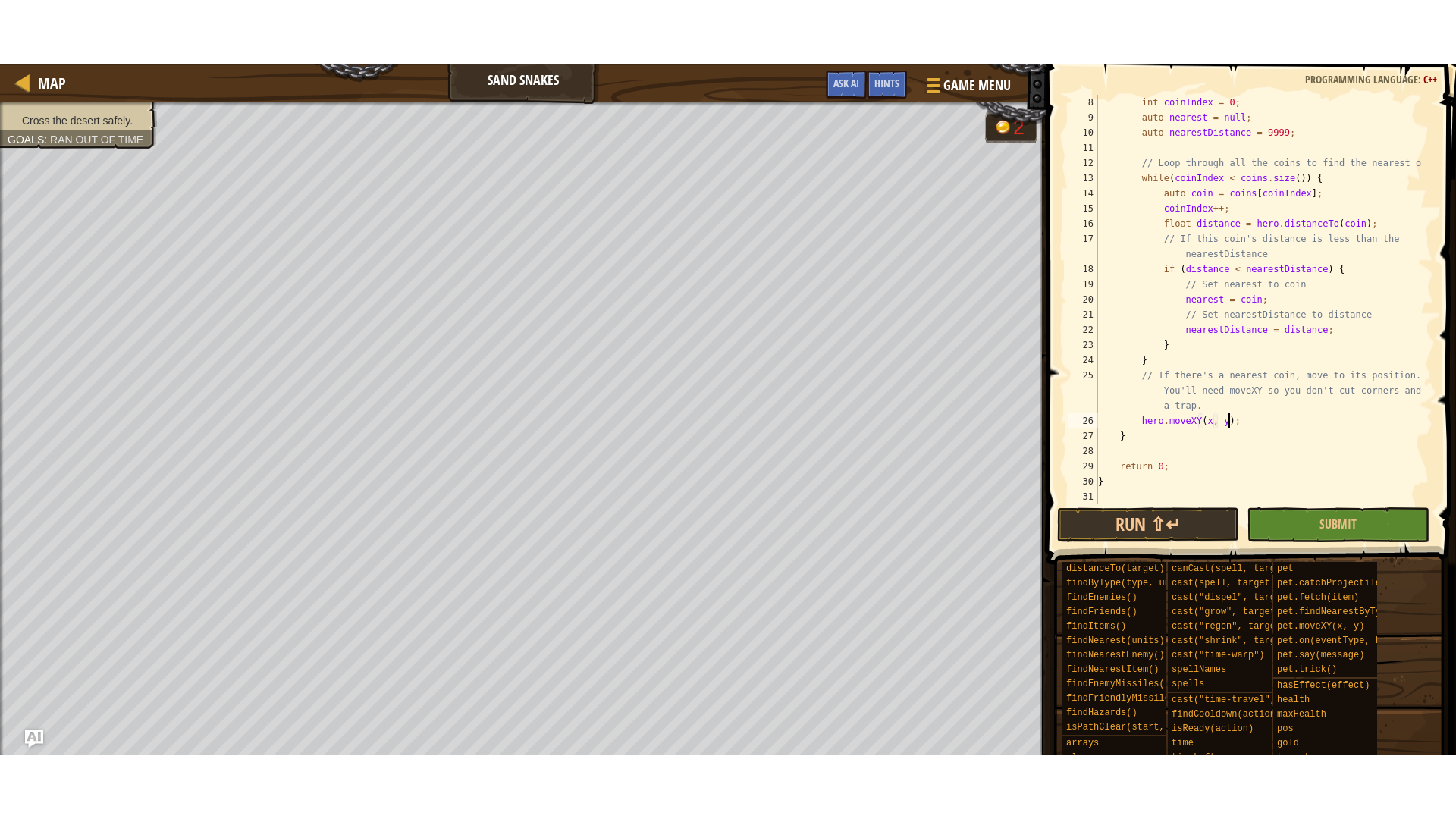
scroll to position [106, 0]
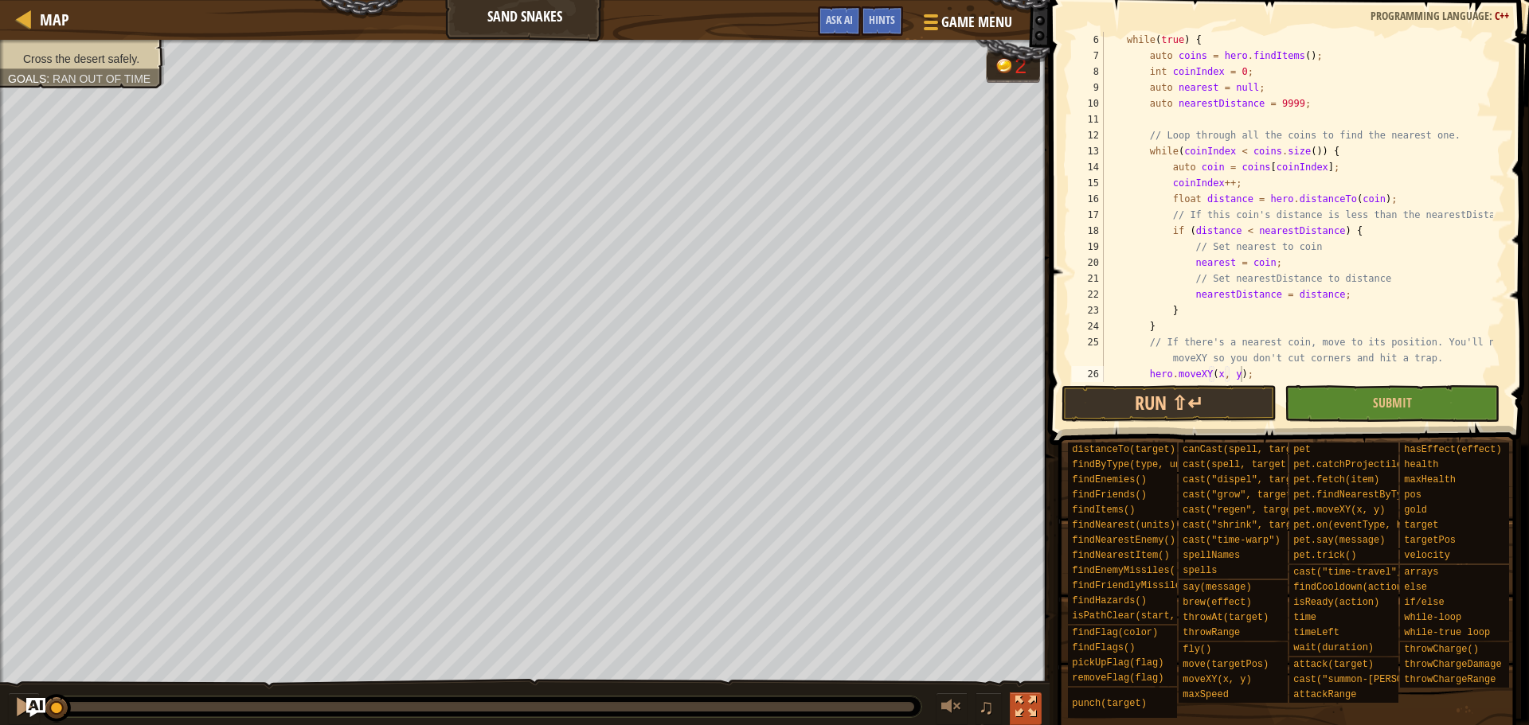
click at [1021, 697] on div at bounding box center [1025, 707] width 21 height 21
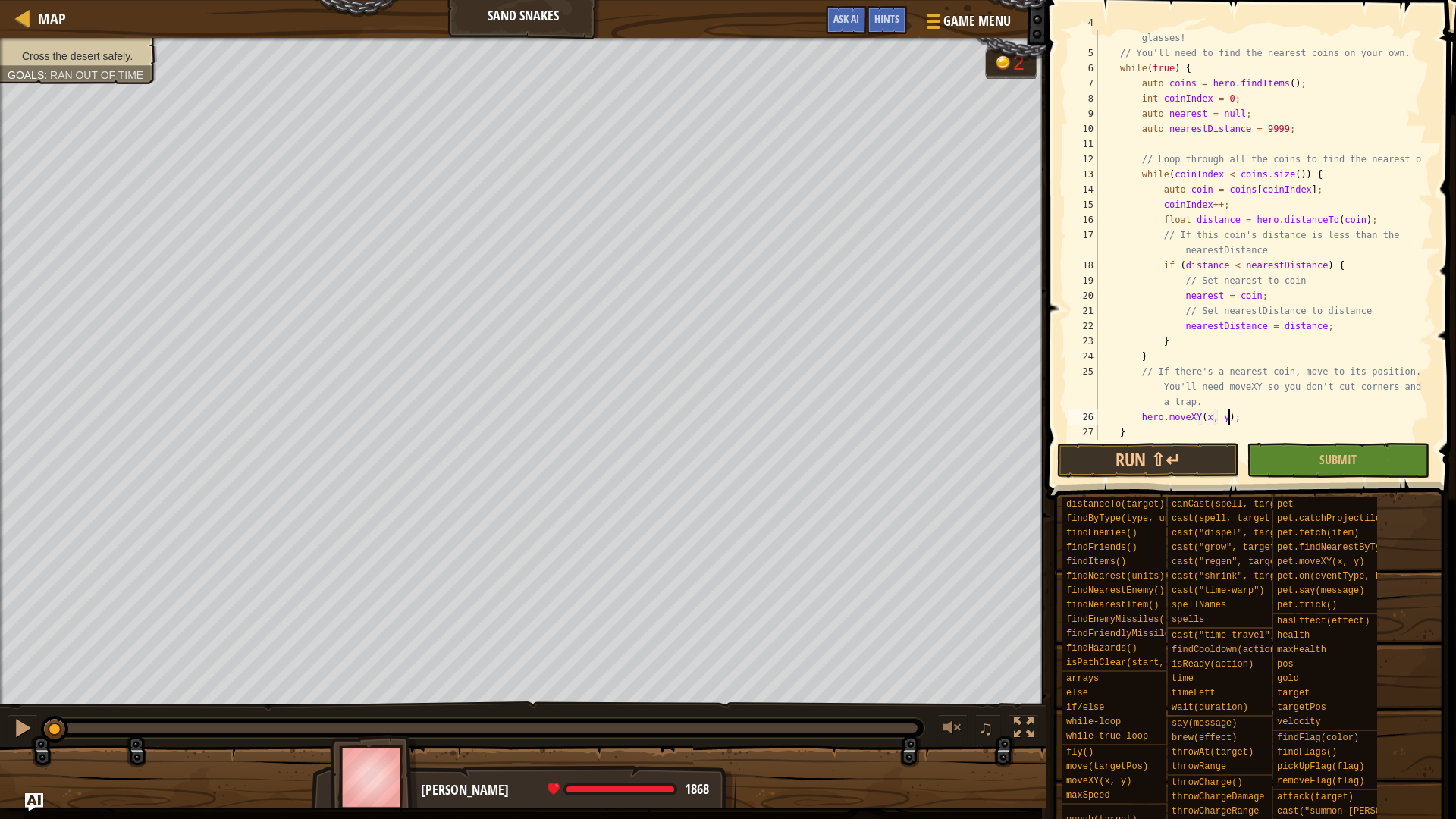
click at [1251, 403] on div "// This canyon seems to interfere with your findNearest glasses! // You'll need…" at bounding box center [1258, 243] width 327 height 455
type textarea "// If there's a nearest coin, move to its position. You'll need moveXY so you d…"
paste textarea "auto y = coin.pos.y;"
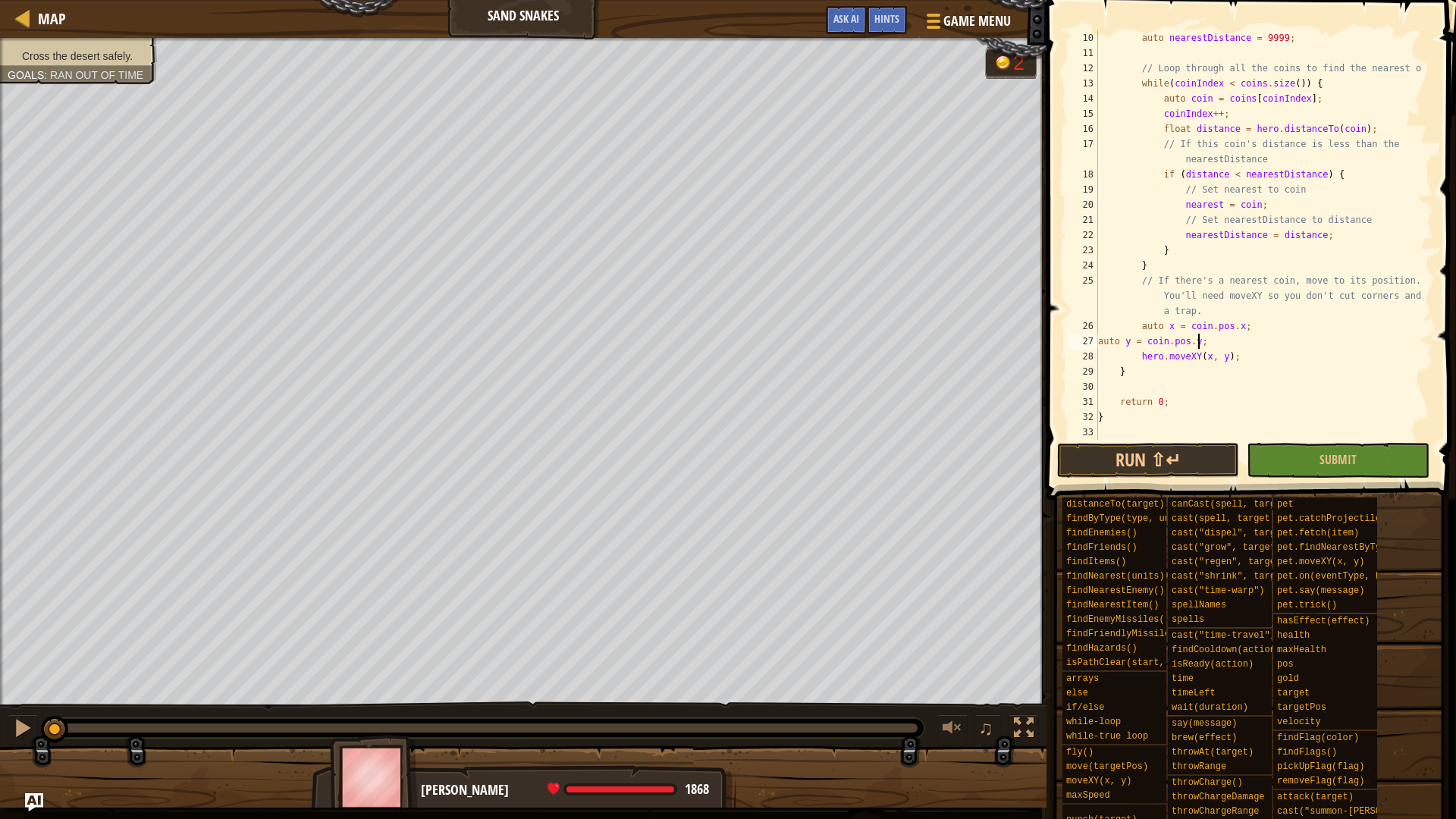
scroll to position [197, 0]
click at [1096, 337] on div "27" at bounding box center [1083, 341] width 30 height 15
click at [1099, 337] on div "auto nearestDistance = 9999 ; // Loop through all the coins to find the nearest…" at bounding box center [1258, 250] width 327 height 440
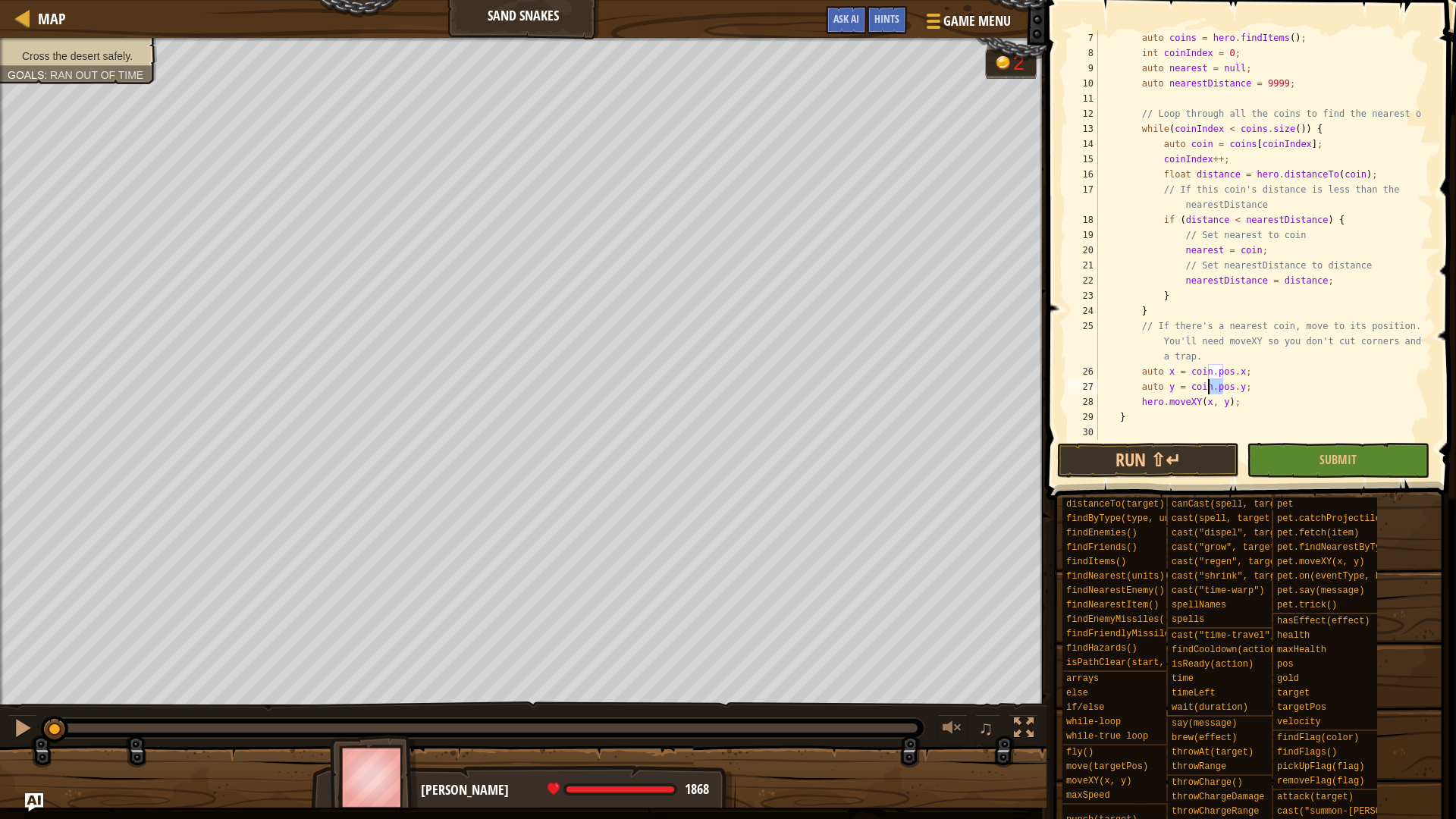
drag, startPoint x: 1224, startPoint y: 383, endPoint x: 1207, endPoint y: 388, distance: 17.7
click at [1207, 388] on div "auto coins = hero . findItems ( ) ; int coinIndex = 0 ; auto nearest = null ; a…" at bounding box center [1258, 250] width 327 height 440
click at [1219, 385] on div "auto coins = hero . findItems ( ) ; int coinIndex = 0 ; auto nearest = null ; a…" at bounding box center [1258, 235] width 327 height 410
drag, startPoint x: 1222, startPoint y: 386, endPoint x: 1204, endPoint y: 385, distance: 18.0
click at [1204, 385] on div "auto coins = hero . findItems ( ) ; int coinIndex = 0 ; auto nearest = null ; a…" at bounding box center [1258, 250] width 327 height 440
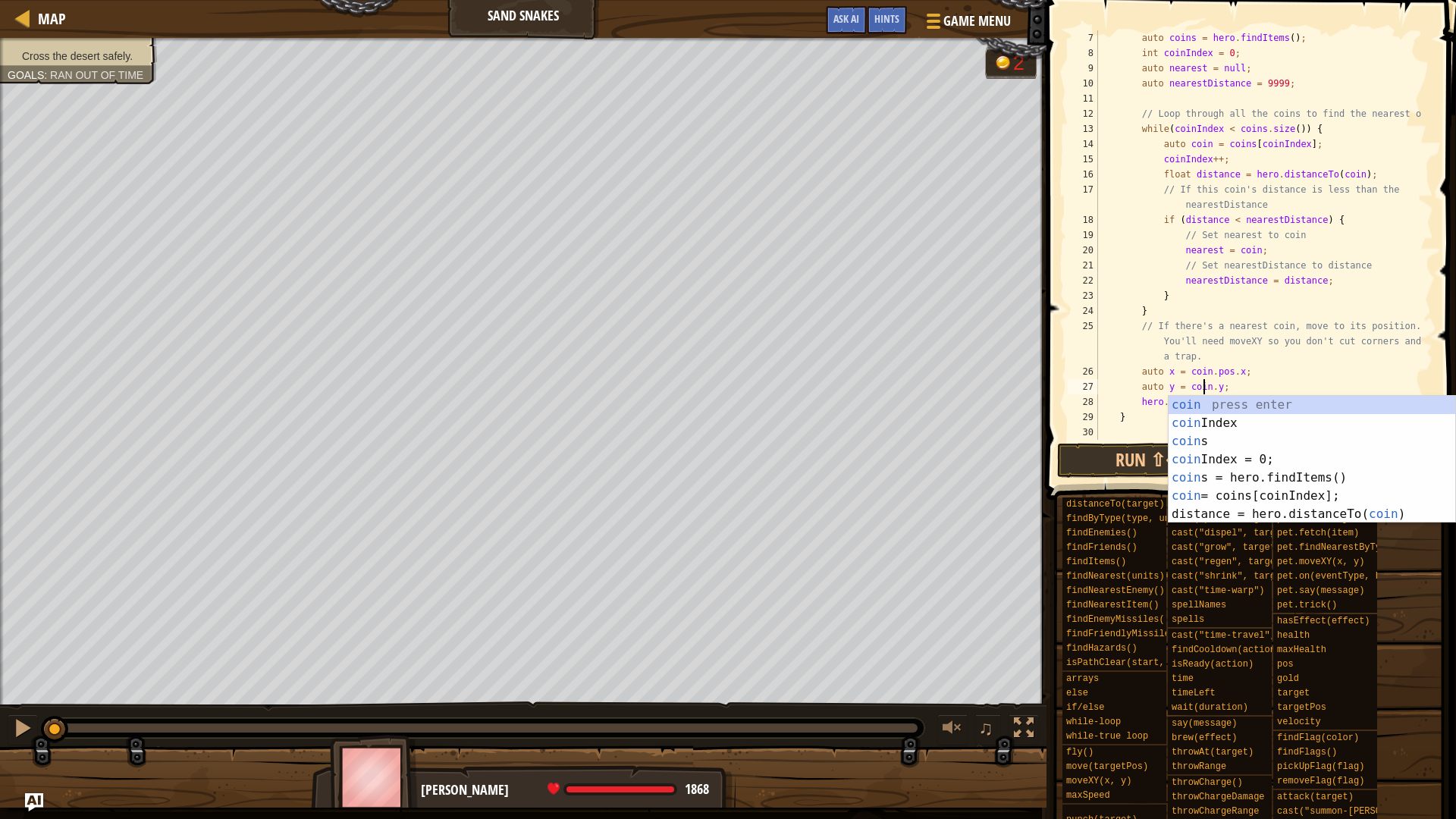
click at [1223, 367] on div "auto coins = hero . findItems ( ) ; int coinIndex = 0 ; auto nearest = null ; a…" at bounding box center [1258, 250] width 327 height 440
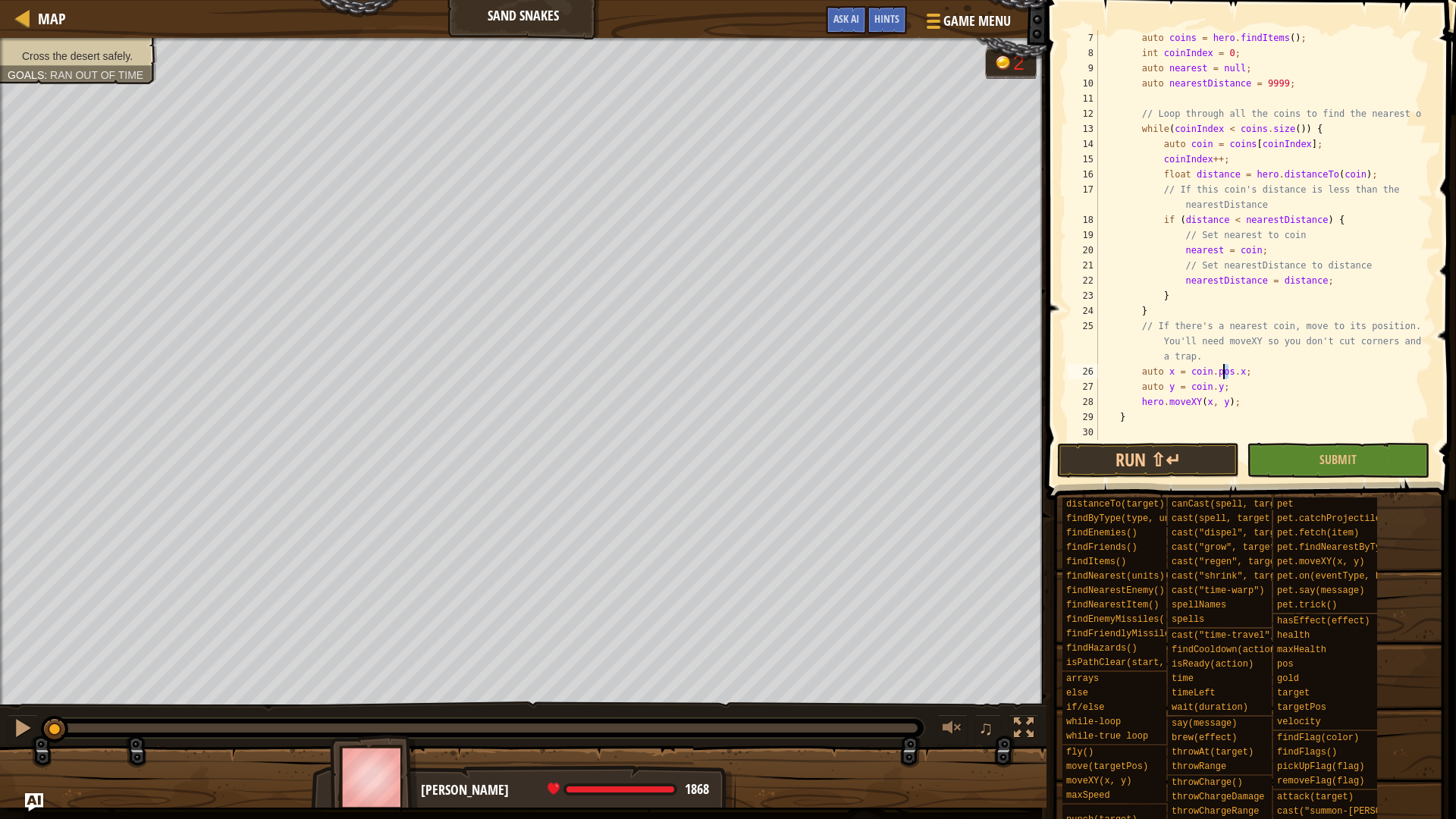
click at [1223, 367] on div "auto coins = hero . findItems ( ) ; int coinIndex = 0 ; auto nearest = null ; a…" at bounding box center [1258, 235] width 327 height 410
drag, startPoint x: 1223, startPoint y: 367, endPoint x: 1205, endPoint y: 367, distance: 18.0
click at [1205, 367] on div "auto coins = hero . findItems ( ) ; int coinIndex = 0 ; auto nearest = null ; a…" at bounding box center [1258, 250] width 327 height 440
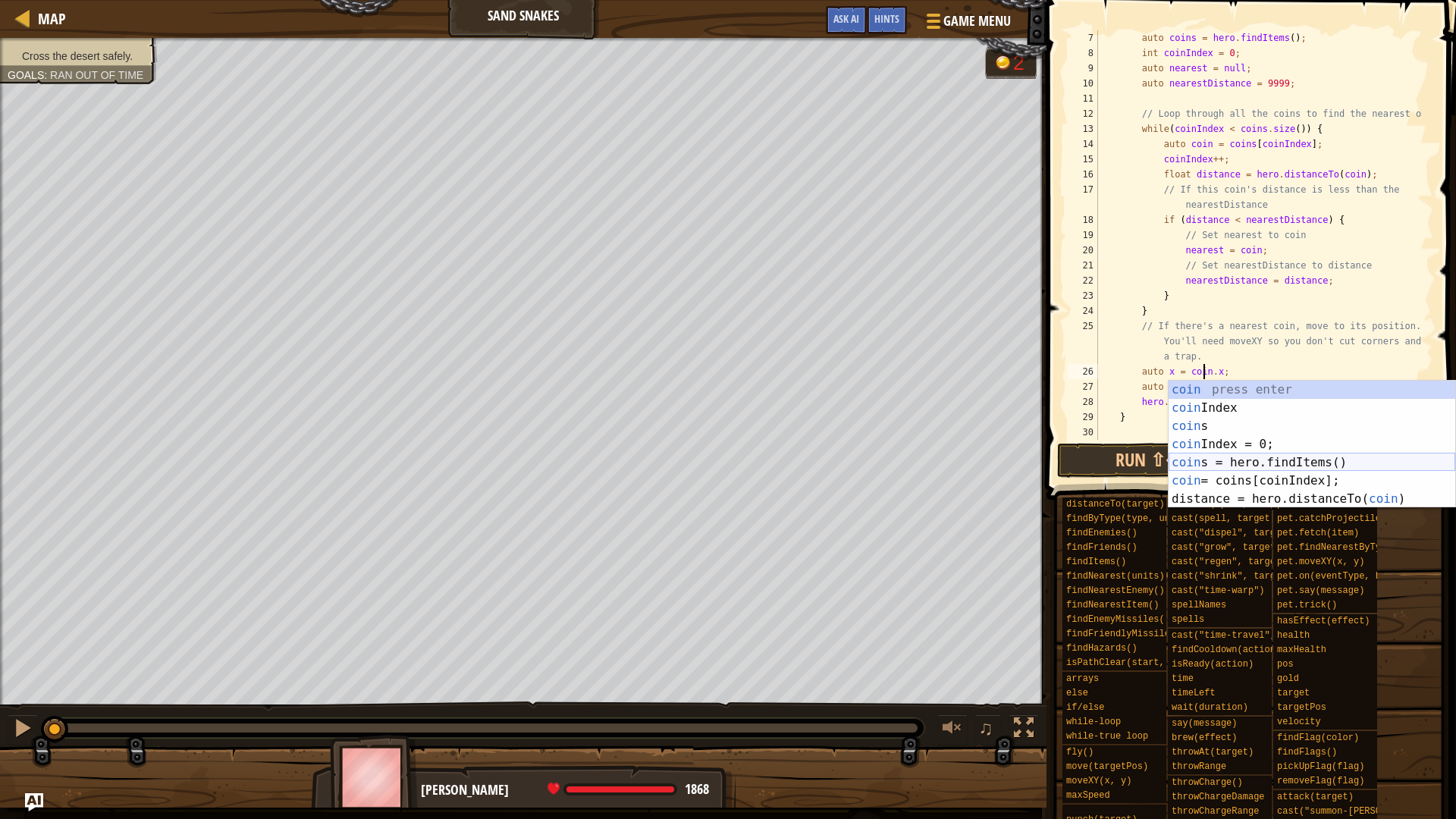
click at [1194, 461] on div "coin press enter coin Index press enter coin s press enter coin Index = 0; pres…" at bounding box center [1311, 463] width 287 height 164
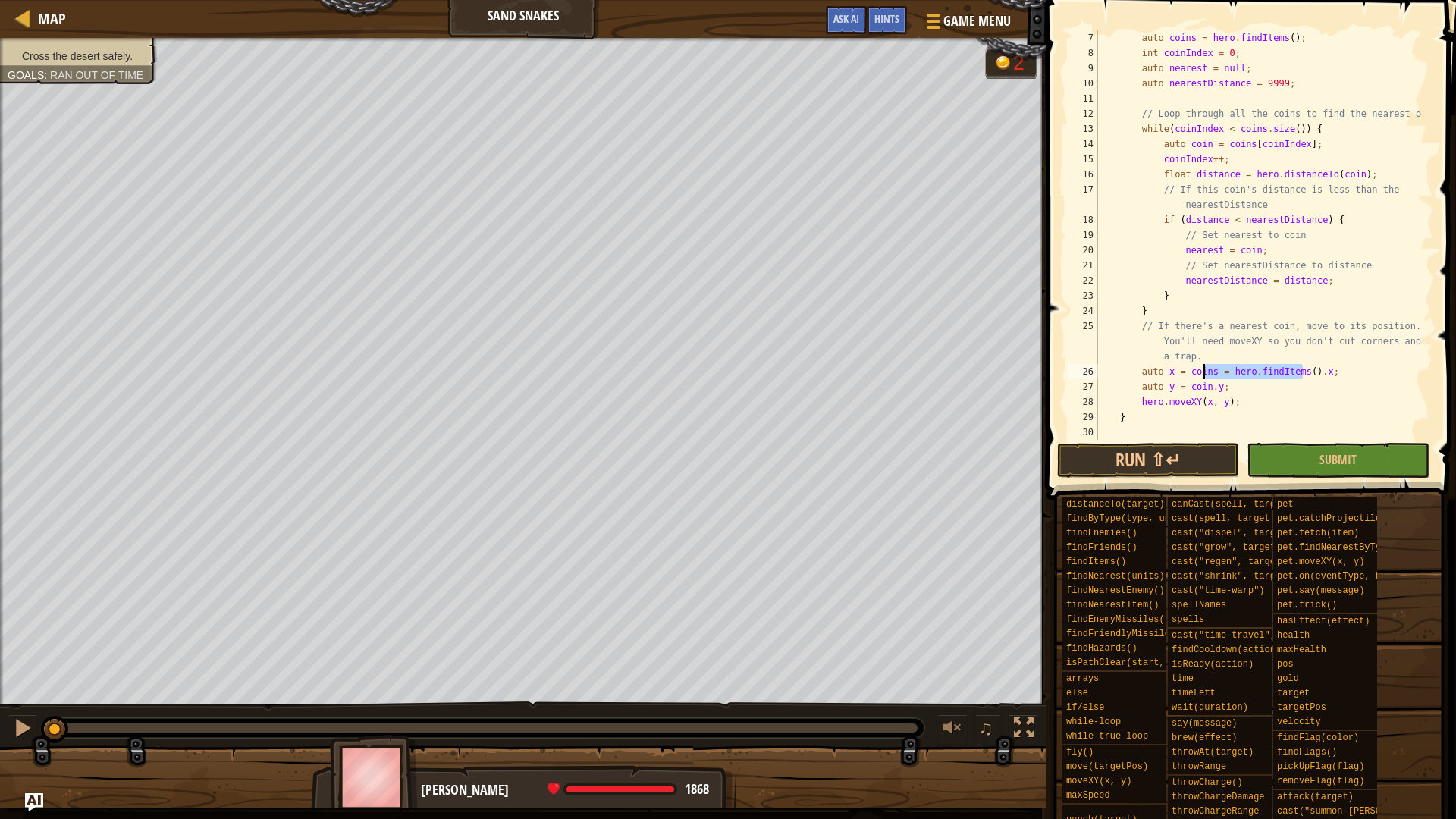
drag, startPoint x: 1302, startPoint y: 367, endPoint x: 1204, endPoint y: 367, distance: 98.0
click at [1204, 367] on div "auto coins = hero . findItems ( ) ; int coinIndex = 0 ; auto nearest = null ; a…" at bounding box center [1258, 250] width 327 height 440
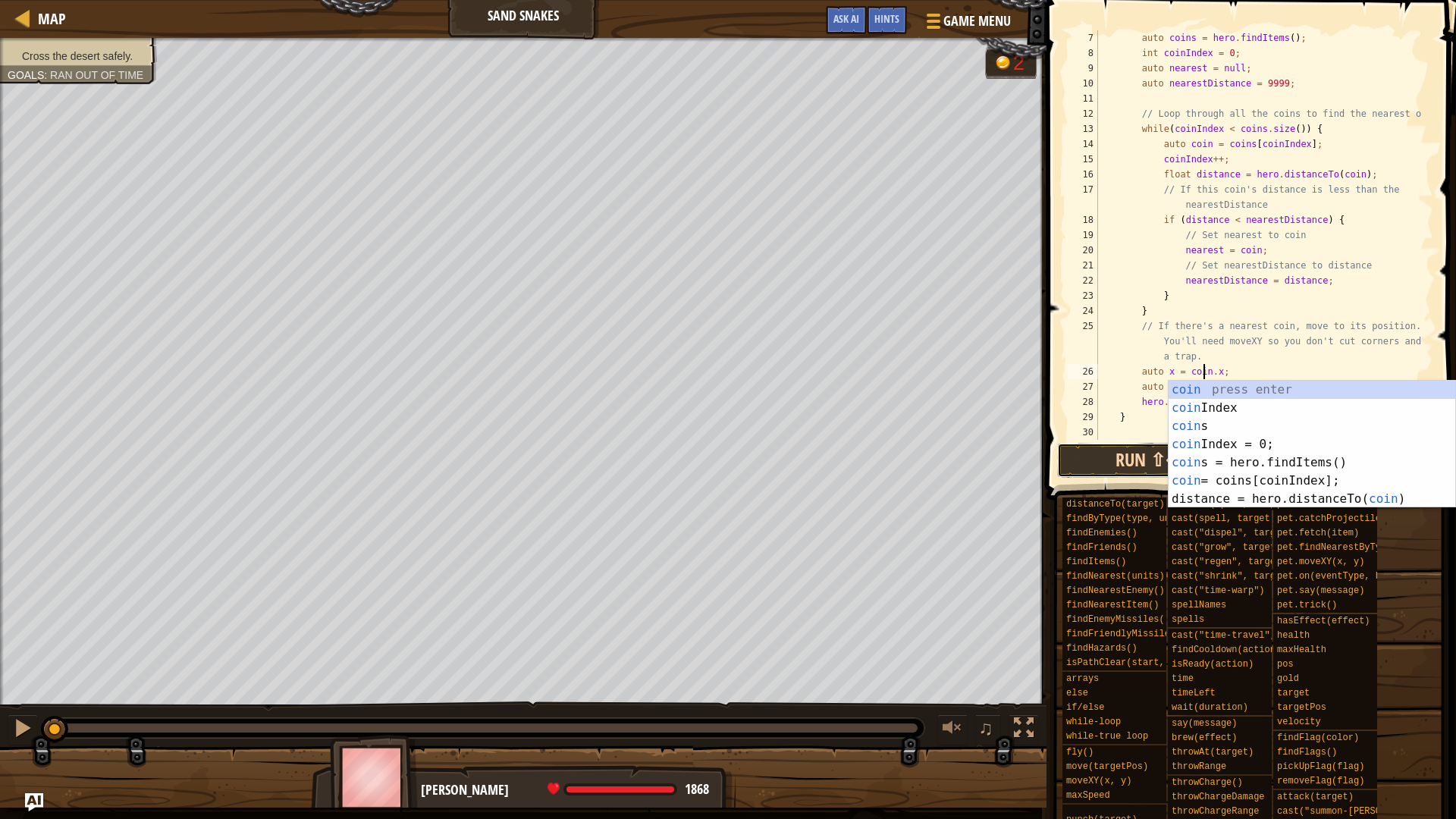
click at [1122, 463] on button "Run ⇧↵" at bounding box center [1147, 460] width 182 height 35
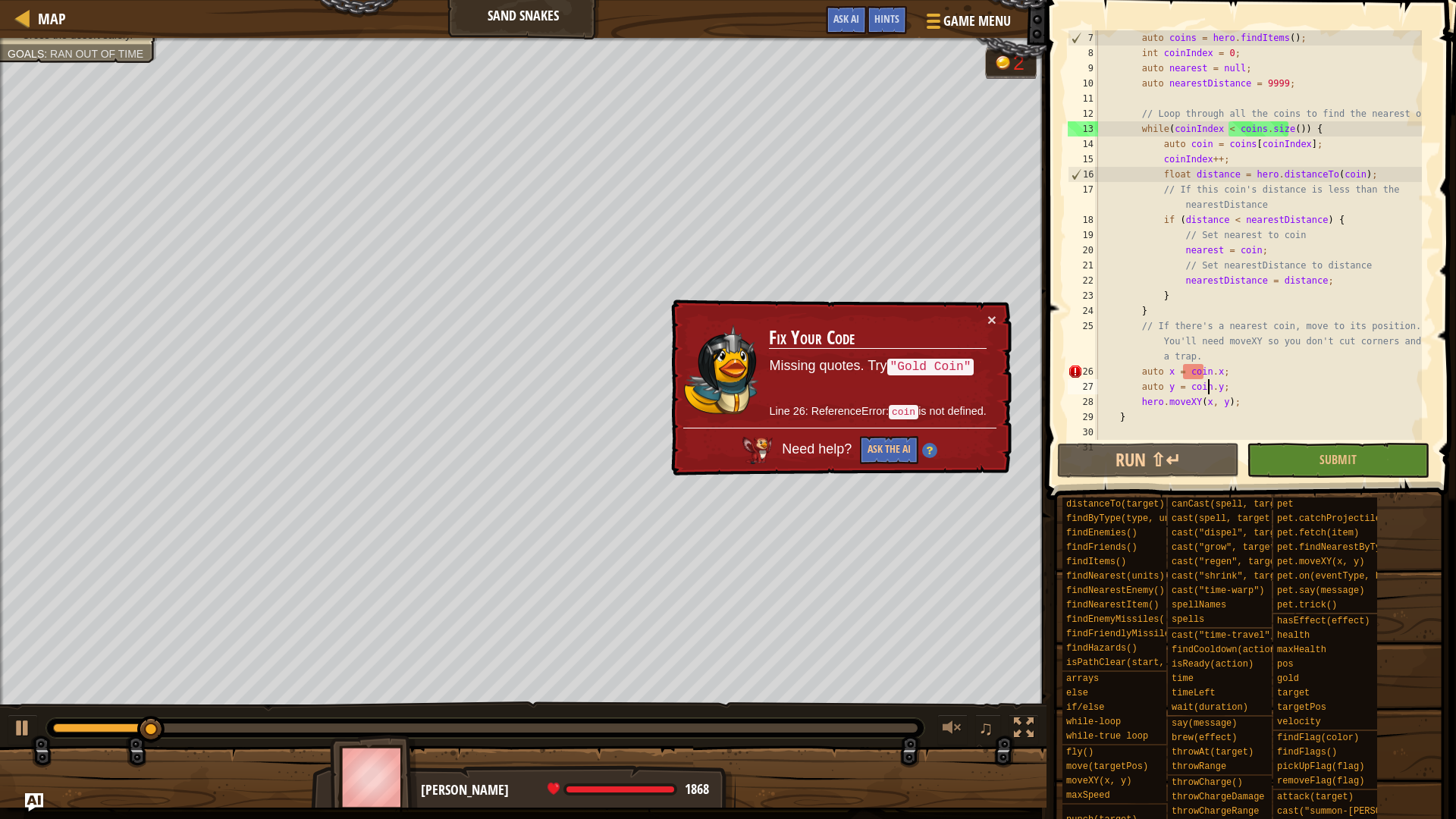
click at [1207, 387] on div "auto coins = hero . findItems ( ) ; int coinIndex = 0 ; auto nearest = null ; a…" at bounding box center [1258, 250] width 327 height 440
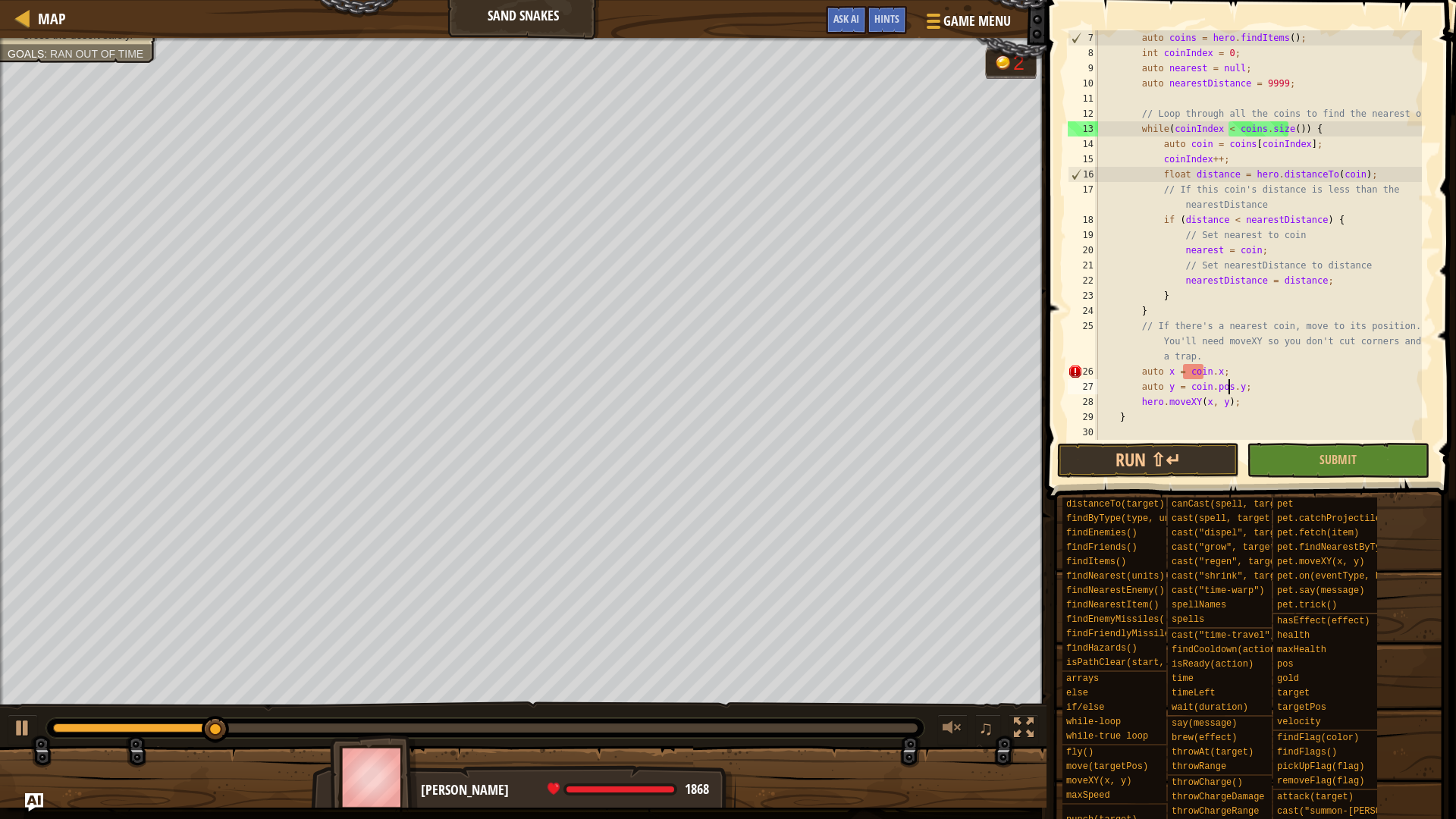
click at [1205, 370] on div "auto coins = hero . findItems ( ) ; int coinIndex = 0 ; auto nearest = null ; a…" at bounding box center [1258, 250] width 327 height 440
click at [1201, 368] on div "auto coins = hero . findItems ( ) ; int coinIndex = 0 ; auto nearest = null ; a…" at bounding box center [1258, 250] width 327 height 440
click at [1227, 370] on div "auto coins = hero . findItems ( ) ; int coinIndex = 0 ; auto nearest = null ; a…" at bounding box center [1258, 250] width 327 height 440
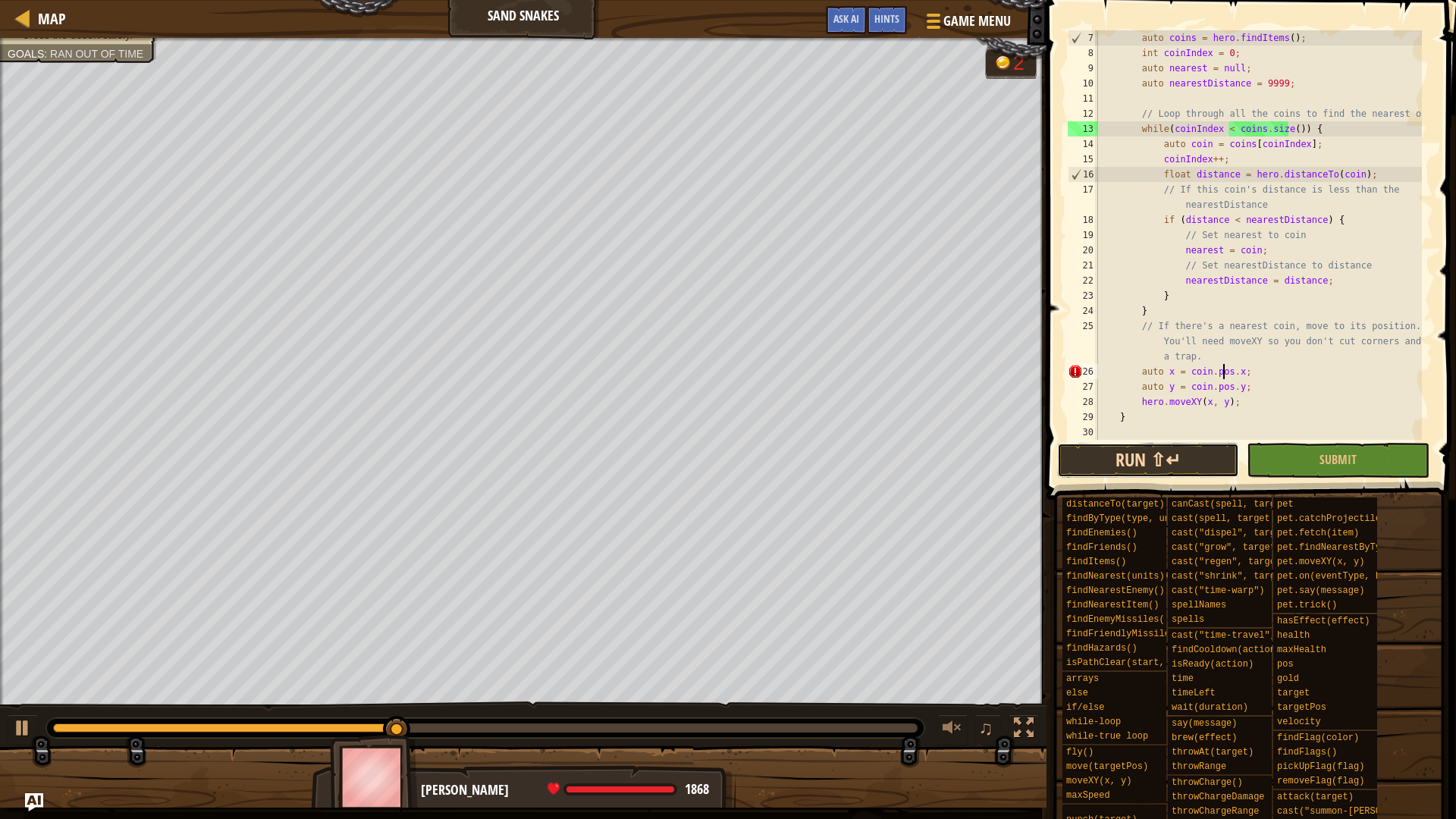
click at [1162, 448] on button "Run ⇧↵" at bounding box center [1147, 460] width 182 height 35
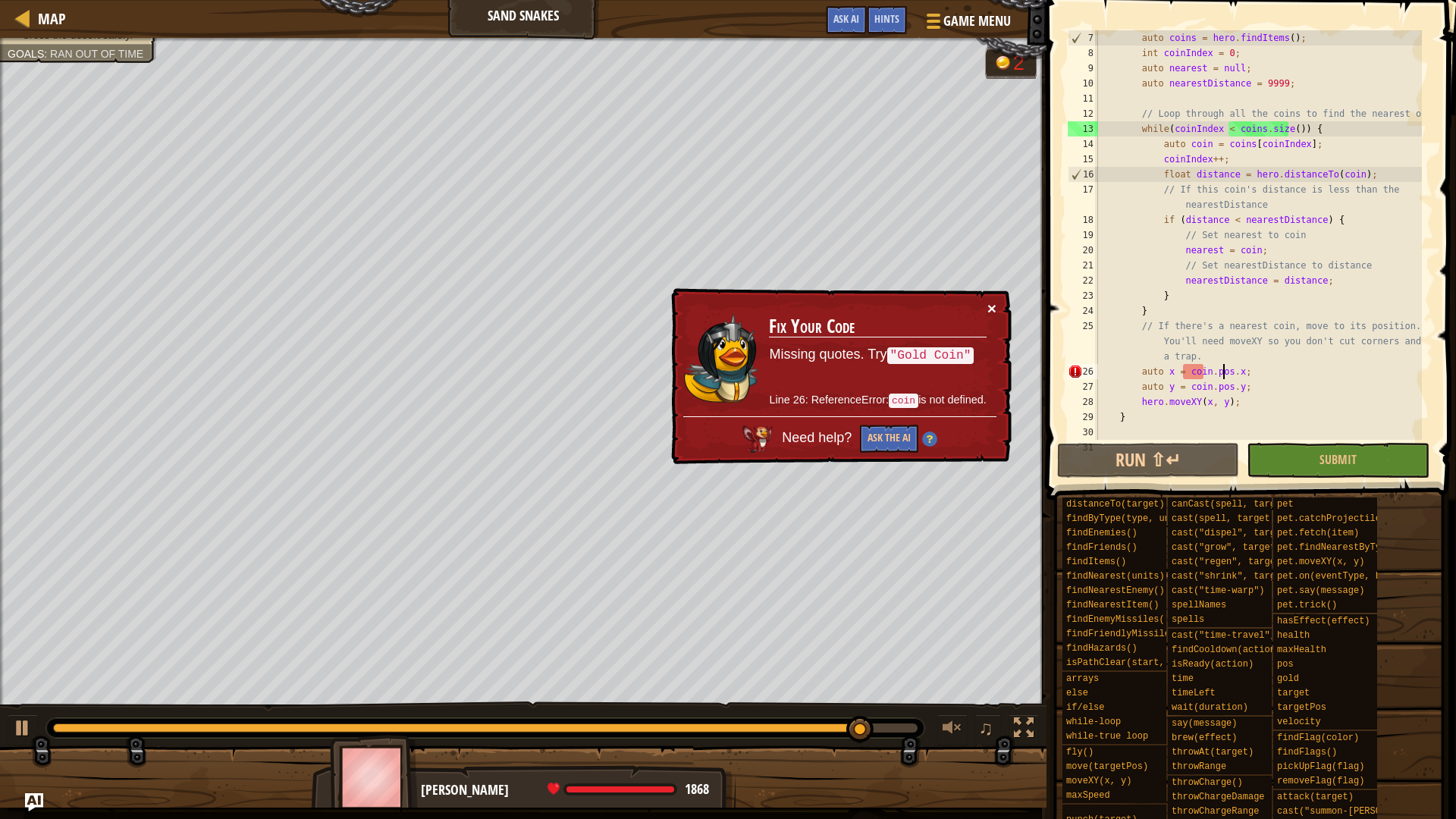
click at [987, 313] on button "×" at bounding box center [992, 308] width 10 height 16
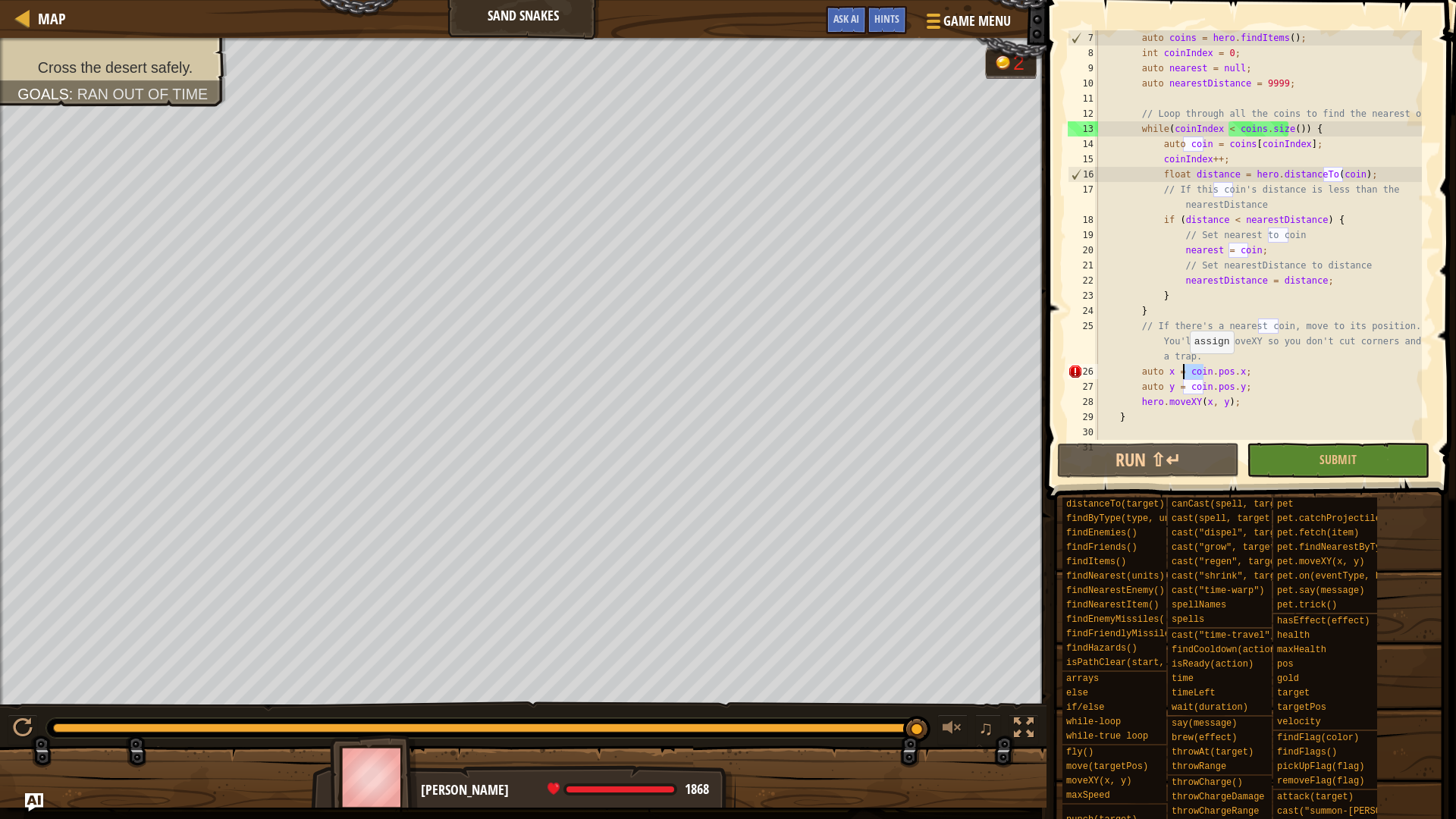
drag, startPoint x: 1202, startPoint y: 370, endPoint x: 1182, endPoint y: 369, distance: 20.0
click at [1182, 369] on div "auto coins = hero . findItems ( ) ; int coinIndex = 0 ; auto nearest = null ; a…" at bounding box center [1258, 250] width 327 height 440
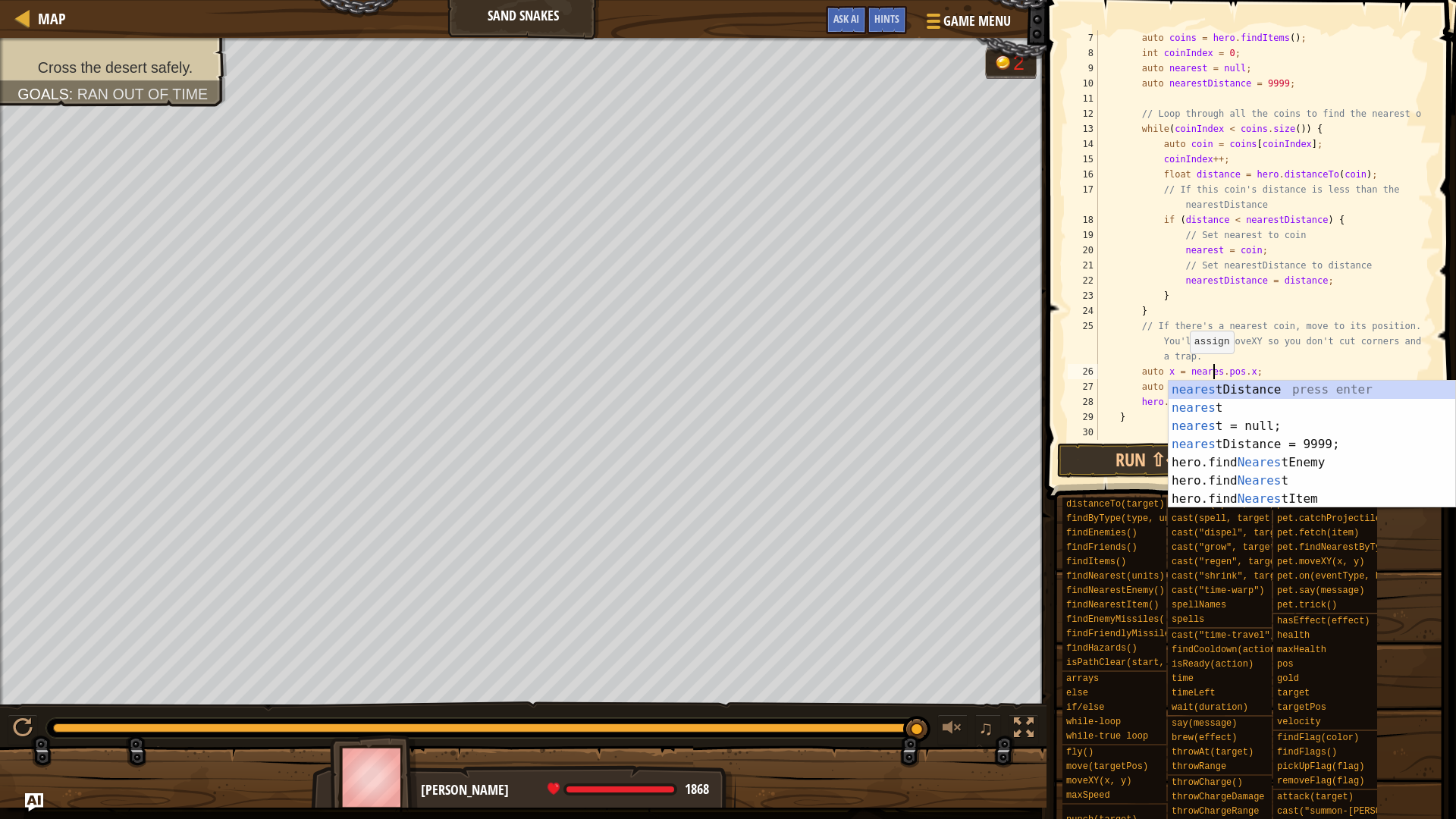
scroll to position [7, 10]
click at [1222, 358] on div "auto coins = hero . findItems ( ) ; int coinIndex = 0 ; auto nearest = null ; a…" at bounding box center [1258, 250] width 327 height 440
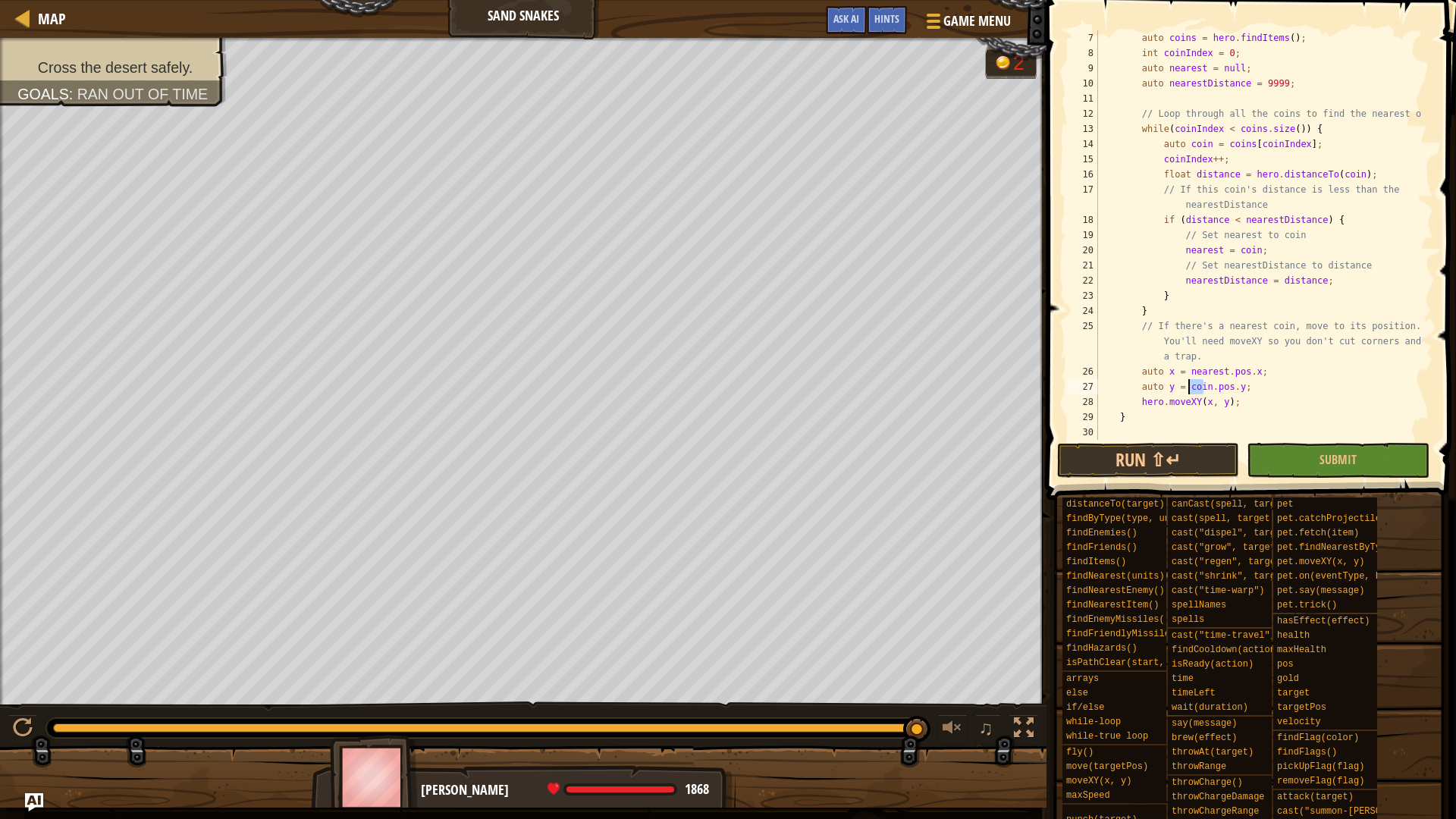
drag, startPoint x: 1204, startPoint y: 385, endPoint x: 1186, endPoint y: 384, distance: 18.0
click at [1186, 384] on div "auto coins = hero . findItems ( ) ; int coinIndex = 0 ; auto nearest = null ; a…" at bounding box center [1258, 250] width 327 height 440
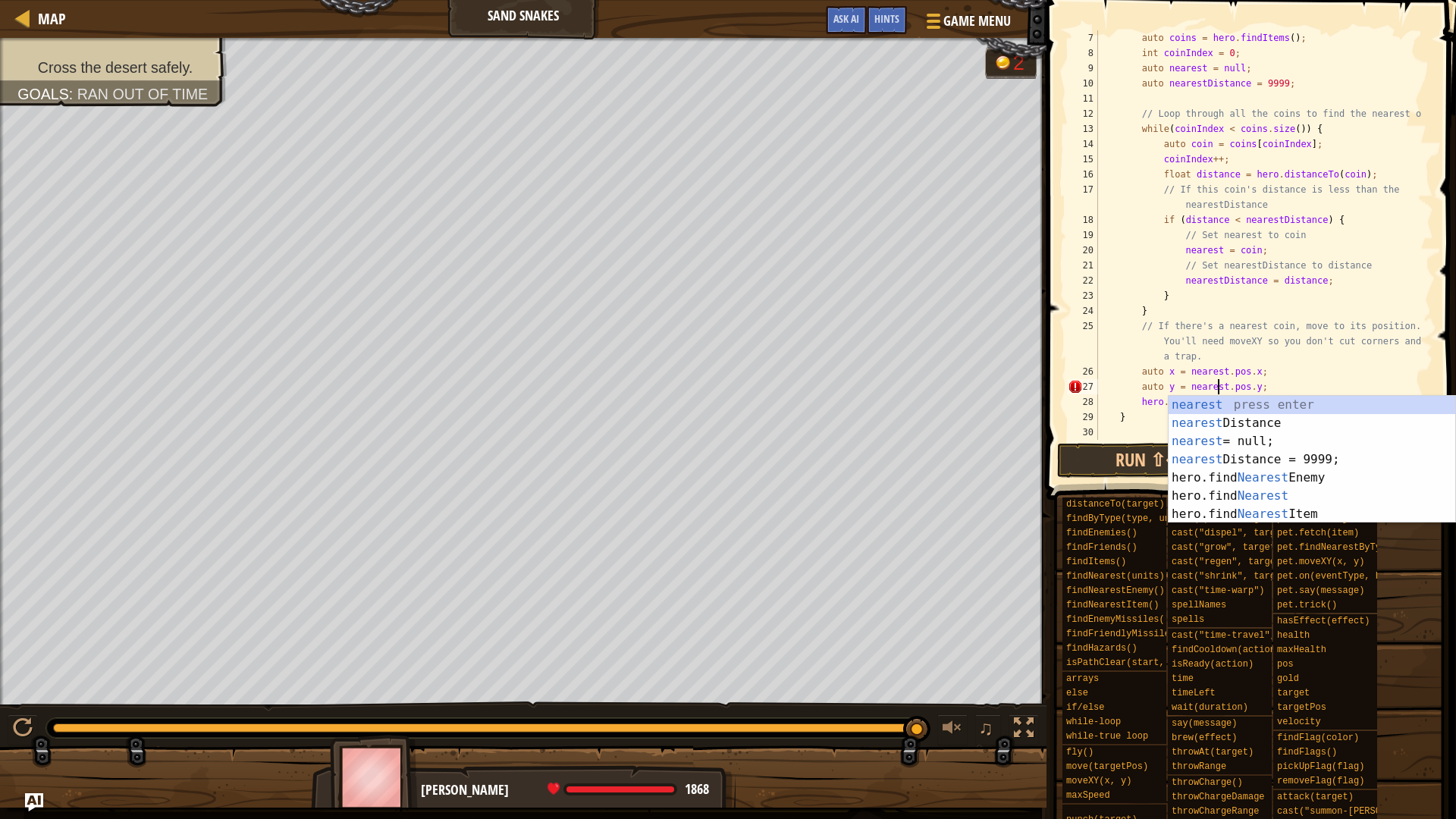
click at [1239, 359] on div "auto coins = hero . findItems ( ) ; int coinIndex = 0 ; auto nearest = null ; a…" at bounding box center [1258, 250] width 327 height 440
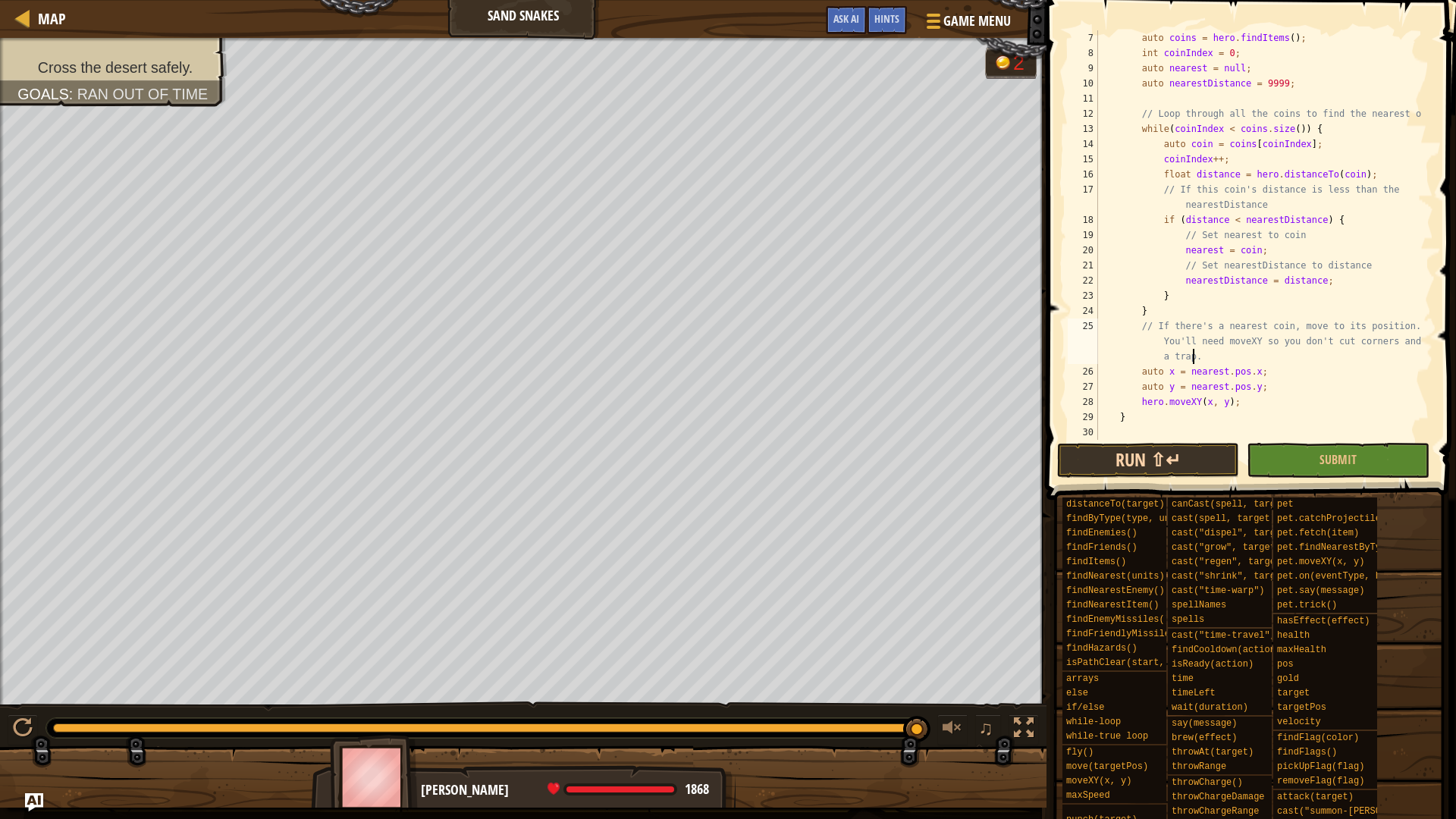
type textarea "// If there's a nearest coin, move to its position. You'll need moveXY so you d…"
click at [1195, 467] on button "Run ⇧↵" at bounding box center [1147, 460] width 182 height 35
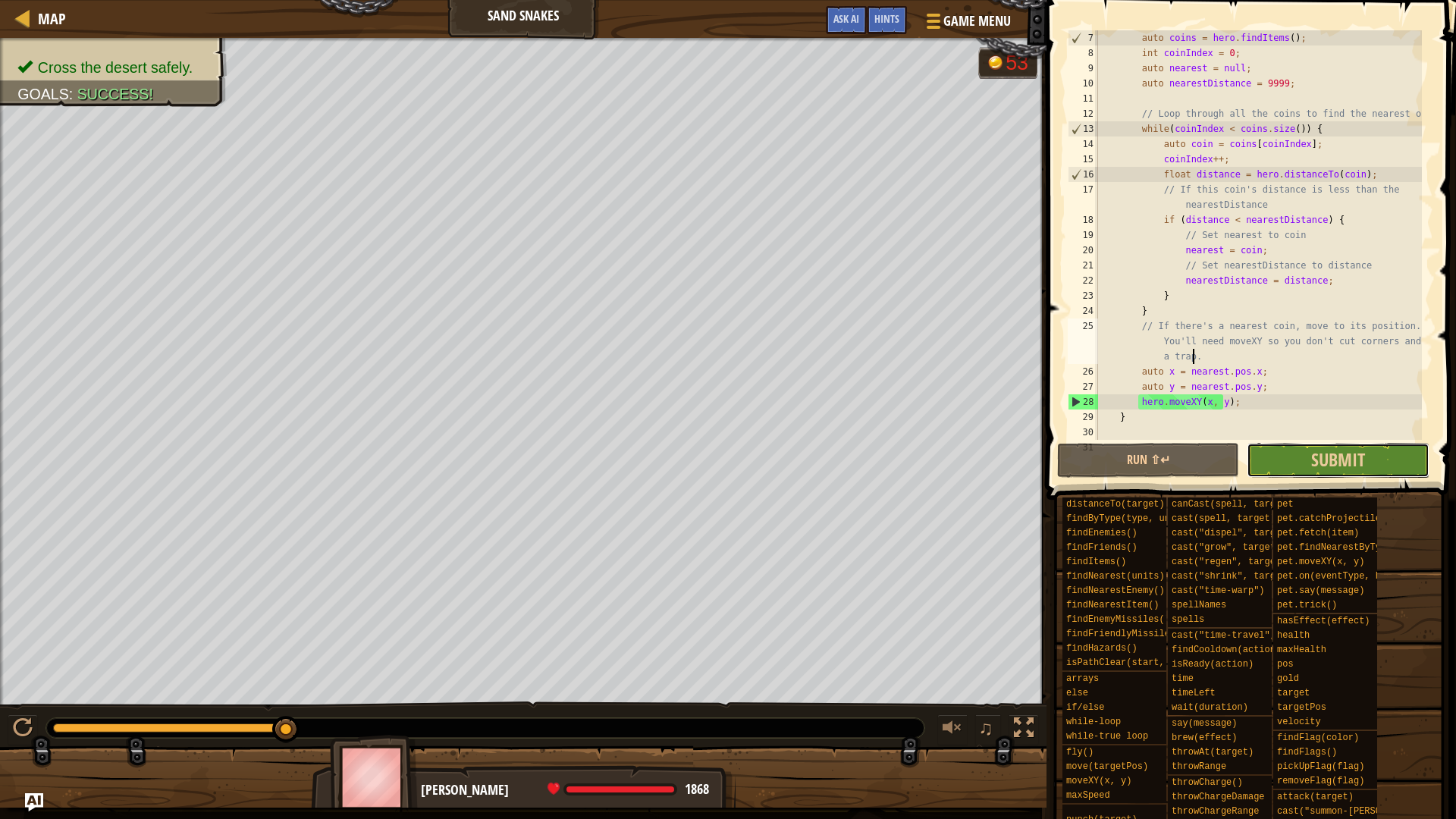
click at [1298, 459] on button "Submit" at bounding box center [1337, 460] width 182 height 35
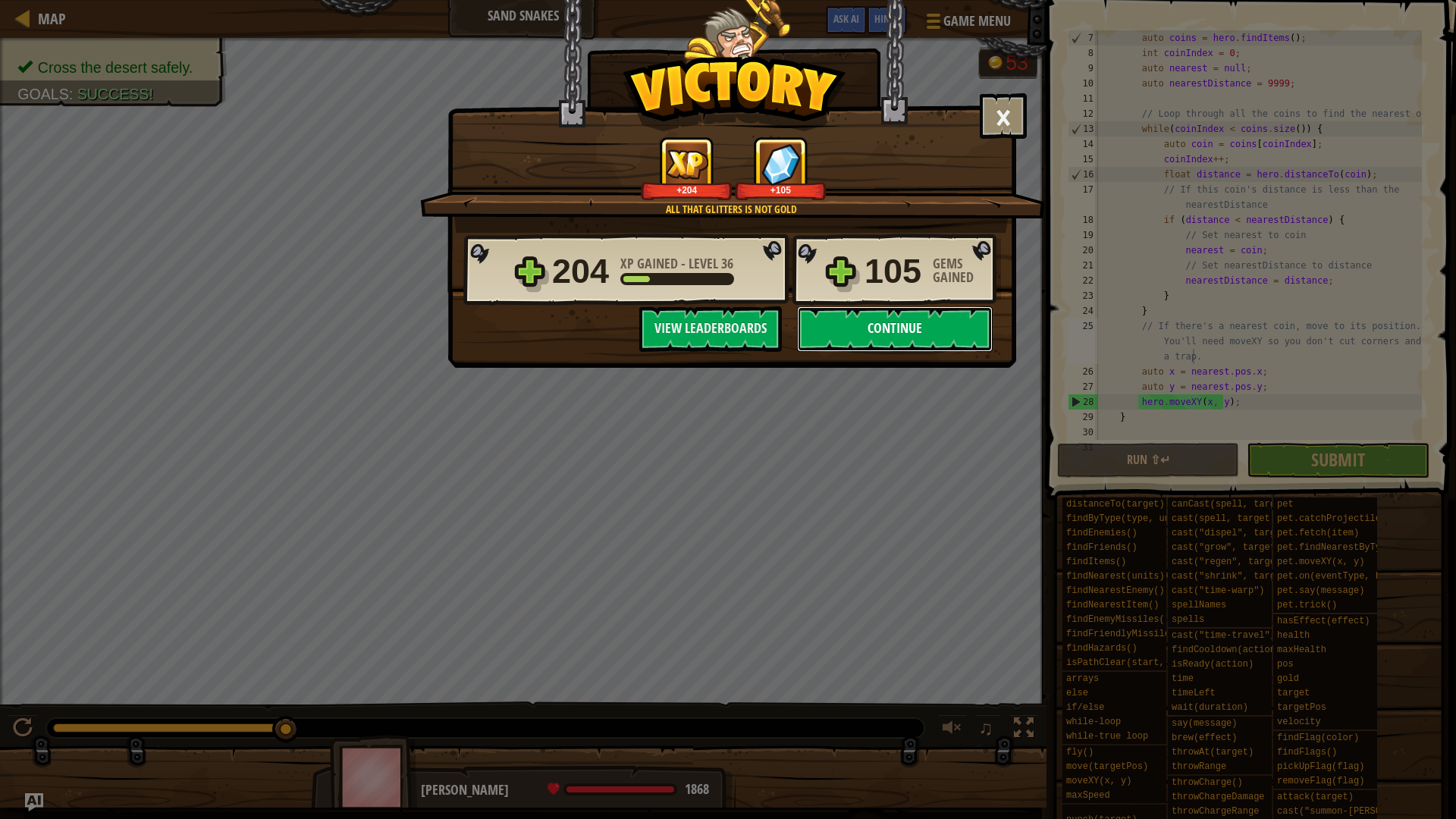
click at [927, 330] on button "Continue" at bounding box center [894, 330] width 195 height 46
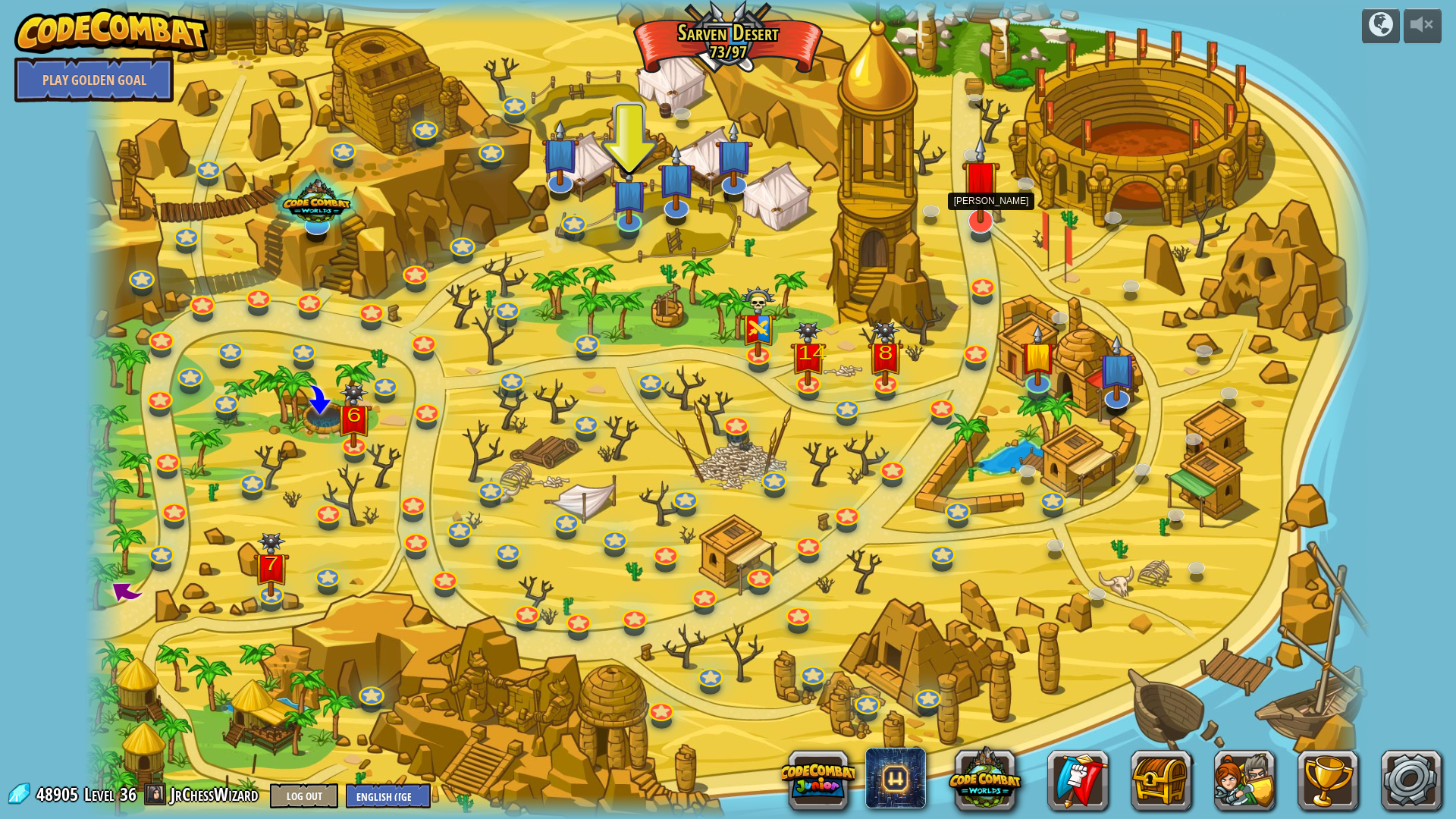
click at [976, 222] on img at bounding box center [980, 179] width 39 height 89
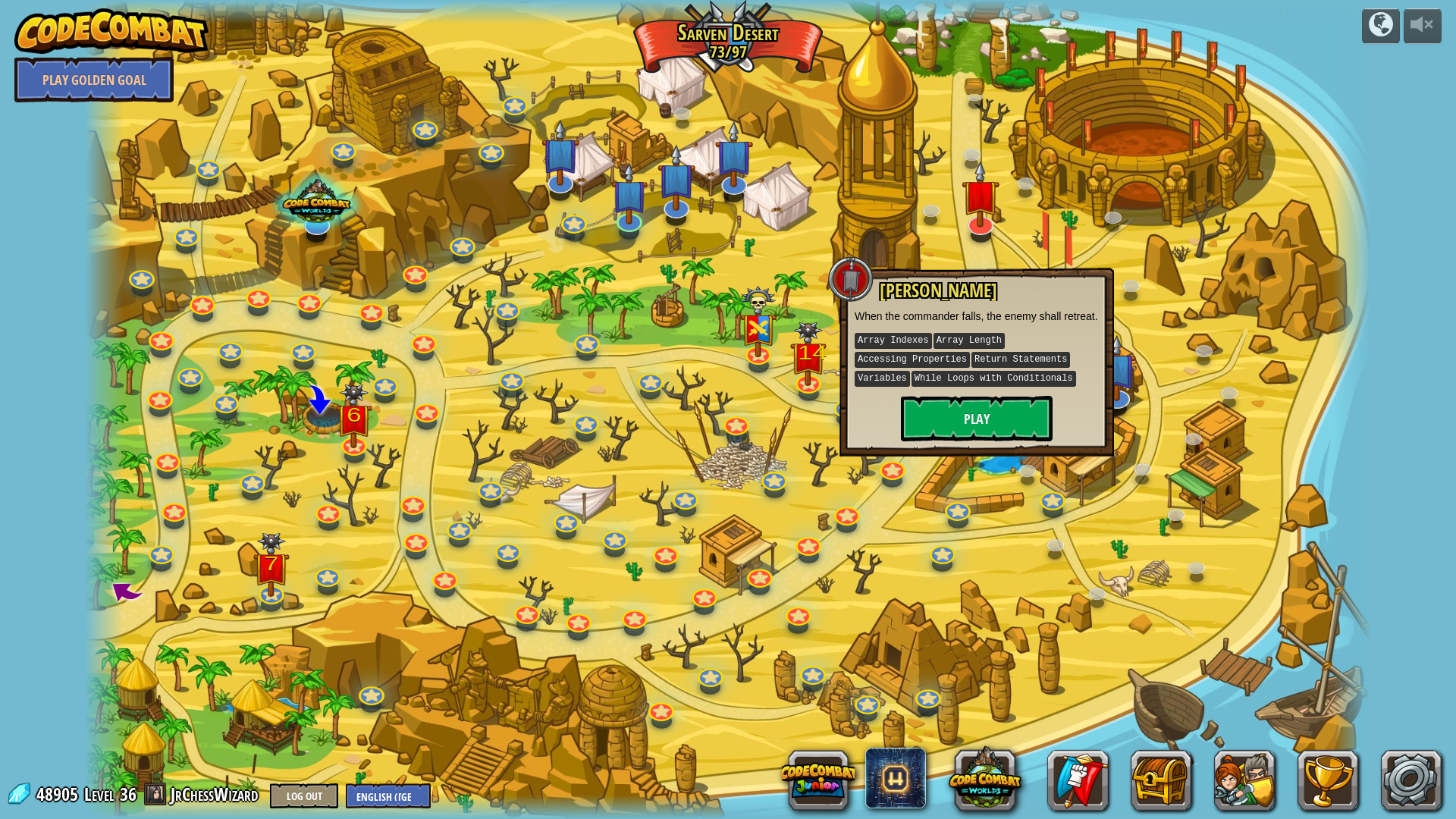
click at [1007, 261] on div at bounding box center [727, 410] width 1285 height 819
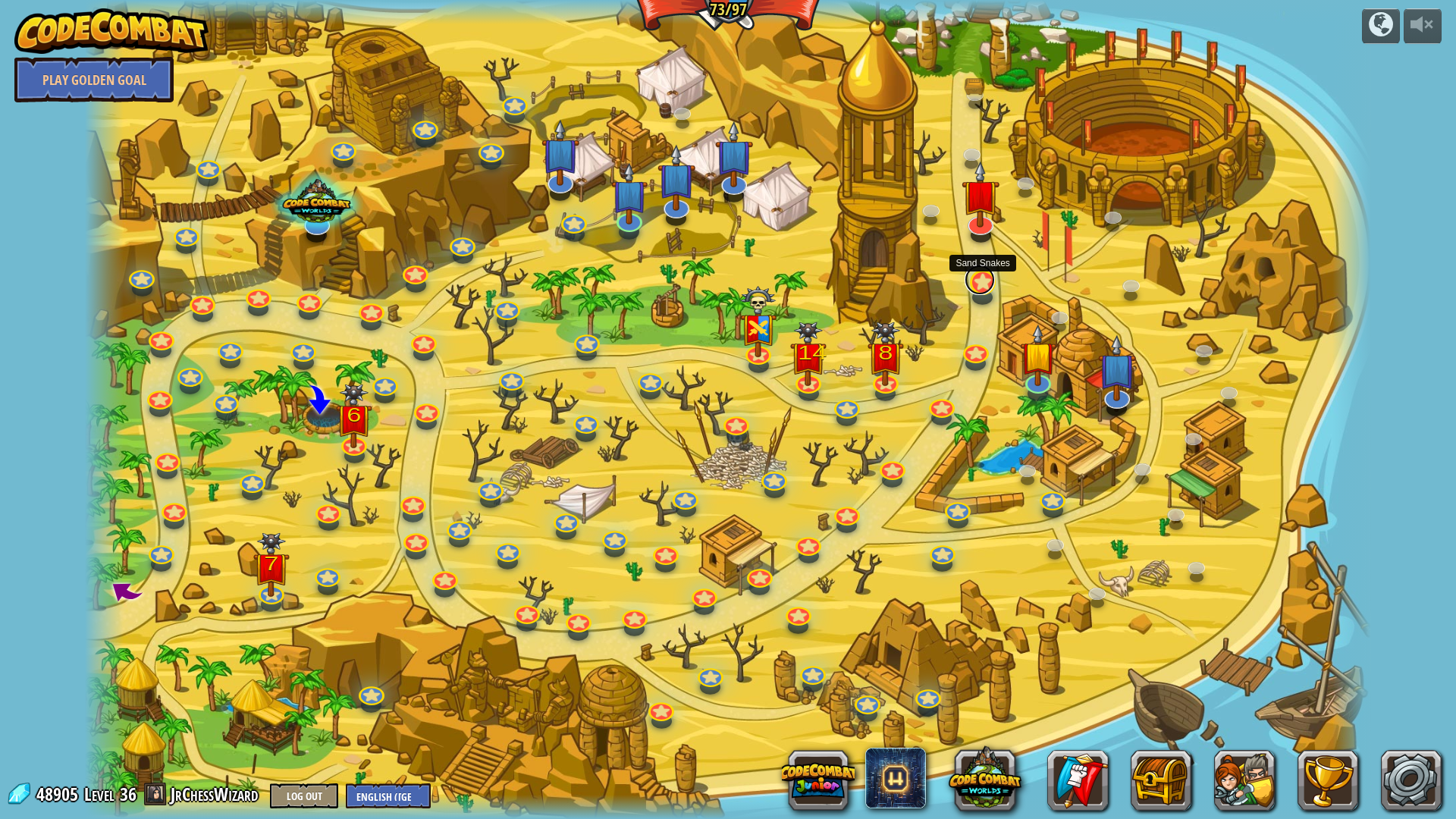
click at [972, 286] on link at bounding box center [980, 280] width 30 height 30
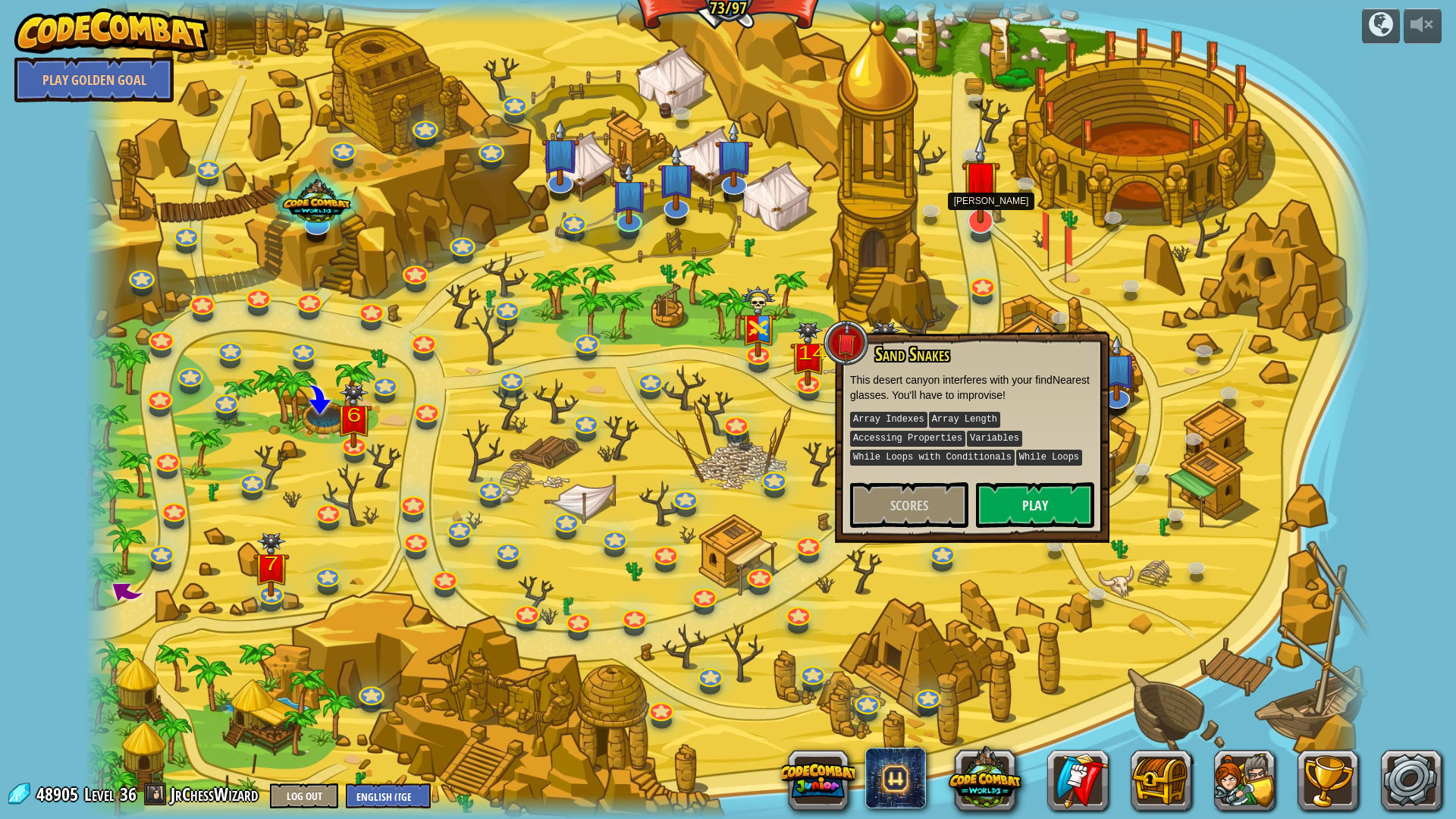
click at [988, 229] on div at bounding box center [980, 221] width 26 height 25
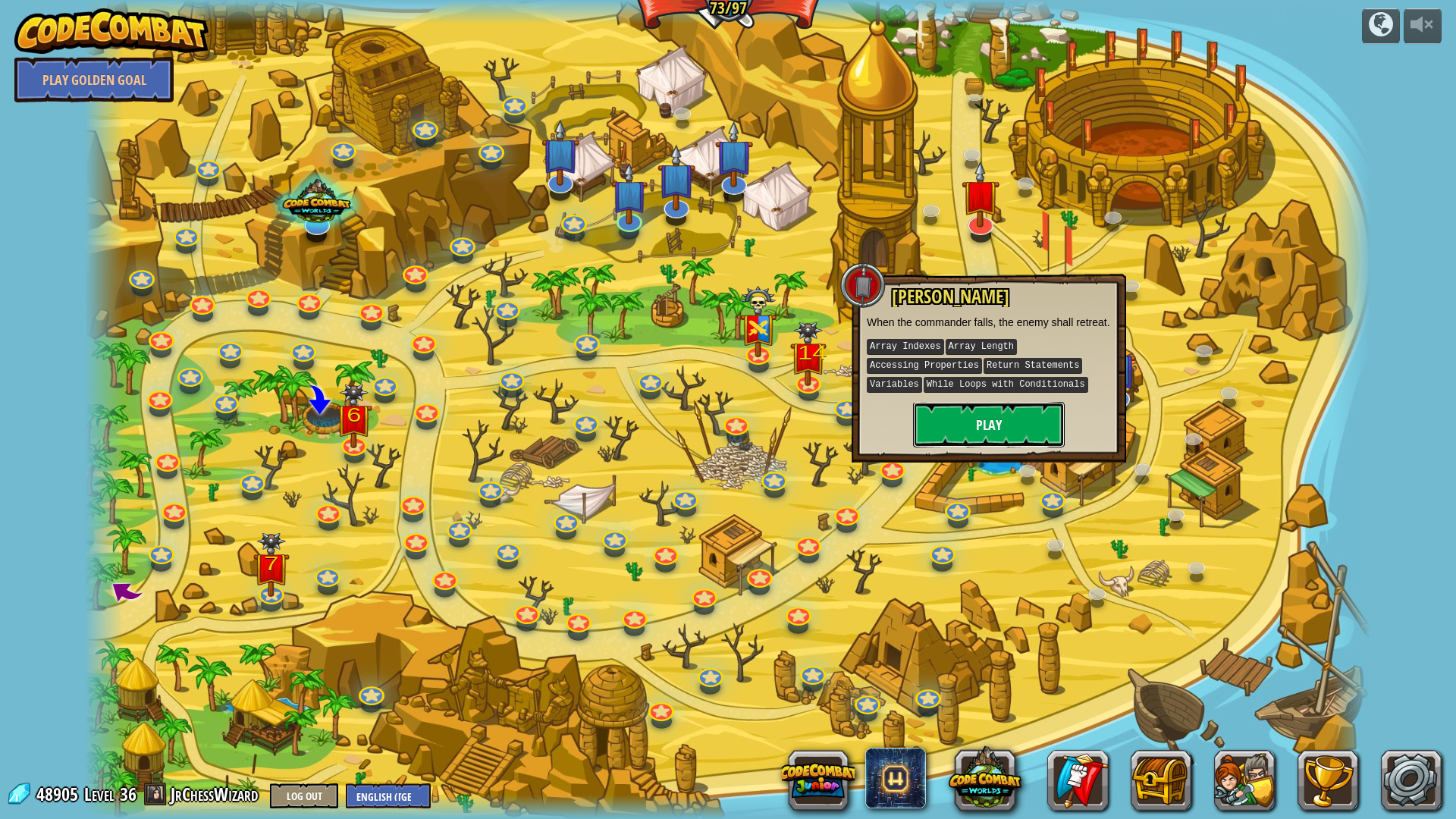
click at [1007, 427] on button "Play" at bounding box center [988, 425] width 151 height 46
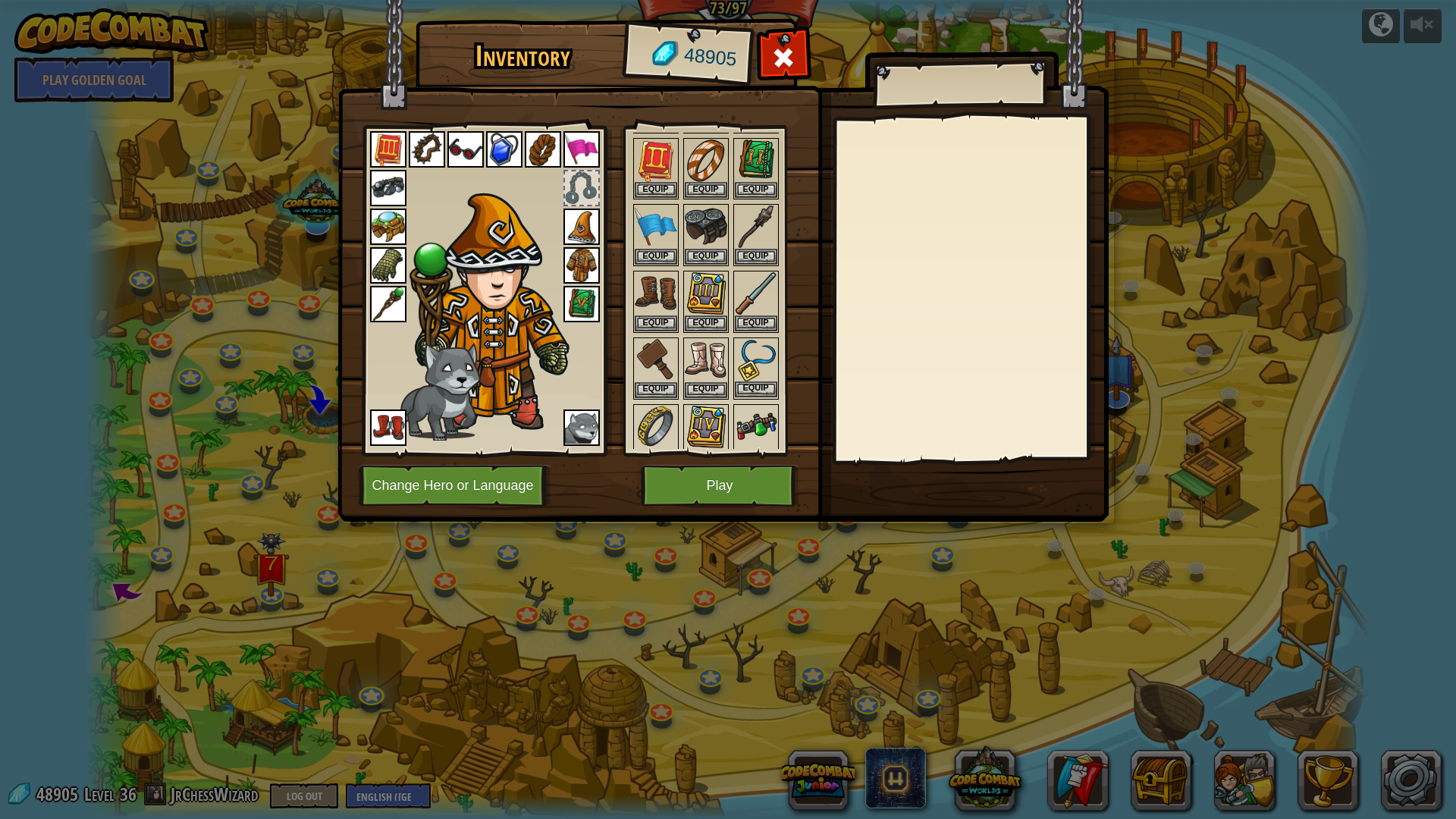
scroll to position [303, 0]
click at [751, 386] on button "Equip" at bounding box center [755, 392] width 43 height 16
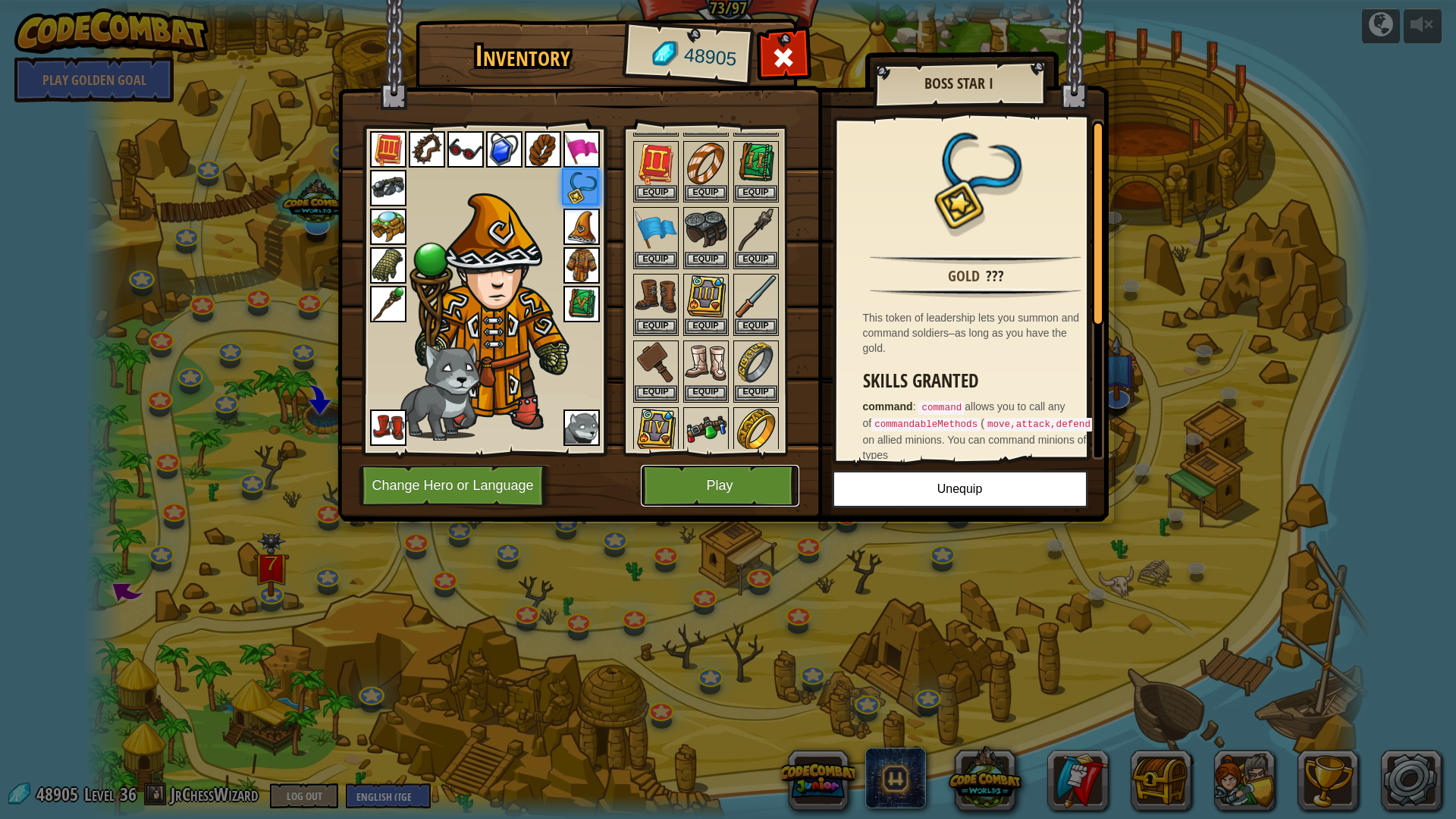
click at [721, 471] on button "Play" at bounding box center [720, 486] width 158 height 42
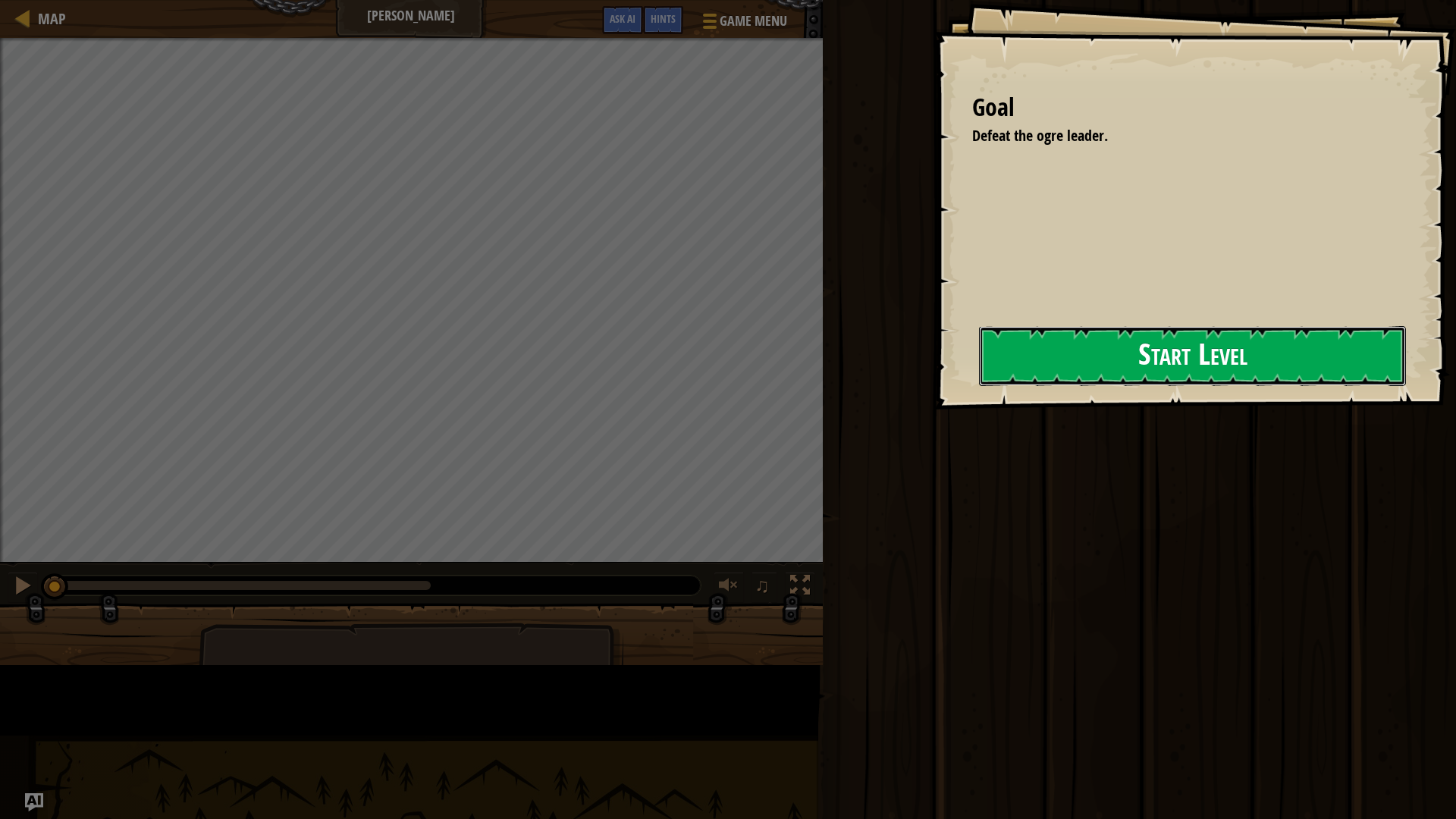
click at [979, 369] on button "Start Level" at bounding box center [1192, 355] width 427 height 60
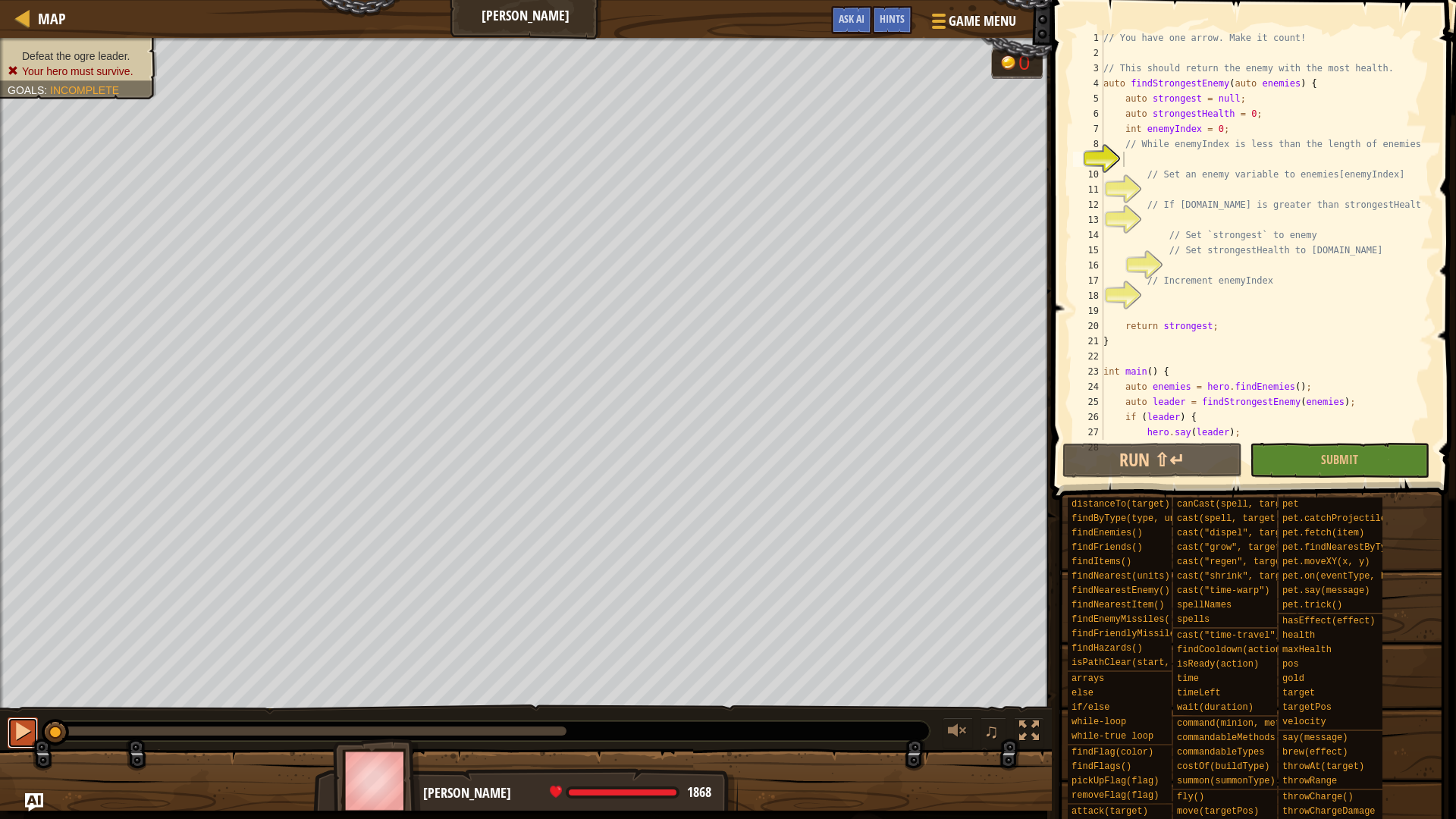
click at [17, 689] on div at bounding box center [23, 730] width 20 height 20
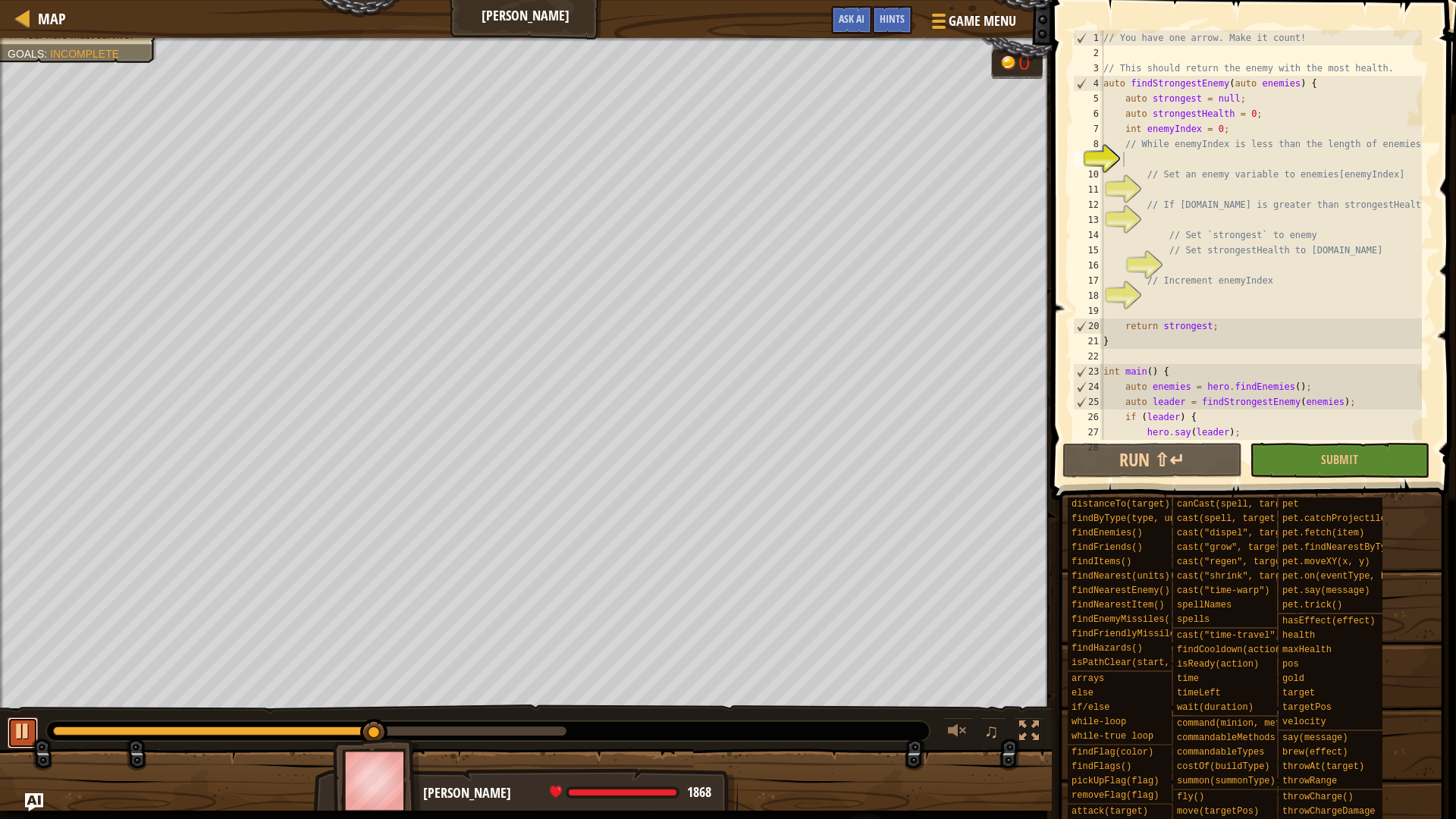
click at [16, 689] on div at bounding box center [23, 730] width 20 height 20
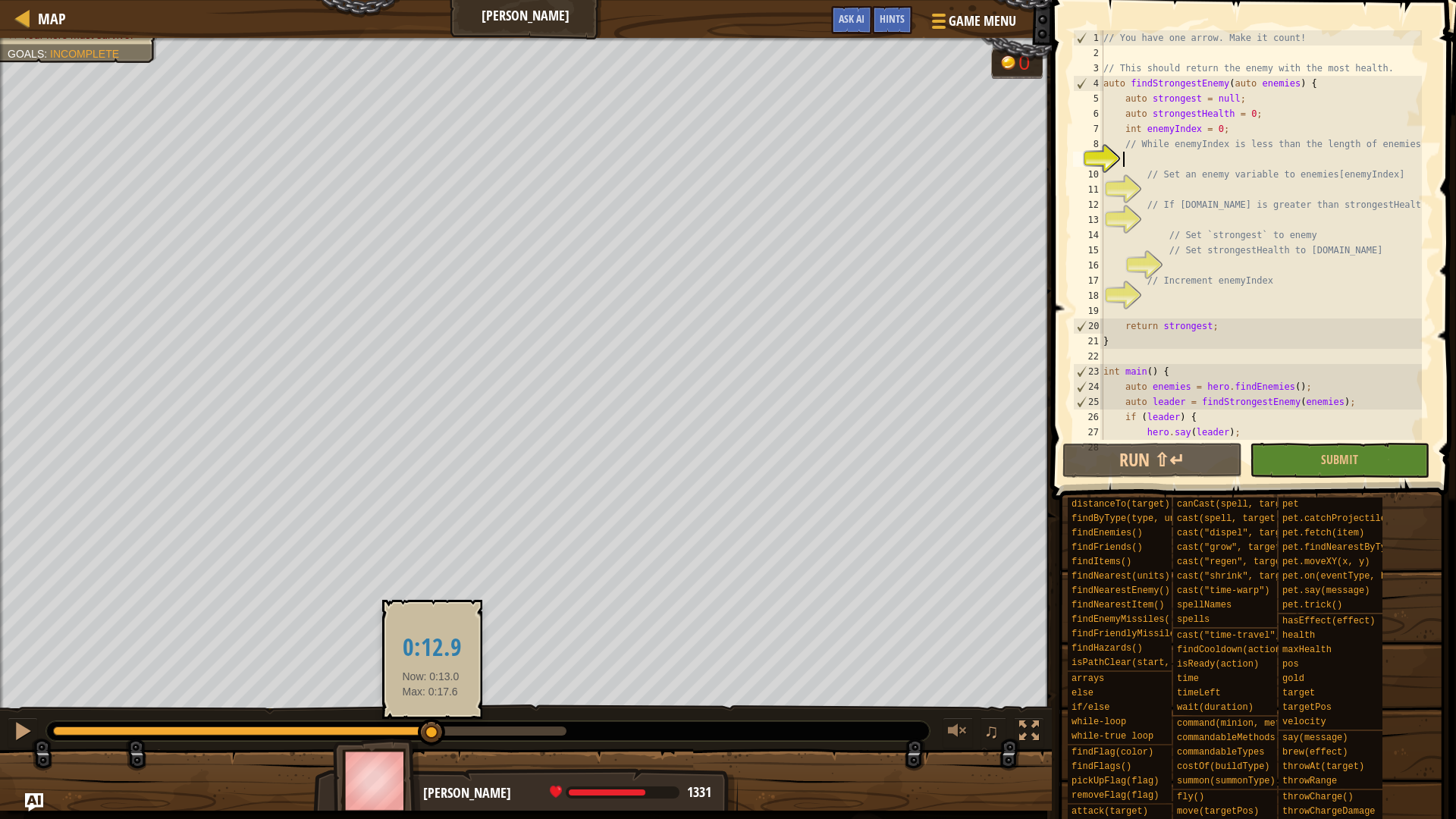
drag, startPoint x: 567, startPoint y: 723, endPoint x: 430, endPoint y: 730, distance: 137.2
click at [430, 689] on div at bounding box center [431, 732] width 28 height 28
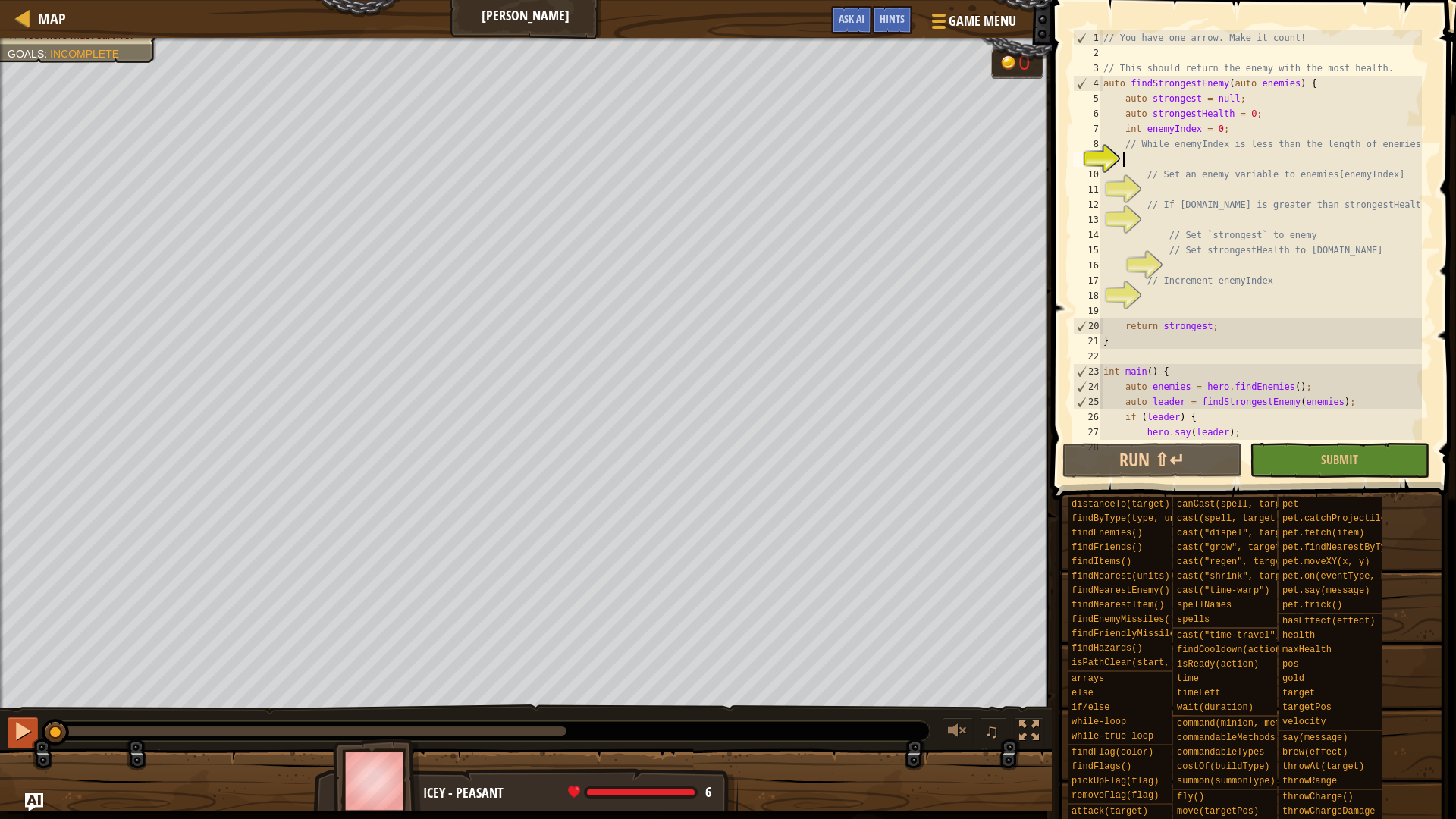
drag, startPoint x: 435, startPoint y: 734, endPoint x: 34, endPoint y: 729, distance: 401.0
click at [34, 689] on div "♫" at bounding box center [526, 728] width 1051 height 46
click at [1221, 300] on div "// You have one arrow. Make it count! // This should return the enemy with the …" at bounding box center [1261, 250] width 322 height 440
type textarea "i"
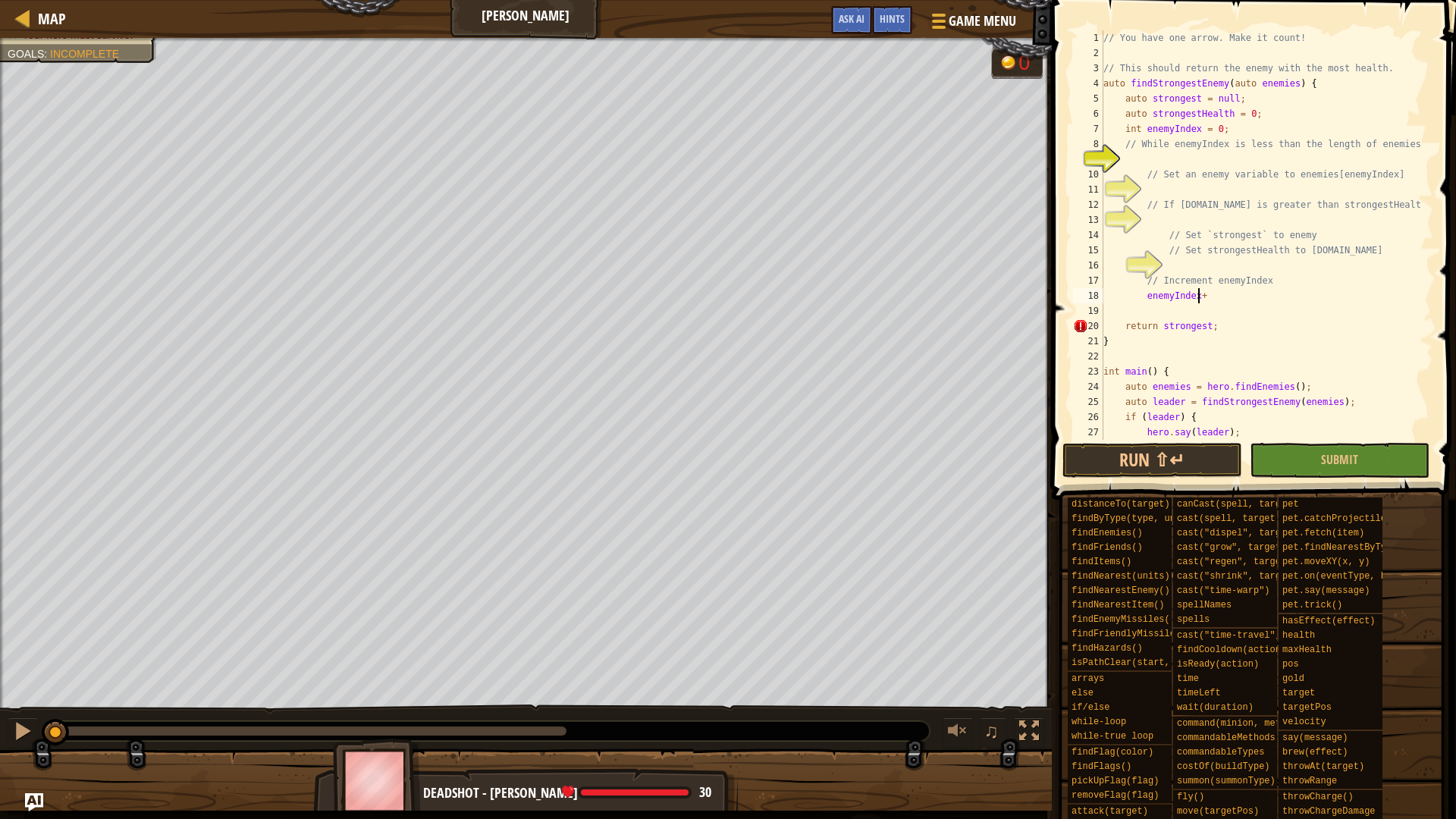
scroll to position [7, 8]
type textarea "enemyIndex++;"
click at [1203, 268] on div "// You have one arrow. Make it count! // This should return the enemy with the …" at bounding box center [1261, 250] width 322 height 440
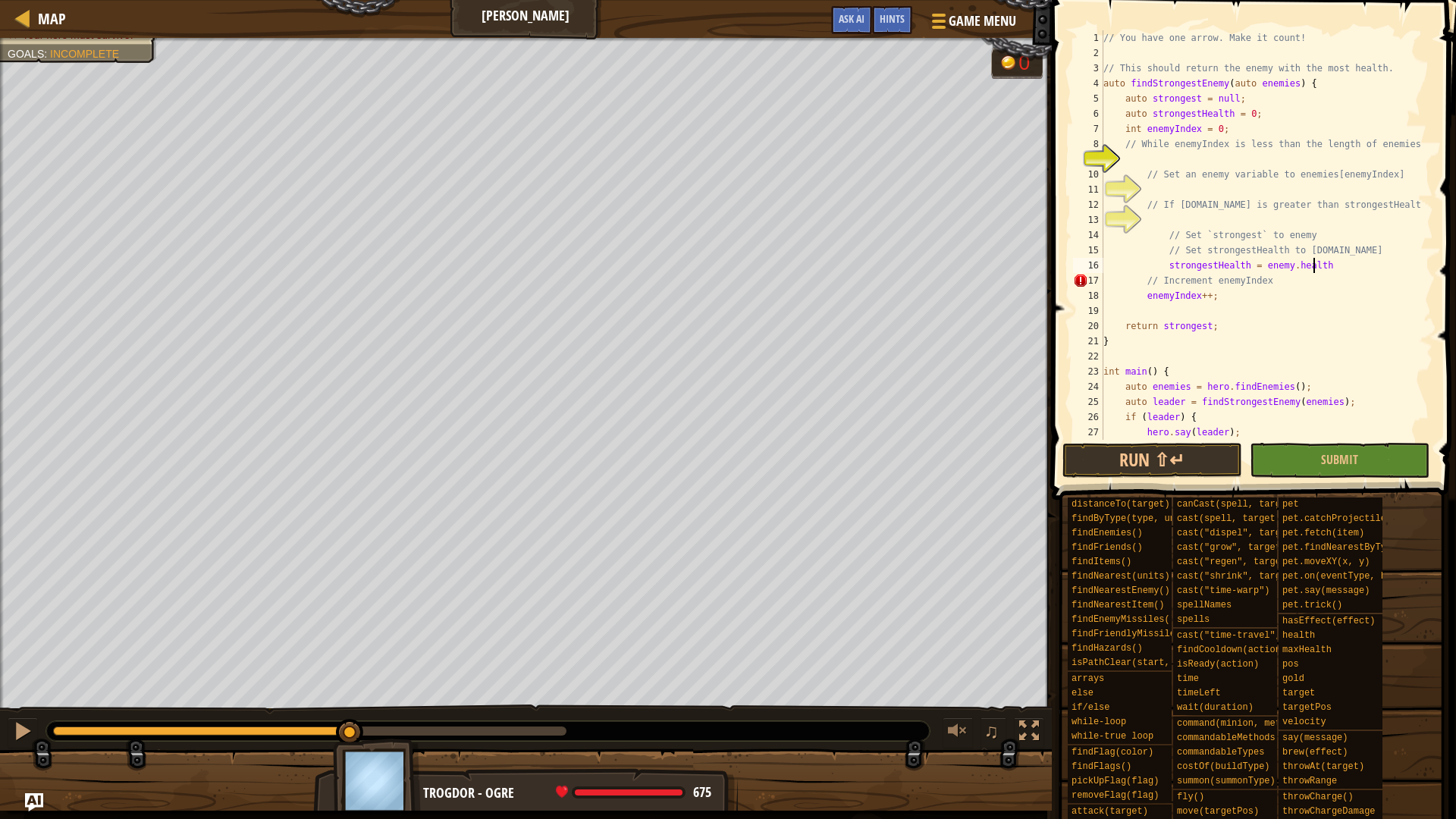
drag, startPoint x: 47, startPoint y: 734, endPoint x: 350, endPoint y: 709, distance: 304.0
click at [350, 689] on div "♫" at bounding box center [526, 728] width 1051 height 46
click at [1306, 277] on div "// You have one arrow. Make it count! // This should return the enemy with the …" at bounding box center [1261, 250] width 322 height 440
click at [1340, 260] on div "// You have one arrow. Make it count! // This should return the enemy with the …" at bounding box center [1261, 250] width 322 height 440
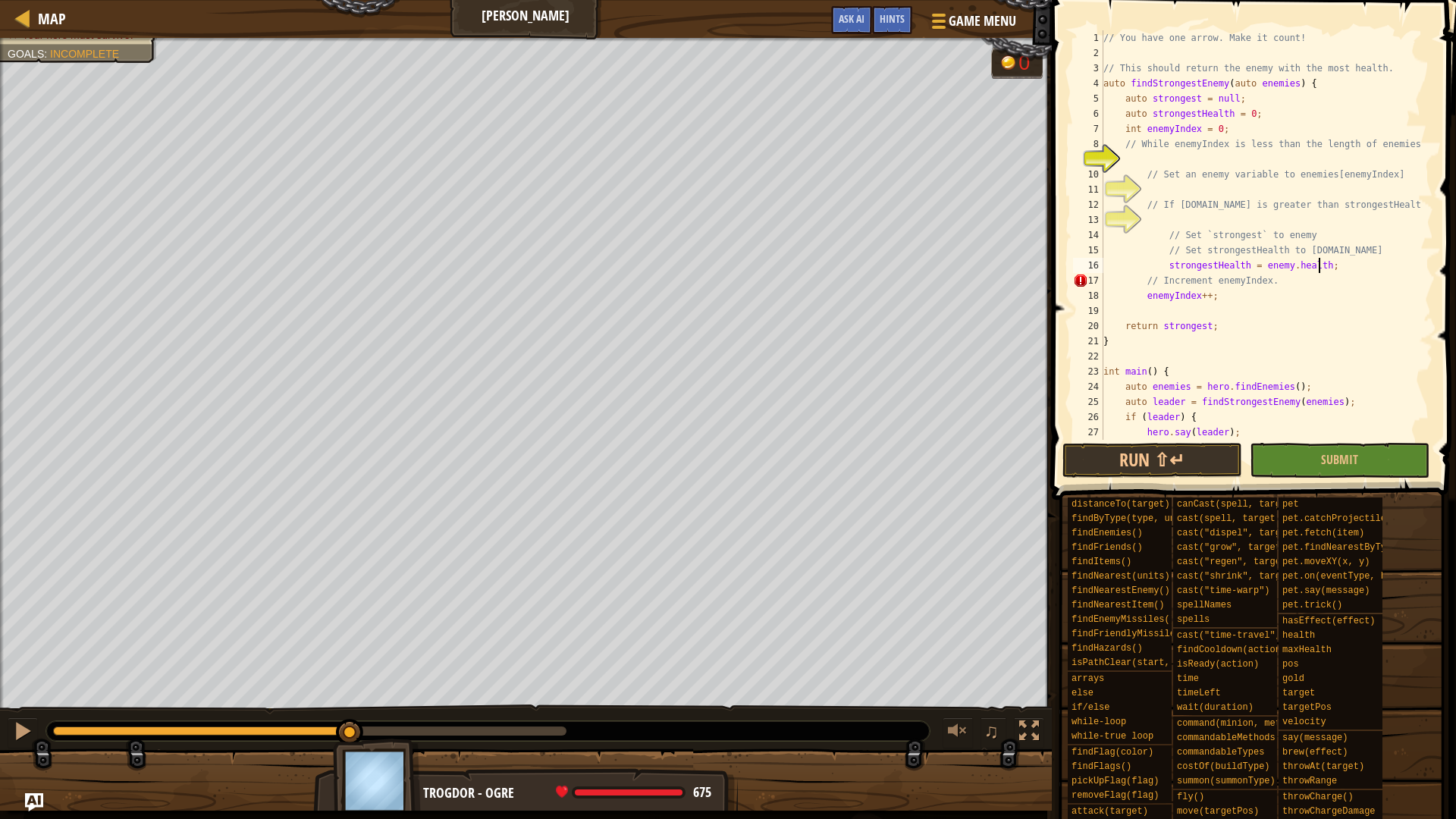
scroll to position [7, 17]
click at [1321, 230] on div "// You have one arrow. Make it count! // This should return the enemy with the …" at bounding box center [1261, 250] width 322 height 440
click at [1383, 248] on div "// You have one arrow. Make it count! // This should return the enemy with the …" at bounding box center [1261, 250] width 322 height 440
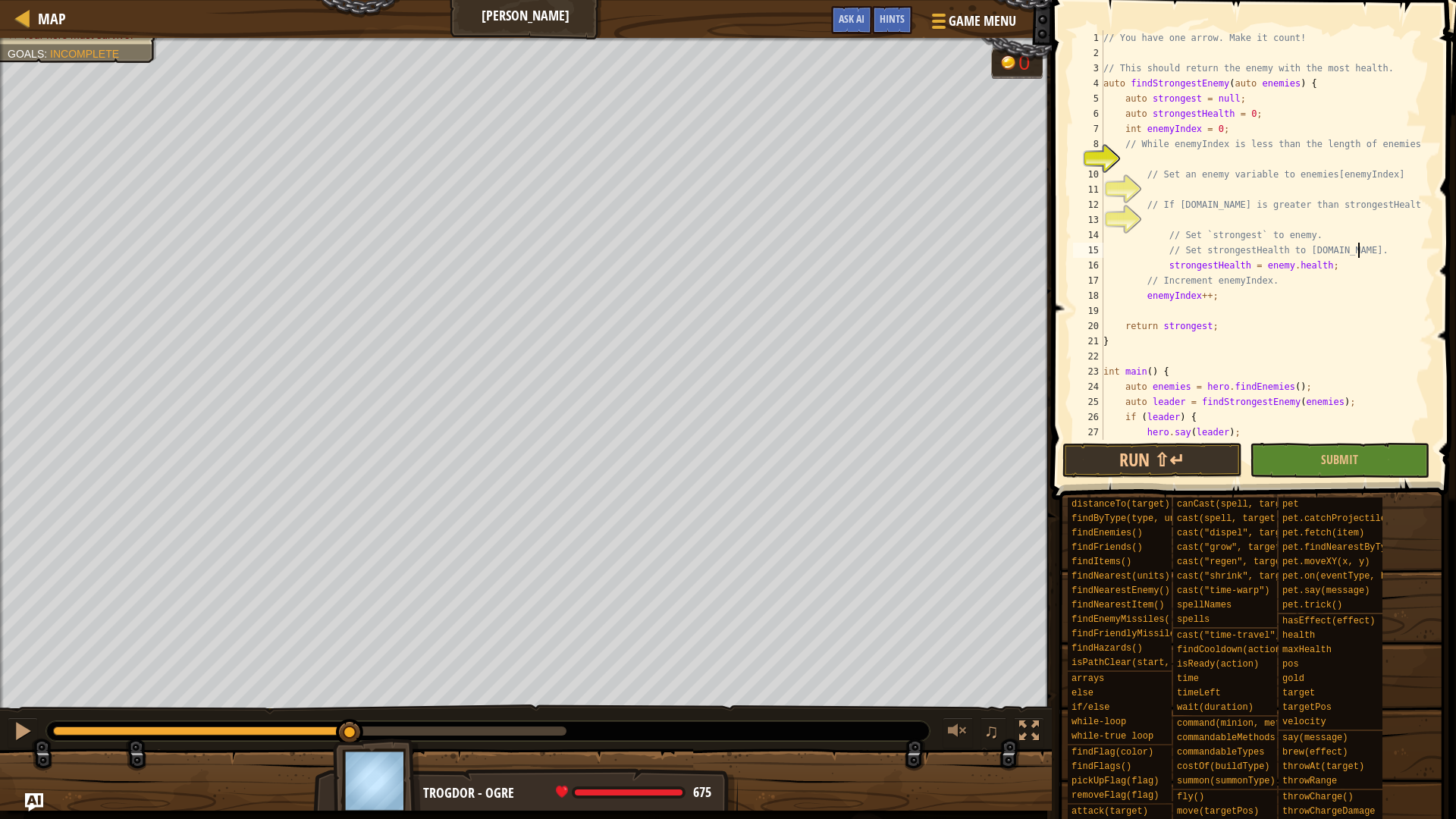
click at [1408, 201] on div "// You have one arrow. Make it count! // This should return the enemy with the …" at bounding box center [1261, 250] width 322 height 440
click at [1392, 170] on div "// You have one arrow. Make it count! // This should return the enemy with the …" at bounding box center [1261, 250] width 322 height 440
type textarea "// Set an enemy variable to enemies[enemyIndex]."
click at [1310, 188] on div "// You have one arrow. Make it count! // This should return the enemy with the …" at bounding box center [1261, 250] width 322 height 440
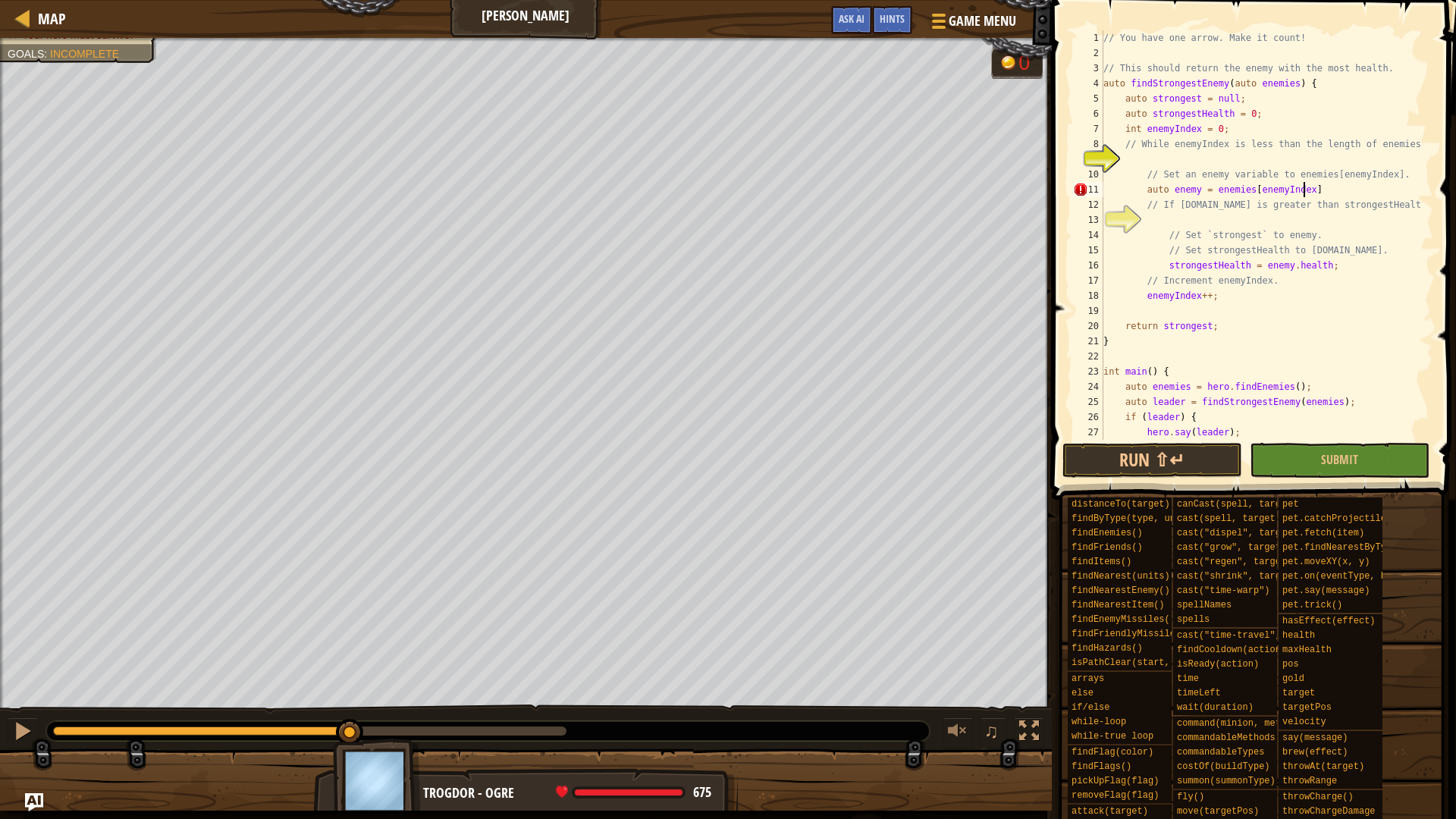
scroll to position [7, 16]
type textarea "auto enemy = enemies[enemyIndex];"
click at [1225, 156] on div "// You have one arrow. Make it count! // This should return the enemy with the …" at bounding box center [1261, 250] width 322 height 440
click at [1257, 323] on div "// You have one arrow. Make it count! // This should return the enemy with the …" at bounding box center [1261, 250] width 322 height 440
type textarea "return strongest;"
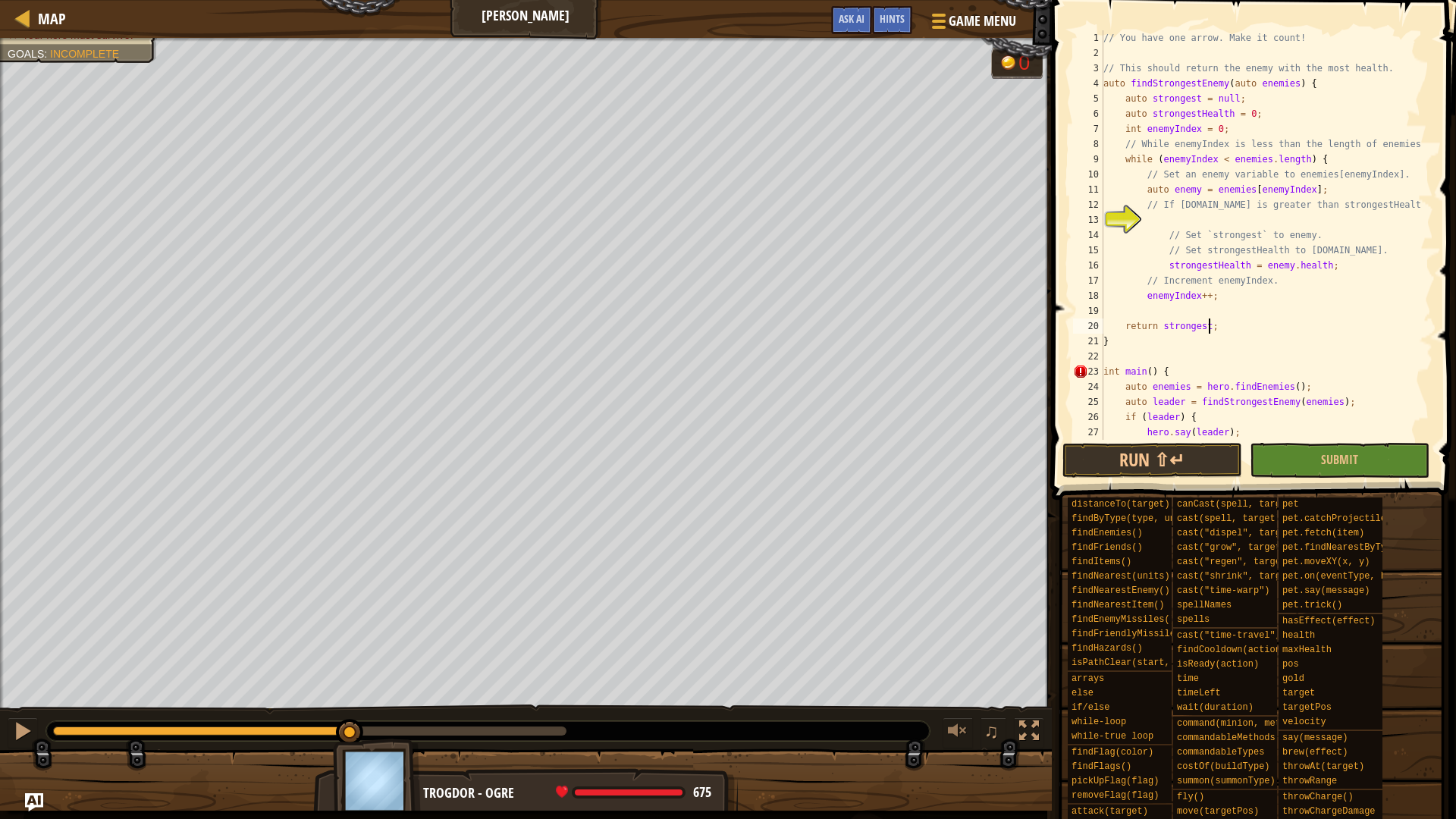
scroll to position [7, 1]
type textarea "}"
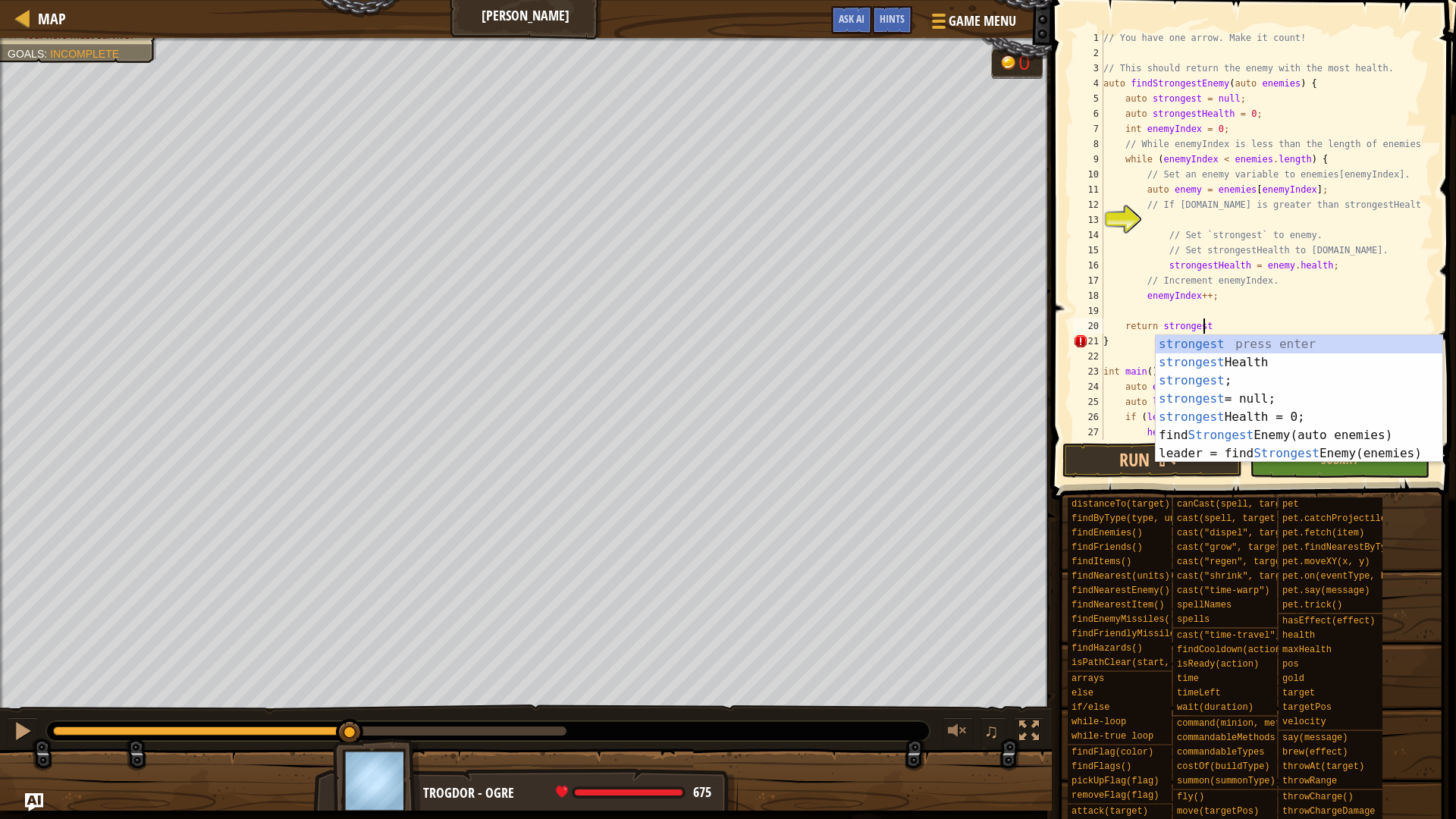
type textarea "return strongest;"
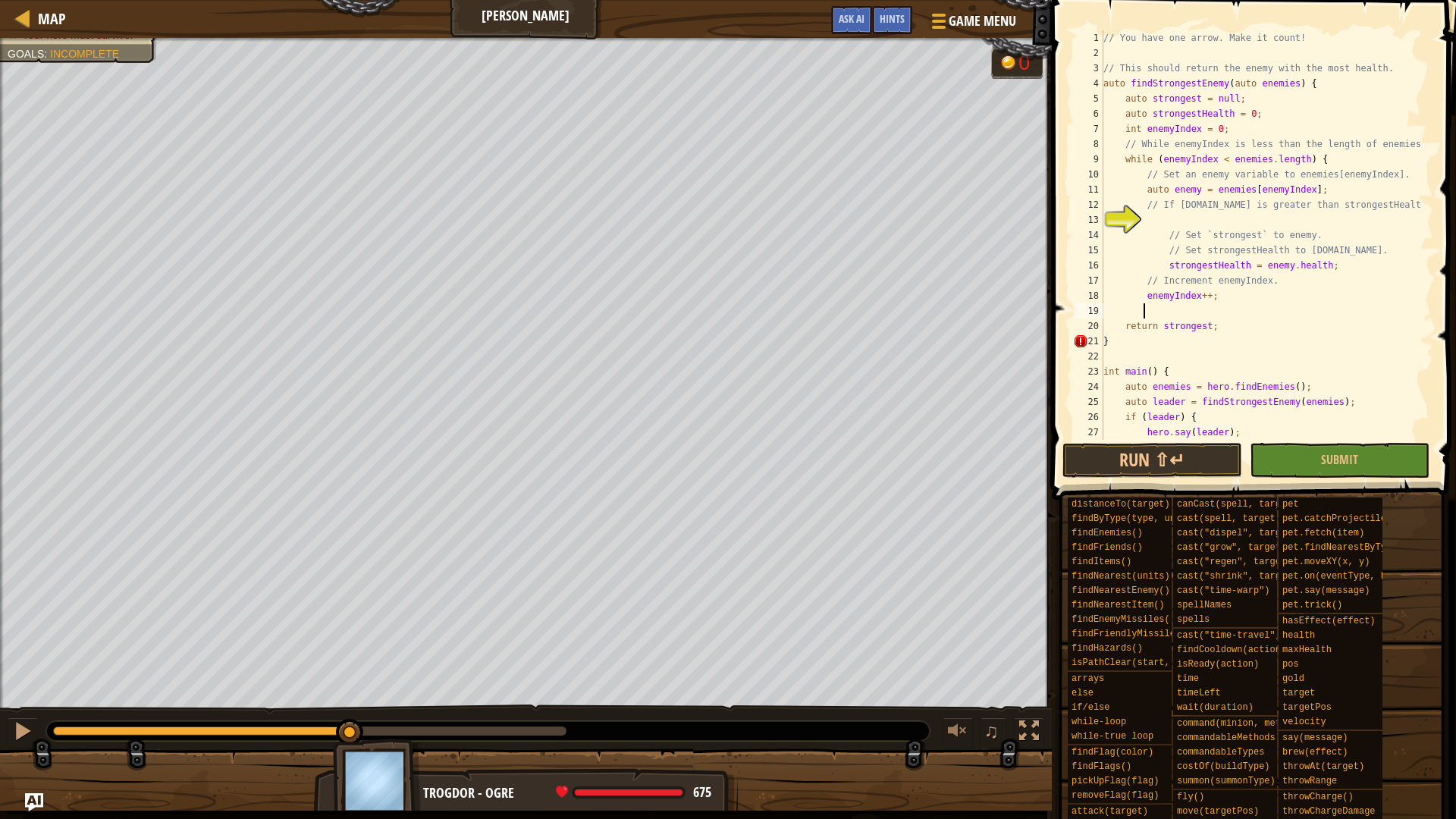
click at [1199, 303] on div "// You have one arrow. Make it count! // This should return the enemy with the …" at bounding box center [1261, 250] width 322 height 440
type textarea "}"
click at [1217, 310] on div "// You have one arrow. Make it count! // This should return the enemy with the …" at bounding box center [1261, 250] width 322 height 440
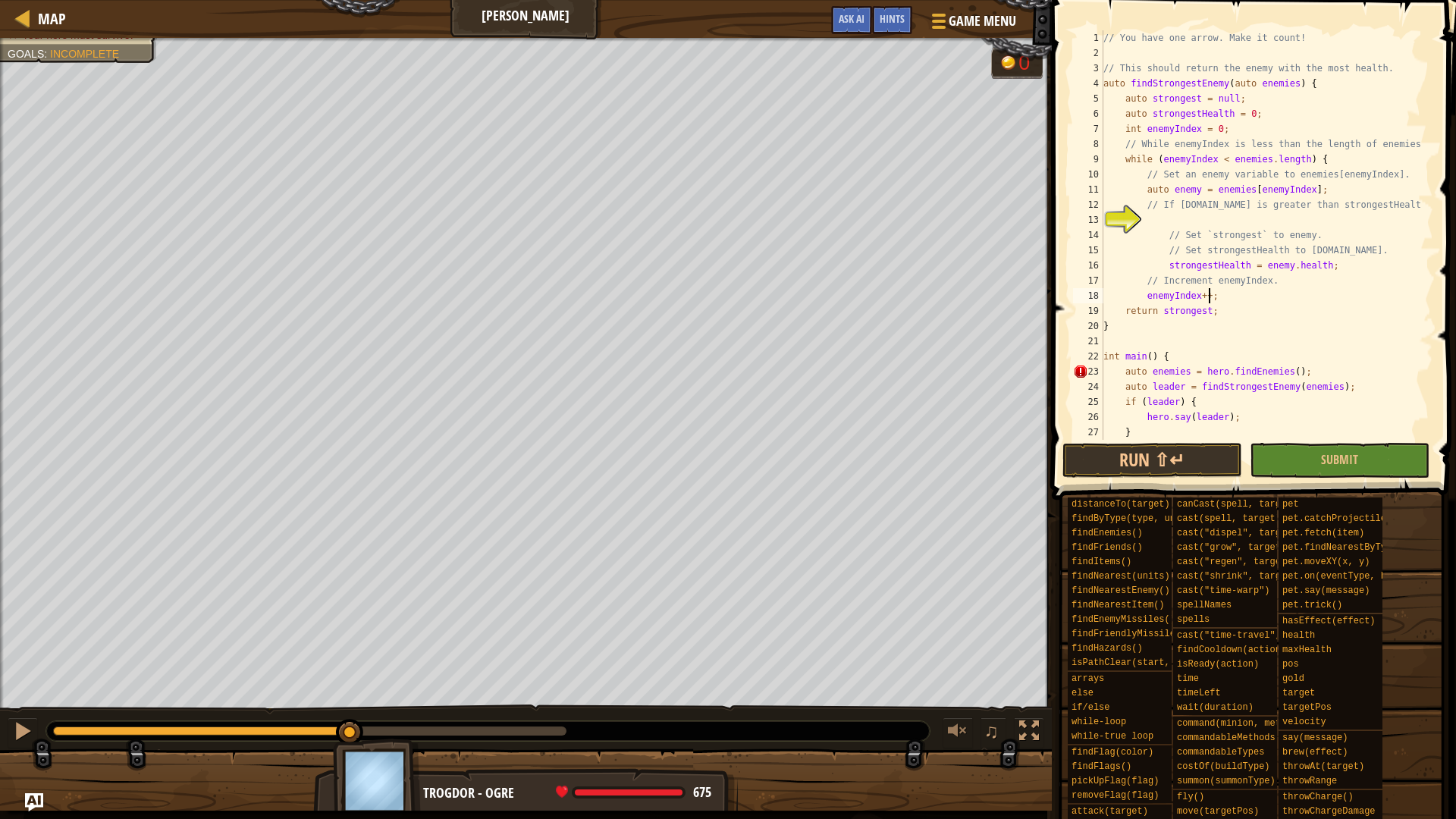
type textarea "return strongest;"
type textarea "}"
click at [1214, 217] on div "// You have one arrow. Make it count! // This should return the enemy with the …" at bounding box center [1261, 250] width 322 height 440
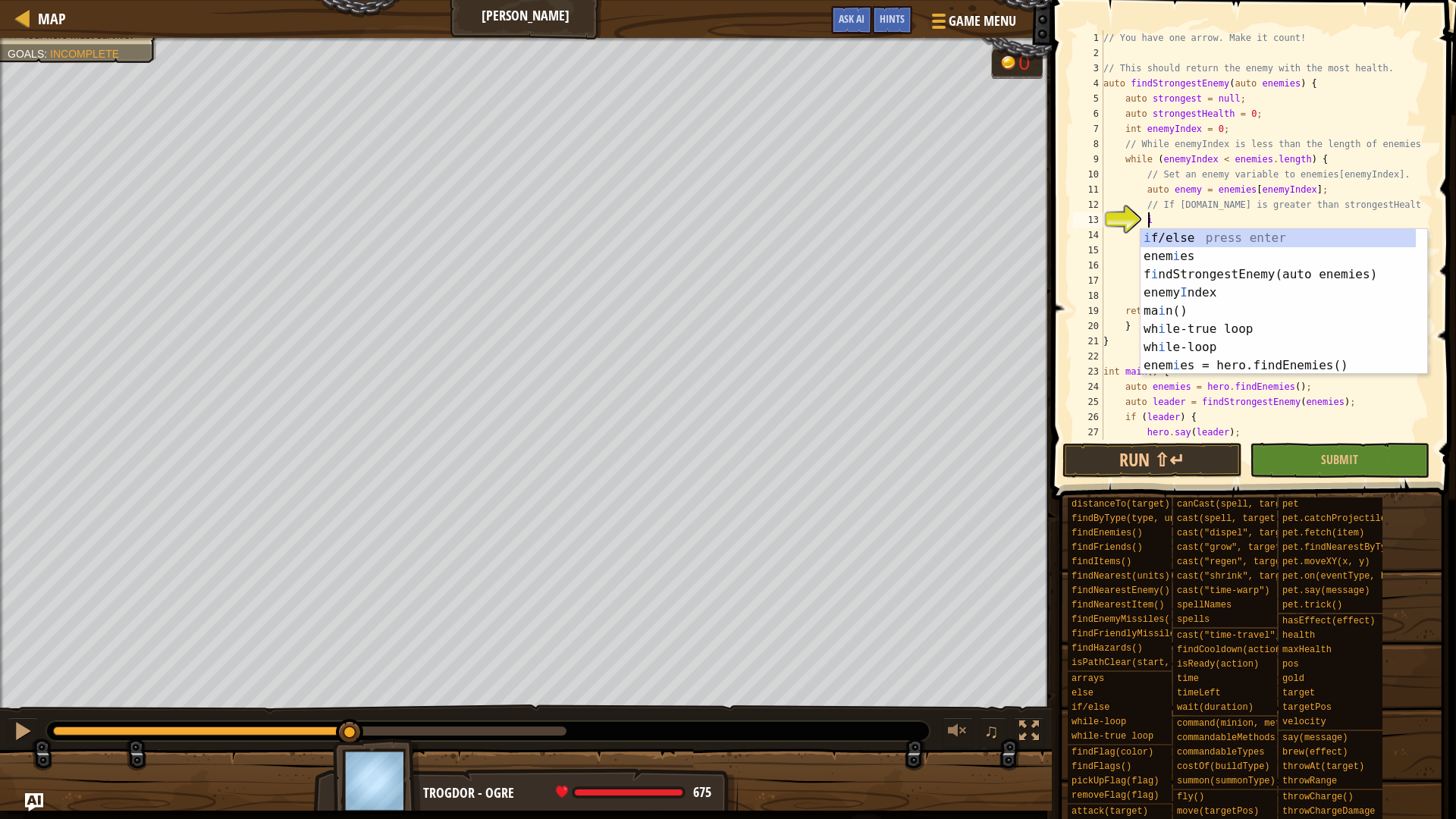
scroll to position [7, 3]
click at [1204, 240] on div "if /else press enter hero.f i nd F lag press enter hero.f i nd F lags press ent…" at bounding box center [1283, 319] width 287 height 182
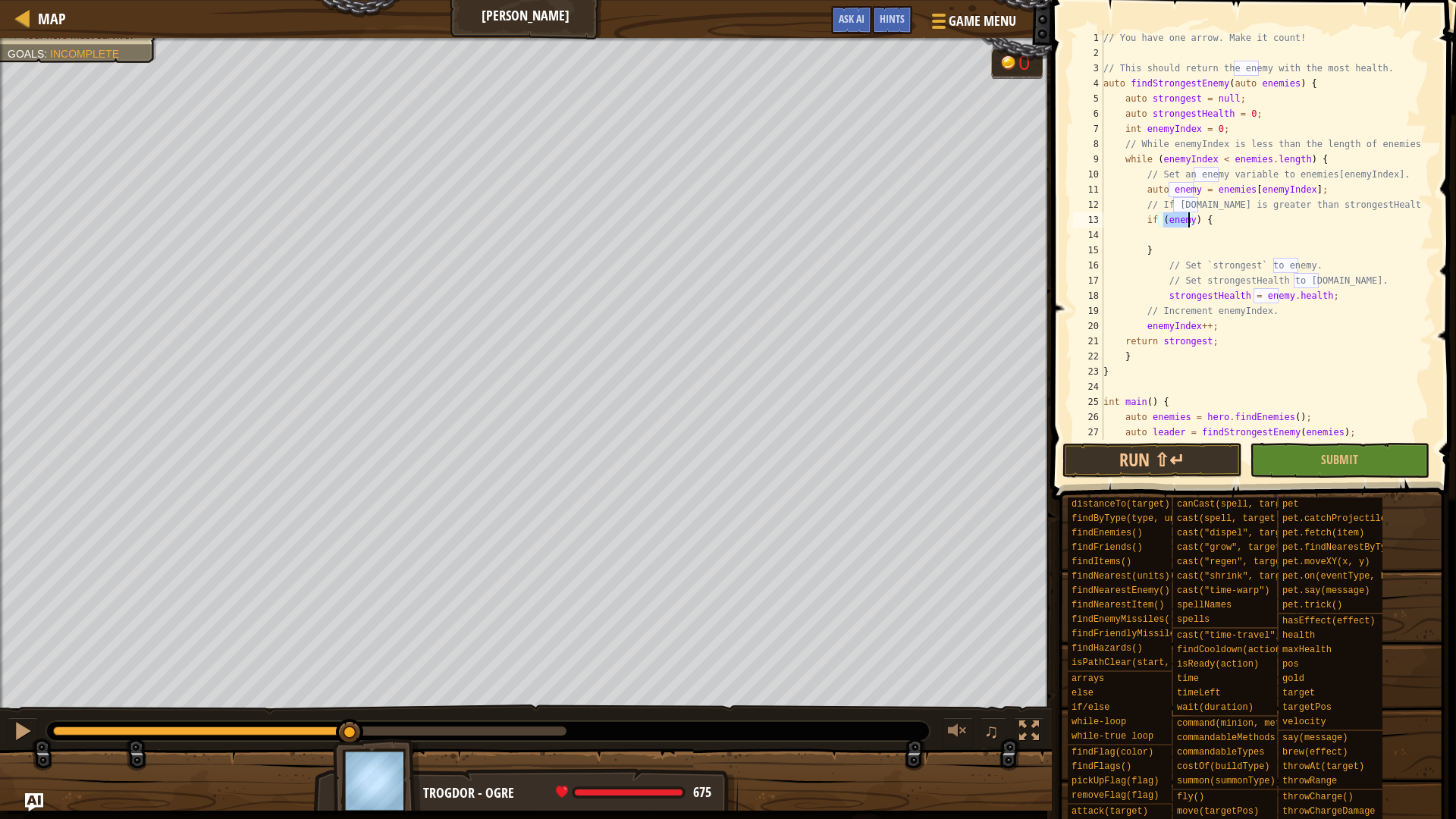
click at [1188, 221] on div "// You have one arrow. Make it count! // This should return the enemy with the …" at bounding box center [1261, 235] width 322 height 410
click at [1351, 212] on div "// You have one arrow. Make it count! // This should return the enemy with the …" at bounding box center [1261, 250] width 322 height 440
click at [1180, 248] on div "// You have one arrow. Make it count! // This should return the enemy with the …" at bounding box center [1261, 250] width 322 height 440
type textarea "}"
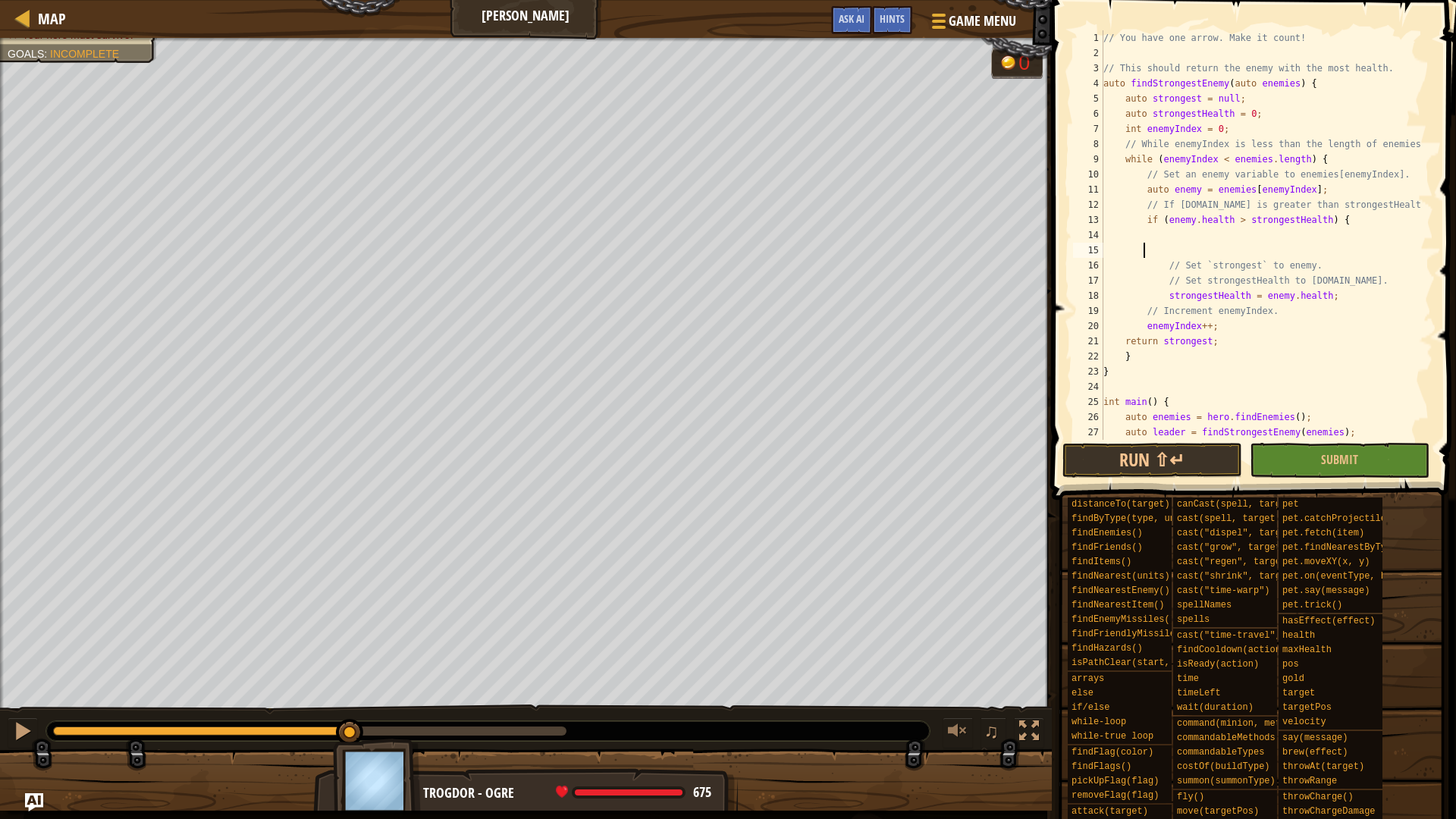
scroll to position [7, 2]
click at [1334, 295] on div "// You have one arrow. Make it count! // This should return the enemy with the …" at bounding box center [1261, 250] width 322 height 440
type textarea "strongestHealth = [DOMAIN_NAME];"
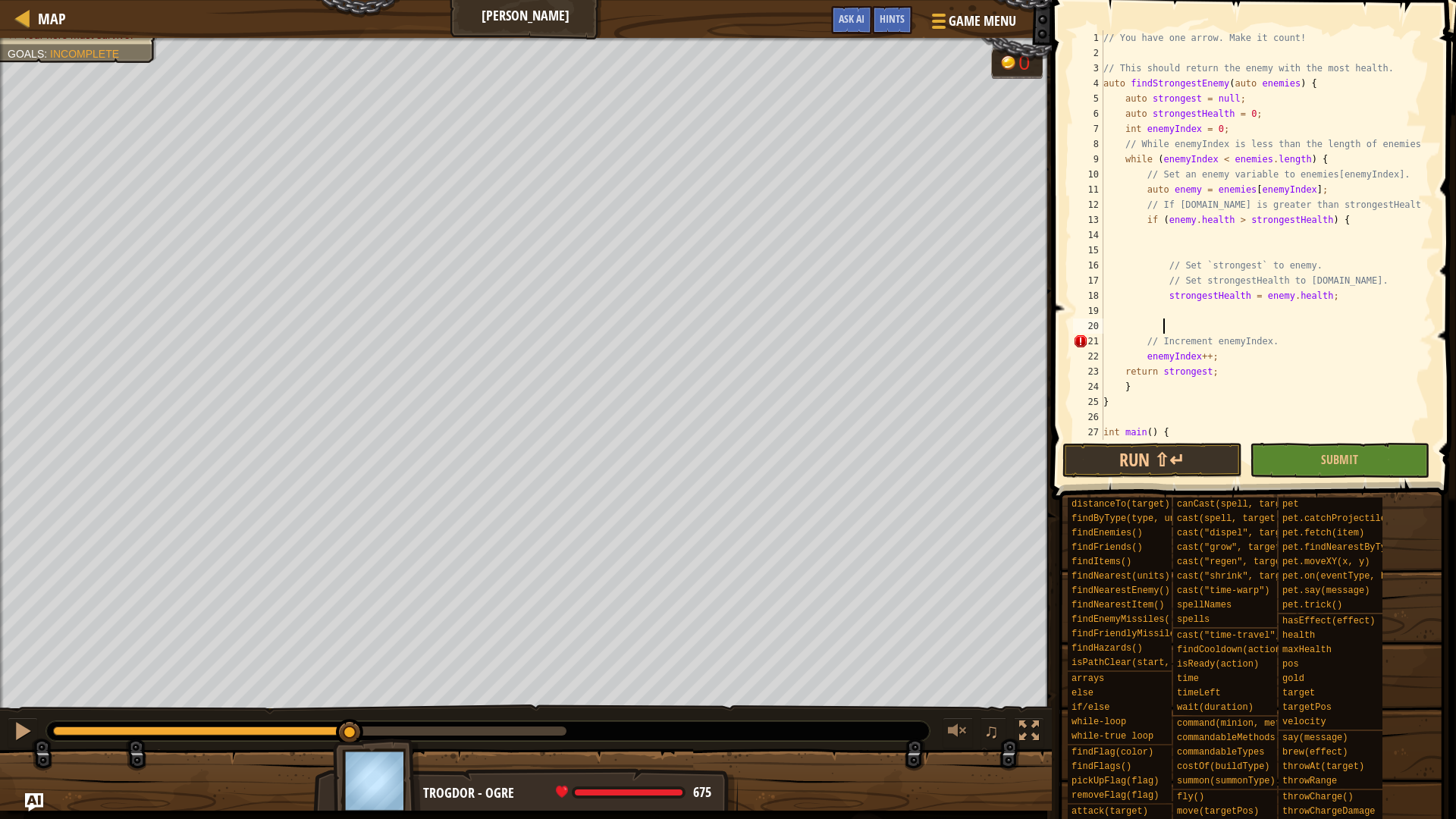
type textarea "}"
click at [1277, 312] on div "// You have one arrow. Make it count! // This should return the enemy with the …" at bounding box center [1261, 250] width 322 height 440
drag, startPoint x: 1254, startPoint y: 247, endPoint x: 1365, endPoint y: 221, distance: 114.0
click at [1365, 221] on div "// You have one arrow. Make it count! // This should return the enemy with the …" at bounding box center [1261, 250] width 322 height 440
type textarea "if ([DOMAIN_NAME] > strongestHealth) {"
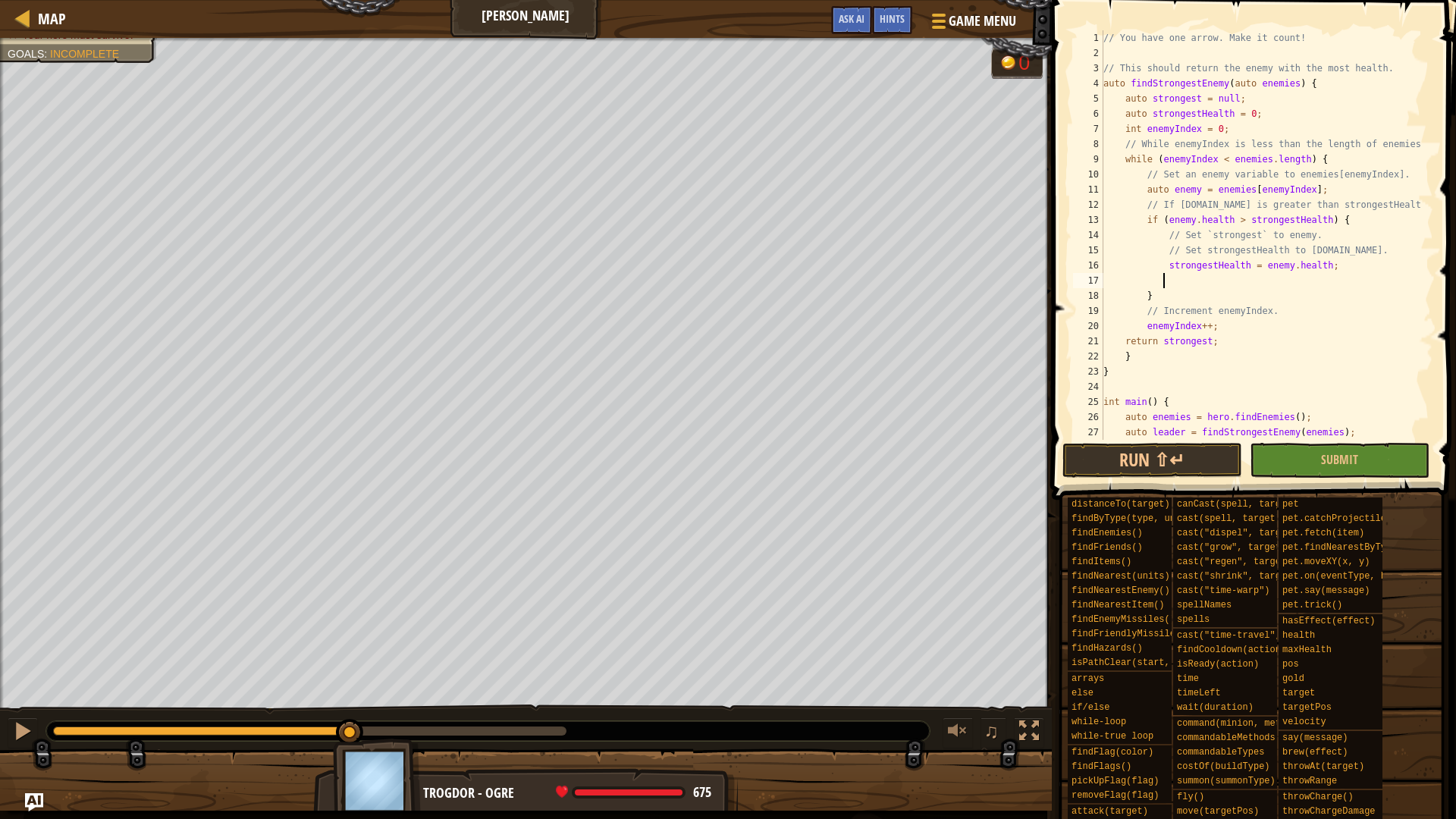
click at [1251, 279] on div "// You have one arrow. Make it count! // This should return the enemy with the …" at bounding box center [1261, 250] width 322 height 440
click at [1366, 251] on div "// You have one arrow. Make it count! // This should return the enemy with the …" at bounding box center [1261, 250] width 322 height 440
type textarea "// Set strongestHealth to [DOMAIN_NAME]."
click at [1233, 294] on div "// You have one arrow. Make it count! // This should return the enemy with the …" at bounding box center [1261, 250] width 322 height 440
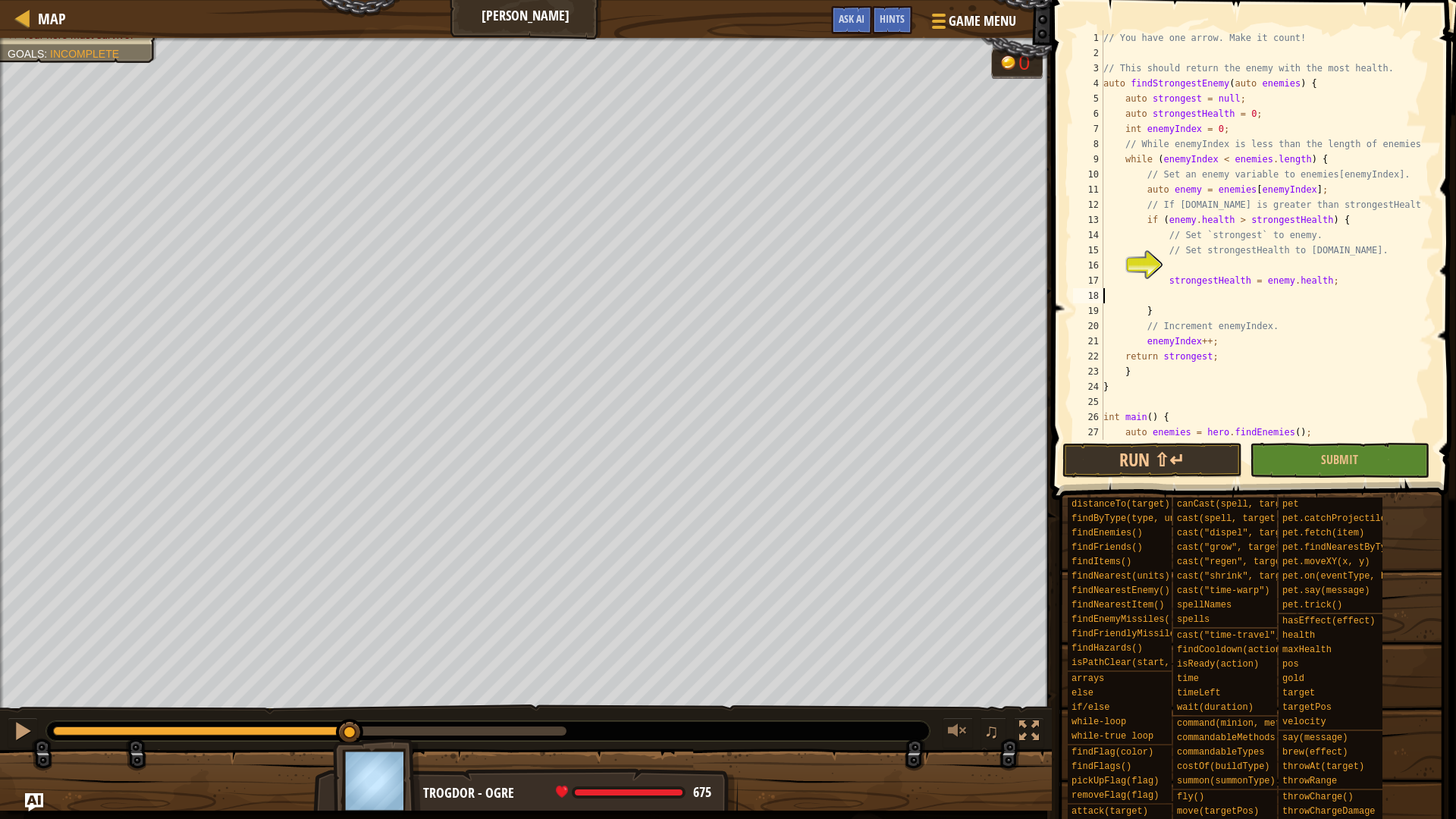
type textarea "strongestHealth = [DOMAIN_NAME];"
click at [1207, 268] on div "// You have one arrow. Make it count! // This should return the enemy with the …" at bounding box center [1261, 250] width 322 height 440
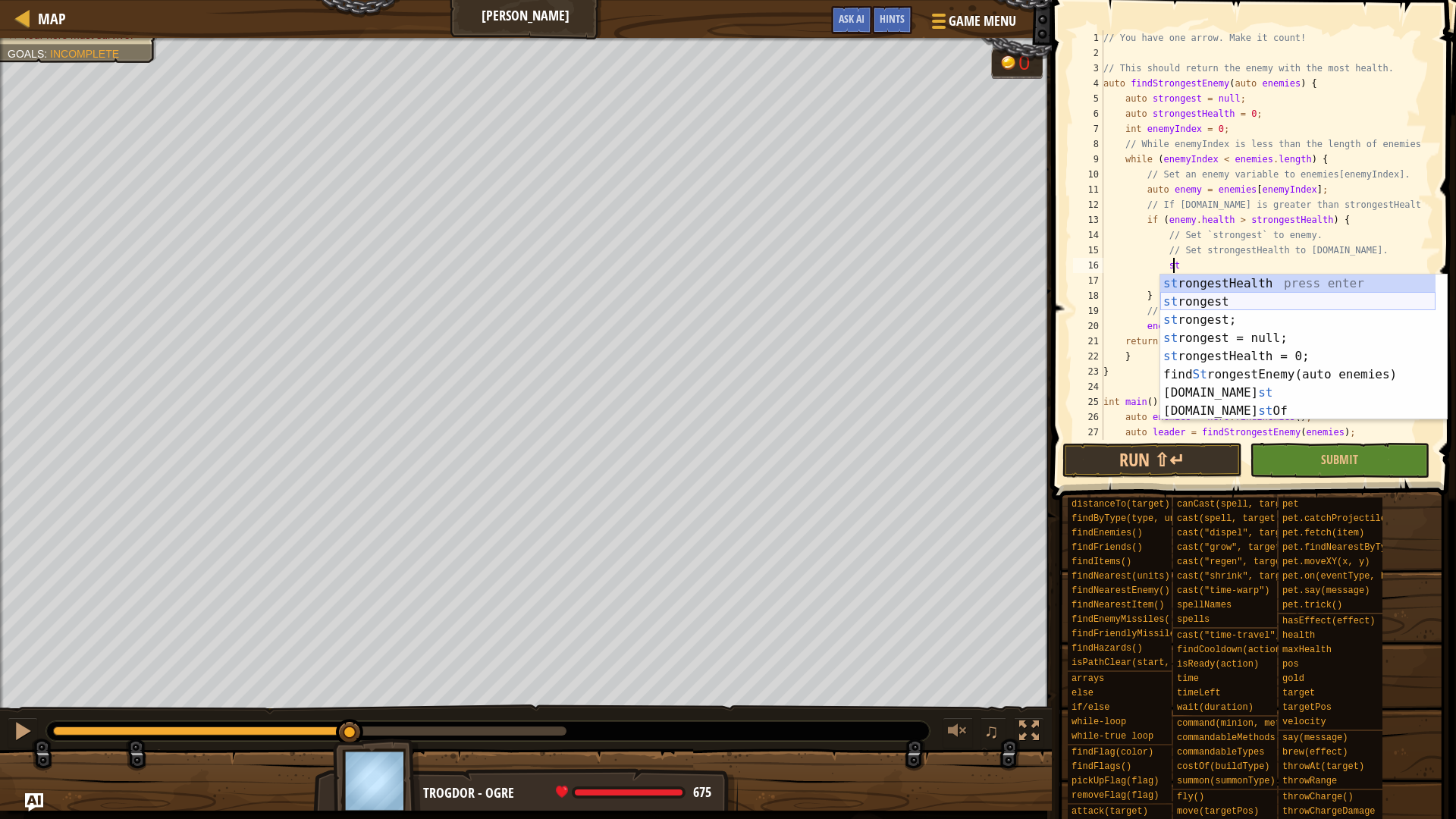
click at [1226, 299] on div "st rongestHealth press enter st rongest press enter st rongest; press enter st …" at bounding box center [1297, 365] width 275 height 182
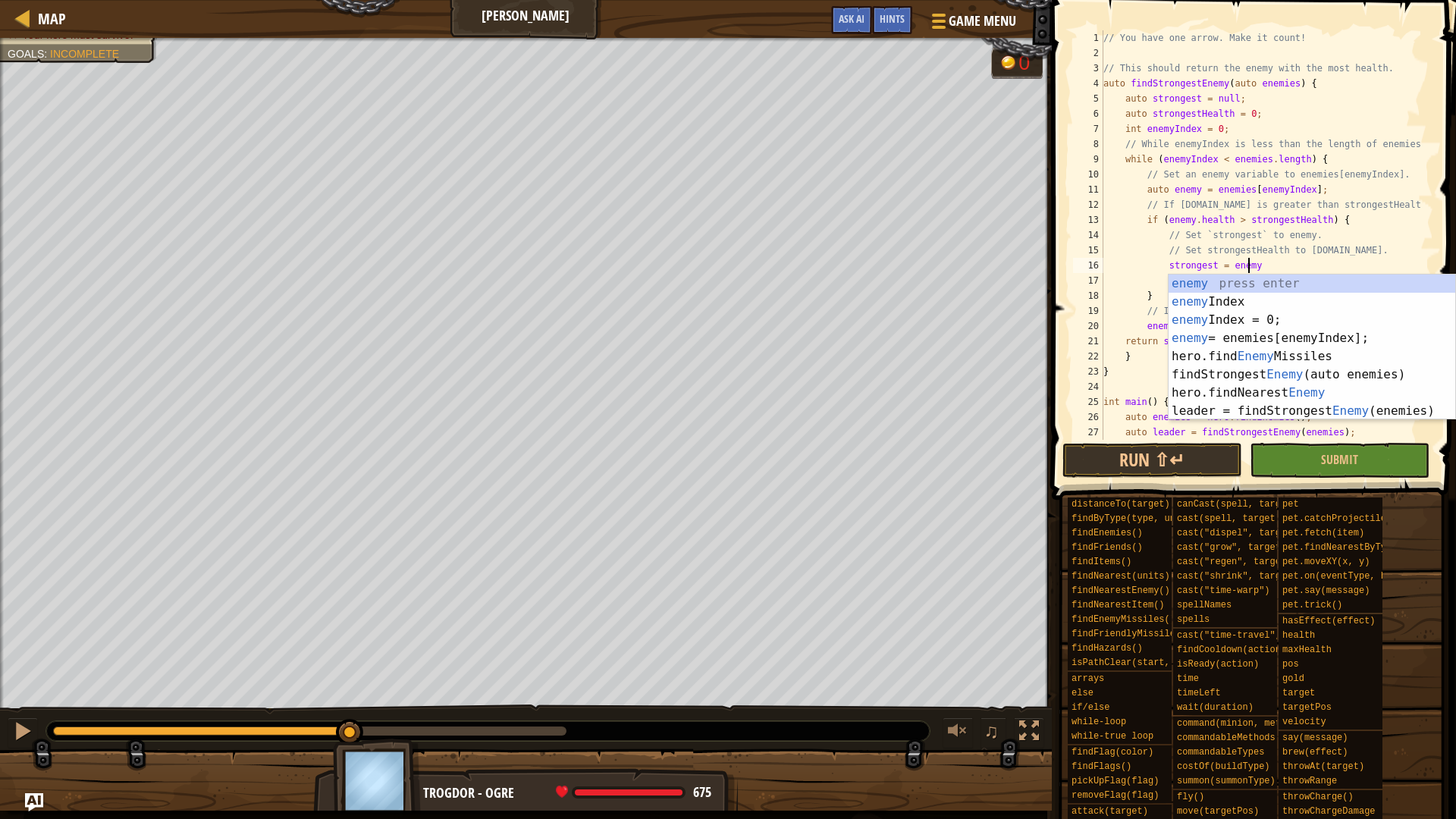
scroll to position [7, 11]
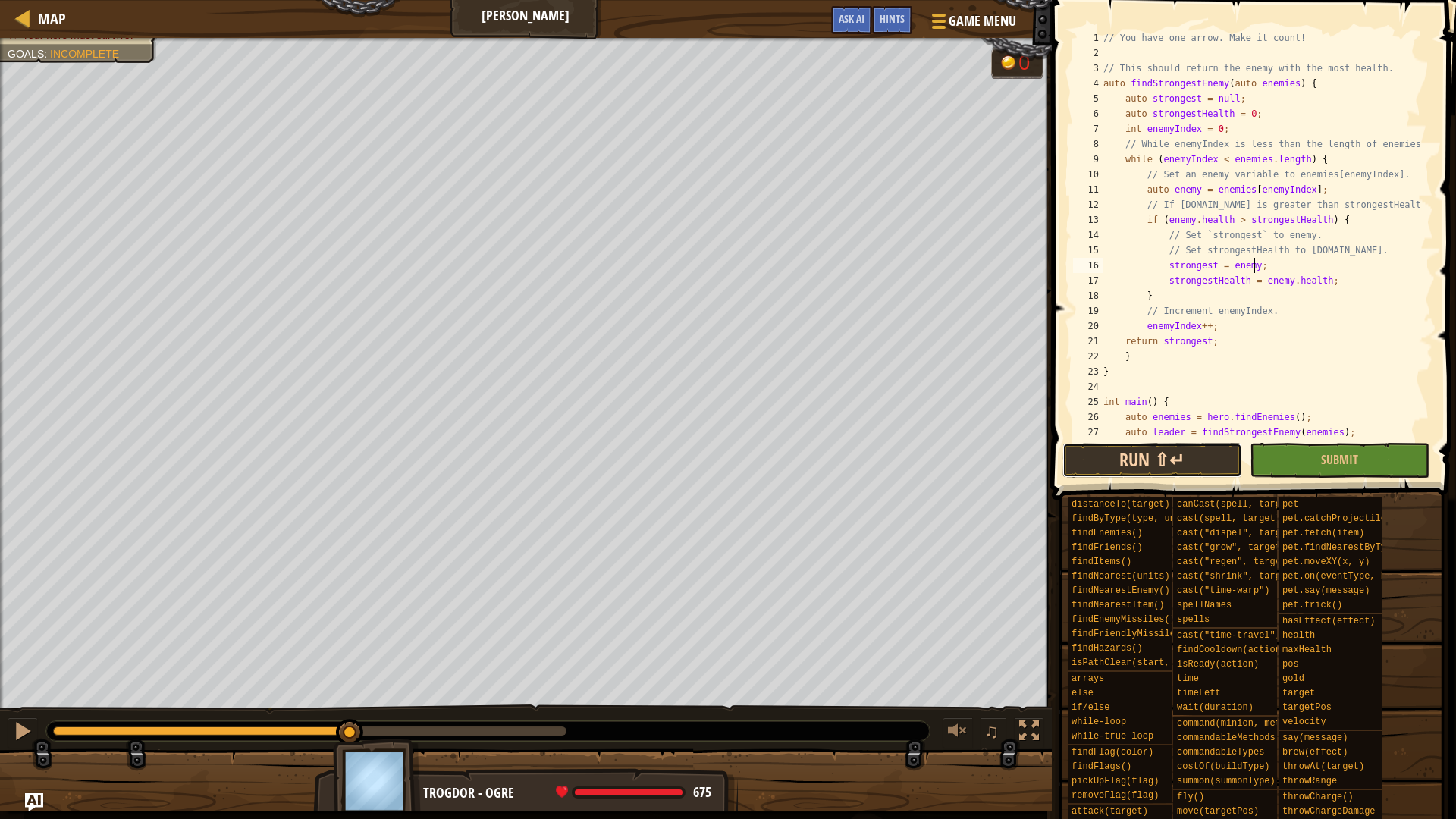
click at [1167, 467] on button "Run ⇧↵" at bounding box center [1151, 460] width 180 height 35
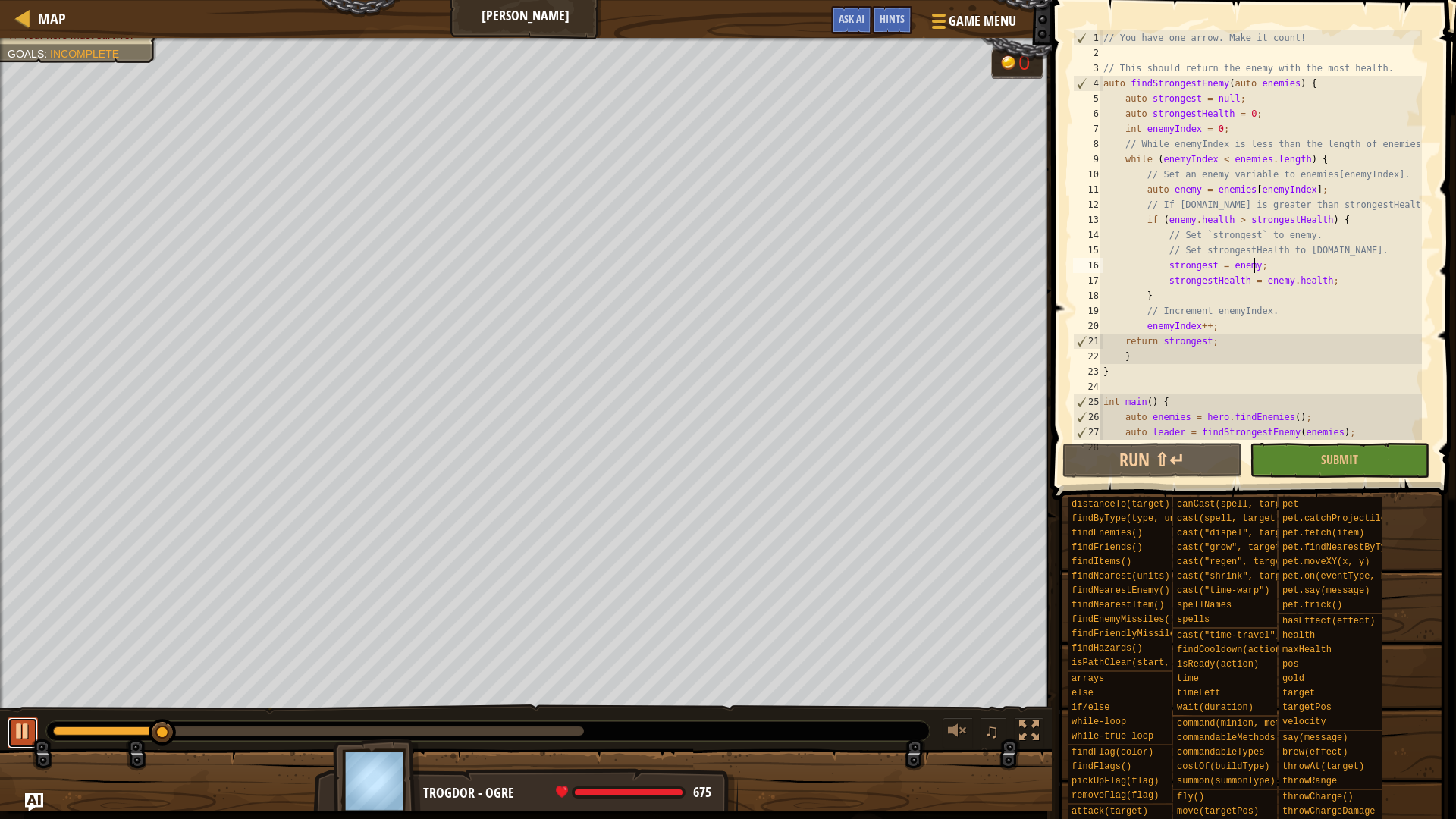
click at [20, 689] on div at bounding box center [23, 730] width 20 height 20
drag, startPoint x: 158, startPoint y: 730, endPoint x: 26, endPoint y: 712, distance: 133.2
click at [26, 689] on div "♫" at bounding box center [526, 728] width 1051 height 46
click at [885, 22] on span "Hints" at bounding box center [891, 18] width 25 height 14
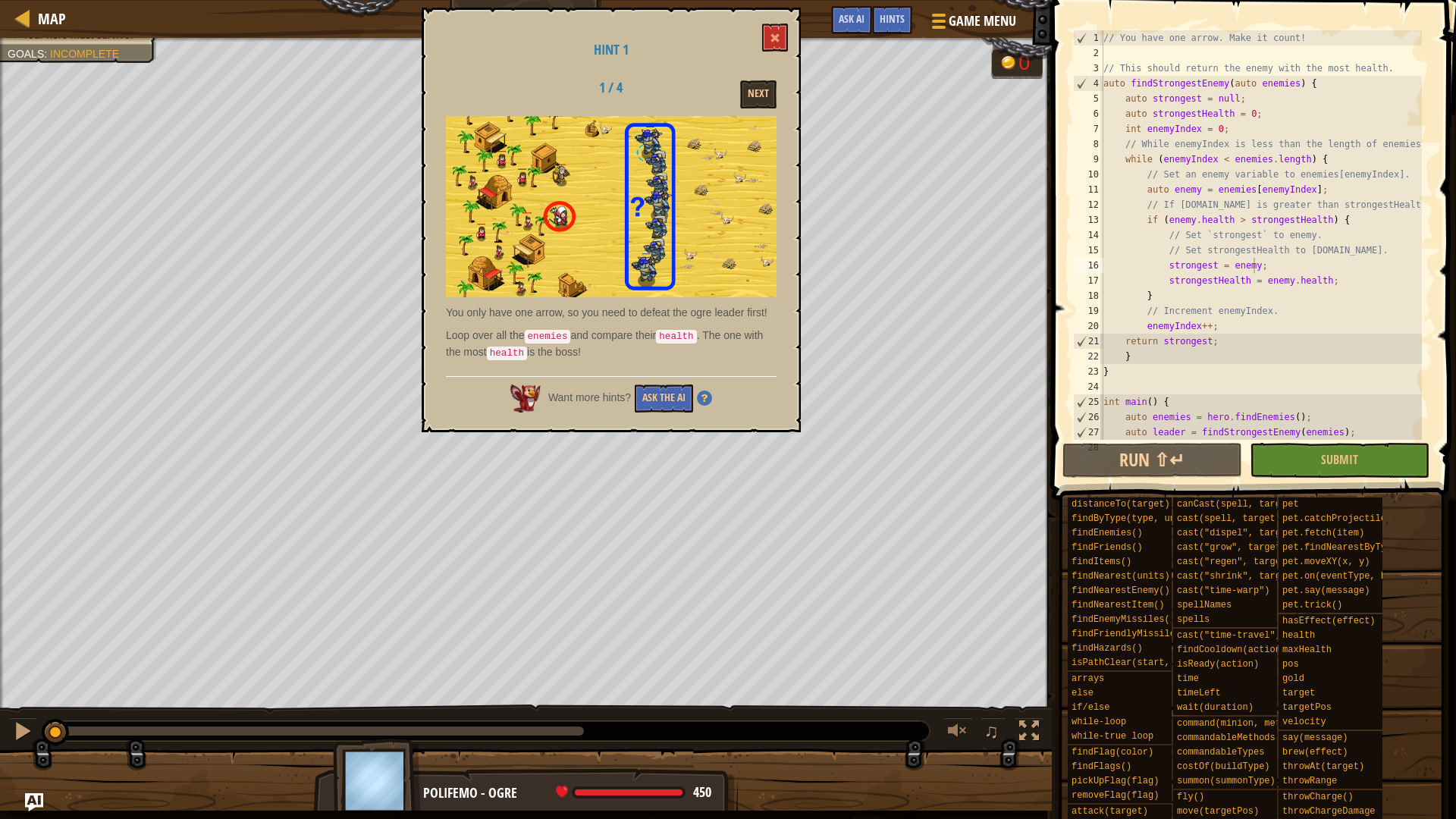
click at [777, 20] on div "Hint 1 1 / 4 Next You only have one arrow, so you need to defeat the ogre leade…" at bounding box center [611, 220] width 379 height 425
click at [779, 28] on button at bounding box center [774, 37] width 26 height 28
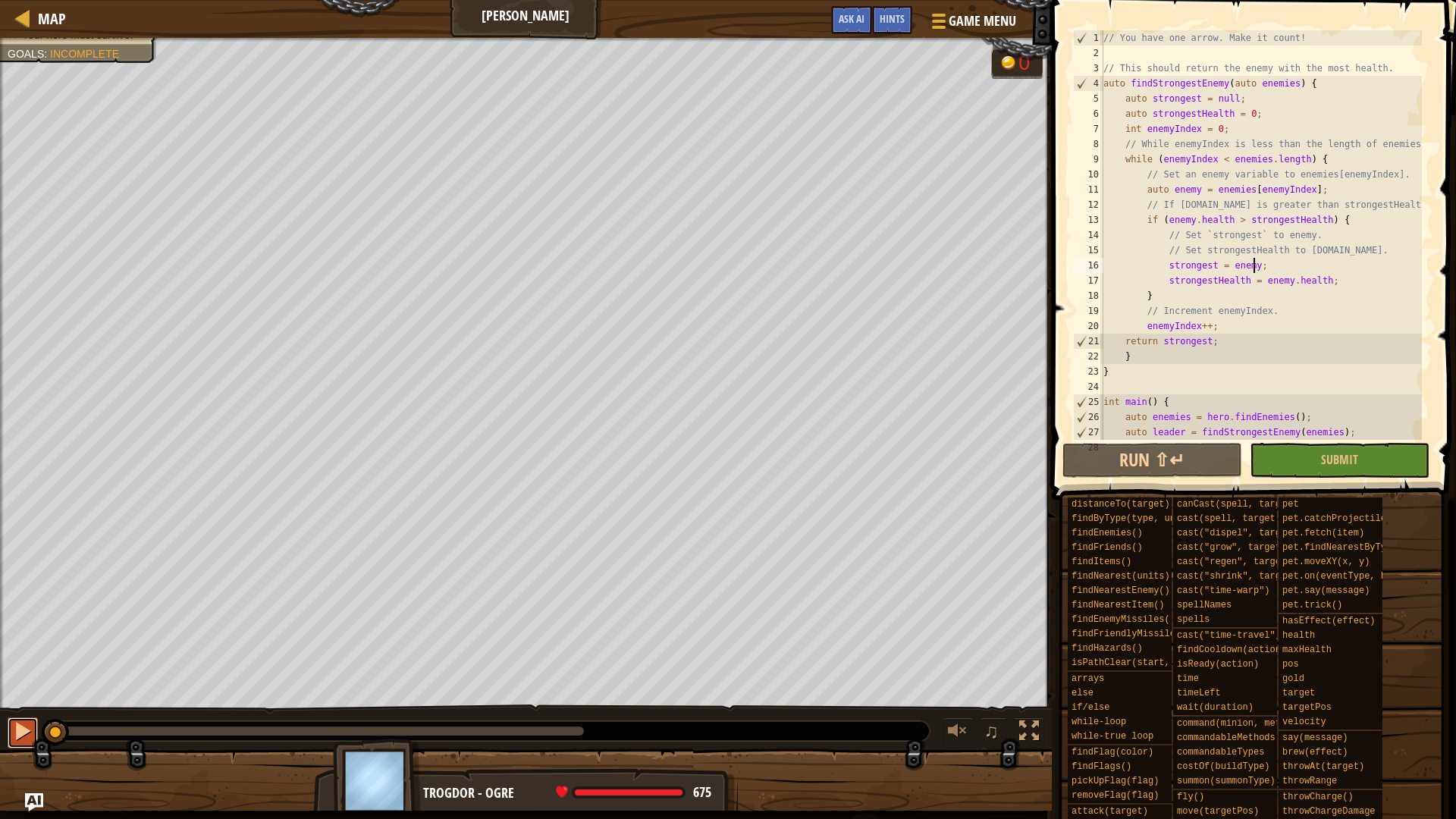
click at [25, 689] on div at bounding box center [23, 730] width 20 height 20
click at [23, 689] on div at bounding box center [23, 730] width 20 height 20
click at [1127, 357] on div "// You have one arrow. Make it count! // This should return the enemy with the …" at bounding box center [1261, 250] width 322 height 440
type textarea "}"
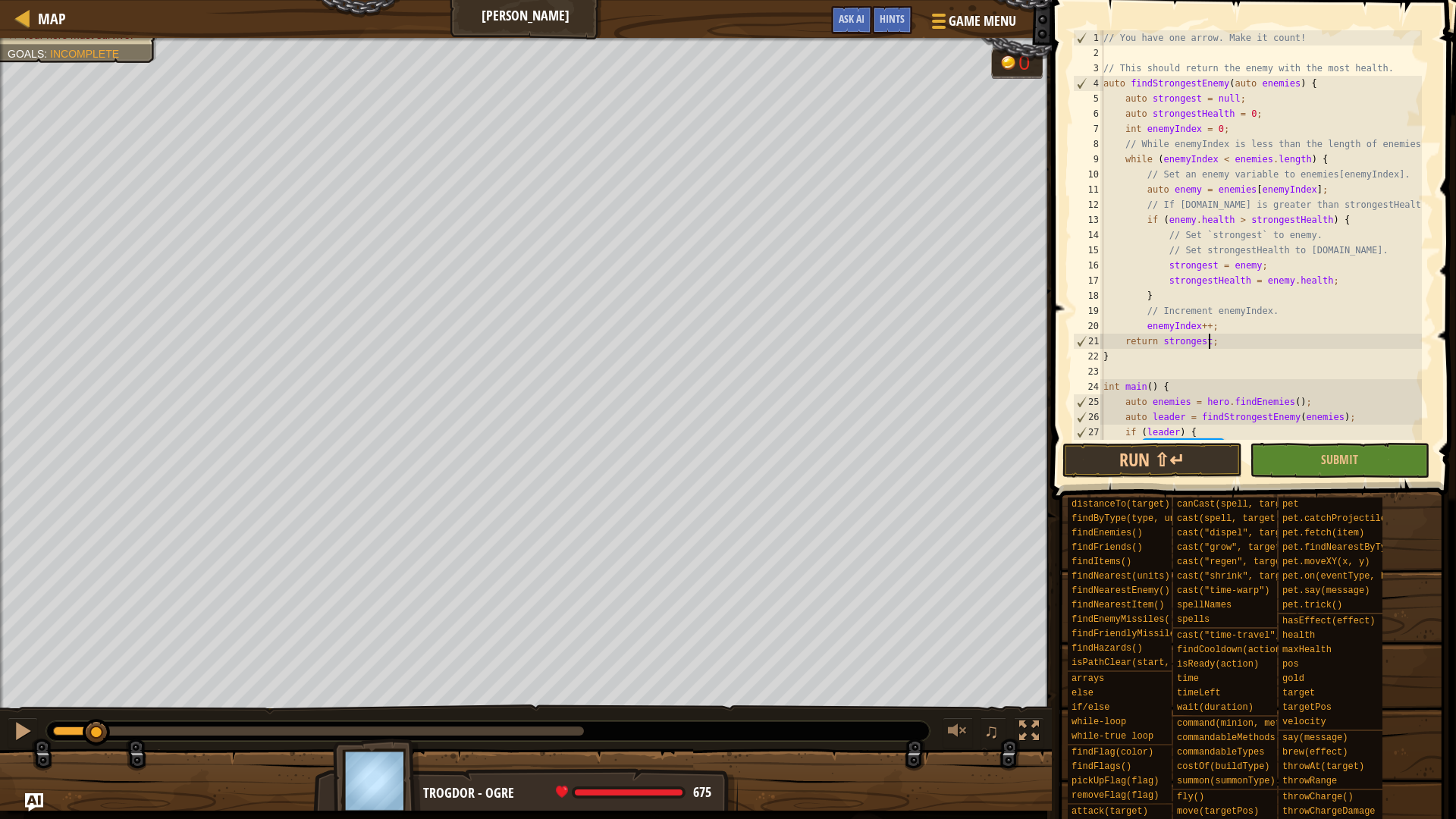
click at [1222, 328] on div "// You have one arrow. Make it count! // This should return the enemy with the …" at bounding box center [1261, 250] width 322 height 440
type textarea "enemyIndex++;"
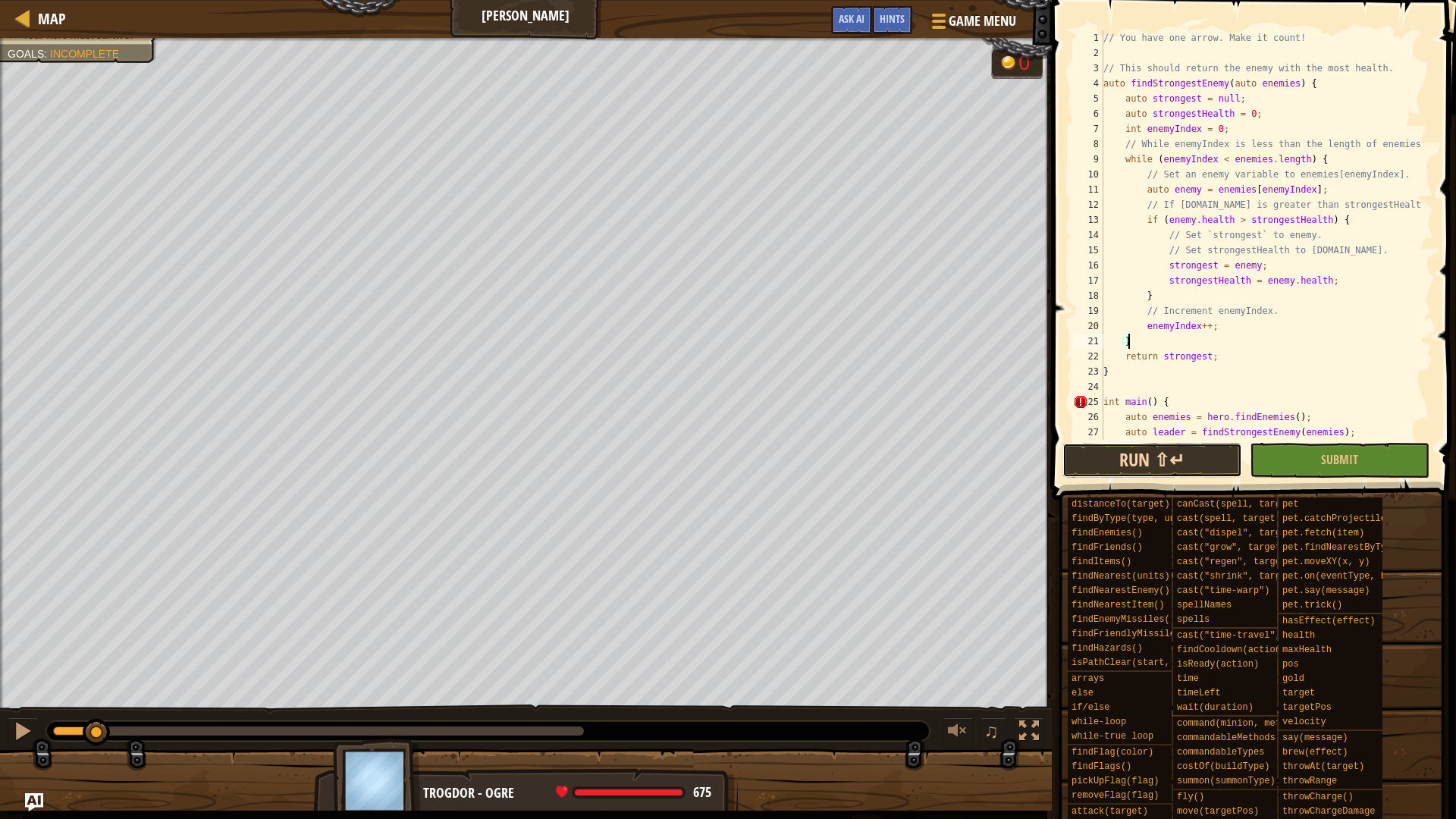
click at [1146, 462] on button "Run ⇧↵" at bounding box center [1151, 460] width 180 height 35
type textarea "}"
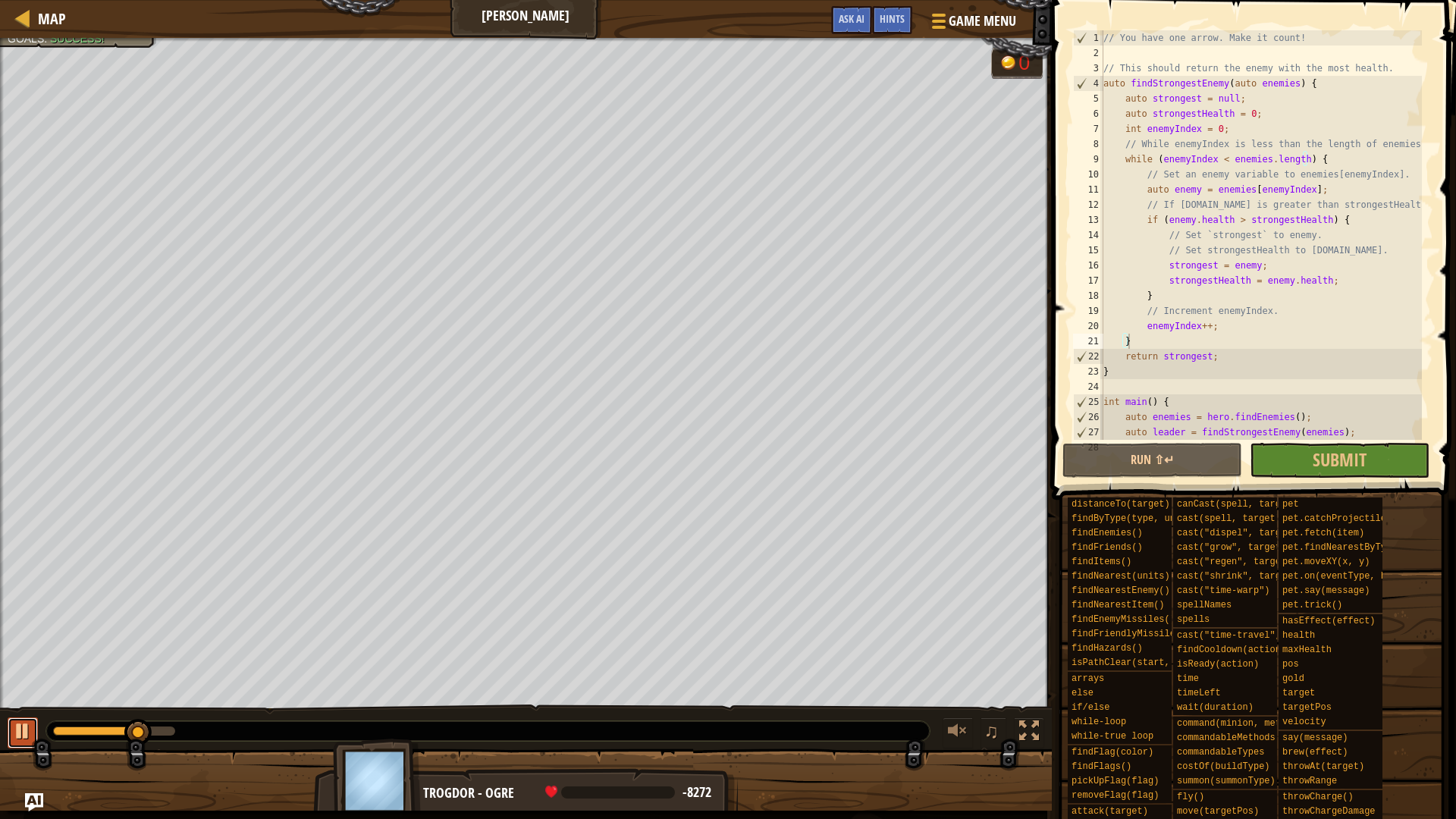
click at [17, 689] on div at bounding box center [23, 730] width 20 height 20
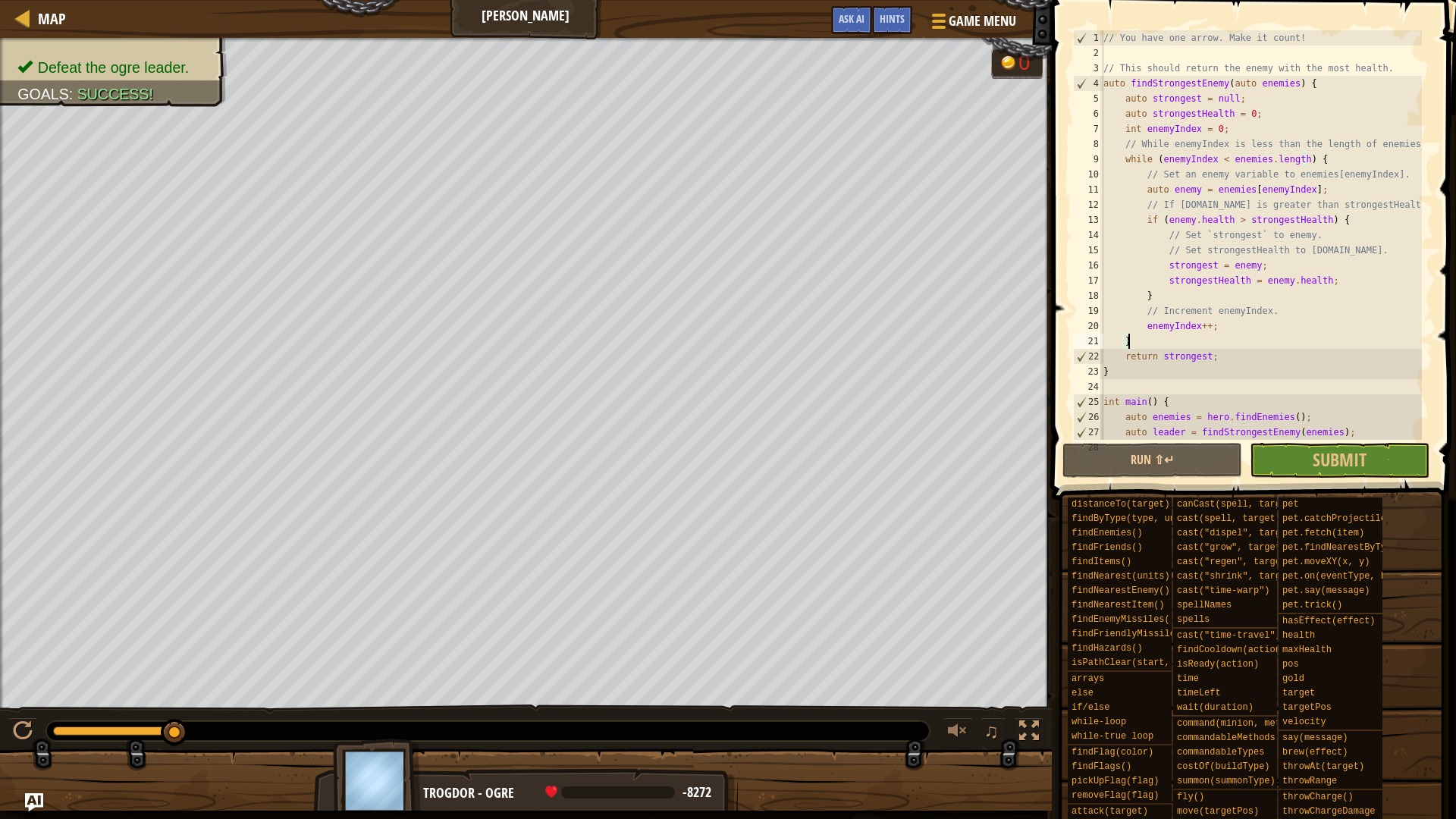
drag, startPoint x: 134, startPoint y: 734, endPoint x: 259, endPoint y: 723, distance: 125.5
click at [258, 689] on div at bounding box center [488, 730] width 883 height 20
click at [1288, 461] on button "Submit" at bounding box center [1339, 460] width 180 height 35
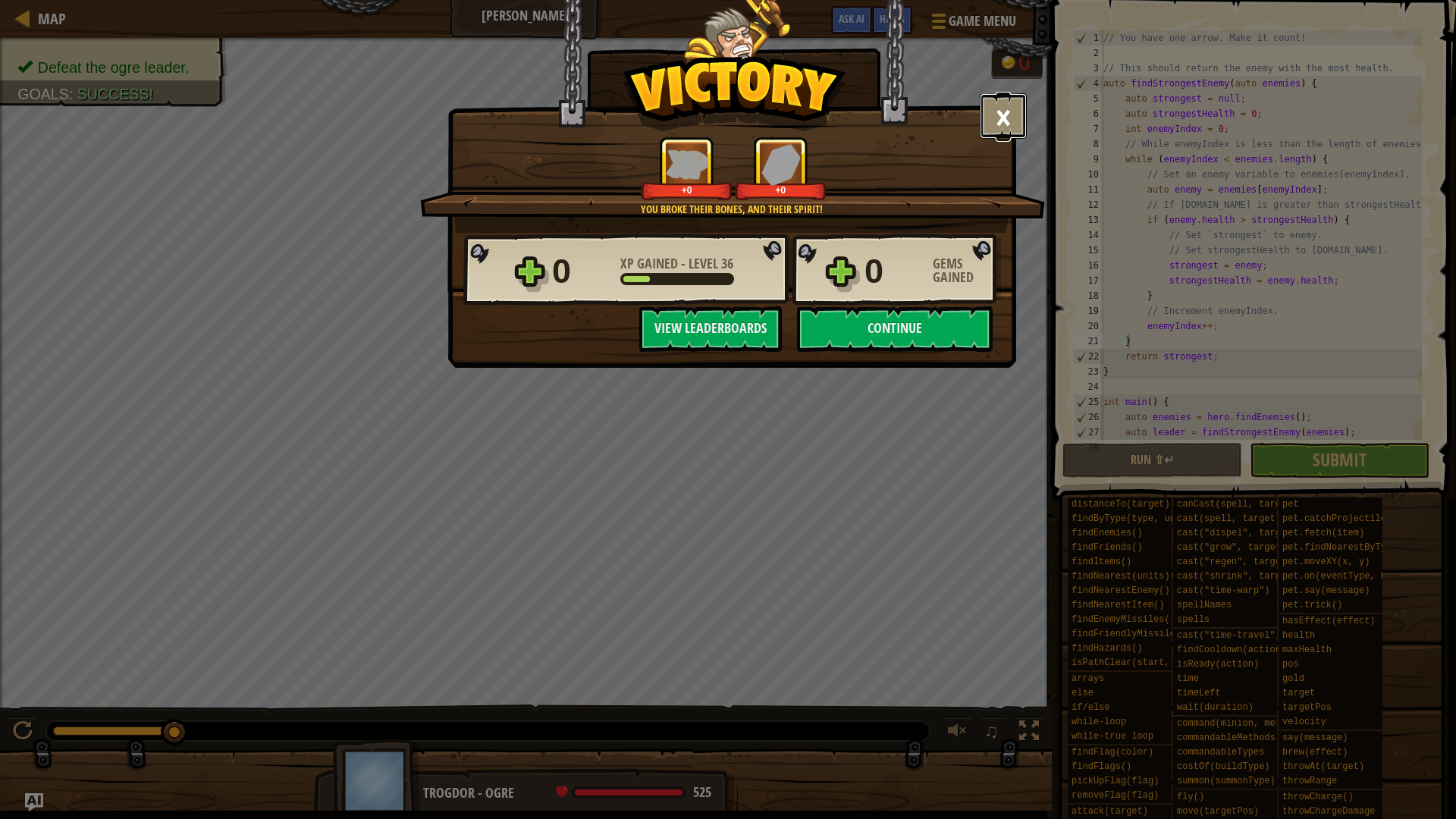
click at [998, 126] on button "×" at bounding box center [1003, 116] width 47 height 46
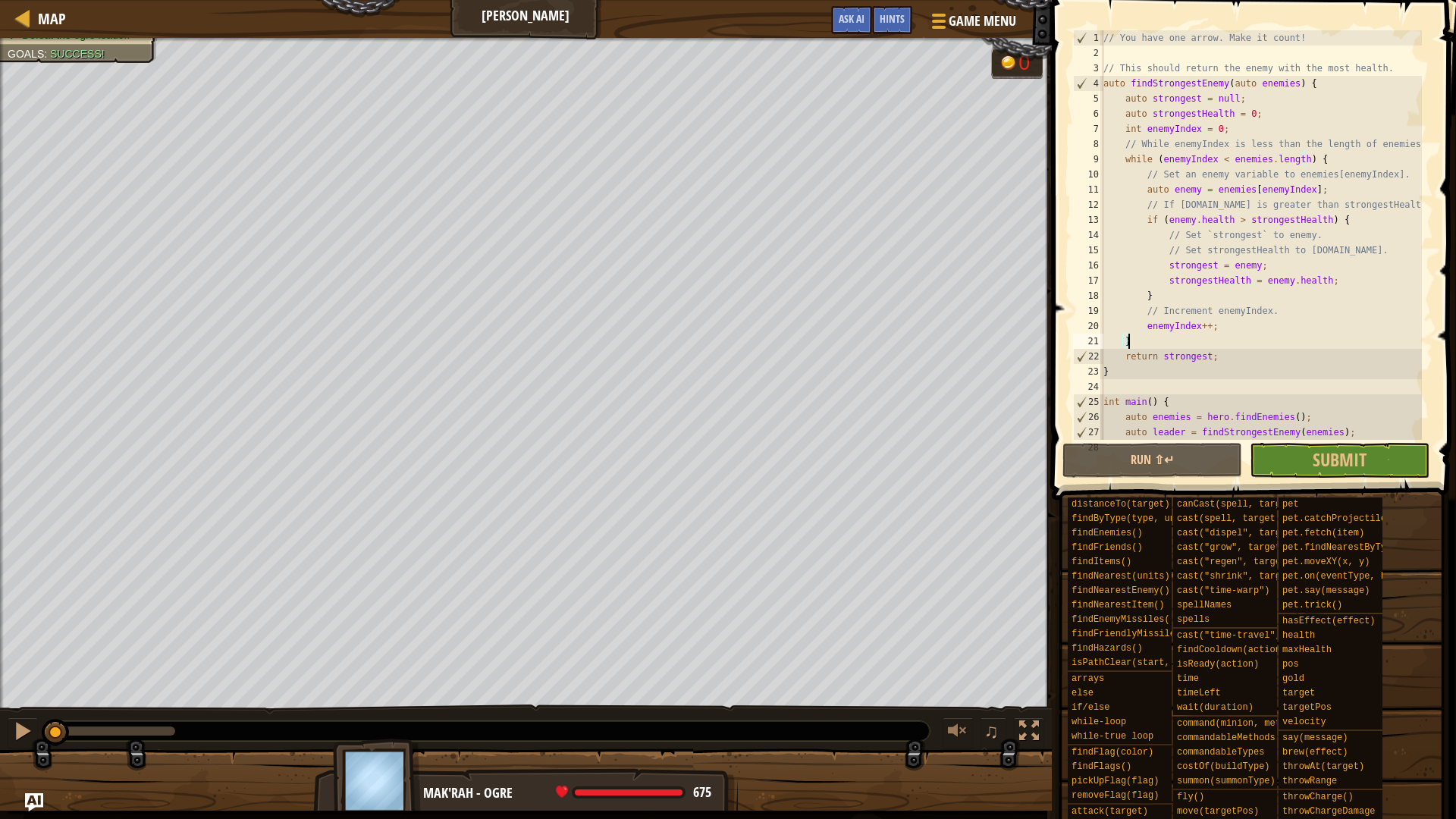
drag, startPoint x: 165, startPoint y: 730, endPoint x: 39, endPoint y: 727, distance: 126.0
click at [39, 689] on div "♫" at bounding box center [526, 728] width 1051 height 46
click at [1281, 466] on button "Submit" at bounding box center [1339, 460] width 180 height 35
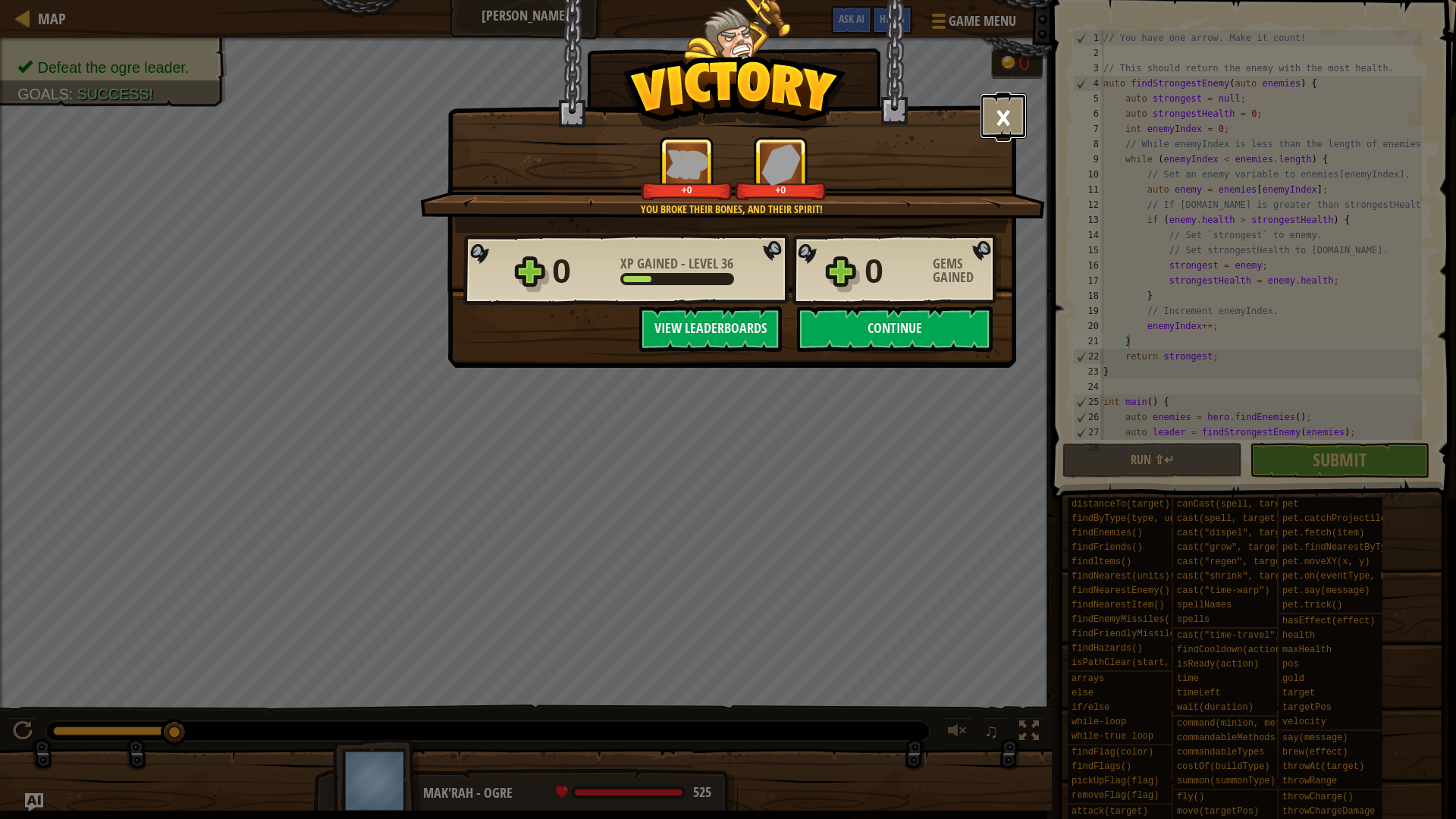
click at [1016, 111] on button "×" at bounding box center [1003, 116] width 47 height 46
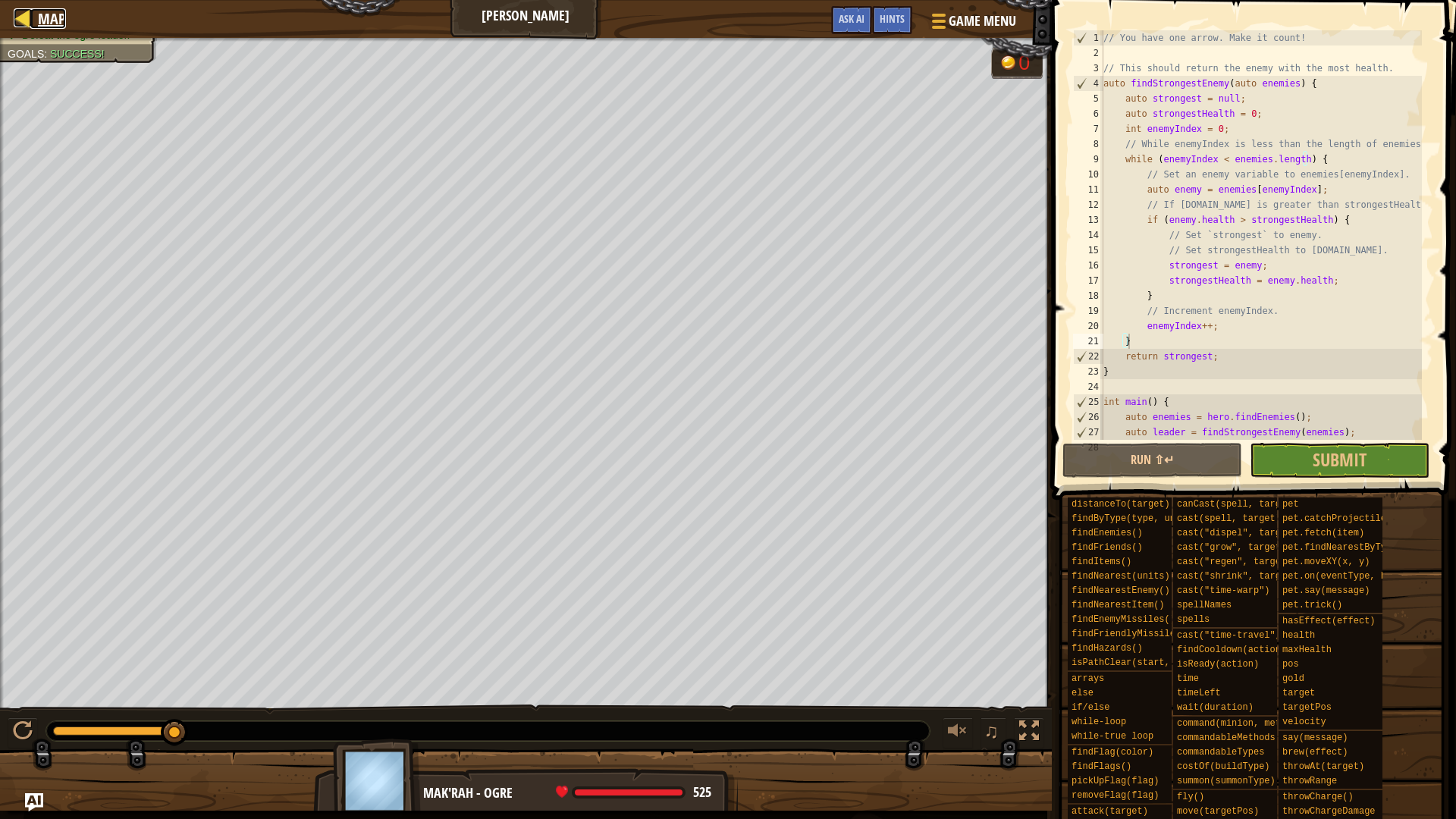
click at [54, 10] on span "Map" at bounding box center [51, 18] width 28 height 20
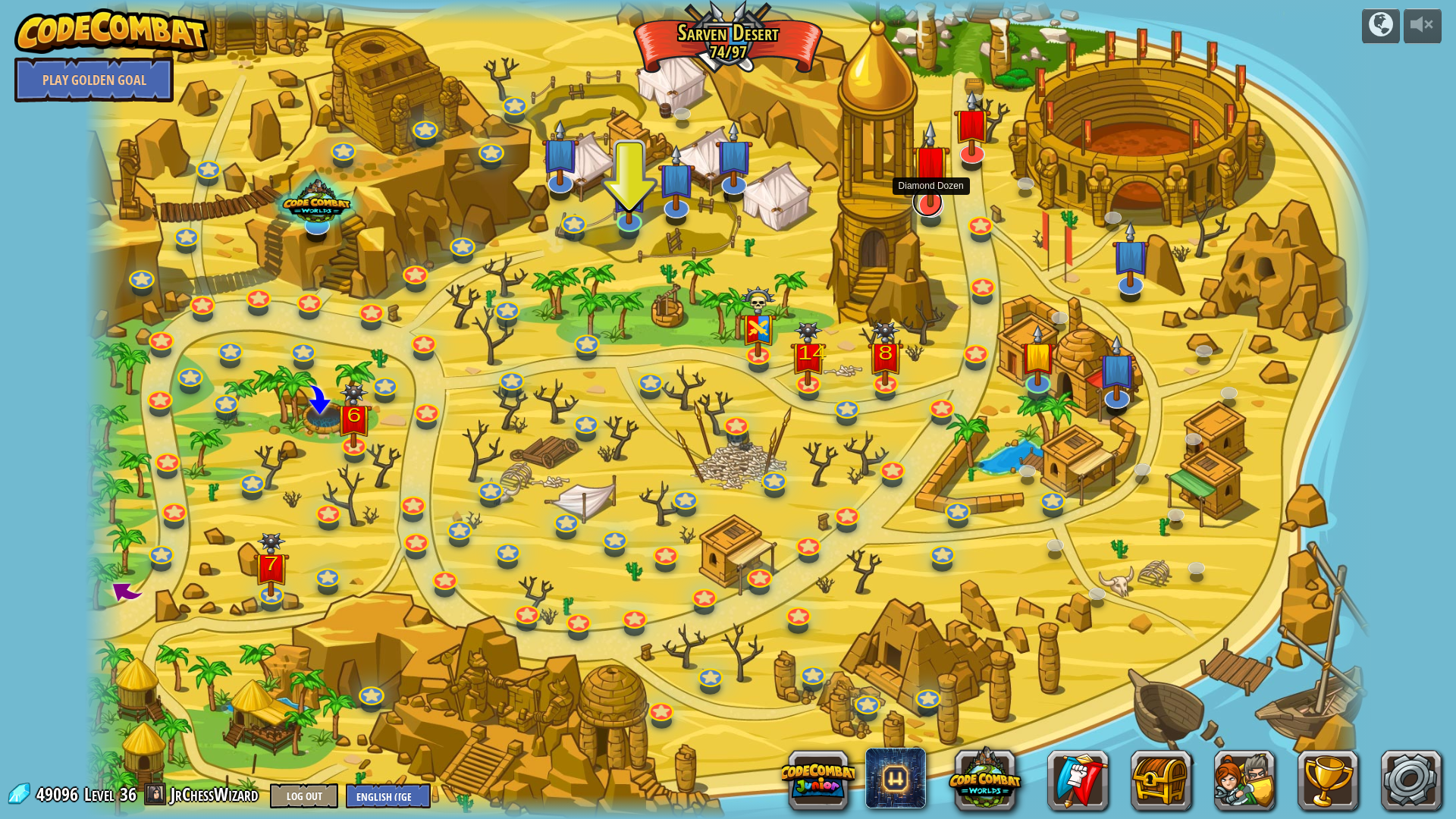
click at [929, 212] on link at bounding box center [927, 202] width 30 height 30
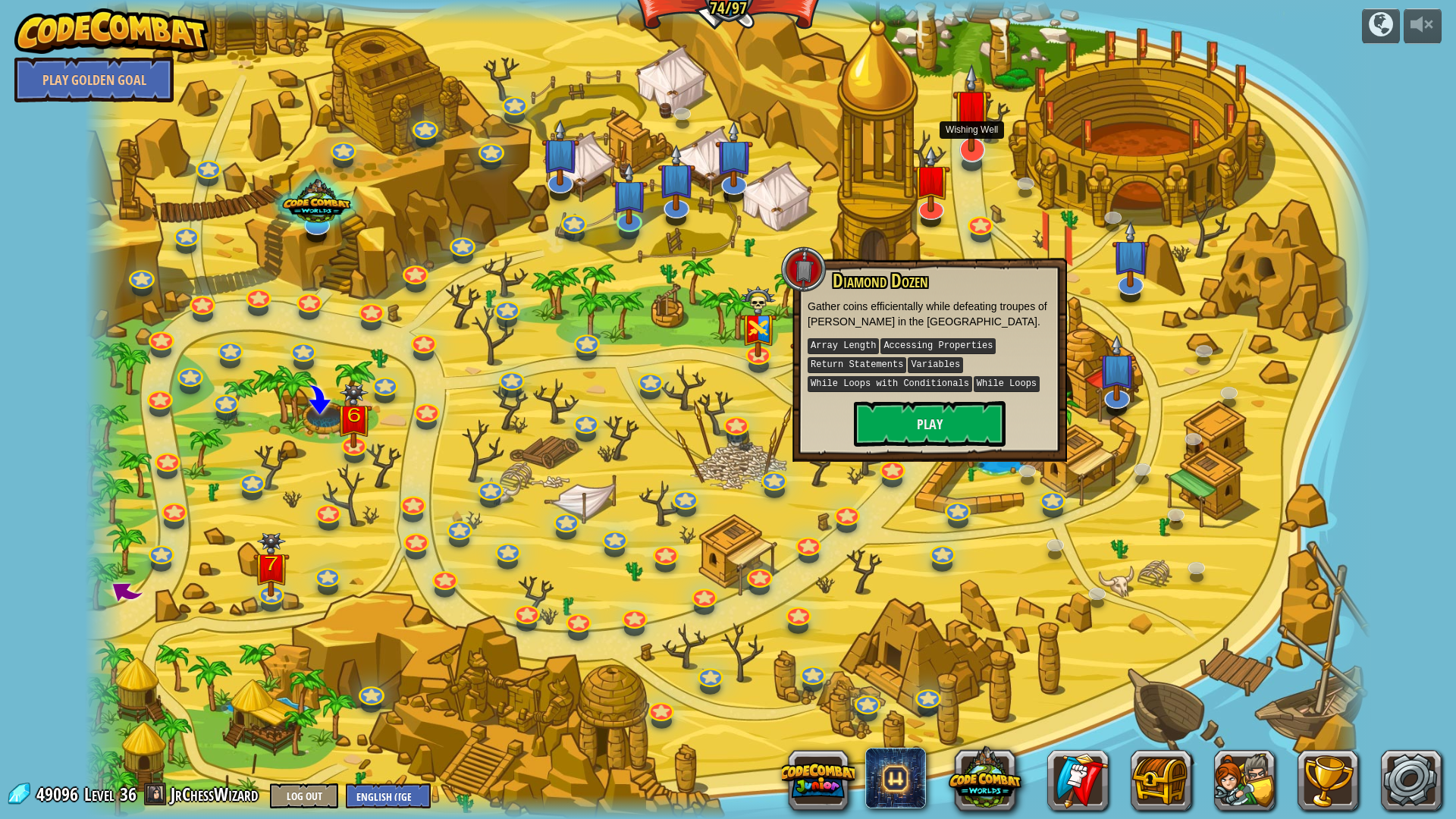
click at [974, 142] on img at bounding box center [971, 108] width 39 height 89
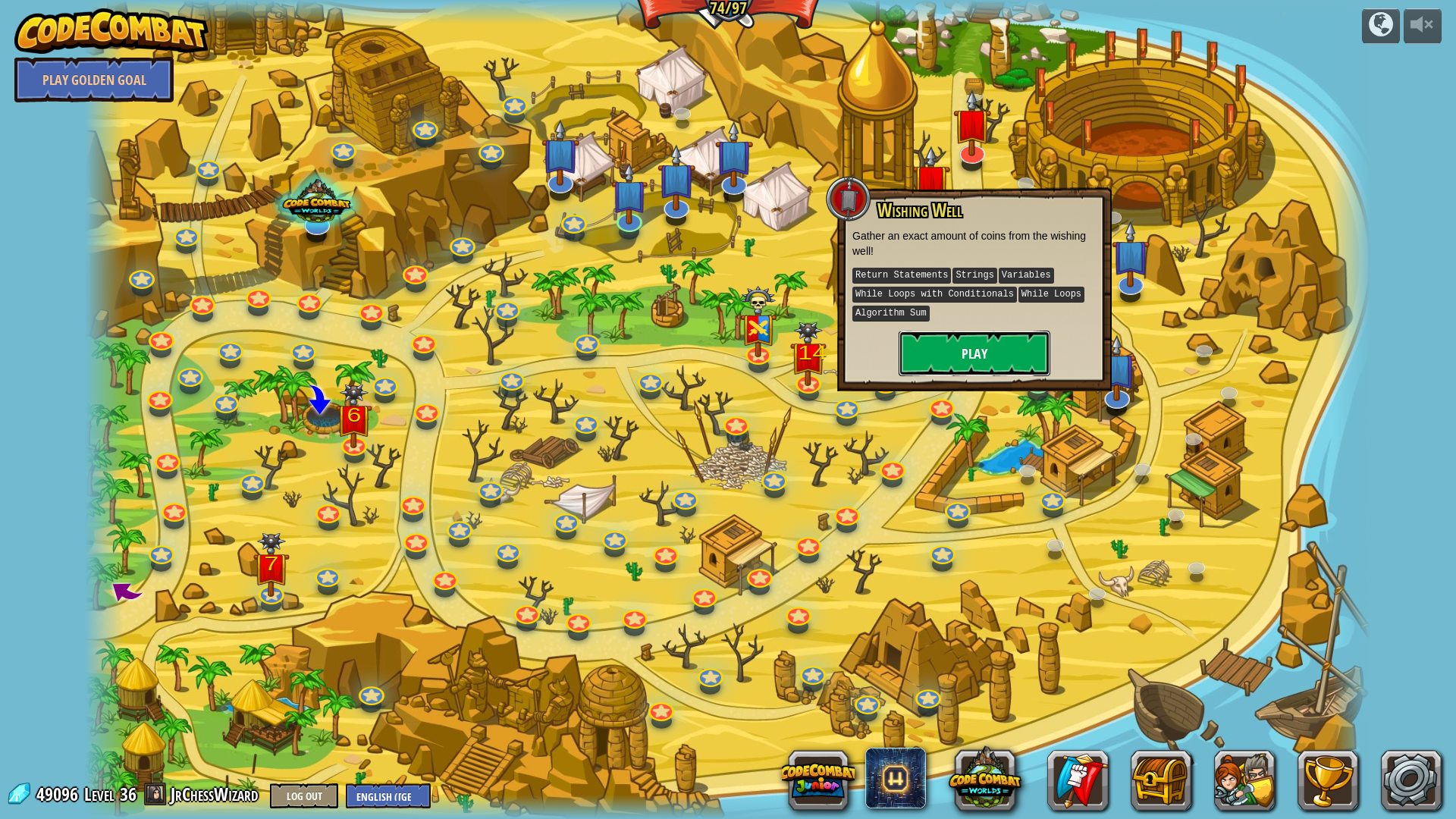
click at [990, 350] on button "Play" at bounding box center [973, 353] width 151 height 46
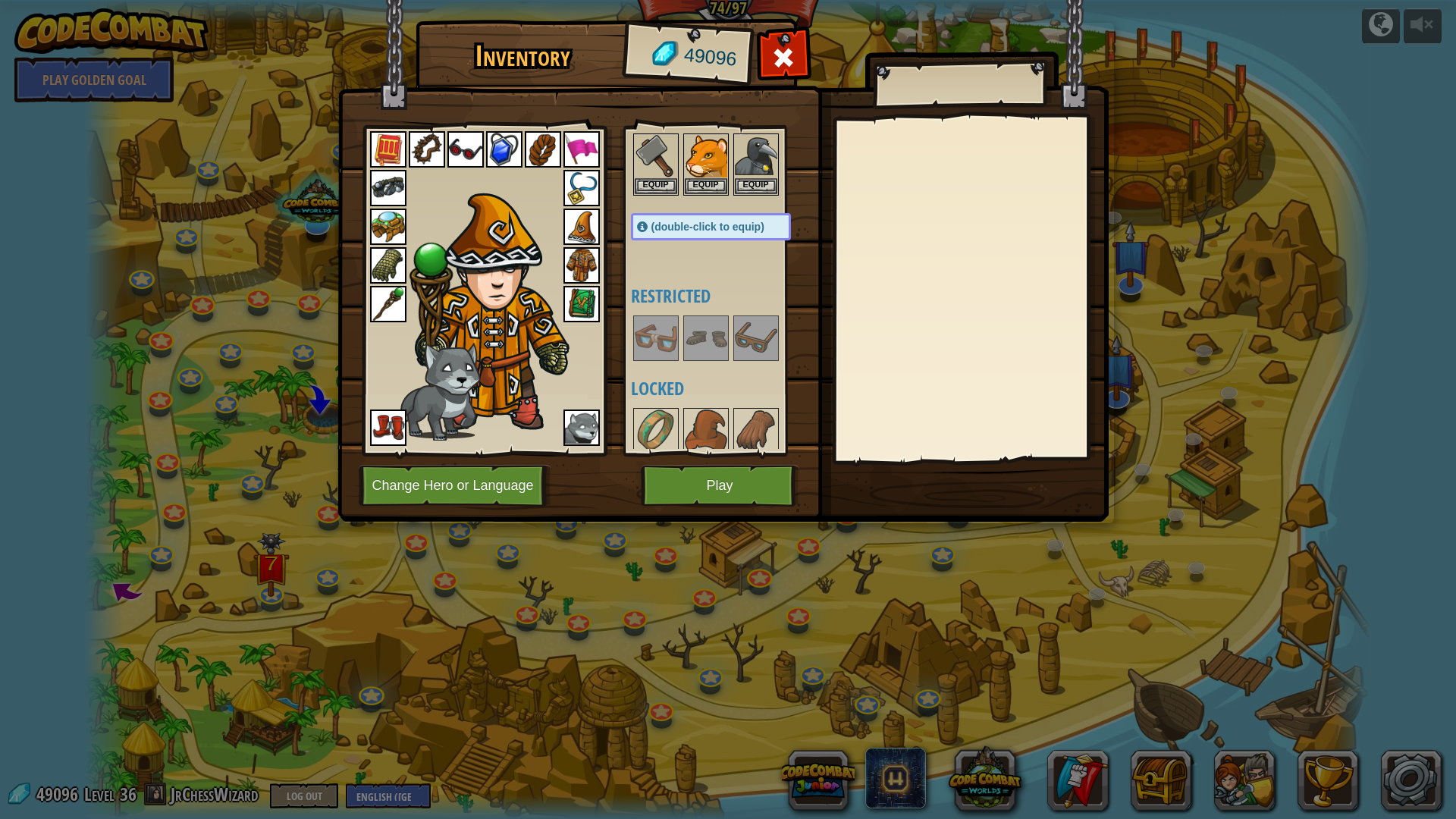
scroll to position [1288, 0]
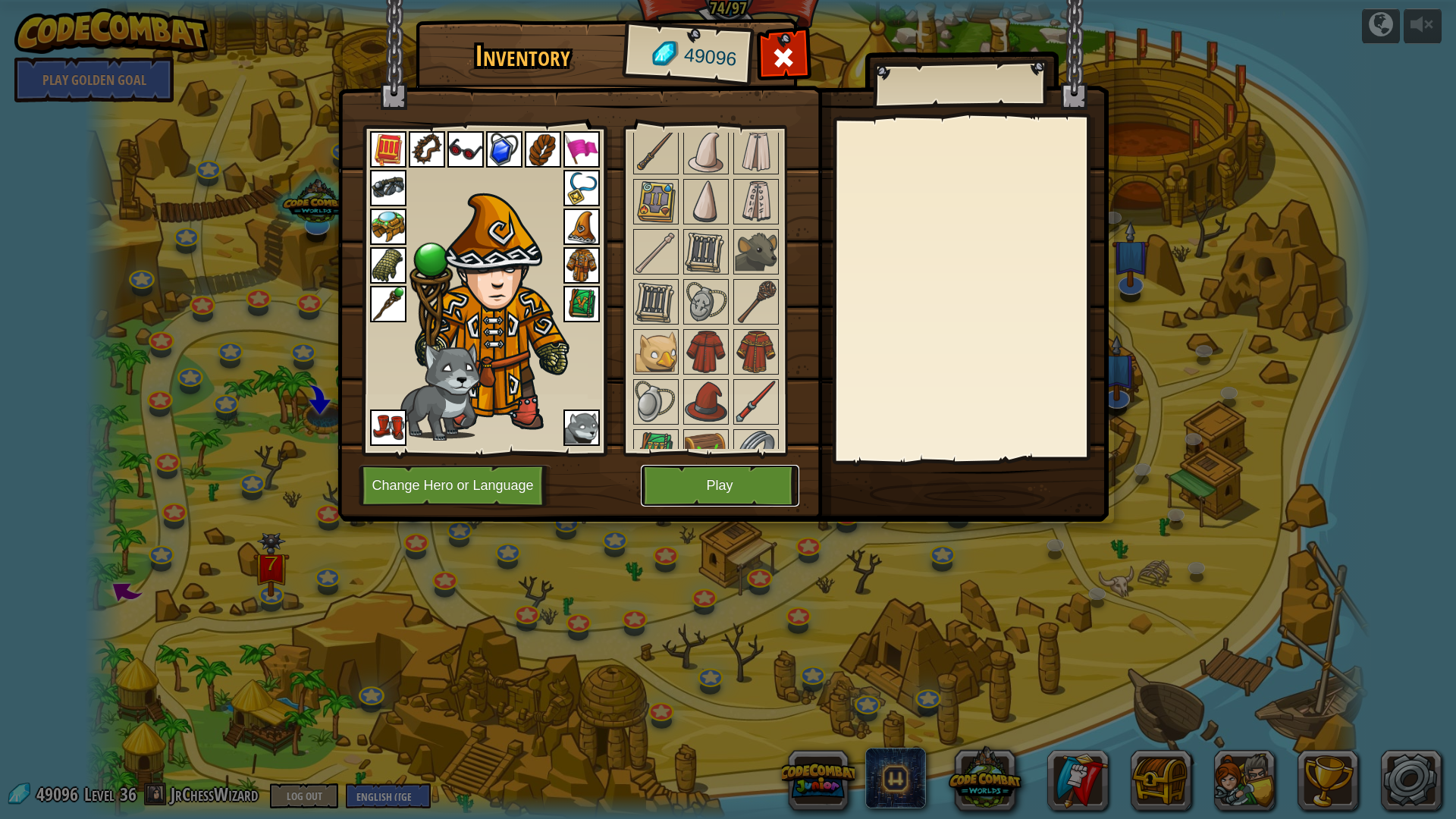
click at [693, 487] on button "Play" at bounding box center [720, 486] width 158 height 42
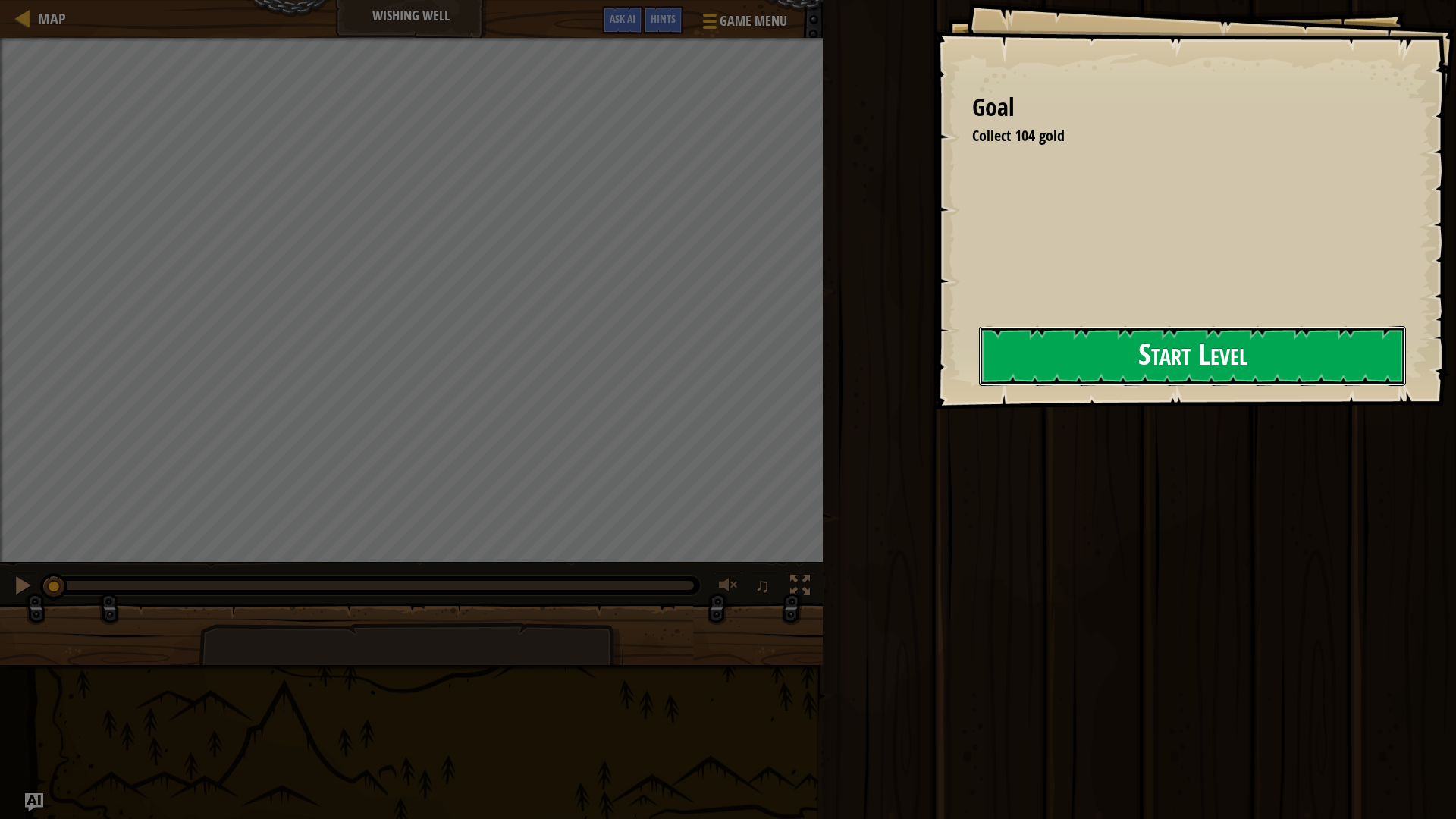
click at [1006, 346] on button "Start Level" at bounding box center [1192, 355] width 427 height 60
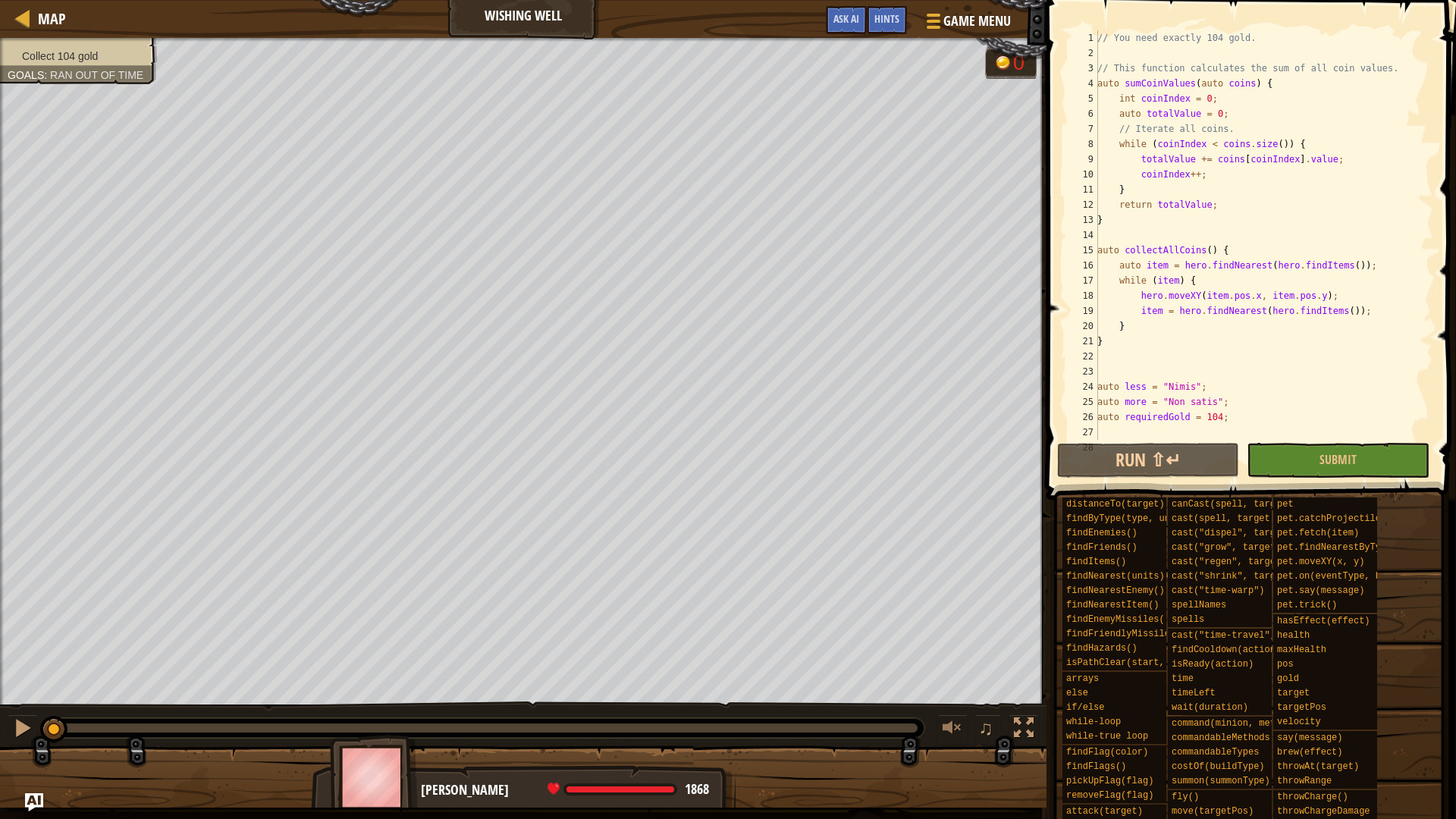
scroll to position [341, 0]
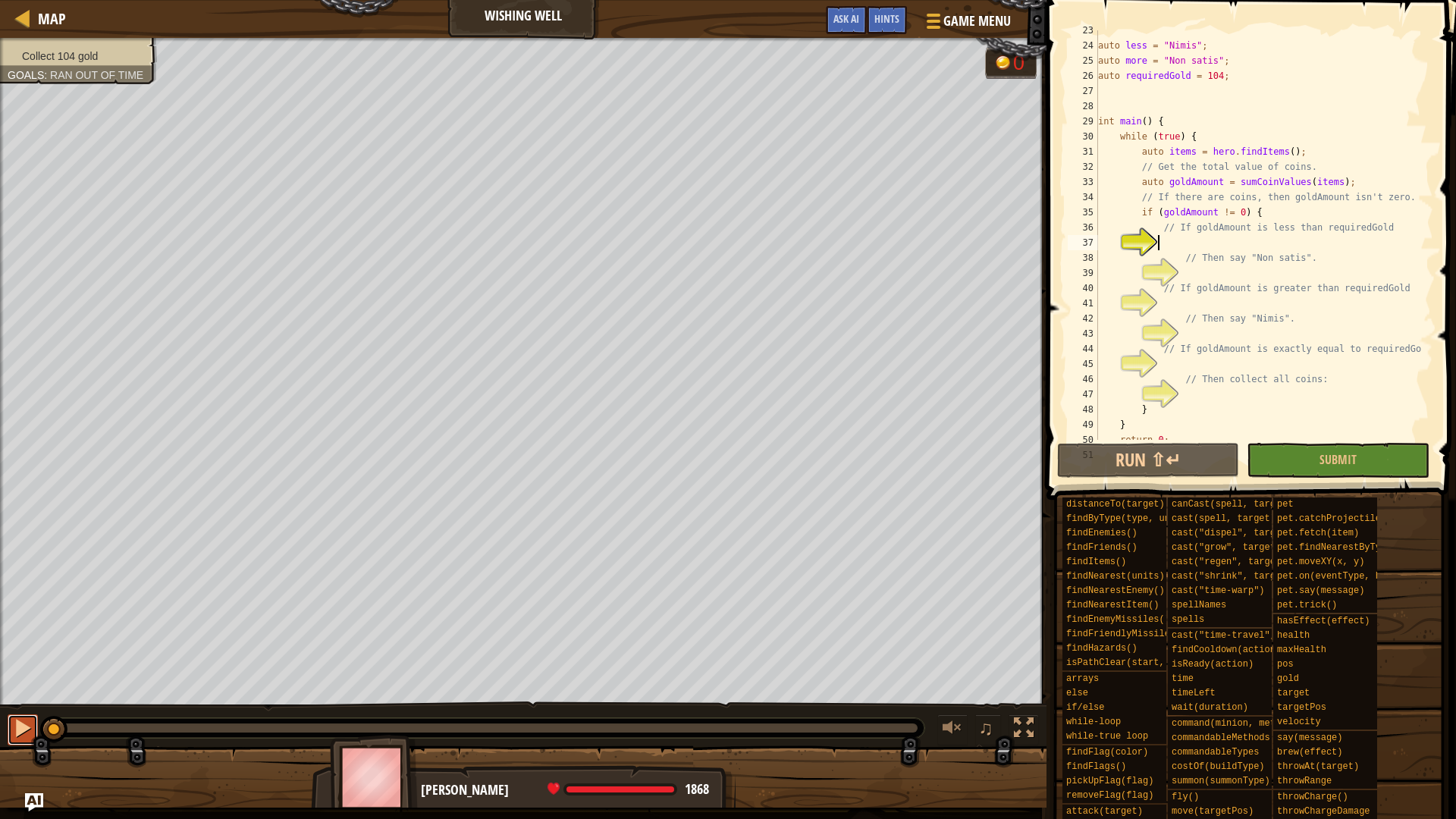
click at [36, 689] on button at bounding box center [23, 729] width 30 height 31
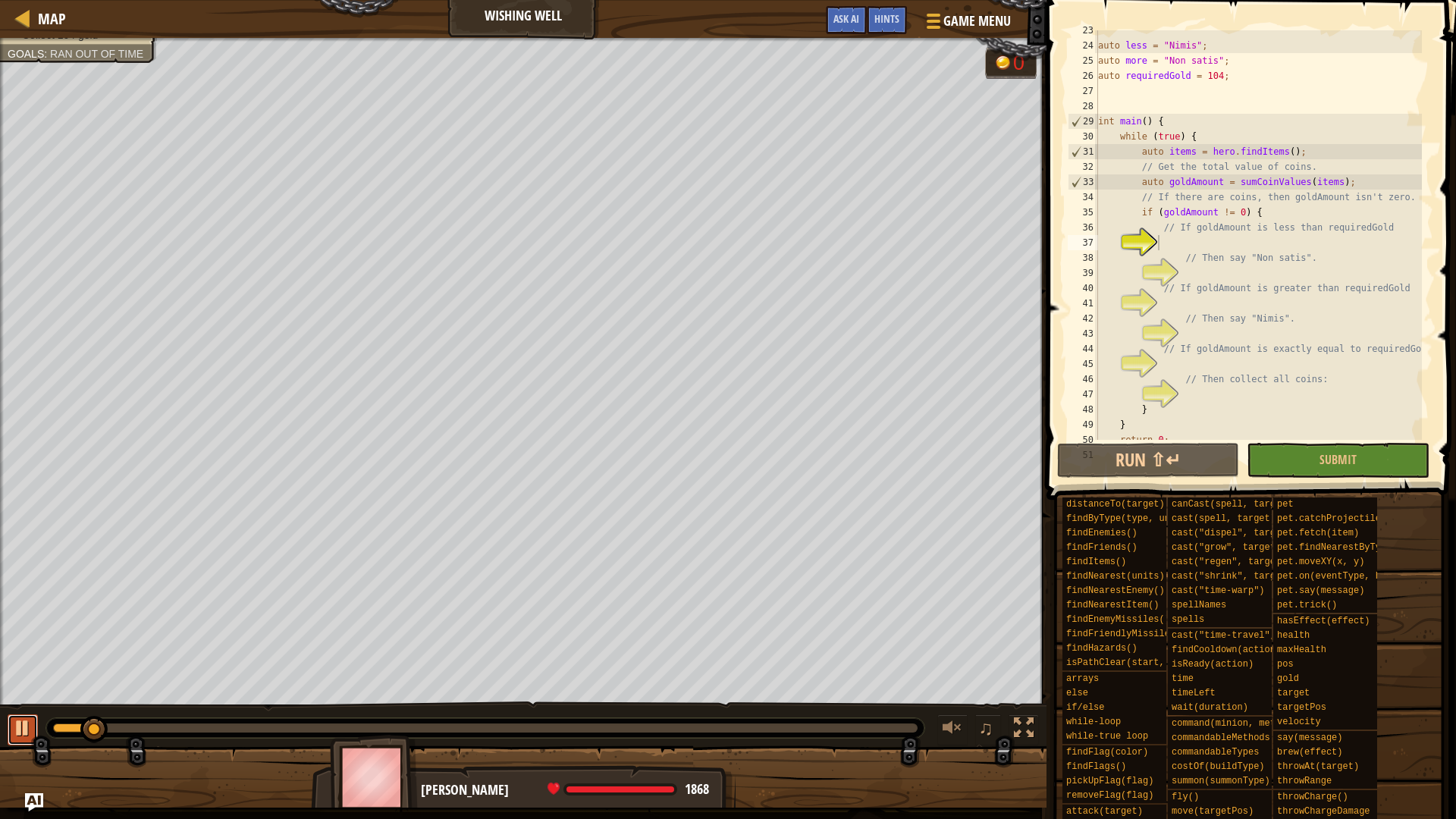
click at [36, 689] on button at bounding box center [23, 729] width 30 height 31
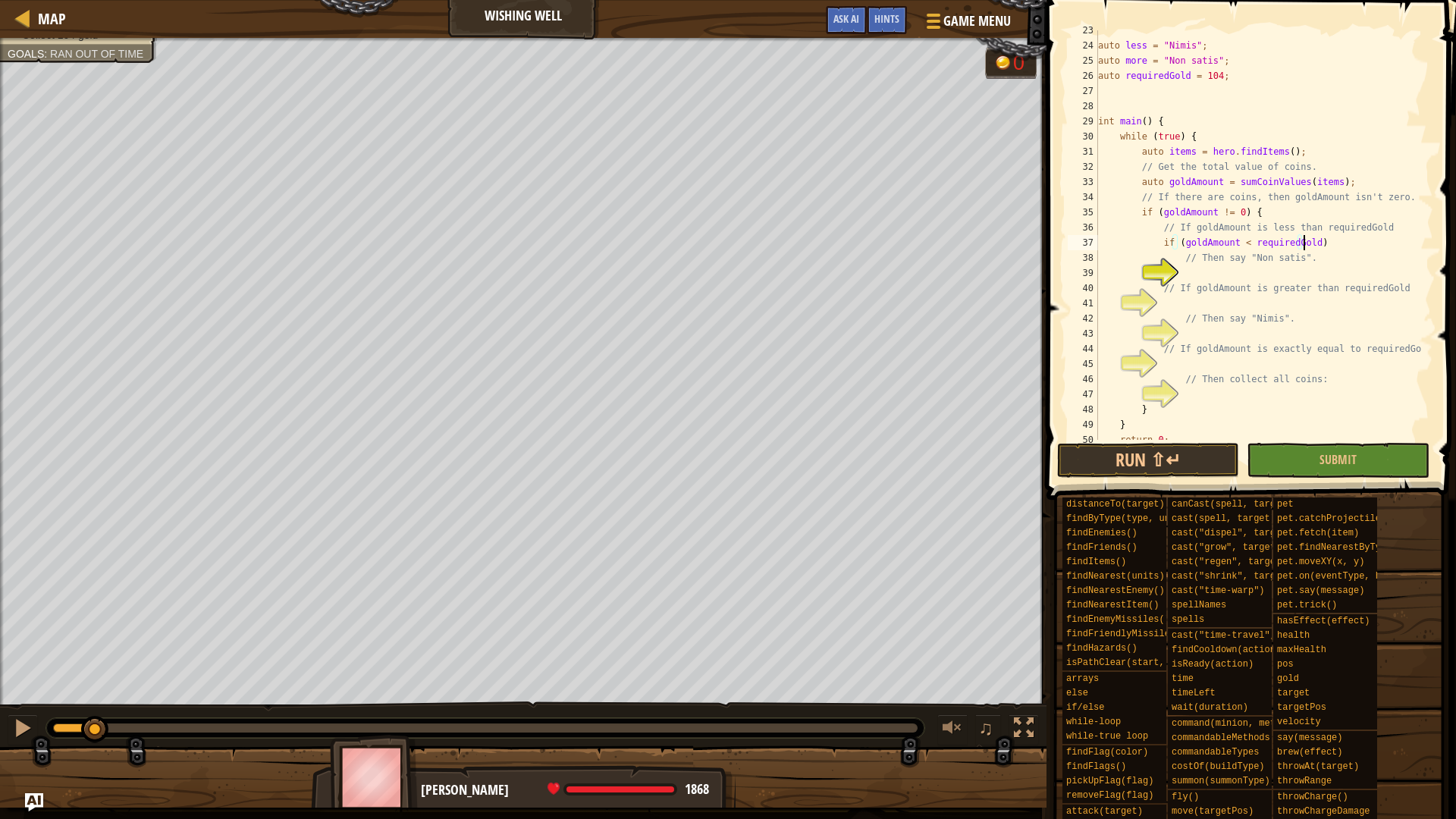
scroll to position [7, 17]
click at [1318, 232] on div "auto less = " Nimis " ; auto more = " Non satis " ; auto requiredGold = 104 ; i…" at bounding box center [1258, 243] width 327 height 440
click at [1318, 244] on div "auto less = " Nimis " ; auto more = " Non satis " ; auto requiredGold = 104 ; i…" at bounding box center [1258, 243] width 327 height 440
click at [1158, 289] on div "auto less = " Nimis " ; auto more = " Non satis " ; auto requiredGold = 104 ; i…" at bounding box center [1258, 243] width 327 height 440
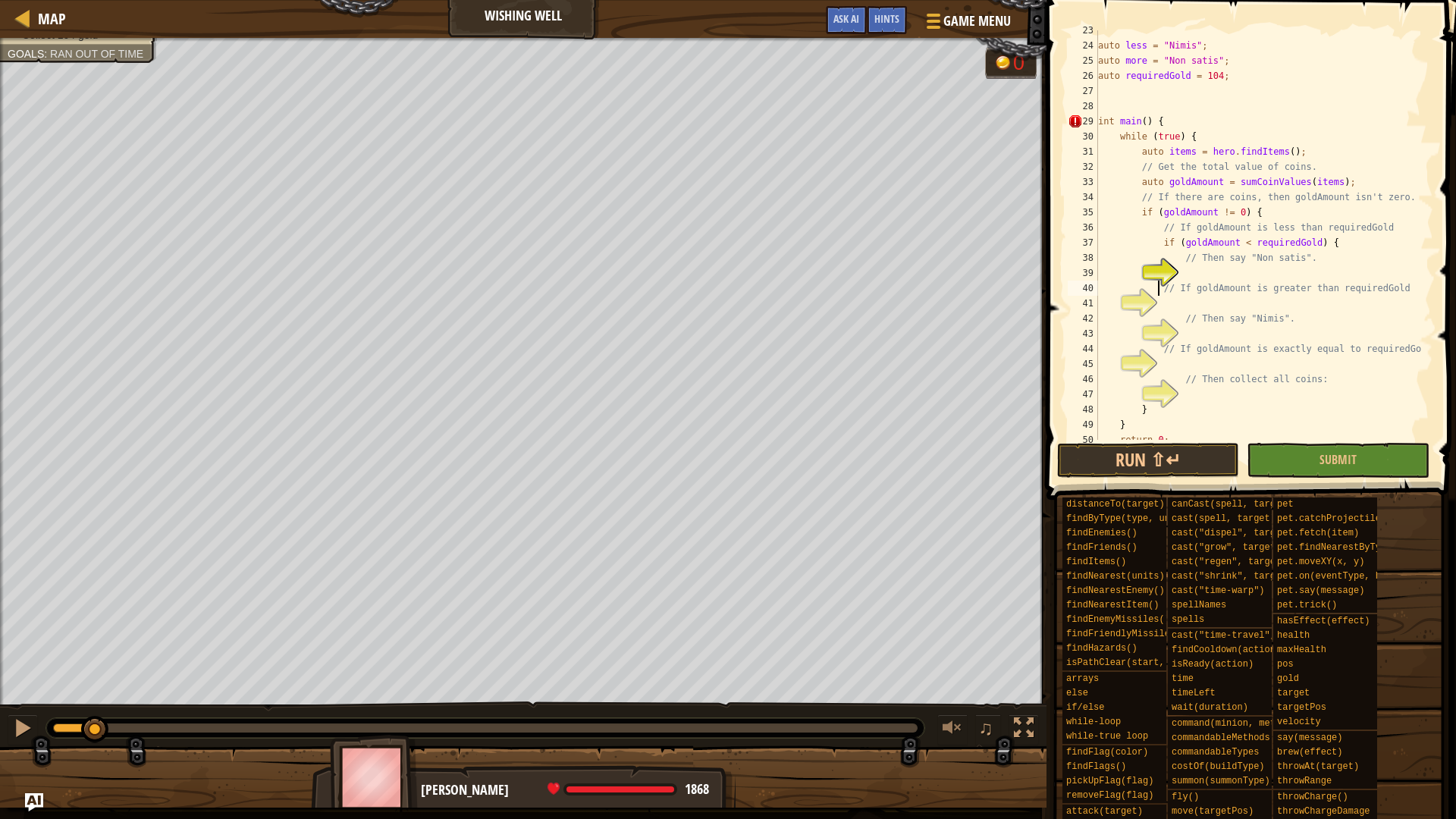
type textarea "}// If goldAmount is greater than requiredGold"
click at [1226, 272] on div "auto less = " Nimis " ; auto more = " Non satis " ; auto requiredGold = 104 ; i…" at bounding box center [1258, 243] width 327 height 440
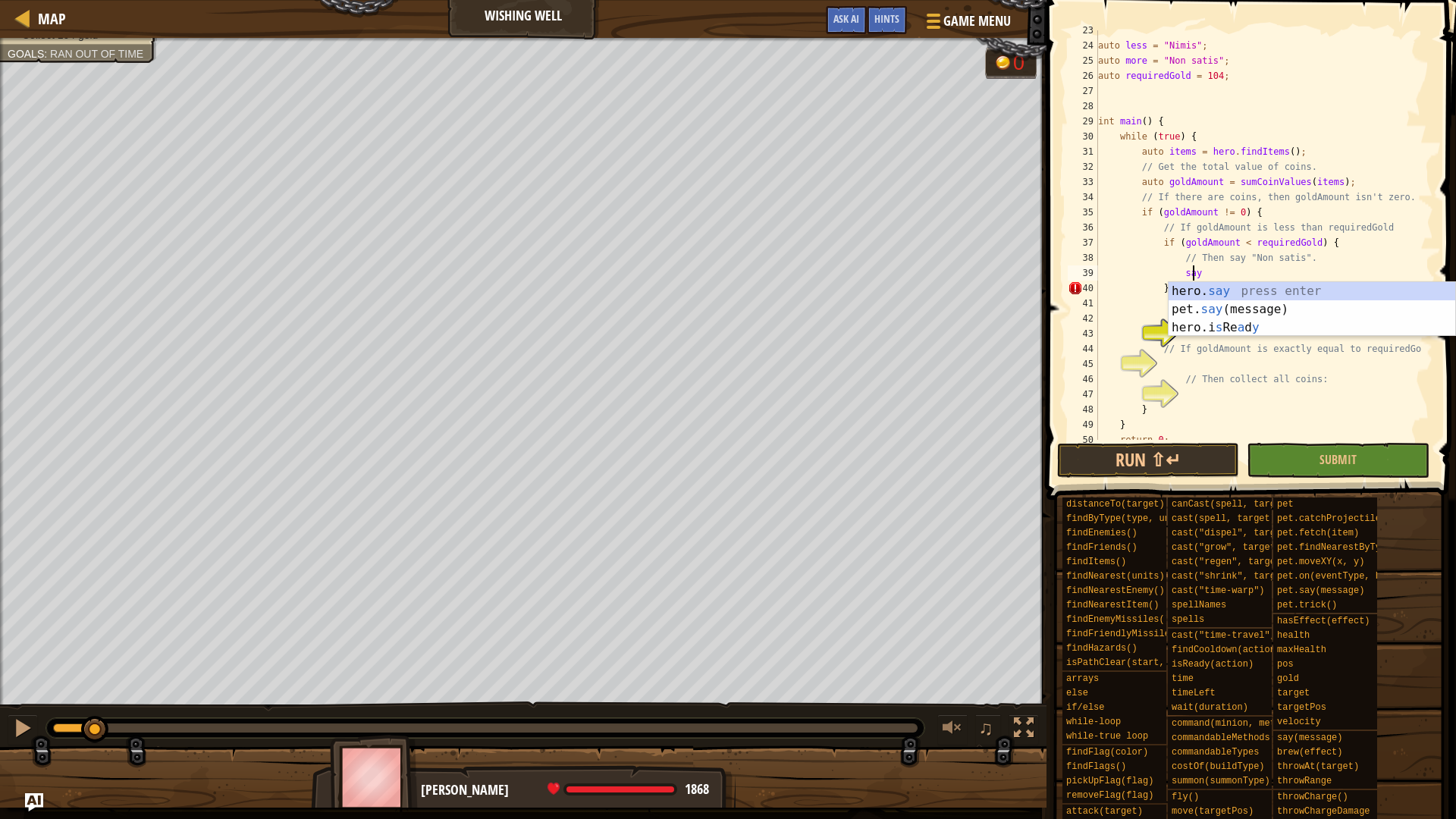
scroll to position [7, 7]
click at [1260, 288] on div "hero. say press enter pet. say (message) press enter hero.i s Re a d y press en…" at bounding box center [1311, 328] width 287 height 91
type textarea "hero.say("message");"
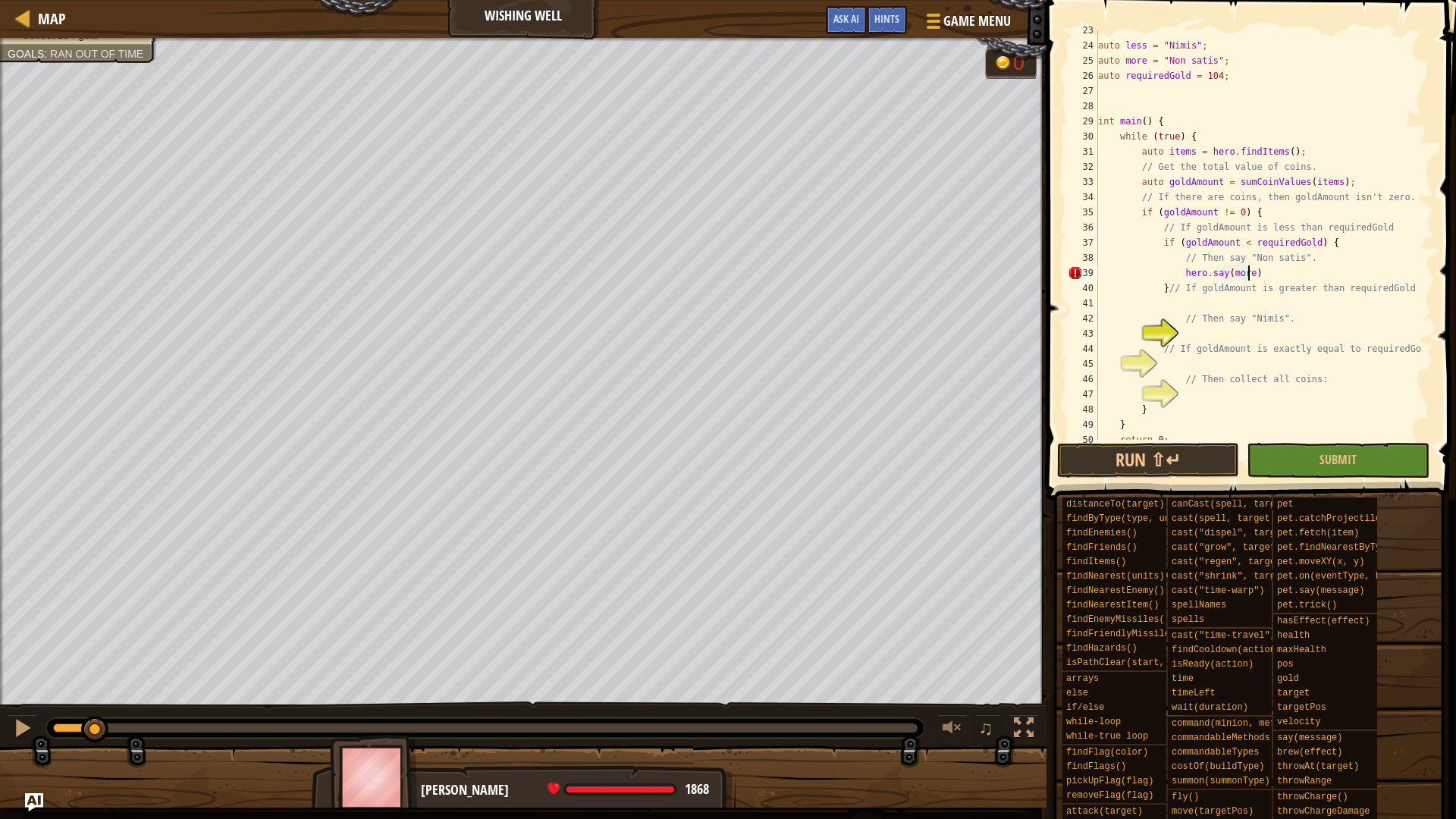
scroll to position [7, 12]
type textarea "hero.say(more);"
click at [1177, 449] on button "Run ⇧↵" at bounding box center [1147, 460] width 182 height 35
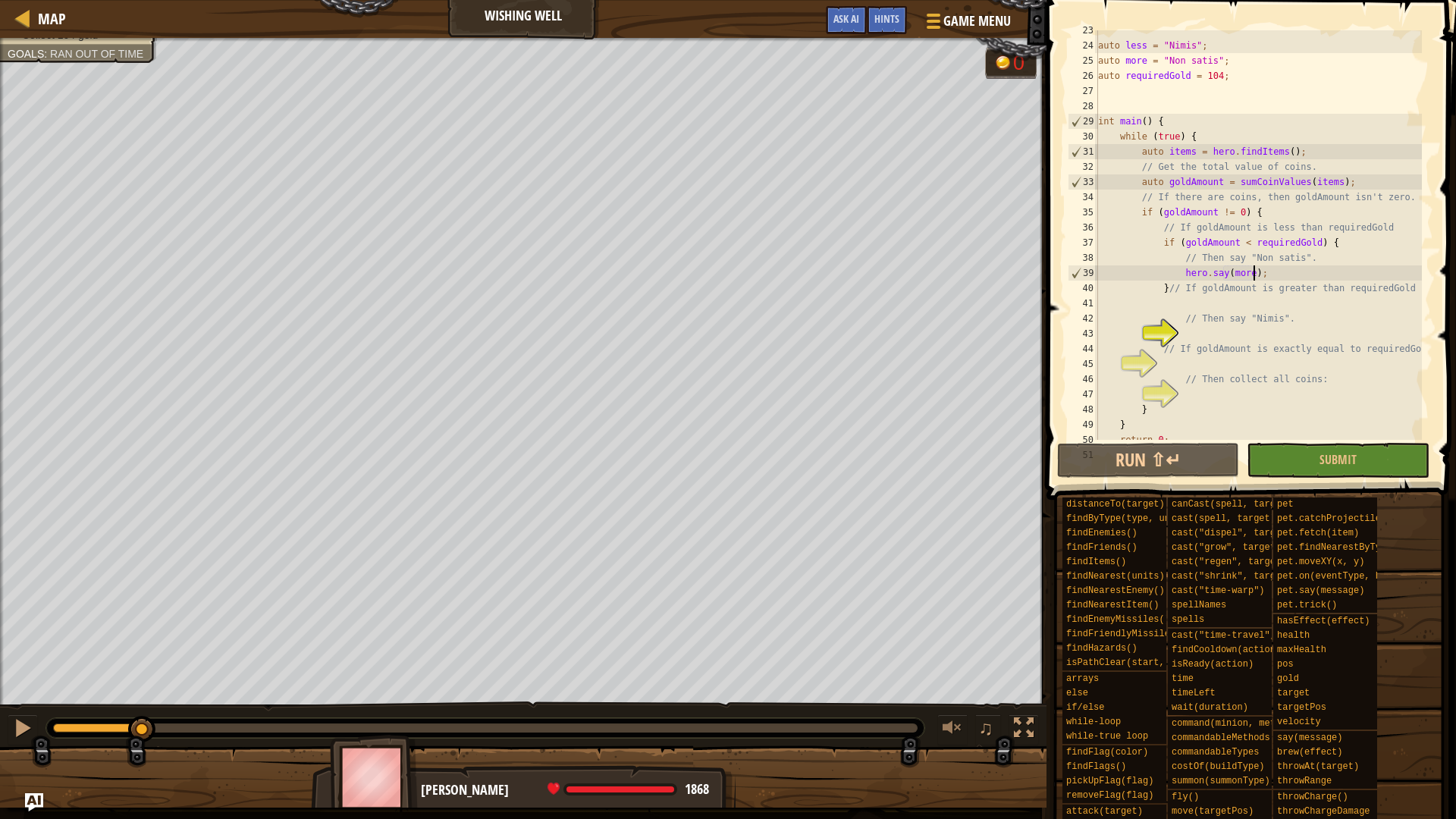
drag, startPoint x: 140, startPoint y: 730, endPoint x: 143, endPoint y: 712, distance: 18.2
click at [143, 689] on div "♫" at bounding box center [523, 724] width 1047 height 46
click at [879, 20] on span "Hints" at bounding box center [887, 18] width 25 height 14
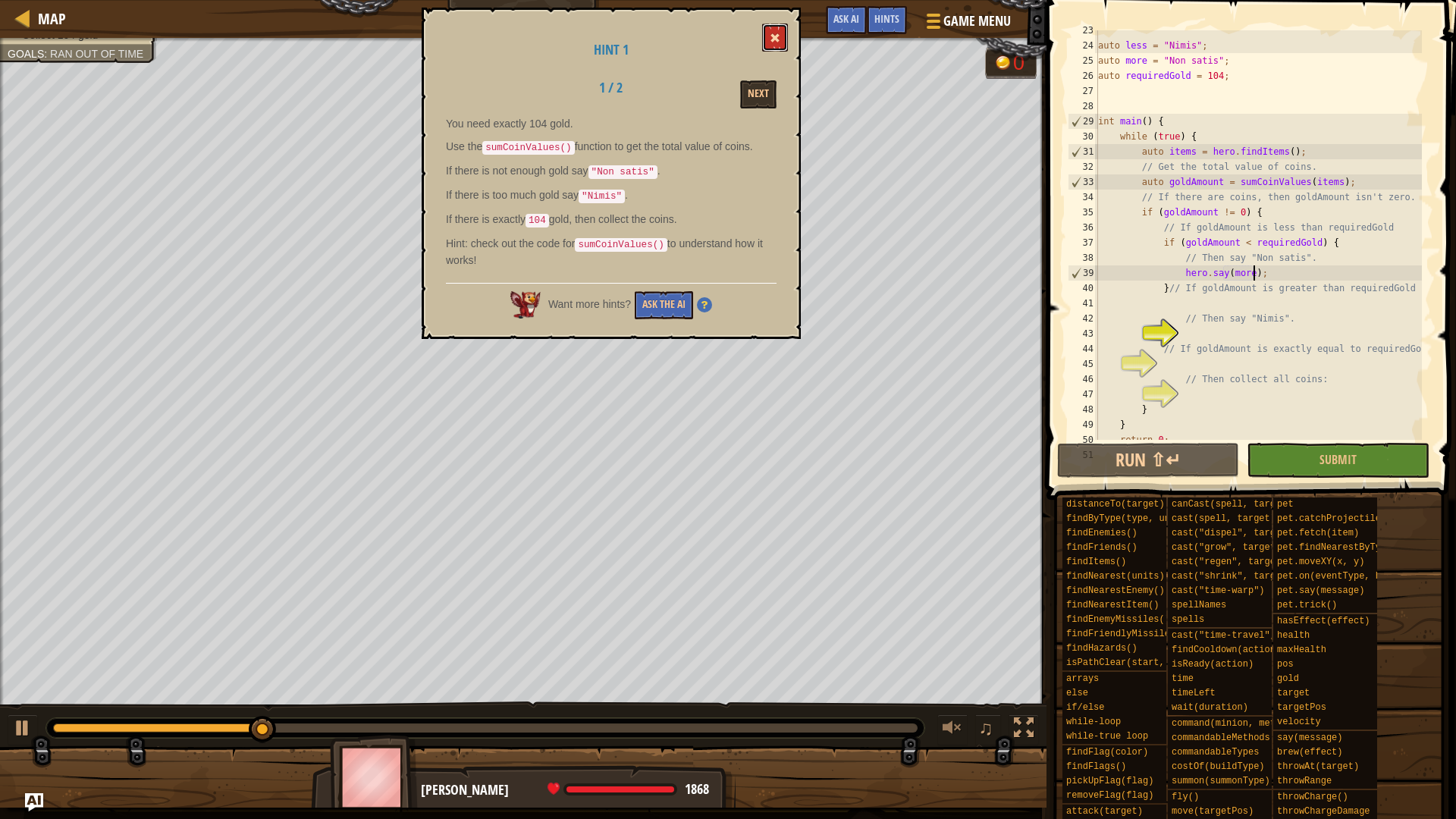
click at [767, 43] on button at bounding box center [774, 37] width 26 height 28
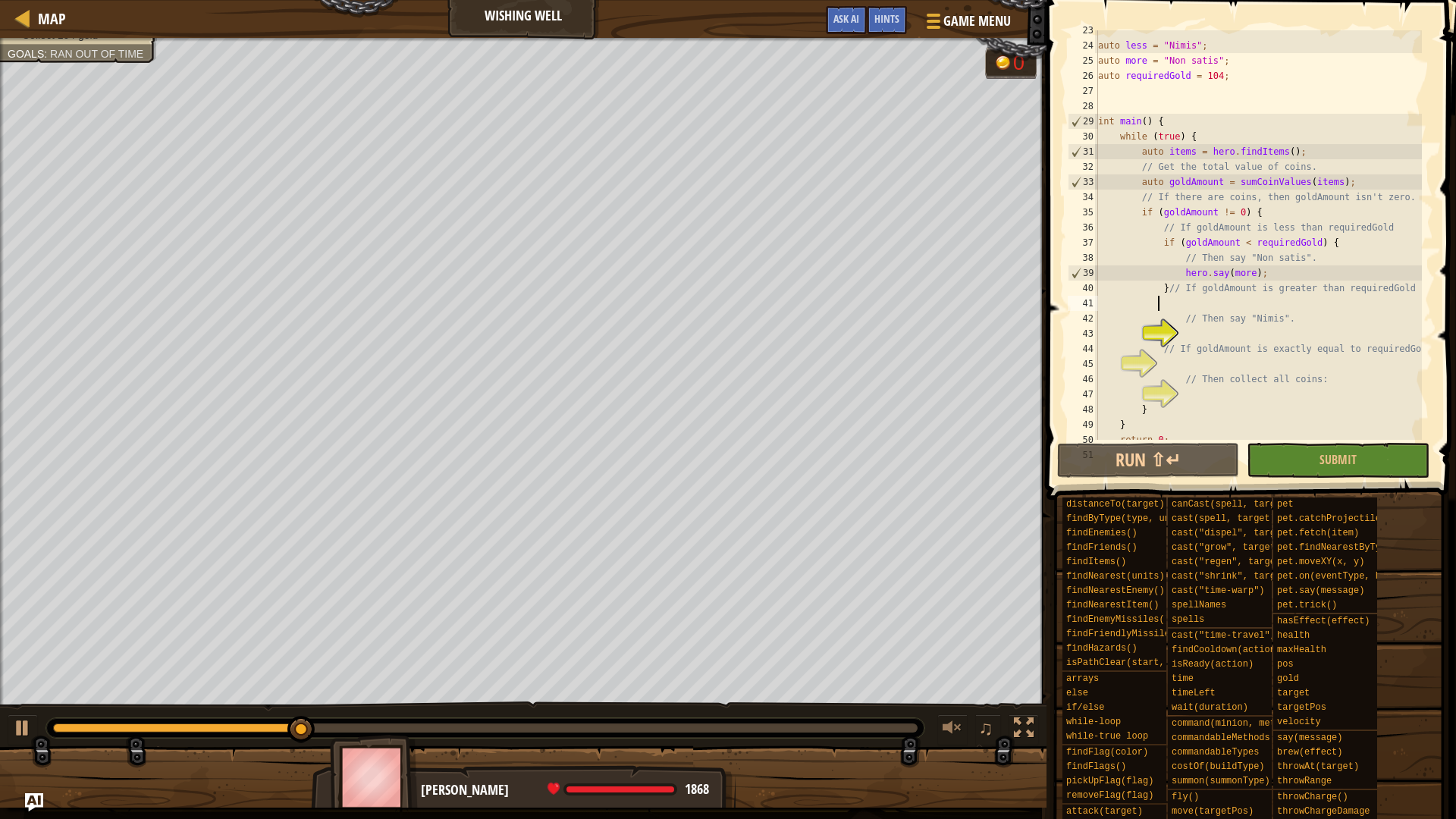
click at [1171, 305] on div "auto less = " Nimis " ; auto more = " Non satis " ; auto requiredGold = 104 ; i…" at bounding box center [1258, 243] width 327 height 440
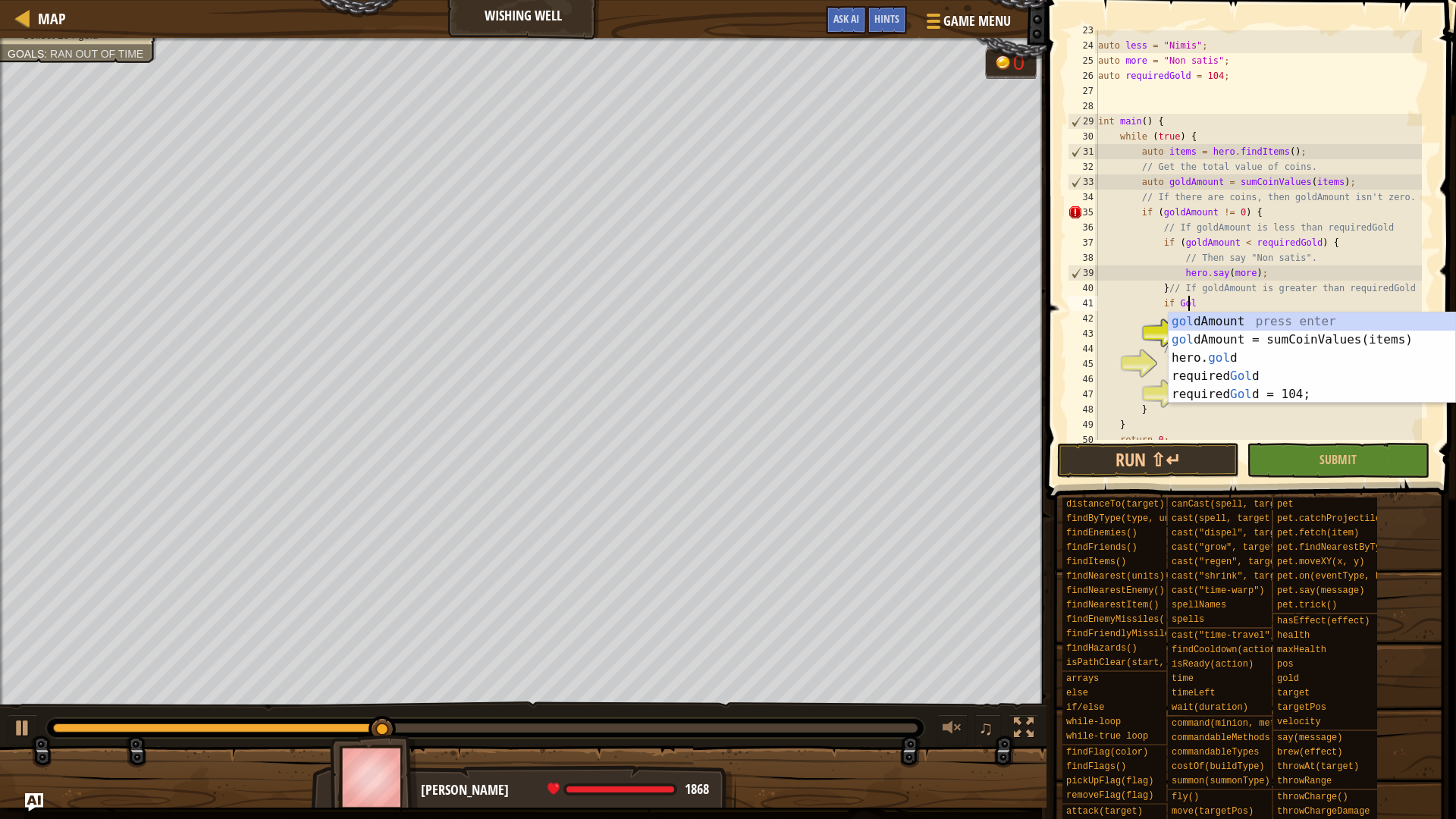
scroll to position [7, 7]
click at [1213, 314] on div "go ldAmount press enter go ldAmount = sumCoinValues(items) press enter hero. go…" at bounding box center [1311, 394] width 287 height 164
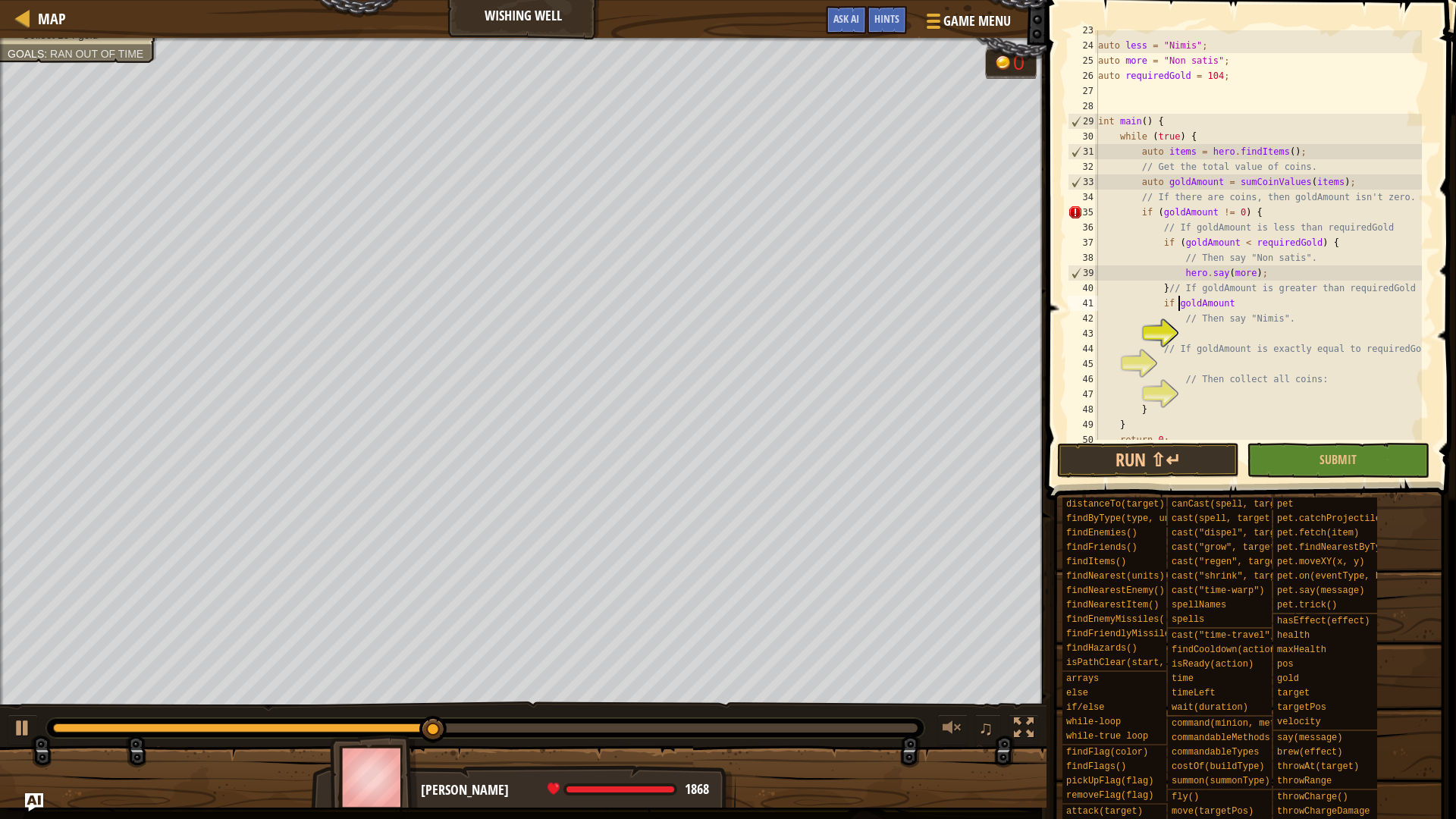
click at [1175, 303] on div "auto less = " Nimis " ; auto more = " Non satis " ; auto requiredGold = 104 ; i…" at bounding box center [1258, 243] width 327 height 440
click at [1235, 298] on div "auto less = " Nimis " ; auto more = " Non satis " ; auto requiredGold = 104 ; i…" at bounding box center [1258, 243] width 327 height 440
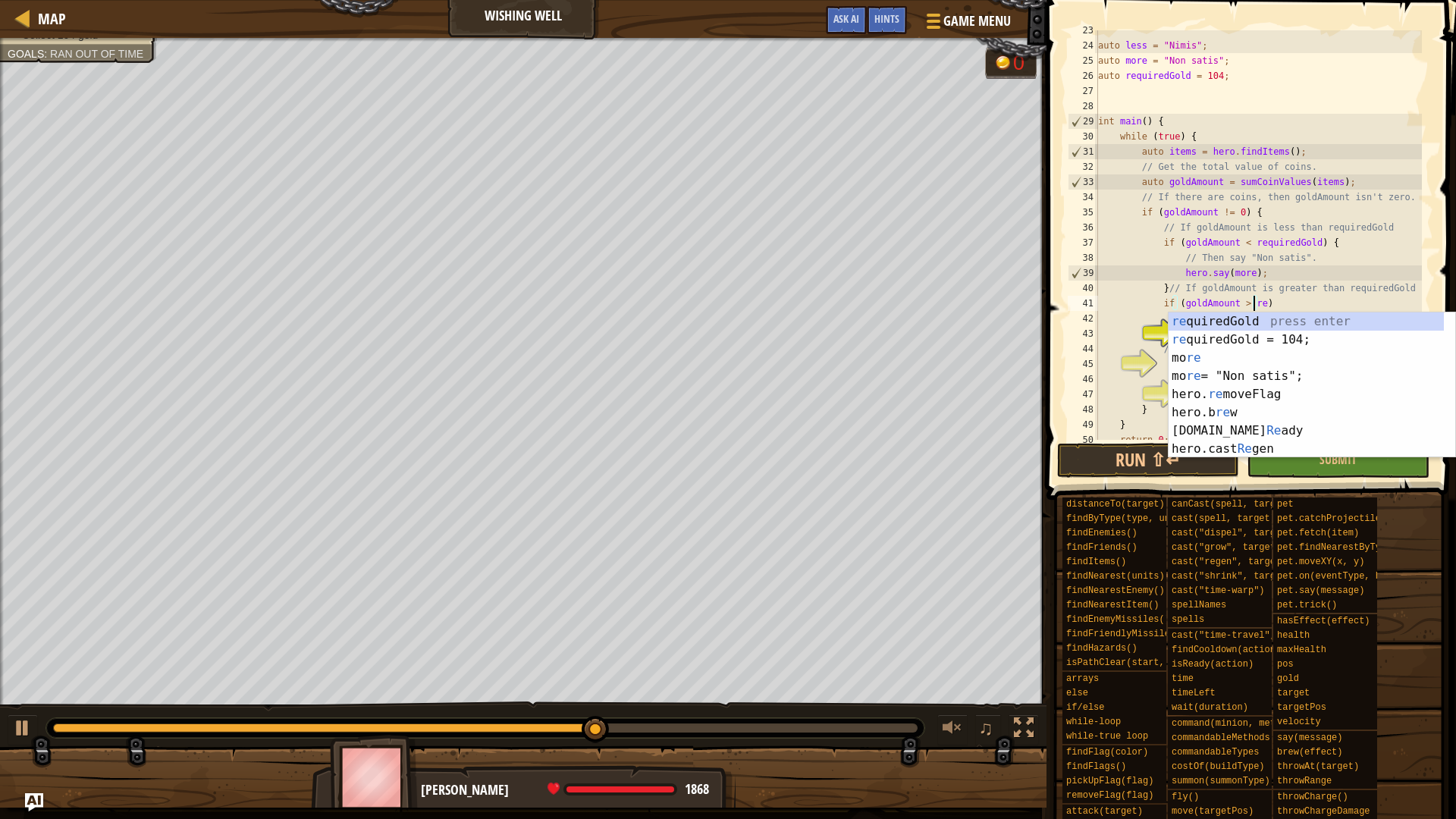
type textarea "if (goldAmount > requiredGold)"
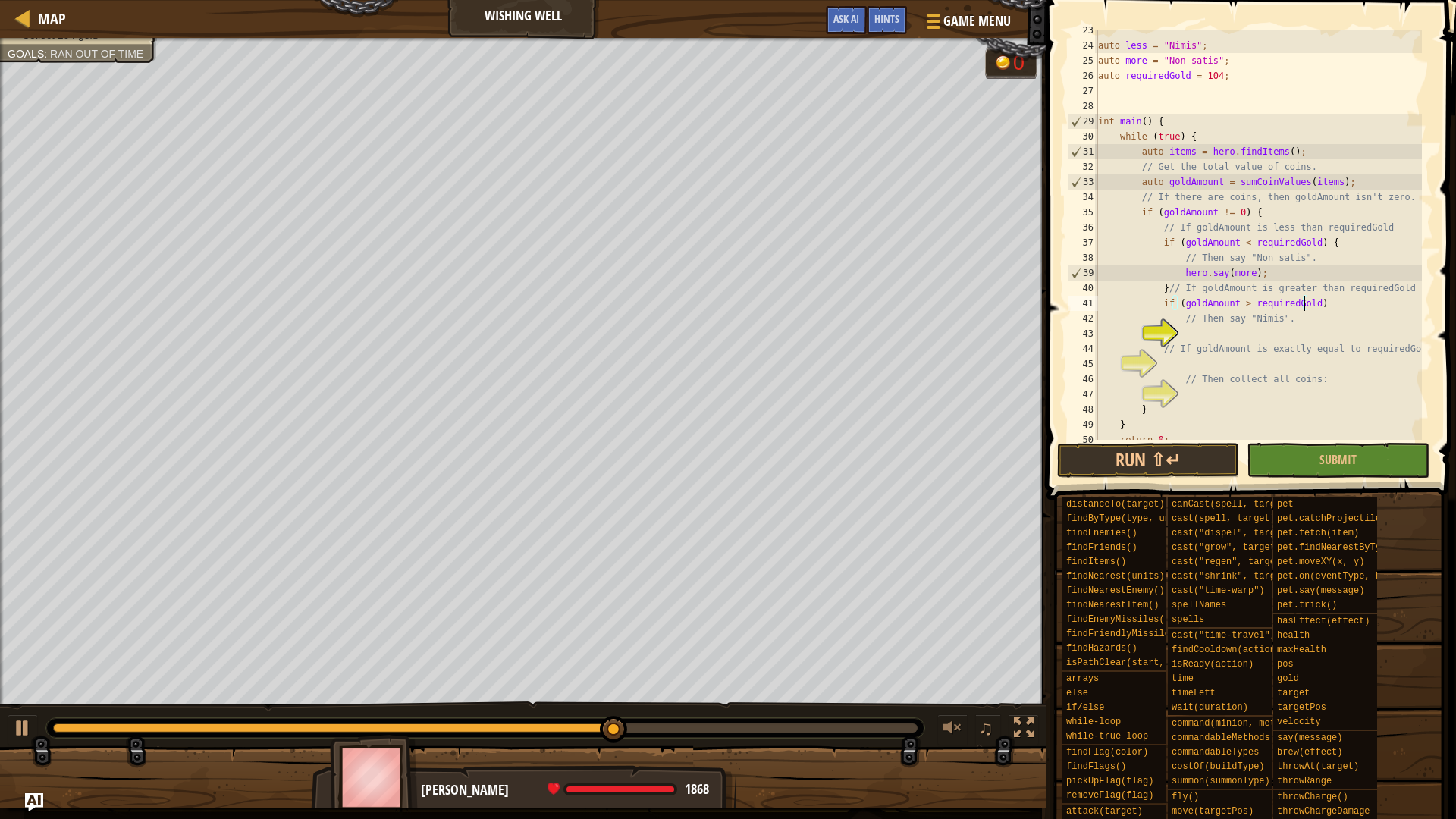
click at [1290, 327] on div "auto less = " Nimis " ; auto more = " Non satis " ; auto requiredGold = 104 ; i…" at bounding box center [1258, 243] width 327 height 440
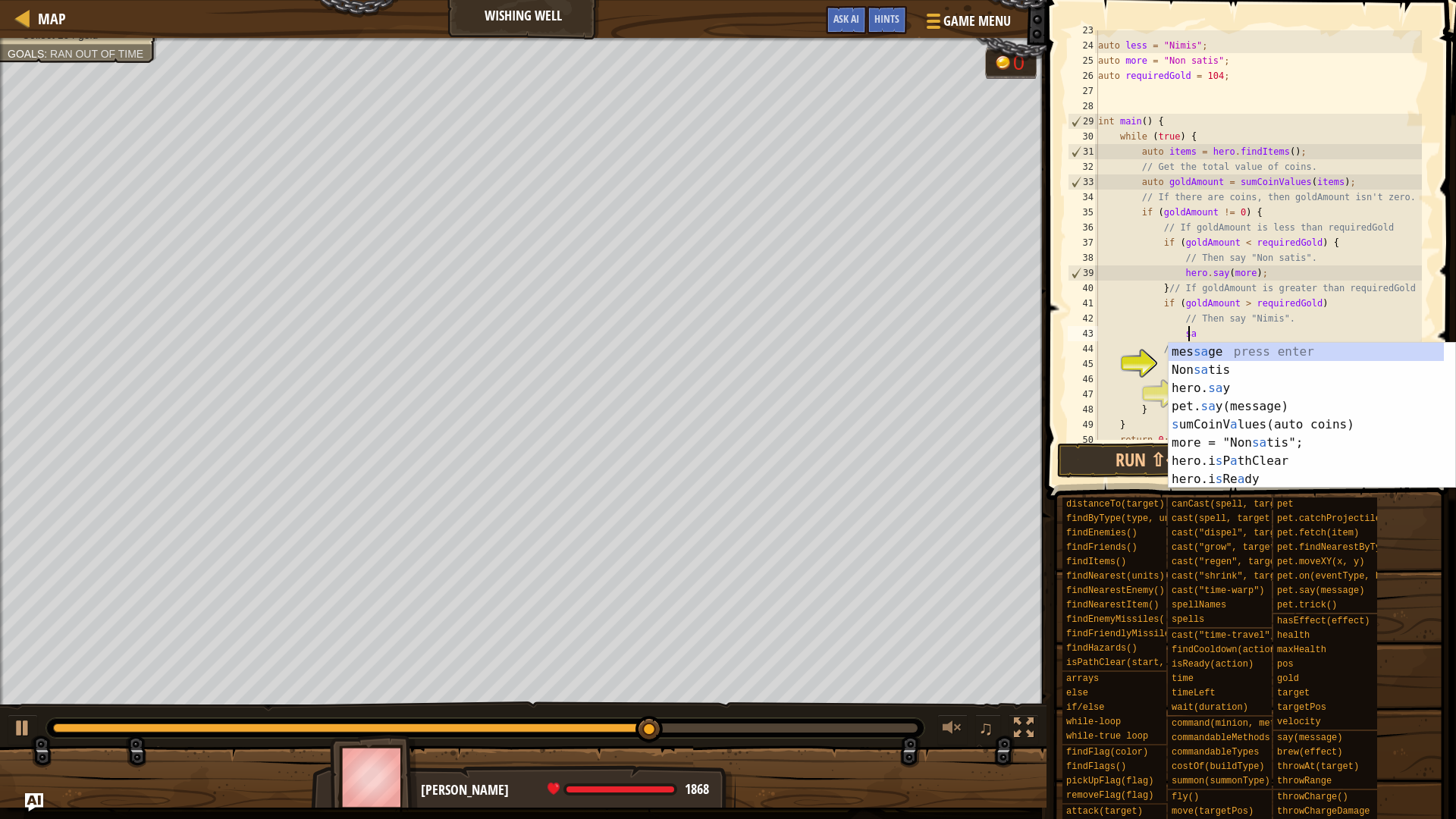
scroll to position [7, 7]
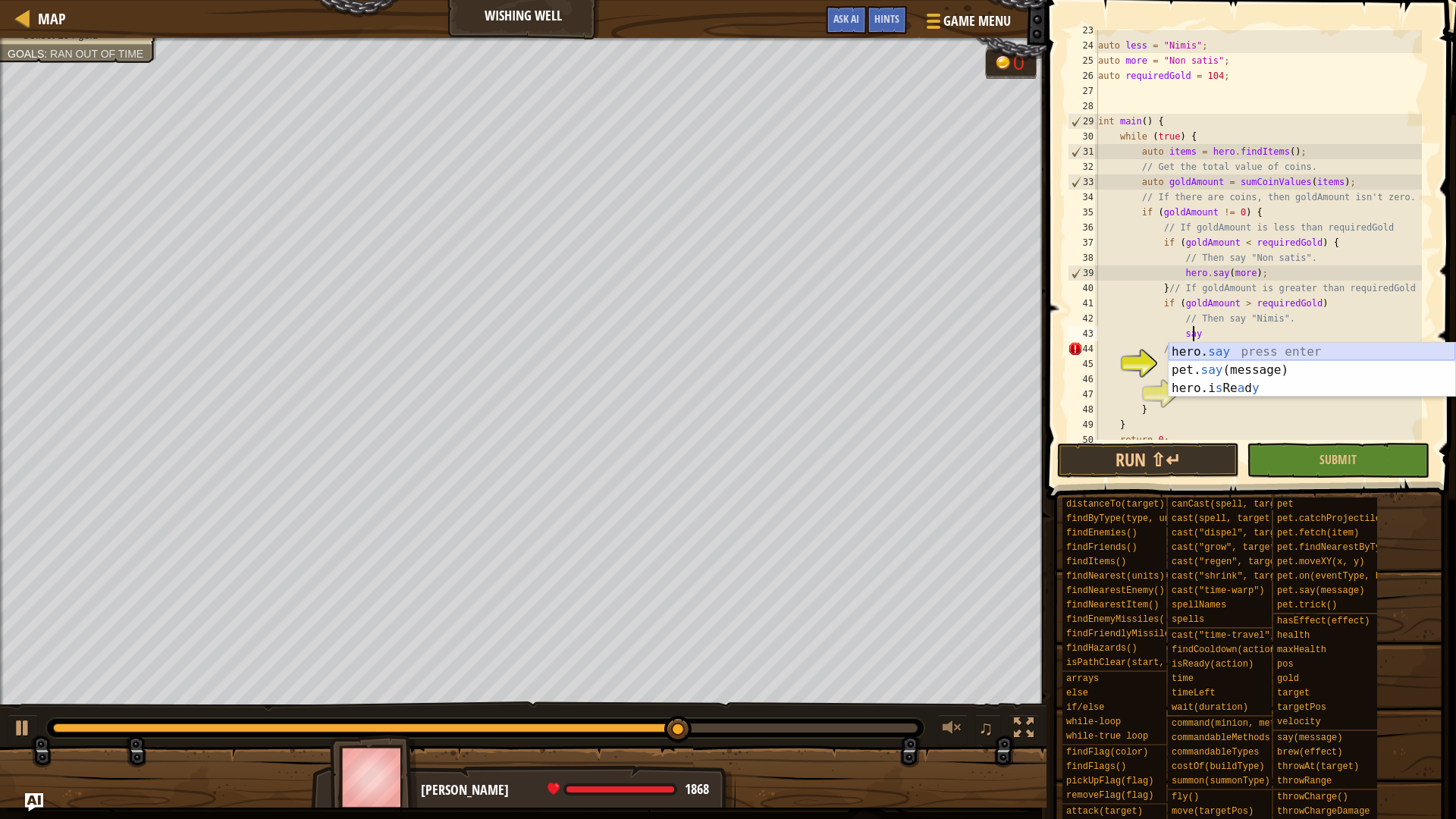
click at [1256, 353] on div "hero. say press enter pet. say (message) press enter hero.i s Re a d y press en…" at bounding box center [1311, 389] width 287 height 91
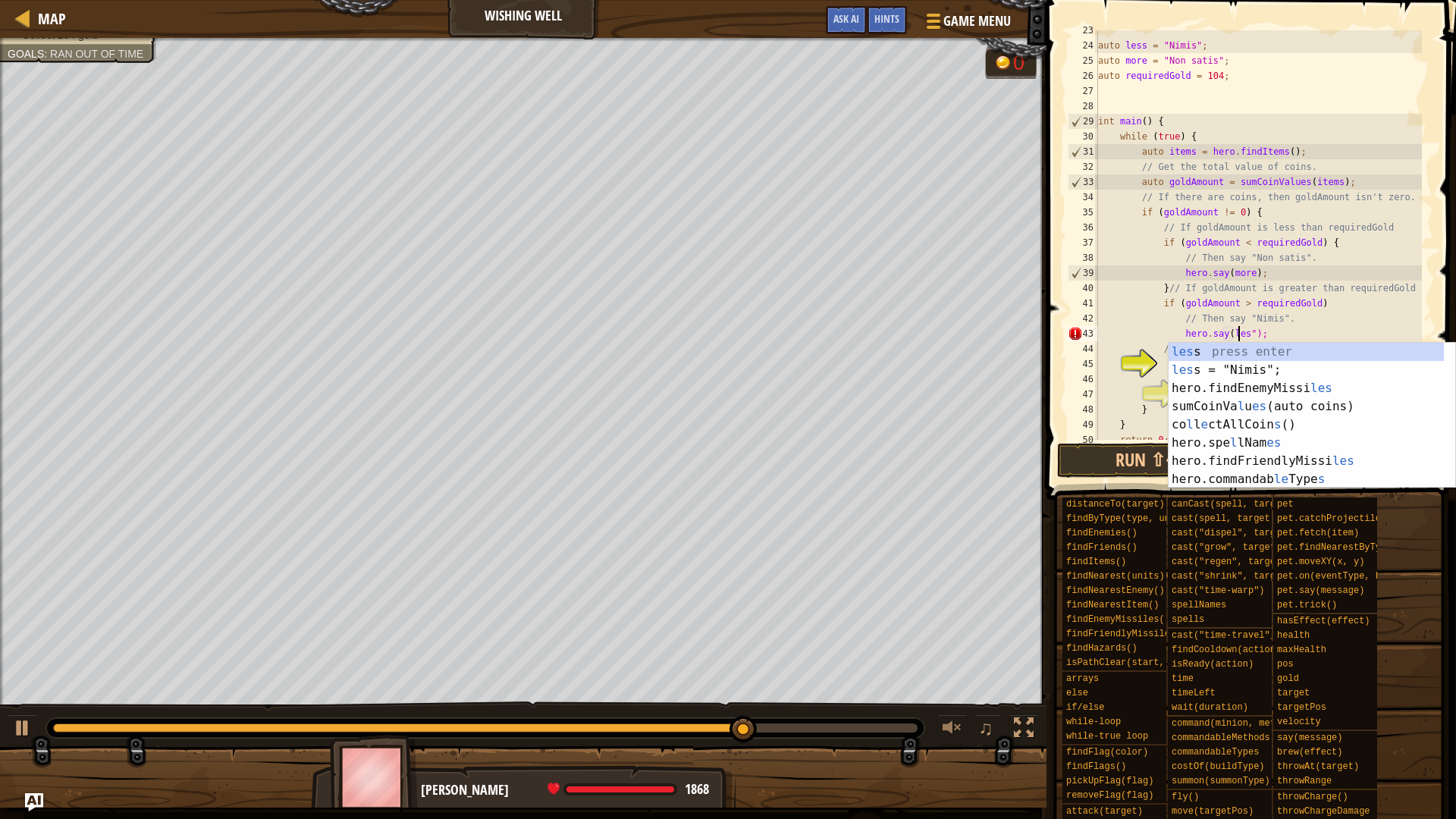
scroll to position [7, 11]
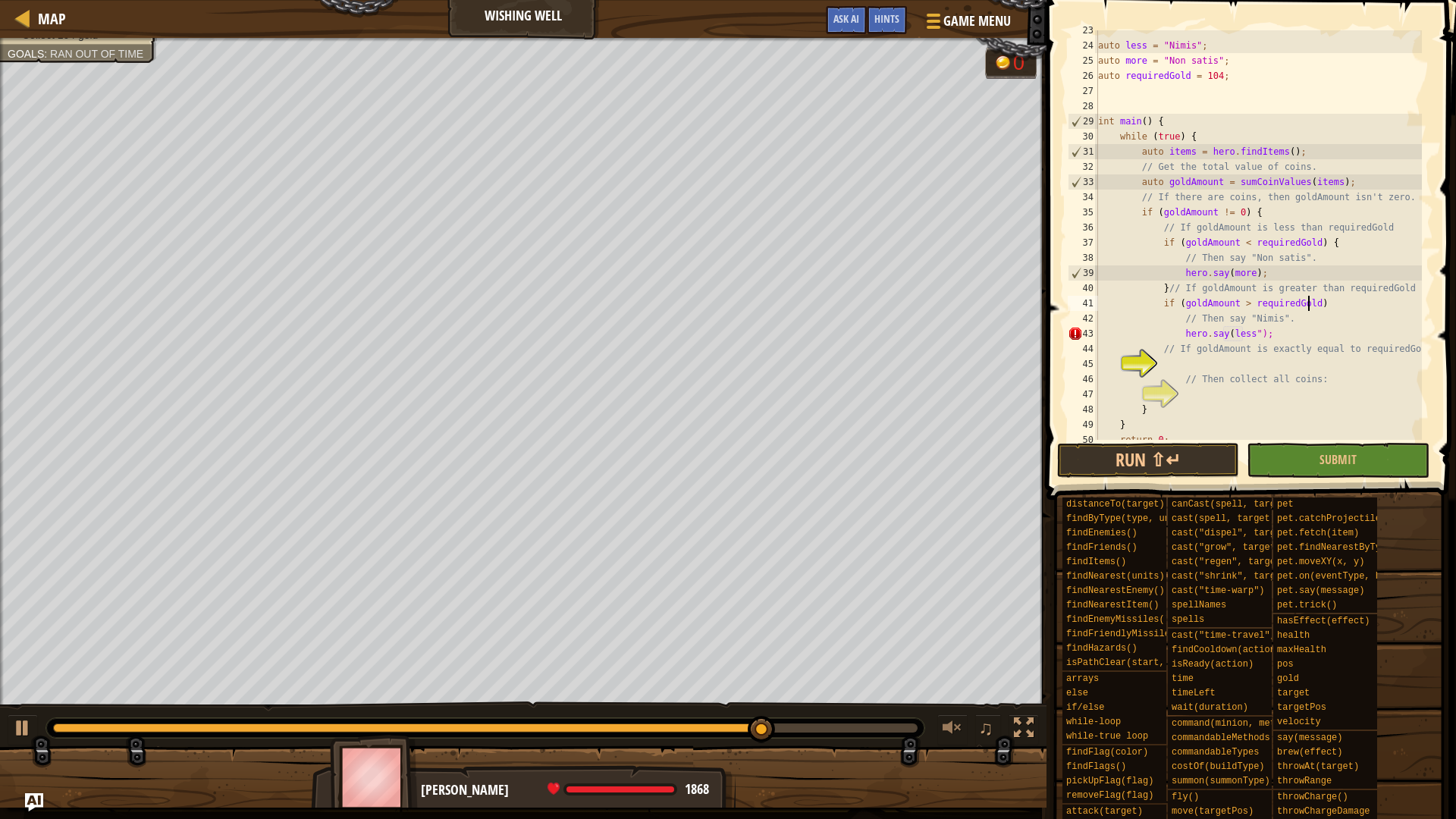
click at [1335, 303] on div "auto less = " Nimis " ; auto more = " Non satis " ; auto requiredGold = 104 ; i…" at bounding box center [1258, 243] width 327 height 440
click at [1247, 332] on div "auto less = " Nimis " ; auto more = " Non satis " ; auto requiredGold = 104 ; i…" at bounding box center [1258, 243] width 327 height 440
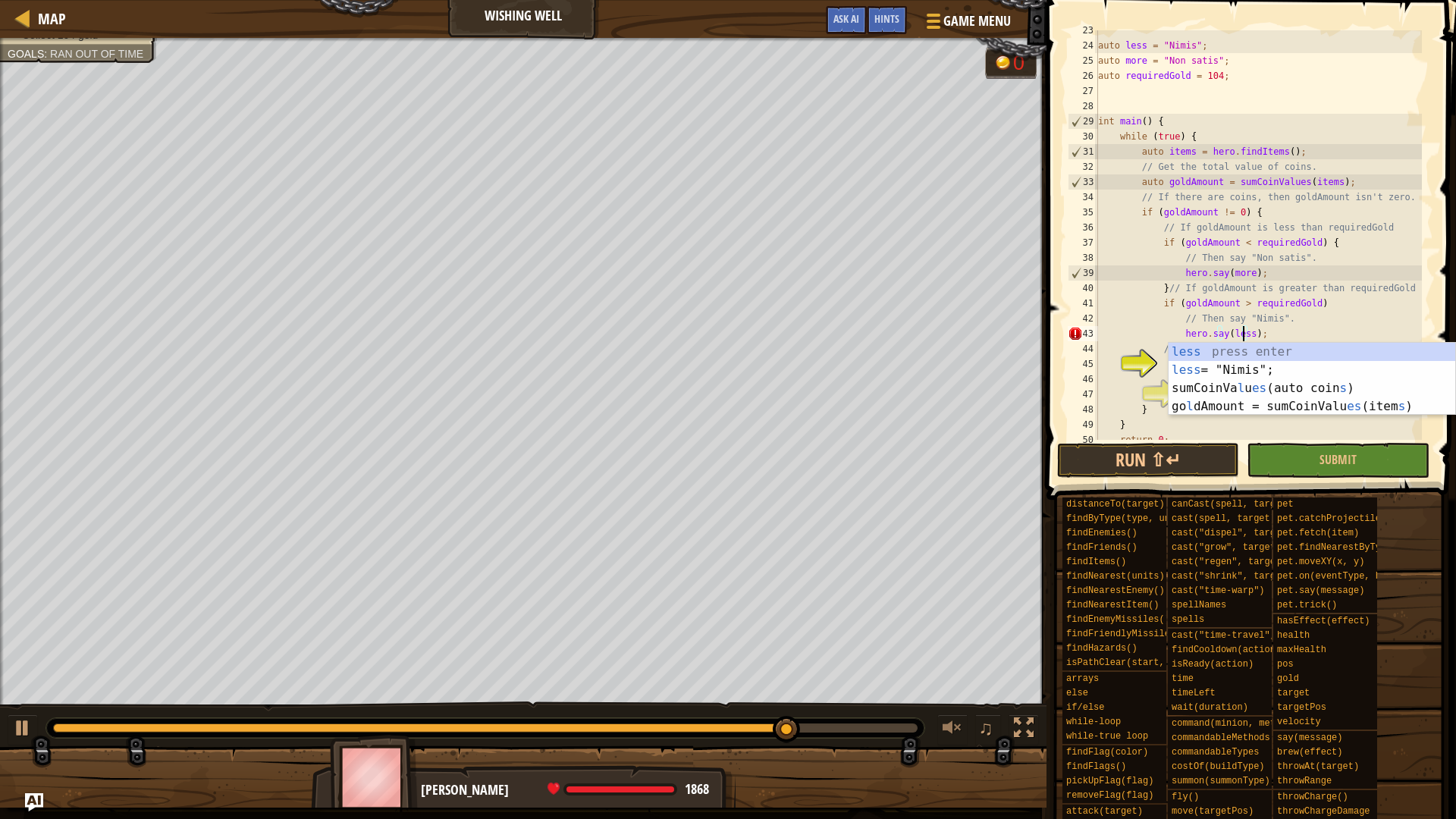
click at [1329, 307] on div "auto less = " Nimis " ; auto more = " Non satis " ; auto requiredGold = 104 ; i…" at bounding box center [1258, 243] width 327 height 440
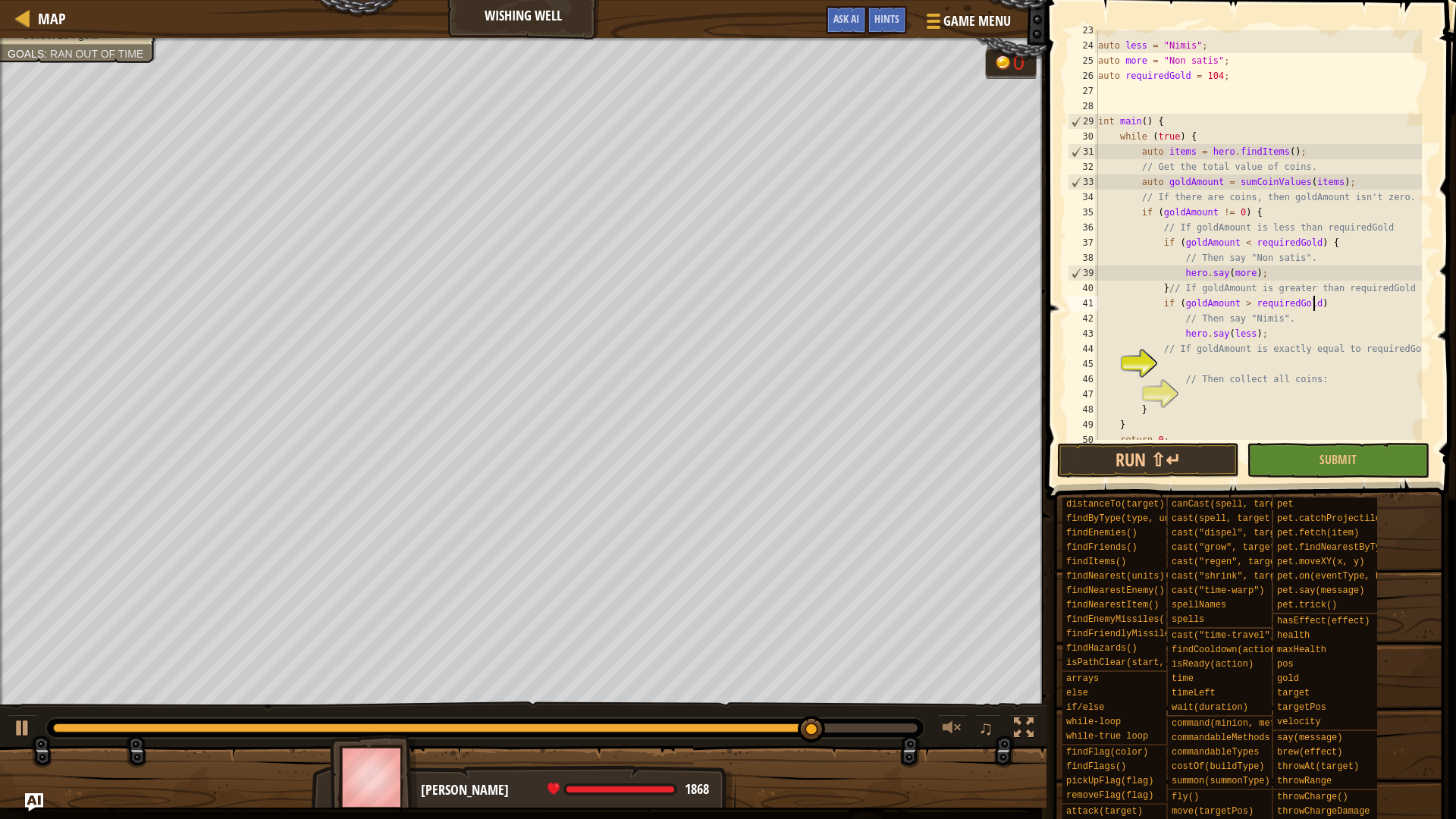
scroll to position [7, 17]
click at [1159, 348] on div "auto less = " Nimis " ; auto more = " Non satis " ; auto requiredGold = 104 ; i…" at bounding box center [1258, 243] width 327 height 440
click at [1160, 348] on div "auto less = " Nimis " ; auto more = " Non satis " ; auto requiredGold = 104 ; i…" at bounding box center [1258, 235] width 327 height 410
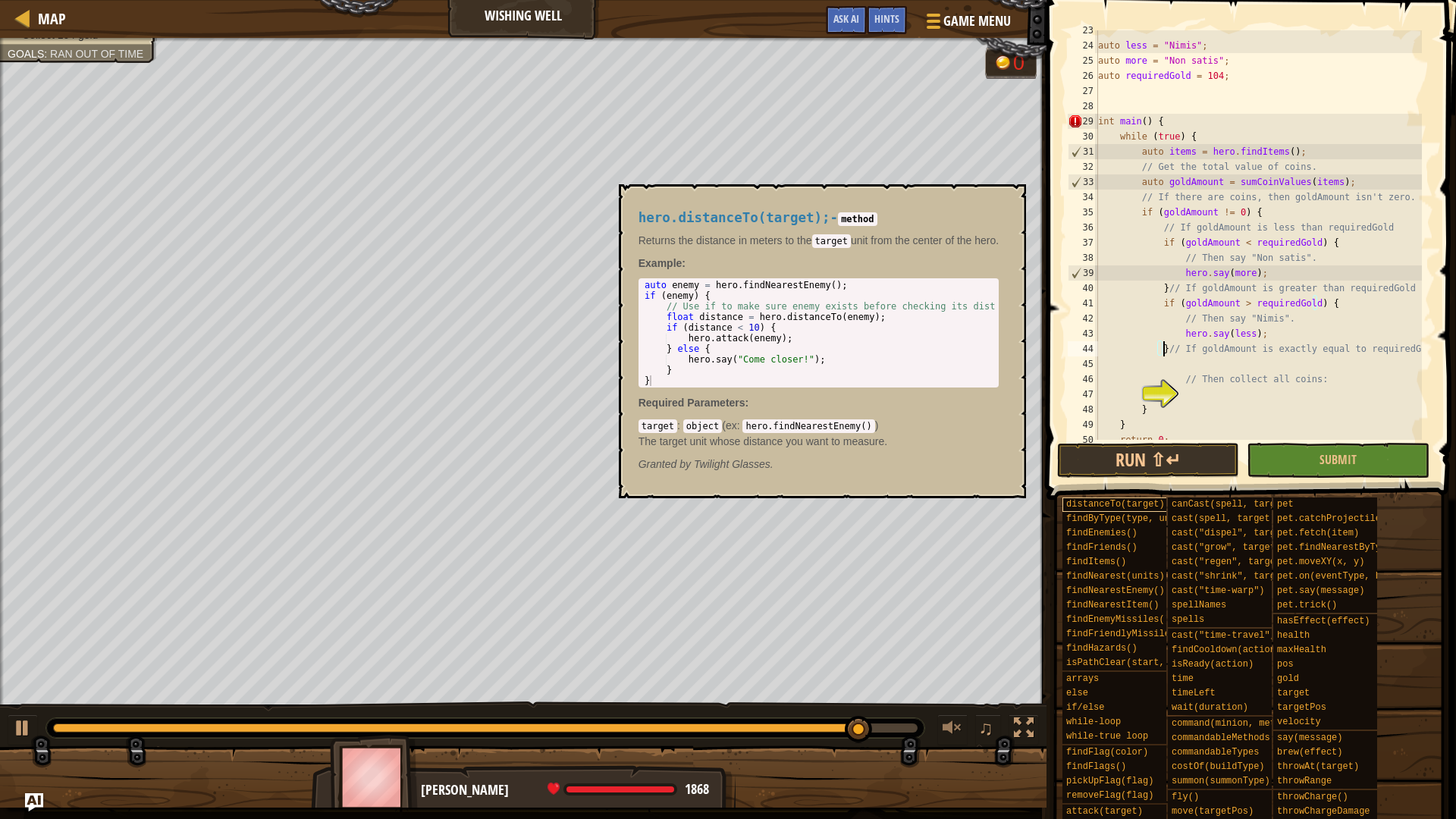
scroll to position [7, 6]
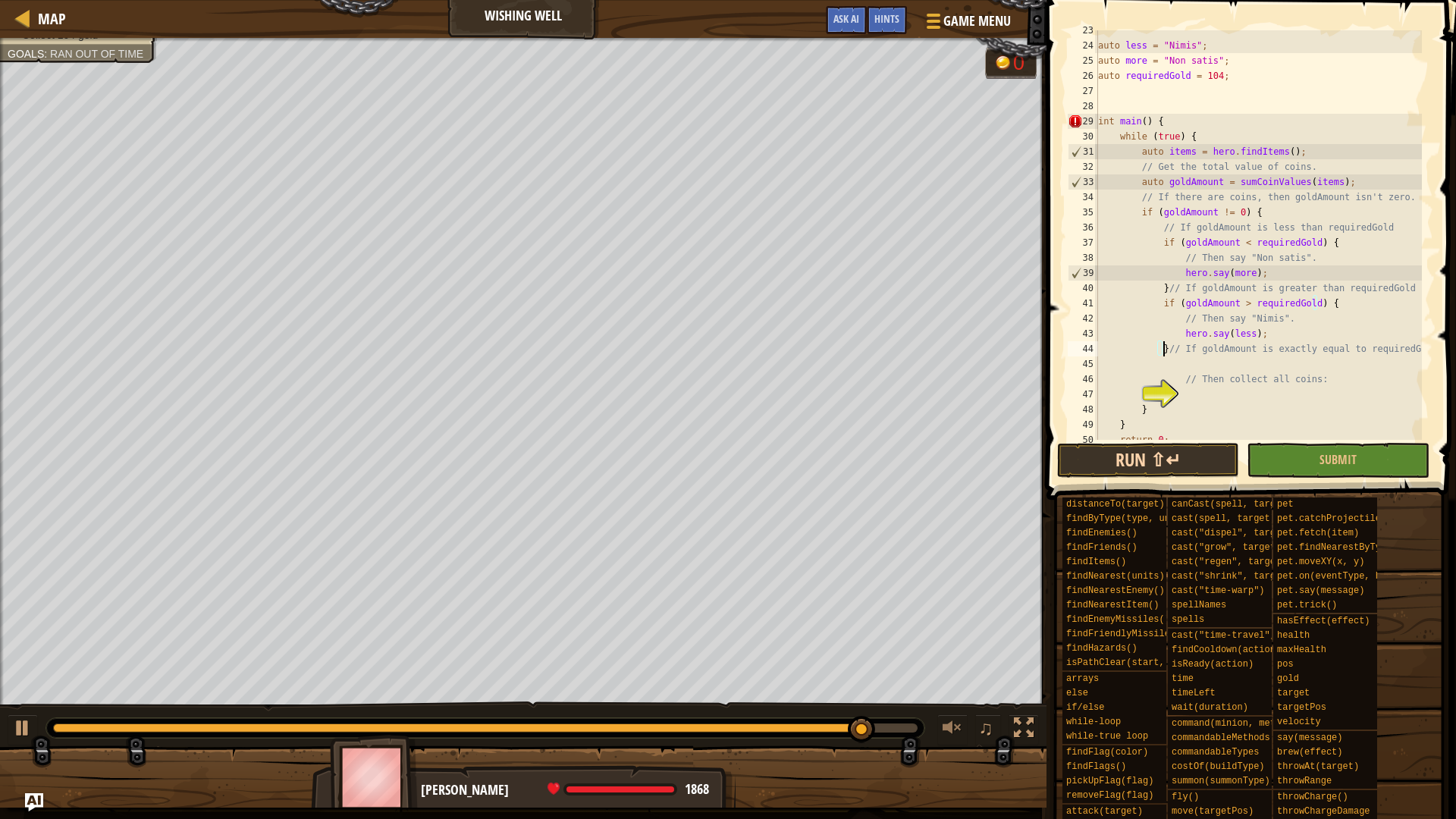
type textarea "}// If goldAmount is exactly equal to requiredGold"
click at [1132, 460] on button "Run ⇧↵" at bounding box center [1147, 460] width 182 height 35
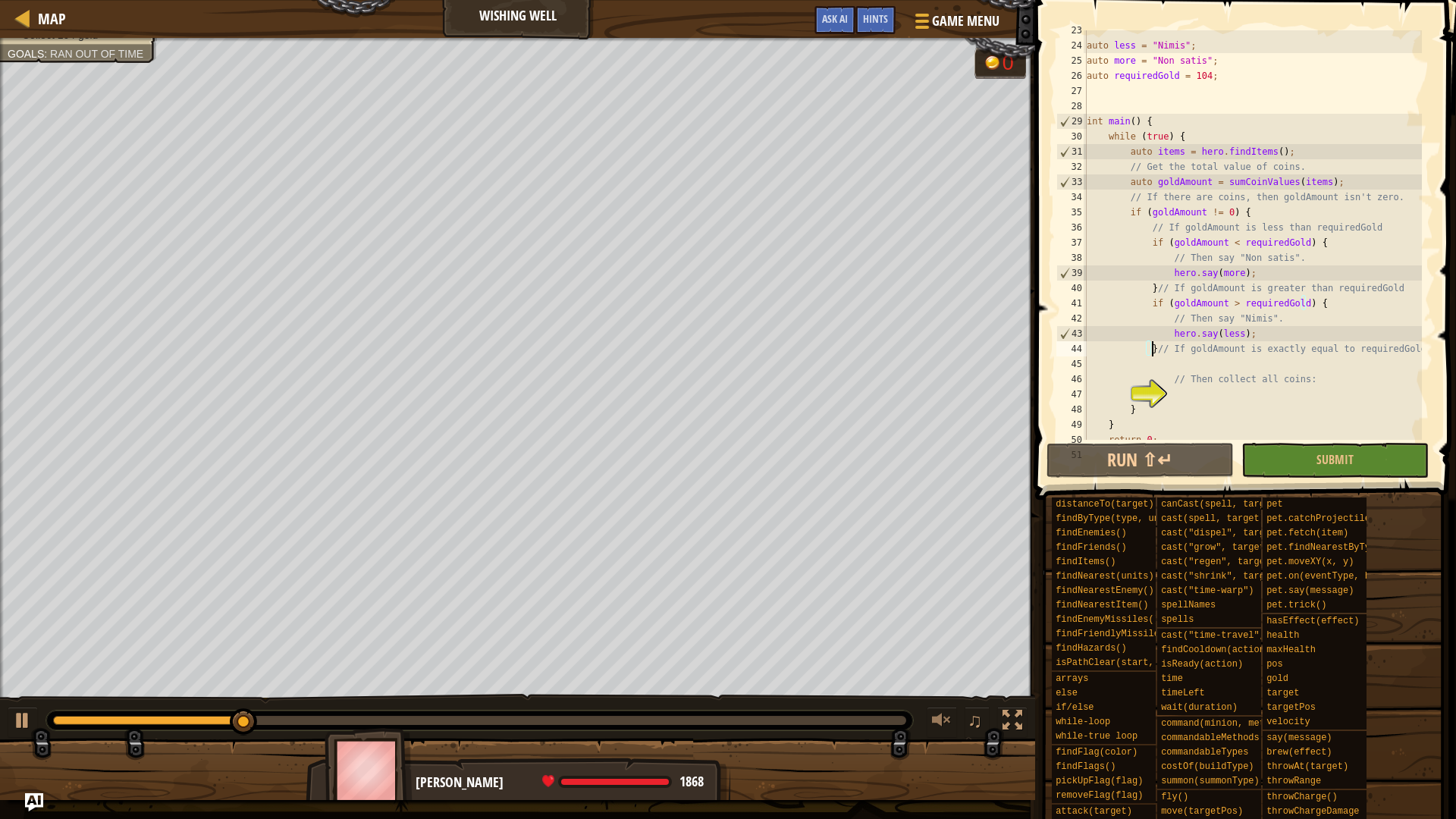
click at [1233, 367] on div "auto less = " Nimis " ; auto more = " Non satis " ; auto requiredGold = 104 ; i…" at bounding box center [1252, 243] width 338 height 440
click at [1417, 346] on div "auto less = " Nimis " ; auto more = " Non satis " ; auto requiredGold = 104 ; i…" at bounding box center [1252, 243] width 338 height 440
click at [1389, 286] on div "auto less = " Nimis " ; auto more = " Non satis " ; auto requiredGold = 104 ; i…" at bounding box center [1252, 243] width 338 height 440
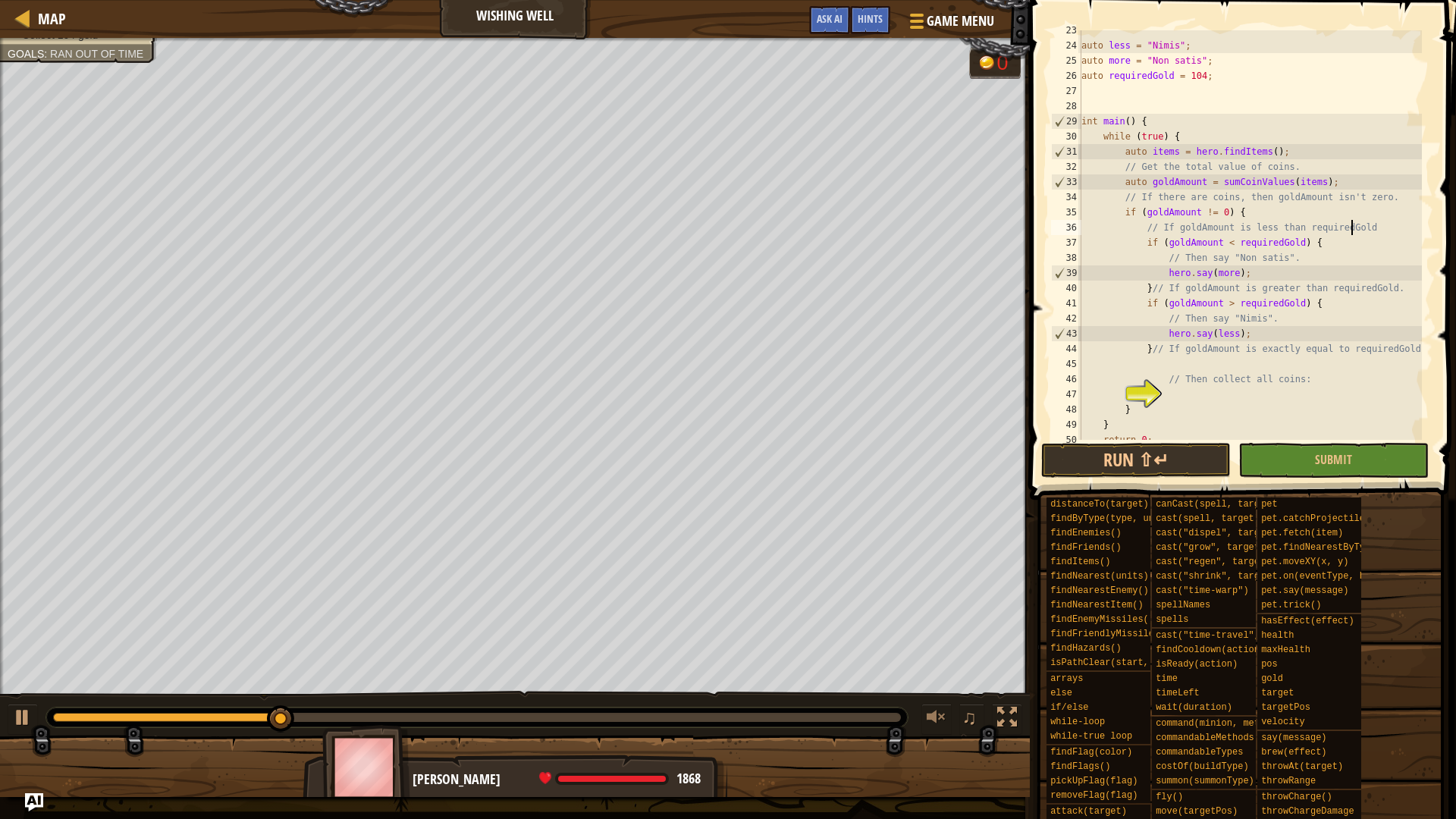
click at [1366, 225] on div "auto less = " Nimis " ; auto more = " Non satis " ; auto requiredGold = 104 ; i…" at bounding box center [1249, 243] width 344 height 440
type textarea "// If goldAmount is less than requiredGold."
click at [1240, 367] on div "auto less = " Nimis " ; auto more = " Non satis " ; auto requiredGold = 104 ; i…" at bounding box center [1249, 243] width 344 height 440
type textarea "// Then collect all coins:"
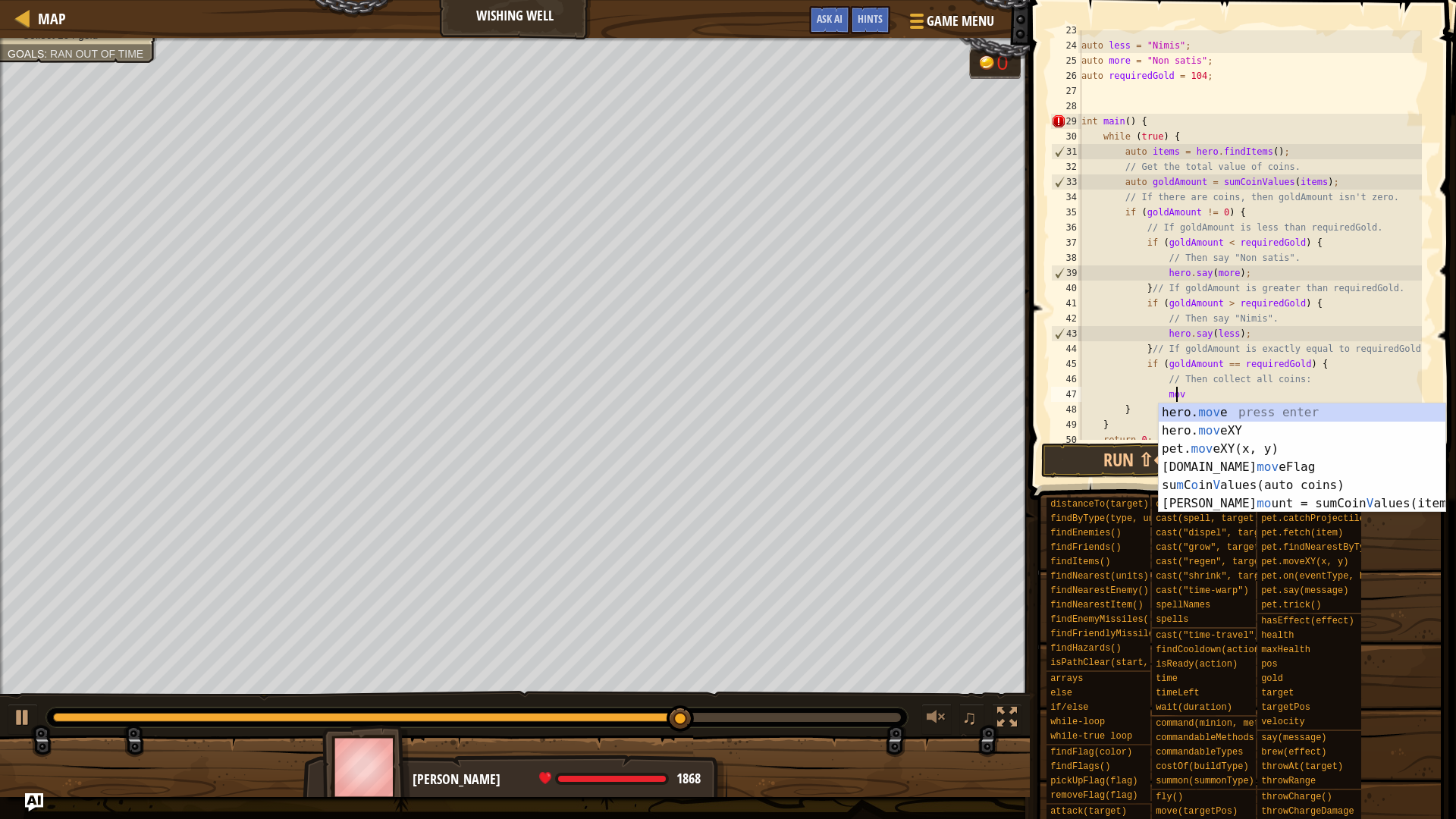
scroll to position [7, 8]
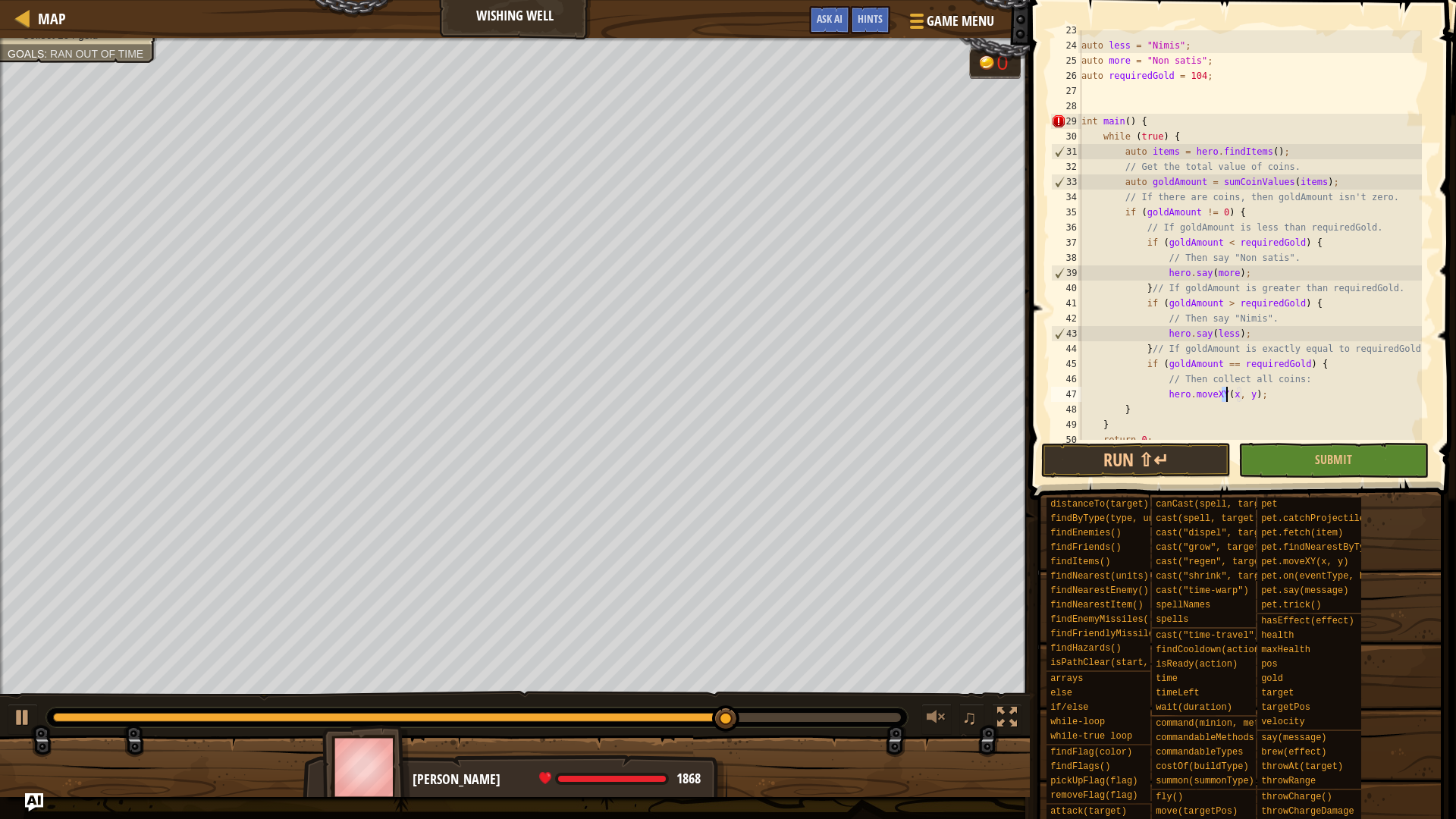
type textarea "// Then collect all coins:"
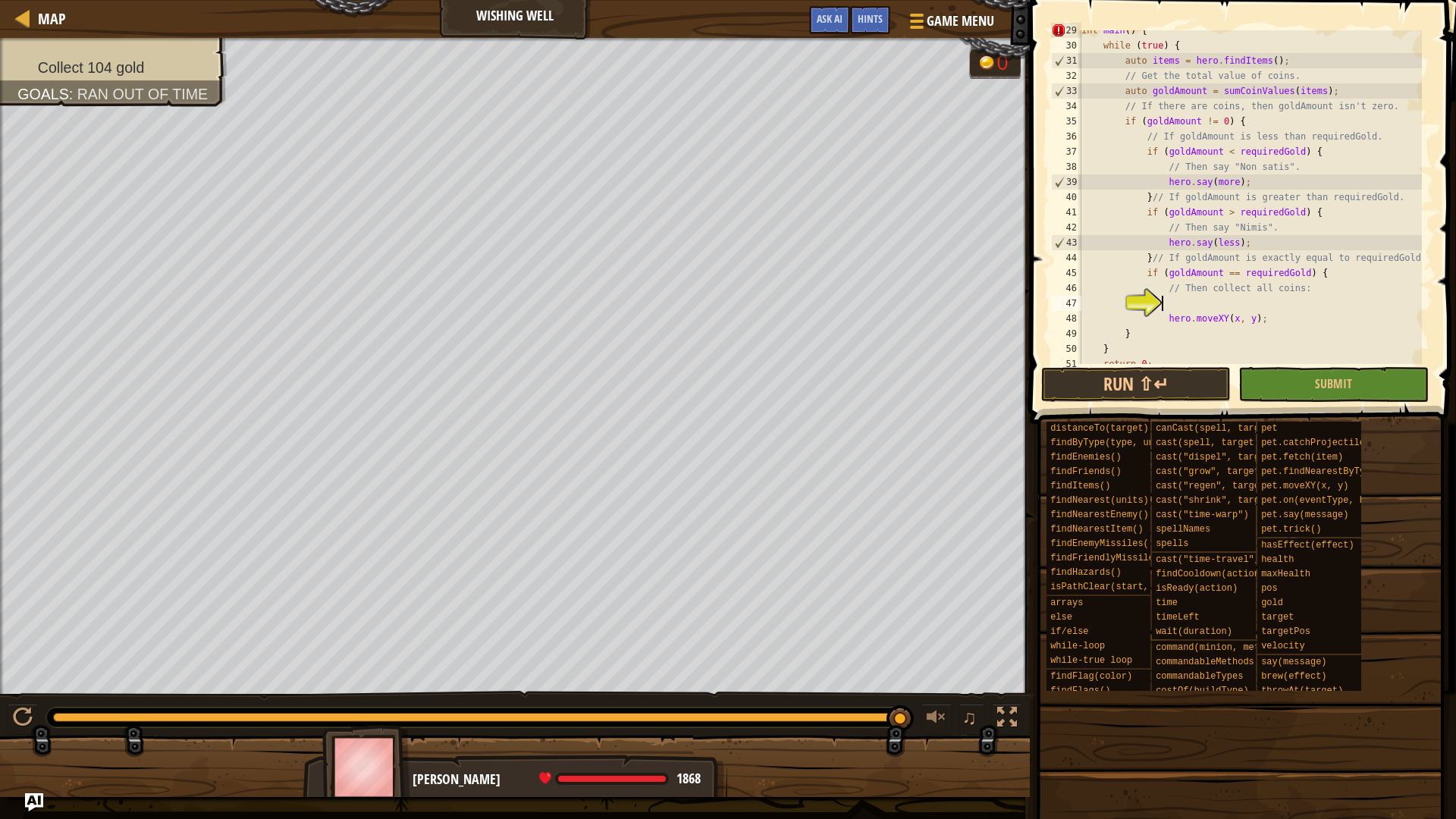
scroll to position [394, 0]
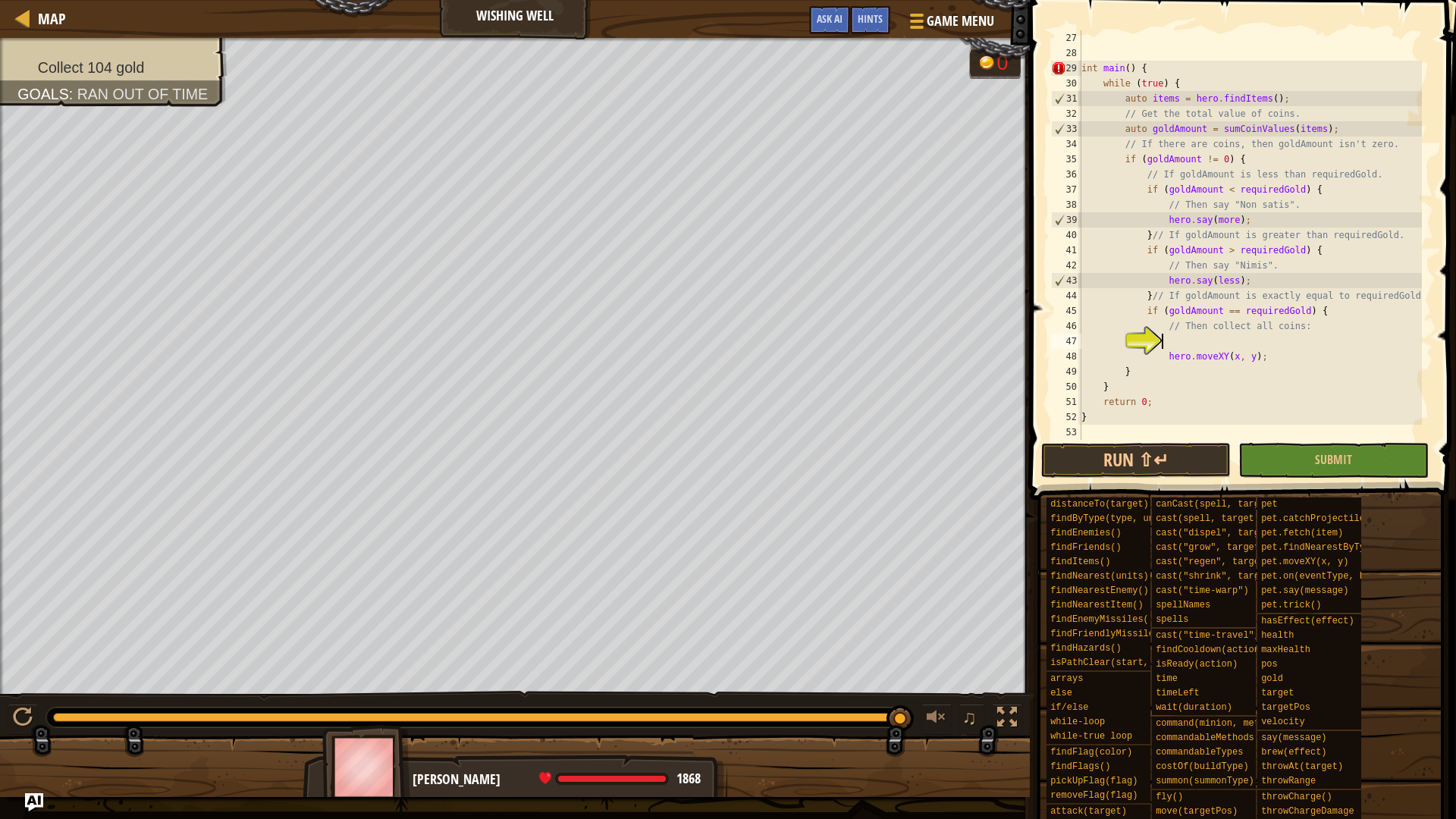
paste textarea "auto y = coin.pos.y;"
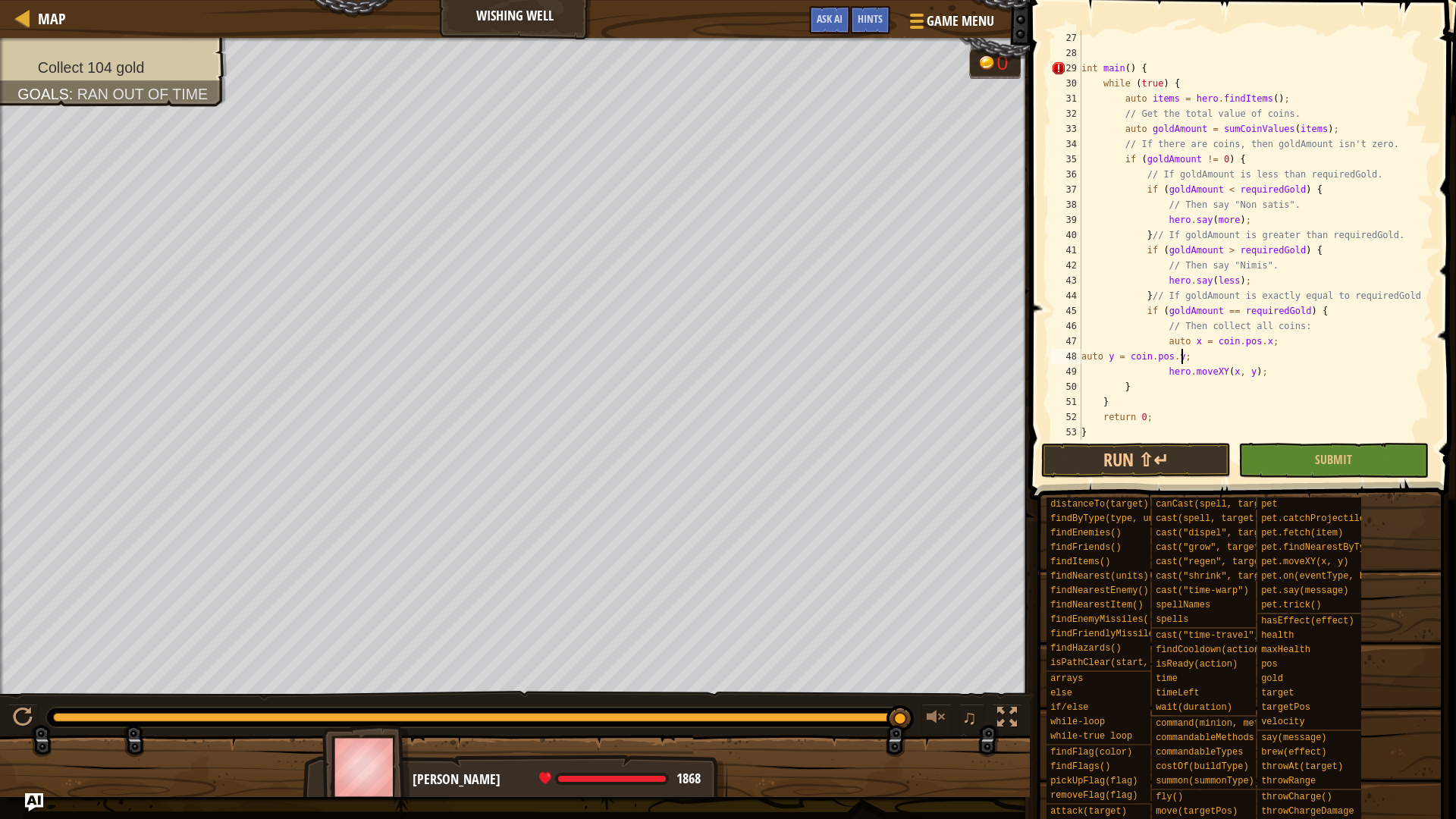
click at [1081, 355] on div "int main ( ) { while ( true ) { auto items = hero . findItems ( ) ; // Get the …" at bounding box center [1249, 250] width 344 height 440
click at [1096, 430] on div "int main ( ) { while ( true ) { auto items = hero . findItems ( ) ; // Get the …" at bounding box center [1249, 250] width 344 height 440
drag, startPoint x: 1226, startPoint y: 353, endPoint x: 1206, endPoint y: 355, distance: 20.1
click at [1206, 355] on div "int main ( ) { while ( true ) { auto items = hero . findItems ( ) ; // Get the …" at bounding box center [1249, 250] width 344 height 440
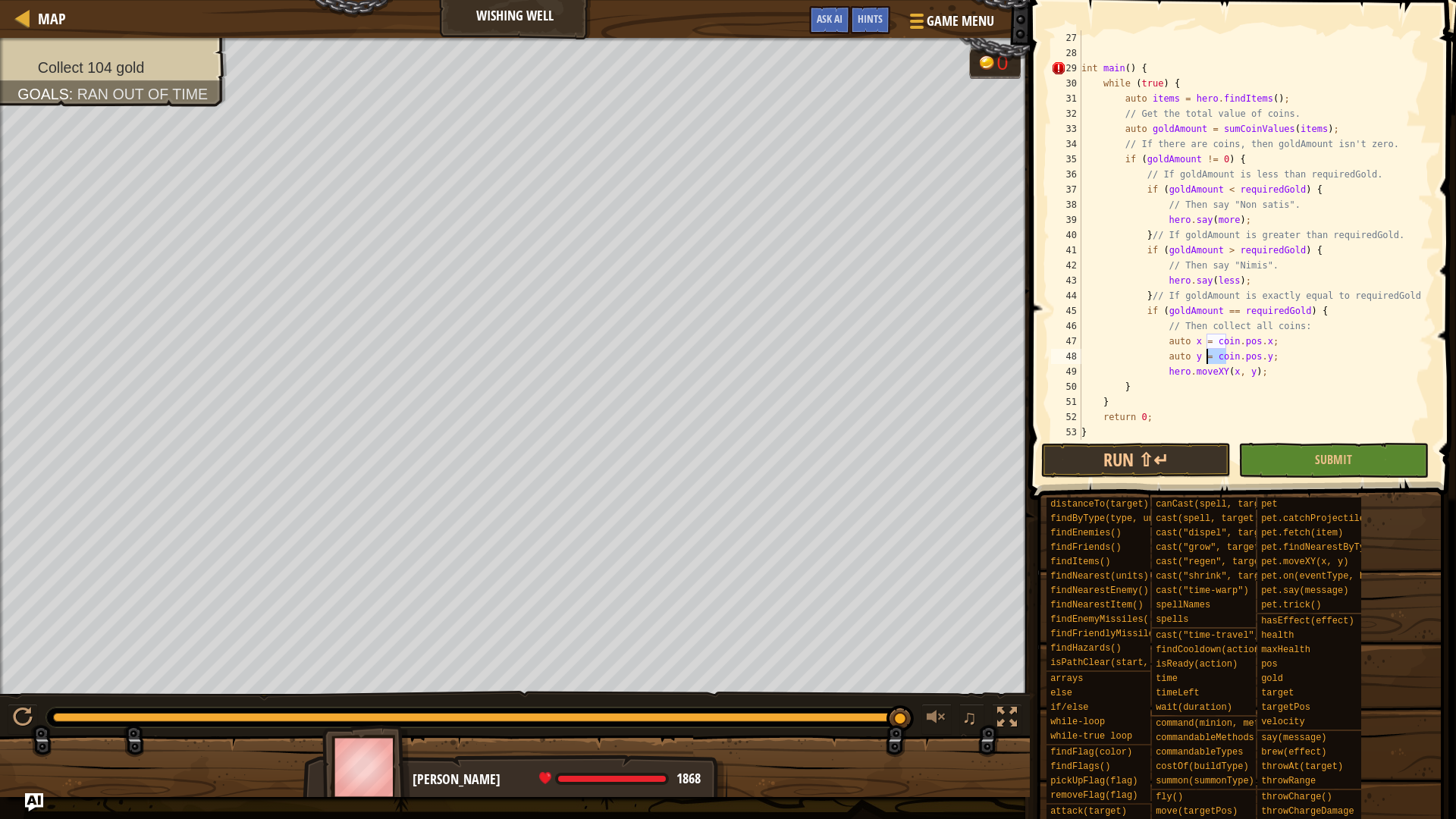
click at [1333, 324] on div "int main ( ) { while ( true ) { auto items = hero . findItems ( ) ; // Get the …" at bounding box center [1249, 250] width 344 height 440
type textarea "// Then collect all coins:"
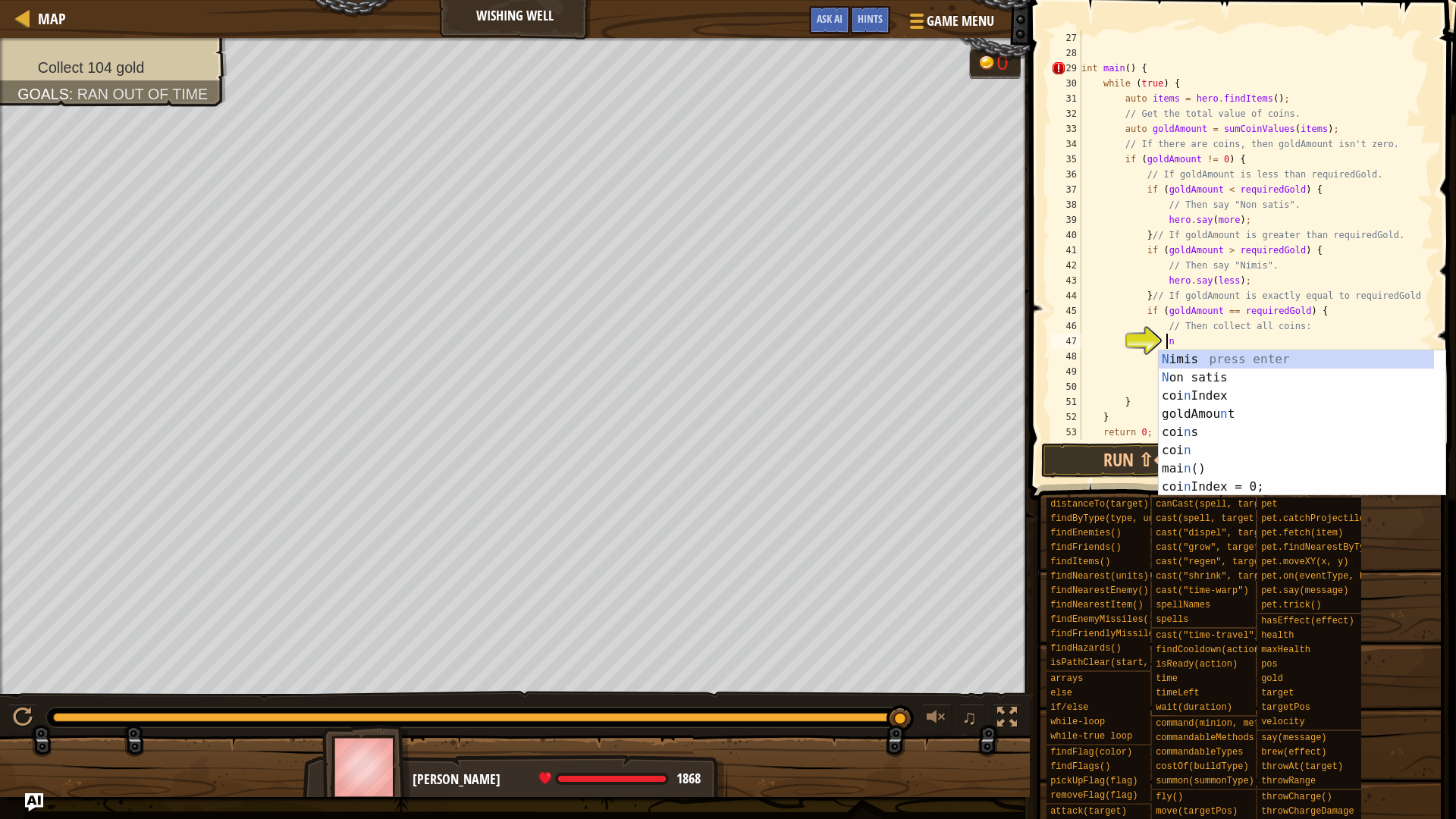
type textarea "ne"
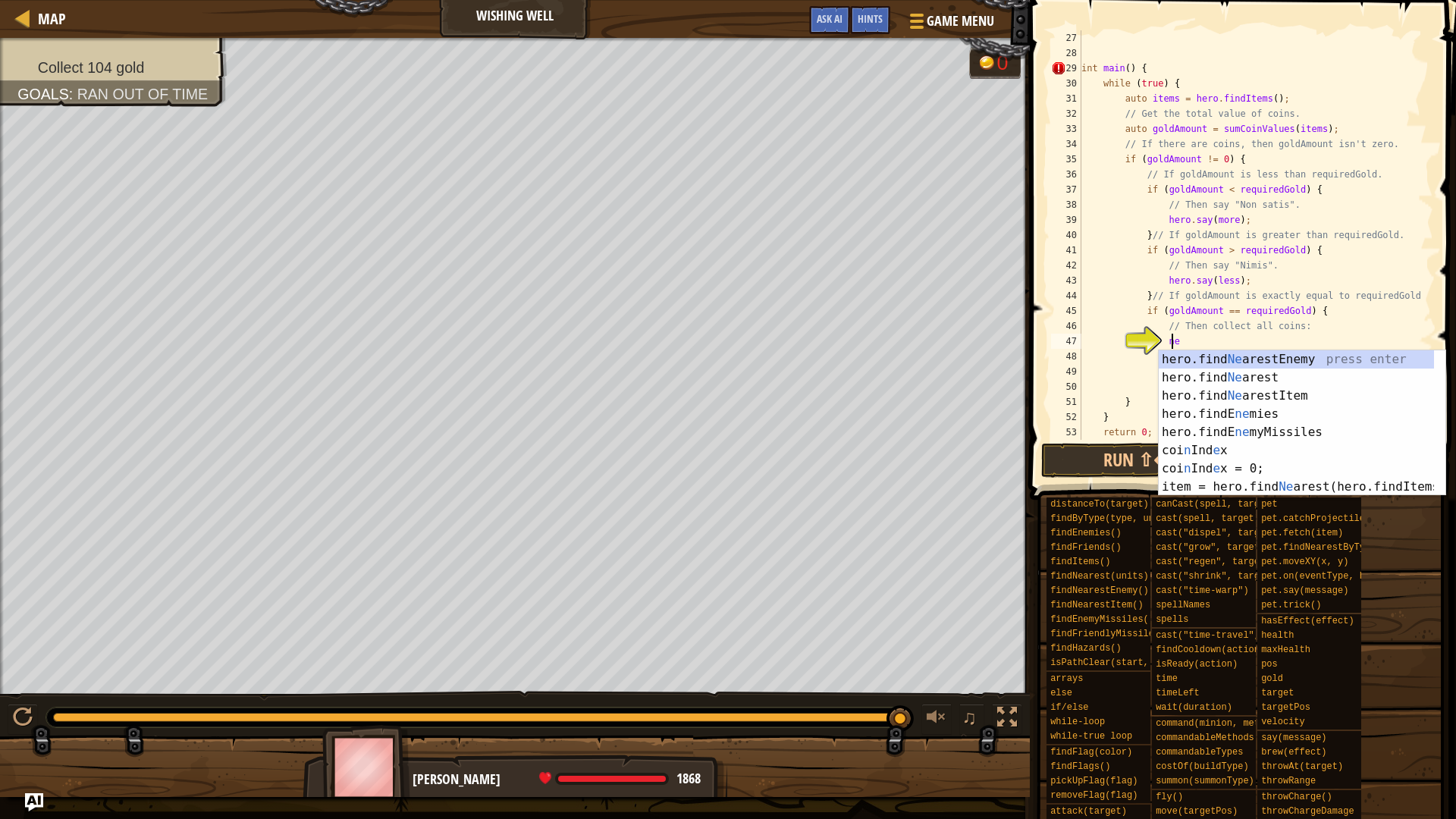
scroll to position [7, 7]
click at [1303, 399] on div "hero.find Ne arestEnemy press enter hero.find Ne arest press enter hero.find Ne…" at bounding box center [1295, 441] width 275 height 182
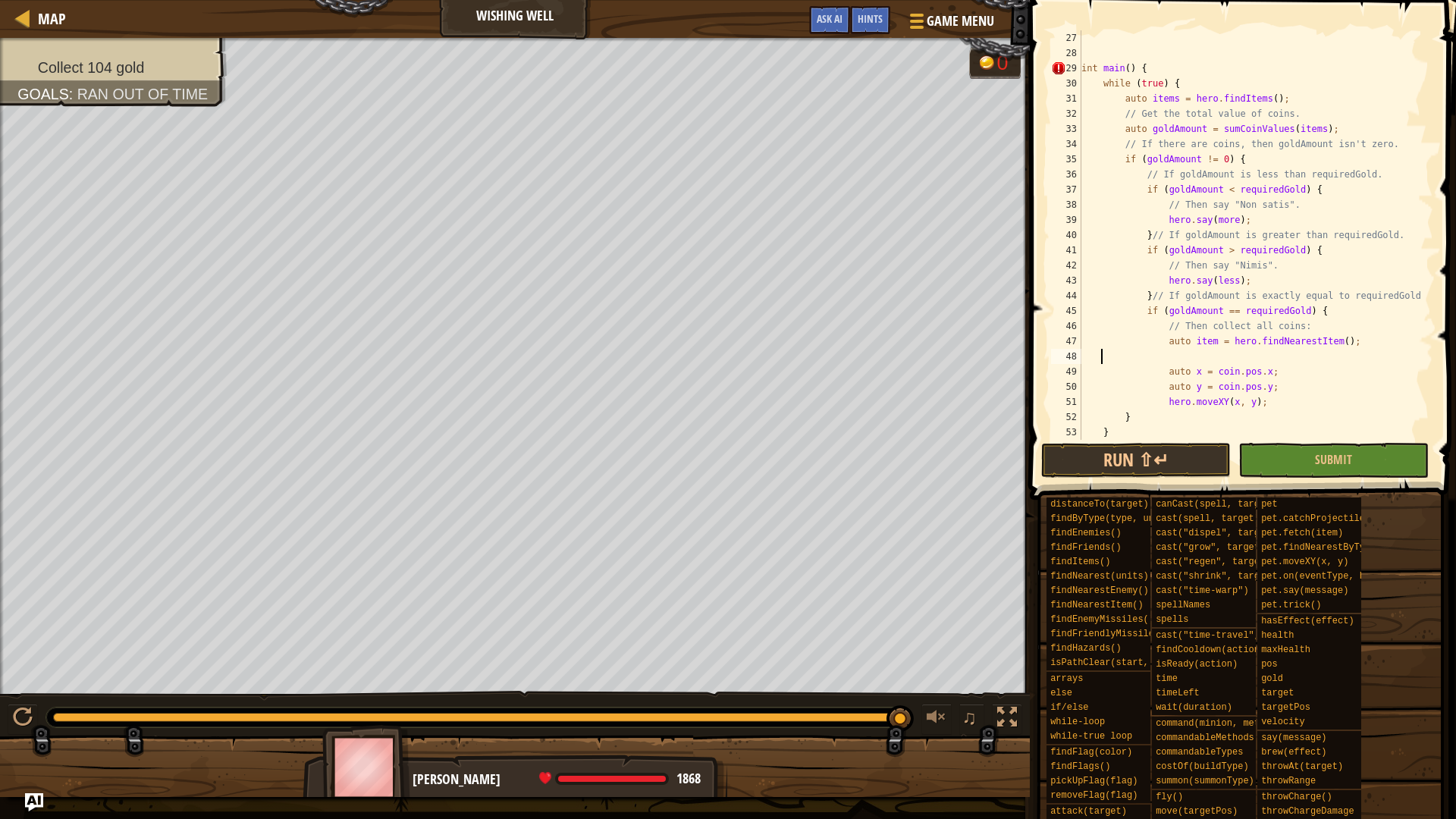
scroll to position [7, 0]
drag, startPoint x: 1206, startPoint y: 340, endPoint x: 1187, endPoint y: 341, distance: 19.0
click at [1187, 341] on div "int main ( ) { while ( true ) { auto items = hero . findItems ( ) ; // Get the …" at bounding box center [1249, 250] width 344 height 440
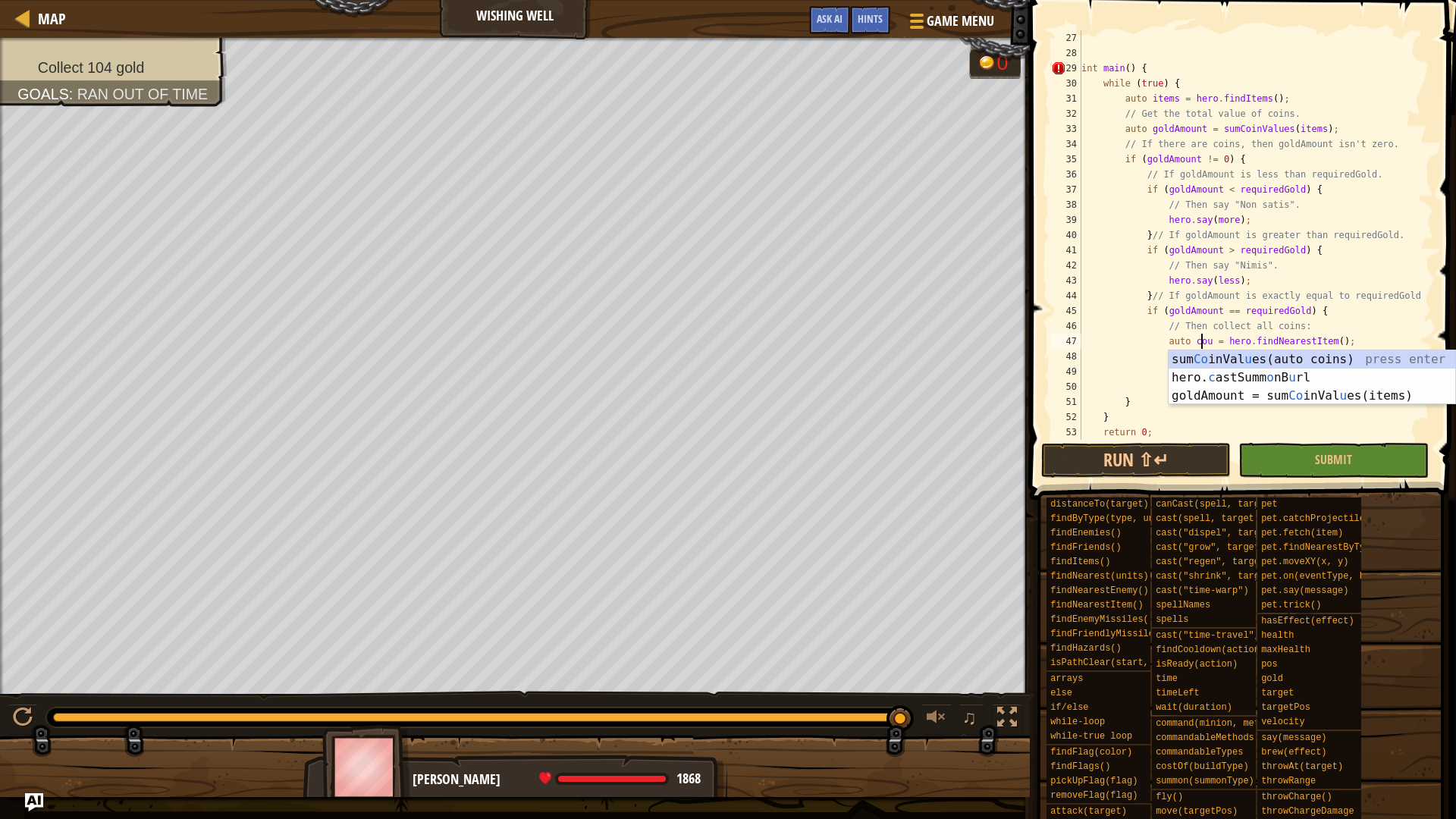
scroll to position [7, 10]
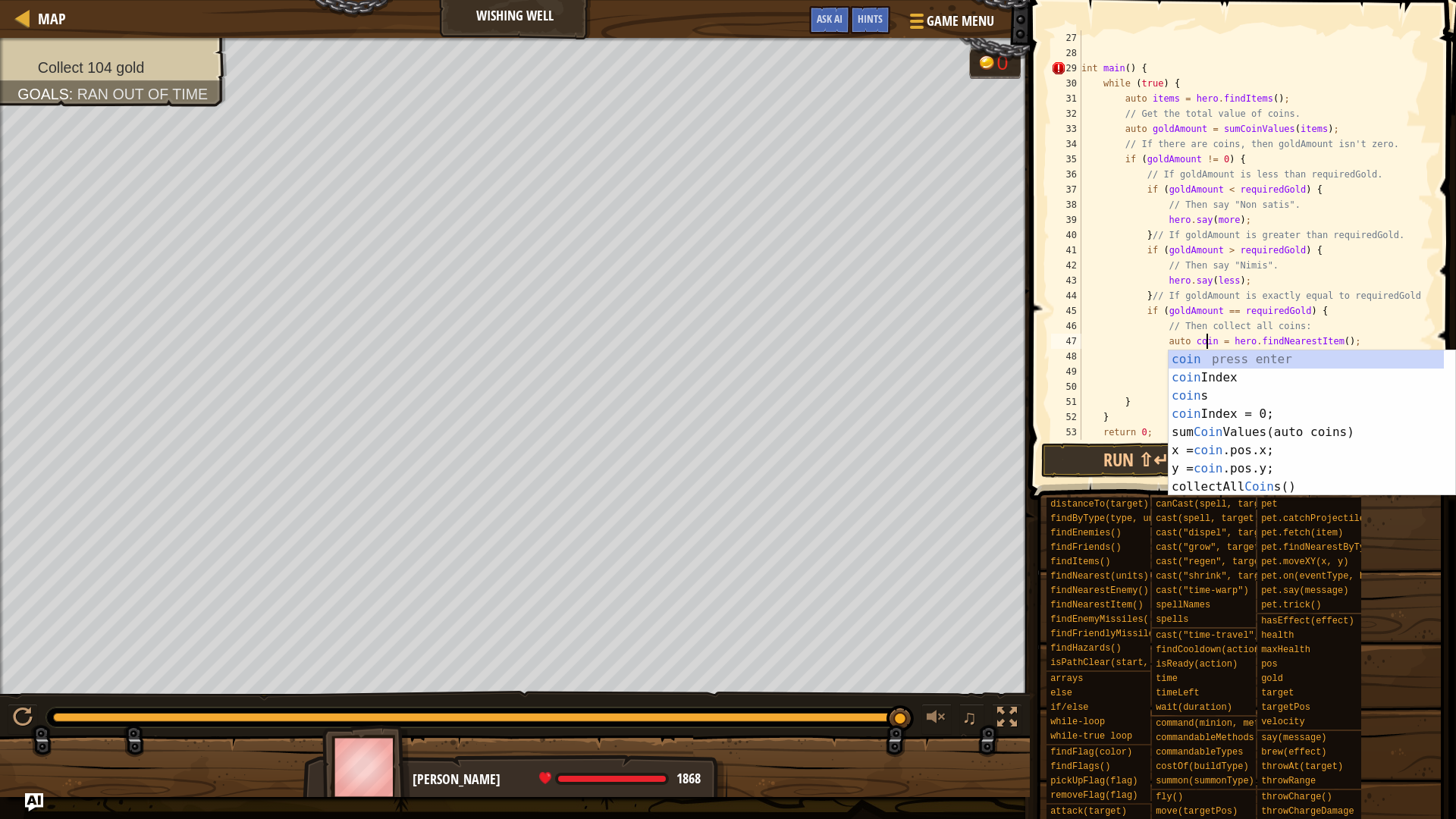
click at [1335, 326] on div "int main ( ) { while ( true ) { auto items = hero . findItems ( ) ; // Get the …" at bounding box center [1249, 250] width 344 height 440
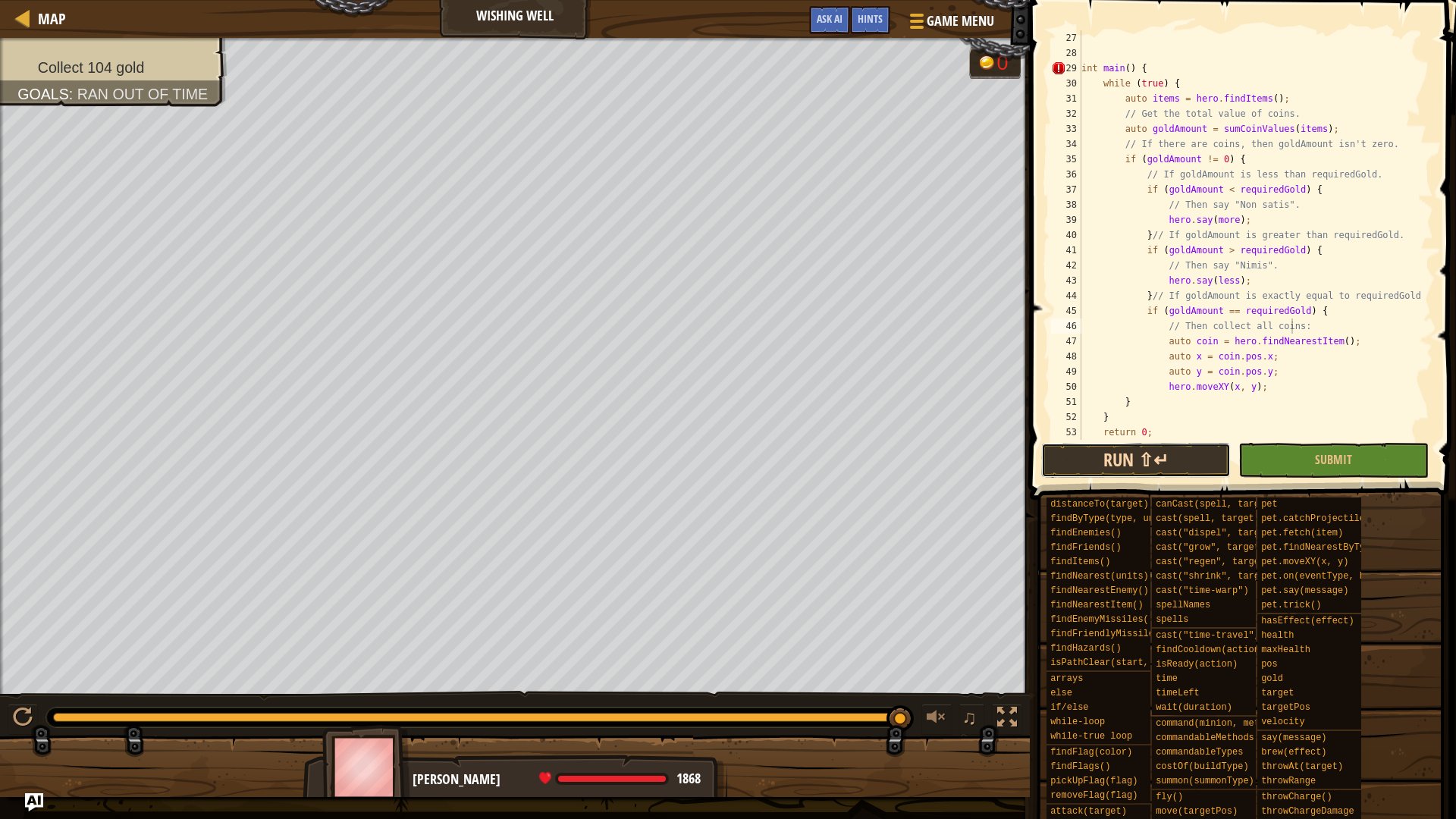
click at [1179, 455] on button "Run ⇧↵" at bounding box center [1136, 460] width 190 height 35
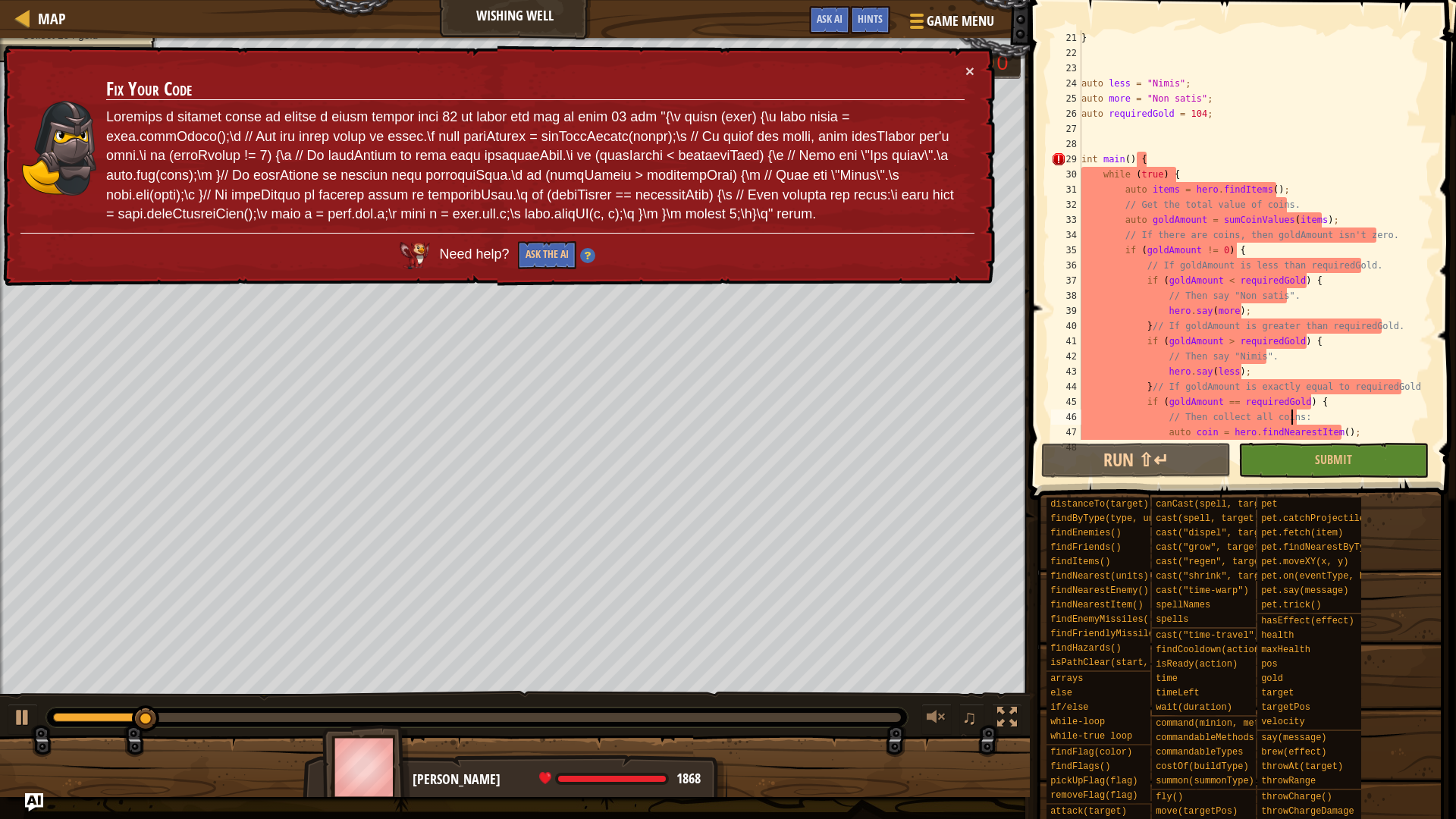
scroll to position [425, 0]
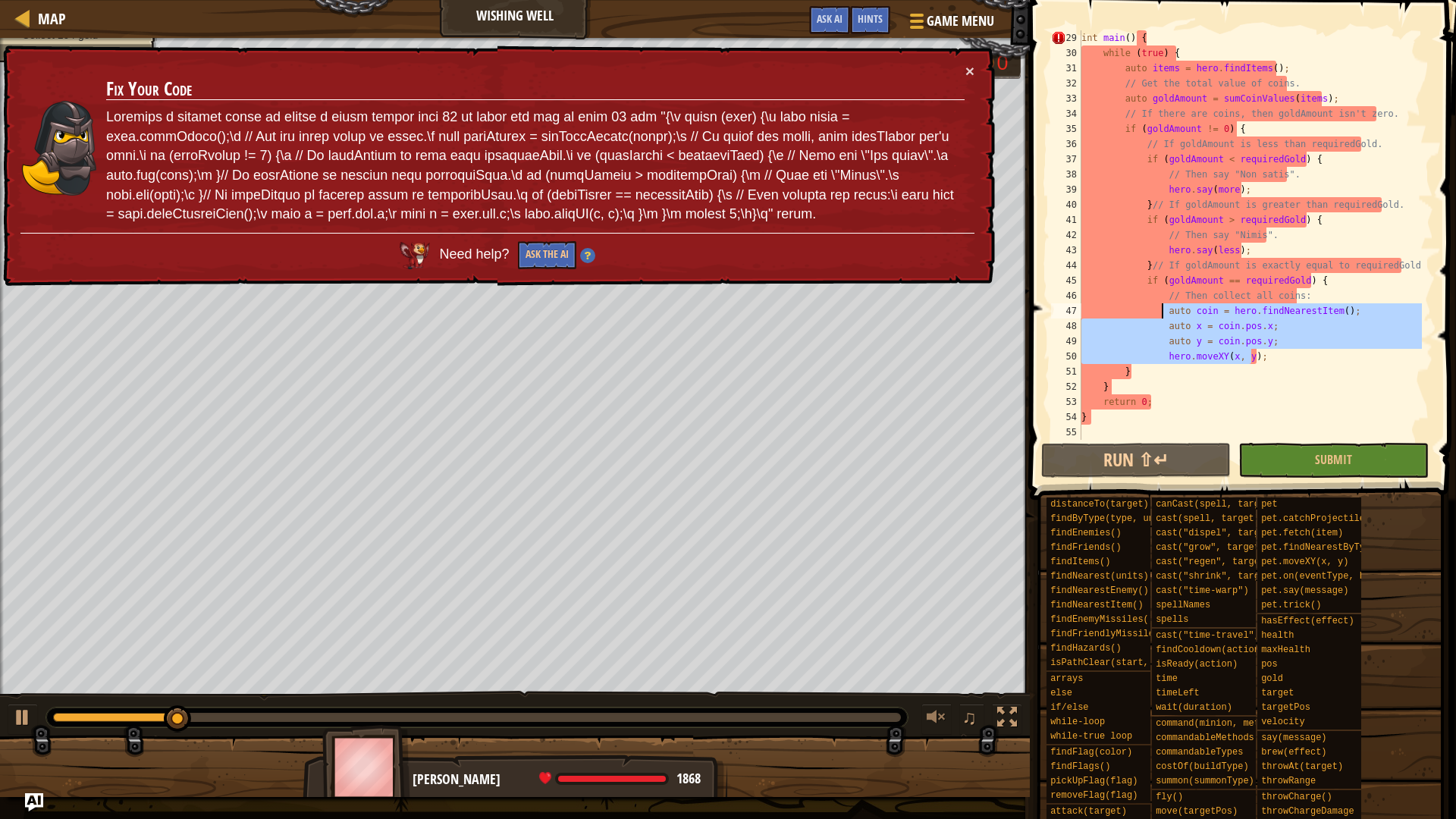
drag, startPoint x: 1267, startPoint y: 361, endPoint x: 1161, endPoint y: 310, distance: 117.6
click at [1161, 310] on div "int main ( ) { while ( true ) { auto items = hero . findItems ( ) ; // Get the …" at bounding box center [1249, 250] width 344 height 440
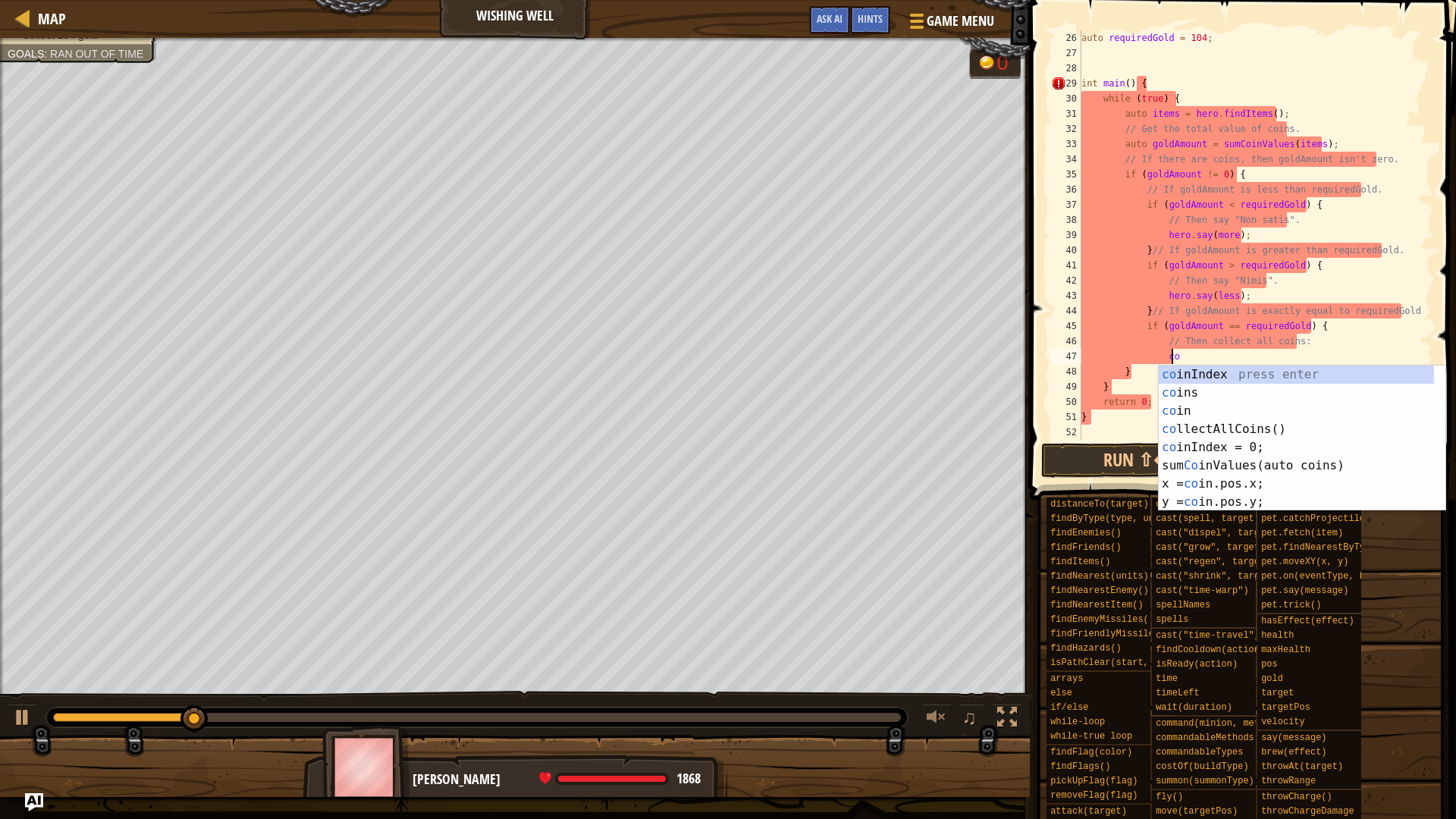
scroll to position [7, 7]
type textarea "col"
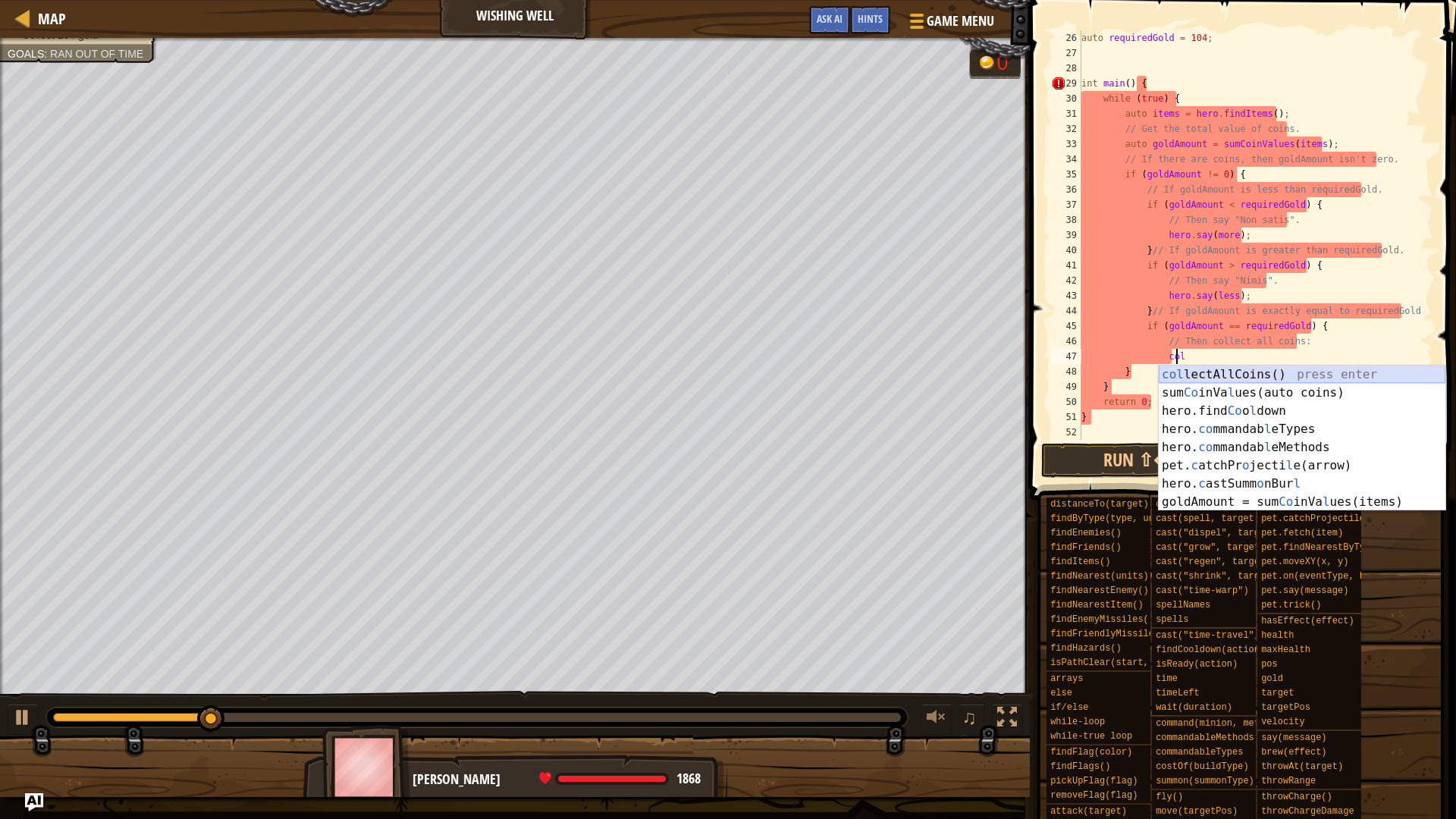
click at [1216, 372] on div "col lectAllCoins() press enter sum Co inVa l ues(auto coins) press enter hero.f…" at bounding box center [1301, 456] width 287 height 182
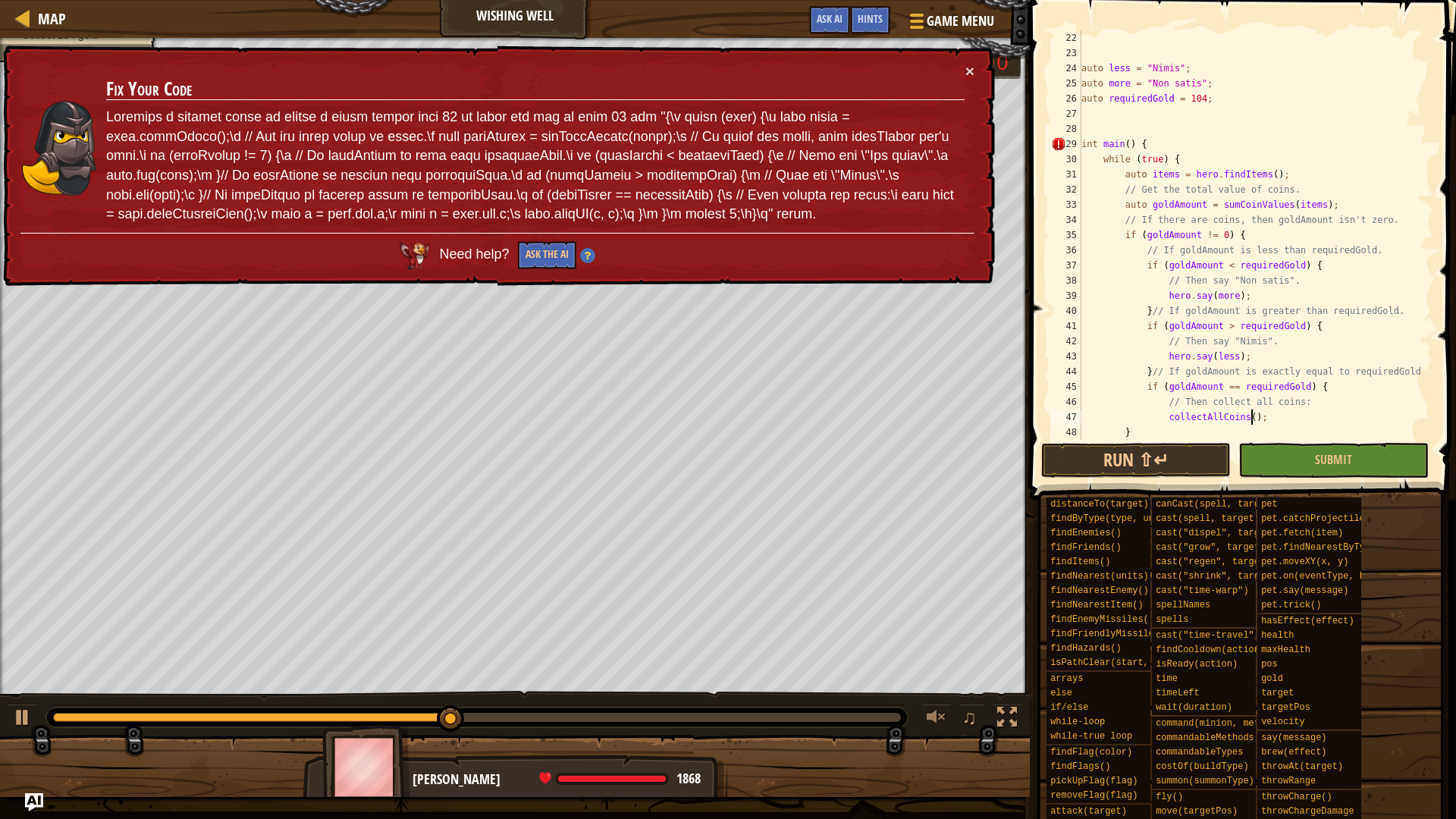
scroll to position [364, 0]
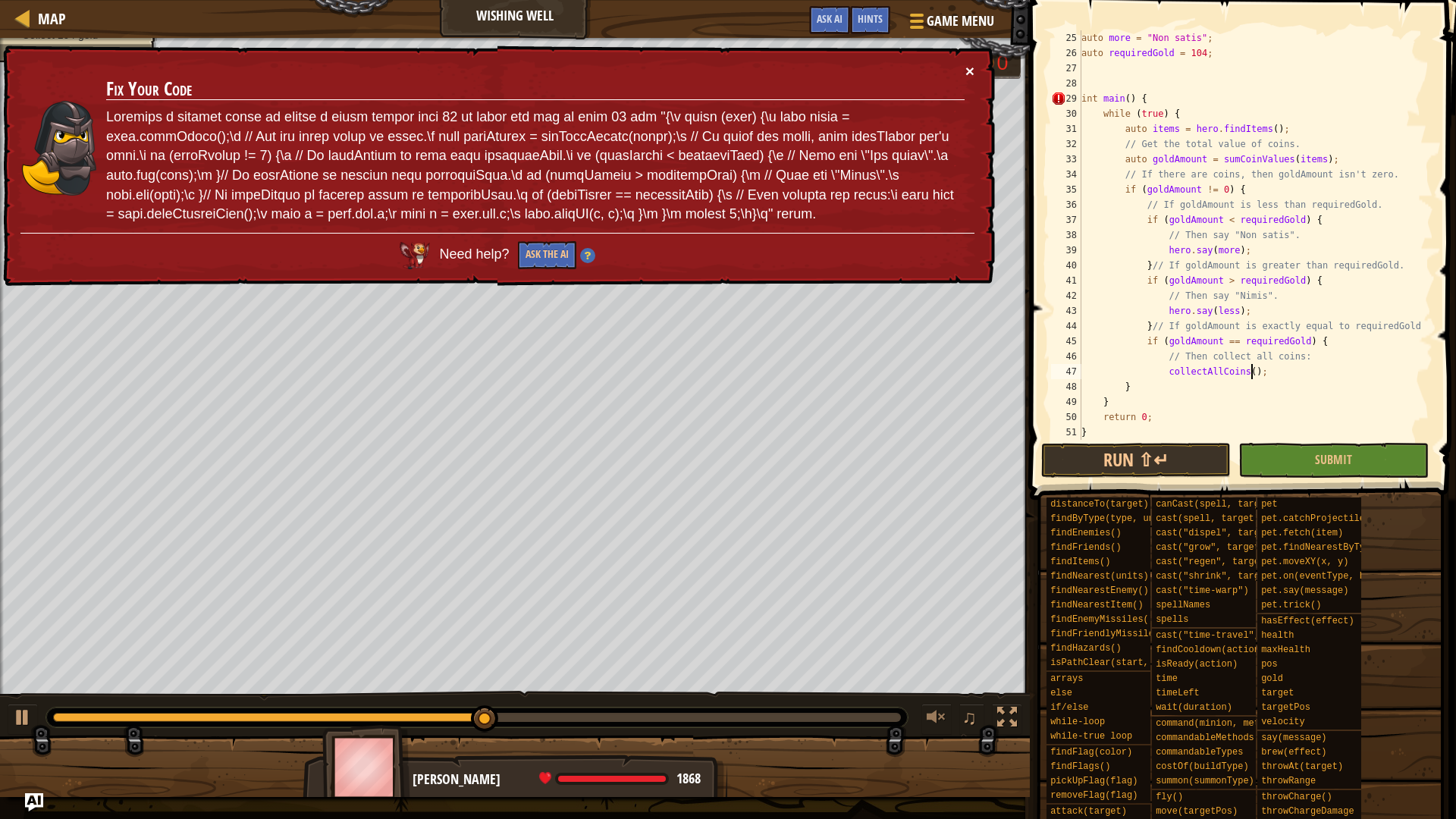
type textarea "collectAllCoins();"
click at [971, 70] on button "×" at bounding box center [969, 70] width 10 height 16
click at [1166, 88] on div "auto more = " Non satis " ; auto requiredGold = 104 ; int main ( ) { while ( tr…" at bounding box center [1249, 250] width 344 height 440
click at [1159, 96] on div "auto more = " Non satis " ; auto requiredGold = 104 ; int main ( ) { while ( tr…" at bounding box center [1249, 250] width 344 height 440
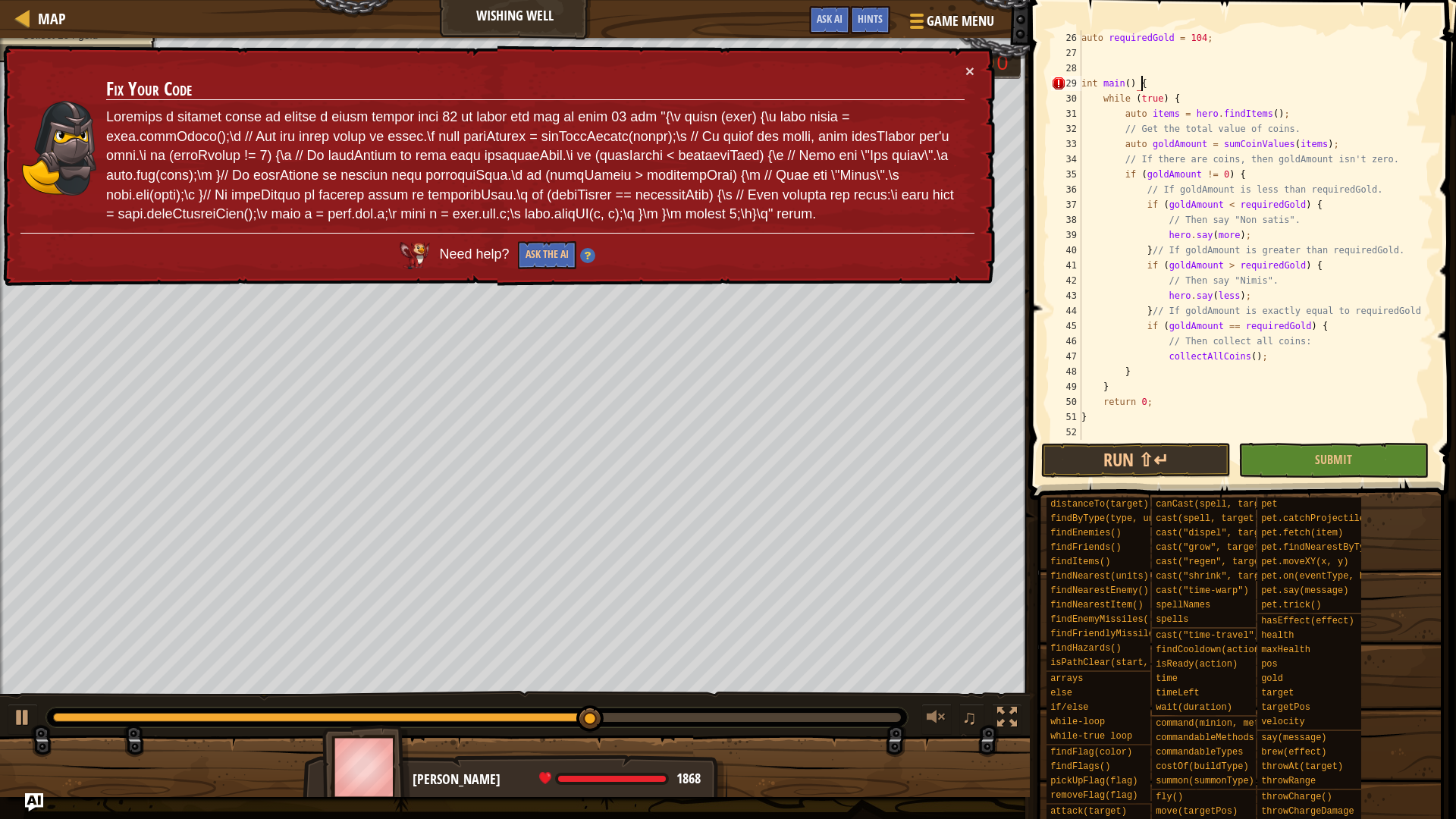
click at [1109, 417] on div "auto requiredGold = 104 ; int main ( ) { while ( true ) { auto items = hero . f…" at bounding box center [1249, 250] width 344 height 440
click at [1263, 355] on div "auto requiredGold = 104 ; int main ( ) { while ( true ) { auto items = hero . f…" at bounding box center [1249, 250] width 344 height 440
type textarea "collectAllCoins();"
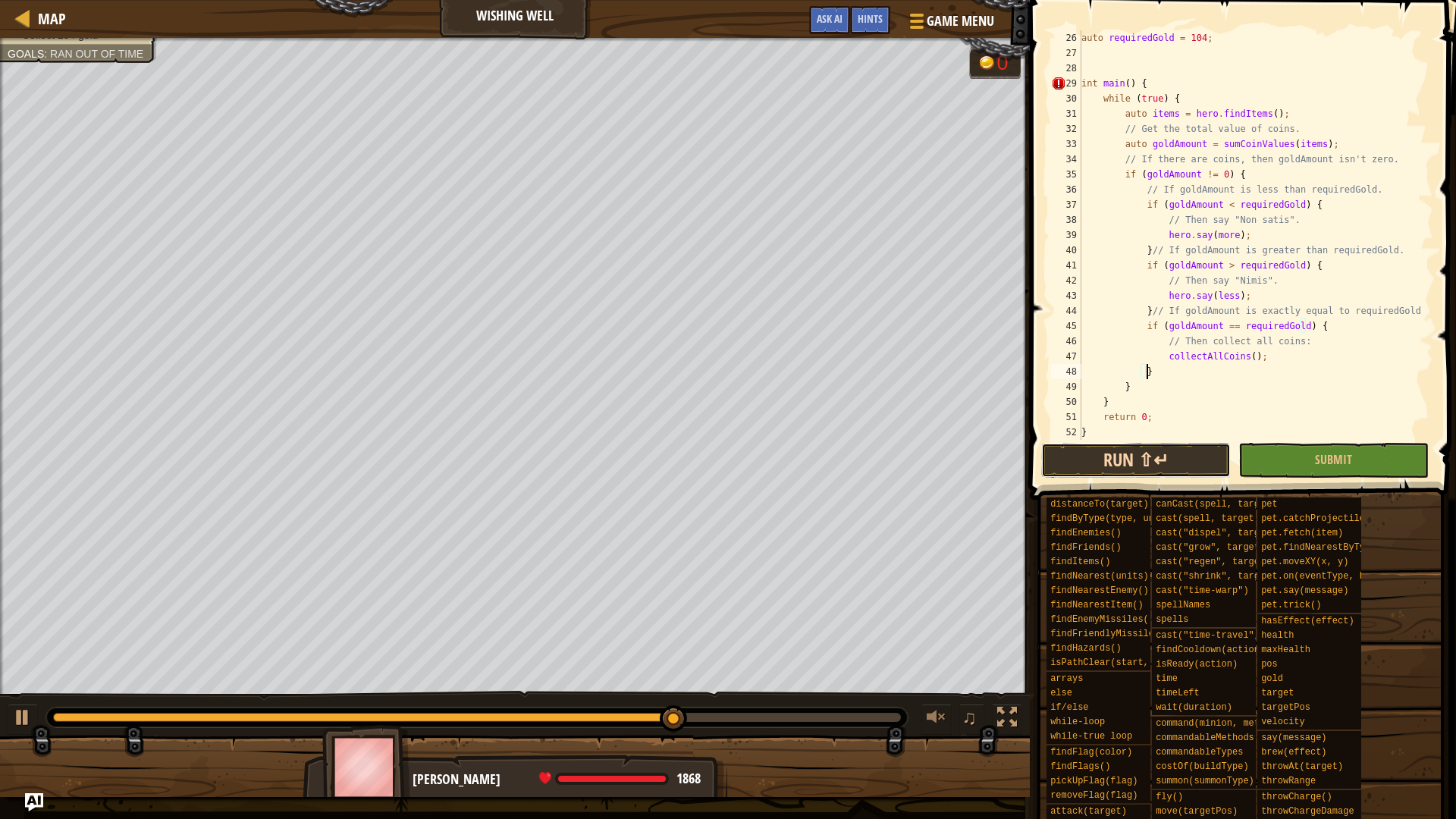
click at [1185, 465] on button "Run ⇧↵" at bounding box center [1136, 460] width 190 height 35
type textarea "}"
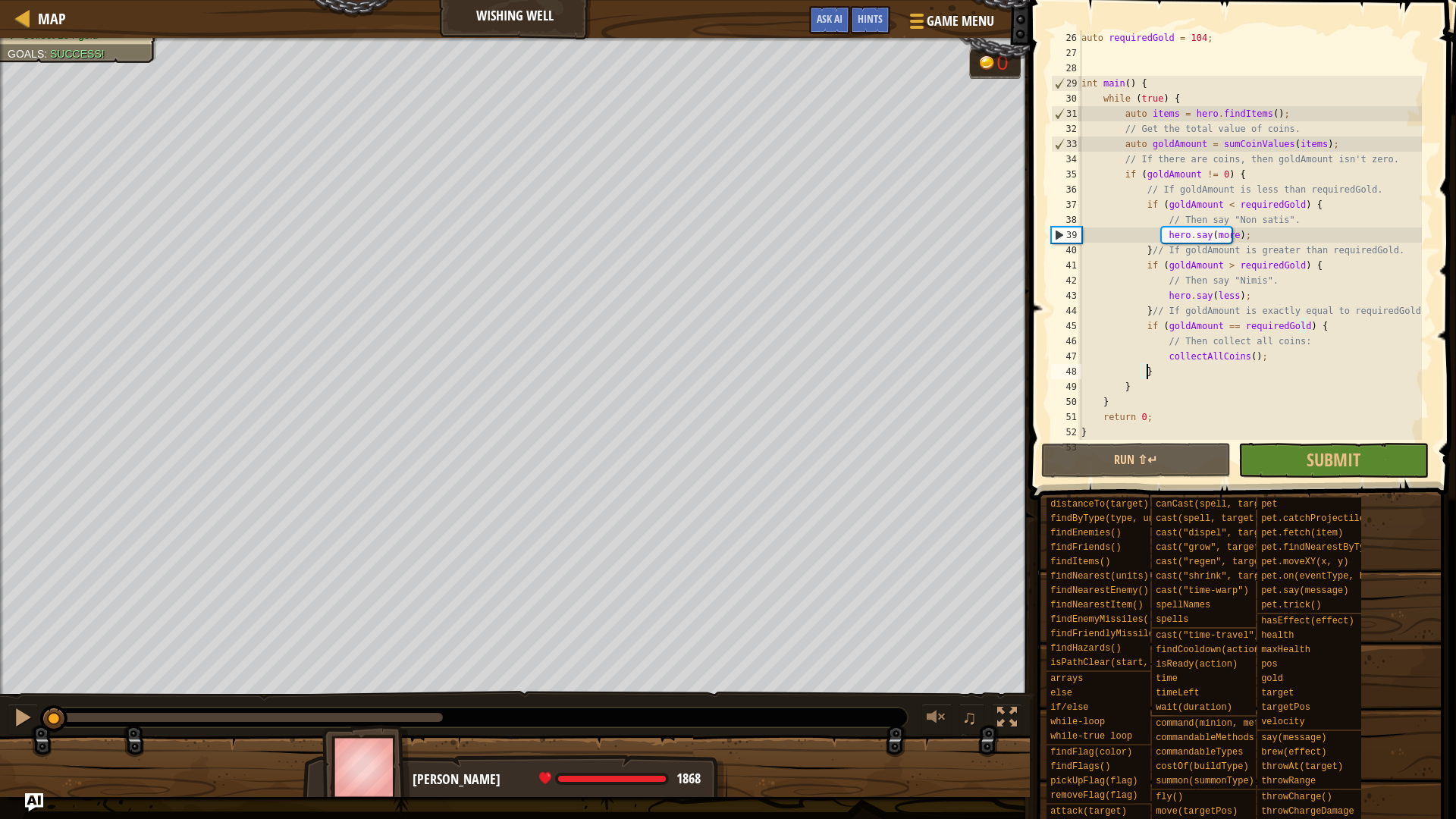
drag, startPoint x: 341, startPoint y: 720, endPoint x: 0, endPoint y: 701, distance: 341.5
click at [0, 689] on div "♫" at bounding box center [514, 713] width 1029 height 46
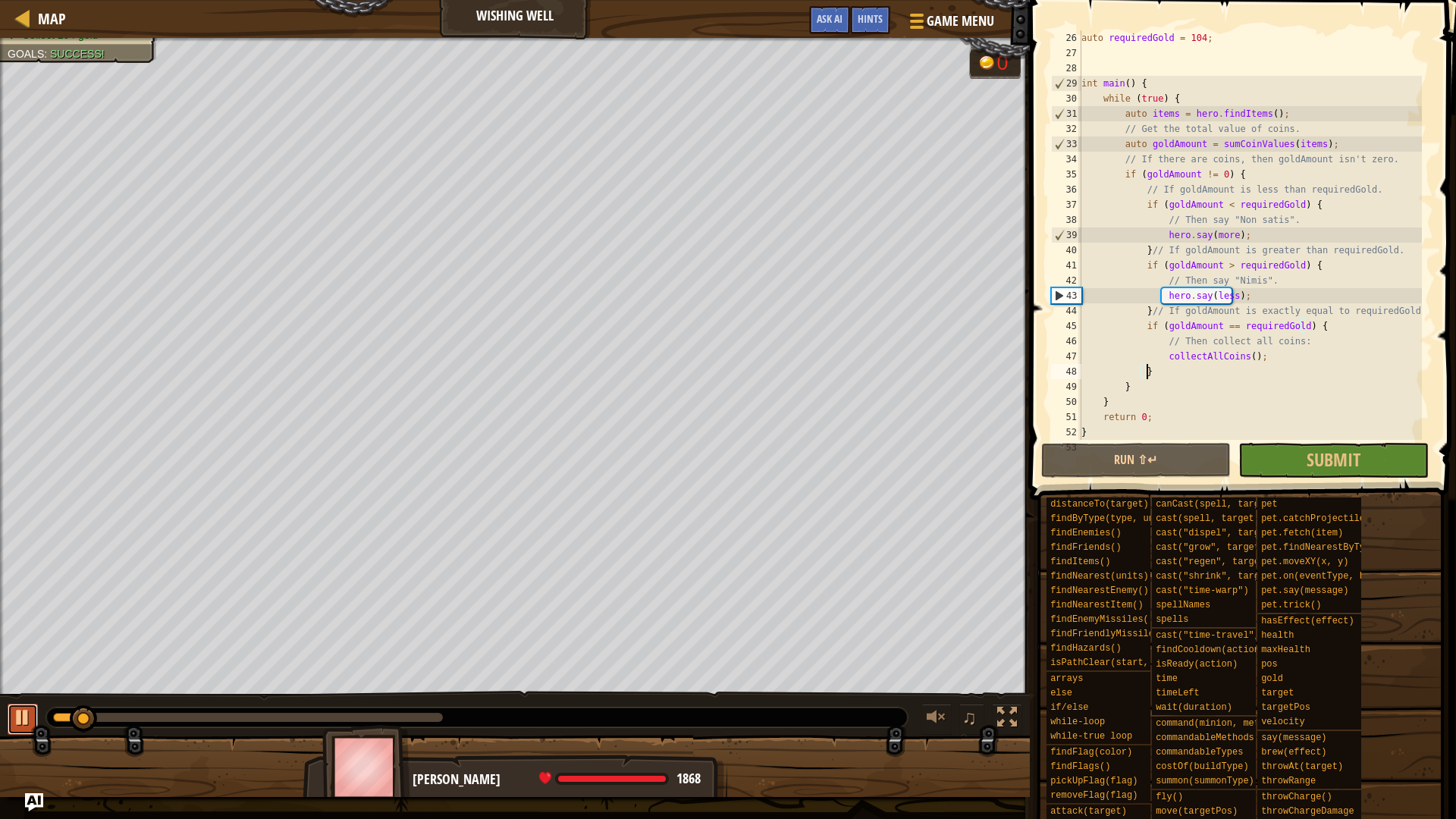
click at [24, 689] on div at bounding box center [23, 717] width 20 height 20
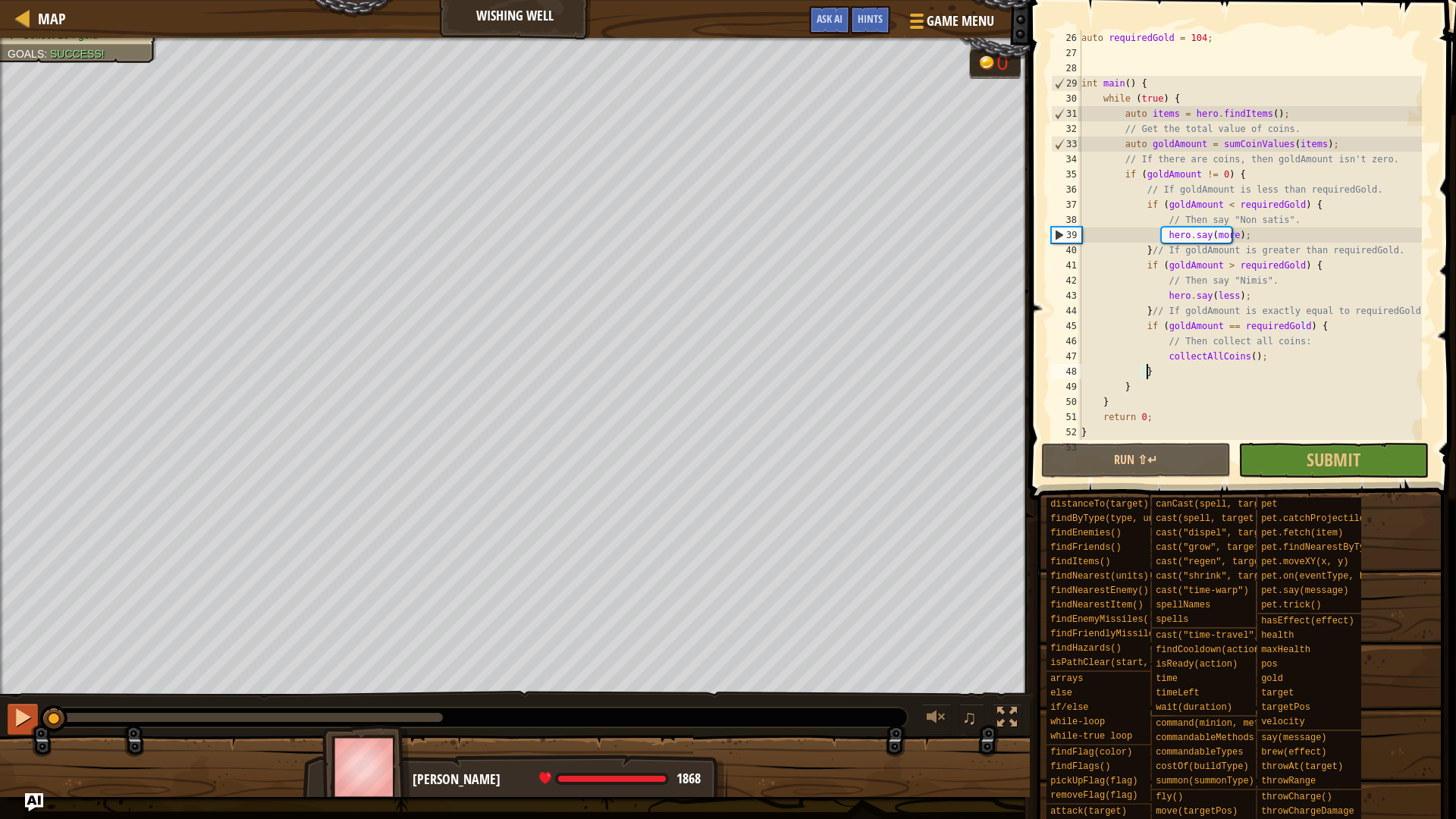
drag, startPoint x: 86, startPoint y: 718, endPoint x: 35, endPoint y: 713, distance: 51.2
click at [35, 689] on div "♫" at bounding box center [514, 713] width 1029 height 46
